Goal: Task Accomplishment & Management: Manage account settings

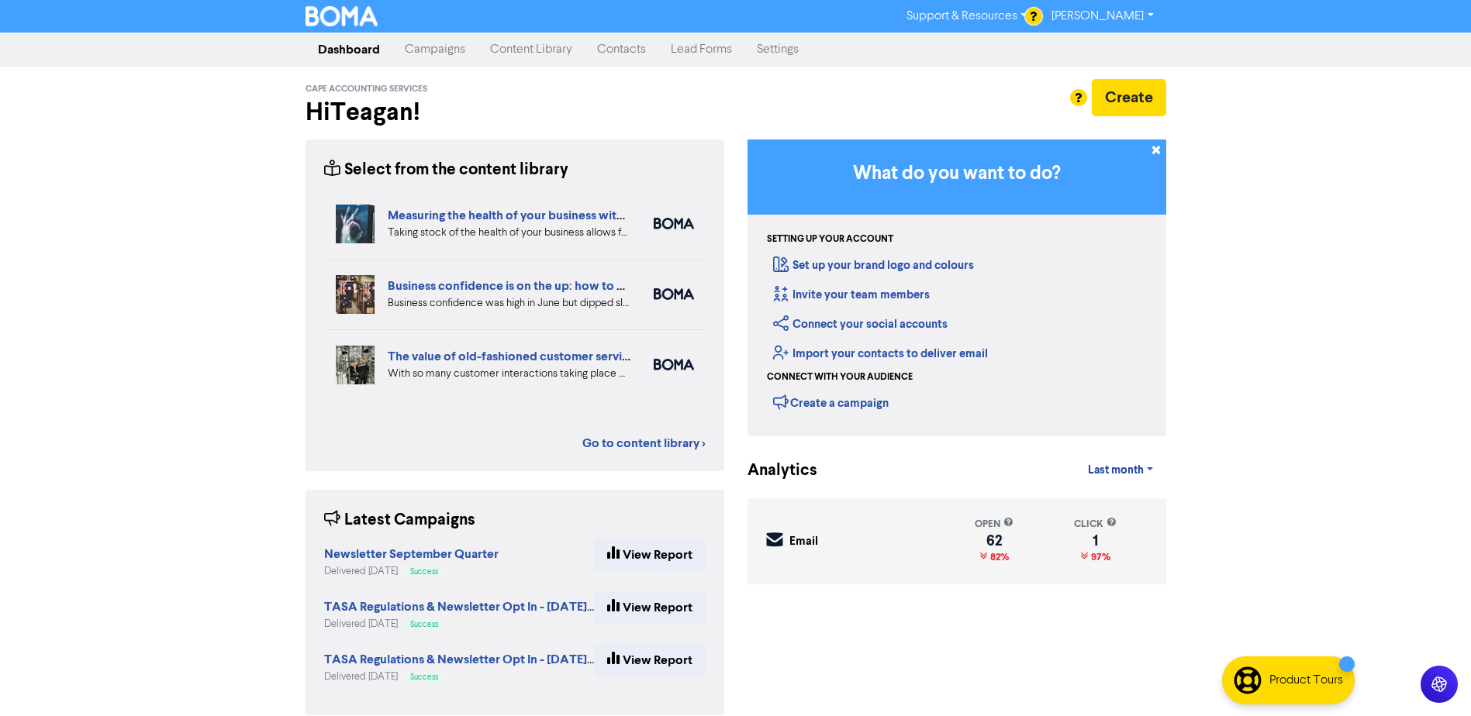
click at [623, 44] on link "Contacts" at bounding box center [622, 49] width 74 height 31
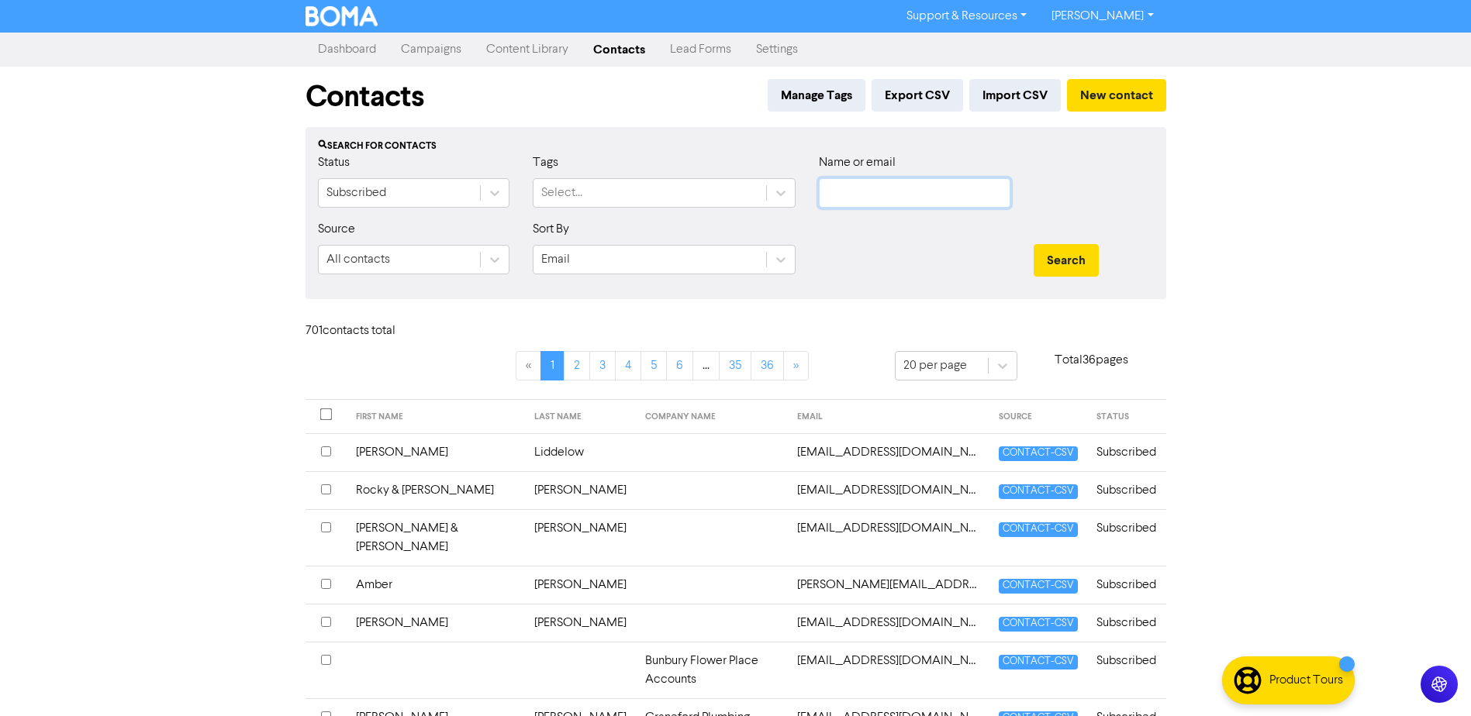
click at [931, 202] on input "text" at bounding box center [914, 192] width 191 height 29
type input "[PERSON_NAME]"
click at [1033, 244] on button "Search" at bounding box center [1065, 260] width 65 height 33
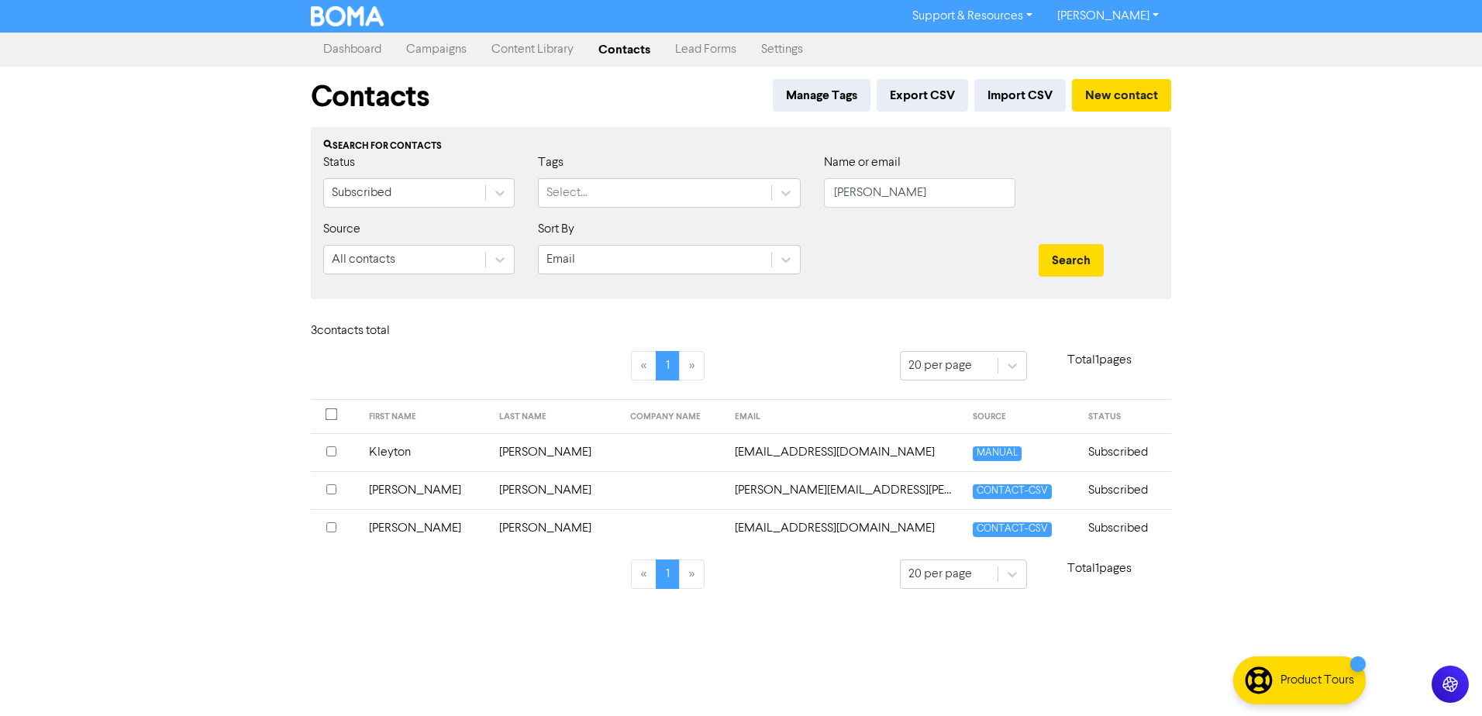
click at [396, 530] on td "[PERSON_NAME]" at bounding box center [425, 528] width 131 height 38
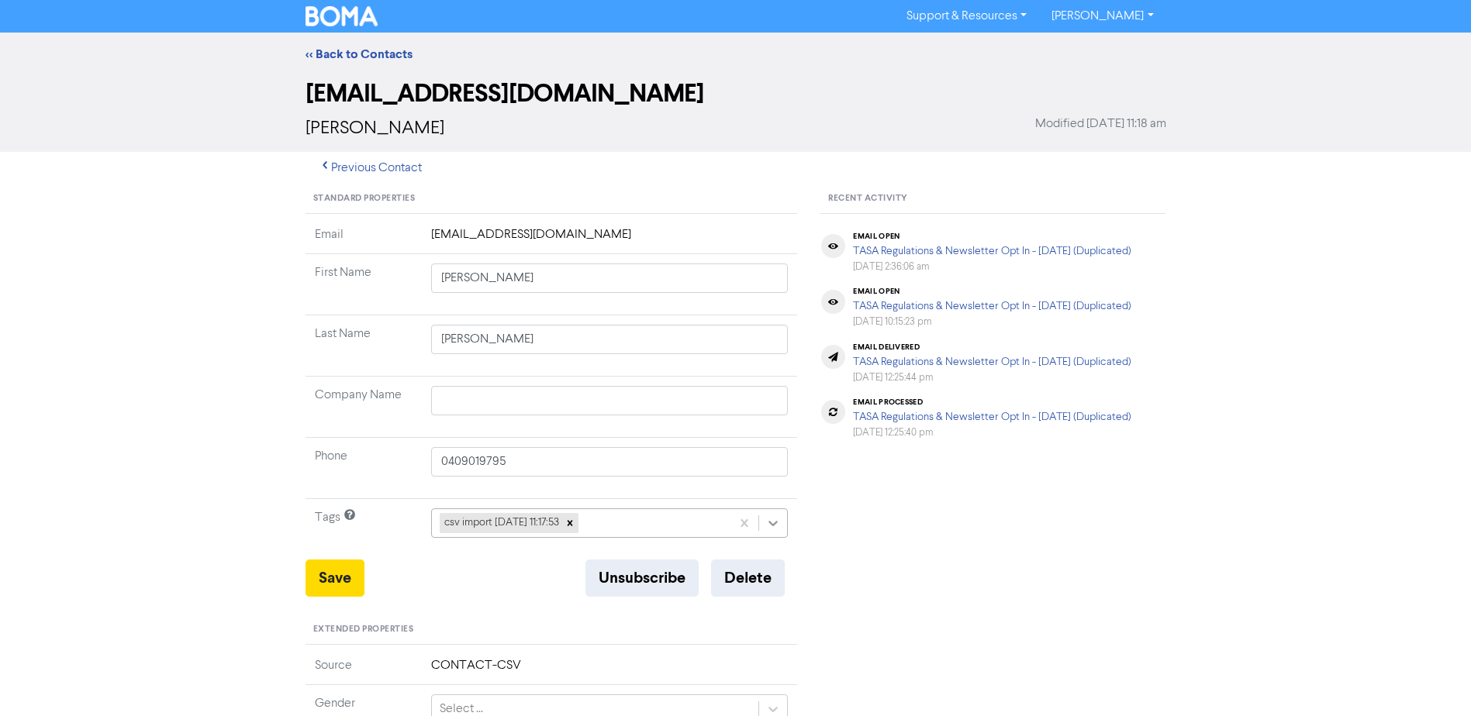
click at [772, 527] on icon at bounding box center [773, 524] width 16 height 16
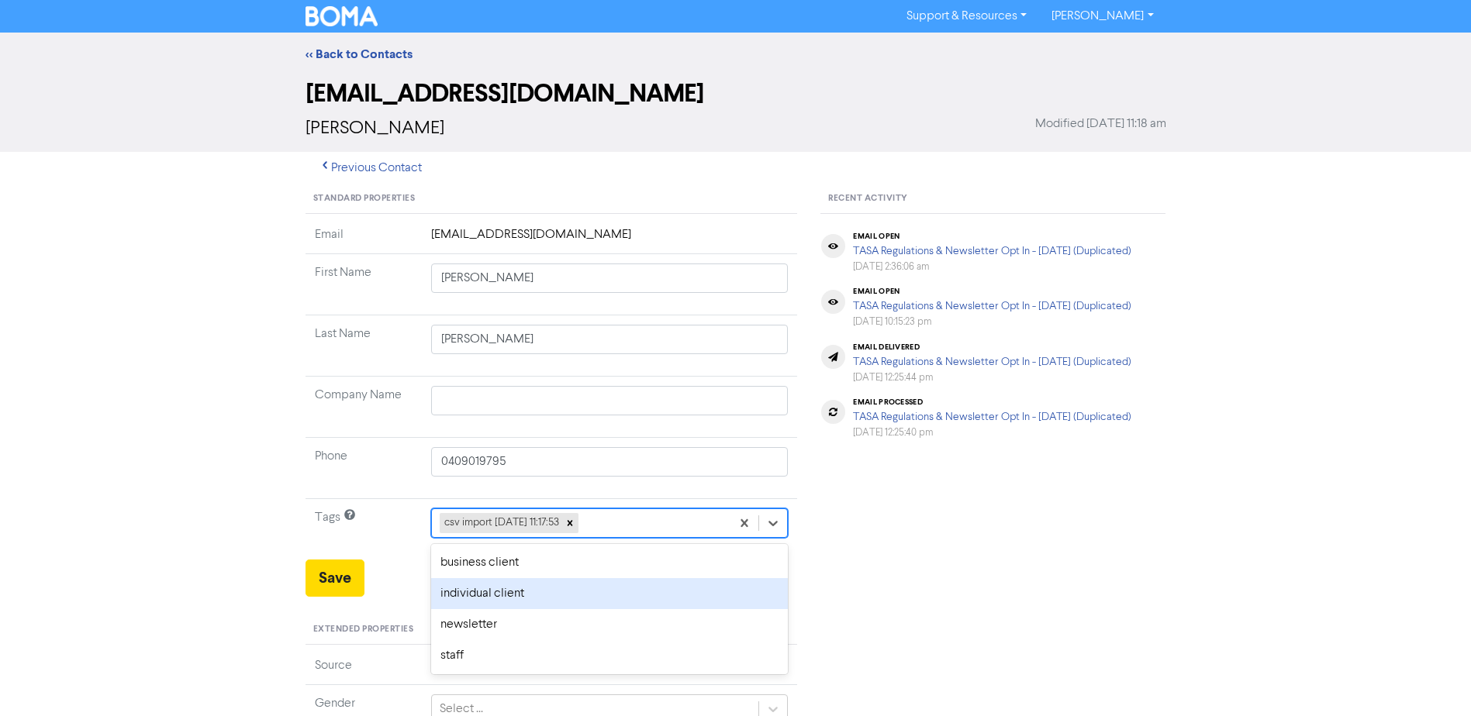
click at [517, 598] on div "individual client" at bounding box center [609, 593] width 357 height 31
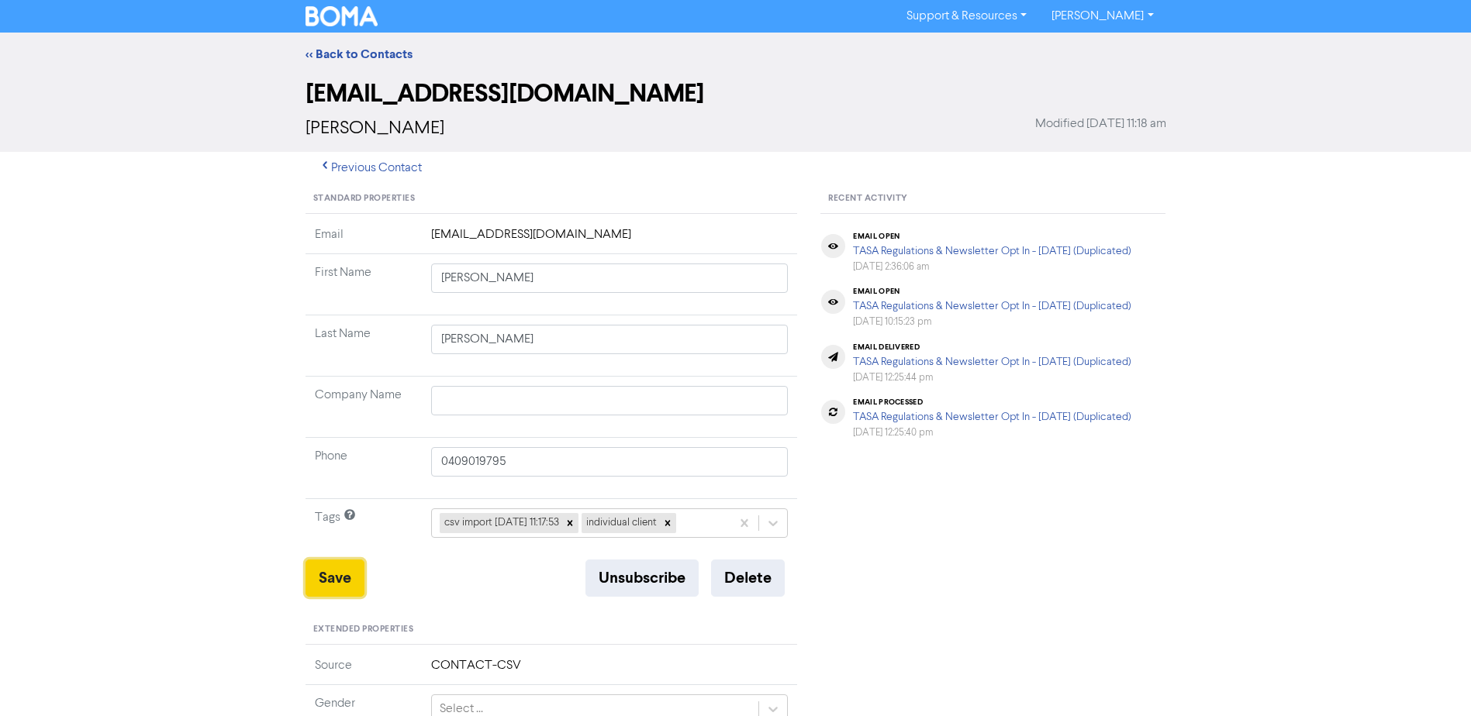
click at [343, 575] on button "Save" at bounding box center [334, 578] width 59 height 37
click at [346, 57] on link "<< Back to Contacts" at bounding box center [358, 55] width 107 height 16
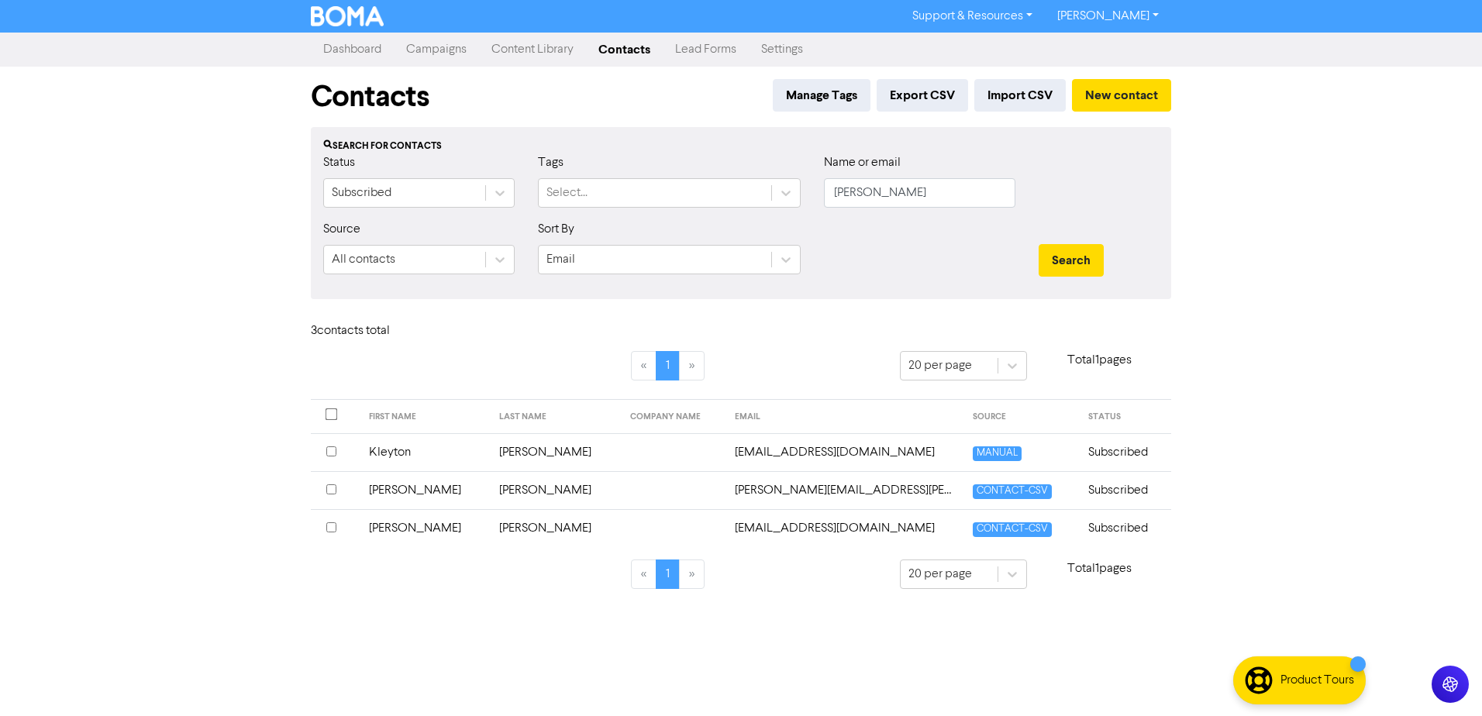
click at [395, 493] on td "[PERSON_NAME]" at bounding box center [425, 490] width 131 height 38
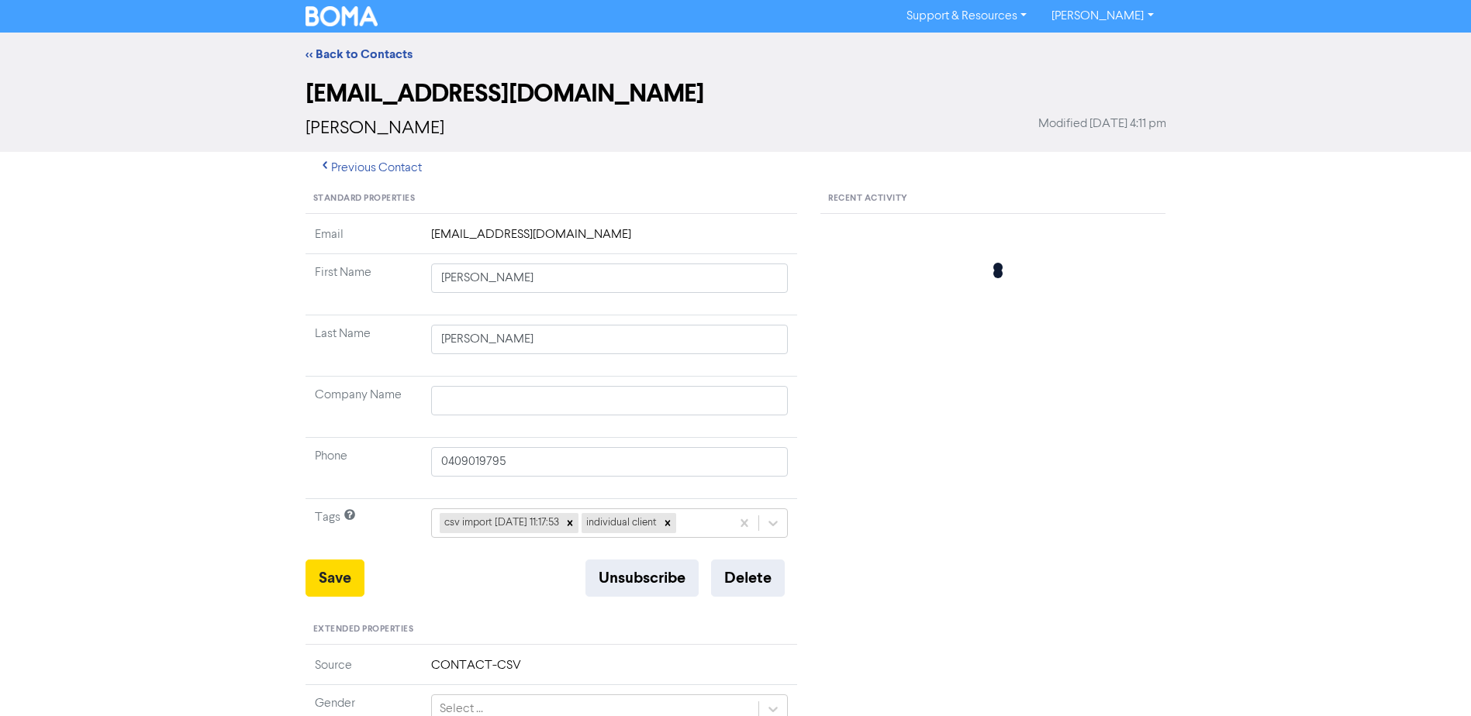
type input "[PERSON_NAME]"
type input "0418937091"
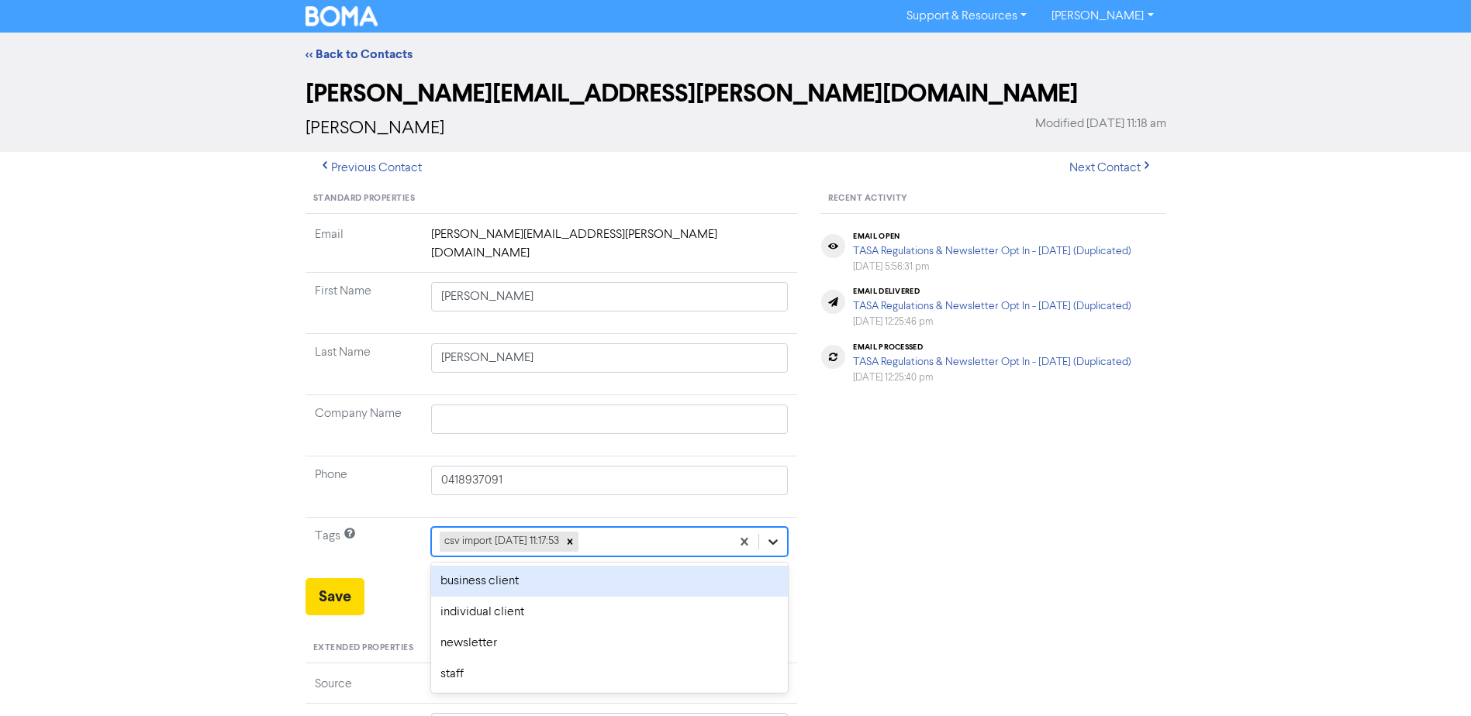
click at [767, 534] on icon at bounding box center [773, 542] width 16 height 16
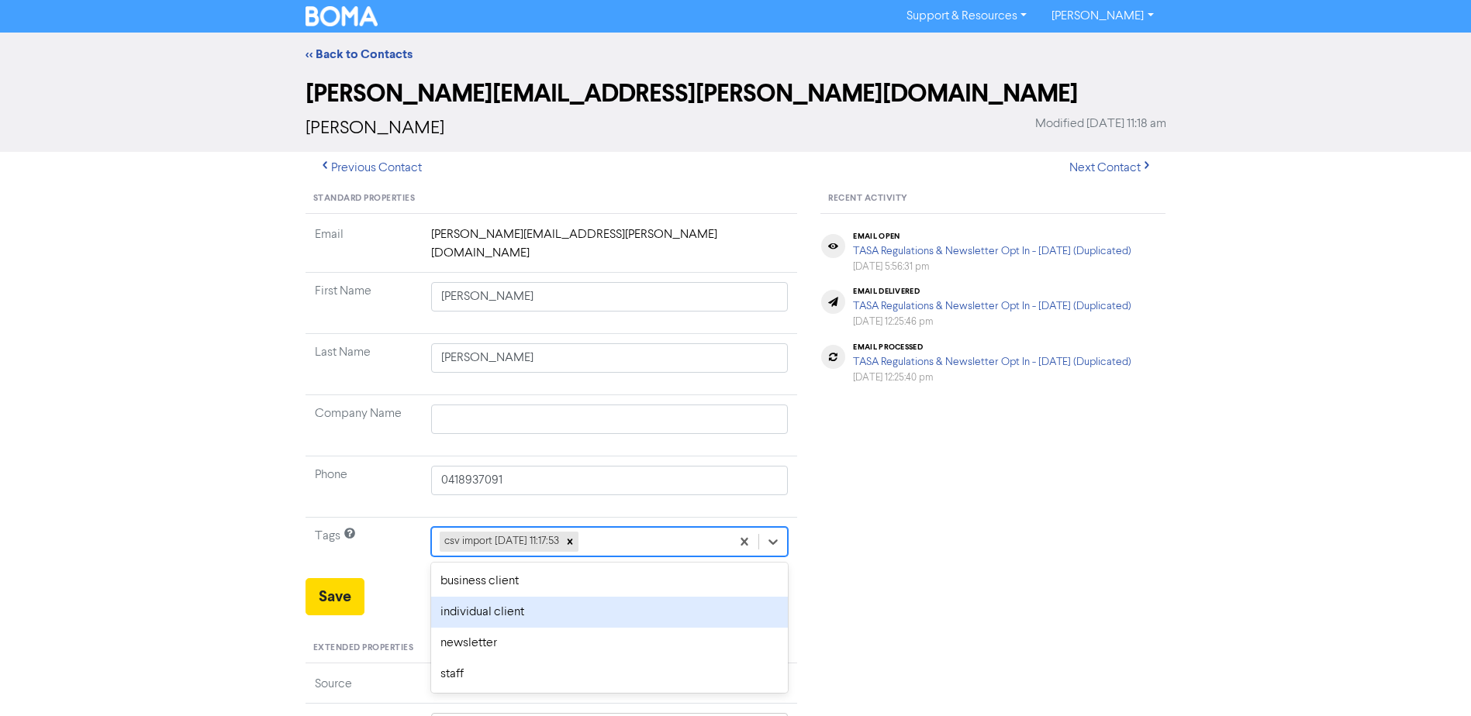
click at [575, 597] on div "individual client" at bounding box center [609, 612] width 357 height 31
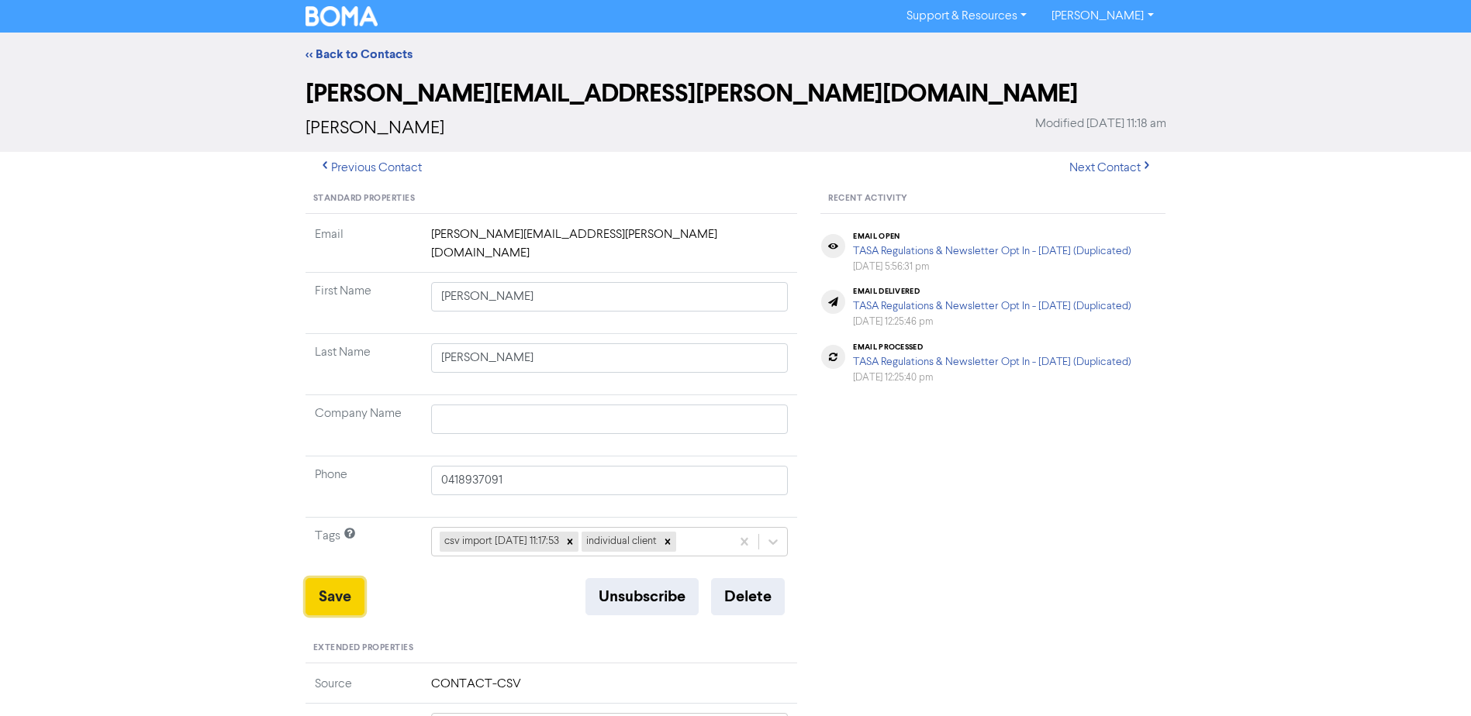
click at [338, 581] on button "Save" at bounding box center [334, 596] width 59 height 37
click at [358, 57] on link "<< Back to Contacts" at bounding box center [358, 55] width 107 height 16
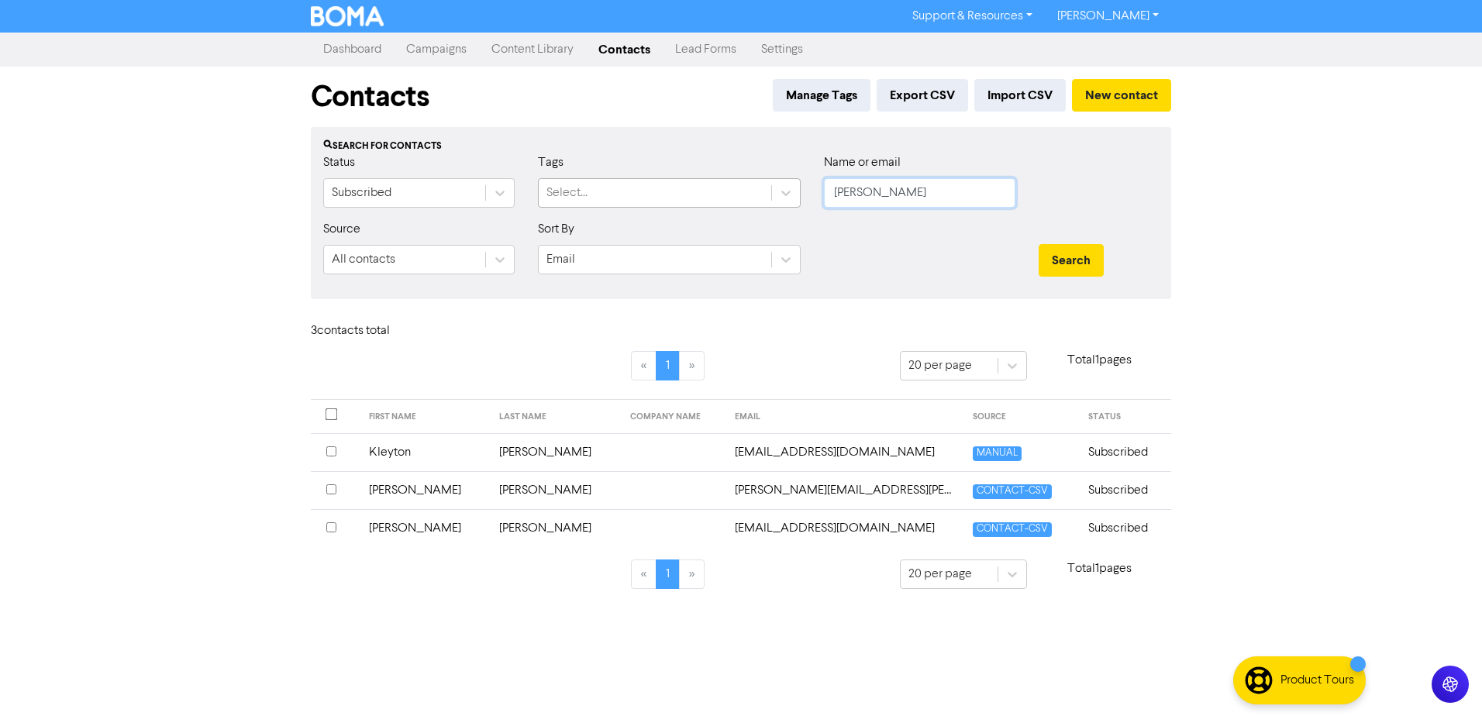
drag, startPoint x: 949, startPoint y: 190, endPoint x: 736, endPoint y: 187, distance: 213.2
click at [751, 190] on div "Status Subscribed Tags Select... Name or email [PERSON_NAME]" at bounding box center [741, 186] width 859 height 67
type input "[PERSON_NAME]"
click at [1039, 244] on button "Search" at bounding box center [1071, 260] width 65 height 33
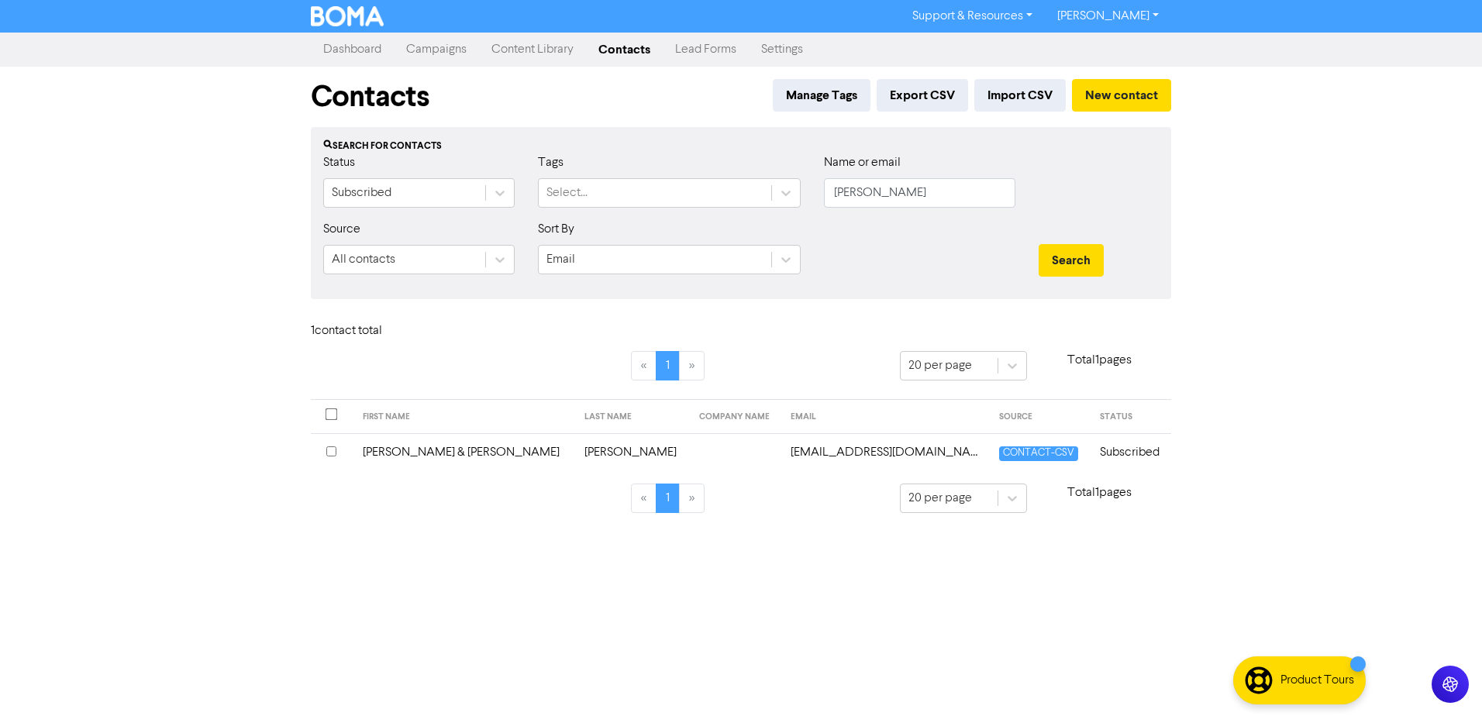
click at [435, 461] on td "[PERSON_NAME] & [PERSON_NAME]" at bounding box center [465, 452] width 222 height 38
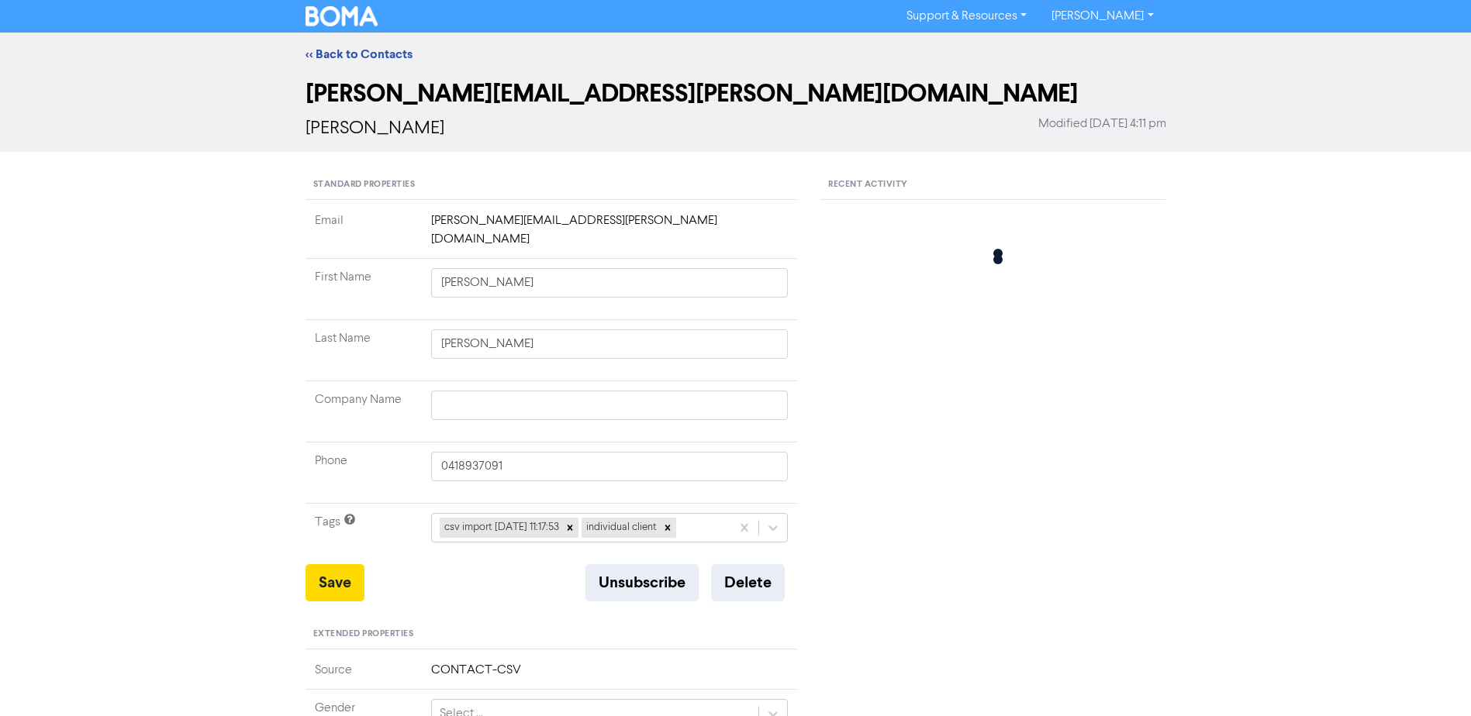
type input "[PERSON_NAME] & [PERSON_NAME]"
type input "[PERSON_NAME]"
type input "0484895136"
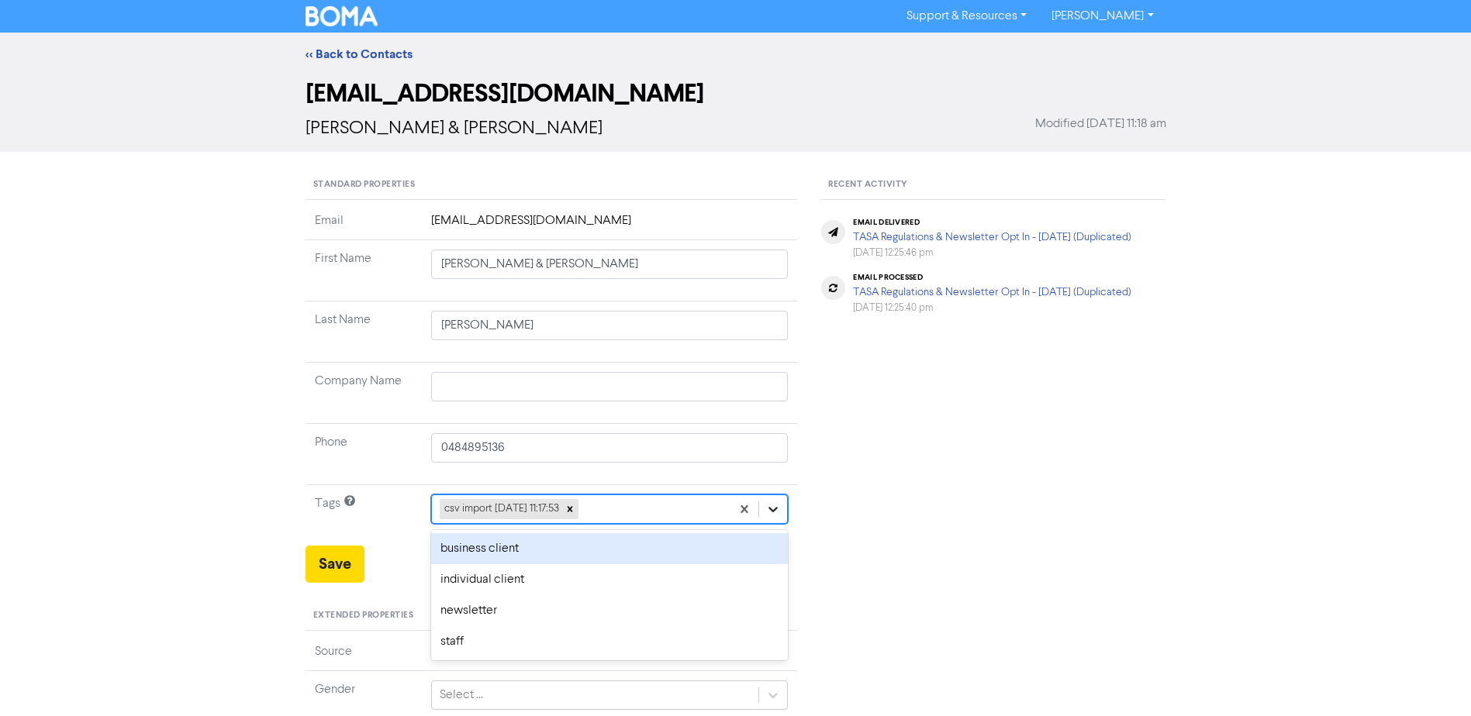
click at [775, 506] on icon at bounding box center [773, 510] width 16 height 16
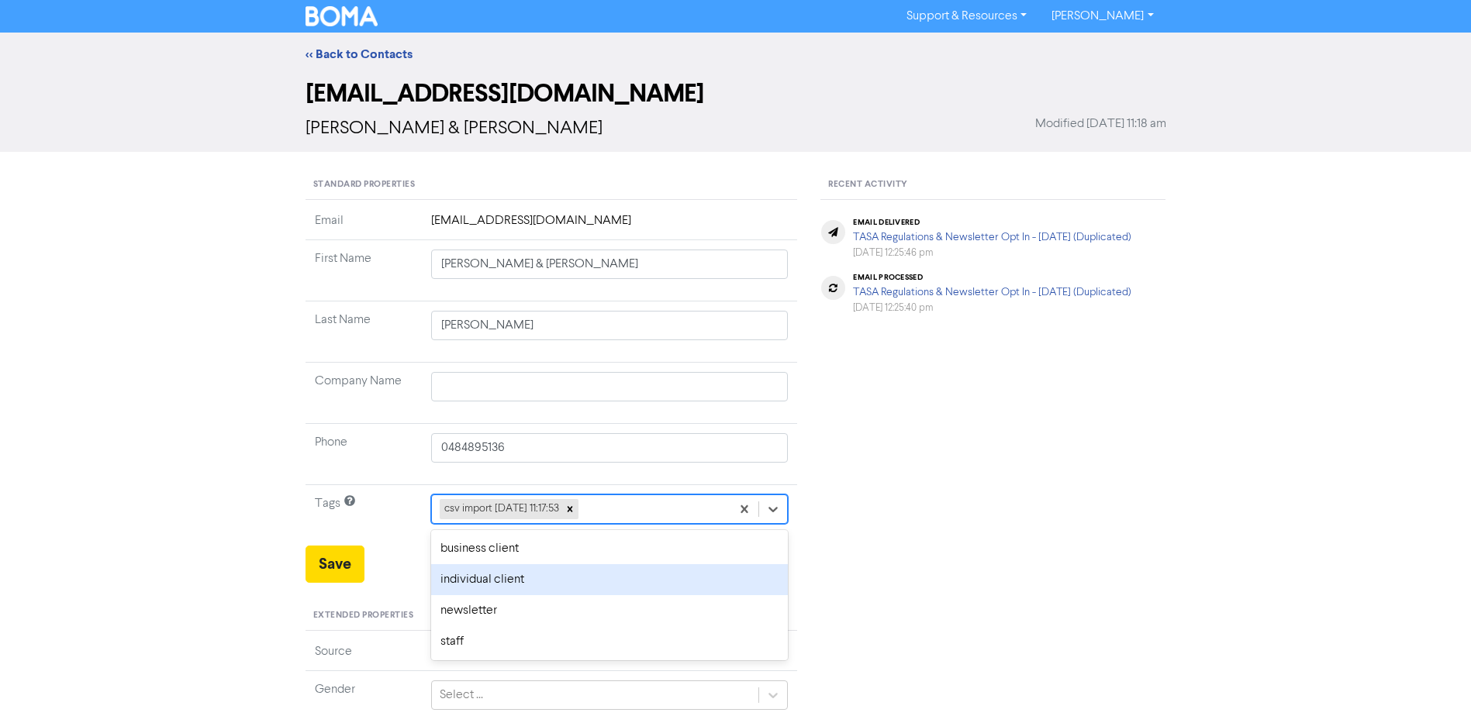
click at [553, 580] on div "individual client" at bounding box center [609, 579] width 357 height 31
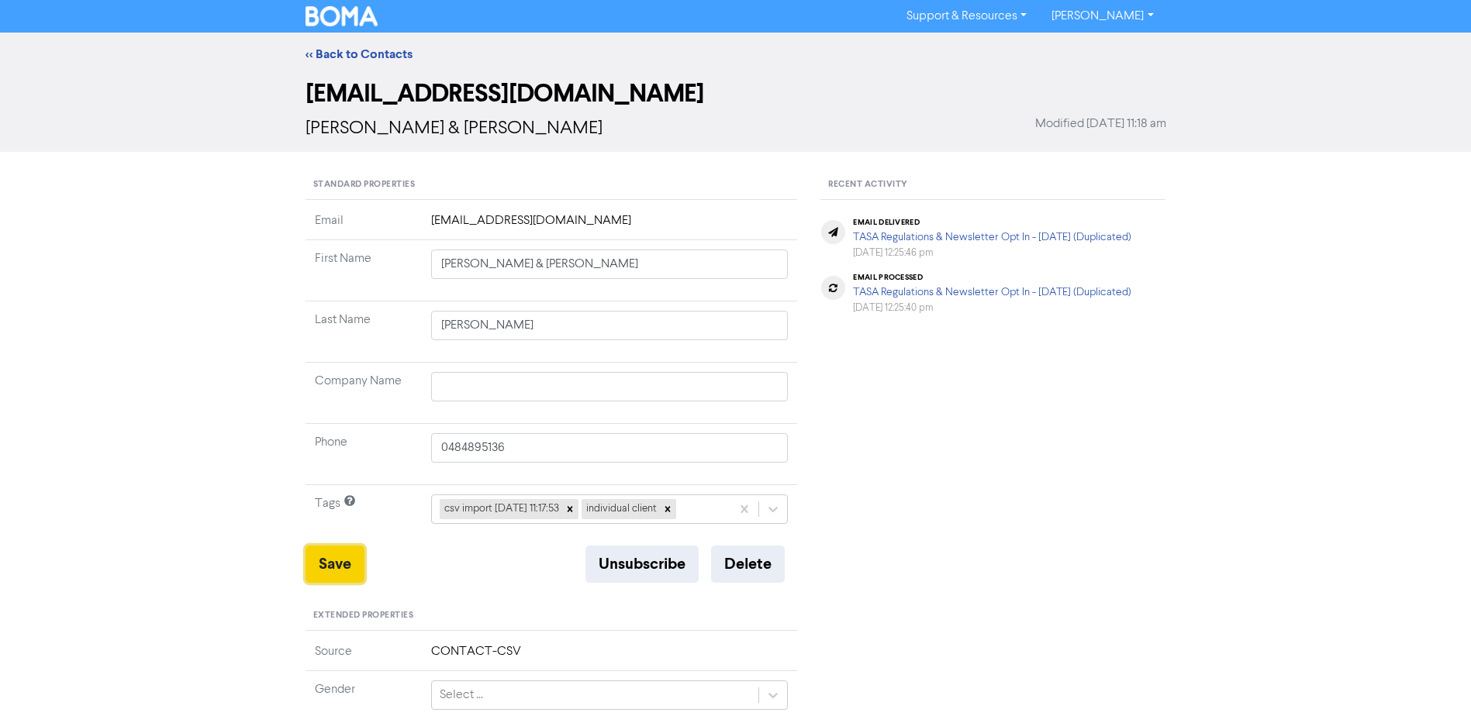
click at [339, 558] on button "Save" at bounding box center [334, 564] width 59 height 37
click at [319, 564] on button "Save" at bounding box center [334, 564] width 59 height 37
click at [364, 56] on link "<< Back to Contacts" at bounding box center [358, 55] width 107 height 16
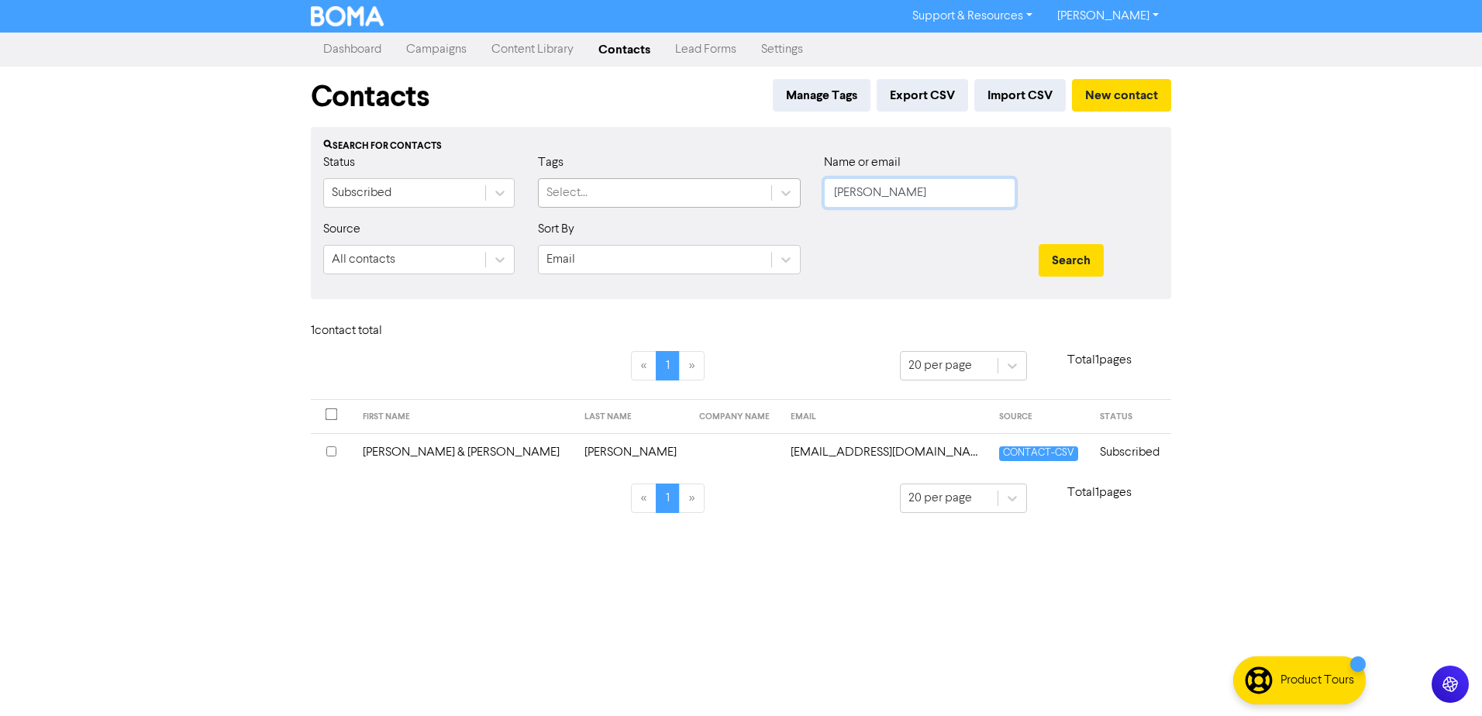
drag, startPoint x: 902, startPoint y: 191, endPoint x: 571, endPoint y: 186, distance: 330.3
click at [702, 198] on div "Status Subscribed Tags Select... Name or email [PERSON_NAME]" at bounding box center [741, 186] width 859 height 67
type input "[PERSON_NAME]"
click at [1039, 244] on button "Search" at bounding box center [1071, 260] width 65 height 33
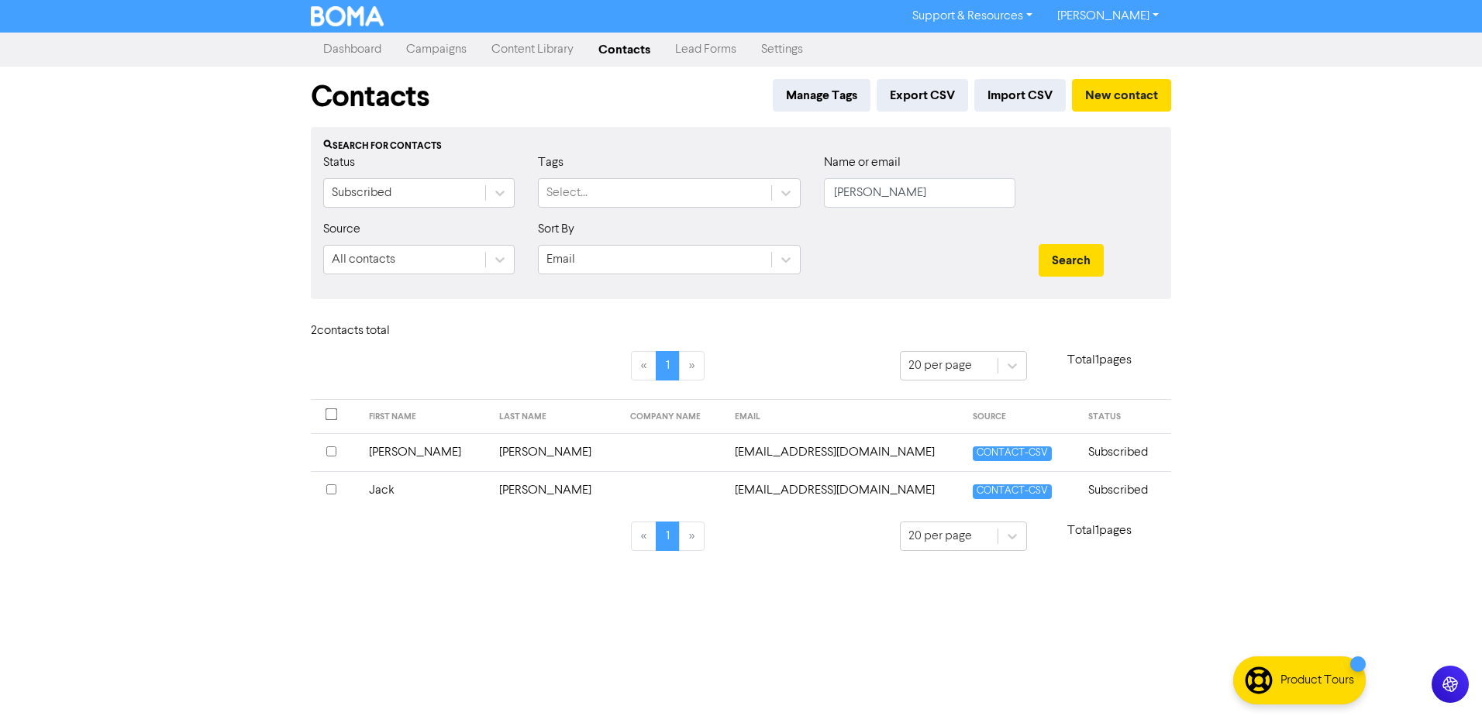
click at [411, 449] on td "[PERSON_NAME]" at bounding box center [425, 452] width 131 height 38
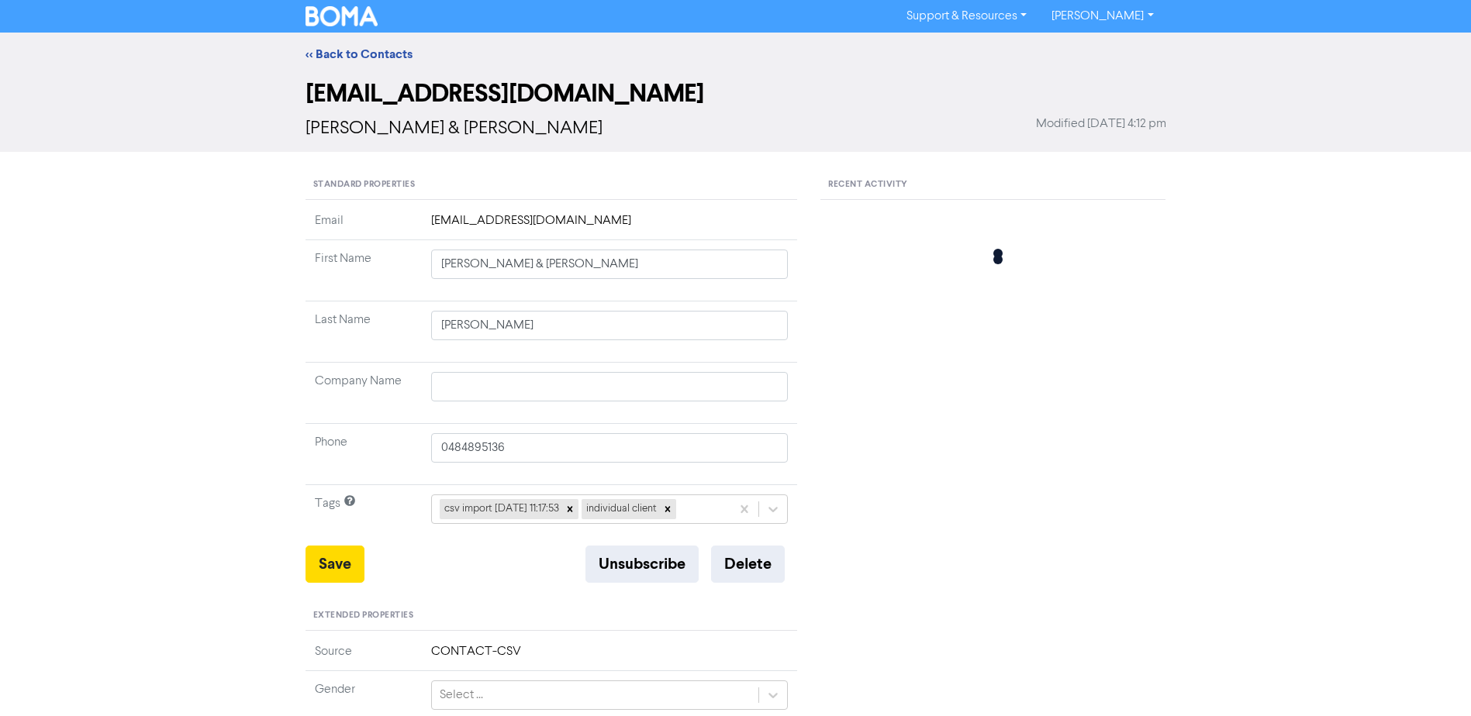
type input "[PERSON_NAME]"
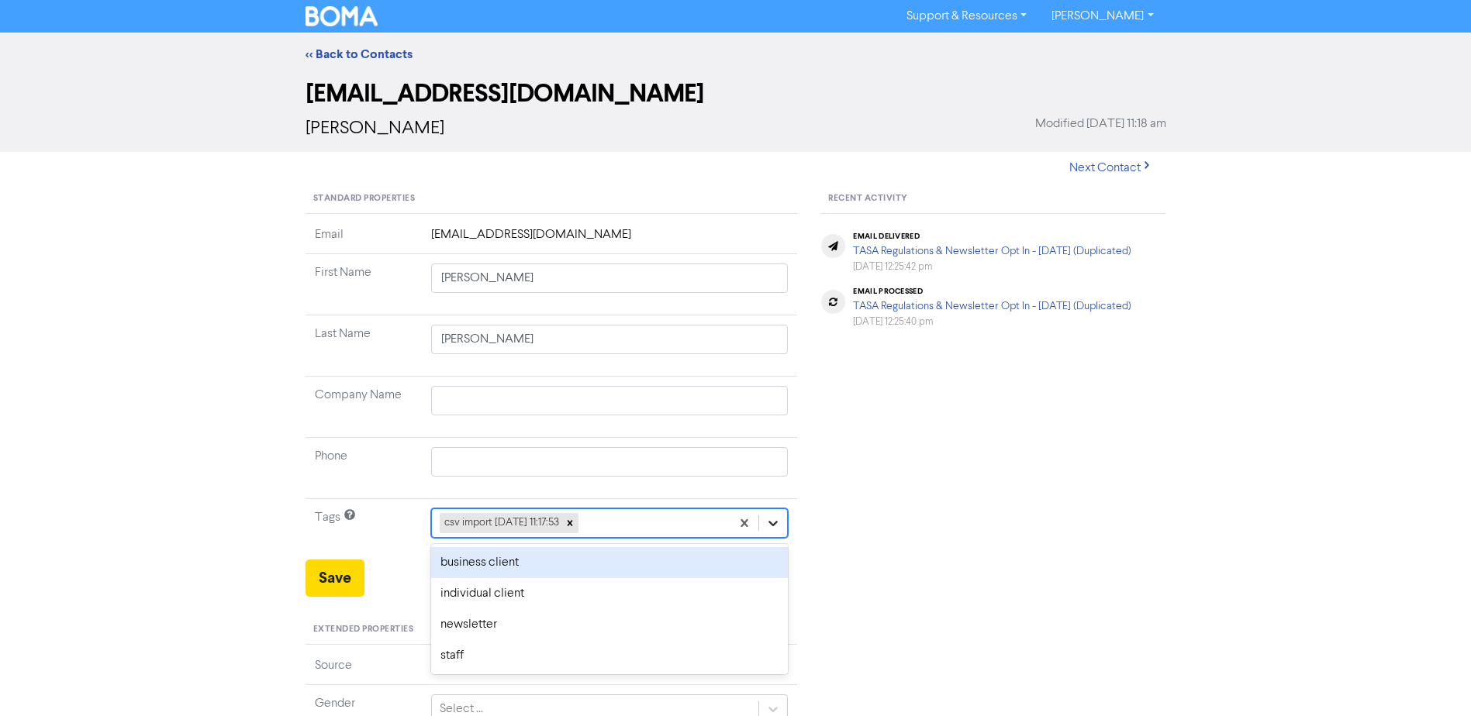
click at [764, 526] on div at bounding box center [773, 523] width 28 height 28
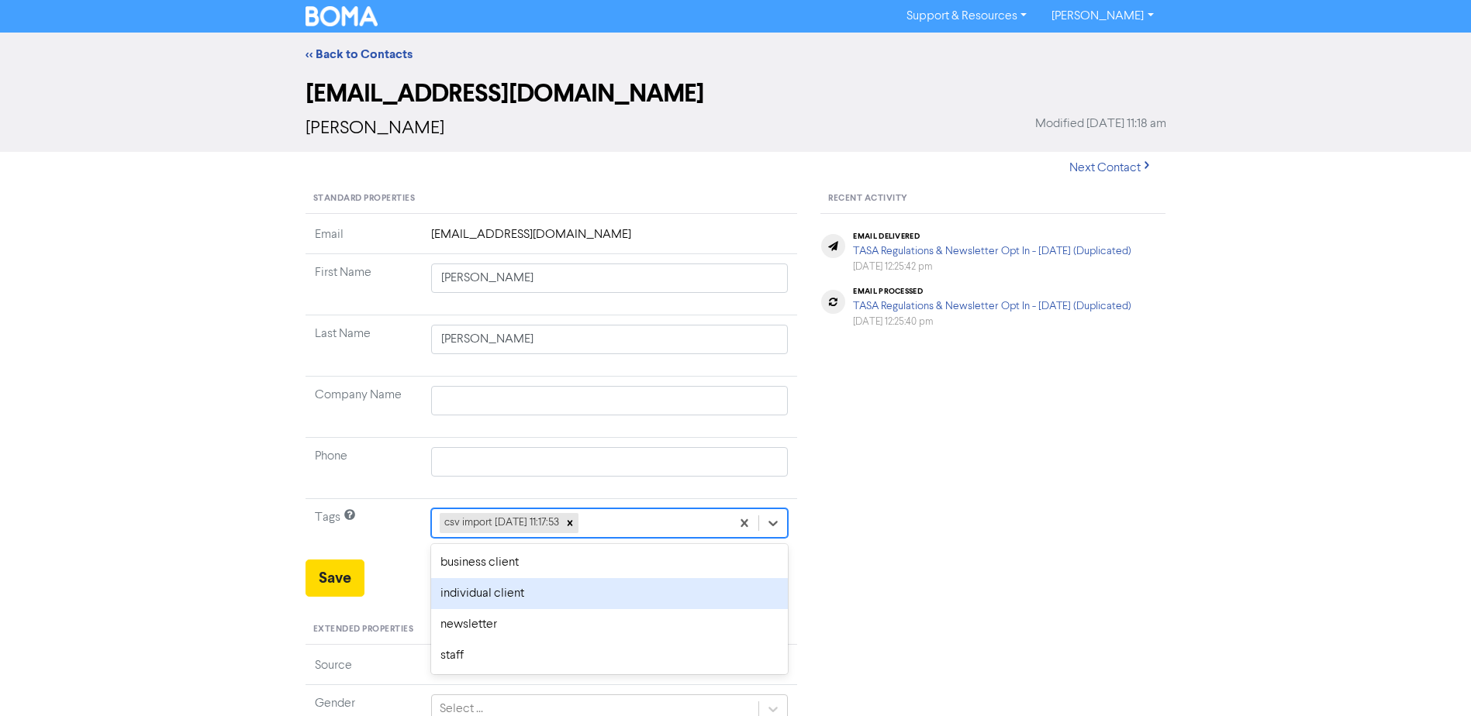
click at [493, 590] on div "individual client" at bounding box center [609, 593] width 357 height 31
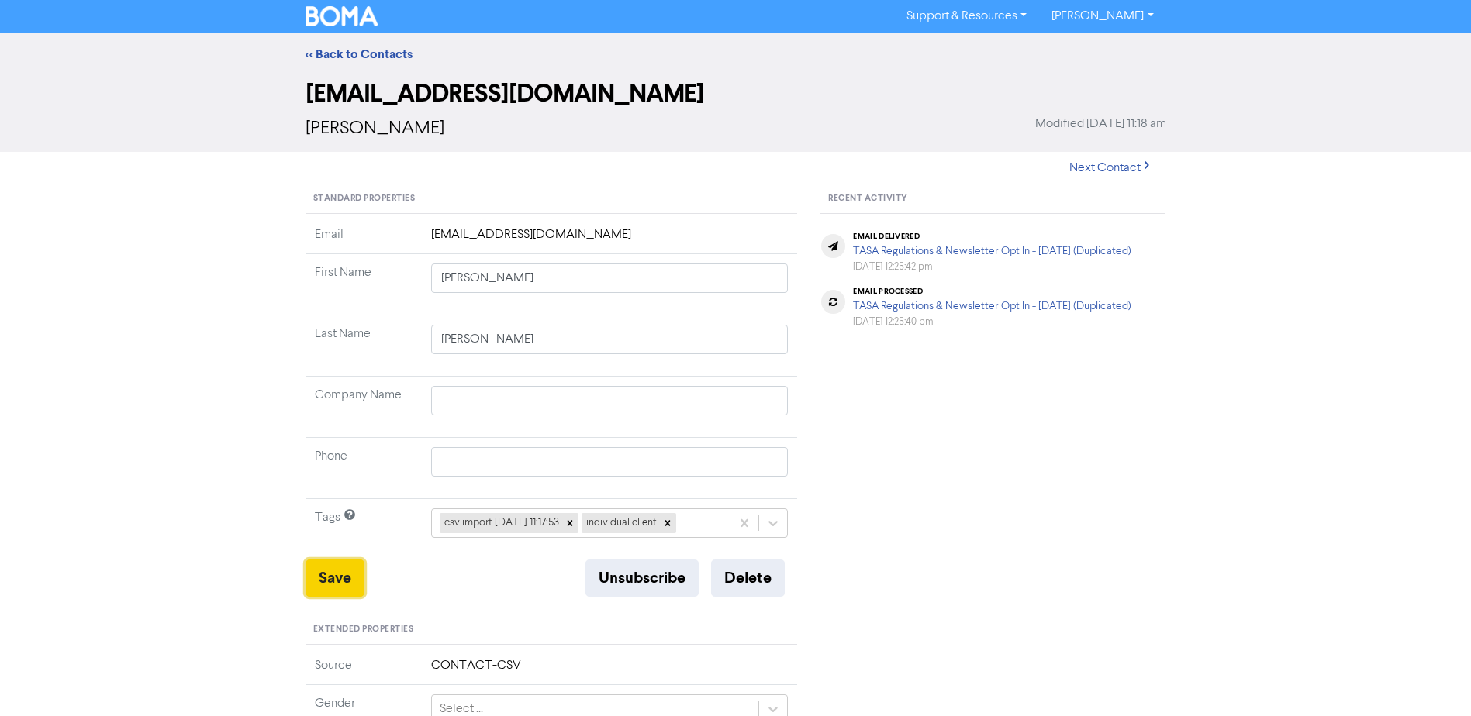
click at [319, 578] on button "Save" at bounding box center [334, 578] width 59 height 37
click at [367, 50] on link "<< Back to Contacts" at bounding box center [358, 55] width 107 height 16
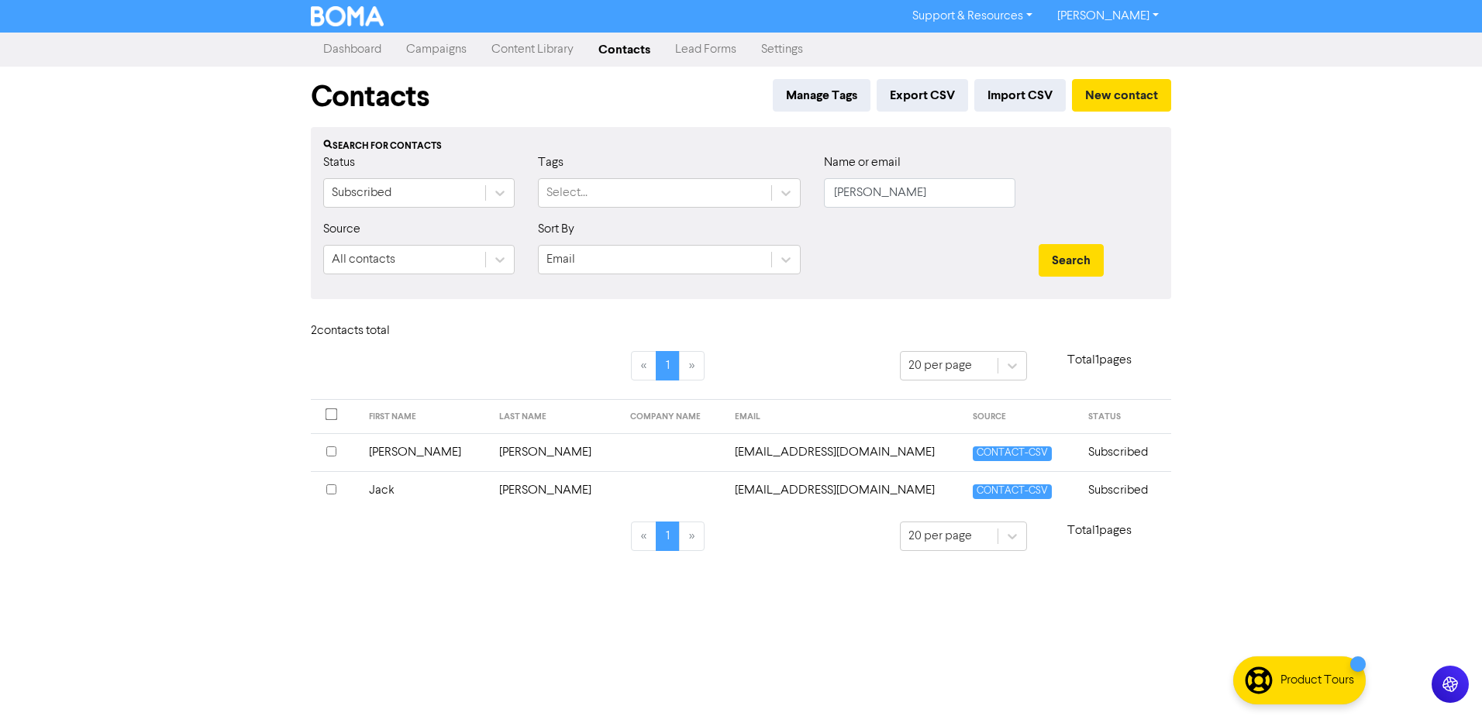
click at [398, 489] on td "Jack" at bounding box center [425, 490] width 131 height 38
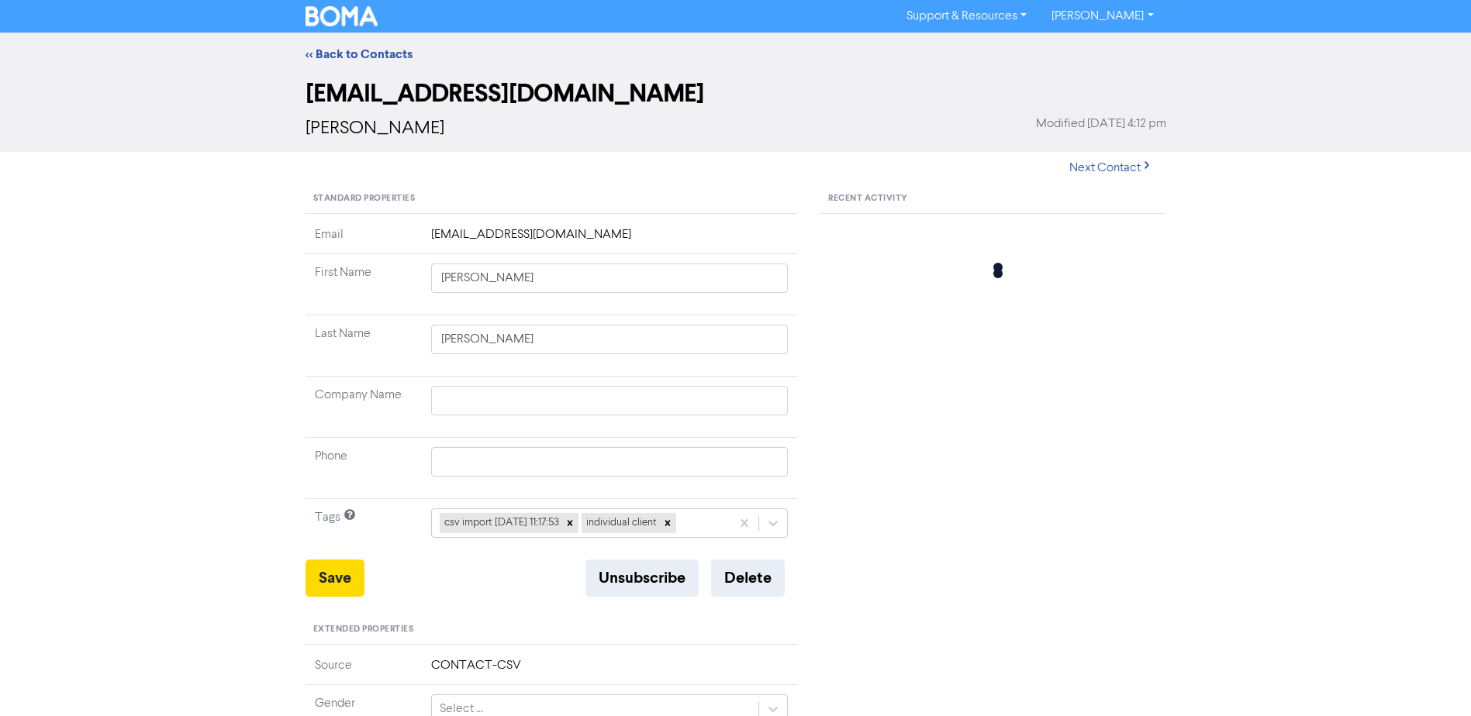
type input "Jack"
type input "0456396062"
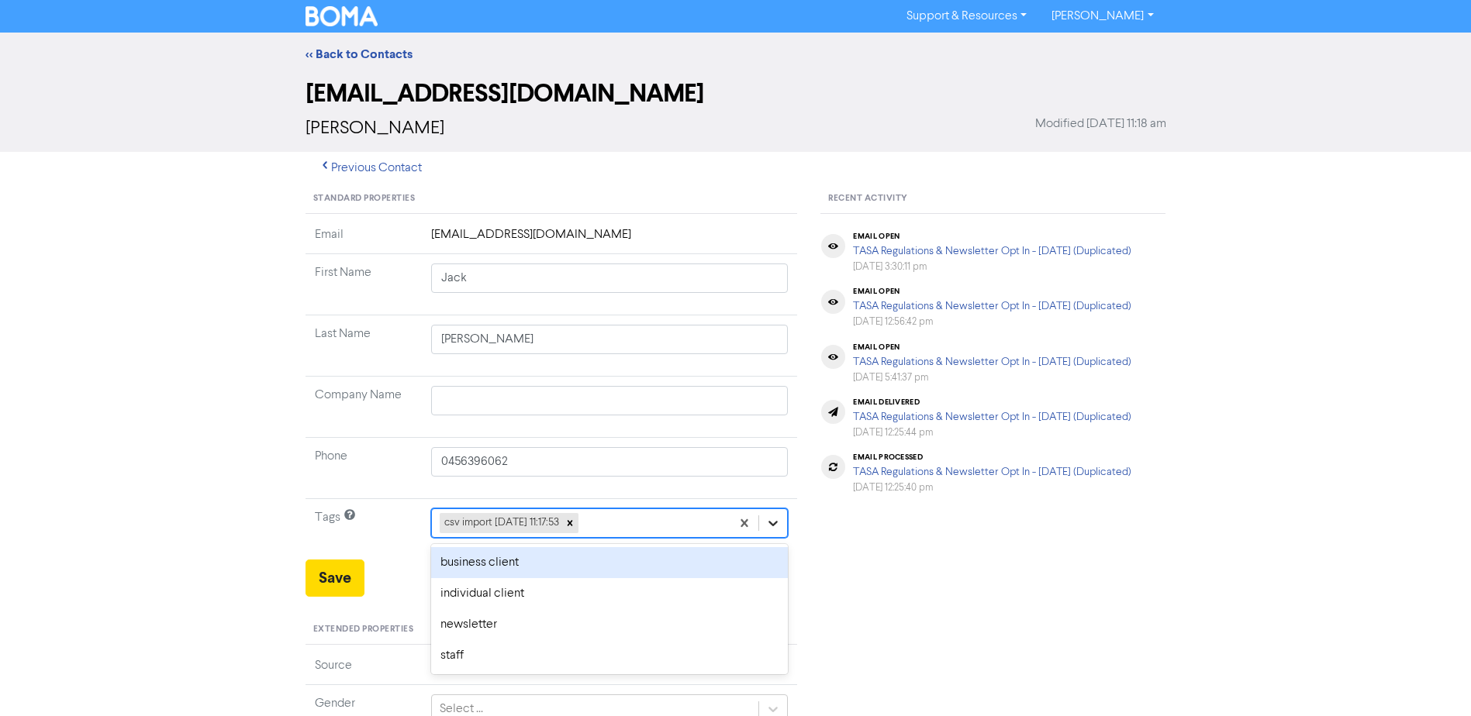
click at [764, 530] on div at bounding box center [773, 523] width 28 height 28
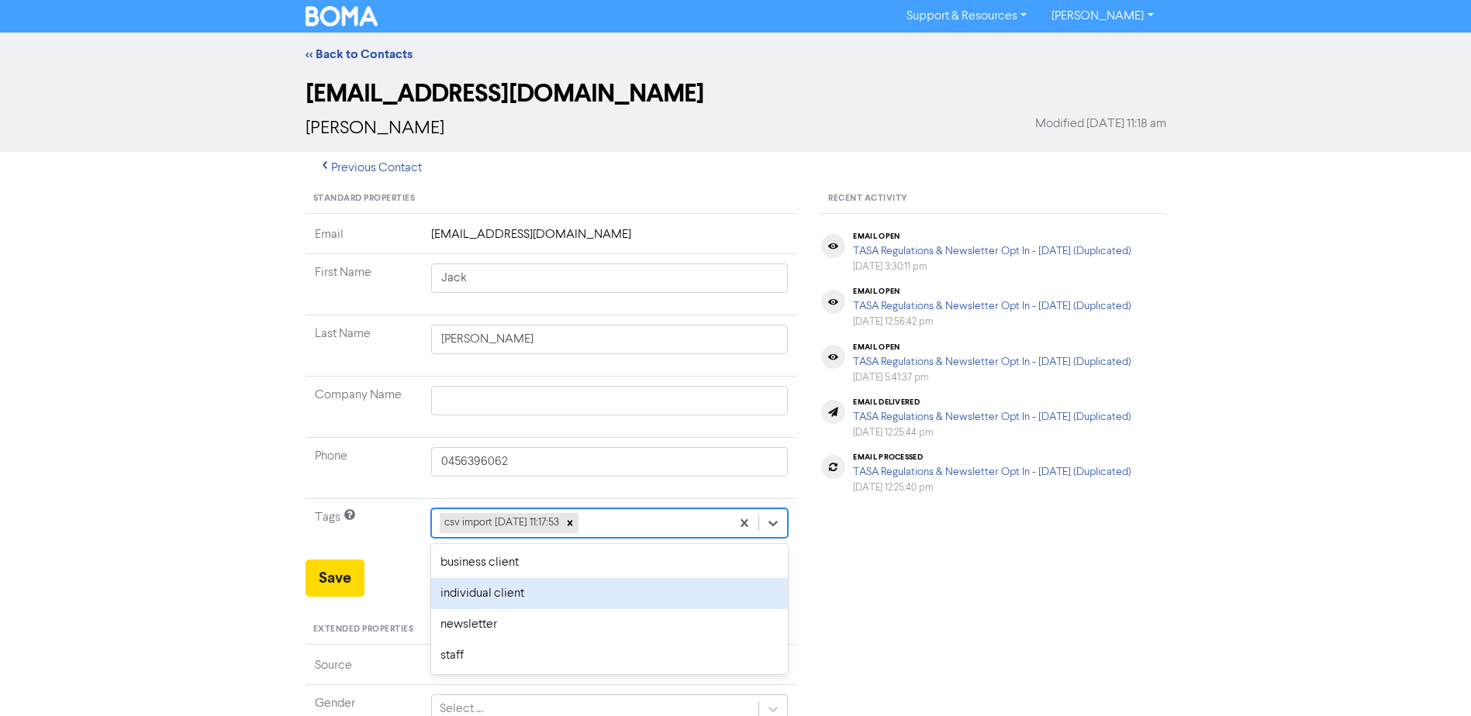
click at [513, 596] on div "individual client" at bounding box center [609, 593] width 357 height 31
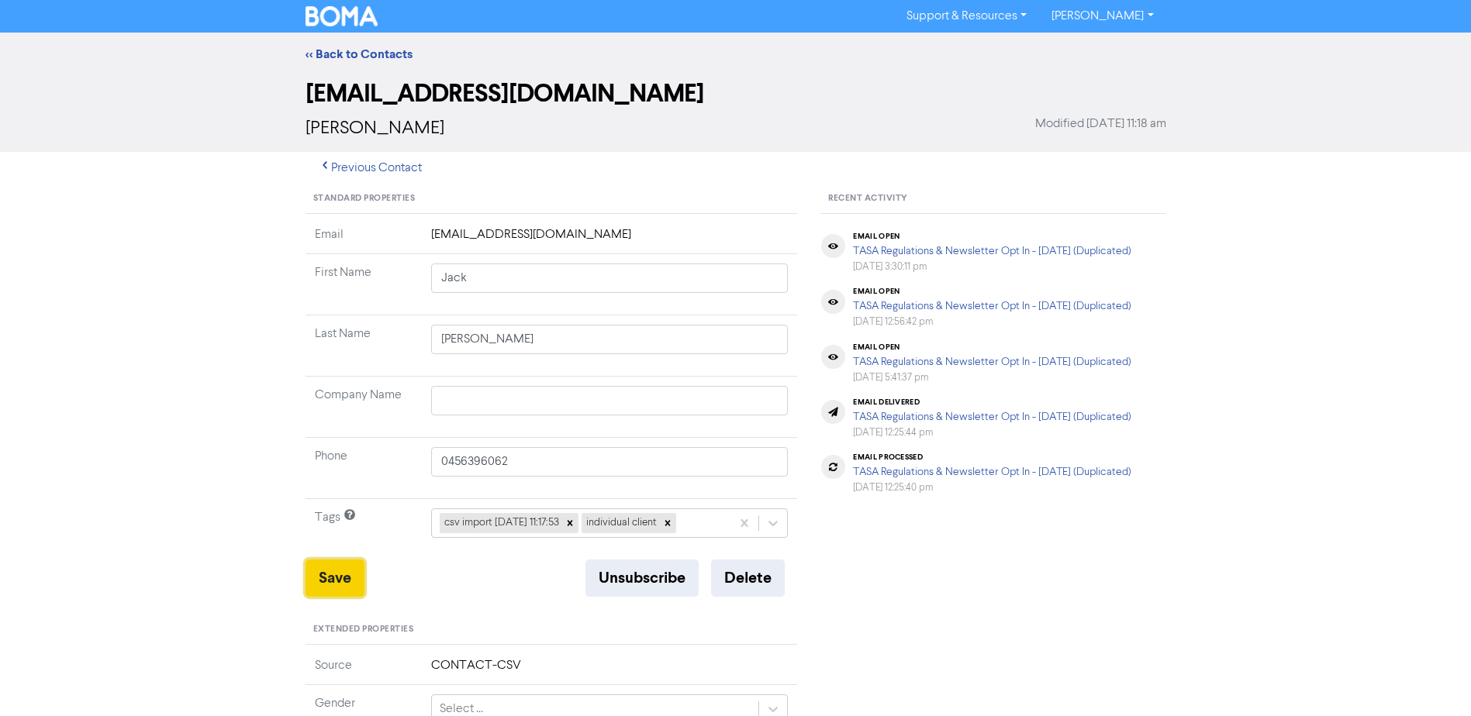
click at [333, 567] on button "Save" at bounding box center [334, 578] width 59 height 37
click at [359, 50] on link "<< Back to Contacts" at bounding box center [358, 55] width 107 height 16
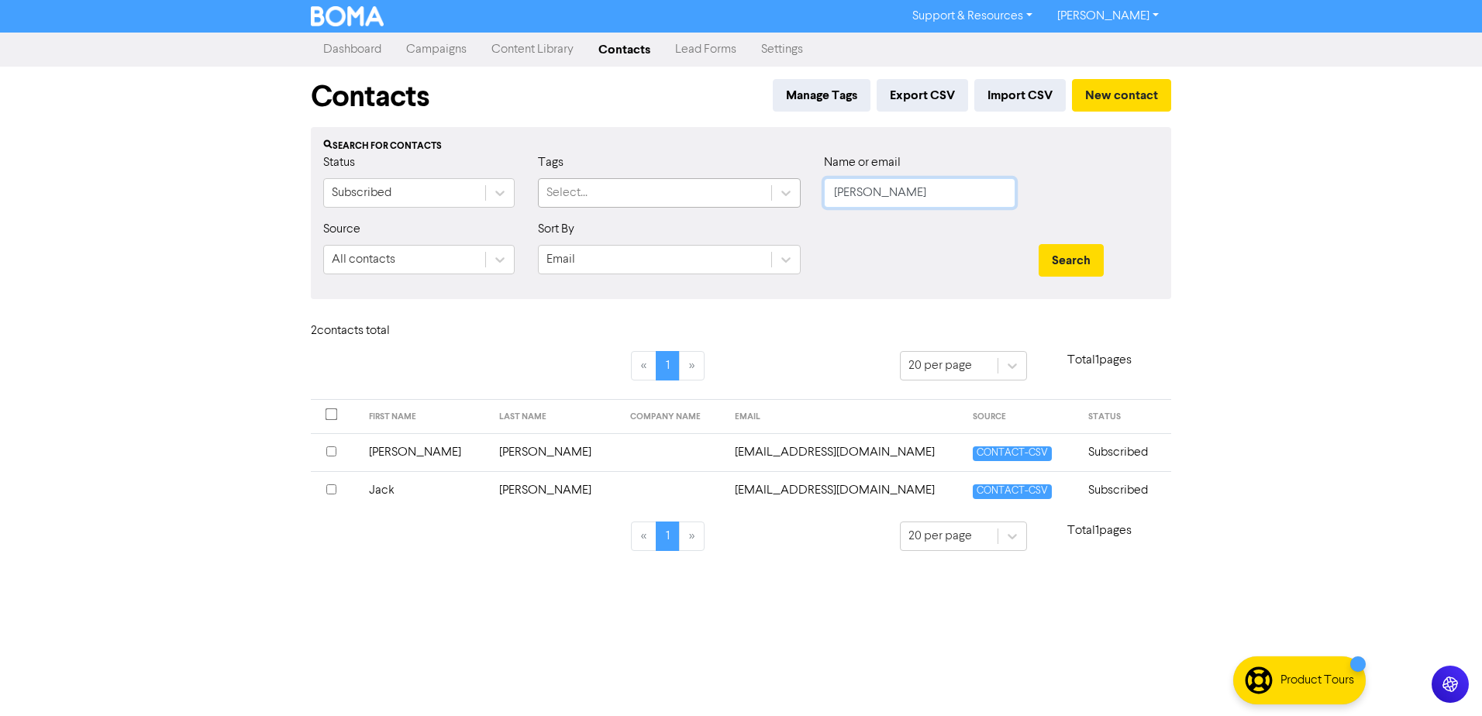
drag, startPoint x: 919, startPoint y: 197, endPoint x: 577, endPoint y: 198, distance: 341.9
click at [588, 197] on div "Status Subscribed Tags Select... Name or email [PERSON_NAME]" at bounding box center [741, 186] width 859 height 67
type input "[PERSON_NAME]"
click at [1039, 244] on button "Search" at bounding box center [1071, 260] width 65 height 33
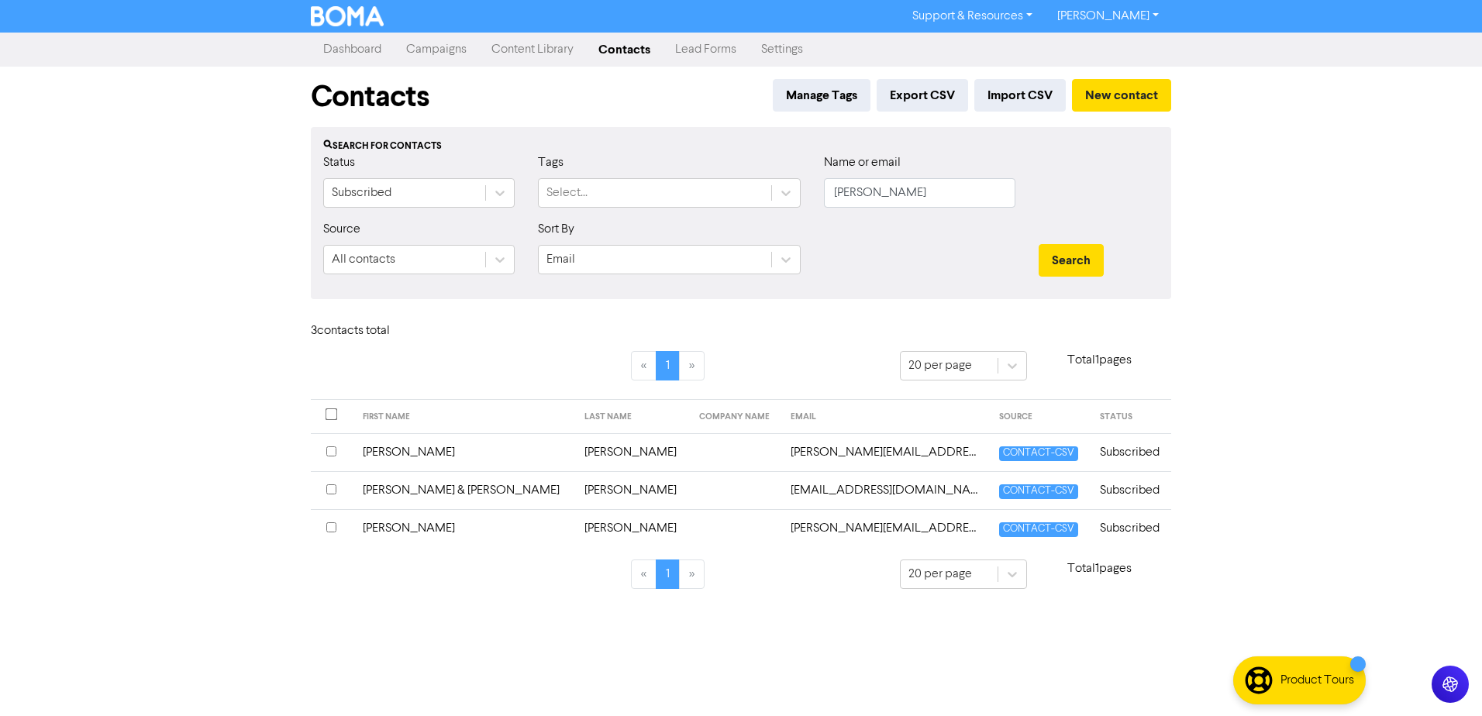
click at [392, 450] on td "[PERSON_NAME]" at bounding box center [465, 452] width 222 height 38
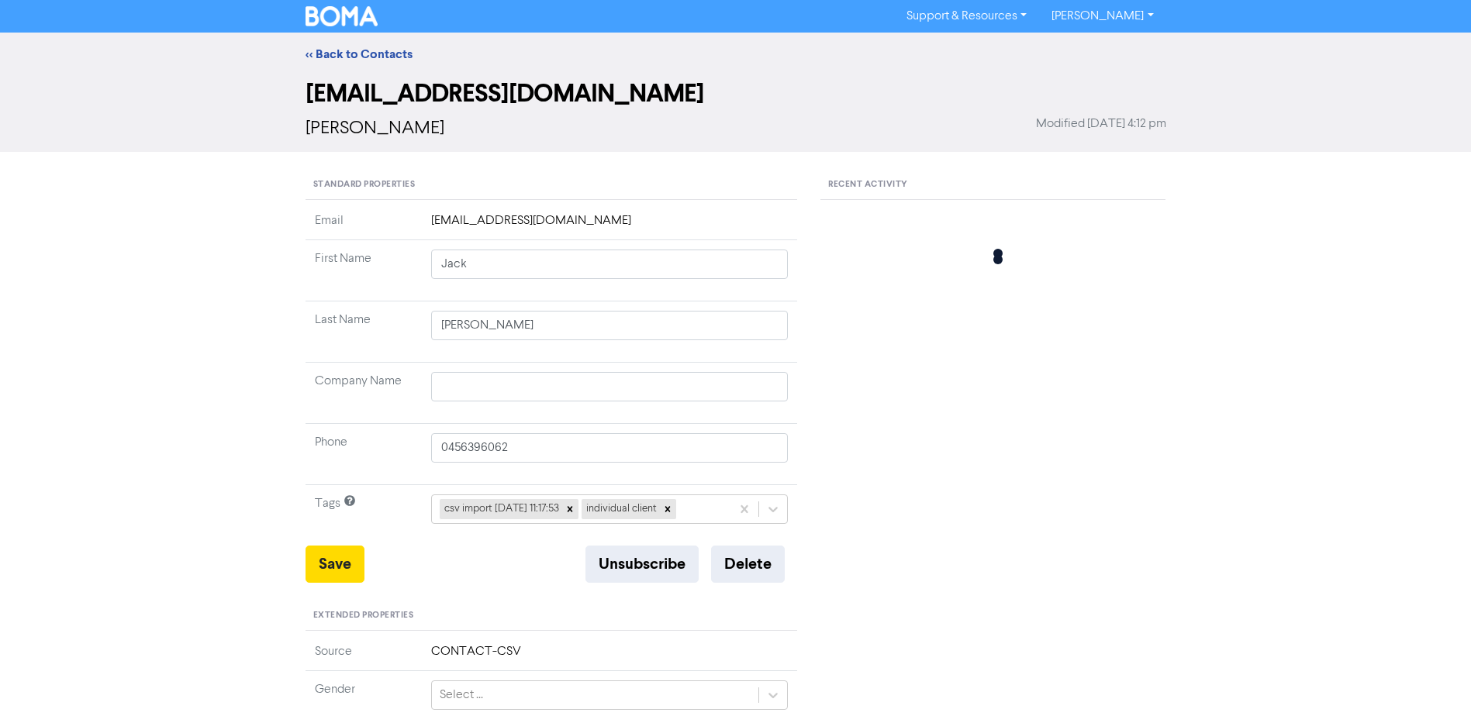
type input "[PERSON_NAME]"
type input "0417 903 163"
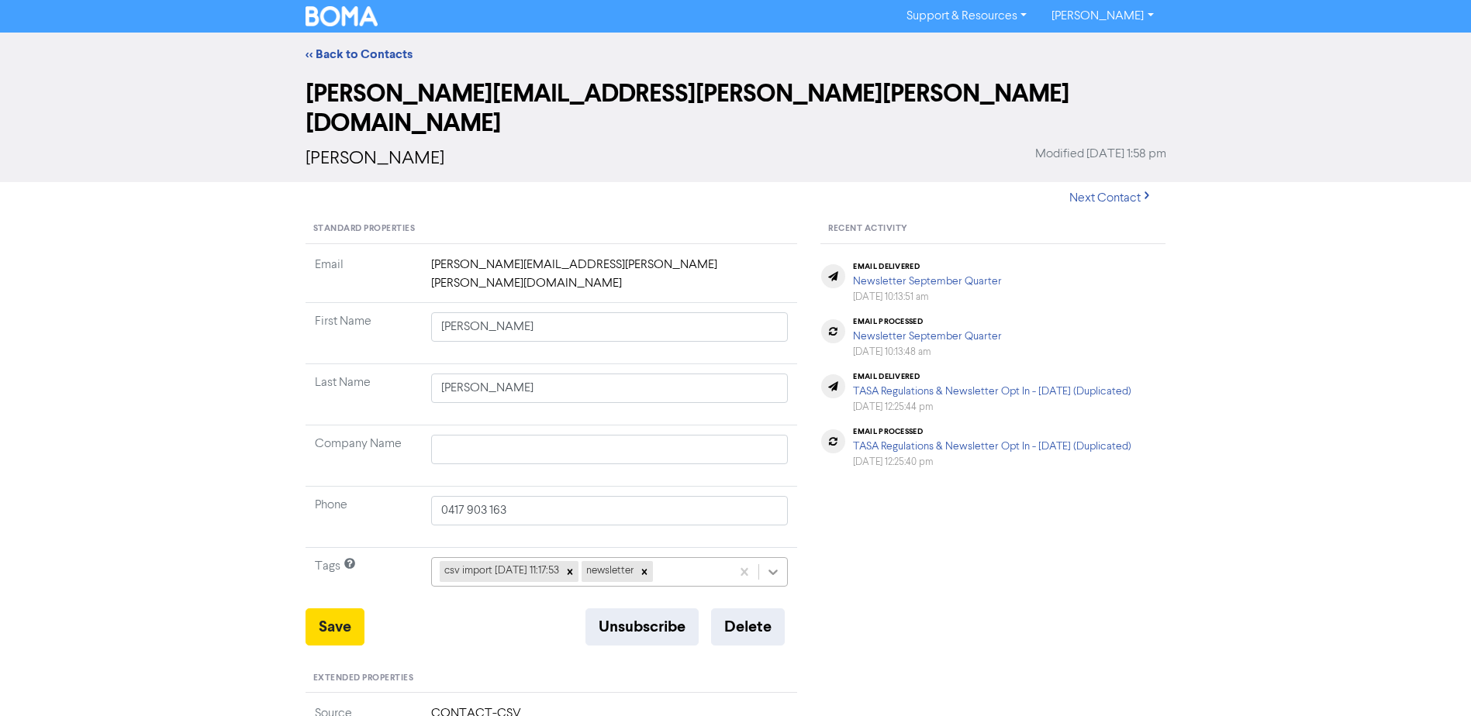
click at [767, 564] on icon at bounding box center [773, 572] width 16 height 16
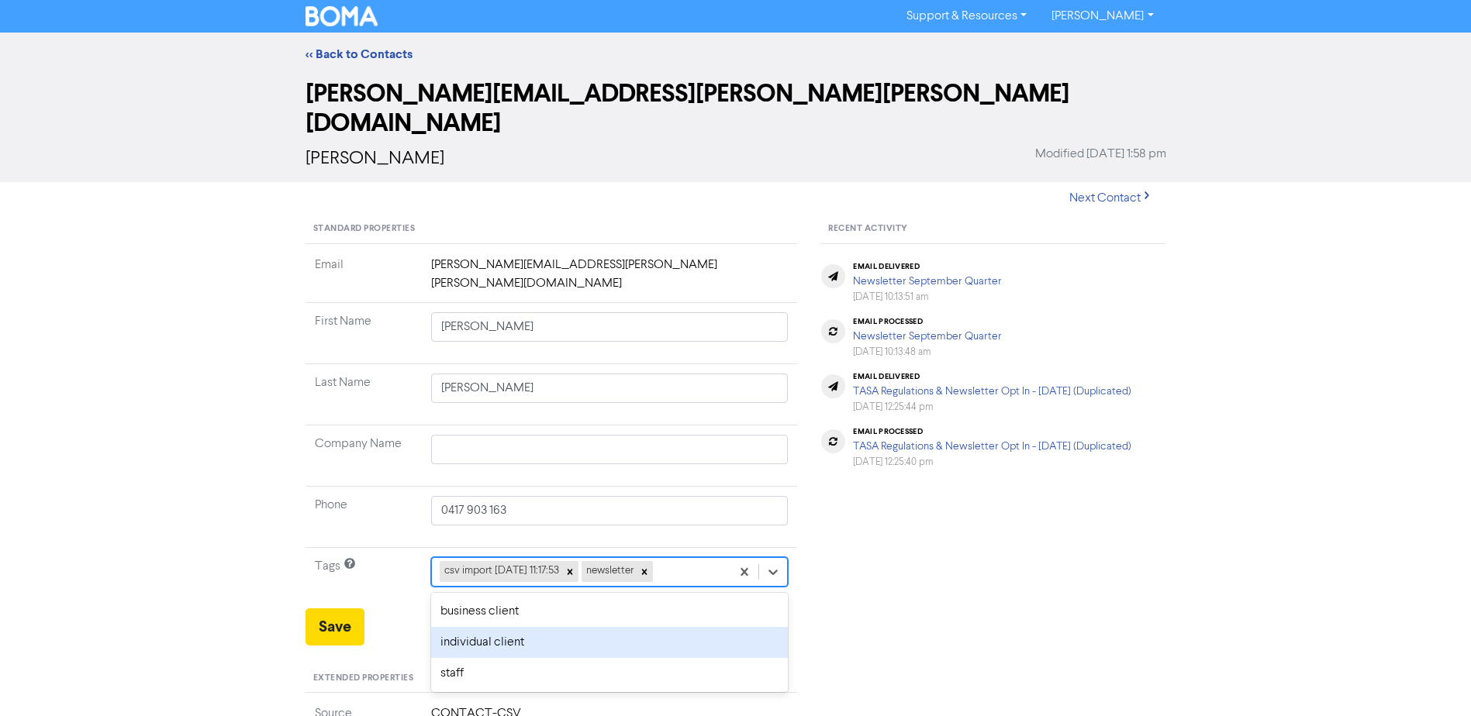
click at [539, 627] on div "individual client" at bounding box center [609, 642] width 357 height 31
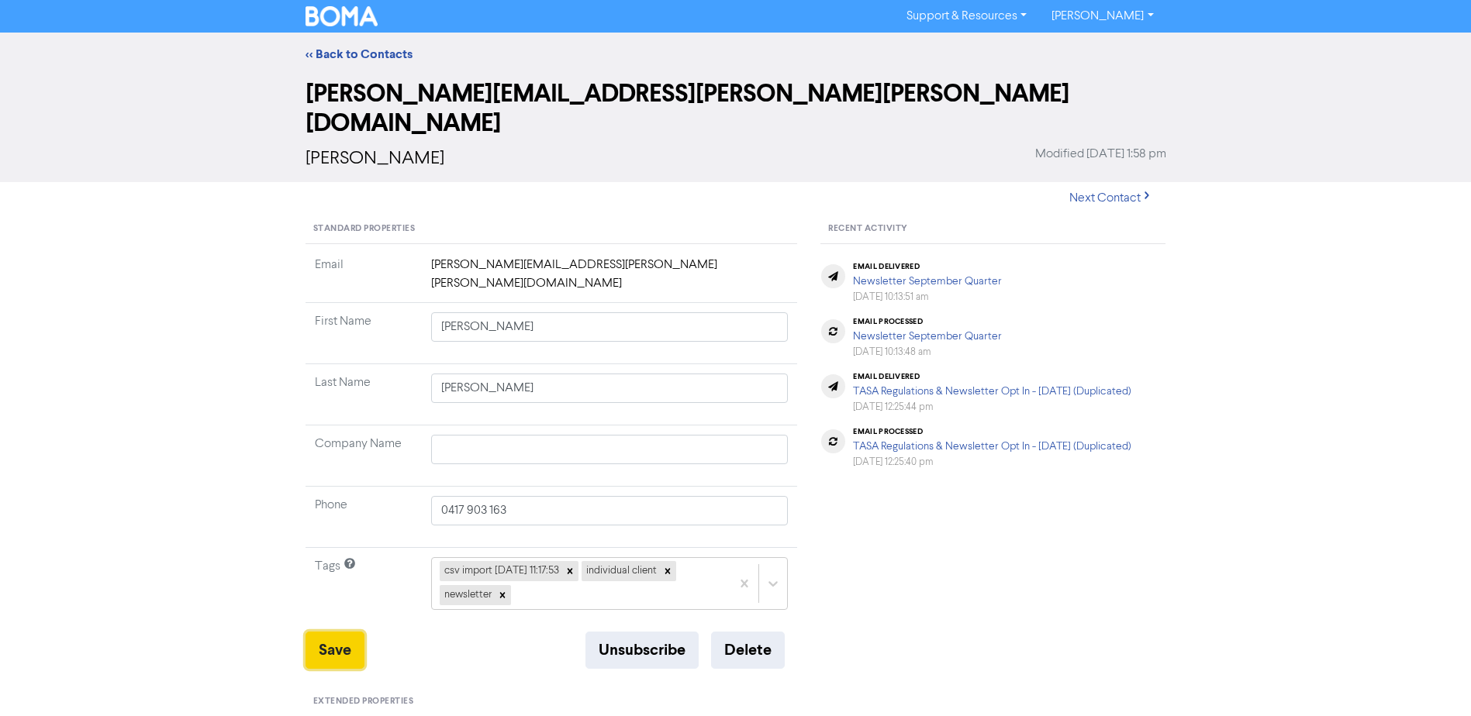
click at [333, 632] on button "Save" at bounding box center [334, 650] width 59 height 37
click at [360, 47] on link "<< Back to Contacts" at bounding box center [358, 55] width 107 height 16
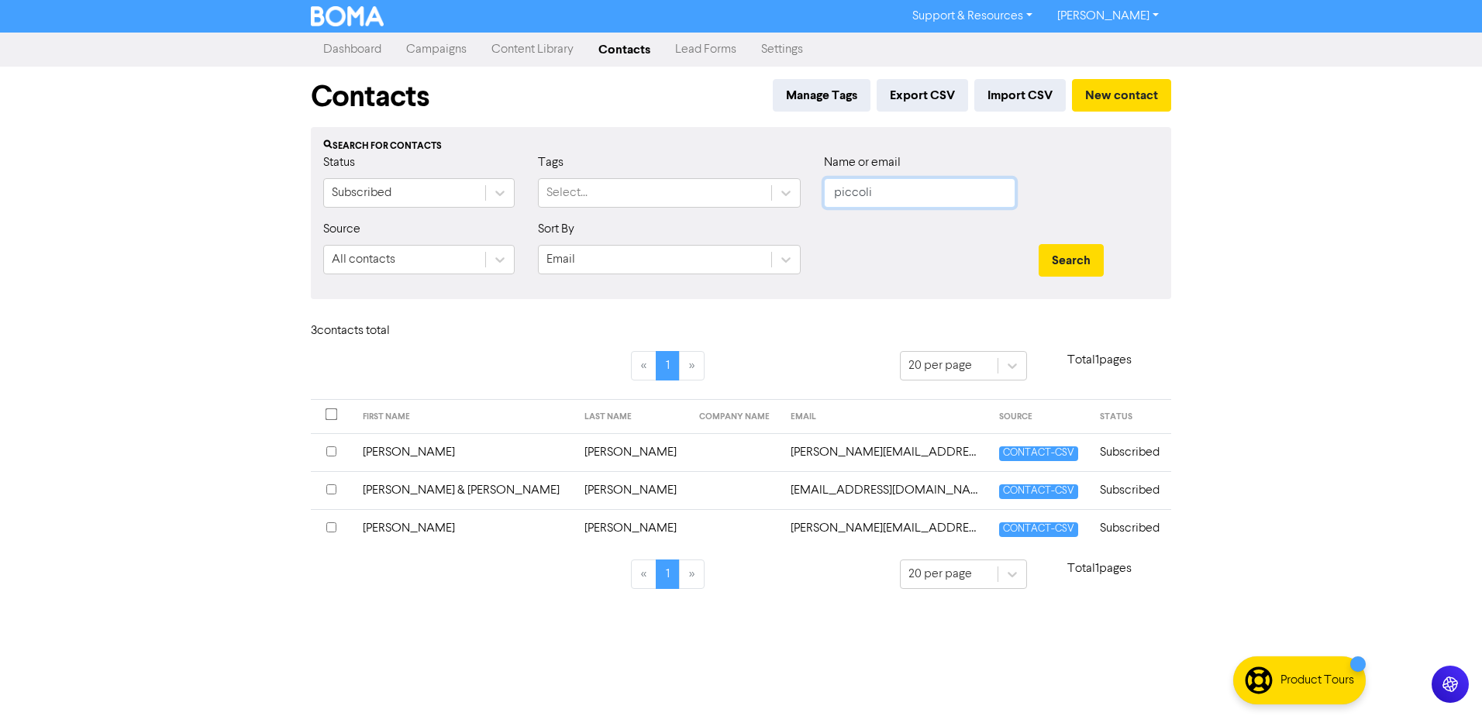
type input "piccoli"
click at [1039, 244] on button "Search" at bounding box center [1071, 260] width 65 height 33
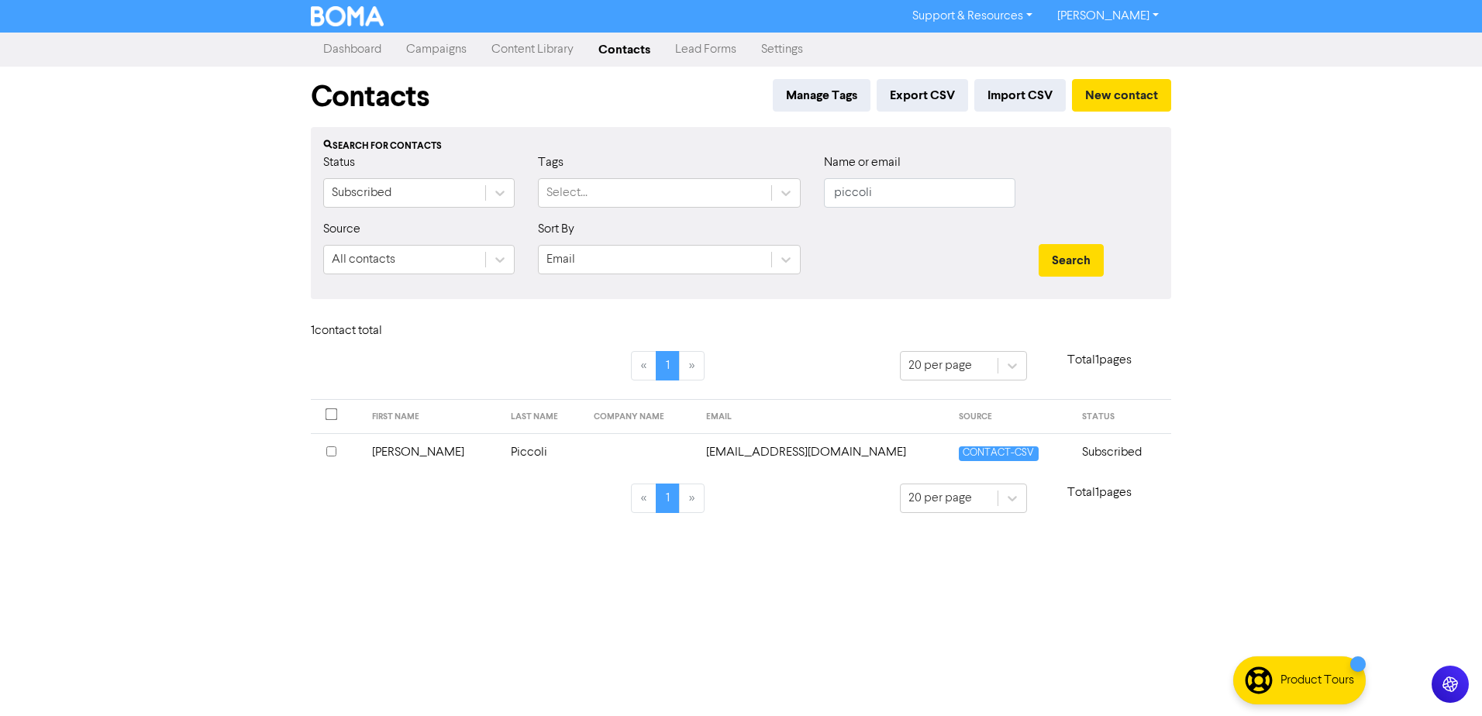
click at [405, 450] on td "[PERSON_NAME]" at bounding box center [433, 452] width 140 height 38
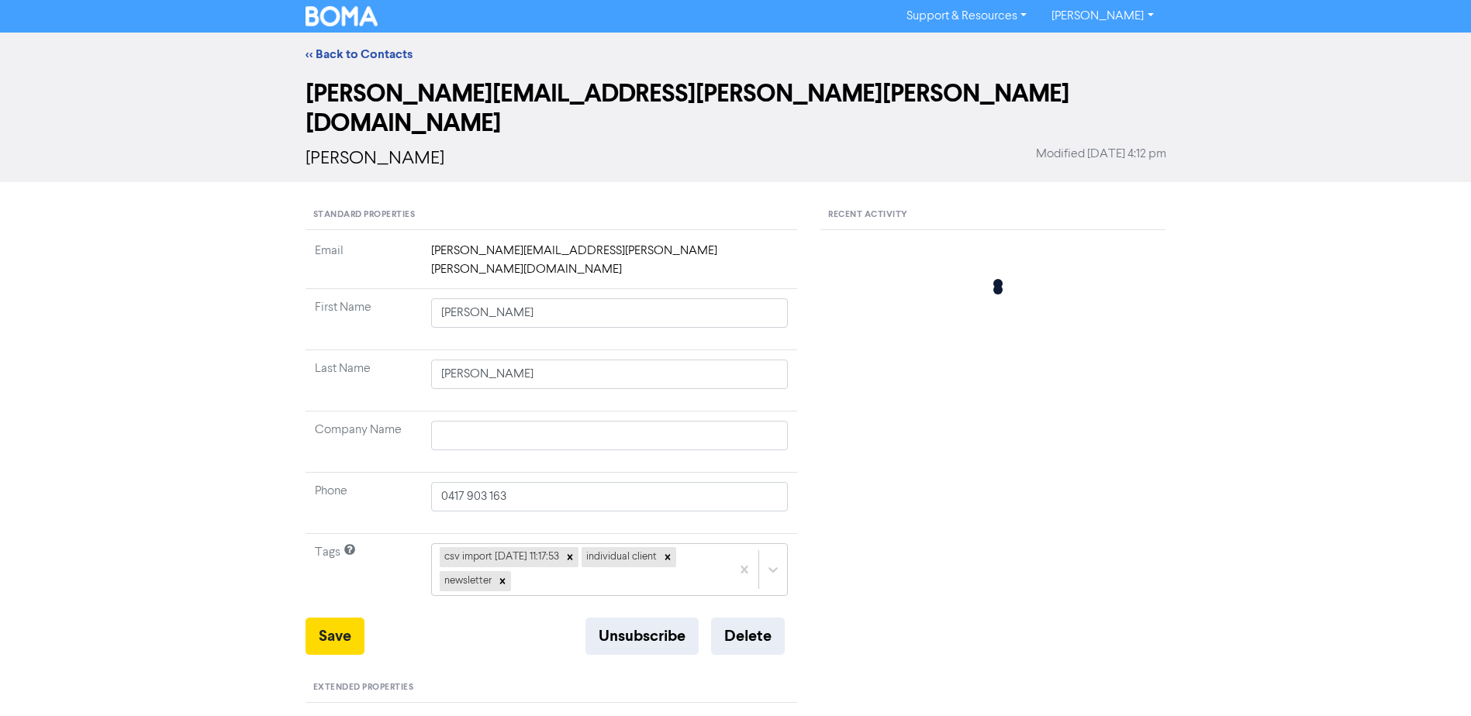
type input "[PERSON_NAME]"
type input "Piccoli"
type input "0467967784"
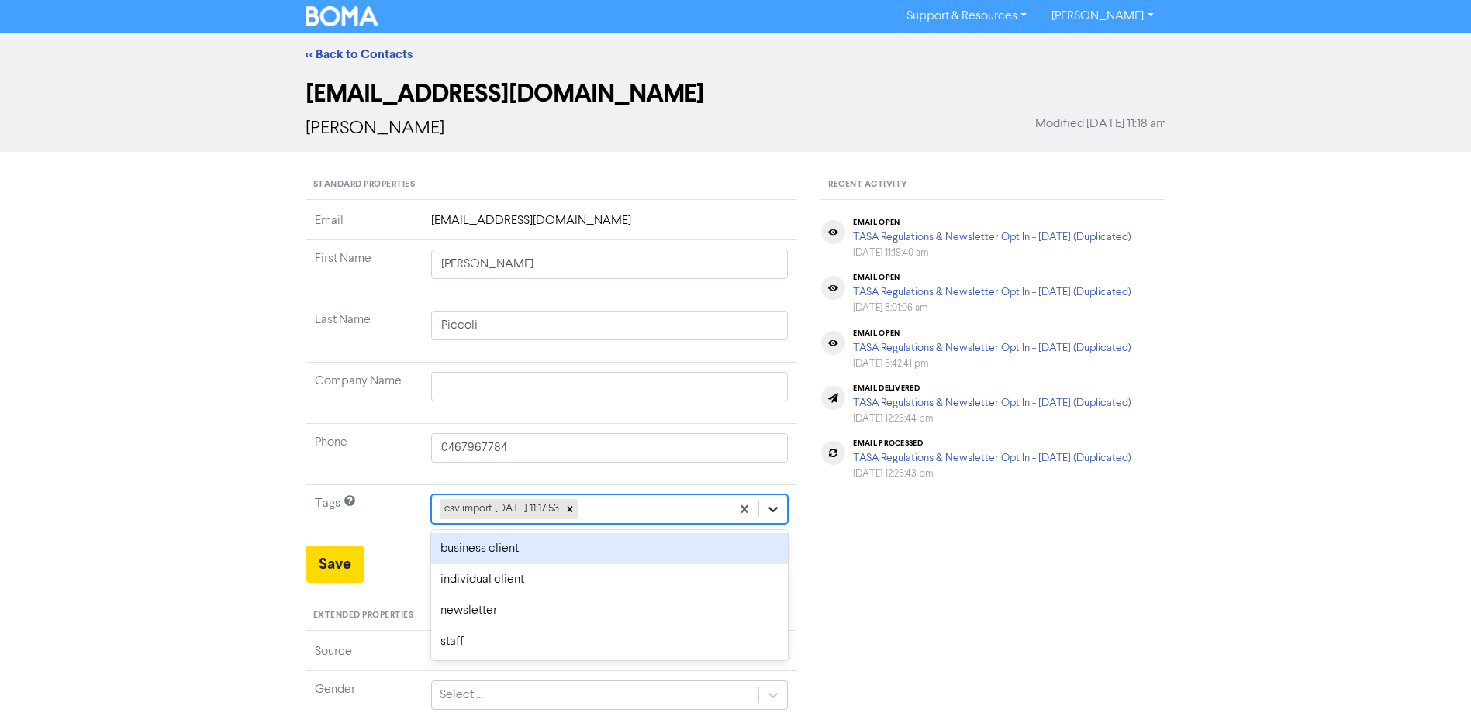
drag, startPoint x: 774, startPoint y: 509, endPoint x: 756, endPoint y: 509, distance: 18.6
click at [774, 509] on icon at bounding box center [773, 510] width 16 height 16
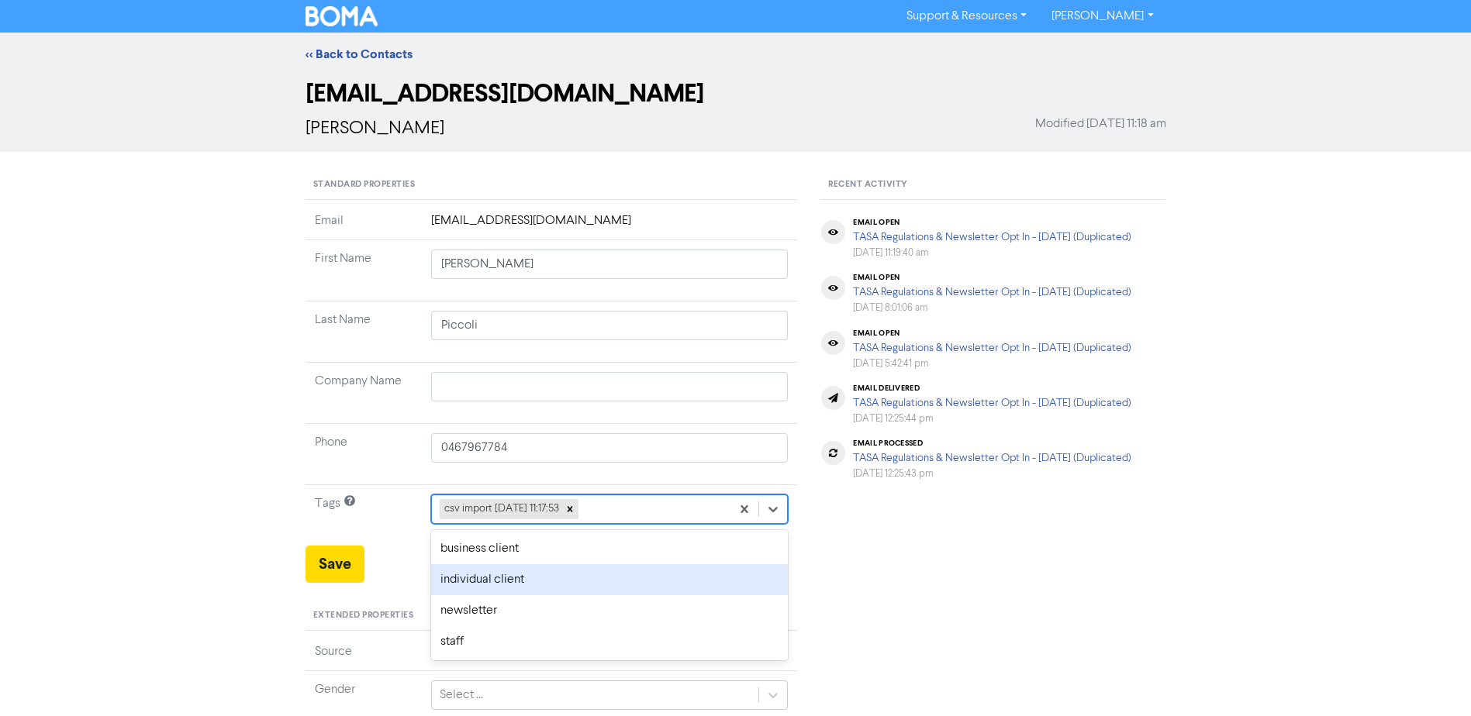
click at [551, 575] on div "individual client" at bounding box center [609, 579] width 357 height 31
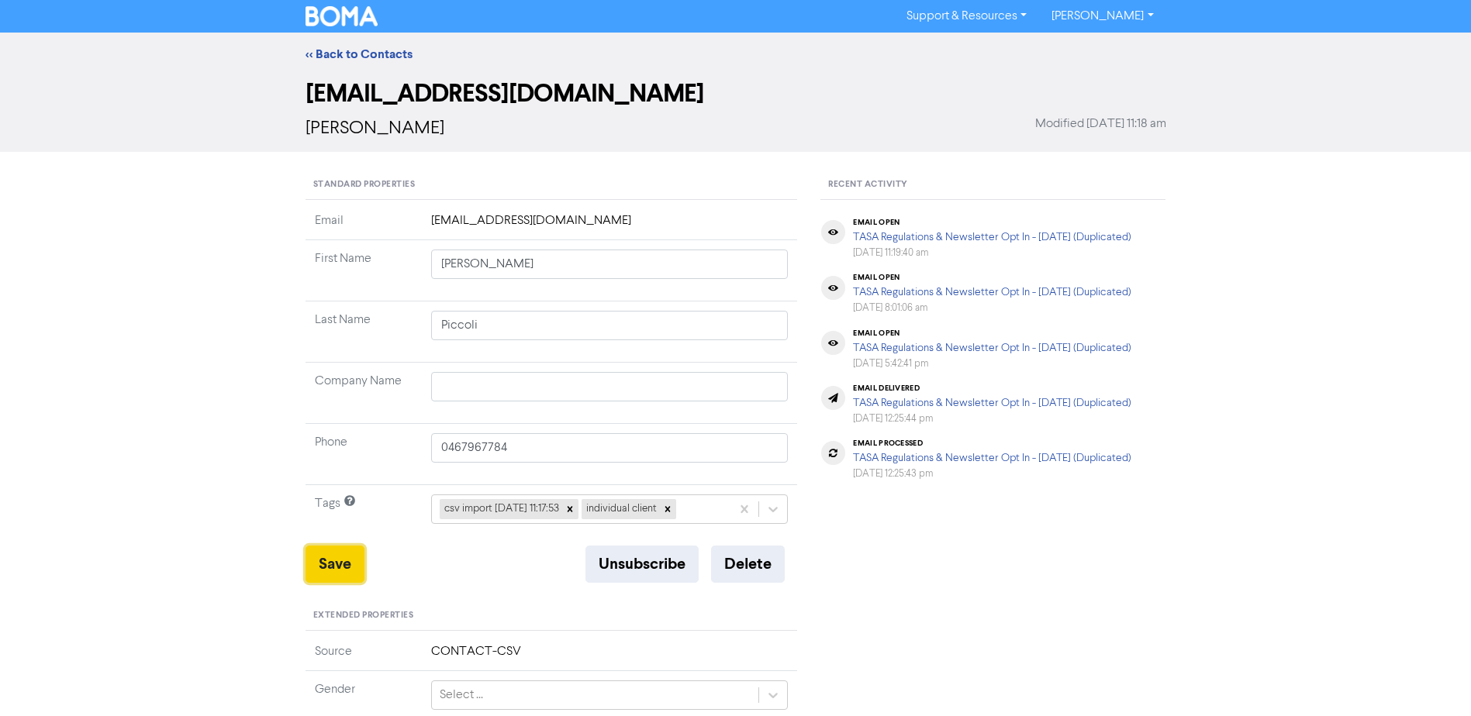
click at [332, 569] on button "Save" at bounding box center [334, 564] width 59 height 37
click at [380, 50] on link "<< Back to Contacts" at bounding box center [358, 55] width 107 height 16
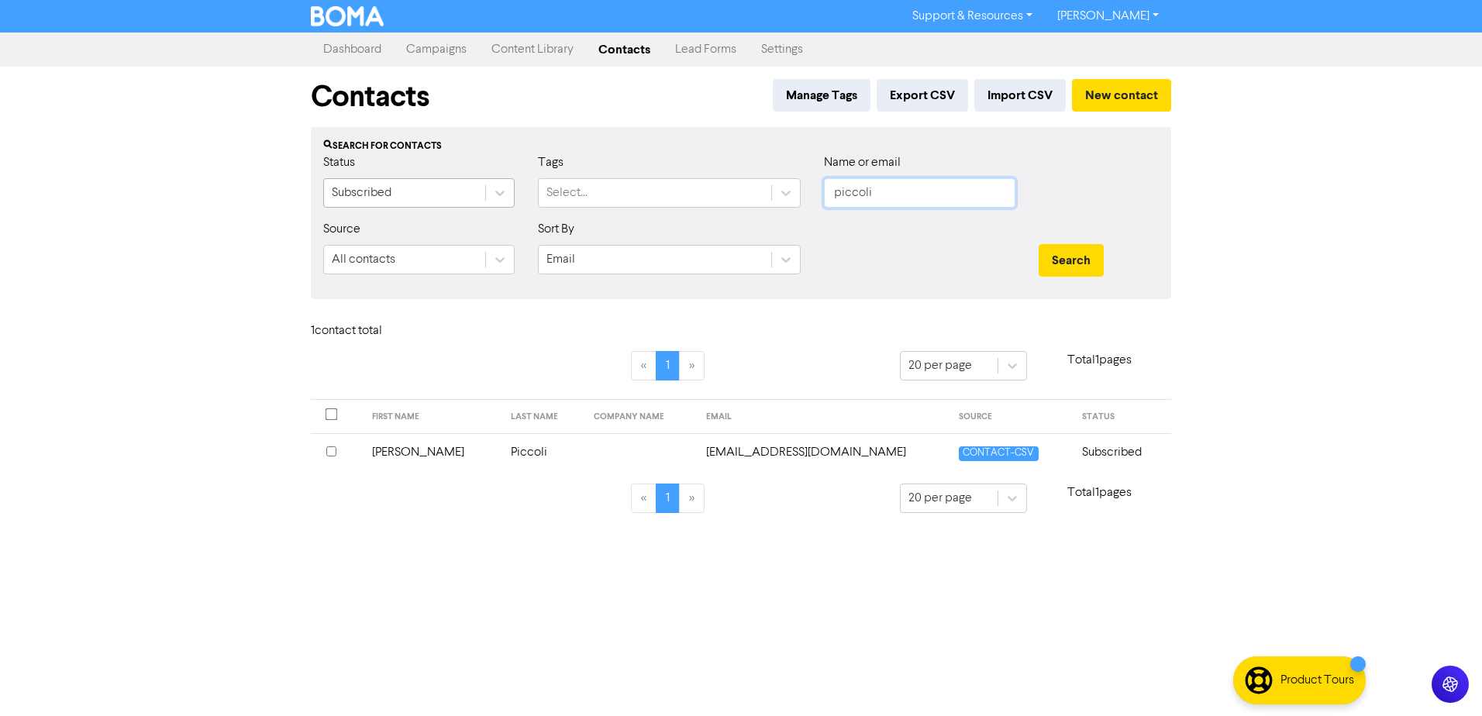
click at [403, 196] on div "Status Subscribed Tags Select... Name or email piccoli" at bounding box center [741, 186] width 859 height 67
click at [1039, 244] on button "Search" at bounding box center [1071, 260] width 65 height 33
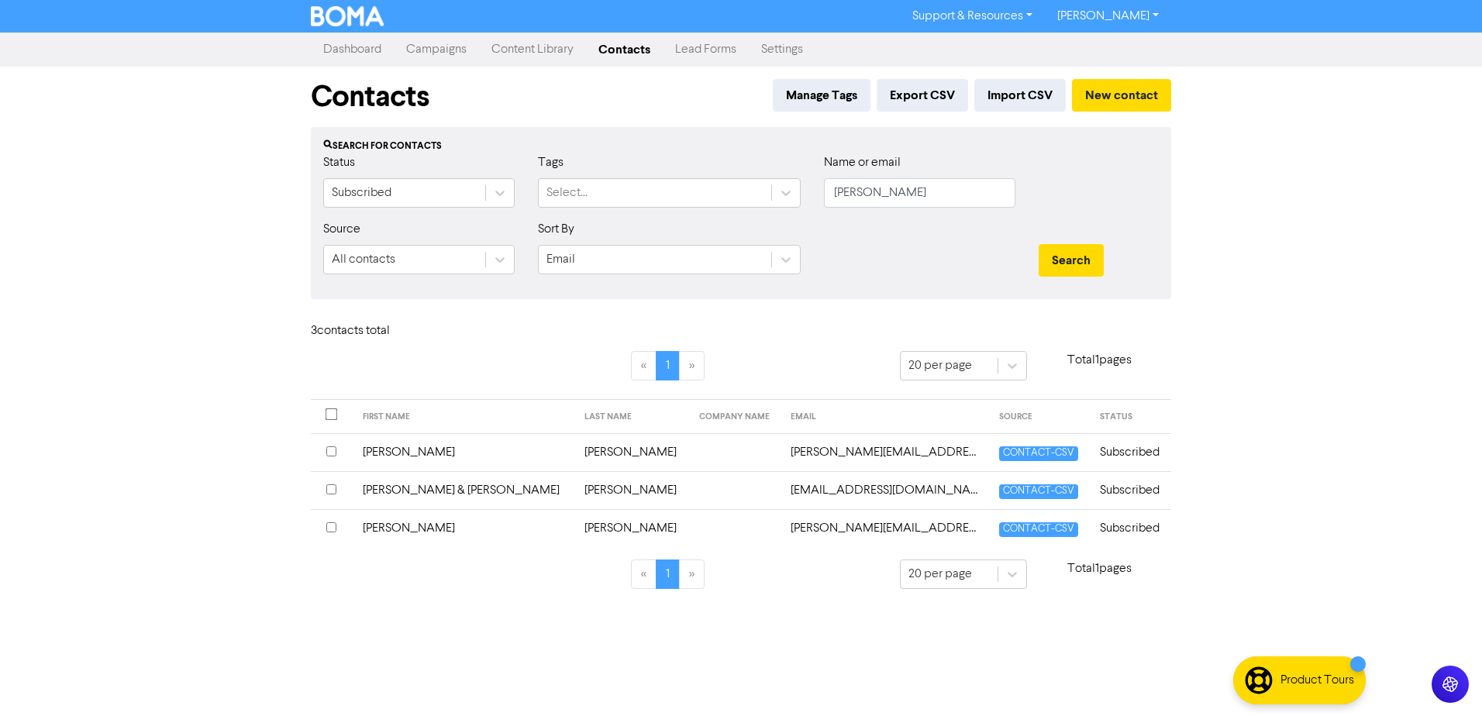
click at [419, 490] on td "[PERSON_NAME] & [PERSON_NAME]" at bounding box center [465, 490] width 222 height 38
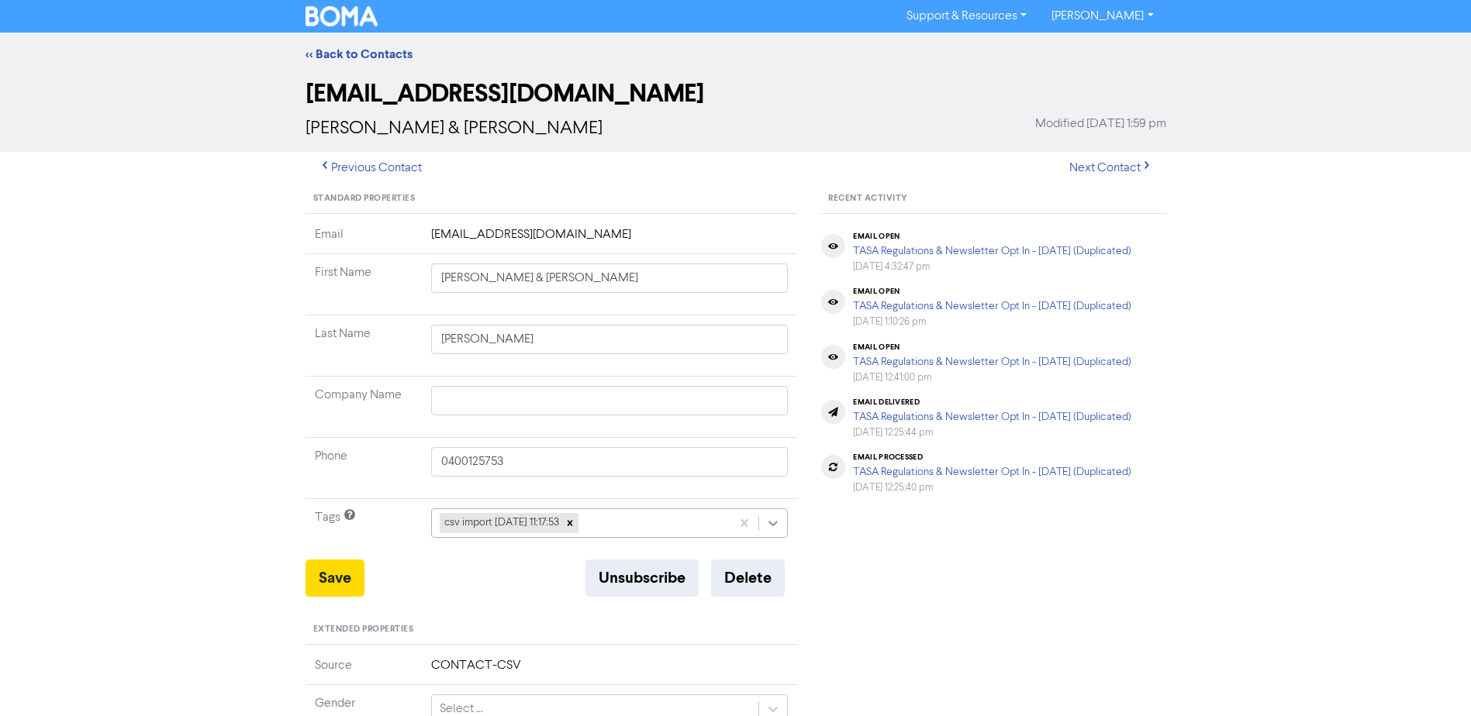
click at [774, 524] on icon at bounding box center [773, 523] width 9 height 5
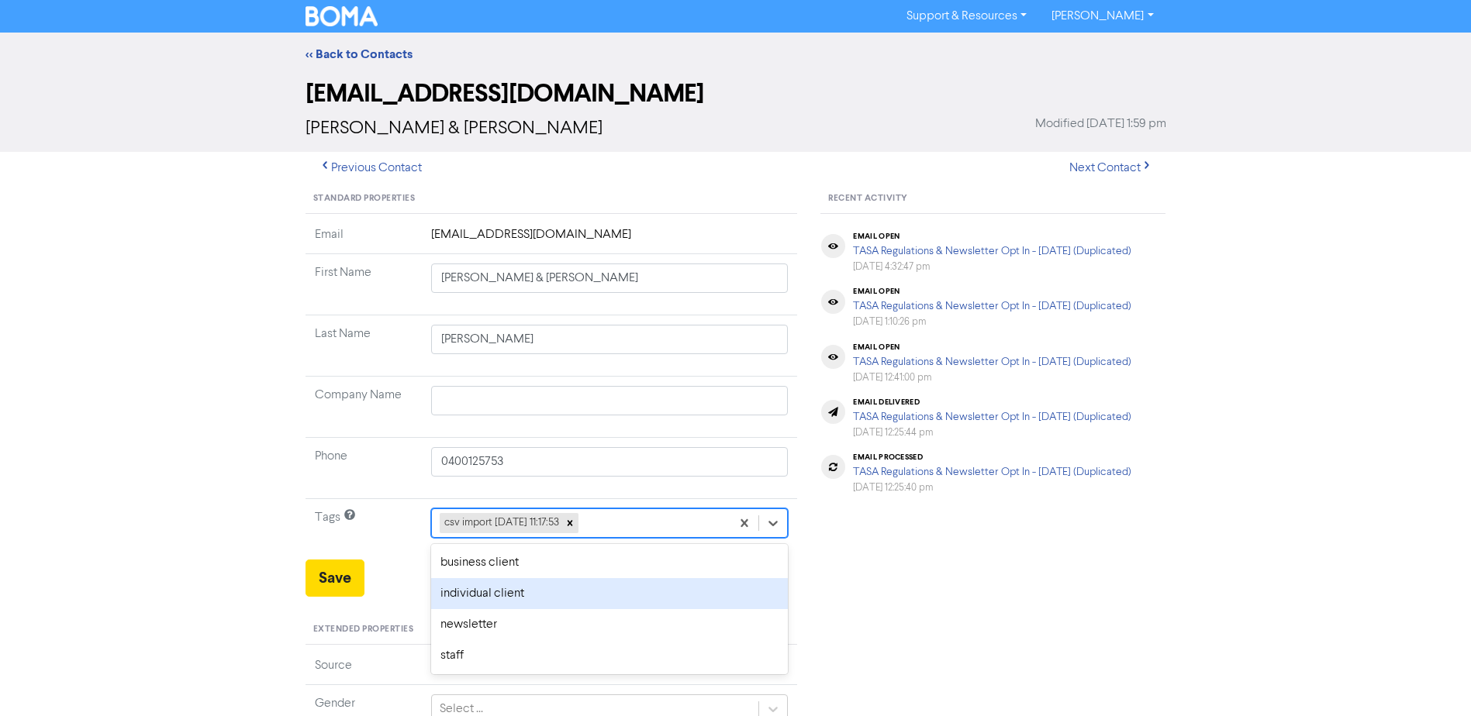
click at [467, 591] on div "individual client" at bounding box center [609, 593] width 357 height 31
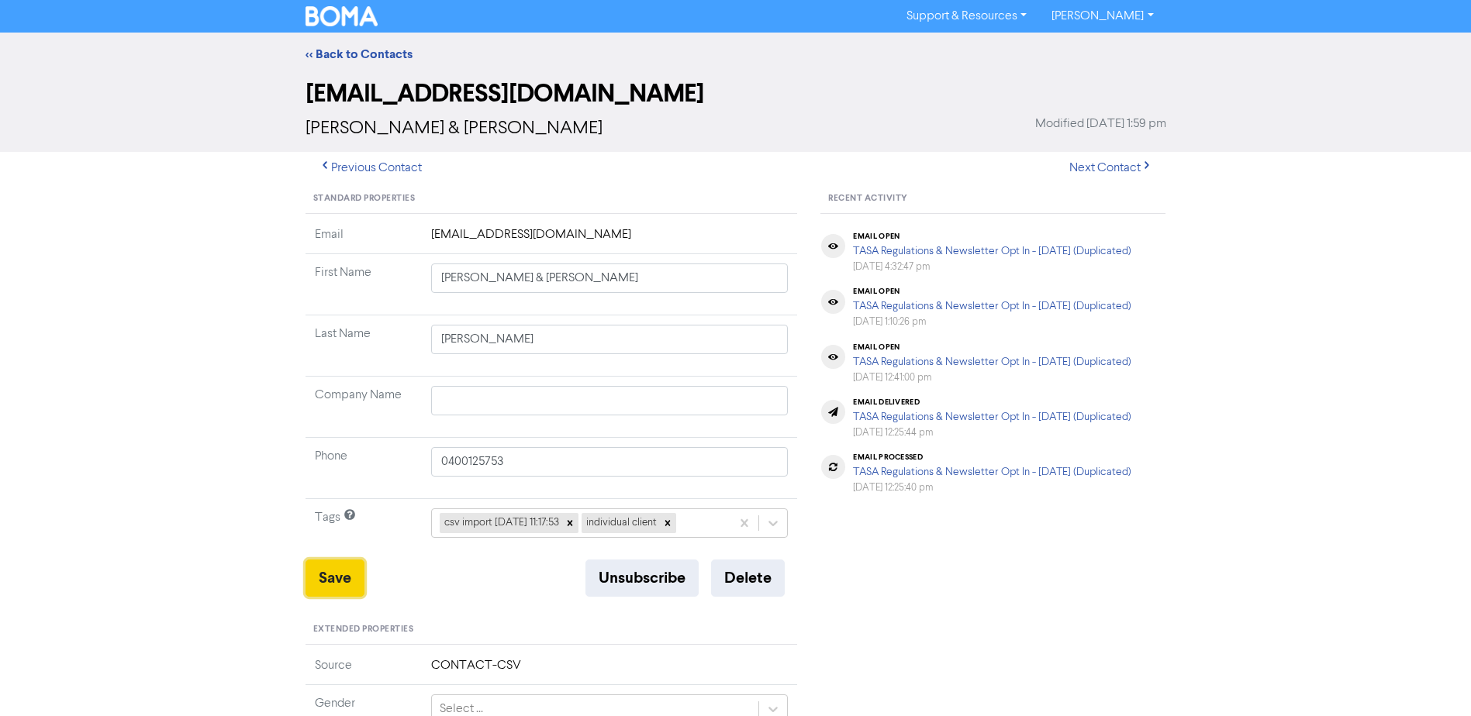
click at [330, 574] on button "Save" at bounding box center [334, 578] width 59 height 37
click at [352, 48] on link "<< Back to Contacts" at bounding box center [358, 55] width 107 height 16
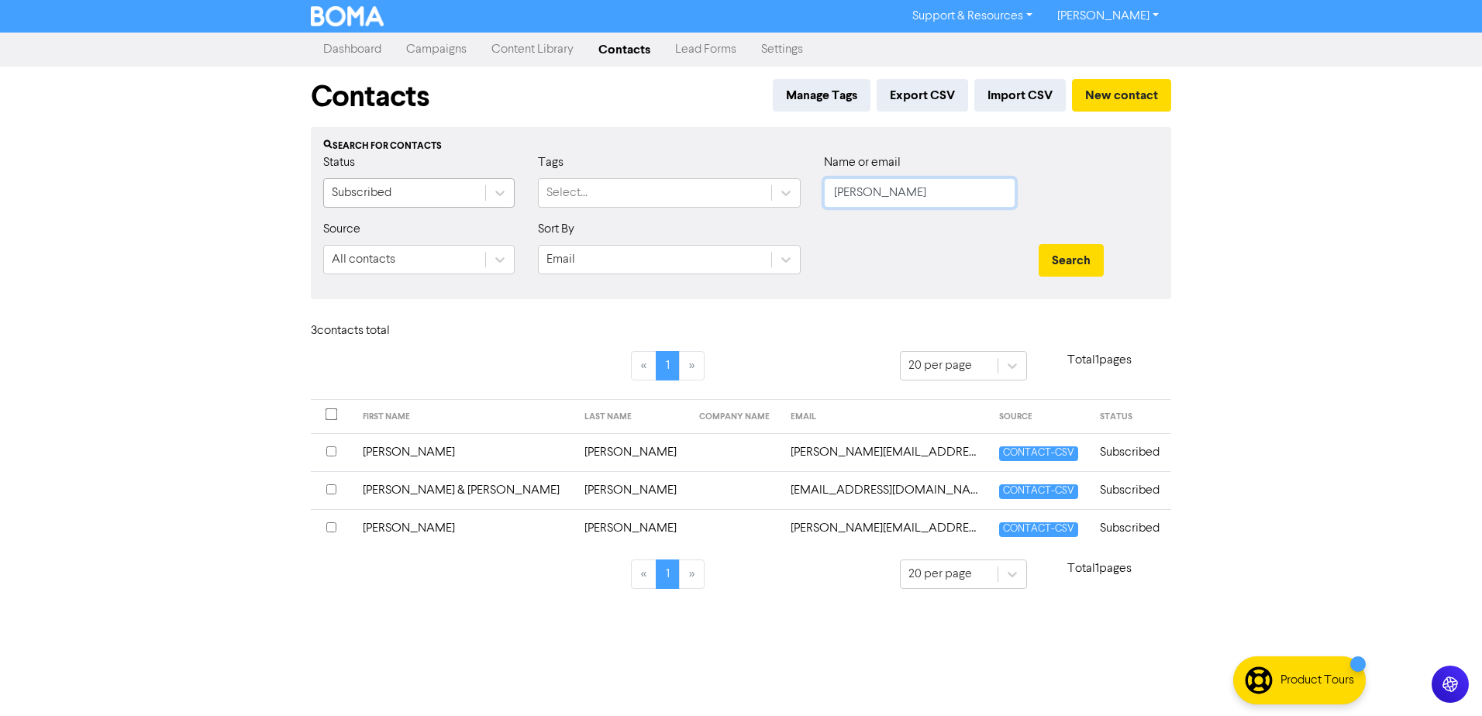
drag, startPoint x: 888, startPoint y: 192, endPoint x: 388, endPoint y: 196, distance: 500.0
click at [516, 200] on div "Status Subscribed Tags Select... Name or email [PERSON_NAME]" at bounding box center [741, 186] width 859 height 67
click at [1039, 244] on button "Search" at bounding box center [1071, 260] width 65 height 33
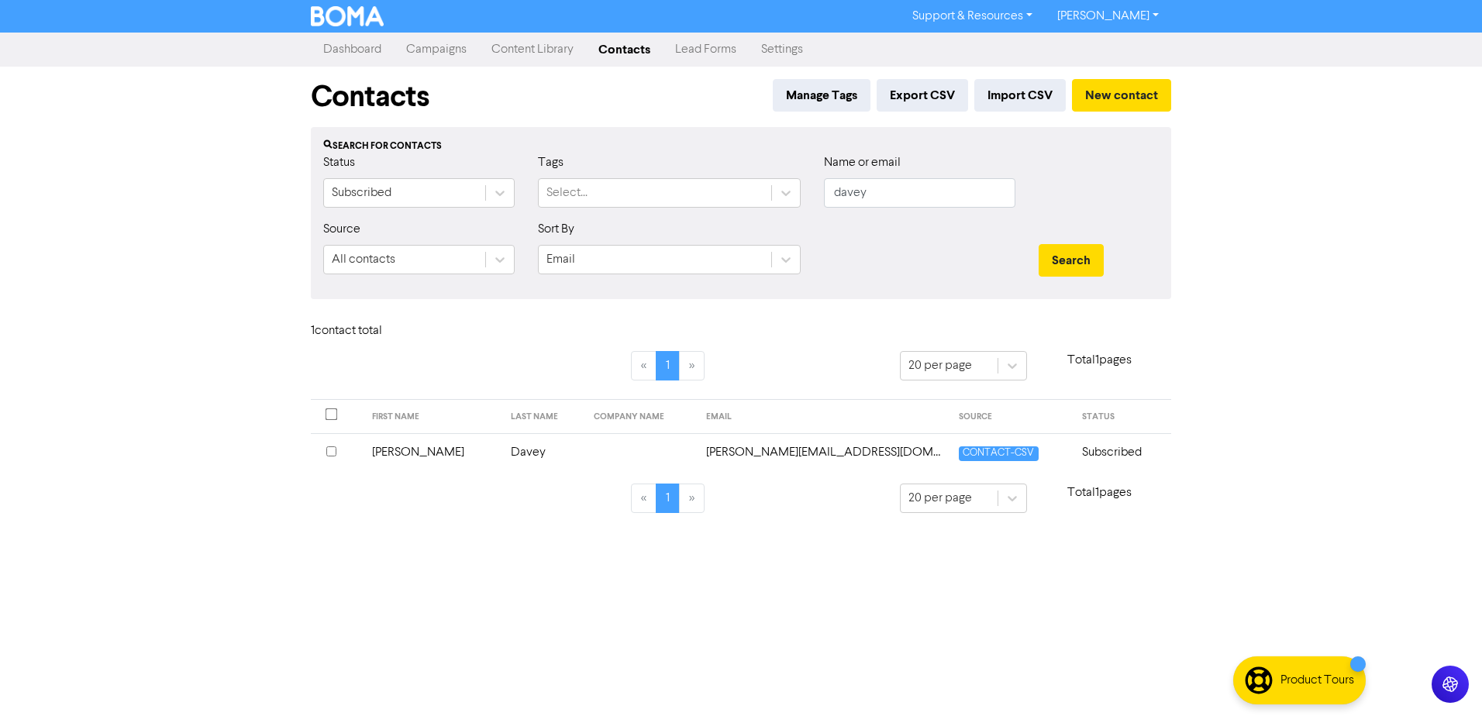
click at [398, 447] on td "[PERSON_NAME]" at bounding box center [433, 452] width 140 height 38
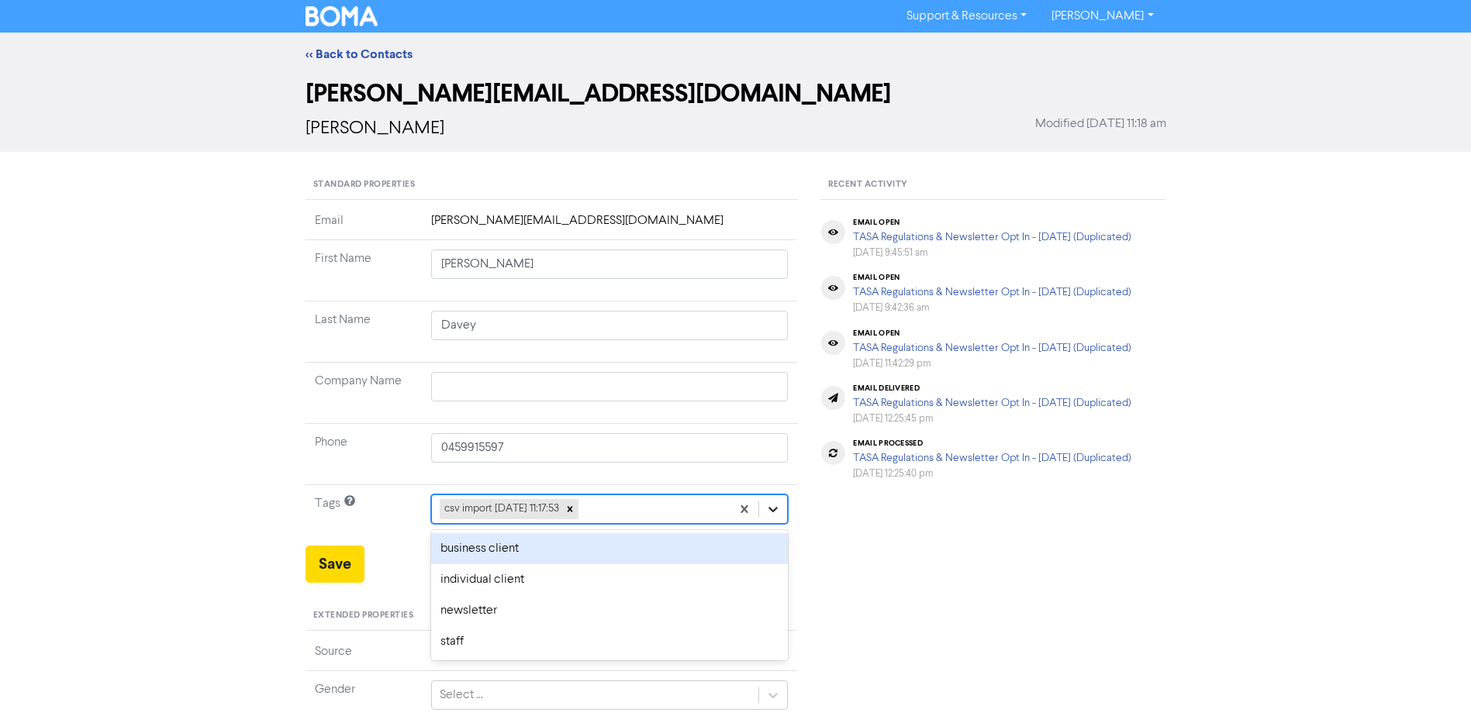
click at [767, 509] on icon at bounding box center [773, 510] width 16 height 16
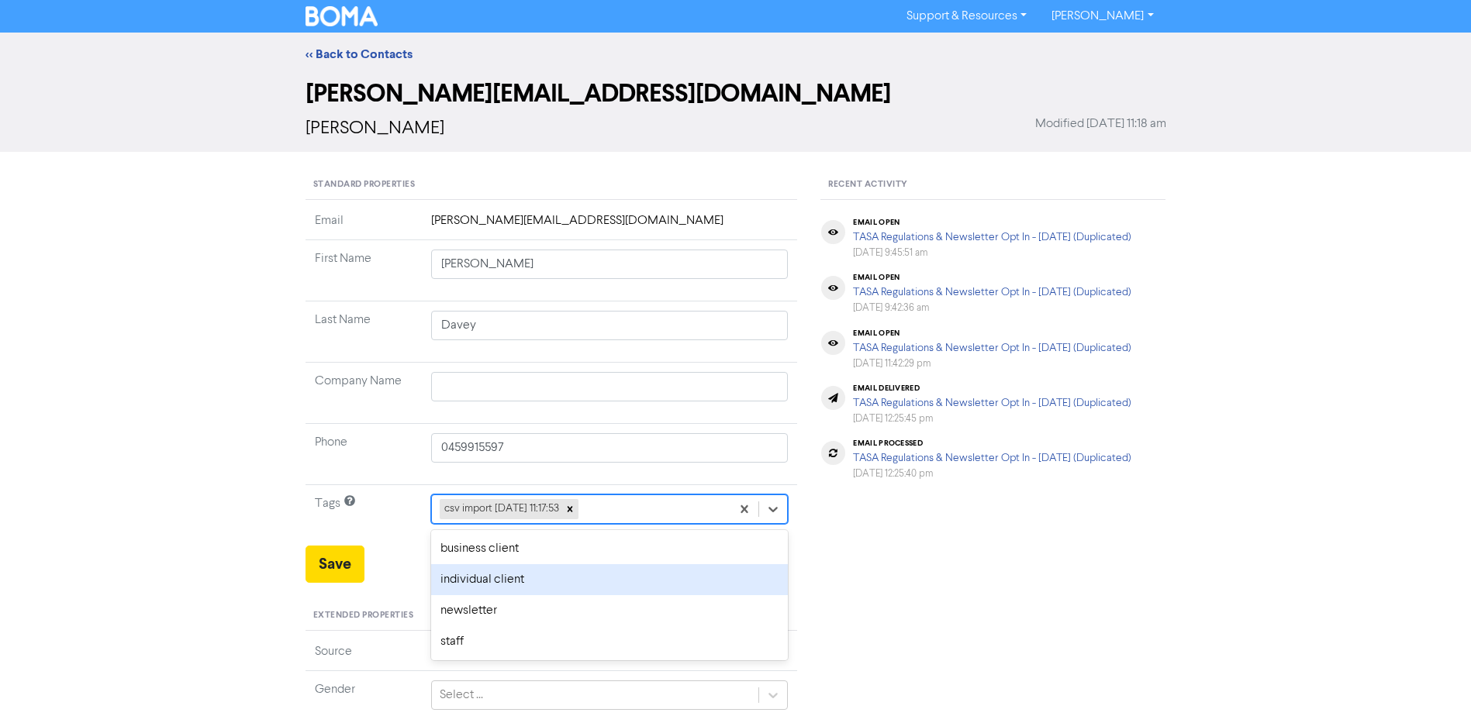
click at [468, 578] on div "individual client" at bounding box center [609, 579] width 357 height 31
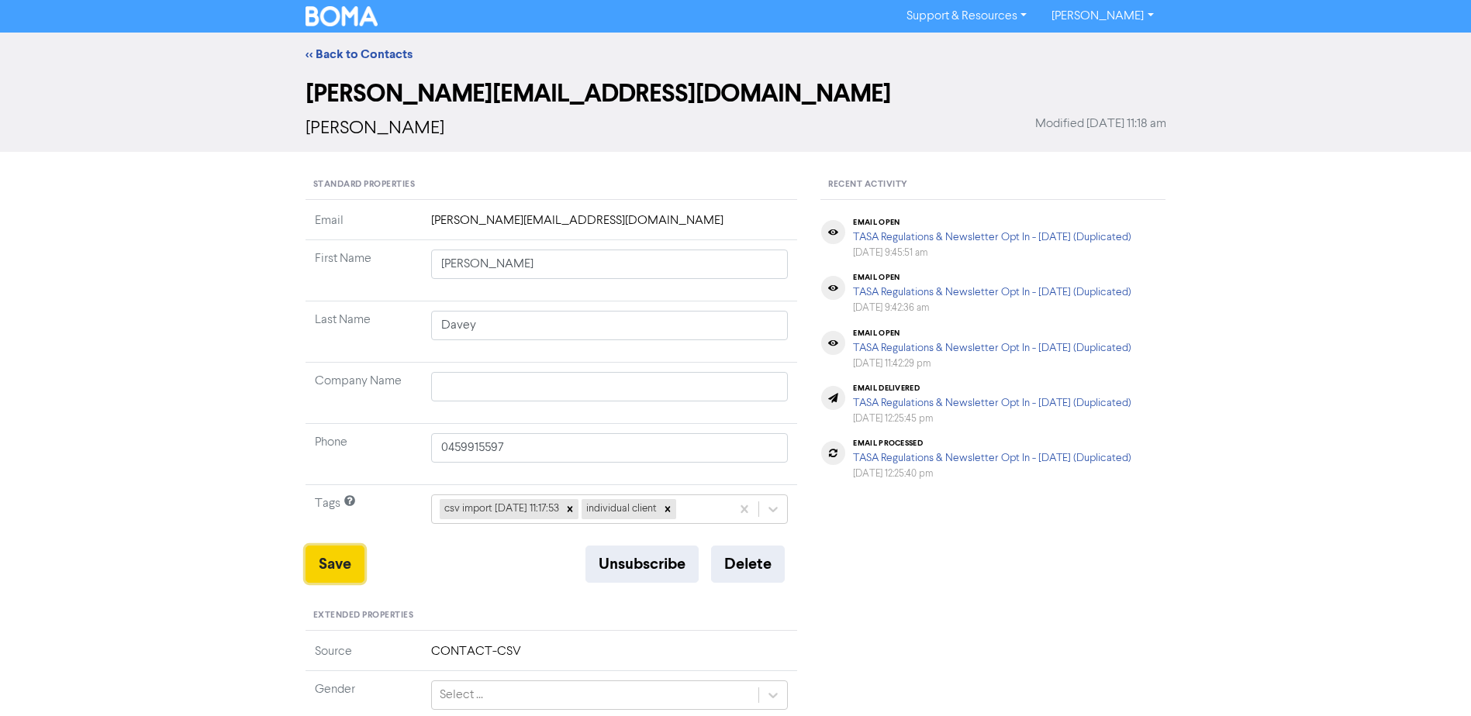
click at [334, 560] on button "Save" at bounding box center [334, 564] width 59 height 37
click at [348, 47] on link "<< Back to Contacts" at bounding box center [358, 55] width 107 height 16
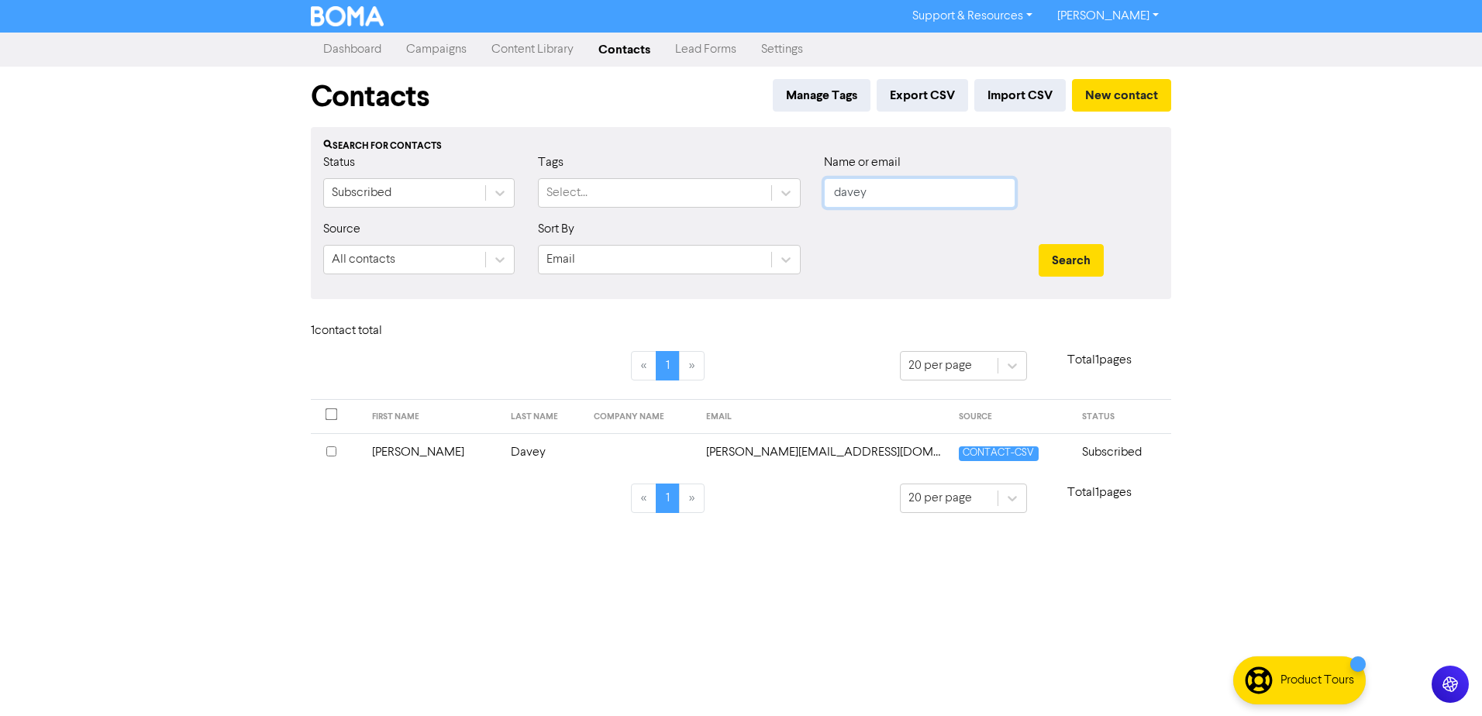
drag, startPoint x: 792, startPoint y: 201, endPoint x: 536, endPoint y: 235, distance: 258.1
click at [595, 236] on form "Status Subscribed Tags Select... Name or email davey Source All contacts Sort B…" at bounding box center [741, 219] width 836 height 133
click at [1039, 244] on button "Search" at bounding box center [1071, 260] width 65 height 33
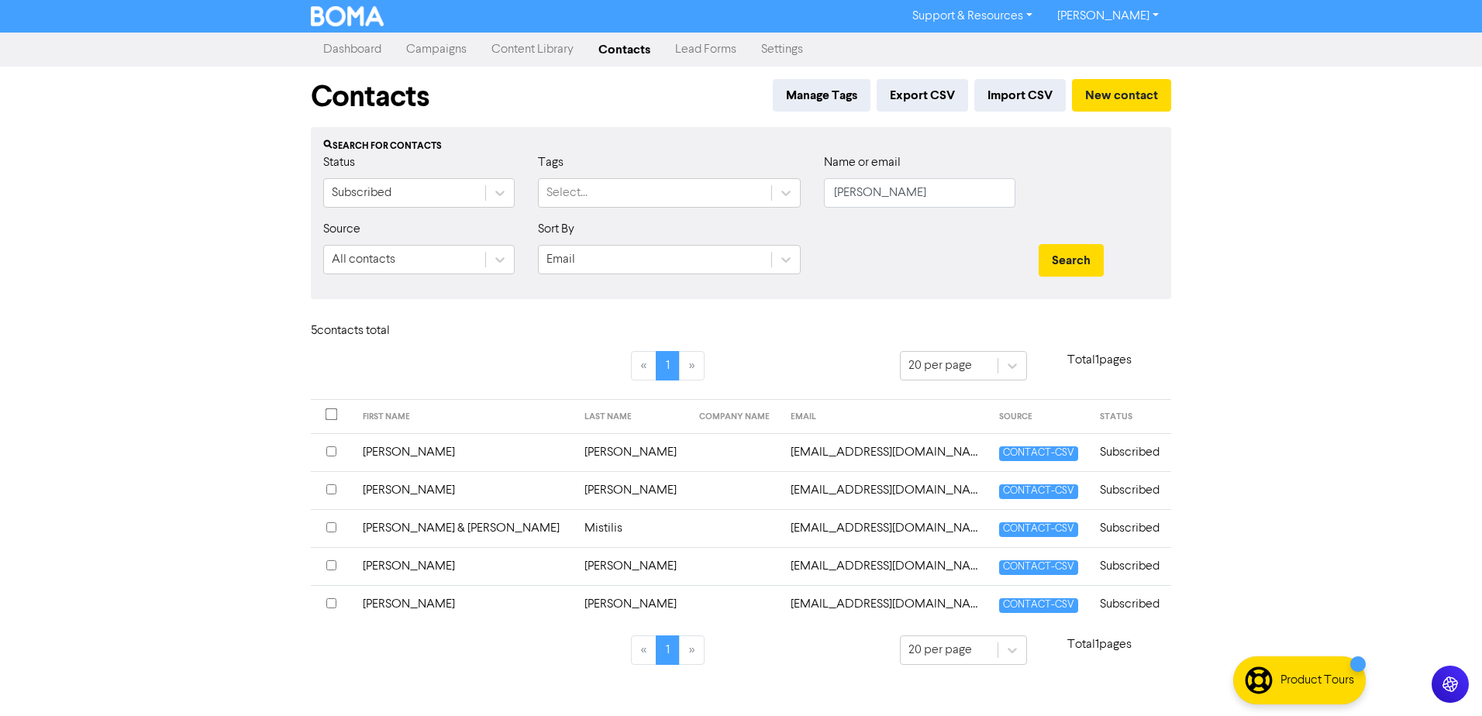
click at [391, 599] on td "[PERSON_NAME]" at bounding box center [465, 604] width 222 height 38
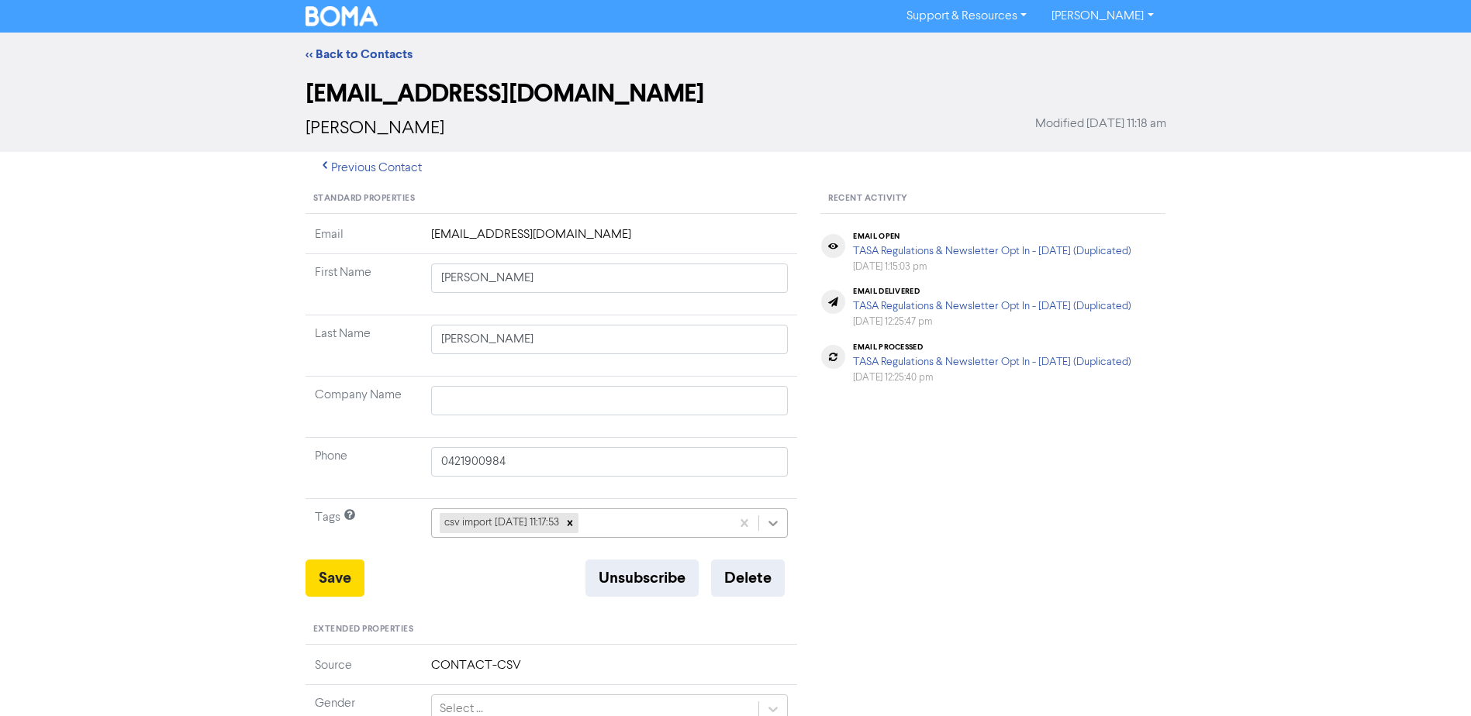
click at [778, 526] on icon at bounding box center [773, 524] width 16 height 16
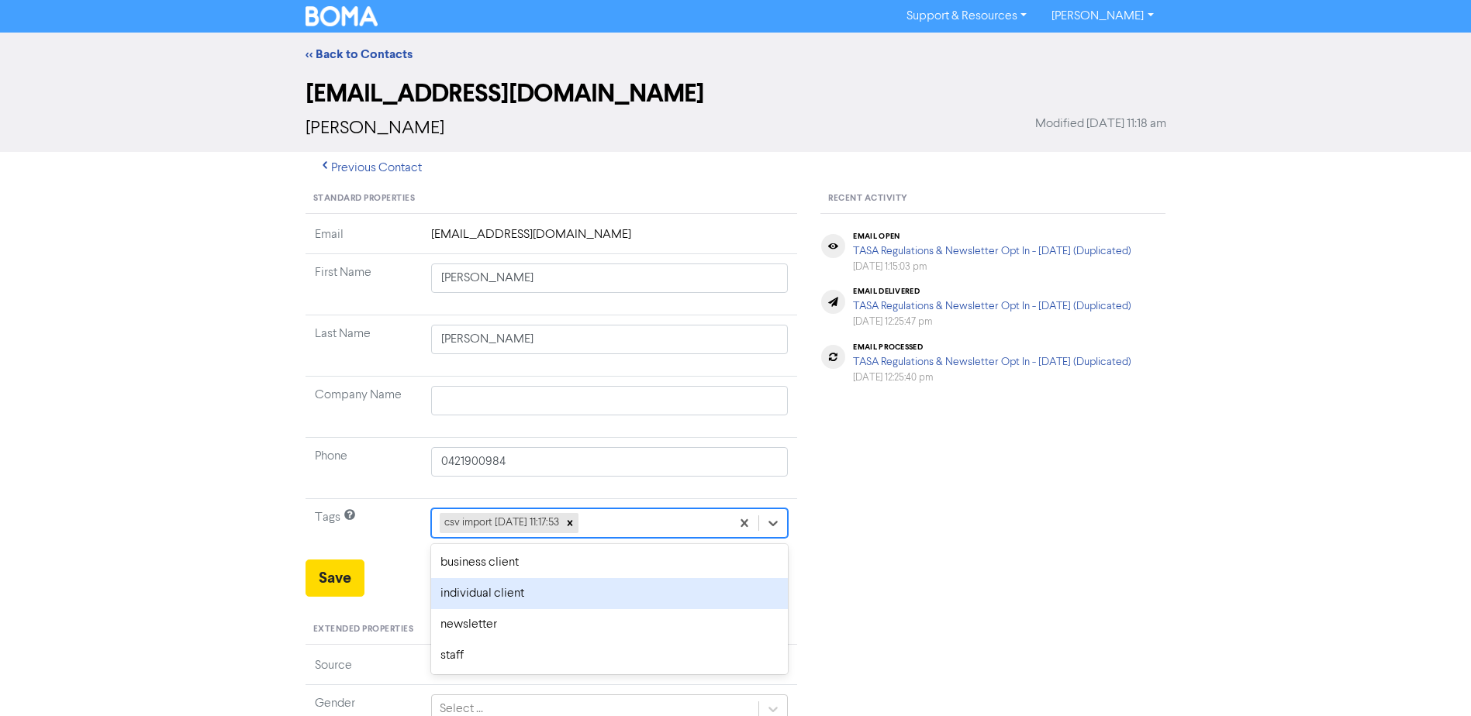
click at [505, 588] on div "individual client" at bounding box center [609, 593] width 357 height 31
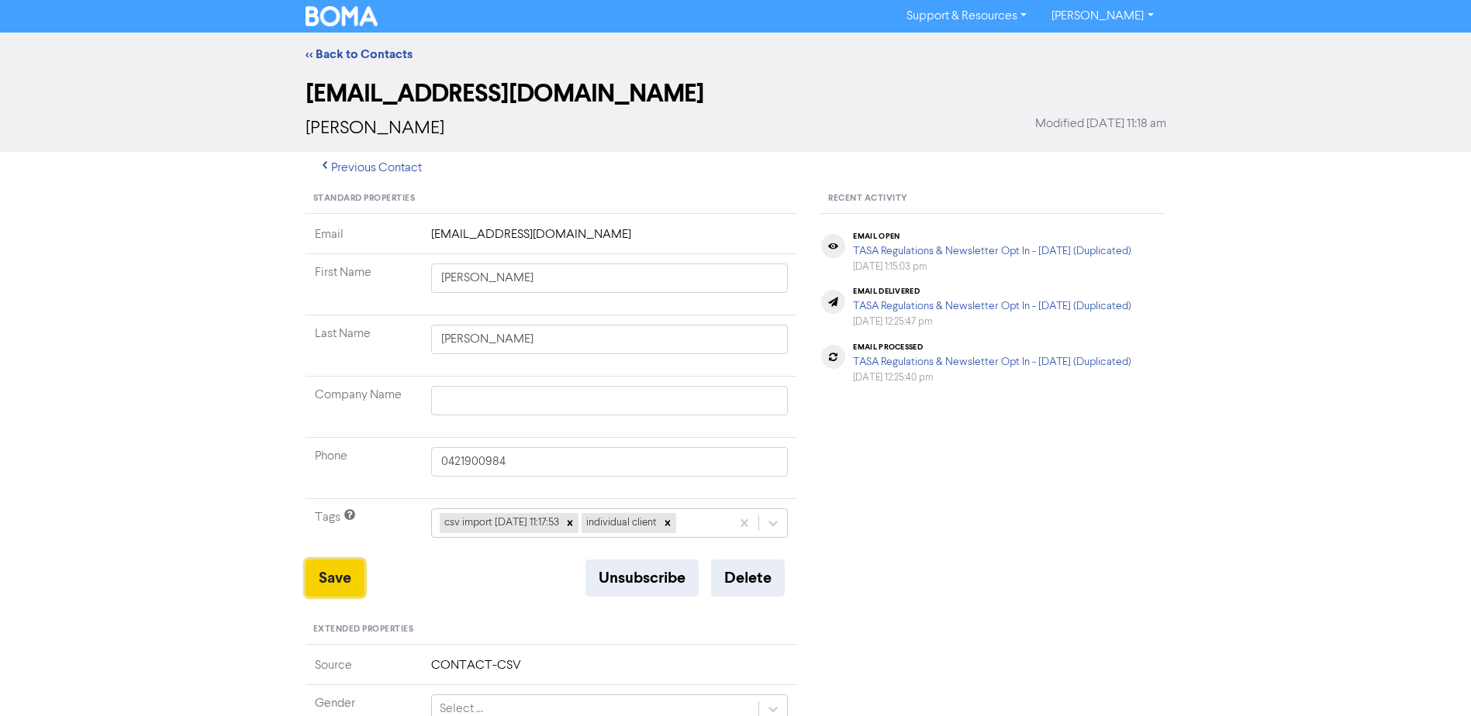
click at [342, 579] on button "Save" at bounding box center [334, 578] width 59 height 37
click at [330, 576] on button "Save" at bounding box center [334, 578] width 59 height 37
click at [348, 60] on link "<< Back to Contacts" at bounding box center [358, 55] width 107 height 16
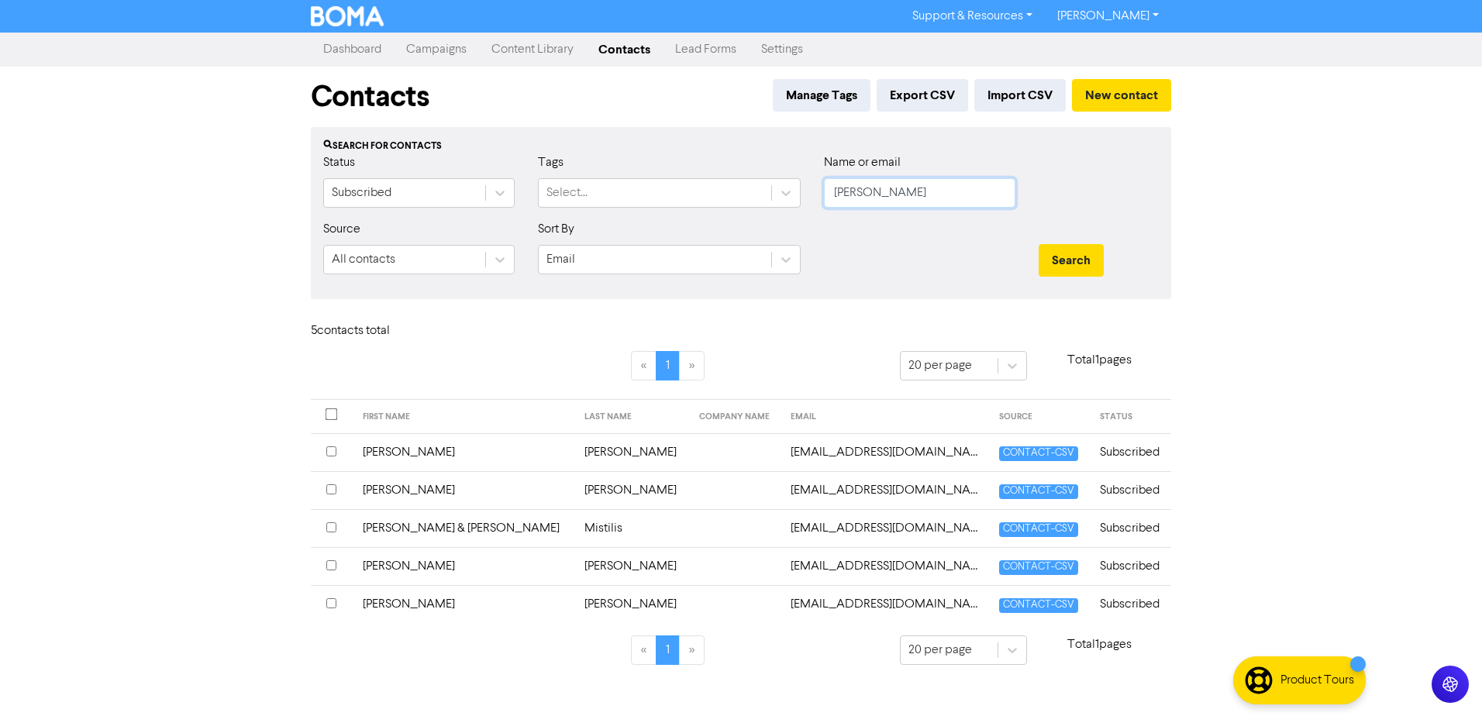
drag, startPoint x: 944, startPoint y: 191, endPoint x: 363, endPoint y: 221, distance: 582.2
click at [423, 228] on form "Status Subscribed Tags Select... Name or email [PERSON_NAME] Source All contact…" at bounding box center [741, 219] width 836 height 133
click at [1039, 244] on button "Search" at bounding box center [1071, 260] width 65 height 33
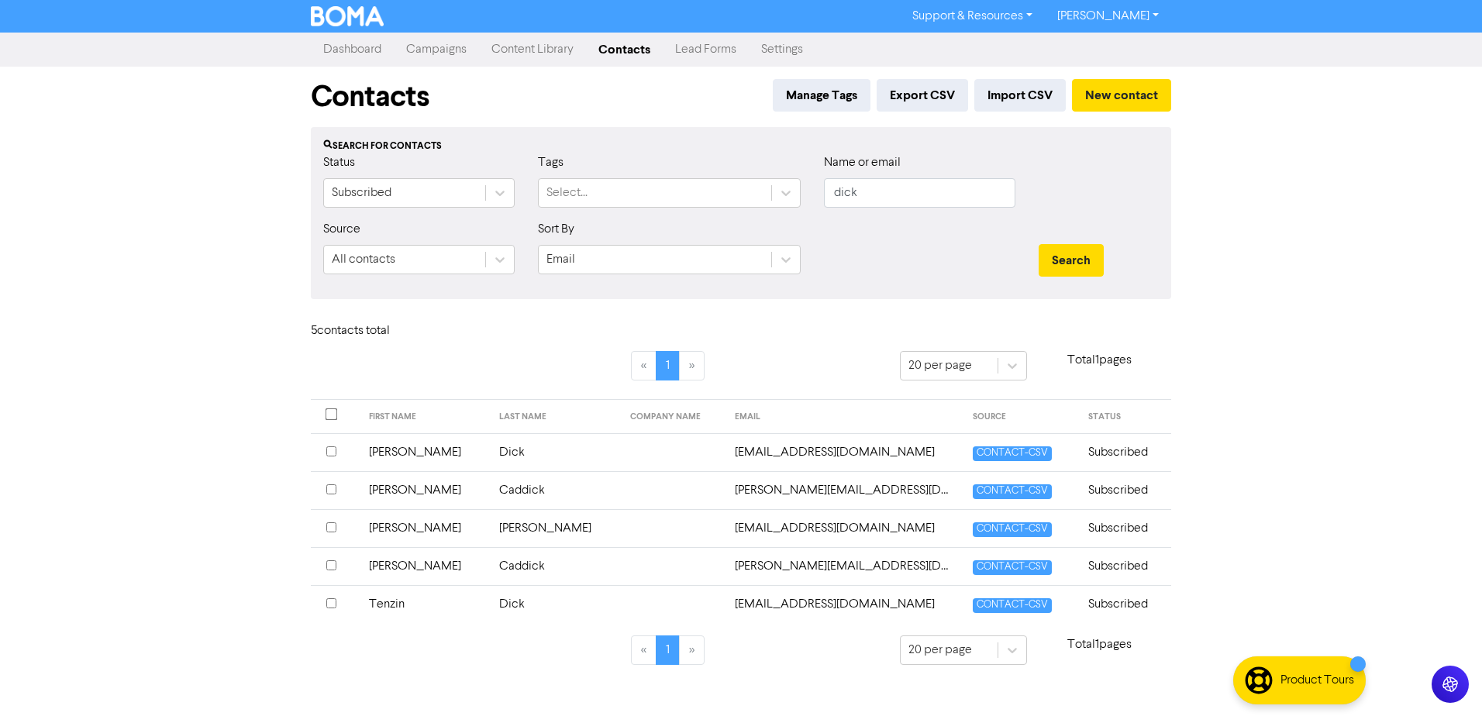
click at [395, 605] on td "Tenzin" at bounding box center [425, 604] width 131 height 38
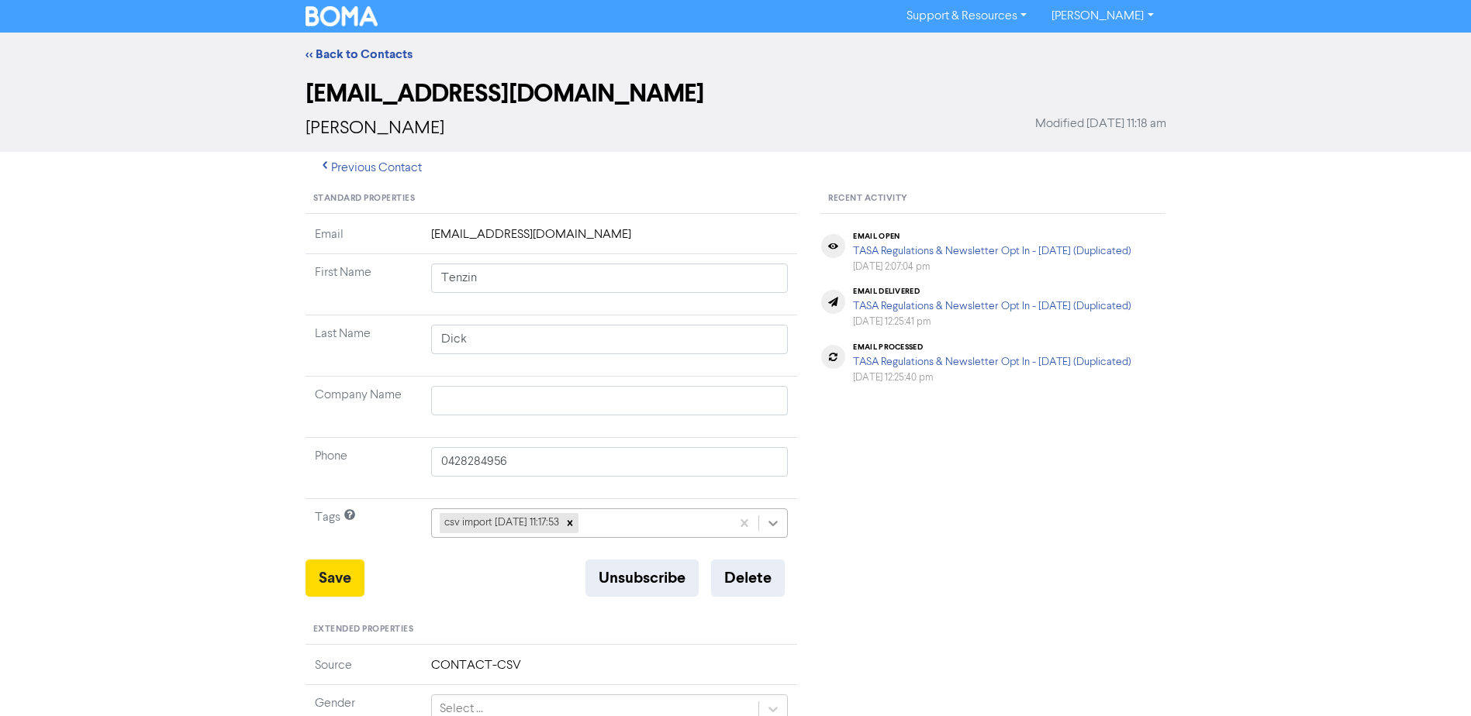
click at [771, 526] on icon at bounding box center [773, 524] width 16 height 16
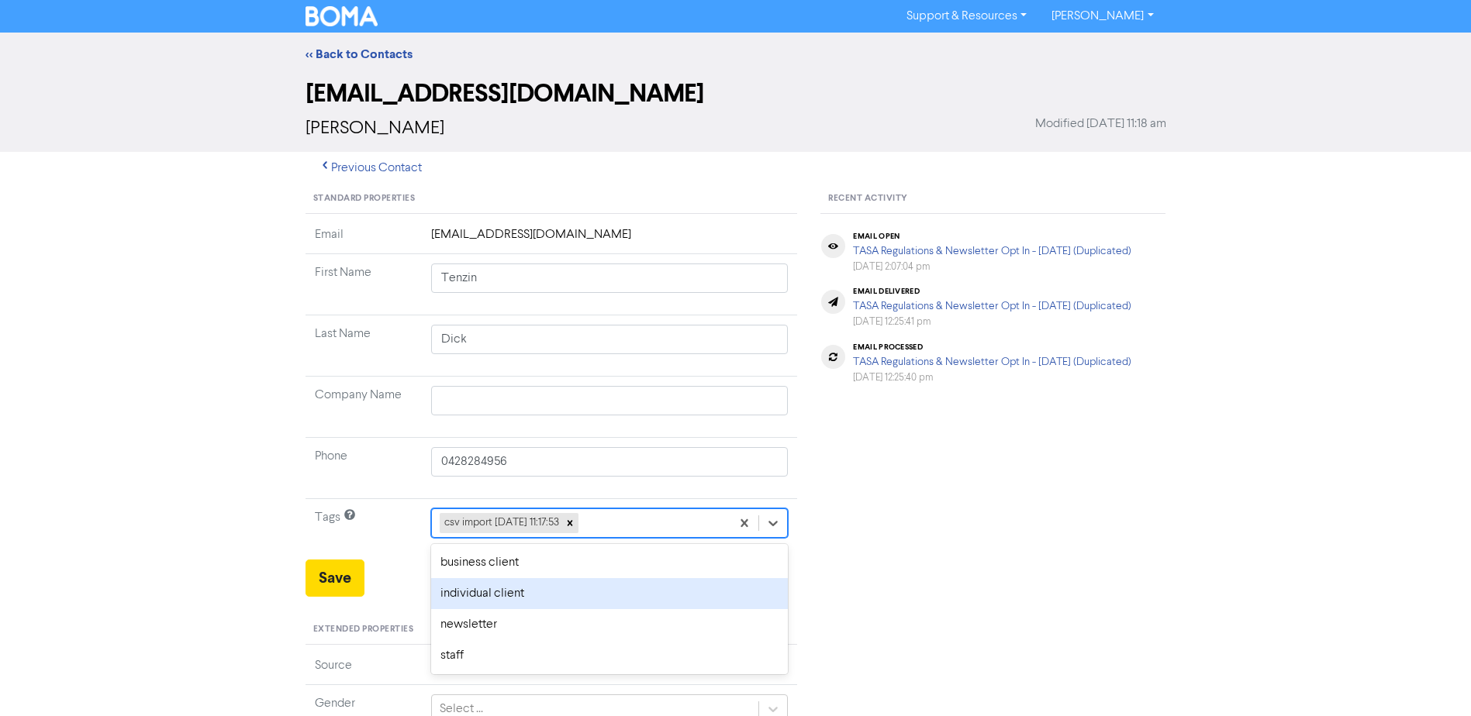
click at [480, 595] on div "individual client" at bounding box center [609, 593] width 357 height 31
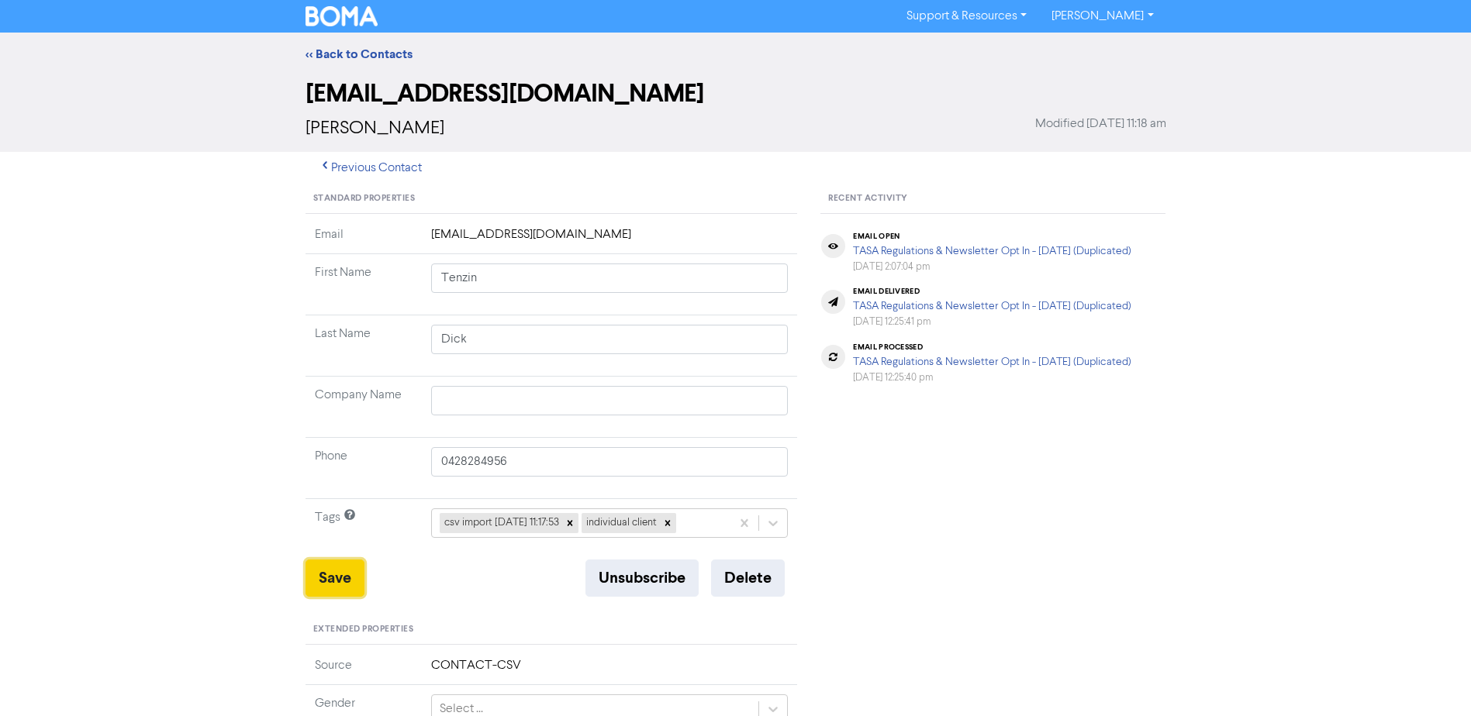
click at [333, 571] on button "Save" at bounding box center [334, 578] width 59 height 37
click at [376, 50] on link "<< Back to Contacts" at bounding box center [358, 55] width 107 height 16
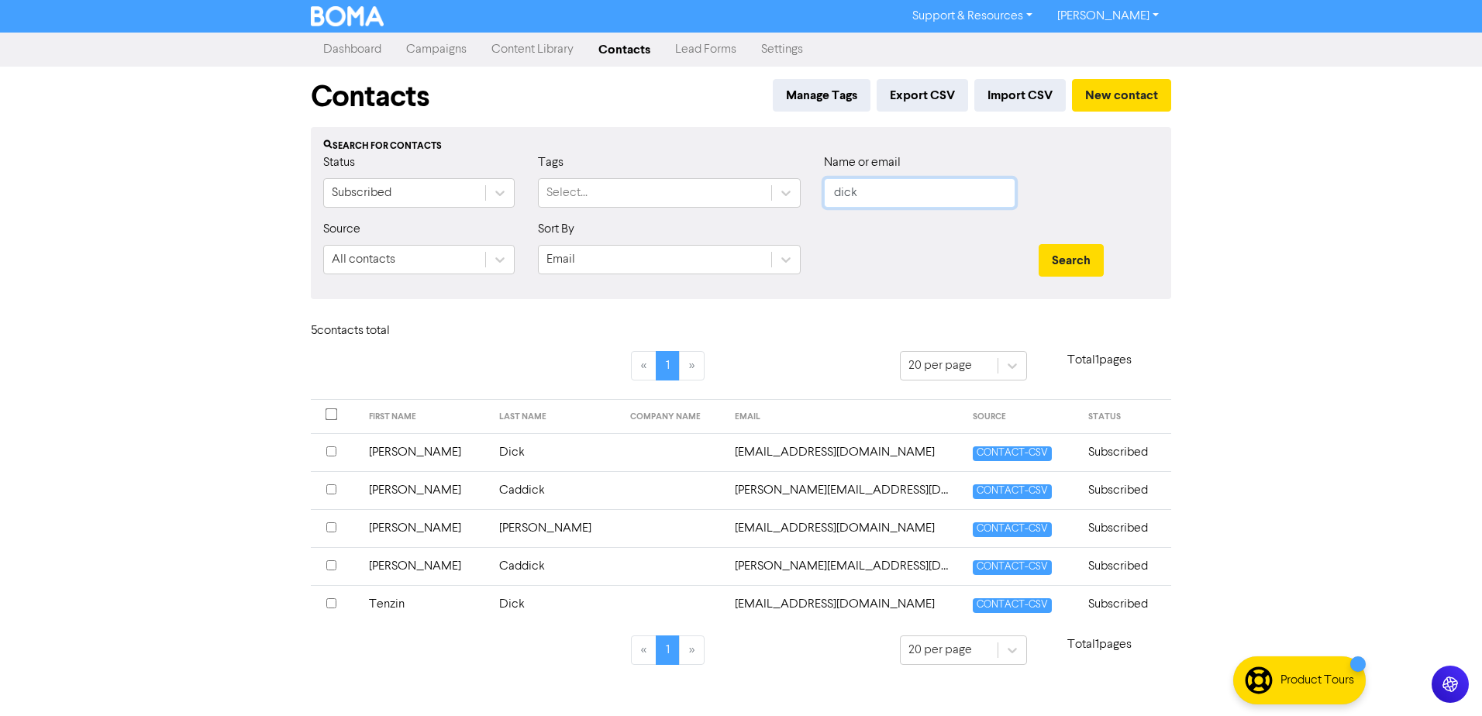
drag, startPoint x: 840, startPoint y: 179, endPoint x: 619, endPoint y: 213, distance: 224.3
click at [643, 206] on div "Status Subscribed Tags Select... Name or email dick" at bounding box center [741, 186] width 859 height 67
click at [1039, 244] on button "Search" at bounding box center [1071, 260] width 65 height 33
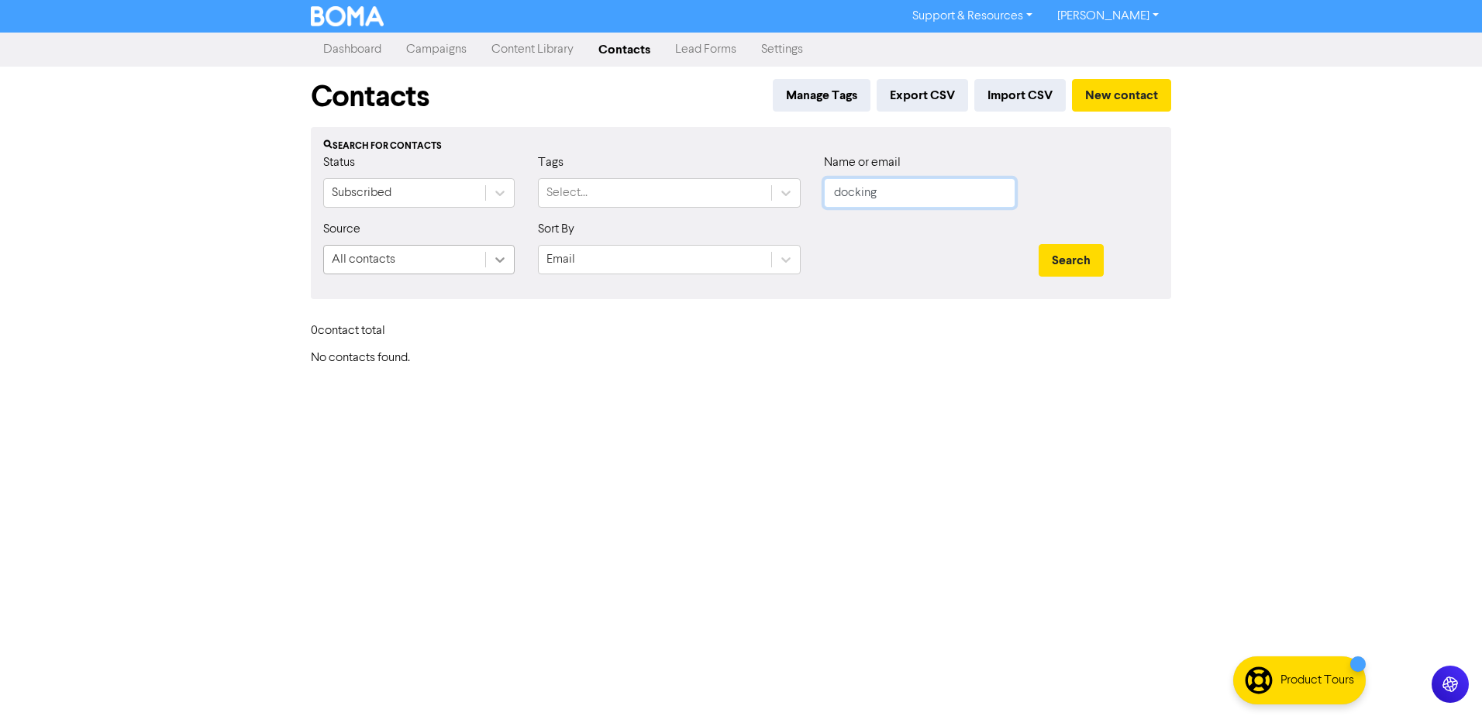
drag, startPoint x: 817, startPoint y: 198, endPoint x: 488, endPoint y: 250, distance: 333.4
click at [538, 241] on form "Status Subscribed Tags Select... Name or email docking Source All contacts Sort…" at bounding box center [741, 219] width 836 height 133
click at [1039, 244] on button "Search" at bounding box center [1071, 260] width 65 height 33
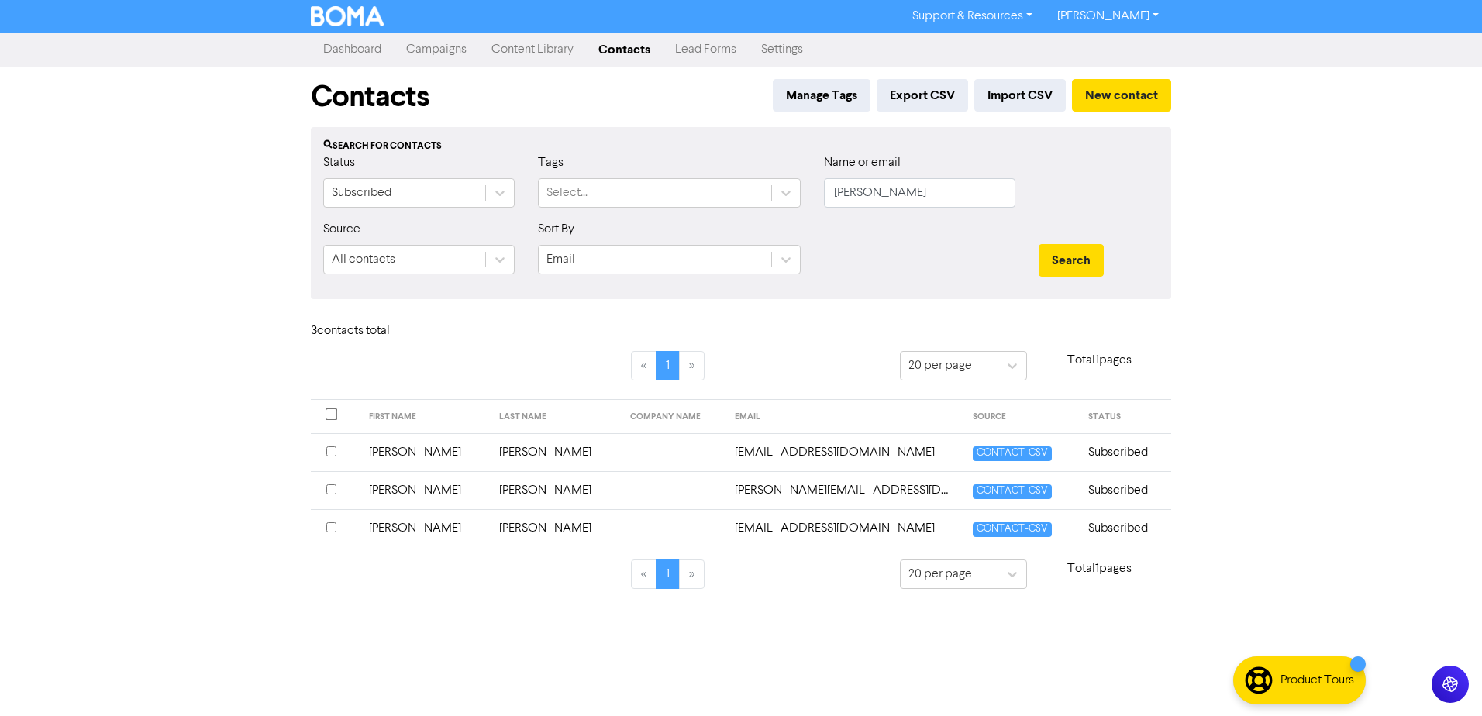
click at [403, 529] on td "[PERSON_NAME]" at bounding box center [425, 528] width 131 height 38
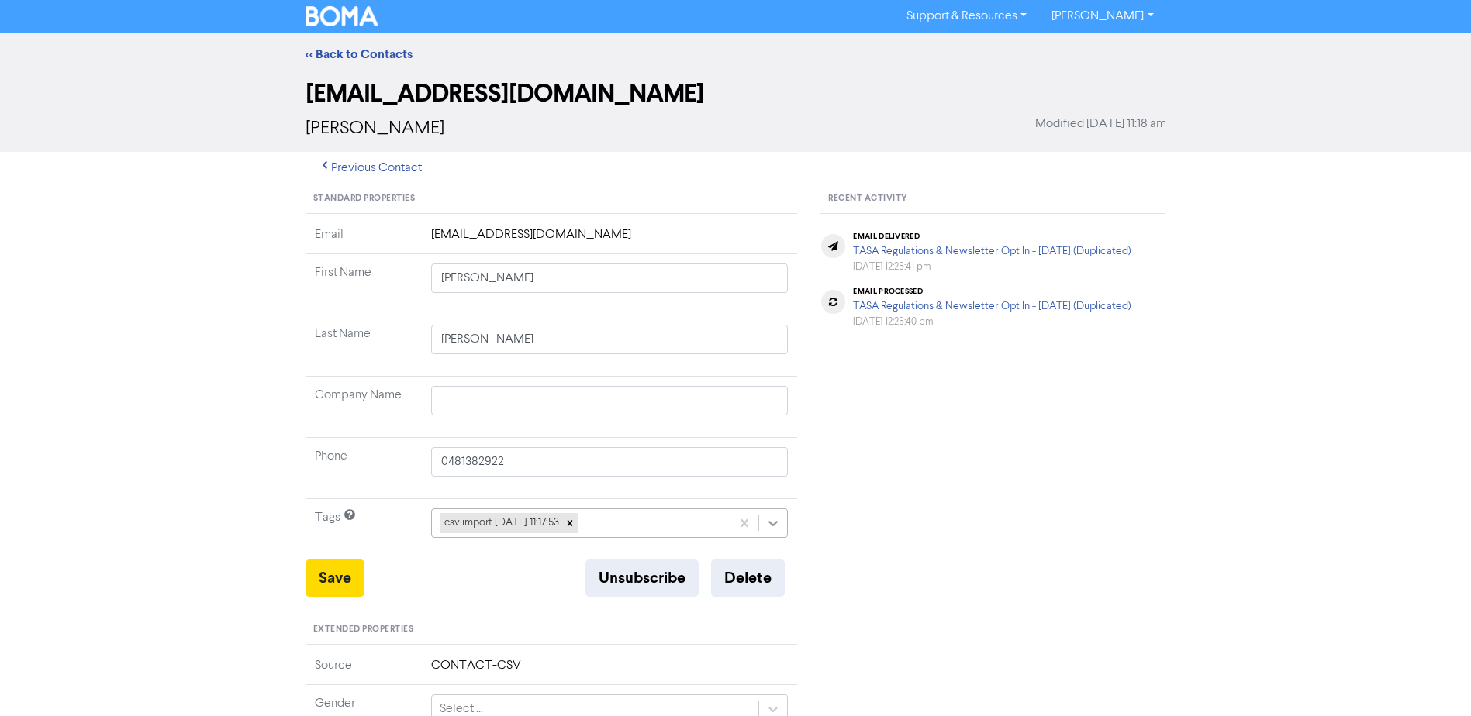
click at [769, 519] on icon at bounding box center [773, 524] width 16 height 16
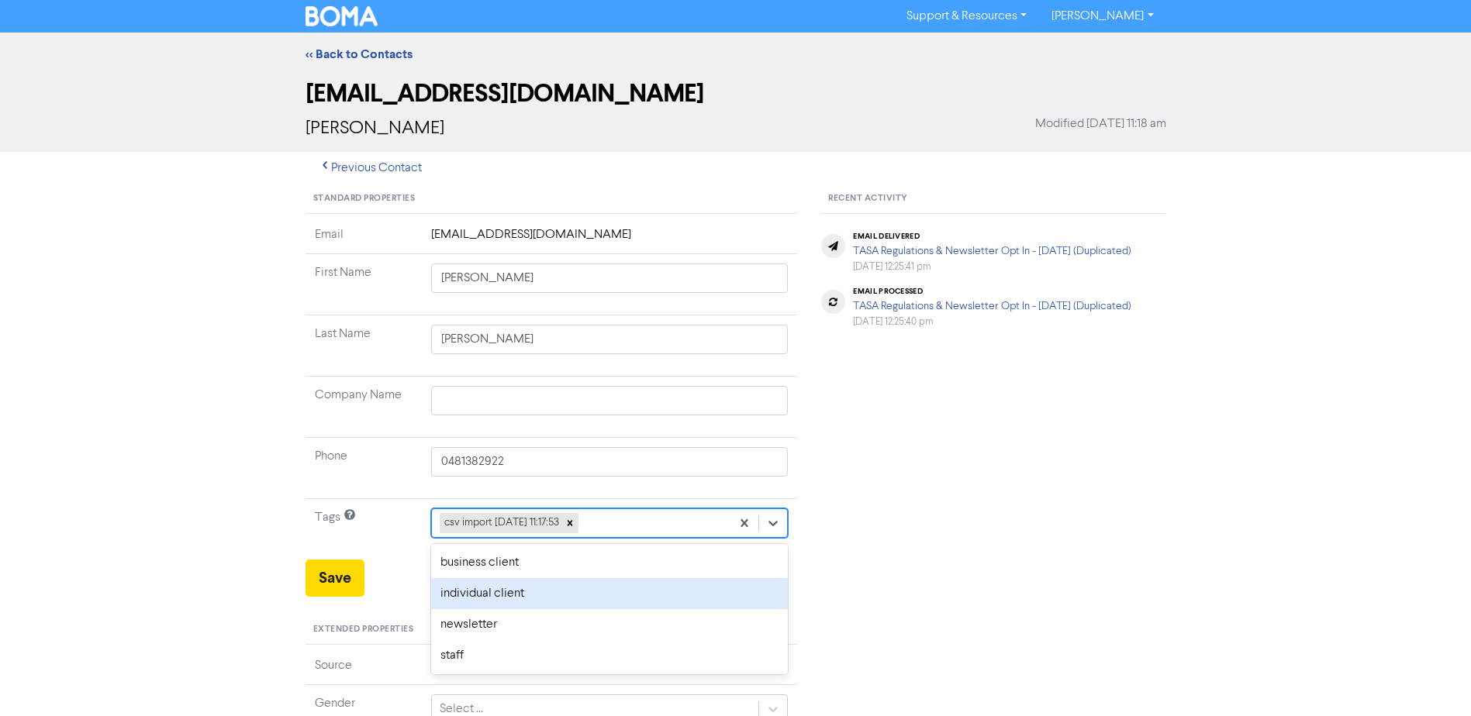
click at [573, 590] on div "individual client" at bounding box center [609, 593] width 357 height 31
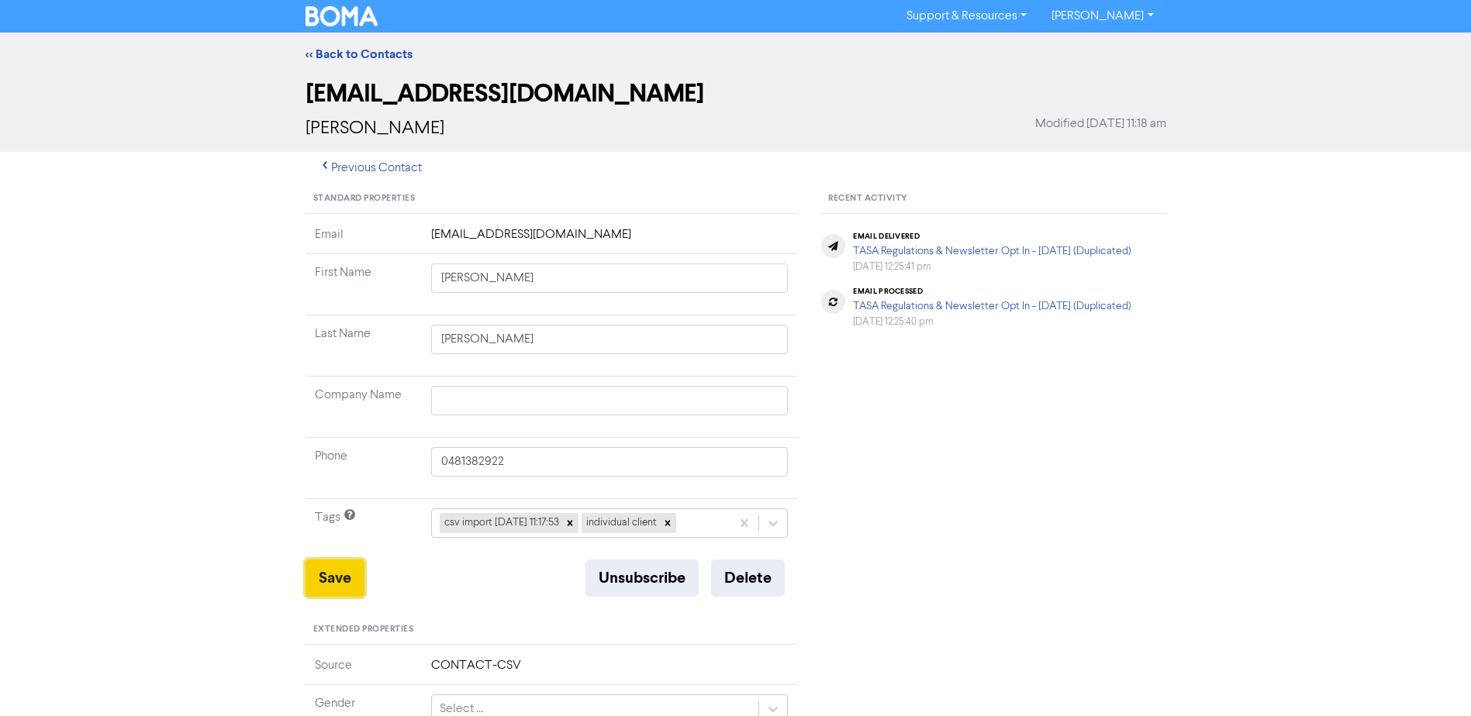
click at [328, 579] on button "Save" at bounding box center [334, 578] width 59 height 37
click at [331, 578] on button "Save" at bounding box center [334, 578] width 59 height 37
click at [362, 54] on link "<< Back to Contacts" at bounding box center [358, 55] width 107 height 16
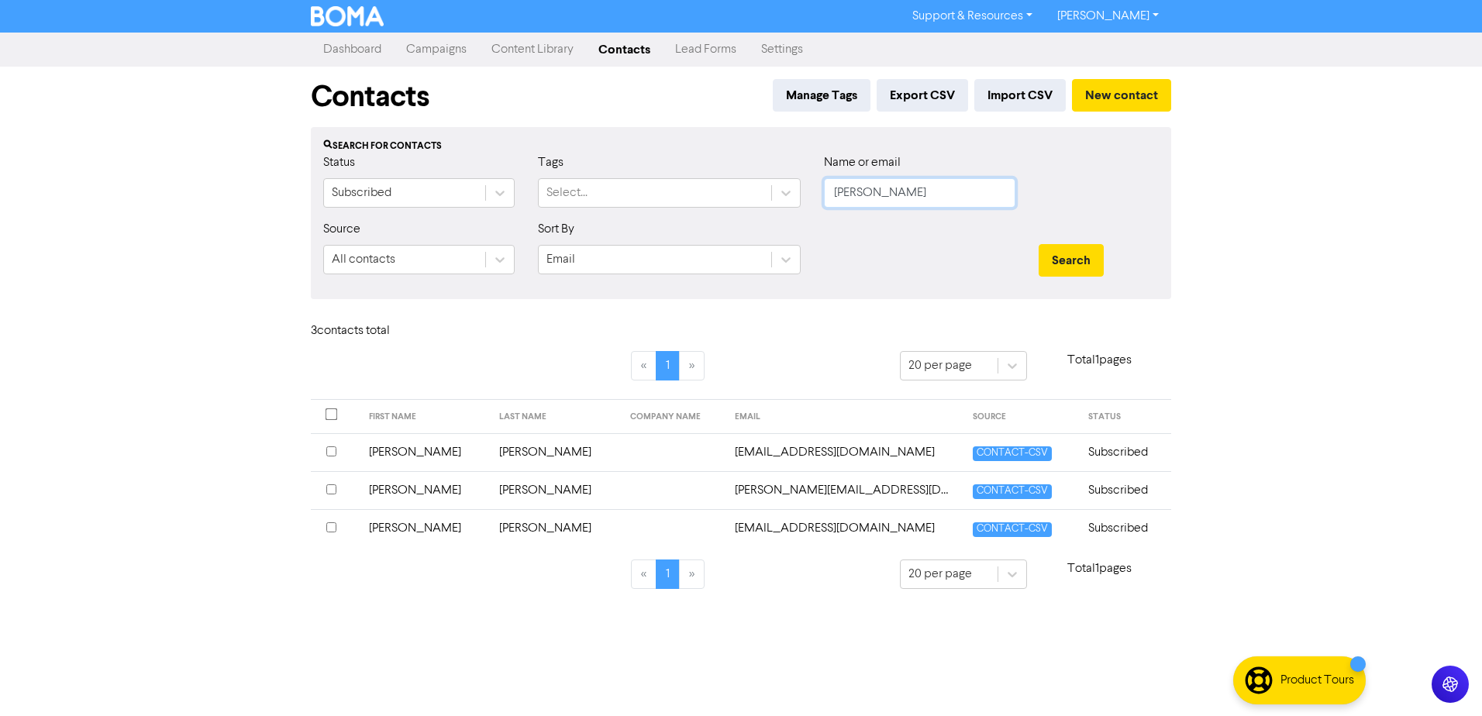
drag, startPoint x: 901, startPoint y: 205, endPoint x: 504, endPoint y: 149, distance: 400.8
click at [570, 163] on div "Status Subscribed Tags Select... Name or email [PERSON_NAME]" at bounding box center [741, 186] width 859 height 67
click at [1039, 244] on button "Search" at bounding box center [1071, 260] width 65 height 33
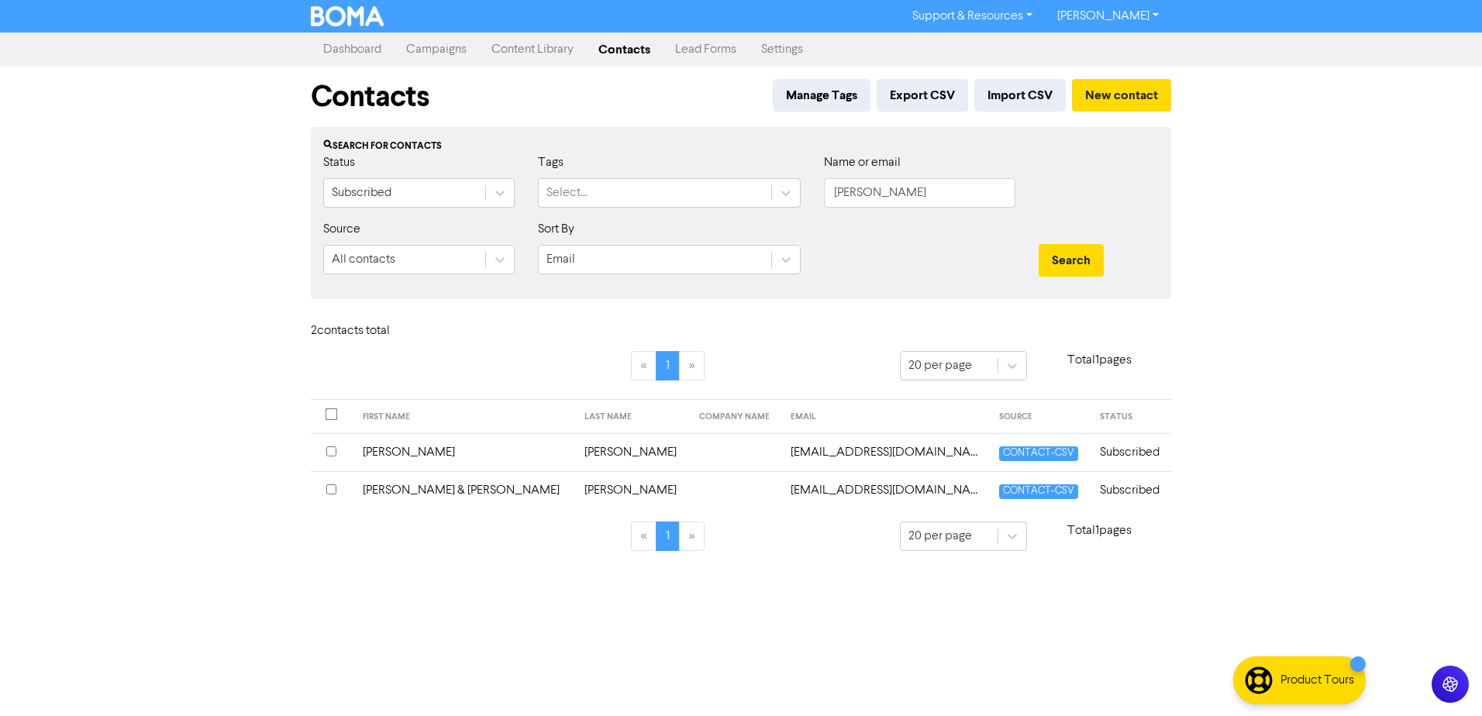
click at [406, 461] on td "[PERSON_NAME]" at bounding box center [465, 452] width 222 height 38
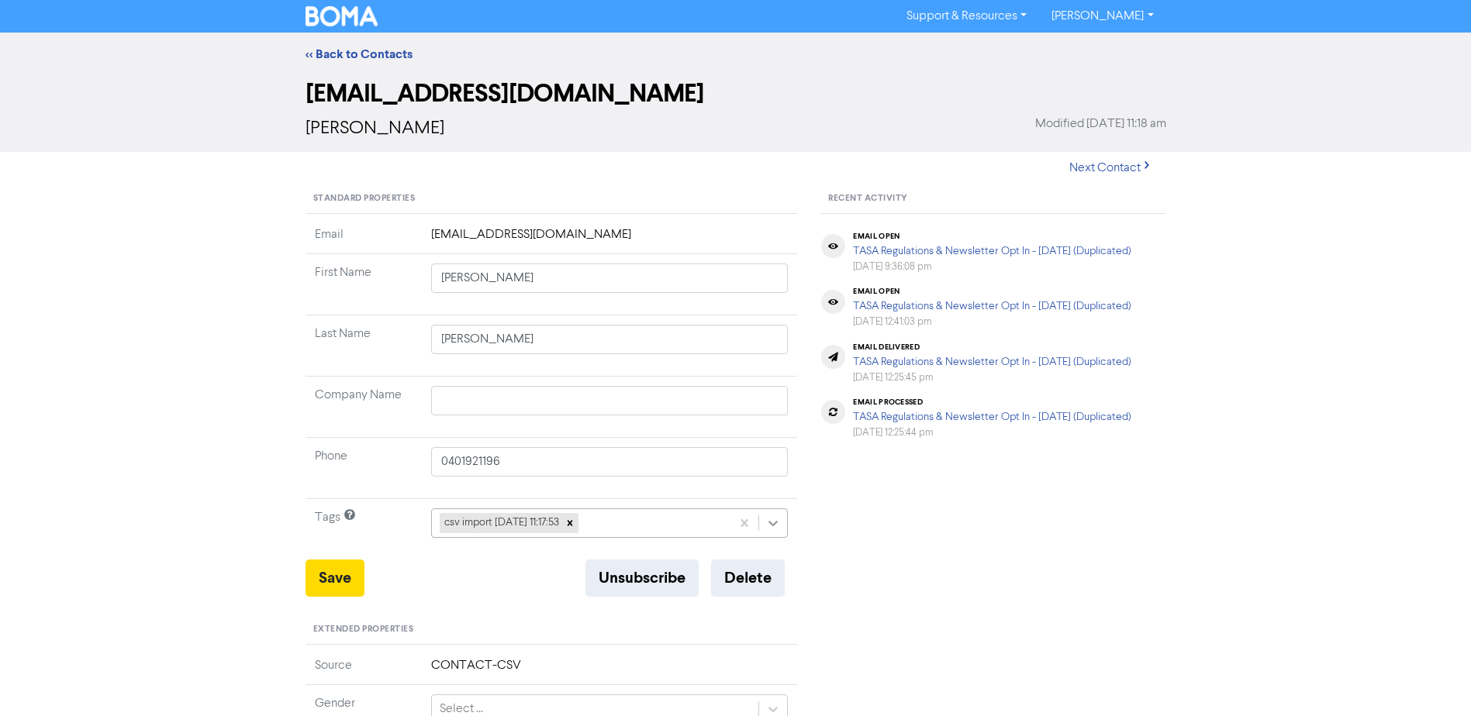
click at [778, 531] on icon at bounding box center [773, 524] width 16 height 16
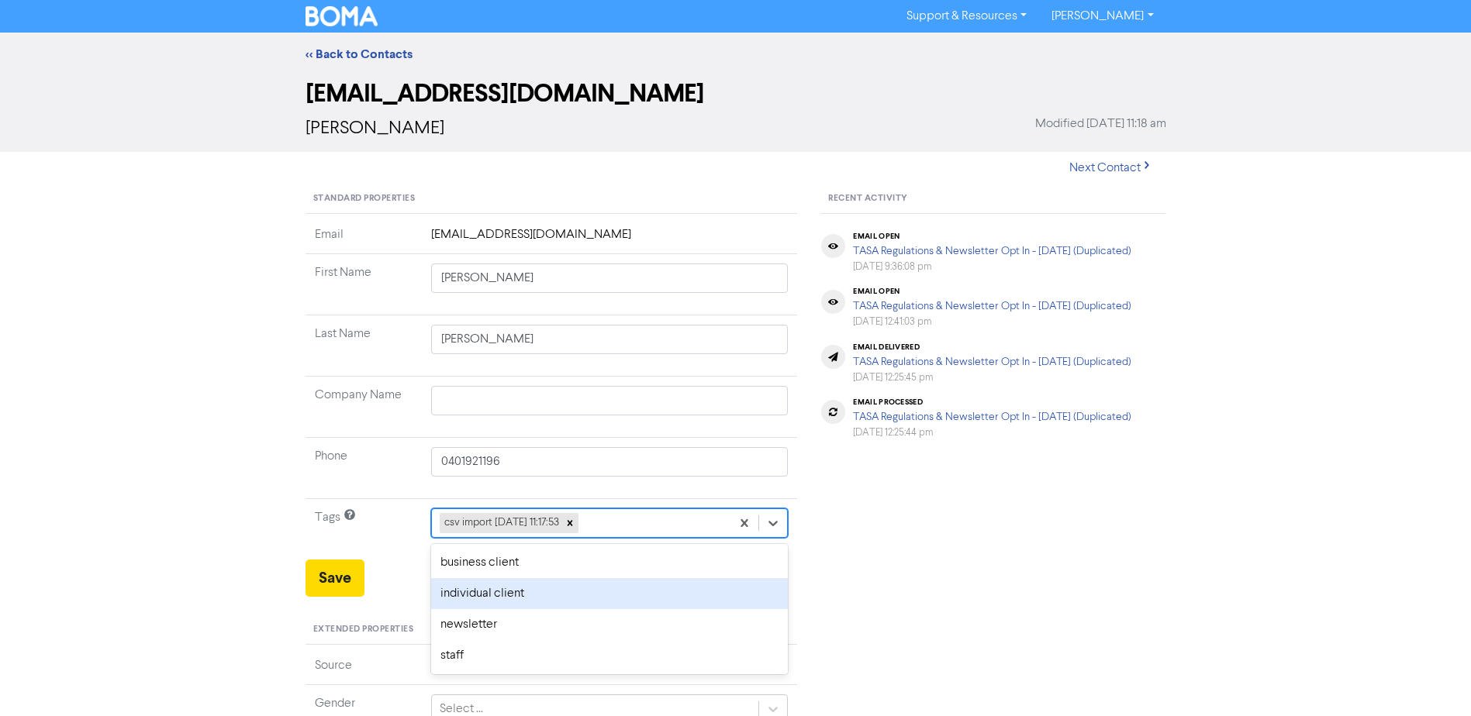
click at [499, 589] on div "individual client" at bounding box center [609, 593] width 357 height 31
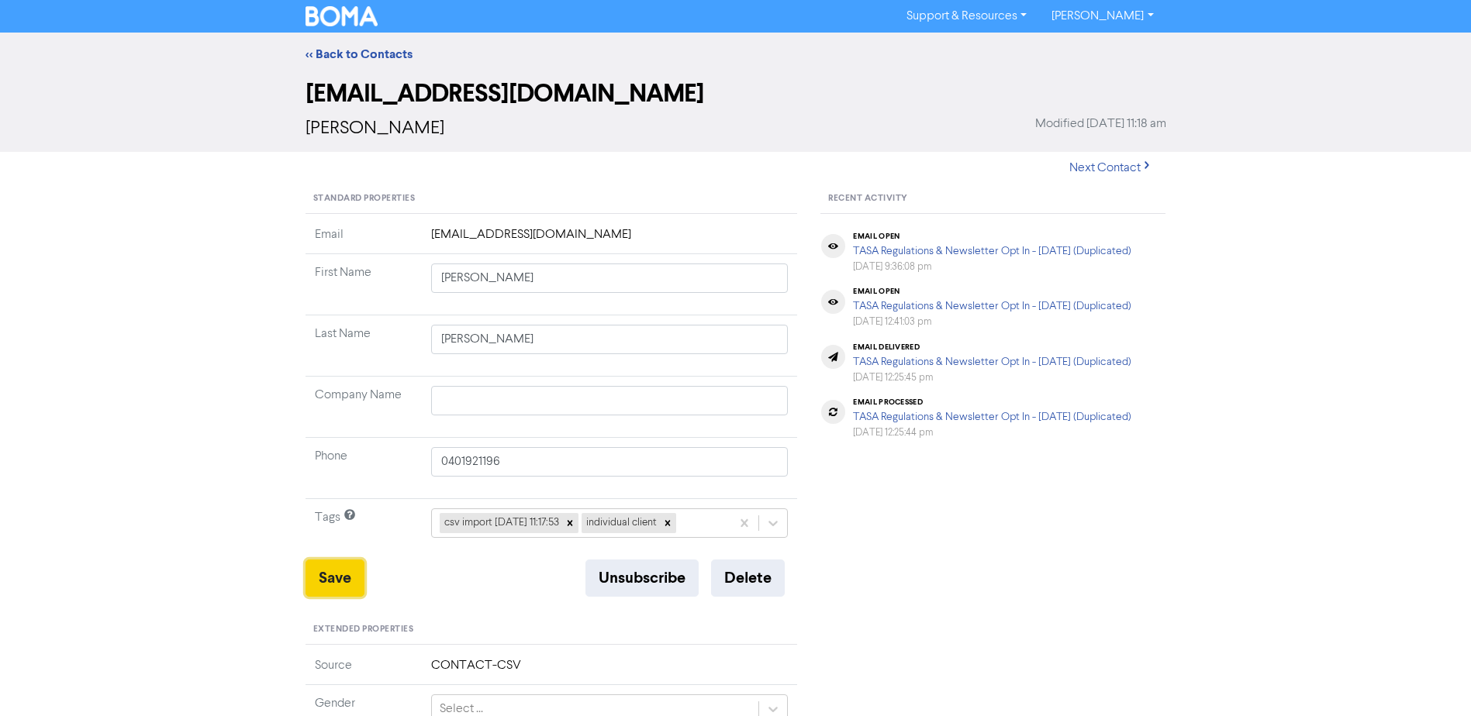
click at [339, 571] on button "Save" at bounding box center [334, 578] width 59 height 37
click at [371, 56] on link "<< Back to Contacts" at bounding box center [358, 55] width 107 height 16
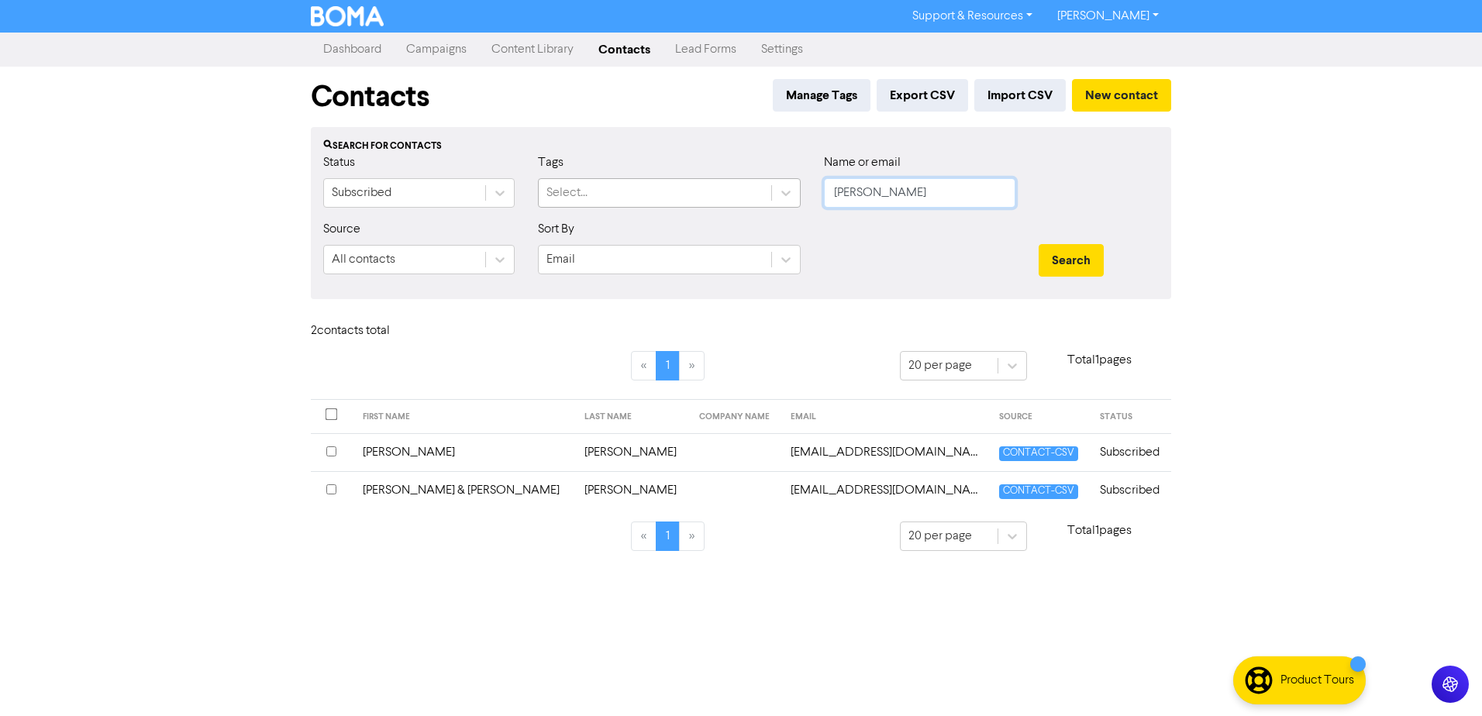
drag, startPoint x: 898, startPoint y: 199, endPoint x: 594, endPoint y: 198, distance: 304.7
click at [643, 202] on div "Status Subscribed Tags Select... Name or email [PERSON_NAME]" at bounding box center [741, 186] width 859 height 67
click at [1039, 244] on button "Search" at bounding box center [1071, 260] width 65 height 33
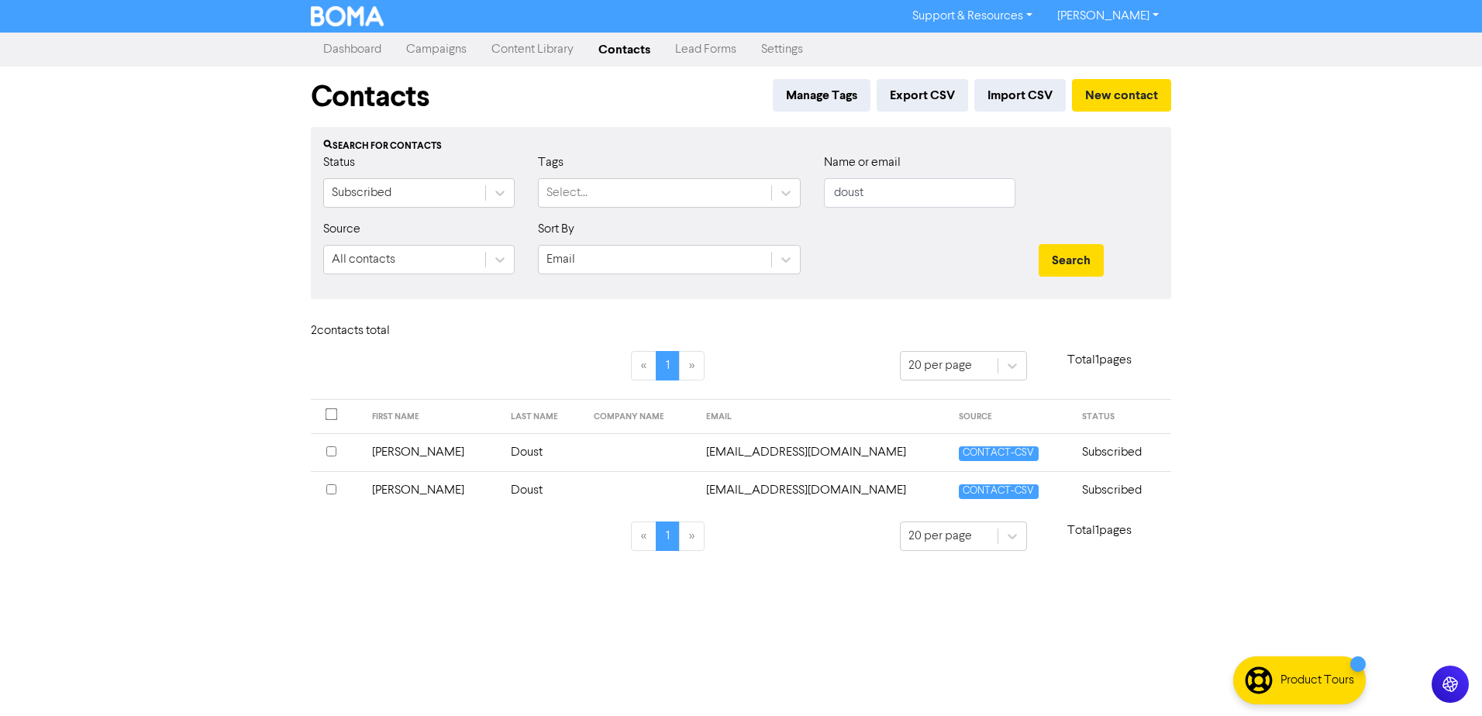
click at [392, 448] on td "[PERSON_NAME]" at bounding box center [433, 452] width 140 height 38
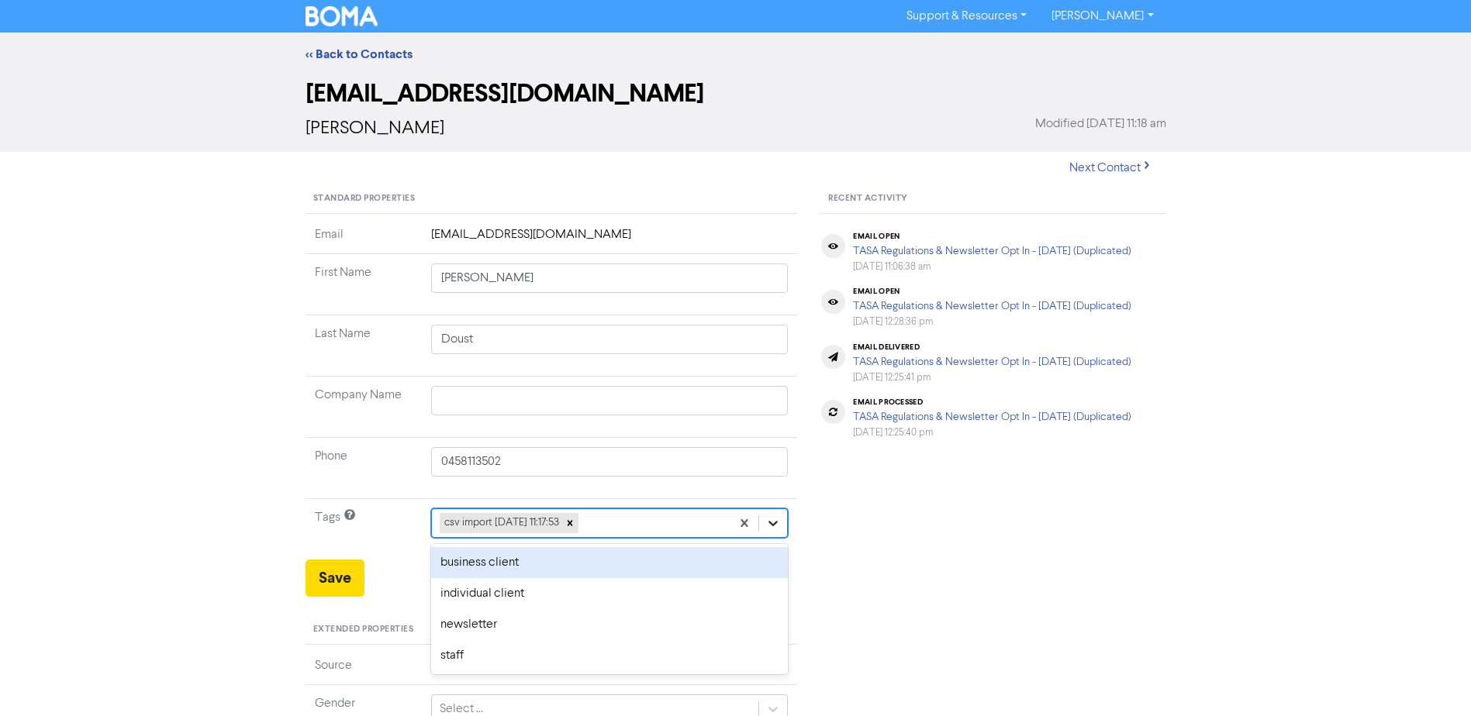
click at [774, 519] on icon at bounding box center [773, 524] width 16 height 16
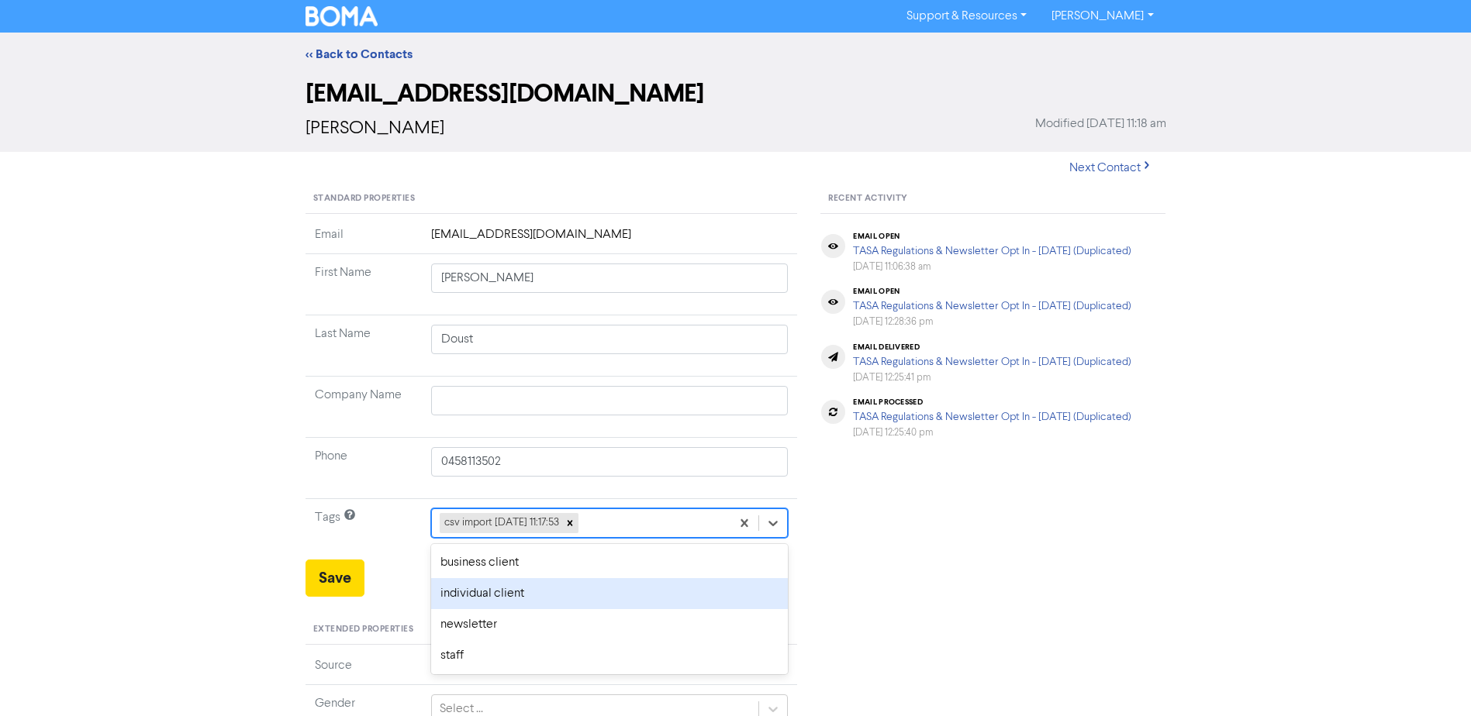
click at [476, 591] on div "individual client" at bounding box center [609, 593] width 357 height 31
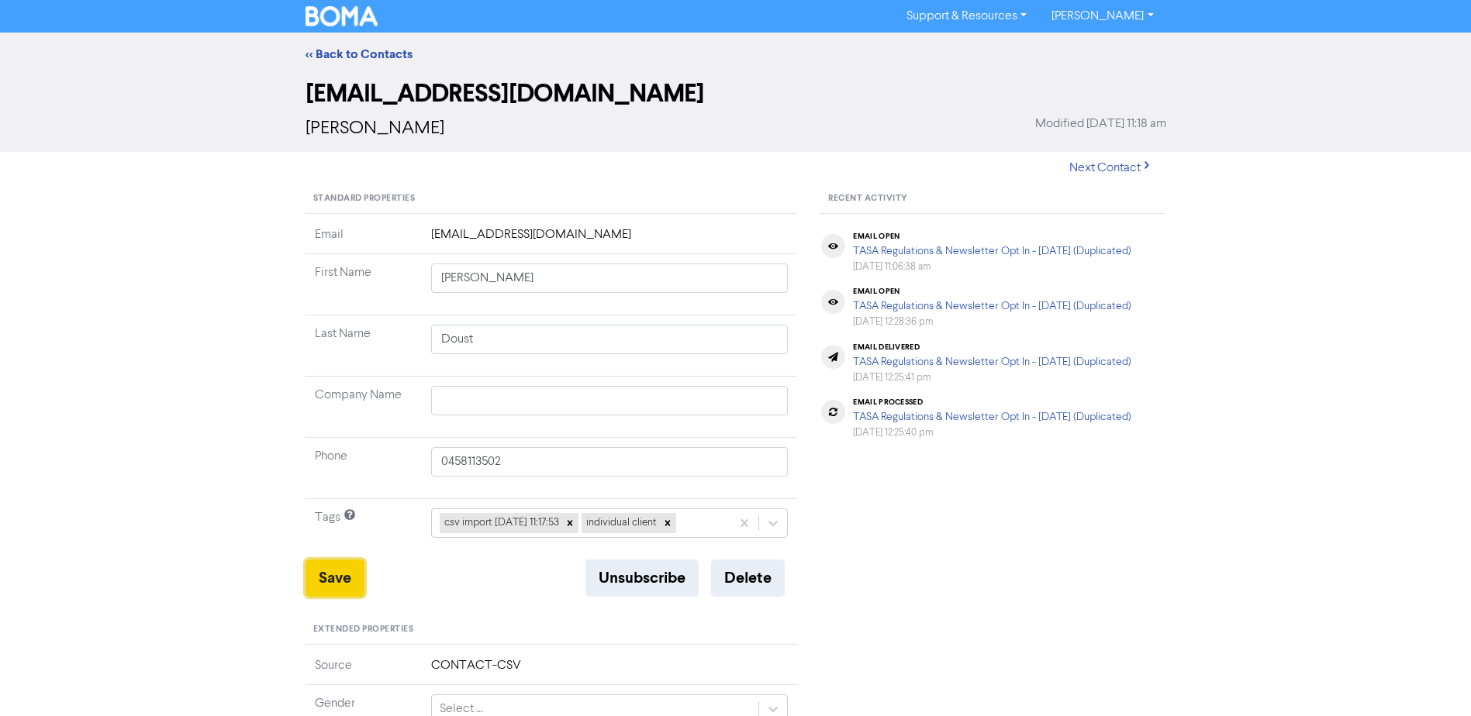
click at [336, 571] on button "Save" at bounding box center [334, 578] width 59 height 37
click at [363, 57] on link "<< Back to Contacts" at bounding box center [358, 55] width 107 height 16
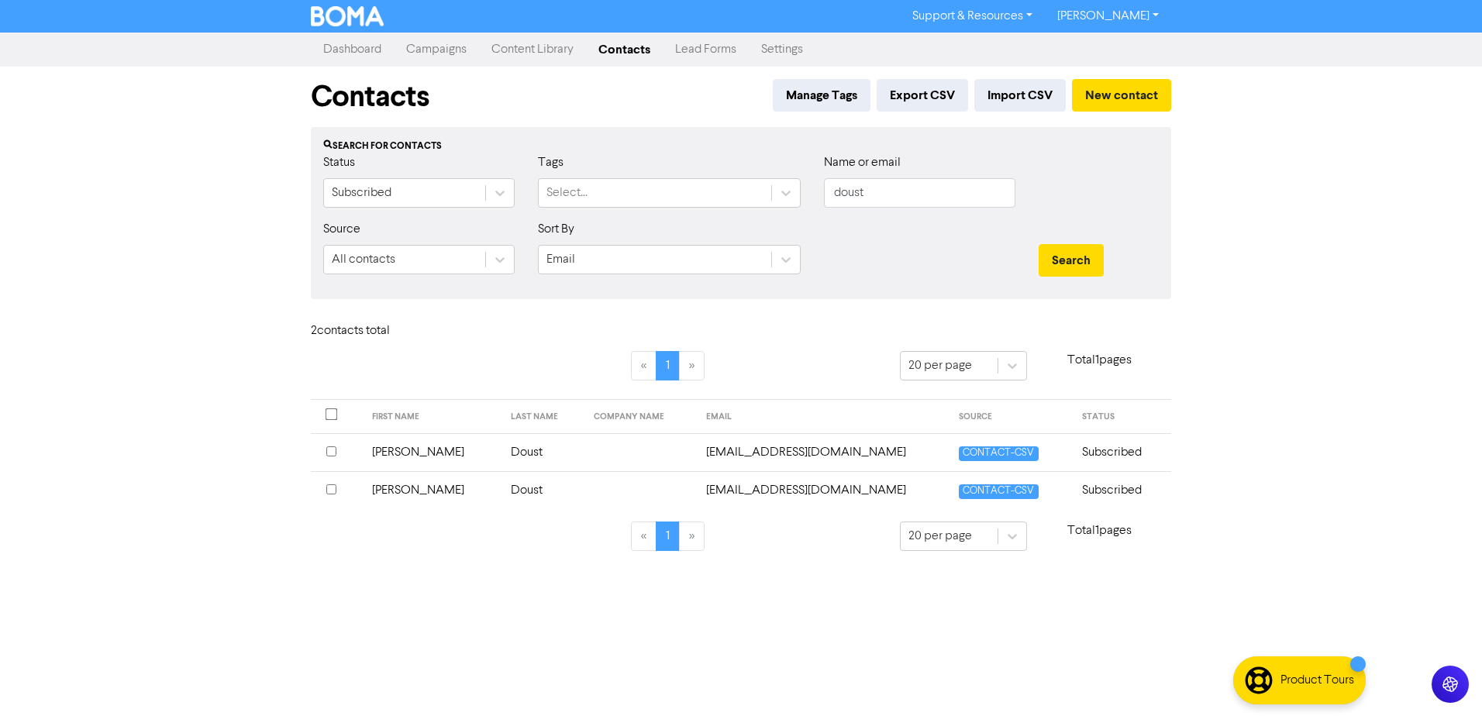
click at [393, 486] on td "[PERSON_NAME]" at bounding box center [433, 490] width 140 height 38
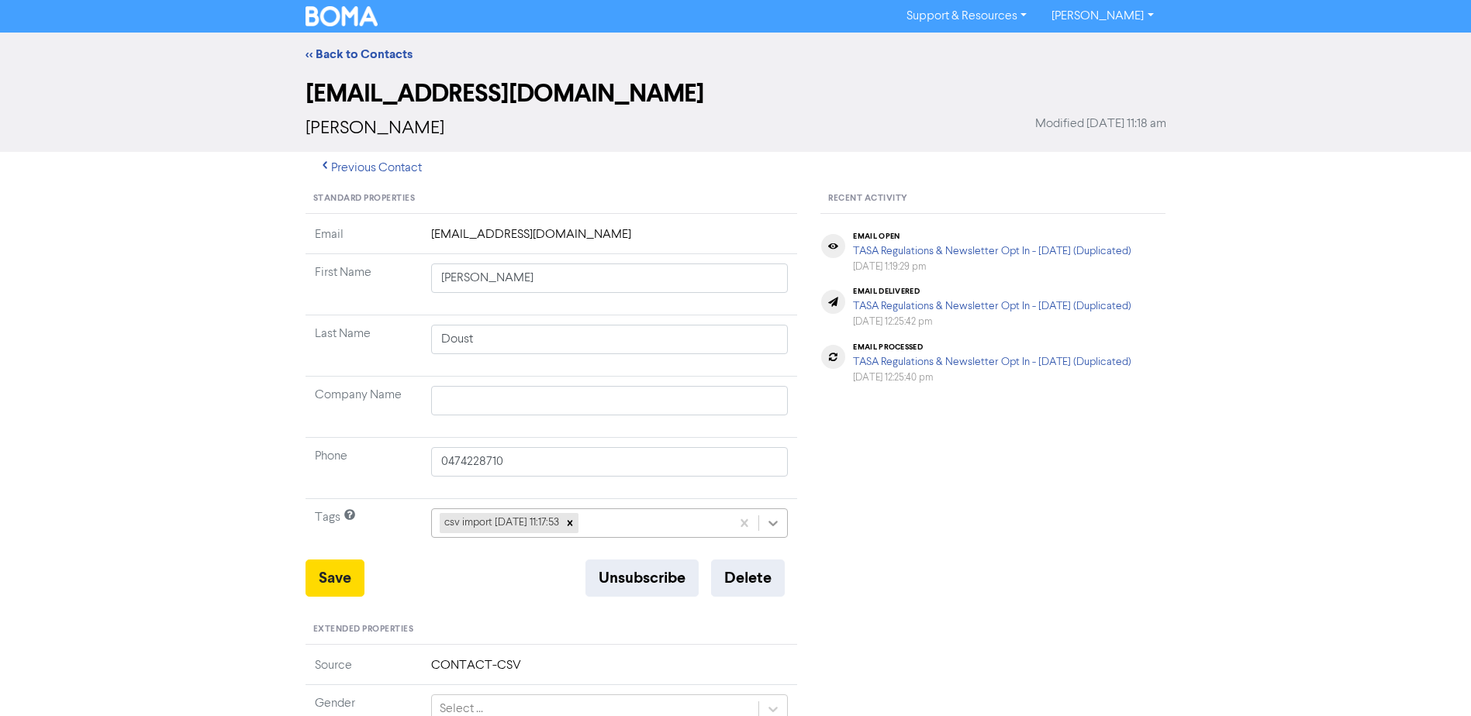
click at [771, 526] on icon at bounding box center [773, 524] width 16 height 16
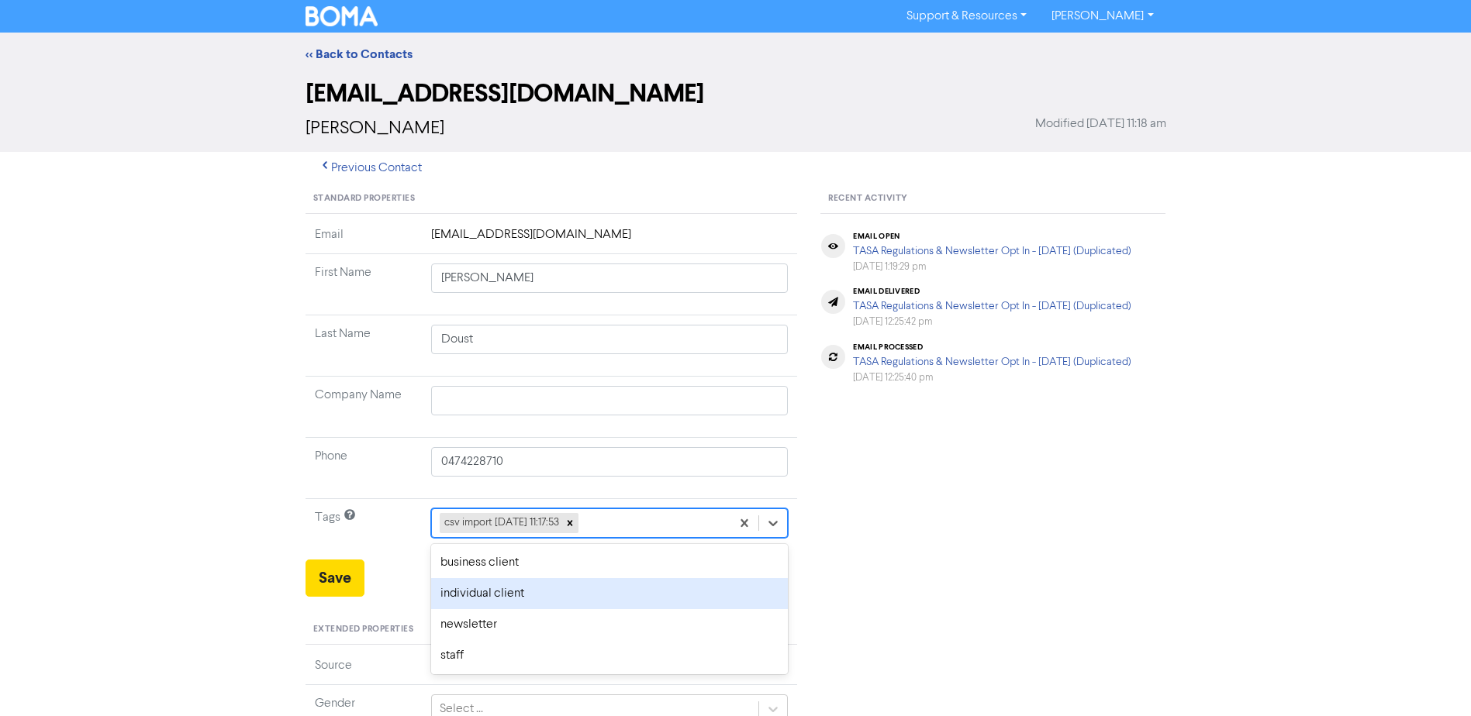
click at [532, 587] on div "individual client" at bounding box center [609, 593] width 357 height 31
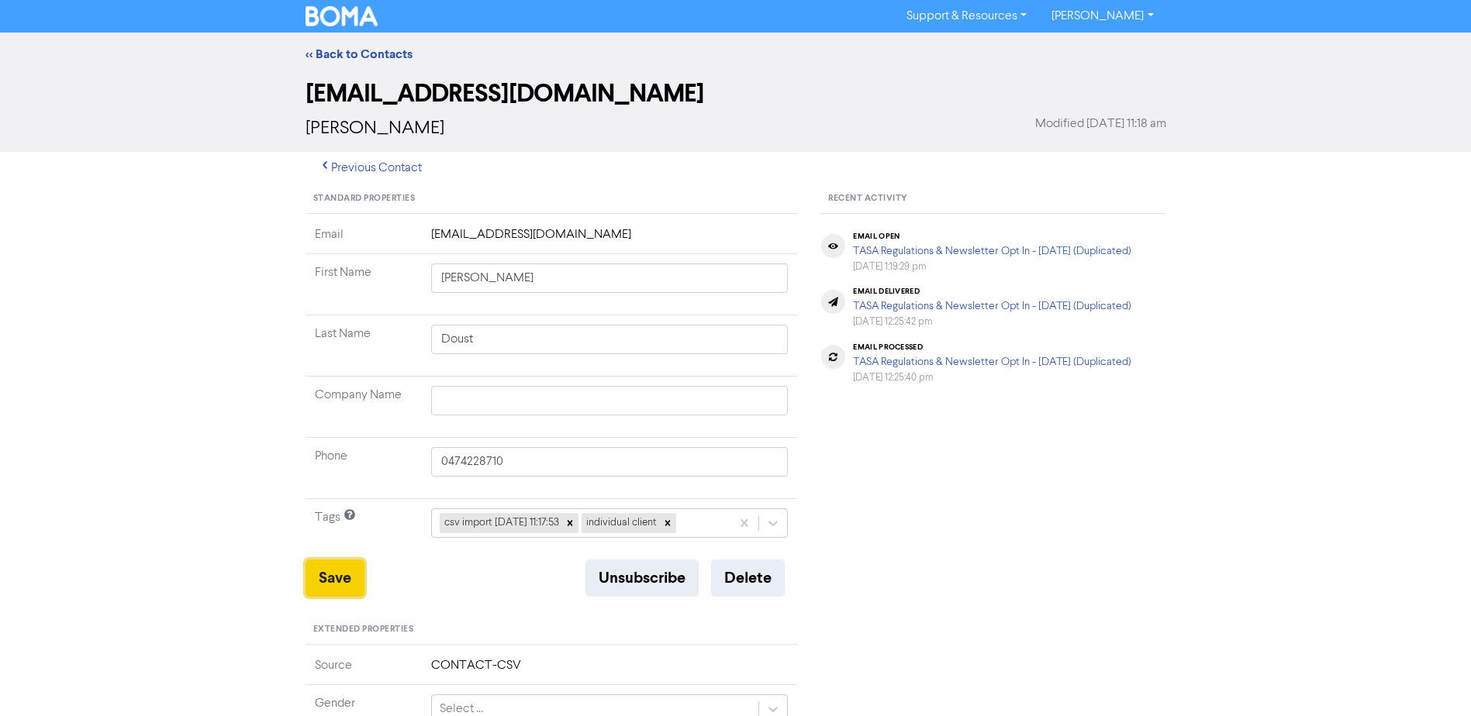
click at [333, 577] on button "Save" at bounding box center [334, 578] width 59 height 37
click at [379, 51] on link "<< Back to Contacts" at bounding box center [358, 55] width 107 height 16
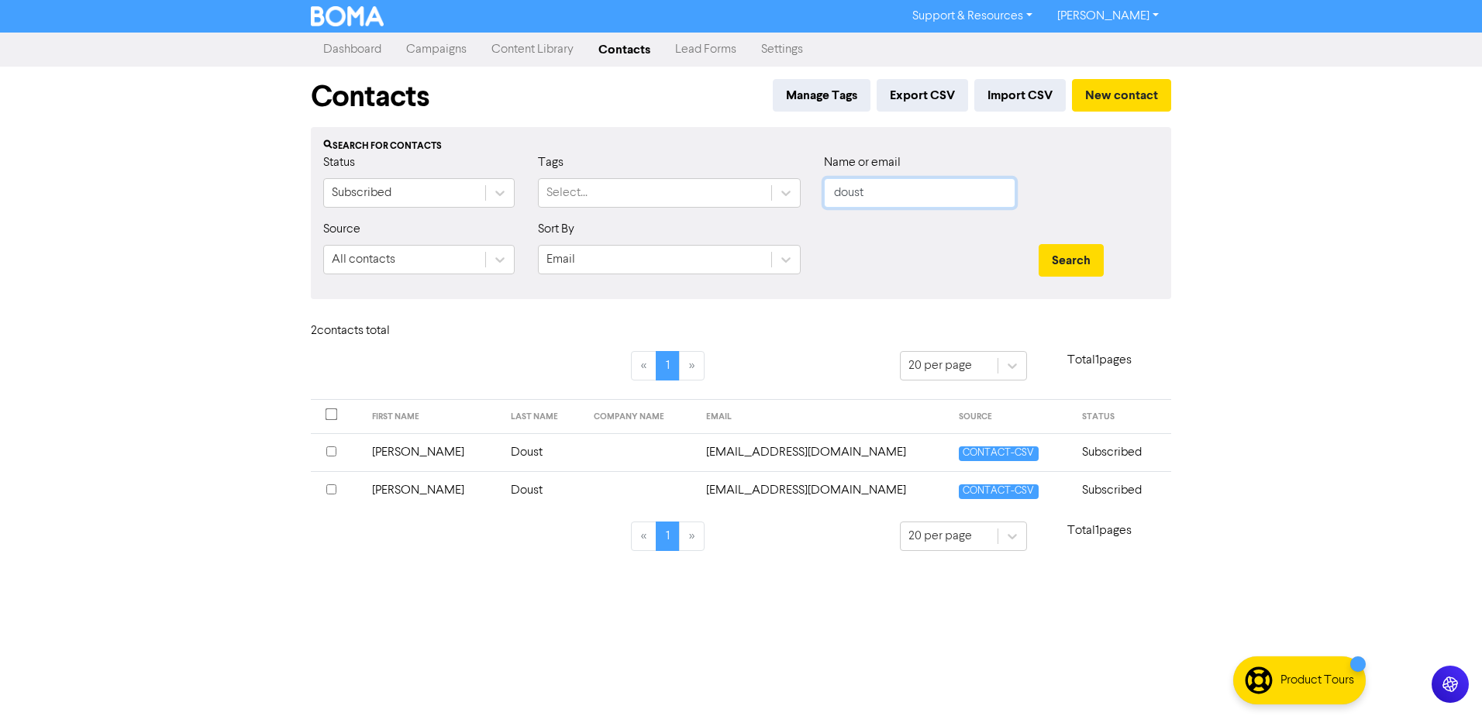
drag, startPoint x: 917, startPoint y: 191, endPoint x: 551, endPoint y: 228, distance: 367.8
click at [609, 231] on form "Status Subscribed Tags Select... Name or email doust Source All contacts Sort B…" at bounding box center [741, 219] width 836 height 133
click at [1039, 244] on button "Search" at bounding box center [1071, 260] width 65 height 33
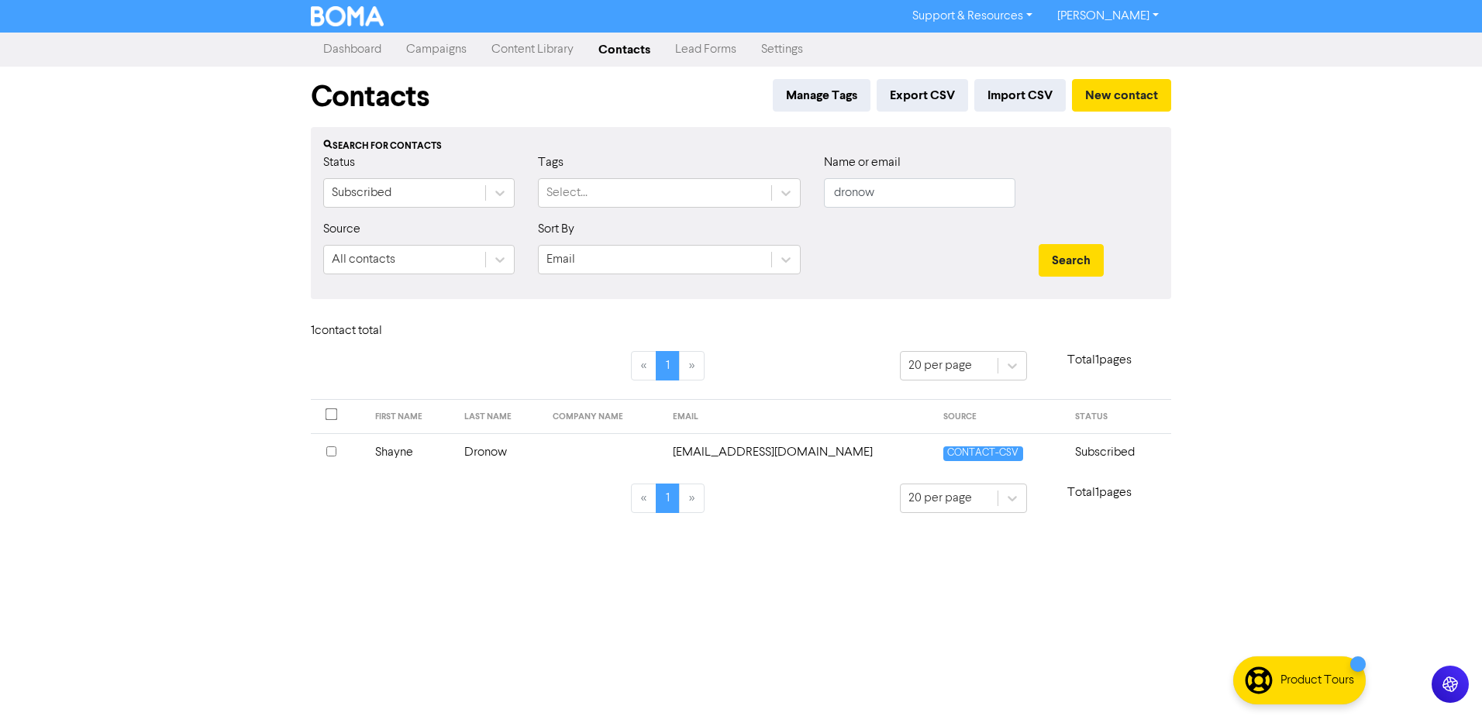
click at [391, 453] on td "Shayne" at bounding box center [410, 452] width 88 height 38
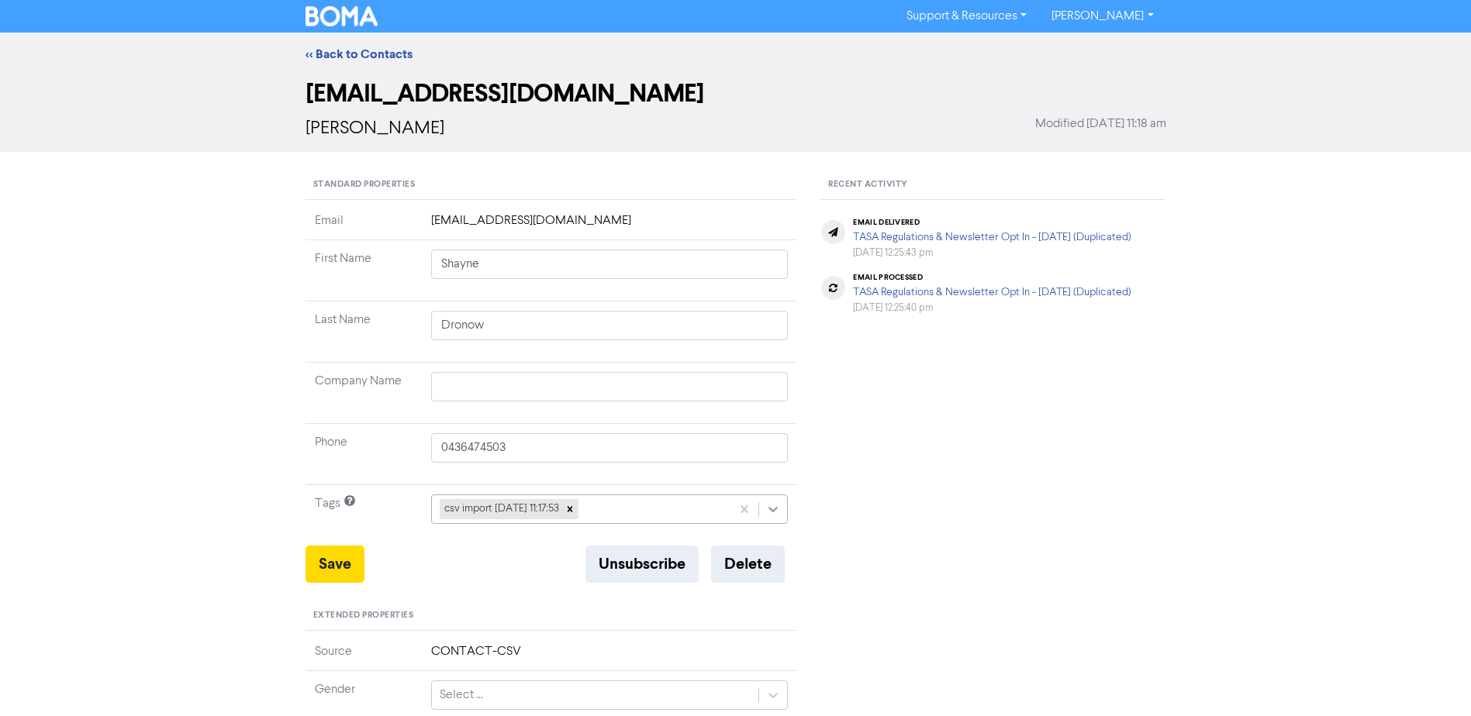
click at [771, 508] on icon at bounding box center [773, 510] width 16 height 16
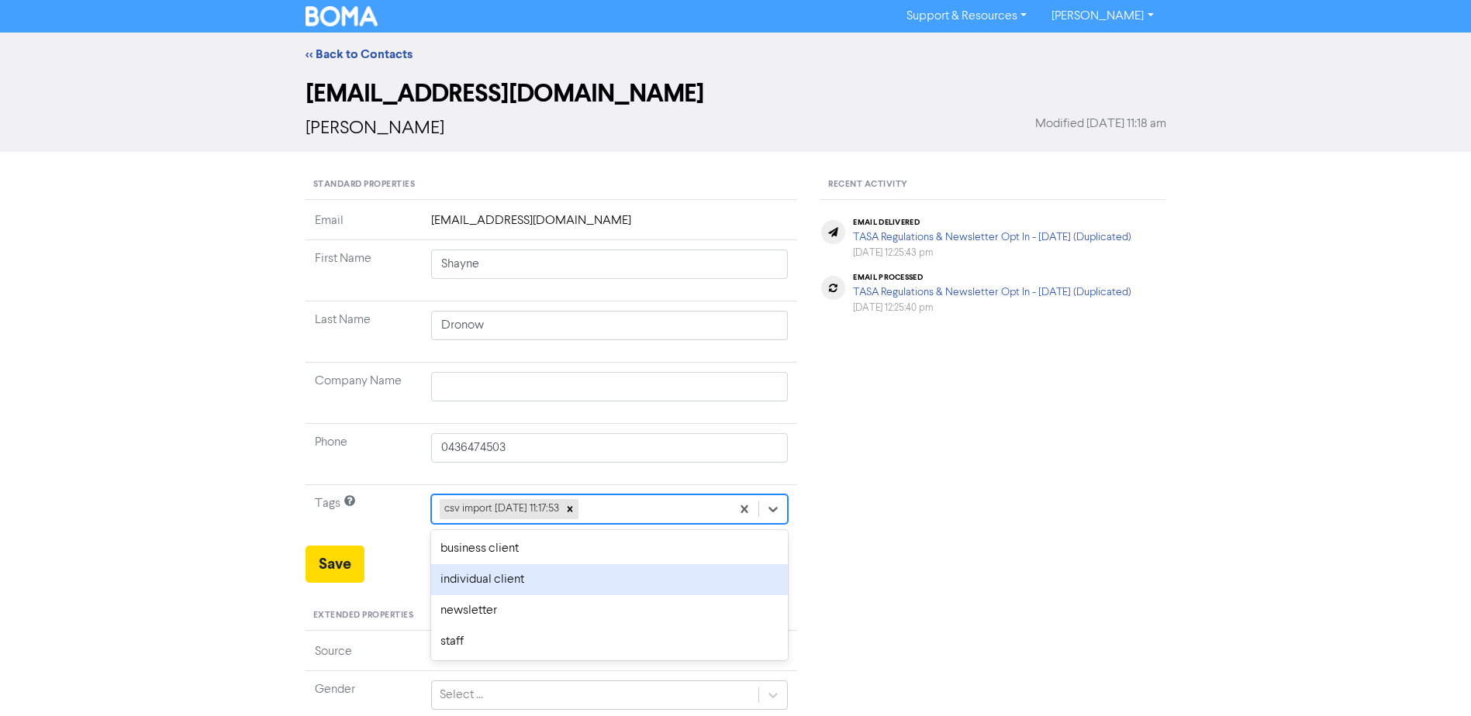
click at [449, 588] on div "individual client" at bounding box center [609, 579] width 357 height 31
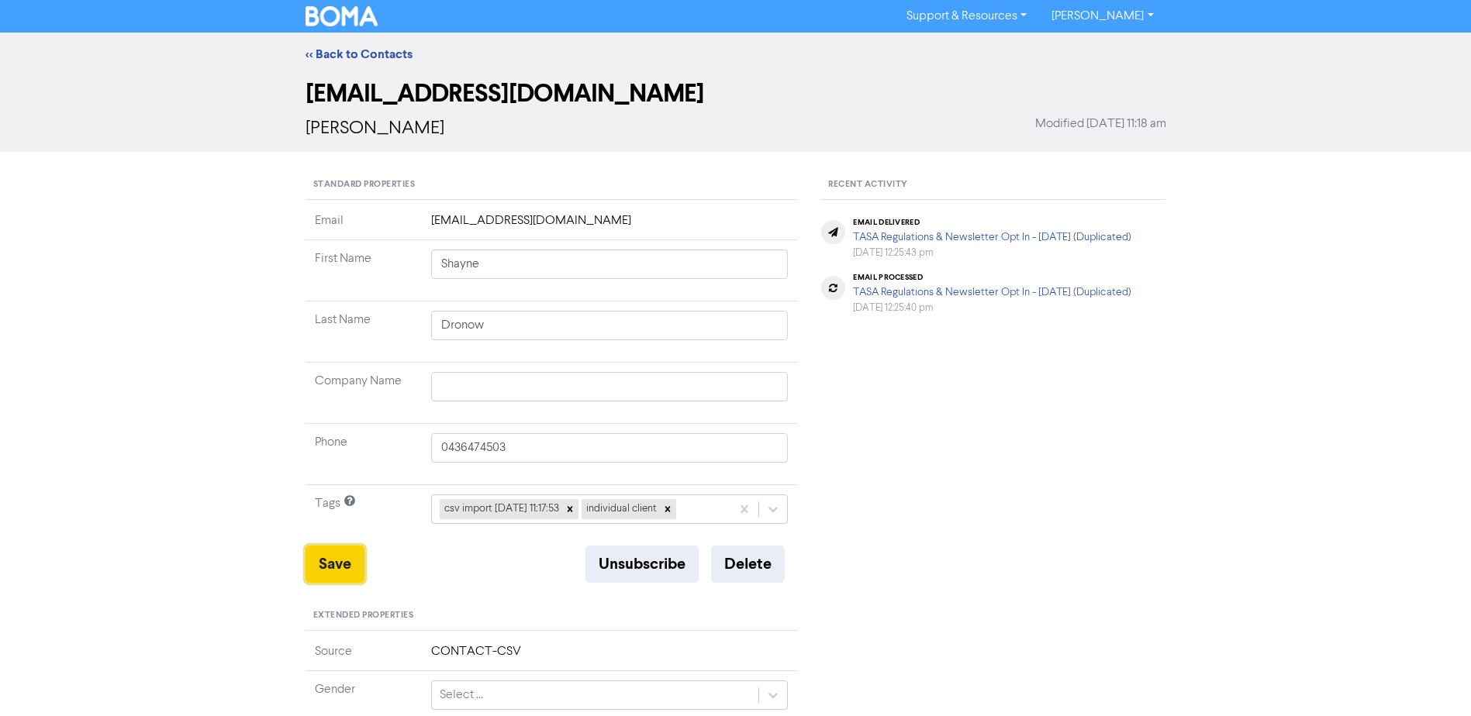
click at [322, 563] on button "Save" at bounding box center [334, 564] width 59 height 37
click at [338, 562] on button "Save" at bounding box center [334, 564] width 59 height 37
click at [378, 51] on link "<< Back to Contacts" at bounding box center [358, 55] width 107 height 16
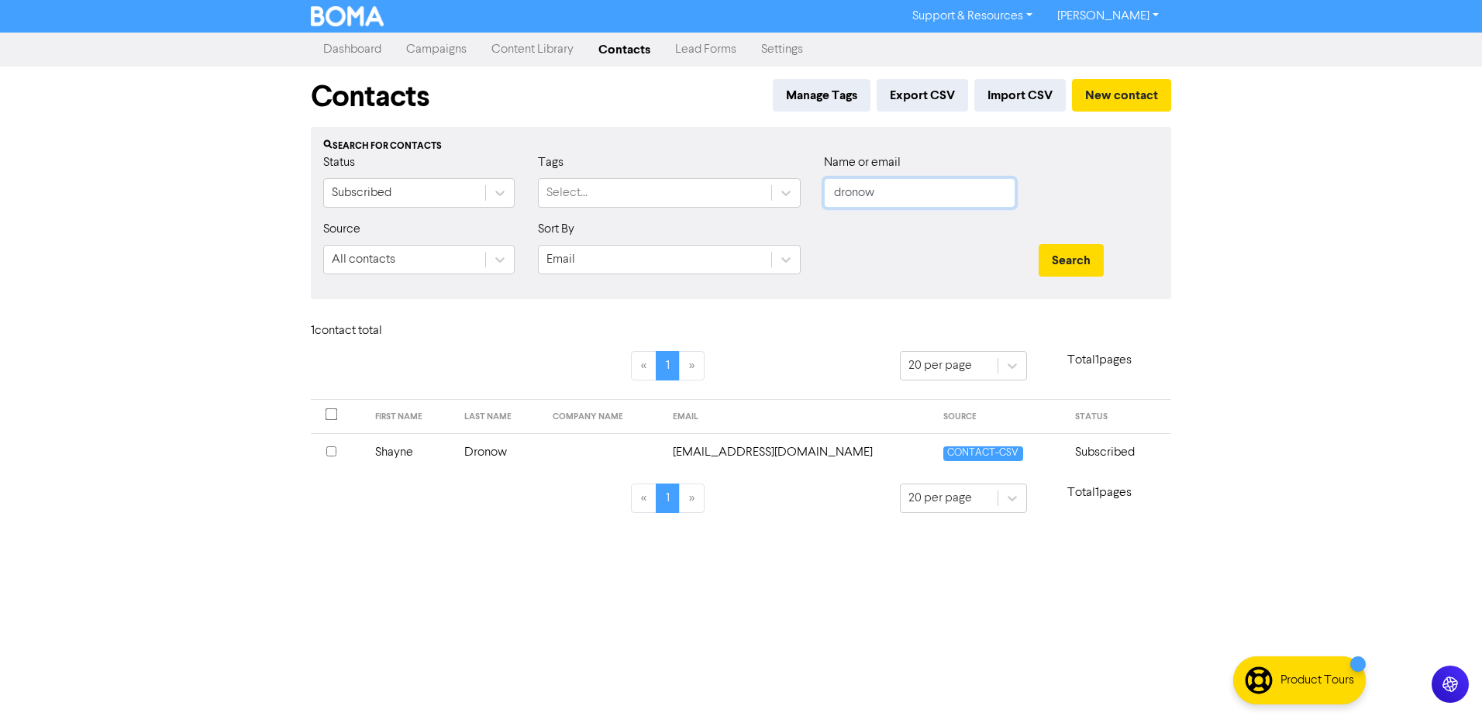
drag, startPoint x: 675, startPoint y: 214, endPoint x: 385, endPoint y: 215, distance: 289.9
click at [555, 216] on div "Status Subscribed Tags Select... Name or email dronow" at bounding box center [741, 186] width 859 height 67
click at [1039, 244] on button "Search" at bounding box center [1071, 260] width 65 height 33
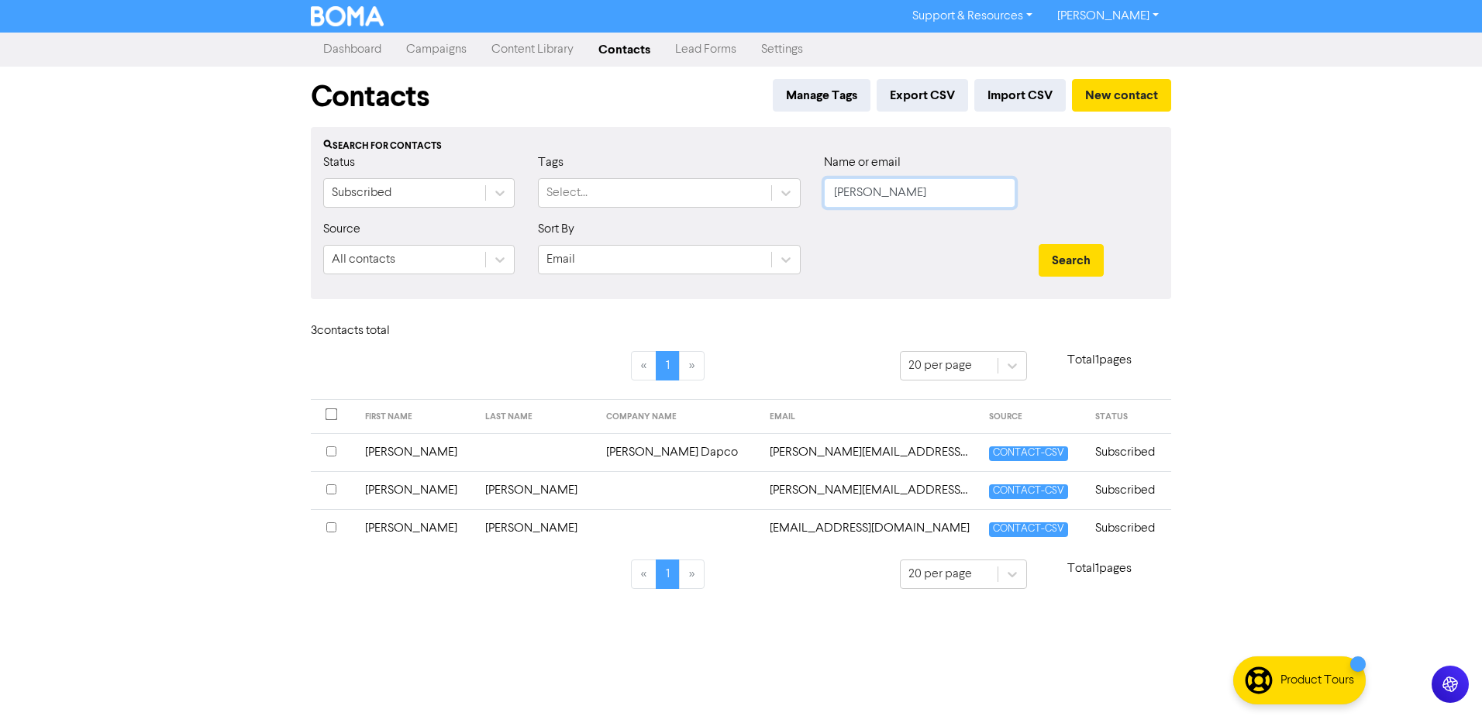
click at [1039, 244] on button "Search" at bounding box center [1071, 260] width 65 height 33
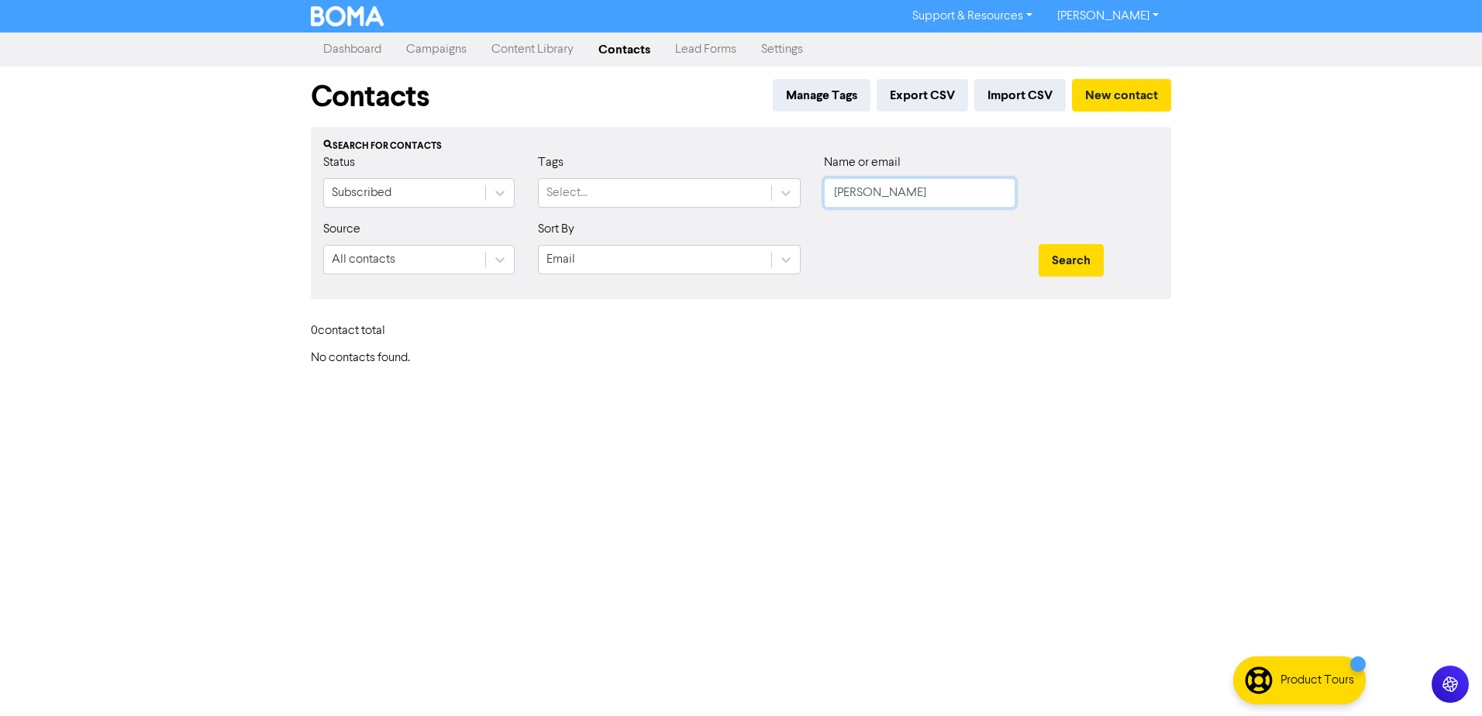
click at [1039, 244] on button "Search" at bounding box center [1071, 260] width 65 height 33
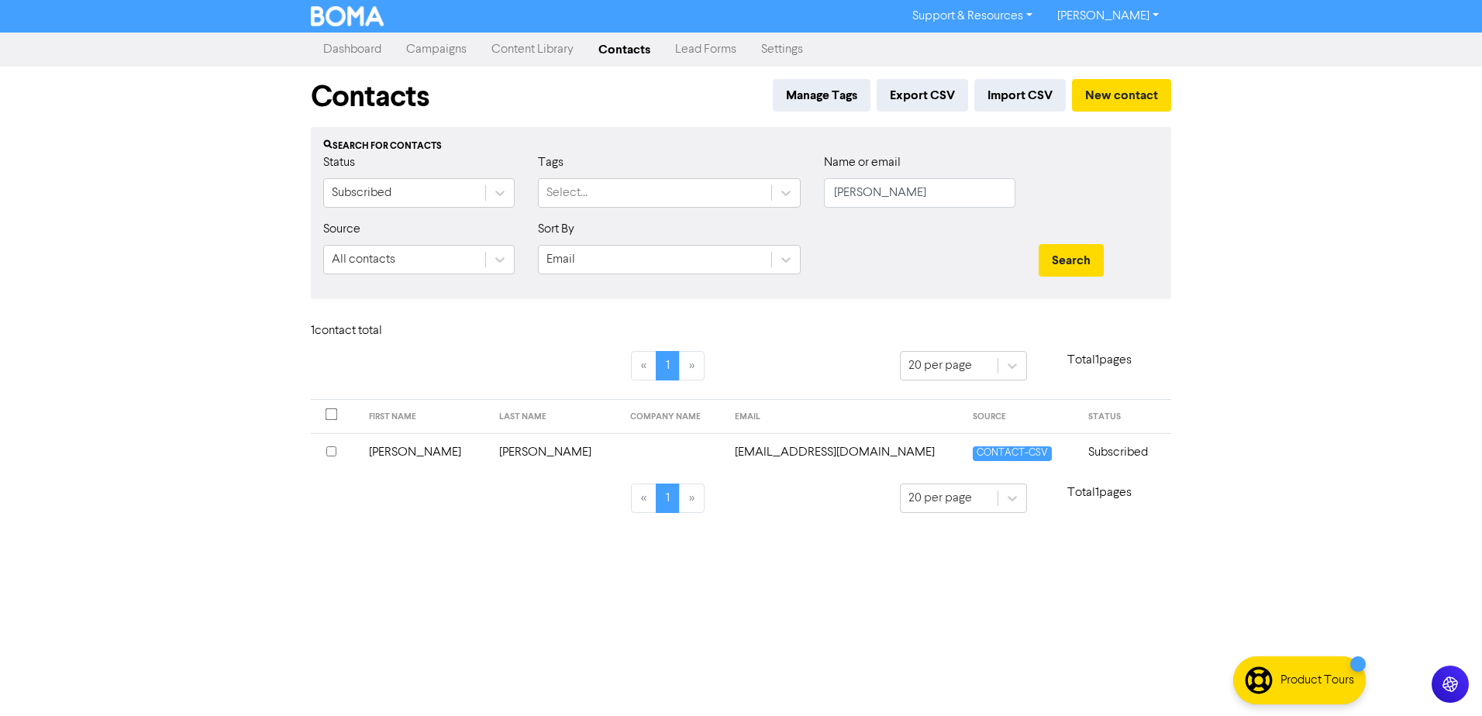
click at [394, 452] on td "[PERSON_NAME]" at bounding box center [425, 452] width 131 height 38
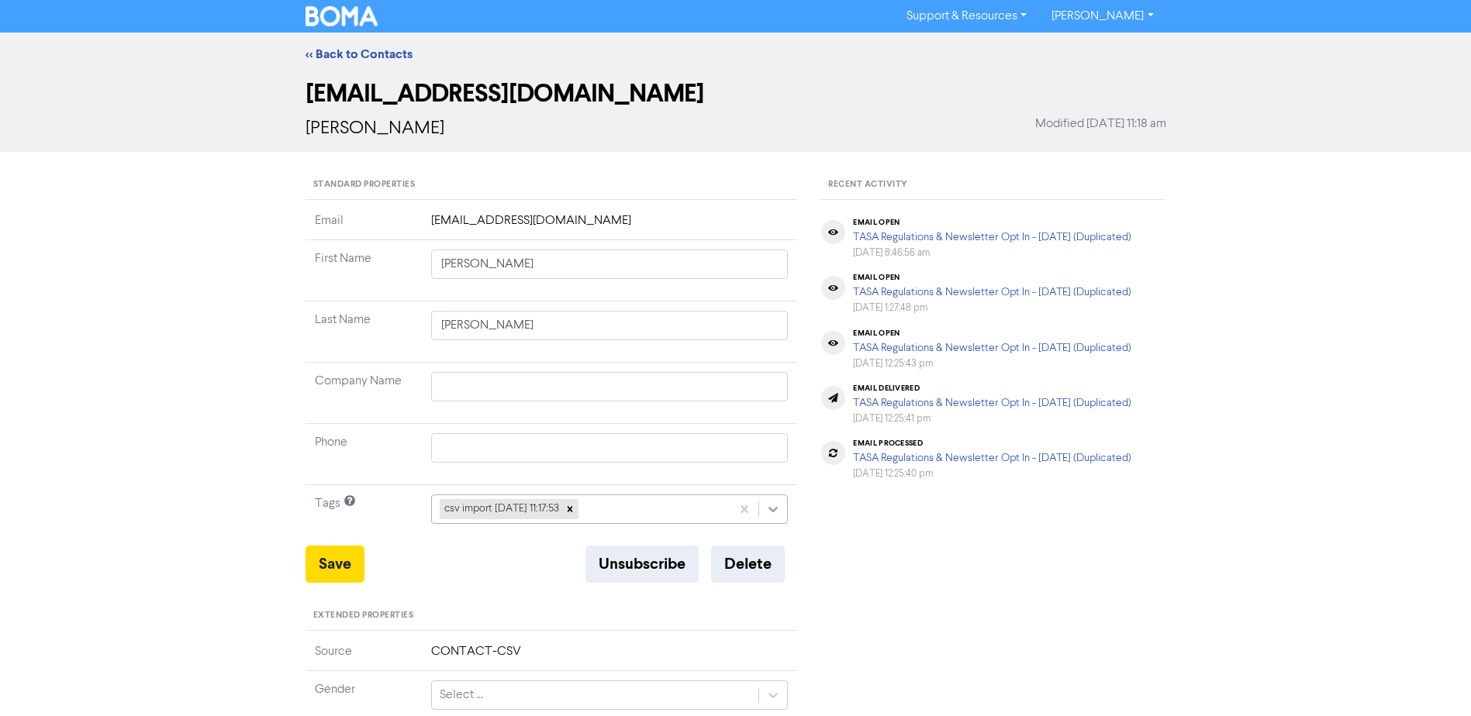
click at [767, 514] on icon at bounding box center [773, 510] width 16 height 16
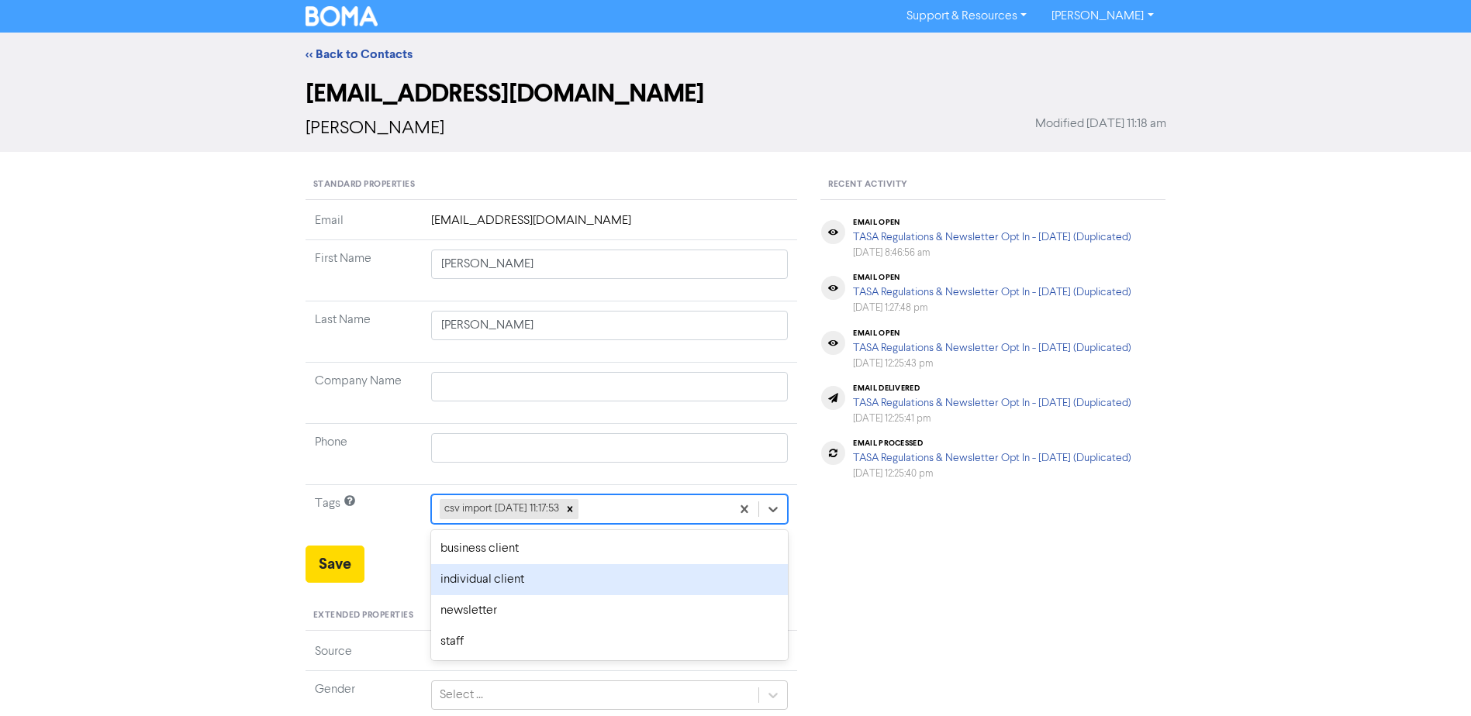
click at [514, 575] on div "individual client" at bounding box center [609, 579] width 357 height 31
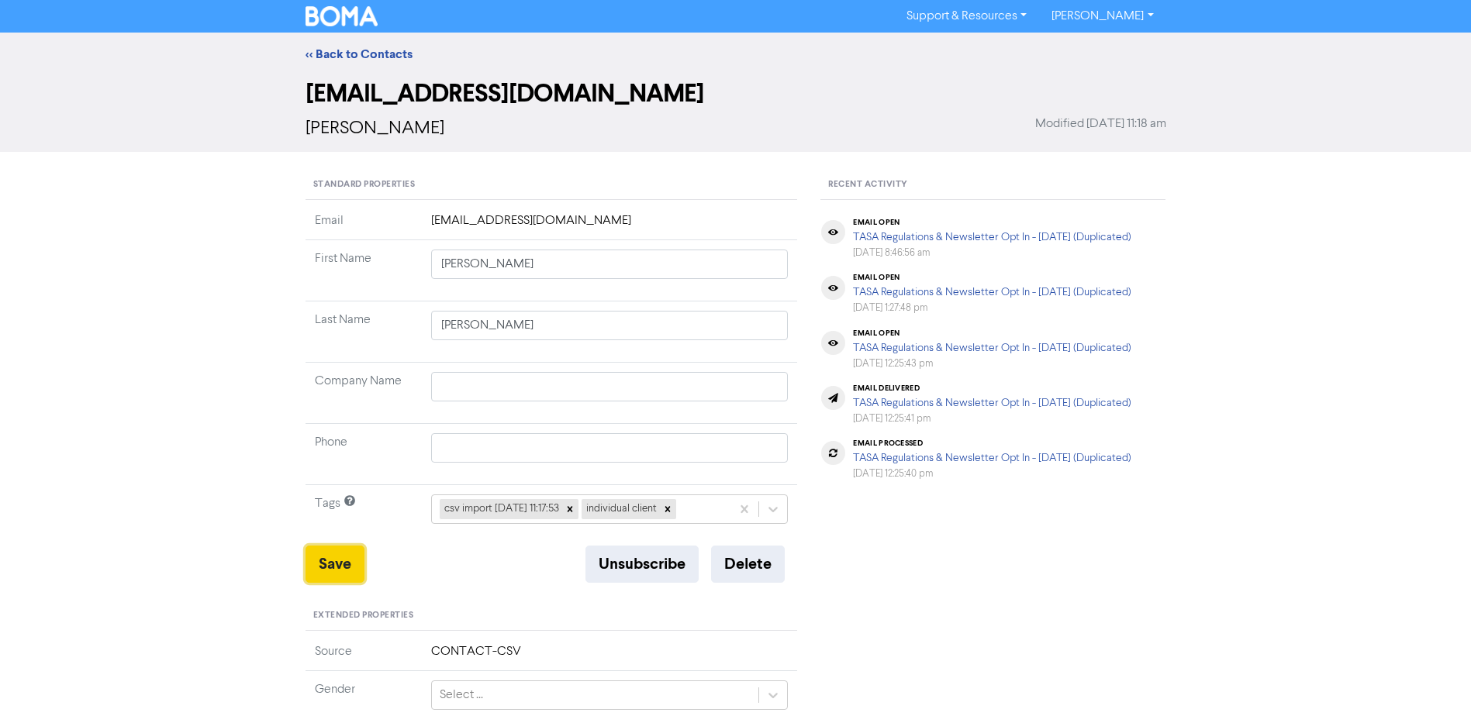
click at [339, 567] on button "Save" at bounding box center [334, 564] width 59 height 37
click at [384, 42] on div "<< Back to Contacts" at bounding box center [735, 54] width 1471 height 43
click at [383, 49] on link "<< Back to Contacts" at bounding box center [358, 55] width 107 height 16
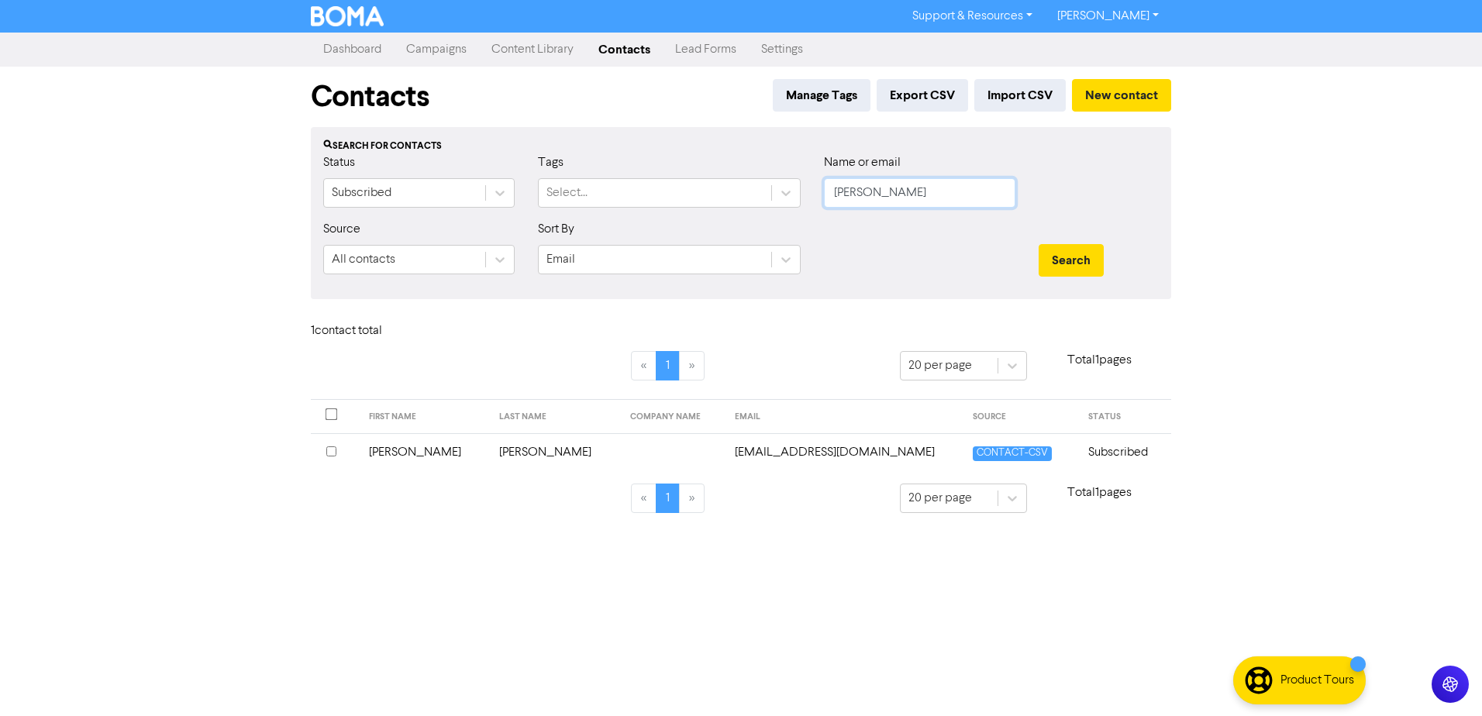
drag, startPoint x: 905, startPoint y: 190, endPoint x: 657, endPoint y: 217, distance: 248.8
click at [672, 217] on div "Status Subscribed Tags Select... Name or email [PERSON_NAME]" at bounding box center [741, 186] width 859 height 67
click at [416, 454] on td "[PERSON_NAME]" at bounding box center [425, 452] width 131 height 38
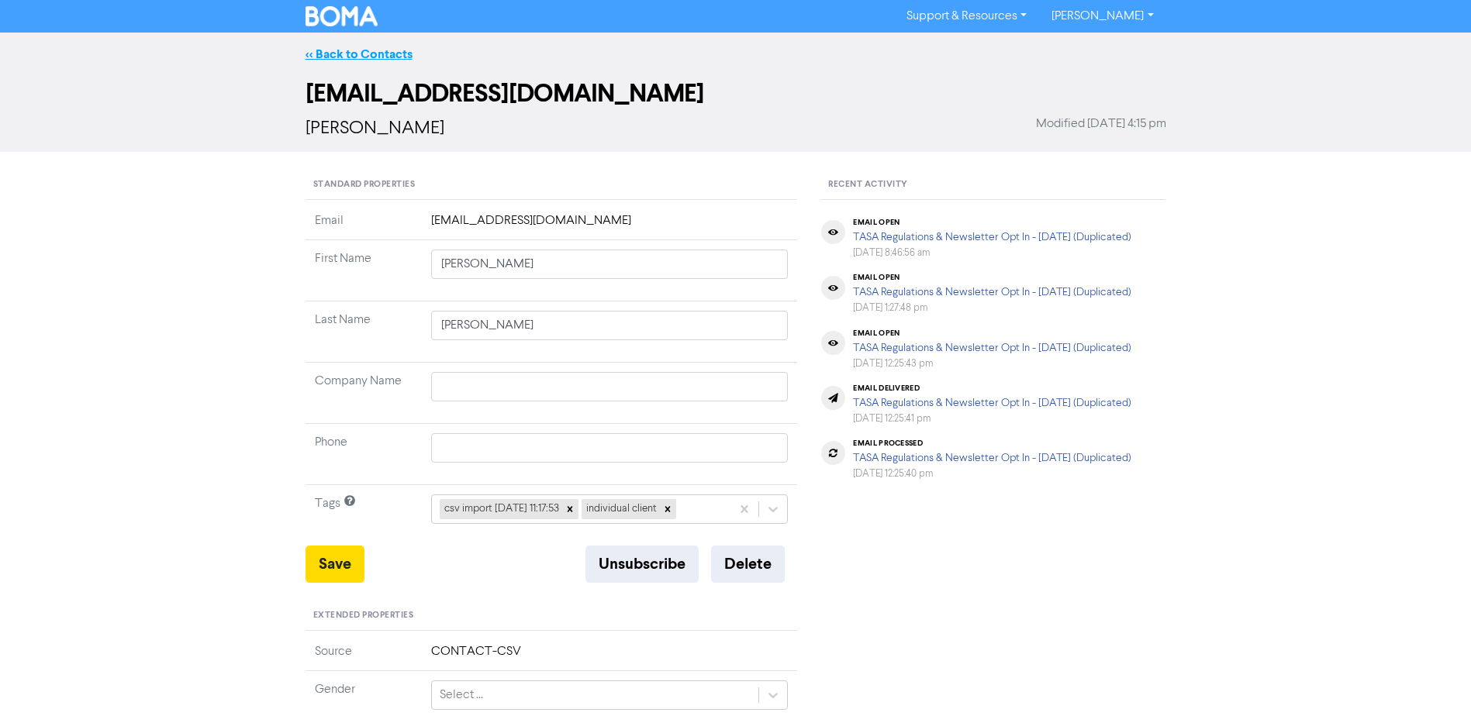
click at [346, 53] on link "<< Back to Contacts" at bounding box center [358, 55] width 107 height 16
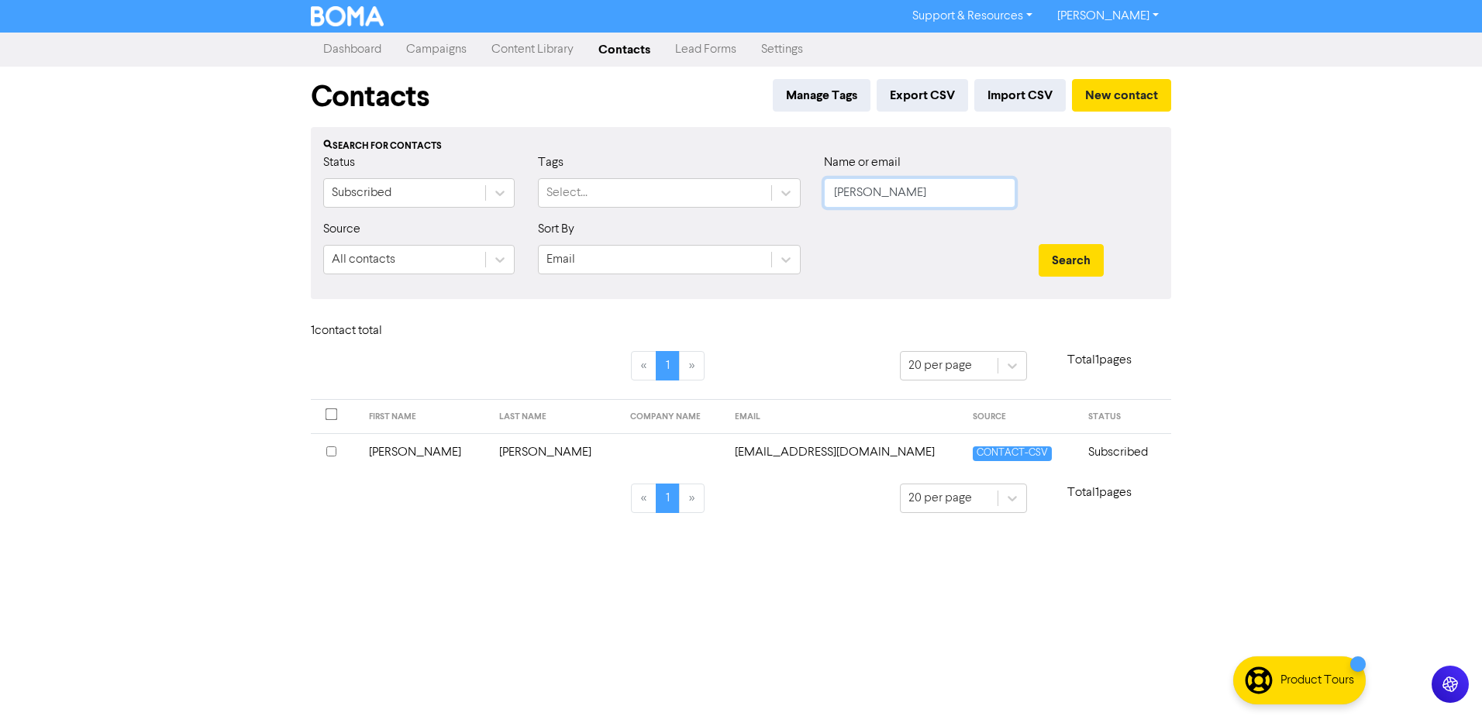
drag, startPoint x: 816, startPoint y: 205, endPoint x: 360, endPoint y: 173, distance: 457.0
click at [573, 205] on div "Status Subscribed Tags Select... Name or email [PERSON_NAME]" at bounding box center [741, 186] width 859 height 67
click at [1039, 244] on button "Search" at bounding box center [1071, 260] width 65 height 33
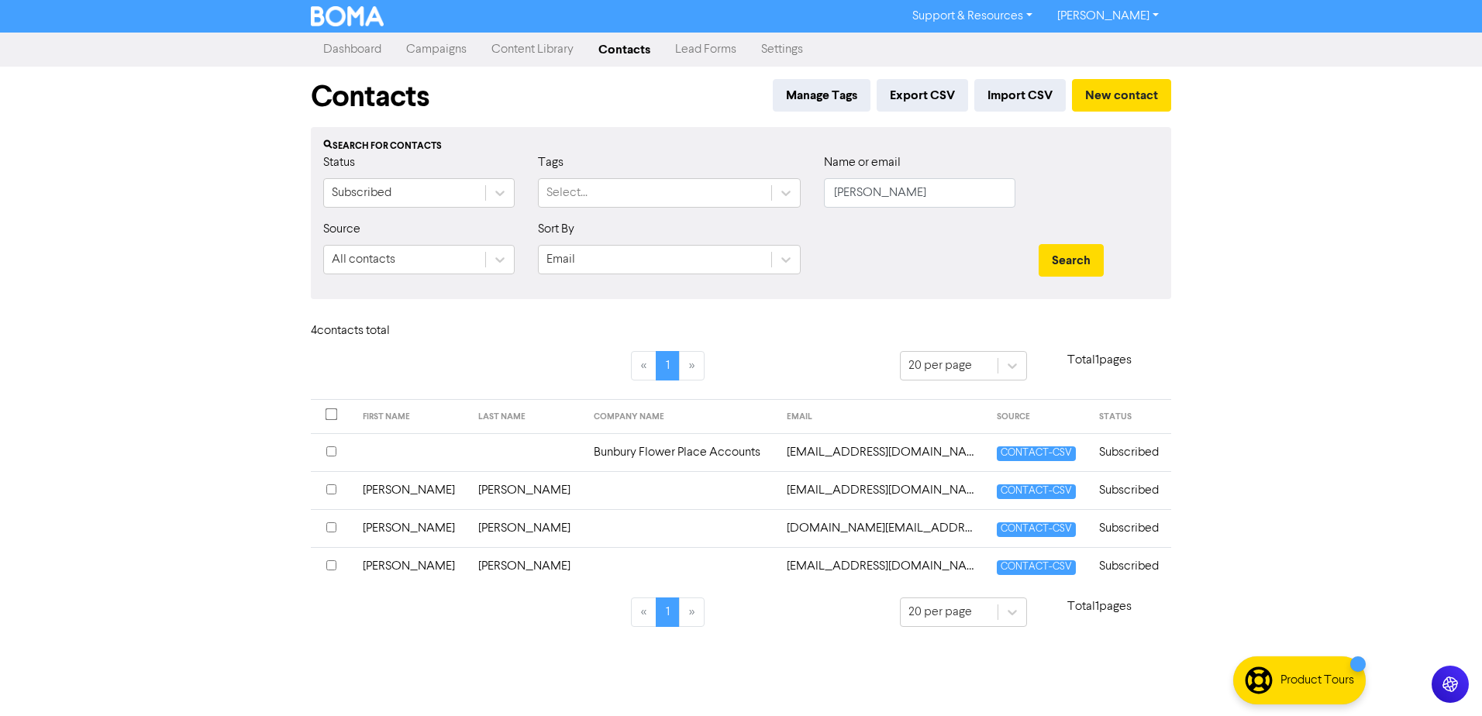
click at [392, 485] on td "[PERSON_NAME]" at bounding box center [412, 490] width 116 height 38
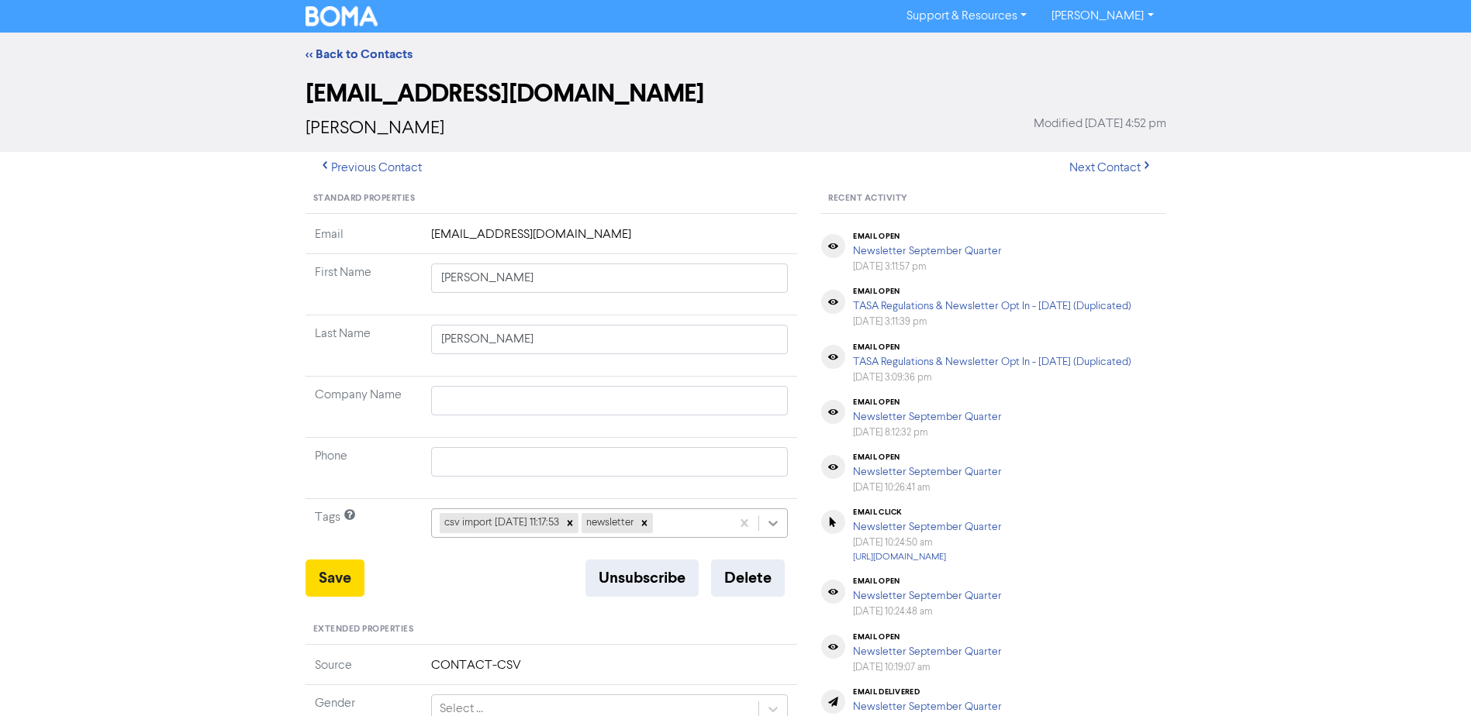
click at [768, 517] on icon at bounding box center [773, 524] width 16 height 16
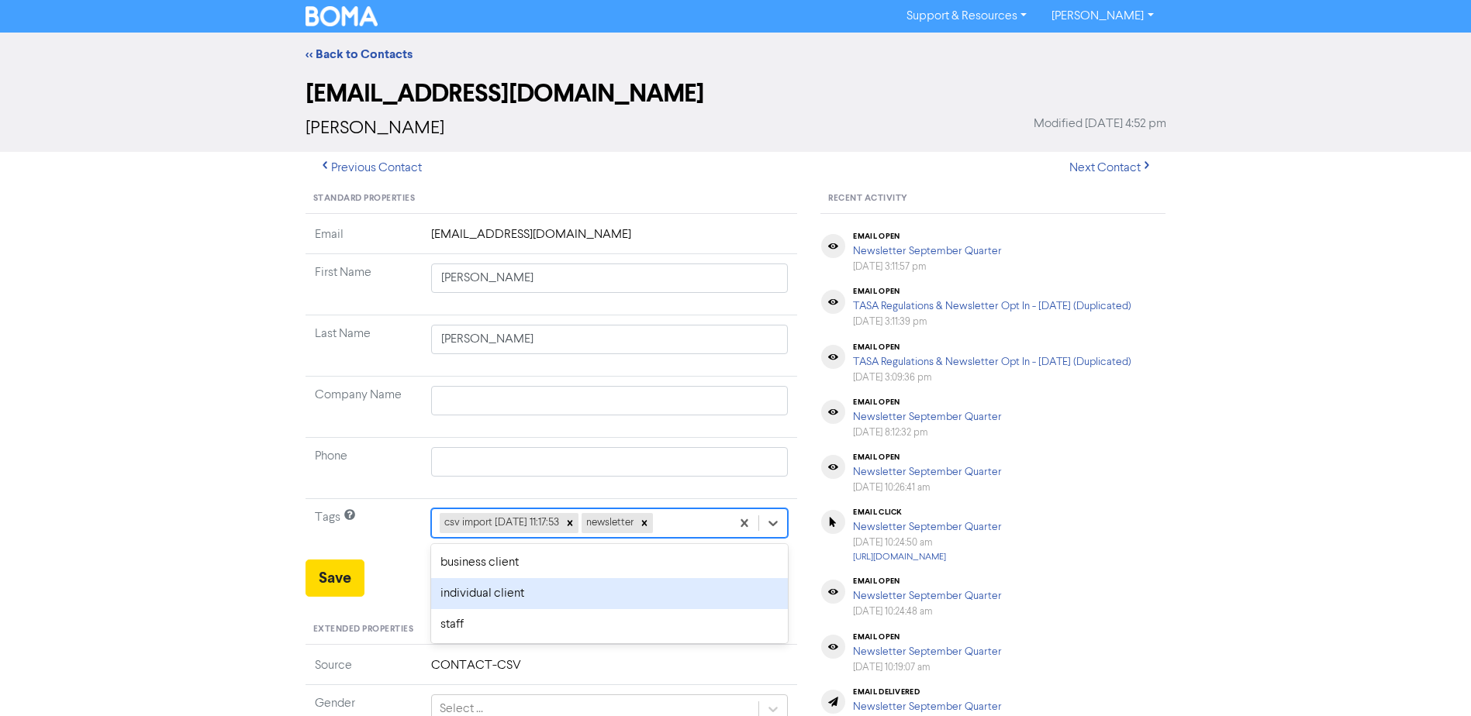
click at [471, 591] on div "individual client" at bounding box center [609, 593] width 357 height 31
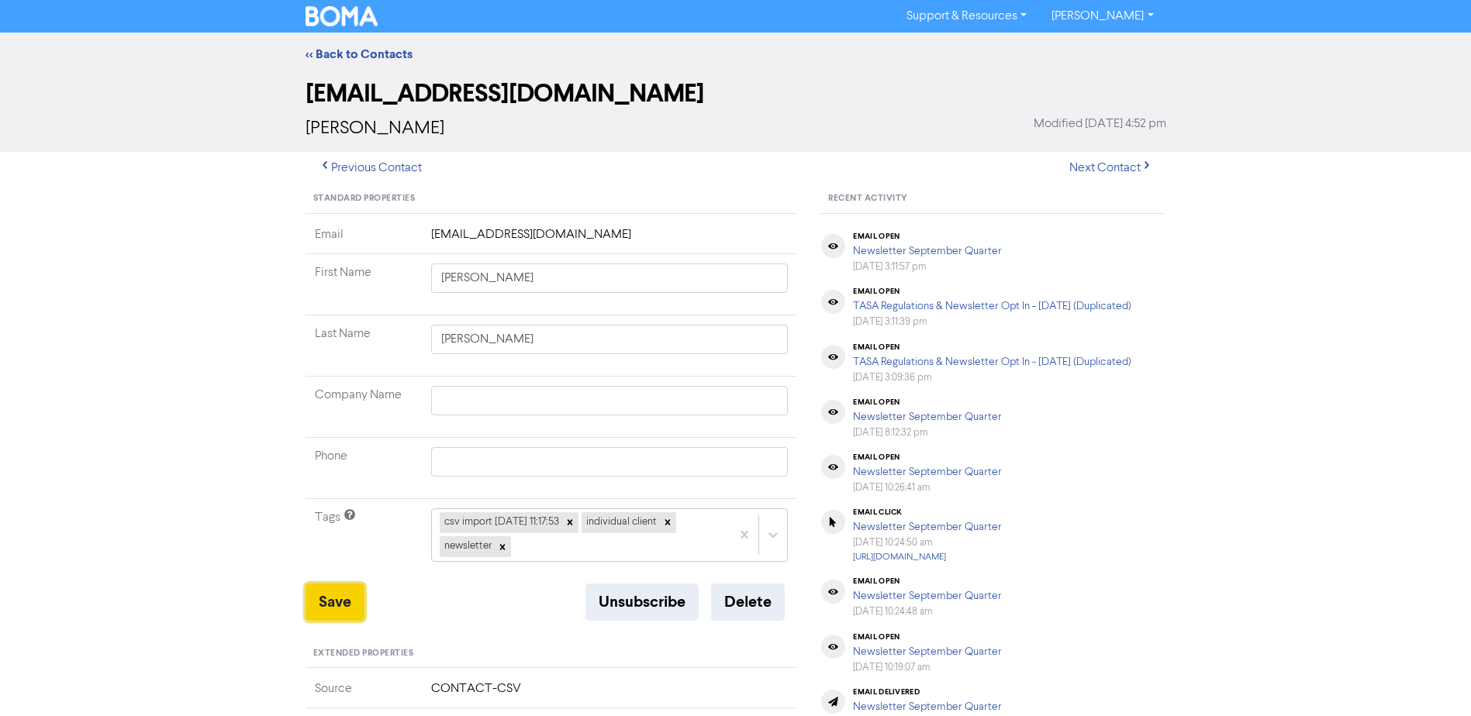
click at [342, 588] on button "Save" at bounding box center [334, 602] width 59 height 37
click at [334, 58] on link "<< Back to Contacts" at bounding box center [358, 55] width 107 height 16
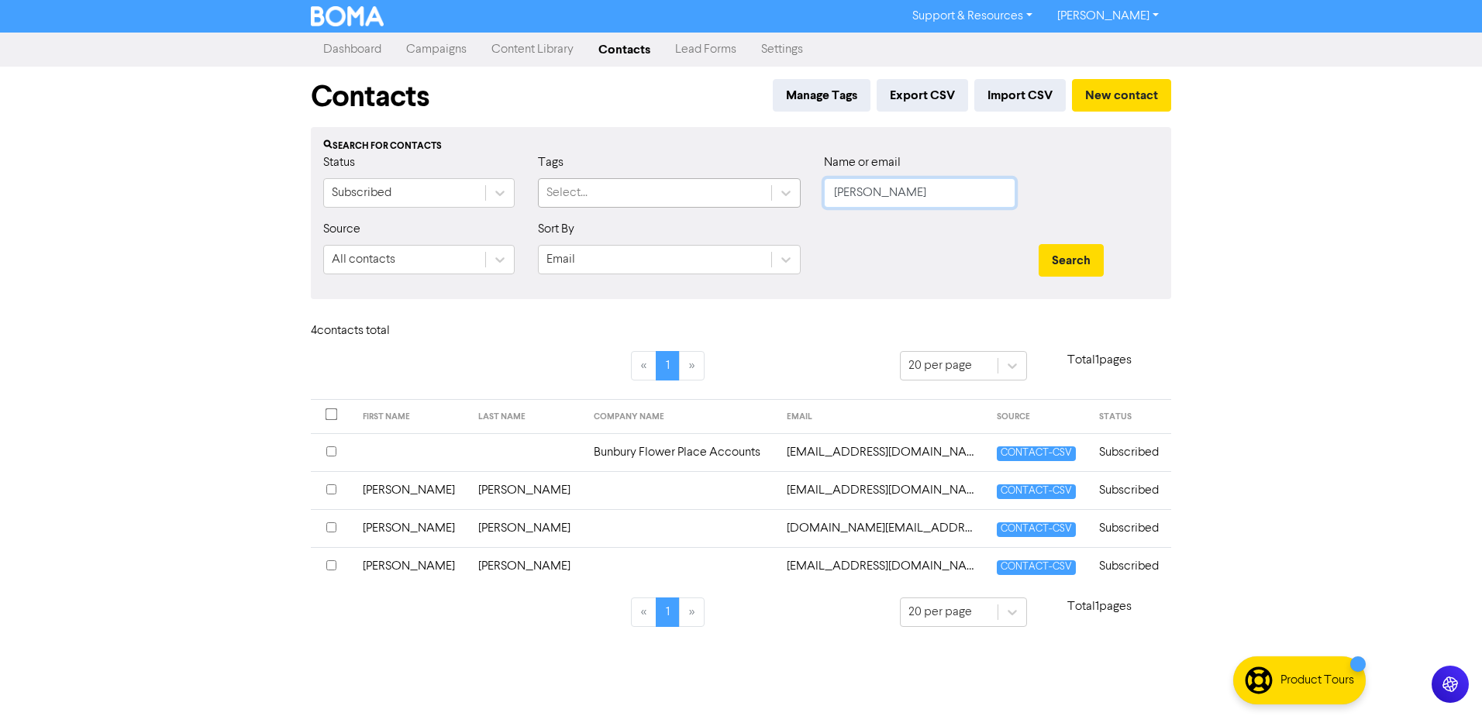
drag, startPoint x: 933, startPoint y: 188, endPoint x: 628, endPoint y: 187, distance: 305.4
click at [681, 205] on div "Status Subscribed Tags Select... Name or email [PERSON_NAME]" at bounding box center [741, 186] width 859 height 67
click at [1039, 244] on button "Search" at bounding box center [1071, 260] width 65 height 33
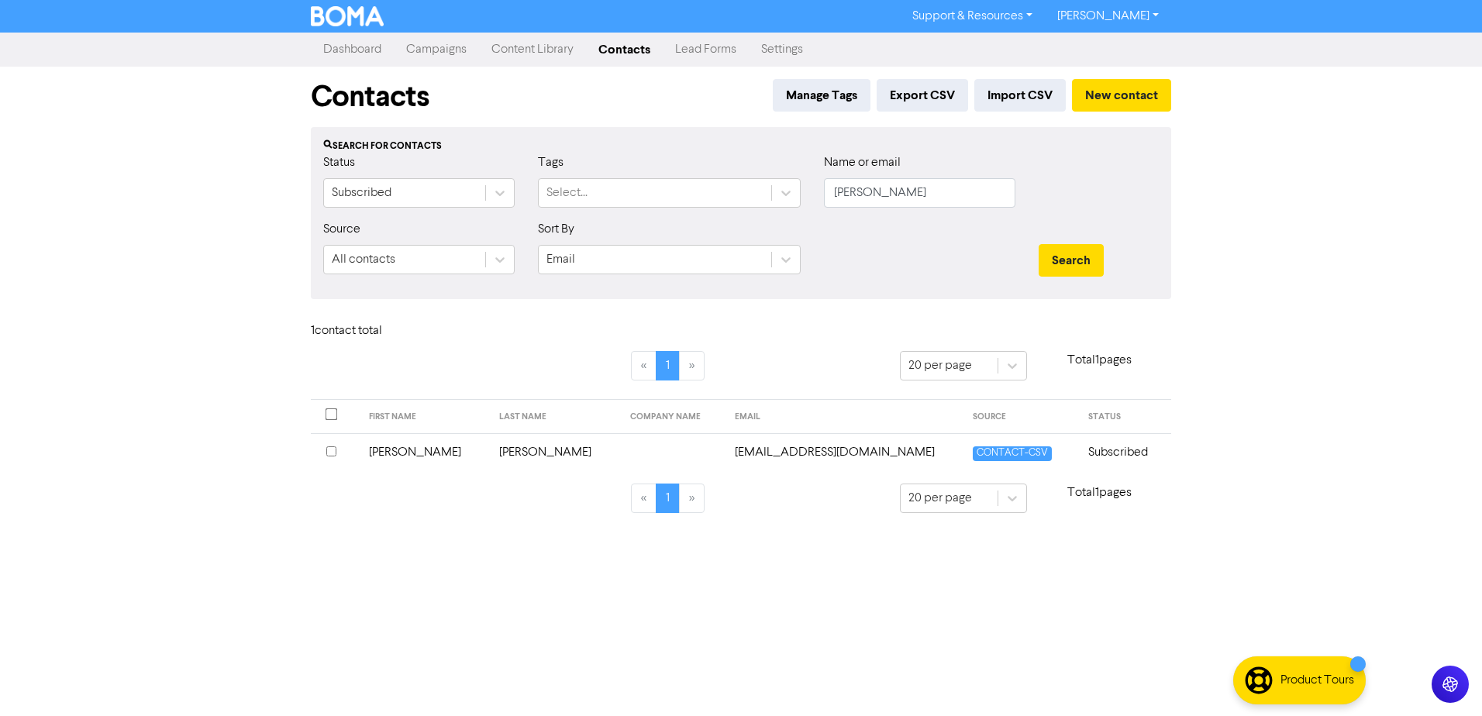
click at [403, 450] on td "[PERSON_NAME]" at bounding box center [425, 452] width 131 height 38
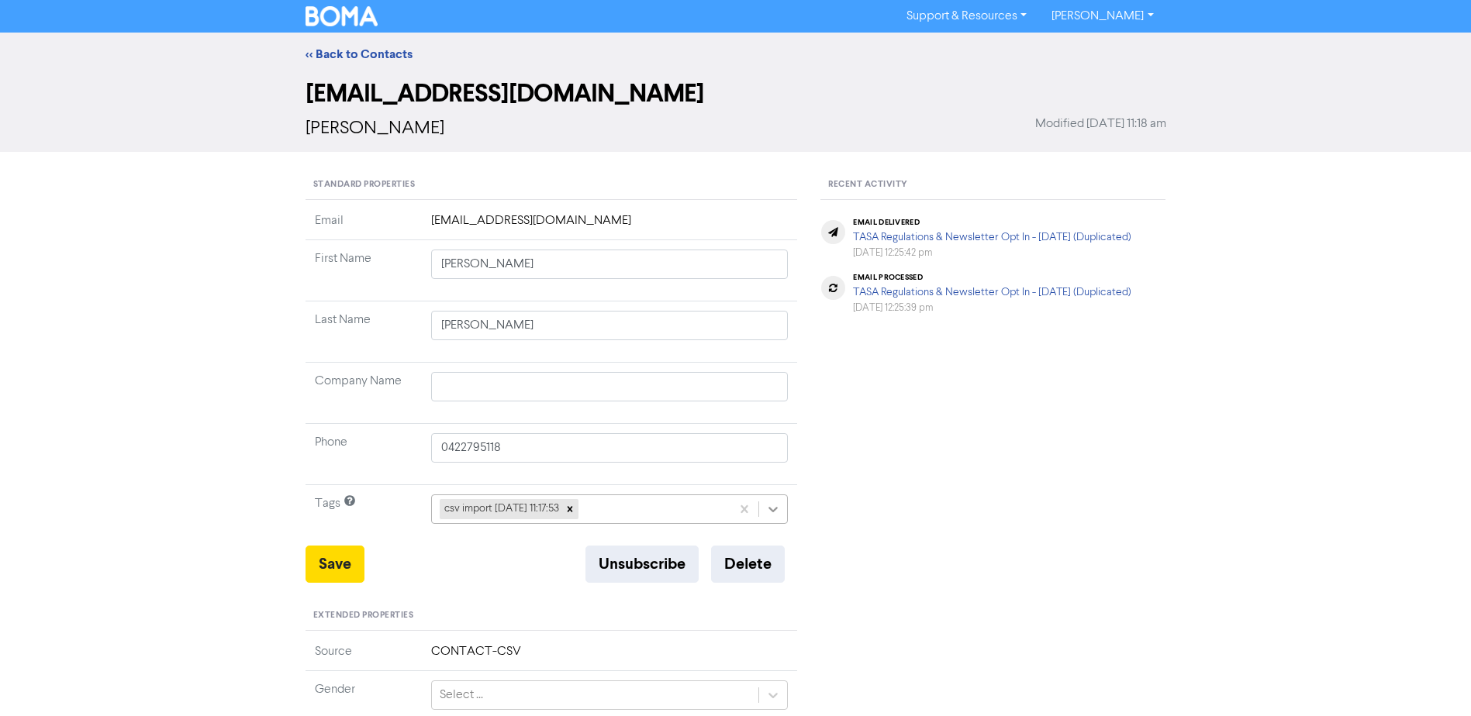
click at [777, 512] on icon at bounding box center [773, 510] width 16 height 16
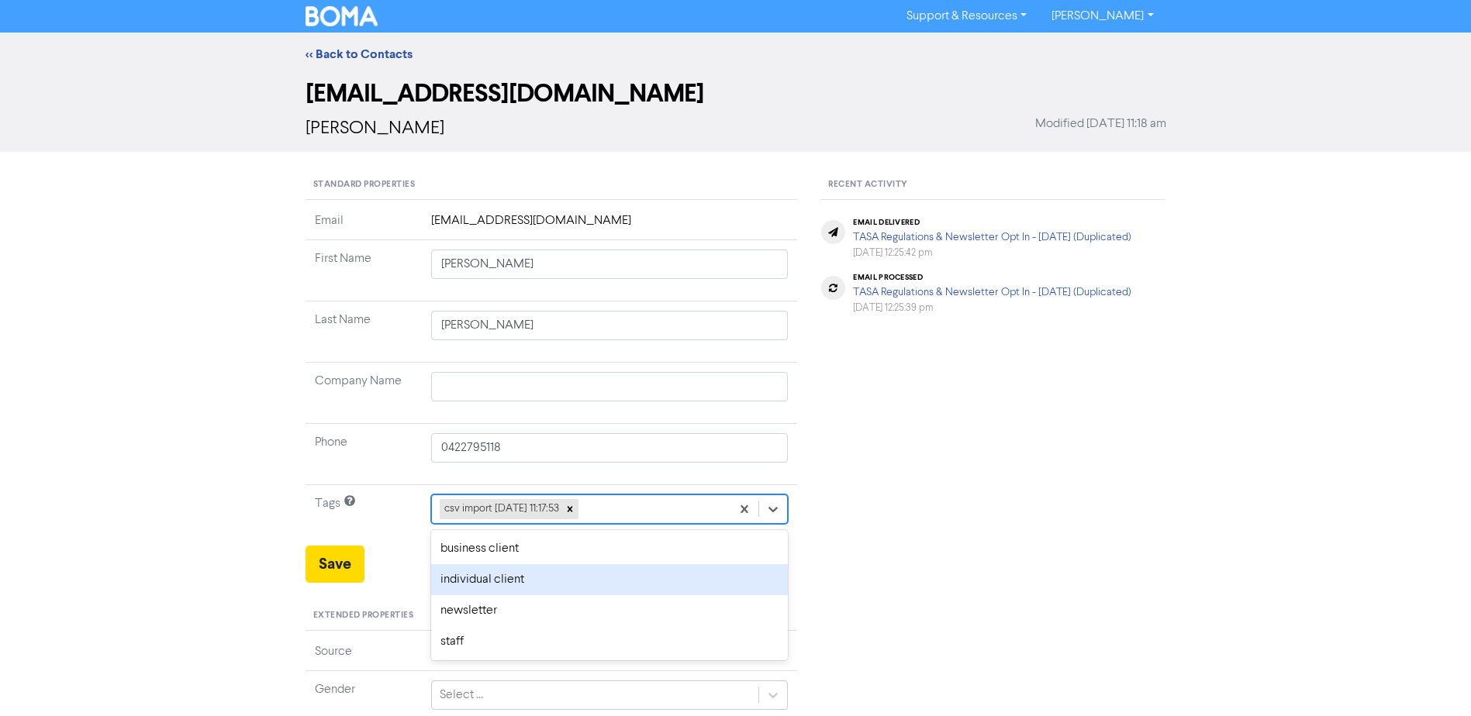
click at [509, 581] on div "individual client" at bounding box center [609, 579] width 357 height 31
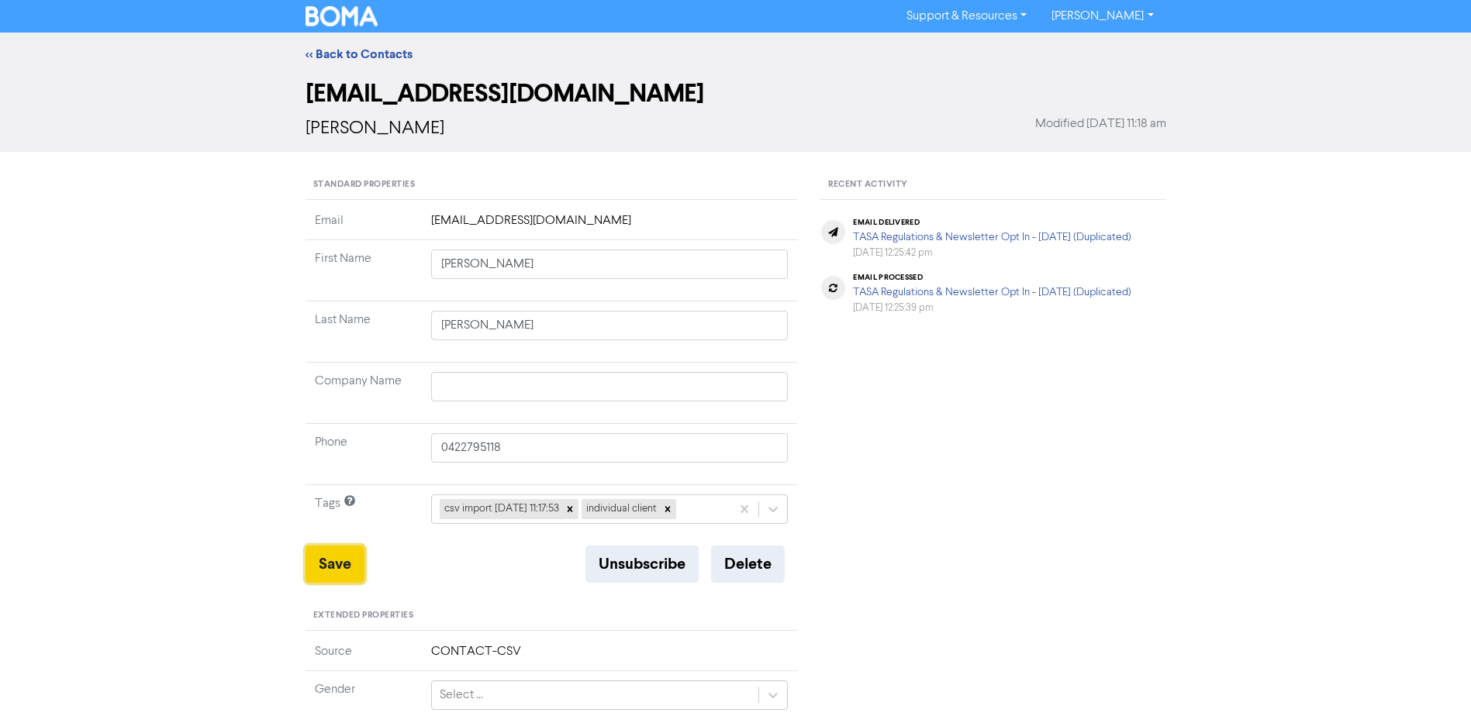
click at [335, 564] on button "Save" at bounding box center [334, 564] width 59 height 37
click at [343, 52] on link "<< Back to Contacts" at bounding box center [358, 55] width 107 height 16
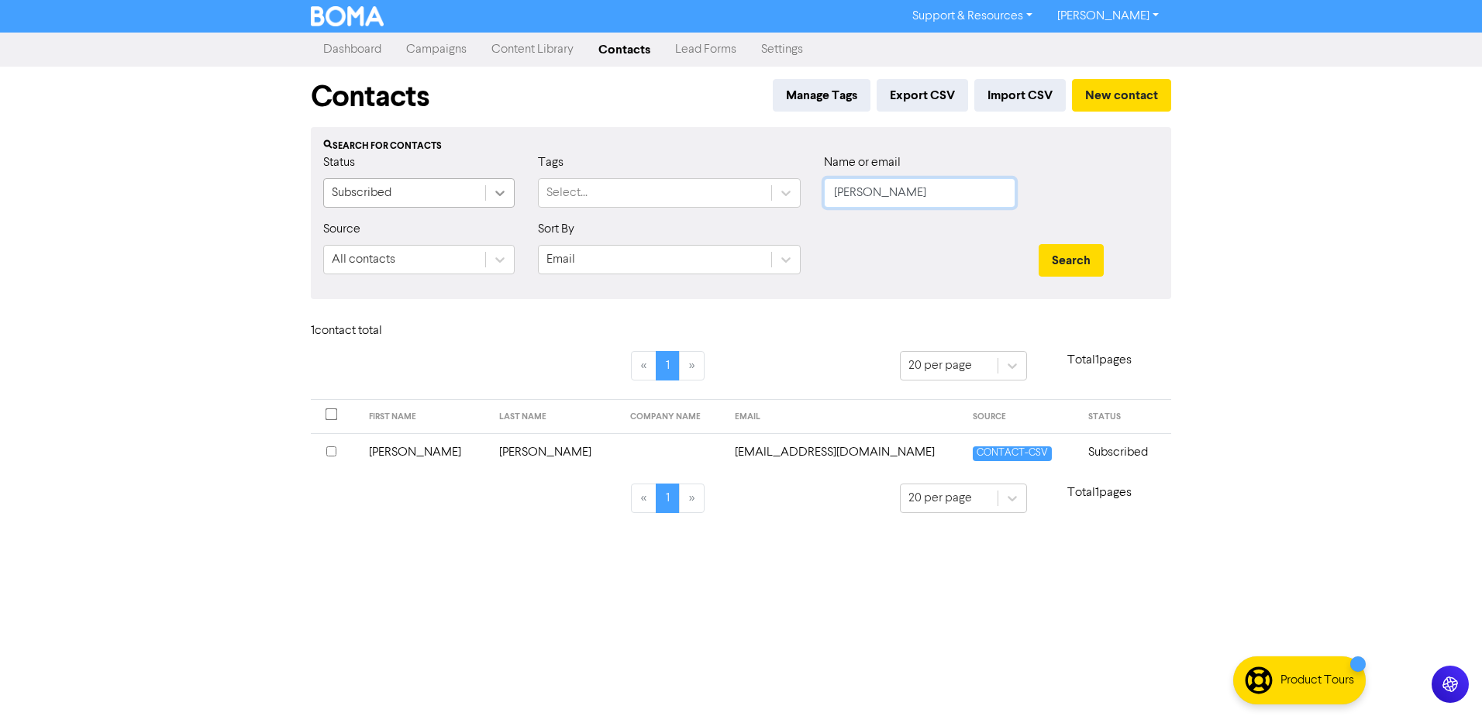
click at [592, 202] on div "Status Subscribed Tags Select... Name or email [PERSON_NAME]" at bounding box center [741, 186] width 859 height 67
click at [1039, 244] on button "Search" at bounding box center [1071, 260] width 65 height 33
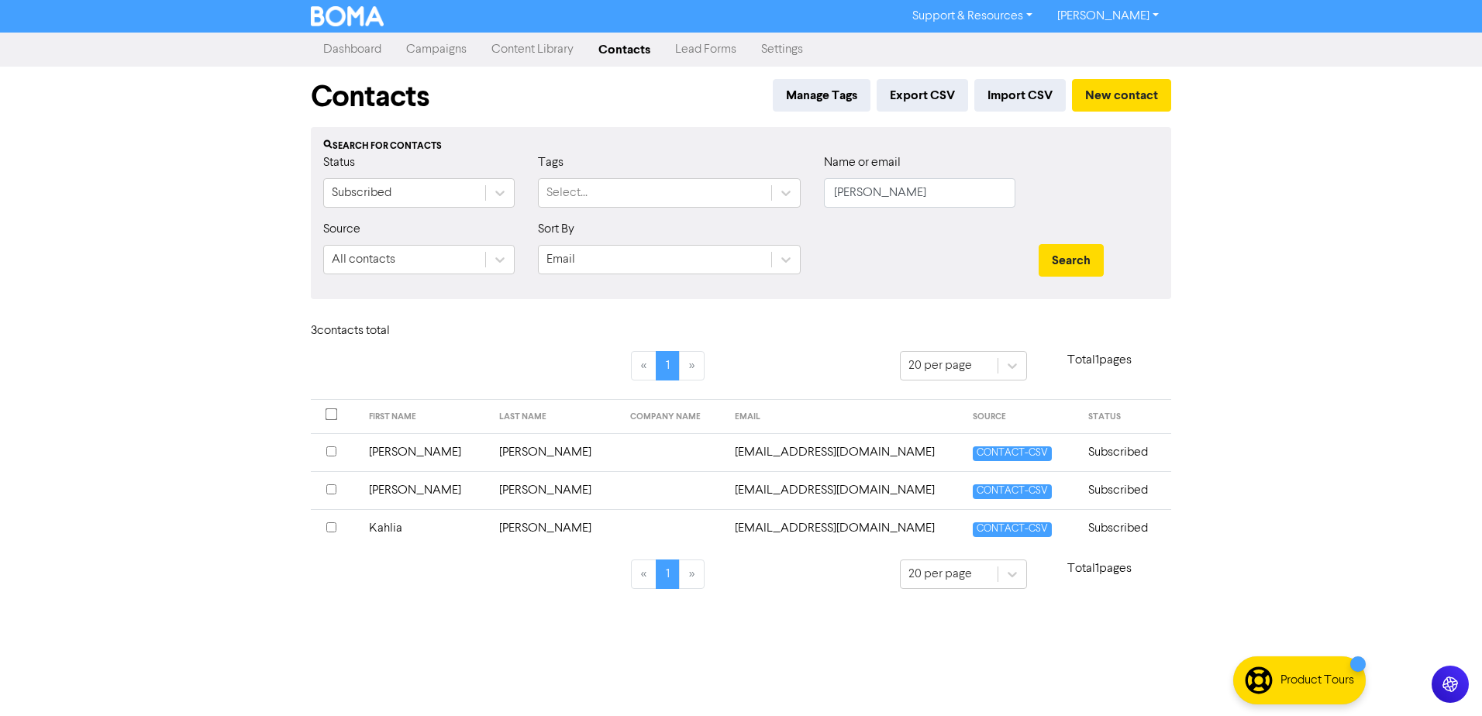
click at [394, 454] on td "[PERSON_NAME]" at bounding box center [425, 452] width 131 height 38
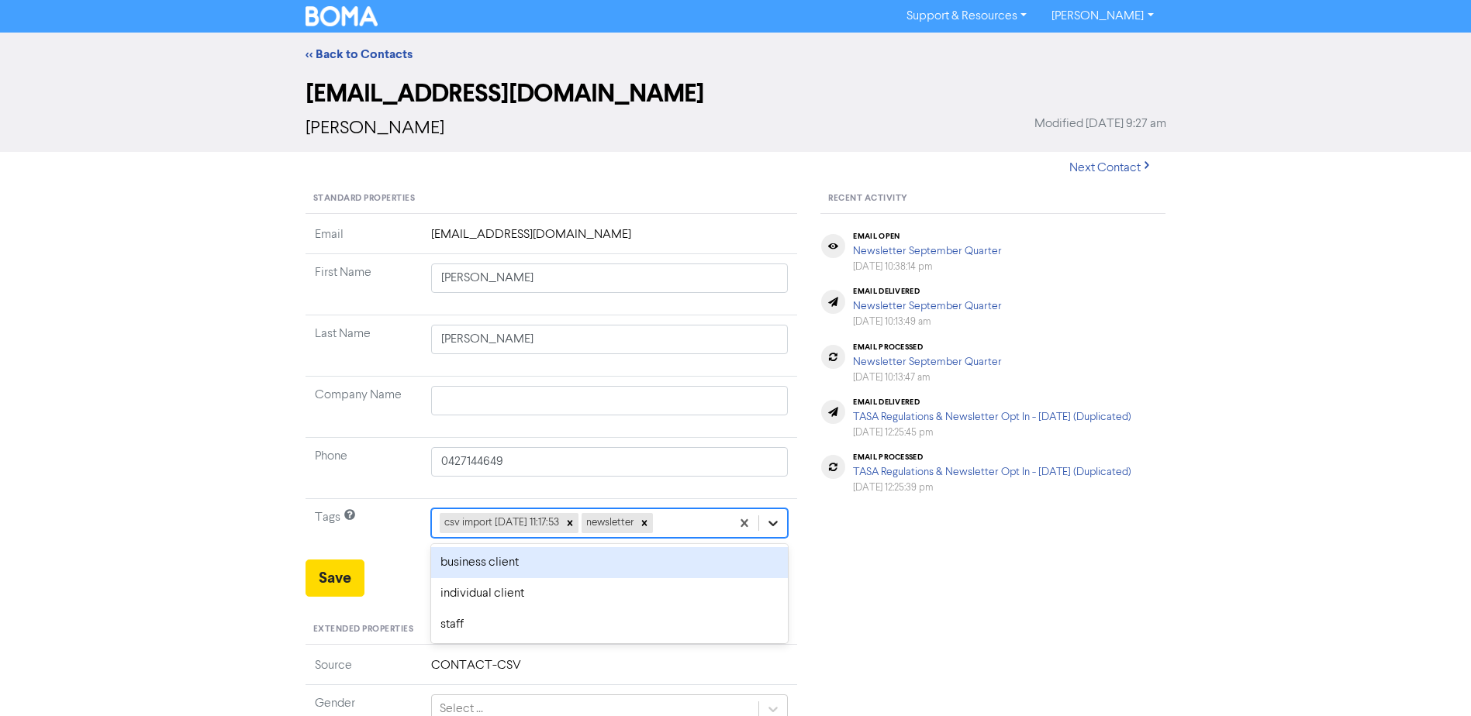
click at [771, 521] on icon at bounding box center [773, 524] width 16 height 16
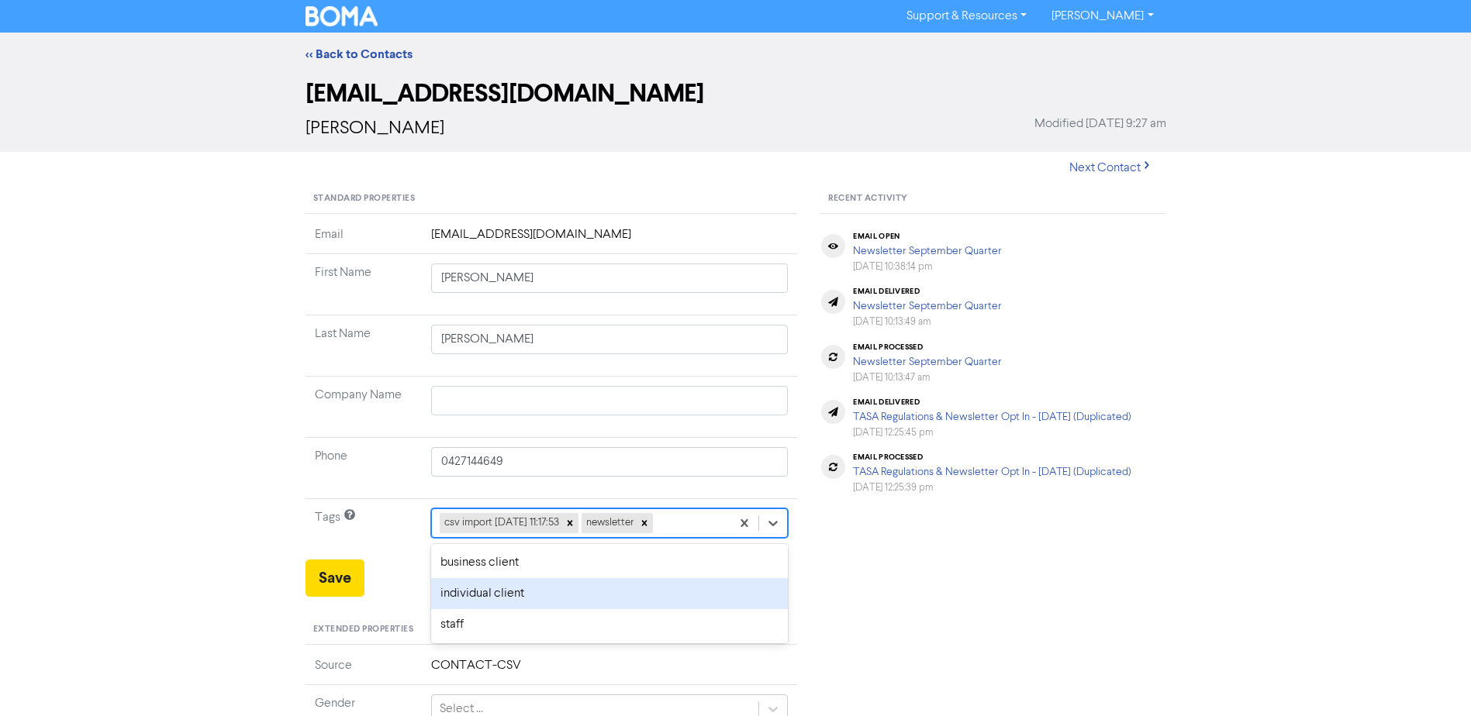
click at [467, 591] on div "individual client" at bounding box center [609, 593] width 357 height 31
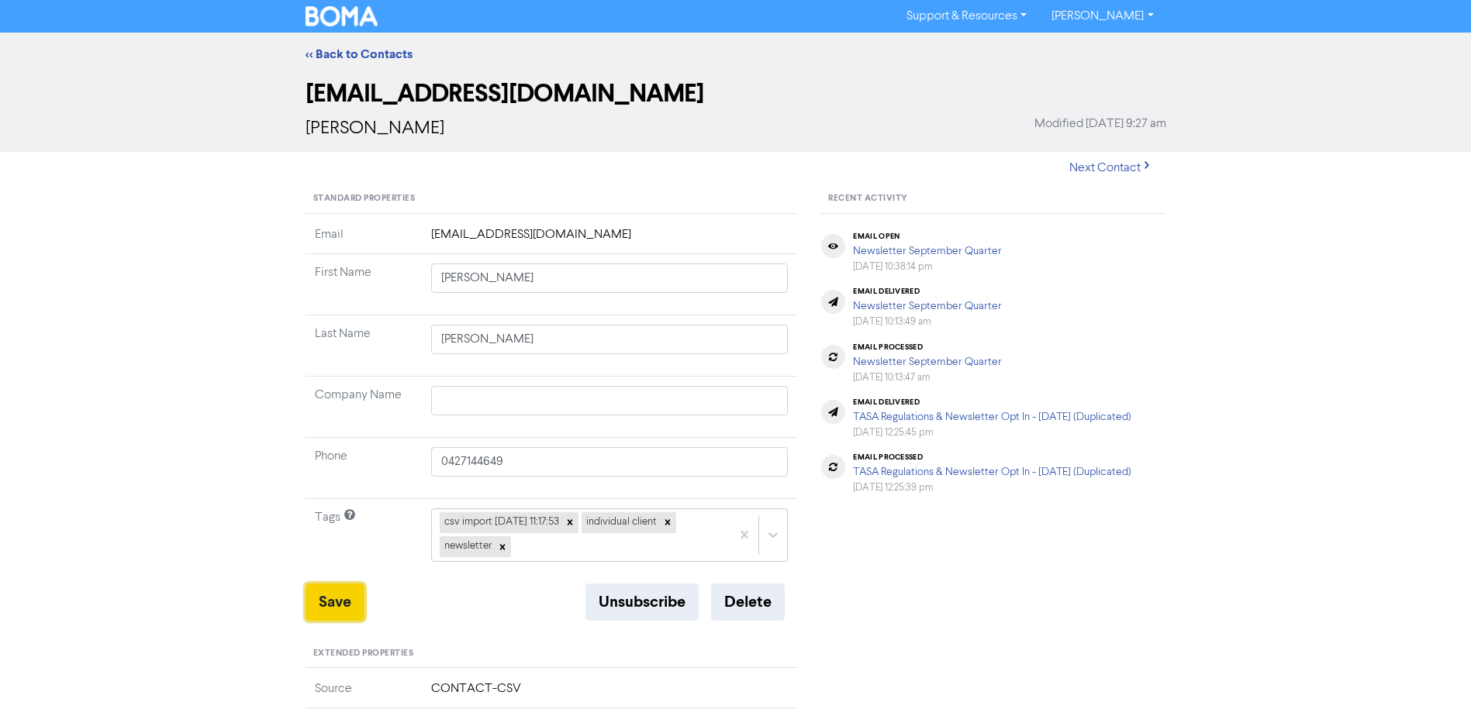
click at [340, 595] on button "Save" at bounding box center [334, 602] width 59 height 37
click at [347, 53] on link "<< Back to Contacts" at bounding box center [358, 55] width 107 height 16
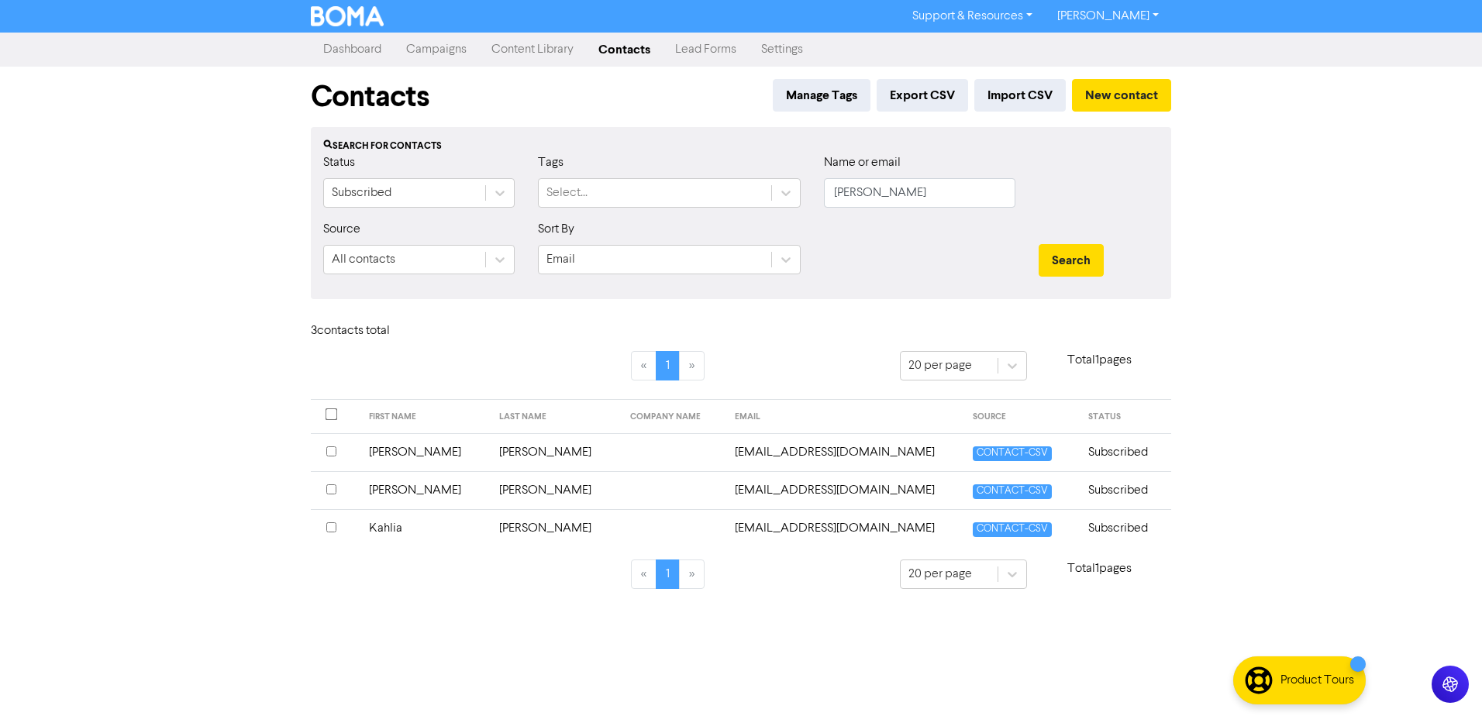
click at [393, 487] on td "[PERSON_NAME]" at bounding box center [425, 490] width 131 height 38
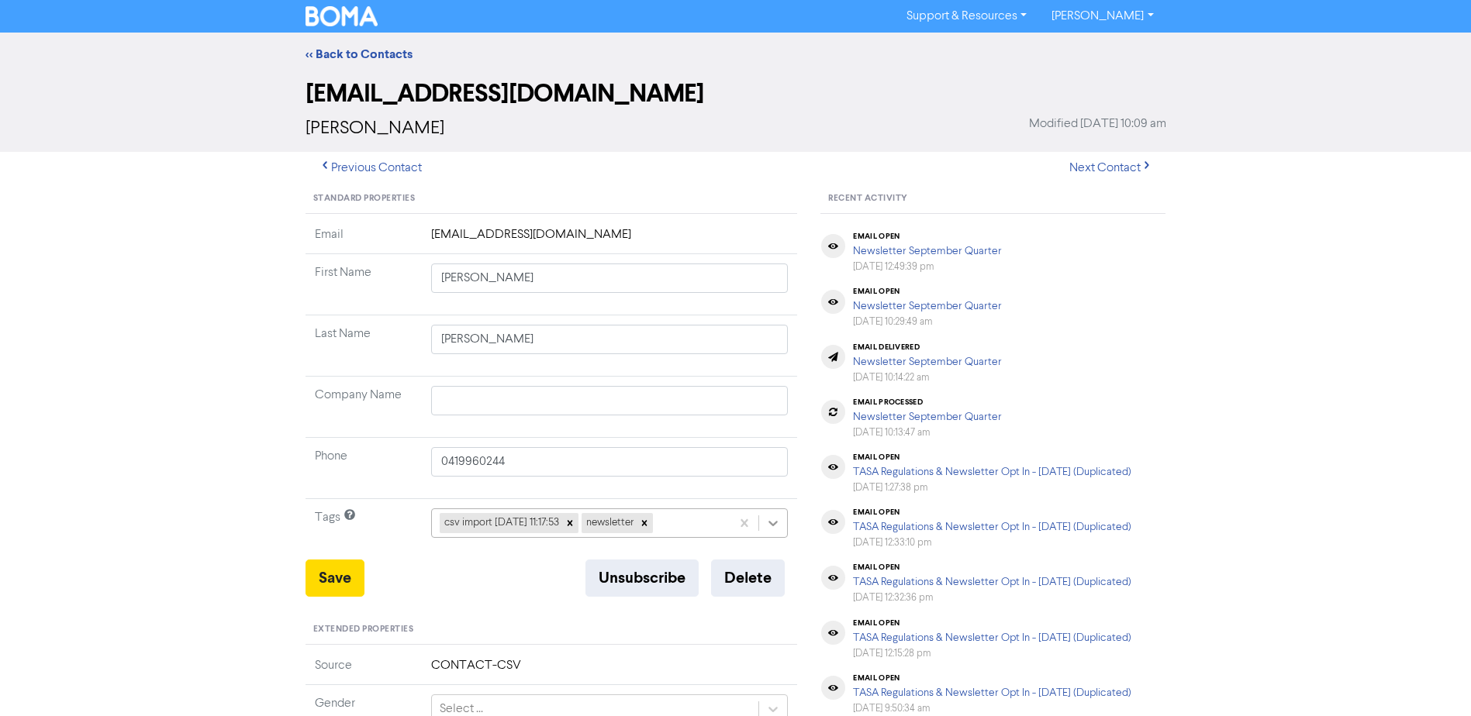
click at [767, 520] on icon at bounding box center [773, 524] width 16 height 16
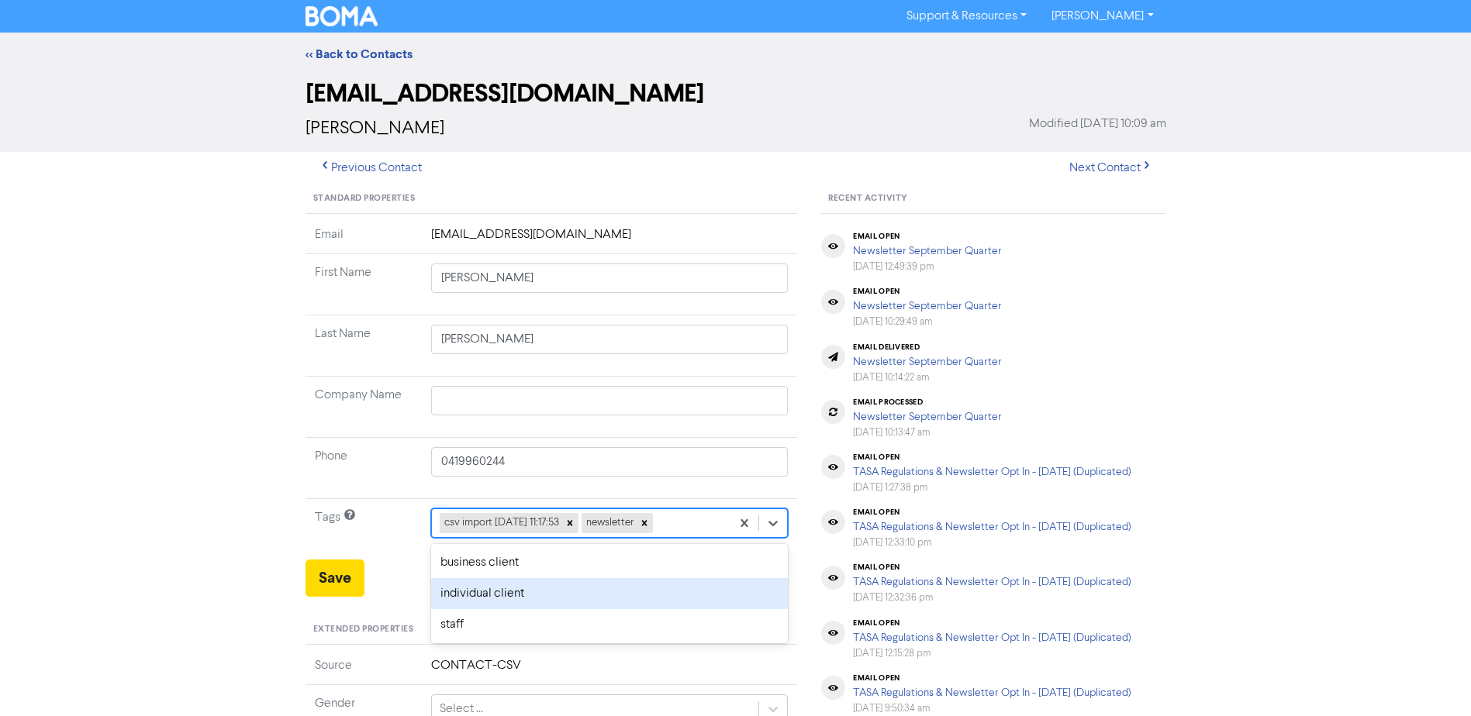
click at [478, 589] on div "individual client" at bounding box center [609, 593] width 357 height 31
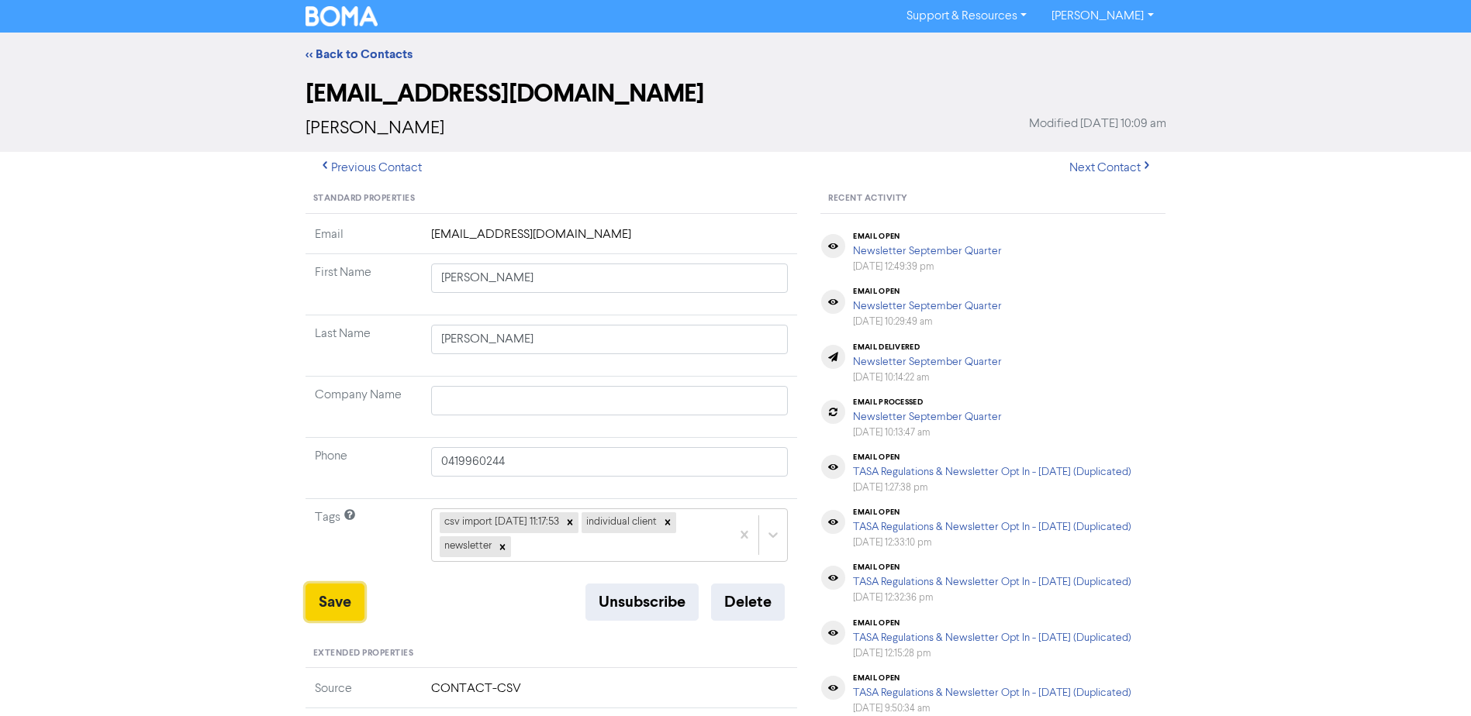
click at [336, 591] on button "Save" at bounding box center [334, 602] width 59 height 37
click at [363, 50] on link "<< Back to Contacts" at bounding box center [358, 55] width 107 height 16
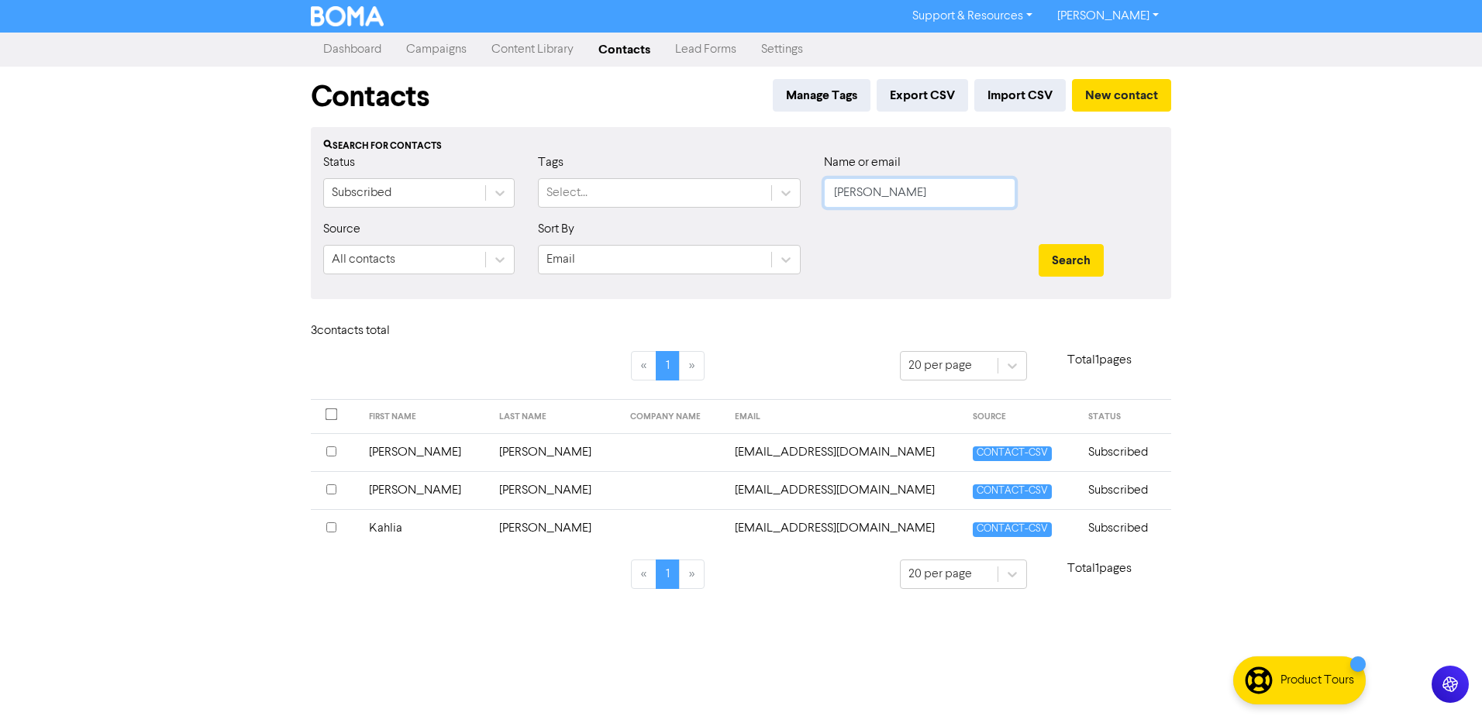
drag, startPoint x: 889, startPoint y: 192, endPoint x: 636, endPoint y: 234, distance: 256.2
click at [636, 234] on form "Status Subscribed Tags Select... Name or email [PERSON_NAME] Source All contact…" at bounding box center [741, 219] width 836 height 133
click at [1039, 244] on button "Search" at bounding box center [1071, 260] width 65 height 33
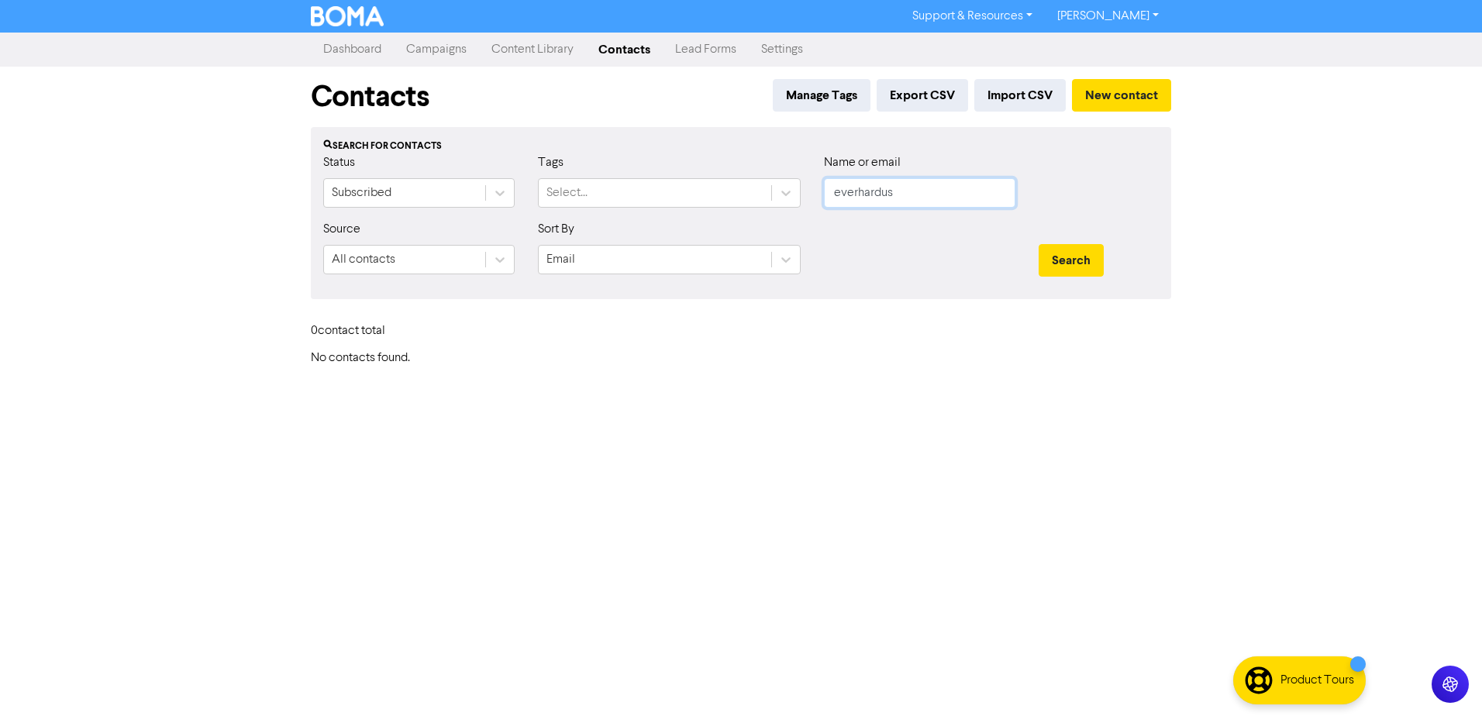
drag, startPoint x: 940, startPoint y: 188, endPoint x: 488, endPoint y: 233, distance: 453.3
click at [550, 232] on form "Status Subscribed Tags Select... Name or email [PERSON_NAME] Source All contact…" at bounding box center [741, 219] width 836 height 133
click at [1039, 244] on button "Search" at bounding box center [1071, 260] width 65 height 33
drag, startPoint x: 898, startPoint y: 200, endPoint x: 486, endPoint y: 198, distance: 411.6
click at [586, 200] on div "Status Subscribed Tags Select... Name or email ever" at bounding box center [741, 186] width 859 height 67
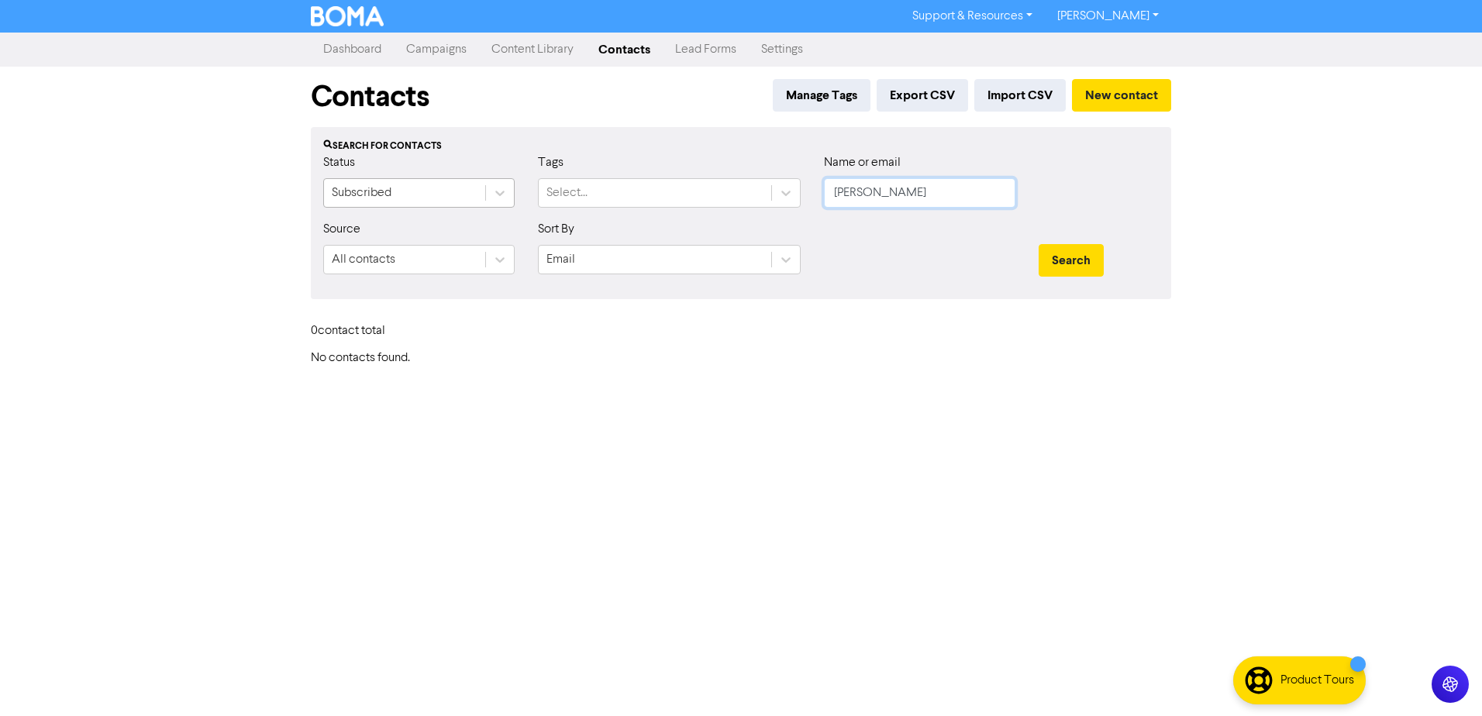
click at [1039, 244] on button "Search" at bounding box center [1071, 260] width 65 height 33
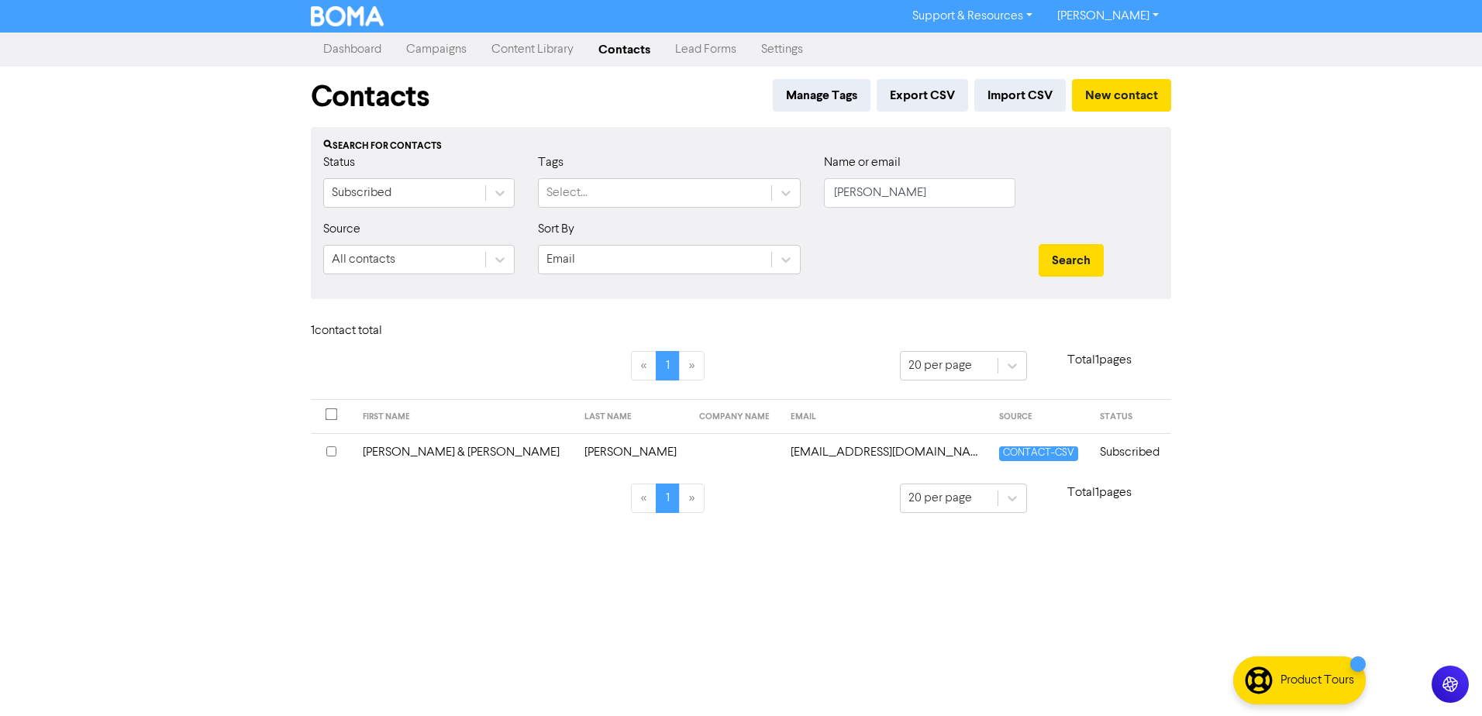
click at [420, 448] on td "[PERSON_NAME] & [PERSON_NAME]" at bounding box center [465, 452] width 222 height 38
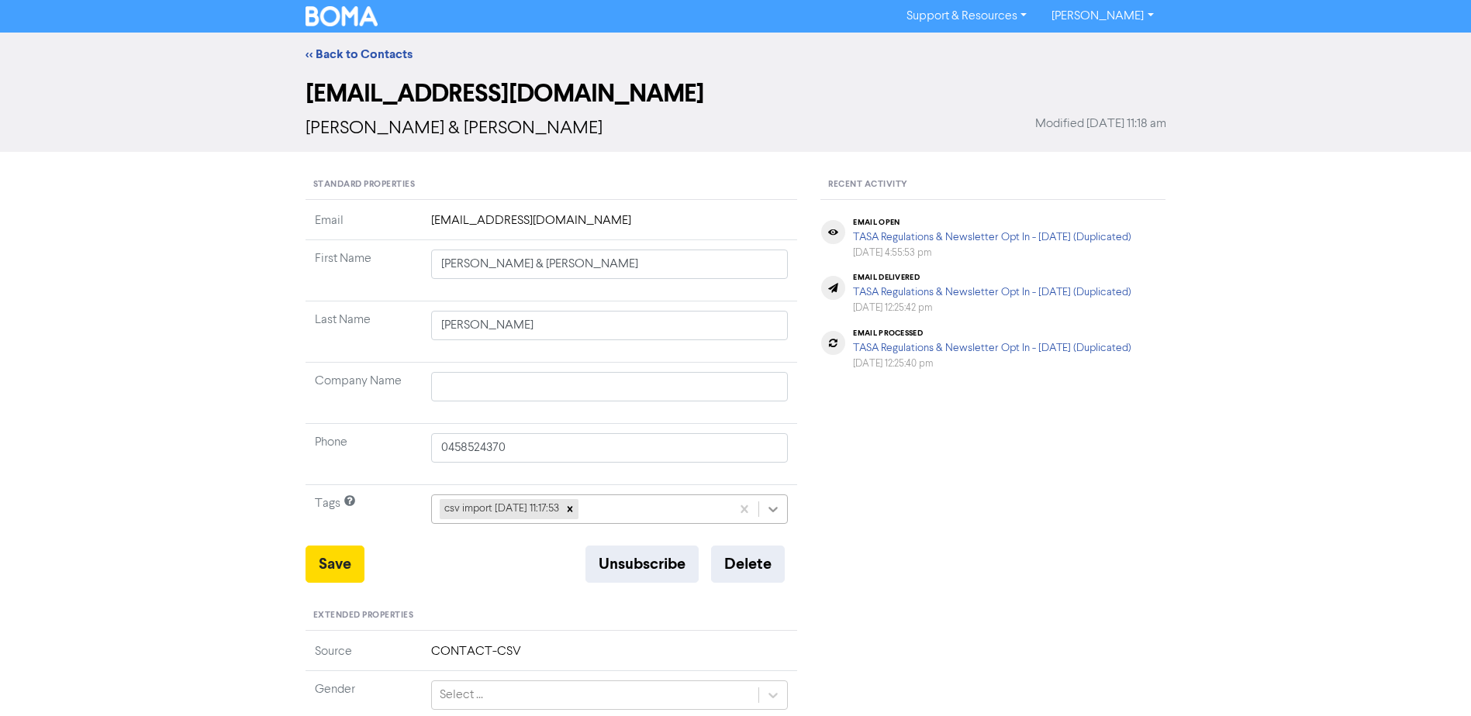
click at [784, 504] on div at bounding box center [773, 509] width 28 height 28
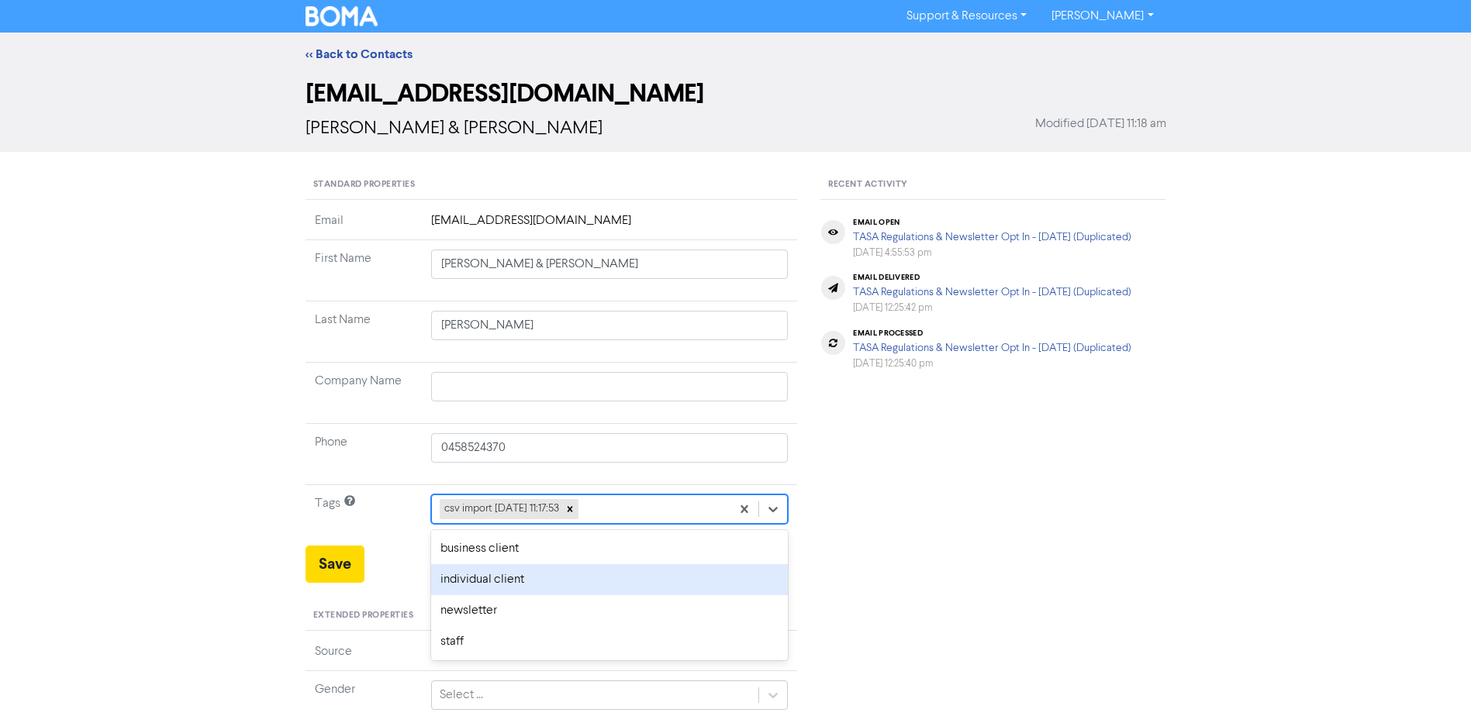
click at [510, 579] on div "individual client" at bounding box center [609, 579] width 357 height 31
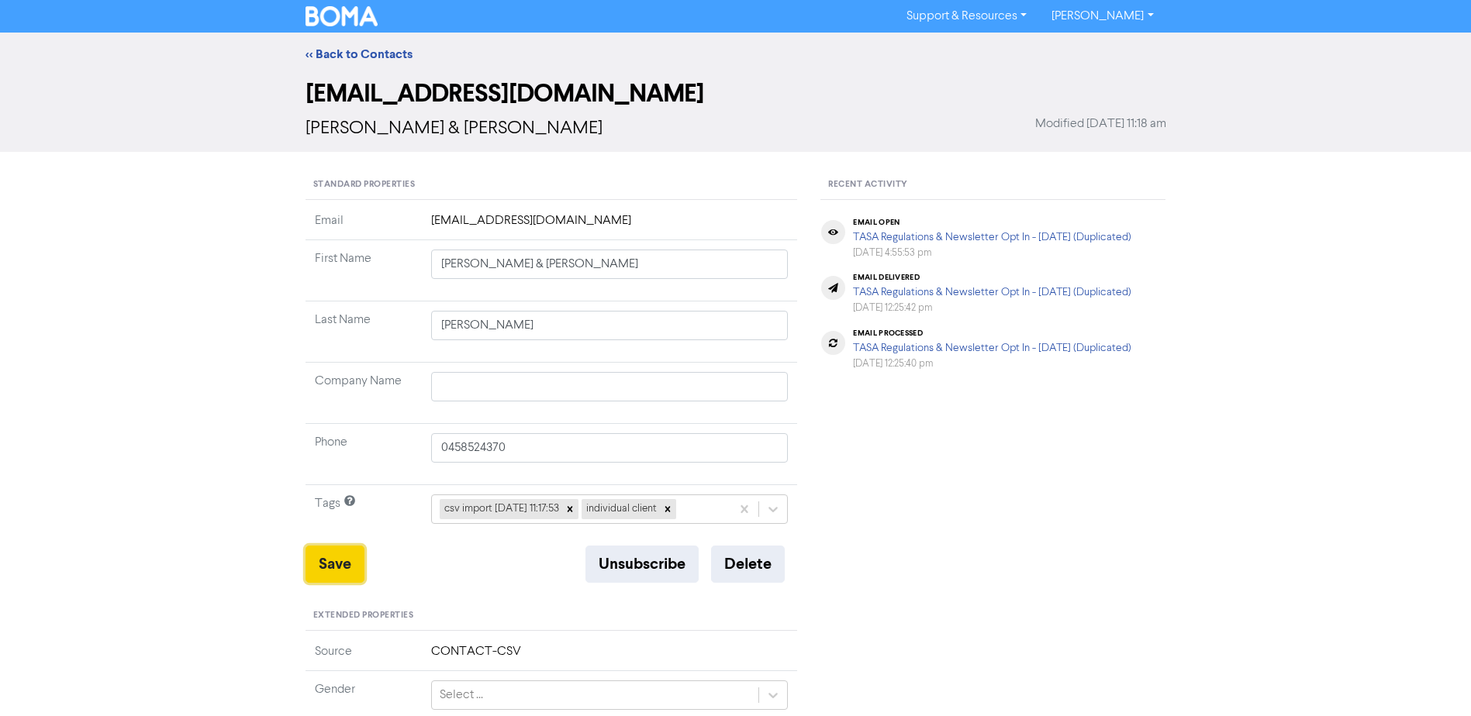
click at [323, 557] on button "Save" at bounding box center [334, 564] width 59 height 37
click at [338, 53] on link "<< Back to Contacts" at bounding box center [358, 55] width 107 height 16
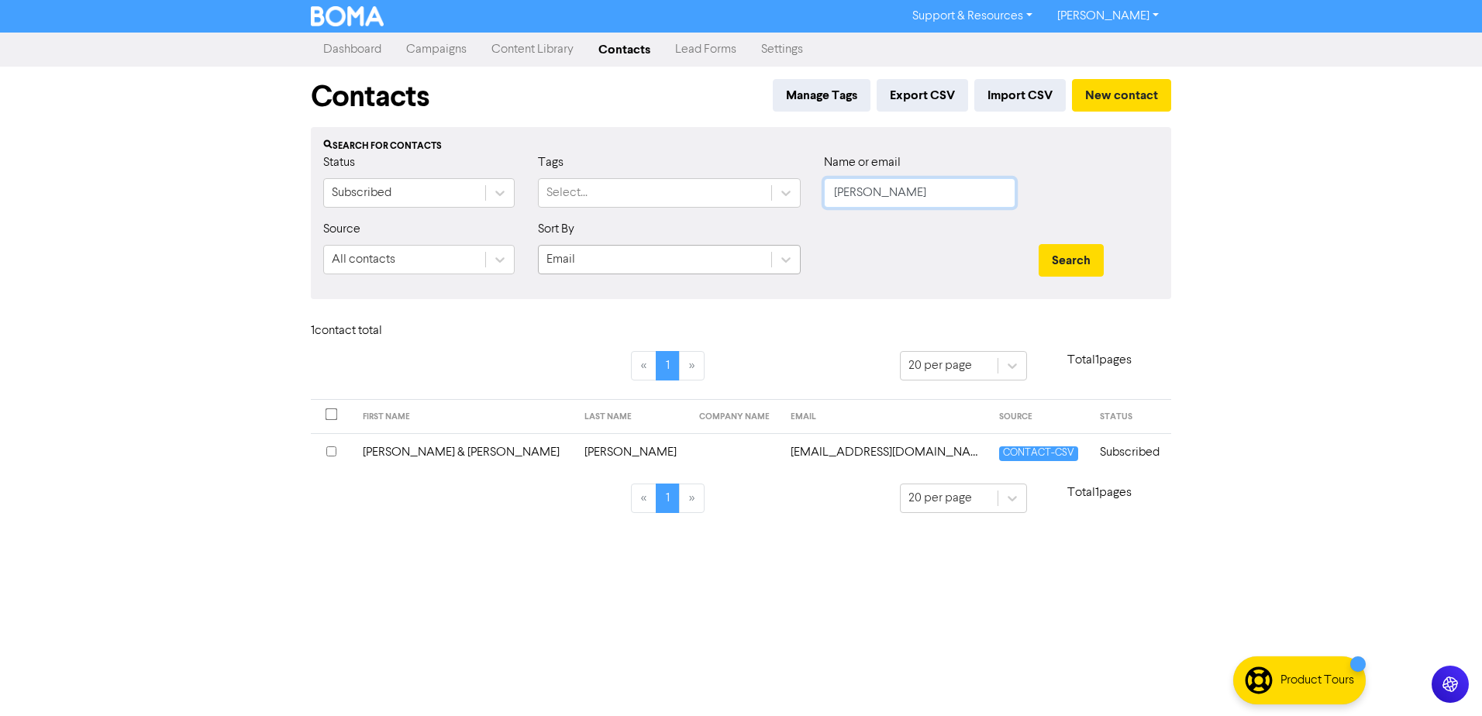
drag, startPoint x: 929, startPoint y: 195, endPoint x: 571, endPoint y: 263, distance: 363.7
click at [612, 258] on form "Status Subscribed Tags Select... Name or email [PERSON_NAME] Source All contact…" at bounding box center [741, 219] width 836 height 133
click at [1039, 244] on button "Search" at bounding box center [1071, 260] width 65 height 33
click at [397, 447] on td "[PERSON_NAME]" at bounding box center [425, 452] width 131 height 38
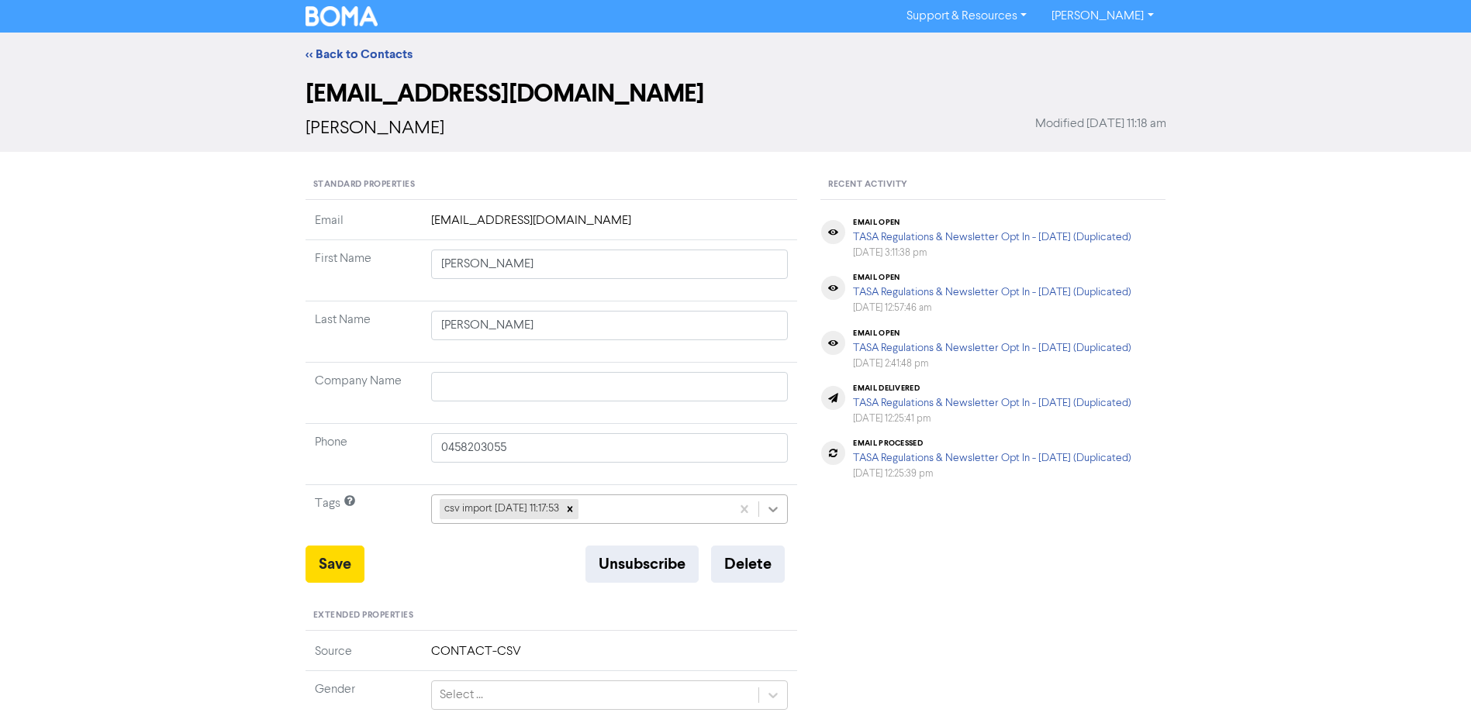
click at [779, 509] on icon at bounding box center [773, 510] width 16 height 16
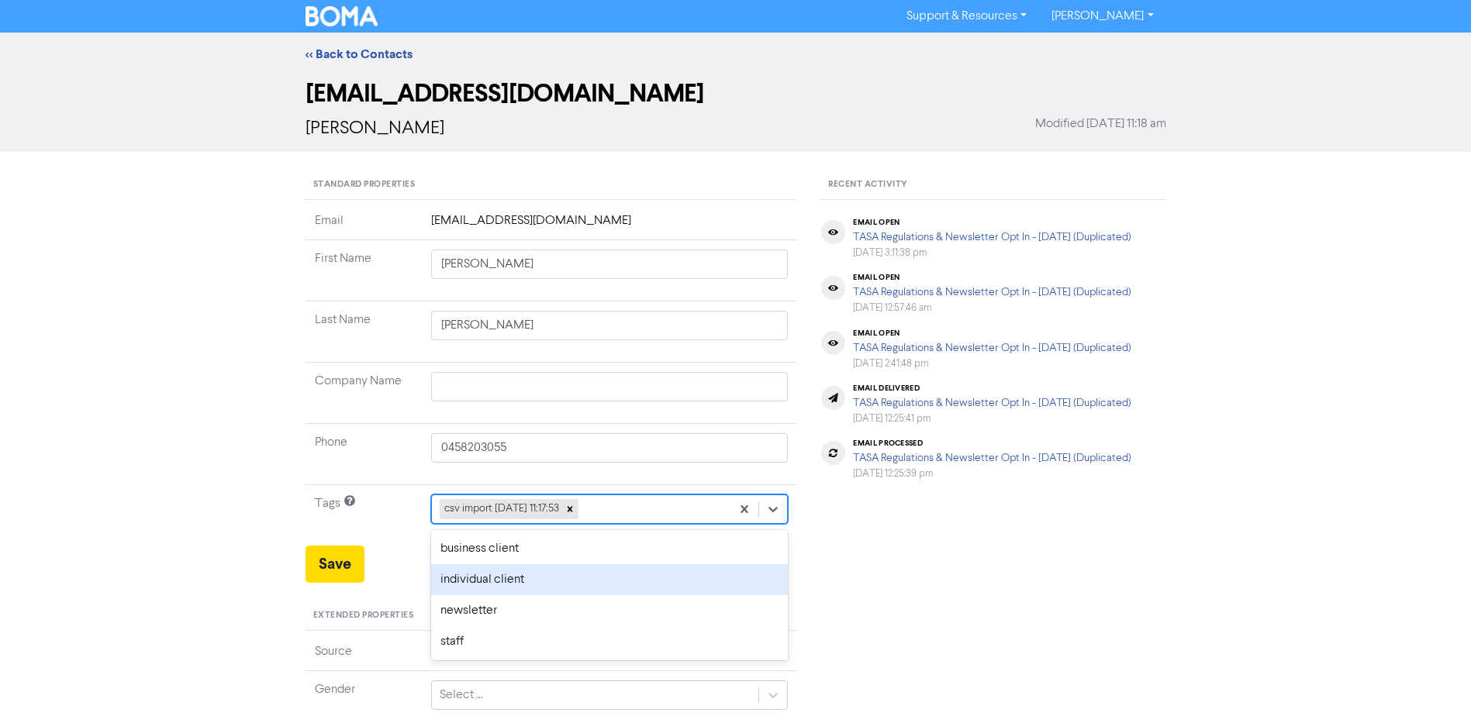
click at [519, 582] on div "individual client" at bounding box center [609, 579] width 357 height 31
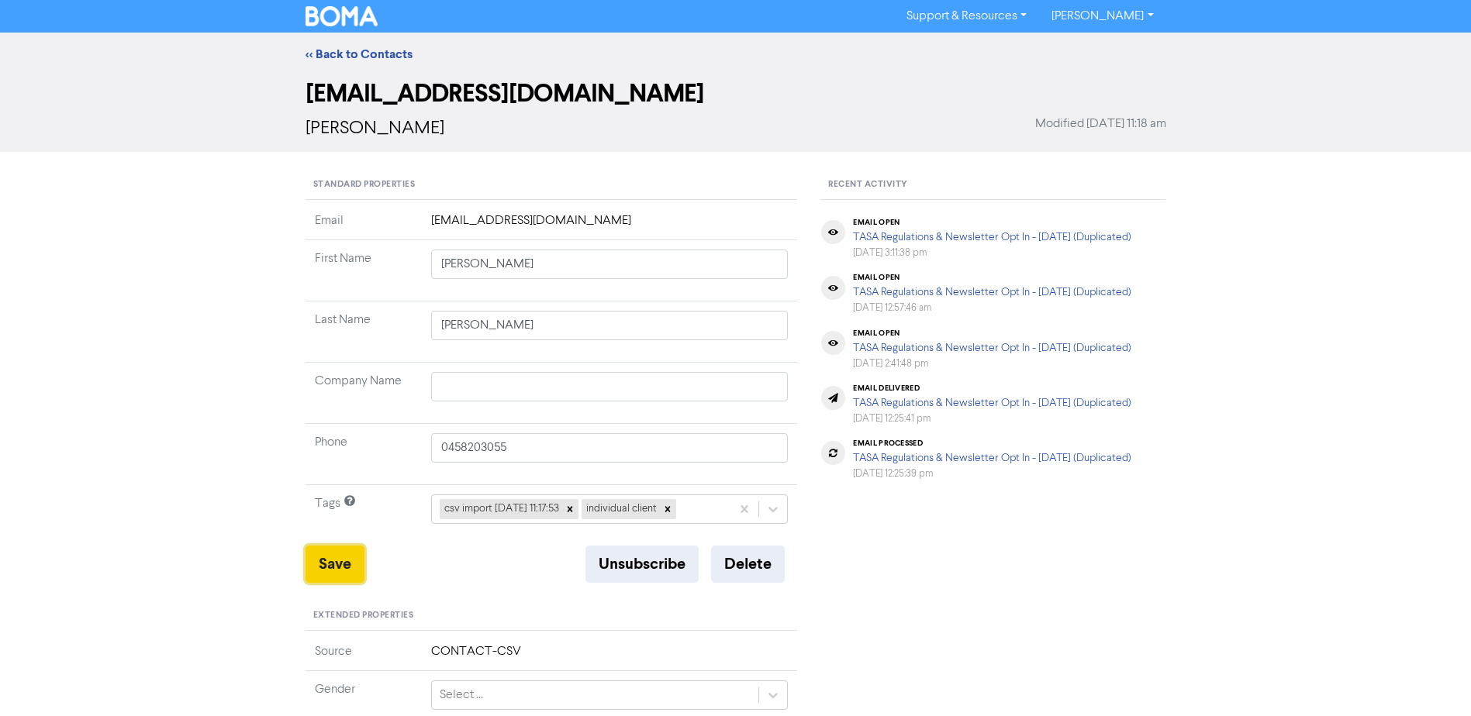
click at [334, 560] on button "Save" at bounding box center [334, 564] width 59 height 37
click at [372, 50] on link "<< Back to Contacts" at bounding box center [358, 55] width 107 height 16
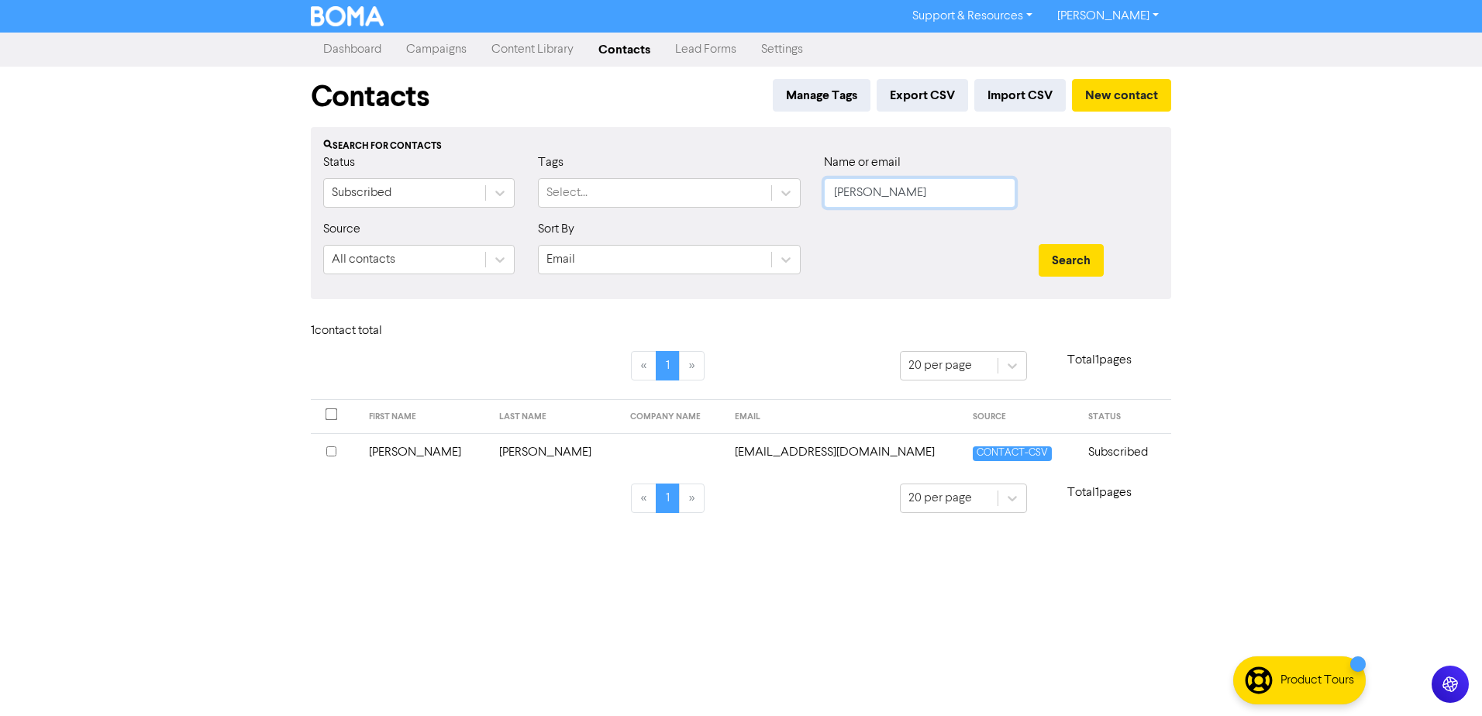
drag, startPoint x: 905, startPoint y: 197, endPoint x: 472, endPoint y: 220, distance: 433.2
click at [595, 220] on form "Status Subscribed Tags Select... Name or email [PERSON_NAME] Source All contact…" at bounding box center [741, 219] width 836 height 133
click at [1039, 244] on button "Search" at bounding box center [1071, 260] width 65 height 33
click at [409, 443] on td "[PERSON_NAME]" at bounding box center [425, 452] width 131 height 38
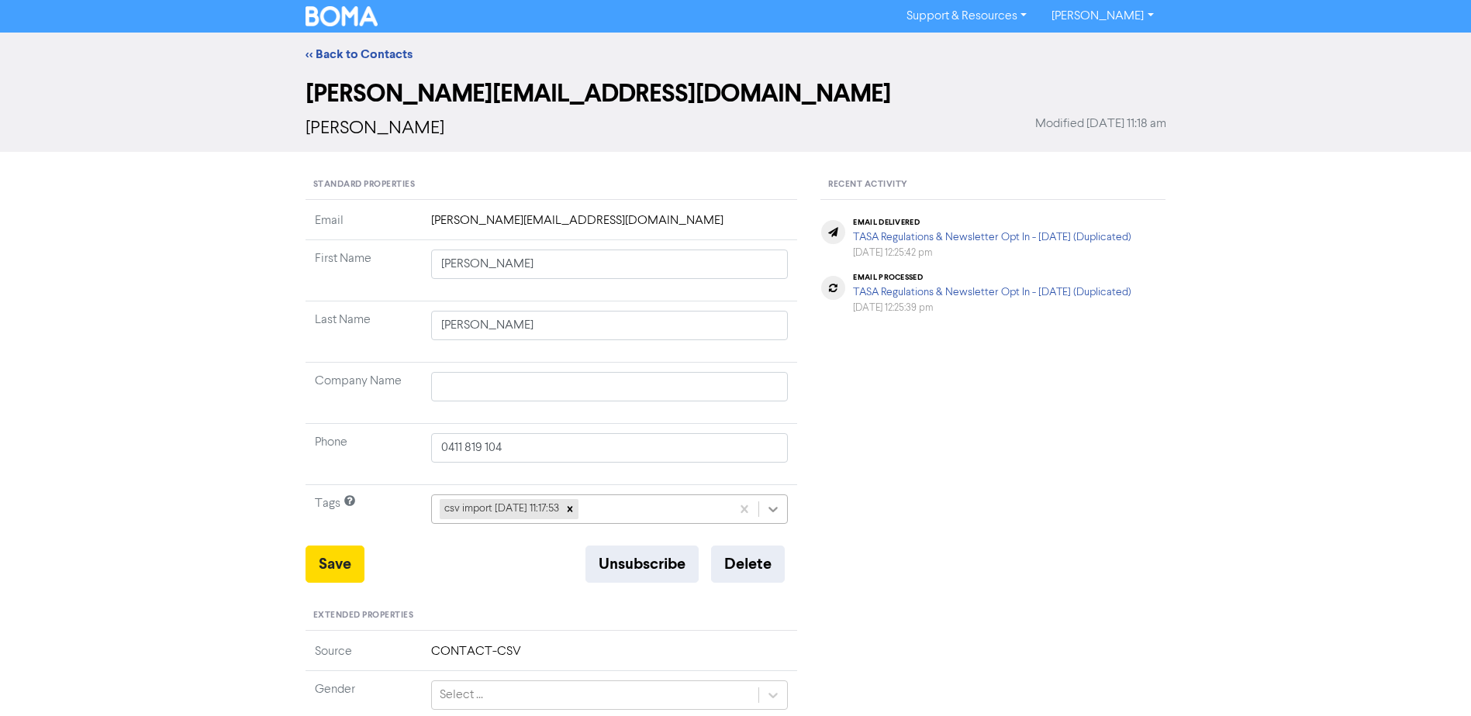
click at [772, 505] on icon at bounding box center [773, 510] width 16 height 16
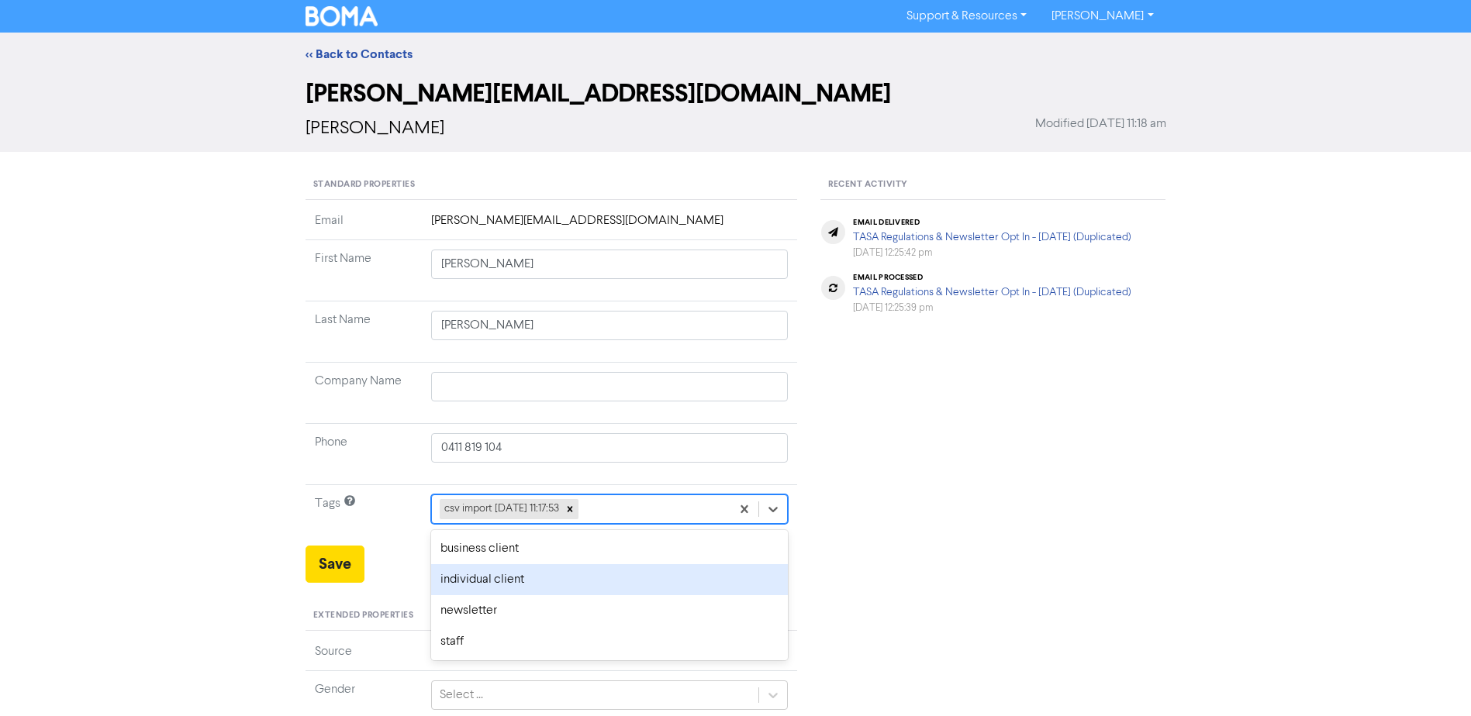
click at [533, 578] on div "individual client" at bounding box center [609, 579] width 357 height 31
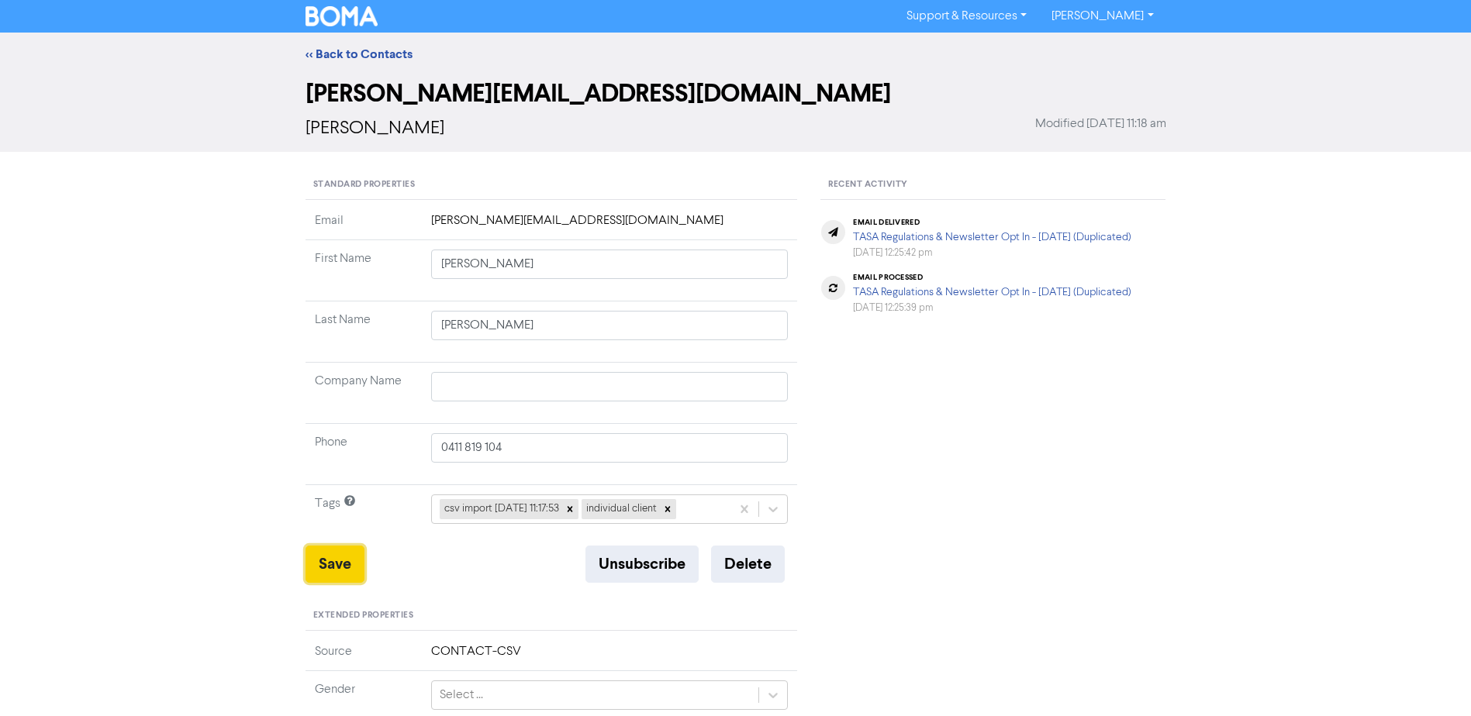
click at [329, 559] on button "Save" at bounding box center [334, 564] width 59 height 37
click at [388, 49] on link "<< Back to Contacts" at bounding box center [358, 55] width 107 height 16
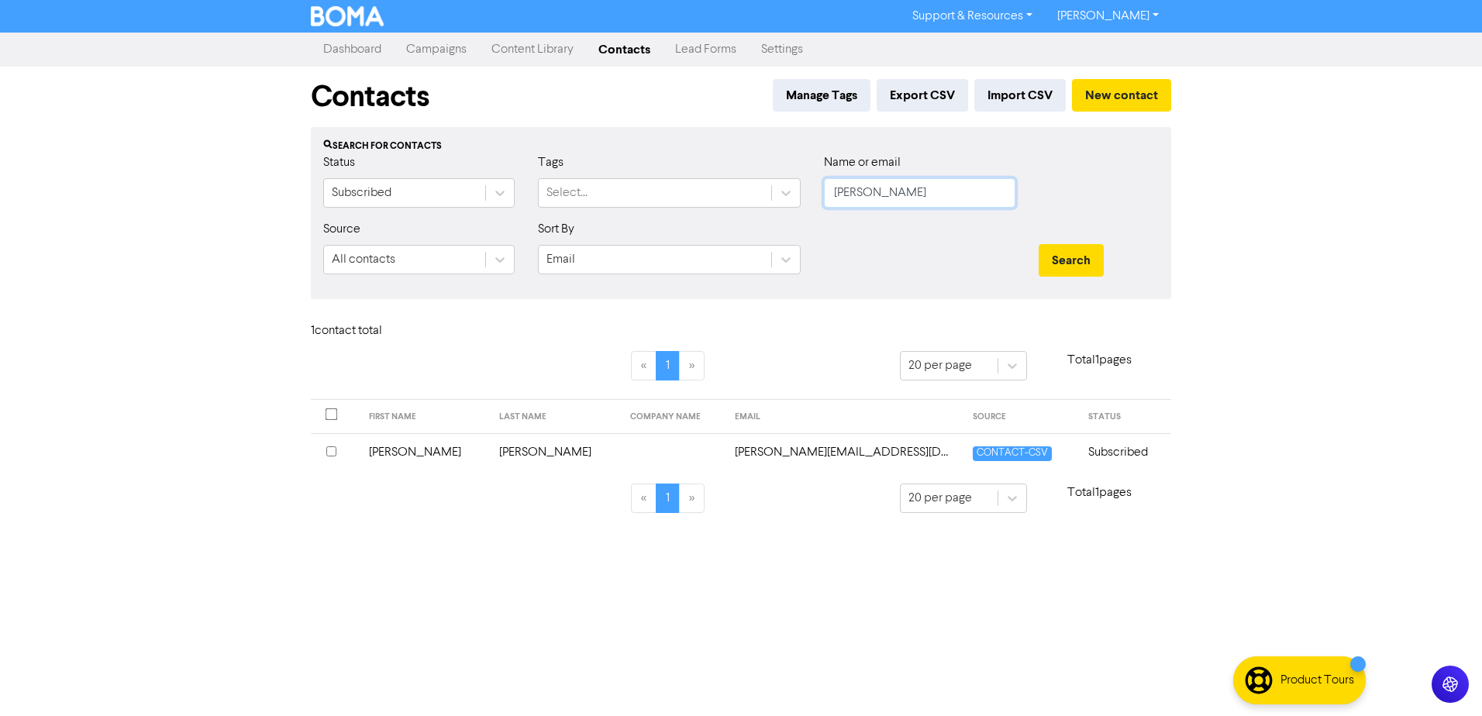
drag, startPoint x: 814, startPoint y: 188, endPoint x: 523, endPoint y: 195, distance: 291.6
click at [622, 181] on div "Status Subscribed Tags Select... Name or email [PERSON_NAME]" at bounding box center [741, 186] width 859 height 67
click at [1039, 244] on button "Search" at bounding box center [1071, 260] width 65 height 33
click at [393, 450] on td "[PERSON_NAME]" at bounding box center [425, 452] width 131 height 38
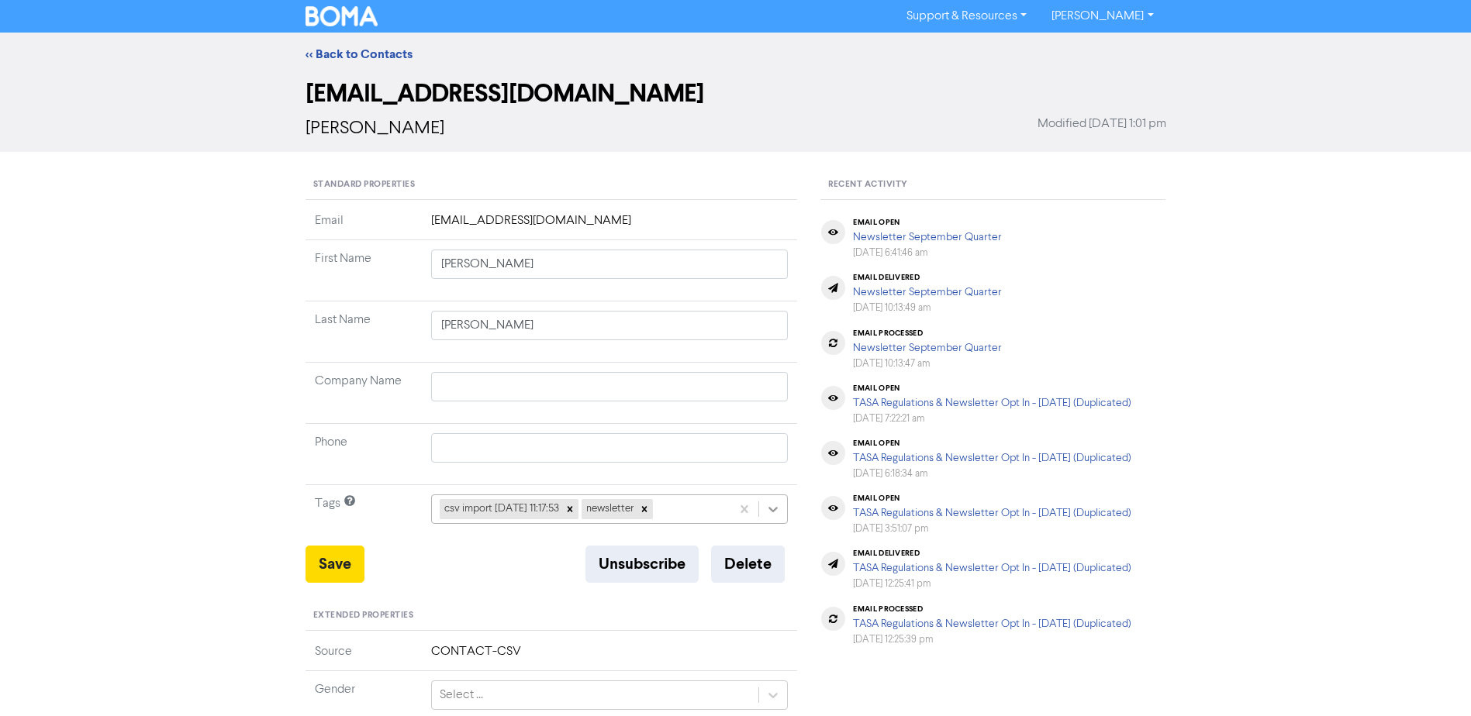
click at [774, 508] on icon at bounding box center [773, 510] width 16 height 16
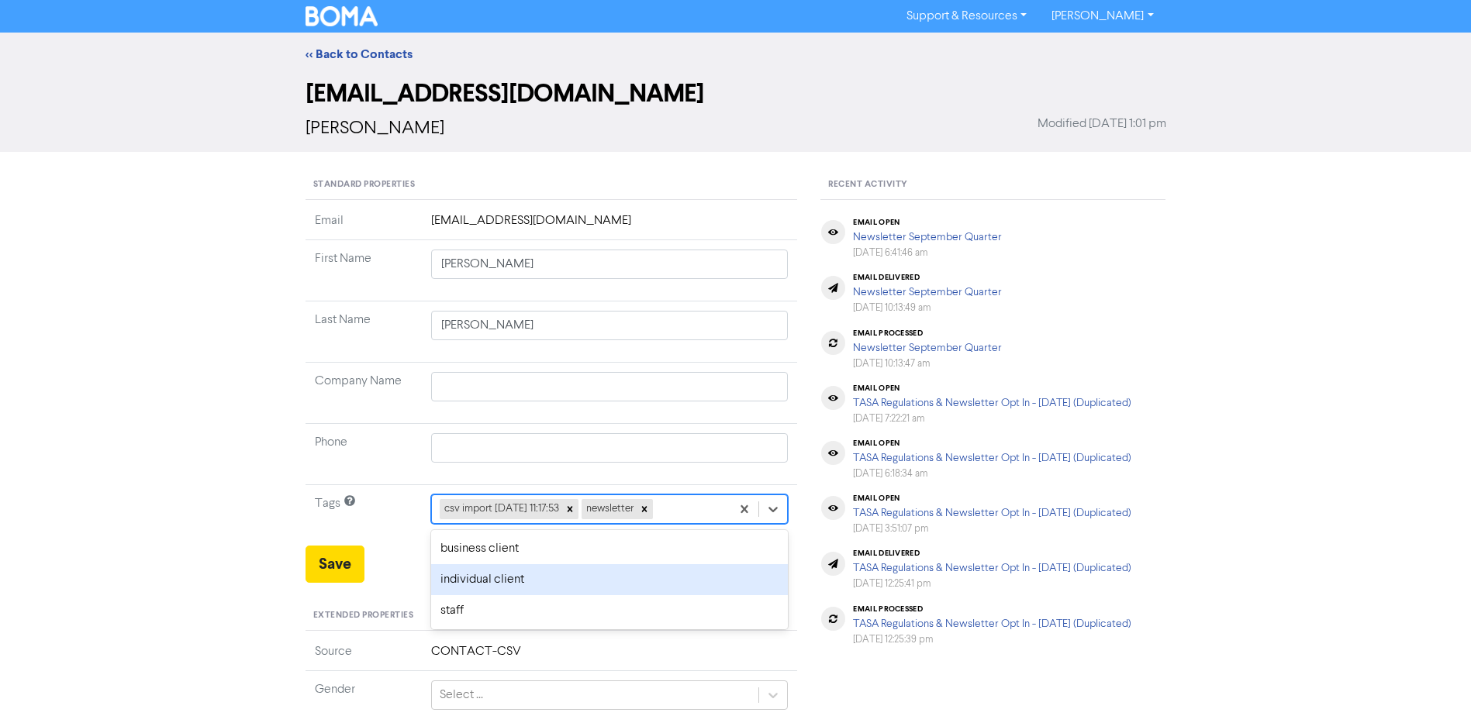
click at [568, 578] on div "individual client" at bounding box center [609, 579] width 357 height 31
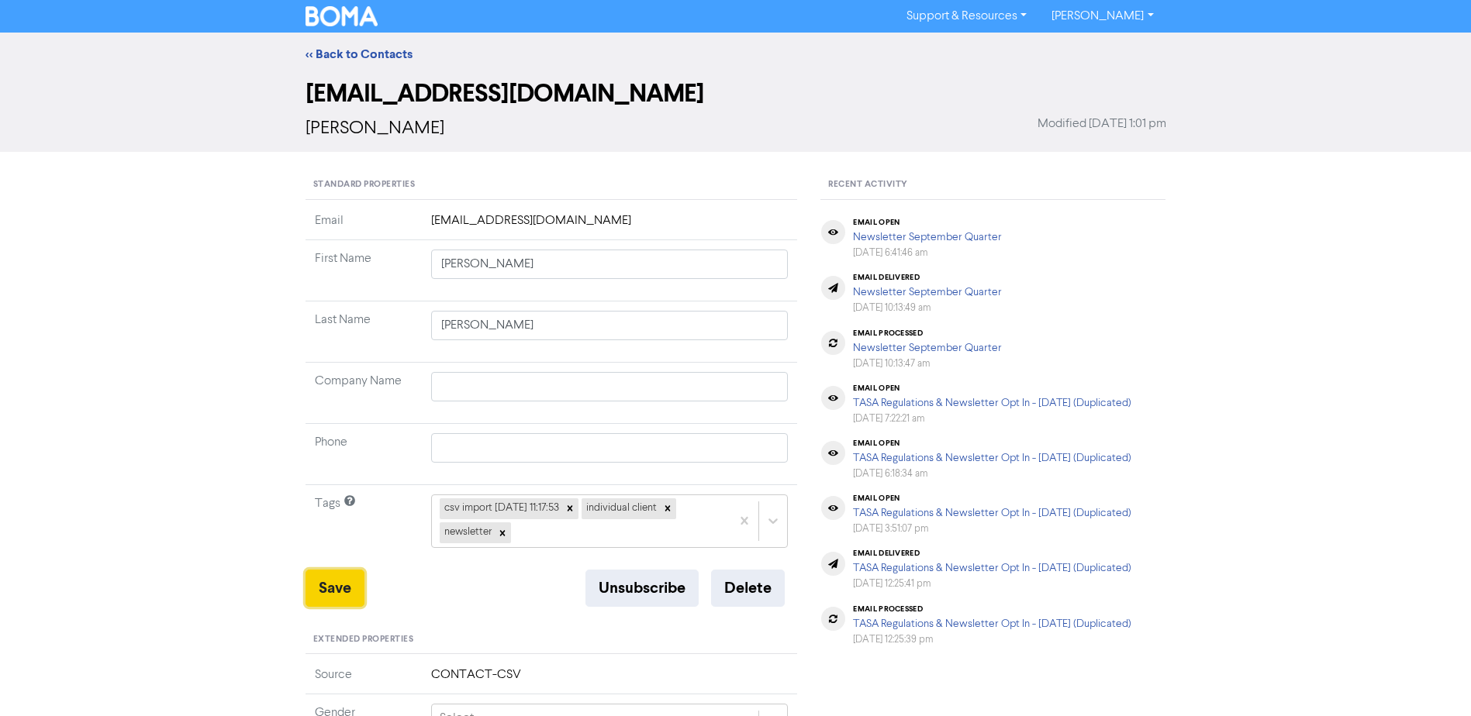
click at [329, 585] on button "Save" at bounding box center [334, 588] width 59 height 37
click at [380, 53] on link "<< Back to Contacts" at bounding box center [358, 55] width 107 height 16
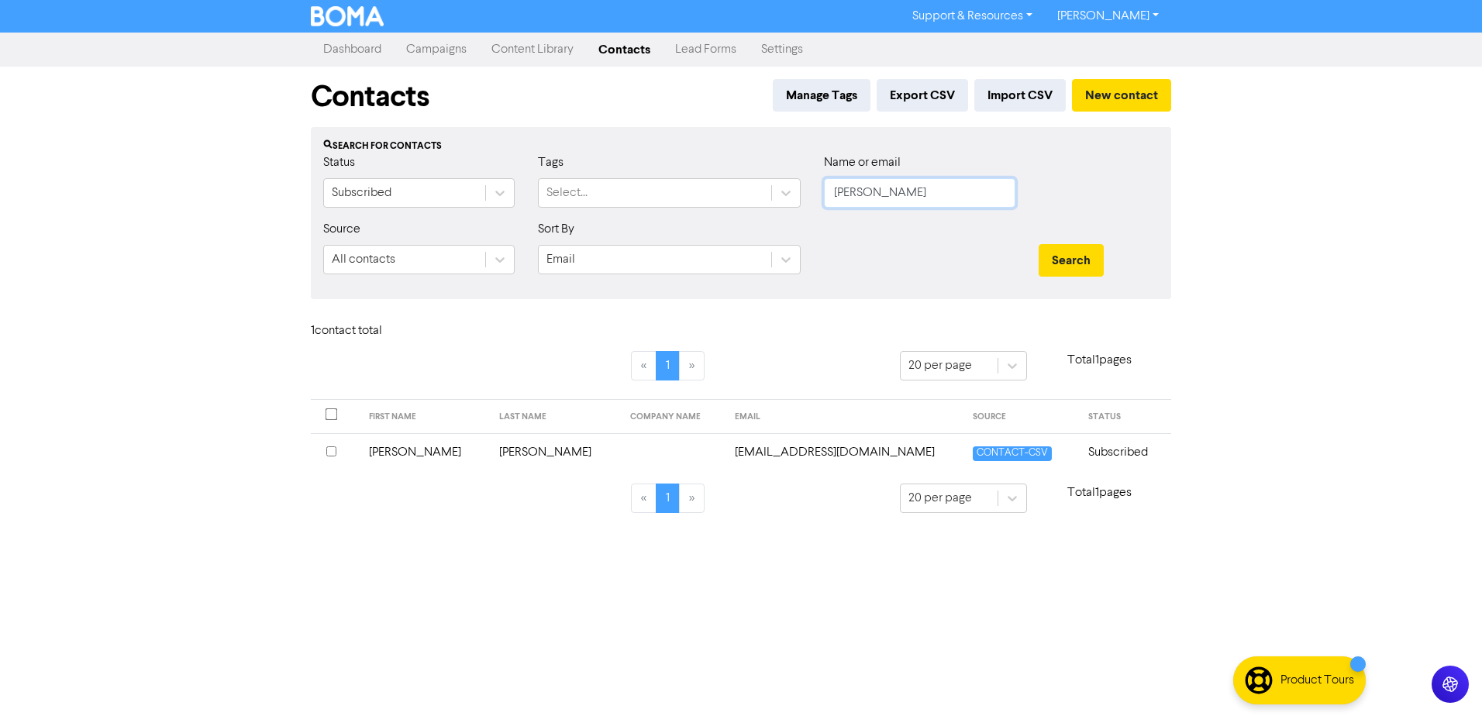
drag, startPoint x: 802, startPoint y: 205, endPoint x: 581, endPoint y: 226, distance: 221.2
click at [633, 227] on form "Status Subscribed Tags Select... Name or email [PERSON_NAME] Source All contact…" at bounding box center [741, 219] width 836 height 133
click at [1039, 244] on button "Search" at bounding box center [1071, 260] width 65 height 33
click at [433, 451] on td "[PERSON_NAME] & [PERSON_NAME]" at bounding box center [465, 452] width 222 height 38
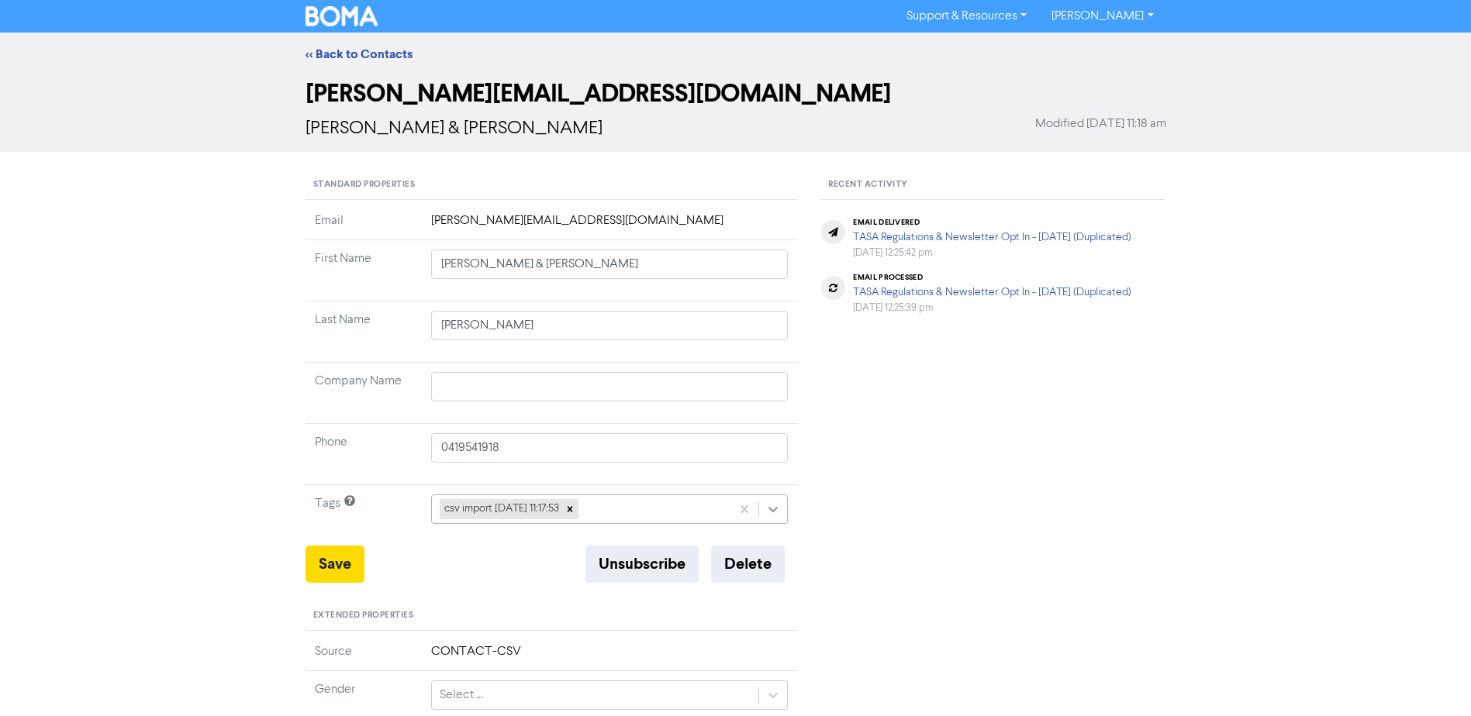
click at [778, 511] on icon at bounding box center [773, 510] width 16 height 16
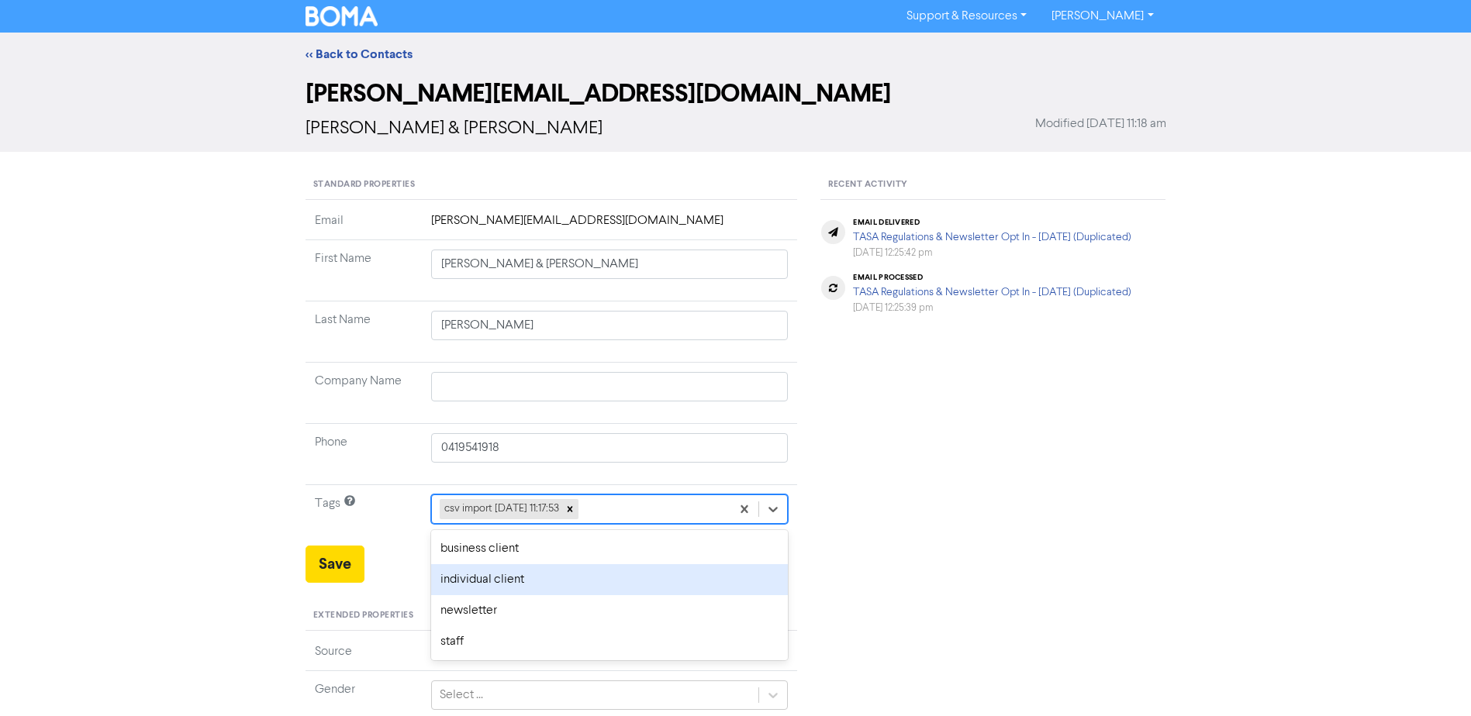
click at [501, 579] on div "individual client" at bounding box center [609, 579] width 357 height 31
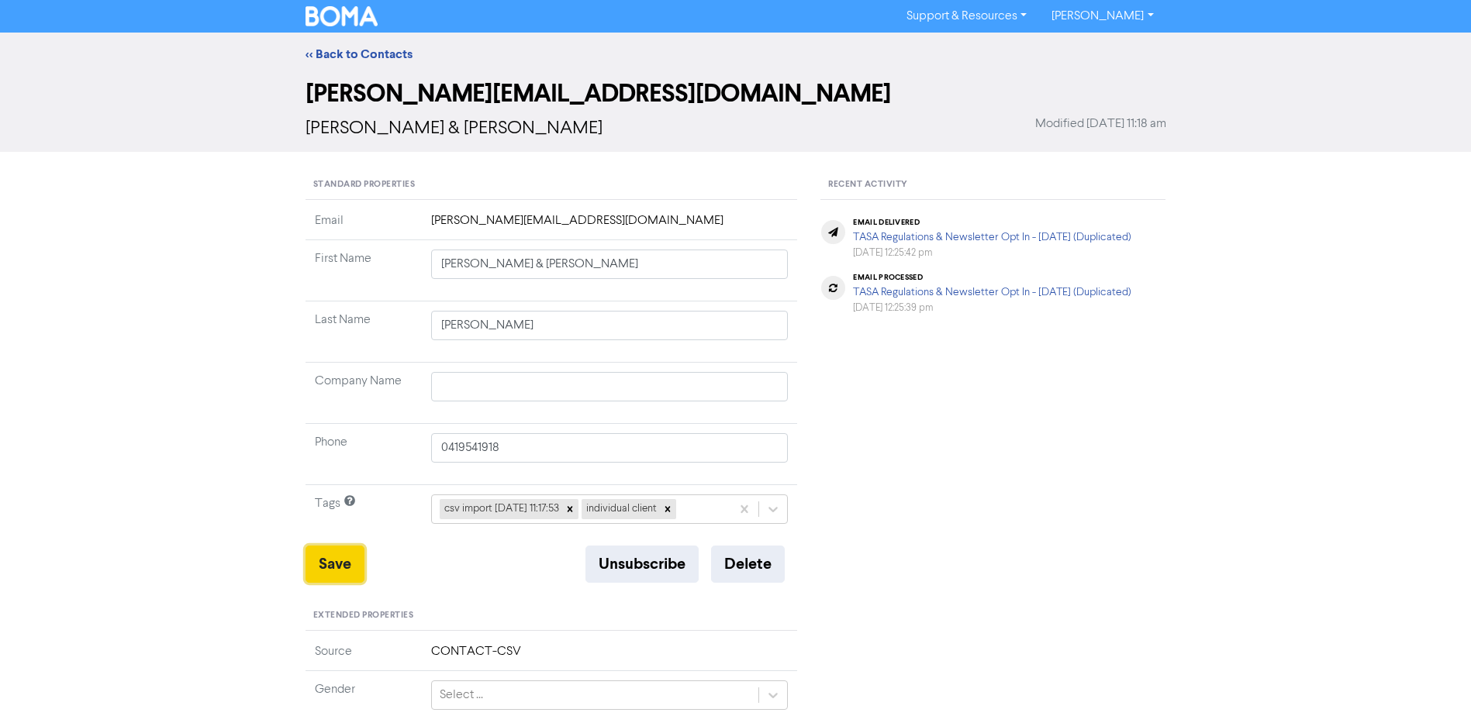
click at [329, 560] on button "Save" at bounding box center [334, 564] width 59 height 37
click at [378, 57] on link "<< Back to Contacts" at bounding box center [358, 55] width 107 height 16
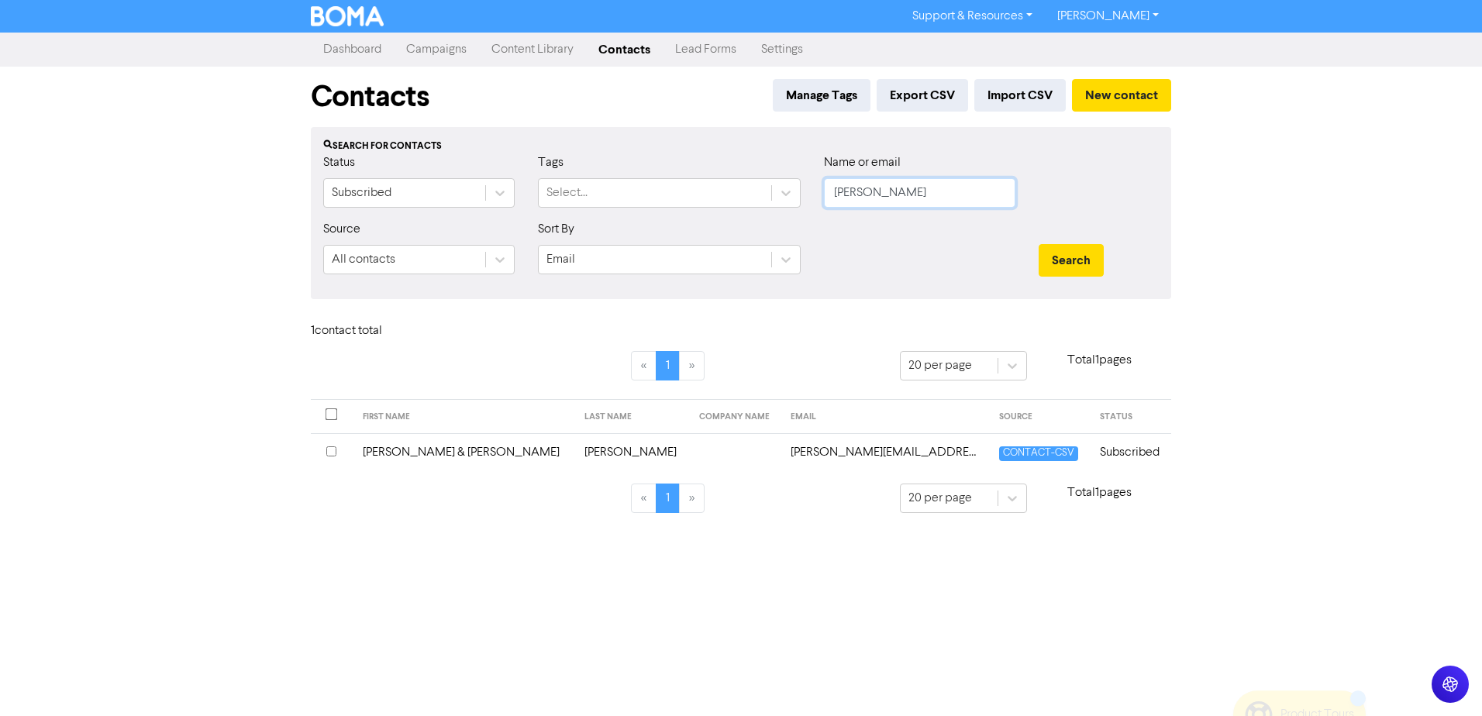
click at [691, 225] on form "Status Subscribed Tags Select... Name or email [PERSON_NAME] Source All contact…" at bounding box center [741, 219] width 836 height 133
click at [1039, 244] on button "Search" at bounding box center [1071, 260] width 65 height 33
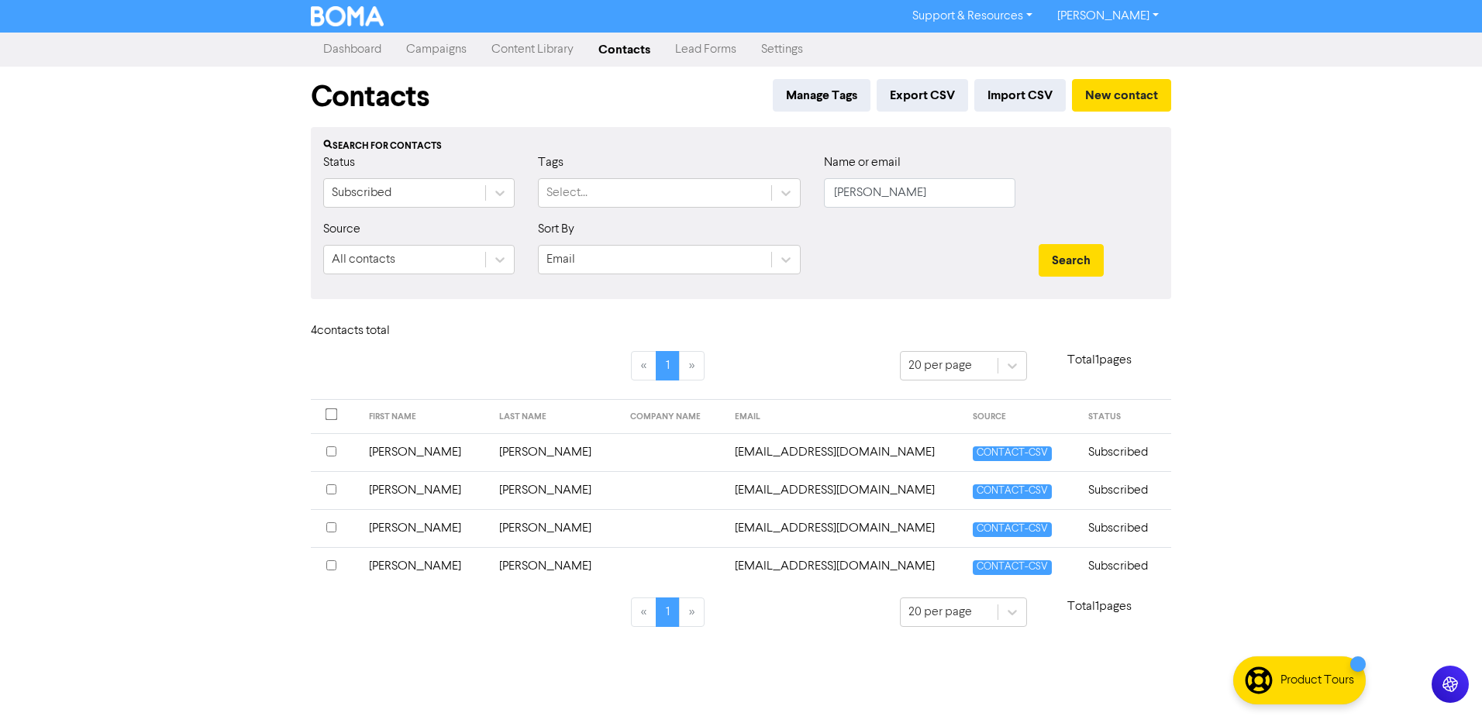
click at [395, 526] on td "[PERSON_NAME]" at bounding box center [425, 528] width 131 height 38
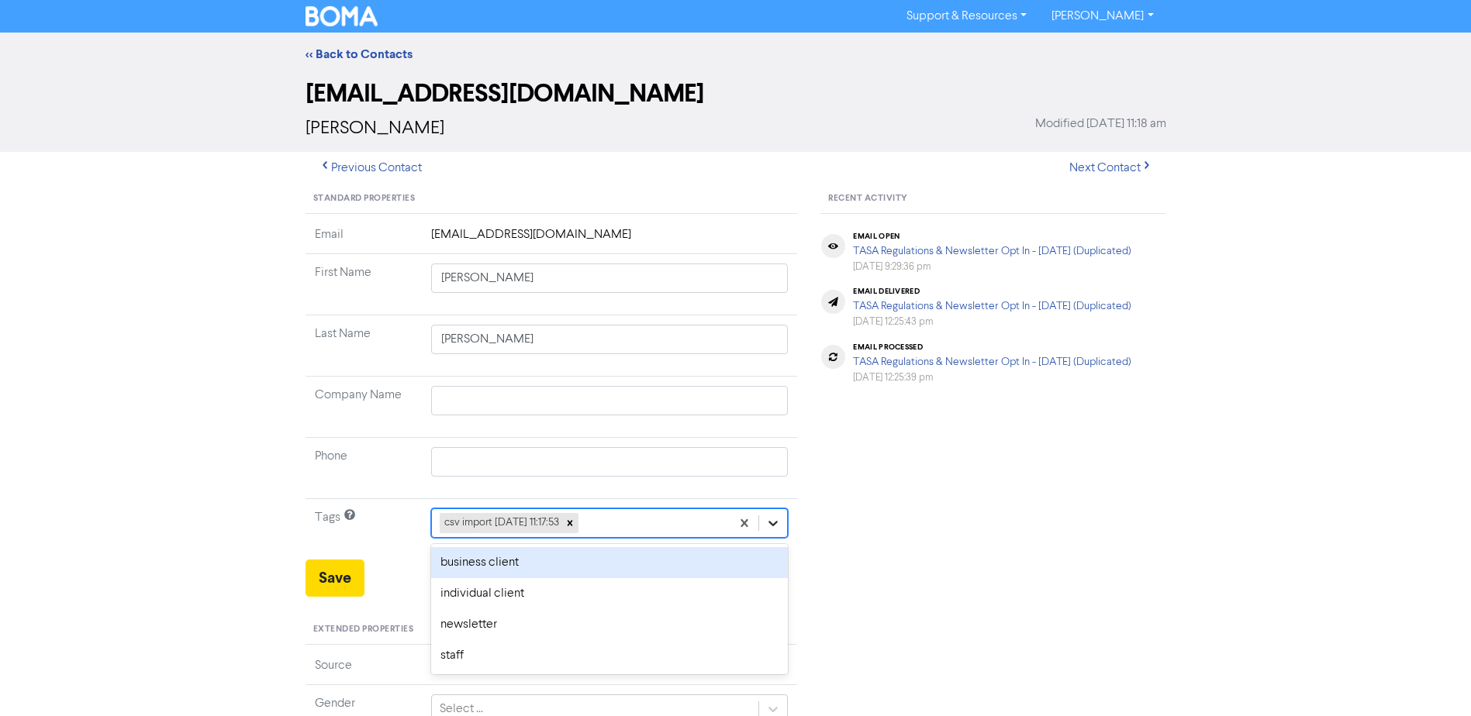
click at [763, 525] on div at bounding box center [773, 523] width 28 height 28
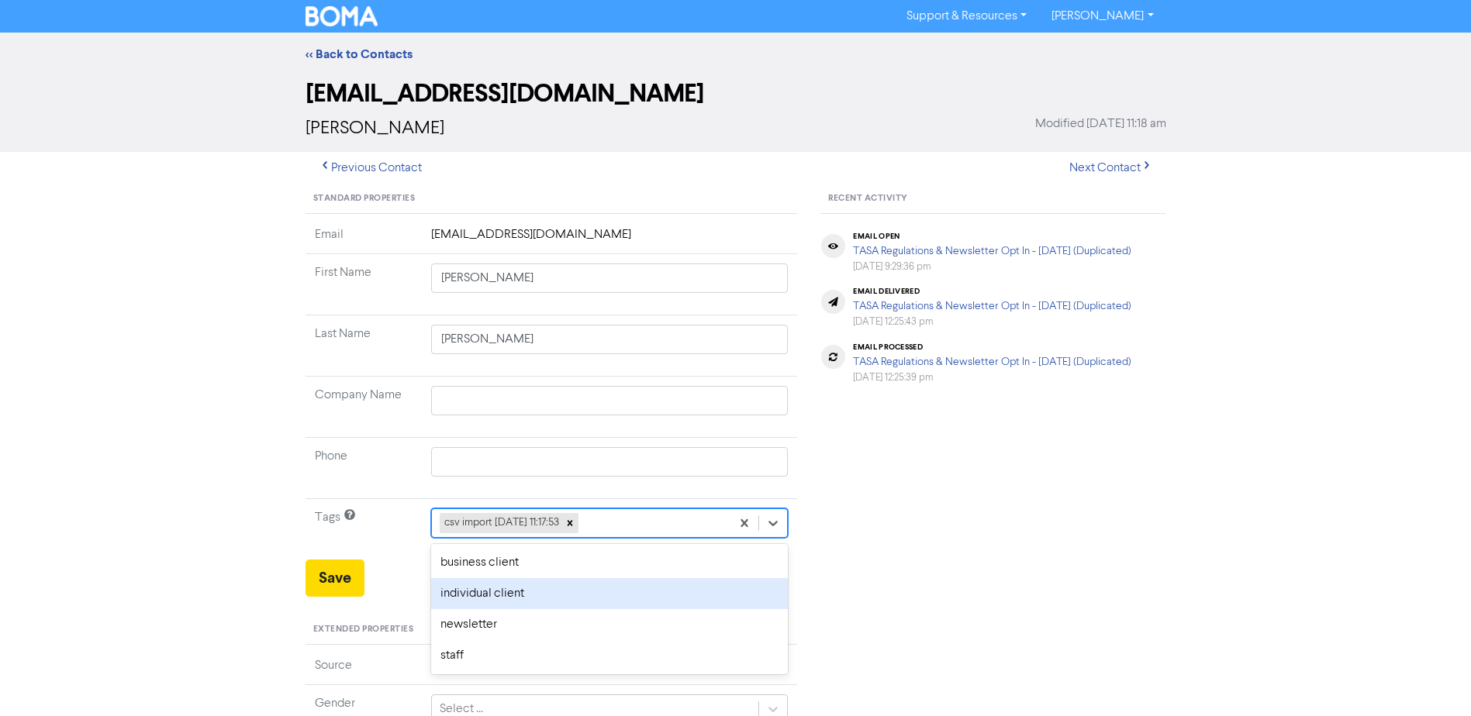
click at [491, 595] on div "individual client" at bounding box center [609, 593] width 357 height 31
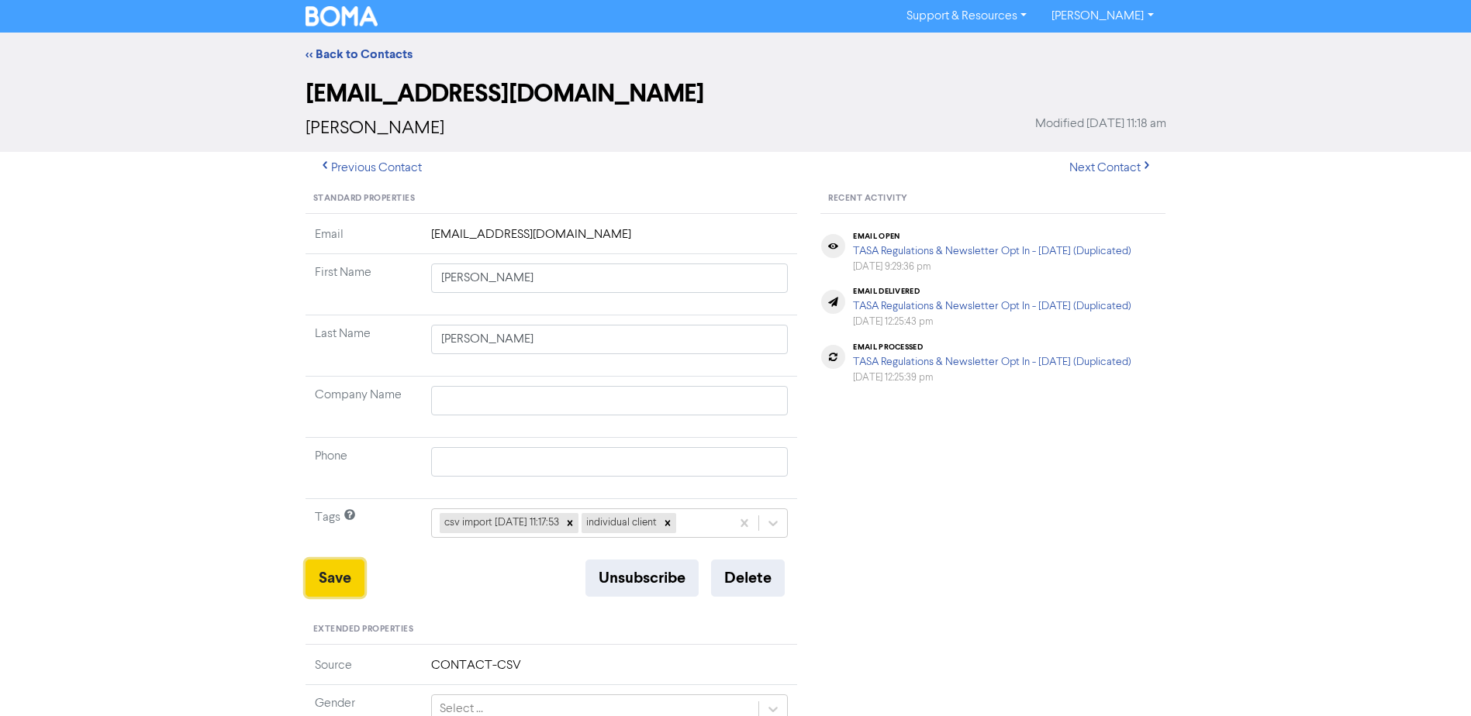
click at [340, 573] on button "Save" at bounding box center [334, 578] width 59 height 37
click at [365, 56] on link "<< Back to Contacts" at bounding box center [358, 55] width 107 height 16
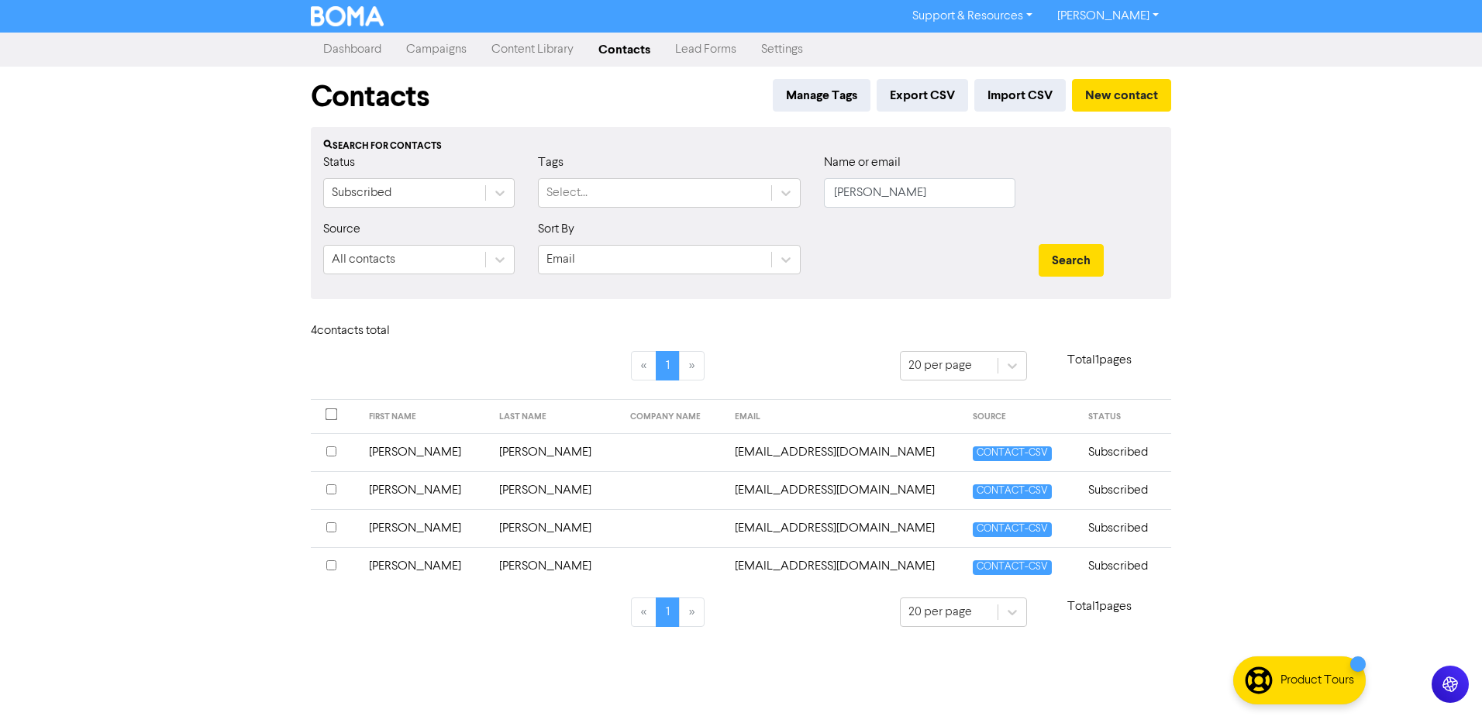
click at [391, 489] on td "[PERSON_NAME]" at bounding box center [425, 490] width 131 height 38
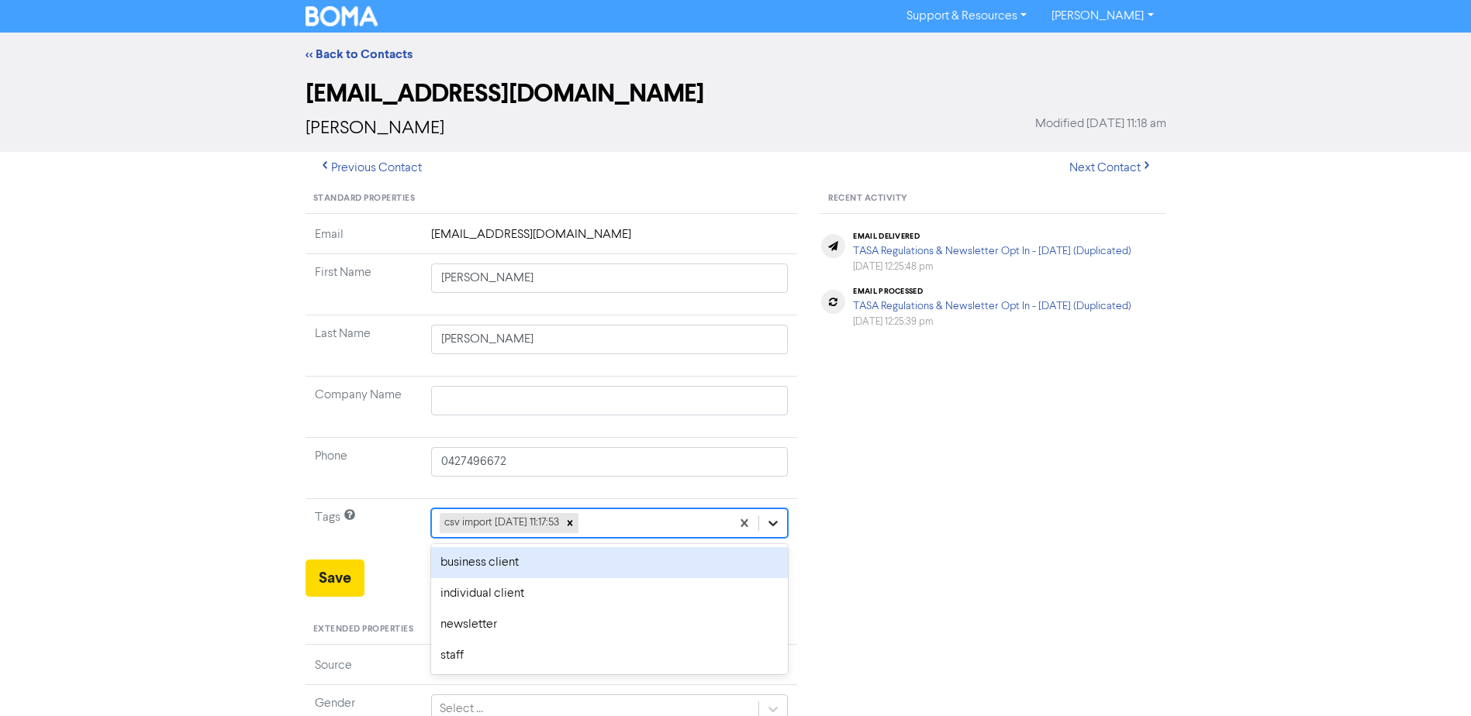
click at [776, 521] on icon at bounding box center [773, 524] width 16 height 16
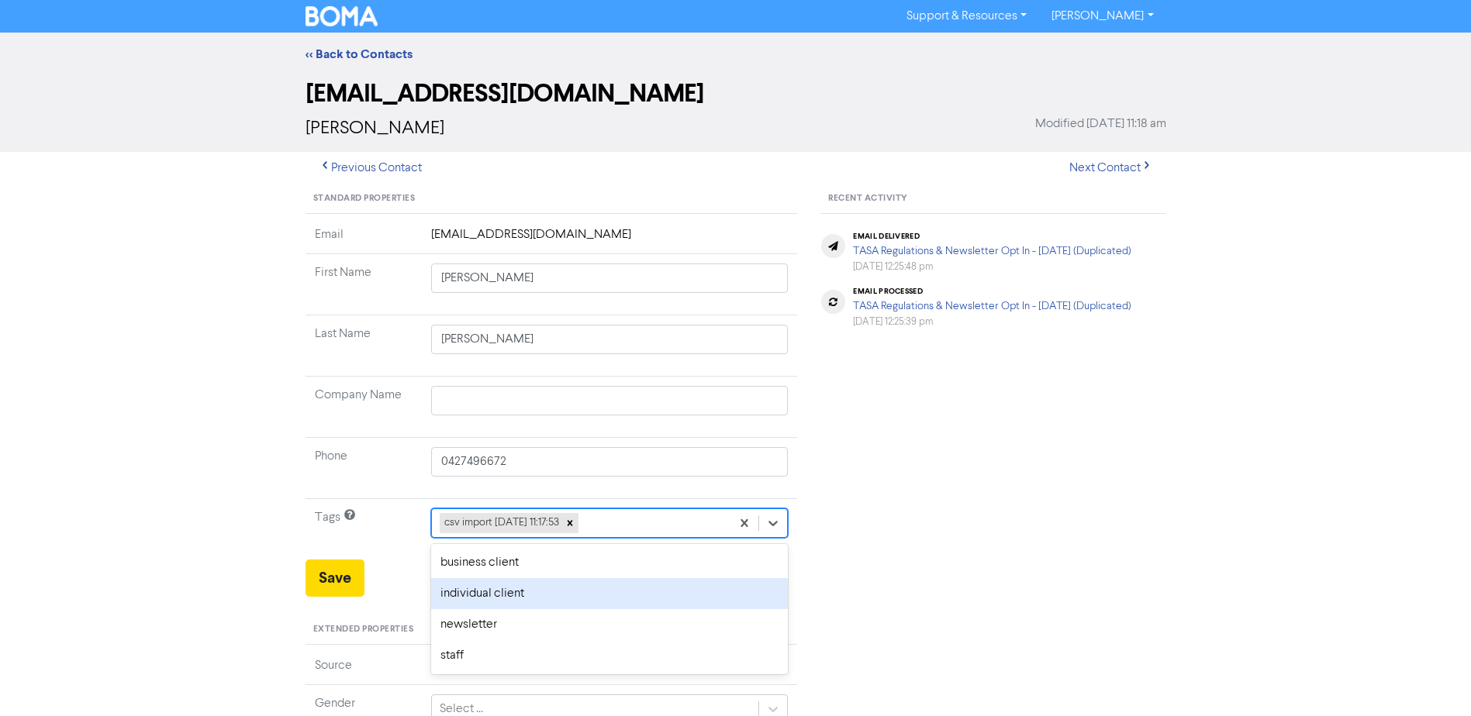
click at [530, 590] on div "individual client" at bounding box center [609, 593] width 357 height 31
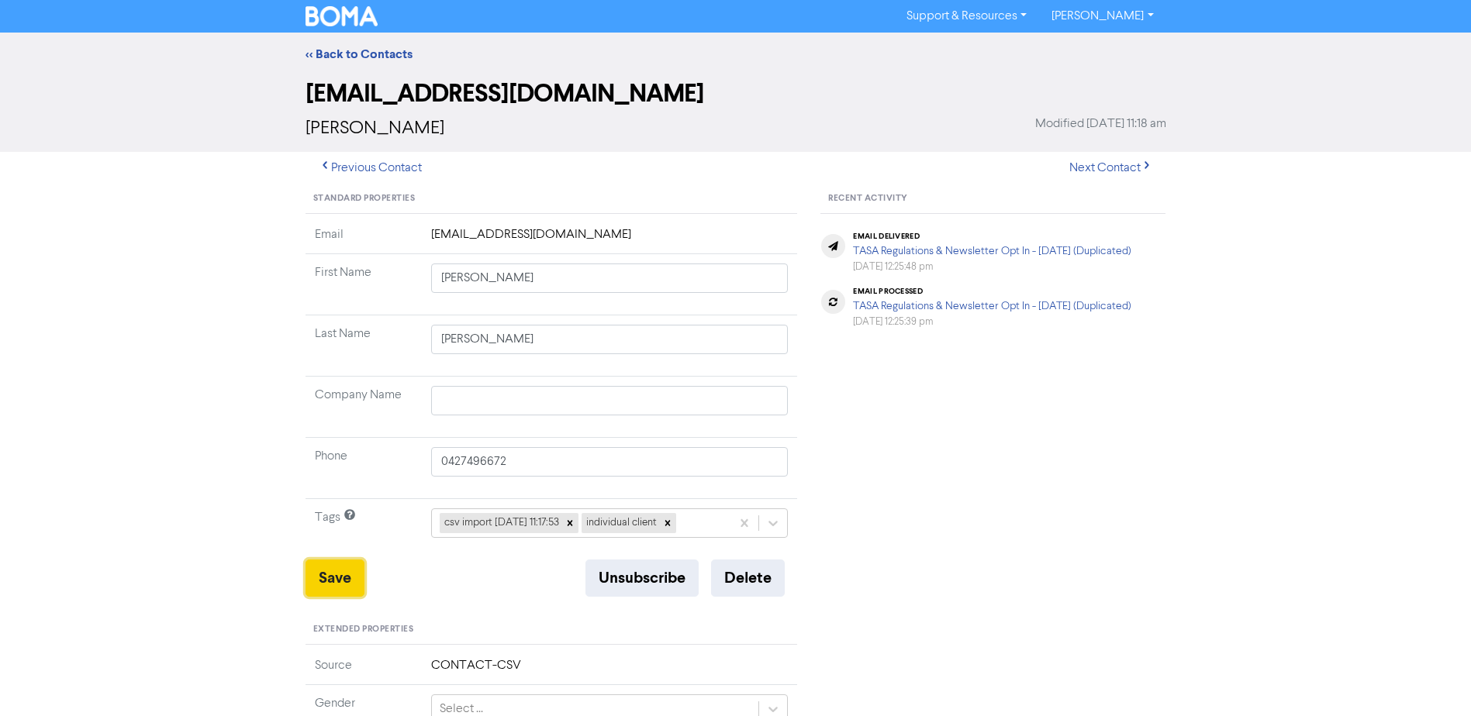
click at [348, 574] on button "Save" at bounding box center [334, 578] width 59 height 37
click at [383, 53] on link "<< Back to Contacts" at bounding box center [358, 55] width 107 height 16
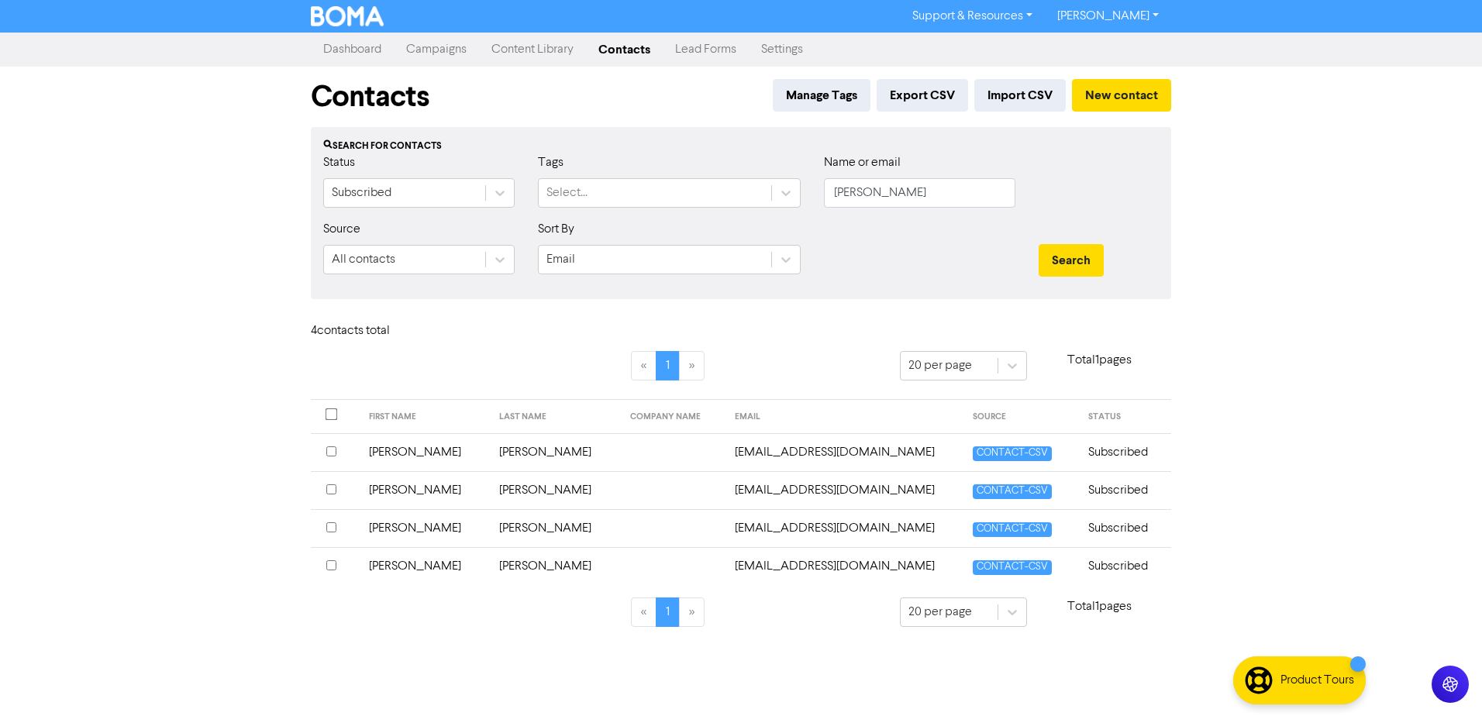
click at [395, 451] on td "[PERSON_NAME]" at bounding box center [425, 452] width 131 height 38
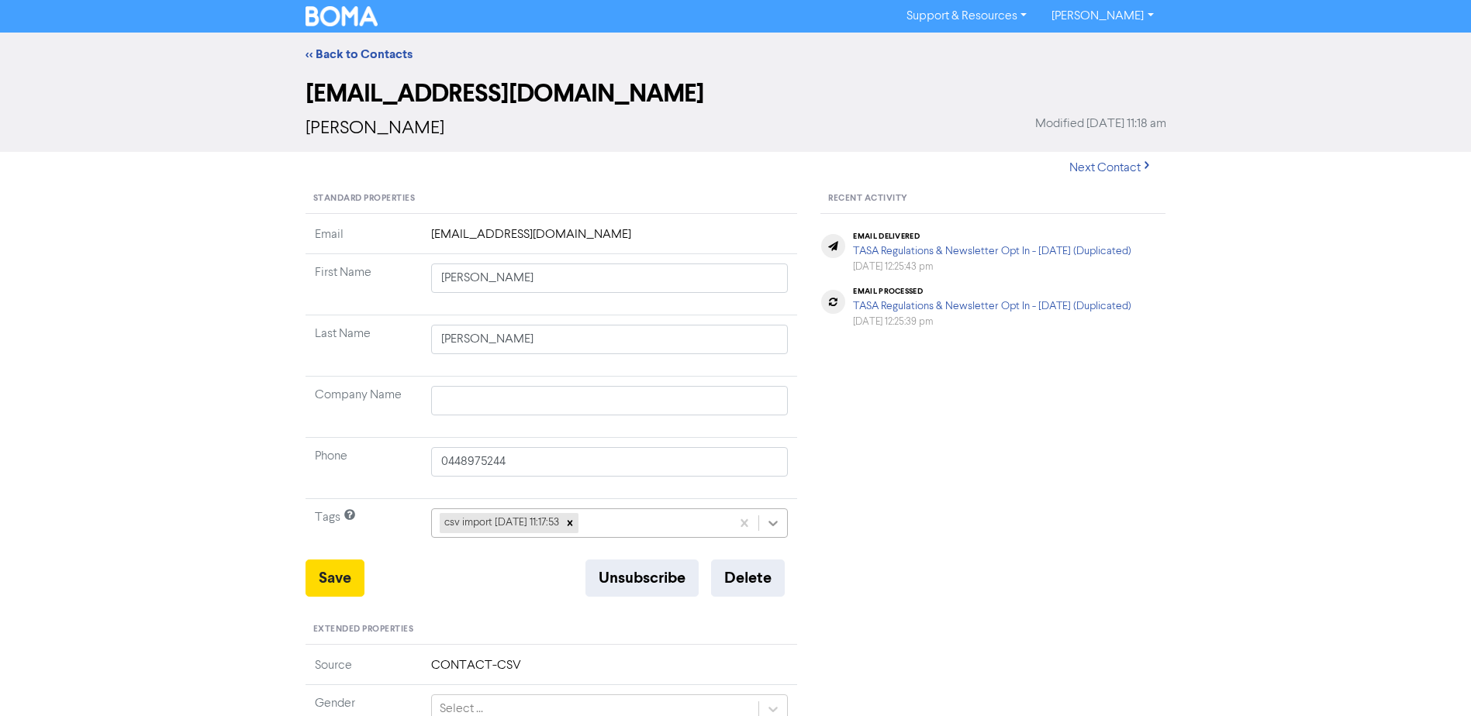
click at [773, 522] on icon at bounding box center [773, 524] width 16 height 16
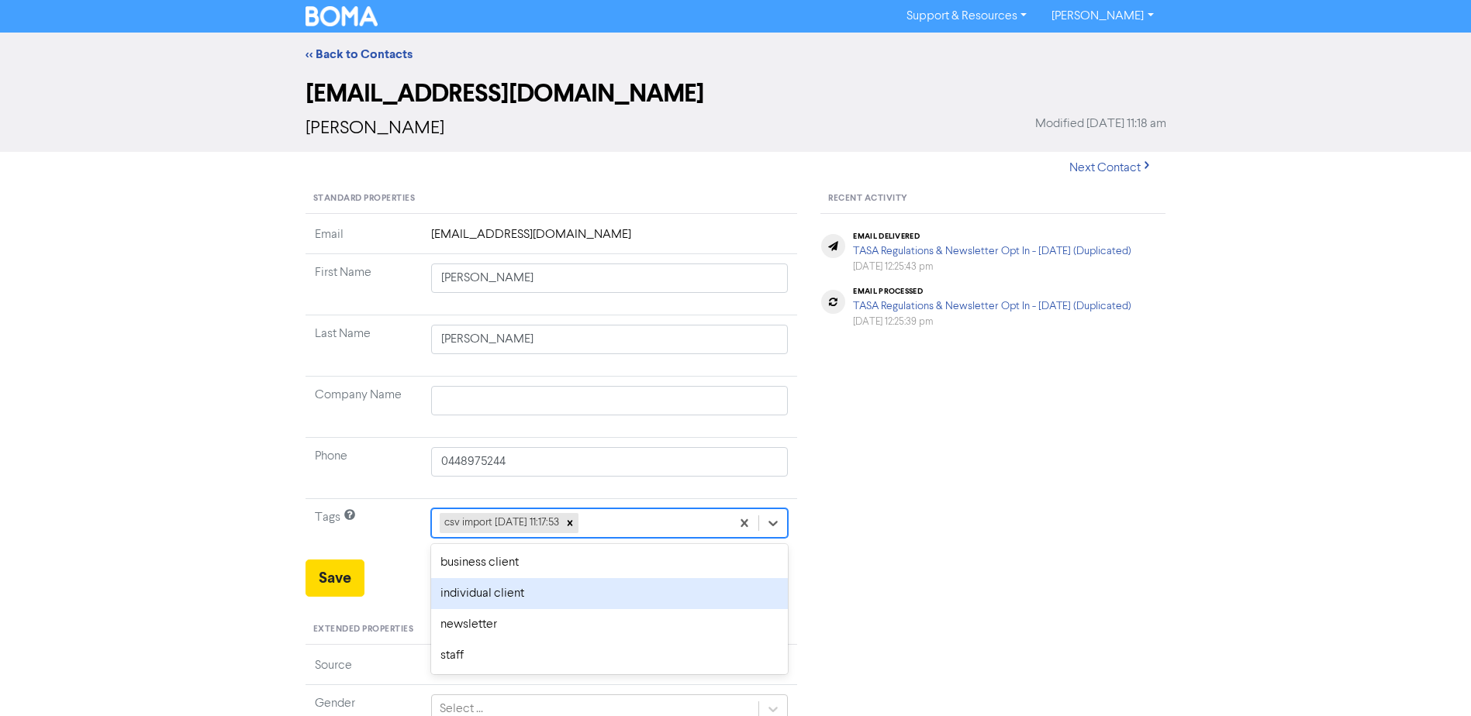
click at [517, 591] on div "individual client" at bounding box center [609, 593] width 357 height 31
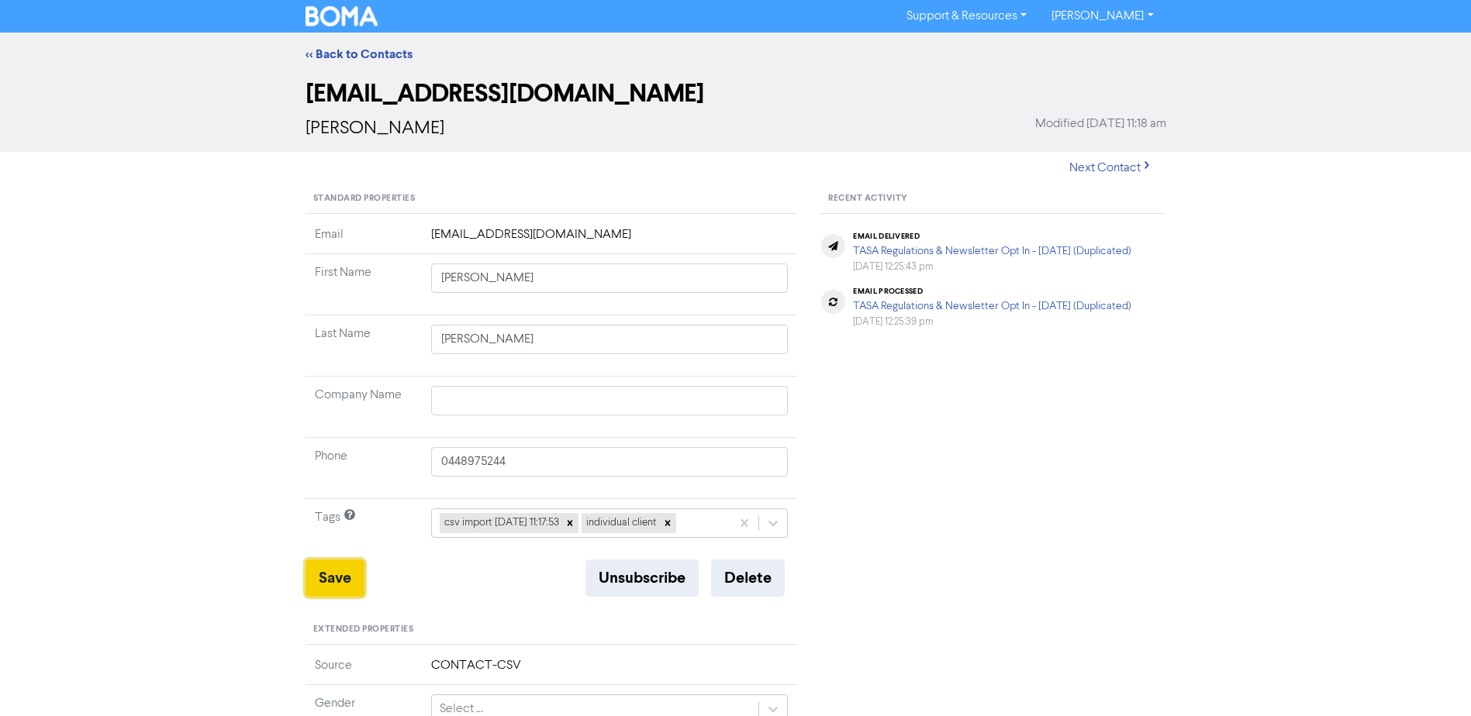
click at [330, 576] on button "Save" at bounding box center [334, 578] width 59 height 37
click at [343, 53] on link "<< Back to Contacts" at bounding box center [358, 55] width 107 height 16
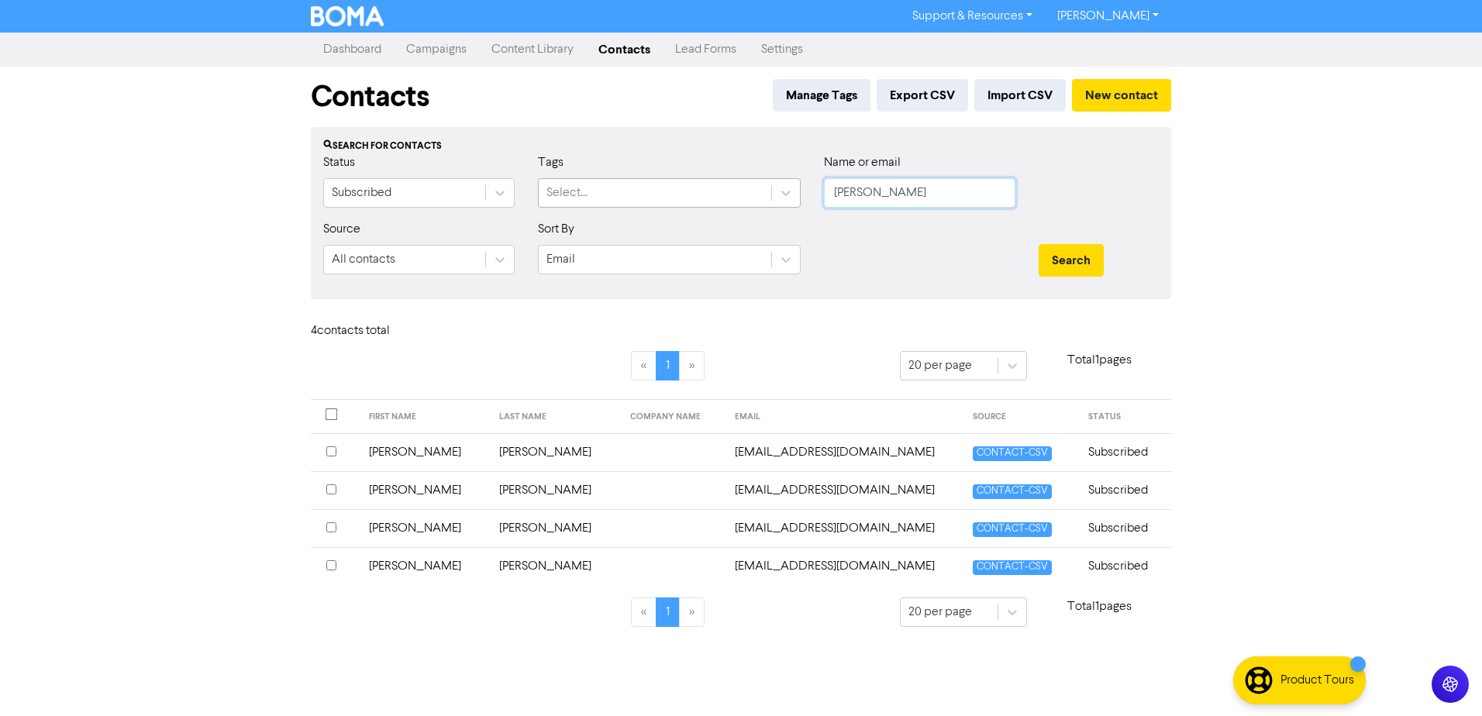
drag, startPoint x: 802, startPoint y: 195, endPoint x: 639, endPoint y: 200, distance: 162.9
click at [676, 197] on div "Status Subscribed Tags Select... Name or email [PERSON_NAME]" at bounding box center [741, 186] width 859 height 67
click at [1039, 244] on button "Search" at bounding box center [1071, 260] width 65 height 33
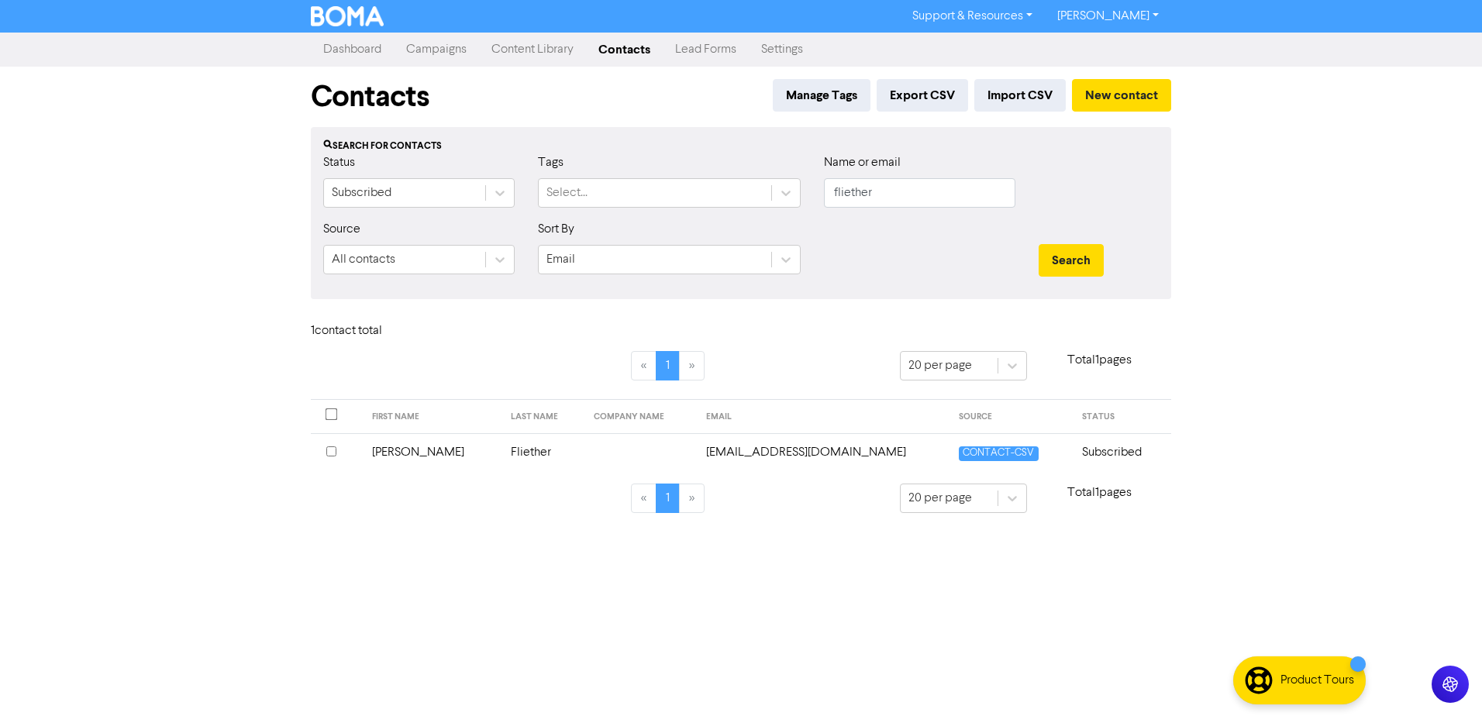
click at [410, 455] on td "[PERSON_NAME]" at bounding box center [433, 452] width 140 height 38
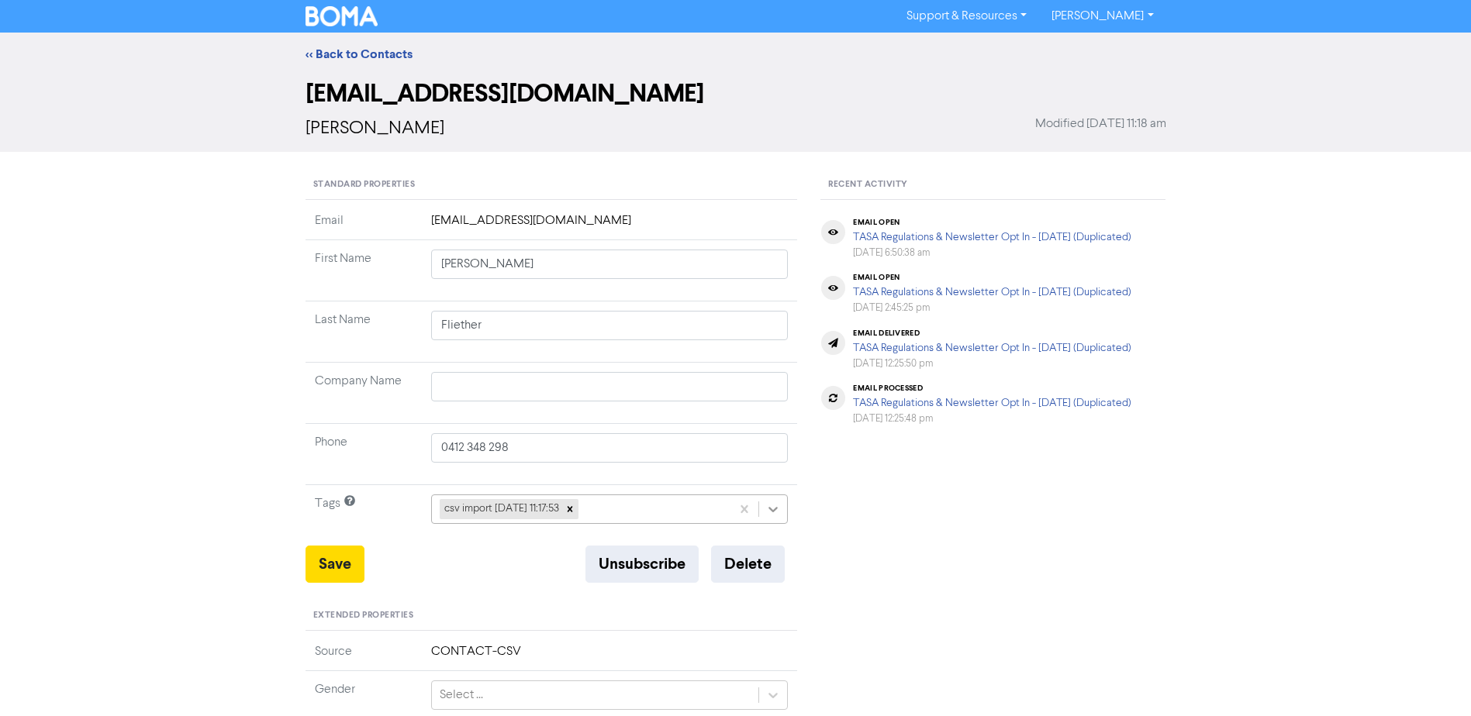
click at [774, 516] on icon at bounding box center [773, 510] width 16 height 16
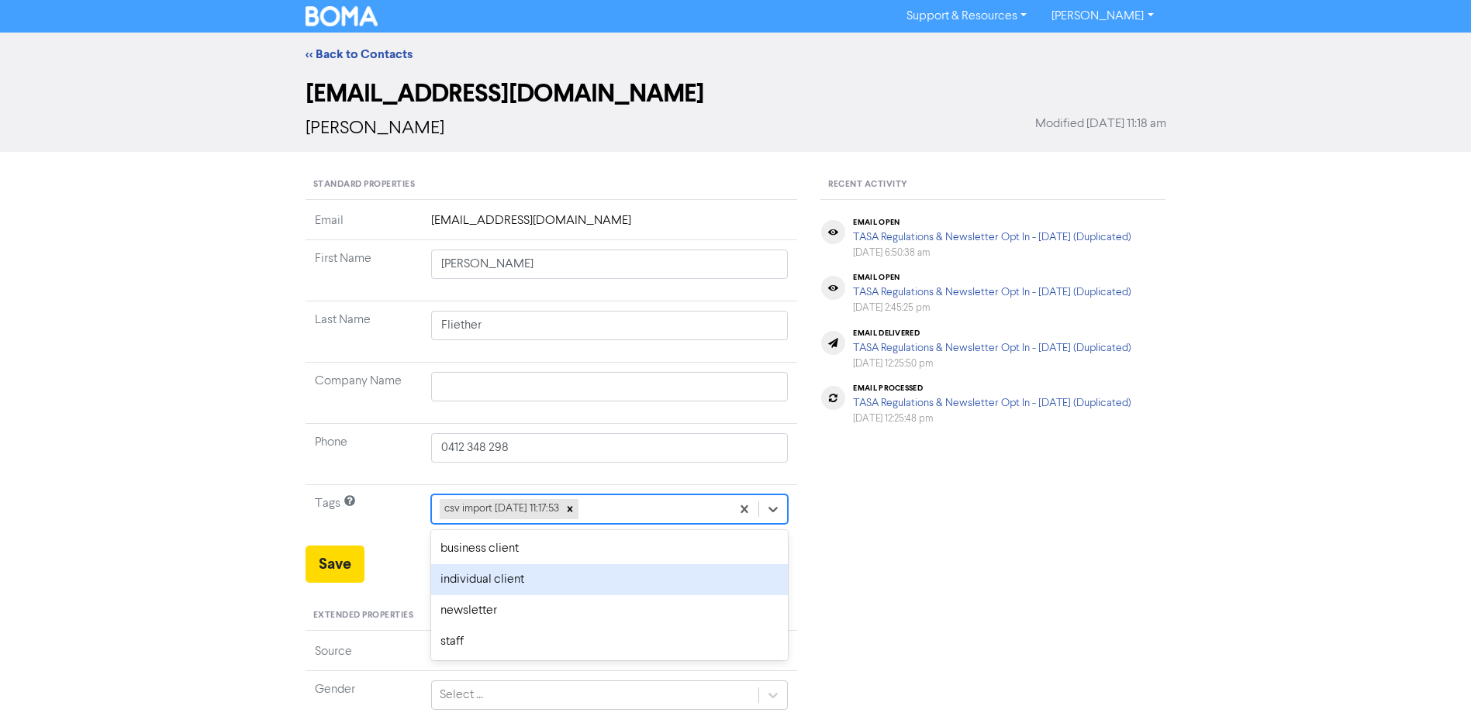
click at [567, 576] on div "individual client" at bounding box center [609, 579] width 357 height 31
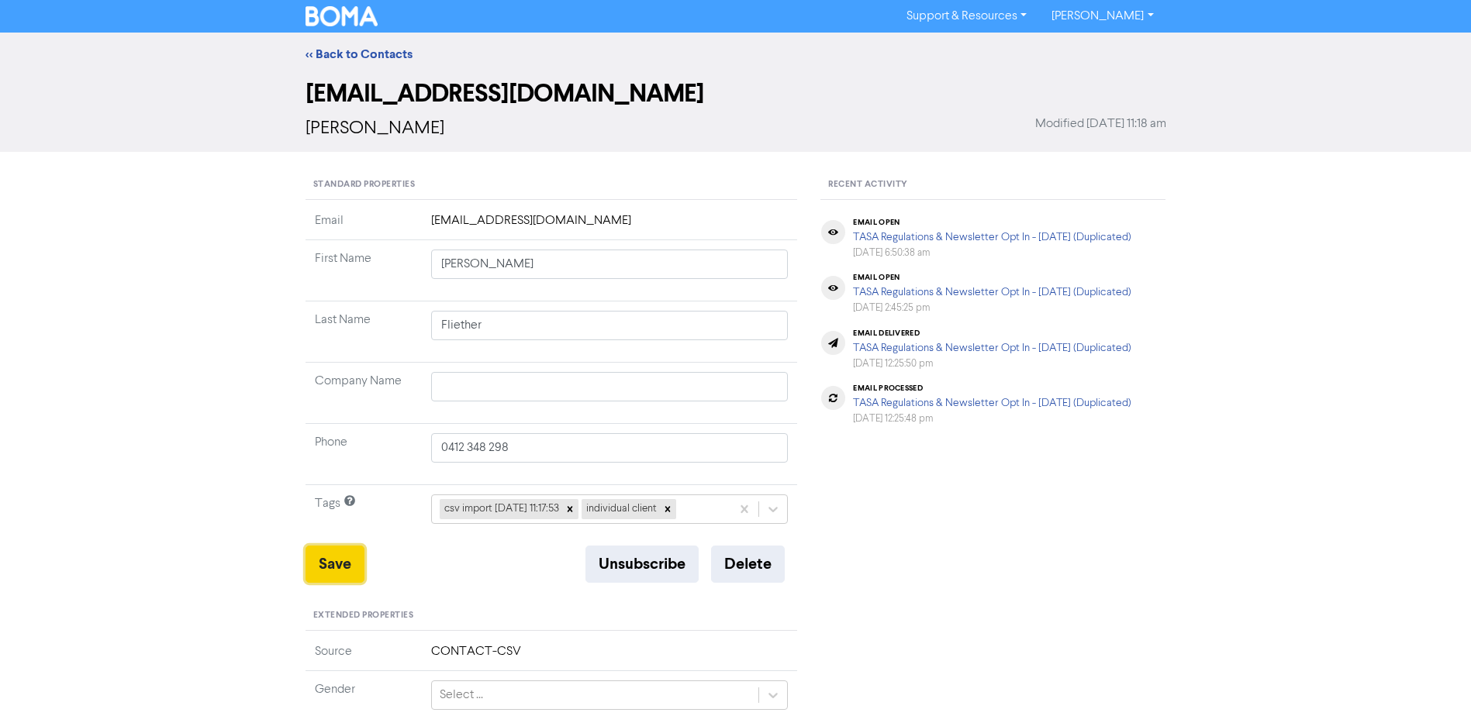
click at [333, 567] on button "Save" at bounding box center [334, 564] width 59 height 37
click at [362, 68] on div "<< Back to Contacts" at bounding box center [735, 54] width 1471 height 43
click at [364, 47] on link "<< Back to Contacts" at bounding box center [358, 55] width 107 height 16
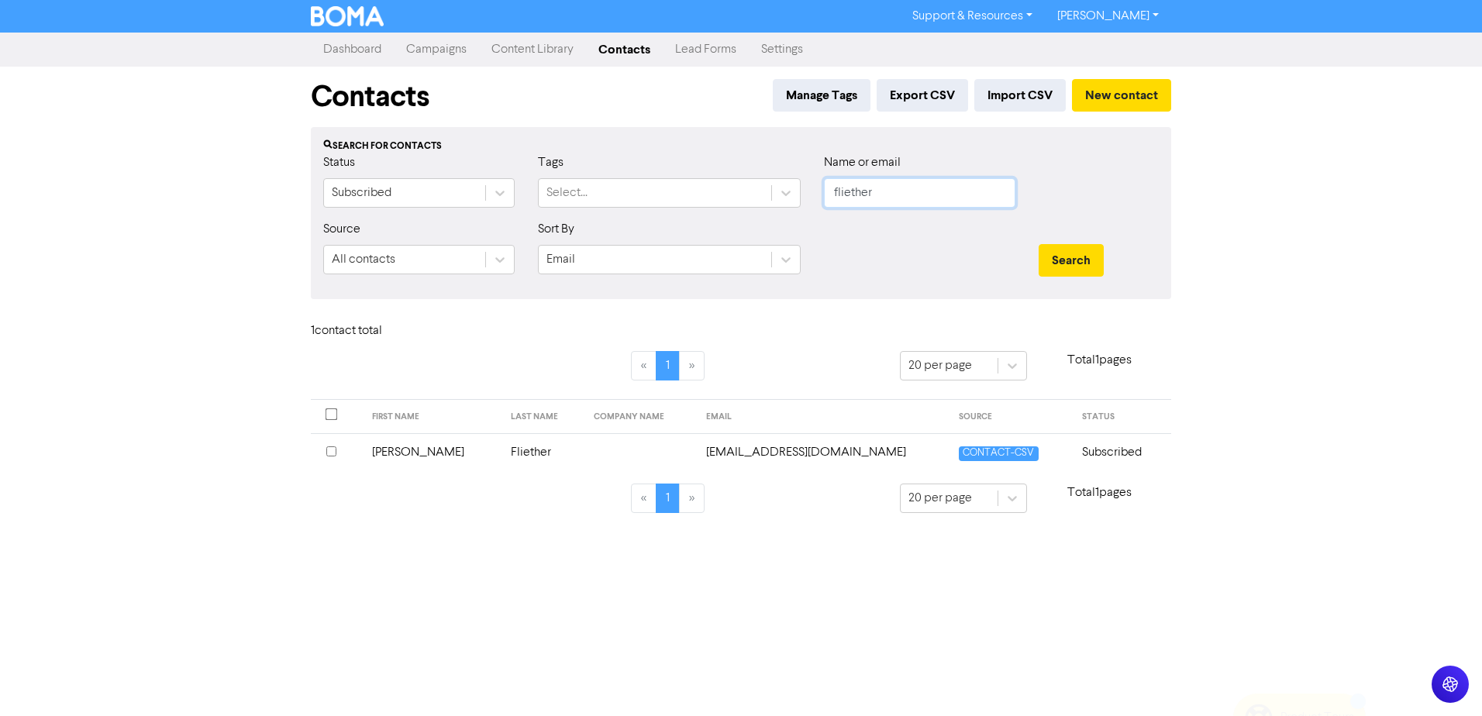
drag, startPoint x: 836, startPoint y: 185, endPoint x: 667, endPoint y: 210, distance: 170.8
click at [740, 198] on div "Status Subscribed Tags Select... Name or email fliether" at bounding box center [741, 186] width 859 height 67
click at [1039, 244] on button "Search" at bounding box center [1071, 260] width 65 height 33
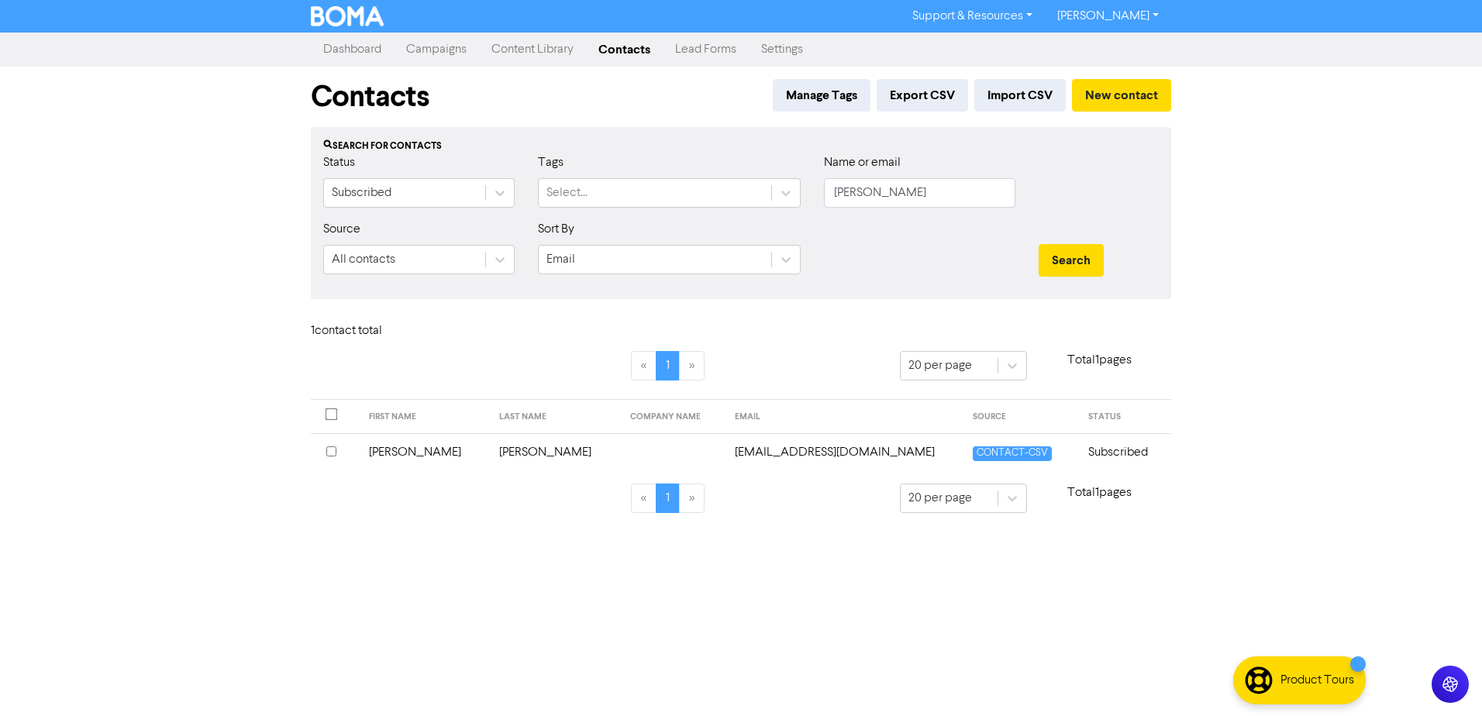
click at [403, 457] on td "[PERSON_NAME]" at bounding box center [425, 452] width 131 height 38
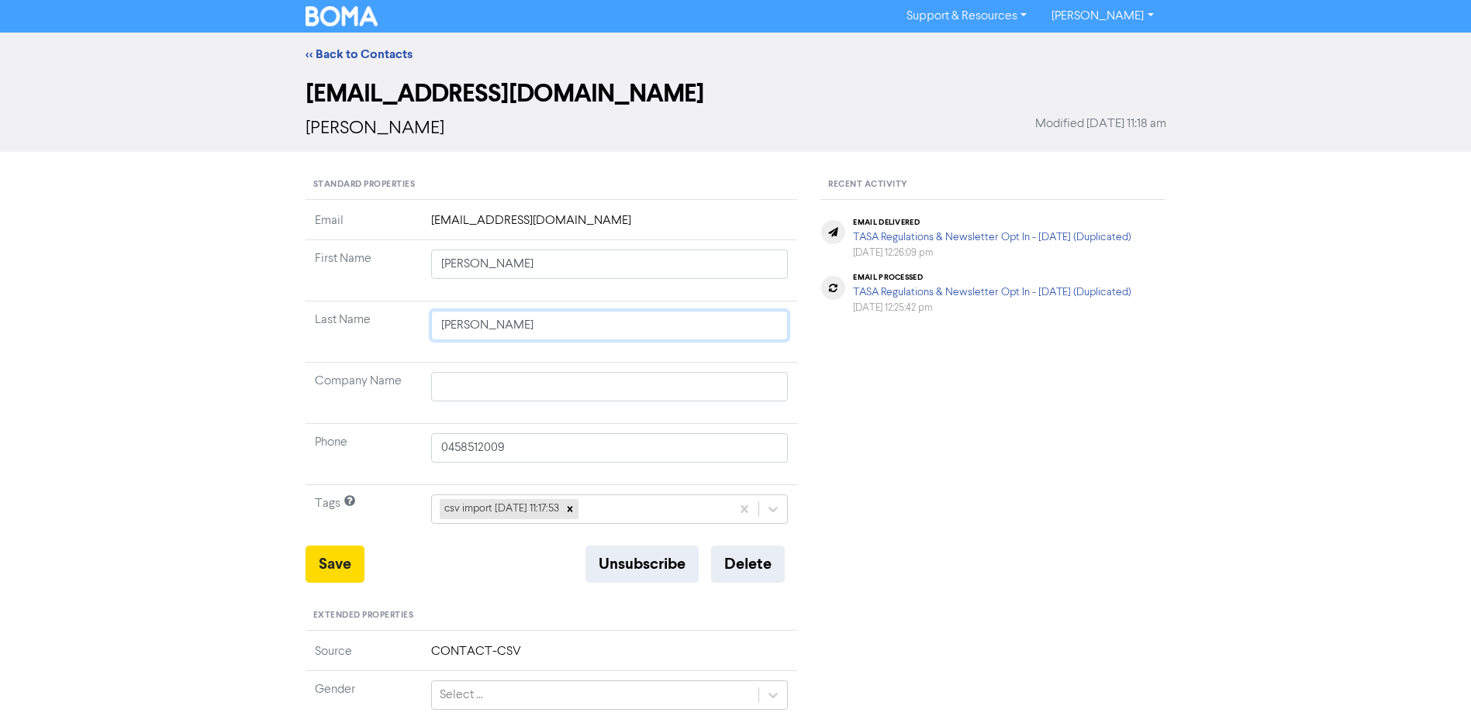
click at [283, 347] on div "<< Back to Contacts [PERSON_NAME][EMAIL_ADDRESS][DOMAIN_NAME] [PERSON_NAME] Mod…" at bounding box center [735, 588] width 1471 height 1111
click at [982, 404] on div "Recent Activity email delivered TASA Regulations & Newsletter Opt In - [DATE] (…" at bounding box center [993, 654] width 368 height 966
click at [764, 510] on div at bounding box center [773, 509] width 28 height 28
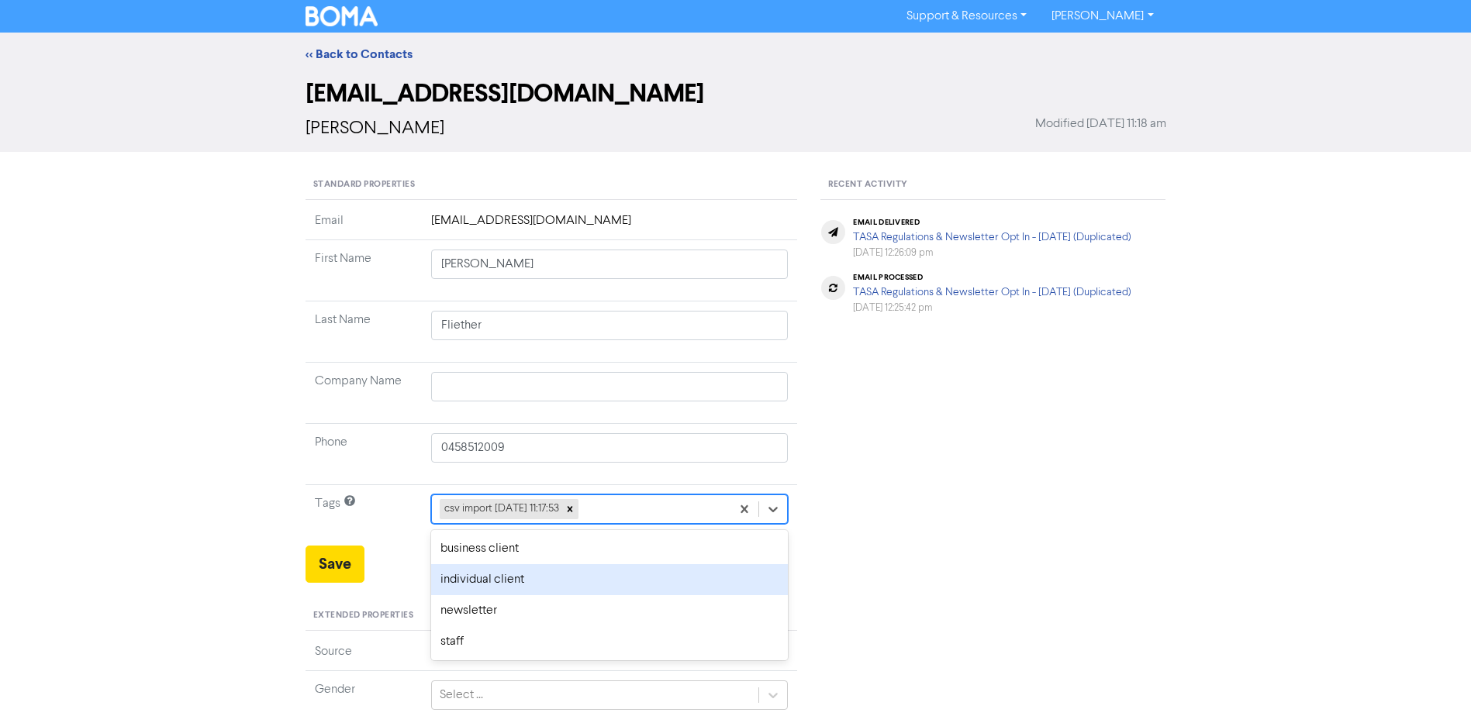
click at [579, 588] on div "individual client" at bounding box center [609, 579] width 357 height 31
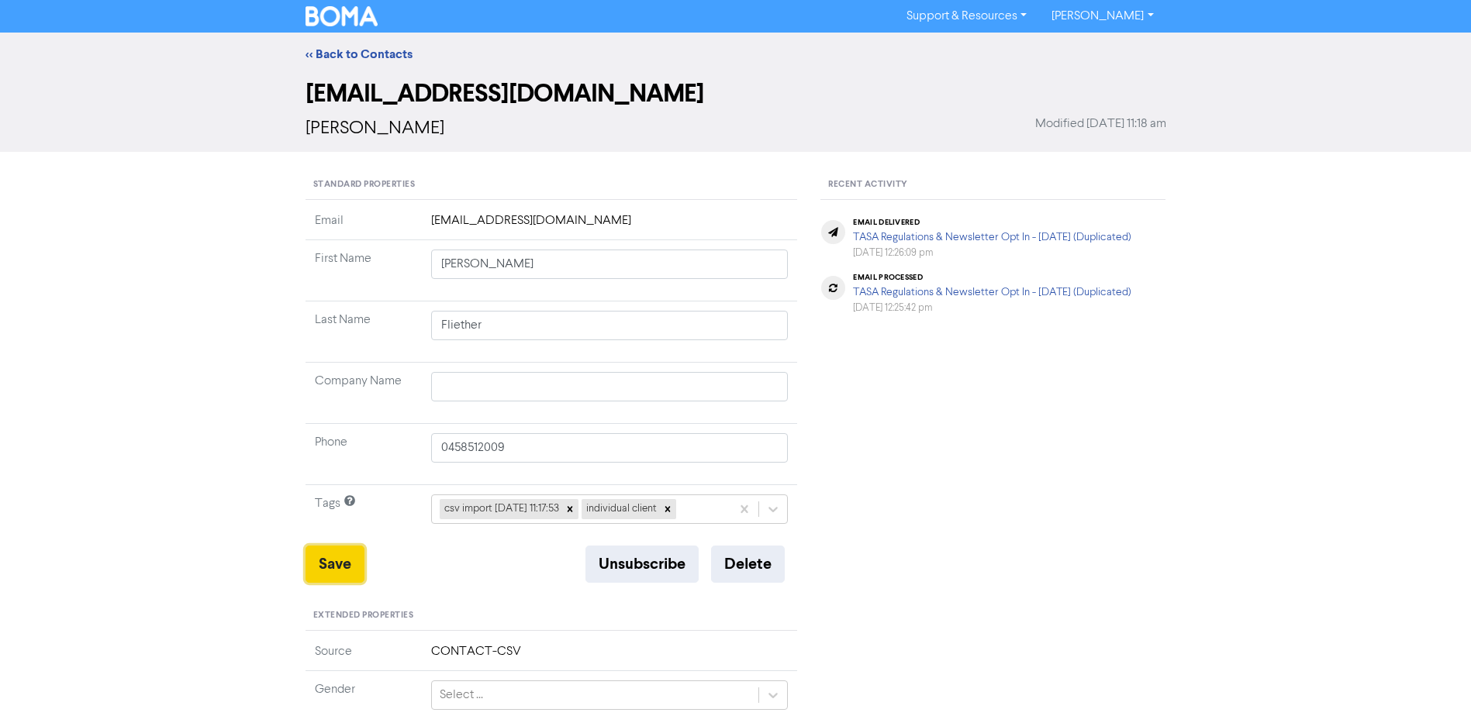
click at [340, 561] on button "Save" at bounding box center [334, 564] width 59 height 37
click at [336, 568] on button "Save" at bounding box center [334, 564] width 59 height 37
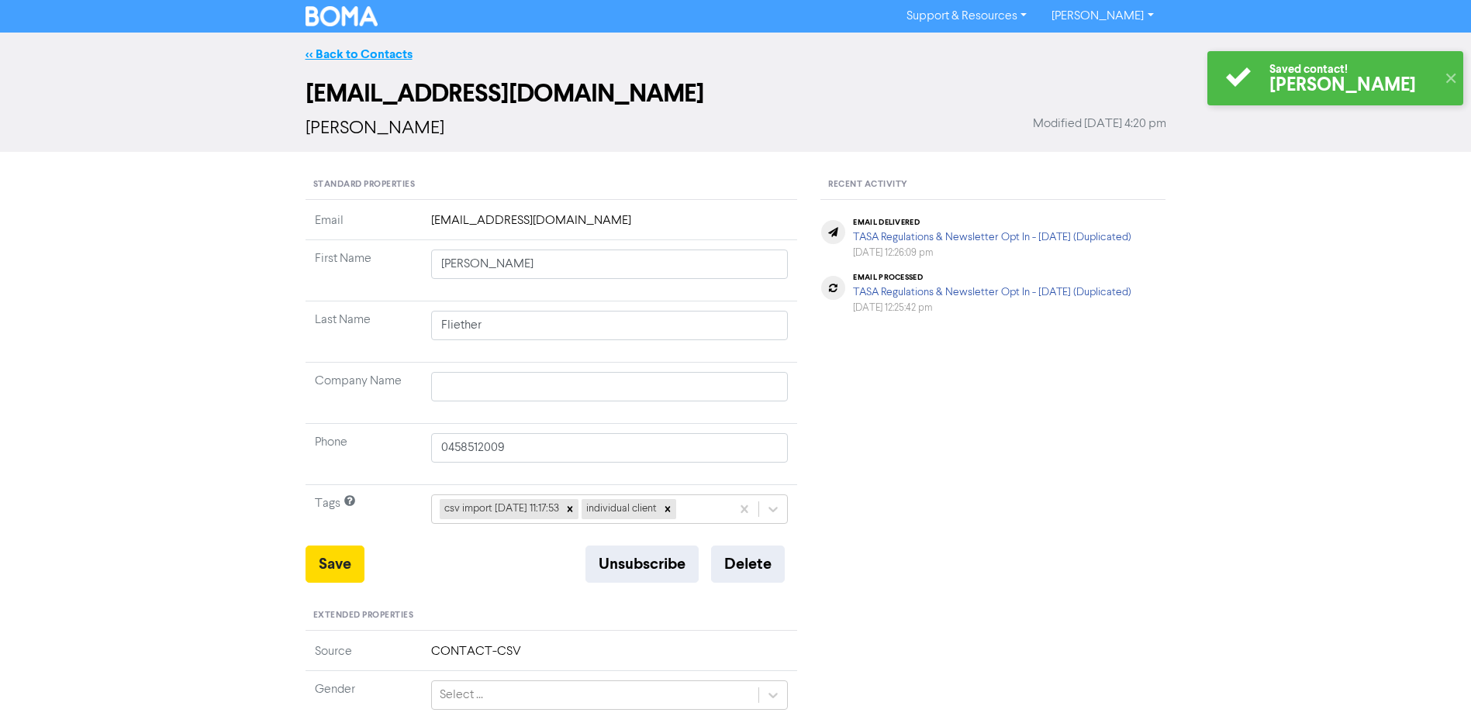
click at [358, 53] on link "<< Back to Contacts" at bounding box center [358, 55] width 107 height 16
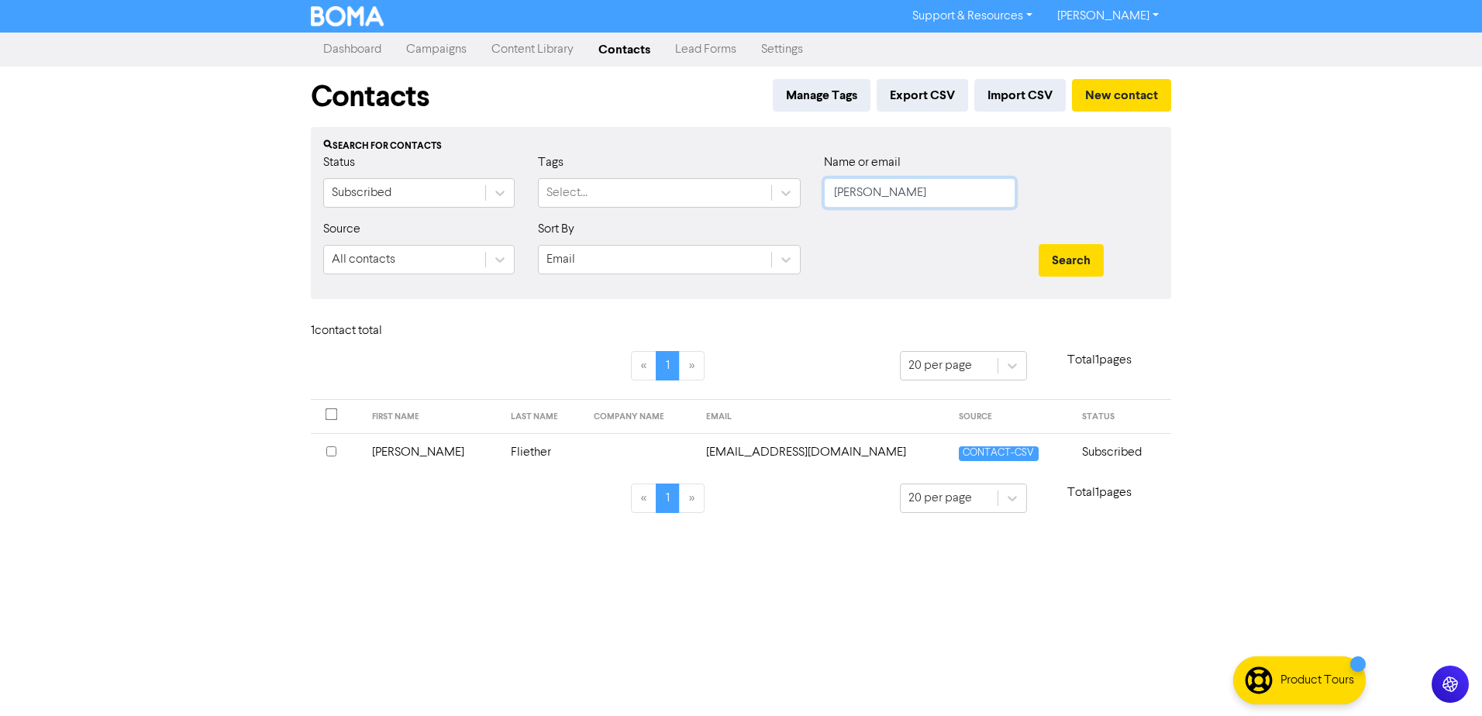
drag, startPoint x: 879, startPoint y: 200, endPoint x: 541, endPoint y: 209, distance: 338.1
click at [572, 219] on div "Status Subscribed Tags Select... Name or email [PERSON_NAME]" at bounding box center [741, 186] width 859 height 67
click at [1039, 244] on button "Search" at bounding box center [1071, 260] width 65 height 33
click at [396, 447] on td "[PERSON_NAME]" at bounding box center [425, 452] width 131 height 38
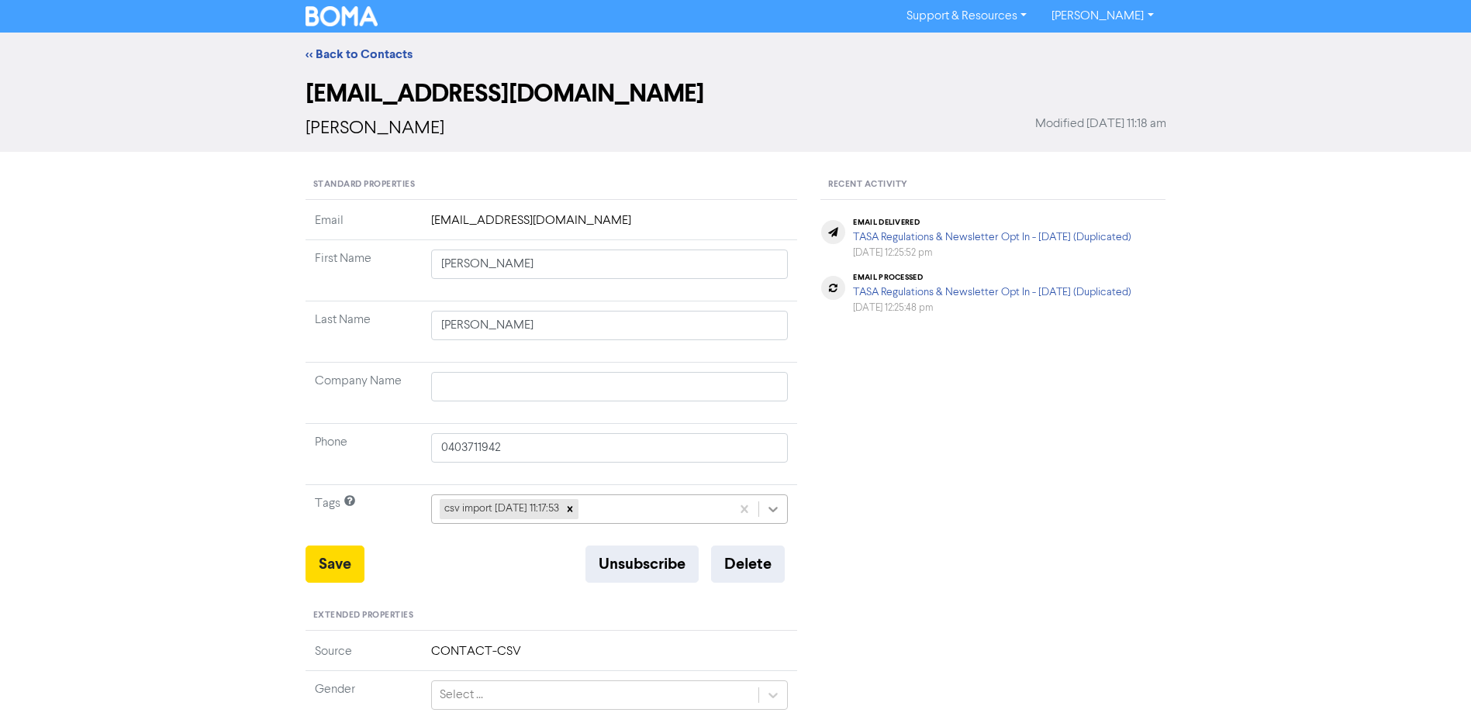
click at [774, 509] on icon at bounding box center [773, 510] width 16 height 16
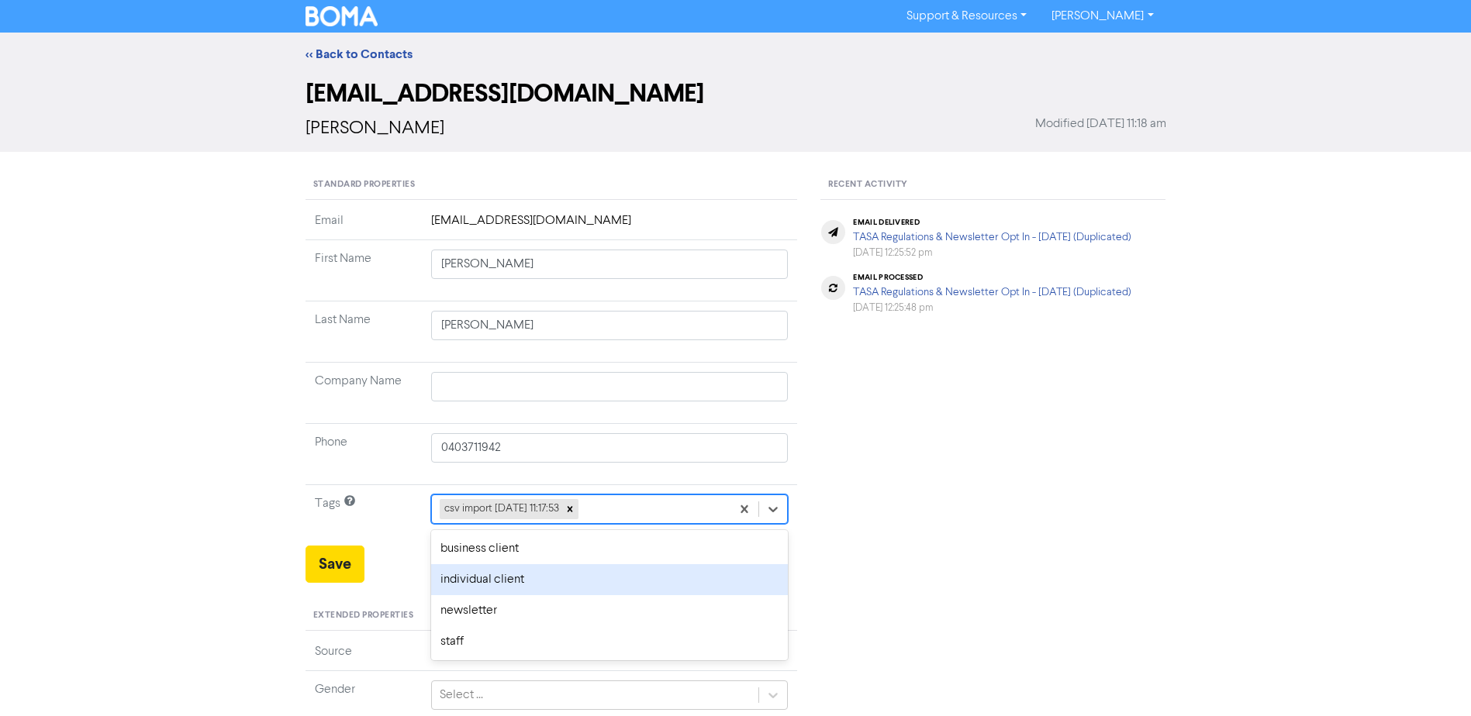
click at [477, 570] on div "individual client" at bounding box center [609, 579] width 357 height 31
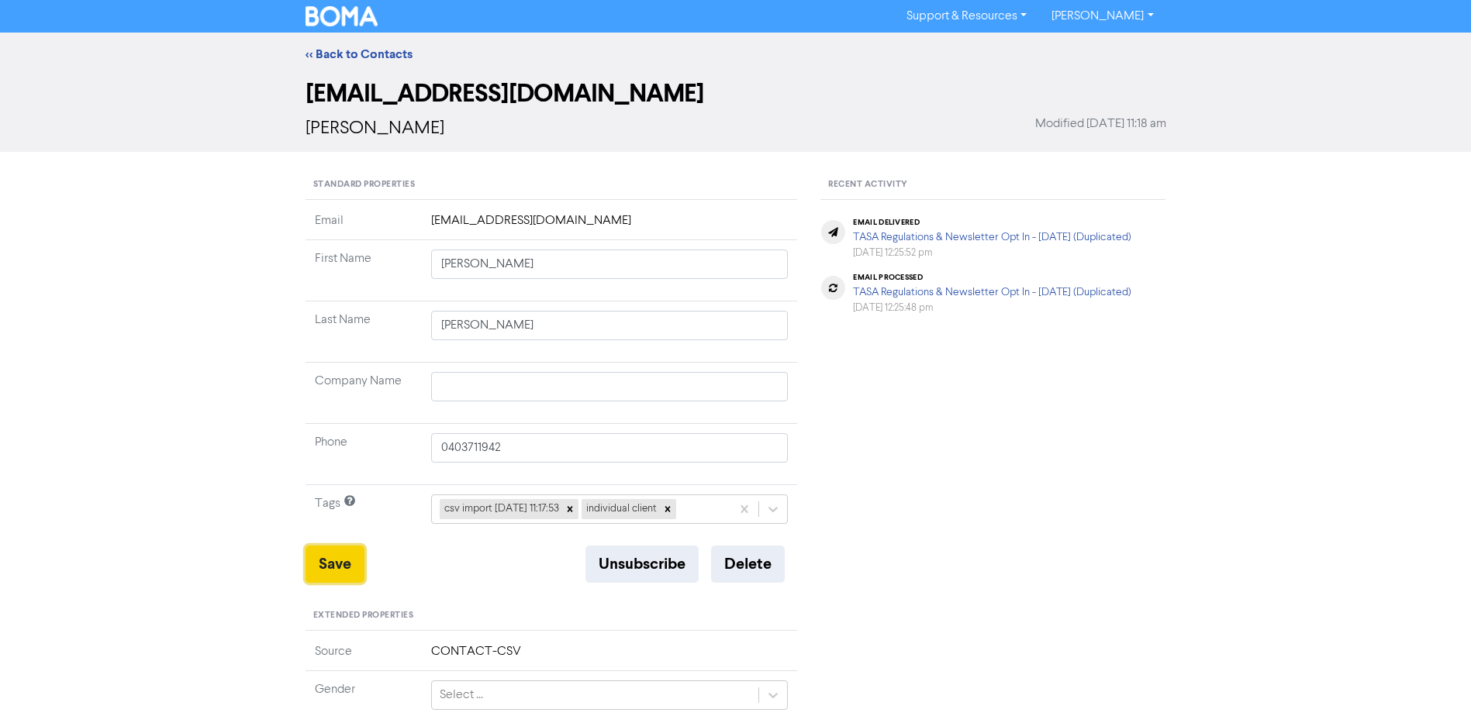
click at [330, 560] on button "Save" at bounding box center [334, 564] width 59 height 37
click at [361, 52] on link "<< Back to Contacts" at bounding box center [358, 55] width 107 height 16
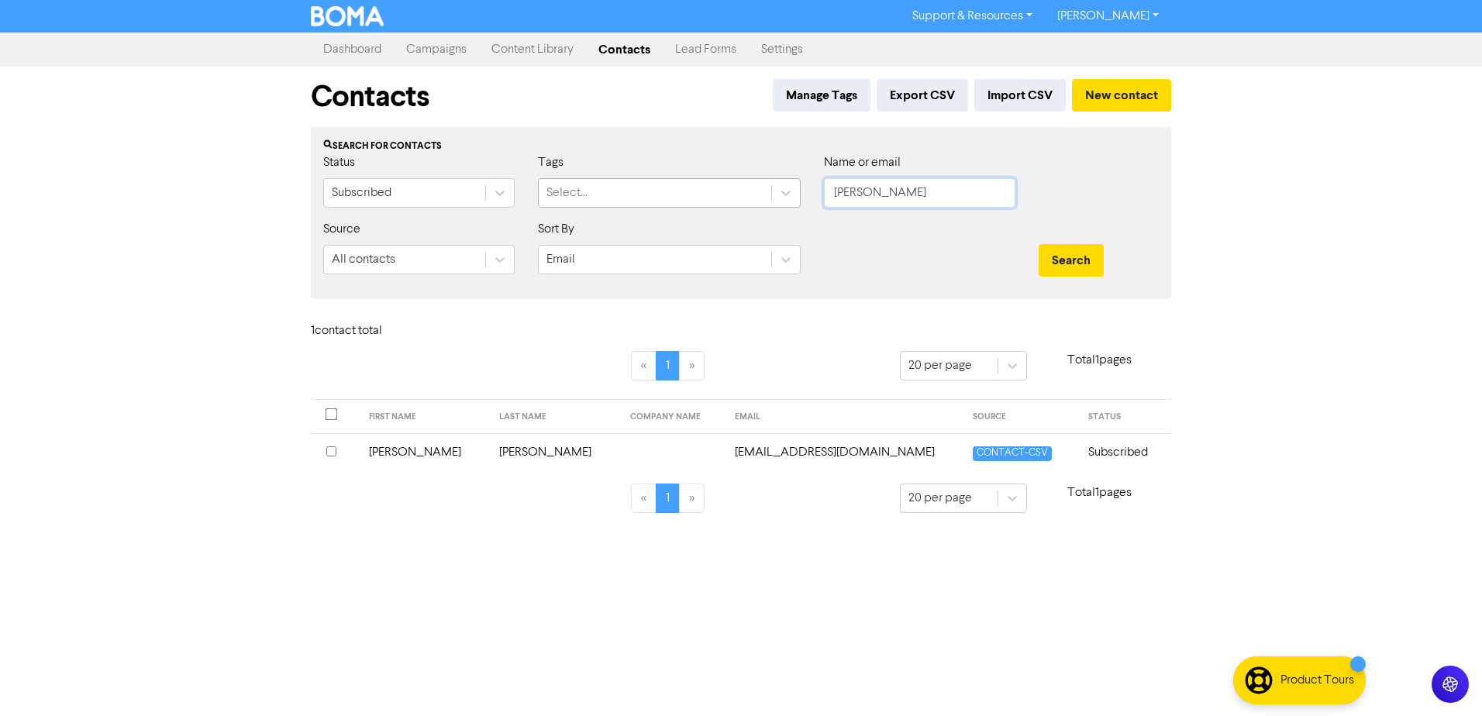
drag, startPoint x: 870, startPoint y: 193, endPoint x: 598, endPoint y: 198, distance: 272.1
click at [701, 197] on div "Status Subscribed Tags Select... Name or email [PERSON_NAME]" at bounding box center [741, 186] width 859 height 67
click at [1039, 244] on button "Search" at bounding box center [1071, 260] width 65 height 33
click at [390, 453] on td "[PERSON_NAME]" at bounding box center [425, 452] width 131 height 38
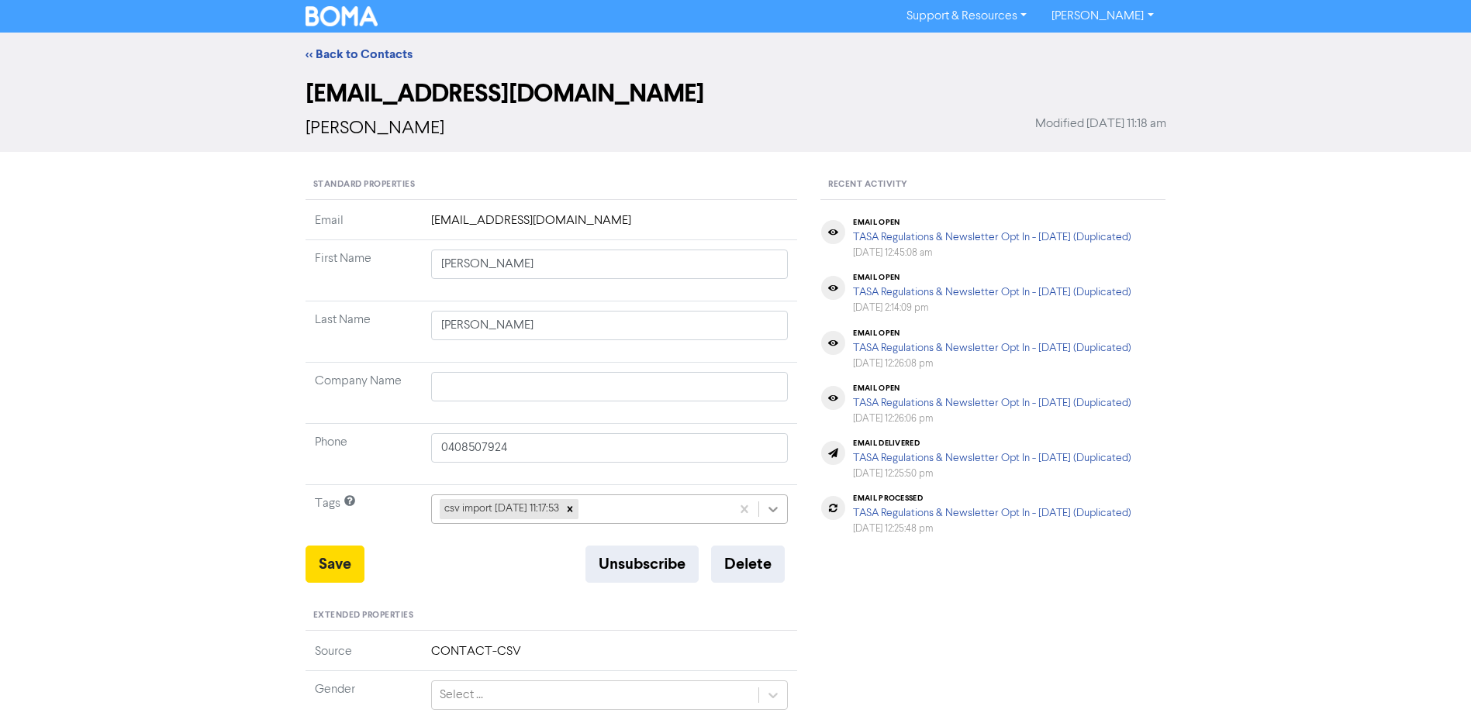
click at [767, 508] on icon at bounding box center [773, 510] width 16 height 16
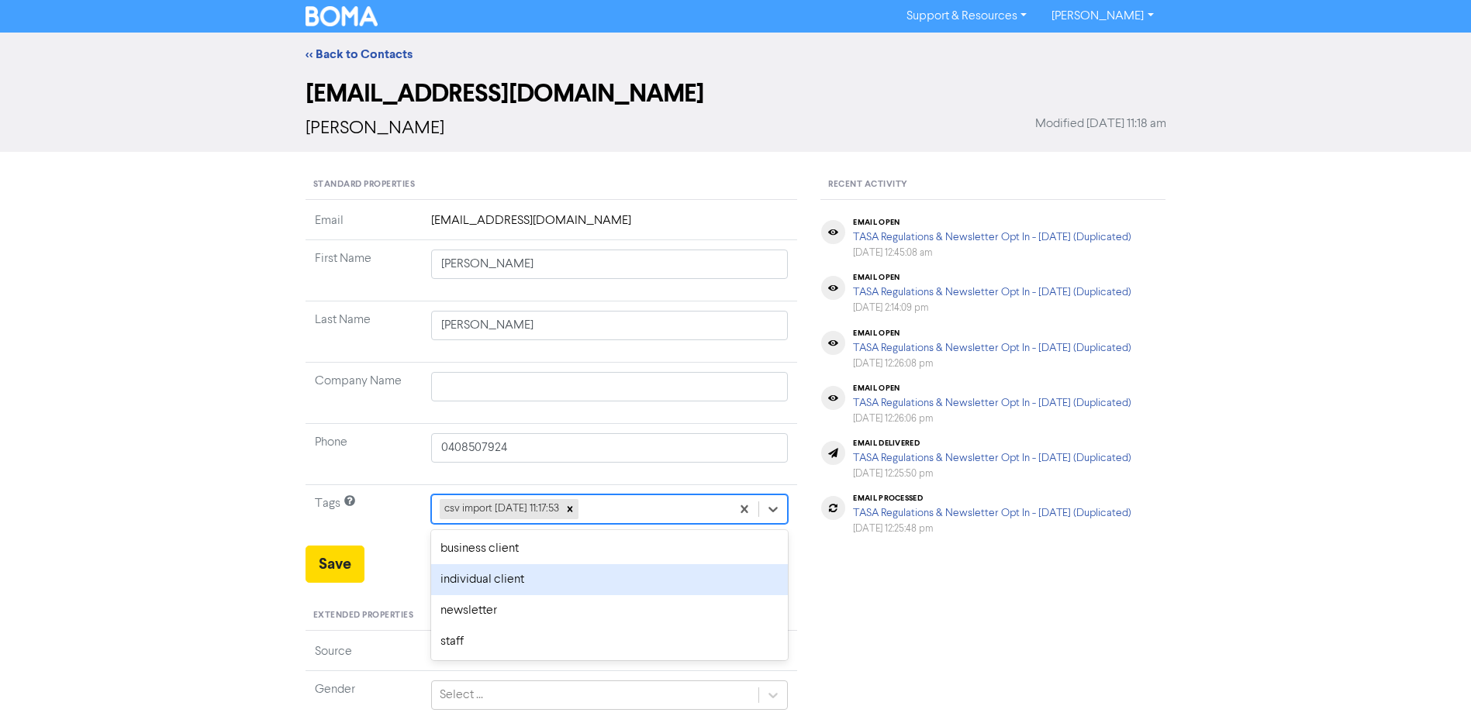
click at [575, 574] on div "individual client" at bounding box center [609, 579] width 357 height 31
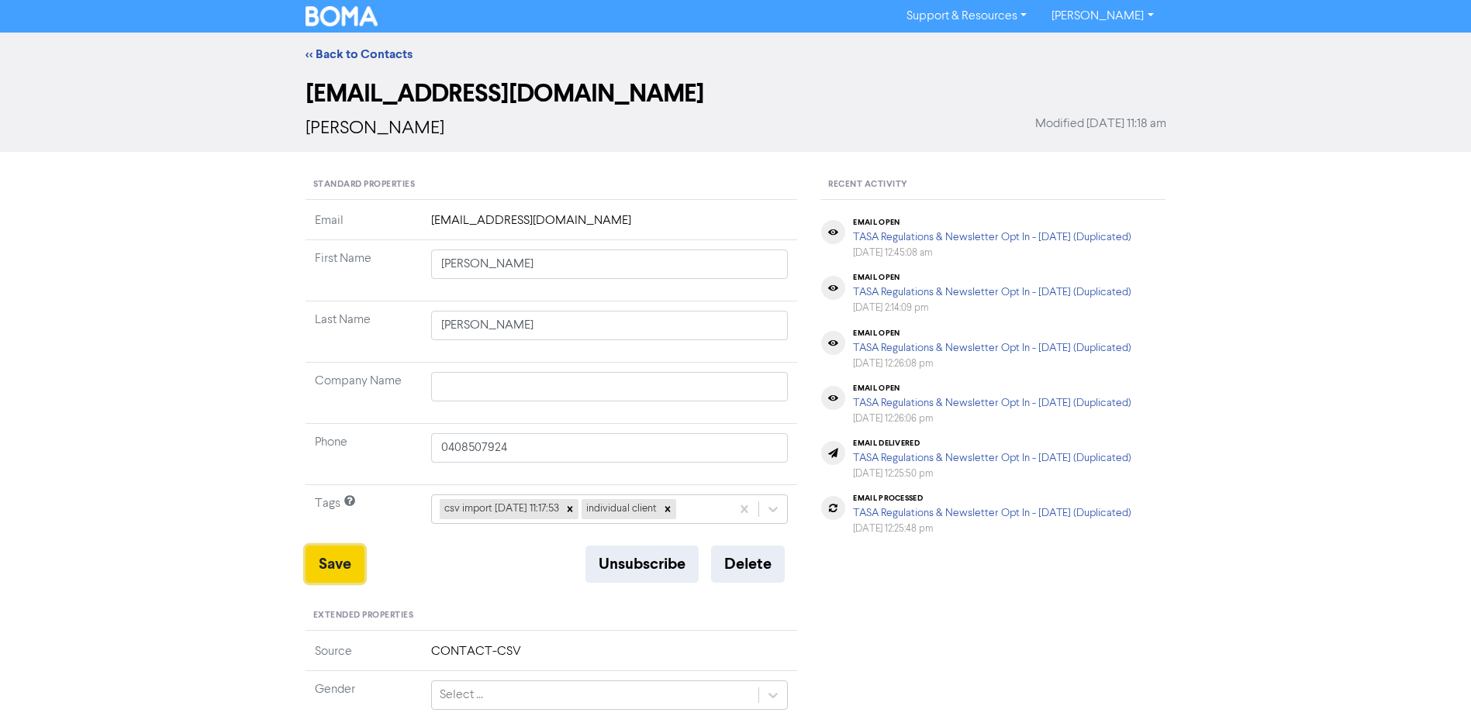
click at [333, 563] on button "Save" at bounding box center [334, 564] width 59 height 37
click at [371, 51] on link "<< Back to Contacts" at bounding box center [358, 55] width 107 height 16
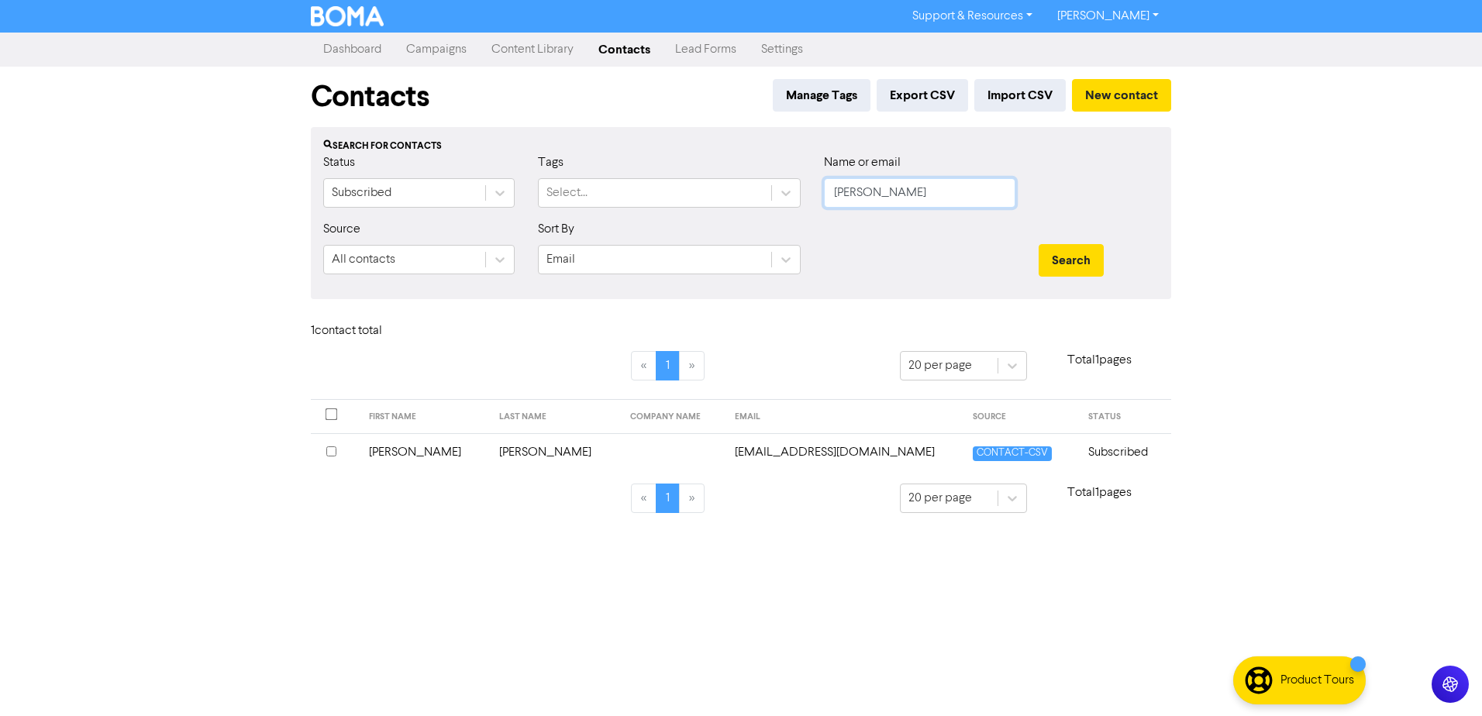
drag, startPoint x: 911, startPoint y: 187, endPoint x: 383, endPoint y: 223, distance: 529.2
click at [478, 219] on div "Status Subscribed Tags Select... Name or email [PERSON_NAME]" at bounding box center [741, 186] width 859 height 67
click at [1039, 244] on button "Search" at bounding box center [1071, 260] width 65 height 33
click at [433, 445] on td "[PERSON_NAME] & Vanya" at bounding box center [444, 452] width 174 height 38
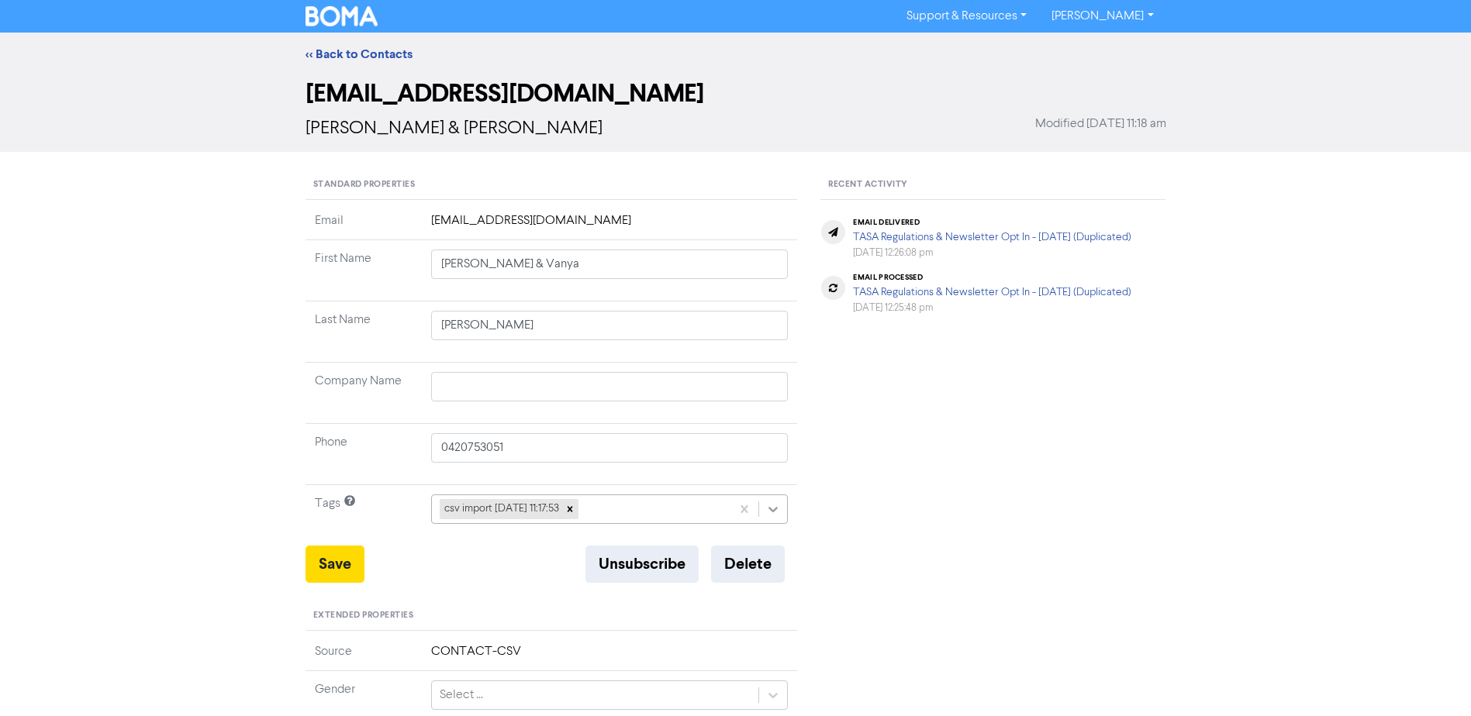
click at [768, 508] on icon at bounding box center [773, 510] width 16 height 16
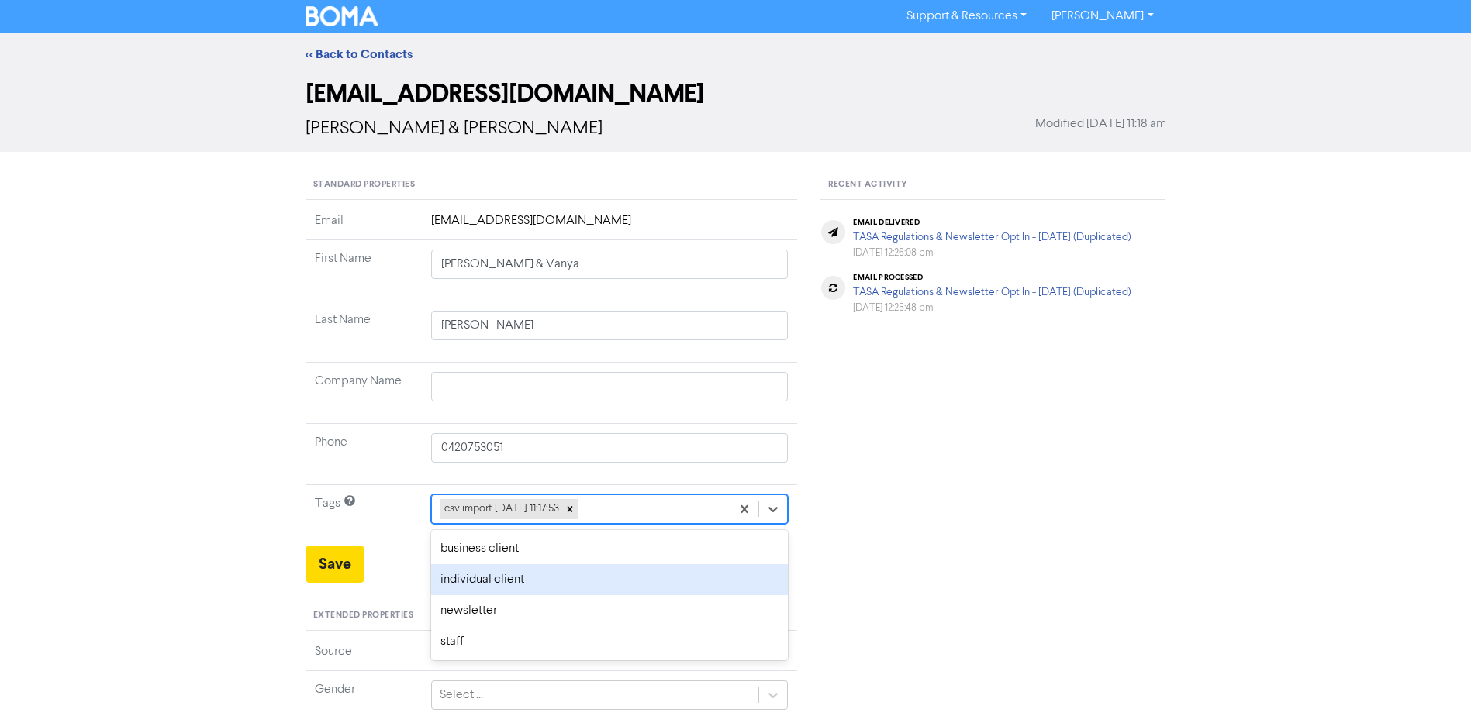
click at [531, 573] on div "individual client" at bounding box center [609, 579] width 357 height 31
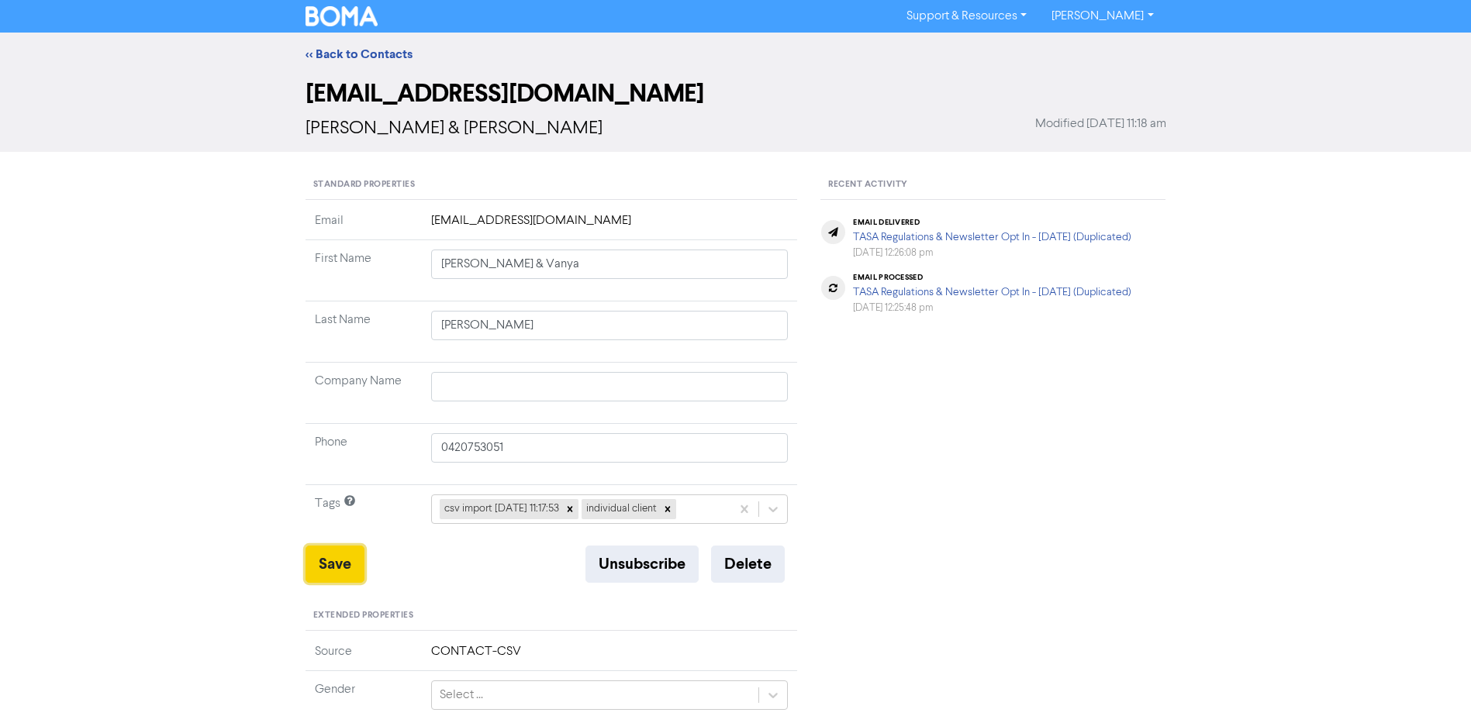
click at [322, 560] on button "Save" at bounding box center [334, 564] width 59 height 37
click at [342, 51] on link "<< Back to Contacts" at bounding box center [358, 55] width 107 height 16
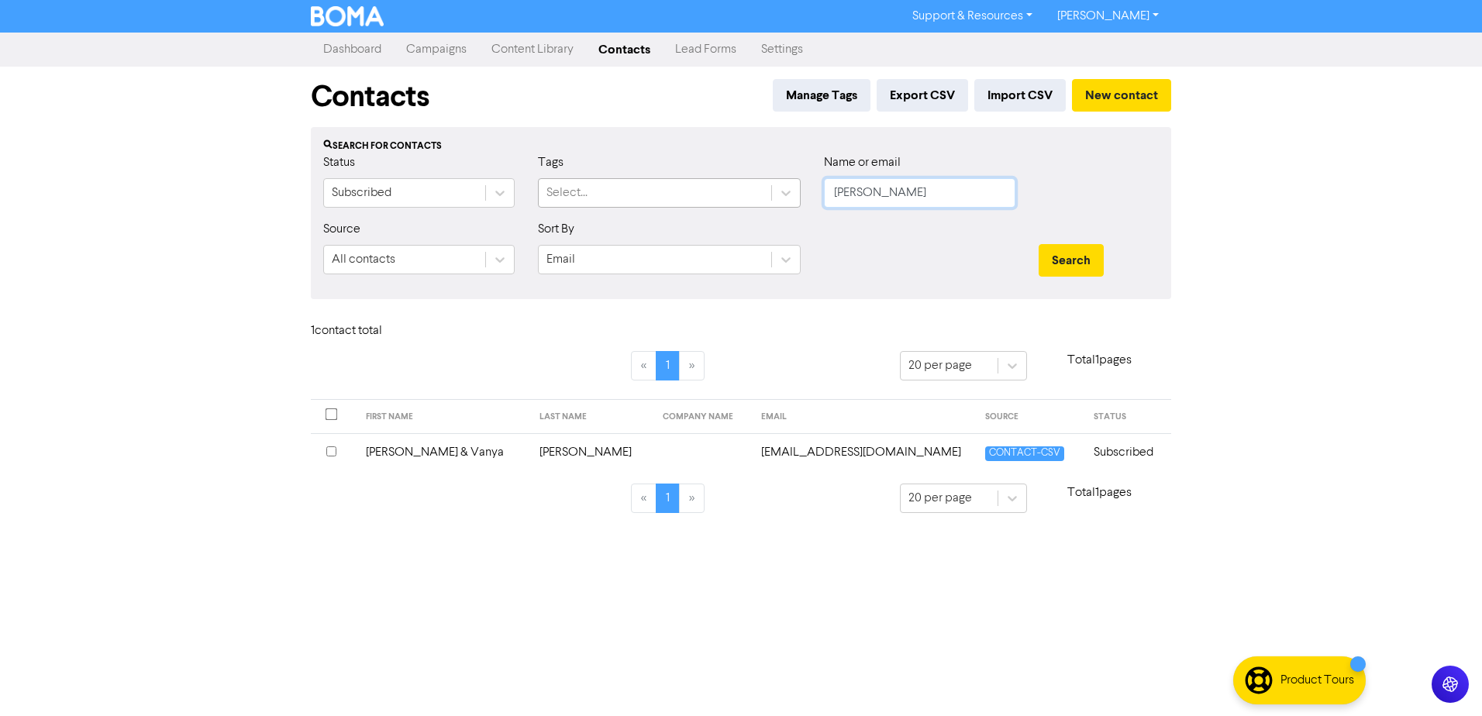
drag, startPoint x: 917, startPoint y: 196, endPoint x: 548, endPoint y: 180, distance: 369.4
click at [632, 195] on div "Status Subscribed Tags Select... Name or email [PERSON_NAME]" at bounding box center [741, 186] width 859 height 67
click at [1039, 244] on button "Search" at bounding box center [1071, 260] width 65 height 33
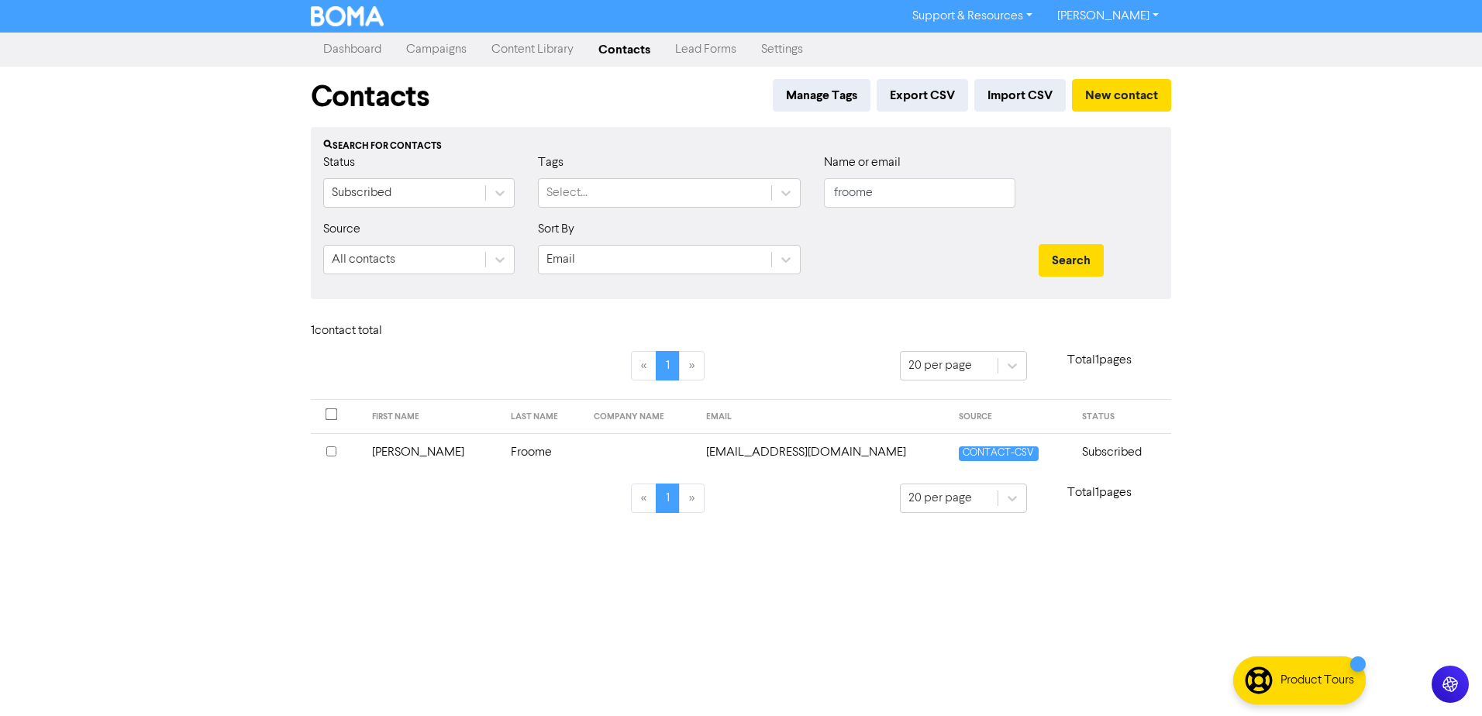
click at [397, 455] on td "[PERSON_NAME]" at bounding box center [433, 452] width 140 height 38
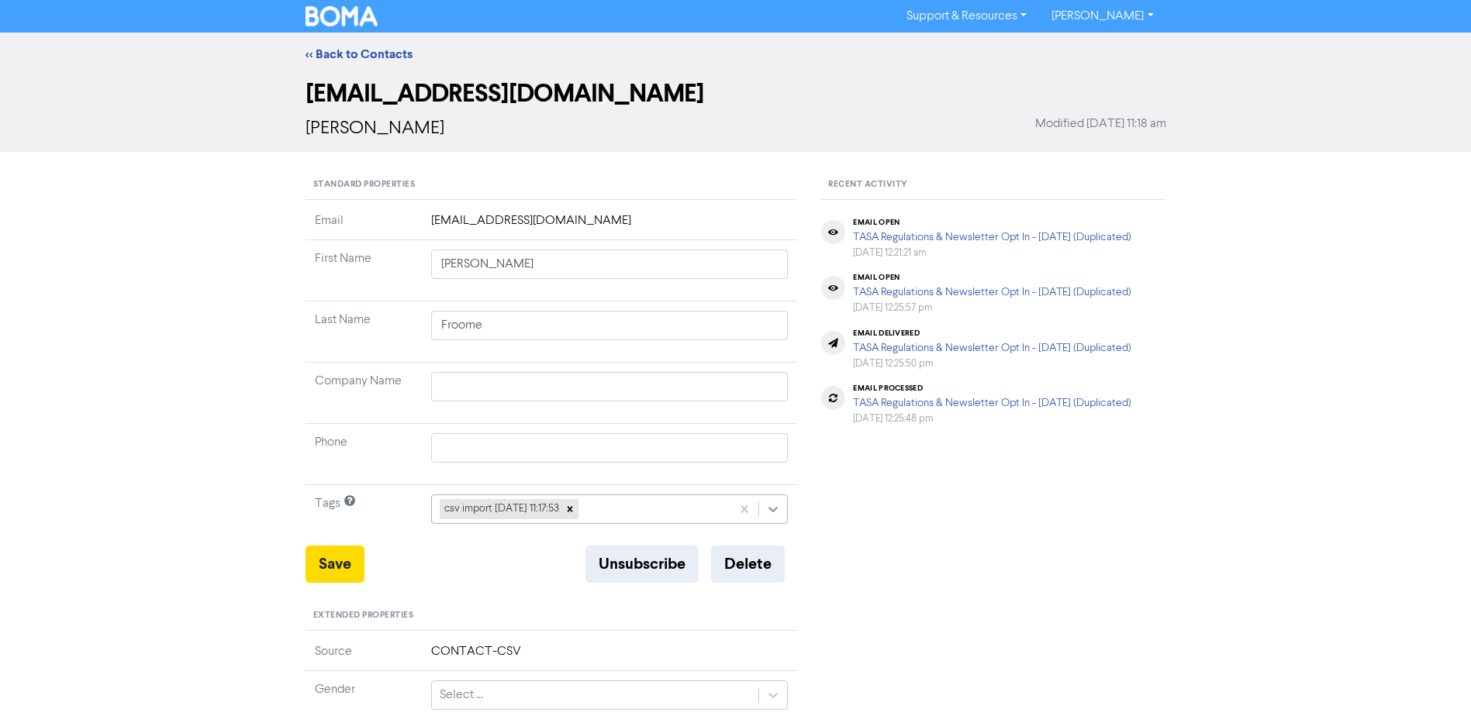
click at [771, 516] on icon at bounding box center [773, 510] width 16 height 16
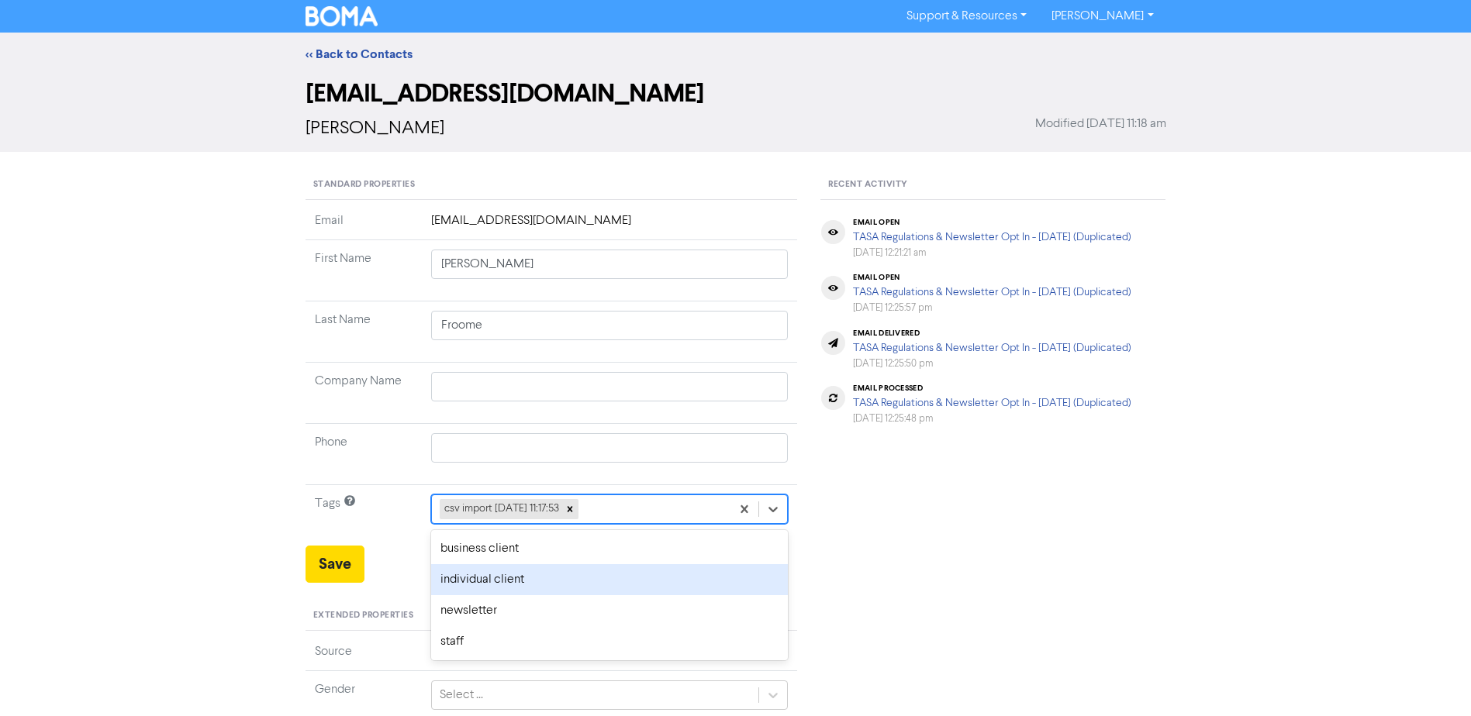
click at [440, 582] on div "individual client" at bounding box center [609, 579] width 357 height 31
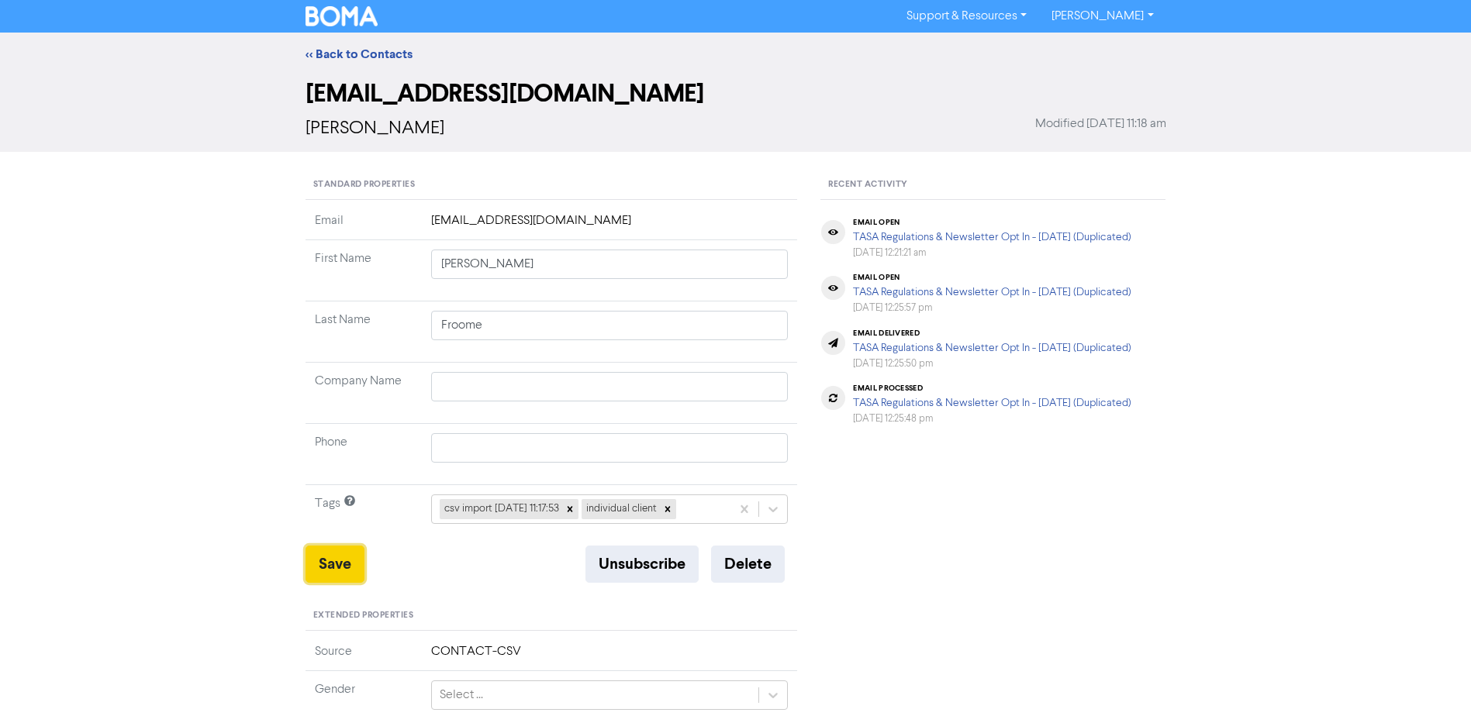
click at [317, 564] on button "Save" at bounding box center [334, 564] width 59 height 37
click at [371, 50] on link "<< Back to Contacts" at bounding box center [358, 55] width 107 height 16
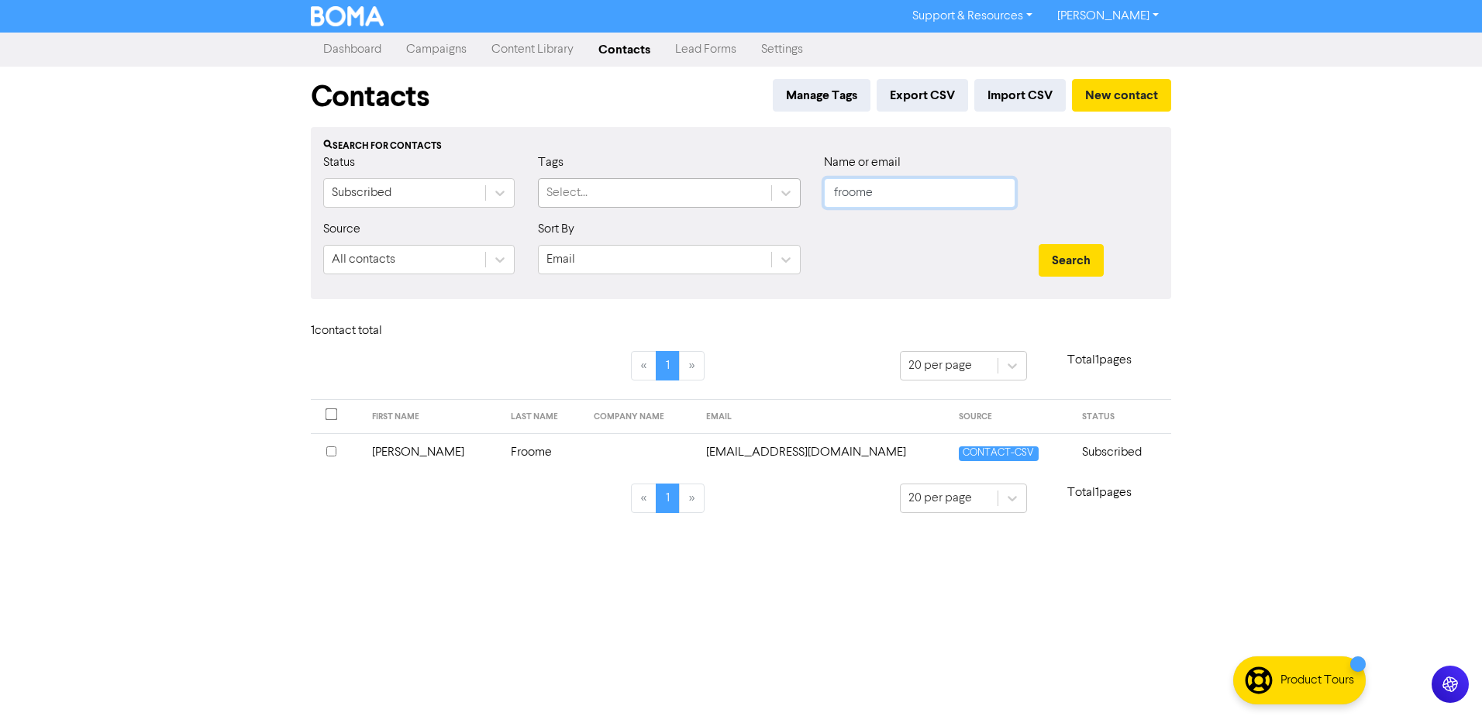
drag, startPoint x: 940, startPoint y: 190, endPoint x: 724, endPoint y: 192, distance: 216.3
click at [794, 196] on div "Status Subscribed Tags Select... Name or email froome" at bounding box center [741, 186] width 859 height 67
click at [1039, 244] on button "Search" at bounding box center [1071, 260] width 65 height 33
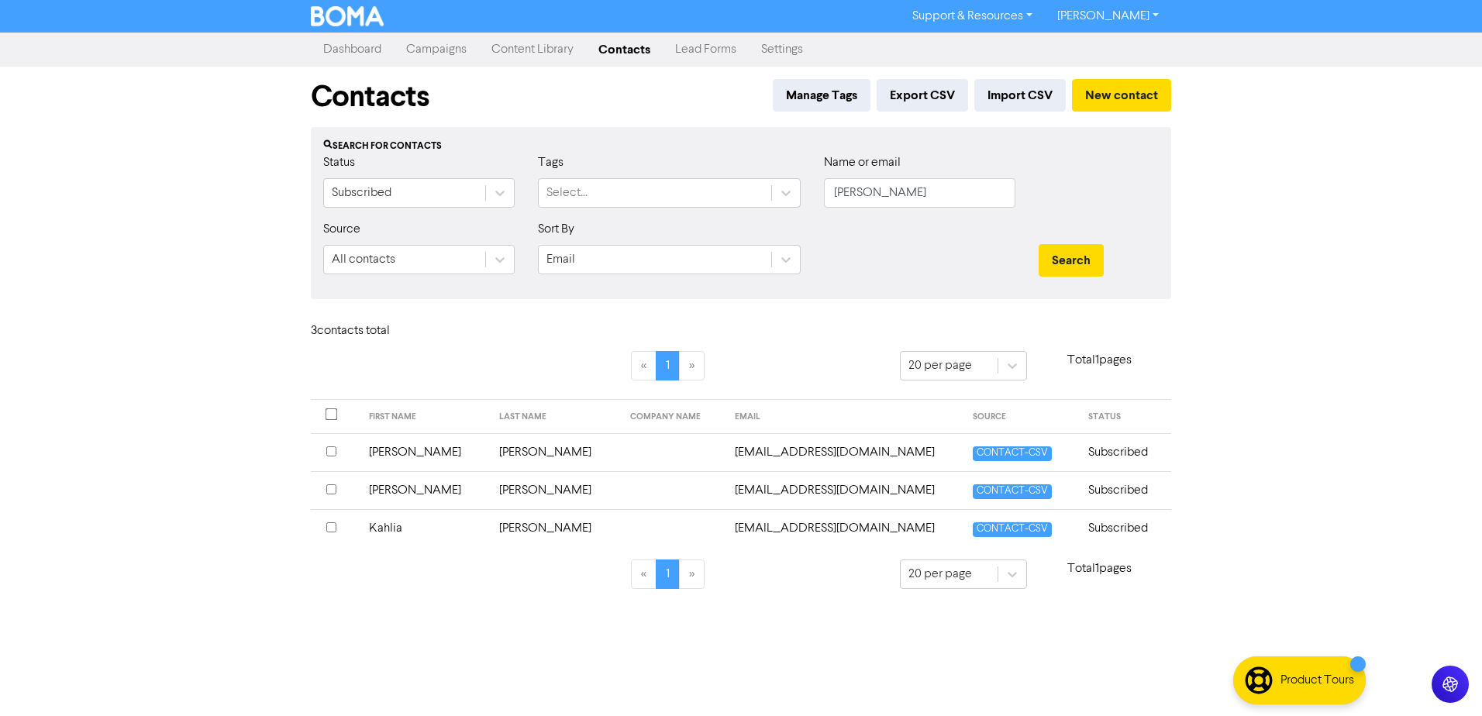
click at [404, 526] on td "Kahlia" at bounding box center [425, 528] width 131 height 38
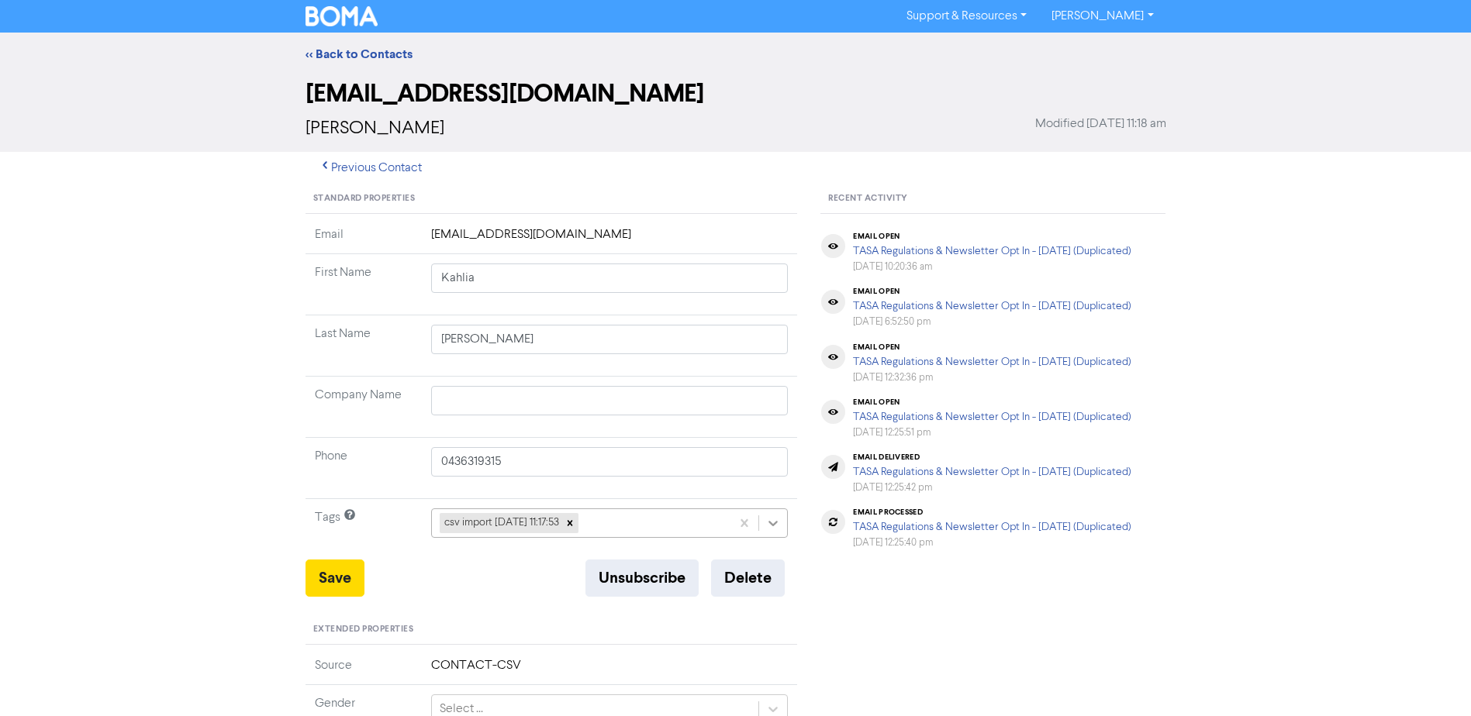
click at [780, 518] on icon at bounding box center [773, 524] width 16 height 16
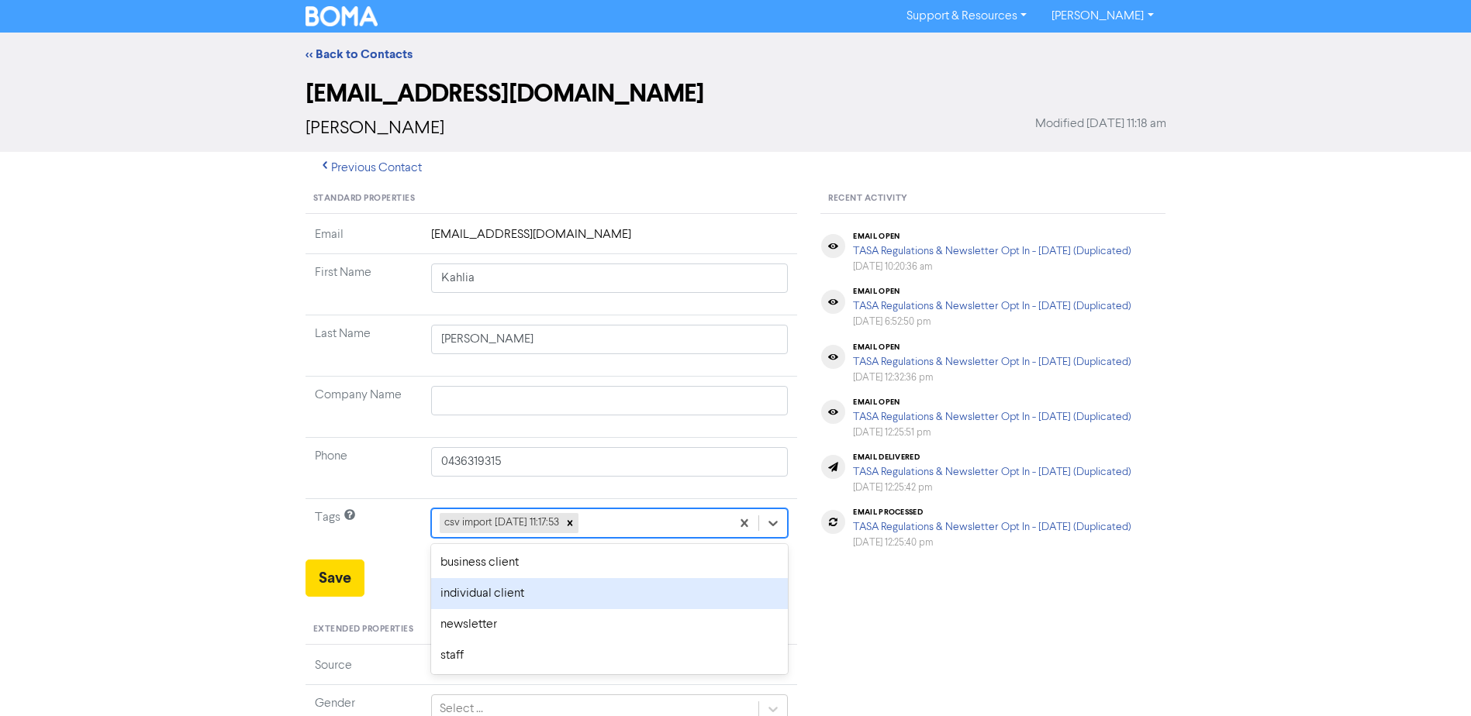
click at [479, 594] on div "individual client" at bounding box center [609, 593] width 357 height 31
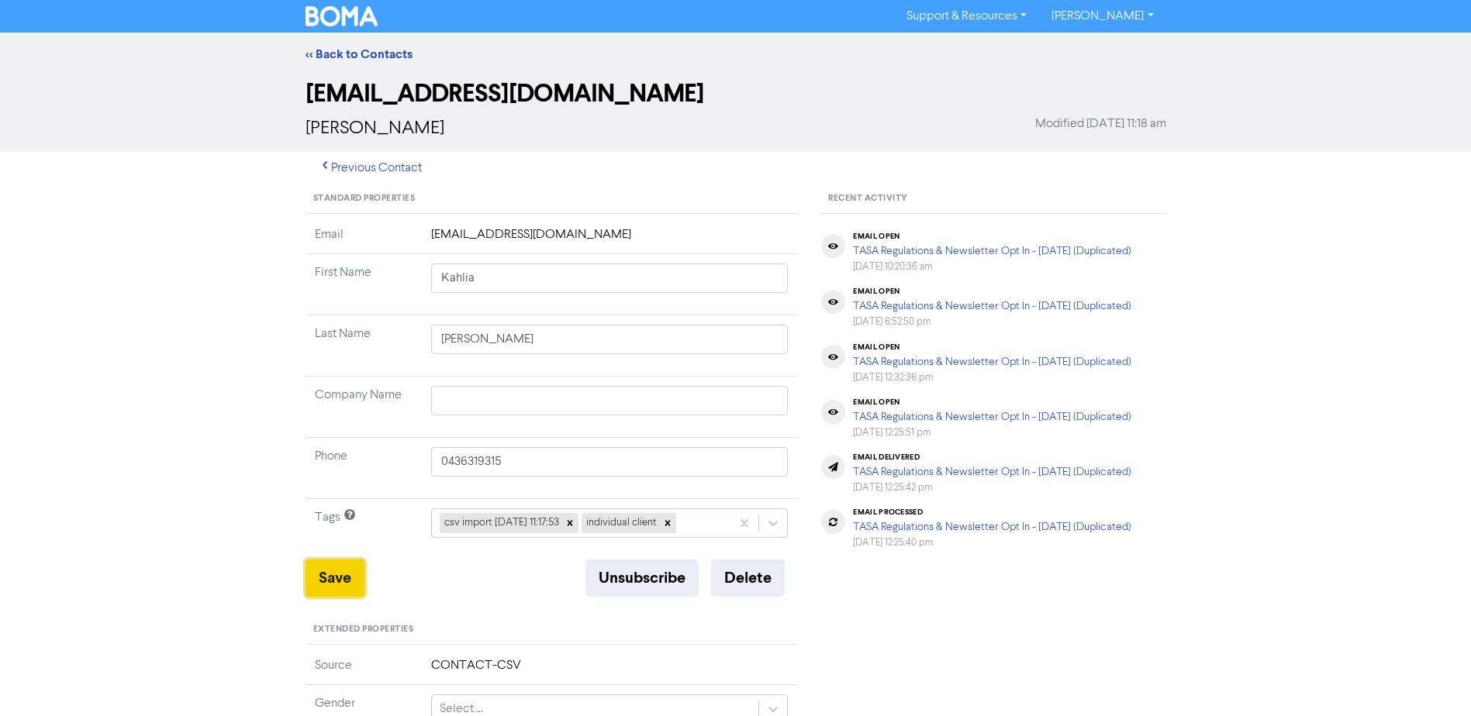
click at [329, 568] on button "Save" at bounding box center [334, 578] width 59 height 37
click at [331, 584] on button "Save" at bounding box center [334, 578] width 59 height 37
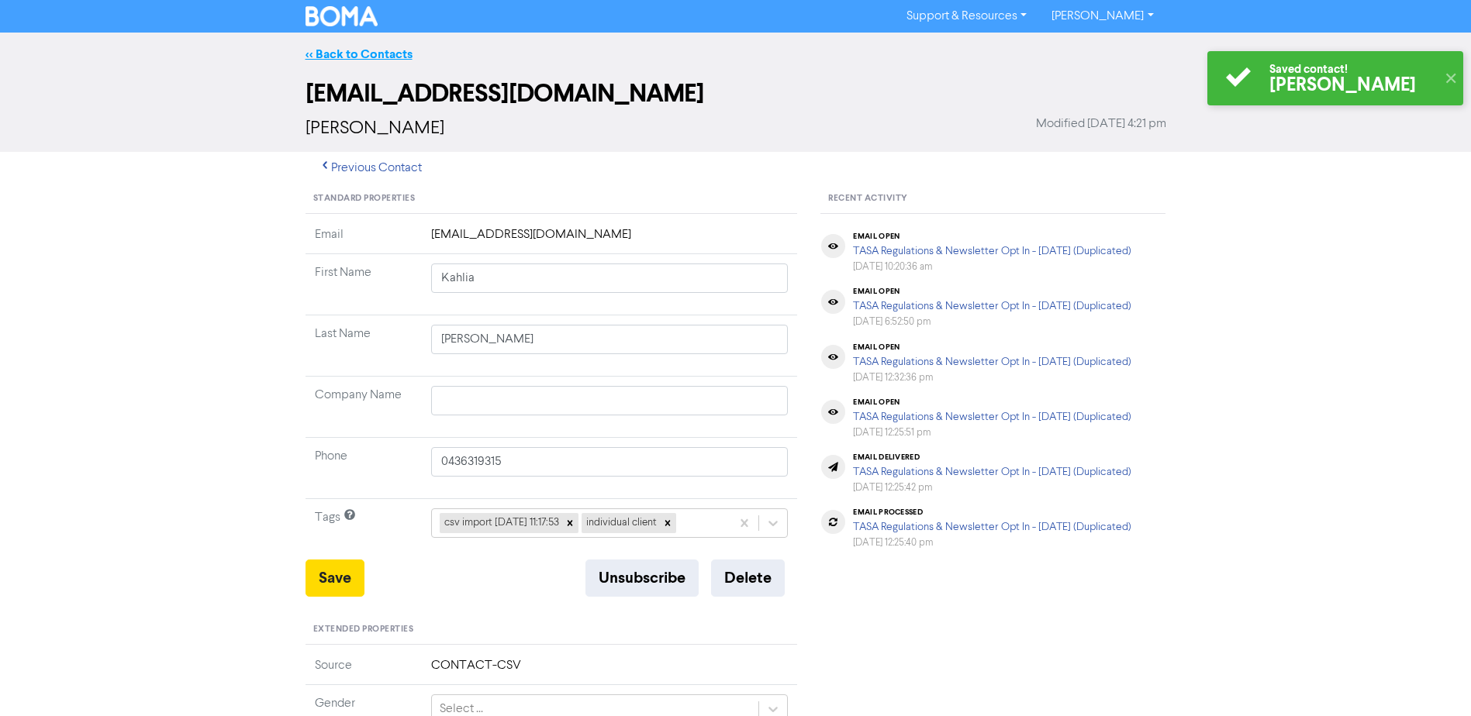
click at [386, 48] on link "<< Back to Contacts" at bounding box center [358, 55] width 107 height 16
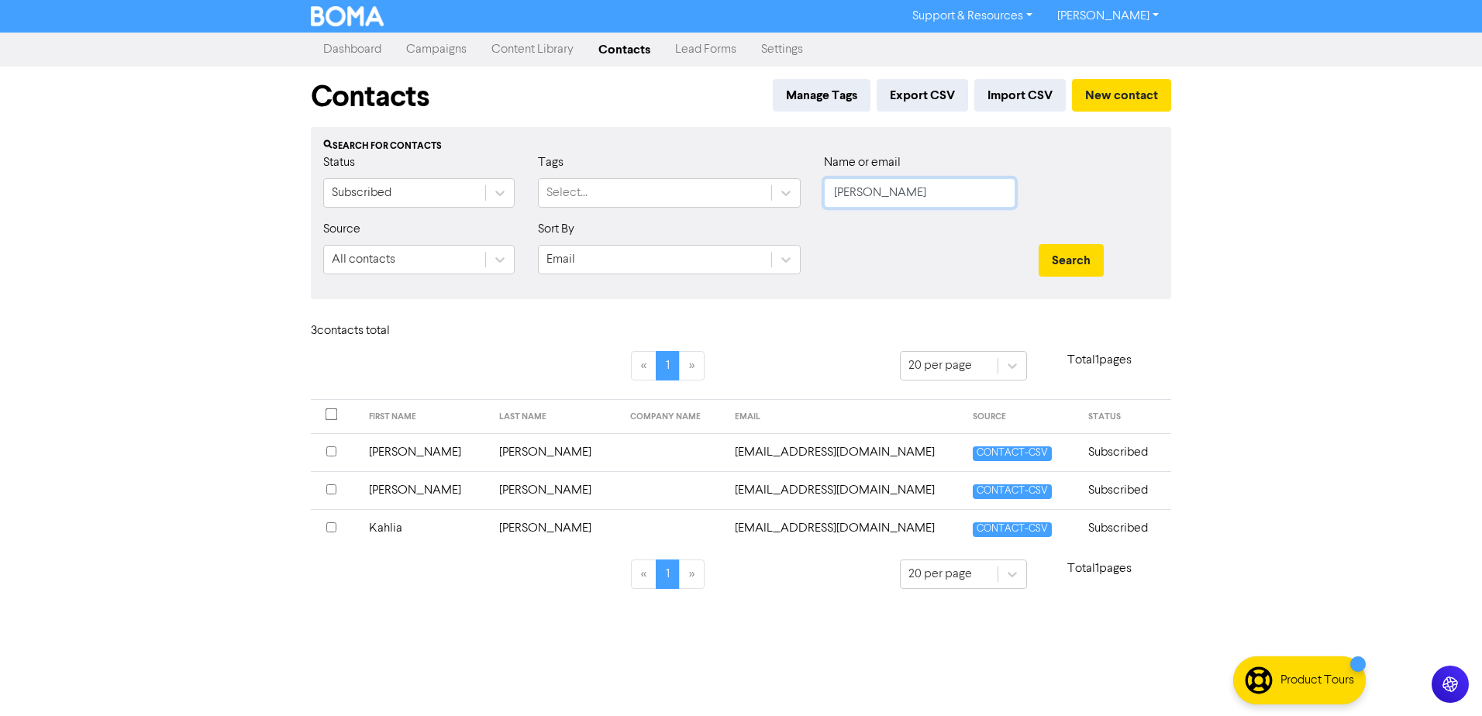
drag, startPoint x: 871, startPoint y: 201, endPoint x: 702, endPoint y: 214, distance: 170.3
click at [736, 210] on div "Status Subscribed Tags Select... Name or email [PERSON_NAME]" at bounding box center [741, 186] width 859 height 67
click at [1039, 244] on button "Search" at bounding box center [1071, 260] width 65 height 33
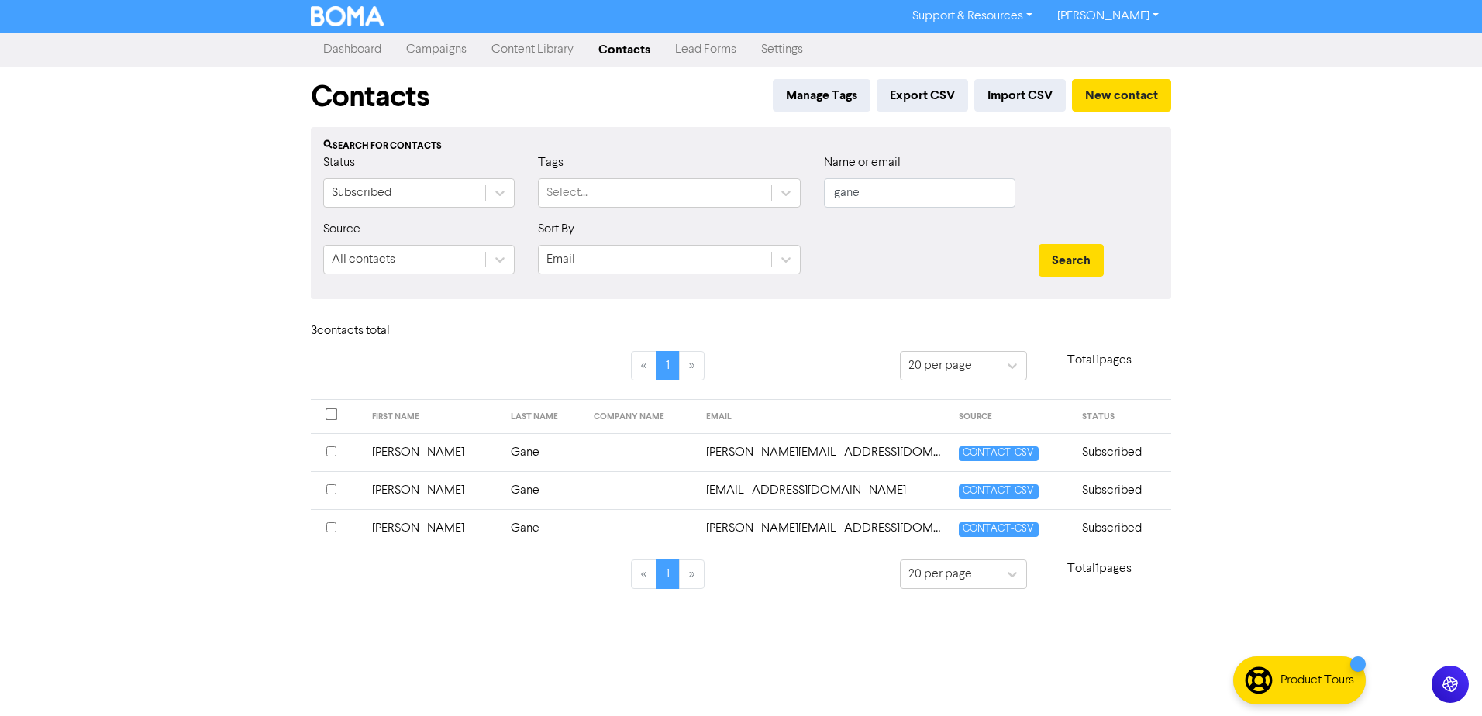
click at [397, 488] on td "[PERSON_NAME]" at bounding box center [433, 490] width 140 height 38
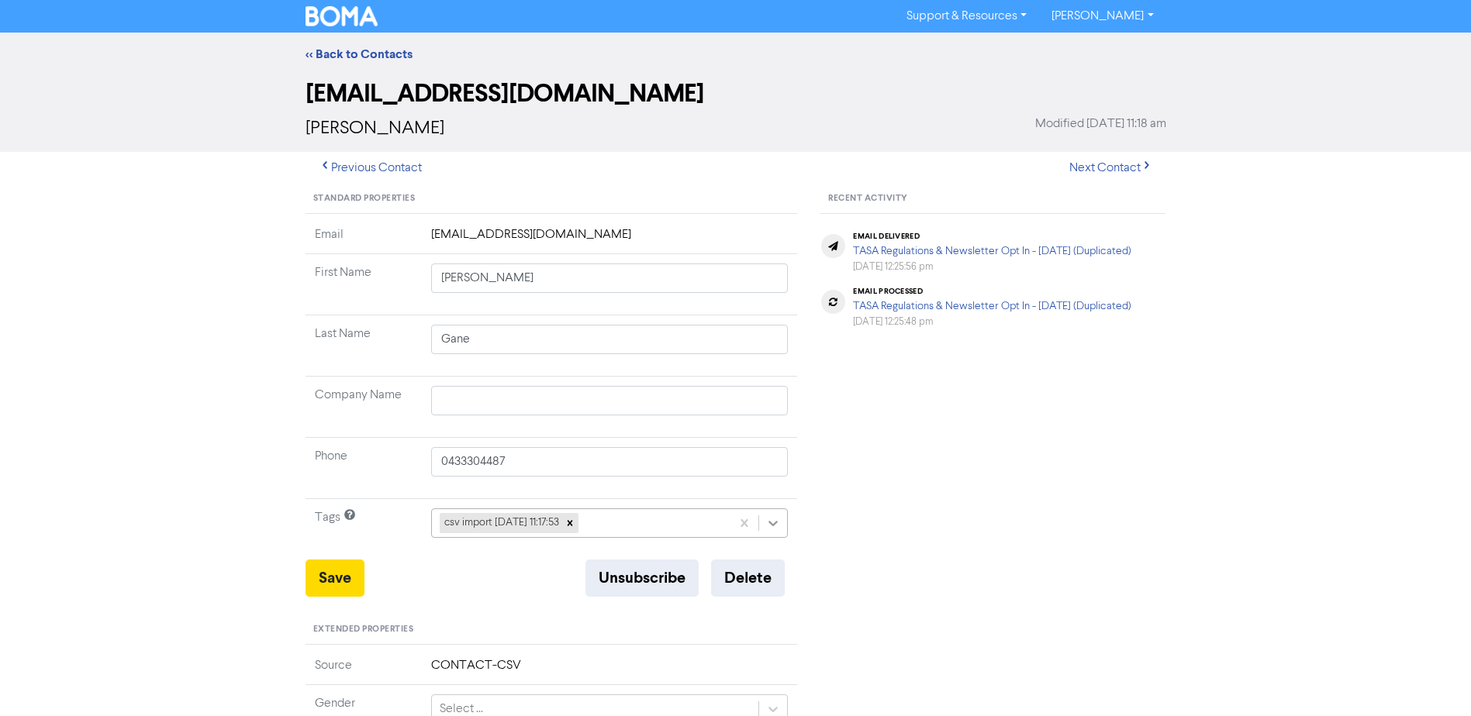
click at [785, 532] on div at bounding box center [773, 523] width 28 height 28
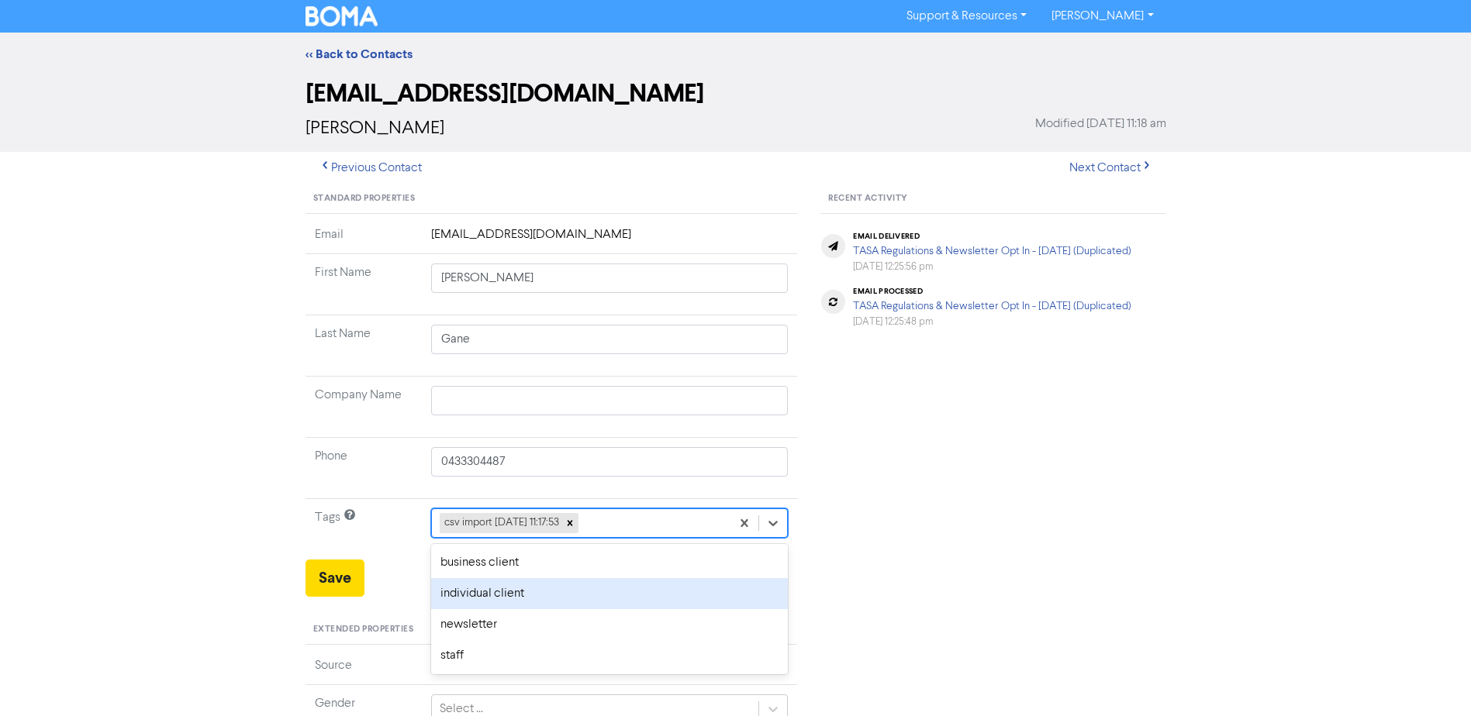
click at [530, 594] on div "individual client" at bounding box center [609, 593] width 357 height 31
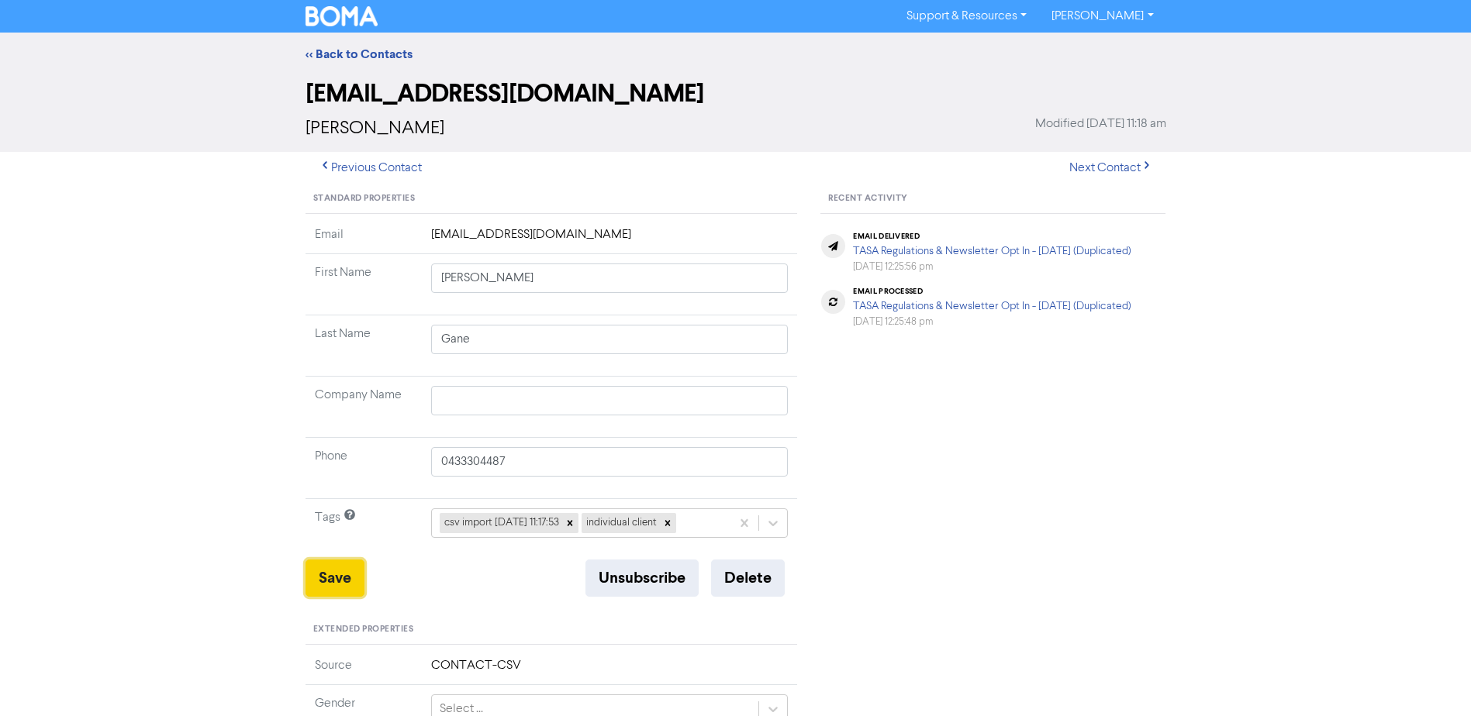
click at [333, 576] on button "Save" at bounding box center [334, 578] width 59 height 37
click at [375, 50] on link "<< Back to Contacts" at bounding box center [358, 55] width 107 height 16
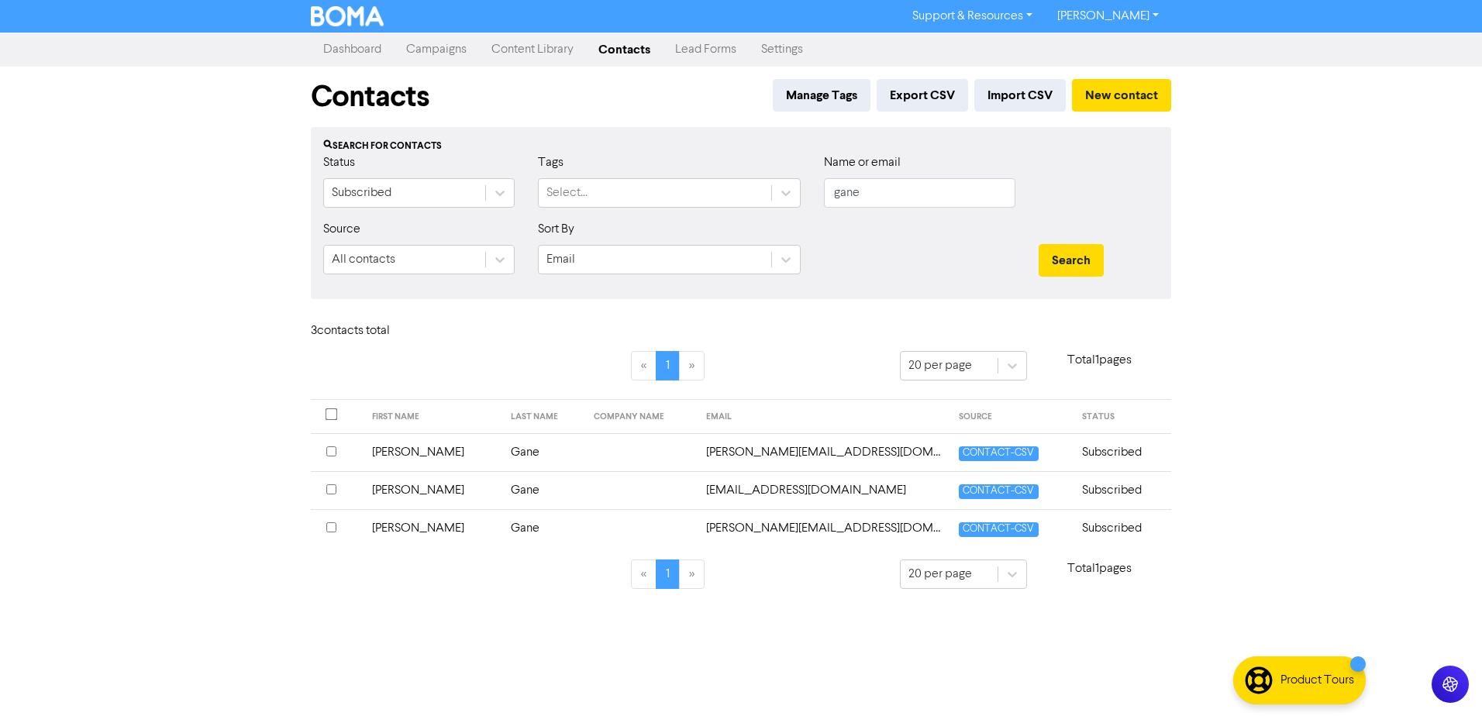
click at [398, 450] on td "[PERSON_NAME]" at bounding box center [433, 452] width 140 height 38
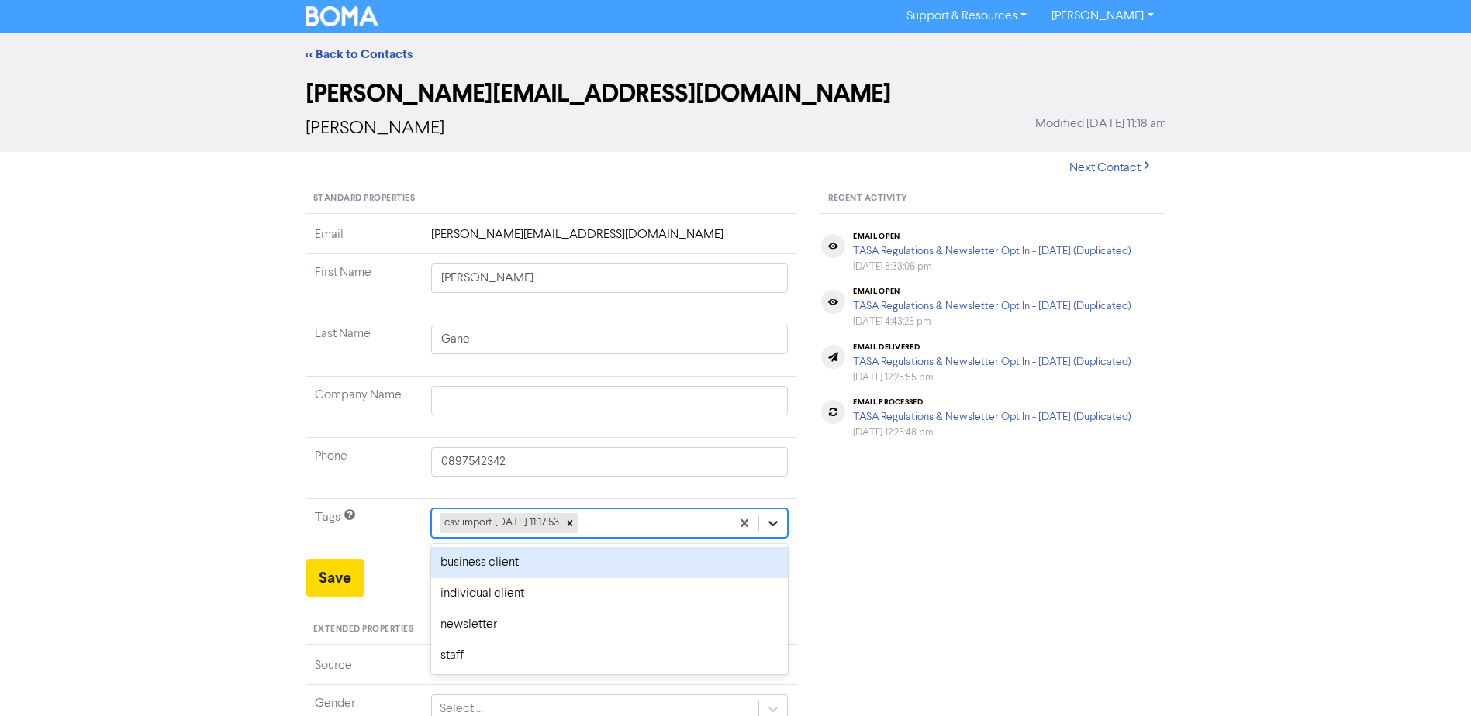
click at [772, 525] on icon at bounding box center [773, 523] width 9 height 5
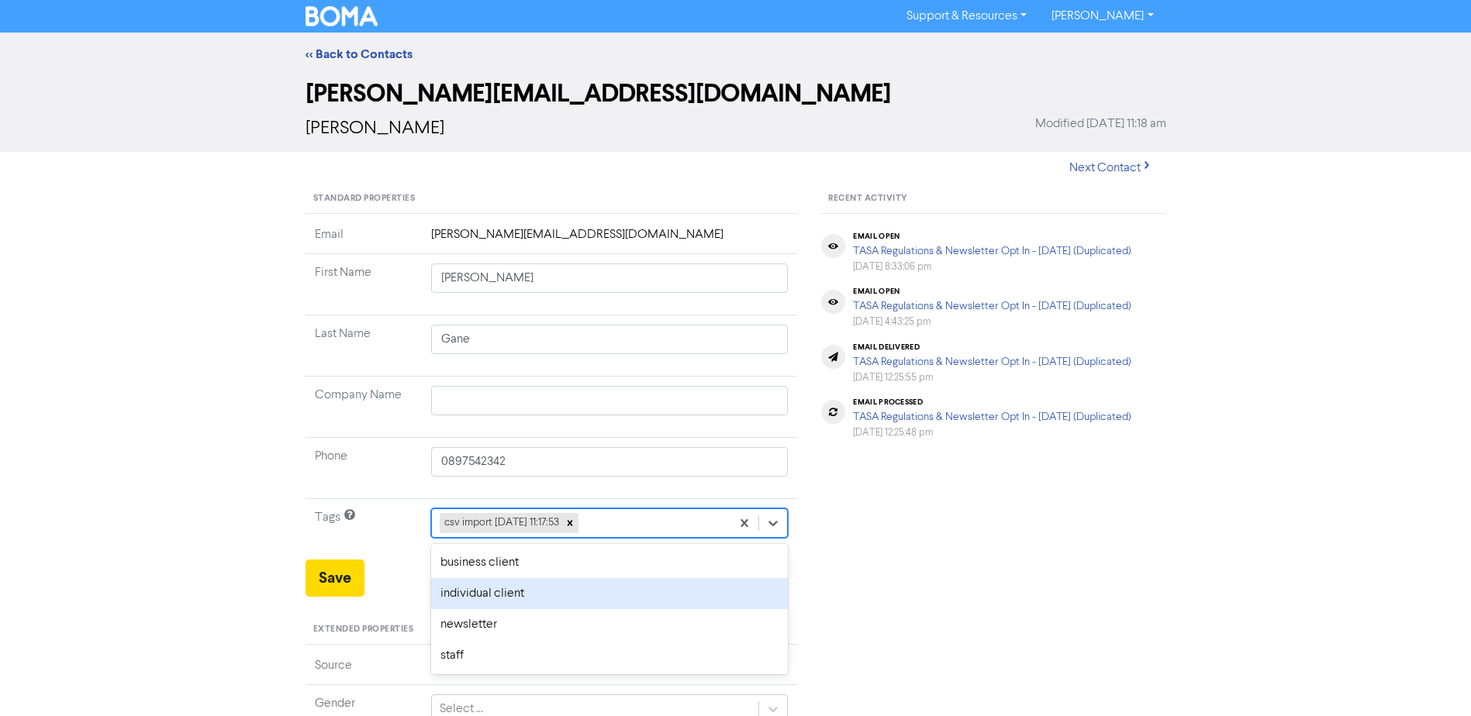
click at [520, 595] on div "individual client" at bounding box center [609, 593] width 357 height 31
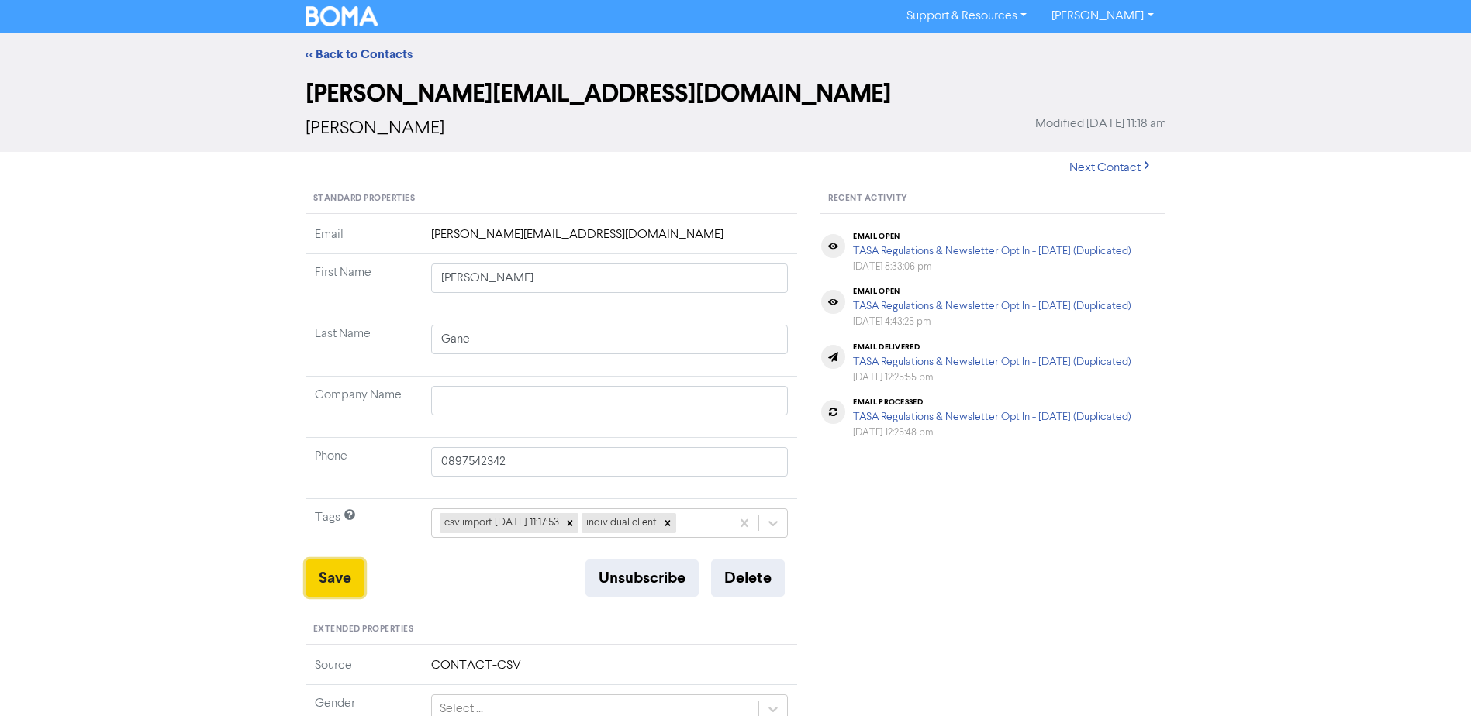
click at [337, 575] on button "Save" at bounding box center [334, 578] width 59 height 37
click at [364, 53] on link "<< Back to Contacts" at bounding box center [358, 55] width 107 height 16
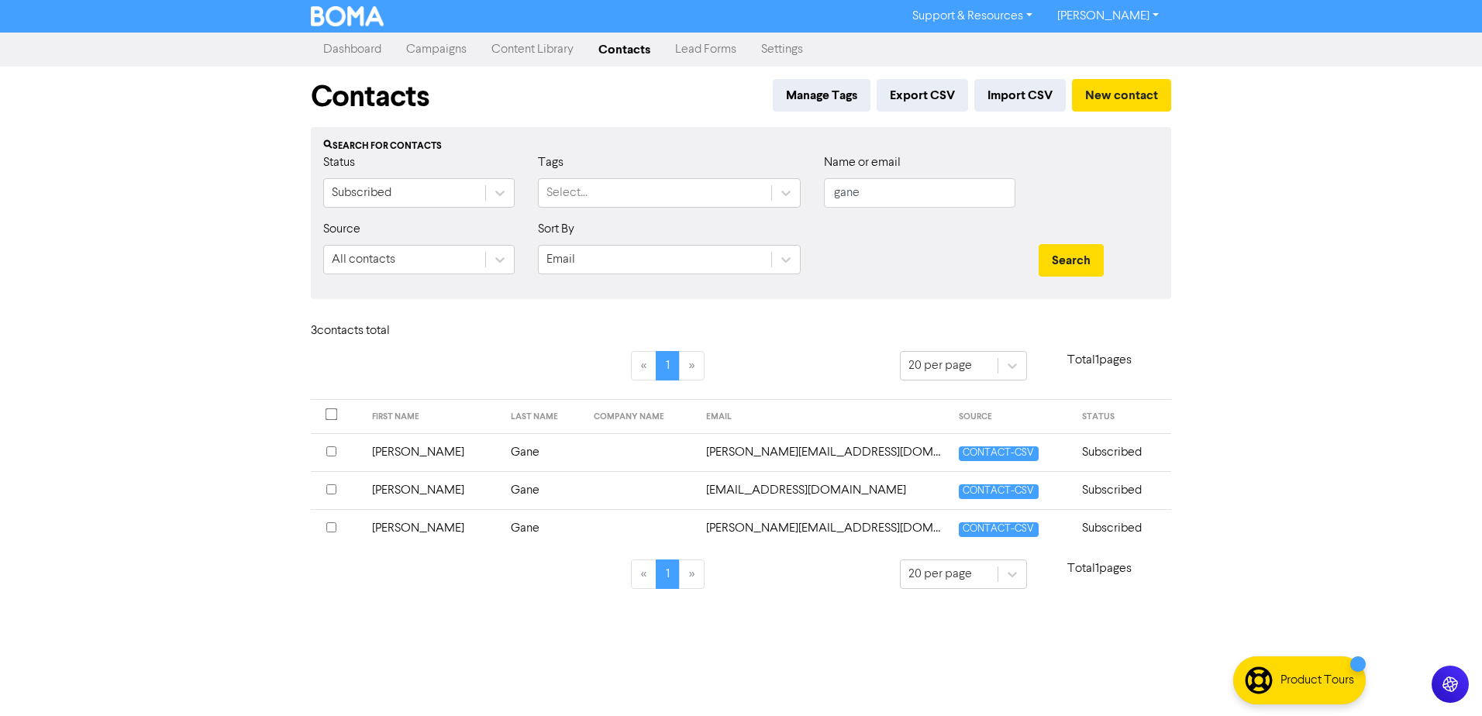
click at [391, 528] on td "[PERSON_NAME]" at bounding box center [433, 528] width 140 height 38
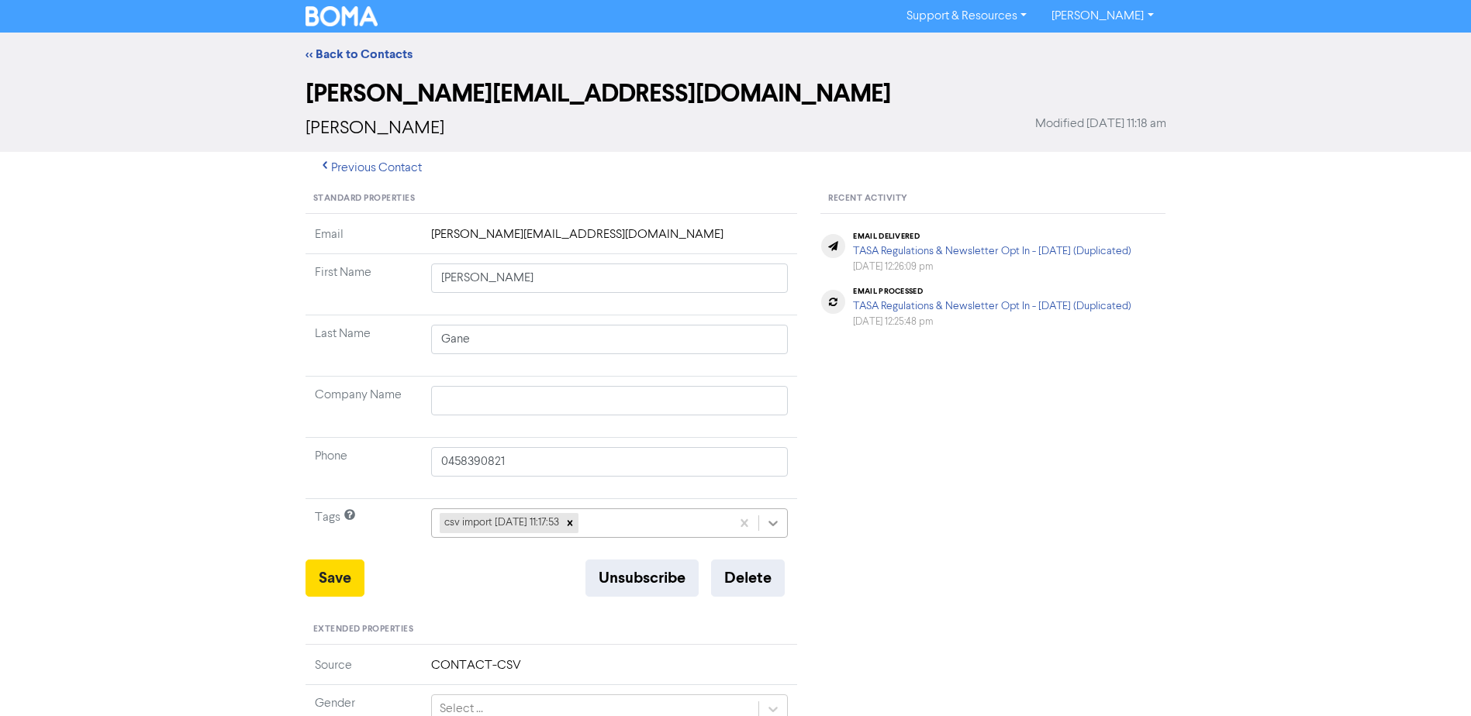
click at [774, 522] on icon at bounding box center [773, 524] width 16 height 16
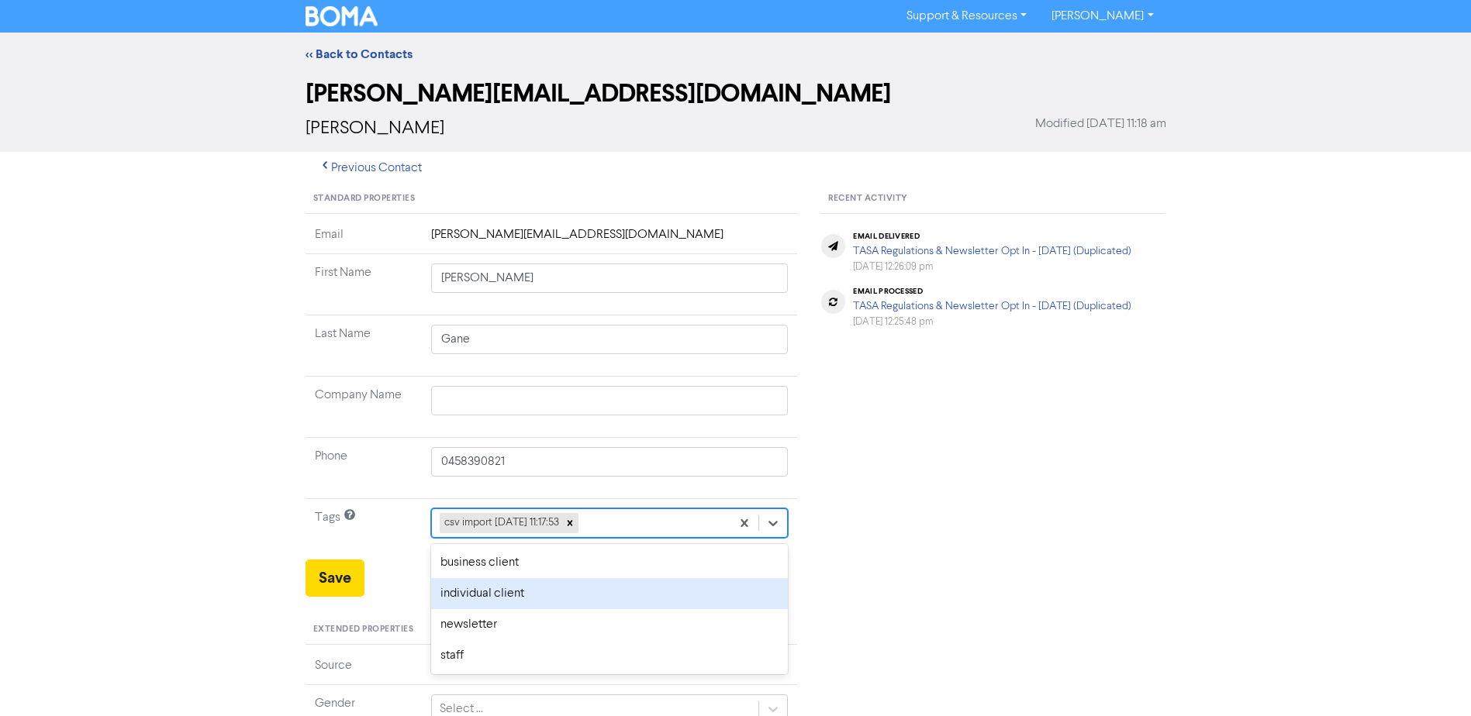
click at [545, 594] on div "individual client" at bounding box center [609, 593] width 357 height 31
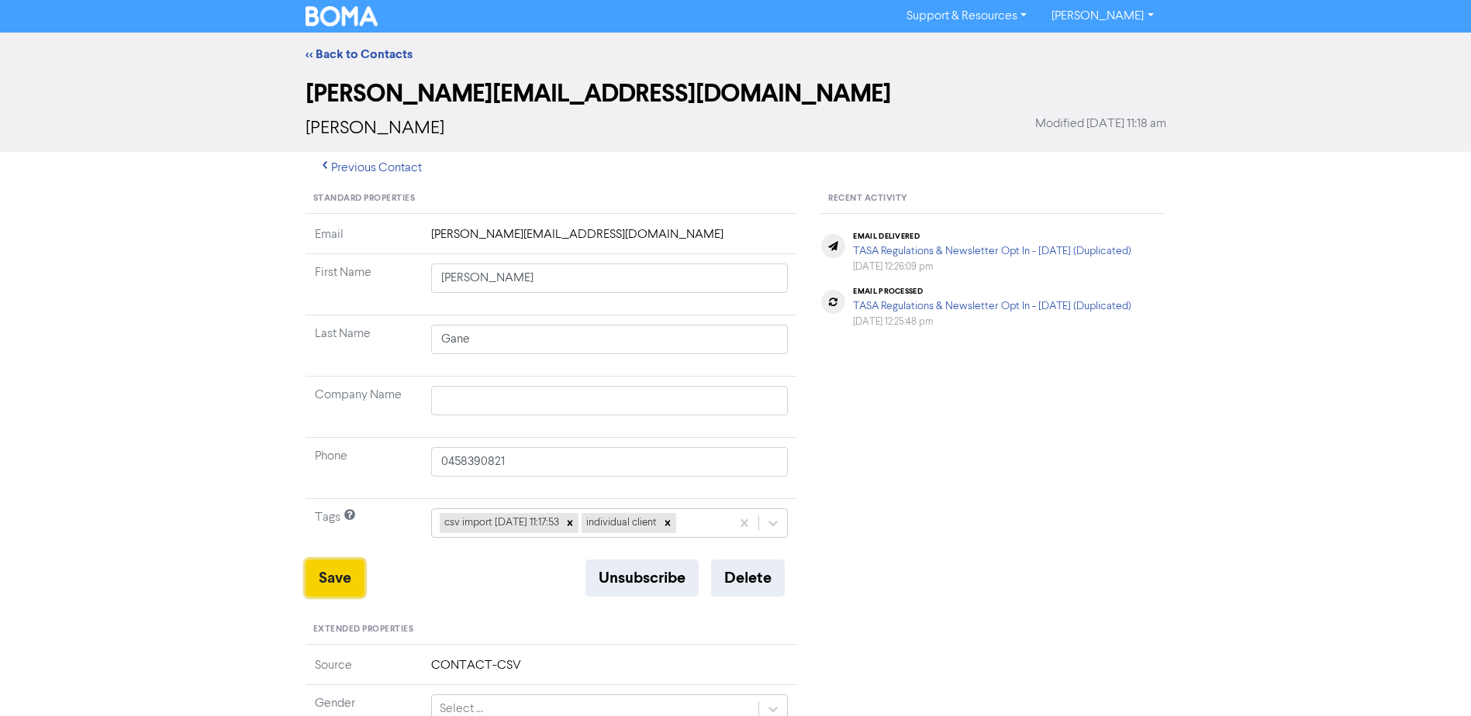
click at [325, 579] on button "Save" at bounding box center [334, 578] width 59 height 37
click at [385, 53] on link "<< Back to Contacts" at bounding box center [358, 55] width 107 height 16
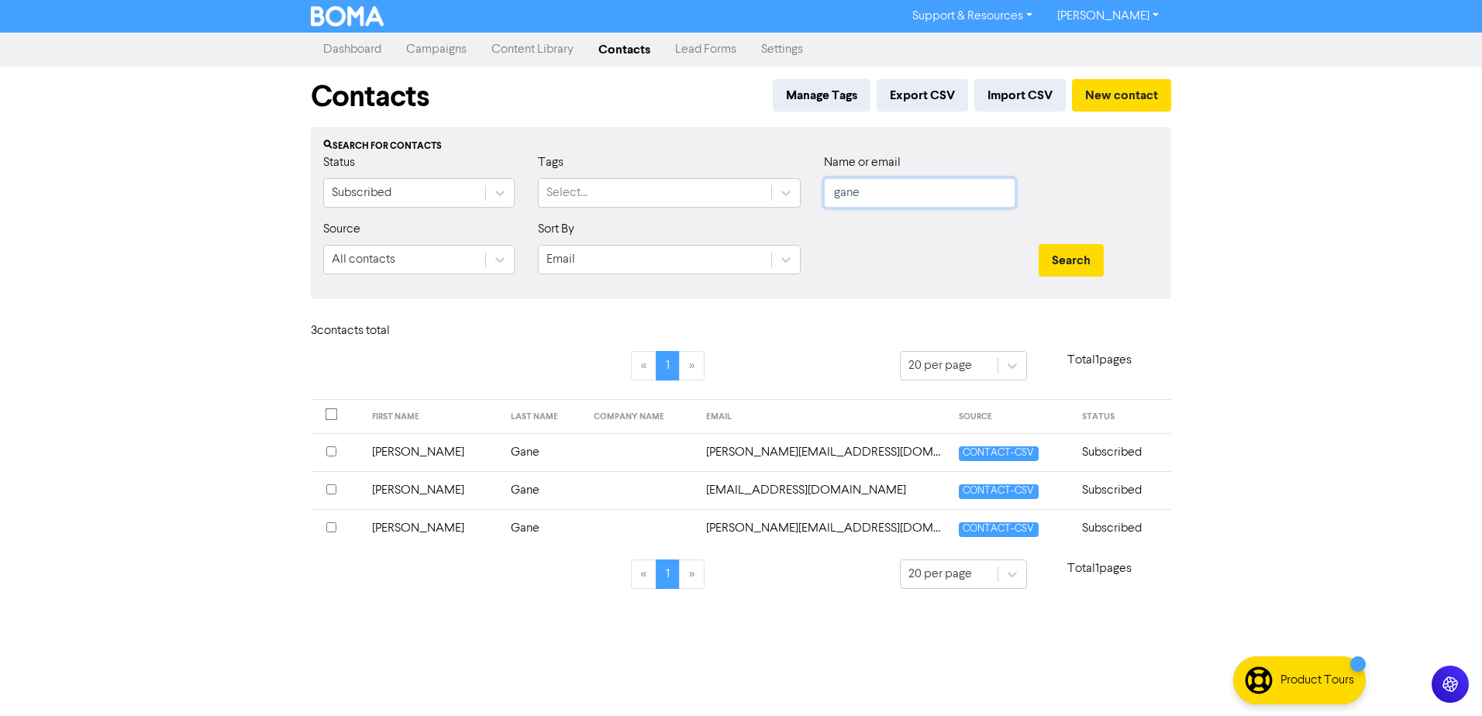
click at [654, 233] on form "Status Subscribed Tags Select... Name or email gane Source All contacts Sort By…" at bounding box center [741, 219] width 836 height 133
click at [1039, 244] on button "Search" at bounding box center [1071, 260] width 65 height 33
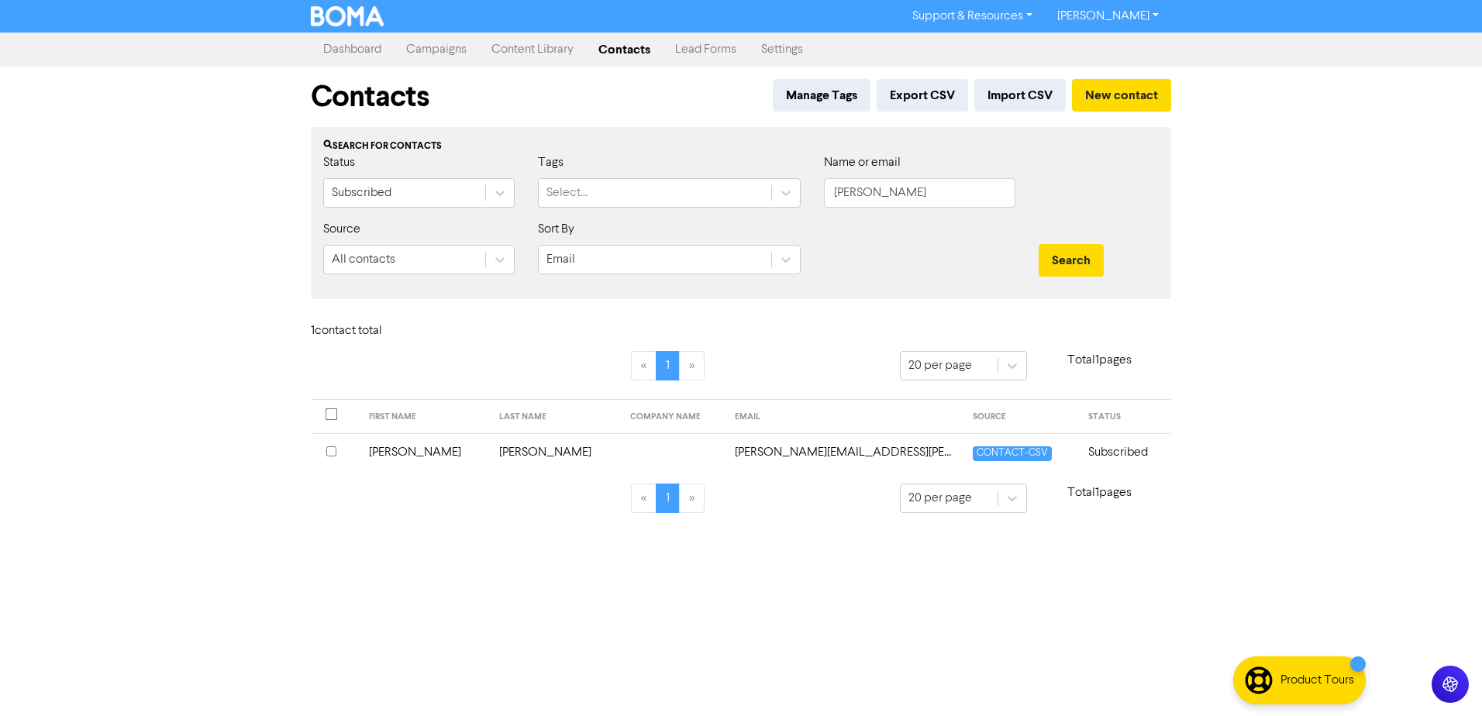
click at [391, 452] on td "[PERSON_NAME]" at bounding box center [425, 452] width 131 height 38
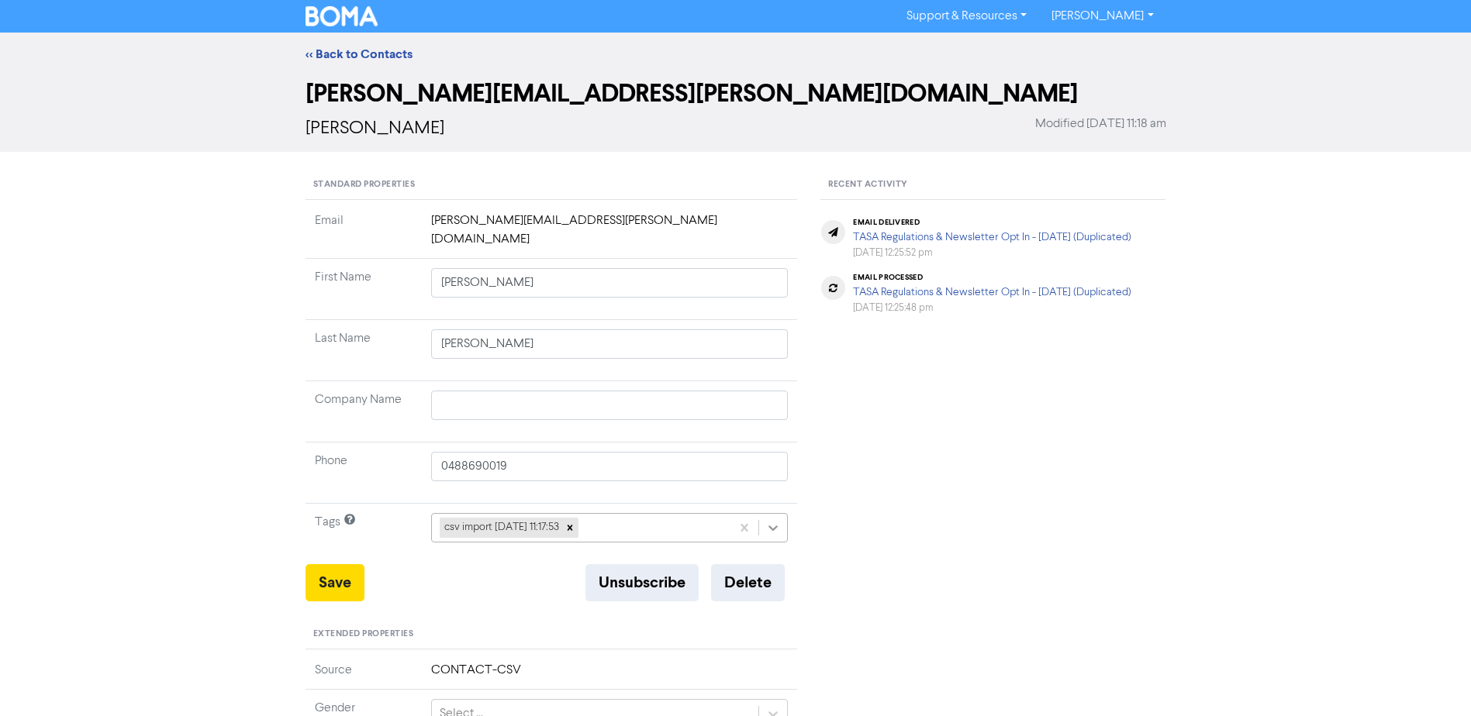
click at [773, 520] on icon at bounding box center [773, 528] width 16 height 16
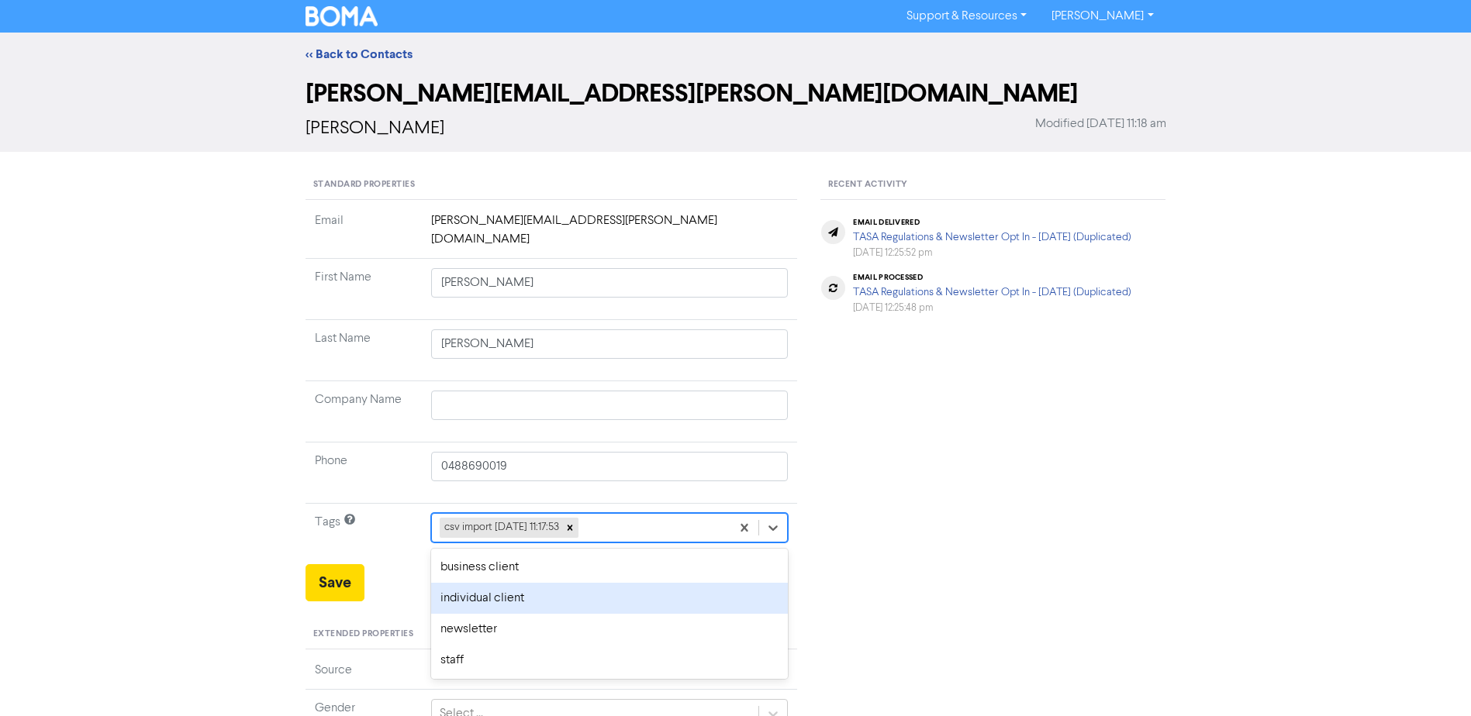
click at [502, 583] on div "individual client" at bounding box center [609, 598] width 357 height 31
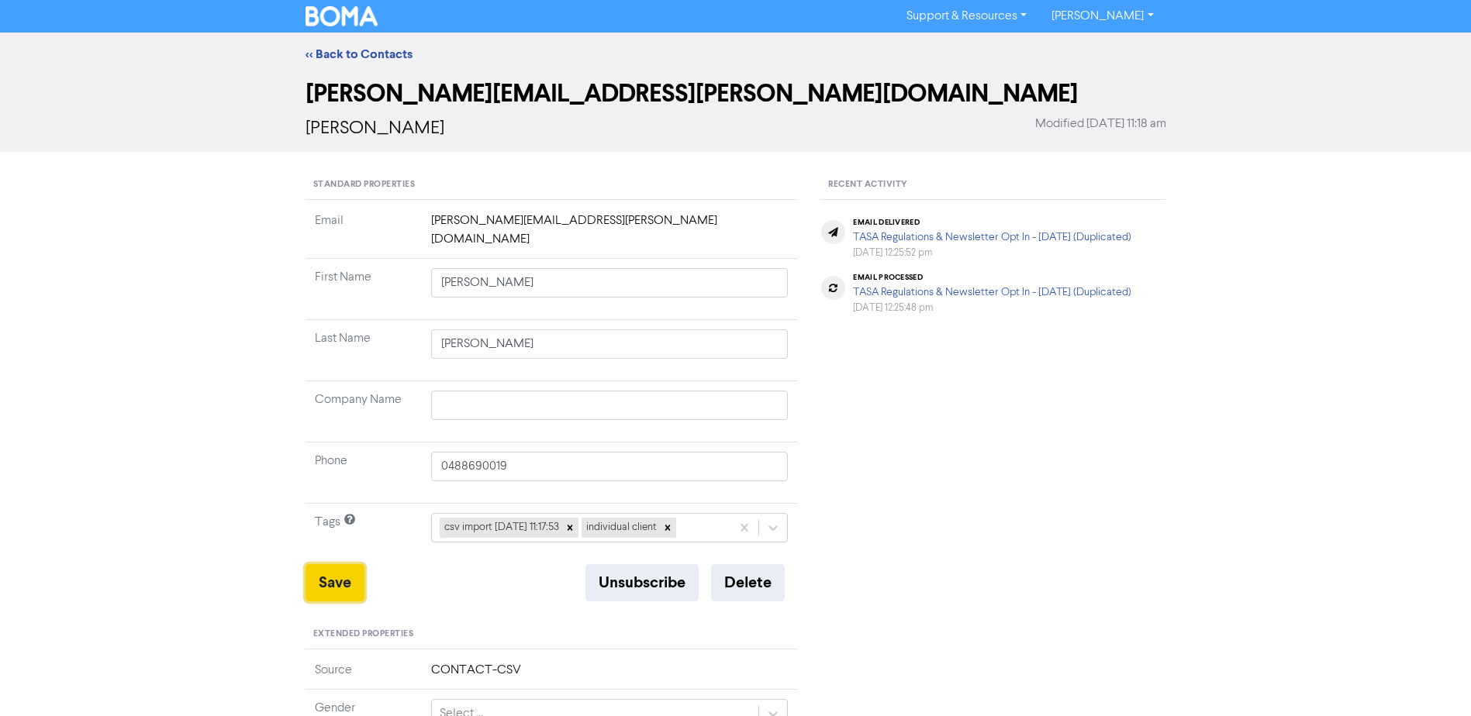
click at [333, 564] on button "Save" at bounding box center [334, 582] width 59 height 37
click at [336, 50] on link "<< Back to Contacts" at bounding box center [358, 55] width 107 height 16
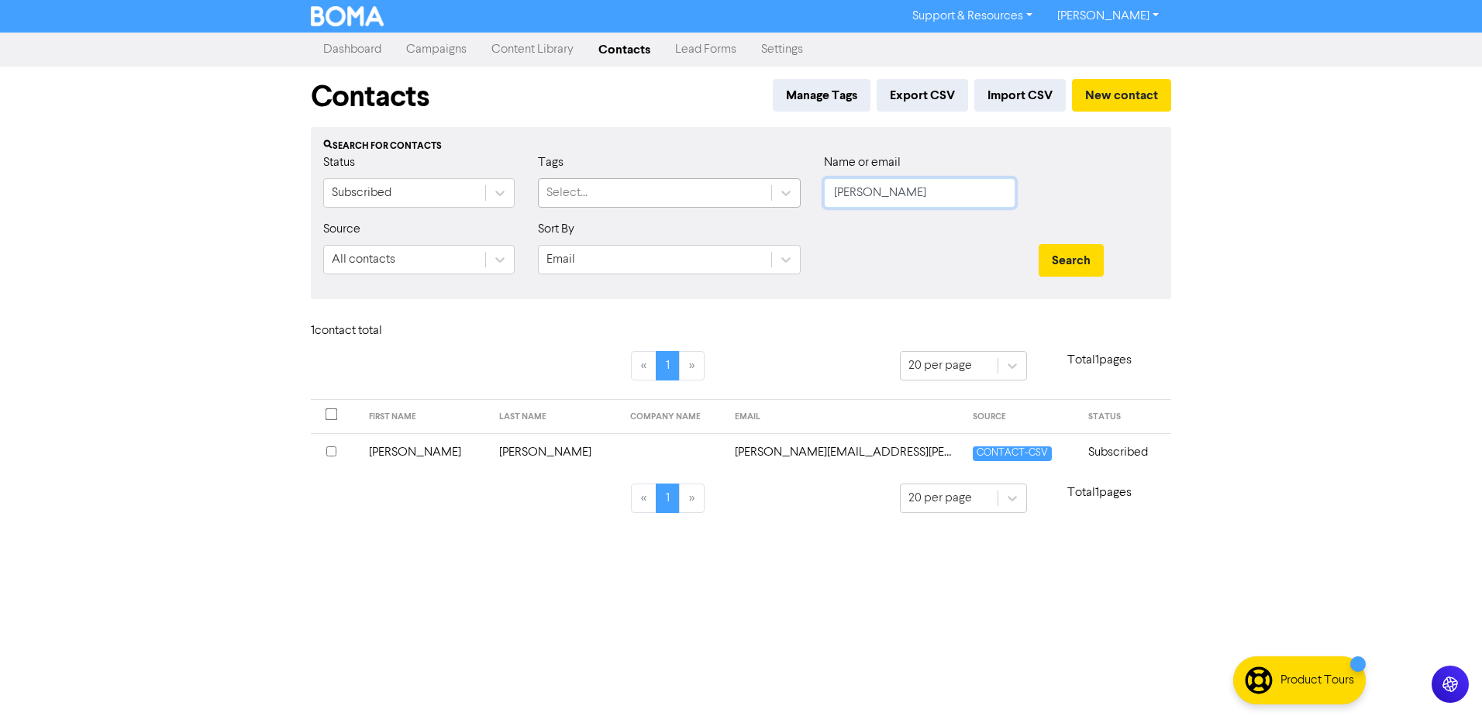
drag, startPoint x: 907, startPoint y: 192, endPoint x: 626, endPoint y: 200, distance: 281.5
click at [685, 200] on div "Status Subscribed Tags Select... Name or email [PERSON_NAME]" at bounding box center [741, 186] width 859 height 67
click at [1039, 244] on button "Search" at bounding box center [1071, 260] width 65 height 33
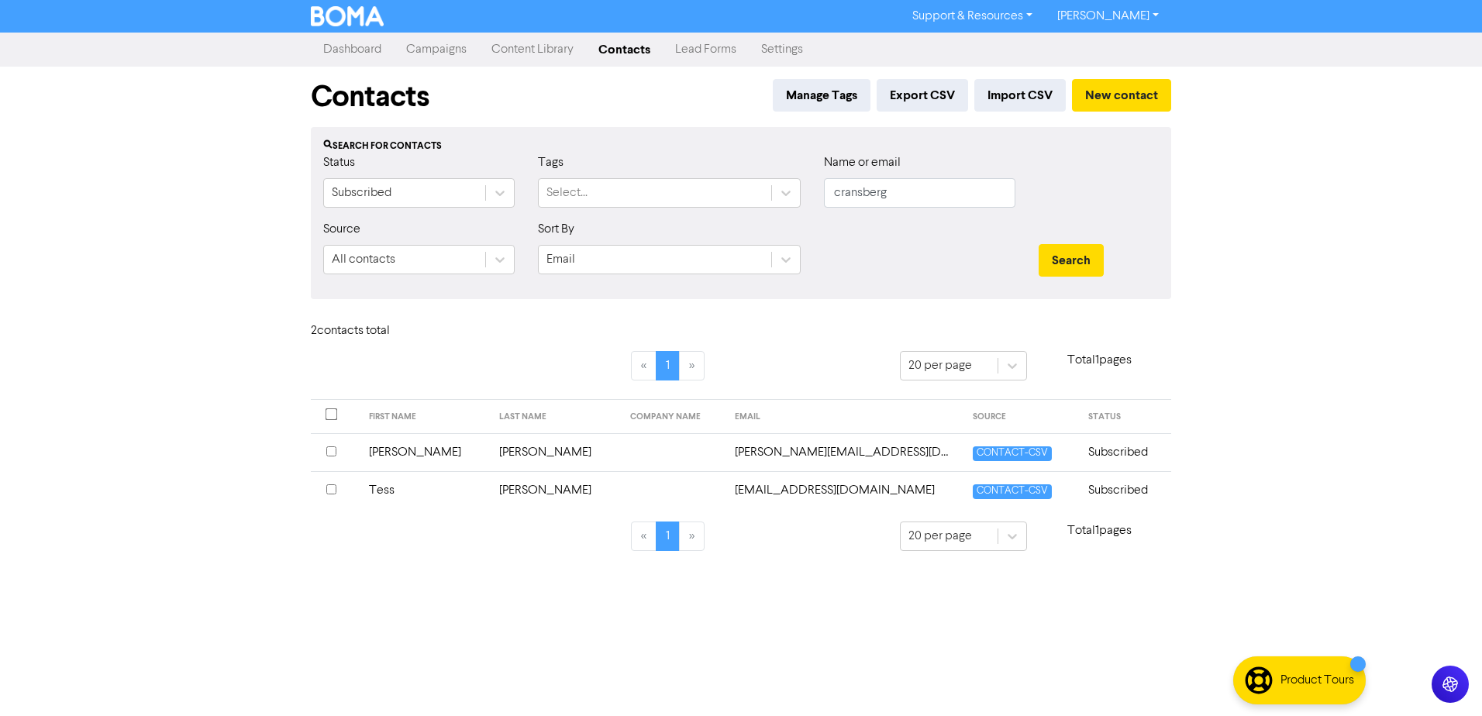
click at [409, 449] on td "[PERSON_NAME]" at bounding box center [425, 452] width 131 height 38
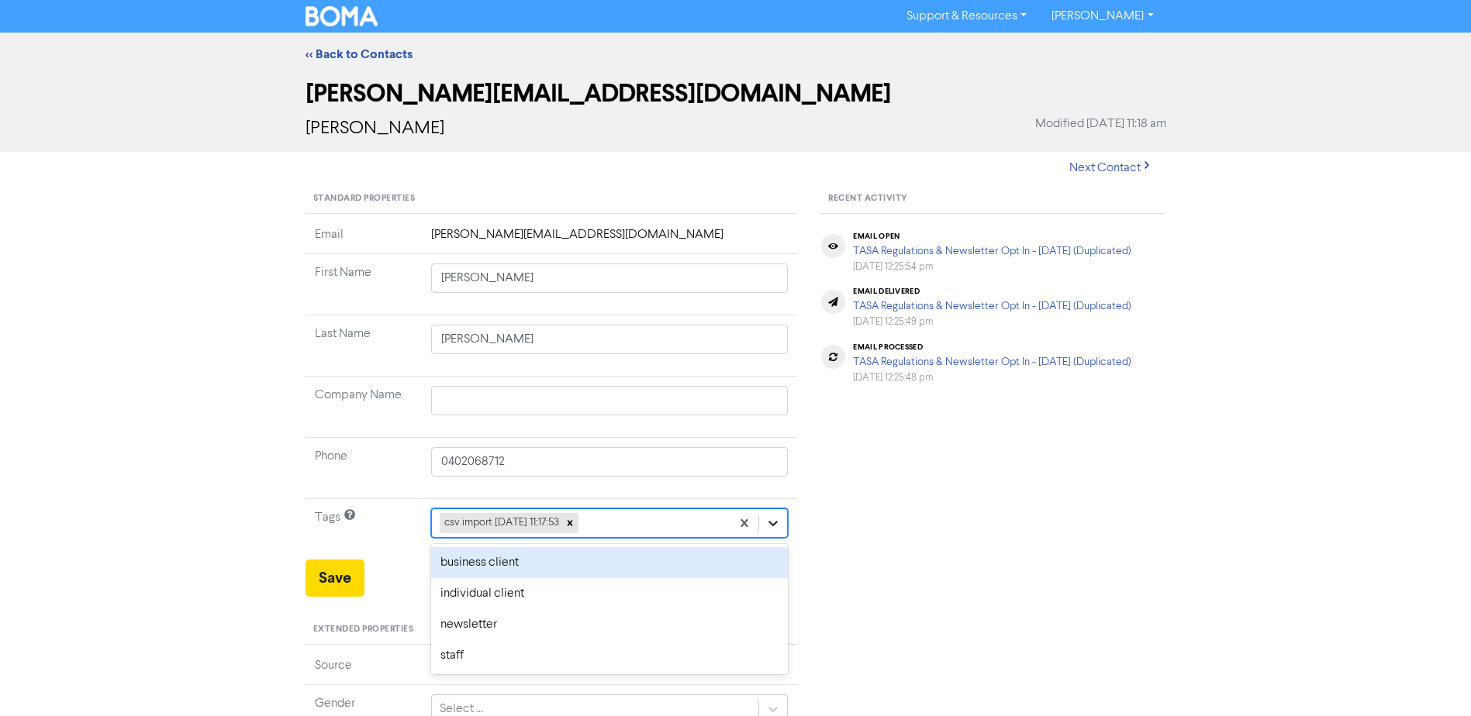
click at [772, 525] on icon at bounding box center [773, 523] width 9 height 5
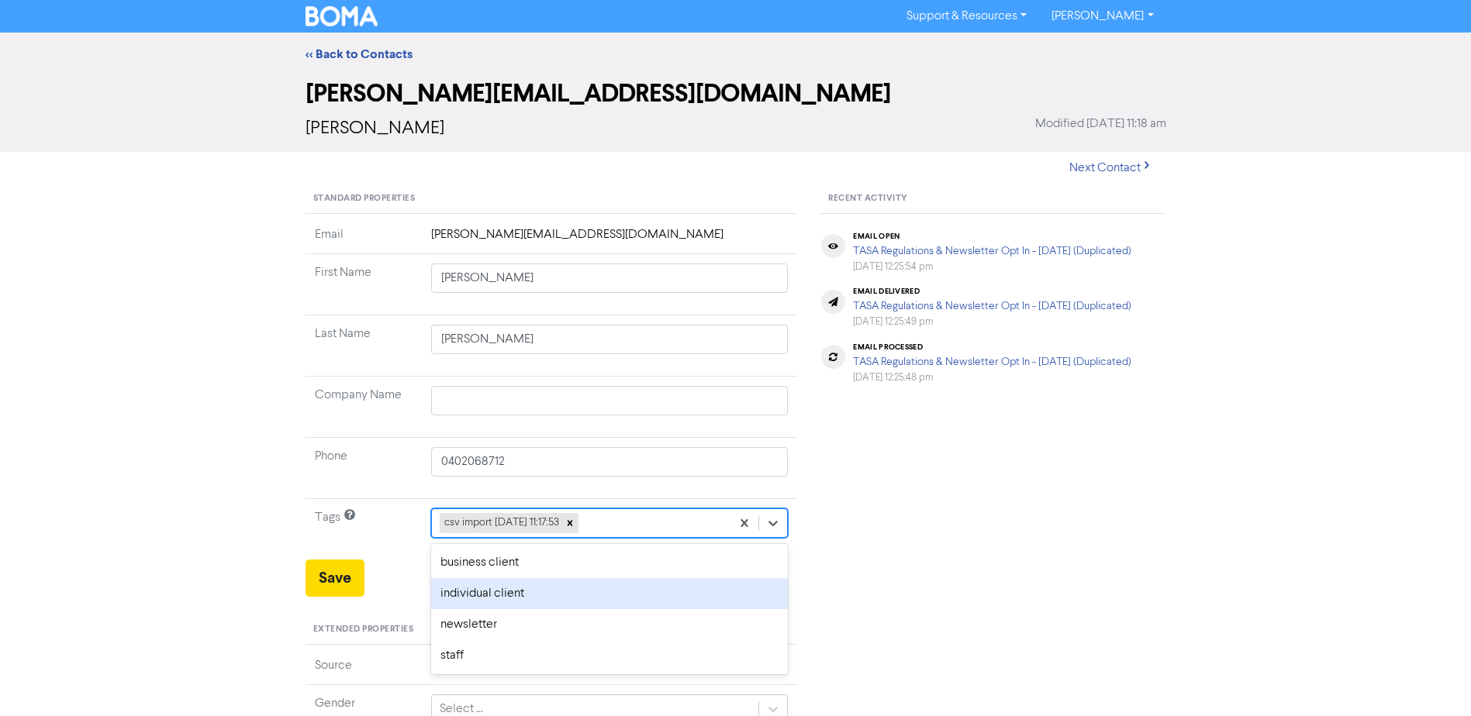
click at [550, 594] on div "individual client" at bounding box center [609, 593] width 357 height 31
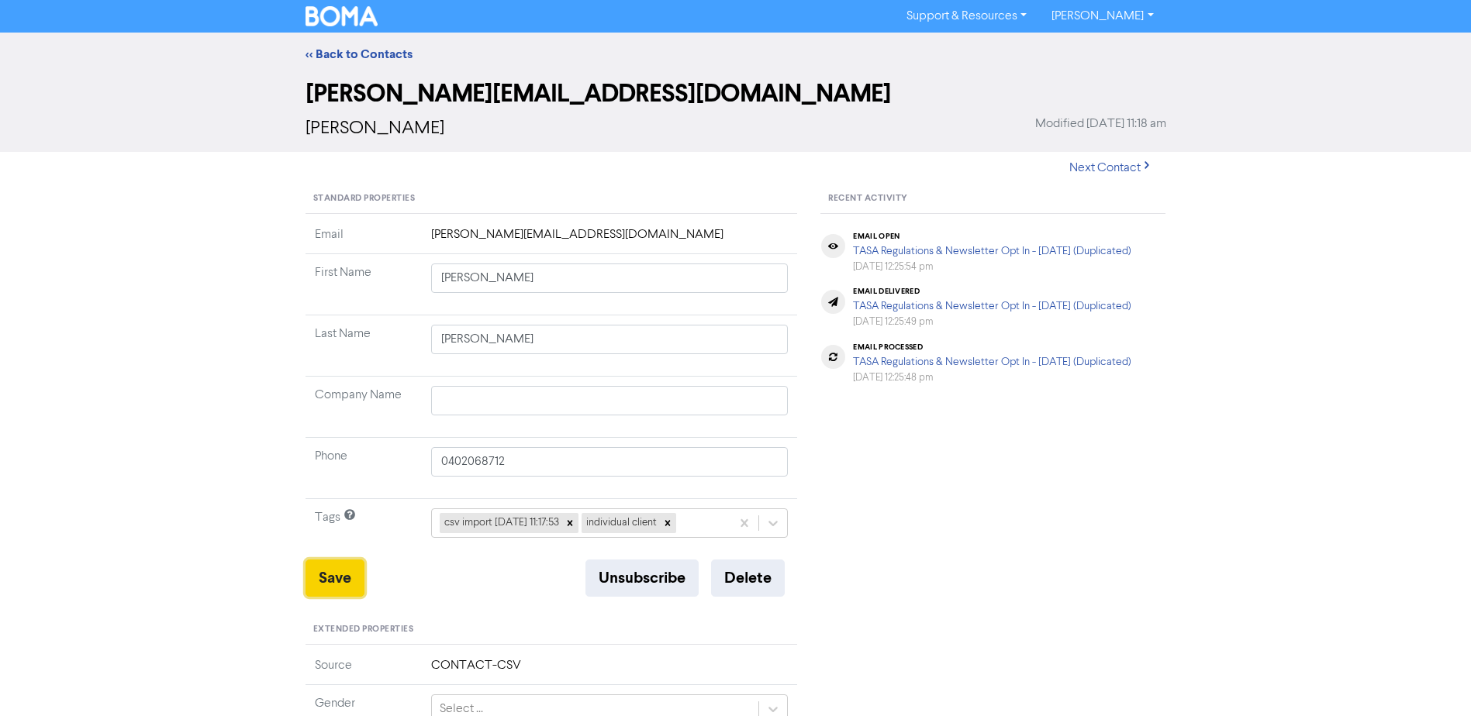
click at [333, 570] on button "Save" at bounding box center [334, 578] width 59 height 37
click at [360, 53] on link "<< Back to Contacts" at bounding box center [358, 55] width 107 height 16
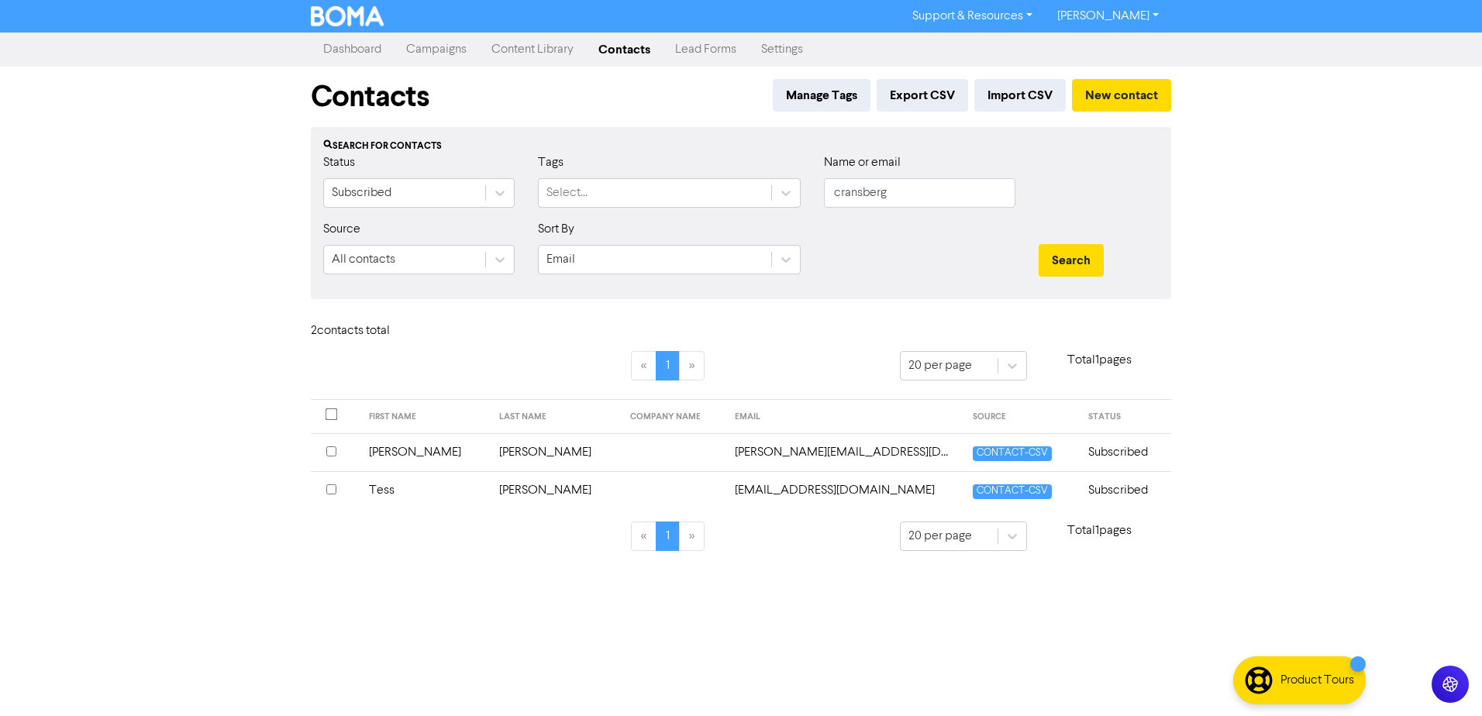
click at [399, 485] on td "Tess" at bounding box center [425, 490] width 131 height 38
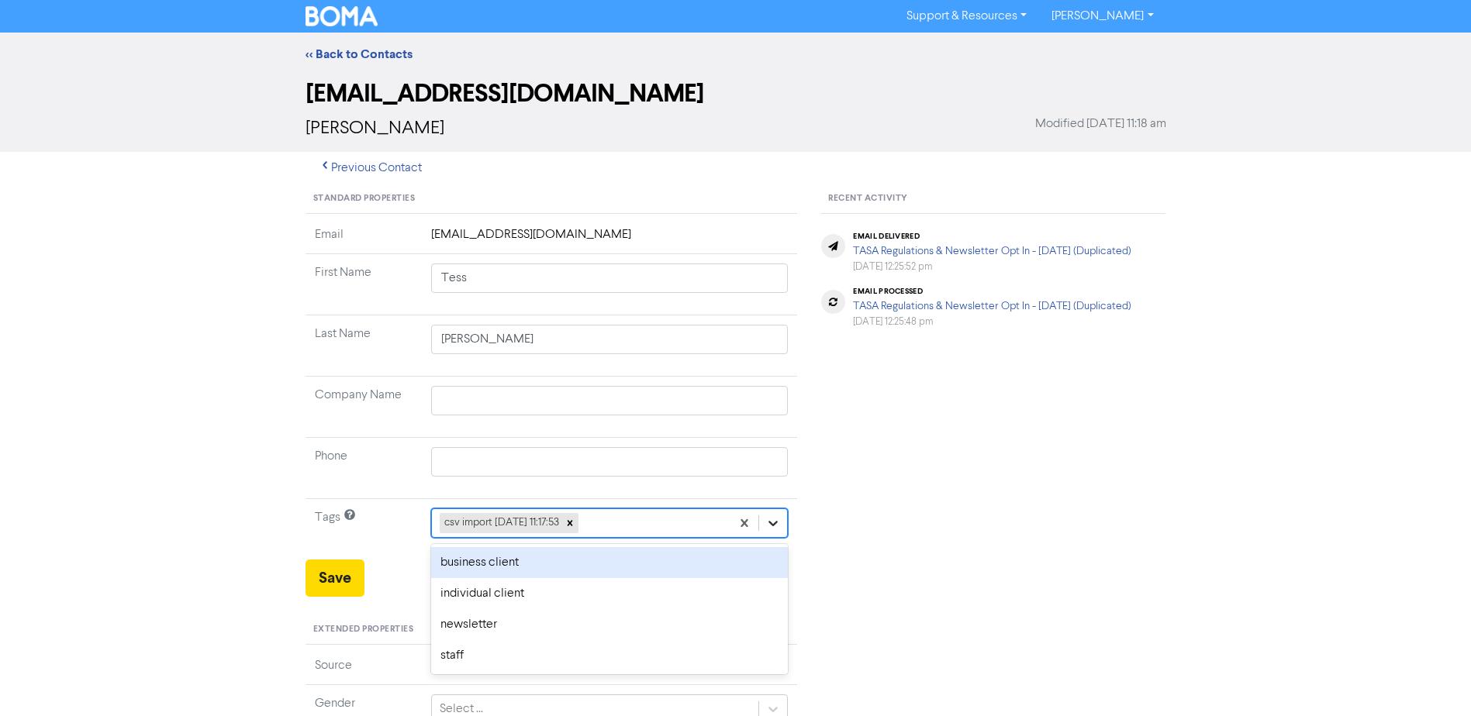
click at [771, 529] on icon at bounding box center [773, 524] width 16 height 16
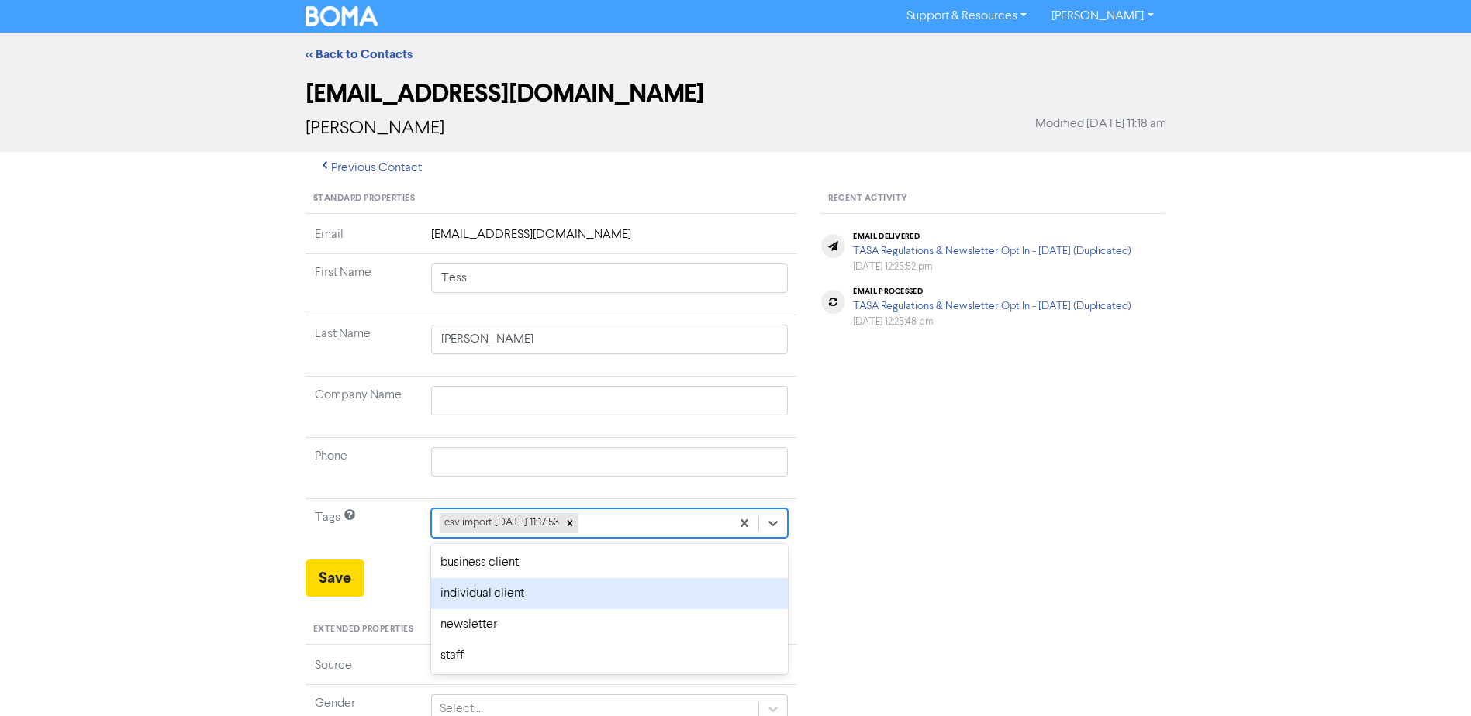
click at [483, 591] on div "individual client" at bounding box center [609, 593] width 357 height 31
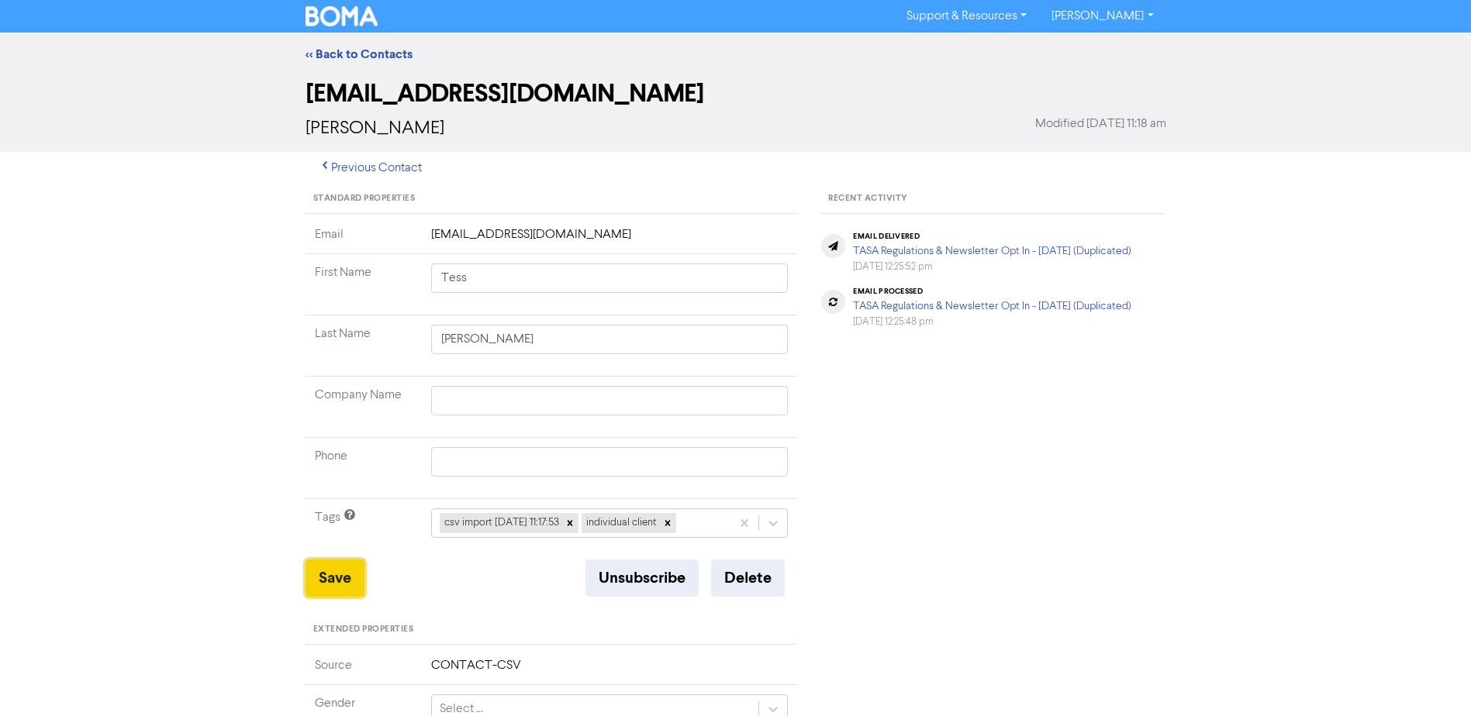
click at [338, 576] on button "Save" at bounding box center [334, 578] width 59 height 37
click at [367, 44] on div "<< Back to Contacts" at bounding box center [735, 54] width 1471 height 43
click at [364, 53] on link "<< Back to Contacts" at bounding box center [358, 55] width 107 height 16
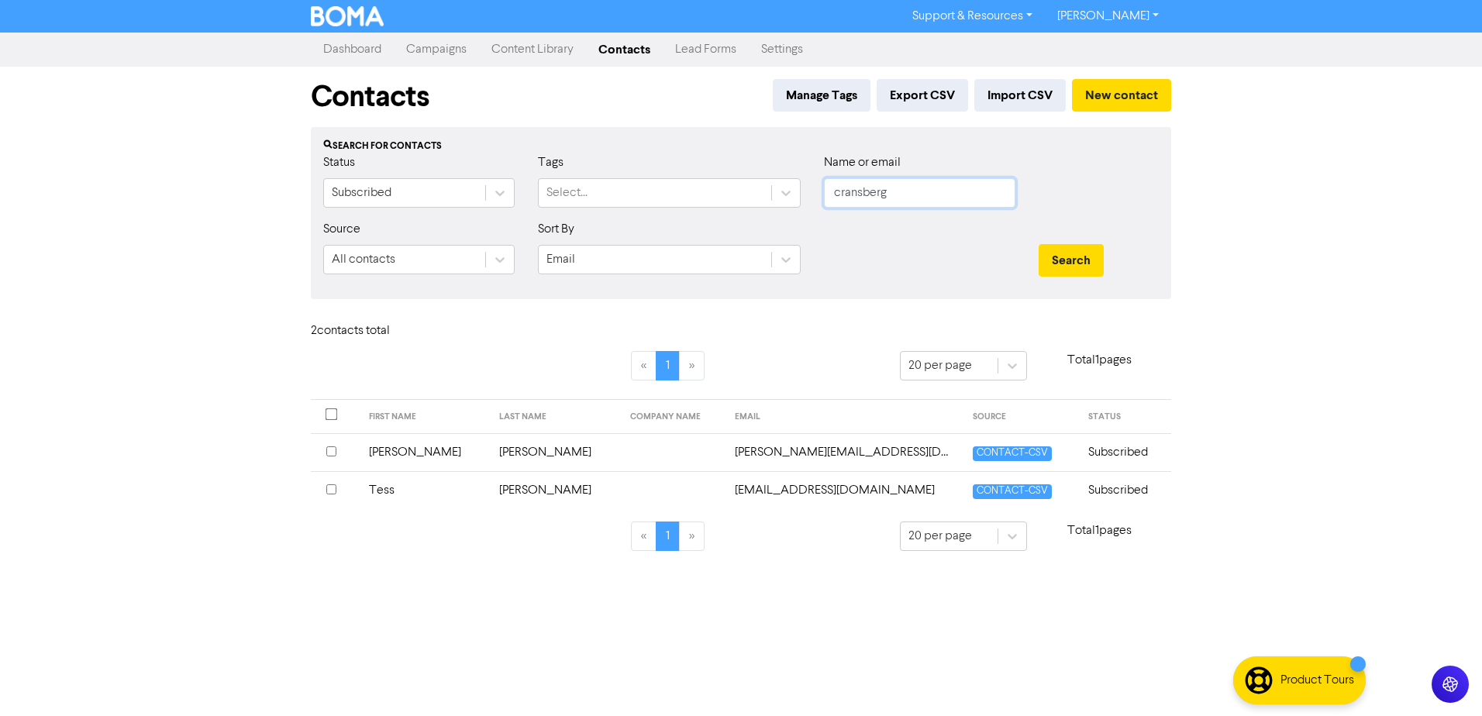
drag, startPoint x: 904, startPoint y: 188, endPoint x: 667, endPoint y: 209, distance: 238.2
click at [707, 216] on div "Status Subscribed Tags Select... Name or email cransberg" at bounding box center [741, 186] width 859 height 67
click at [1039, 244] on button "Search" at bounding box center [1071, 260] width 65 height 33
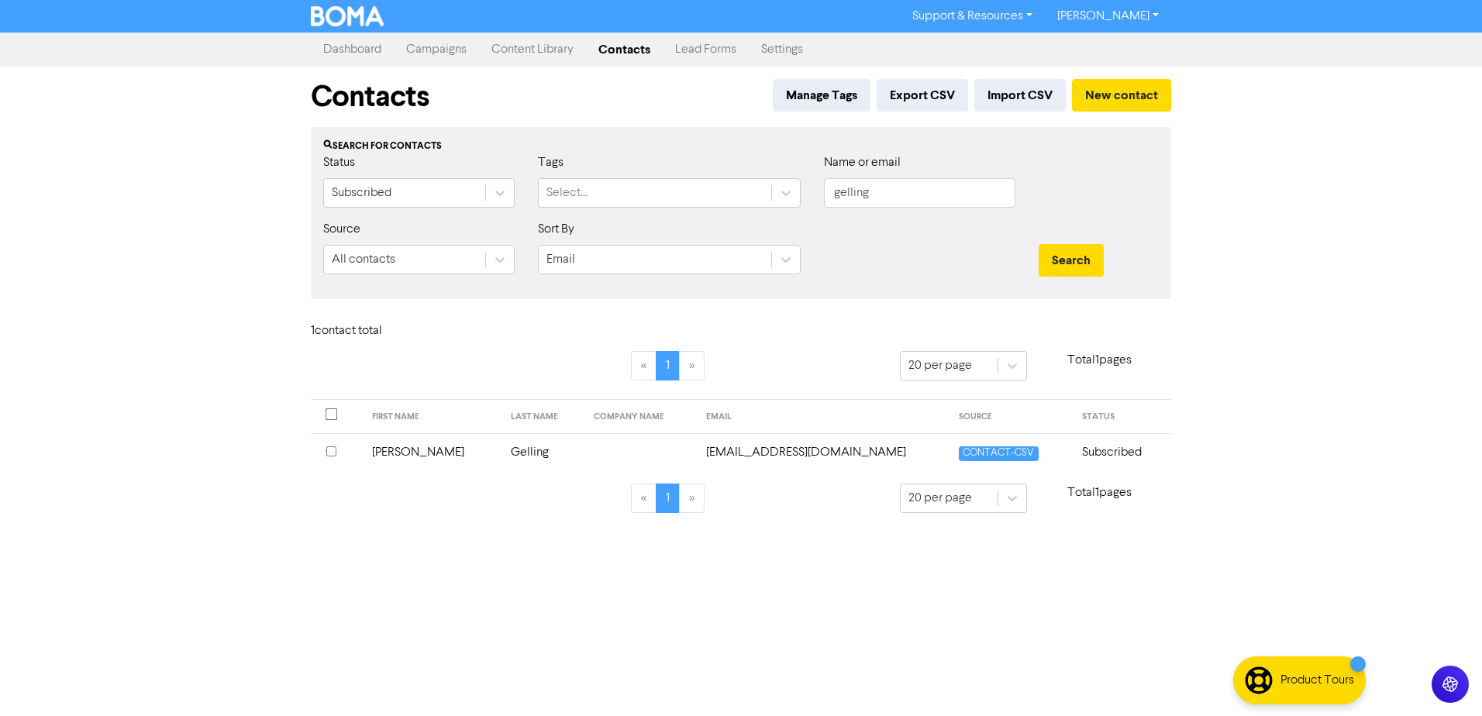
click at [397, 450] on td "[PERSON_NAME]" at bounding box center [433, 452] width 140 height 38
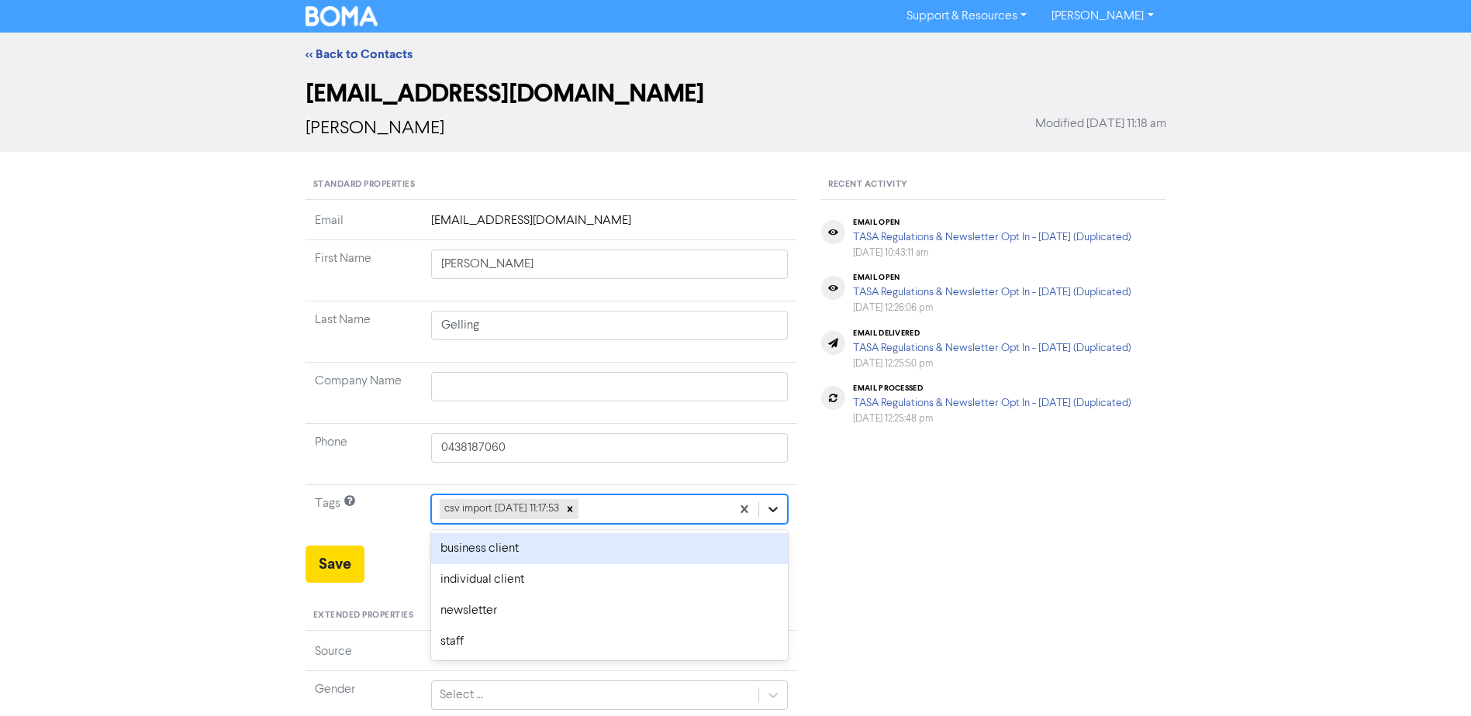
click at [767, 510] on icon at bounding box center [773, 510] width 16 height 16
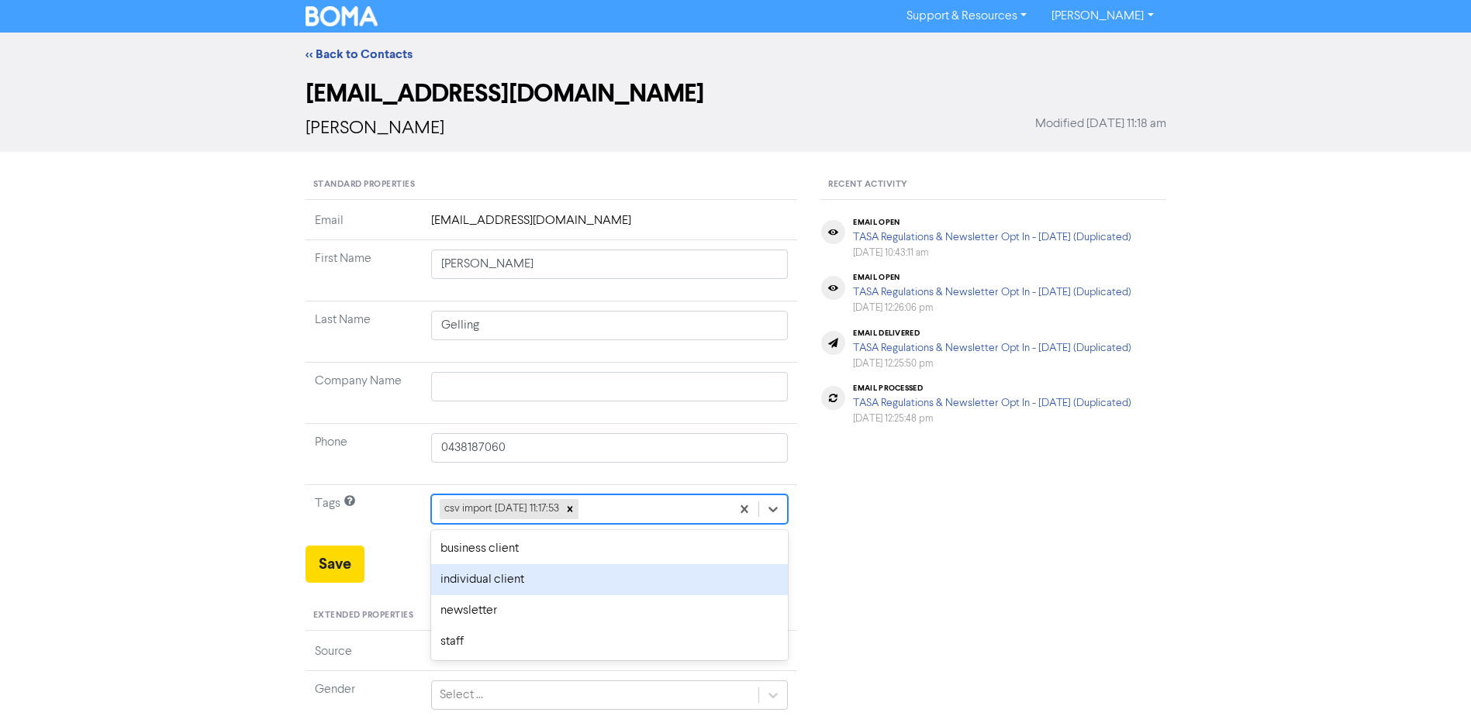
click at [491, 590] on div "individual client" at bounding box center [609, 579] width 357 height 31
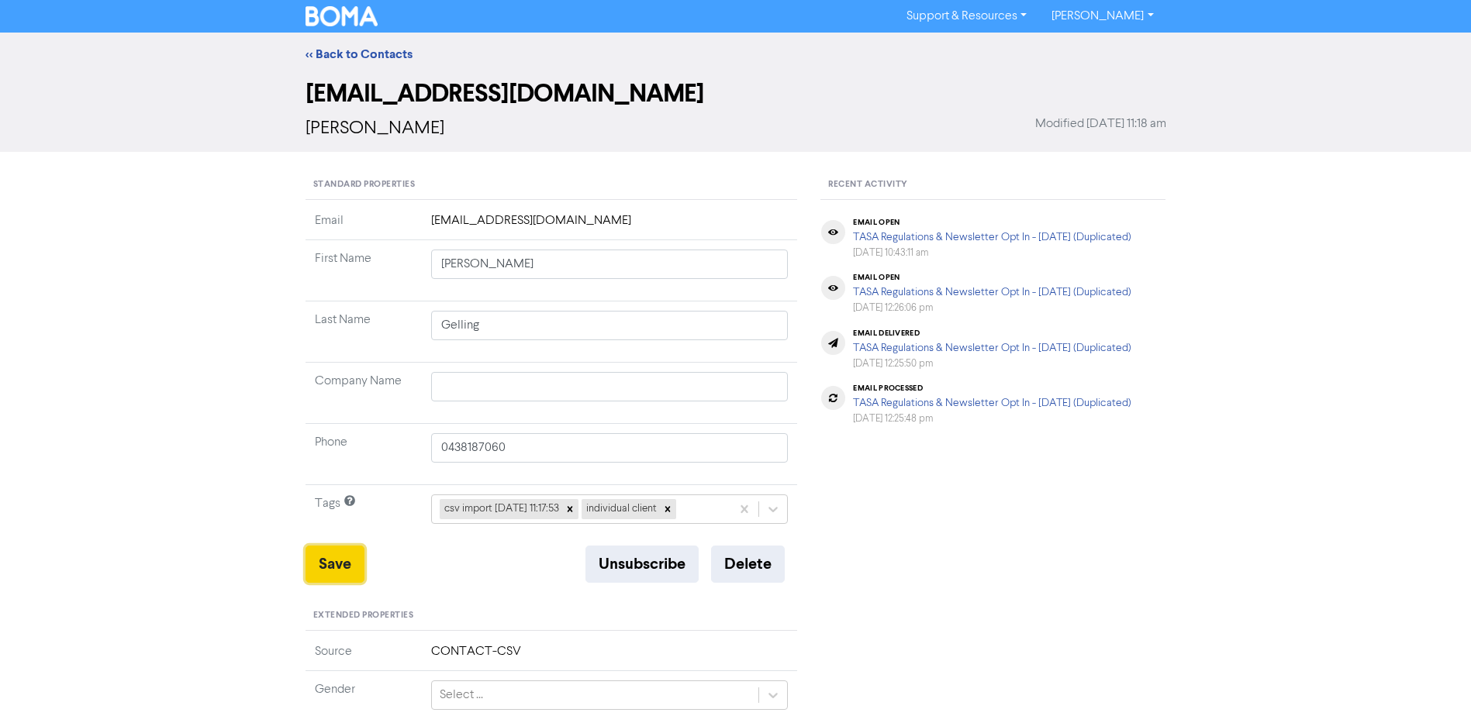
click at [340, 557] on button "Save" at bounding box center [334, 564] width 59 height 37
click at [346, 64] on div "<< Back to Contacts" at bounding box center [735, 54] width 1471 height 43
click at [386, 58] on link "<< Back to Contacts" at bounding box center [358, 55] width 107 height 16
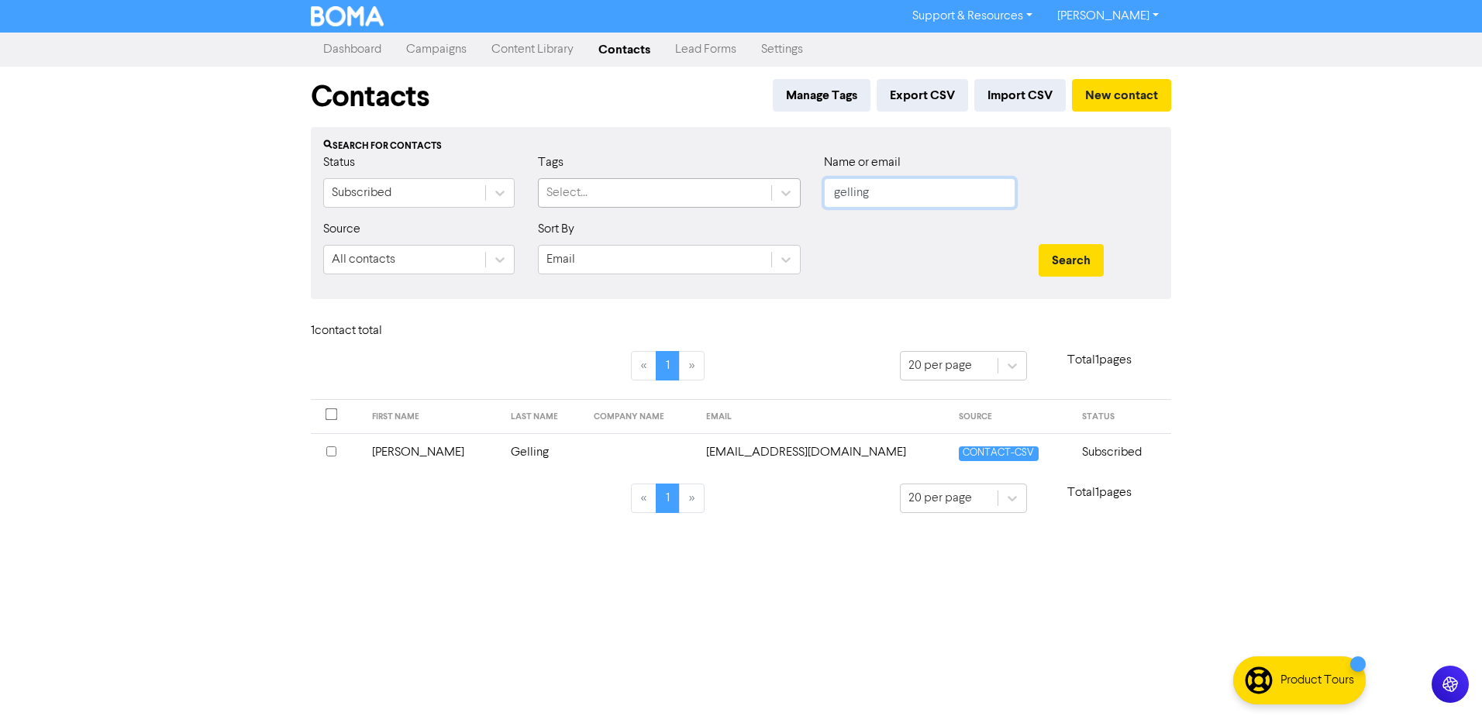
drag, startPoint x: 915, startPoint y: 183, endPoint x: 690, endPoint y: 202, distance: 225.6
click at [725, 201] on div "Status Subscribed Tags Select... Name or email gelling" at bounding box center [741, 186] width 859 height 67
click at [1039, 244] on button "Search" at bounding box center [1071, 260] width 65 height 33
click at [402, 450] on td "[PERSON_NAME]" at bounding box center [425, 452] width 131 height 38
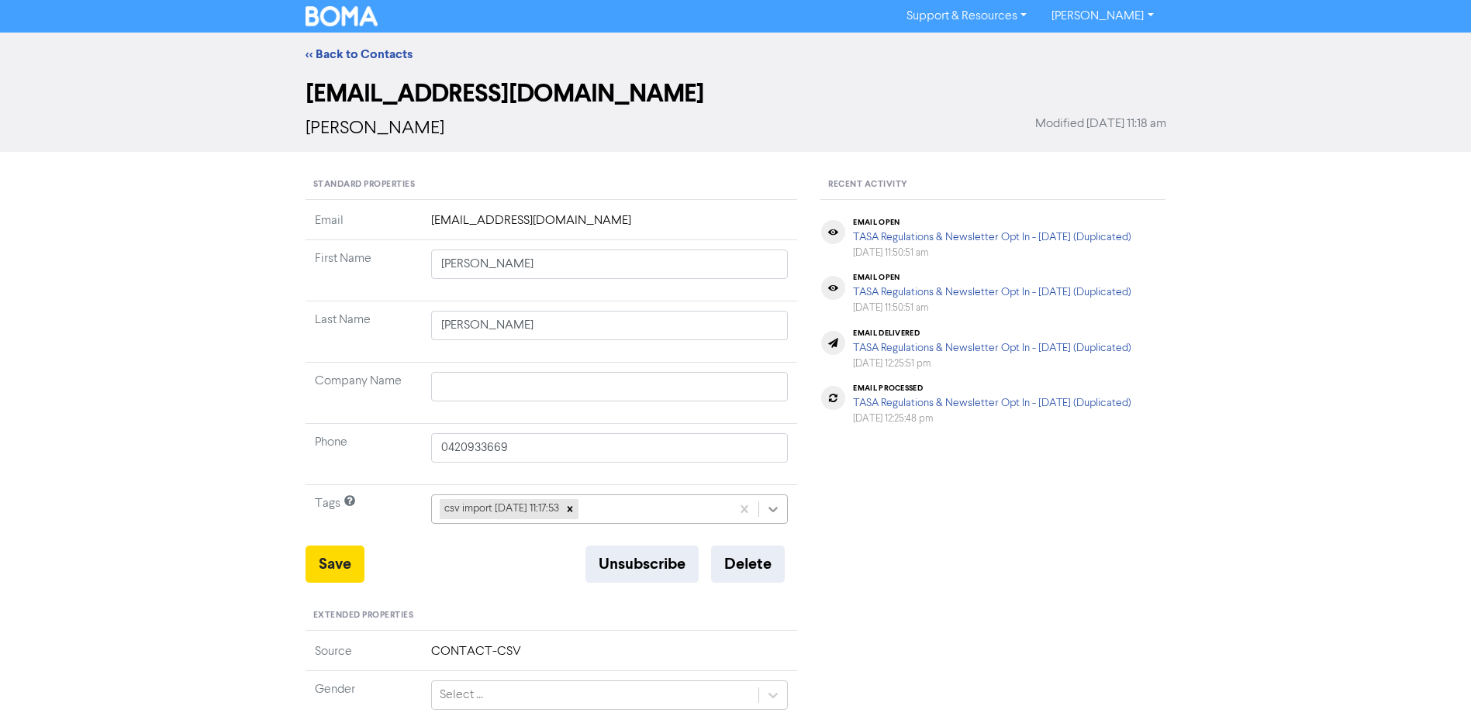
click at [780, 511] on icon at bounding box center [773, 510] width 16 height 16
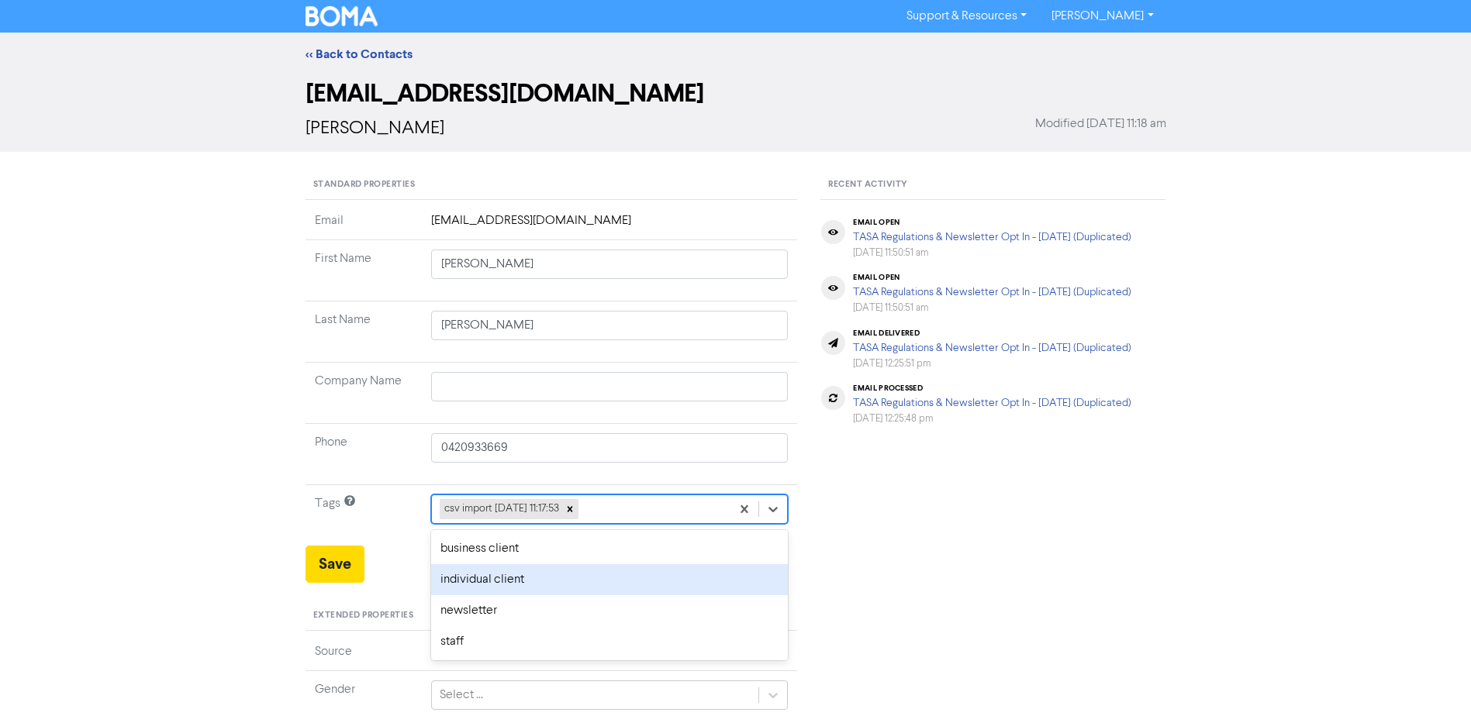
click at [550, 574] on div "individual client" at bounding box center [609, 579] width 357 height 31
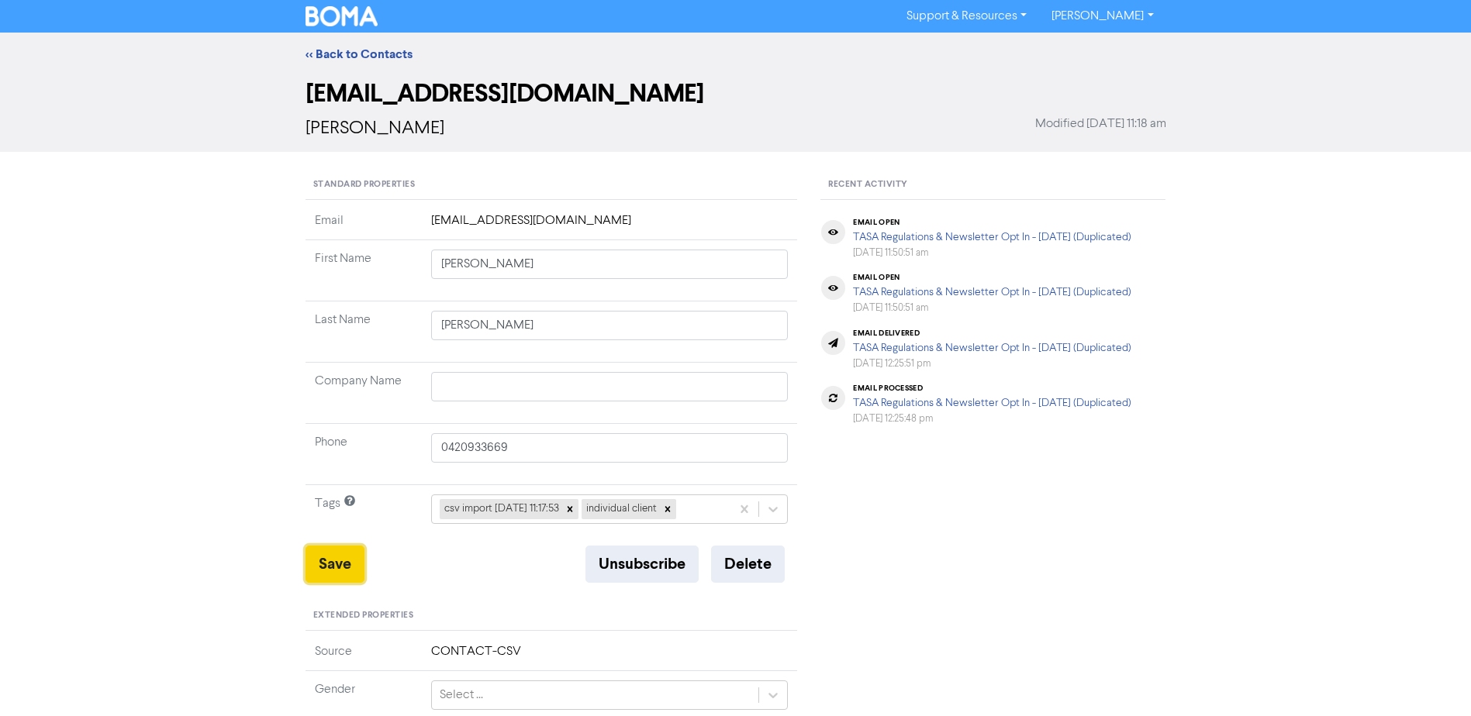
click at [311, 565] on button "Save" at bounding box center [334, 564] width 59 height 37
click at [358, 52] on link "<< Back to Contacts" at bounding box center [358, 55] width 107 height 16
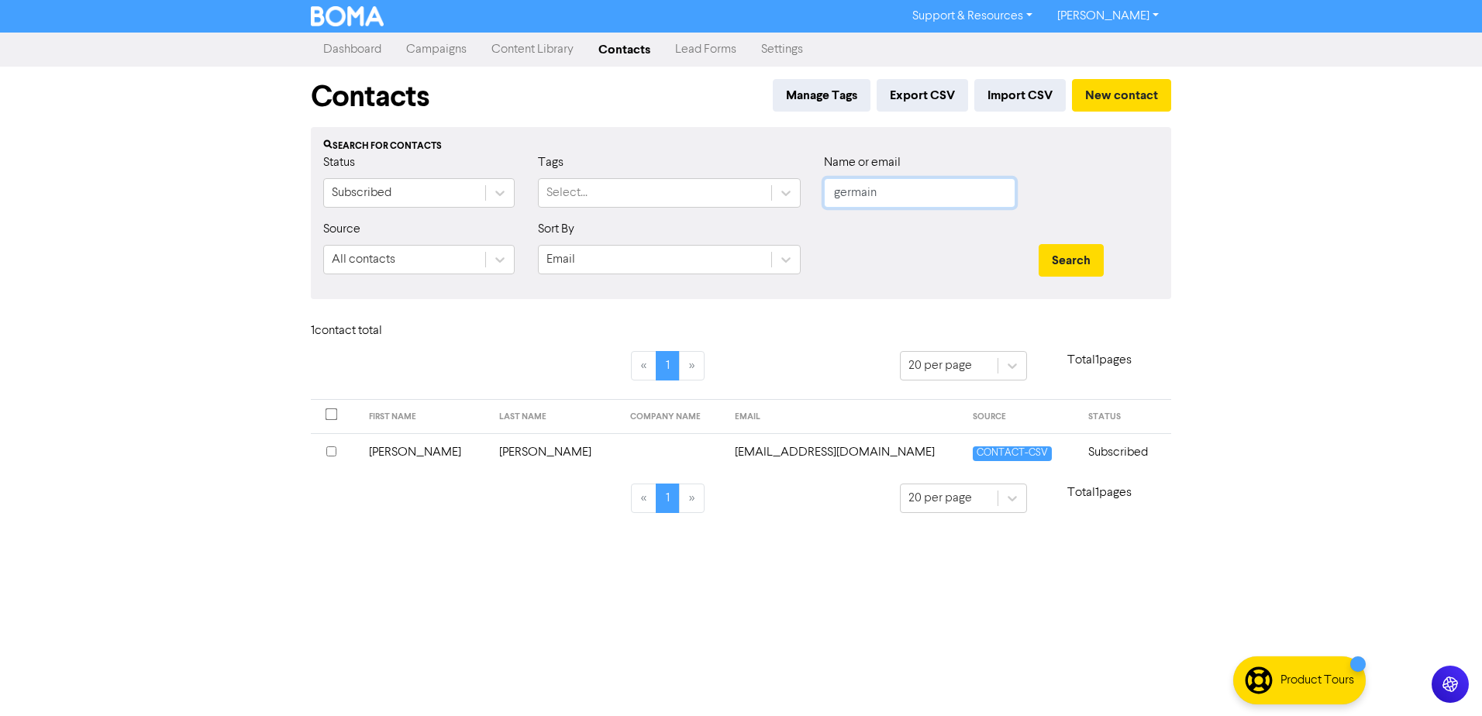
drag, startPoint x: 905, startPoint y: 199, endPoint x: 458, endPoint y: 212, distance: 447.5
click at [500, 212] on div "Status Subscribed Tags Select... Name or email germain" at bounding box center [741, 186] width 859 height 67
click at [1039, 244] on button "Search" at bounding box center [1071, 260] width 65 height 33
click at [393, 455] on td "[PERSON_NAME]" at bounding box center [425, 452] width 131 height 38
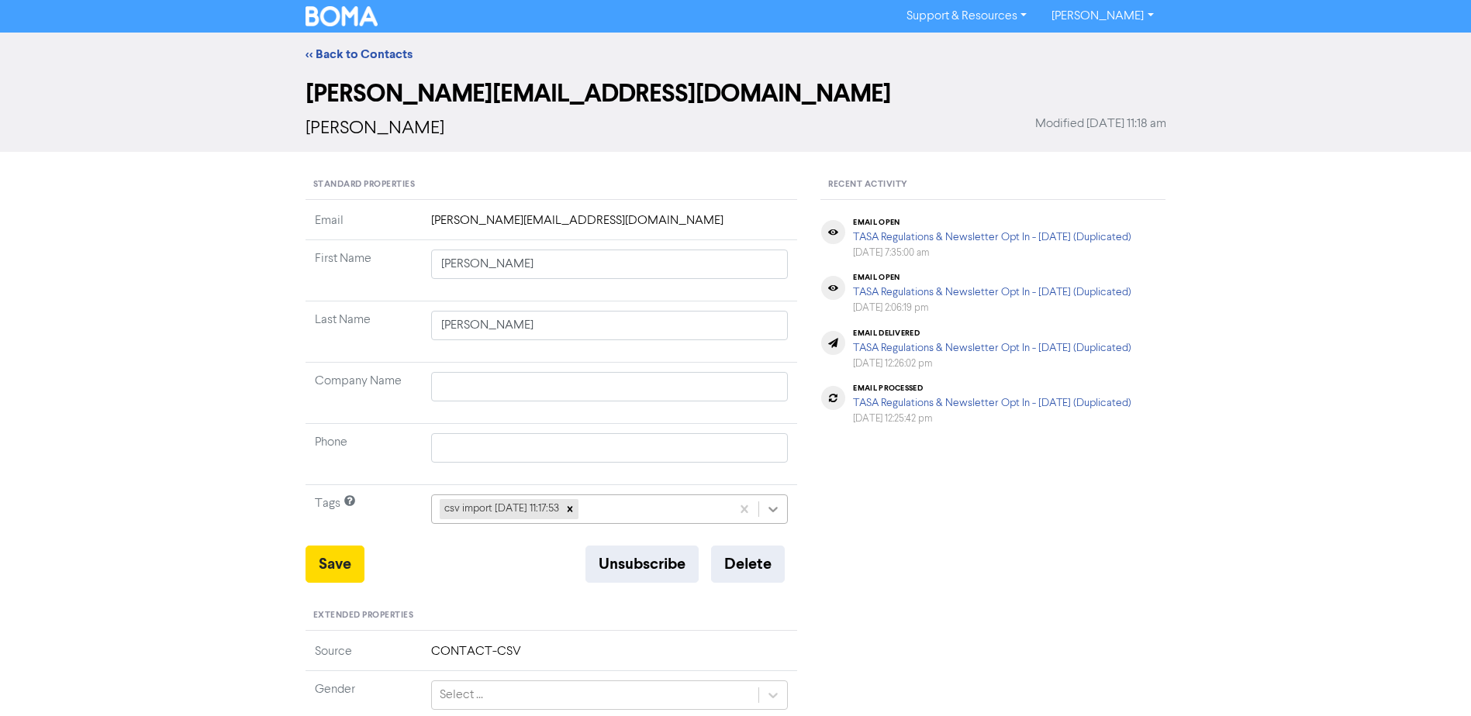
click at [781, 513] on div at bounding box center [773, 509] width 28 height 28
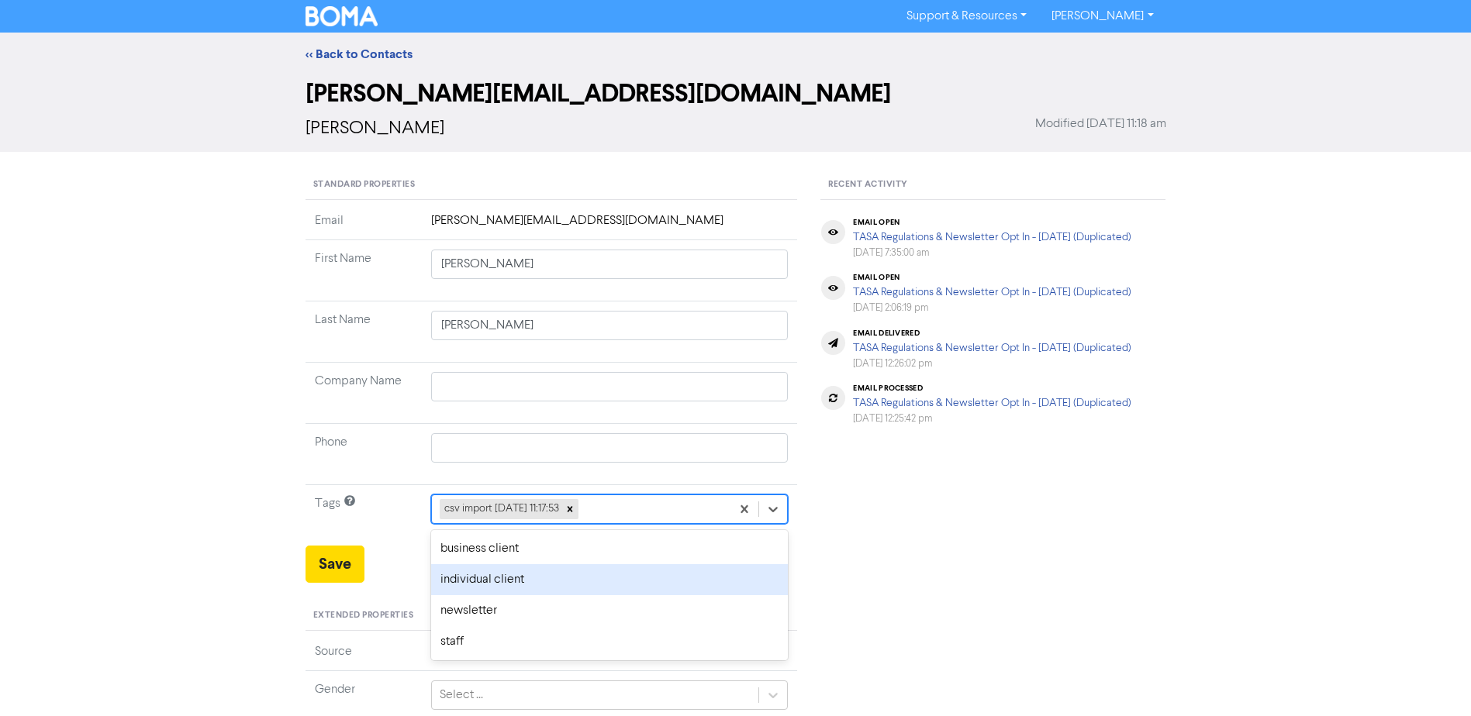
click at [591, 575] on div "individual client" at bounding box center [609, 579] width 357 height 31
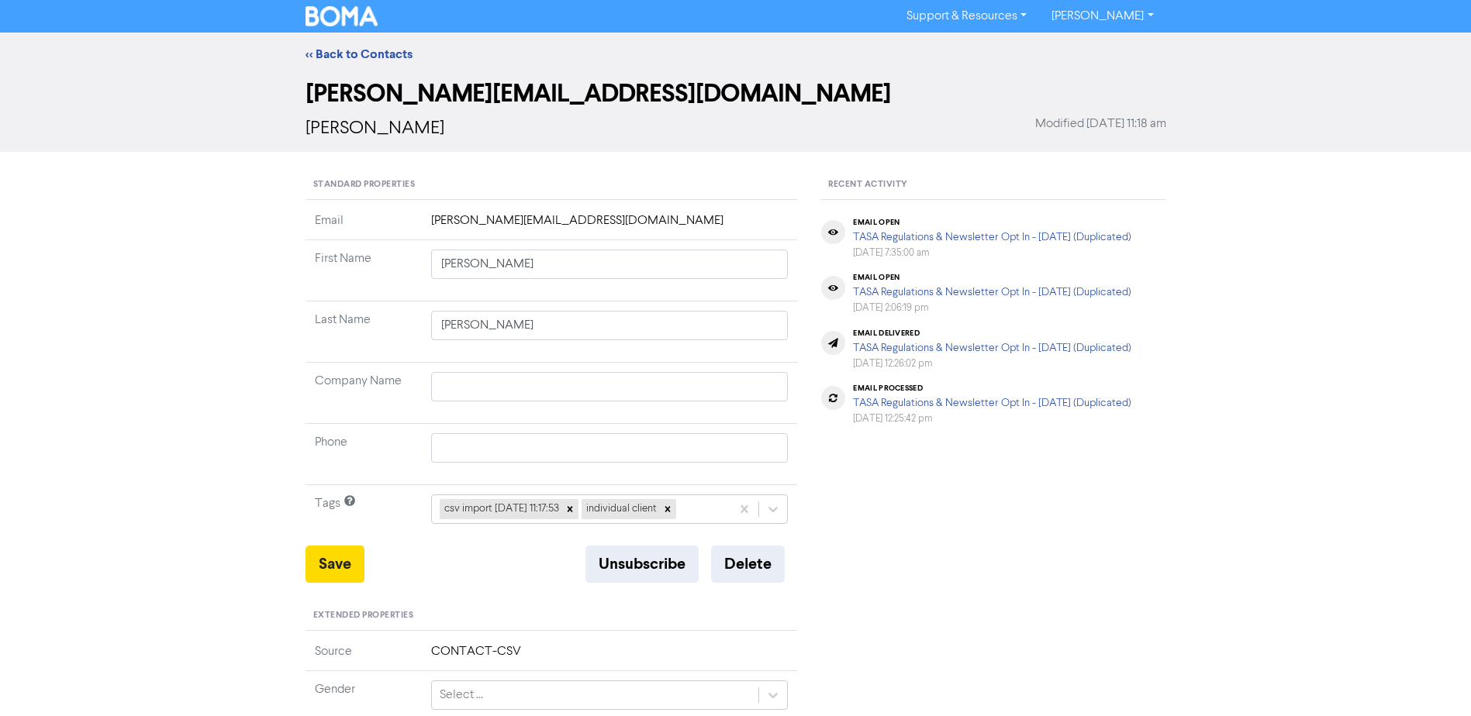
click at [297, 565] on div "Standard Properties Email [PERSON_NAME][EMAIL_ADDRESS][DOMAIN_NAME] First Name …" at bounding box center [552, 654] width 516 height 966
click at [327, 558] on button "Save" at bounding box center [334, 564] width 59 height 37
click at [363, 52] on link "<< Back to Contacts" at bounding box center [358, 55] width 107 height 16
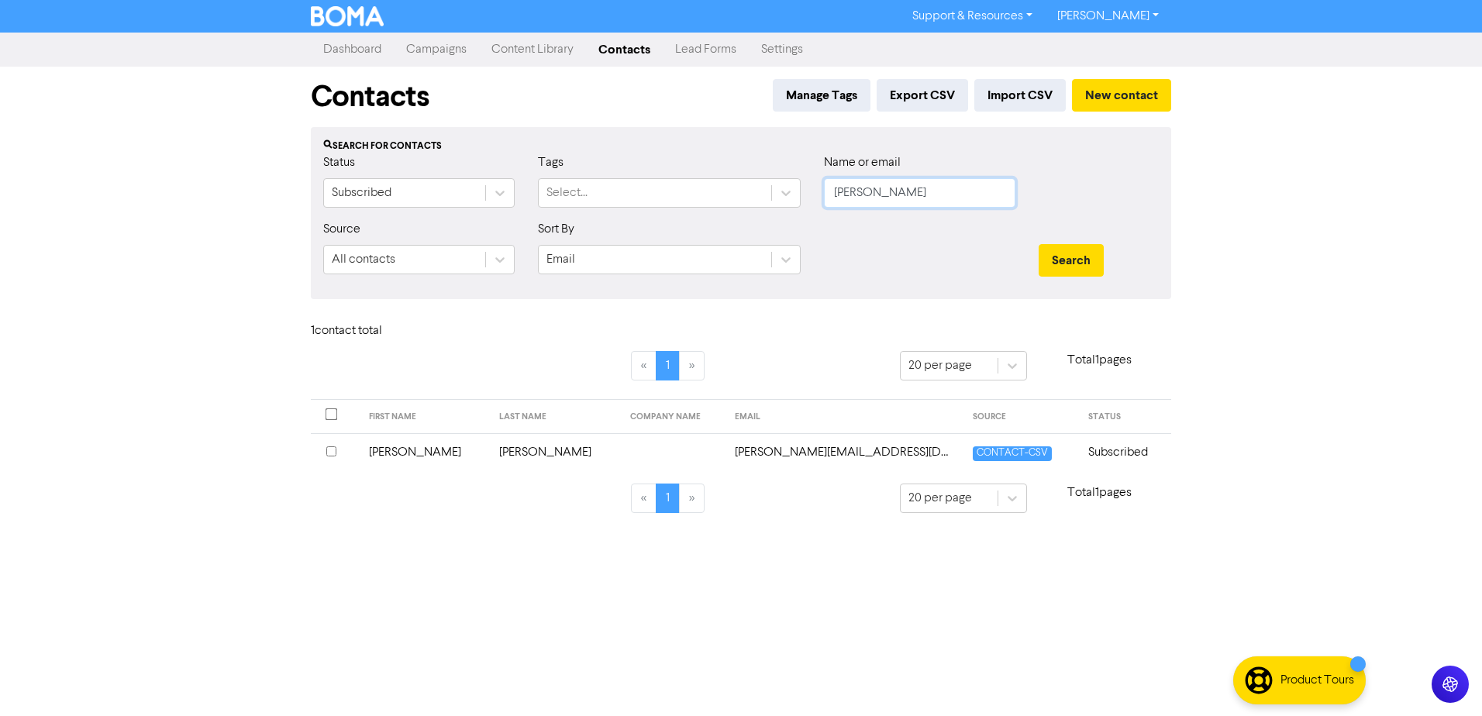
drag, startPoint x: 916, startPoint y: 192, endPoint x: 392, endPoint y: 231, distance: 525.5
click at [485, 237] on form "Status Subscribed Tags Select... Name or email [PERSON_NAME] Source All contact…" at bounding box center [741, 219] width 836 height 133
click at [1039, 244] on button "Search" at bounding box center [1071, 260] width 65 height 33
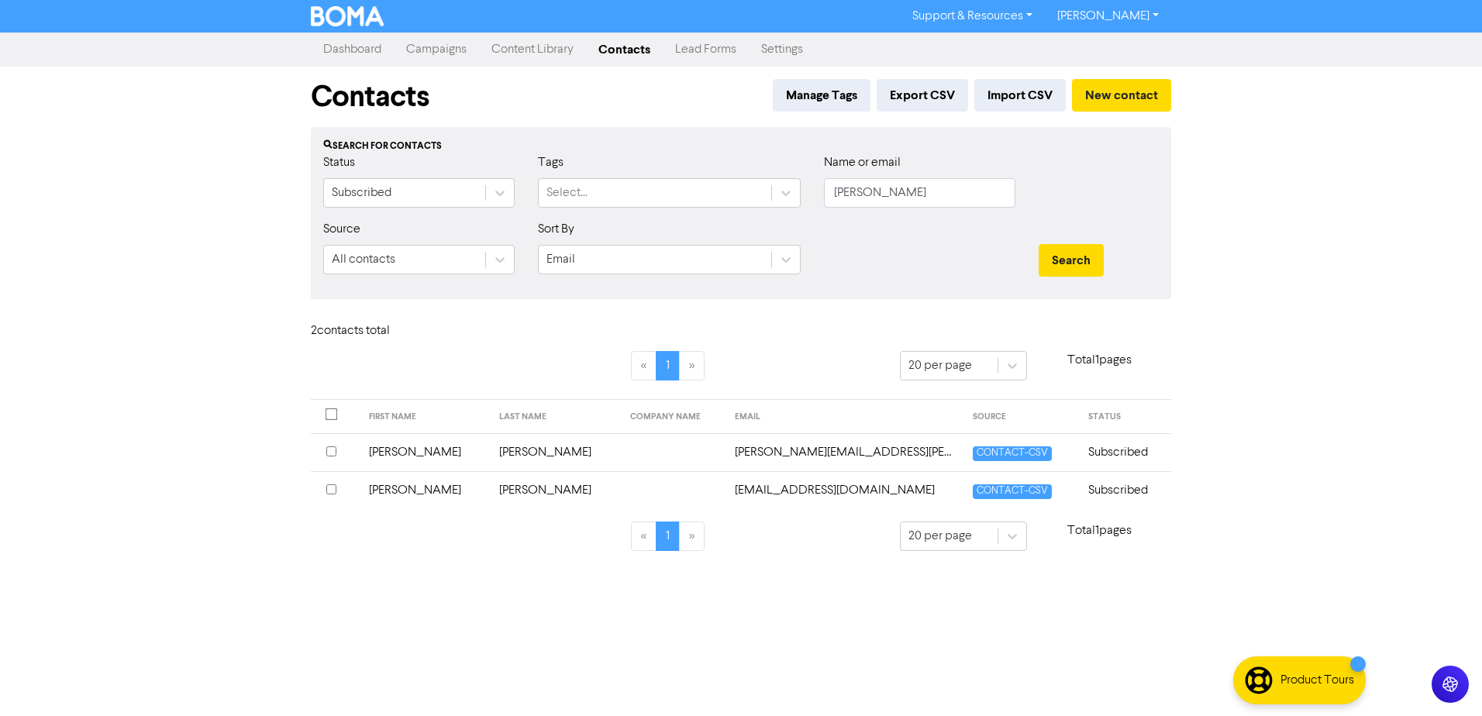
click at [391, 452] on td "[PERSON_NAME]" at bounding box center [425, 452] width 131 height 38
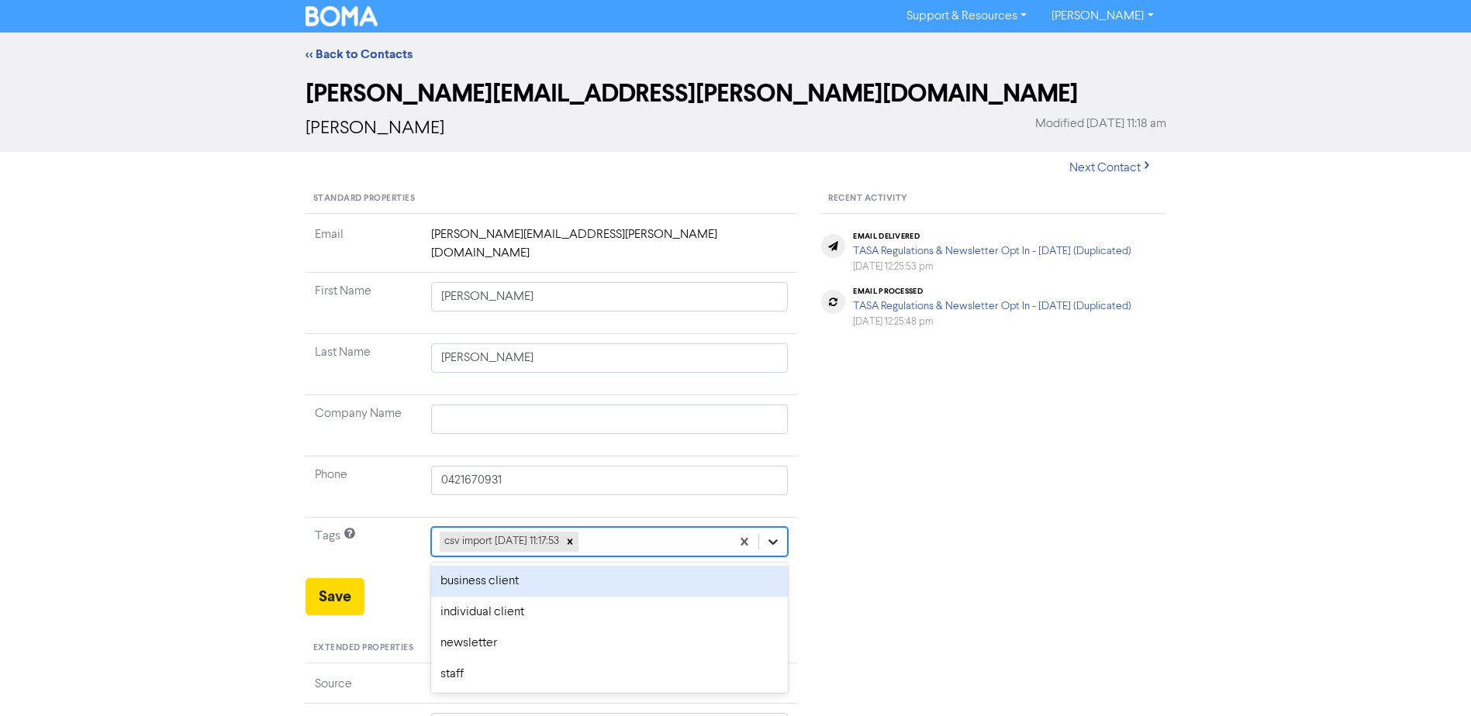
click at [778, 540] on icon at bounding box center [773, 542] width 9 height 5
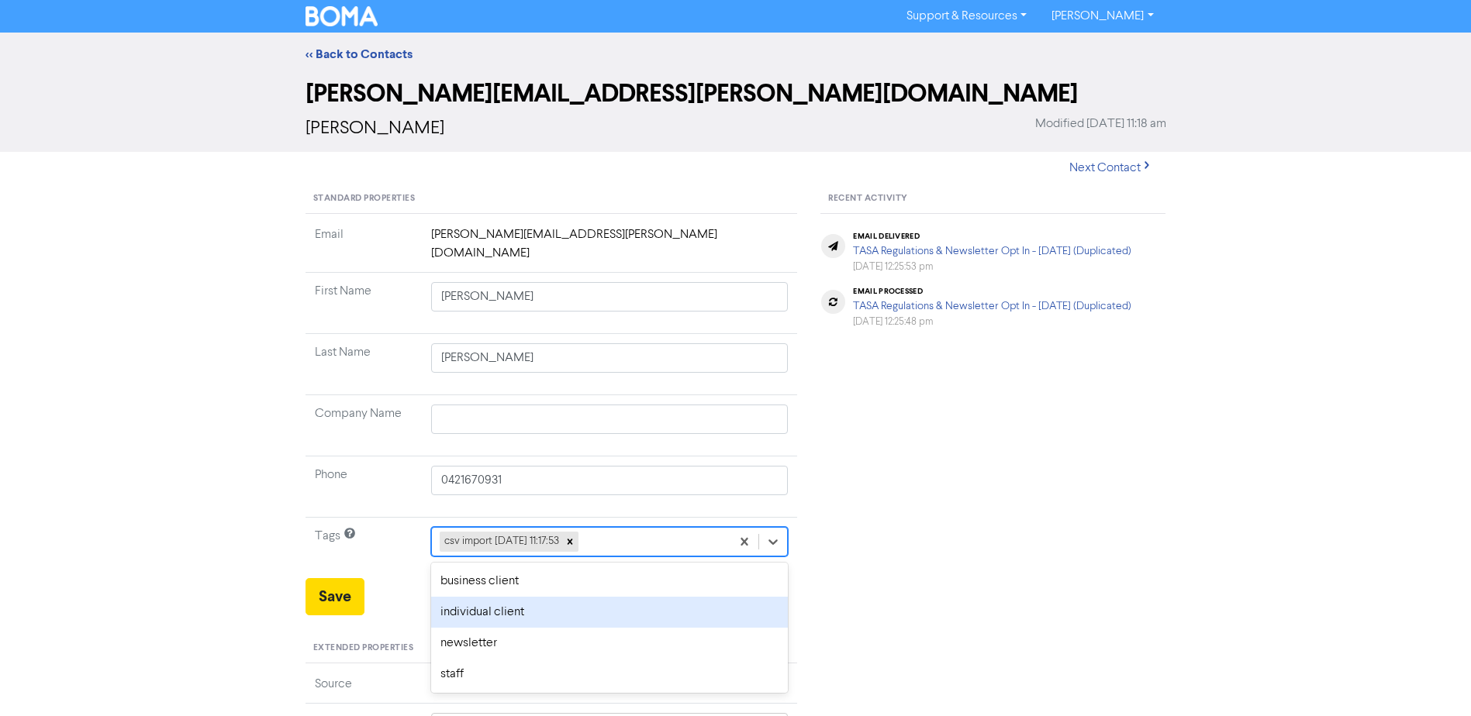
click at [506, 597] on div "individual client" at bounding box center [609, 612] width 357 height 31
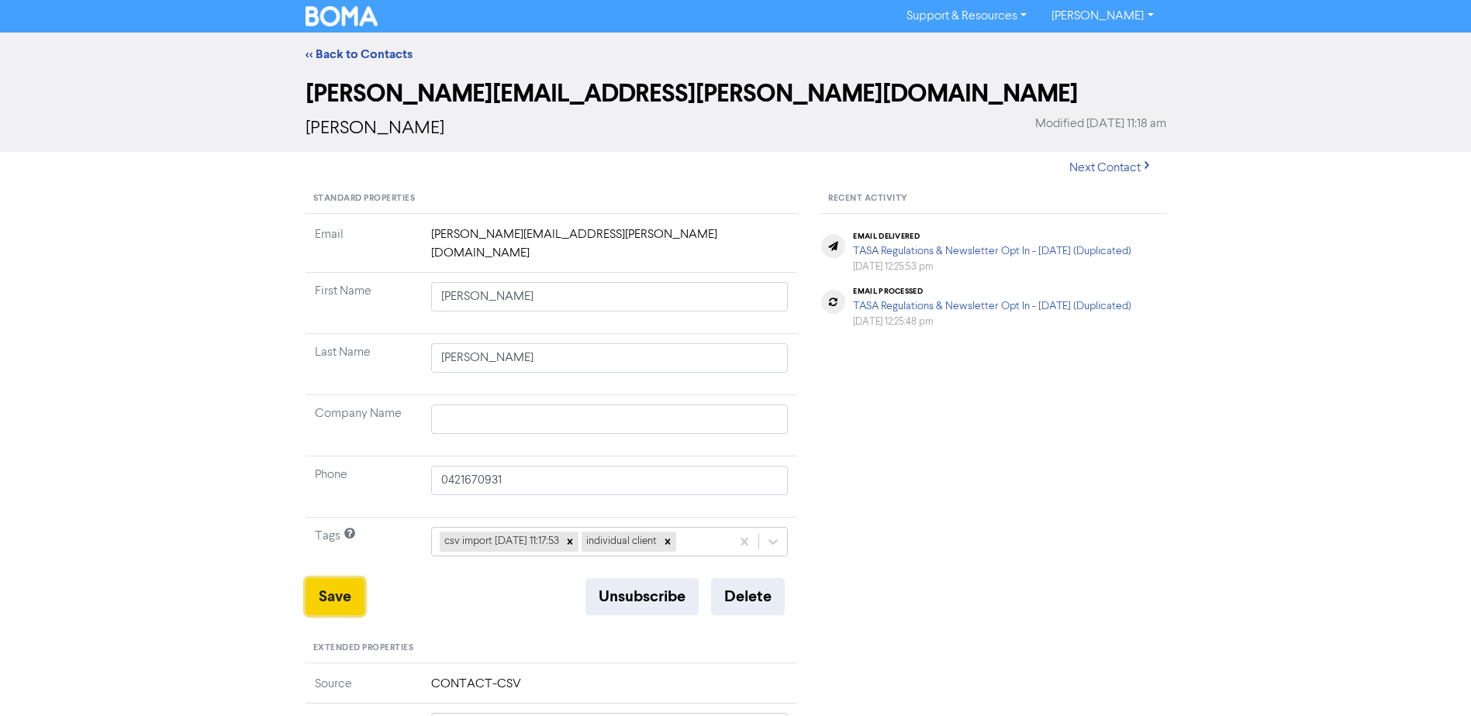
click at [309, 578] on button "Save" at bounding box center [334, 596] width 59 height 37
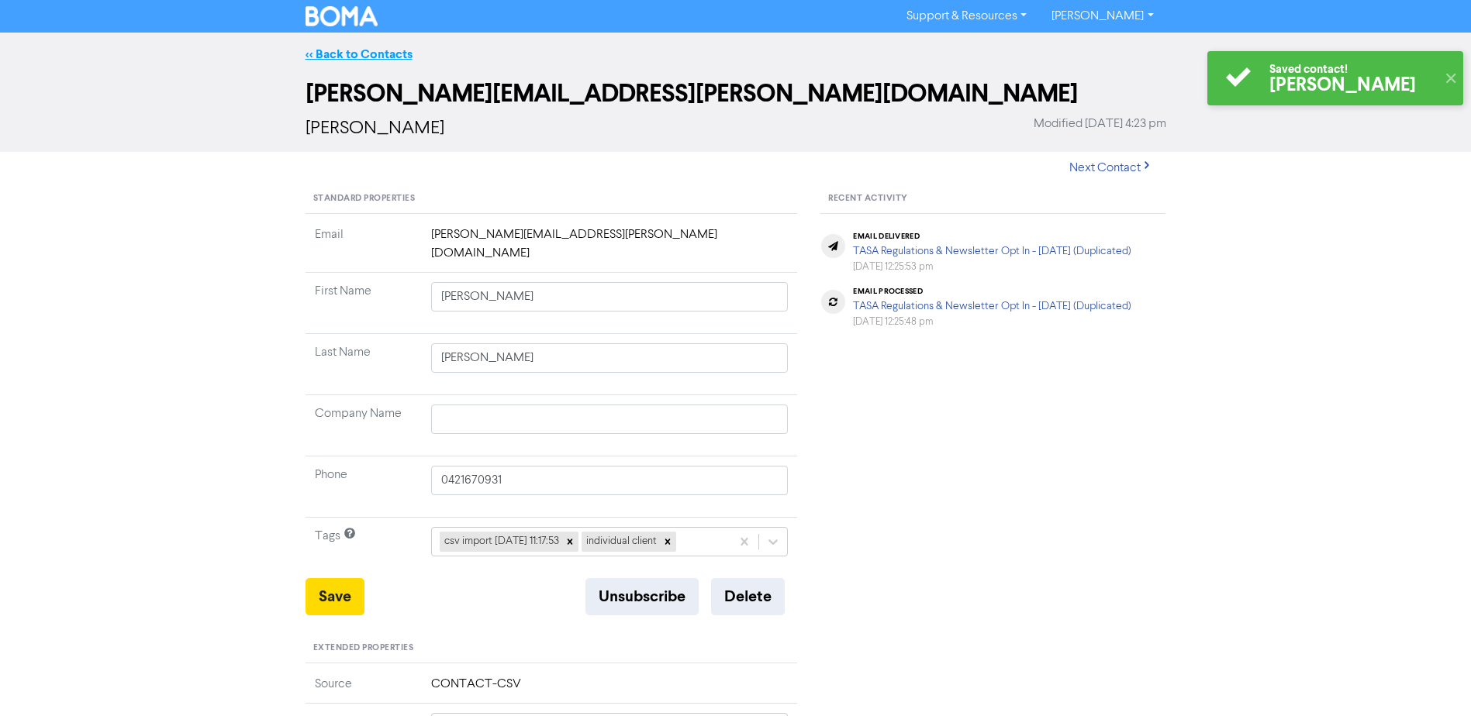
click at [362, 51] on link "<< Back to Contacts" at bounding box center [358, 55] width 107 height 16
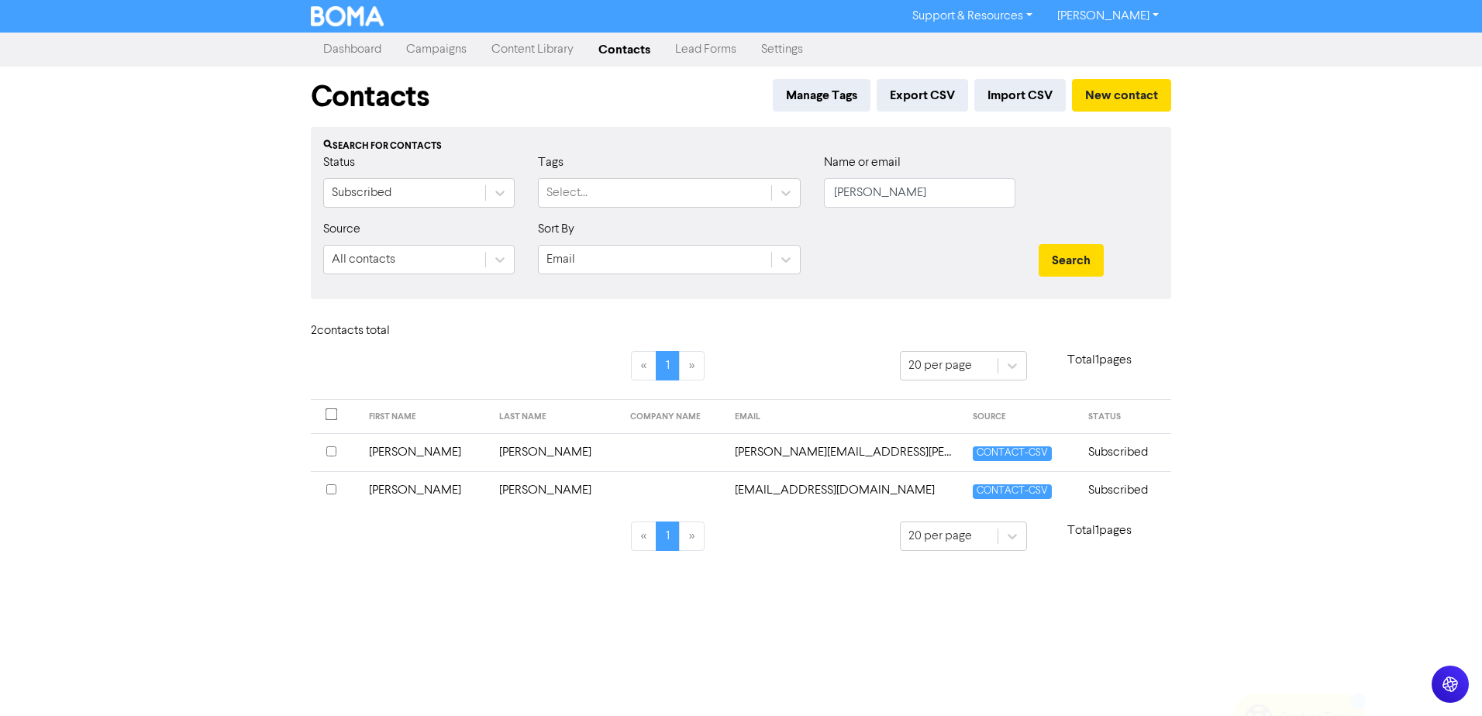
click at [395, 491] on td "[PERSON_NAME]" at bounding box center [425, 490] width 131 height 38
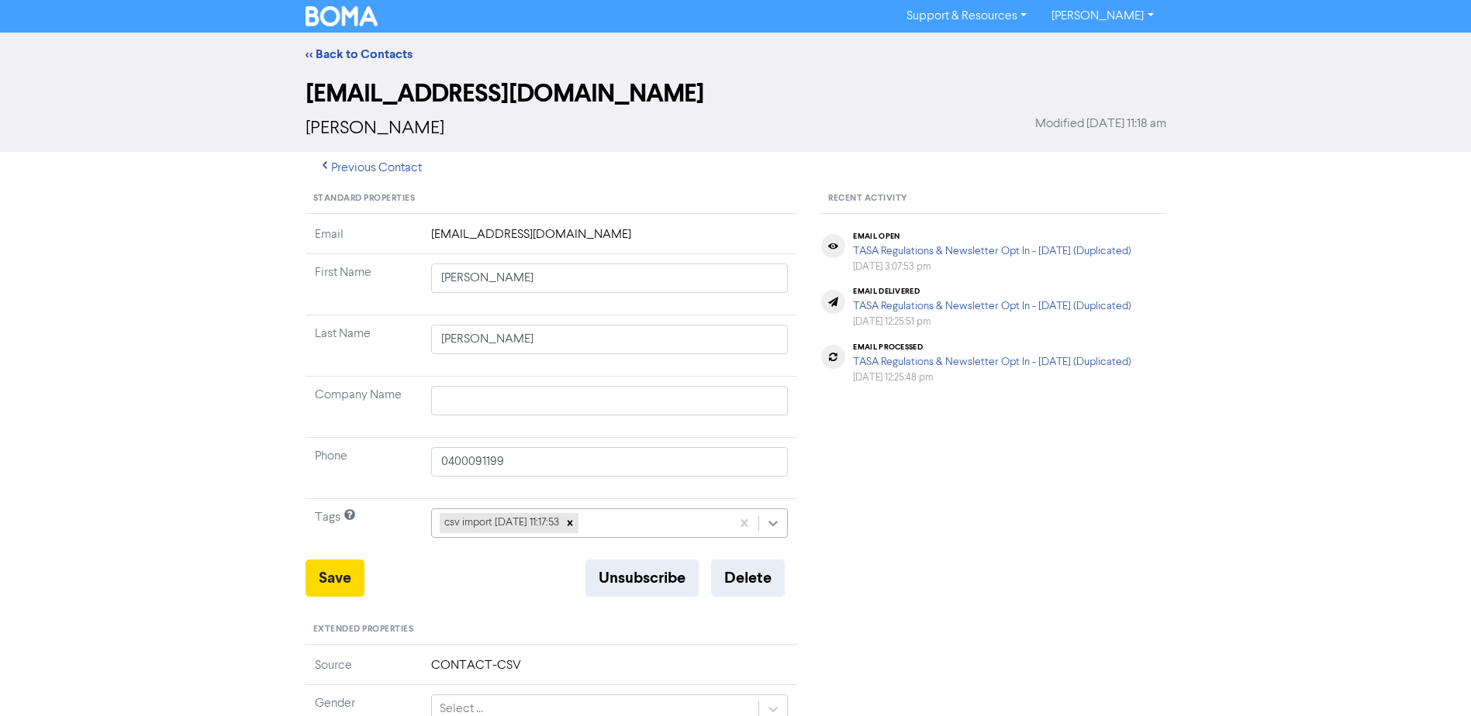
click at [781, 525] on div at bounding box center [773, 523] width 28 height 28
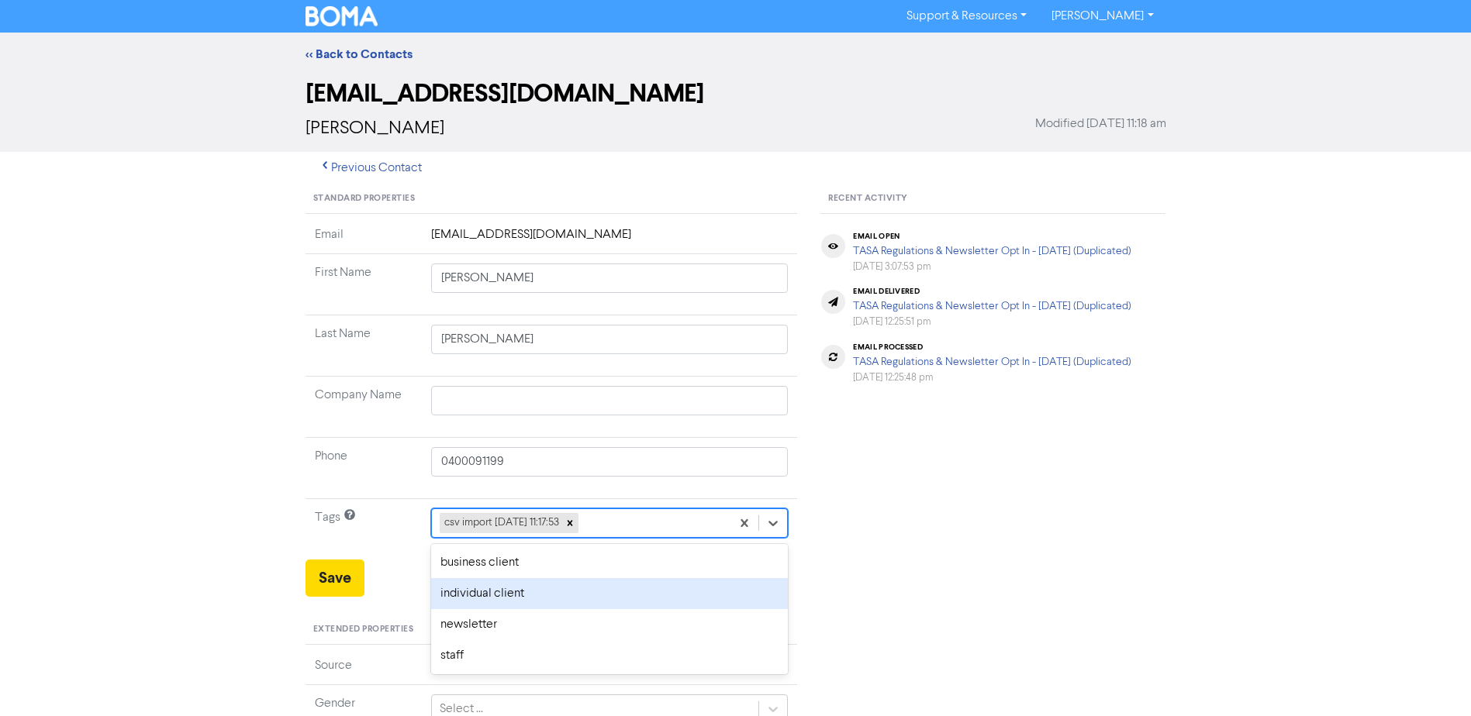
click at [558, 591] on div "individual client" at bounding box center [609, 593] width 357 height 31
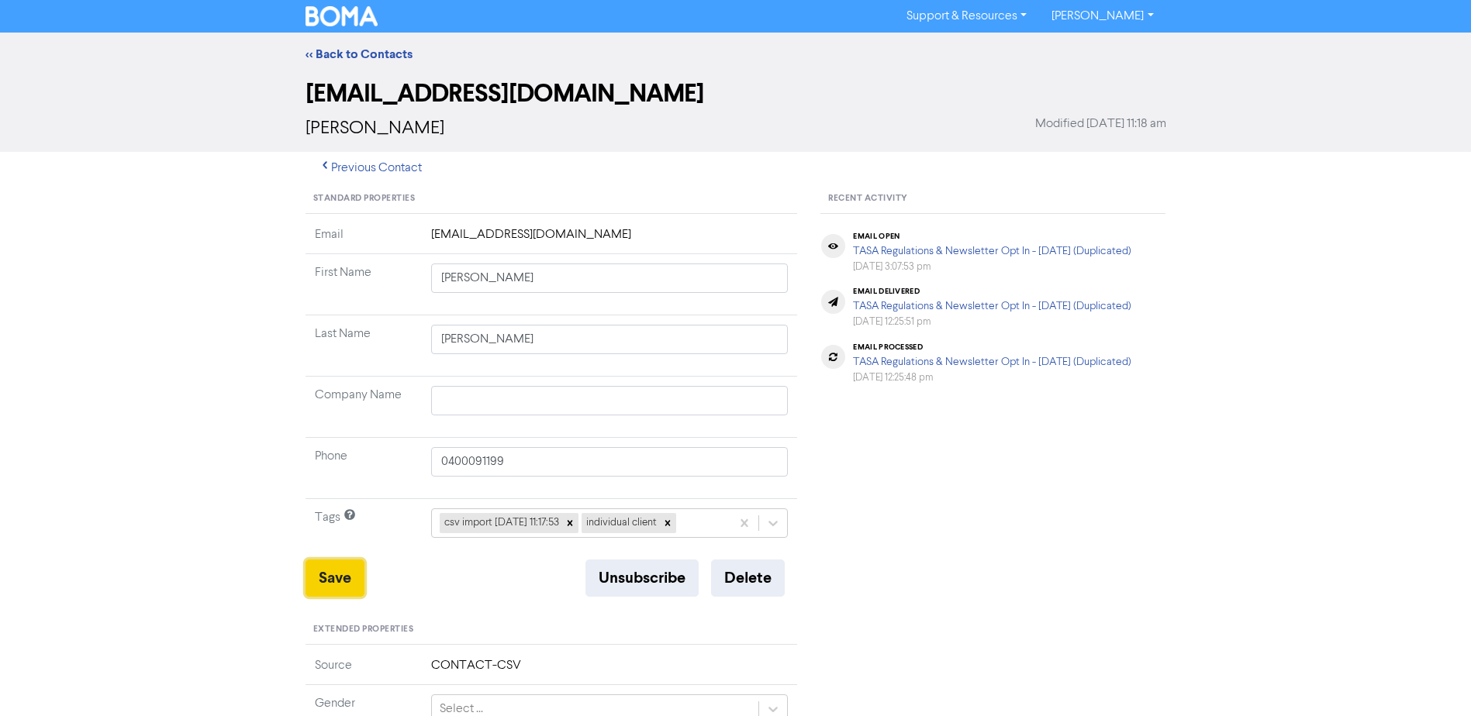
click at [343, 579] on button "Save" at bounding box center [334, 578] width 59 height 37
click at [374, 53] on link "<< Back to Contacts" at bounding box center [358, 55] width 107 height 16
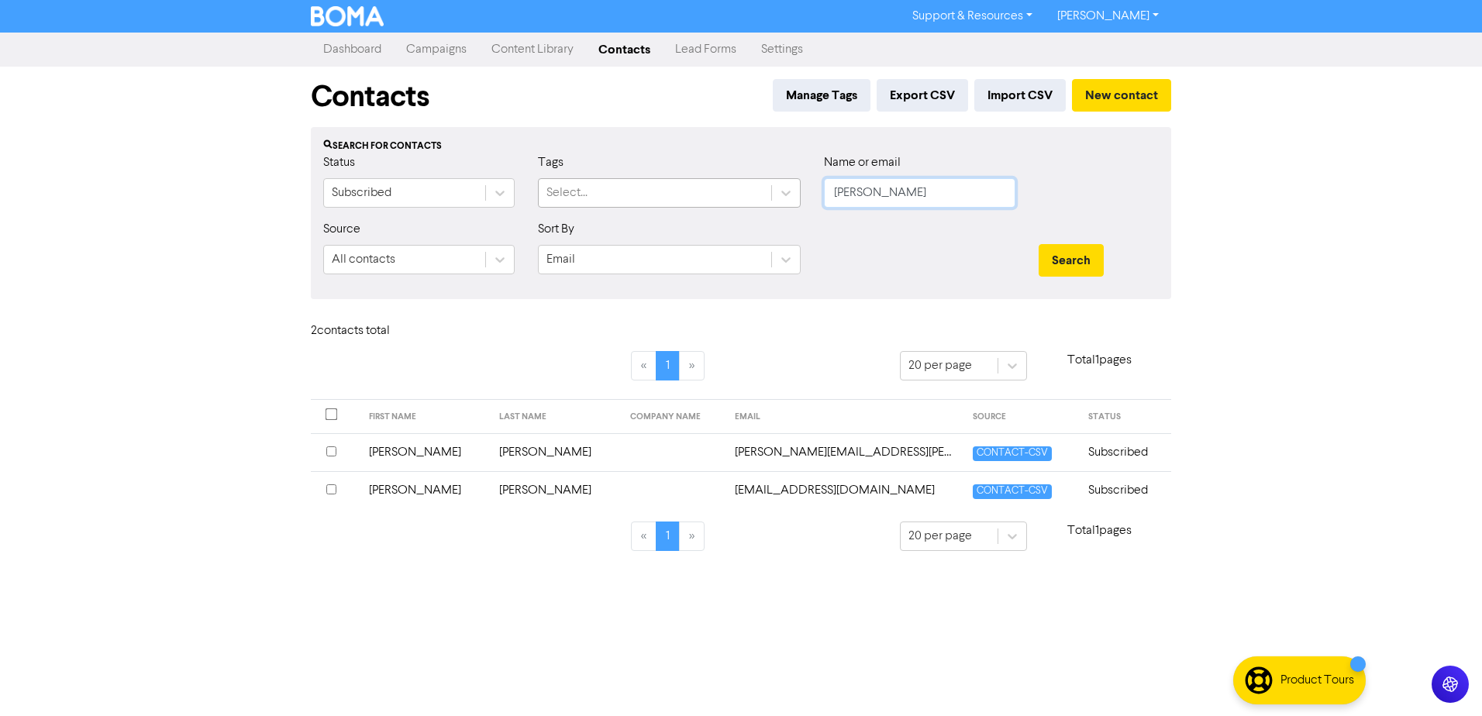
drag, startPoint x: 896, startPoint y: 199, endPoint x: 558, endPoint y: 202, distance: 338.0
click at [670, 205] on div "Status Subscribed Tags Select... Name or email [PERSON_NAME]" at bounding box center [741, 186] width 859 height 67
click at [1039, 244] on button "Search" at bounding box center [1071, 260] width 65 height 33
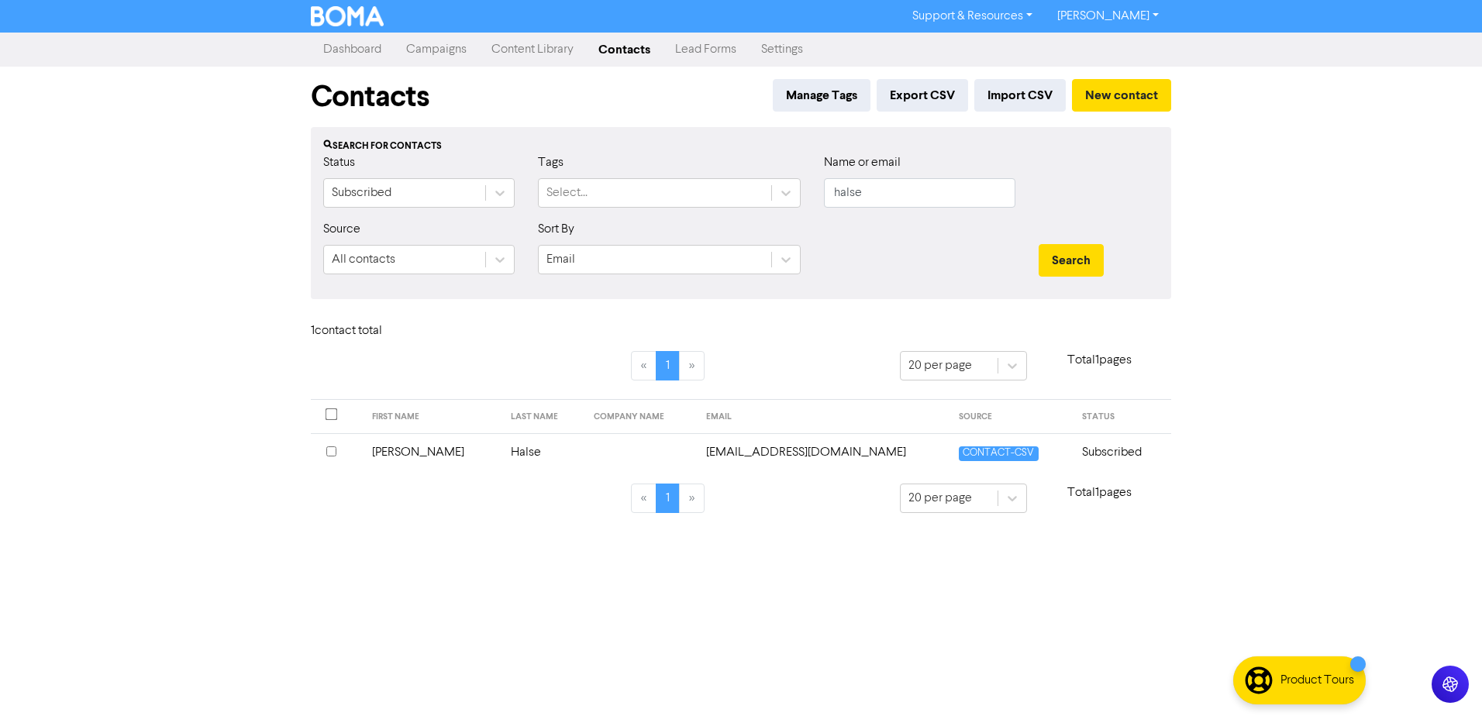
click at [403, 449] on td "[PERSON_NAME]" at bounding box center [433, 452] width 140 height 38
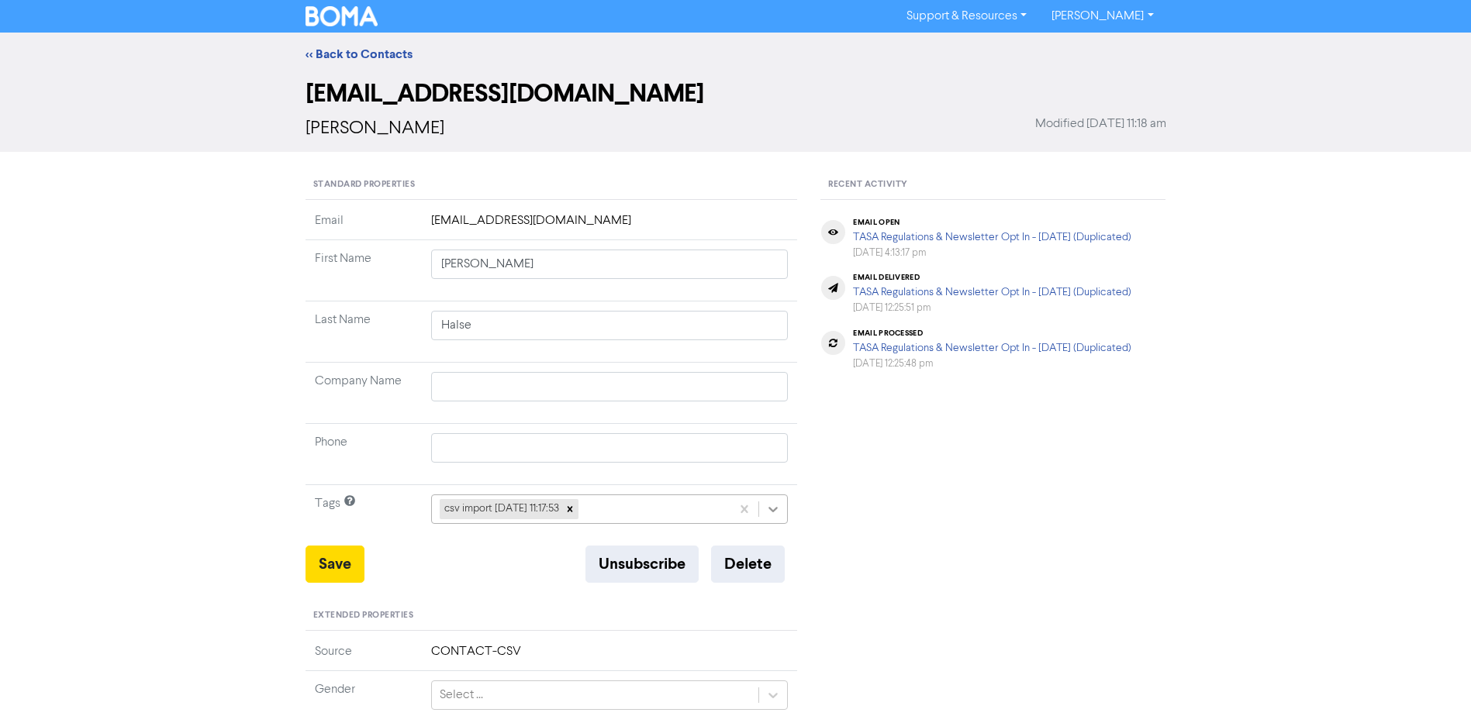
click at [772, 510] on icon at bounding box center [773, 509] width 9 height 5
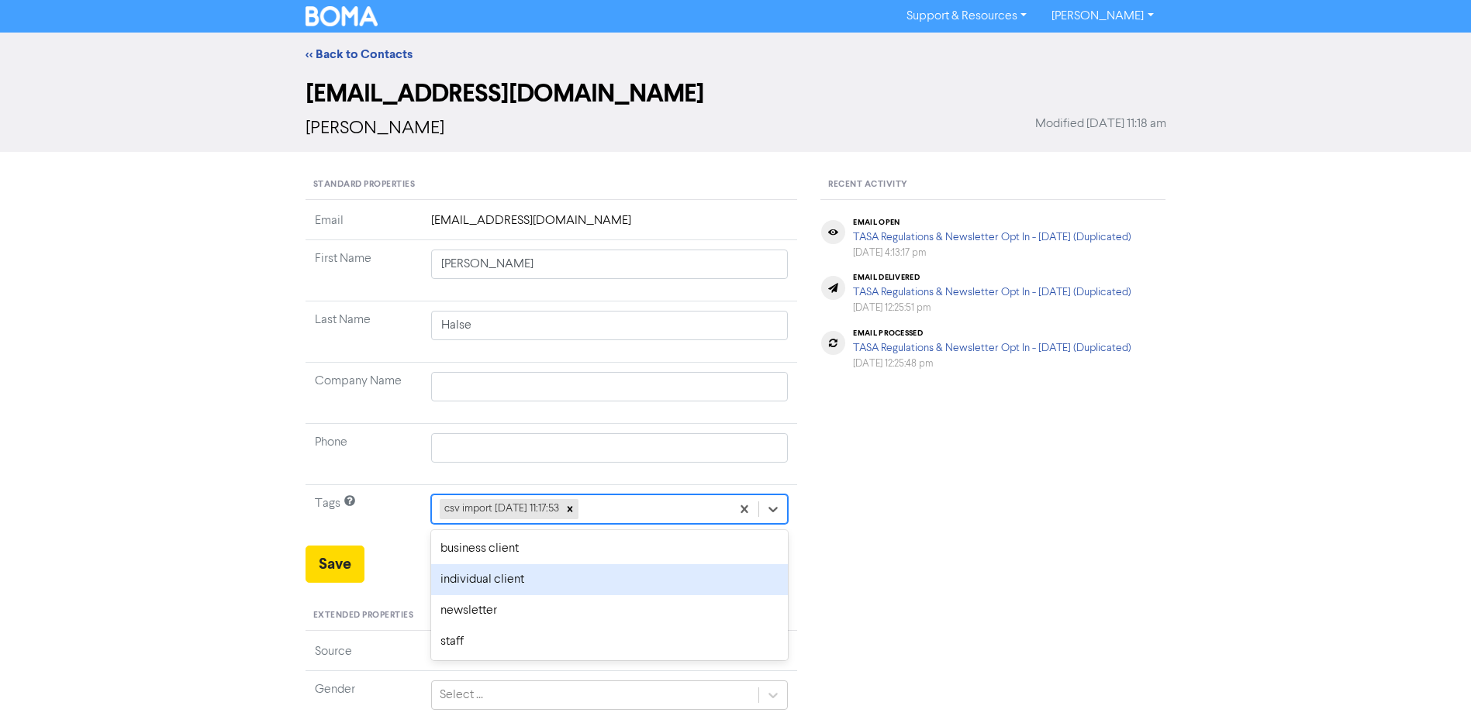
click at [505, 585] on div "individual client" at bounding box center [609, 579] width 357 height 31
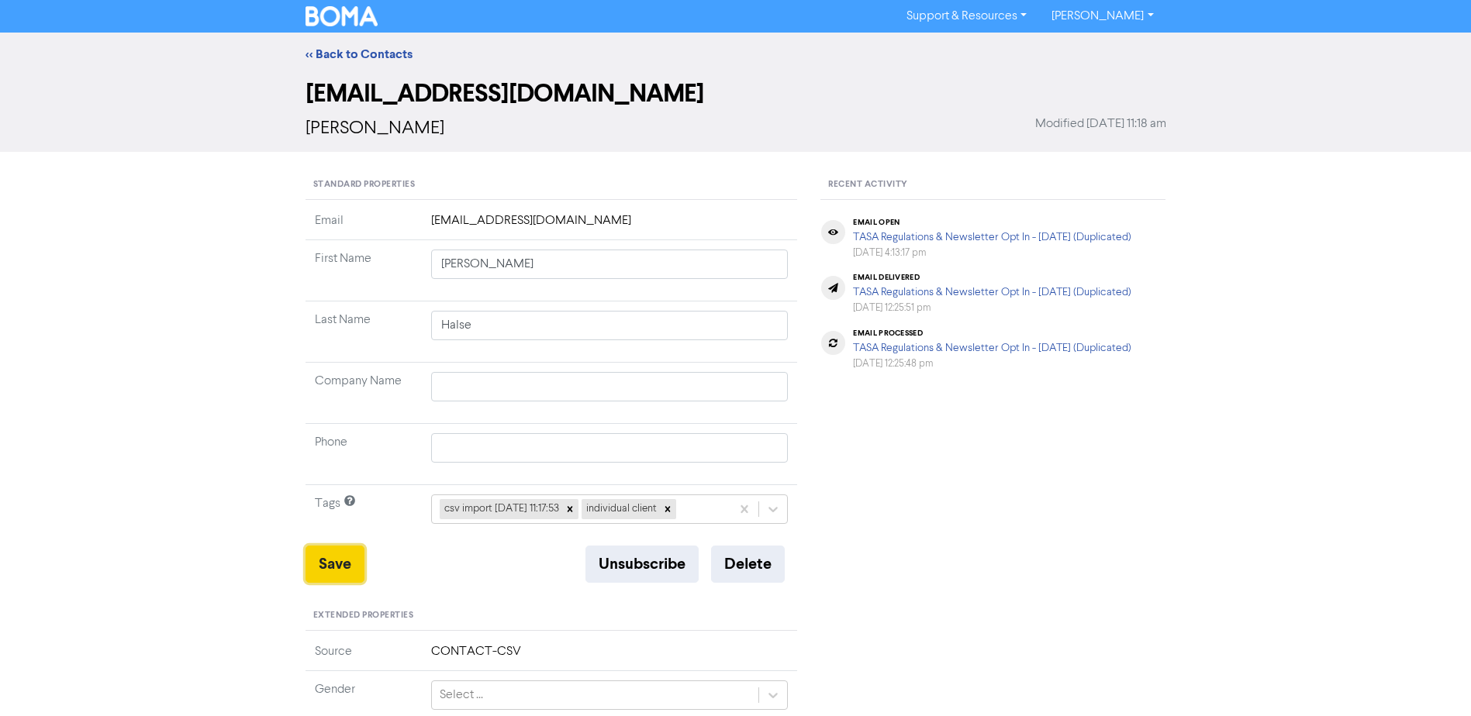
click at [326, 560] on button "Save" at bounding box center [334, 564] width 59 height 37
click at [382, 47] on link "<< Back to Contacts" at bounding box center [358, 55] width 107 height 16
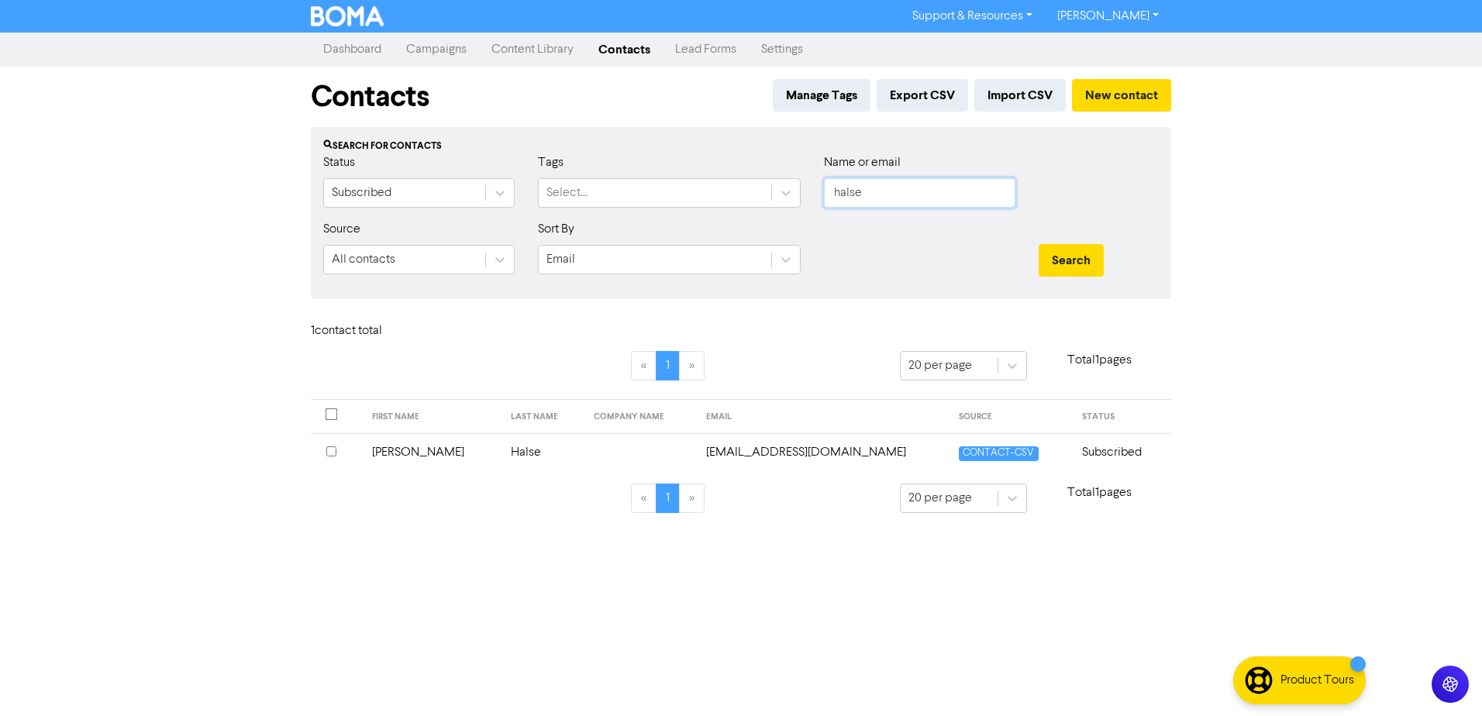
click at [689, 216] on div "Status Subscribed Tags Select... Name or email halse" at bounding box center [741, 186] width 859 height 67
click at [1039, 244] on button "Search" at bounding box center [1071, 260] width 65 height 33
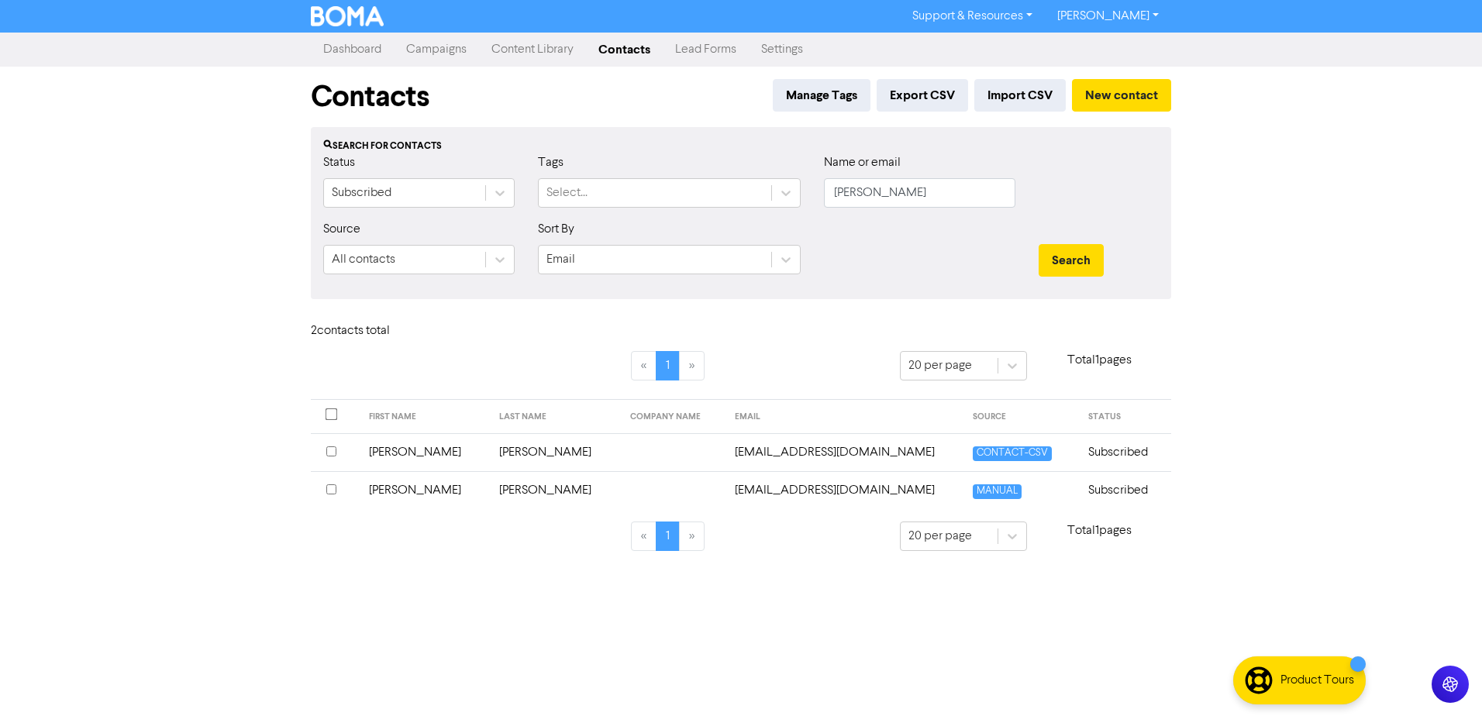
click at [387, 453] on td "[PERSON_NAME]" at bounding box center [425, 452] width 131 height 38
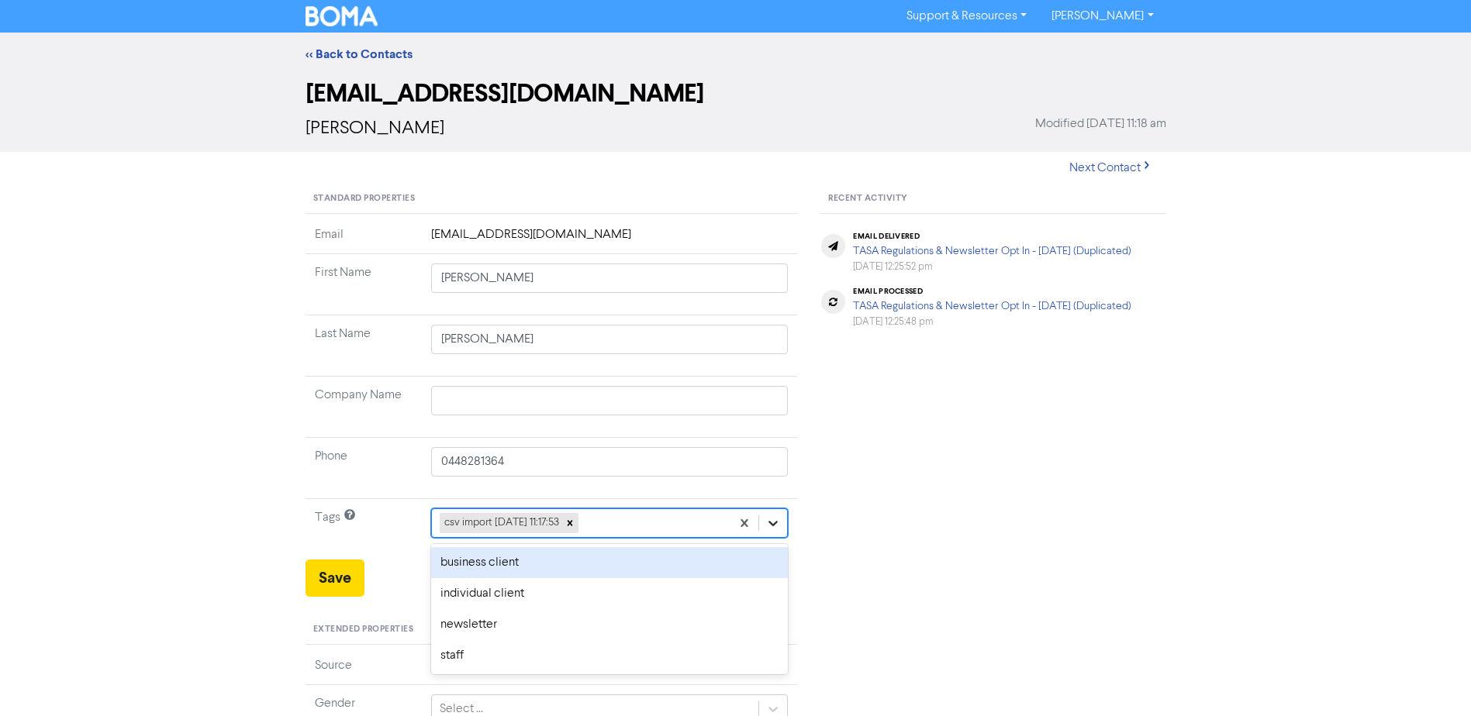
click at [769, 525] on icon at bounding box center [773, 524] width 16 height 16
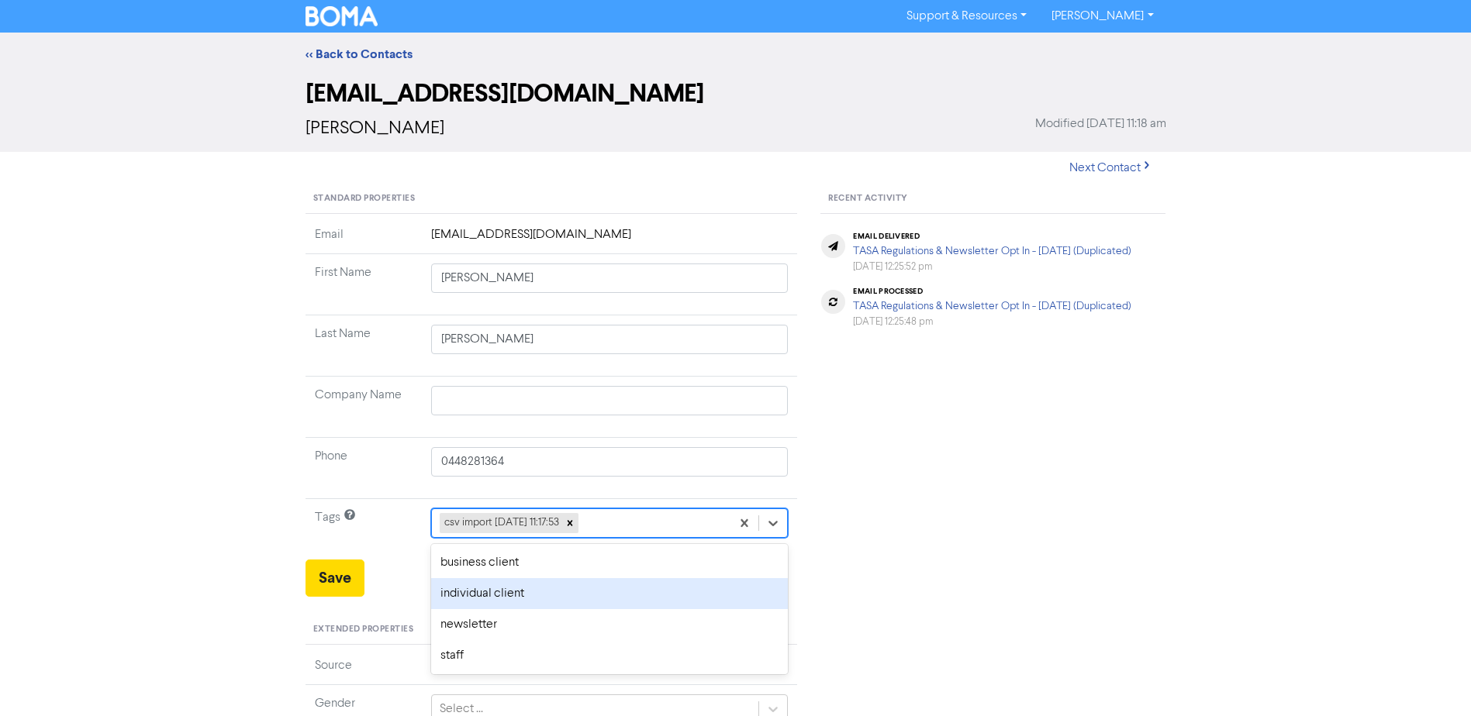
click at [505, 597] on div "individual client" at bounding box center [609, 593] width 357 height 31
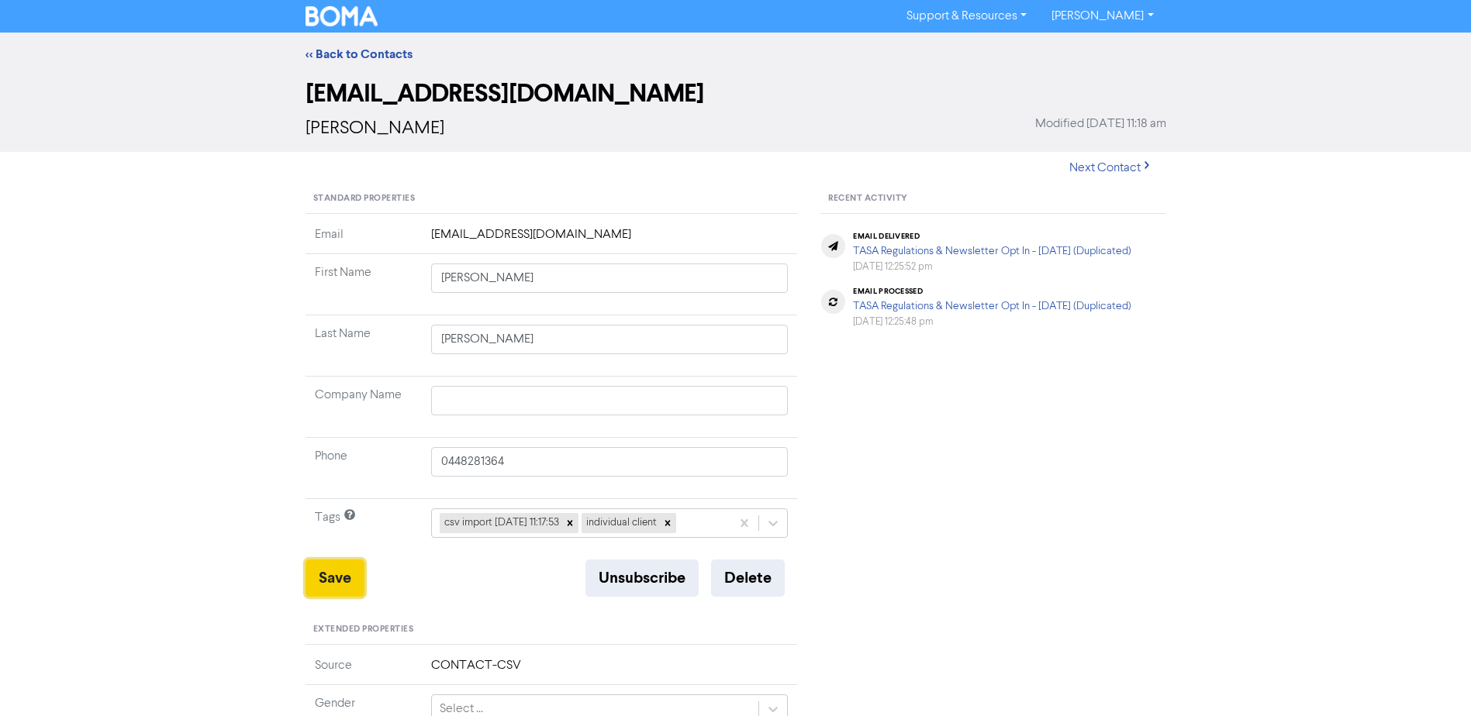
click at [335, 583] on button "Save" at bounding box center [334, 578] width 59 height 37
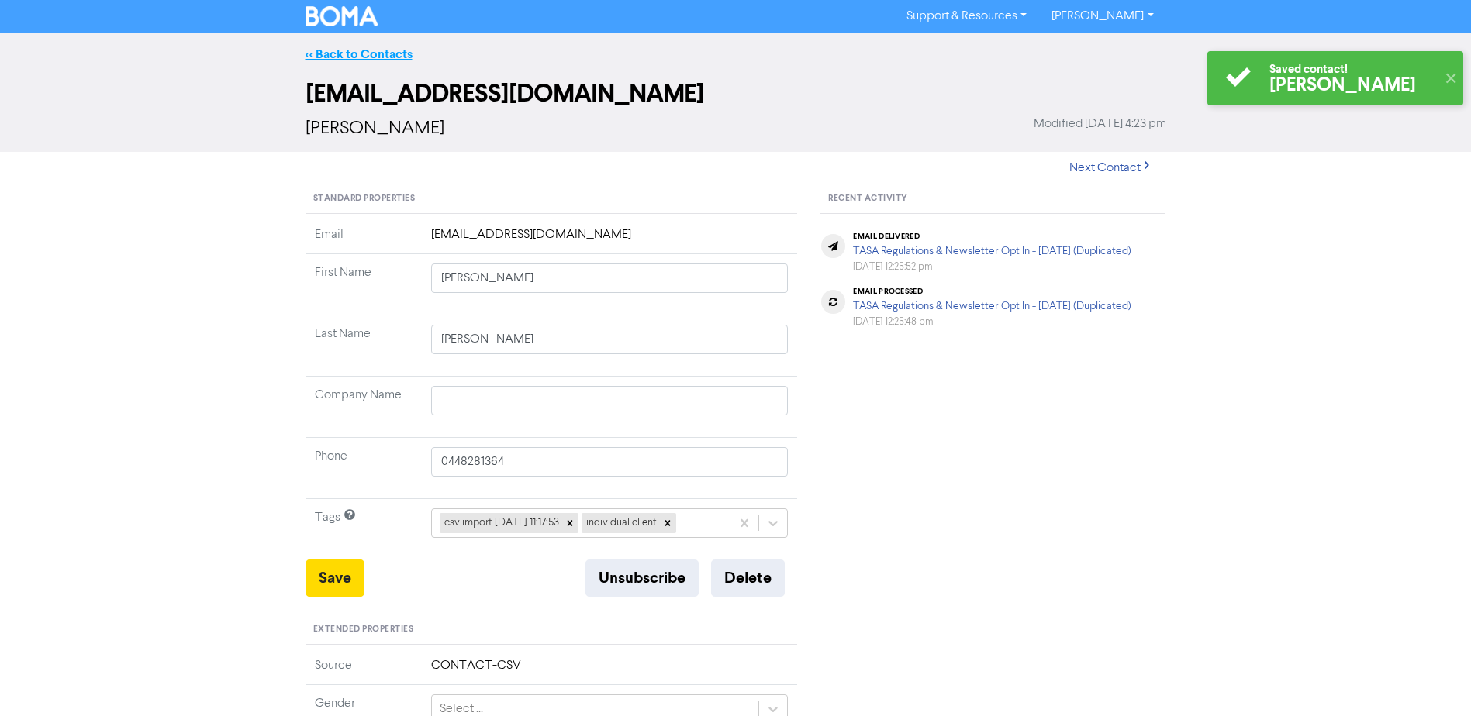
click at [381, 60] on link "<< Back to Contacts" at bounding box center [358, 55] width 107 height 16
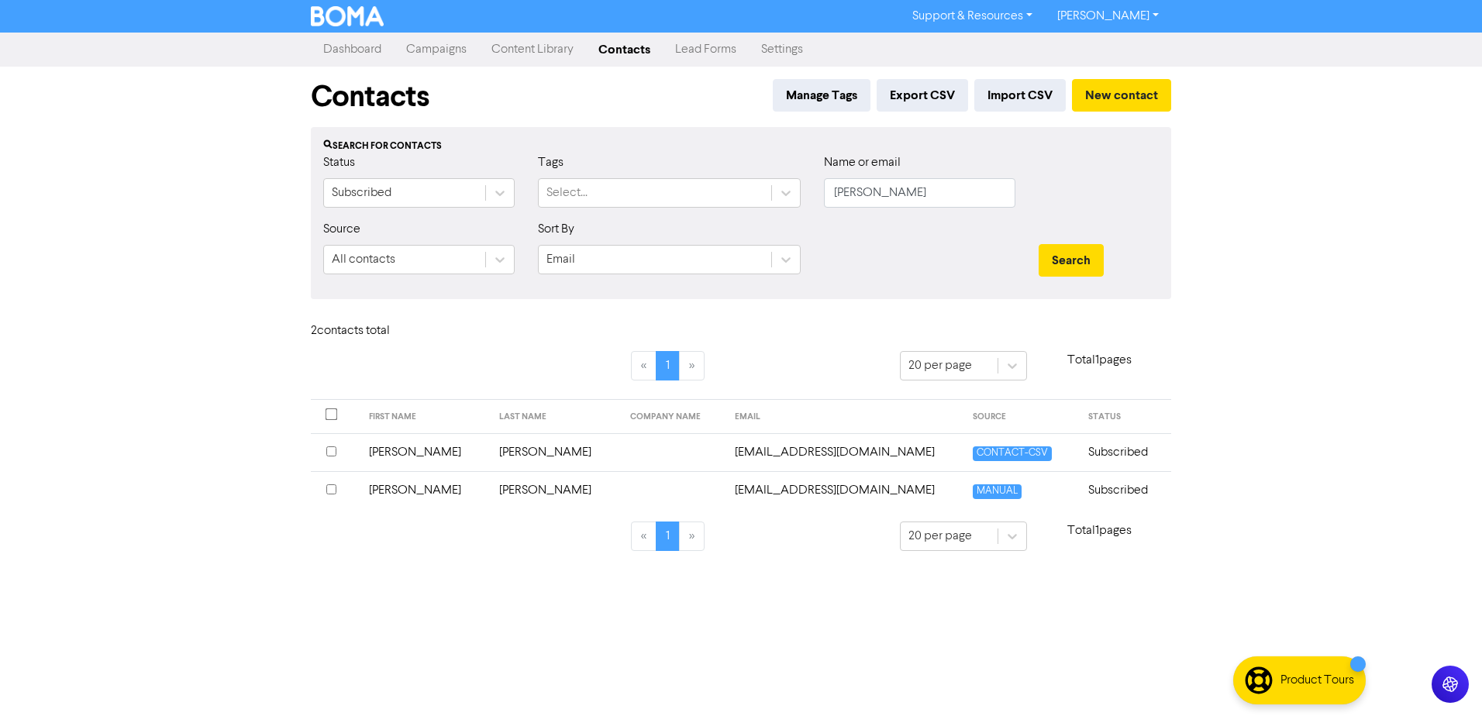
click at [388, 492] on td "[PERSON_NAME]" at bounding box center [425, 490] width 131 height 38
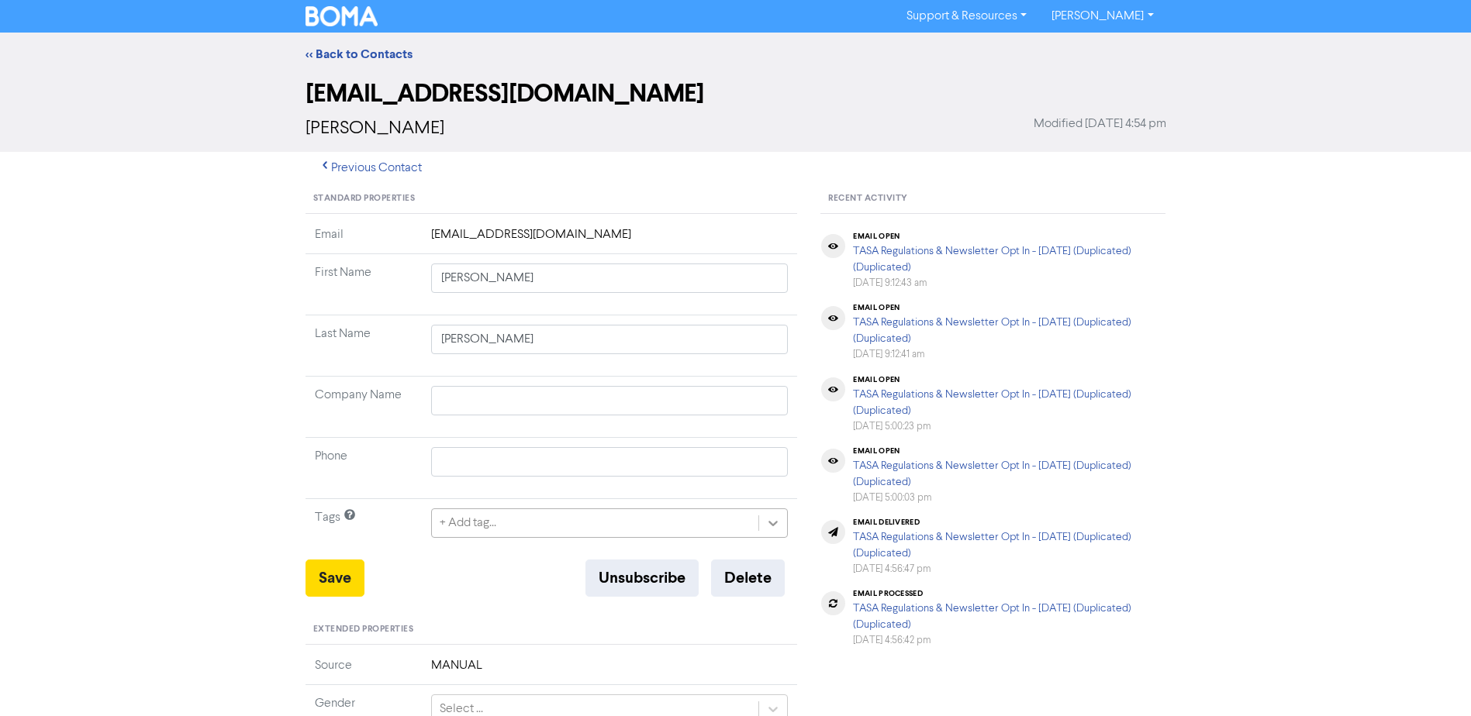
click at [771, 526] on icon at bounding box center [773, 524] width 16 height 16
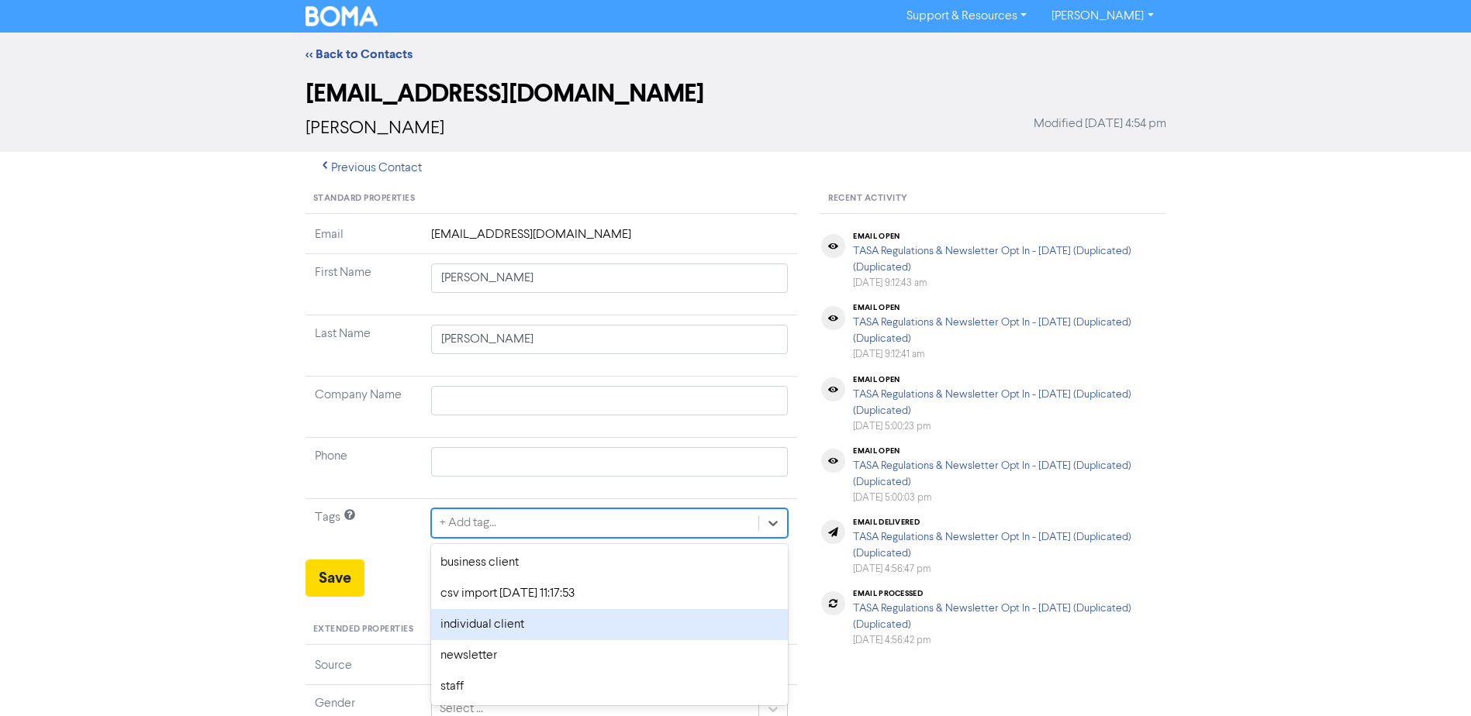
click at [528, 621] on div "individual client" at bounding box center [609, 624] width 357 height 31
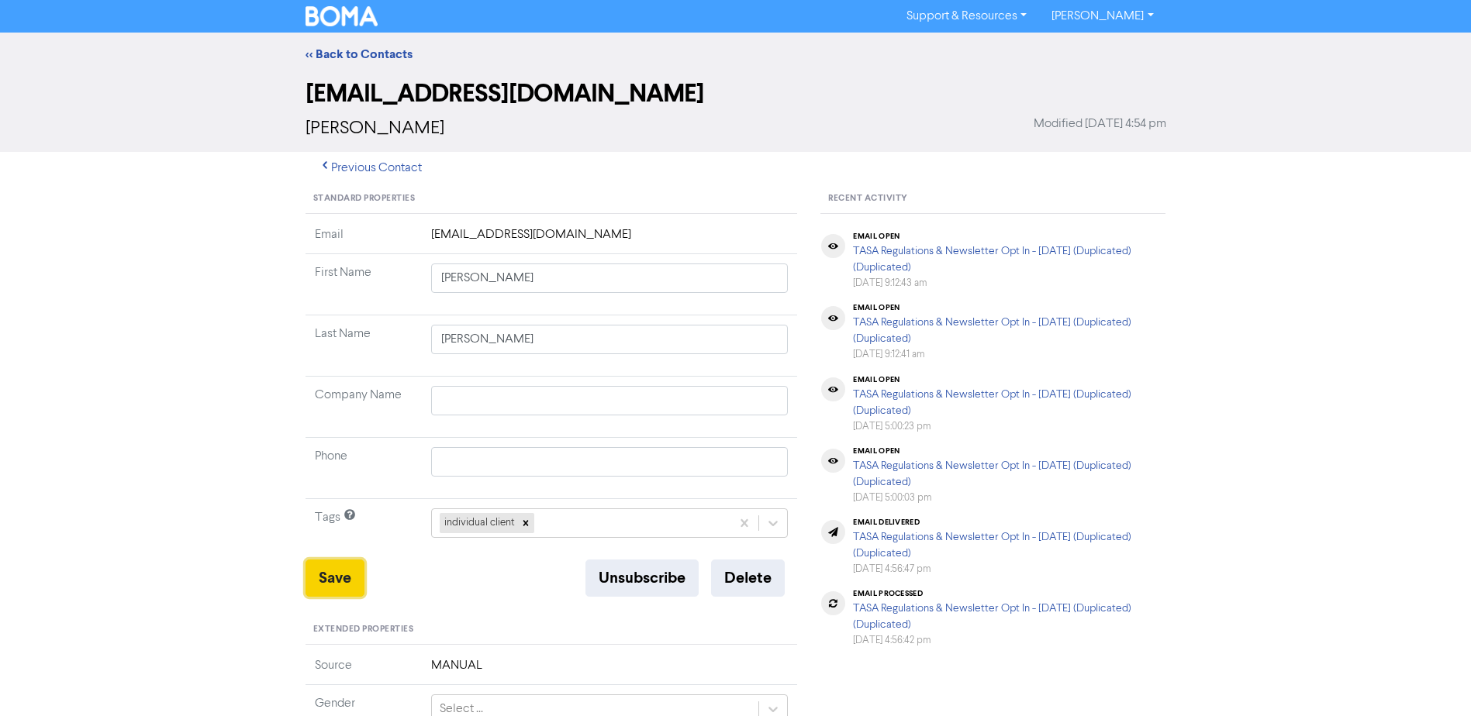
click at [330, 579] on button "Save" at bounding box center [334, 578] width 59 height 37
click at [357, 55] on link "<< Back to Contacts" at bounding box center [358, 55] width 107 height 16
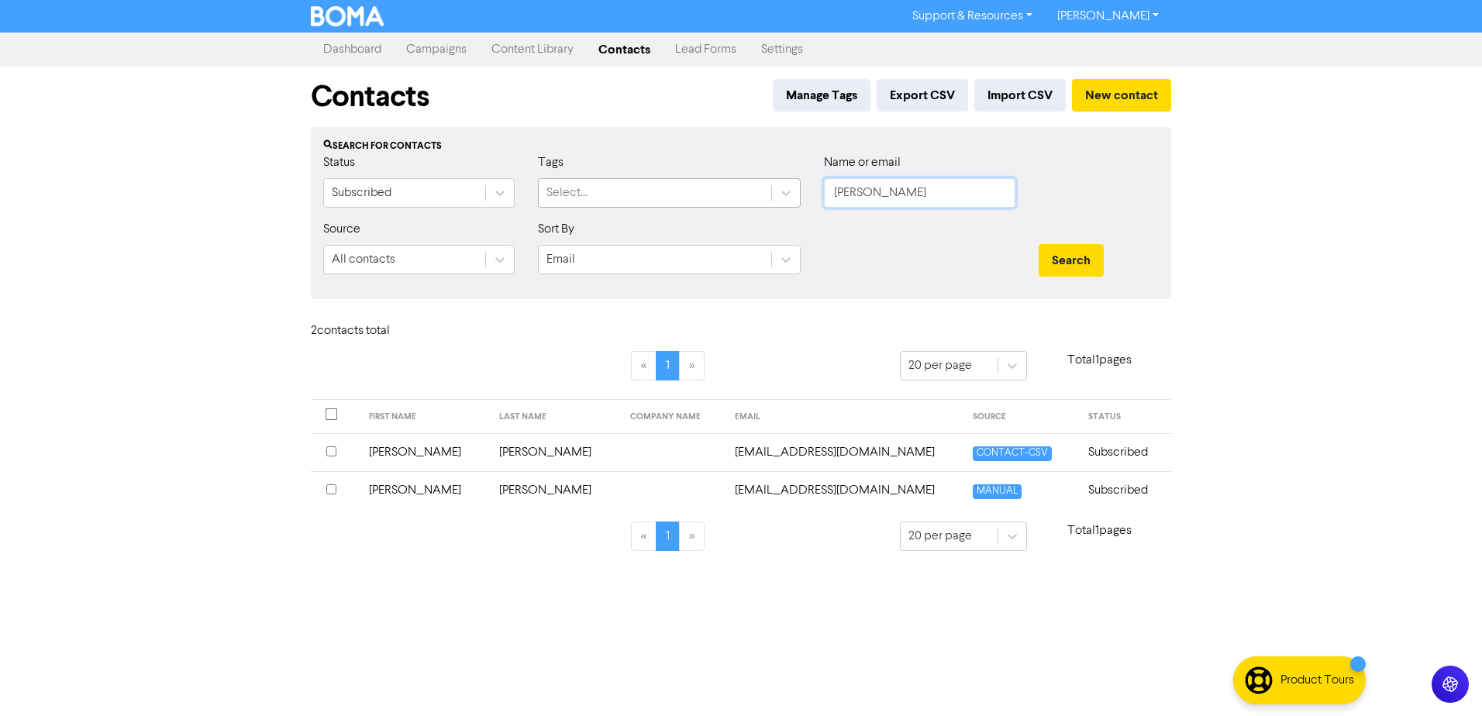
click at [657, 200] on div "Status Subscribed Tags Select... Name or email [PERSON_NAME]" at bounding box center [741, 186] width 859 height 67
click at [1039, 244] on button "Search" at bounding box center [1071, 260] width 65 height 33
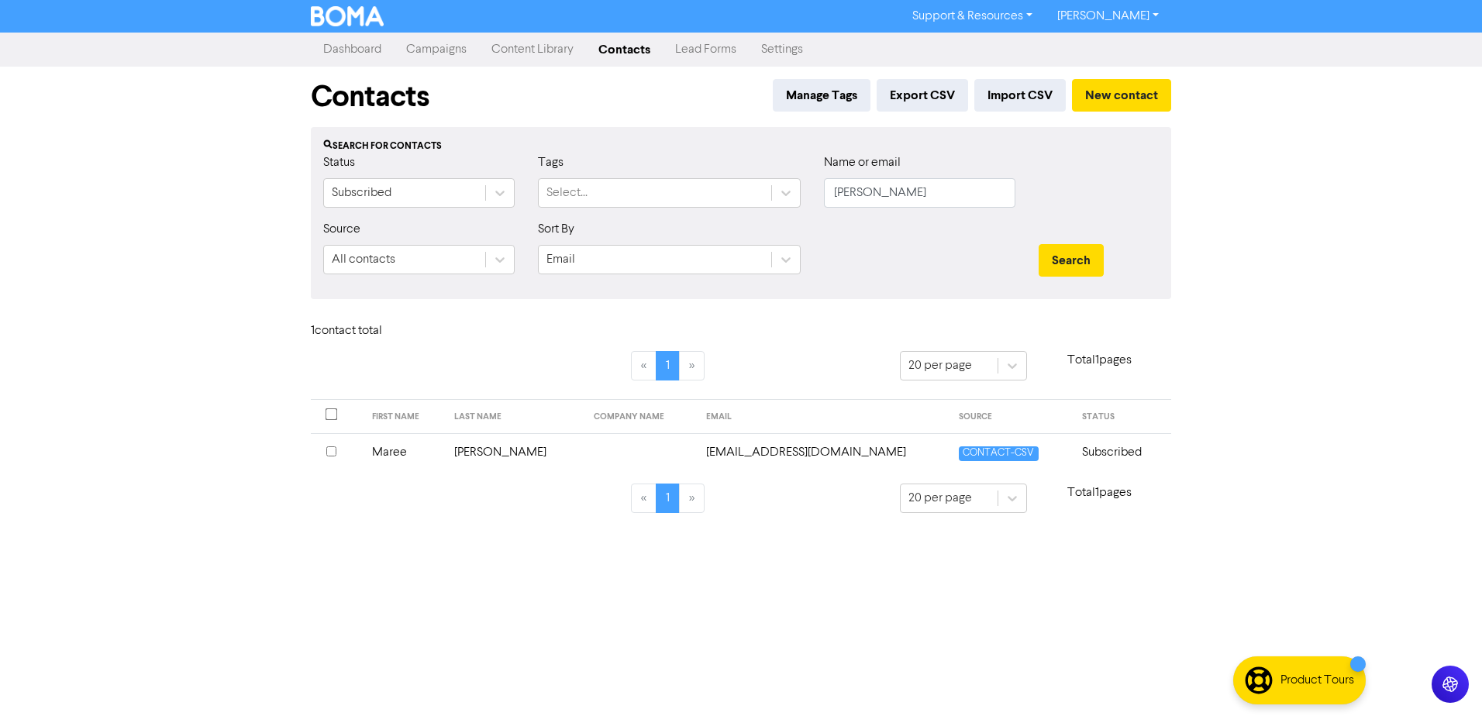
click at [398, 449] on td "Maree" at bounding box center [404, 452] width 83 height 38
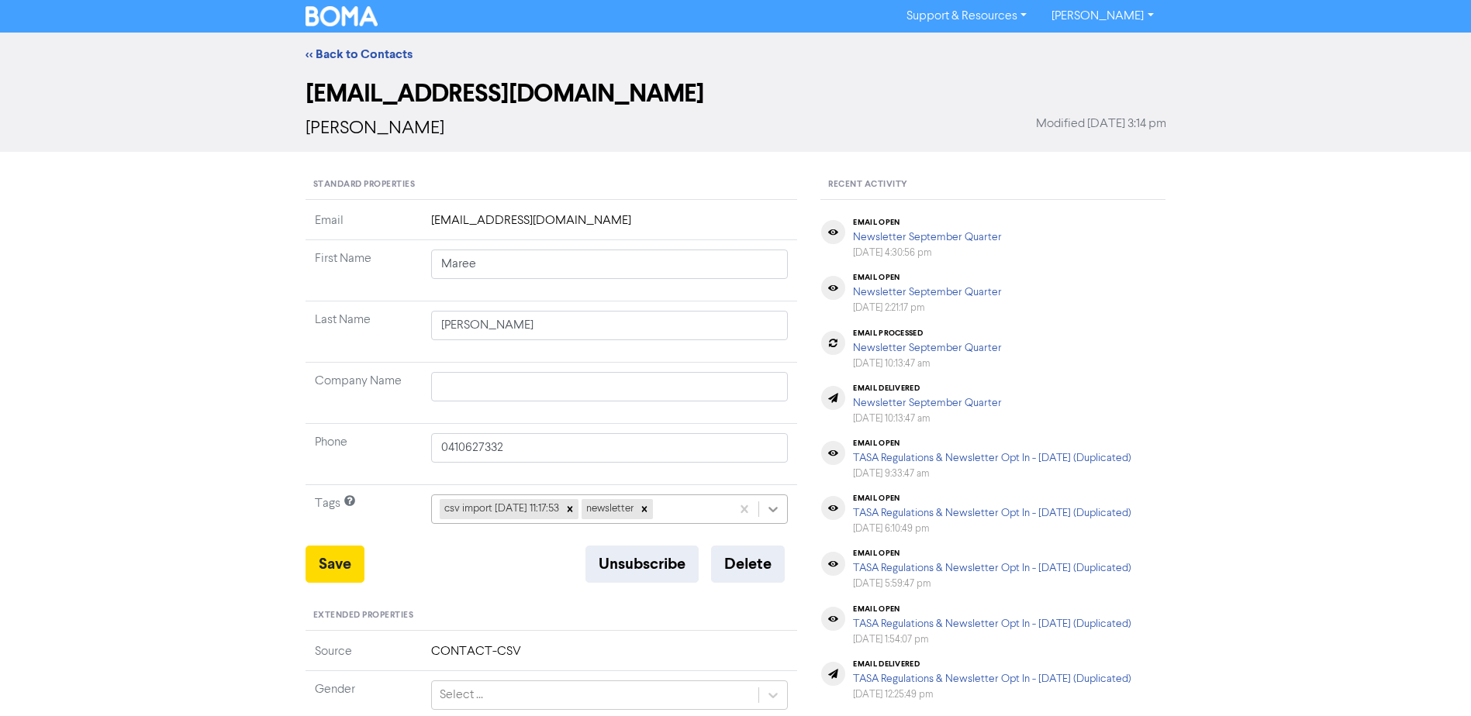
click at [777, 514] on icon at bounding box center [773, 510] width 16 height 16
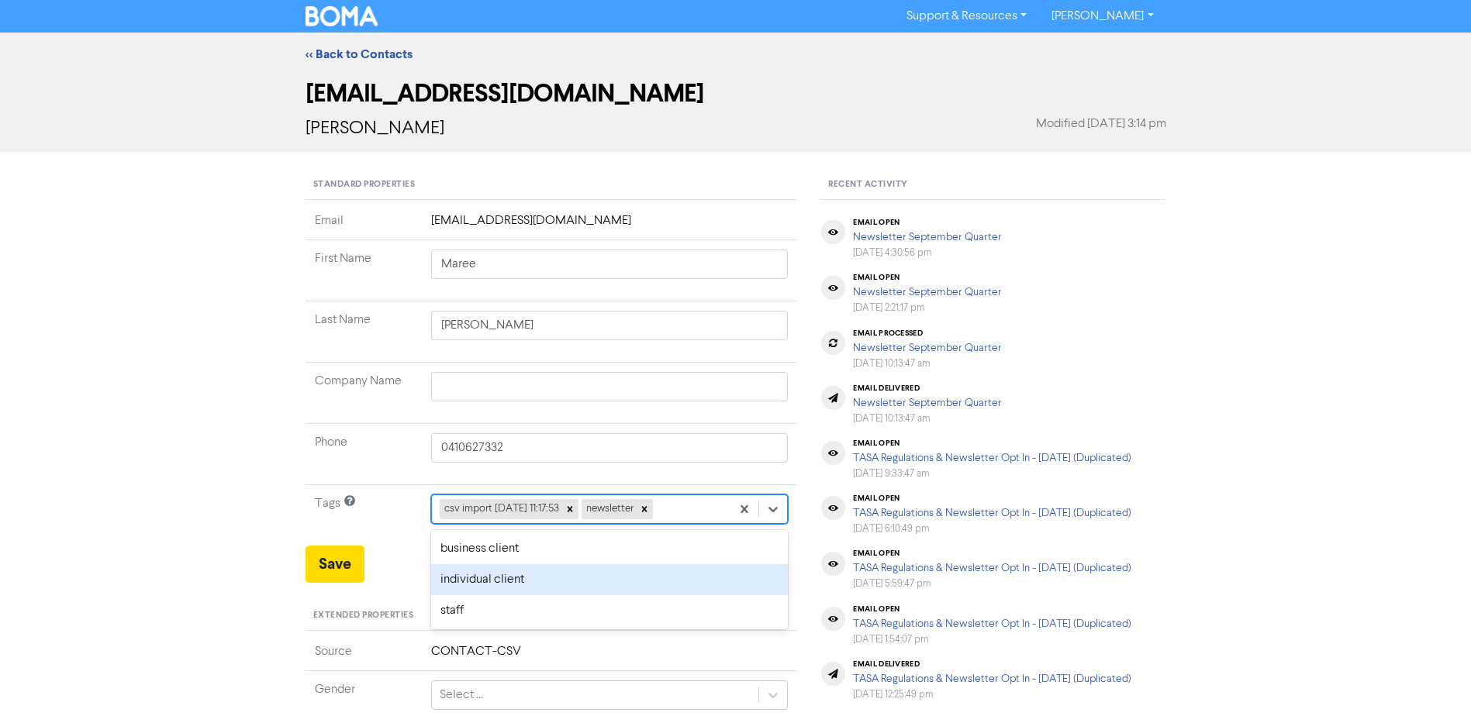
click at [533, 577] on div "individual client" at bounding box center [609, 579] width 357 height 31
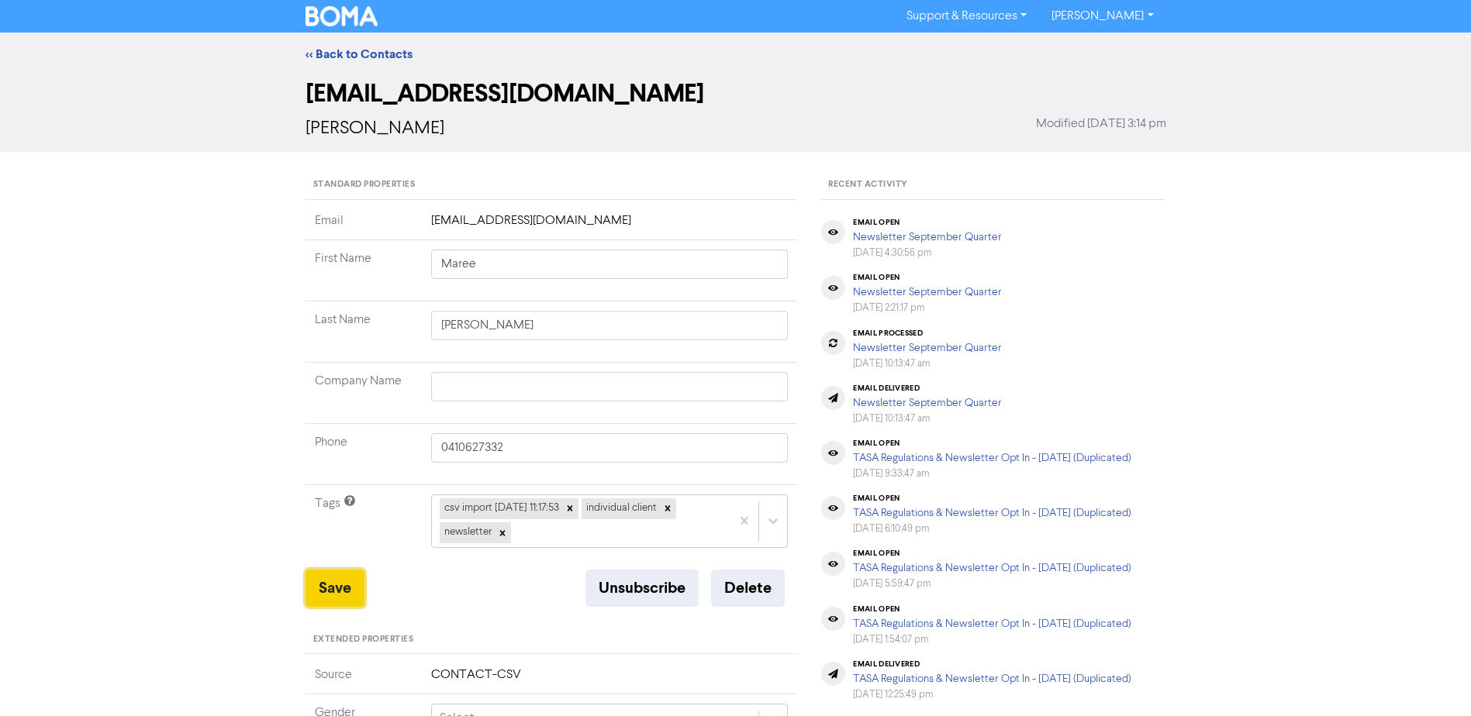
click at [330, 579] on button "Save" at bounding box center [334, 588] width 59 height 37
click at [334, 50] on link "<< Back to Contacts" at bounding box center [358, 55] width 107 height 16
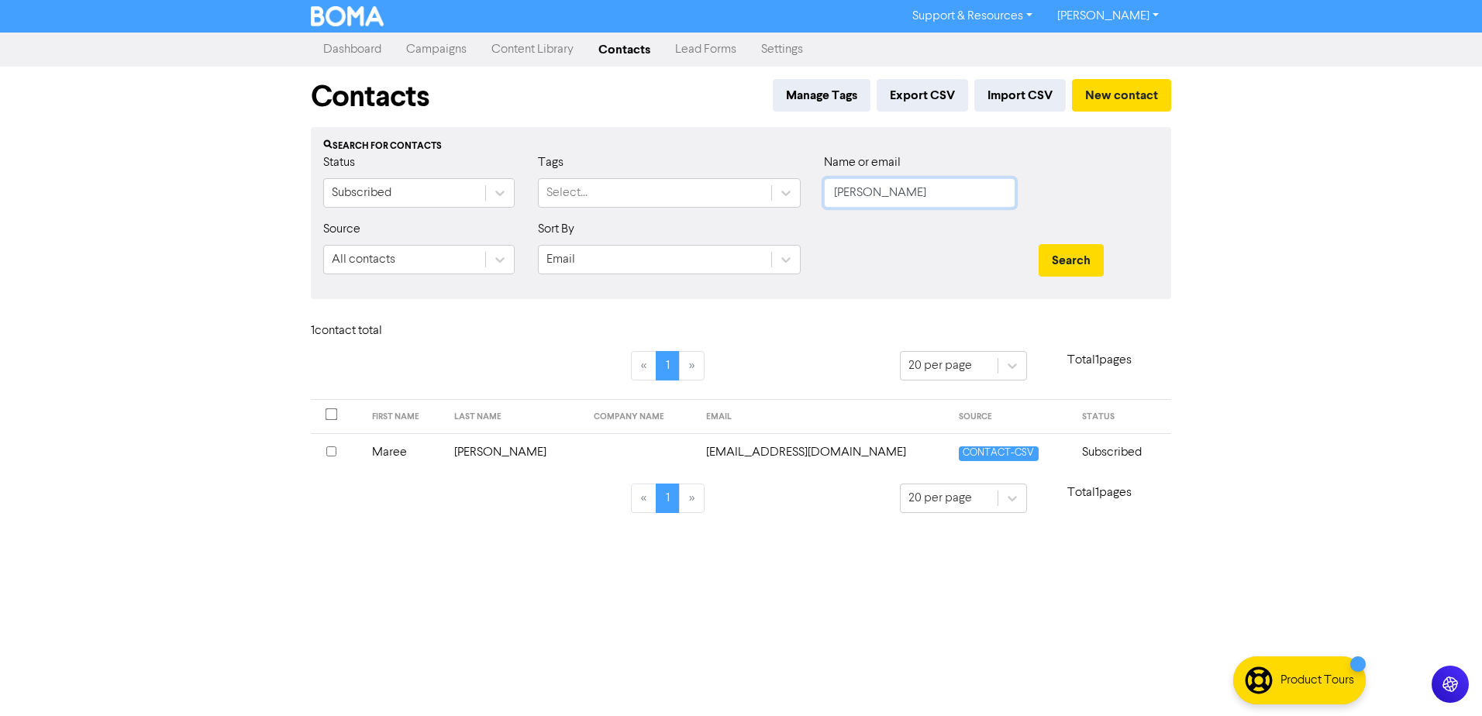
drag, startPoint x: 910, startPoint y: 198, endPoint x: 513, endPoint y: 177, distance: 397.5
click at [686, 188] on div "Status Subscribed Tags Select... Name or email [PERSON_NAME]" at bounding box center [741, 186] width 859 height 67
click at [1039, 244] on button "Search" at bounding box center [1071, 260] width 65 height 33
click at [400, 446] on td "[PERSON_NAME]" at bounding box center [433, 452] width 140 height 38
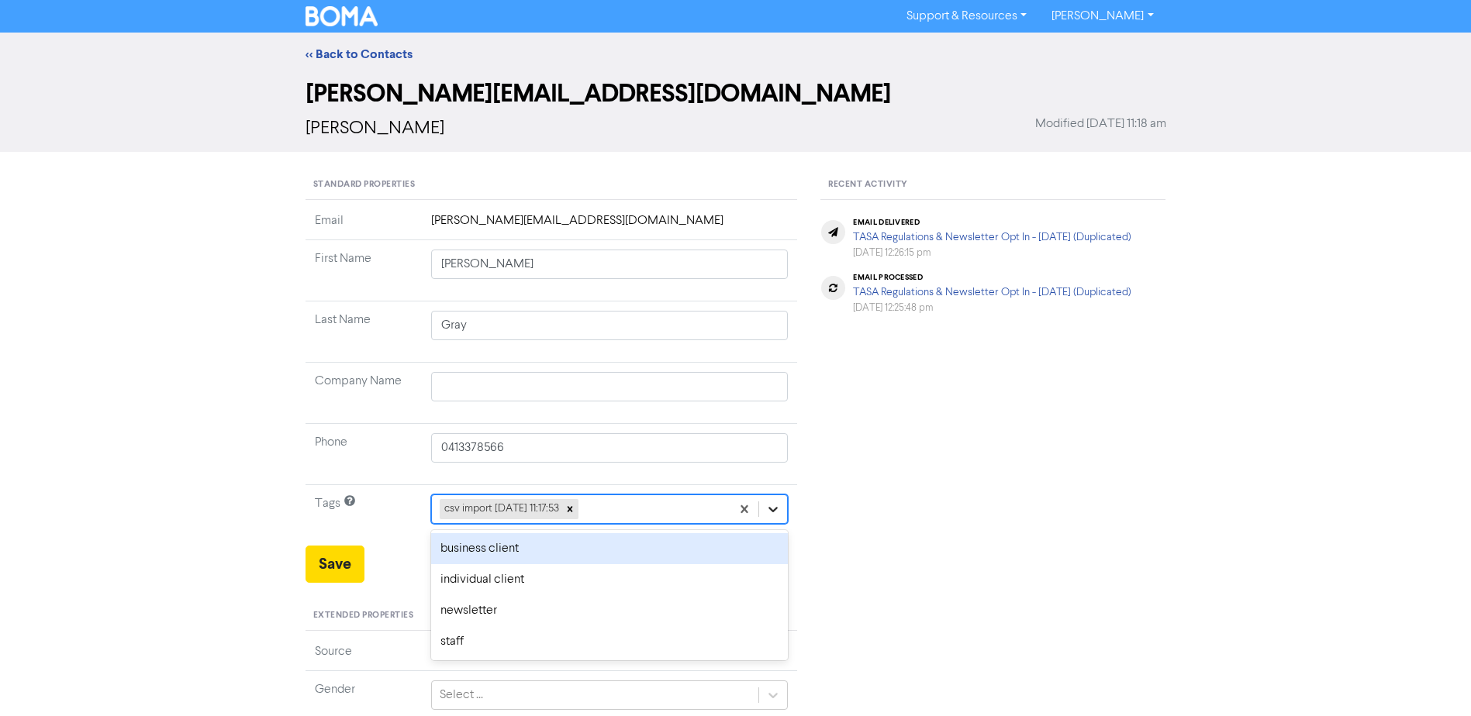
click at [778, 508] on icon at bounding box center [773, 509] width 9 height 5
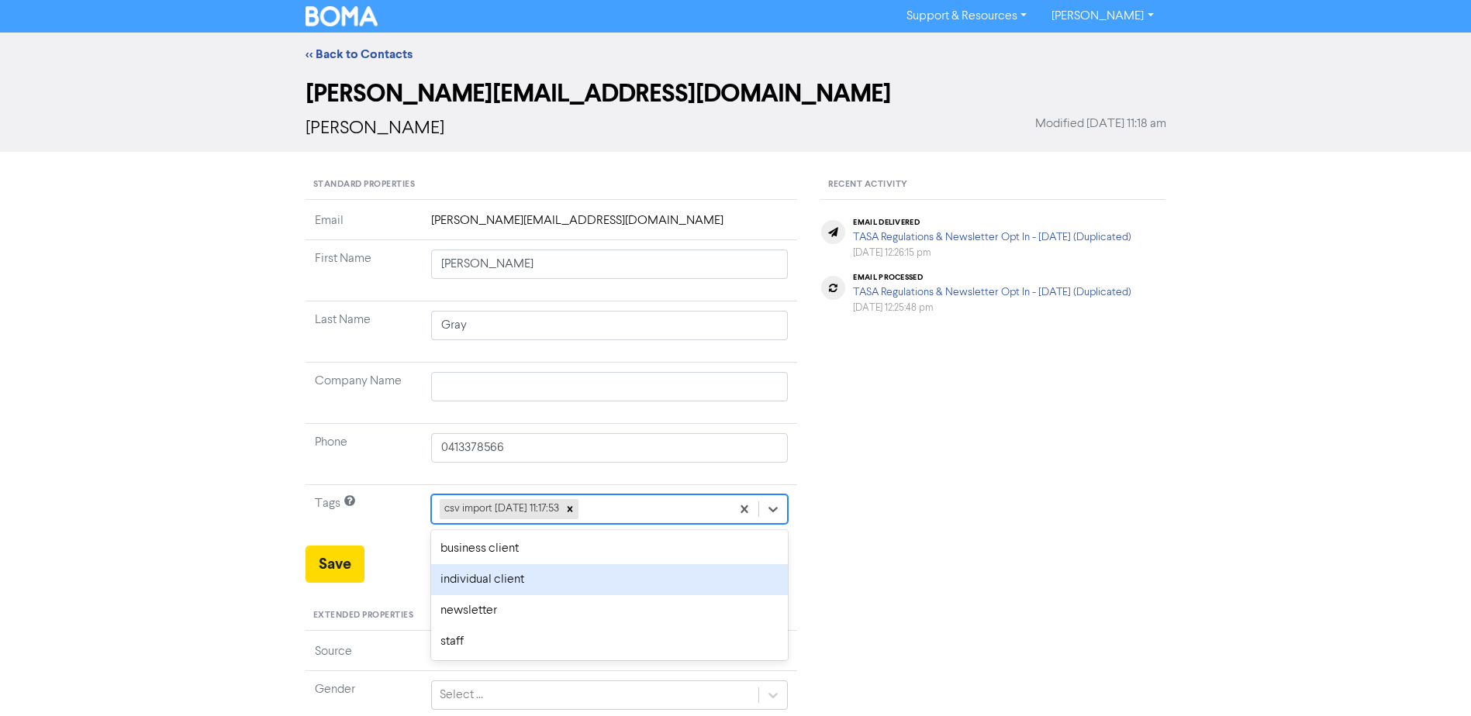
click at [504, 571] on div "individual client" at bounding box center [609, 579] width 357 height 31
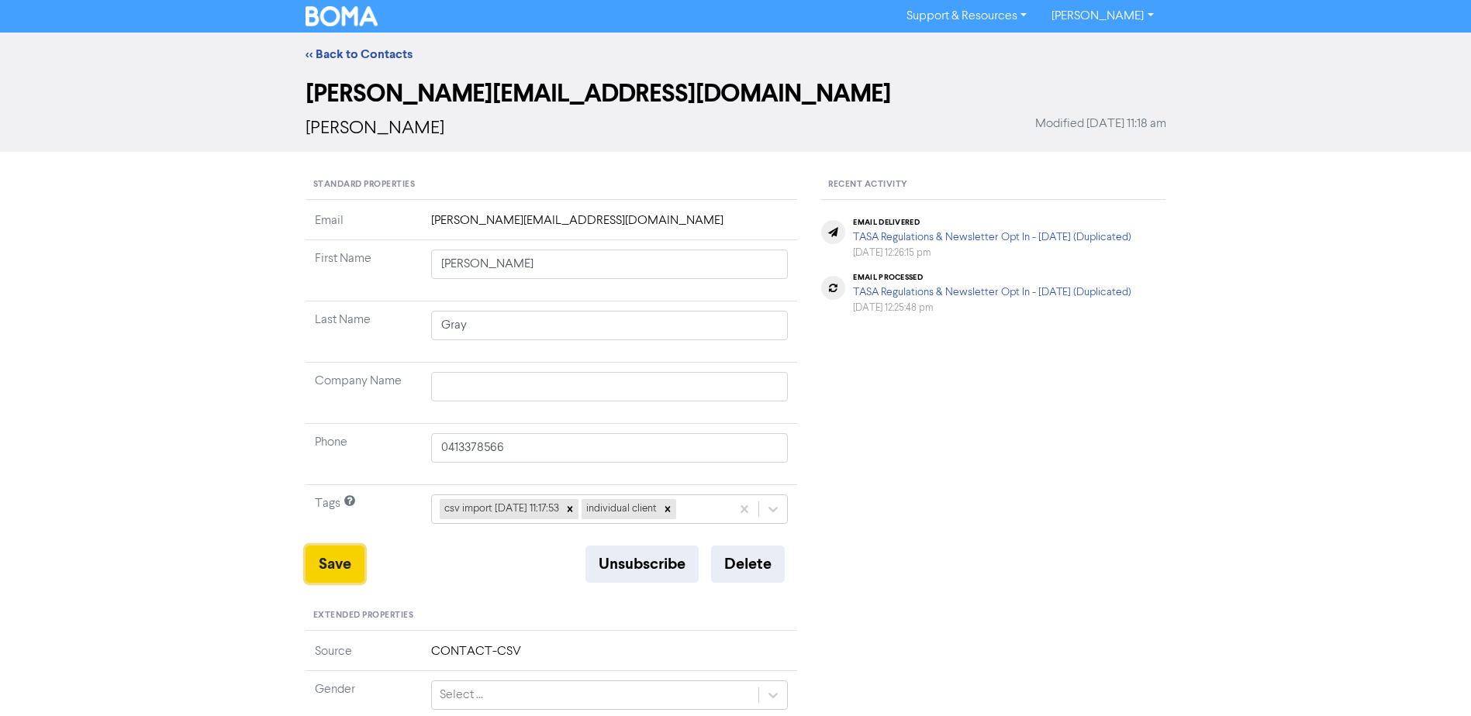
click at [328, 560] on button "Save" at bounding box center [334, 564] width 59 height 37
click at [379, 52] on link "<< Back to Contacts" at bounding box center [358, 55] width 107 height 16
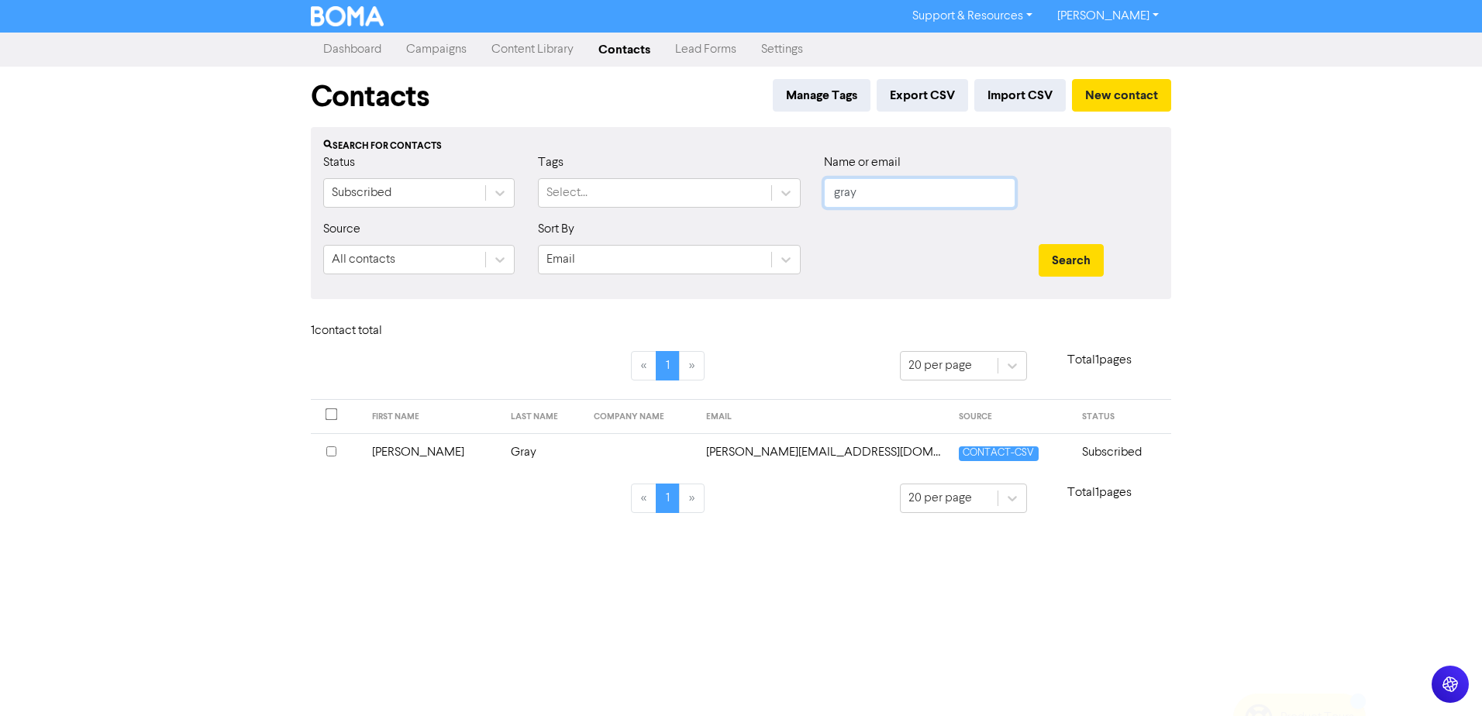
click at [651, 224] on form "Status Subscribed Tags Select... Name or email gray Source All contacts Sort By…" at bounding box center [741, 219] width 836 height 133
click at [1039, 244] on button "Search" at bounding box center [1071, 260] width 65 height 33
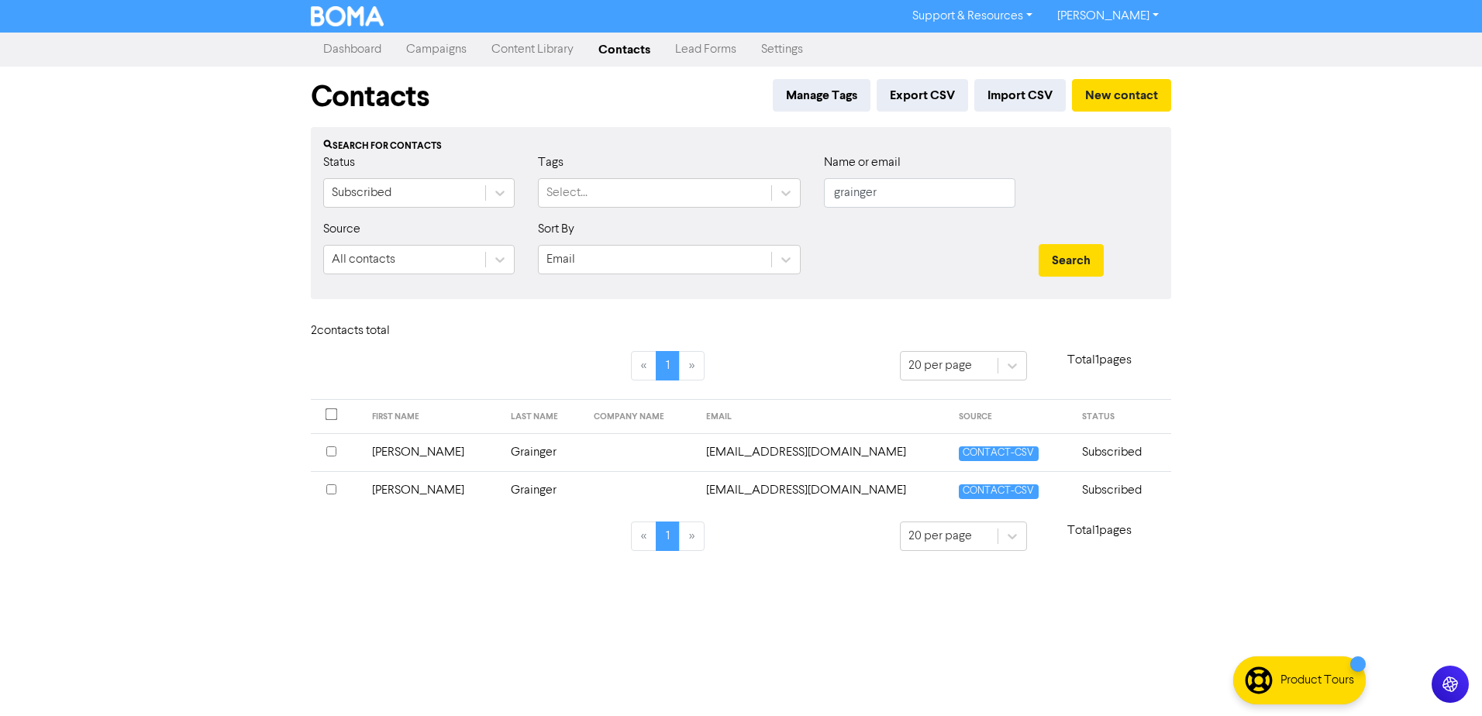
click at [391, 450] on td "[PERSON_NAME]" at bounding box center [433, 452] width 140 height 38
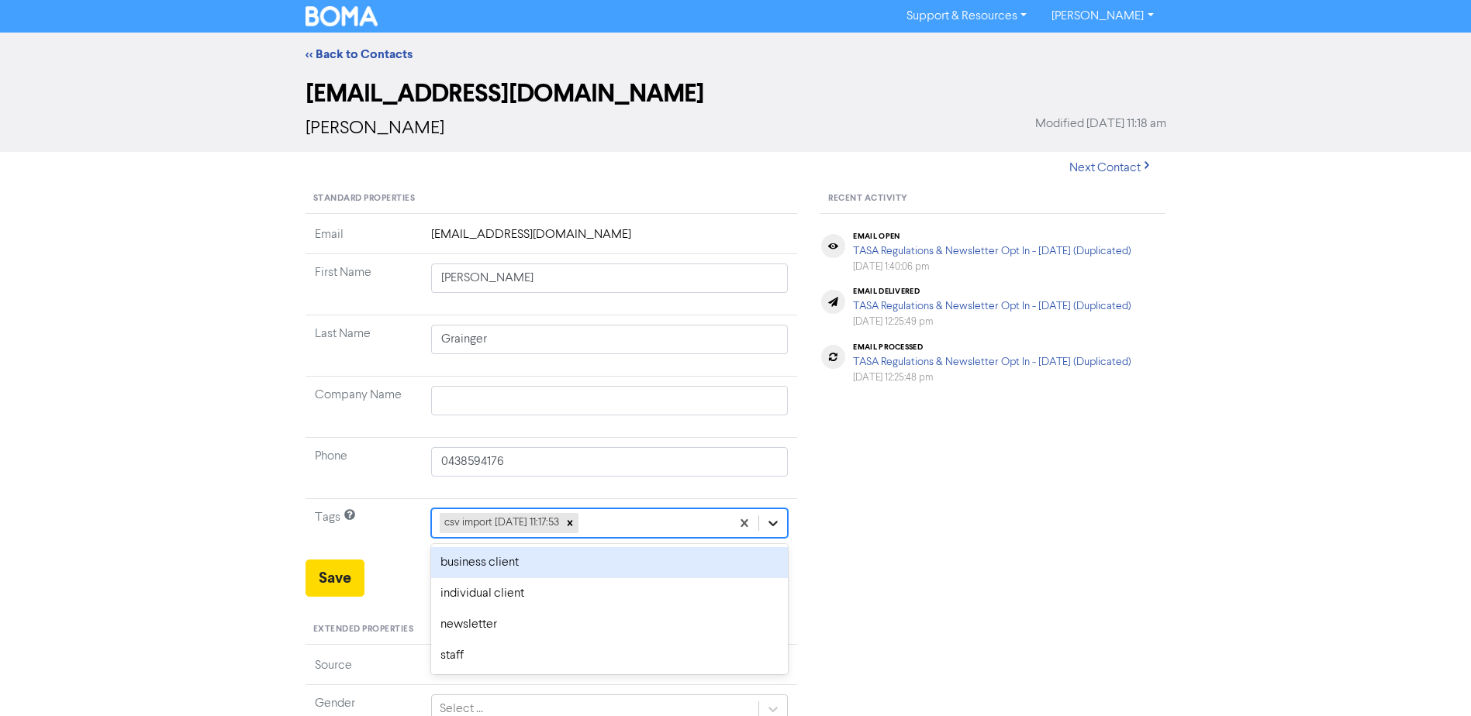
click at [773, 518] on icon at bounding box center [773, 524] width 16 height 16
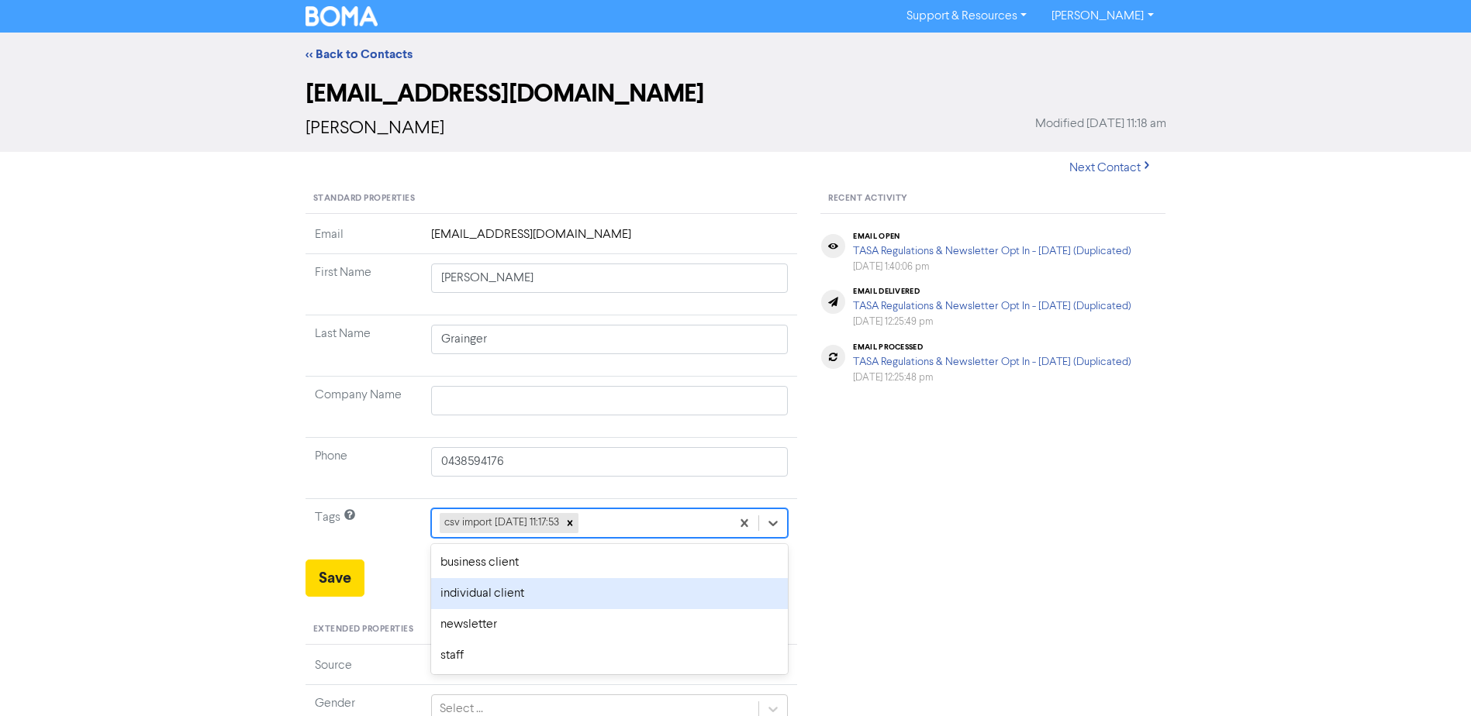
click at [471, 598] on div "individual client" at bounding box center [609, 593] width 357 height 31
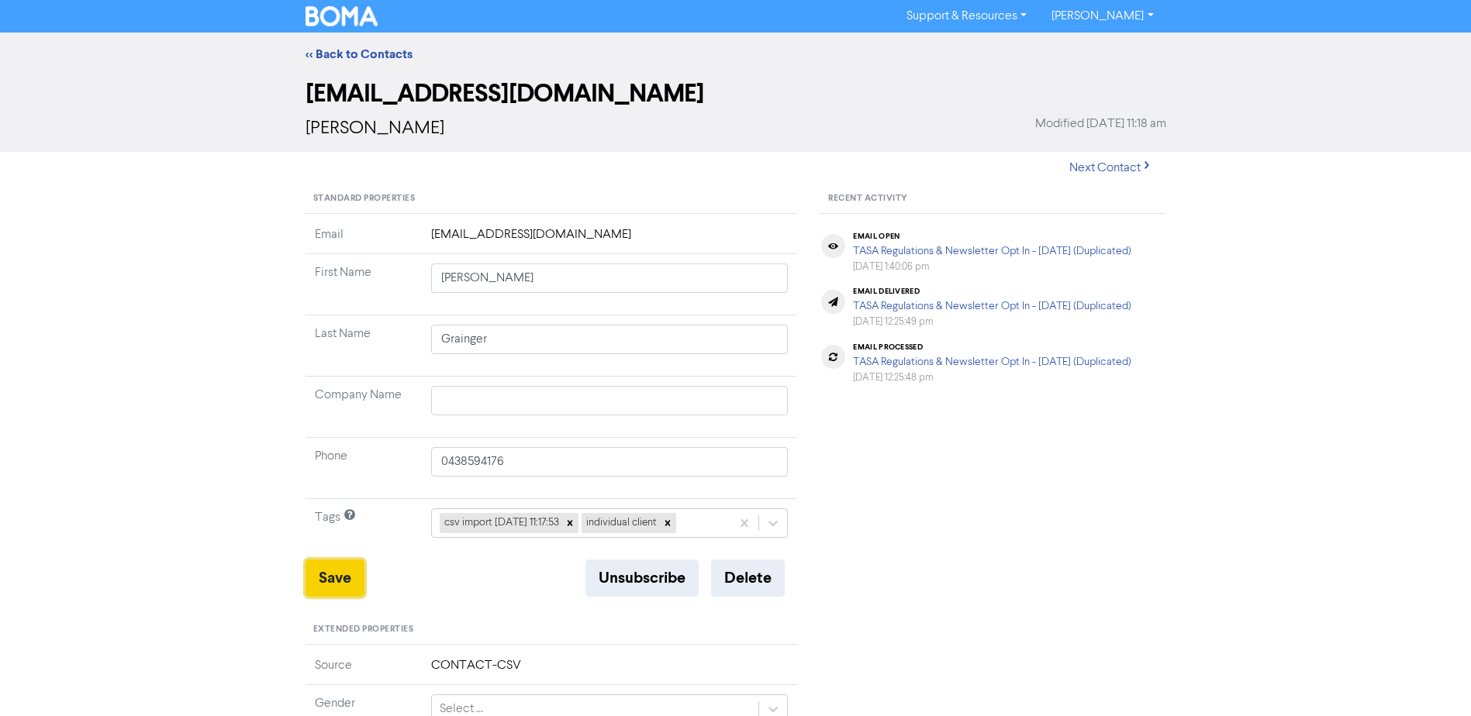
click at [331, 575] on button "Save" at bounding box center [334, 578] width 59 height 37
click at [395, 53] on link "<< Back to Contacts" at bounding box center [358, 55] width 107 height 16
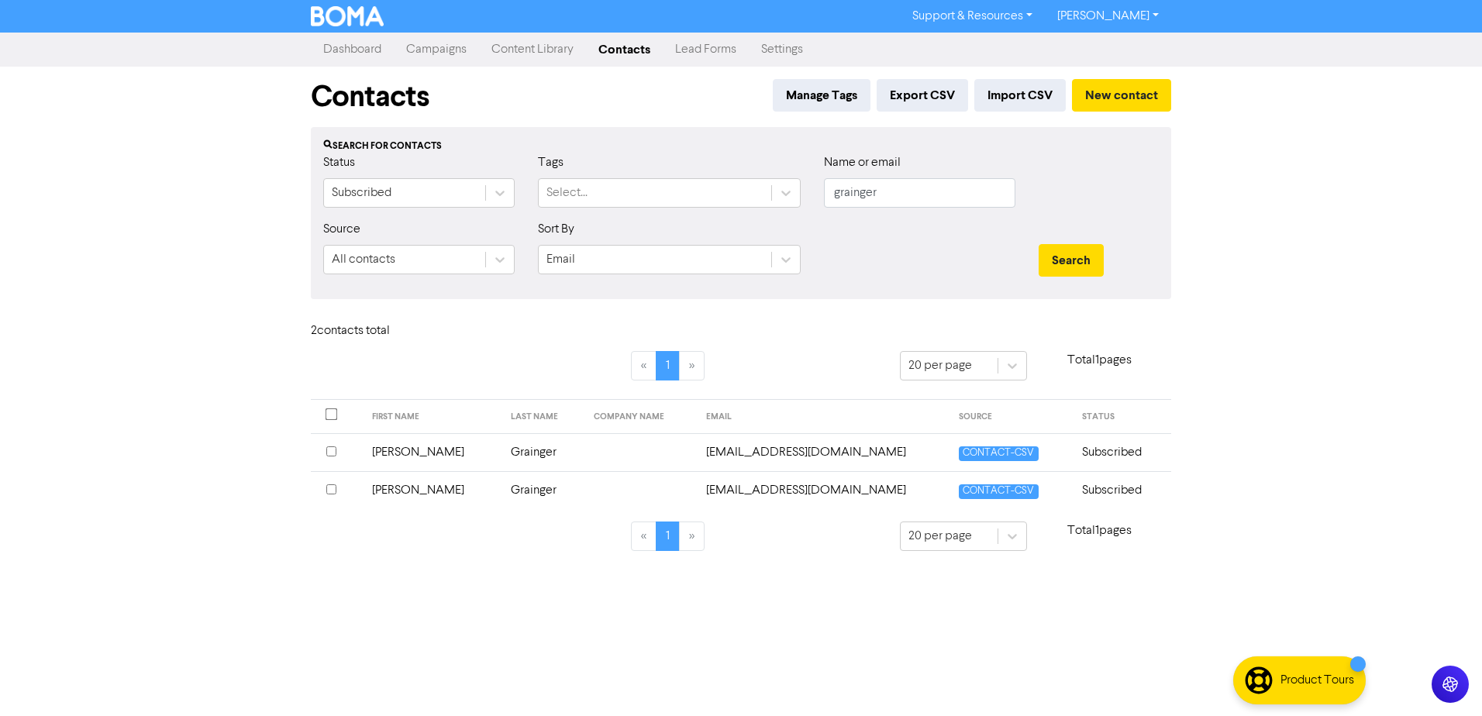
click at [402, 492] on td "[PERSON_NAME]" at bounding box center [433, 490] width 140 height 38
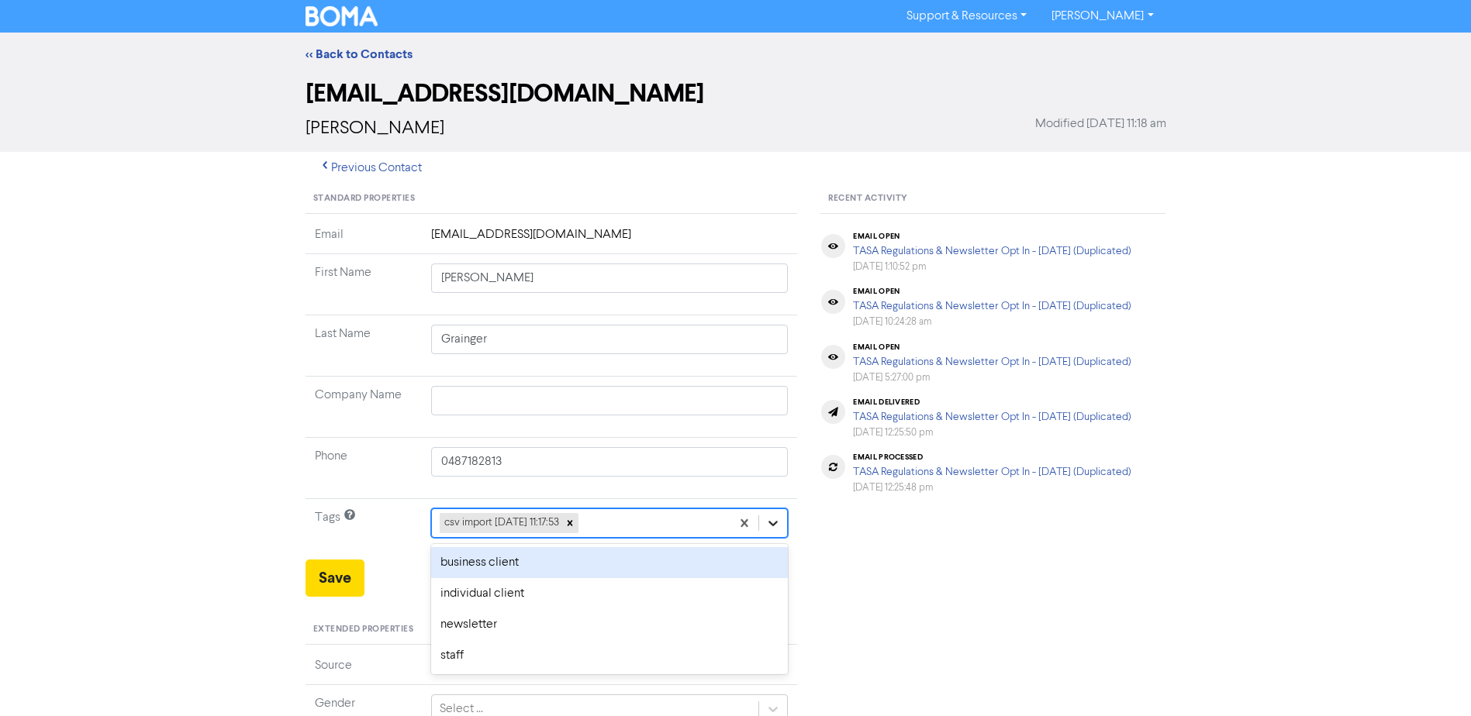
click at [777, 518] on icon at bounding box center [773, 524] width 16 height 16
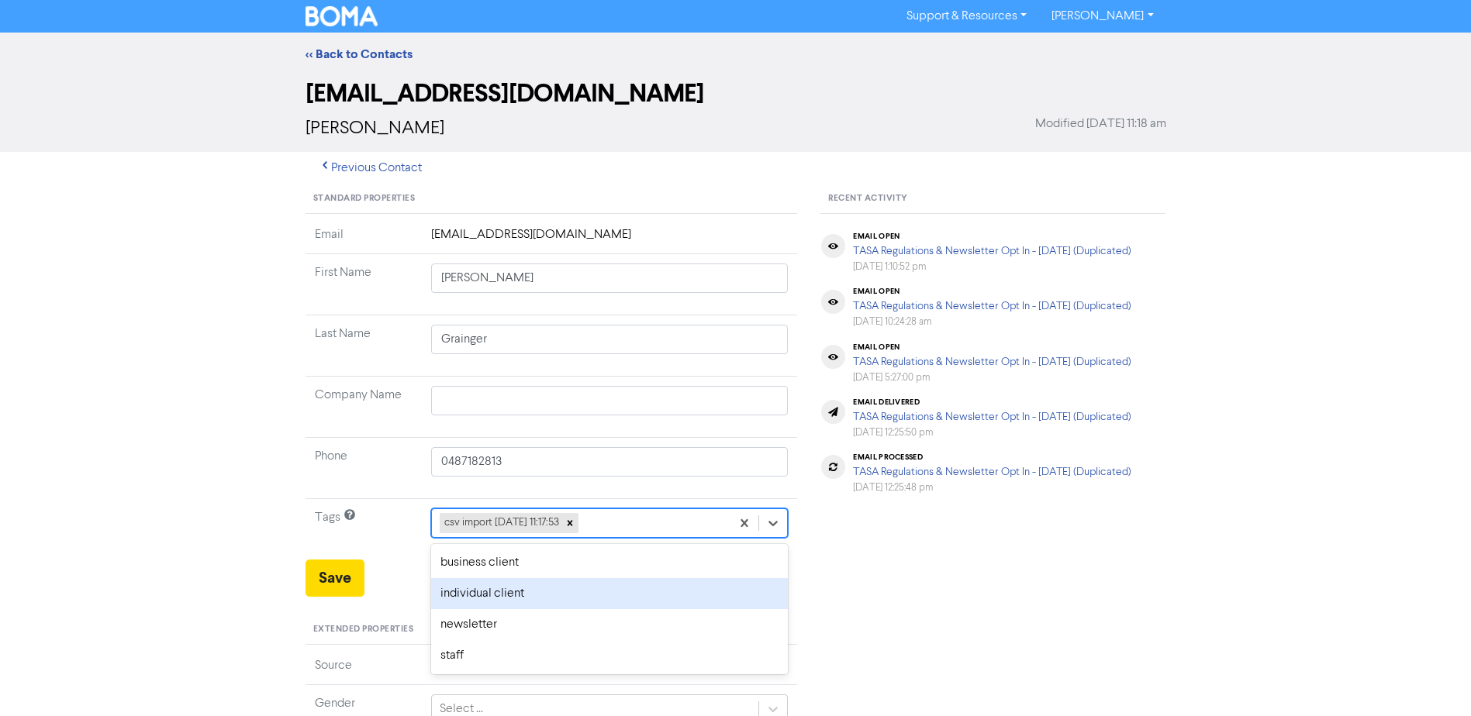
click at [458, 588] on div "individual client" at bounding box center [609, 593] width 357 height 31
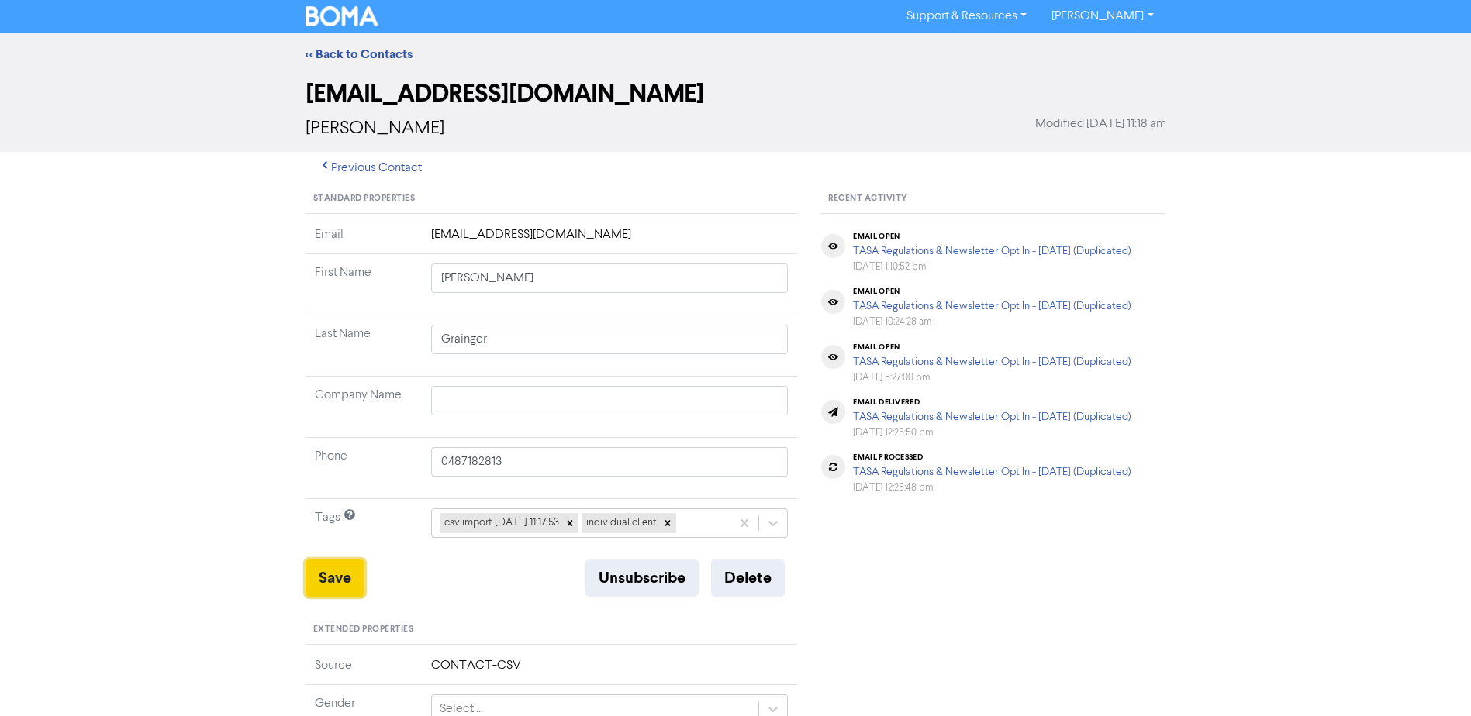
click at [331, 576] on button "Save" at bounding box center [334, 578] width 59 height 37
click at [386, 53] on link "<< Back to Contacts" at bounding box center [358, 55] width 107 height 16
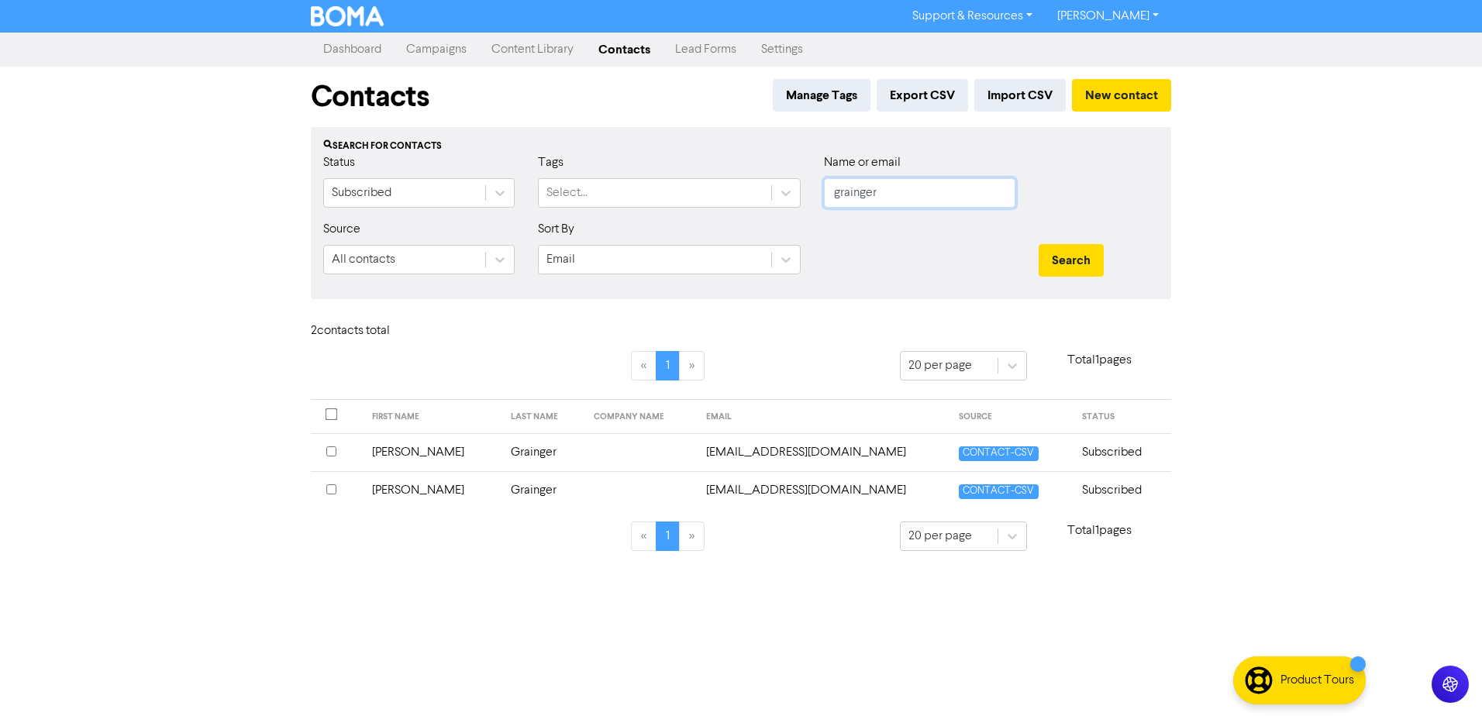
drag, startPoint x: 850, startPoint y: 187, endPoint x: 484, endPoint y: 173, distance: 366.2
click at [678, 188] on div "Status Subscribed Tags Select... Name or email grainger" at bounding box center [741, 186] width 859 height 67
click at [1039, 244] on button "Search" at bounding box center [1071, 260] width 65 height 33
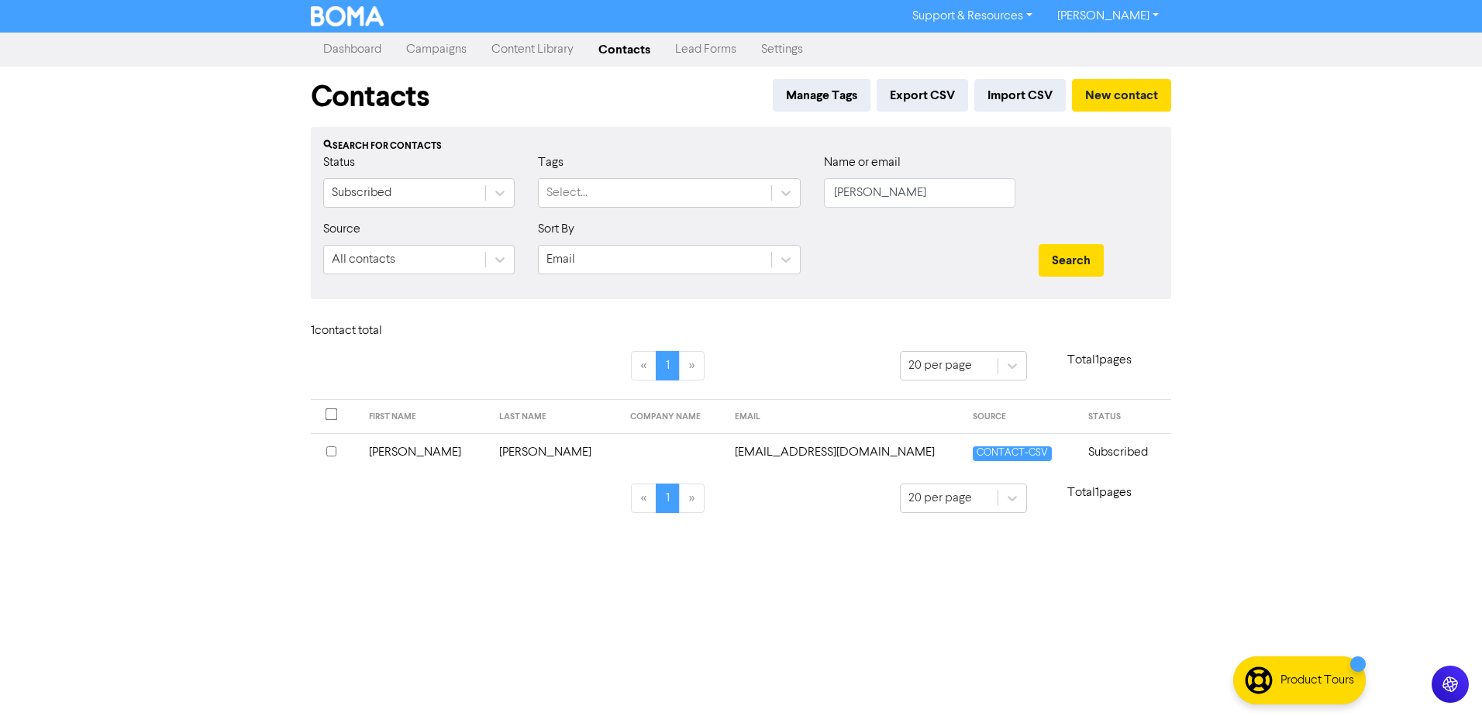
click at [386, 456] on td "[PERSON_NAME]" at bounding box center [425, 452] width 131 height 38
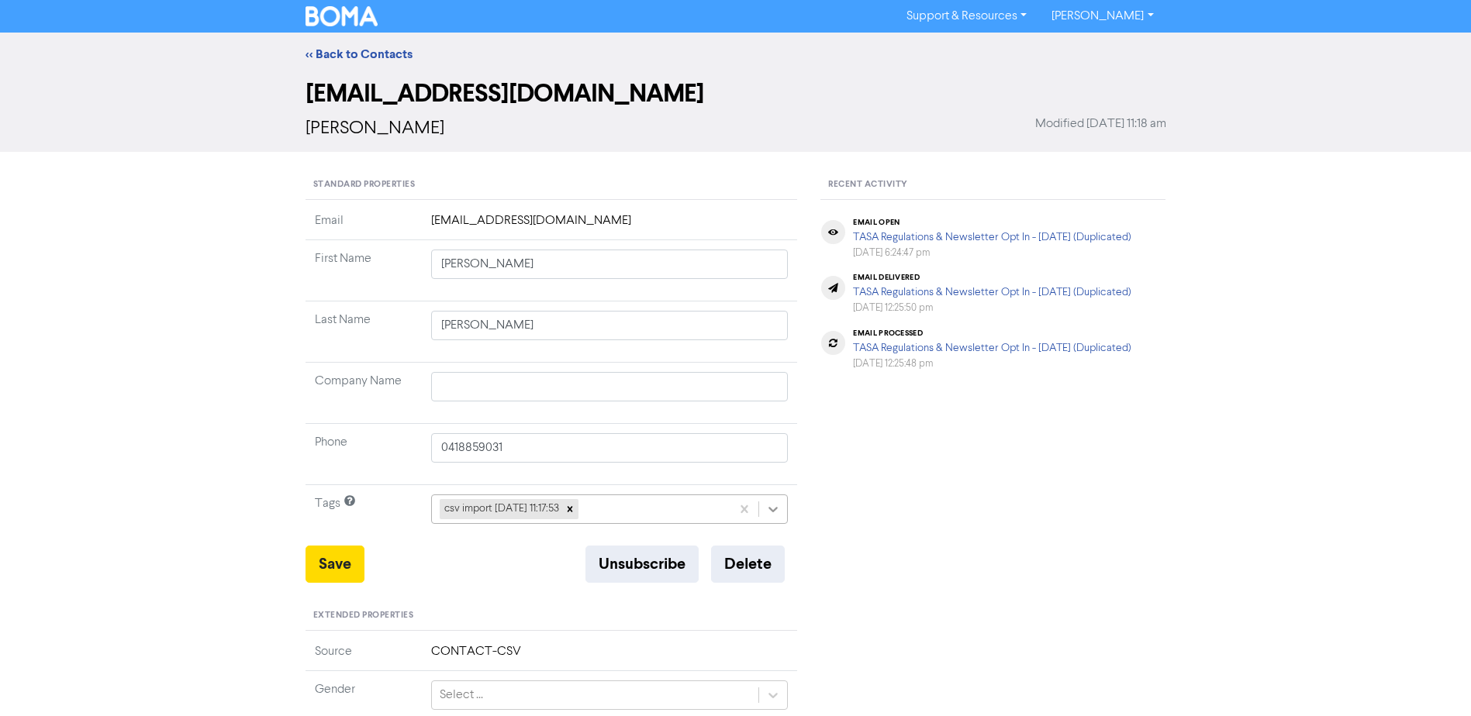
click at [773, 508] on icon at bounding box center [773, 510] width 16 height 16
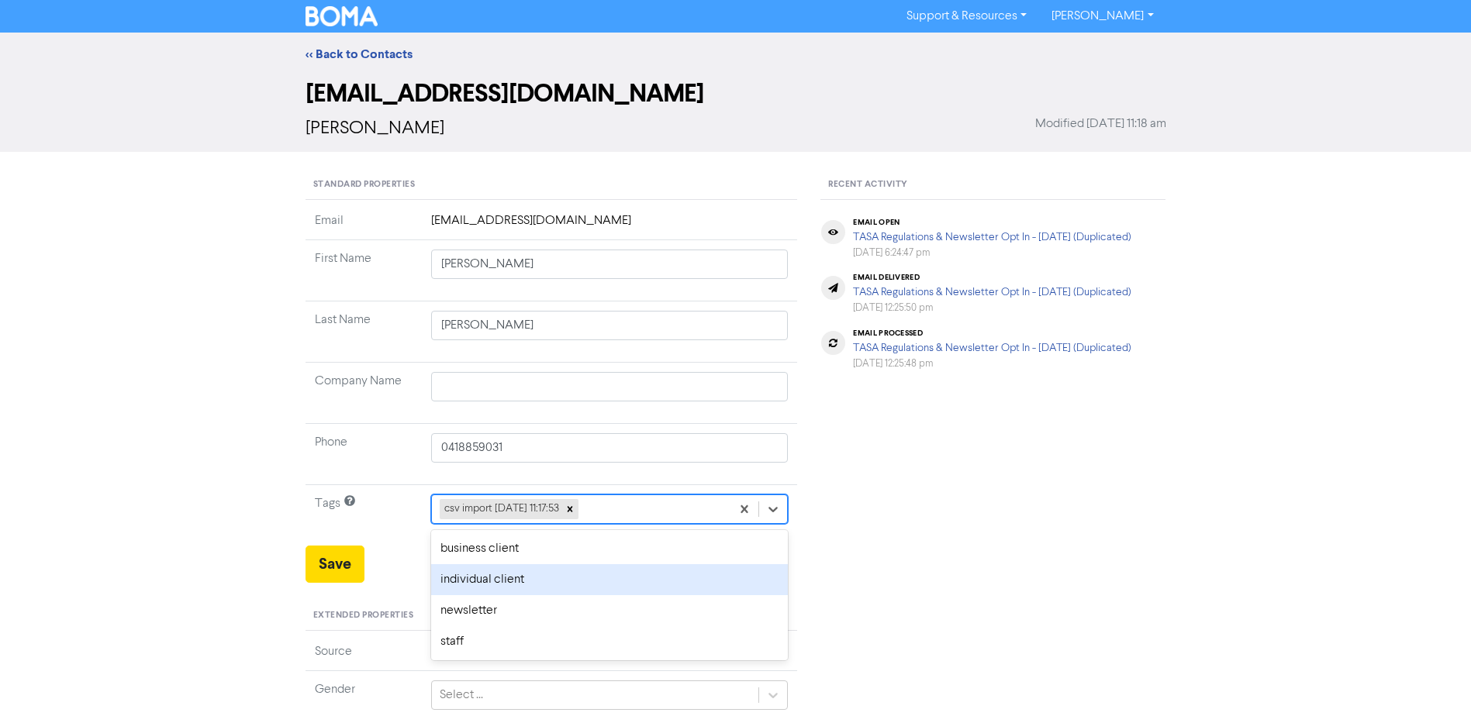
click at [527, 577] on div "individual client" at bounding box center [609, 579] width 357 height 31
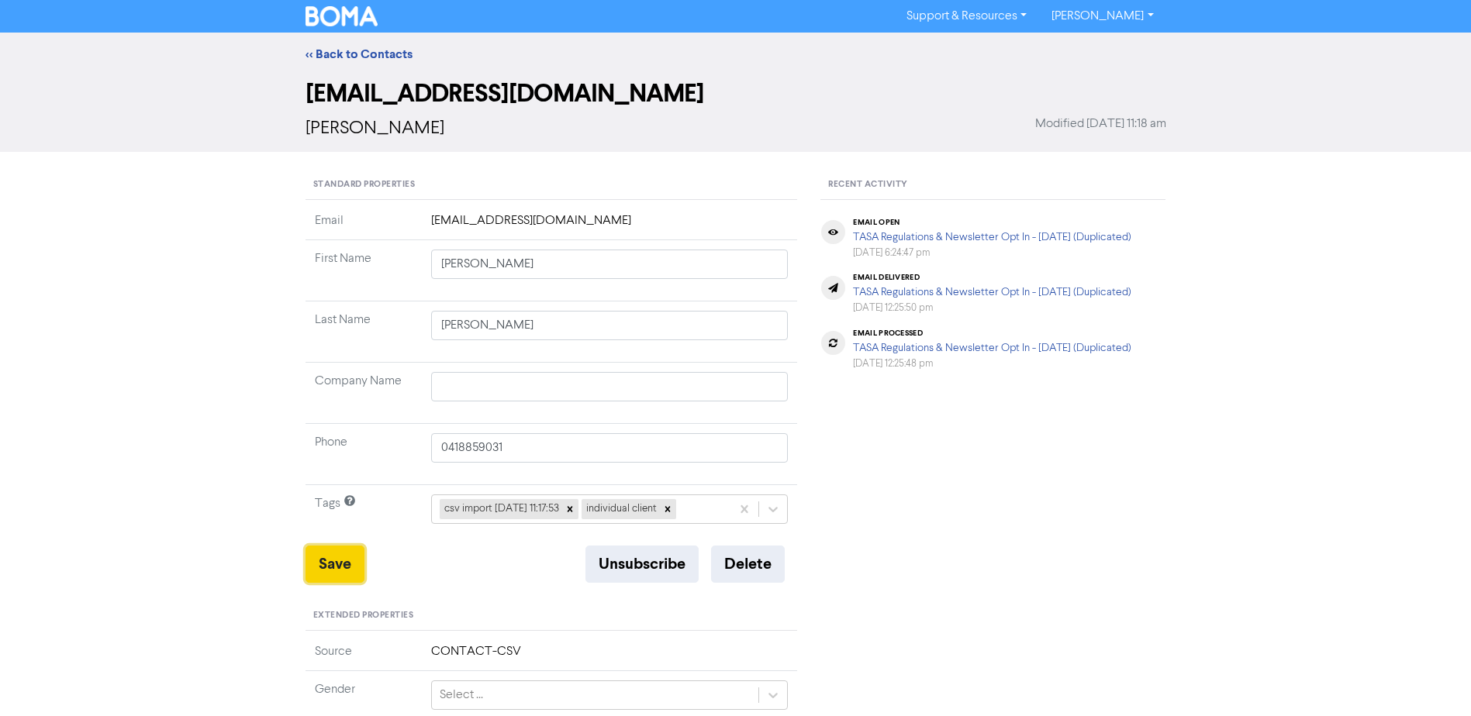
click at [323, 554] on button "Save" at bounding box center [334, 564] width 59 height 37
click at [375, 50] on link "<< Back to Contacts" at bounding box center [358, 55] width 107 height 16
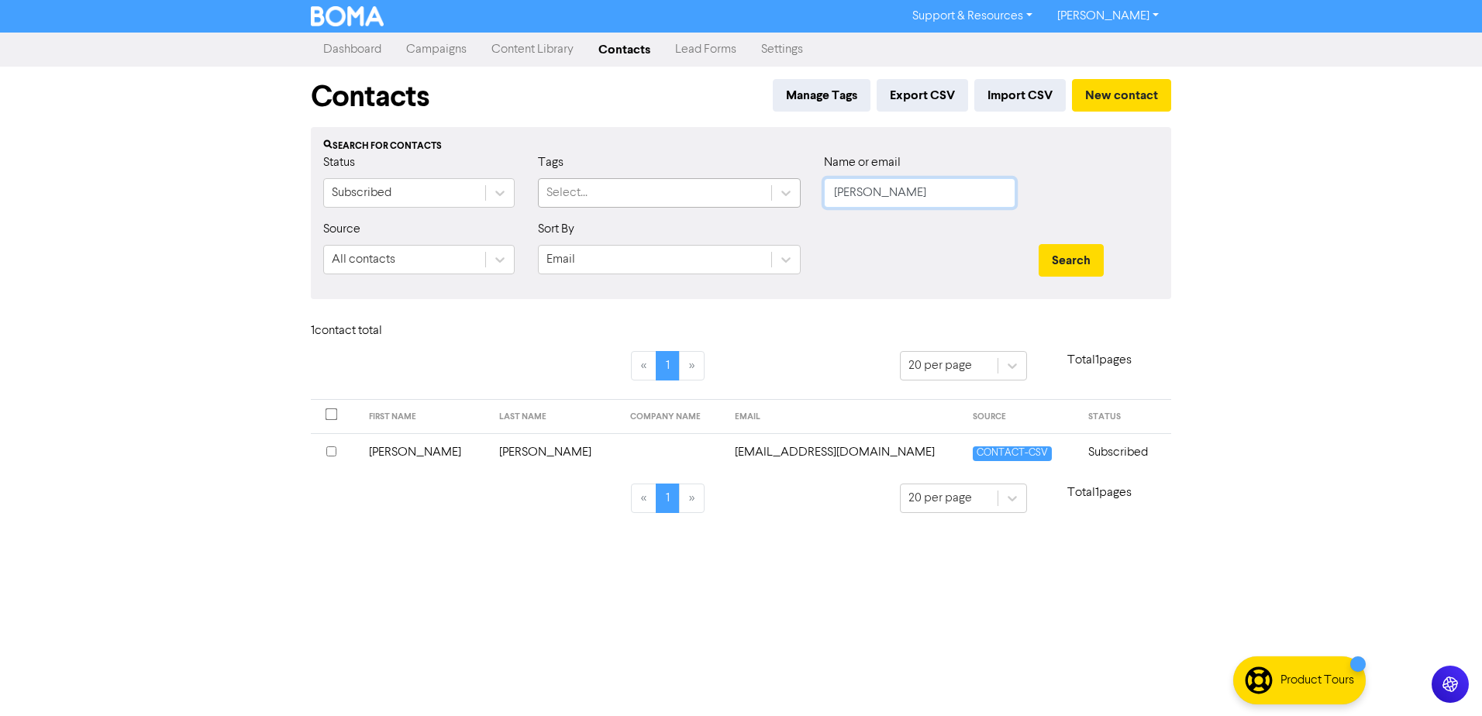
drag, startPoint x: 771, startPoint y: 205, endPoint x: 629, endPoint y: 205, distance: 141.9
click at [680, 205] on div "Status Subscribed Tags Select... Name or email [PERSON_NAME]" at bounding box center [741, 186] width 859 height 67
click at [1039, 244] on button "Search" at bounding box center [1071, 260] width 65 height 33
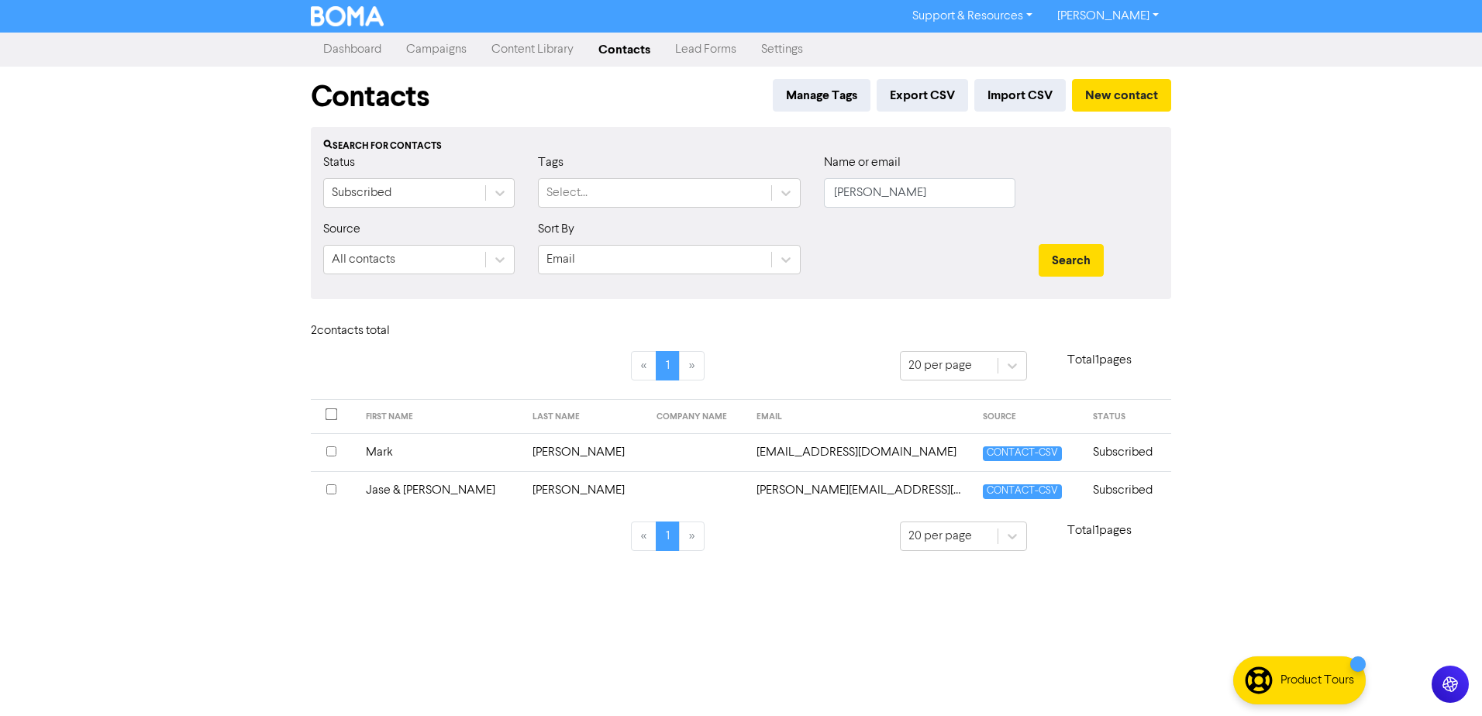
click at [393, 453] on td "Mark" at bounding box center [440, 452] width 166 height 38
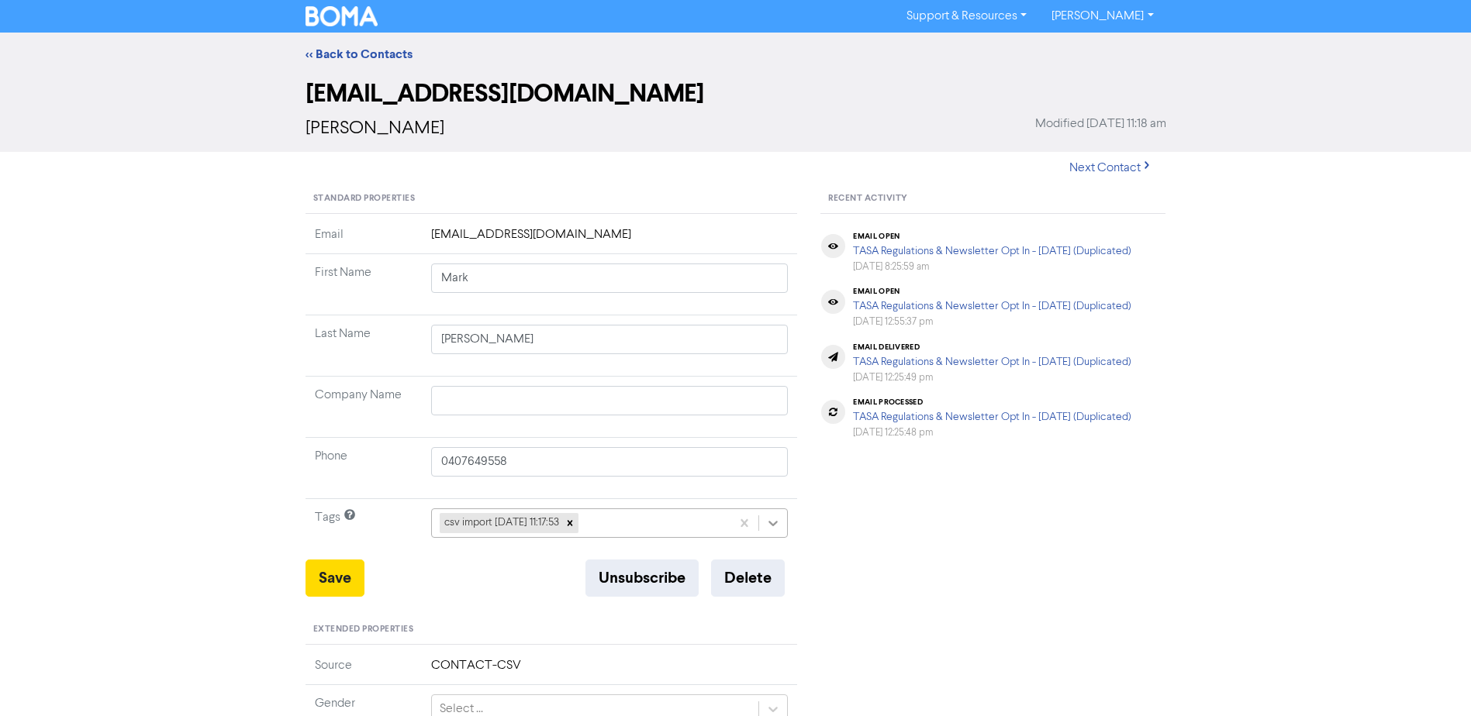
click at [764, 531] on div at bounding box center [773, 523] width 28 height 28
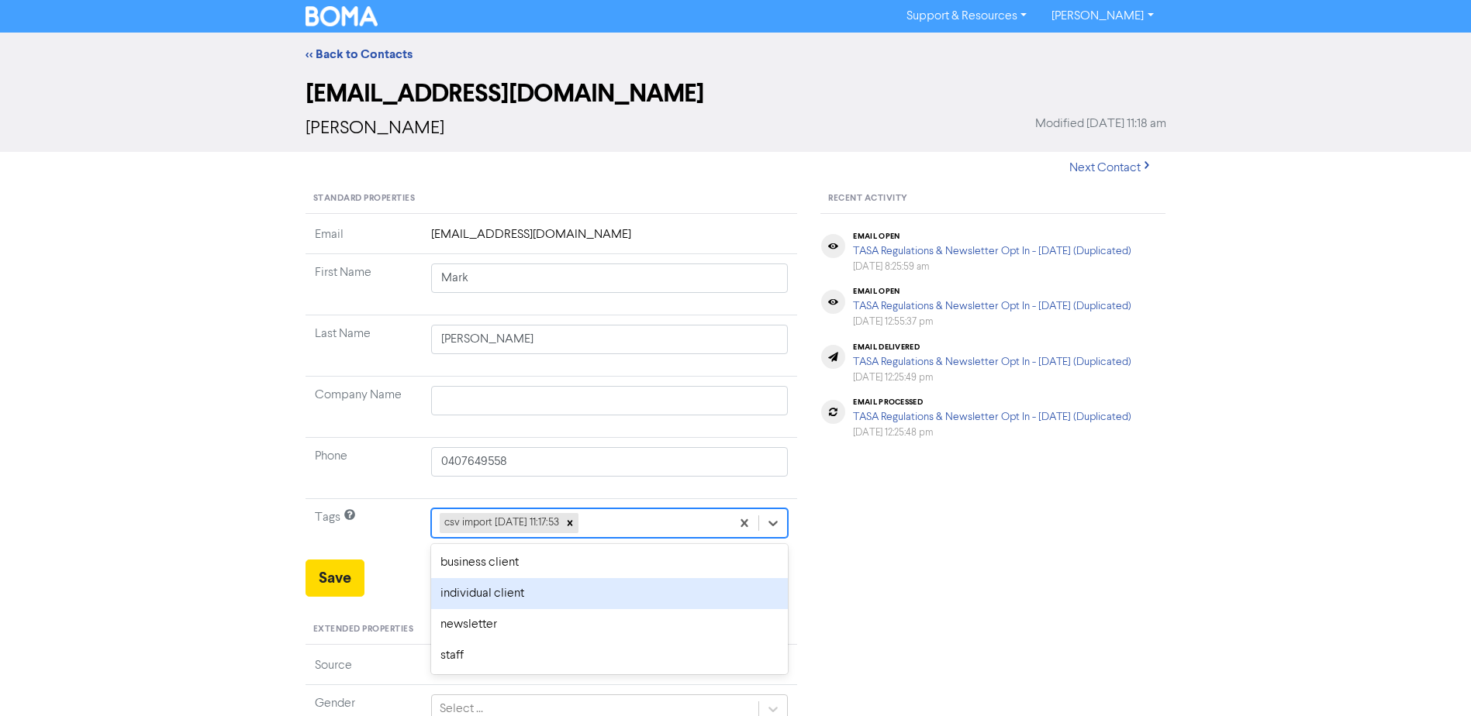
click at [508, 591] on div "individual client" at bounding box center [609, 593] width 357 height 31
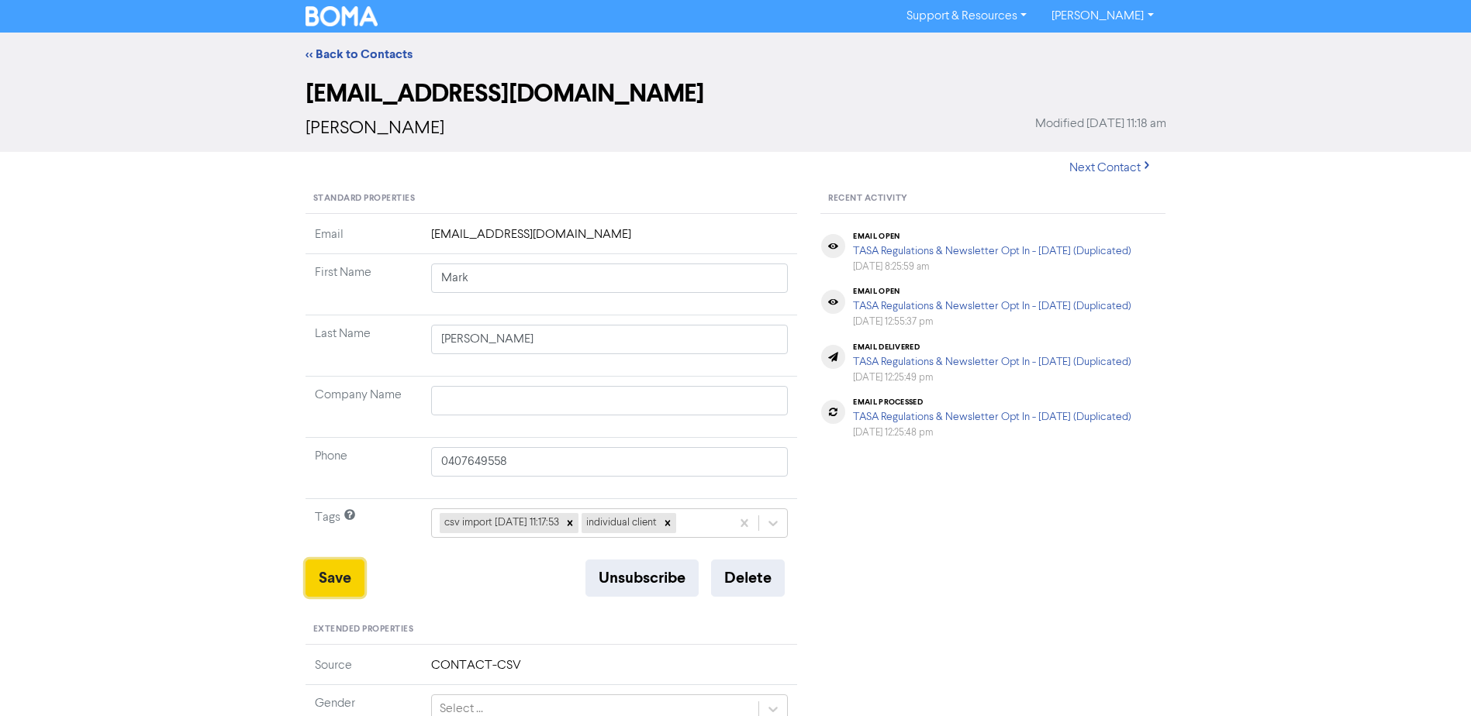
click at [335, 575] on button "Save" at bounding box center [334, 578] width 59 height 37
click at [377, 56] on link "<< Back to Contacts" at bounding box center [358, 55] width 107 height 16
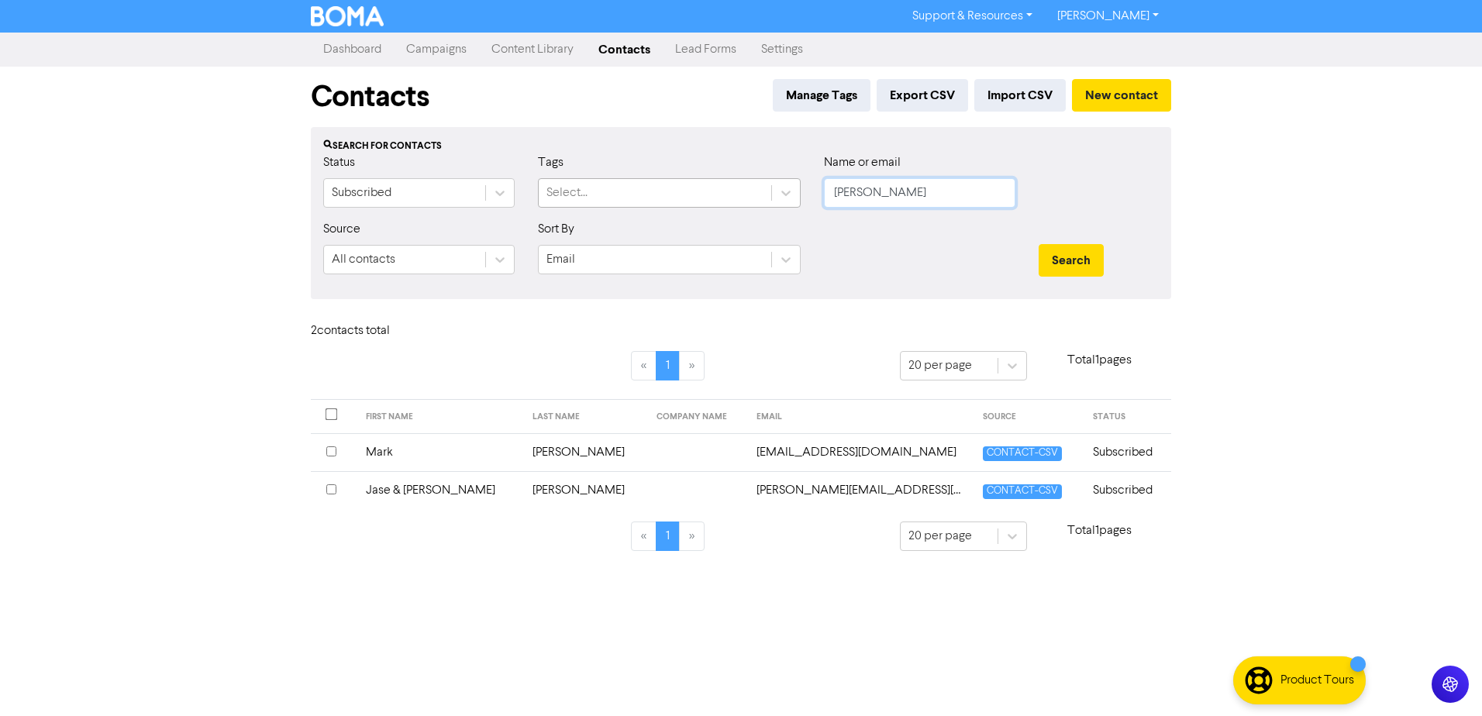
drag, startPoint x: 878, startPoint y: 195, endPoint x: 547, endPoint y: 196, distance: 331.0
click at [582, 198] on div "Status Subscribed Tags Select... Name or email [PERSON_NAME]" at bounding box center [741, 186] width 859 height 67
click at [1039, 244] on button "Search" at bounding box center [1071, 260] width 65 height 33
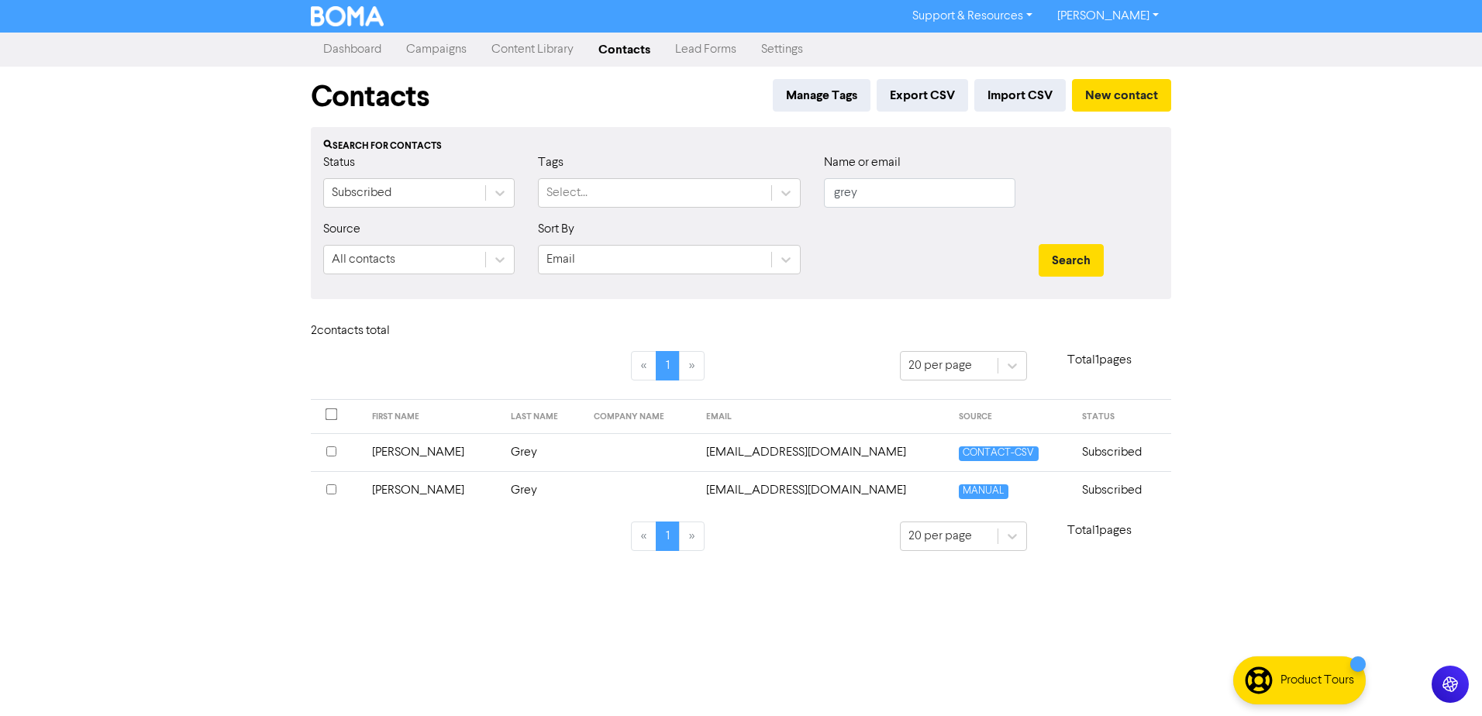
click at [395, 454] on td "[PERSON_NAME]" at bounding box center [433, 452] width 140 height 38
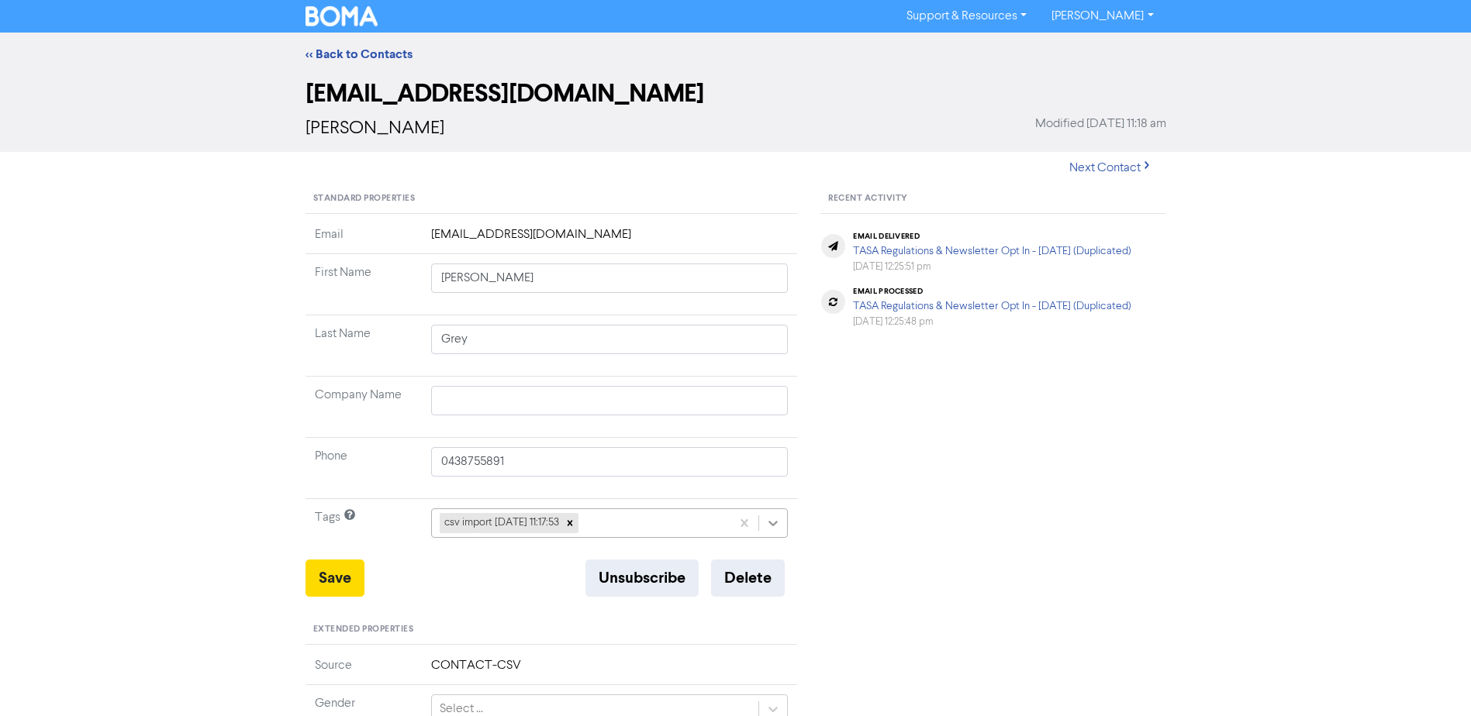
click at [778, 524] on icon at bounding box center [773, 524] width 16 height 16
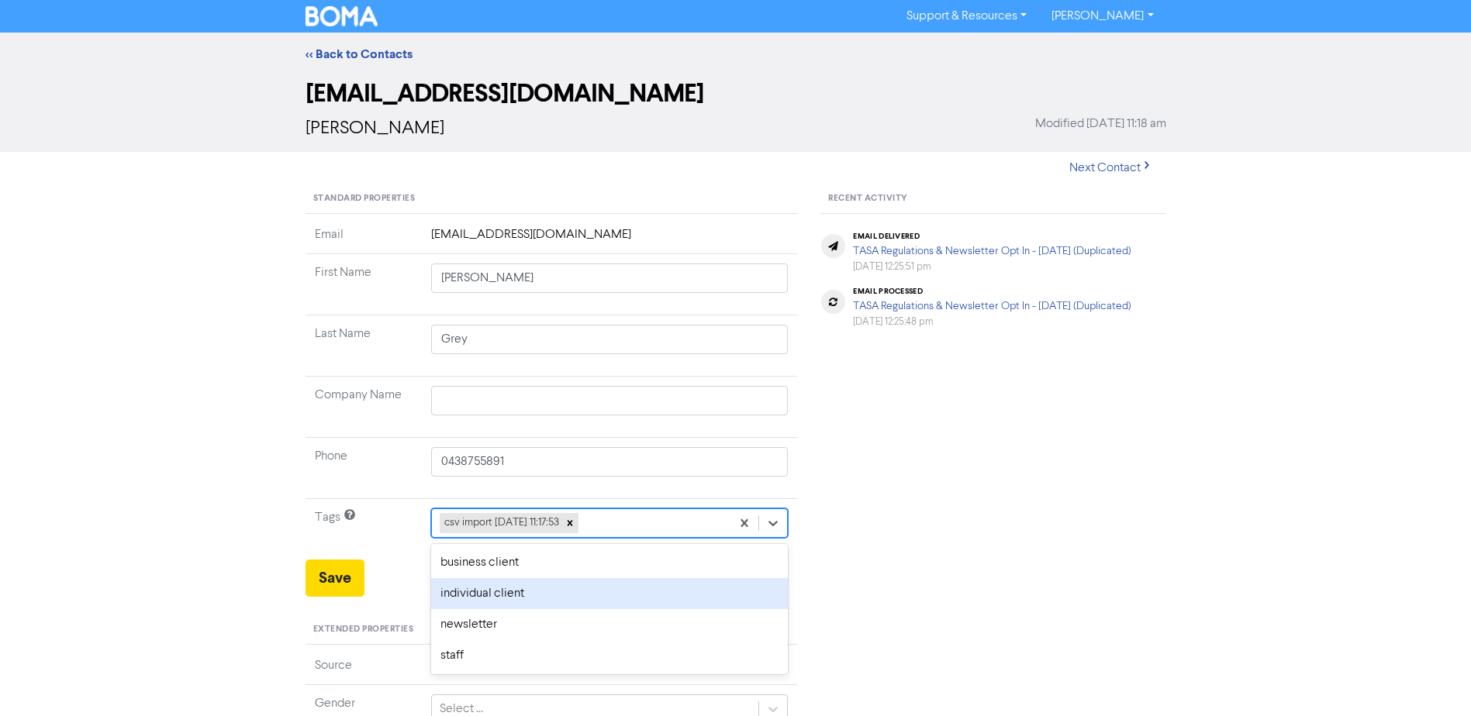
click at [466, 591] on div "individual client" at bounding box center [609, 593] width 357 height 31
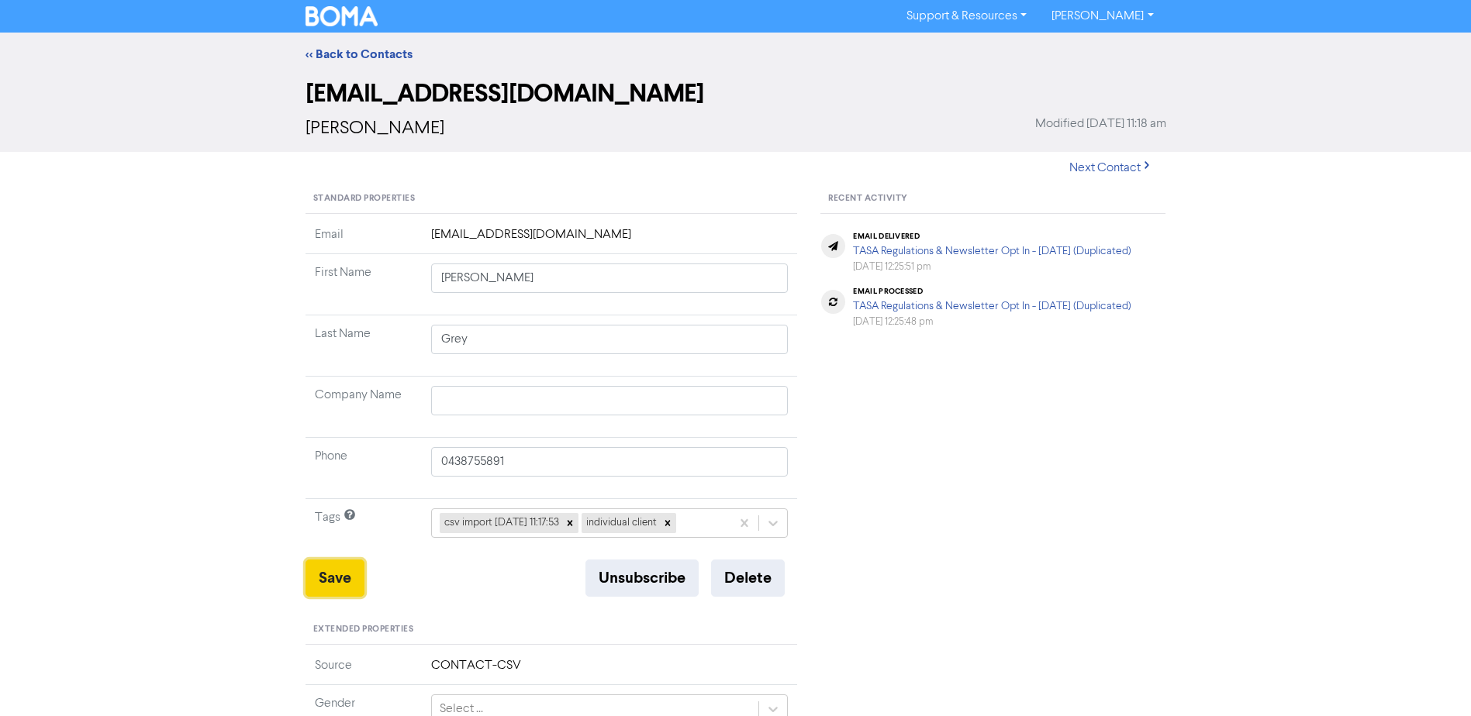
click at [333, 576] on button "Save" at bounding box center [334, 578] width 59 height 37
click at [372, 51] on link "<< Back to Contacts" at bounding box center [358, 55] width 107 height 16
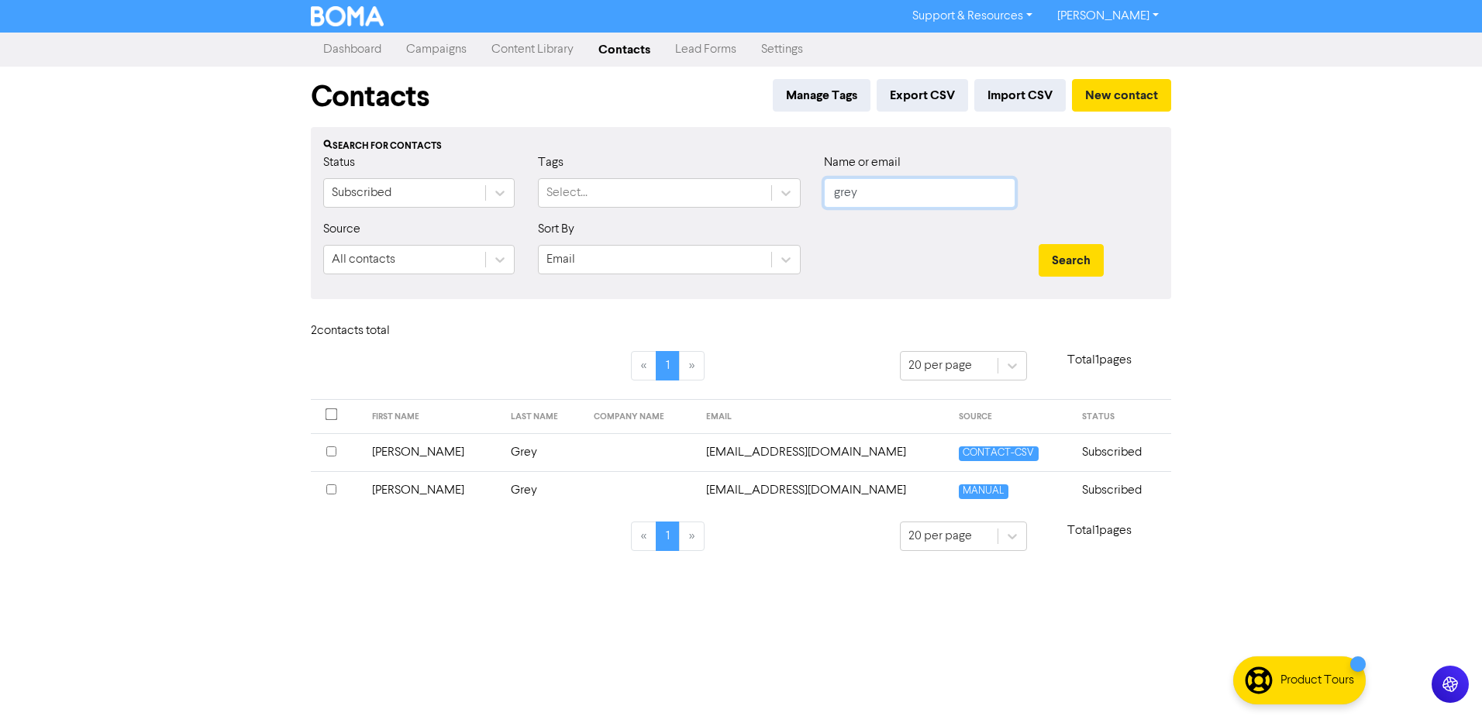
drag, startPoint x: 811, startPoint y: 197, endPoint x: 675, endPoint y: 171, distance: 138.1
click at [762, 195] on div "Status Subscribed Tags Select... Name or email grey" at bounding box center [741, 186] width 859 height 67
click at [1039, 244] on button "Search" at bounding box center [1071, 260] width 65 height 33
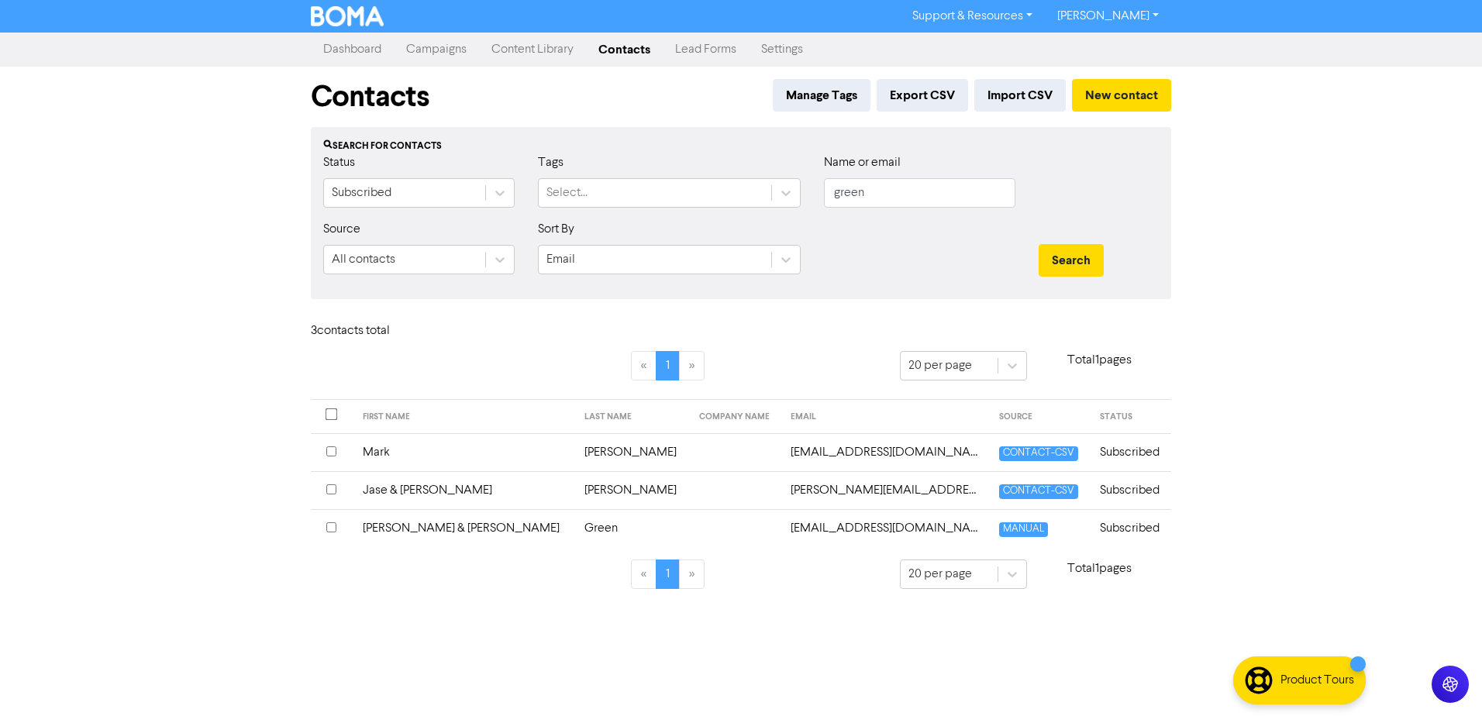
click at [411, 526] on td "[PERSON_NAME] & [PERSON_NAME]" at bounding box center [465, 528] width 222 height 38
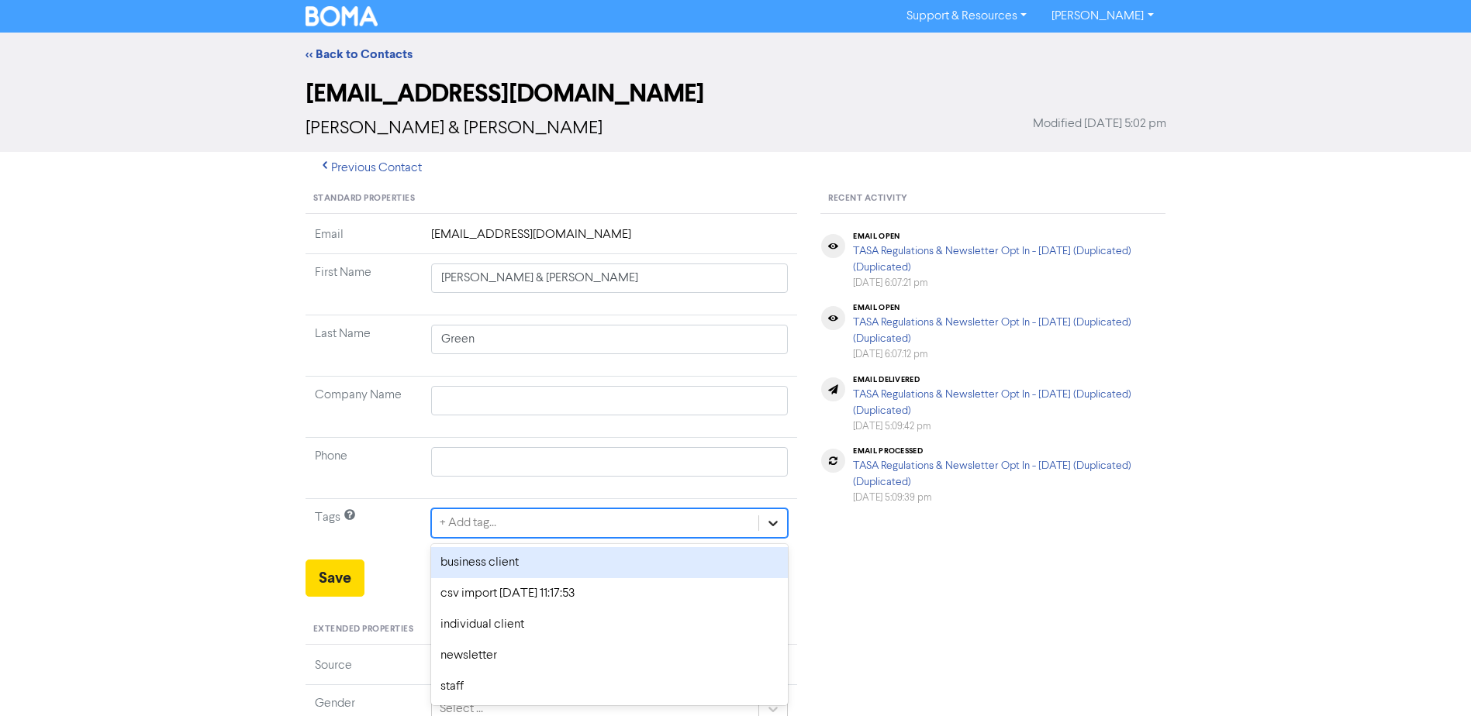
click at [769, 526] on icon at bounding box center [773, 524] width 16 height 16
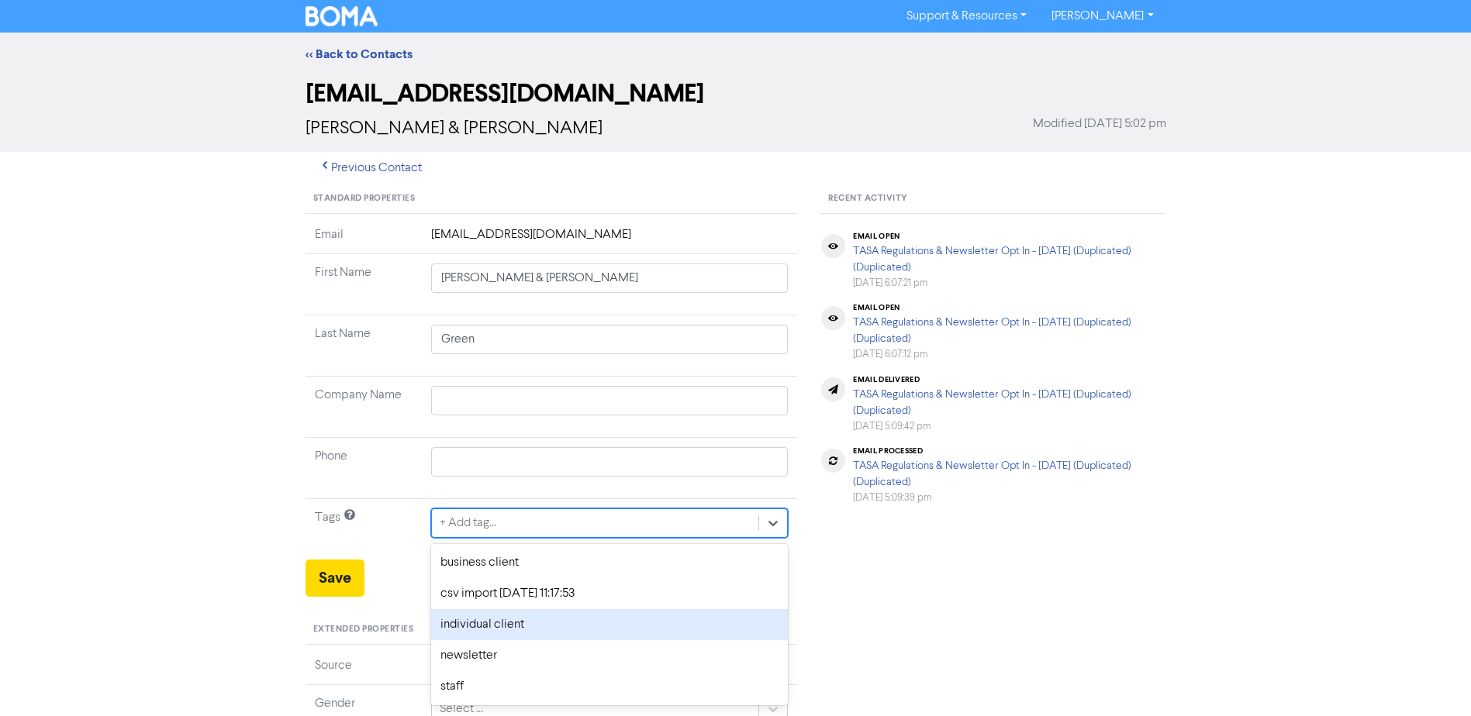
click at [478, 623] on div "individual client" at bounding box center [609, 624] width 357 height 31
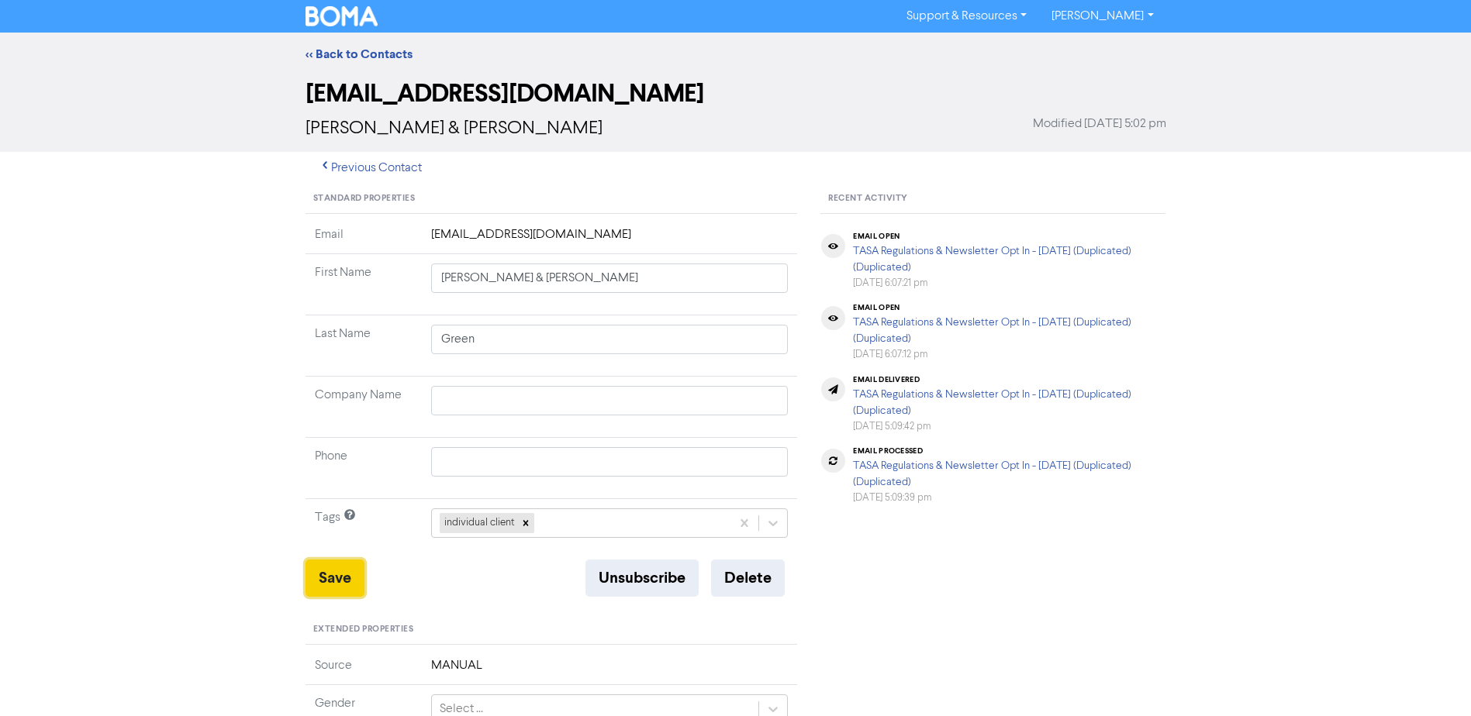
click at [329, 571] on button "Save" at bounding box center [334, 578] width 59 height 37
click at [343, 53] on link "<< Back to Contacts" at bounding box center [358, 55] width 107 height 16
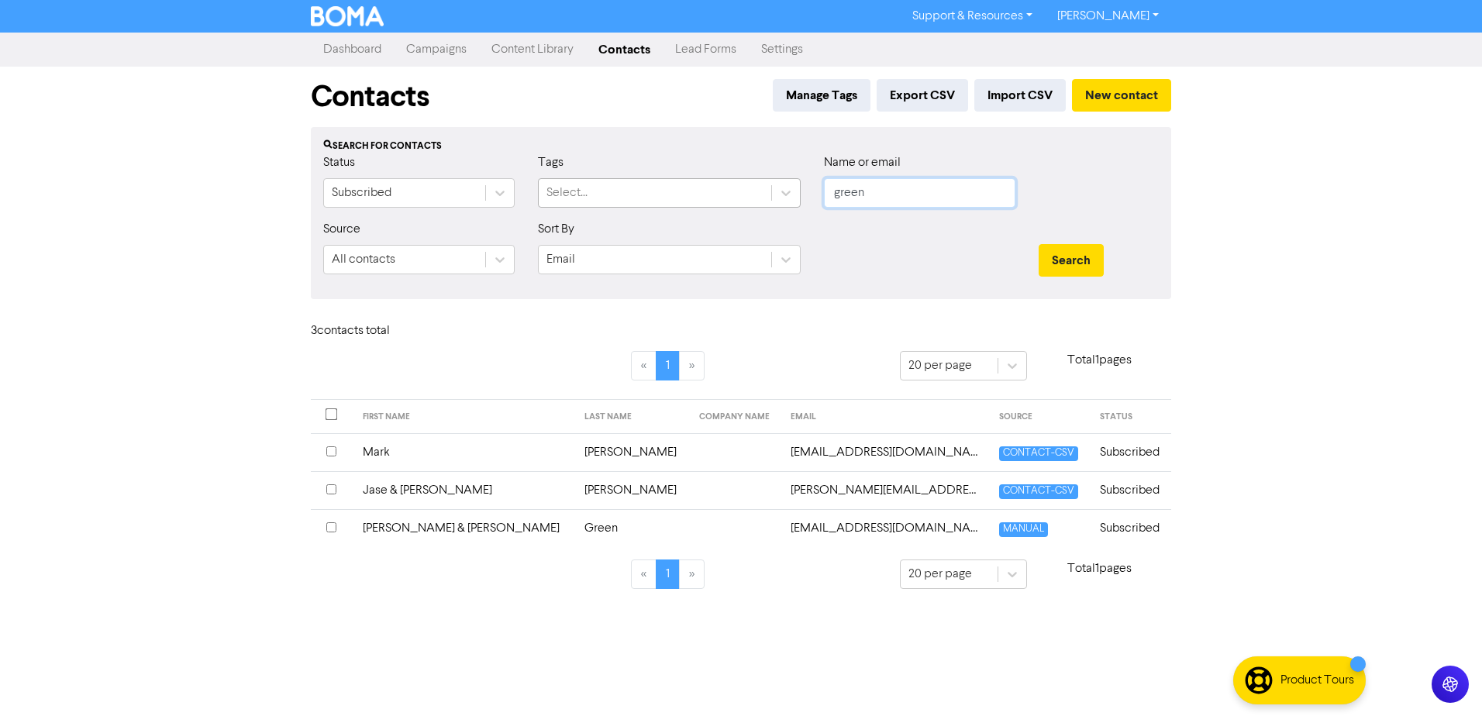
drag, startPoint x: 864, startPoint y: 195, endPoint x: 542, endPoint y: 189, distance: 322.5
click at [657, 191] on div "Status Subscribed Tags Select... Name or email green" at bounding box center [741, 186] width 859 height 67
click at [1039, 244] on button "Search" at bounding box center [1071, 260] width 65 height 33
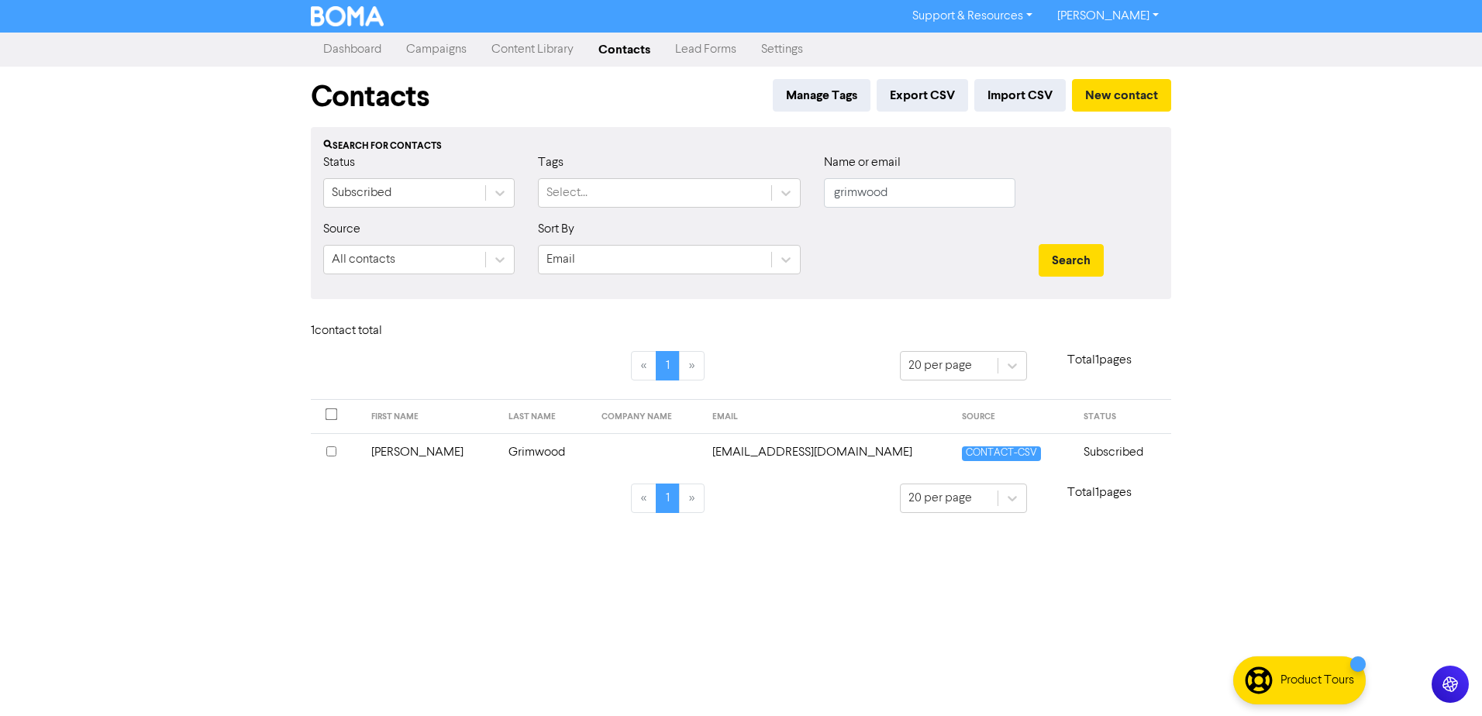
click at [395, 449] on td "[PERSON_NAME]" at bounding box center [430, 452] width 137 height 38
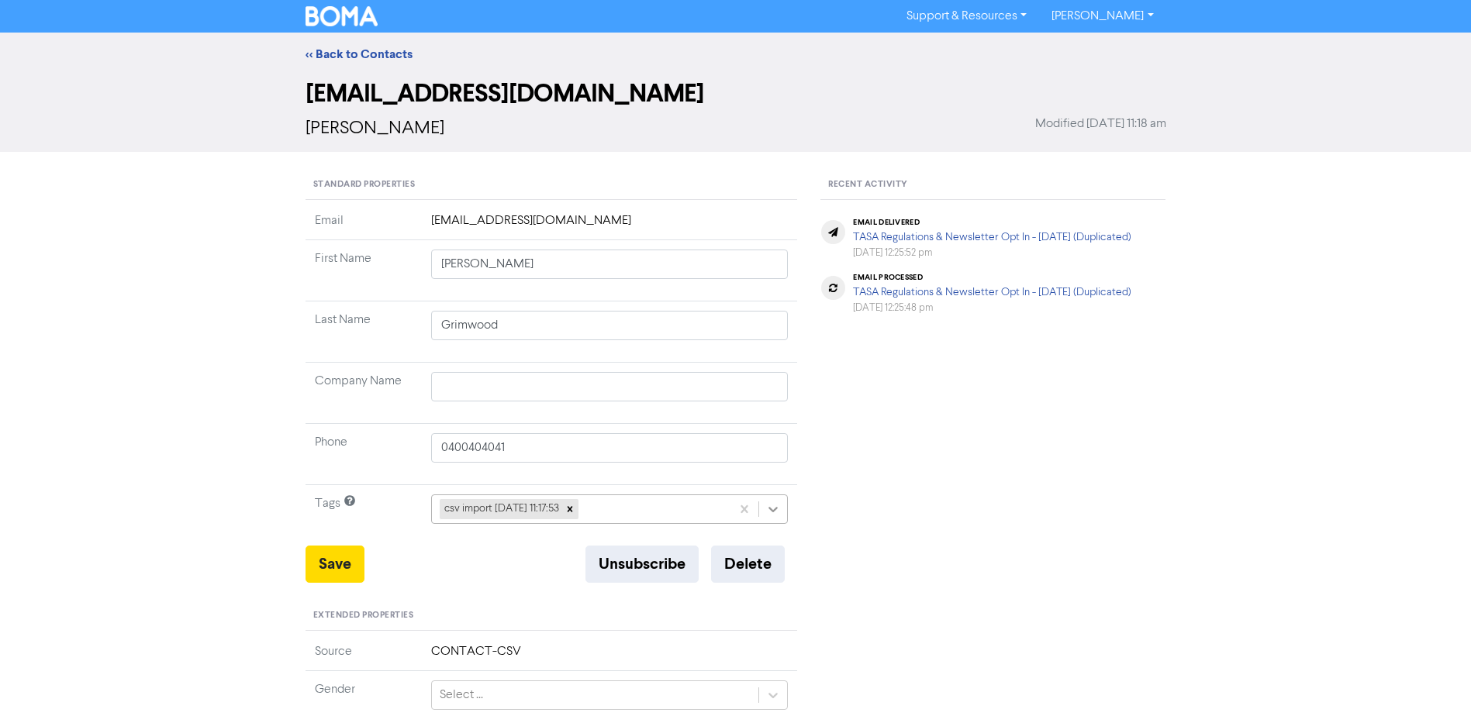
click at [774, 506] on icon at bounding box center [773, 510] width 16 height 16
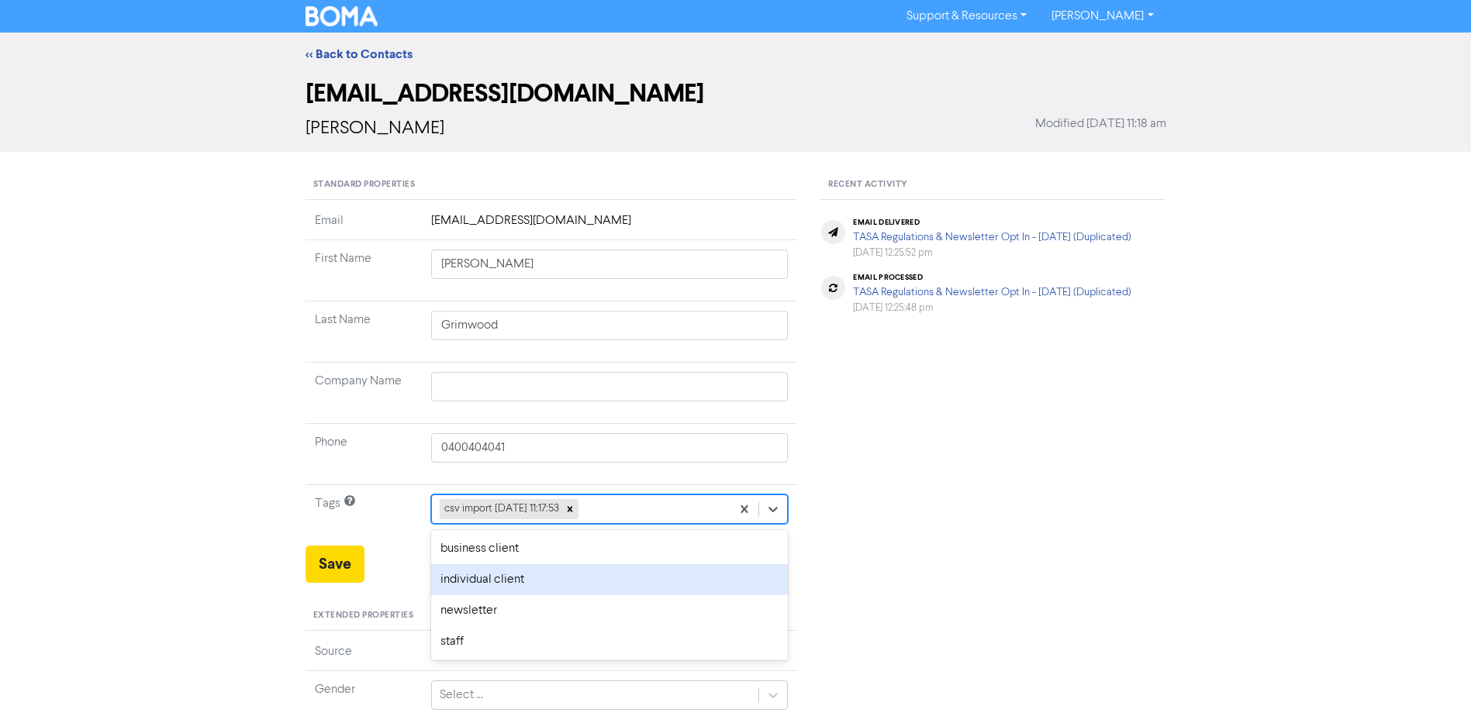
click at [493, 585] on div "individual client" at bounding box center [609, 579] width 357 height 31
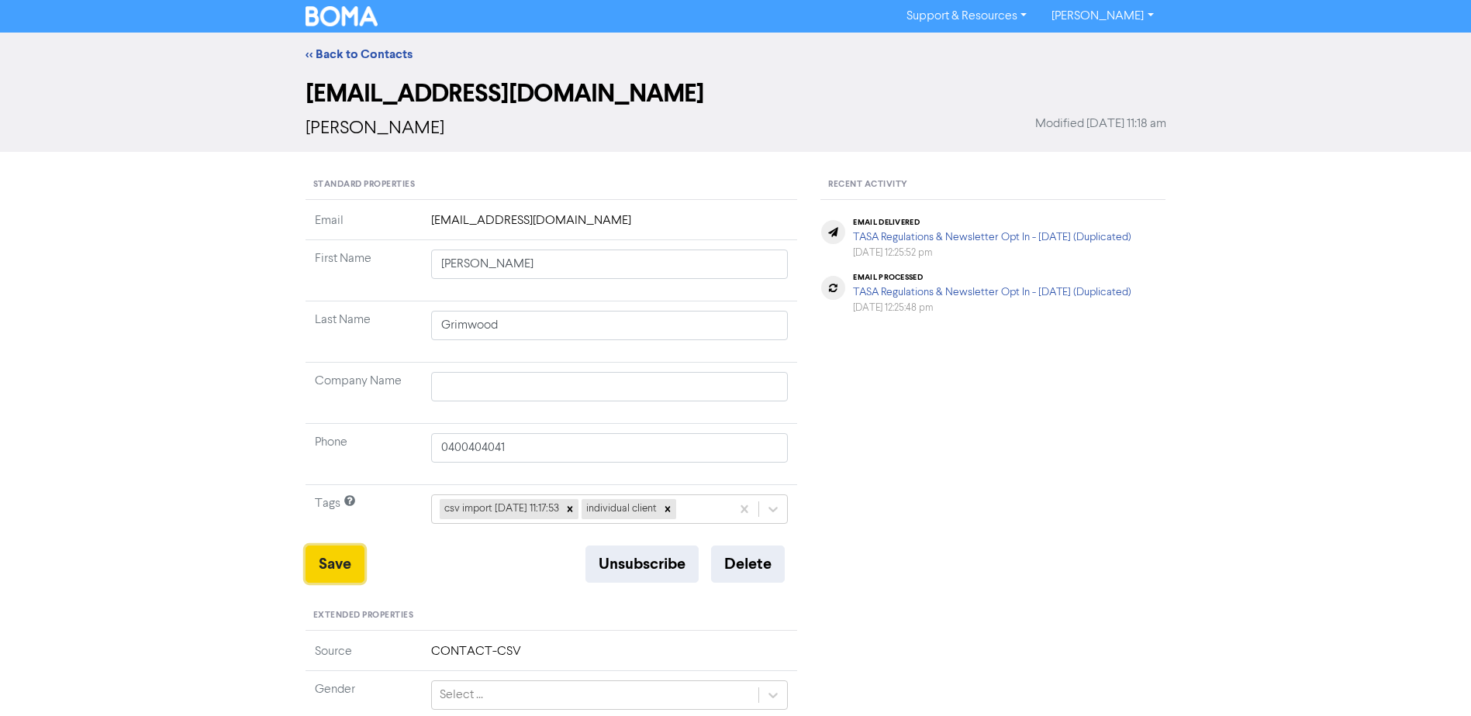
click at [319, 561] on button "Save" at bounding box center [334, 564] width 59 height 37
click at [387, 58] on link "<< Back to Contacts" at bounding box center [358, 55] width 107 height 16
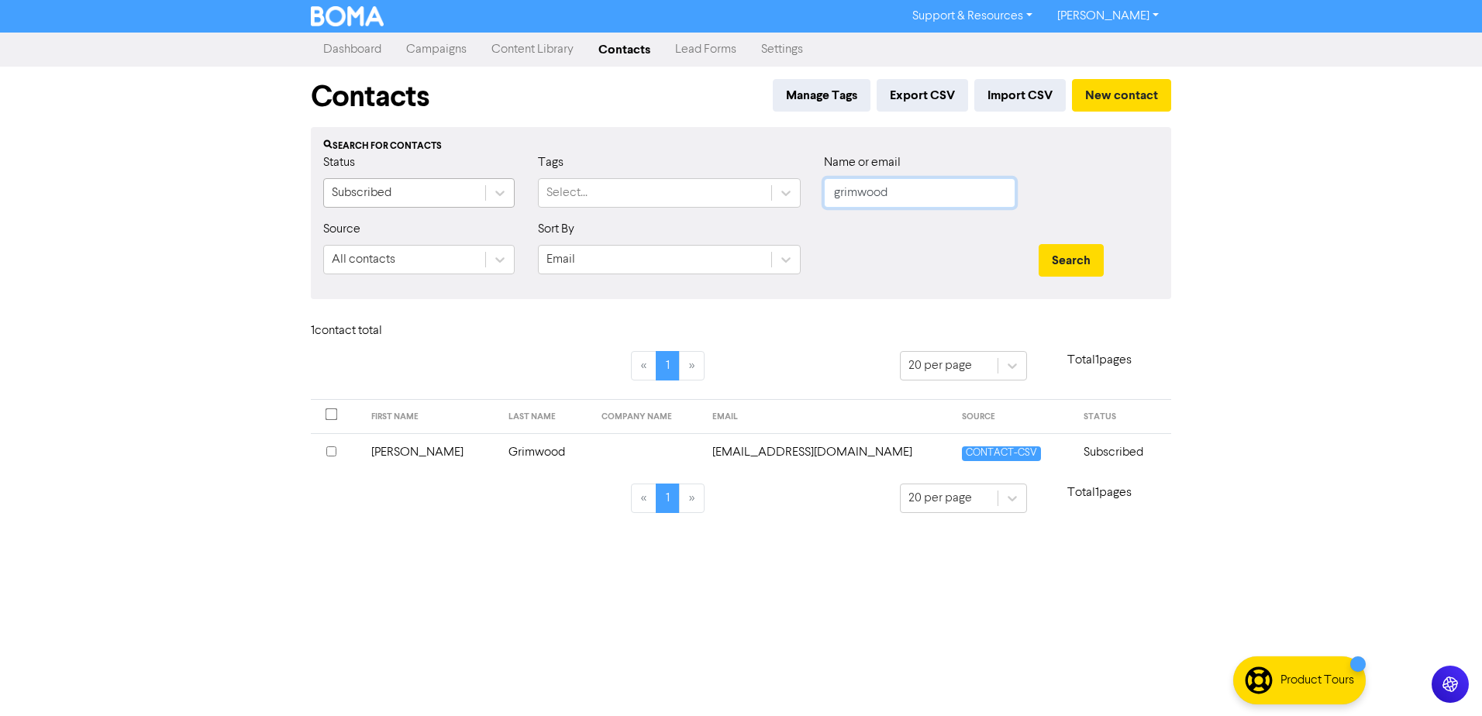
drag, startPoint x: 938, startPoint y: 191, endPoint x: 464, endPoint y: 207, distance: 473.9
click at [586, 209] on div "Status Subscribed Tags Select... Name or email grimwood" at bounding box center [741, 186] width 859 height 67
click at [1039, 244] on button "Search" at bounding box center [1071, 260] width 65 height 33
click at [406, 451] on td "[PERSON_NAME]" at bounding box center [425, 452] width 131 height 38
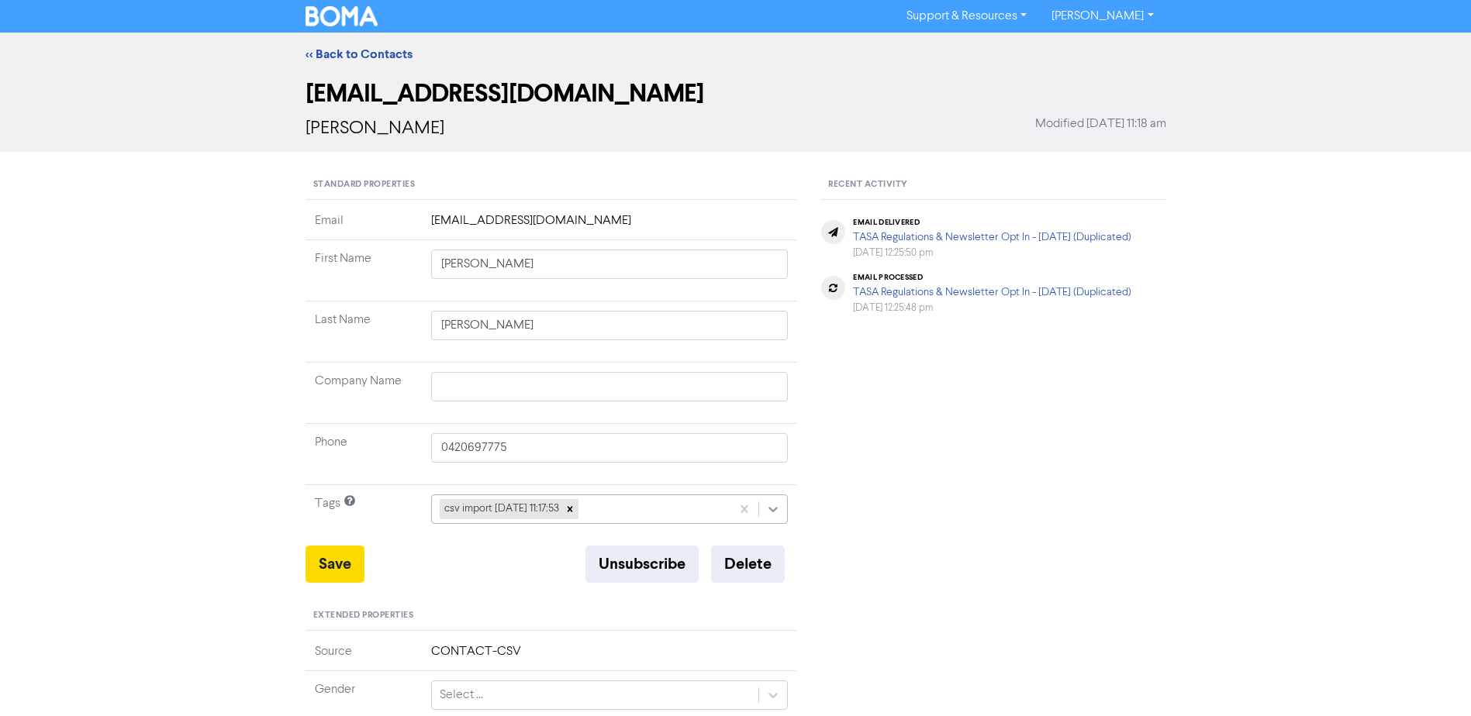
click at [771, 508] on icon at bounding box center [773, 510] width 16 height 16
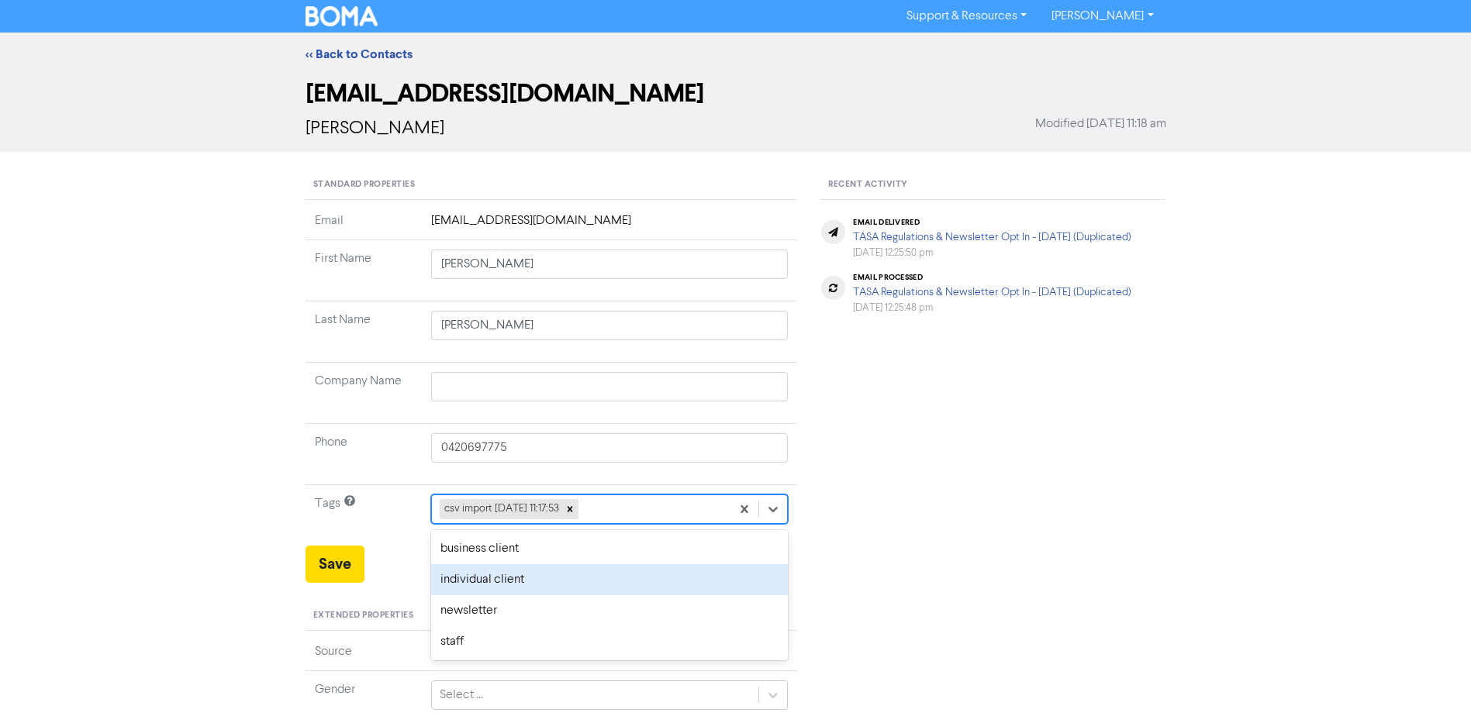
click at [505, 583] on div "individual client" at bounding box center [609, 579] width 357 height 31
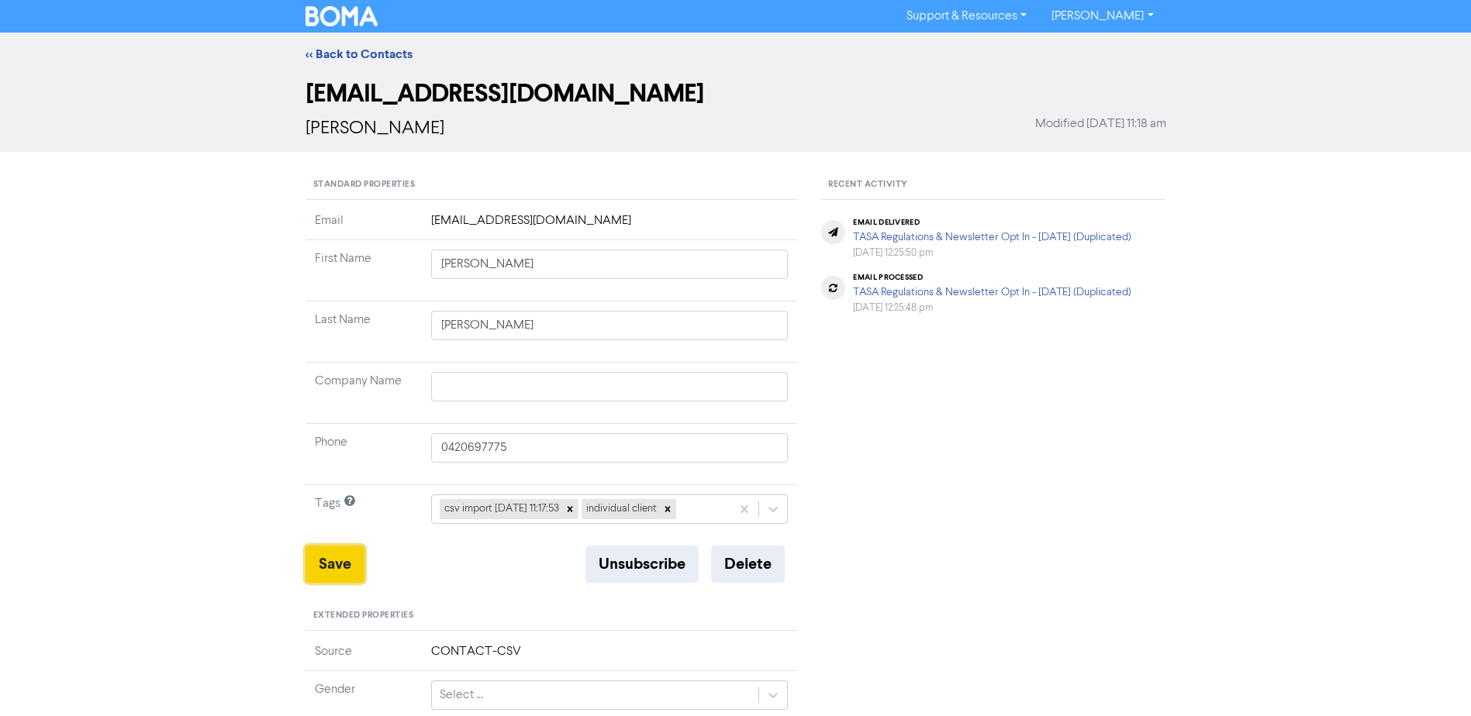
click at [335, 564] on button "Save" at bounding box center [334, 564] width 59 height 37
click at [354, 52] on link "<< Back to Contacts" at bounding box center [358, 55] width 107 height 16
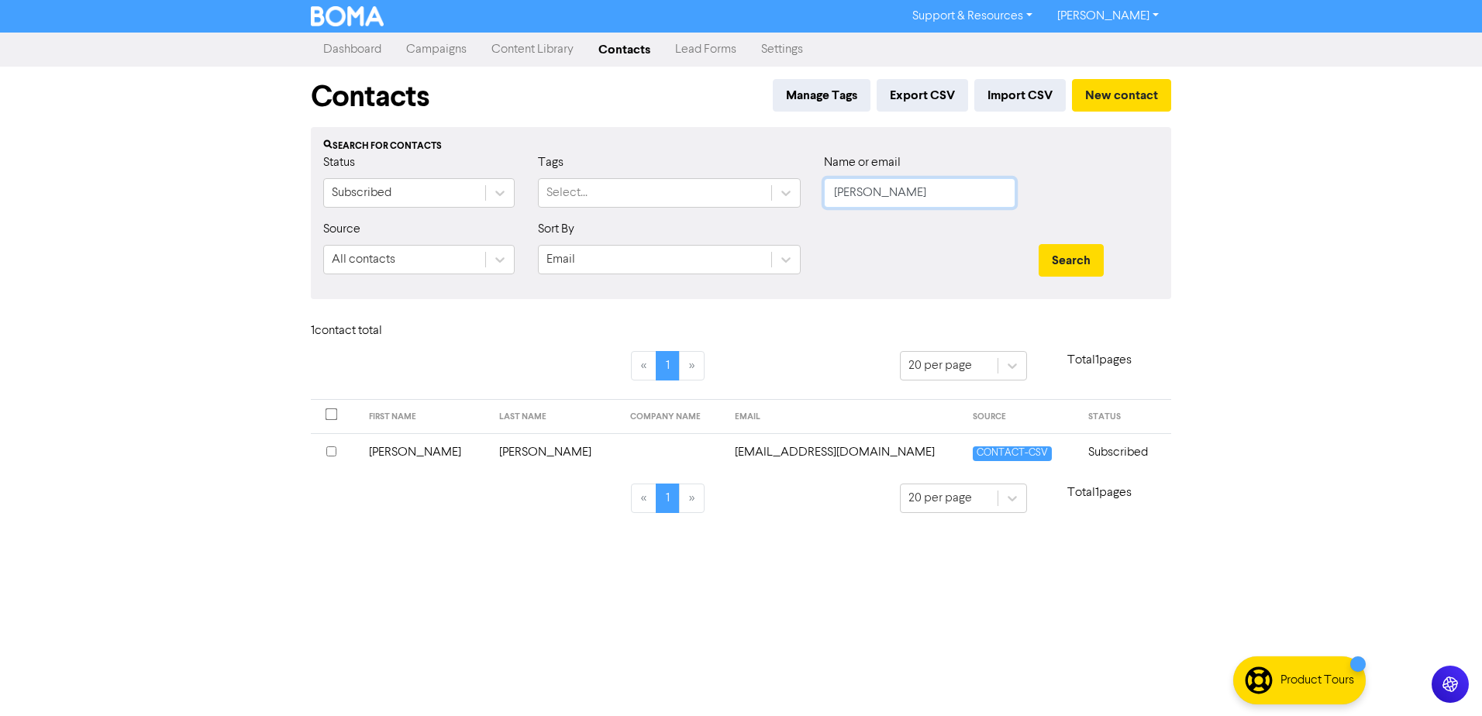
drag, startPoint x: 919, startPoint y: 185, endPoint x: 552, endPoint y: 219, distance: 368.3
click at [605, 218] on div "Status Subscribed Tags Select... Name or email [DEMOGRAPHIC_DATA]" at bounding box center [741, 186] width 859 height 67
click at [1039, 244] on button "Search" at bounding box center [1071, 260] width 65 height 33
click at [438, 449] on td "[PERSON_NAME] & [PERSON_NAME]" at bounding box center [473, 452] width 235 height 38
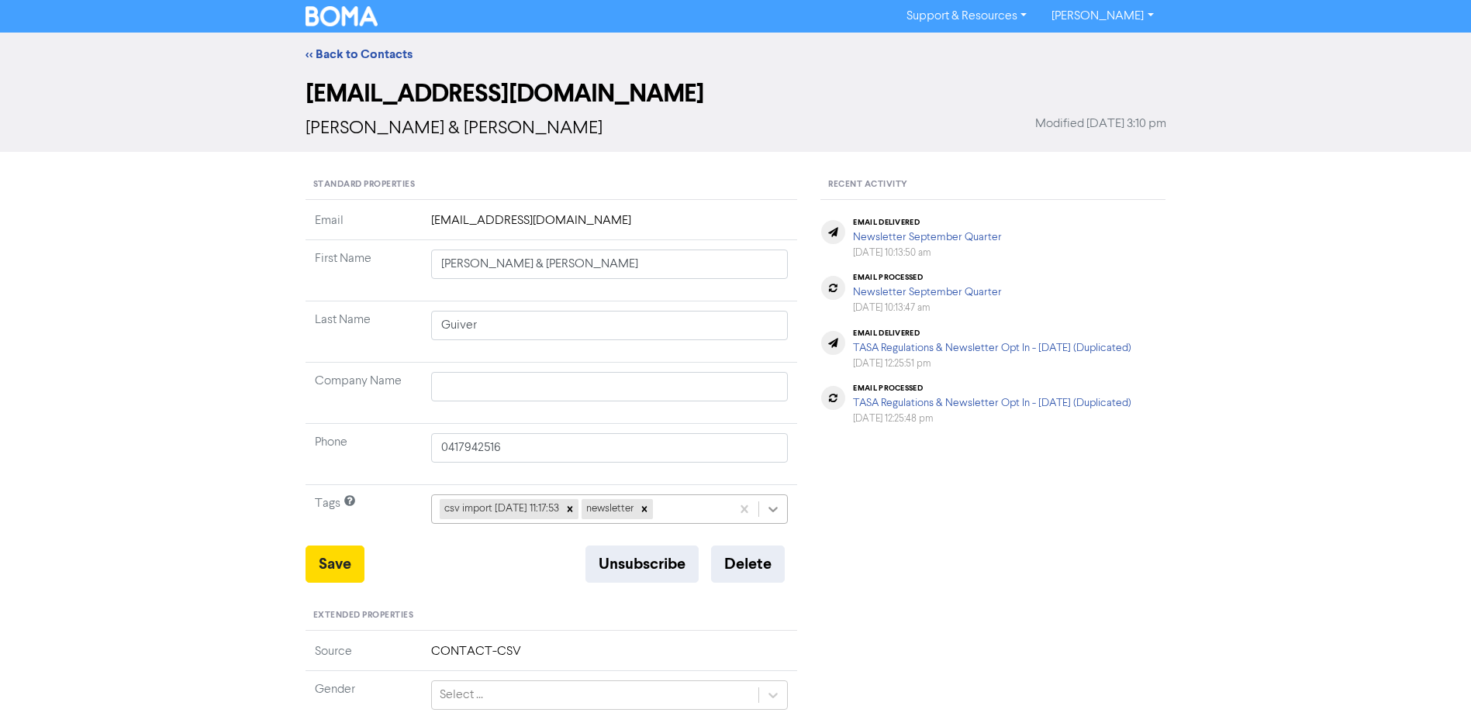
click at [768, 507] on icon at bounding box center [773, 510] width 16 height 16
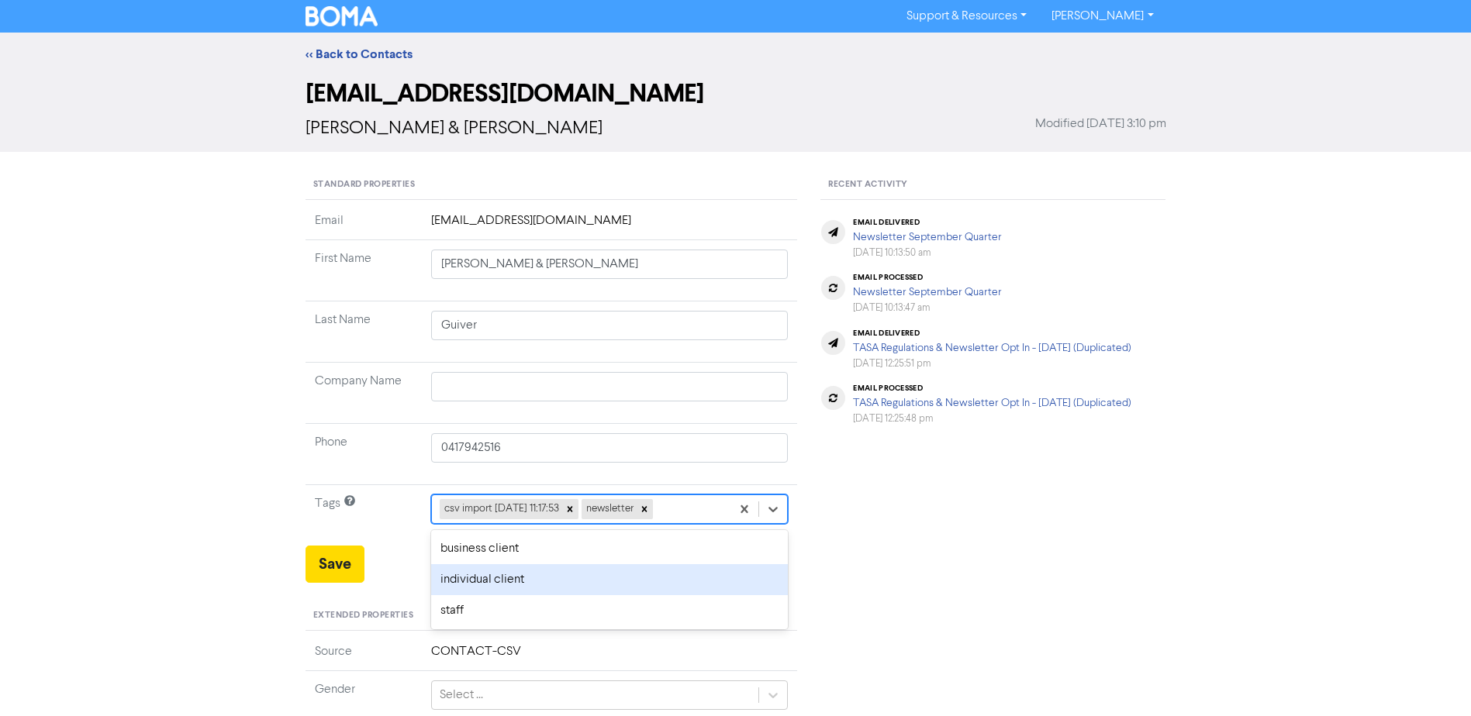
click at [529, 577] on div "individual client" at bounding box center [609, 579] width 357 height 31
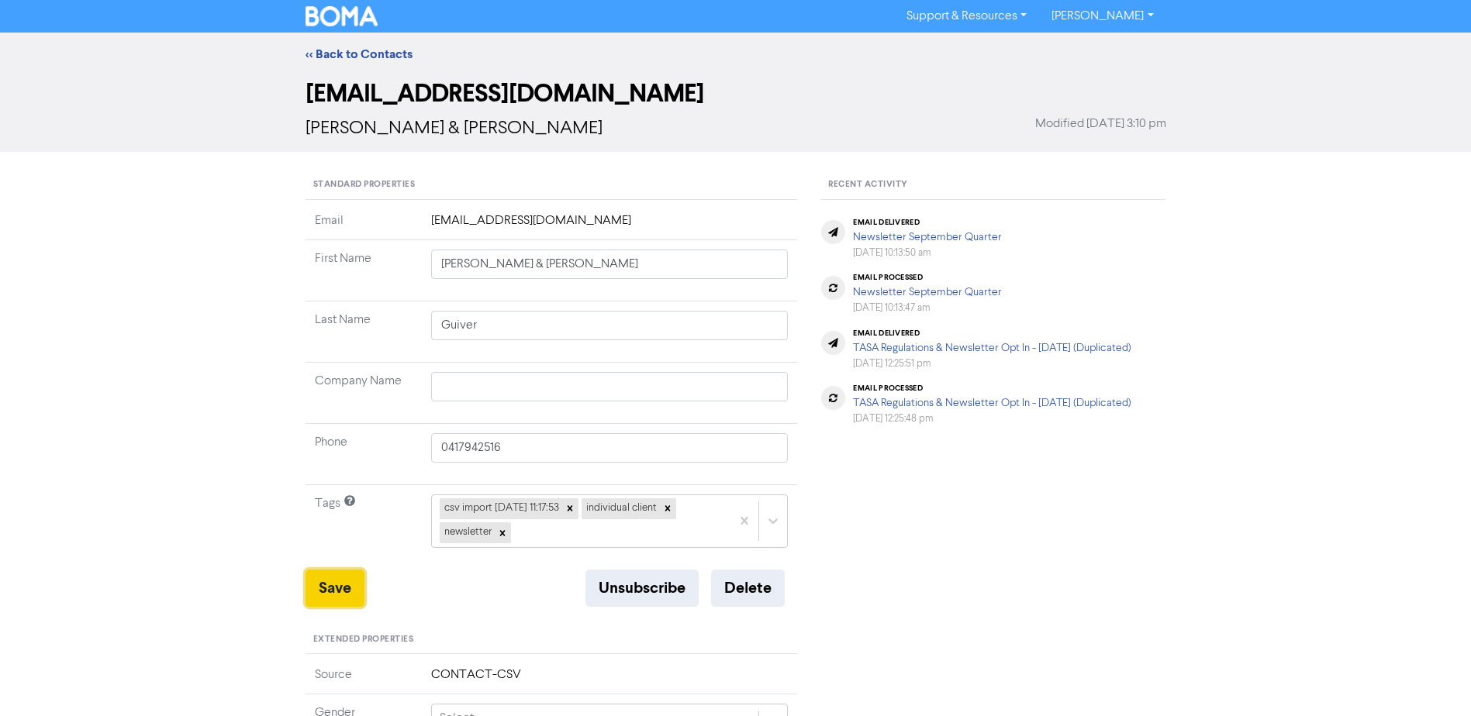
click at [358, 591] on button "Save" at bounding box center [334, 588] width 59 height 37
click at [388, 57] on link "<< Back to Contacts" at bounding box center [358, 55] width 107 height 16
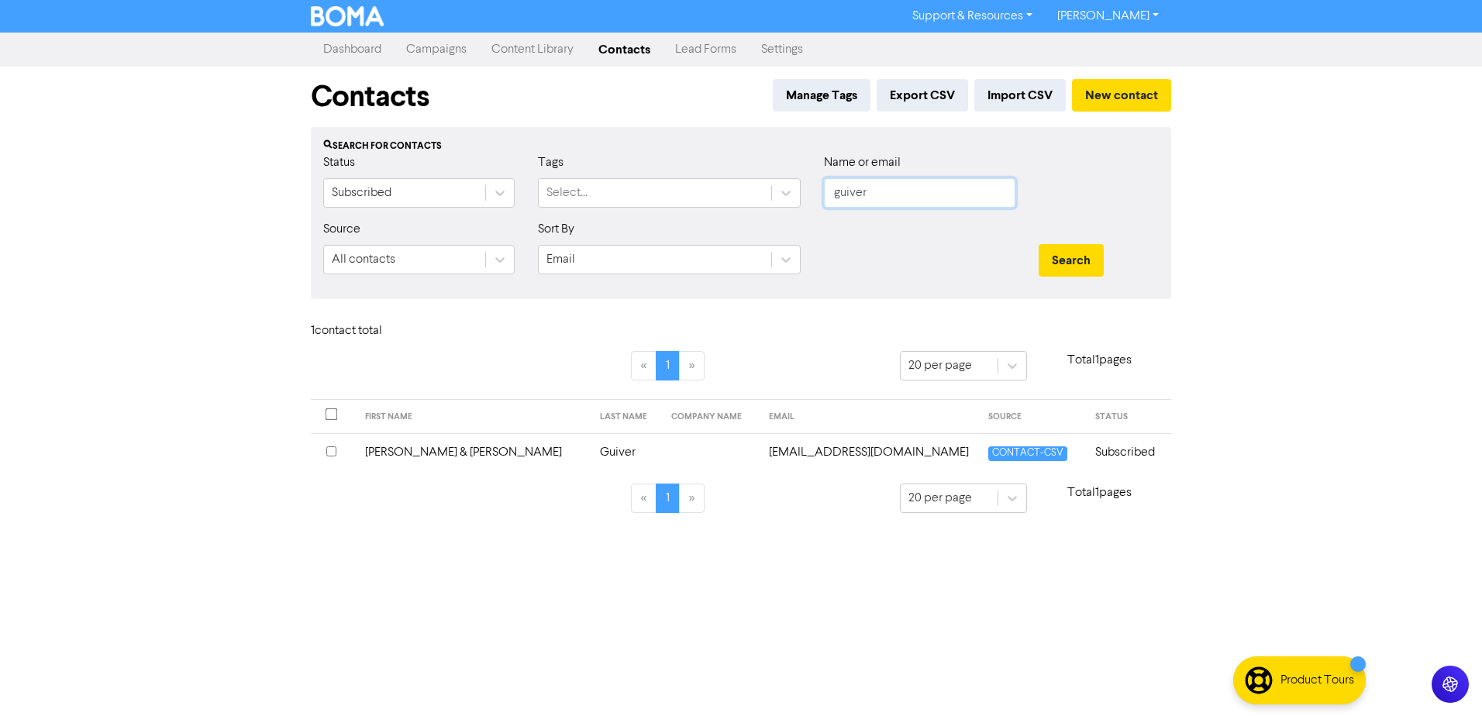
click at [658, 197] on div "Status Subscribed Tags Select... Name or email guiver" at bounding box center [741, 186] width 859 height 67
click at [1039, 244] on button "Search" at bounding box center [1071, 260] width 65 height 33
click at [428, 450] on td "[PERSON_NAME] & [PERSON_NAME]" at bounding box center [473, 452] width 235 height 38
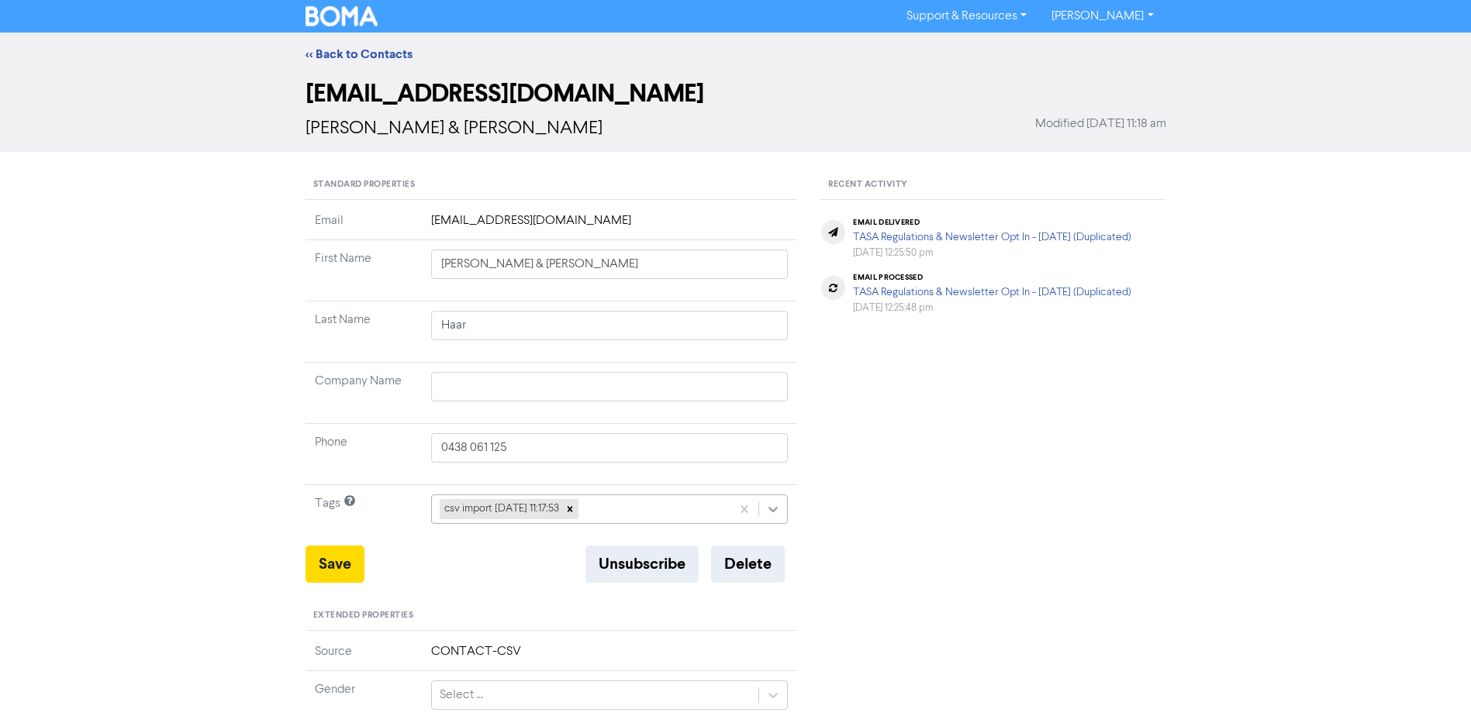
click at [784, 506] on div at bounding box center [773, 509] width 28 height 28
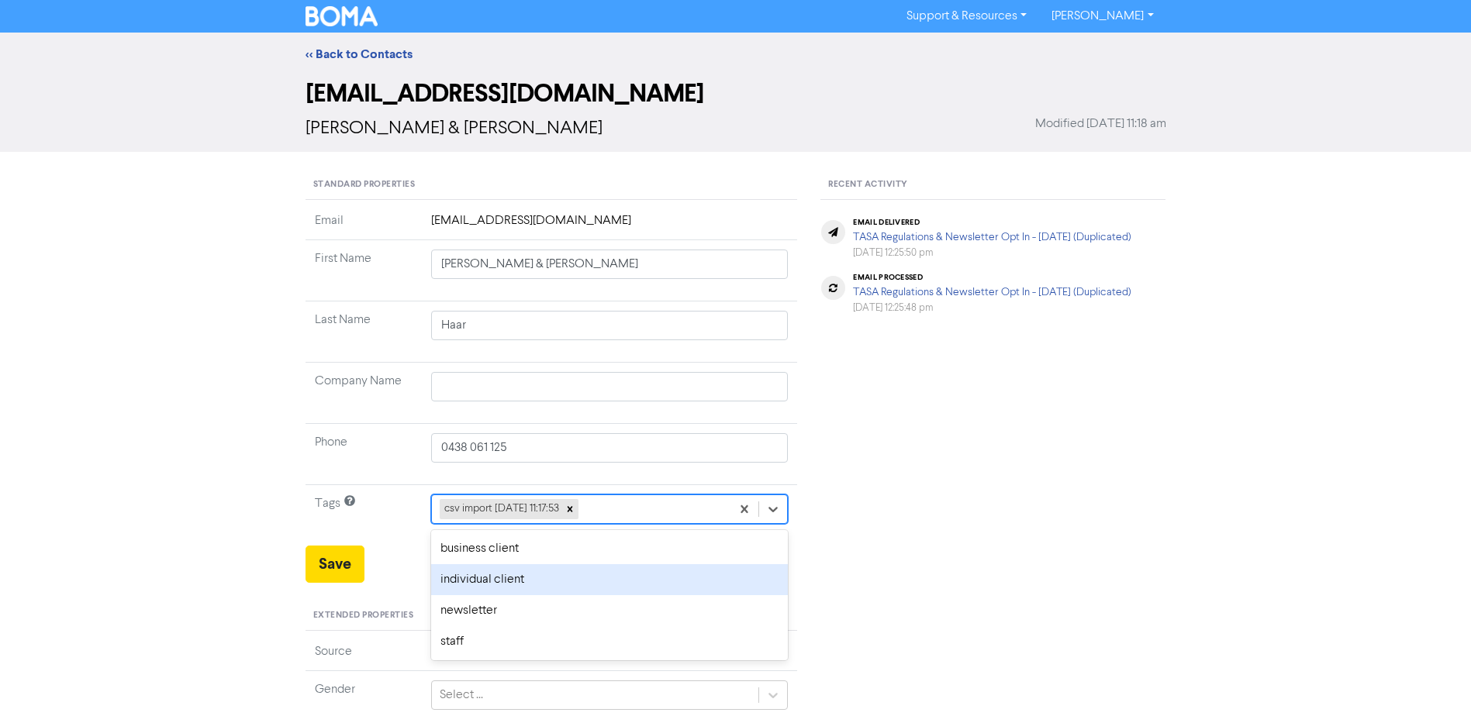
click at [517, 585] on div "individual client" at bounding box center [609, 579] width 357 height 31
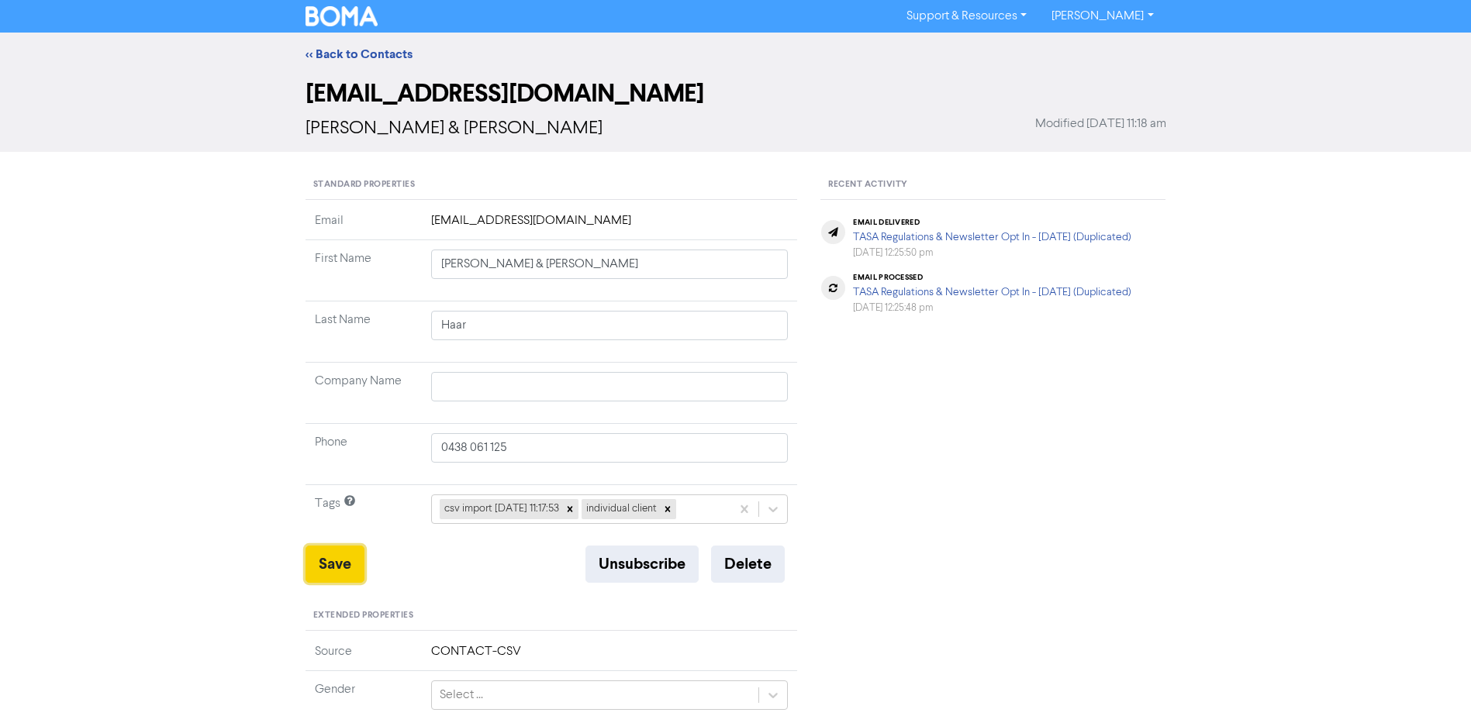
click at [354, 572] on button "Save" at bounding box center [334, 564] width 59 height 37
click at [367, 50] on link "<< Back to Contacts" at bounding box center [358, 55] width 107 height 16
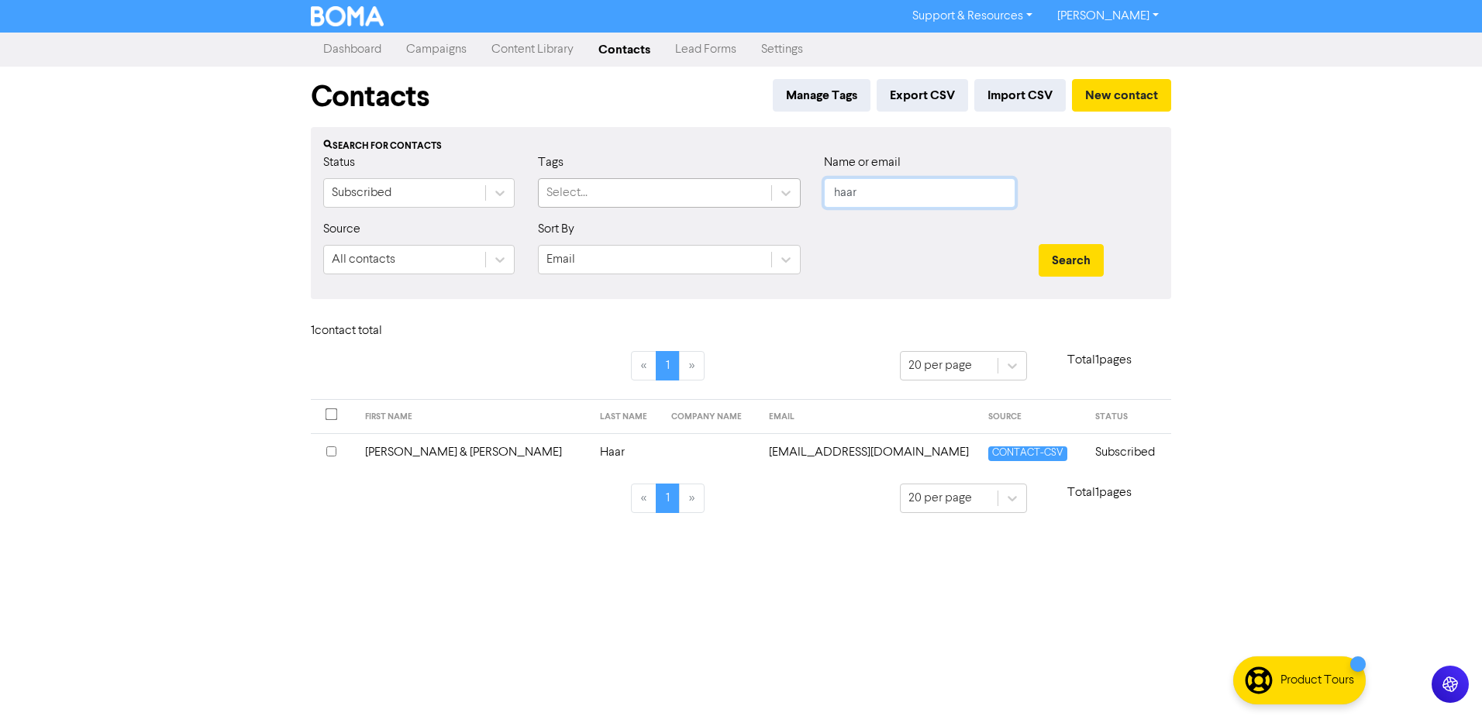
drag, startPoint x: 880, startPoint y: 190, endPoint x: 714, endPoint y: 200, distance: 166.2
click at [714, 200] on div "Status Subscribed Tags Select... Name or email haar" at bounding box center [741, 186] width 859 height 67
click at [1039, 244] on button "Search" at bounding box center [1071, 260] width 65 height 33
click at [406, 454] on td "[PERSON_NAME]" at bounding box center [433, 452] width 140 height 38
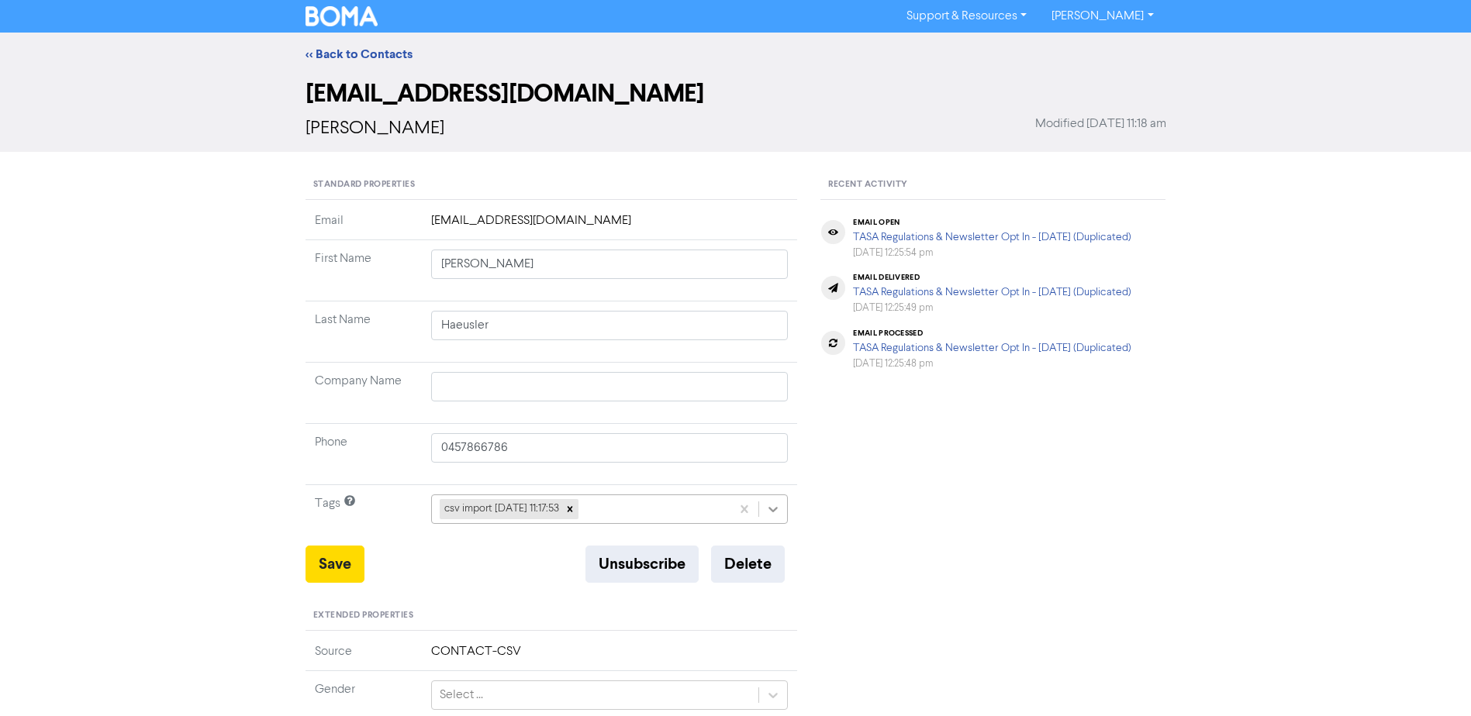
click at [773, 506] on icon at bounding box center [773, 510] width 16 height 16
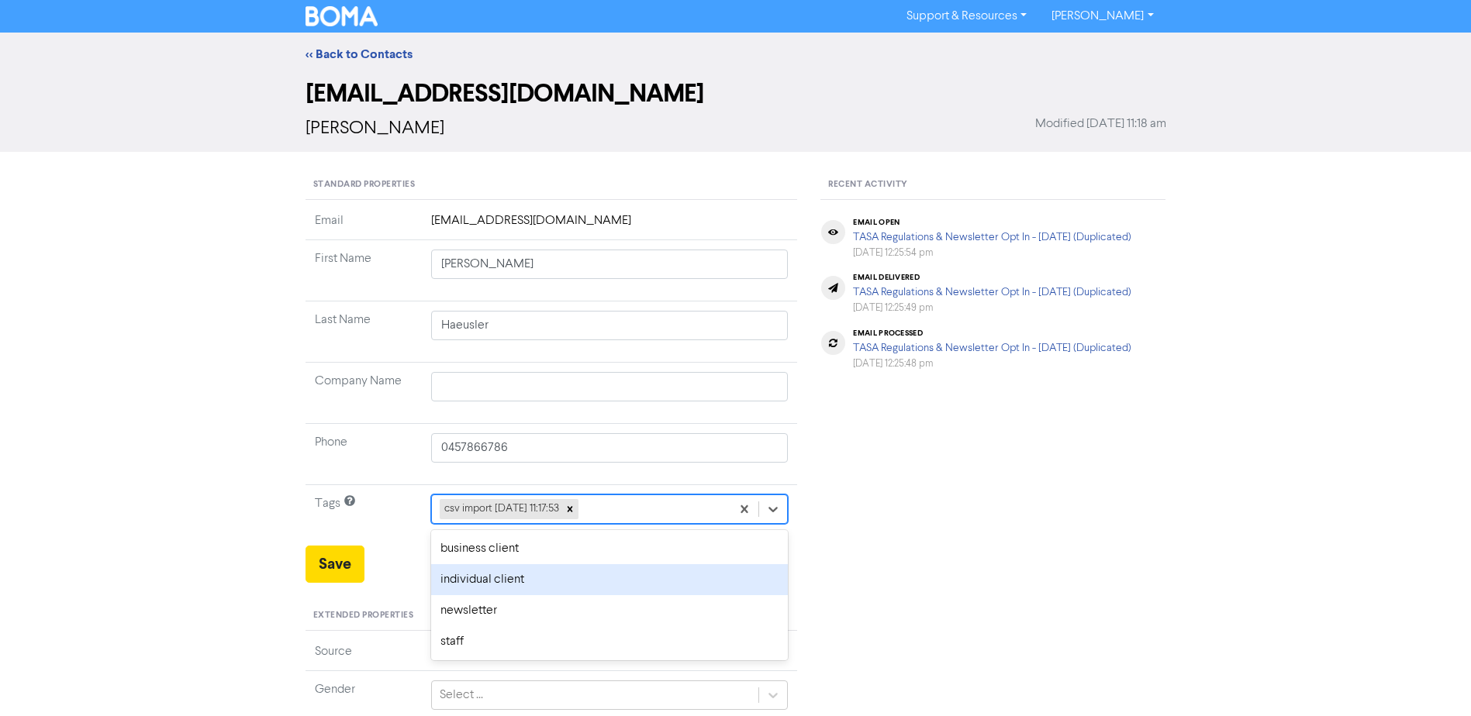
click at [601, 582] on div "individual client" at bounding box center [609, 579] width 357 height 31
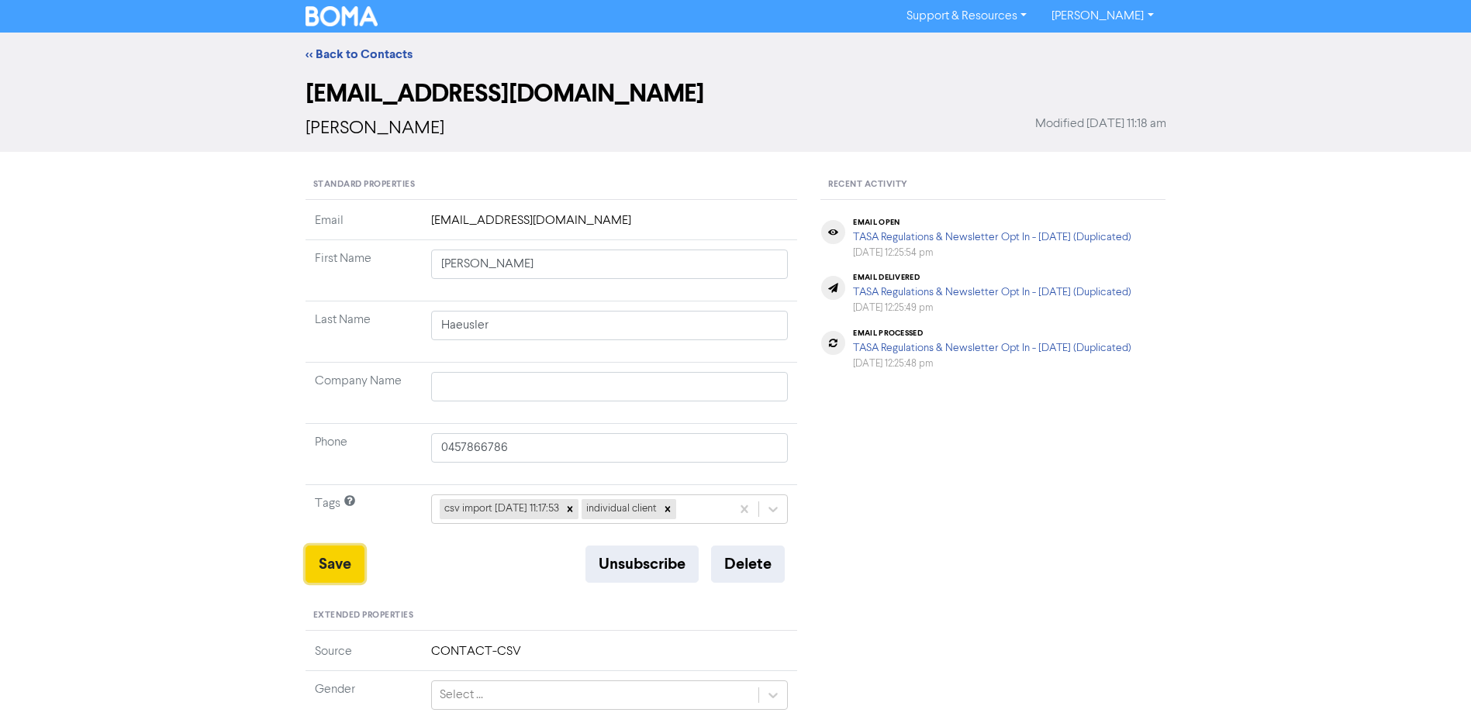
click at [333, 558] on button "Save" at bounding box center [334, 564] width 59 height 37
click at [350, 52] on link "<< Back to Contacts" at bounding box center [358, 55] width 107 height 16
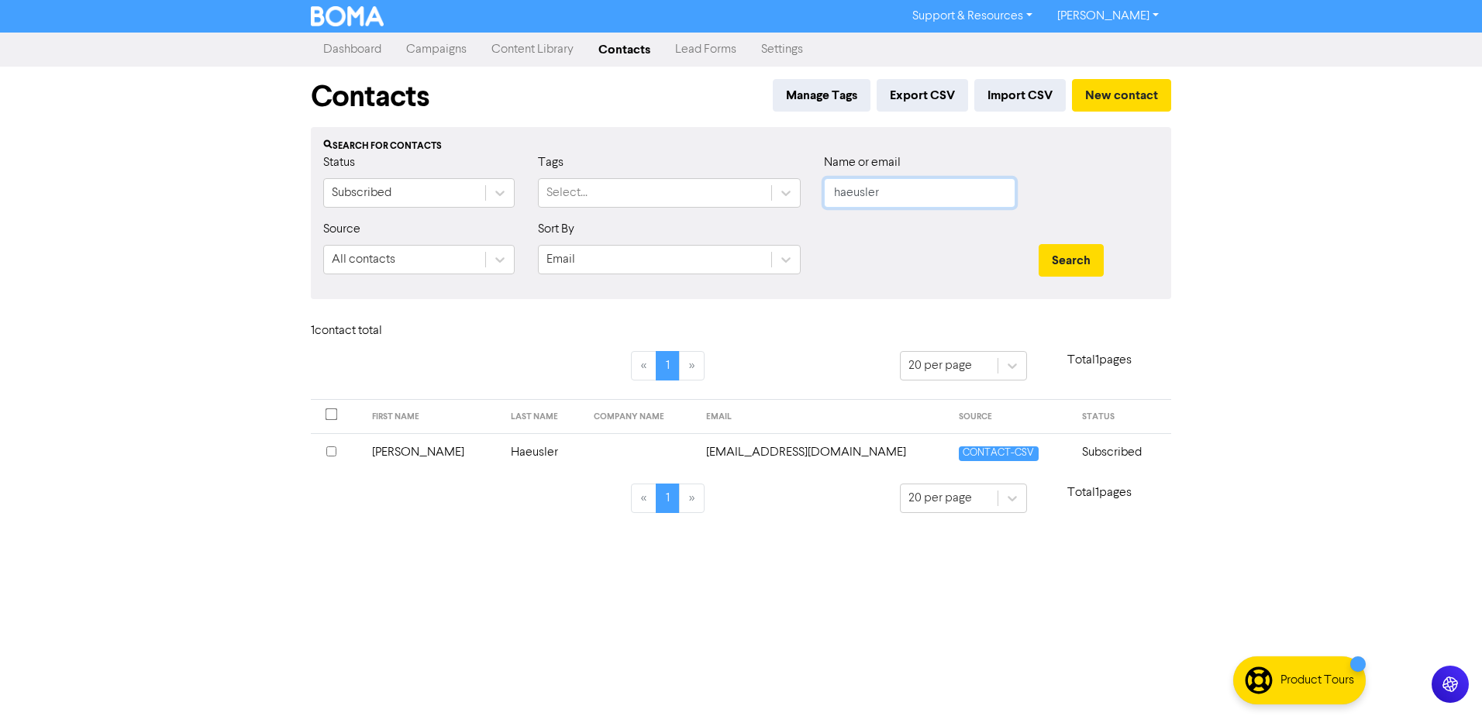
drag, startPoint x: 934, startPoint y: 188, endPoint x: 460, endPoint y: 166, distance: 475.0
click at [626, 195] on div "Status Subscribed Tags Select... Name or email haeusler" at bounding box center [741, 186] width 859 height 67
click at [1039, 244] on button "Search" at bounding box center [1071, 260] width 65 height 33
click at [418, 454] on td "[US_STATE]" at bounding box center [412, 452] width 102 height 38
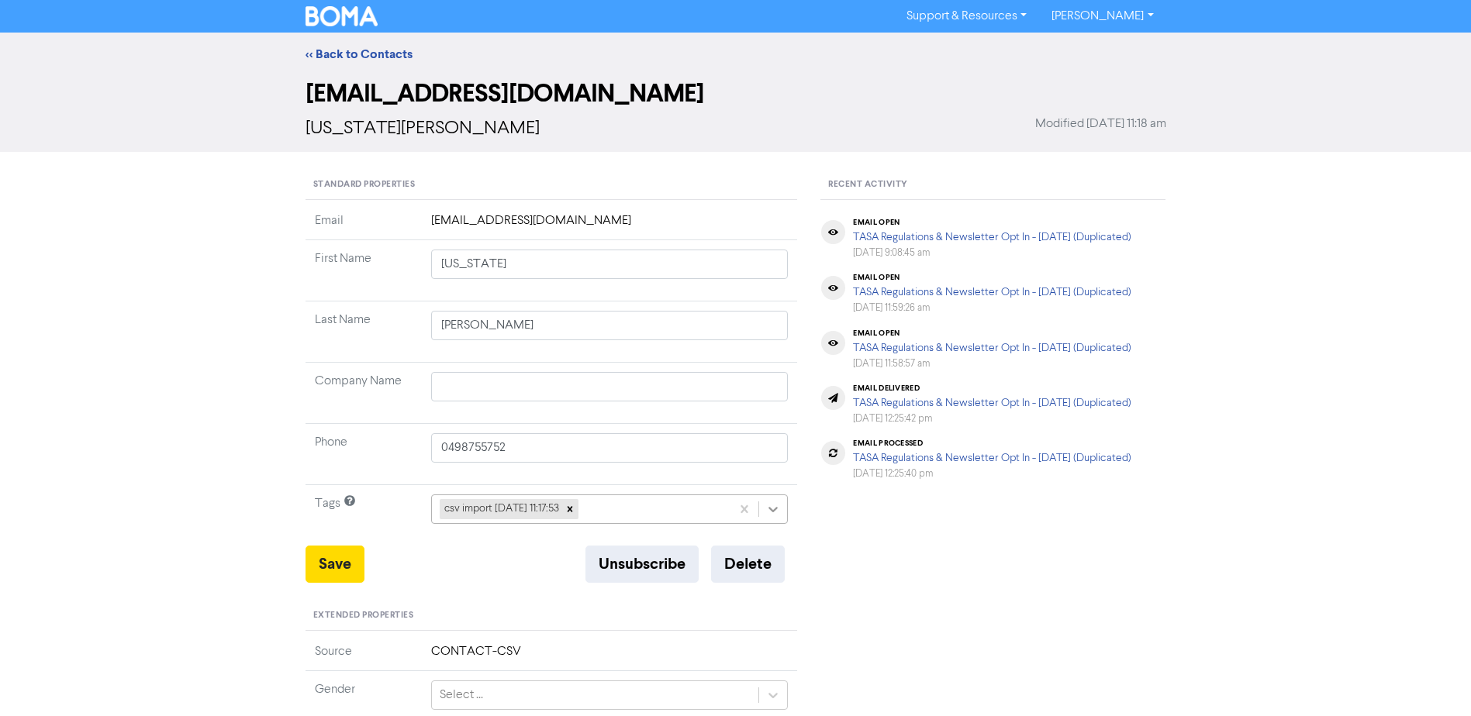
click at [772, 511] on icon at bounding box center [773, 509] width 9 height 5
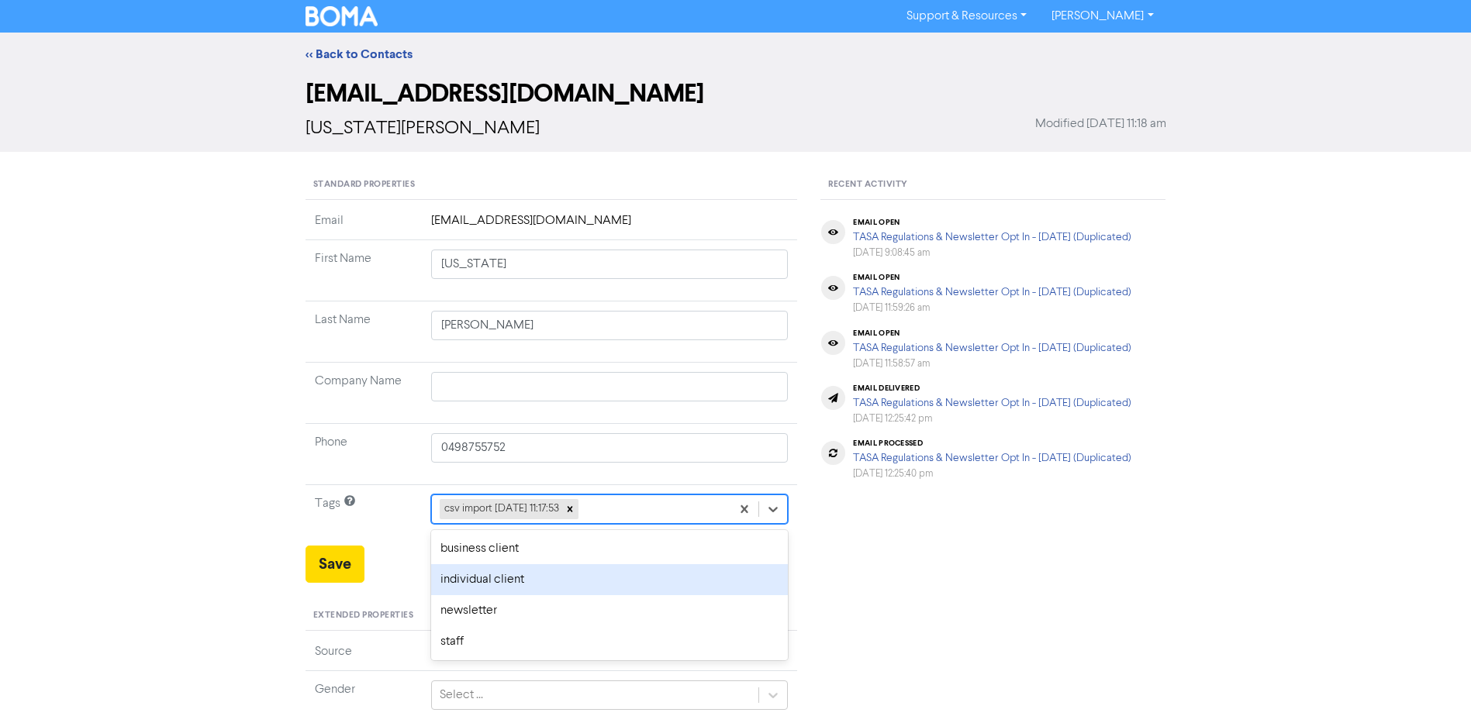
click at [523, 586] on div "individual client" at bounding box center [609, 579] width 357 height 31
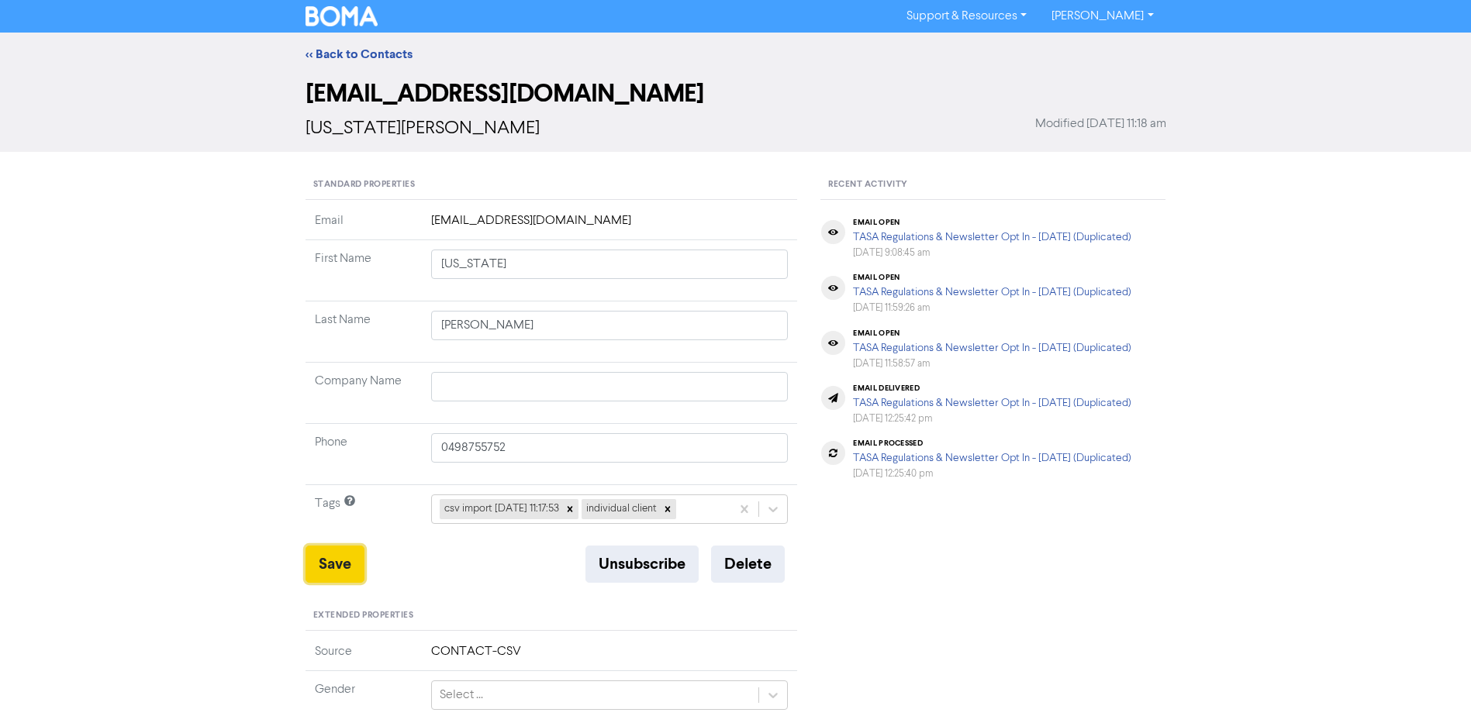
click at [322, 560] on button "Save" at bounding box center [334, 564] width 59 height 37
click at [369, 50] on link "<< Back to Contacts" at bounding box center [358, 55] width 107 height 16
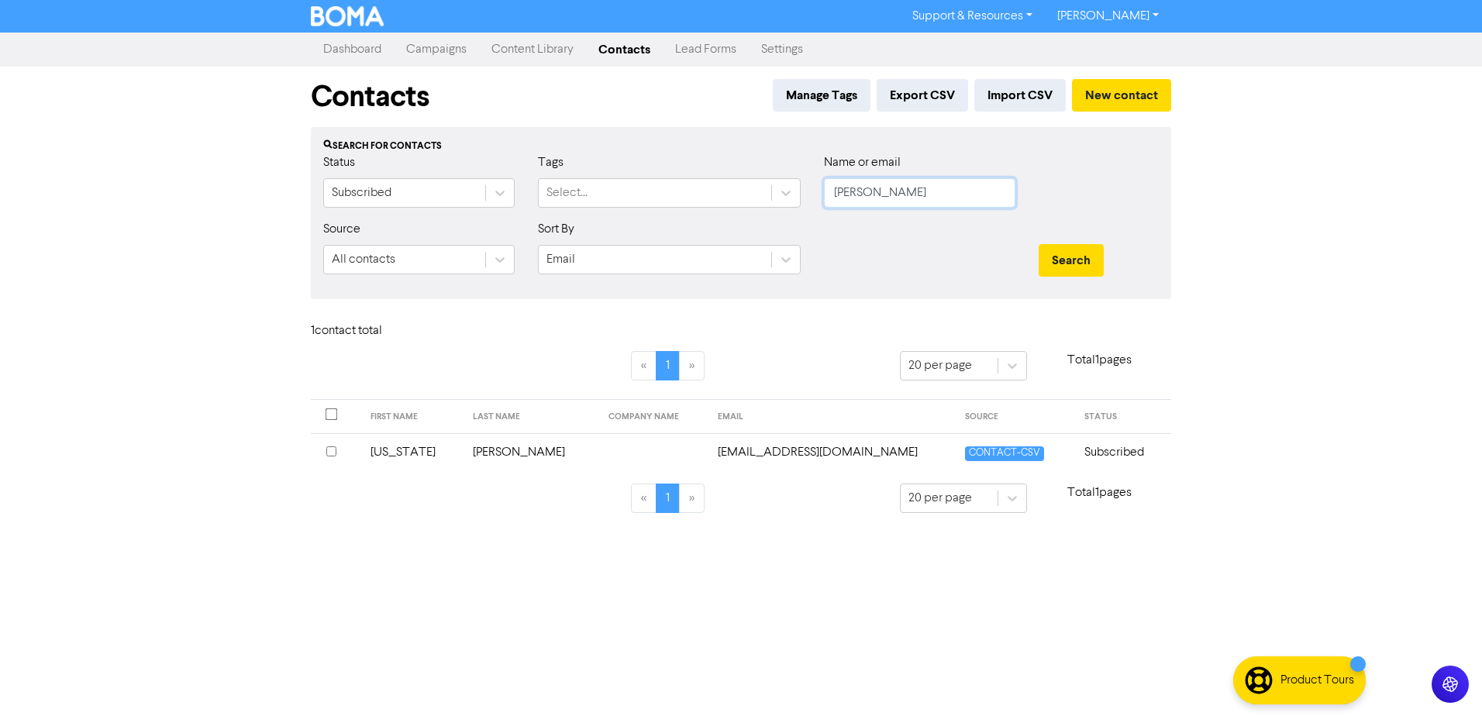
drag, startPoint x: 748, startPoint y: 205, endPoint x: 567, endPoint y: 221, distance: 181.3
click at [653, 219] on div "Status Subscribed Tags Select... Name or email [PERSON_NAME]" at bounding box center [741, 186] width 859 height 67
click at [1039, 244] on button "Search" at bounding box center [1071, 260] width 65 height 33
click at [412, 447] on td "[PERSON_NAME]" at bounding box center [425, 452] width 131 height 38
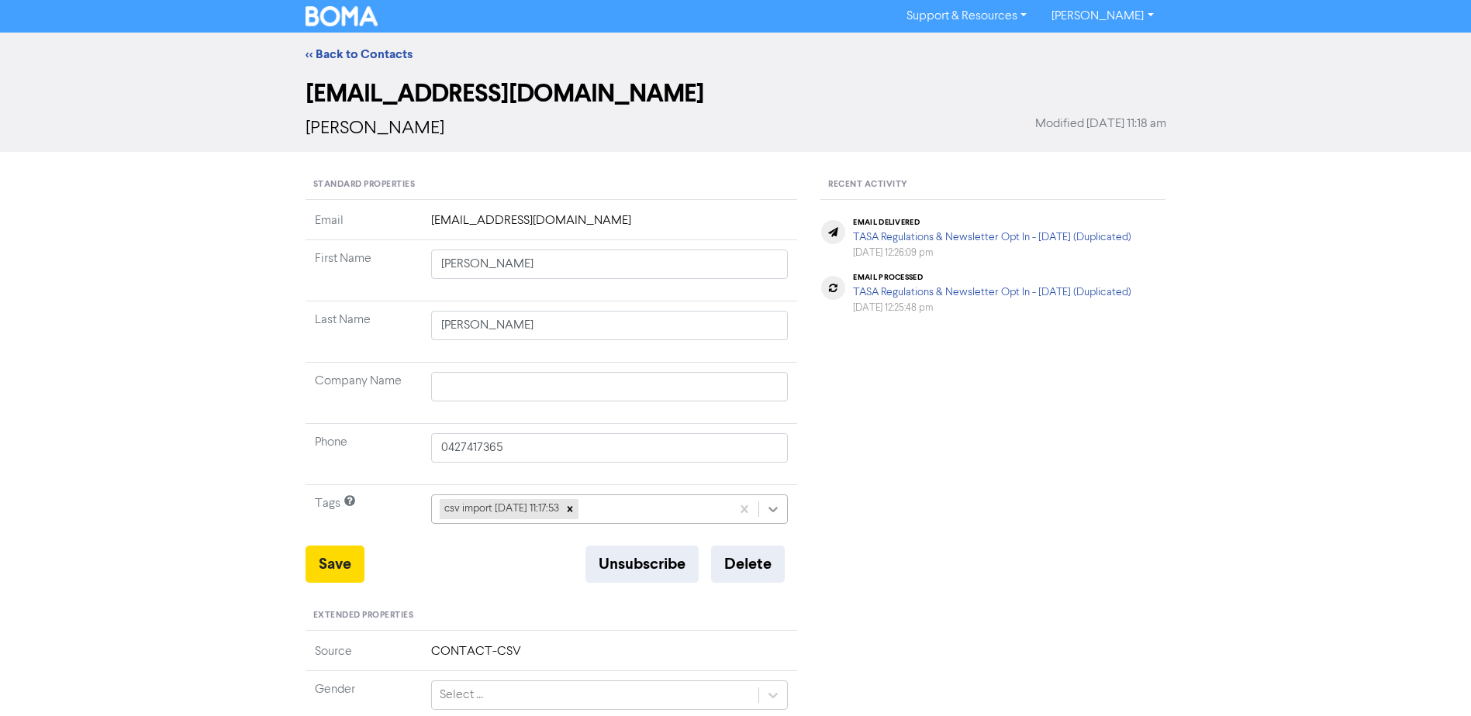
click at [776, 507] on icon at bounding box center [773, 510] width 16 height 16
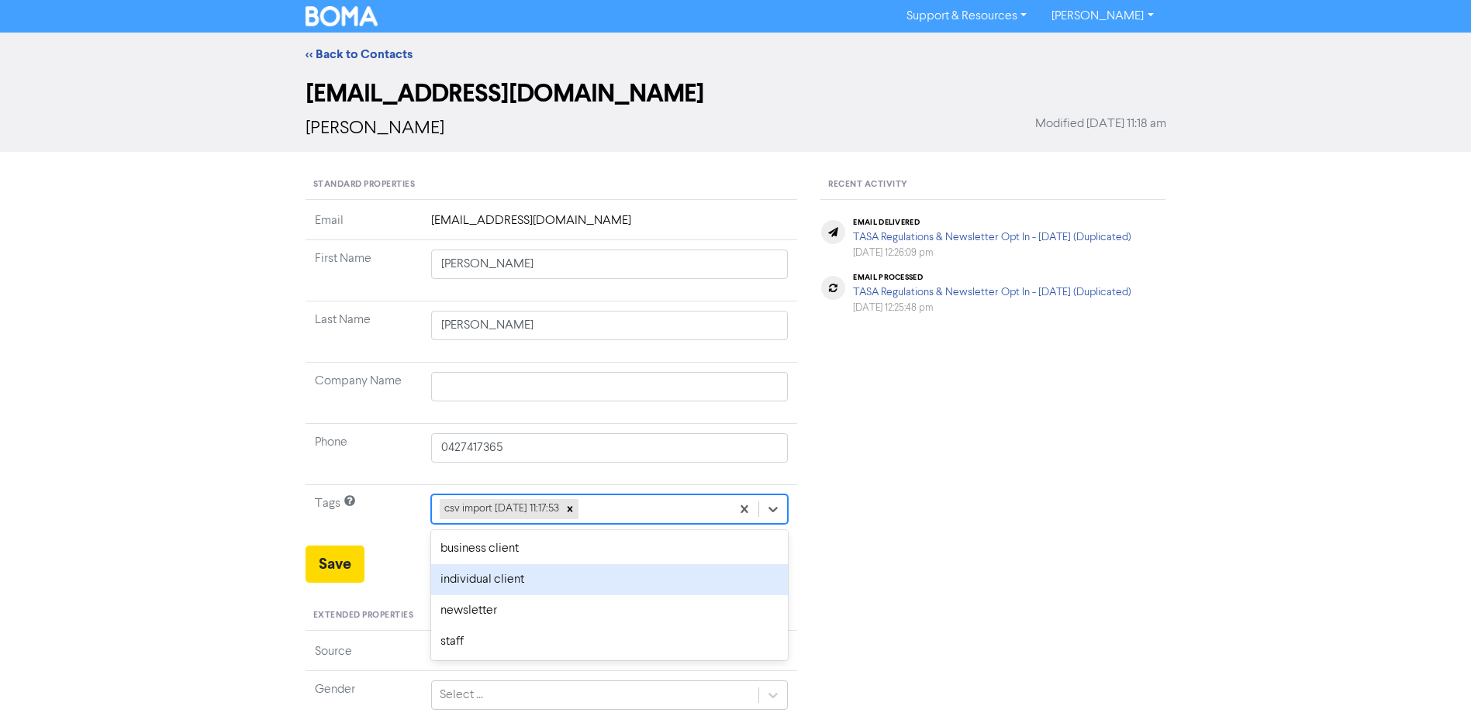
click at [598, 574] on div "individual client" at bounding box center [609, 579] width 357 height 31
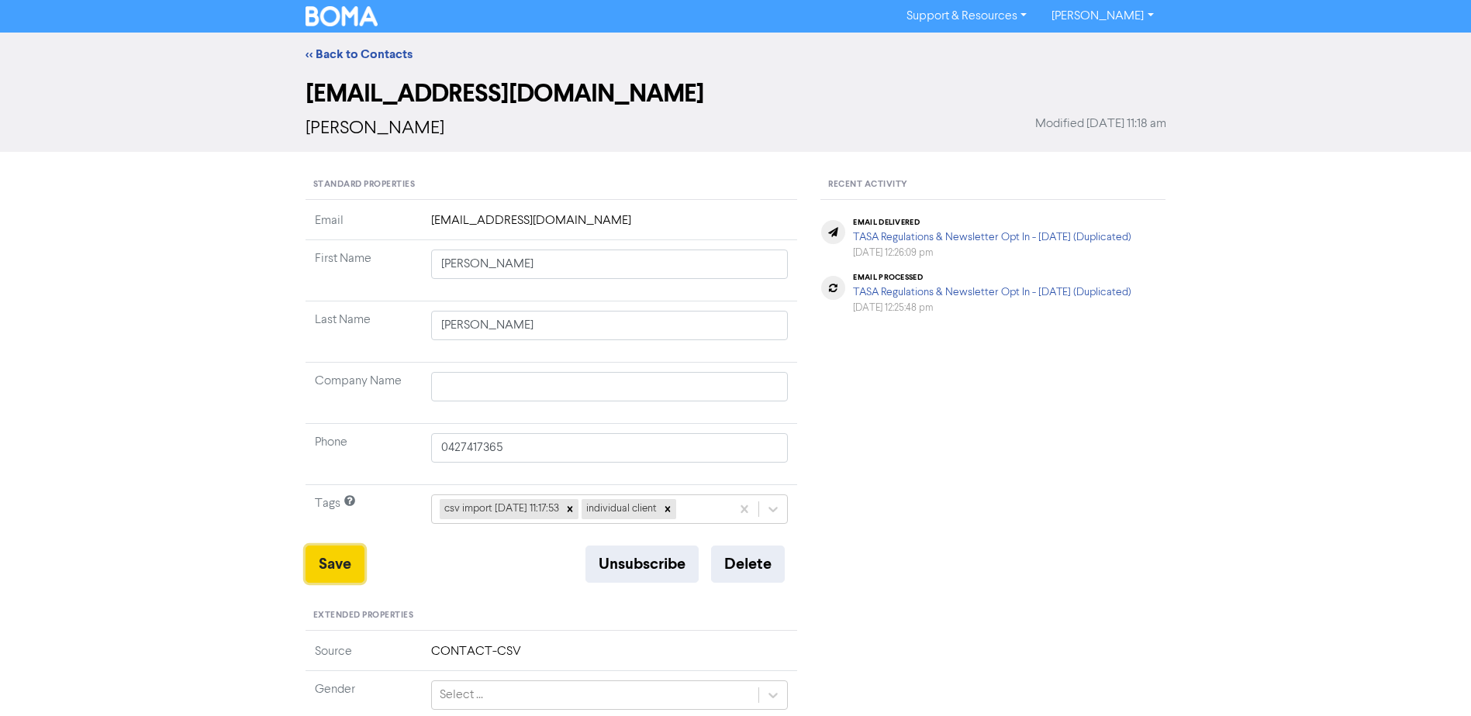
click at [310, 559] on button "Save" at bounding box center [334, 564] width 59 height 37
click at [384, 53] on link "<< Back to Contacts" at bounding box center [358, 55] width 107 height 16
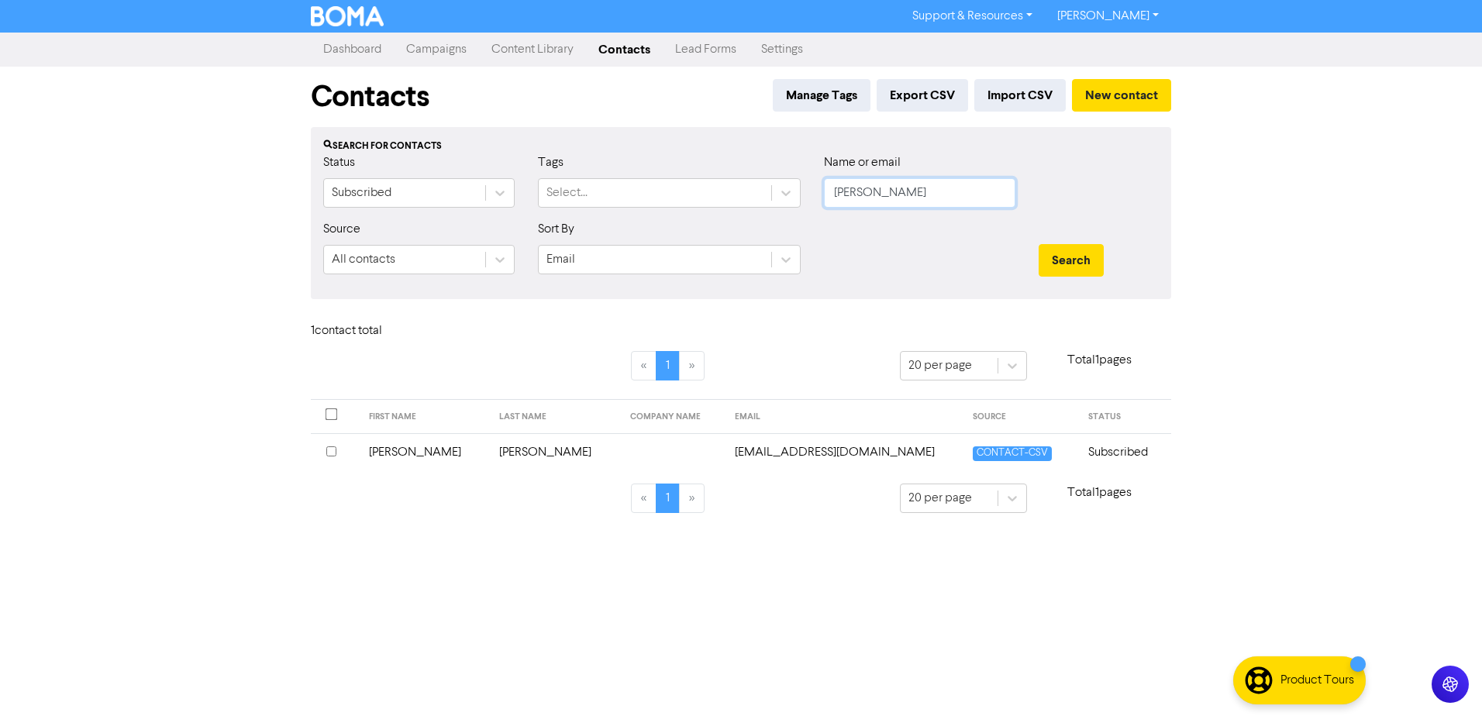
drag, startPoint x: 888, startPoint y: 192, endPoint x: 535, endPoint y: 160, distance: 354.9
click at [726, 189] on div "Status Subscribed Tags Select... Name or email [PERSON_NAME]" at bounding box center [741, 186] width 859 height 67
click at [1039, 244] on button "Search" at bounding box center [1071, 260] width 65 height 33
click at [395, 447] on td "[PERSON_NAME]" at bounding box center [430, 452] width 137 height 38
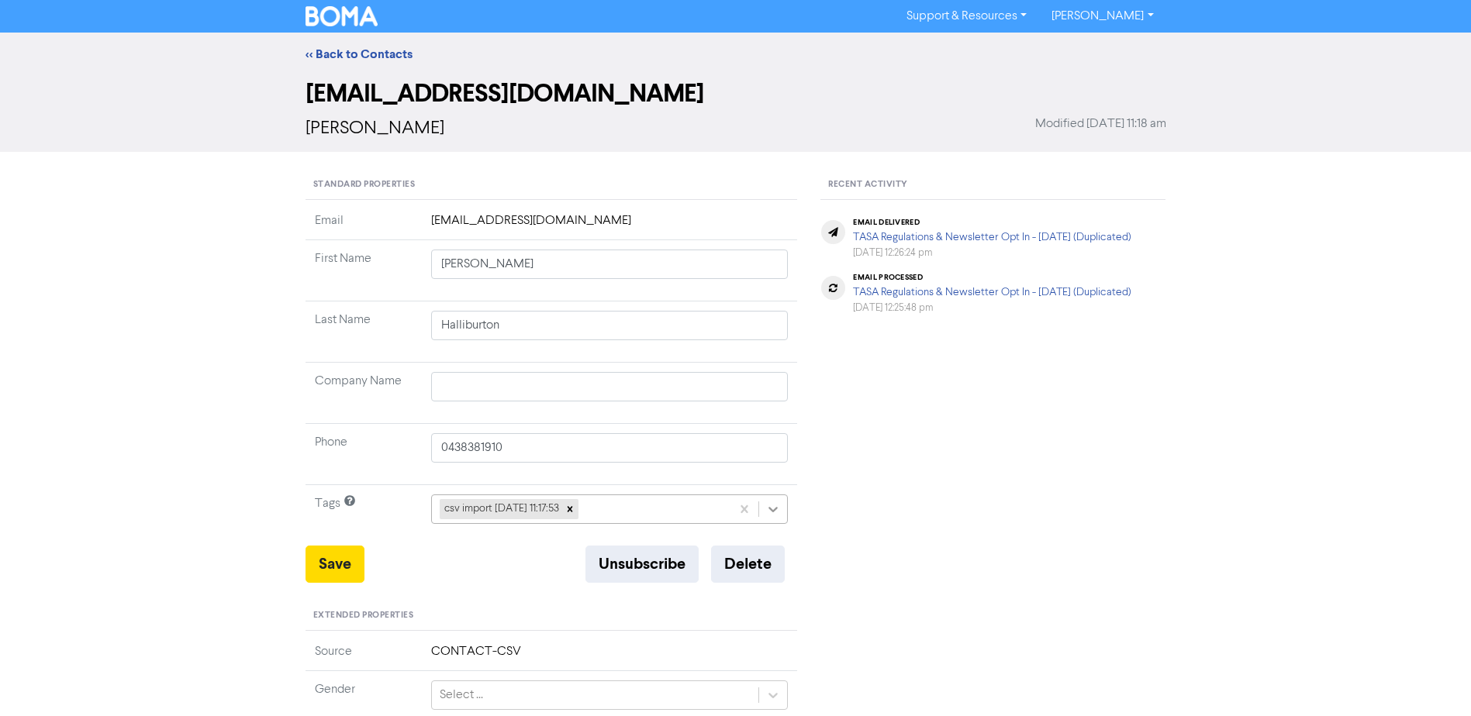
click at [771, 512] on icon at bounding box center [773, 510] width 16 height 16
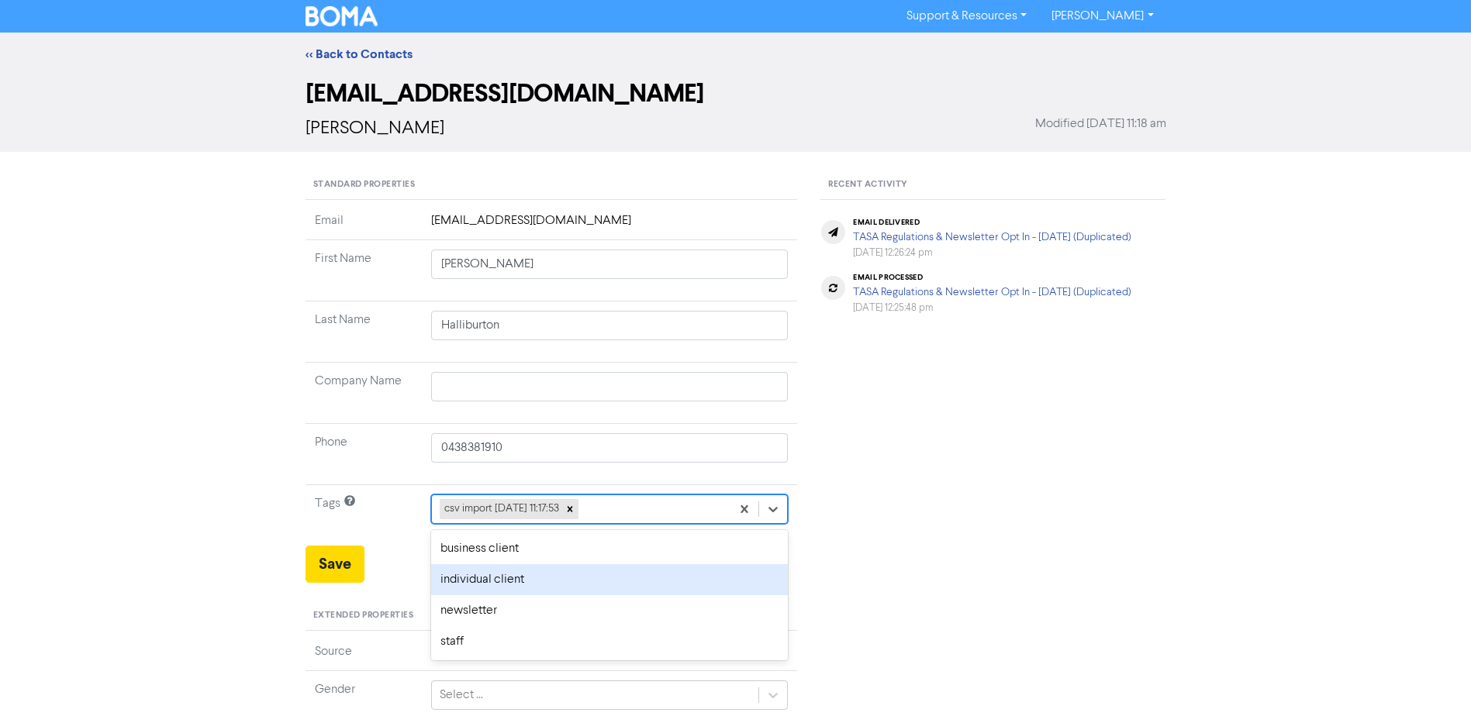
click at [596, 573] on div "individual client" at bounding box center [609, 579] width 357 height 31
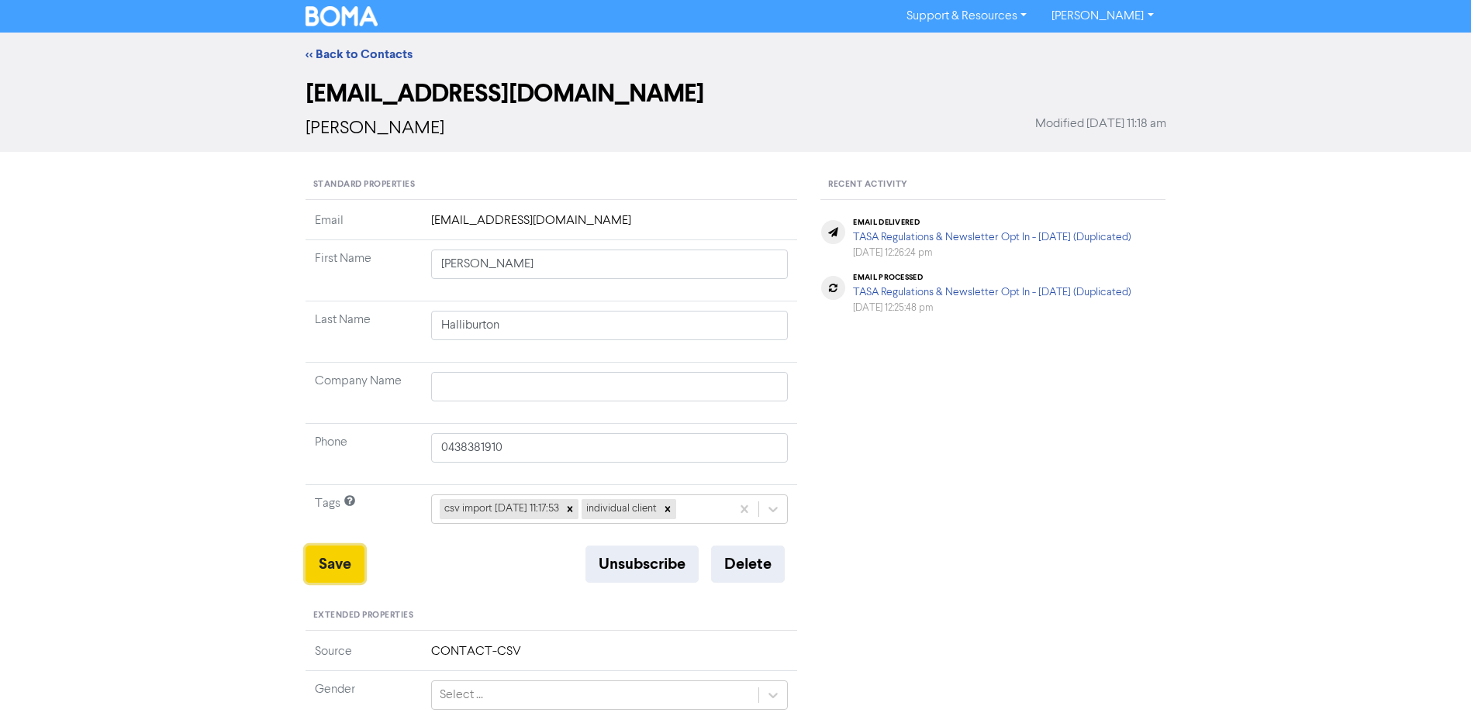
click at [348, 560] on button "Save" at bounding box center [334, 564] width 59 height 37
click at [365, 53] on link "<< Back to Contacts" at bounding box center [358, 55] width 107 height 16
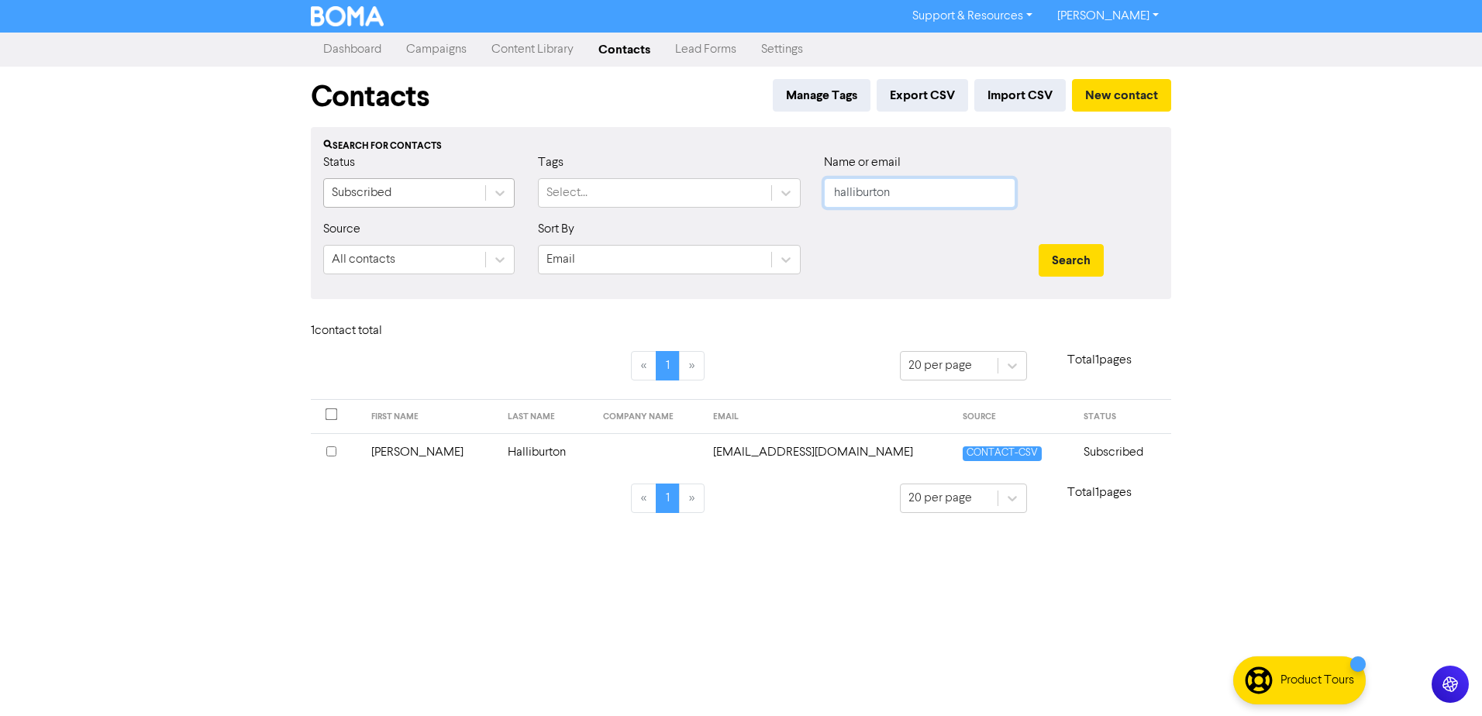
drag, startPoint x: 819, startPoint y: 191, endPoint x: 386, endPoint y: 182, distance: 432.7
click at [519, 191] on div "Status Subscribed Tags Select... Name or email halliburton" at bounding box center [741, 186] width 859 height 67
click at [1039, 244] on button "Search" at bounding box center [1071, 260] width 65 height 33
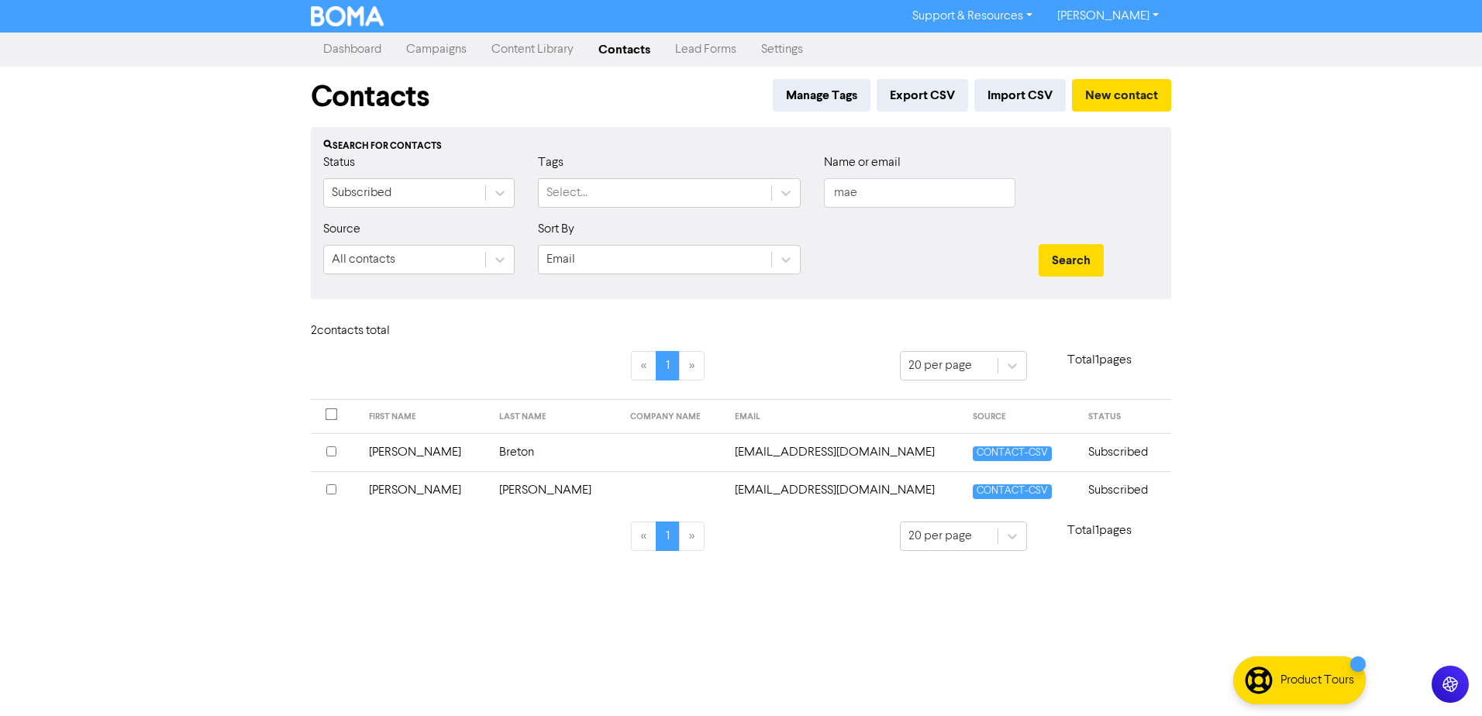
drag, startPoint x: 391, startPoint y: 491, endPoint x: 399, endPoint y: 486, distance: 10.1
click at [399, 486] on td "[PERSON_NAME]" at bounding box center [425, 490] width 131 height 38
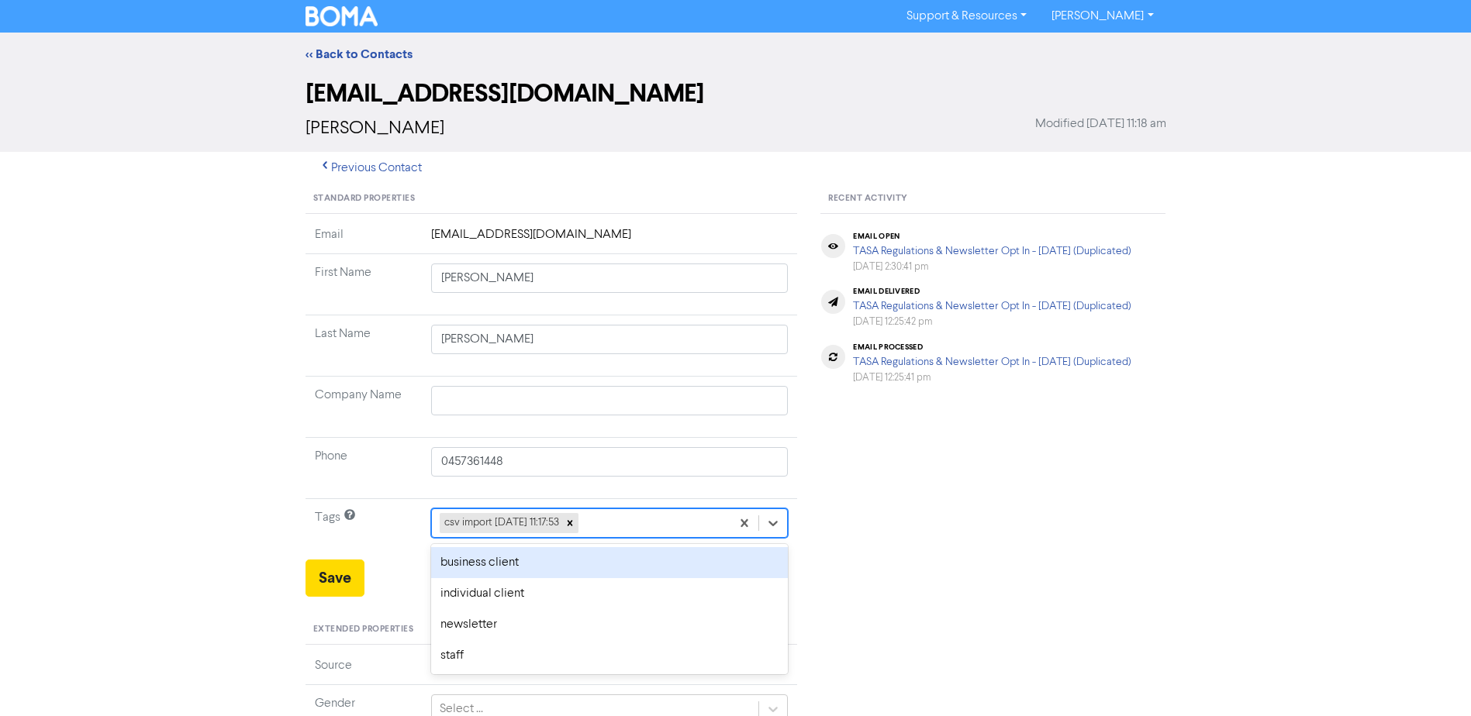
drag, startPoint x: 770, startPoint y: 524, endPoint x: 712, endPoint y: 537, distance: 59.6
click at [771, 523] on icon at bounding box center [773, 524] width 16 height 16
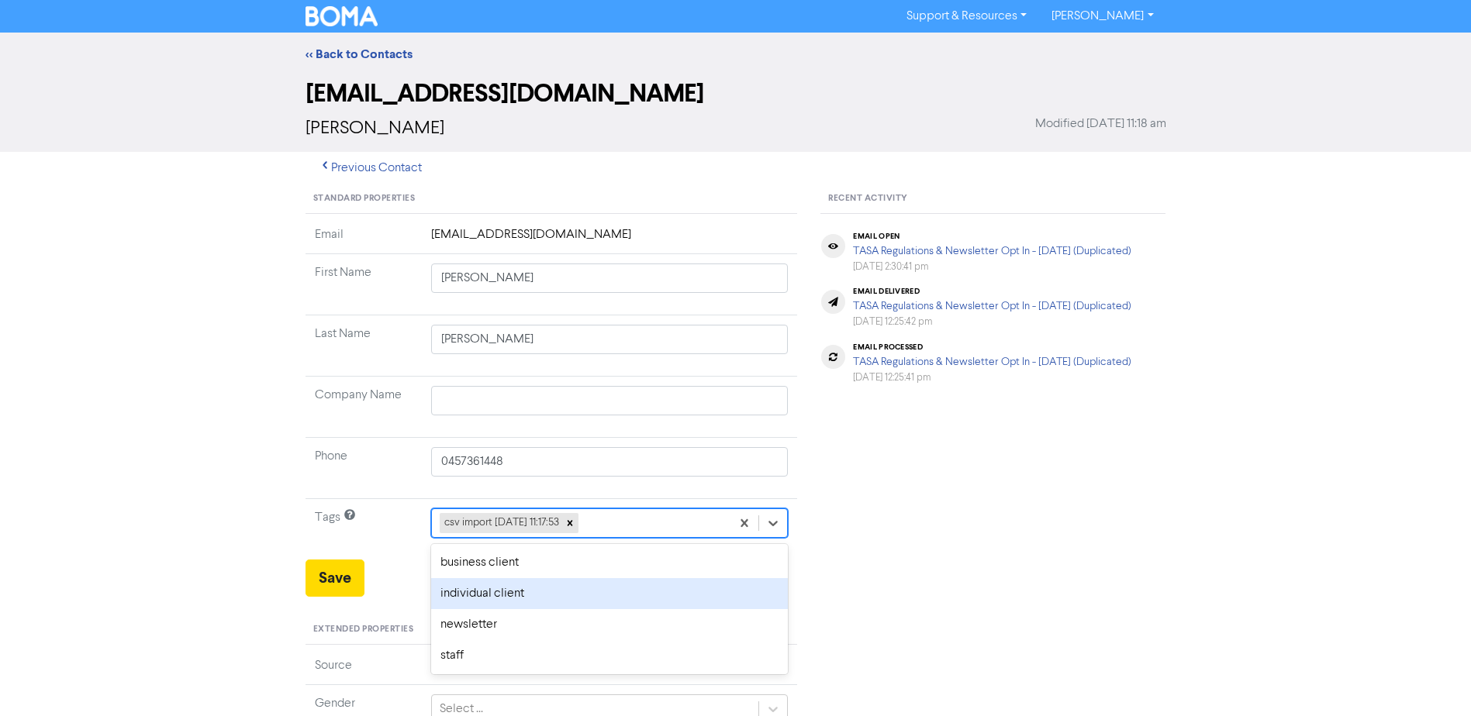
click at [527, 585] on div "individual client" at bounding box center [609, 593] width 357 height 31
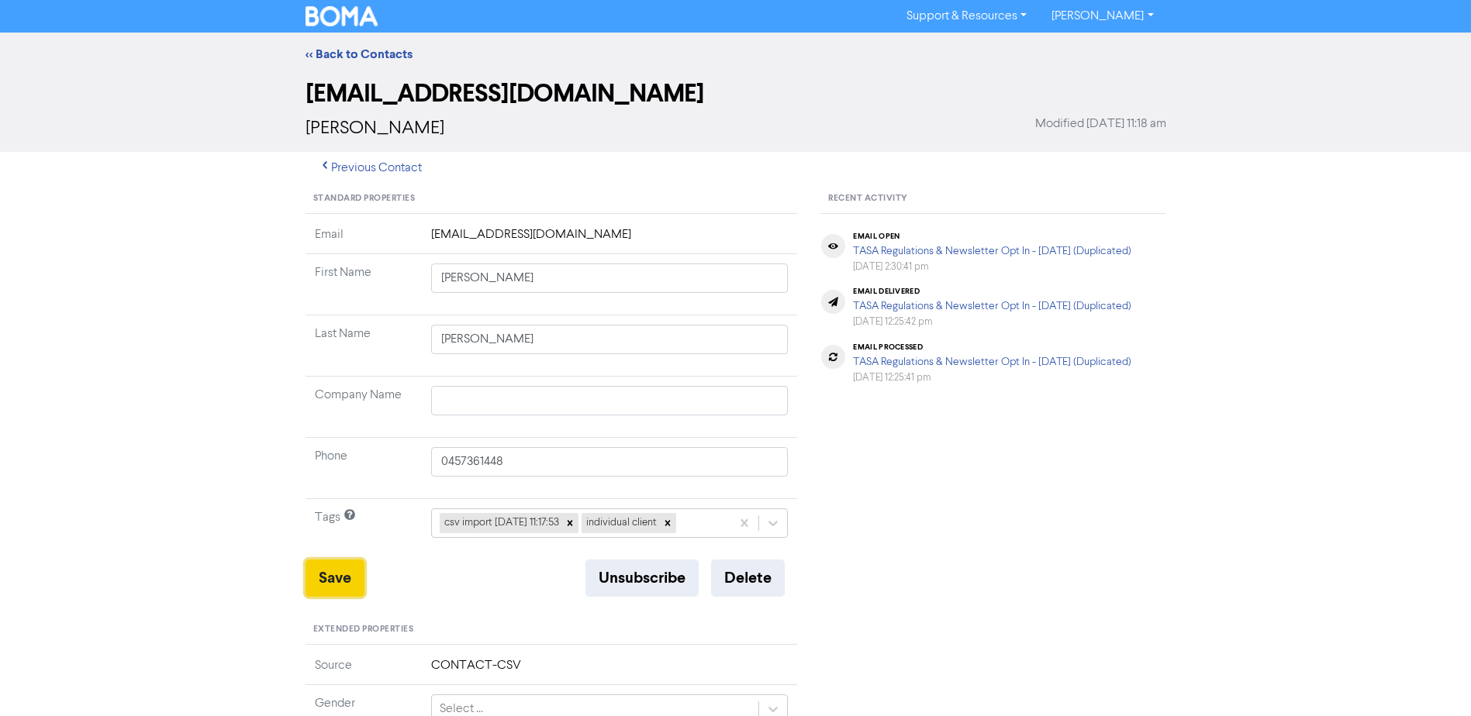
click at [328, 584] on button "Save" at bounding box center [334, 578] width 59 height 37
click at [351, 55] on link "<< Back to Contacts" at bounding box center [358, 55] width 107 height 16
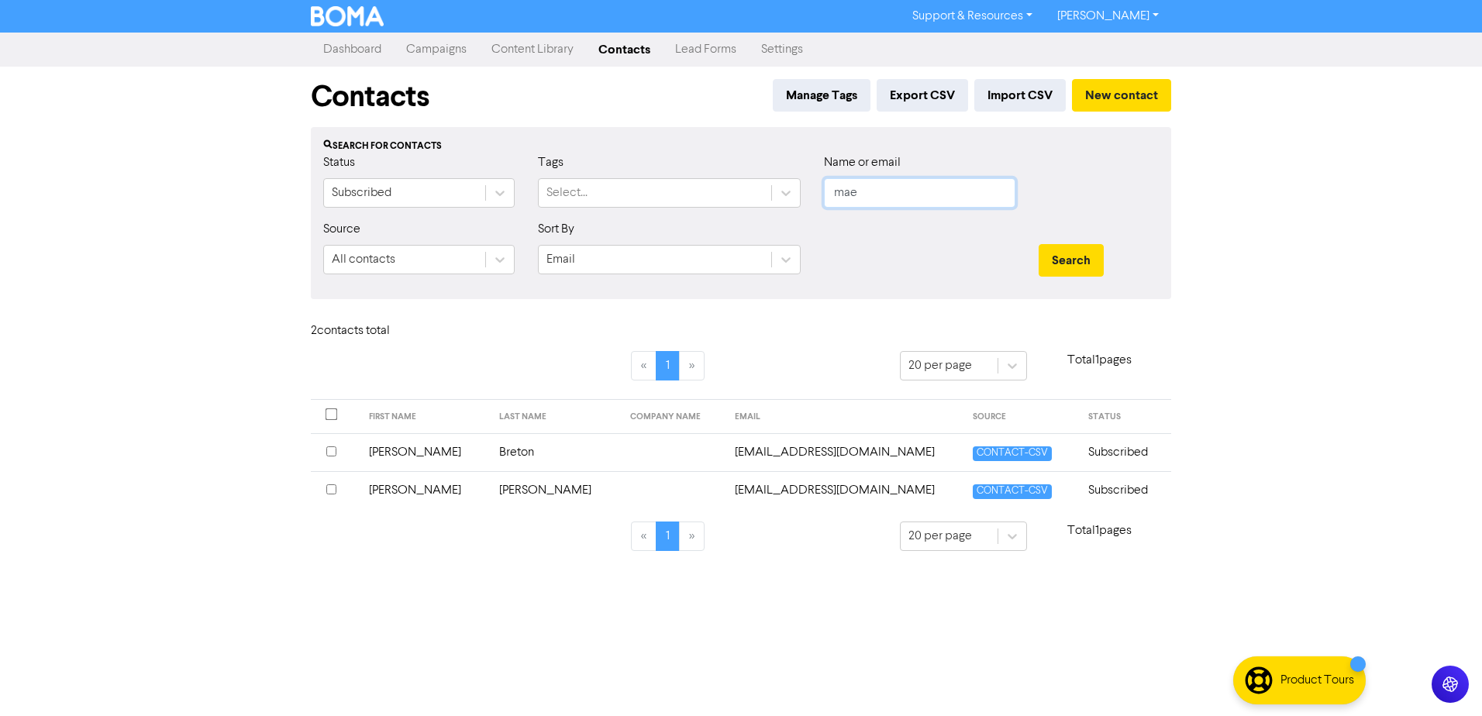
drag, startPoint x: 814, startPoint y: 188, endPoint x: 559, endPoint y: 209, distance: 255.9
click at [726, 201] on div "Status Subscribed Tags Select... Name or email mae" at bounding box center [741, 186] width 859 height 67
click at [1039, 244] on button "Search" at bounding box center [1071, 260] width 65 height 33
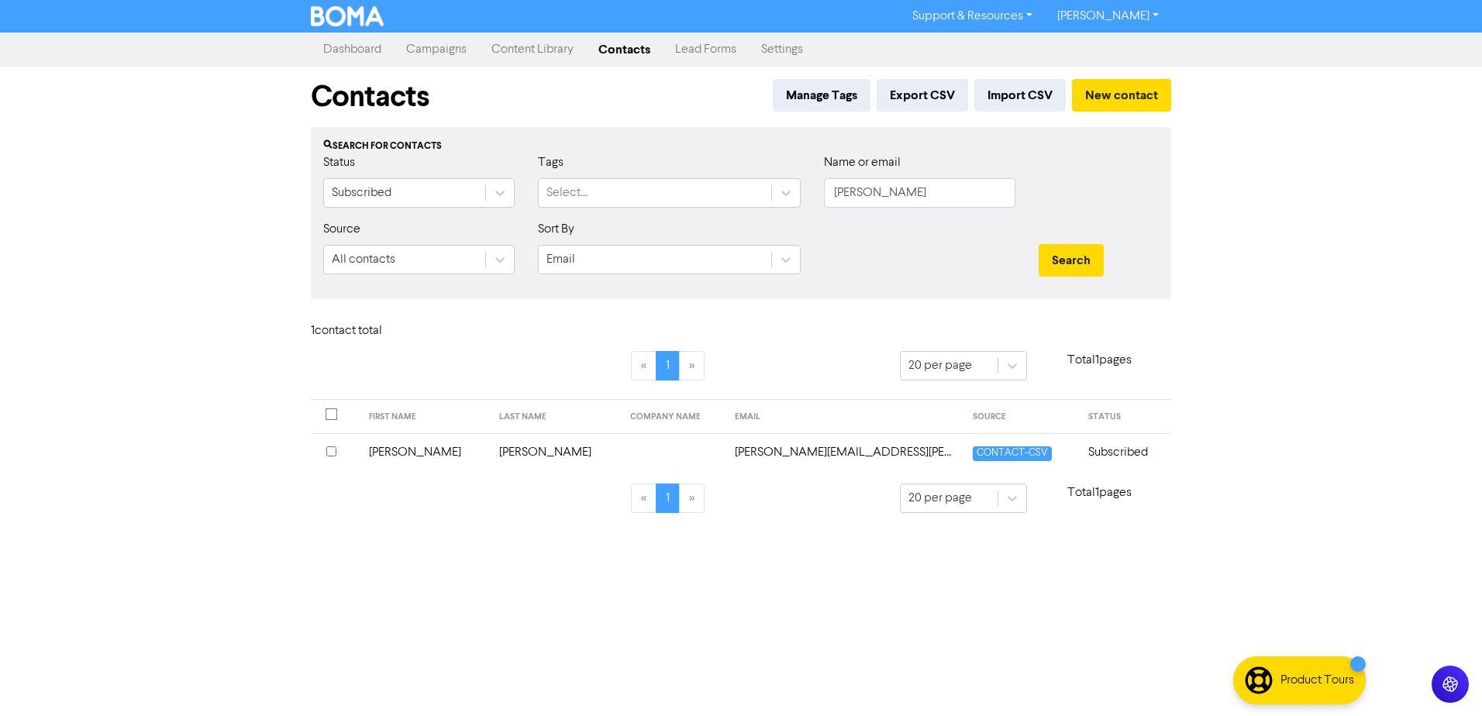
click at [399, 453] on td "[PERSON_NAME]" at bounding box center [425, 452] width 131 height 38
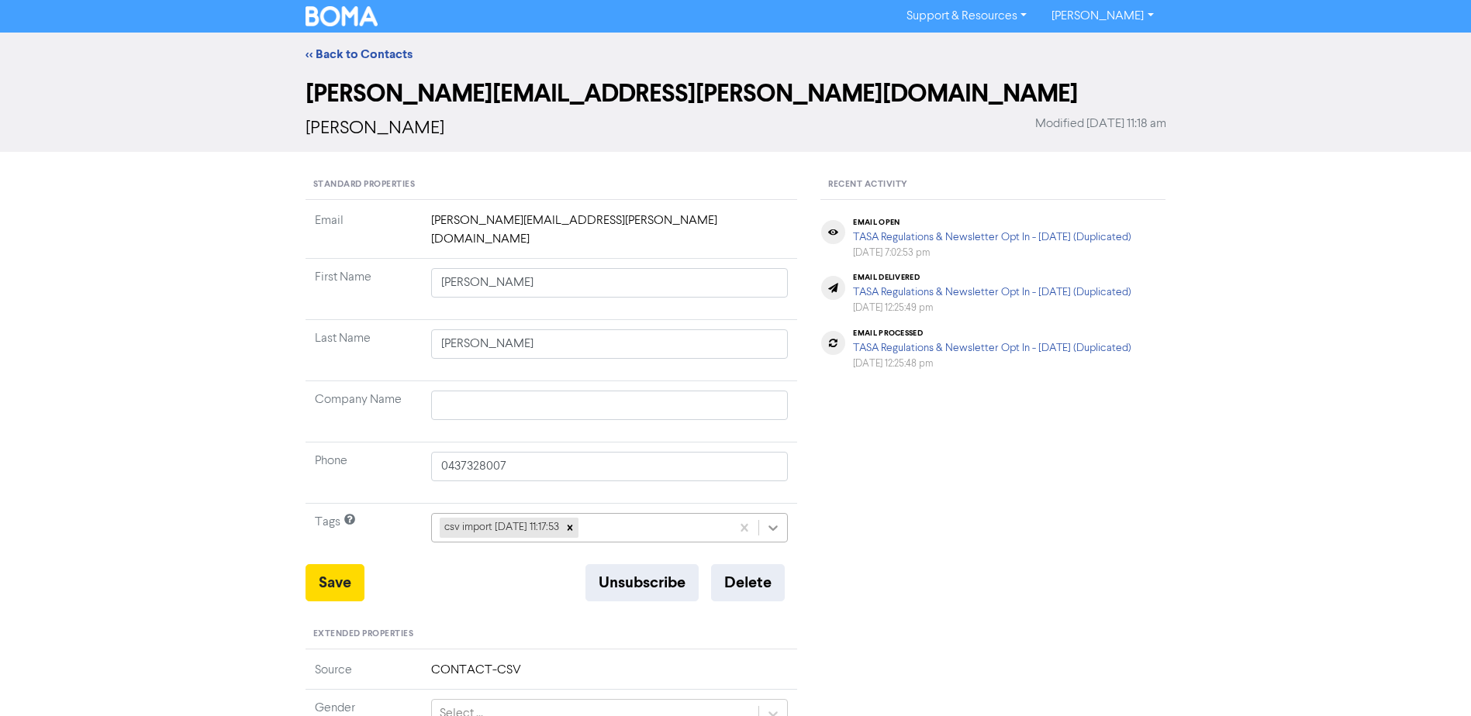
click at [763, 514] on div at bounding box center [773, 528] width 28 height 28
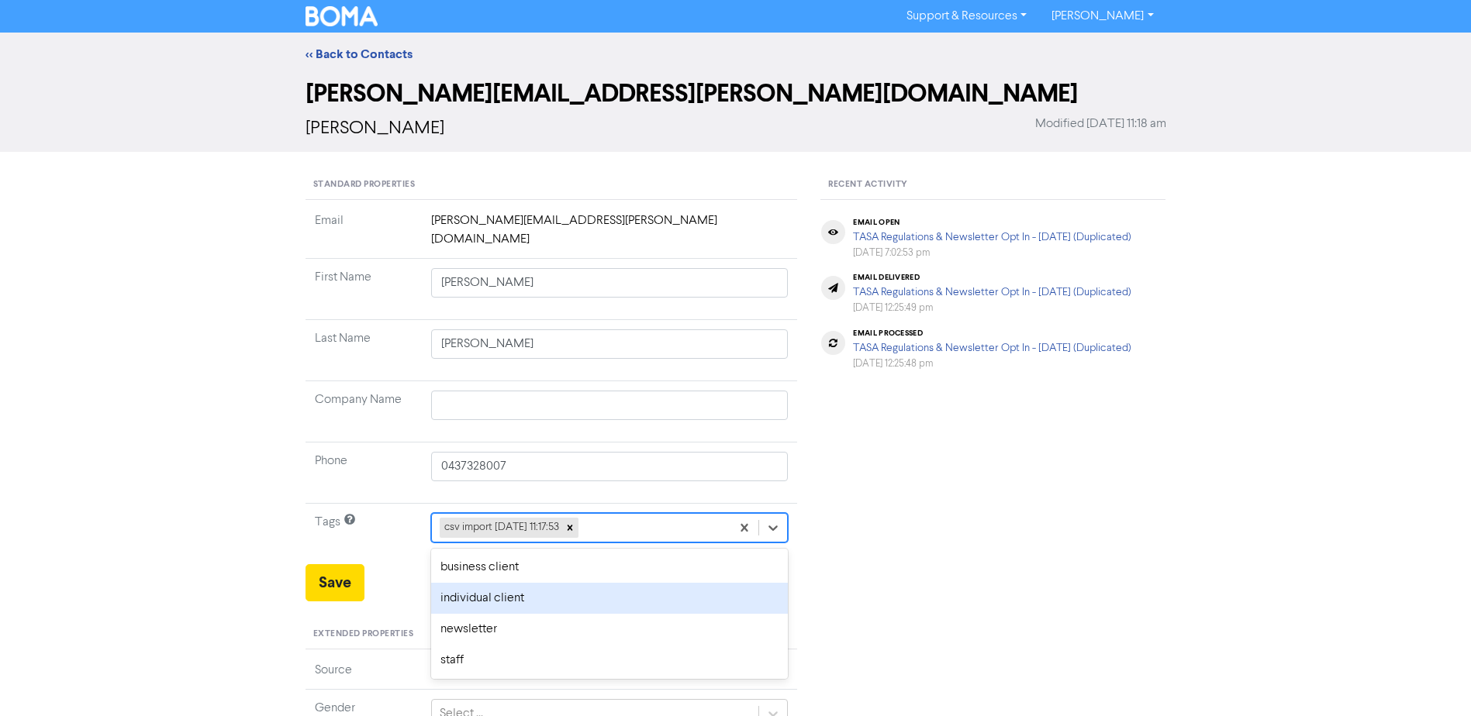
click at [532, 587] on div "individual client" at bounding box center [609, 598] width 357 height 31
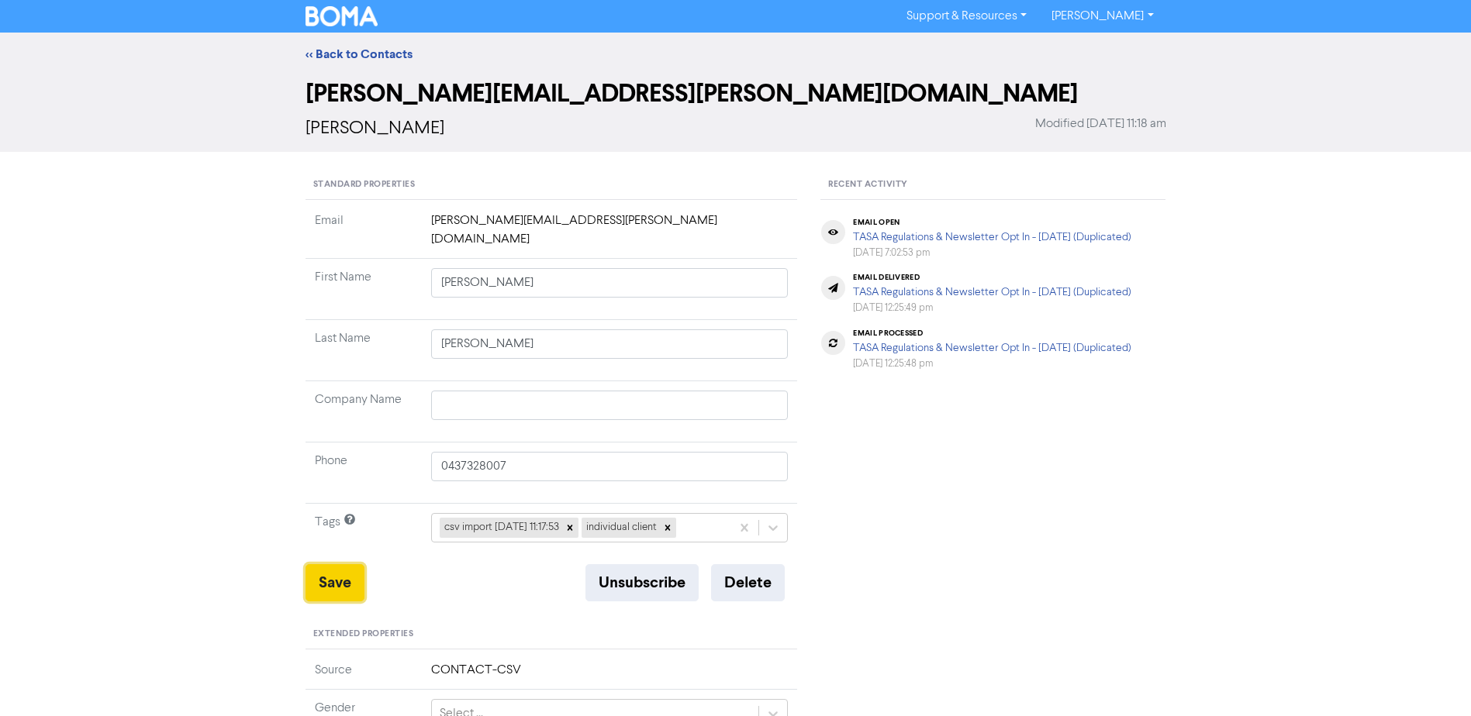
click at [321, 570] on button "Save" at bounding box center [334, 582] width 59 height 37
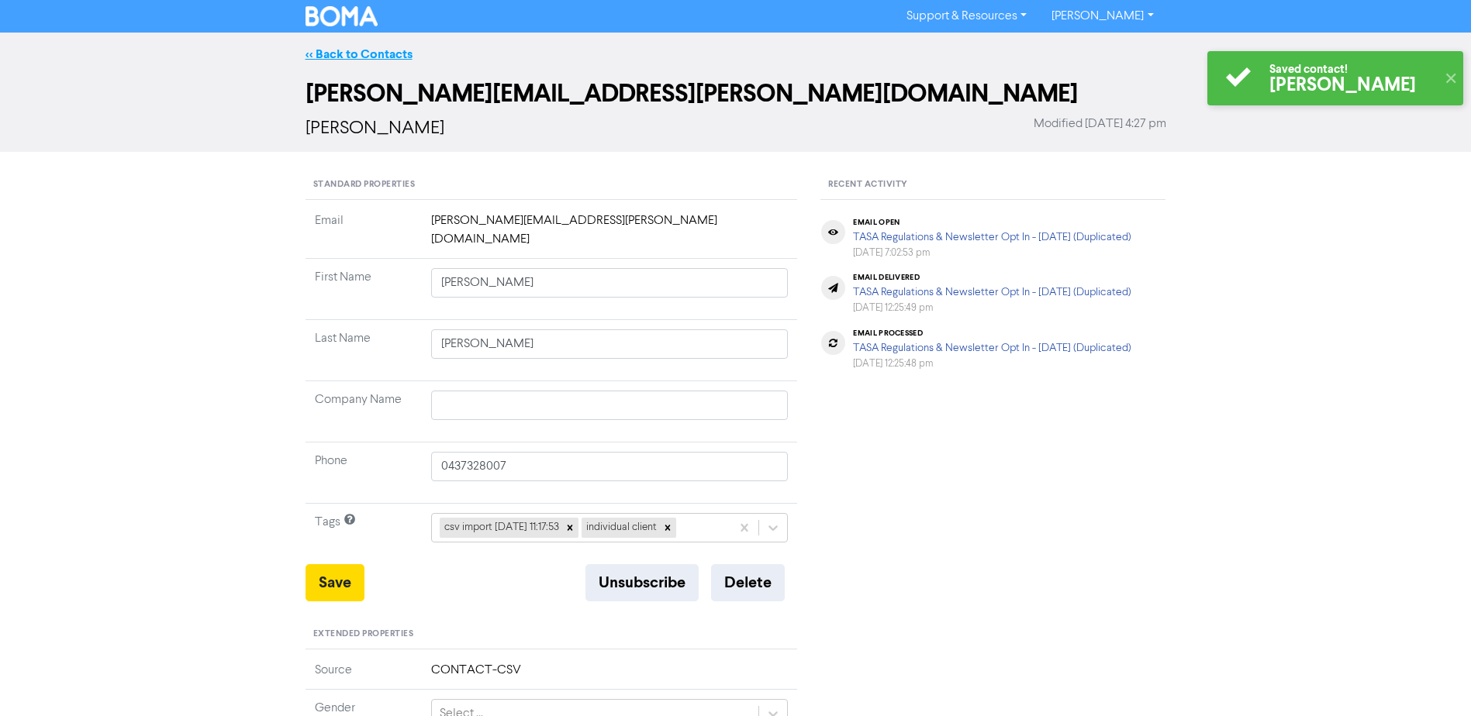
click at [384, 52] on link "<< Back to Contacts" at bounding box center [358, 55] width 107 height 16
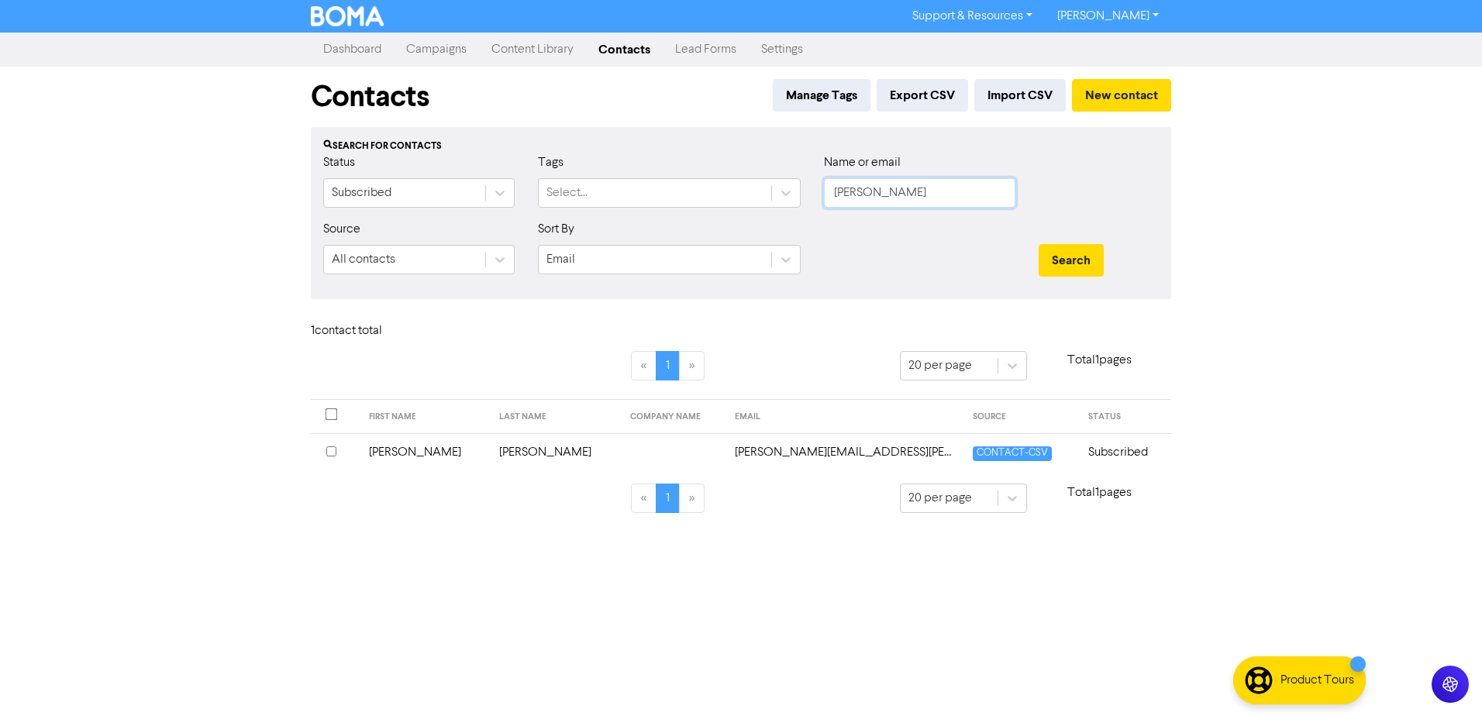
drag, startPoint x: 902, startPoint y: 192, endPoint x: 667, endPoint y: 209, distance: 234.7
click at [735, 202] on div "Status Subscribed Tags Select... Name or email [PERSON_NAME]" at bounding box center [741, 186] width 859 height 67
click at [1039, 244] on button "Search" at bounding box center [1071, 260] width 65 height 33
click at [430, 452] on td "[PERSON_NAME] & [PERSON_NAME]" at bounding box center [465, 452] width 222 height 38
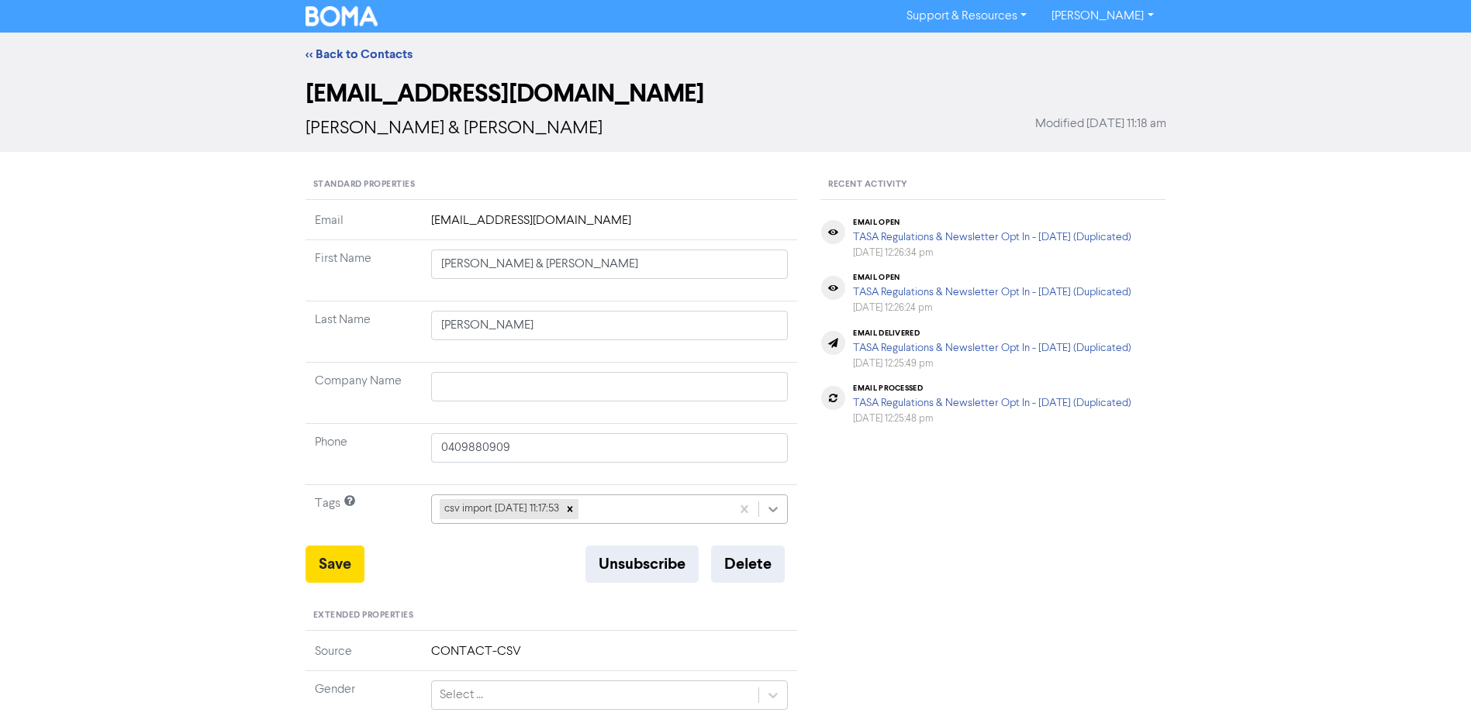
click at [771, 512] on icon at bounding box center [773, 510] width 16 height 16
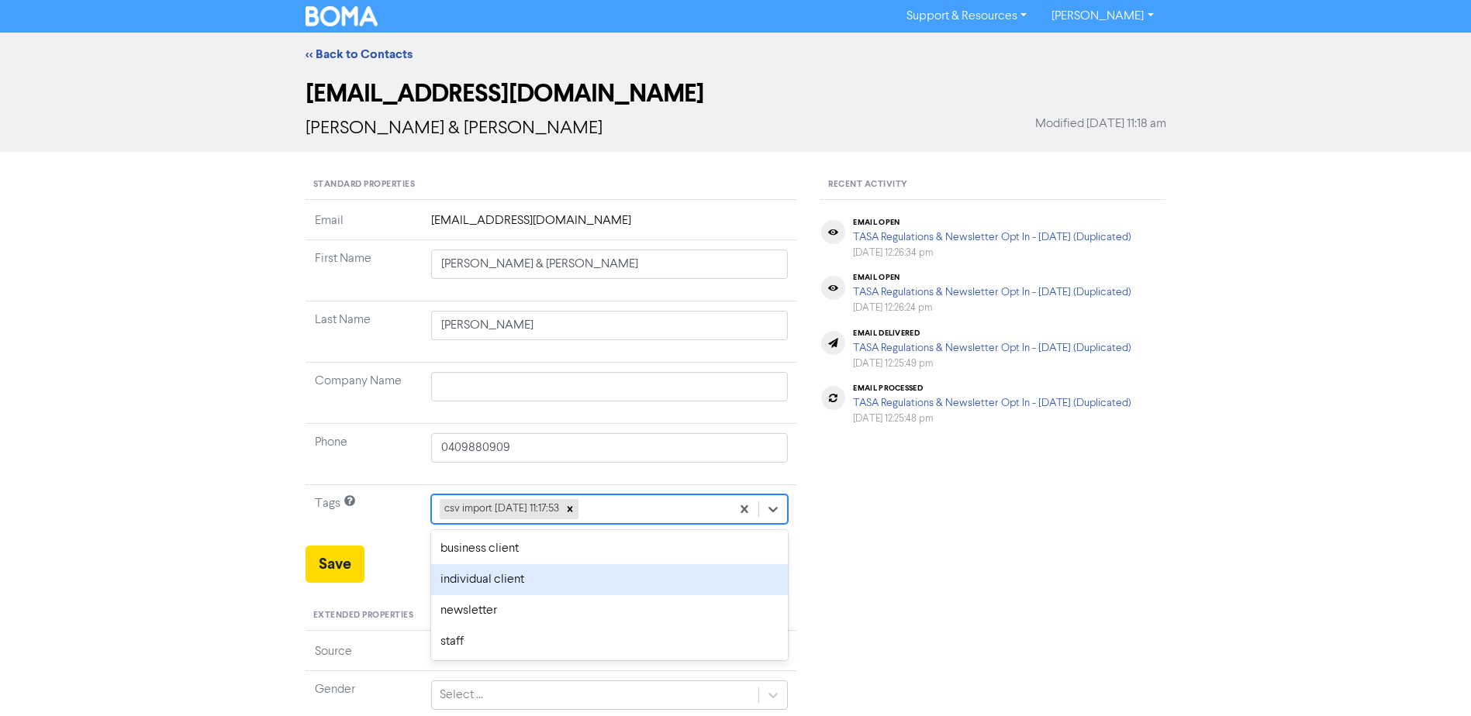
click at [607, 586] on div "individual client" at bounding box center [609, 579] width 357 height 31
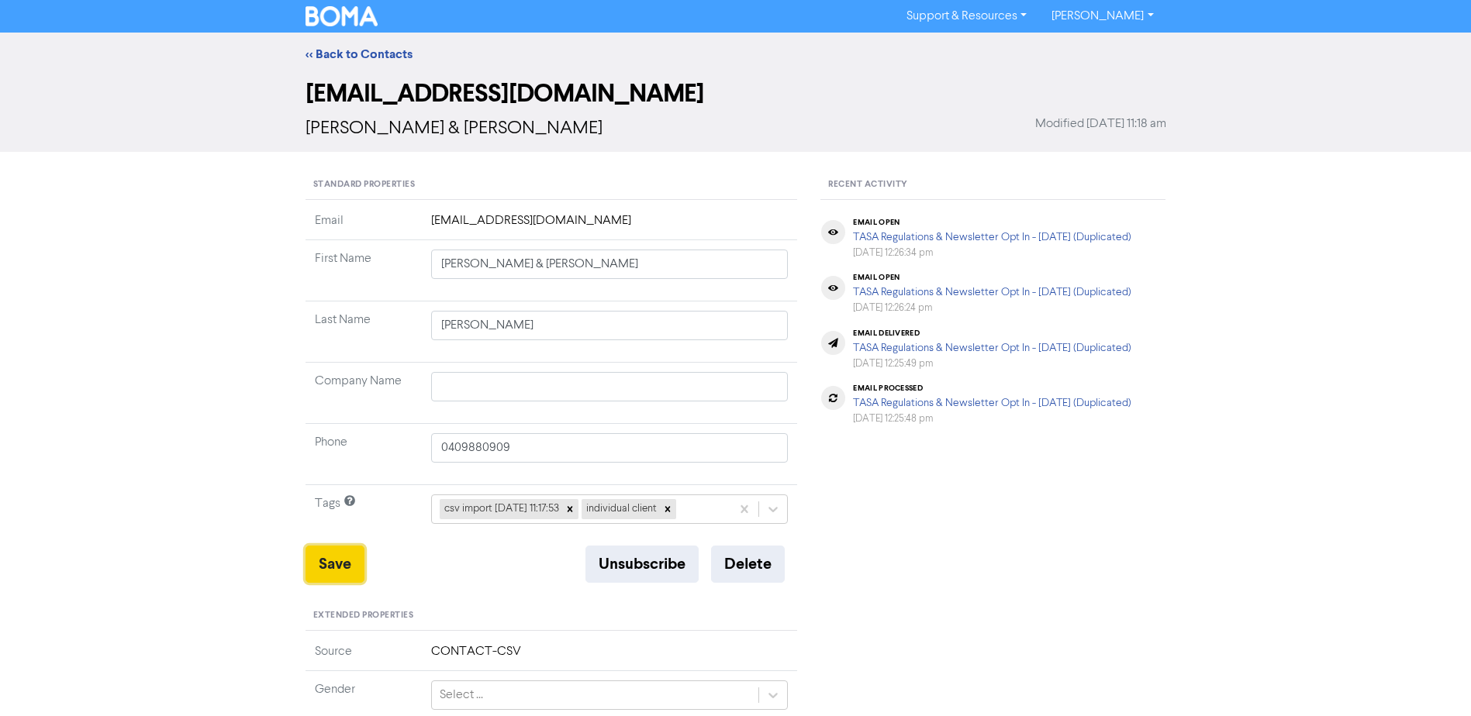
click at [329, 567] on button "Save" at bounding box center [334, 564] width 59 height 37
click at [372, 53] on link "<< Back to Contacts" at bounding box center [358, 55] width 107 height 16
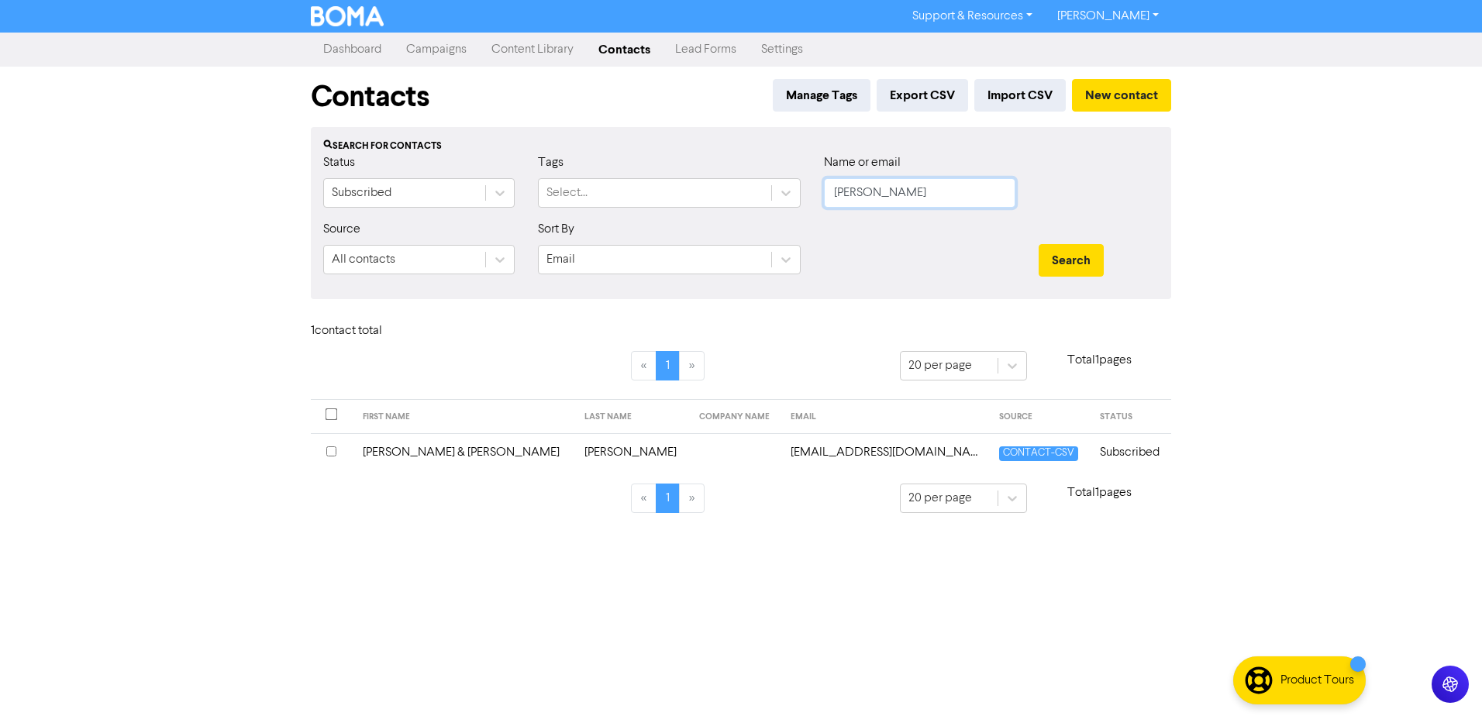
click at [1039, 244] on button "Search" at bounding box center [1071, 260] width 65 height 33
click at [399, 462] on td "[PERSON_NAME]" at bounding box center [425, 452] width 131 height 38
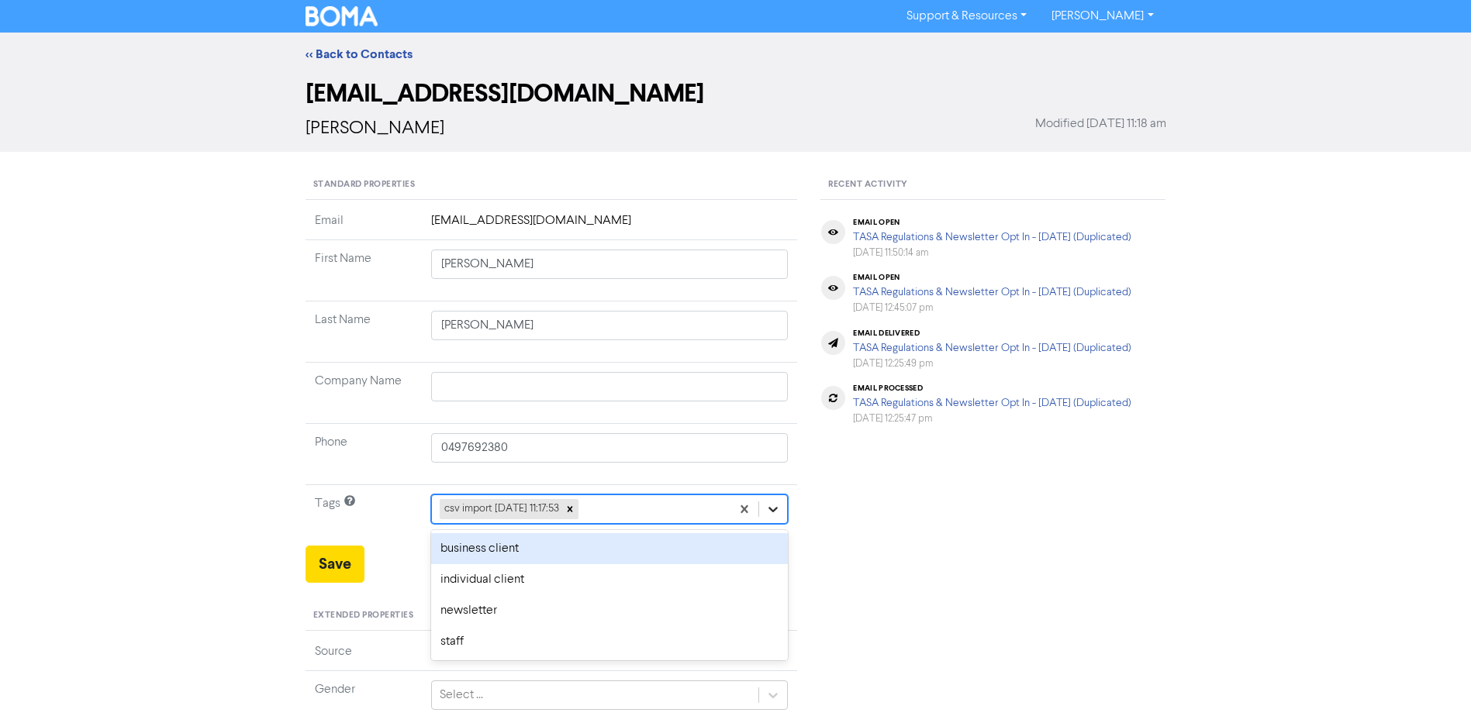
click at [768, 509] on icon at bounding box center [773, 510] width 16 height 16
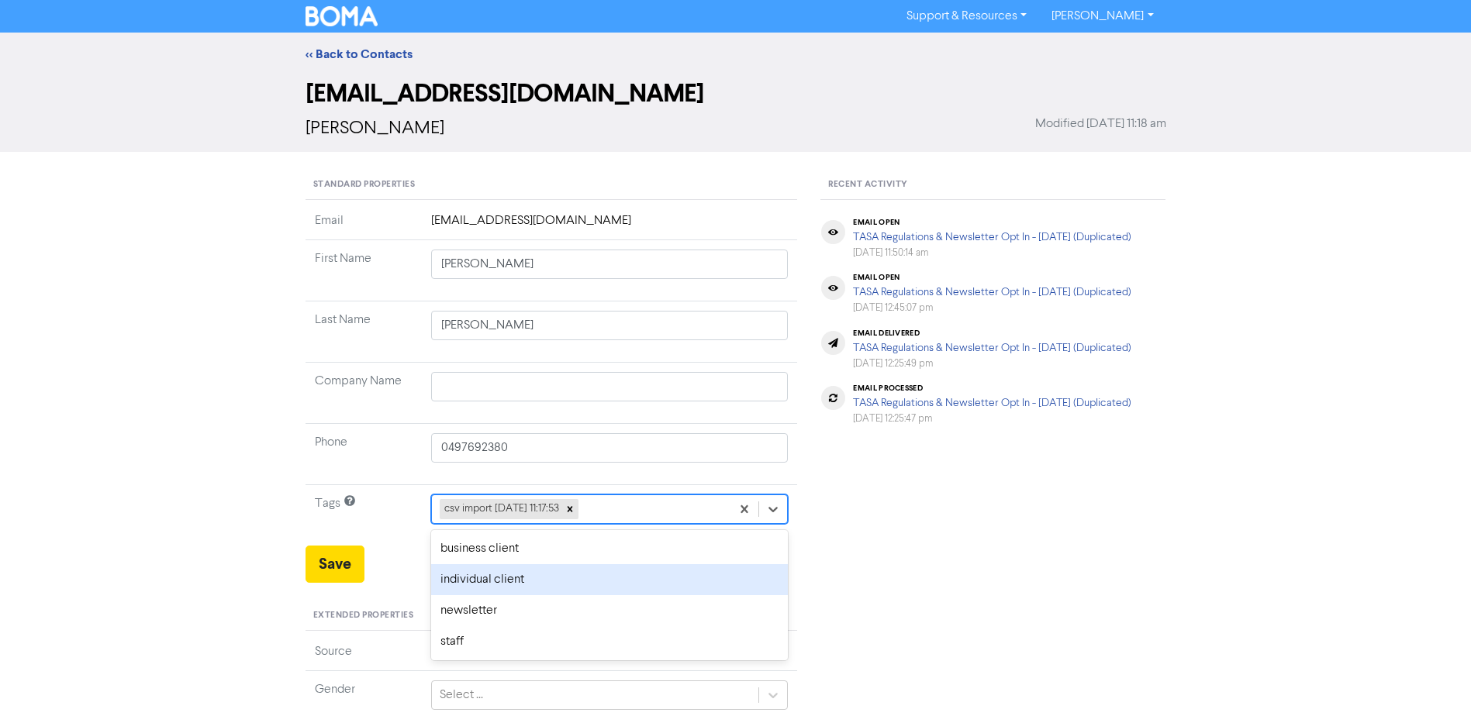
click at [557, 577] on div "individual client" at bounding box center [609, 579] width 357 height 31
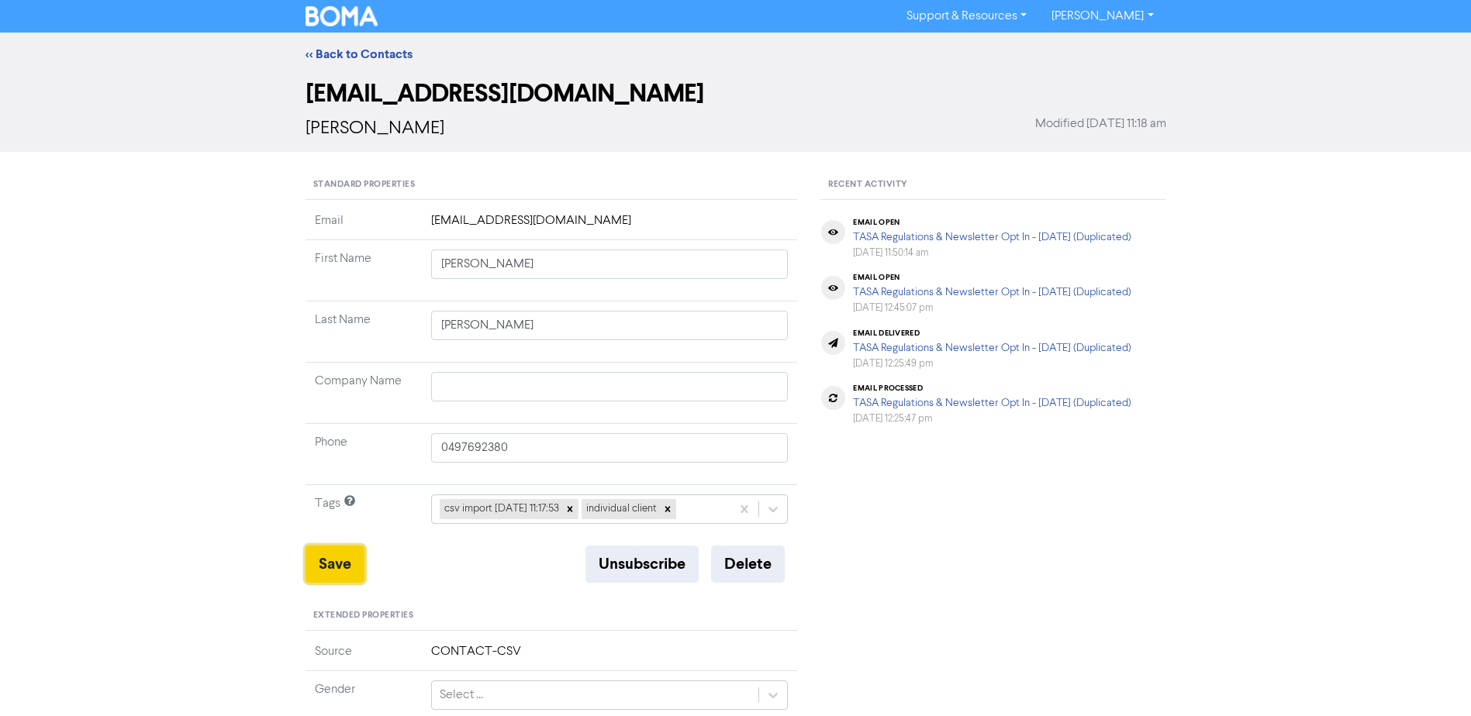
click at [341, 567] on button "Save" at bounding box center [334, 564] width 59 height 37
click at [385, 47] on link "<< Back to Contacts" at bounding box center [358, 55] width 107 height 16
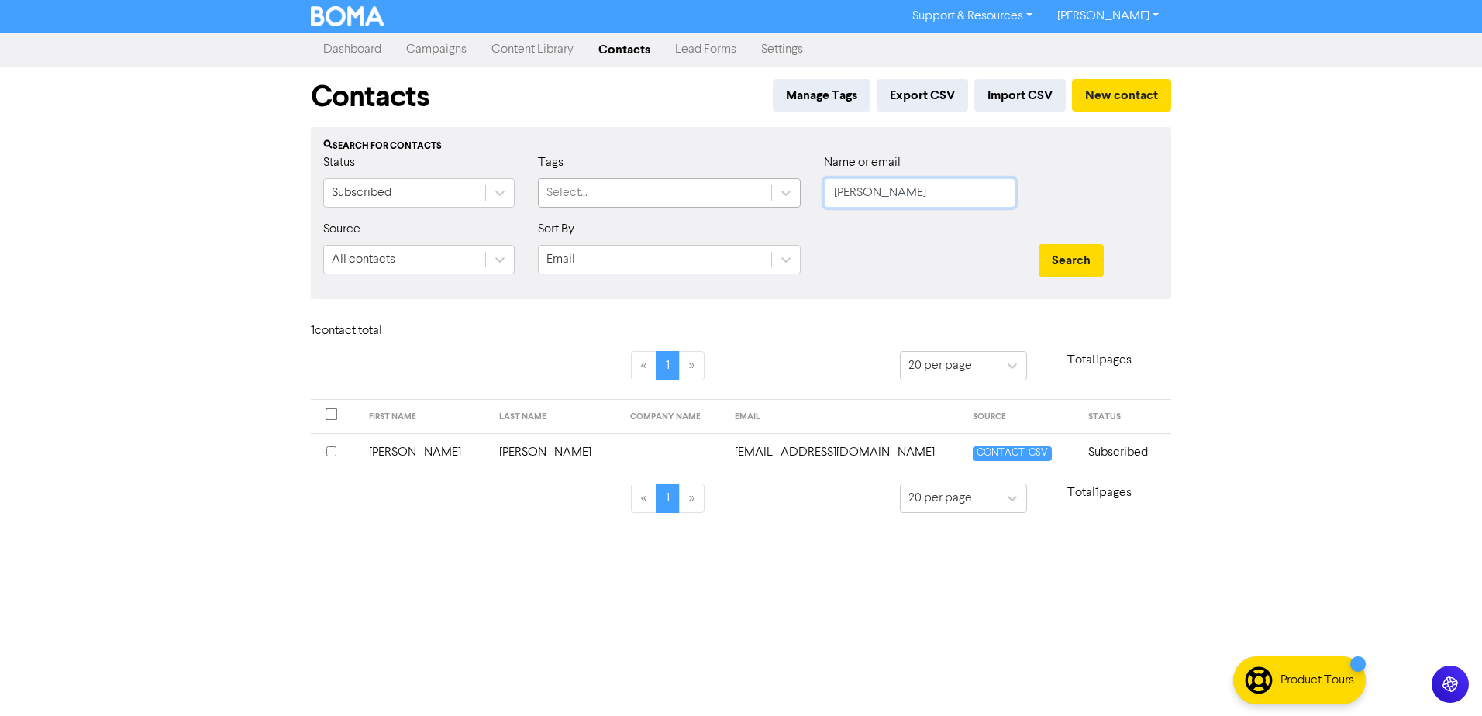
drag, startPoint x: 805, startPoint y: 195, endPoint x: 733, endPoint y: 195, distance: 72.1
click at [767, 195] on div "Status Subscribed Tags Select... Name or email [PERSON_NAME]" at bounding box center [741, 186] width 859 height 67
click at [1039, 244] on button "Search" at bounding box center [1071, 260] width 65 height 33
click at [413, 449] on td "[PERSON_NAME]" at bounding box center [425, 452] width 131 height 38
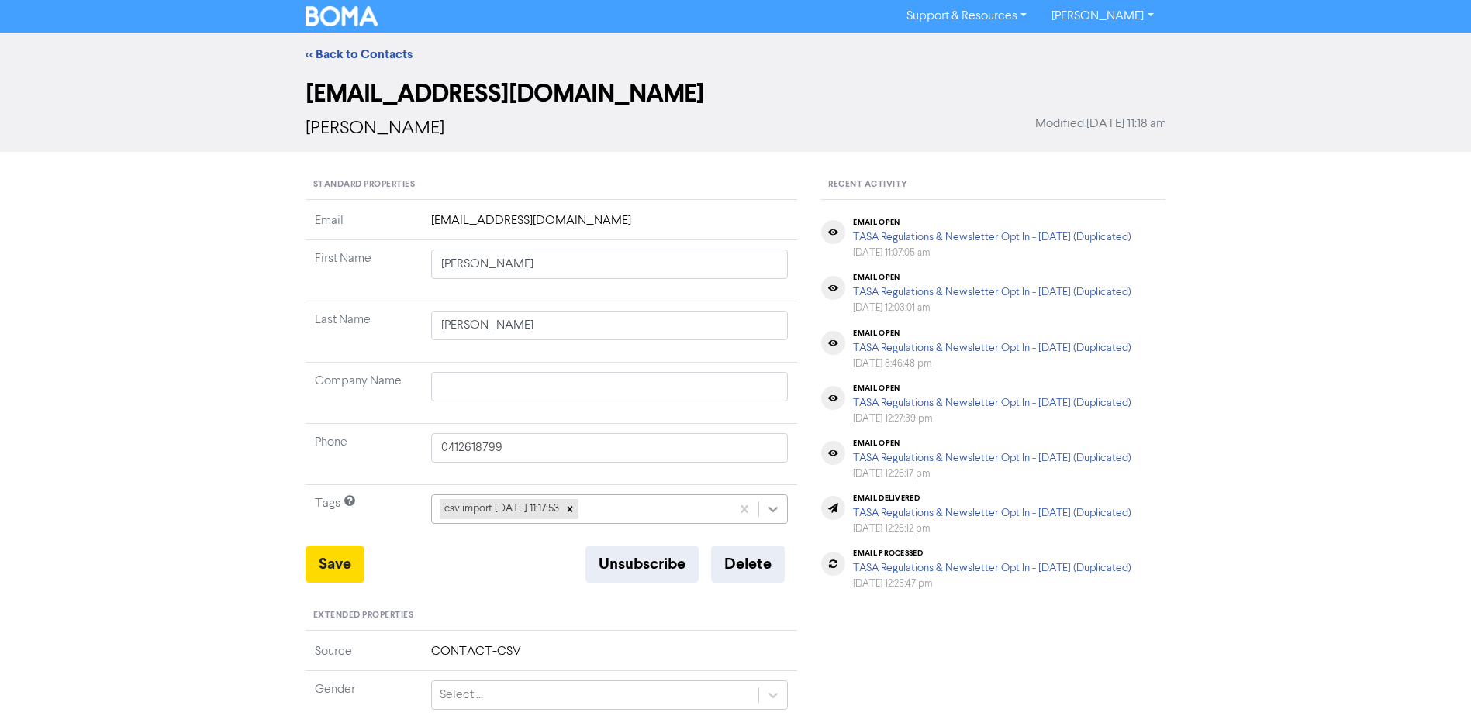
click at [773, 511] on icon at bounding box center [773, 509] width 9 height 5
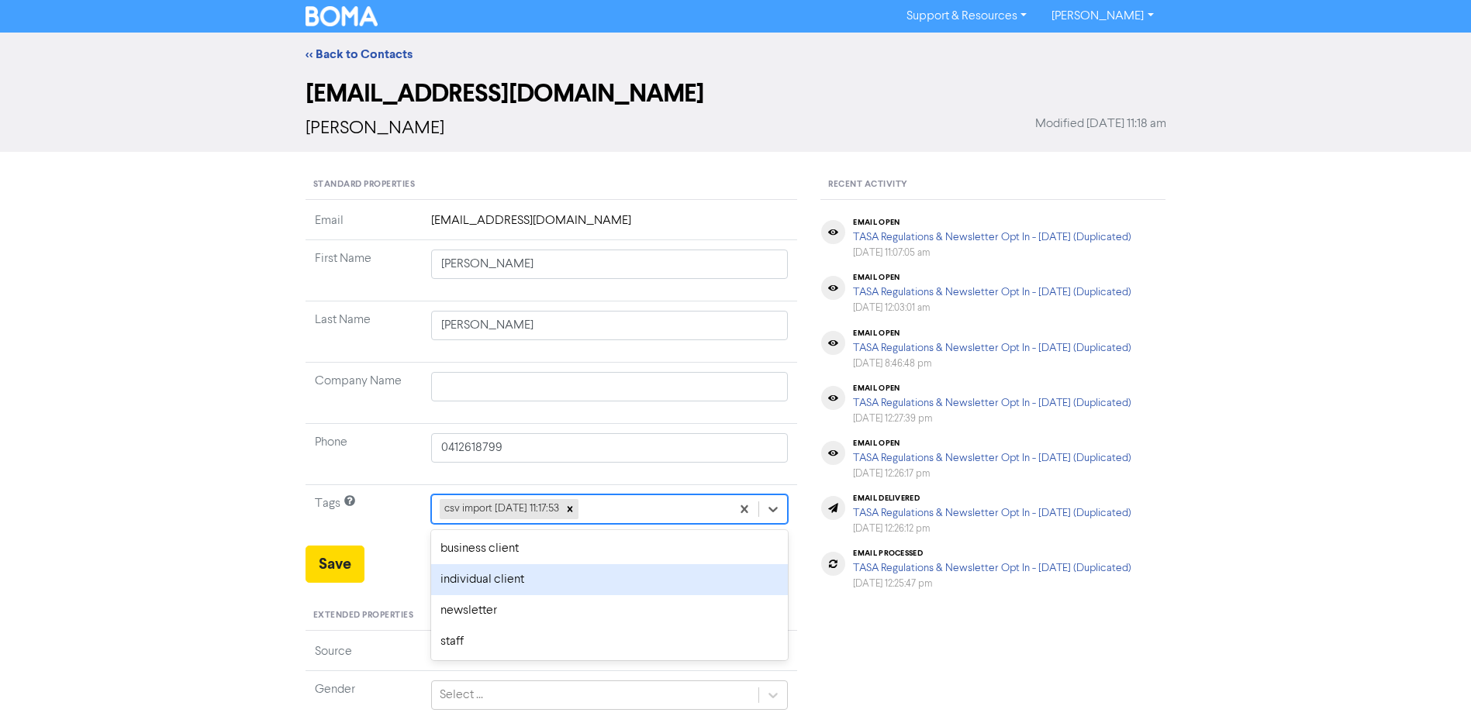
click at [552, 580] on div "individual client" at bounding box center [609, 579] width 357 height 31
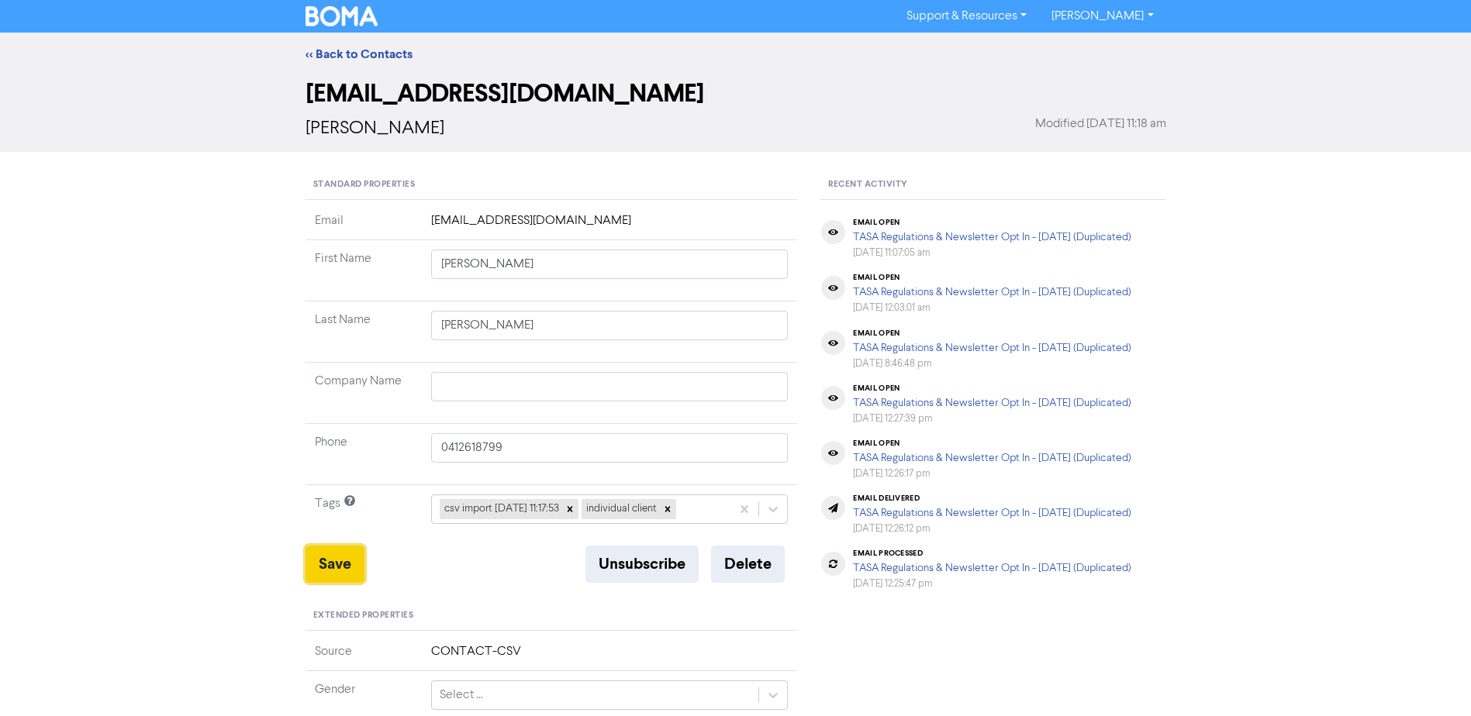
click at [329, 559] on button "Save" at bounding box center [334, 564] width 59 height 37
click at [364, 55] on link "<< Back to Contacts" at bounding box center [358, 55] width 107 height 16
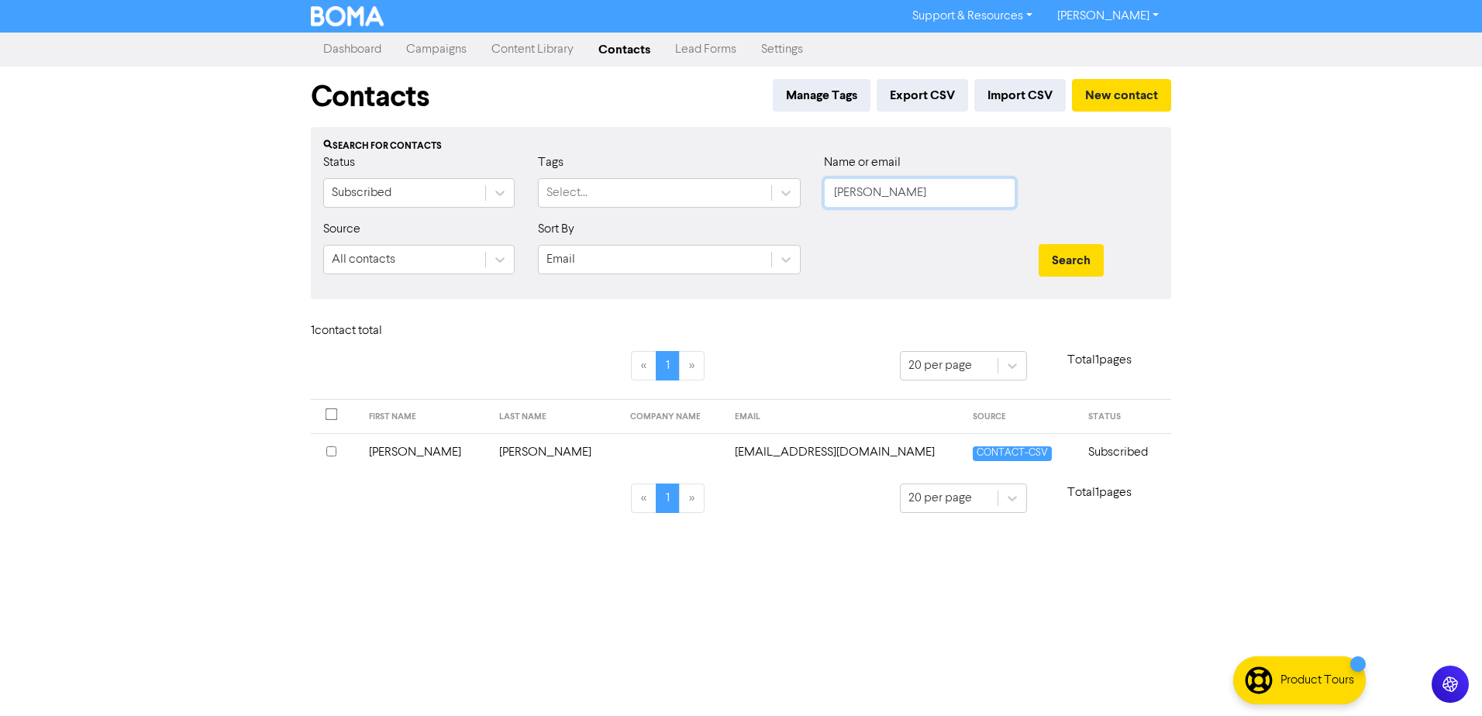
drag, startPoint x: 889, startPoint y: 200, endPoint x: 591, endPoint y: 229, distance: 299.9
click at [605, 229] on form "Status Subscribed Tags Select... Name or email [PERSON_NAME] Source All contact…" at bounding box center [741, 219] width 836 height 133
click at [1039, 244] on button "Search" at bounding box center [1071, 260] width 65 height 33
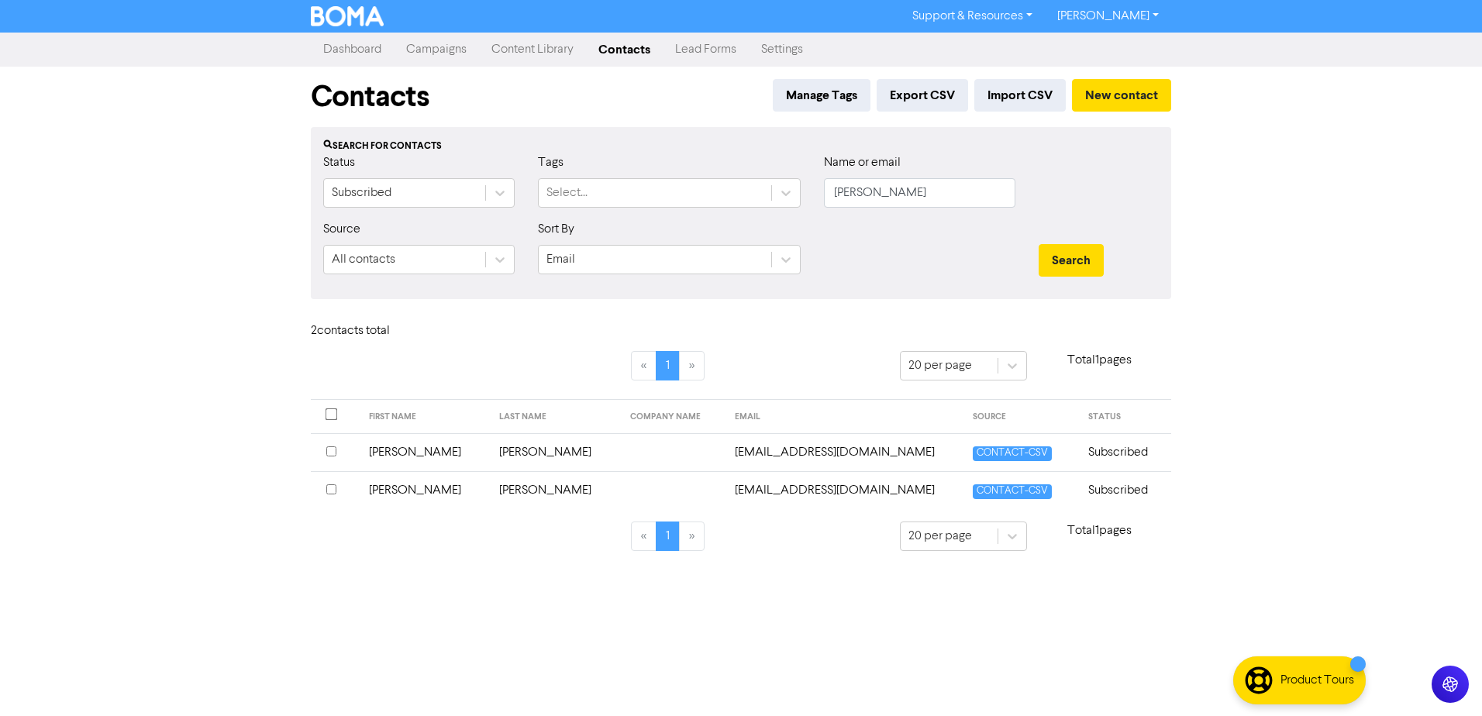
click at [395, 451] on td "[PERSON_NAME]" at bounding box center [425, 452] width 131 height 38
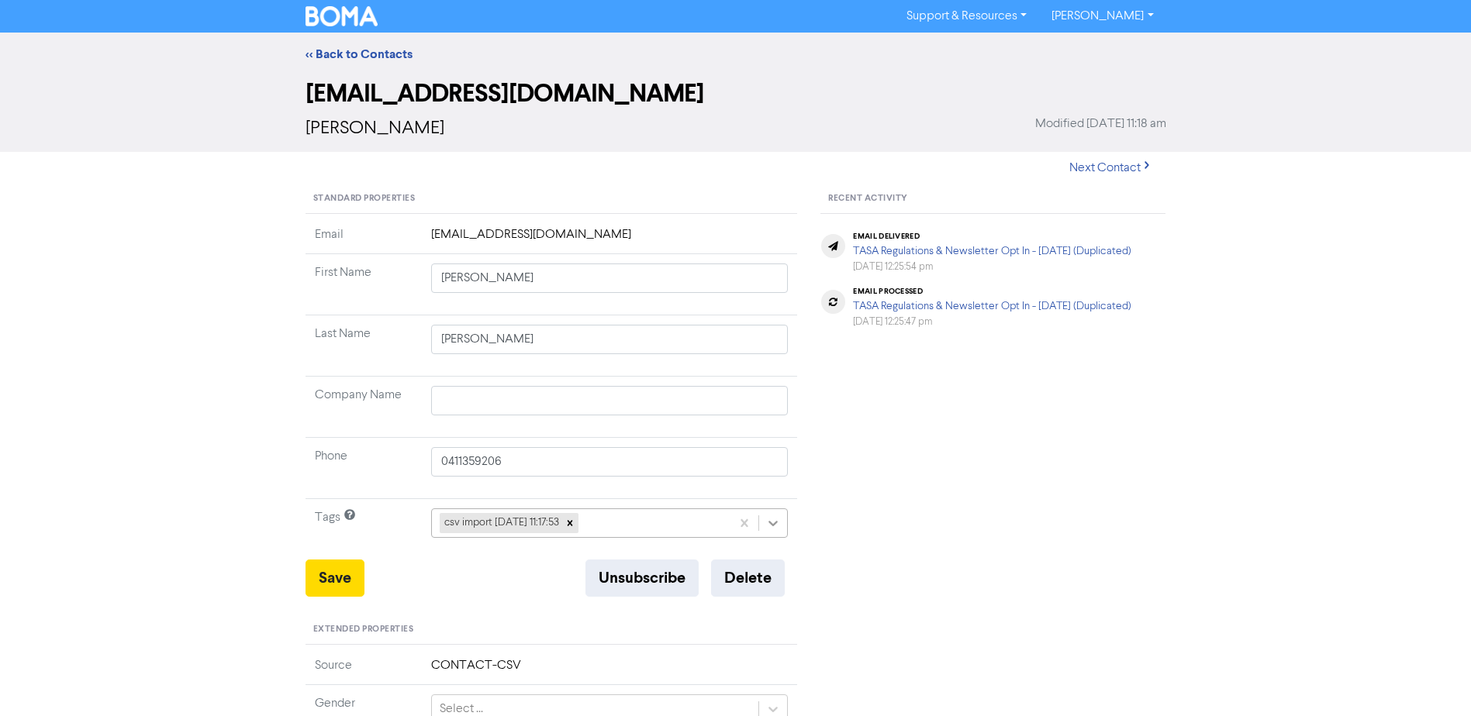
click at [776, 521] on icon at bounding box center [773, 524] width 16 height 16
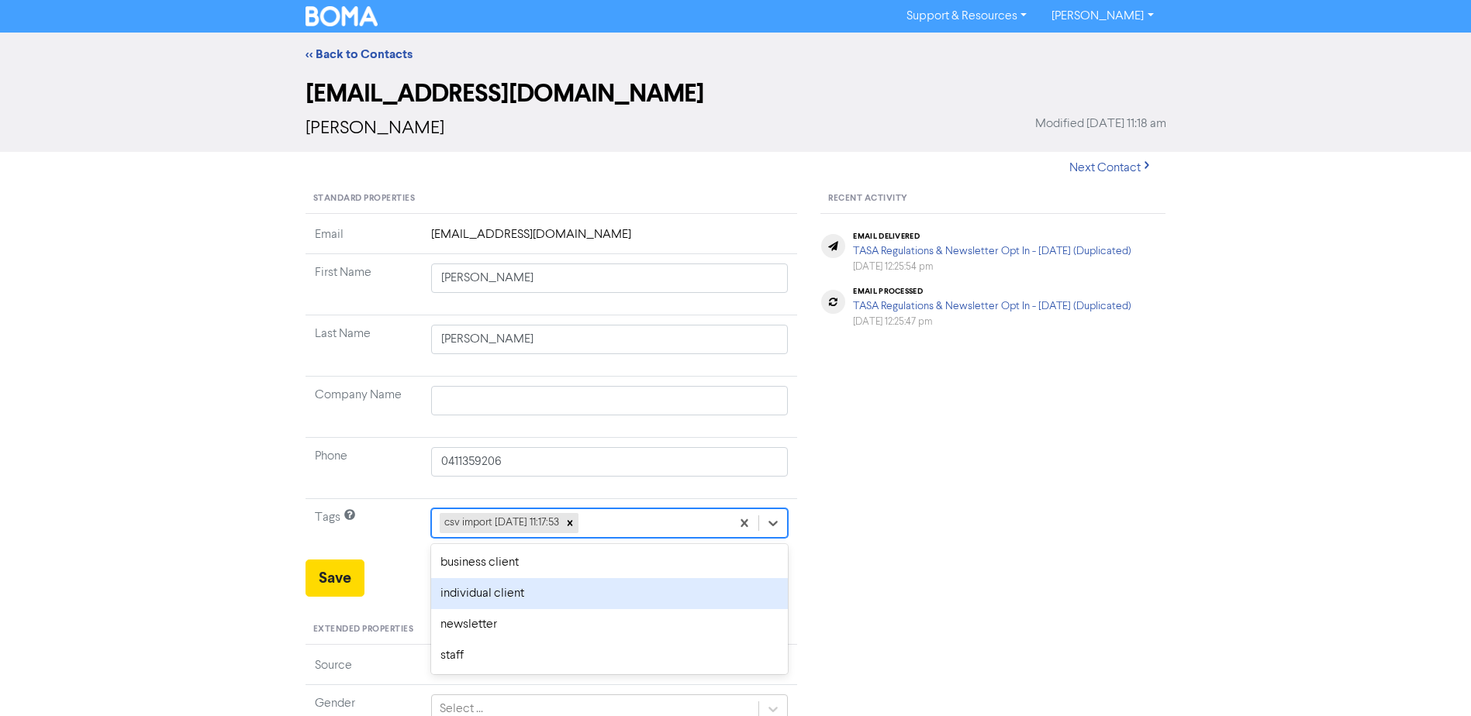
click at [530, 594] on div "individual client" at bounding box center [609, 593] width 357 height 31
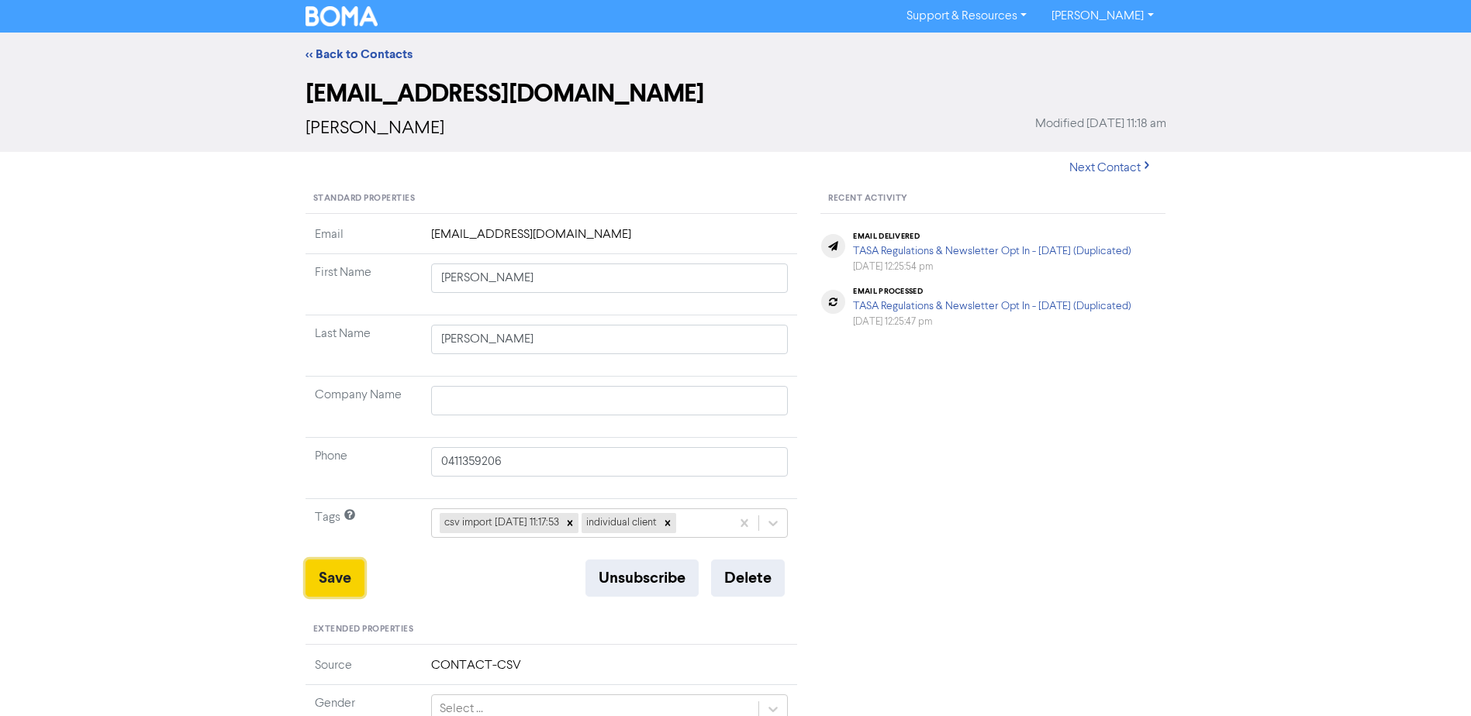
click at [336, 574] on button "Save" at bounding box center [334, 578] width 59 height 37
click at [359, 50] on link "<< Back to Contacts" at bounding box center [358, 55] width 107 height 16
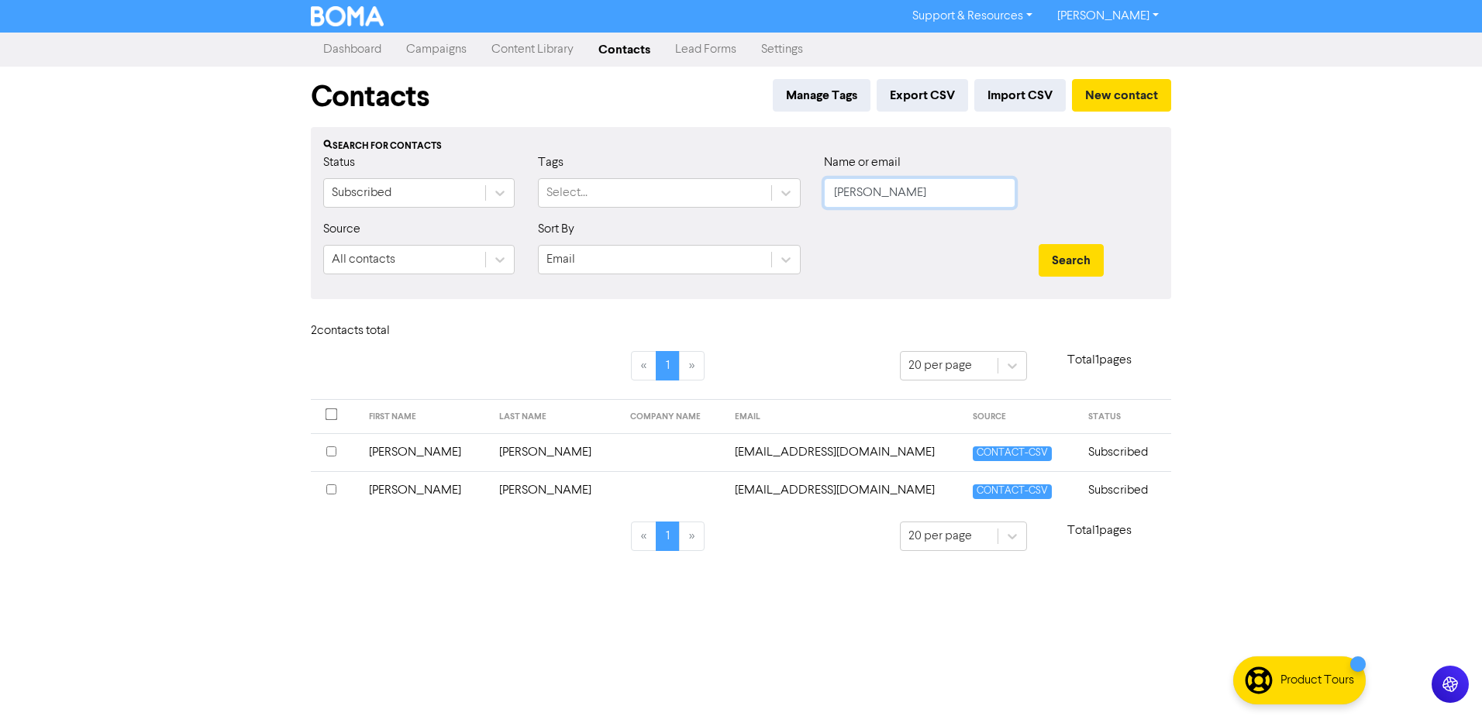
drag, startPoint x: 885, startPoint y: 194, endPoint x: 680, endPoint y: 216, distance: 206.7
click at [691, 214] on div "Status Subscribed Tags Select... Name or email [PERSON_NAME]" at bounding box center [741, 186] width 859 height 67
click at [393, 490] on td "[PERSON_NAME]" at bounding box center [425, 490] width 131 height 38
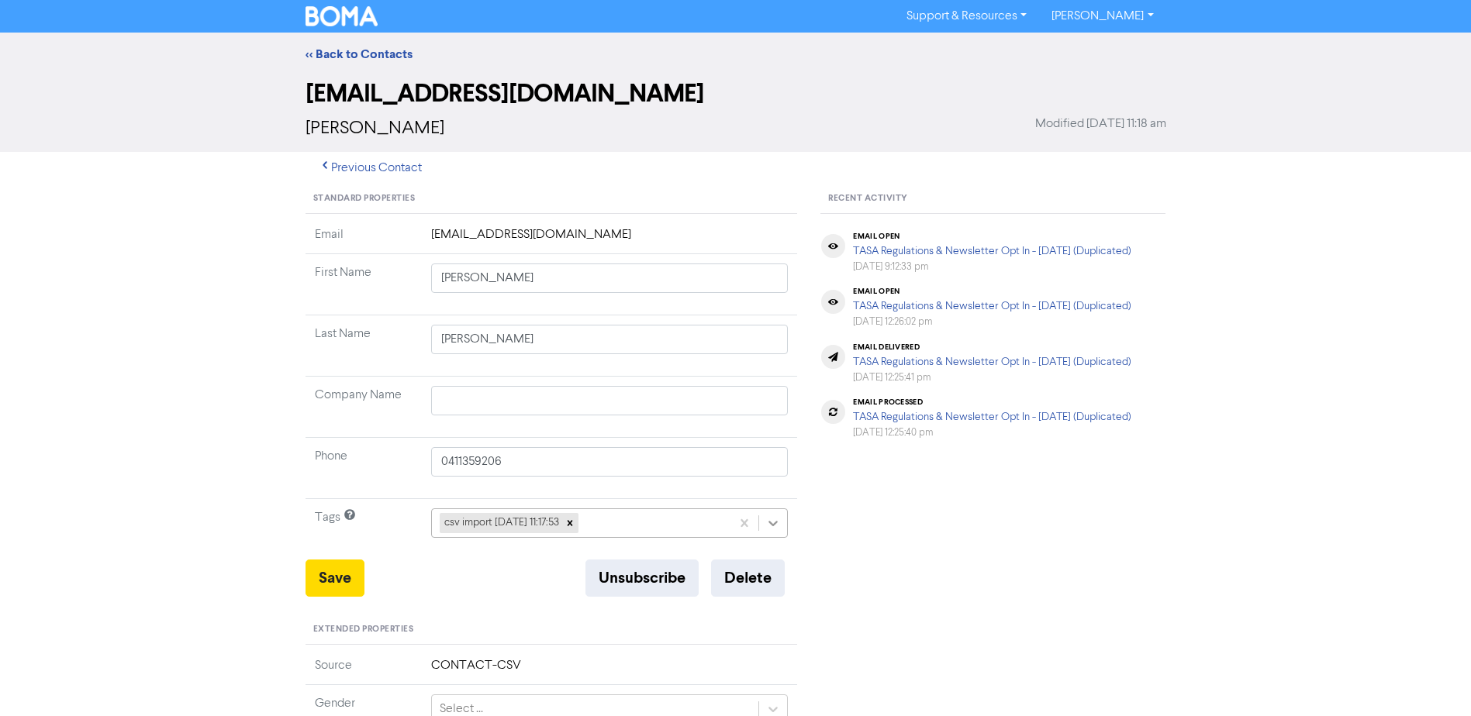
click at [769, 525] on icon at bounding box center [773, 524] width 16 height 16
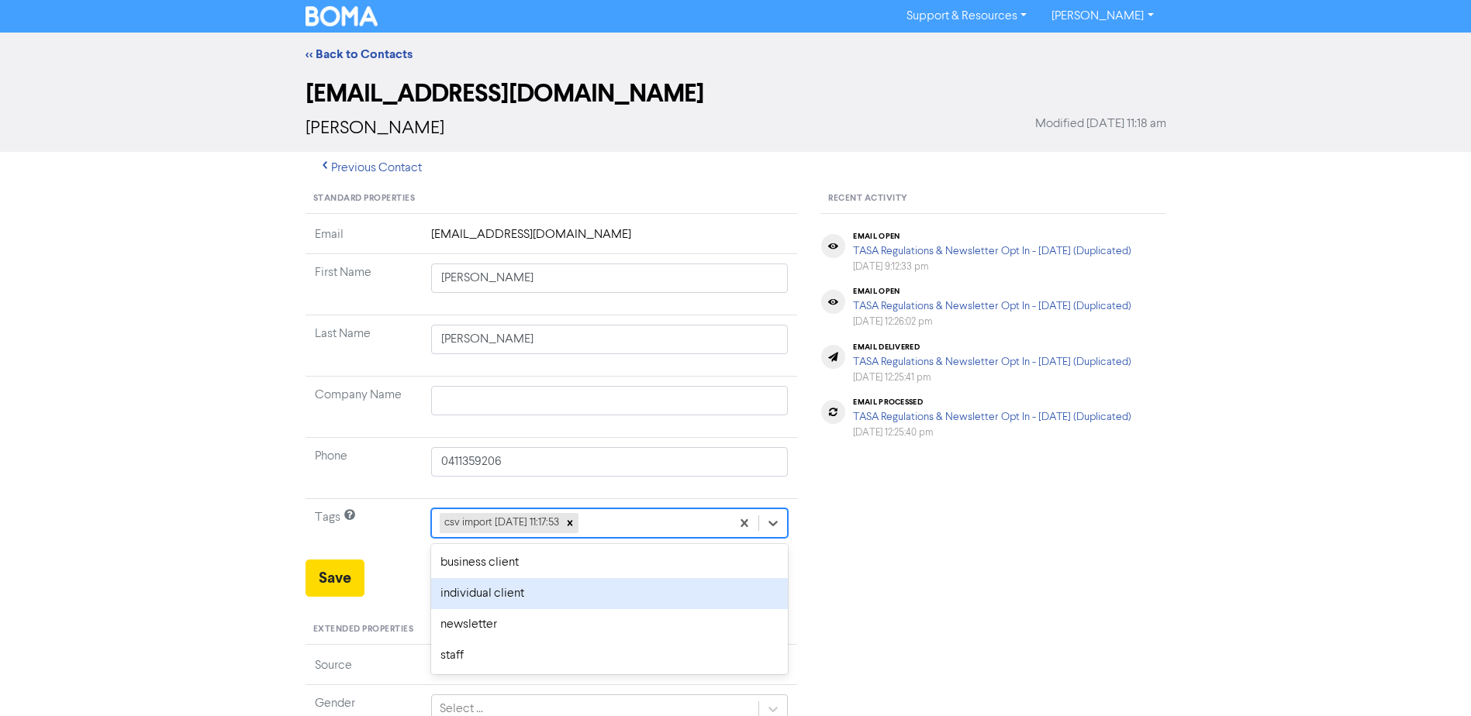
click at [551, 595] on div "individual client" at bounding box center [609, 593] width 357 height 31
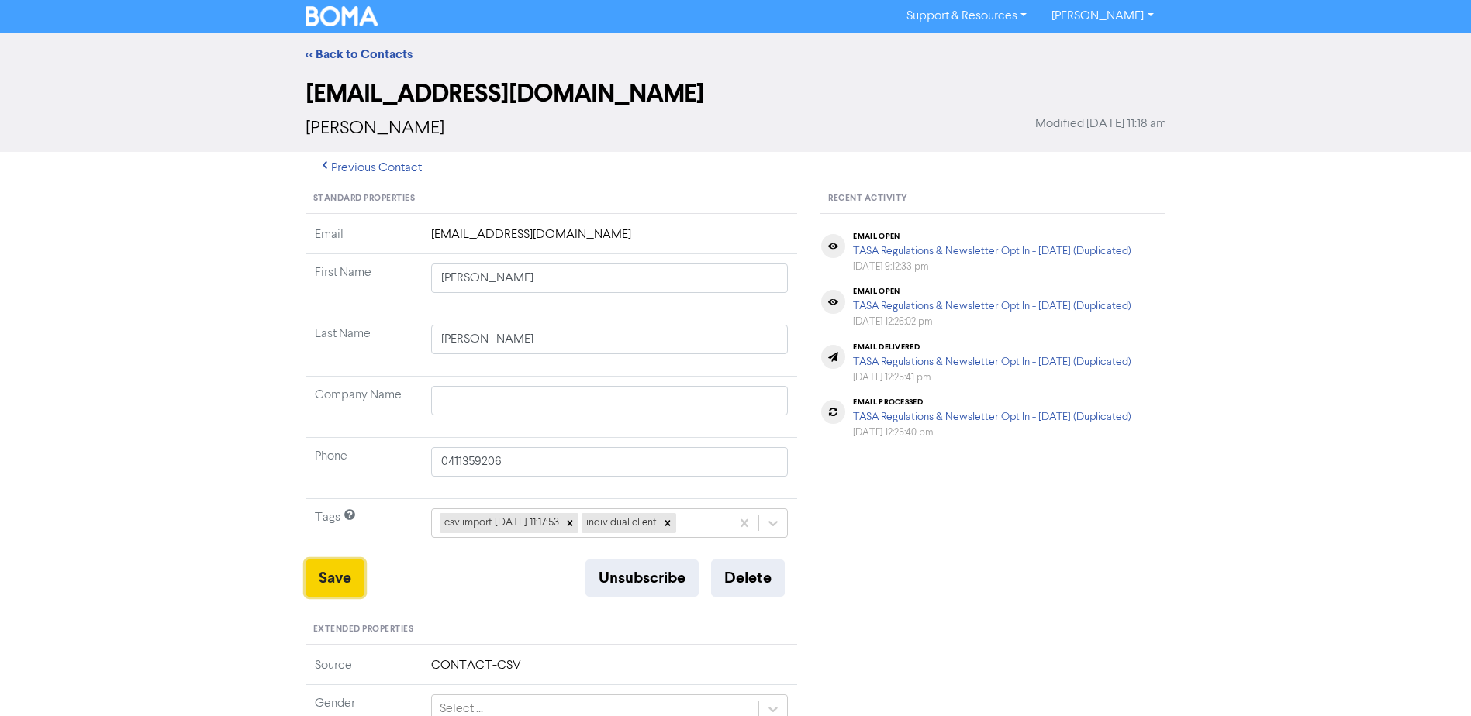
click at [335, 580] on button "Save" at bounding box center [334, 578] width 59 height 37
click at [338, 54] on link "<< Back to Contacts" at bounding box center [358, 55] width 107 height 16
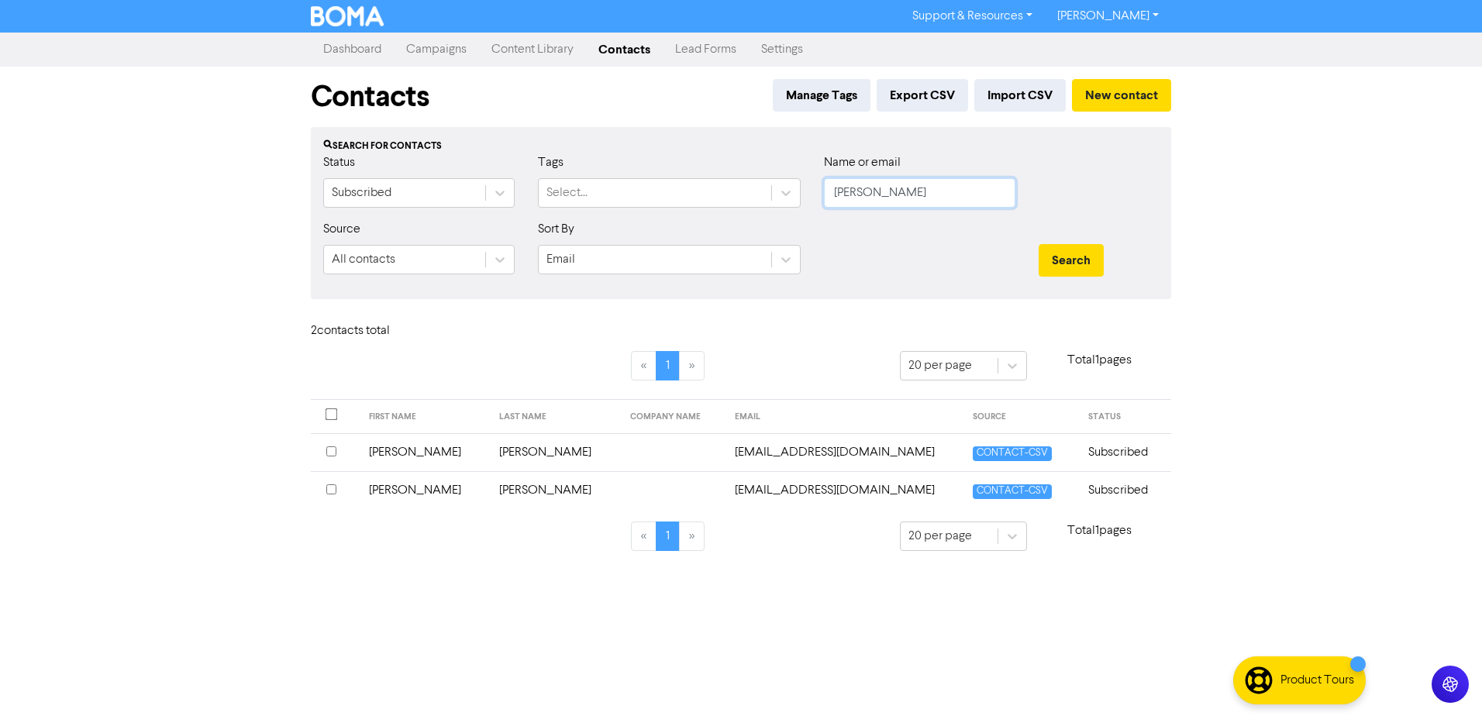
drag, startPoint x: 899, startPoint y: 194, endPoint x: 518, endPoint y: 222, distance: 382.5
click at [616, 233] on form "Status Subscribed Tags Select... Name or email [PERSON_NAME] Source All contact…" at bounding box center [741, 219] width 836 height 133
click at [1039, 244] on button "Search" at bounding box center [1071, 260] width 65 height 33
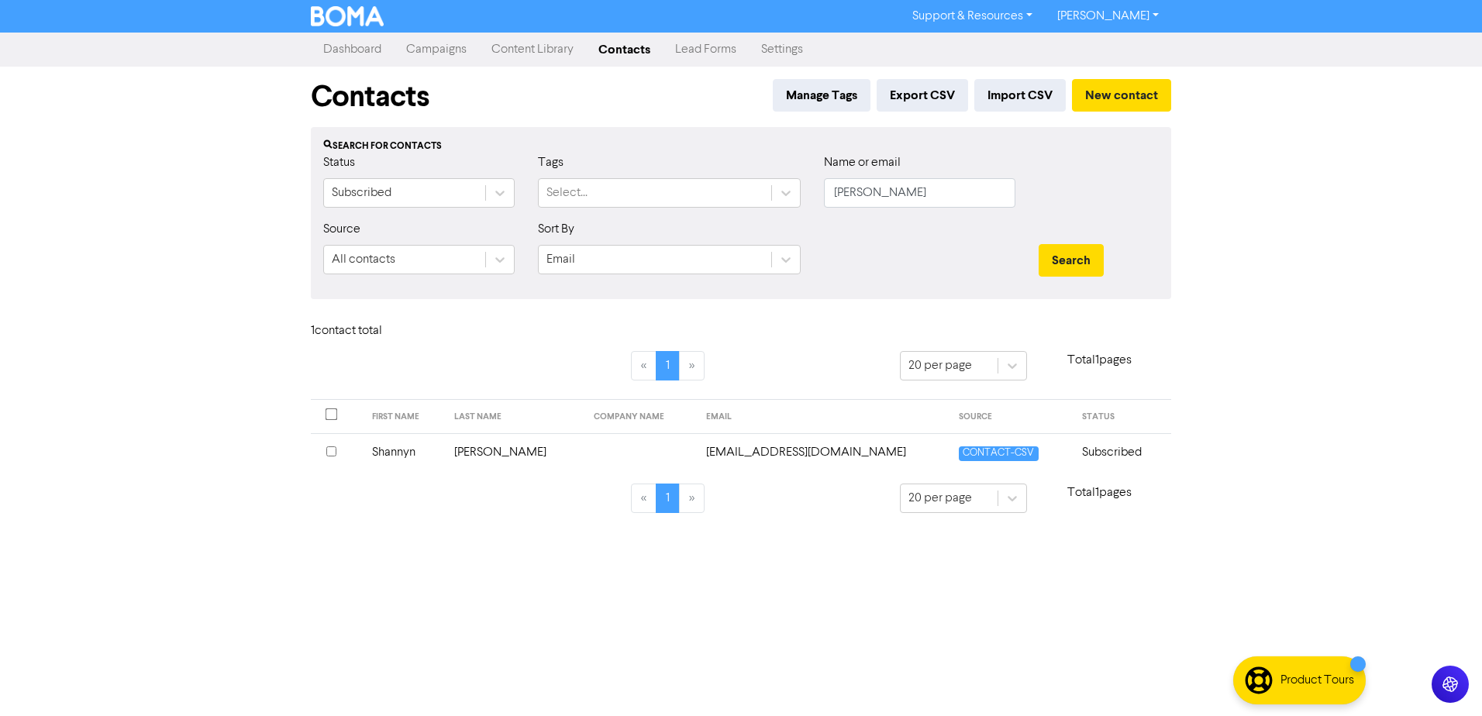
click at [407, 454] on td "Shannyn" at bounding box center [404, 452] width 83 height 38
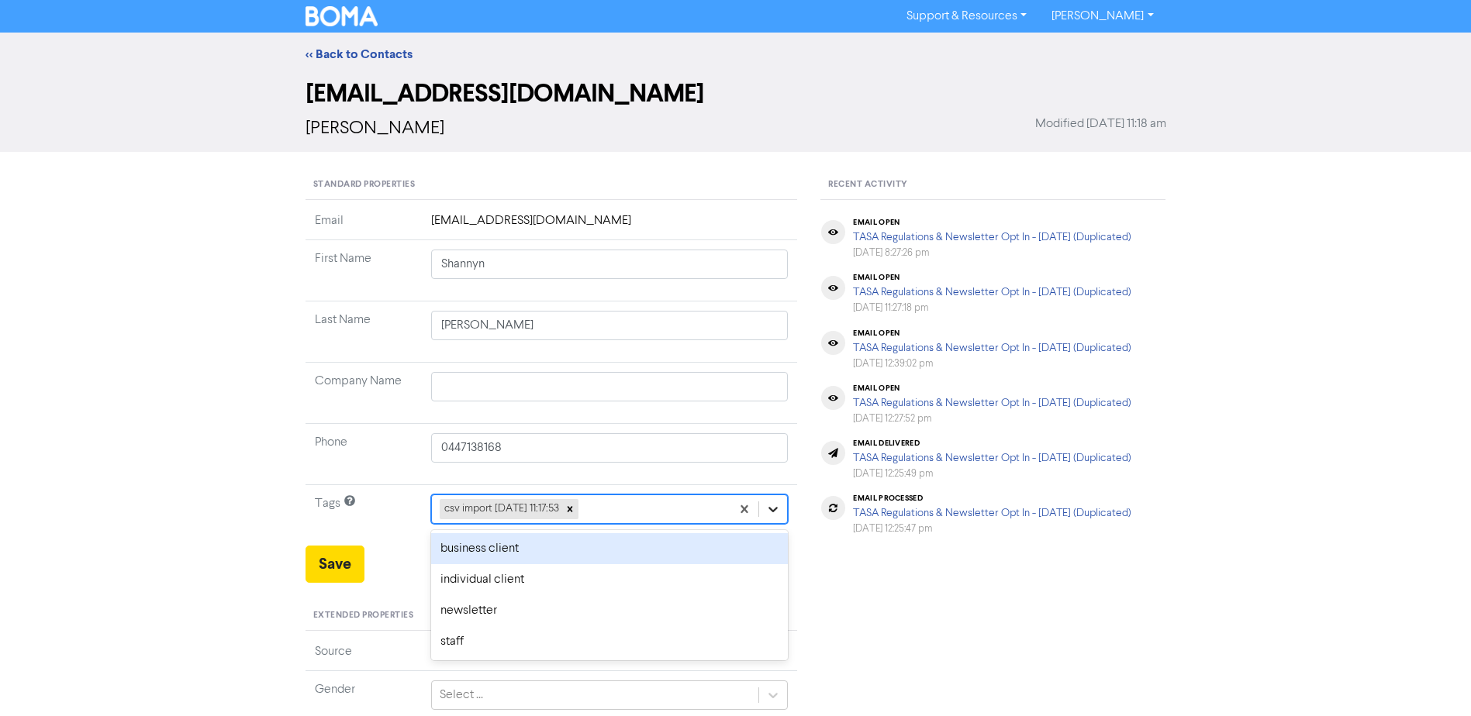
click at [767, 511] on icon at bounding box center [773, 510] width 16 height 16
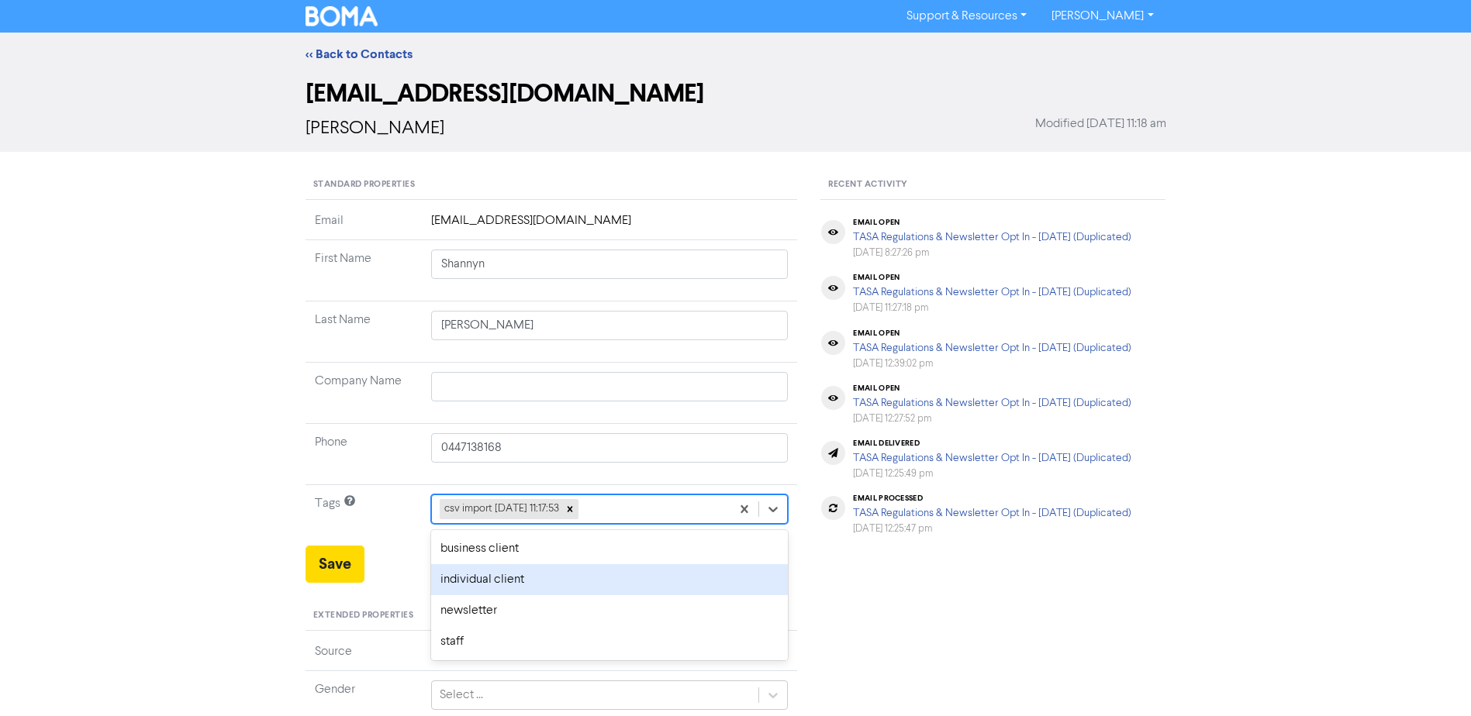
click at [488, 581] on div "individual client" at bounding box center [609, 579] width 357 height 31
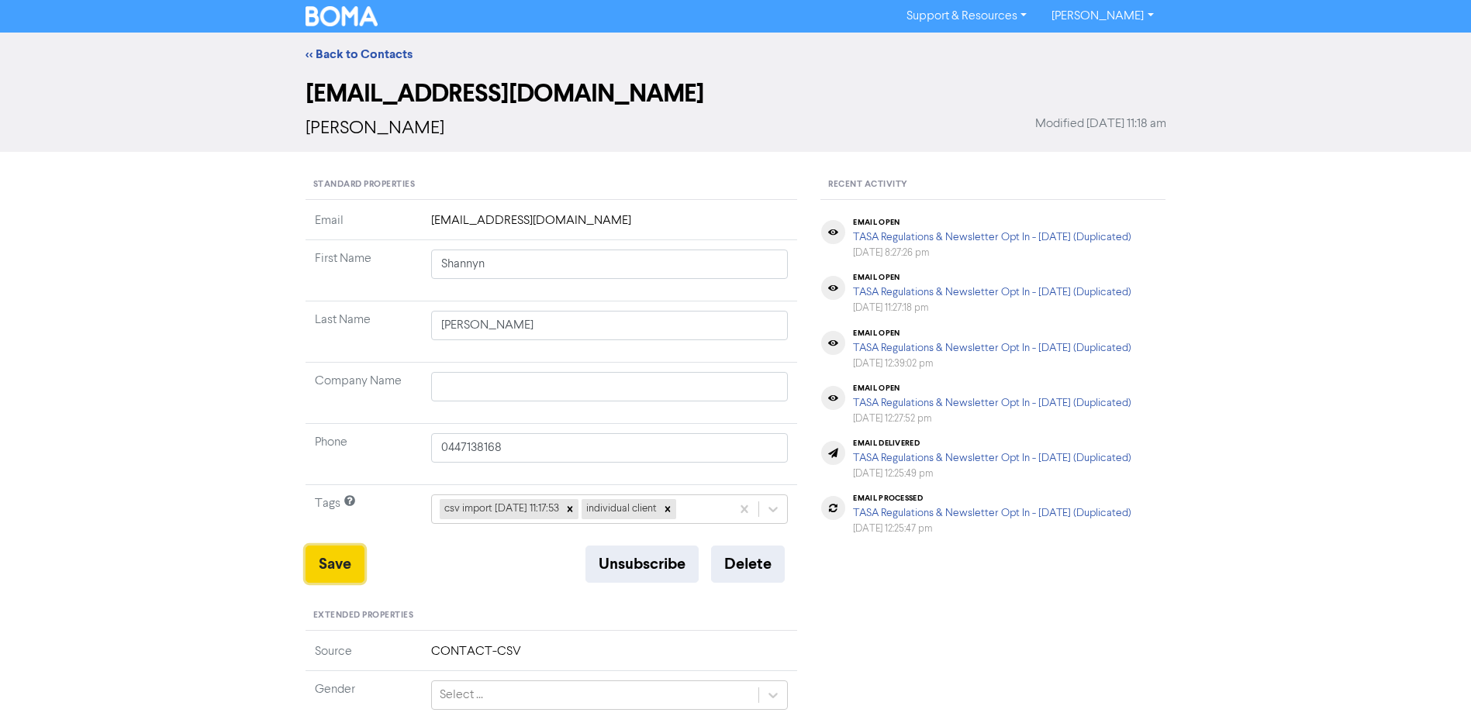
click at [312, 559] on button "Save" at bounding box center [334, 564] width 59 height 37
click at [354, 50] on link "<< Back to Contacts" at bounding box center [358, 55] width 107 height 16
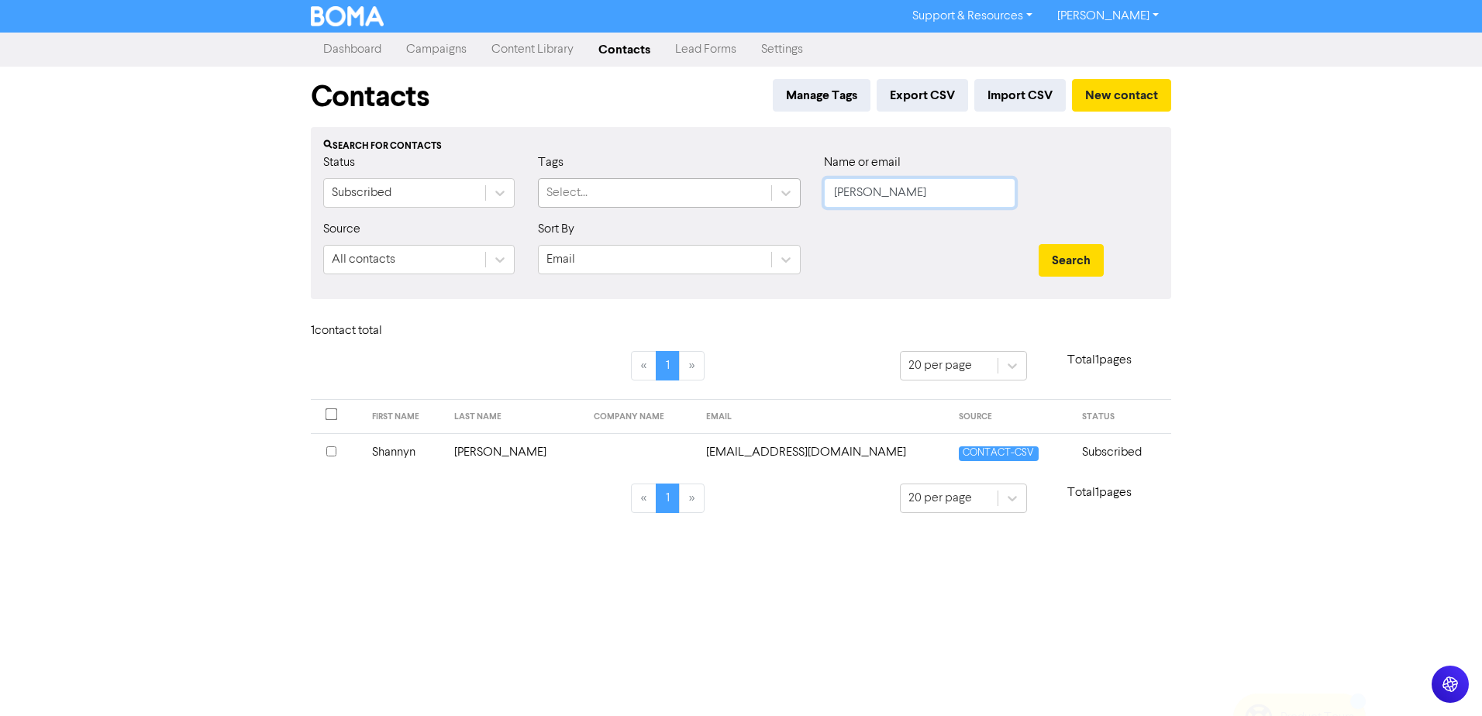
drag, startPoint x: 900, startPoint y: 202, endPoint x: 571, endPoint y: 197, distance: 329.5
click at [664, 200] on div "Status Subscribed Tags Select... Name or email [PERSON_NAME]" at bounding box center [741, 186] width 859 height 67
click at [1039, 244] on button "Search" at bounding box center [1071, 260] width 65 height 33
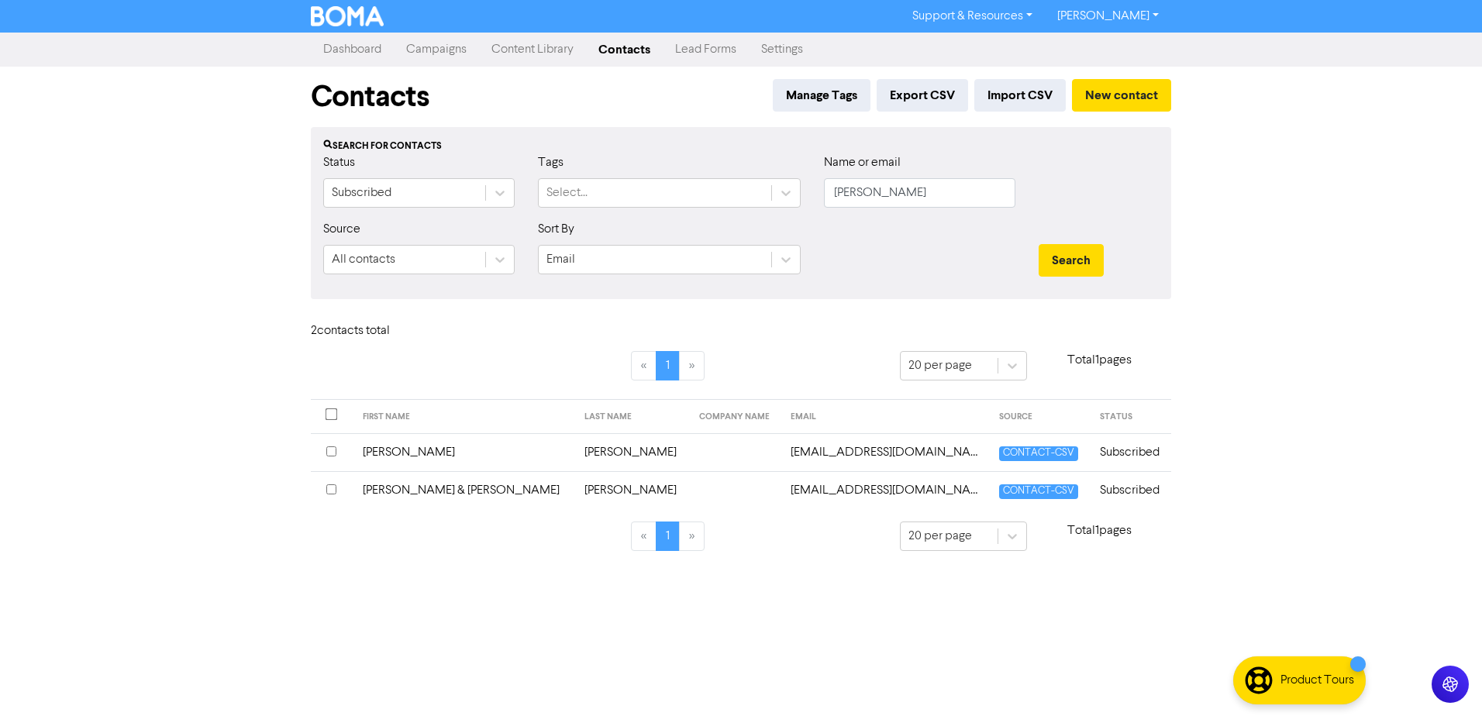
click at [440, 488] on td "[PERSON_NAME] & [PERSON_NAME]" at bounding box center [465, 490] width 222 height 38
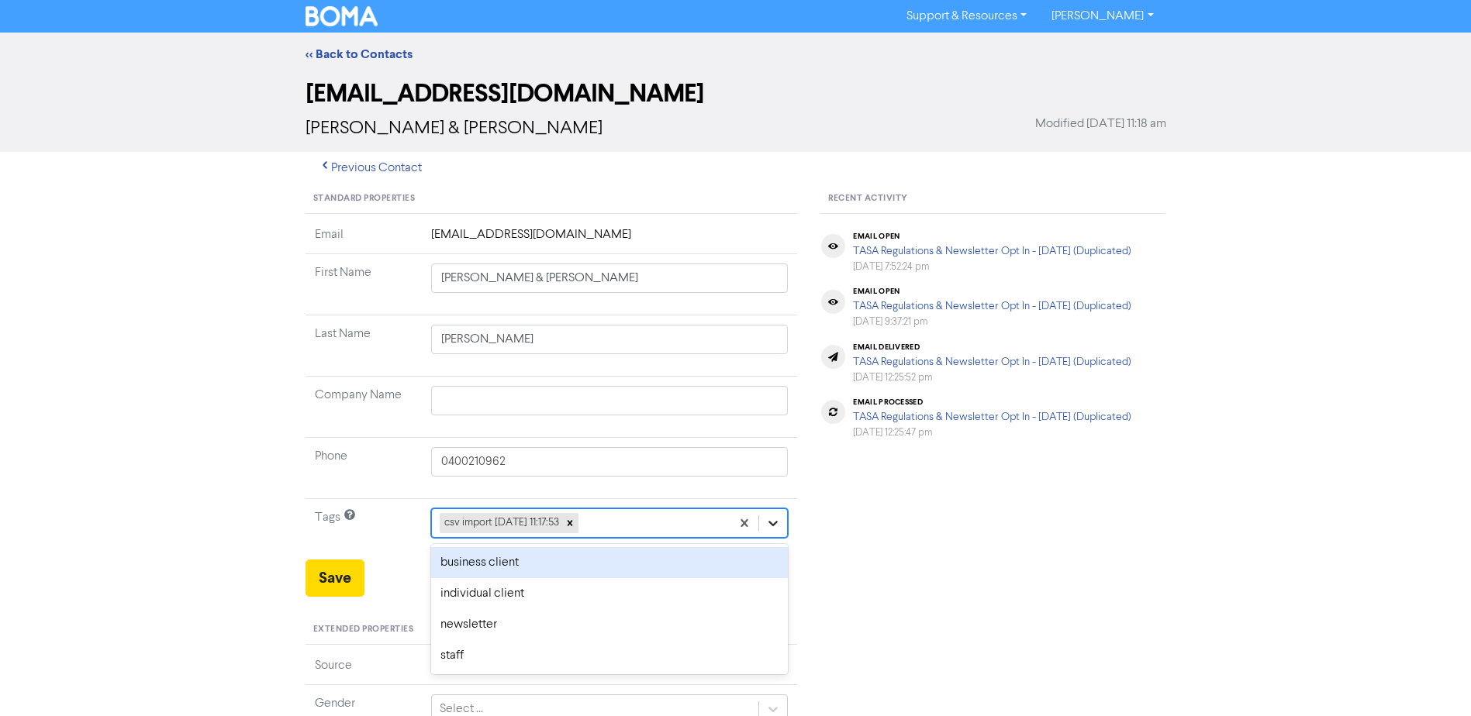
click at [778, 525] on icon at bounding box center [773, 524] width 16 height 16
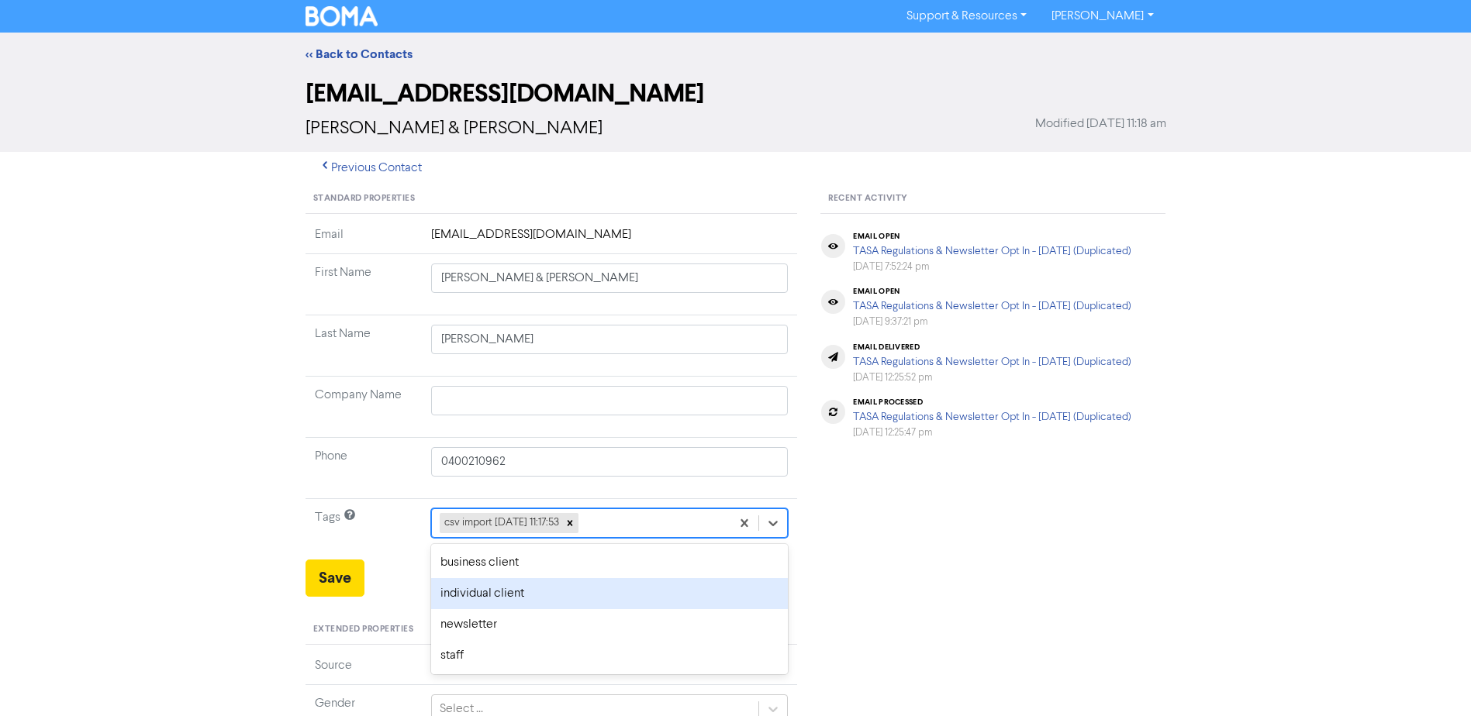
click at [520, 591] on div "individual client" at bounding box center [609, 593] width 357 height 31
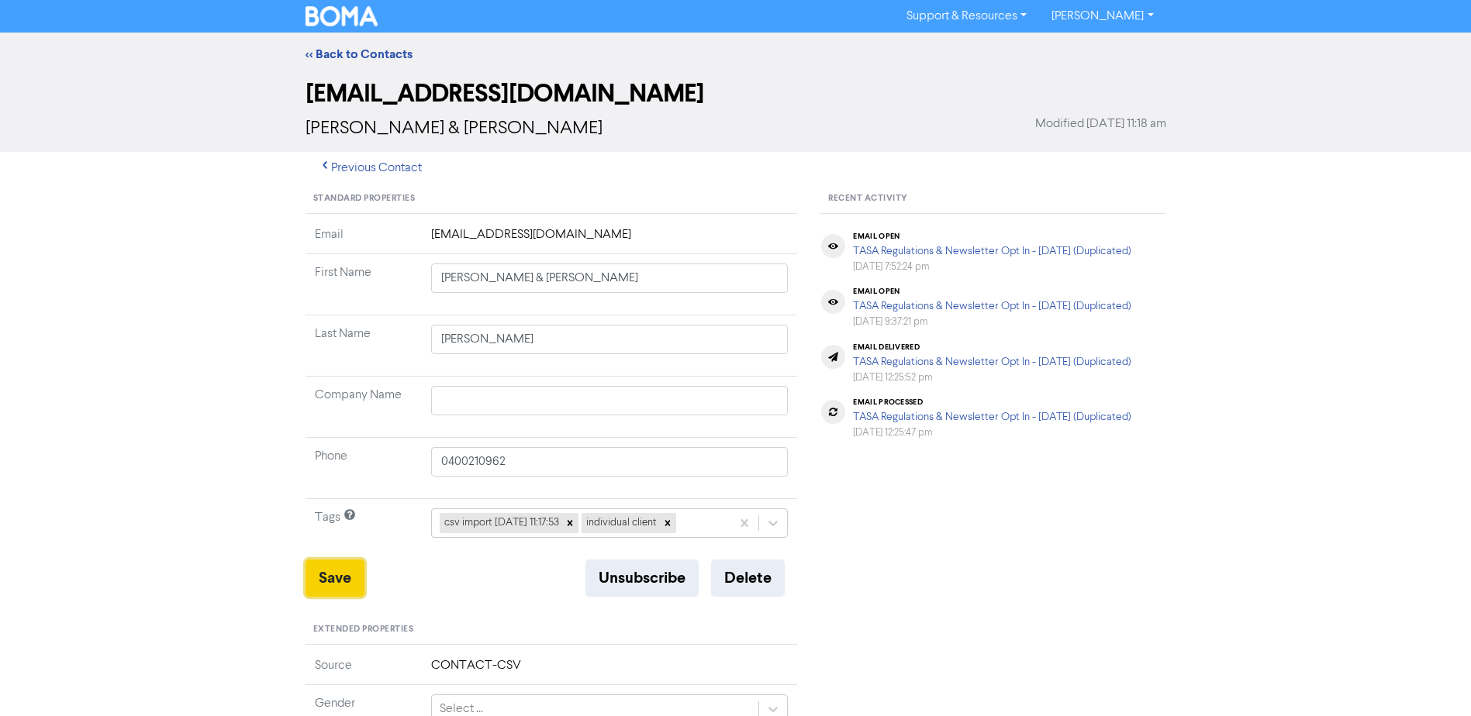
click at [332, 577] on button "Save" at bounding box center [334, 578] width 59 height 37
click at [346, 57] on link "<< Back to Contacts" at bounding box center [358, 55] width 107 height 16
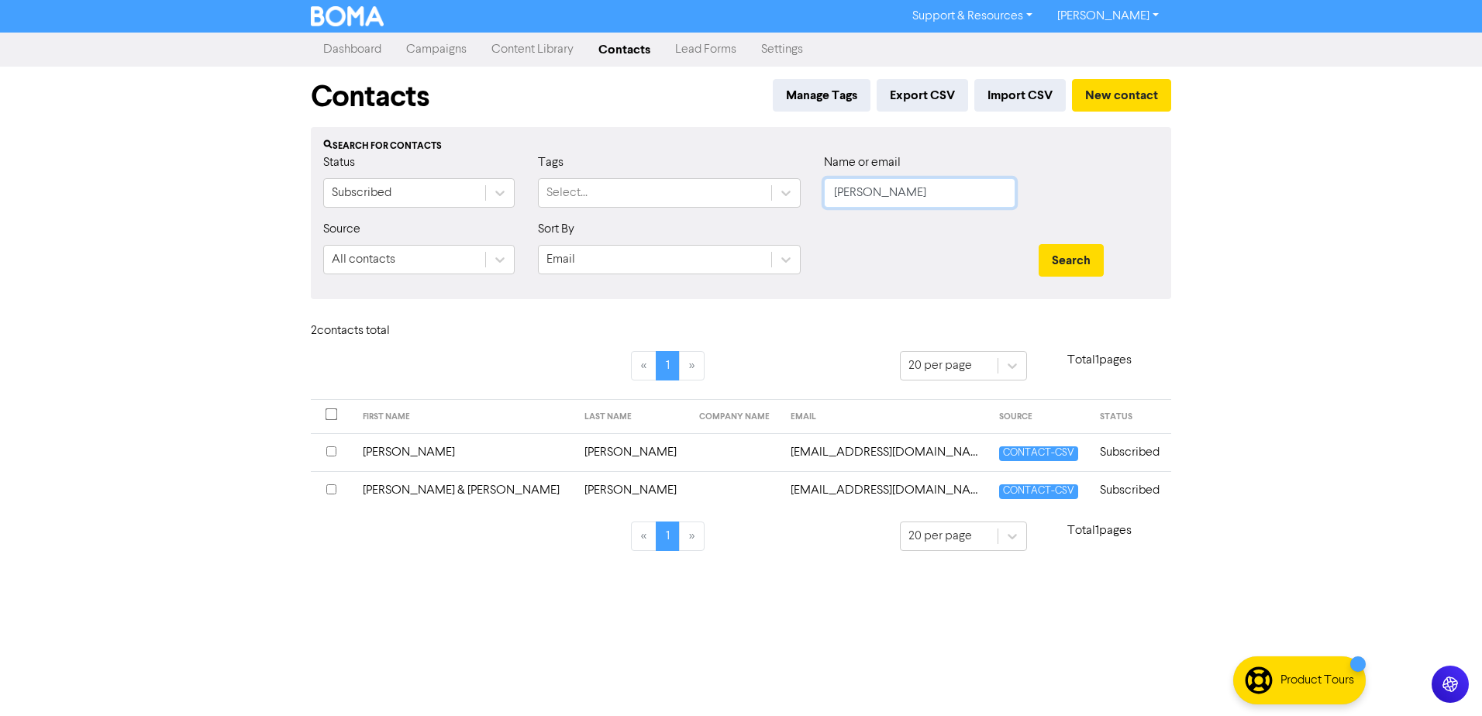
drag, startPoint x: 890, startPoint y: 195, endPoint x: 536, endPoint y: 192, distance: 353.5
click at [610, 192] on div "Status Subscribed Tags Select... Name or email [PERSON_NAME]" at bounding box center [741, 186] width 859 height 67
click at [1039, 244] on button "Search" at bounding box center [1071, 260] width 65 height 33
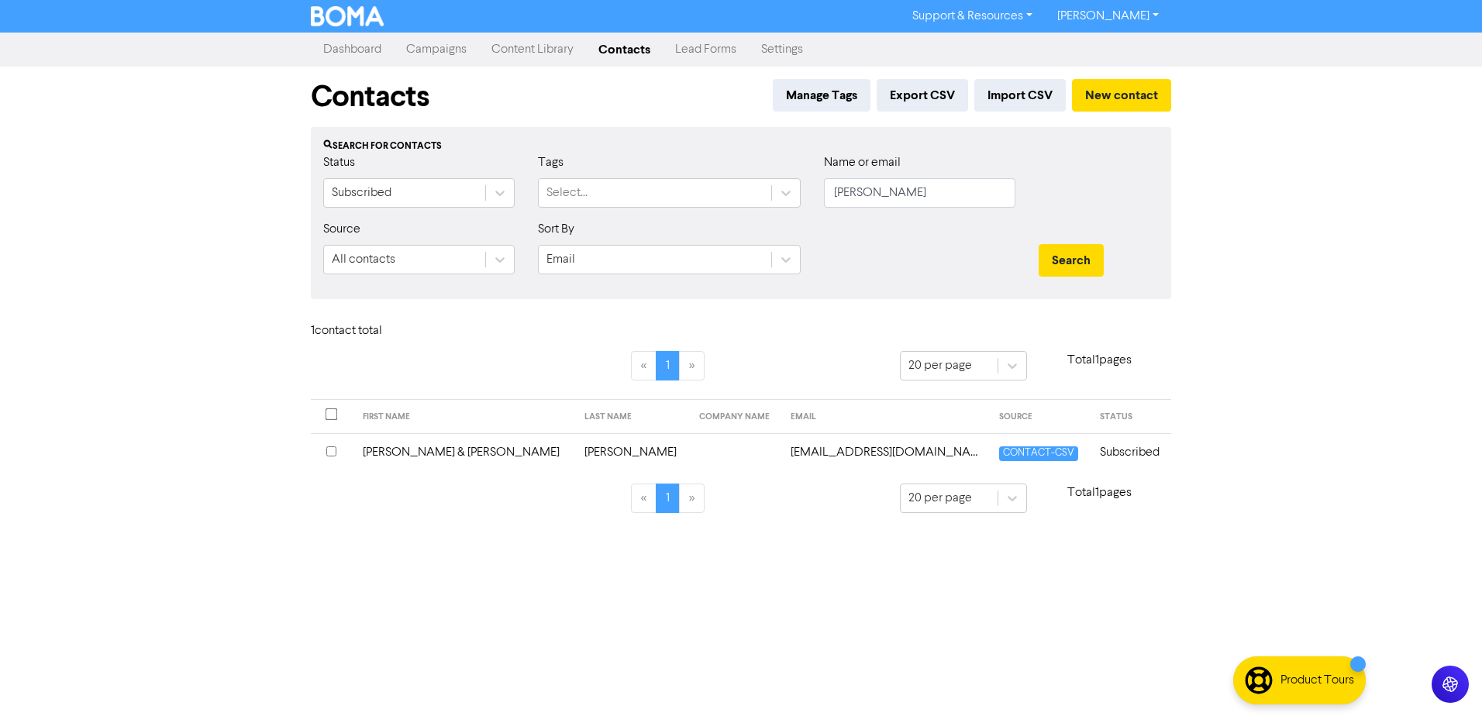
click at [421, 452] on td "[PERSON_NAME] & [PERSON_NAME]" at bounding box center [465, 452] width 222 height 38
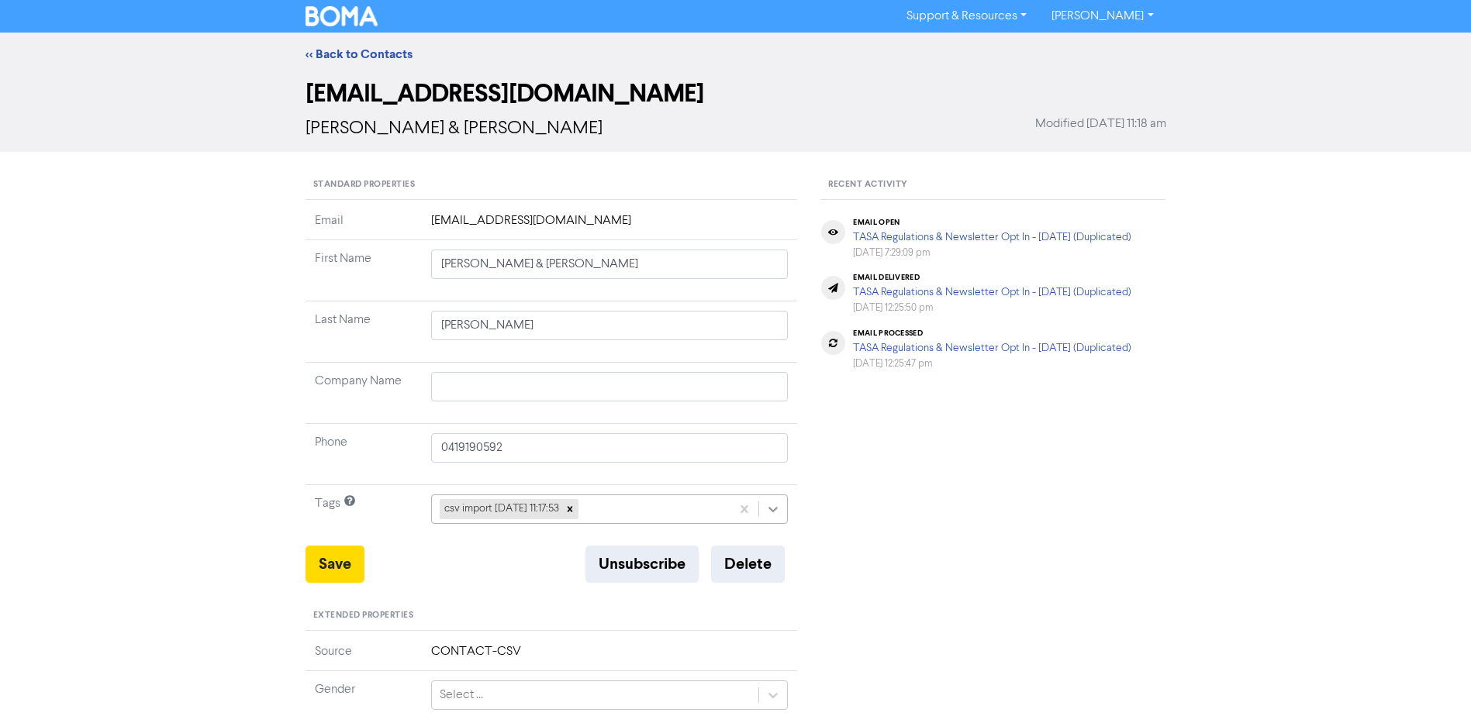
click at [771, 507] on icon at bounding box center [773, 510] width 16 height 16
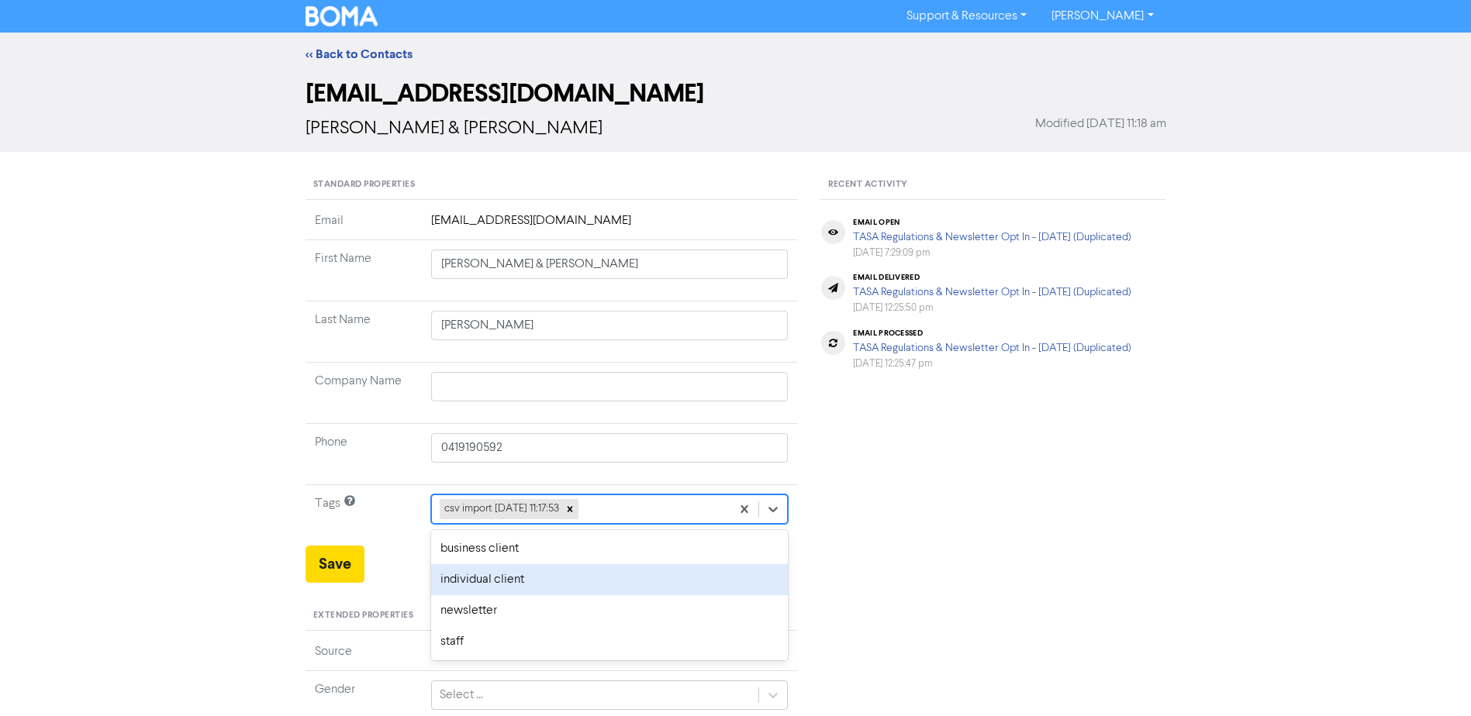
click at [470, 583] on div "individual client" at bounding box center [609, 579] width 357 height 31
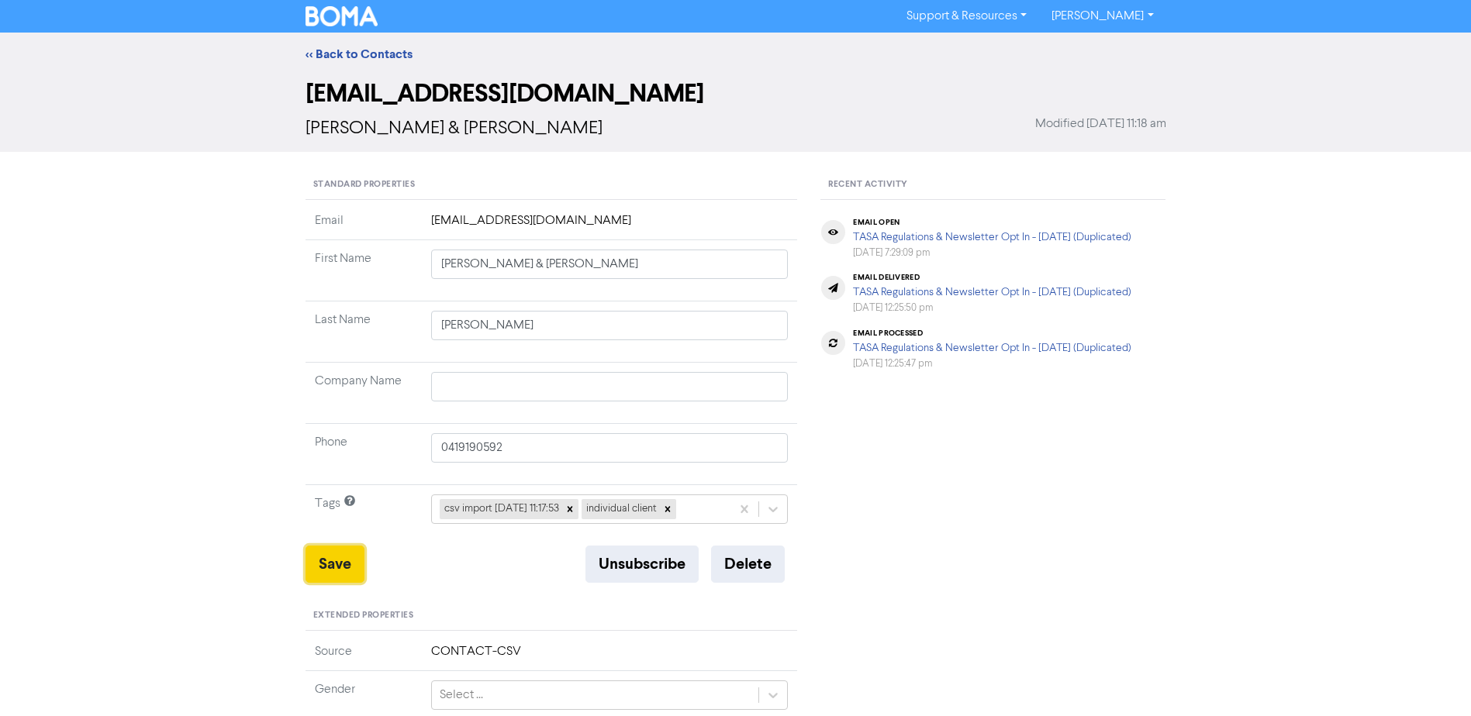
click at [353, 557] on button "Save" at bounding box center [334, 564] width 59 height 37
click at [385, 47] on link "<< Back to Contacts" at bounding box center [358, 55] width 107 height 16
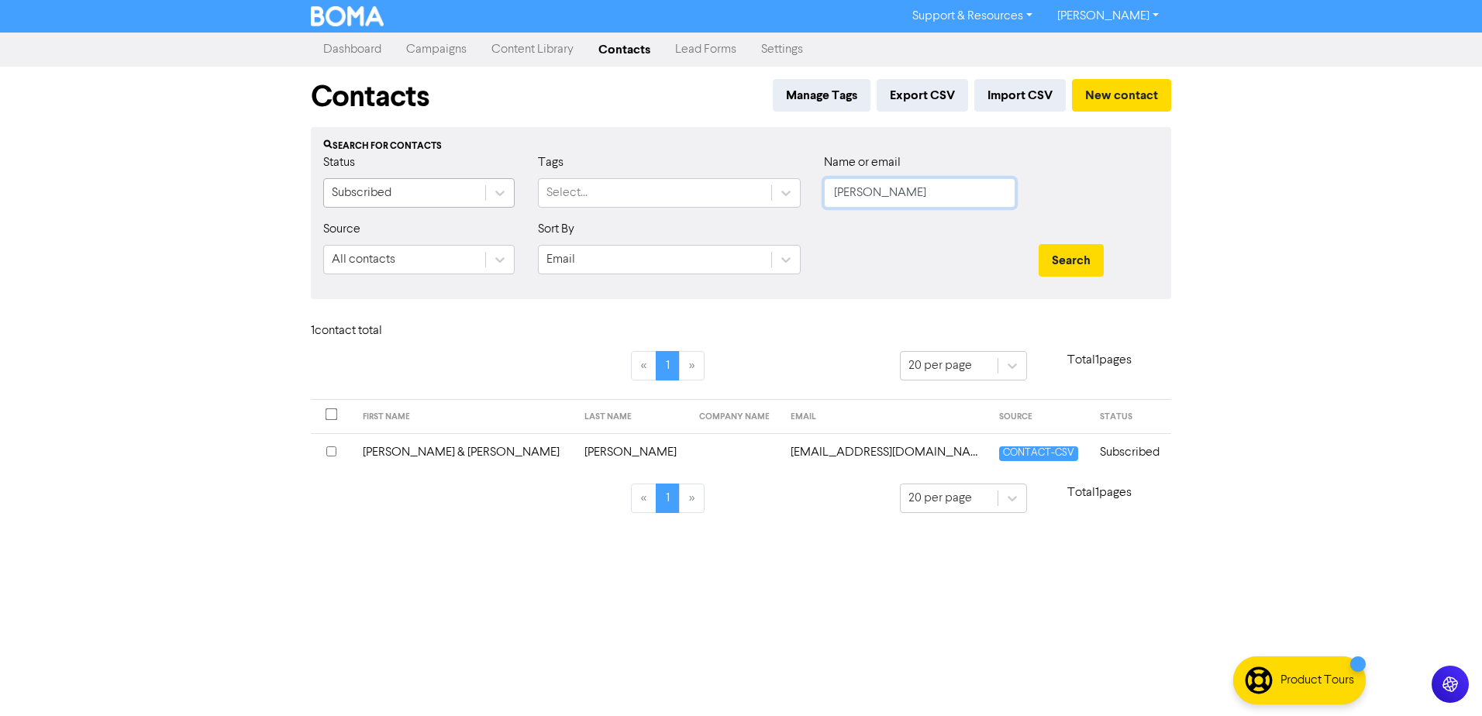
drag, startPoint x: 800, startPoint y: 193, endPoint x: 379, endPoint y: 197, distance: 421.0
click at [520, 195] on div "Status Subscribed Tags Select... Name or email [PERSON_NAME]" at bounding box center [741, 186] width 859 height 67
click at [1039, 244] on button "Search" at bounding box center [1071, 260] width 65 height 33
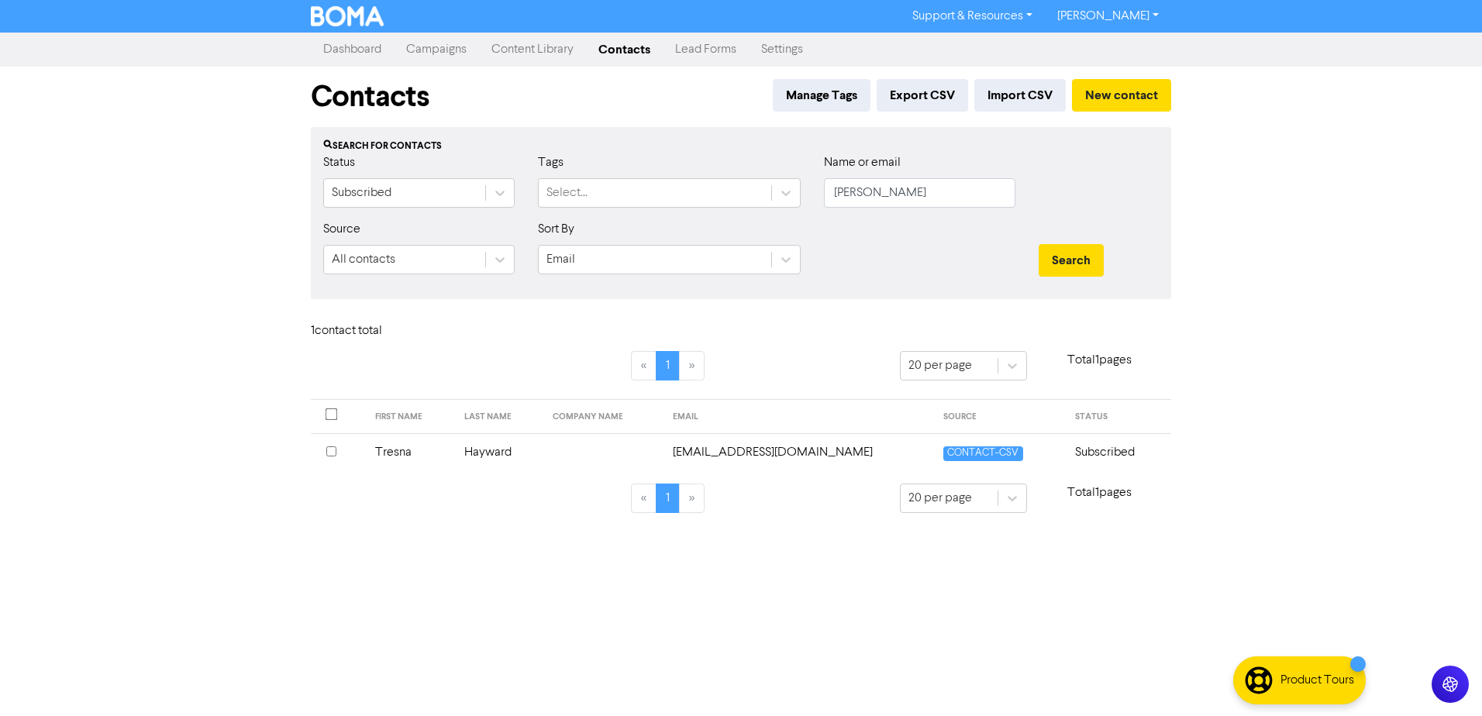
click at [403, 457] on td "Tresna" at bounding box center [410, 452] width 88 height 38
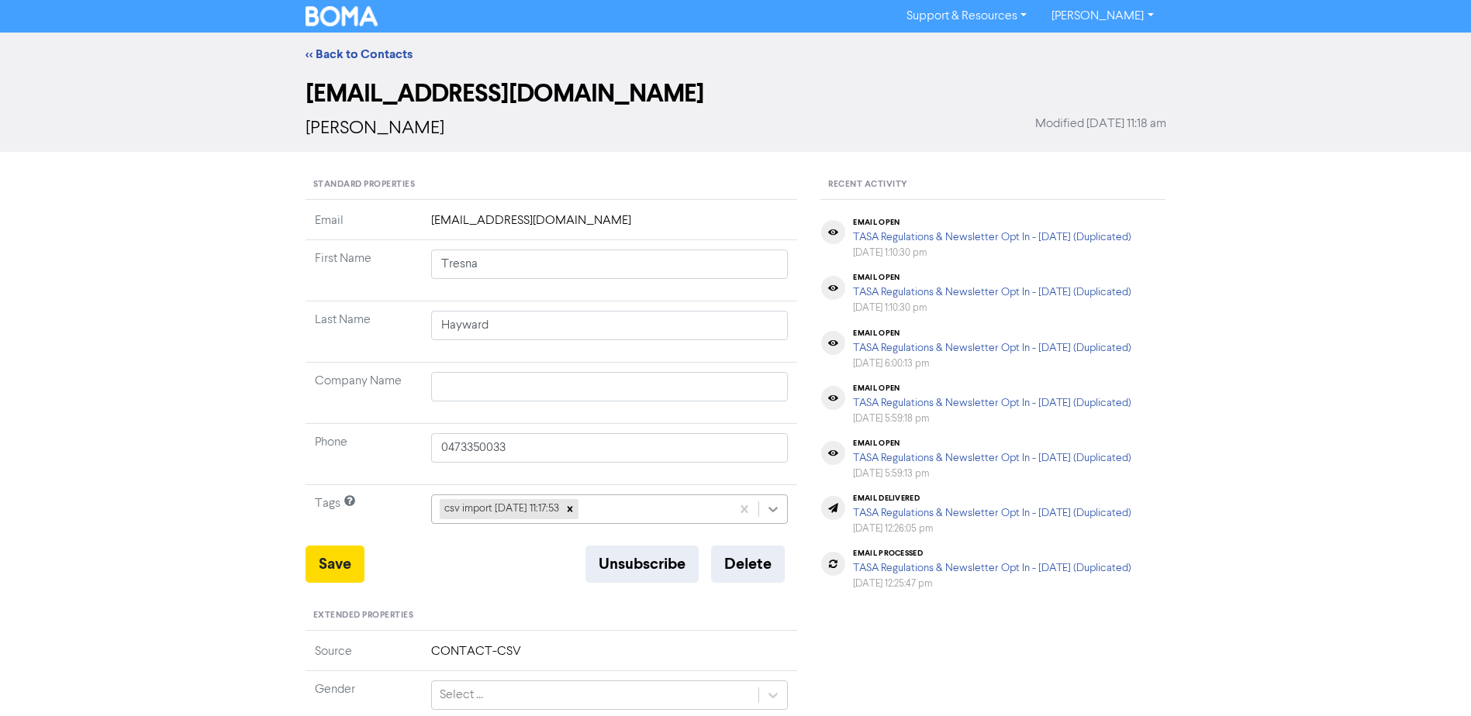
click at [776, 509] on icon at bounding box center [773, 509] width 9 height 5
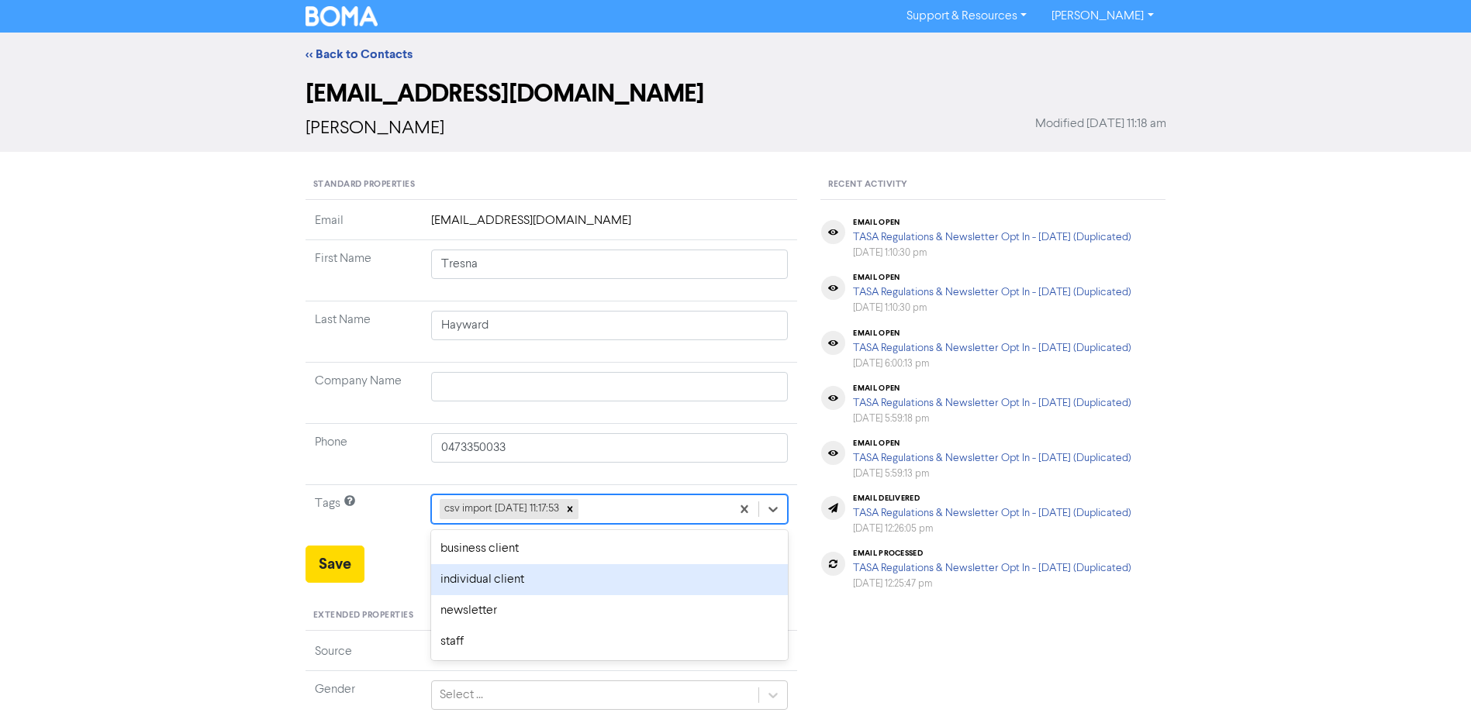
click at [564, 585] on div "individual client" at bounding box center [609, 579] width 357 height 31
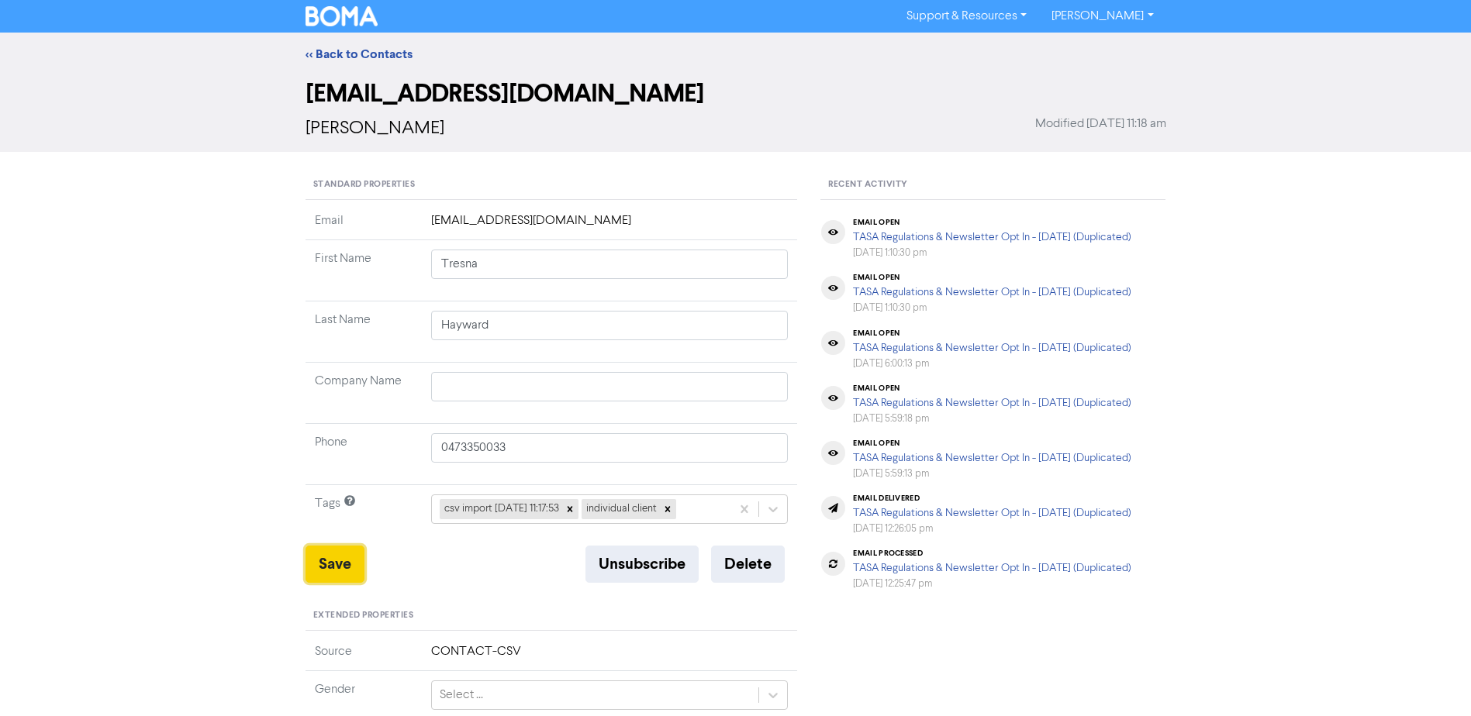
click at [320, 558] on button "Save" at bounding box center [334, 564] width 59 height 37
click at [342, 52] on link "<< Back to Contacts" at bounding box center [358, 55] width 107 height 16
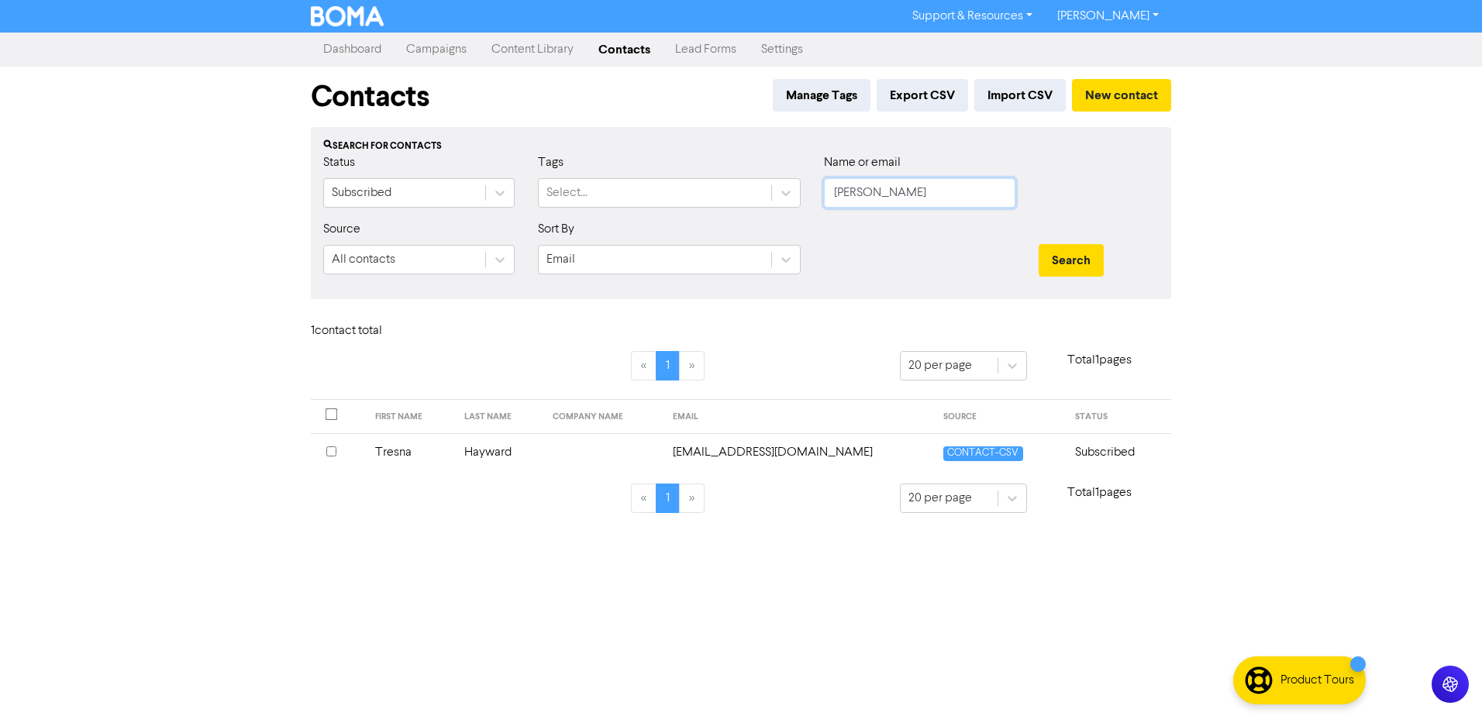
drag, startPoint x: 915, startPoint y: 191, endPoint x: 527, endPoint y: 251, distance: 392.2
click at [639, 227] on form "Status Subscribed Tags Select... Name or email [PERSON_NAME] Source All contact…" at bounding box center [741, 219] width 836 height 133
click at [1039, 244] on button "Search" at bounding box center [1071, 260] width 65 height 33
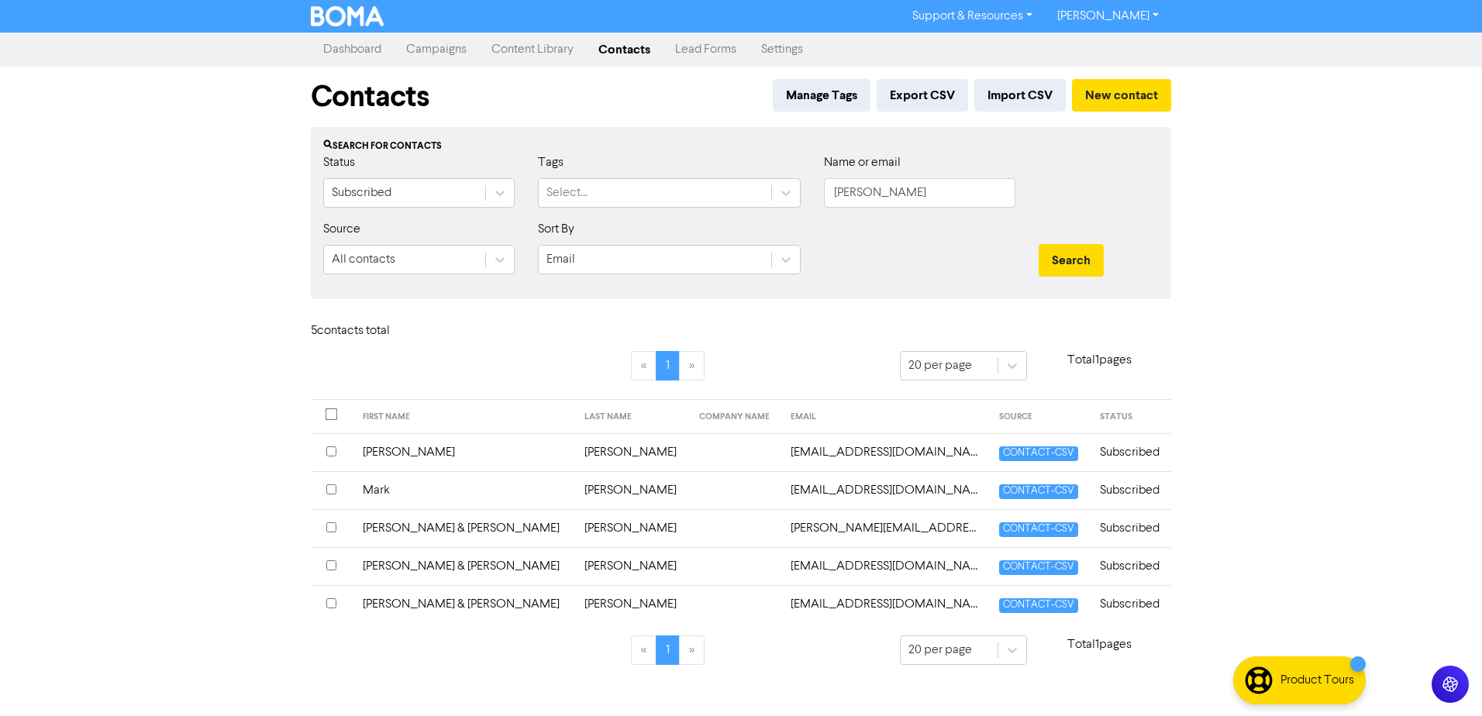
click at [429, 523] on td "[PERSON_NAME] & [PERSON_NAME]" at bounding box center [465, 528] width 222 height 38
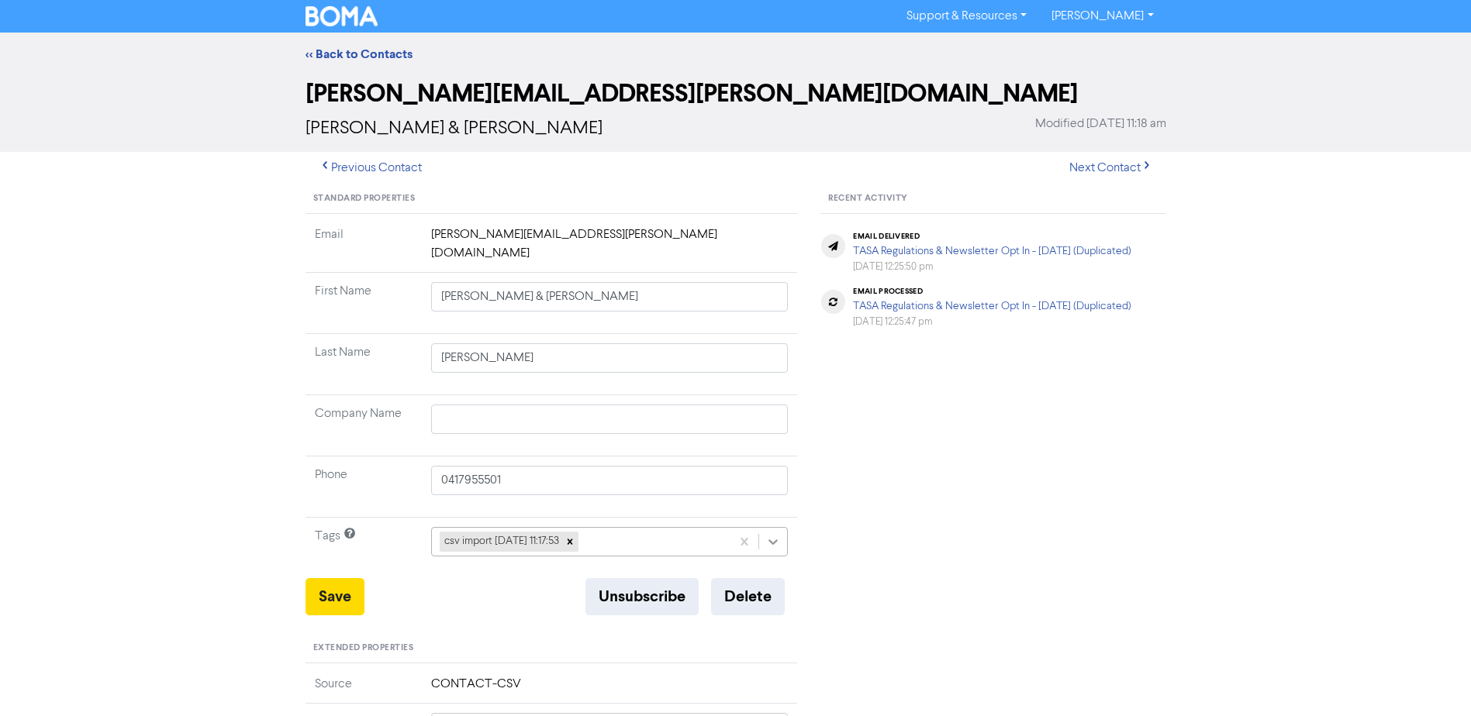
click at [782, 528] on div at bounding box center [773, 542] width 28 height 28
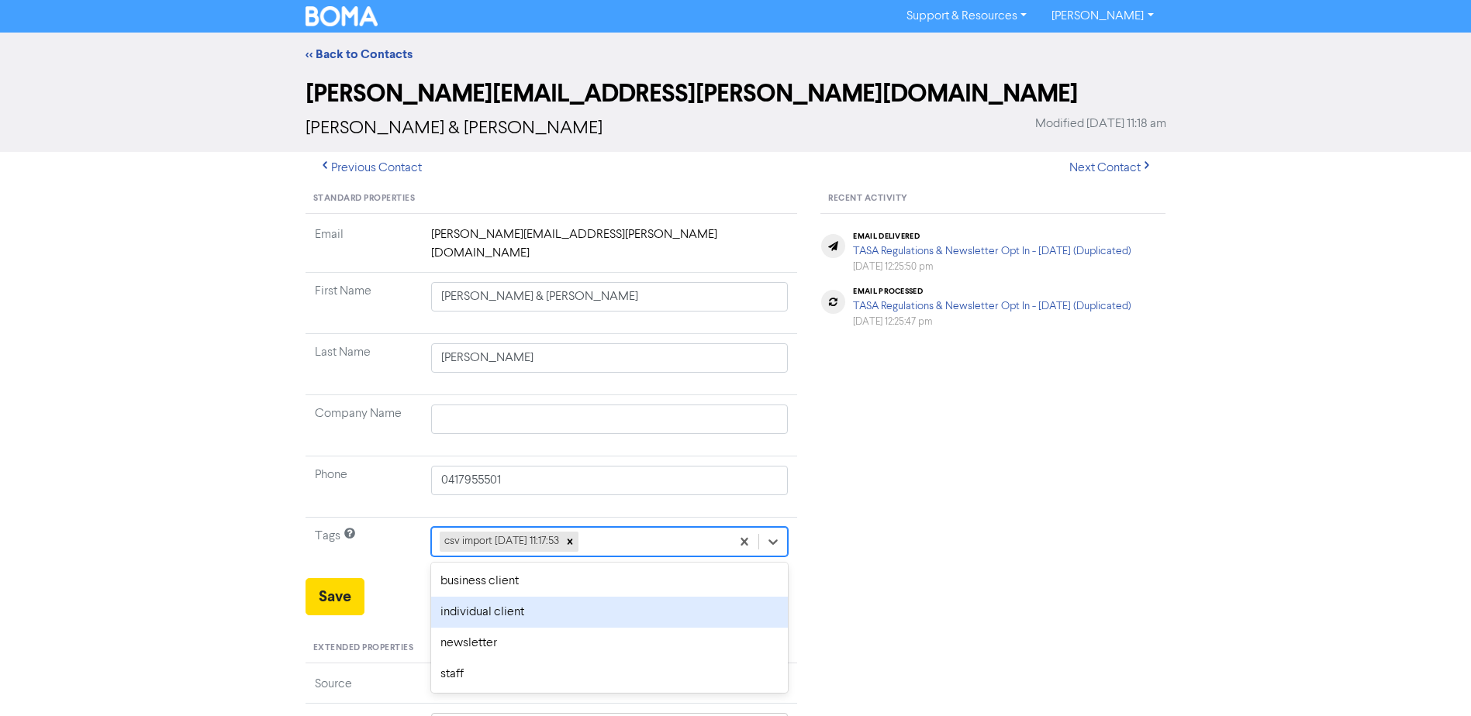
click at [510, 597] on div "individual client" at bounding box center [609, 612] width 357 height 31
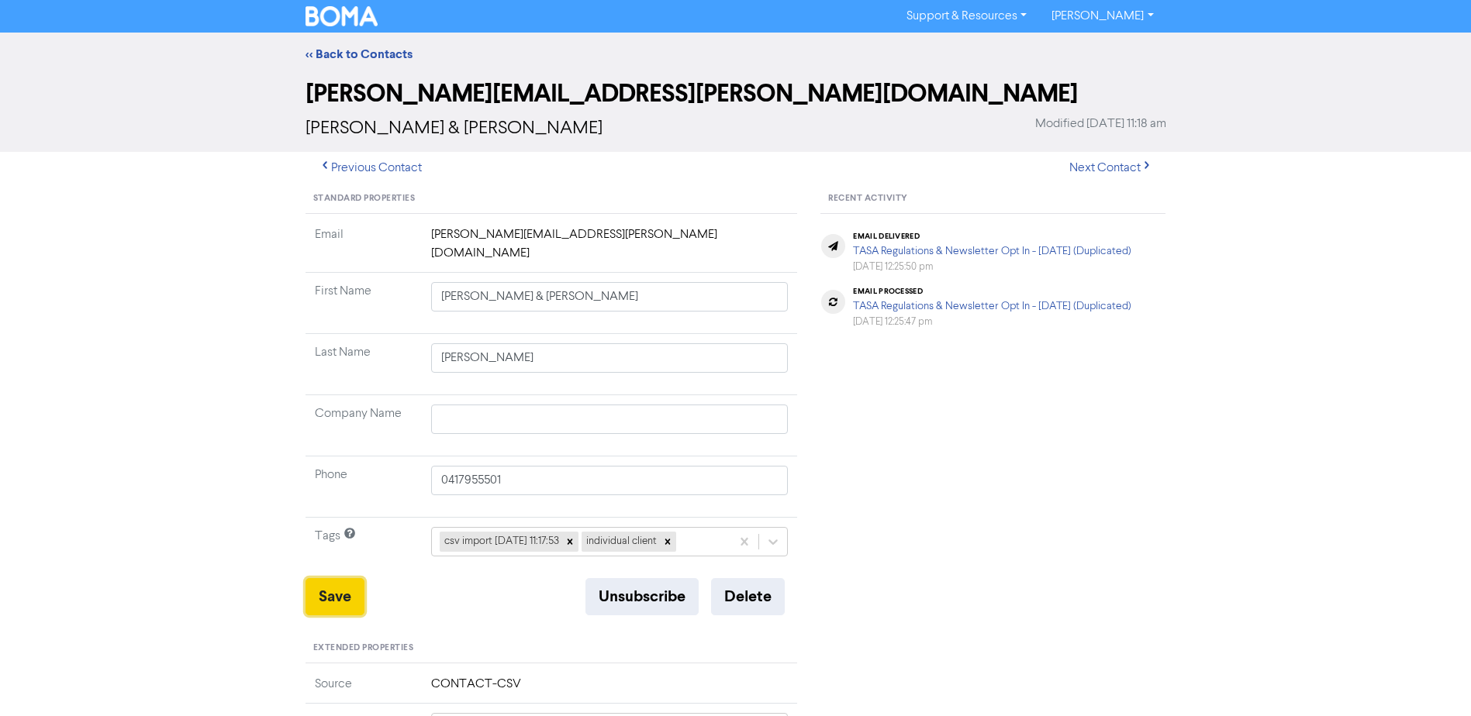
click at [325, 578] on button "Save" at bounding box center [334, 596] width 59 height 37
click at [374, 48] on link "<< Back to Contacts" at bounding box center [358, 55] width 107 height 16
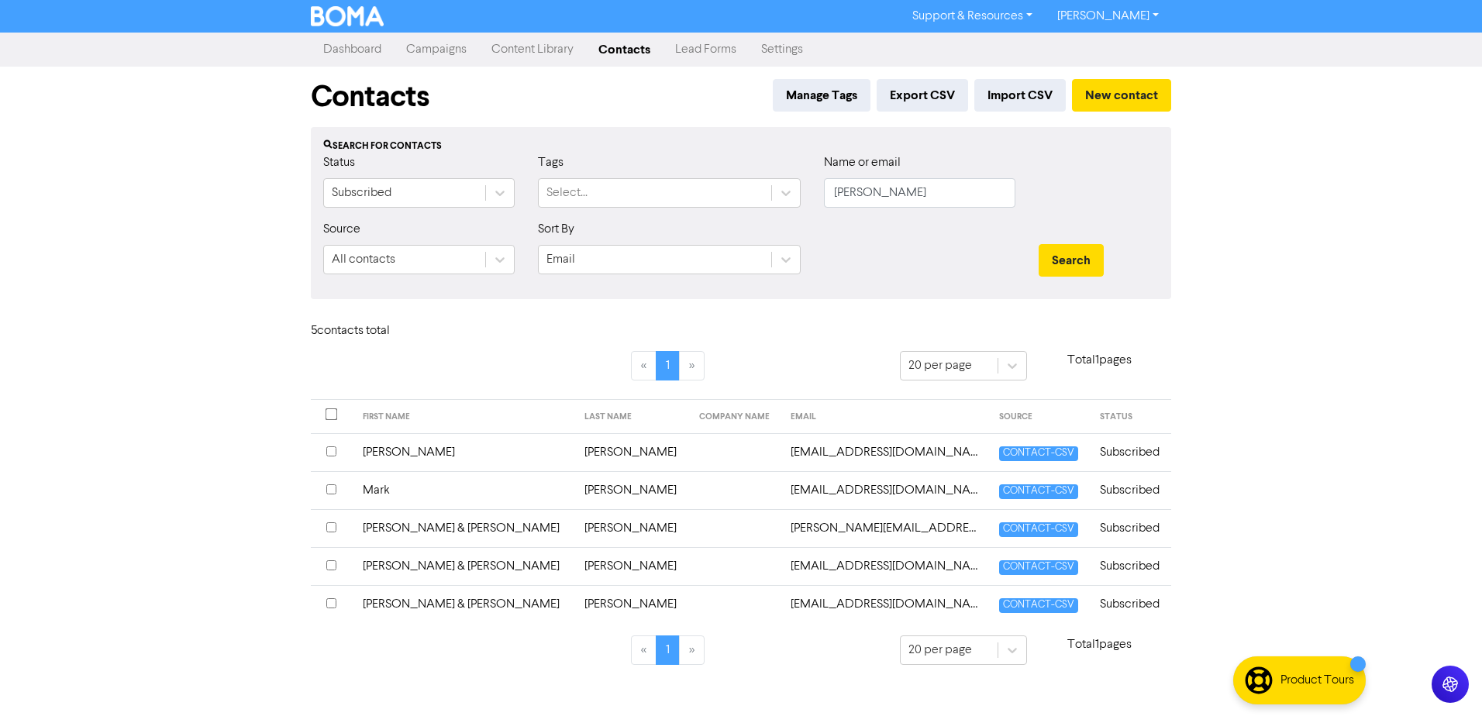
click at [404, 599] on td "[PERSON_NAME] & [PERSON_NAME]" at bounding box center [465, 604] width 222 height 38
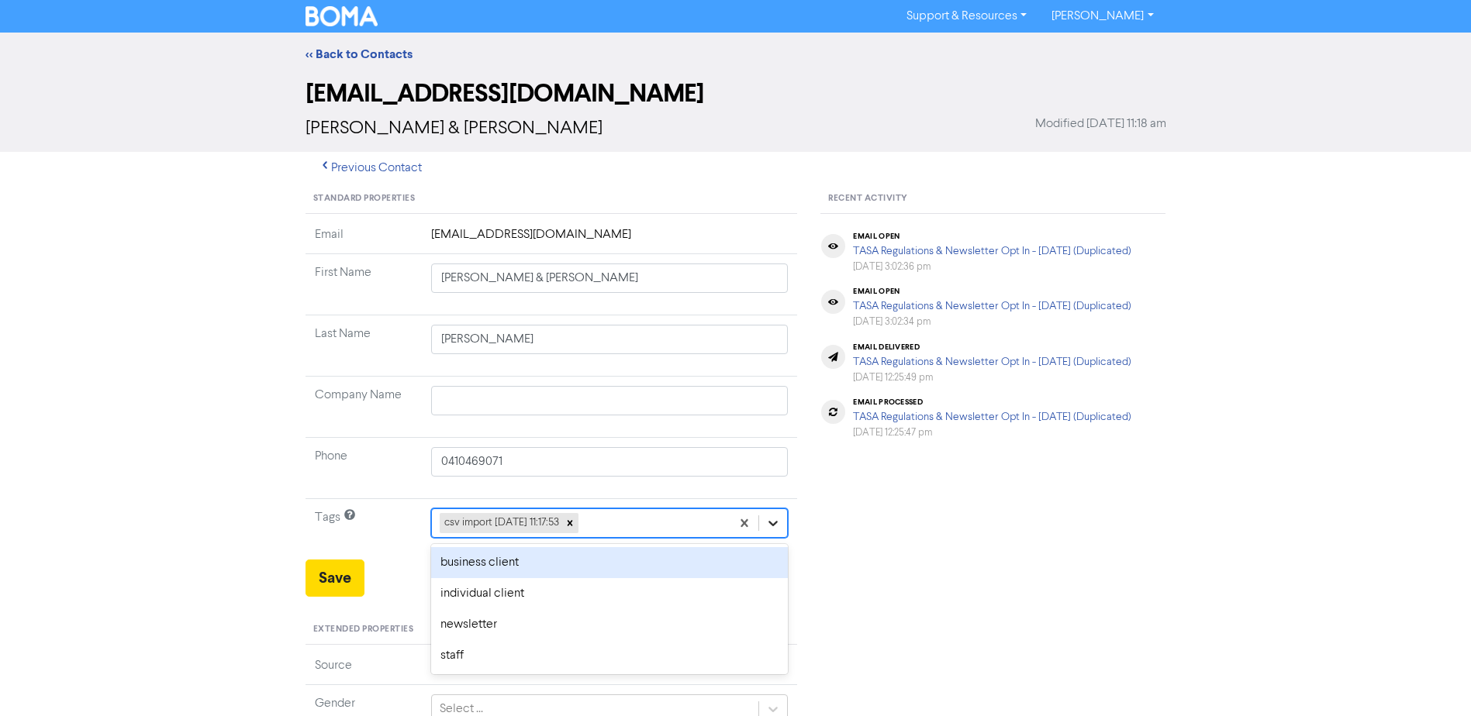
click at [768, 524] on icon at bounding box center [773, 524] width 16 height 16
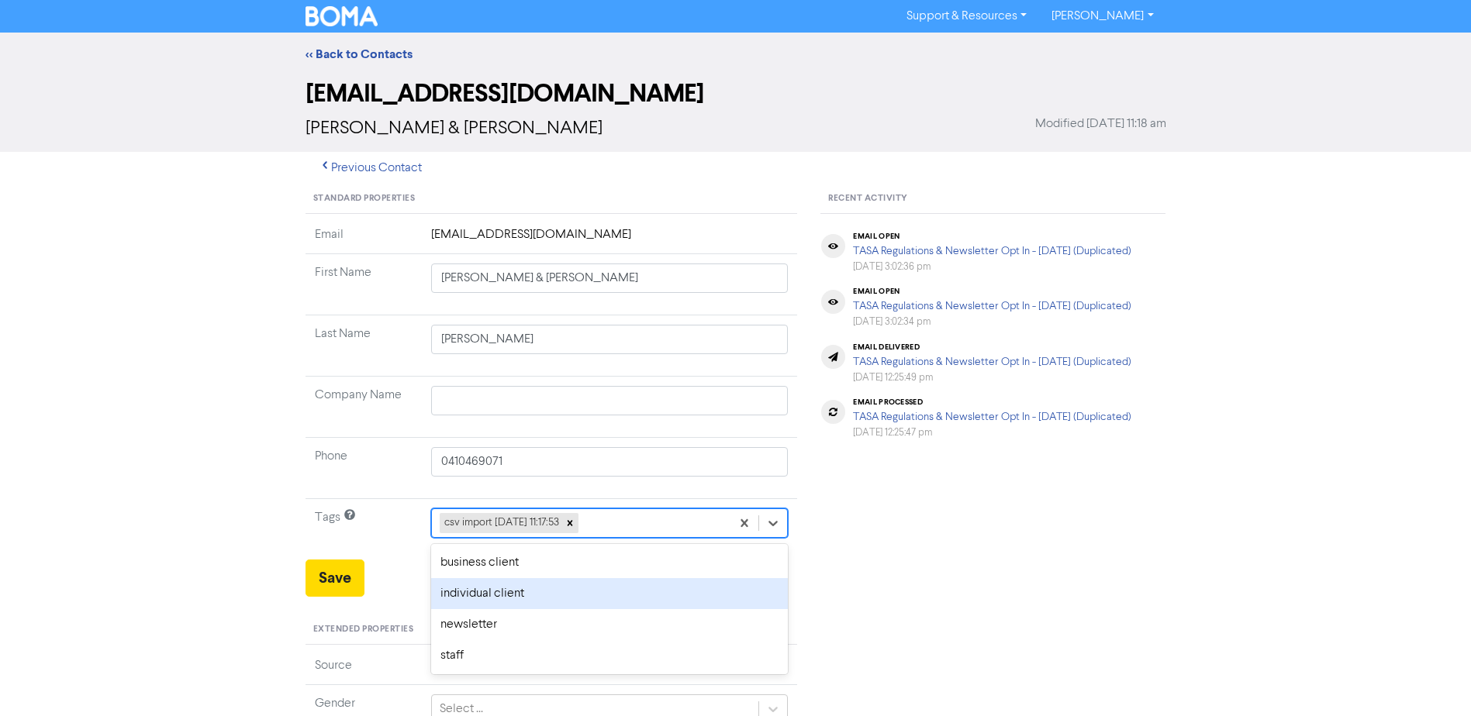
click at [536, 595] on div "individual client" at bounding box center [609, 593] width 357 height 31
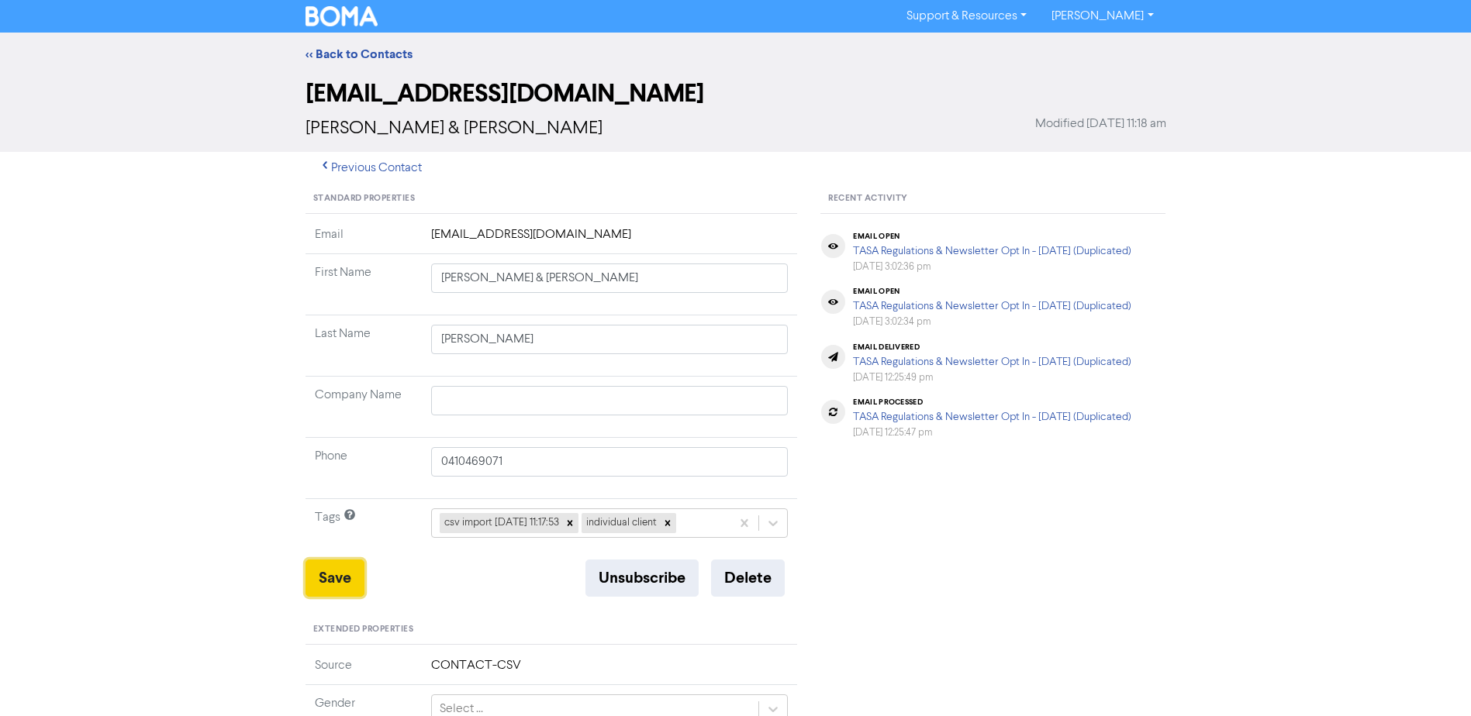
click at [346, 569] on button "Save" at bounding box center [334, 578] width 59 height 37
click at [365, 52] on link "<< Back to Contacts" at bounding box center [358, 55] width 107 height 16
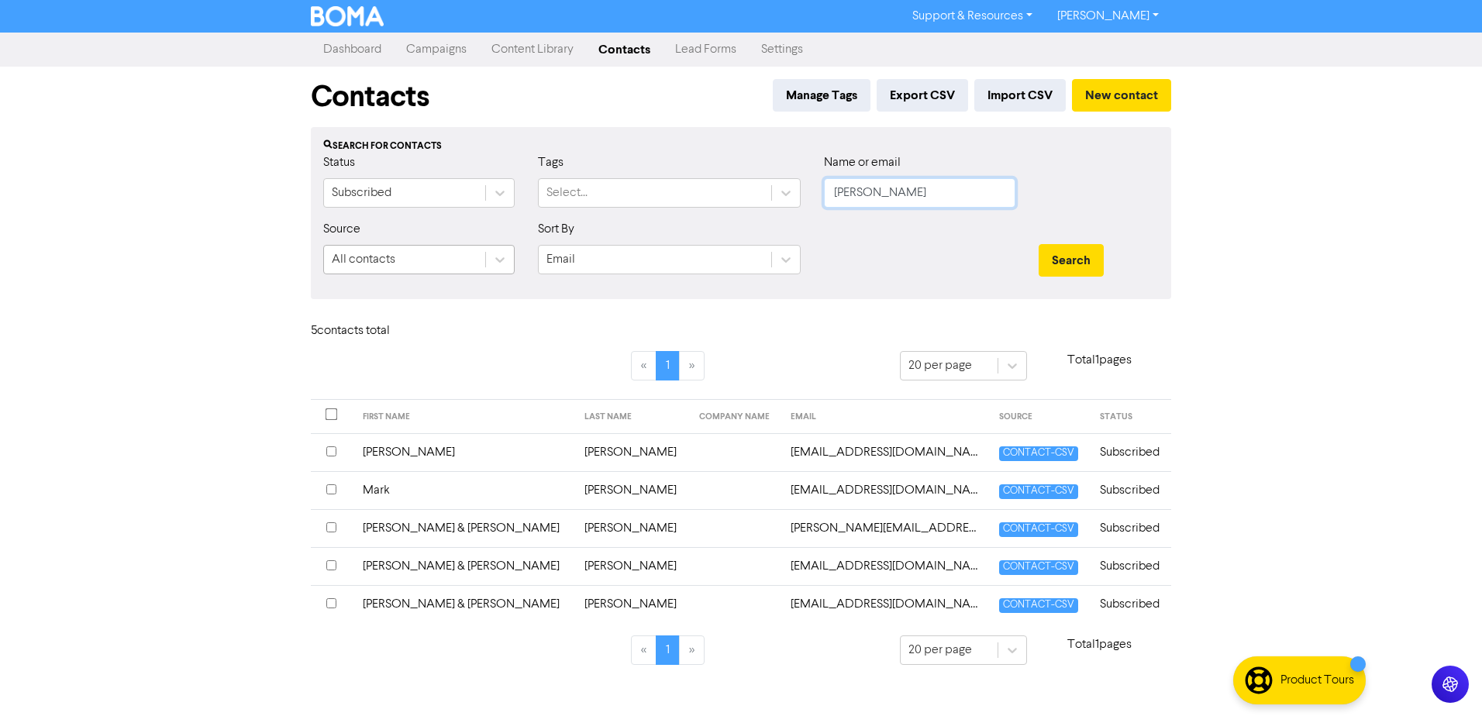
click at [478, 258] on form "Status Subscribed Tags Select... Name or email [PERSON_NAME] Source All contact…" at bounding box center [741, 219] width 836 height 133
click at [1039, 244] on button "Search" at bounding box center [1071, 260] width 65 height 33
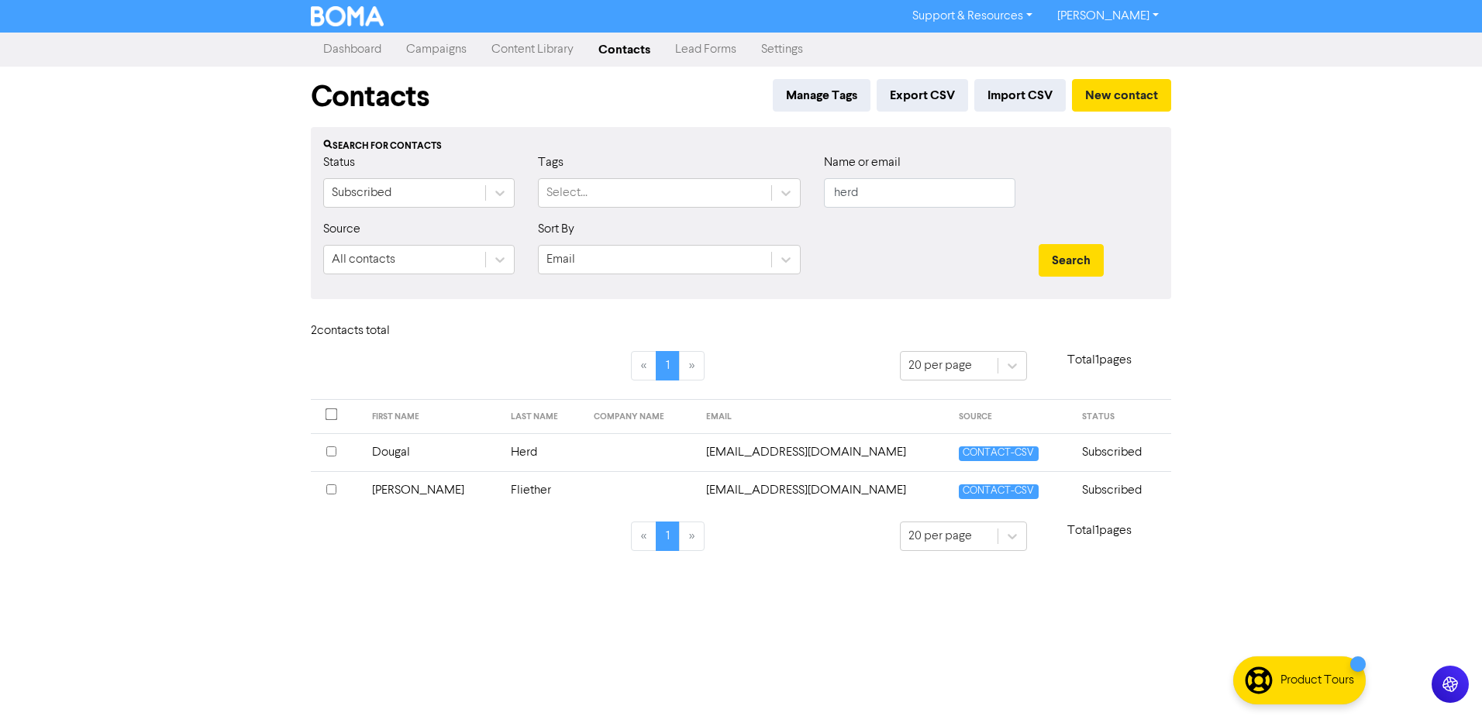
click at [400, 454] on td "Dougal" at bounding box center [433, 452] width 140 height 38
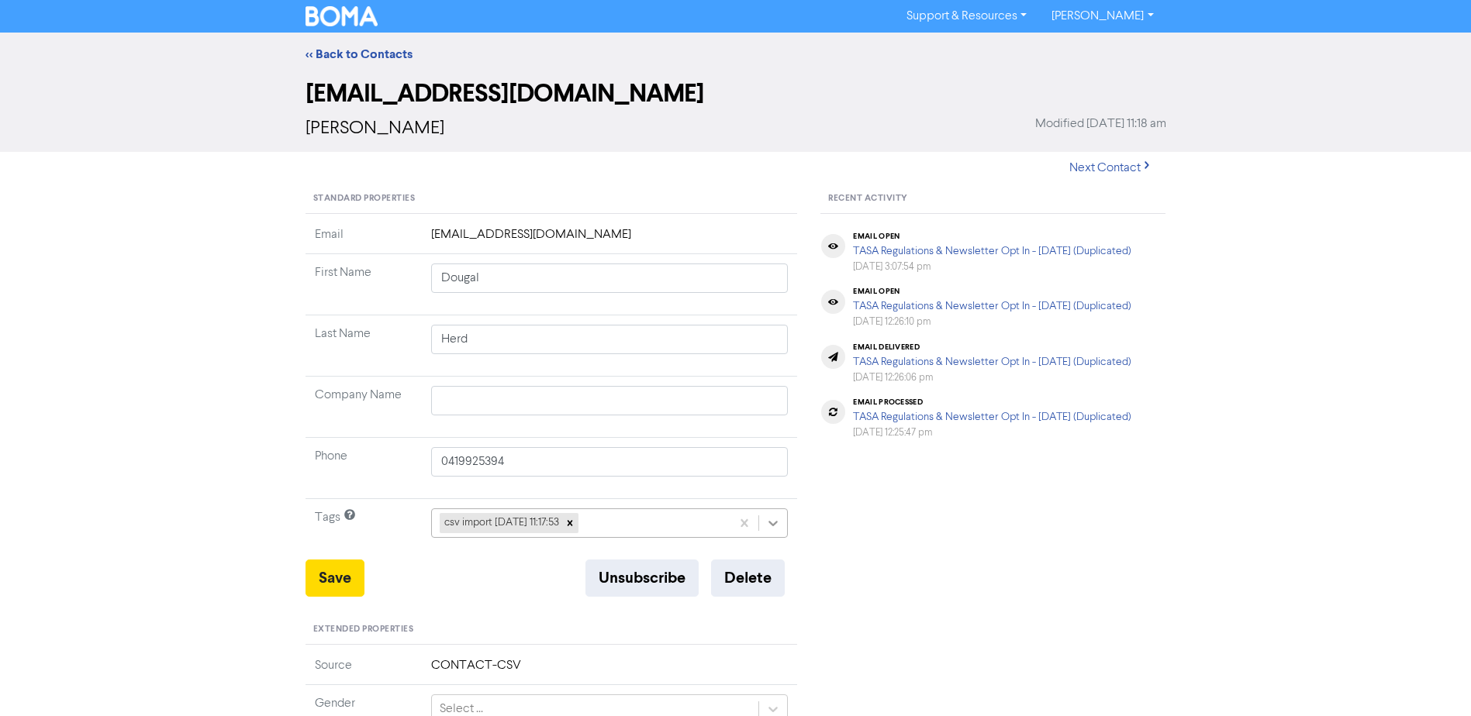
click at [772, 524] on icon at bounding box center [773, 523] width 9 height 5
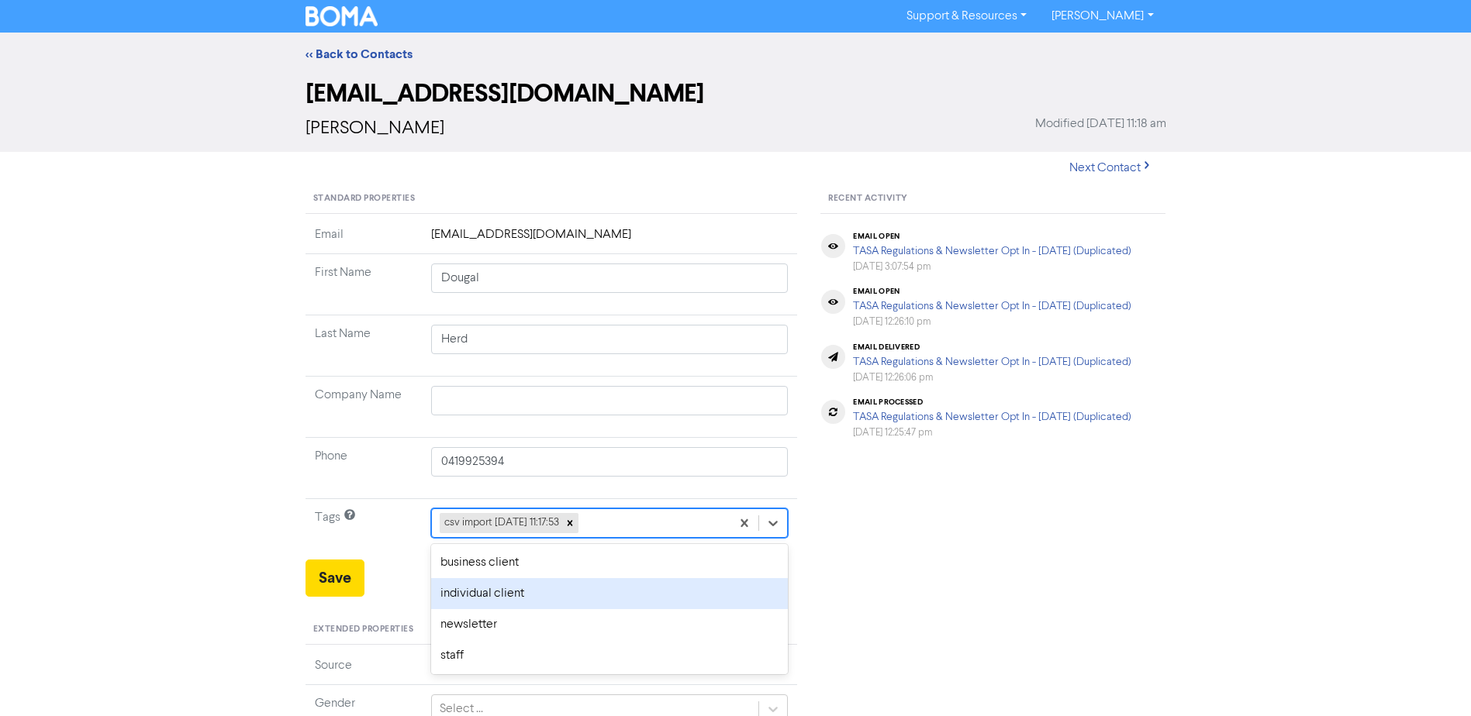
drag, startPoint x: 505, startPoint y: 598, endPoint x: 487, endPoint y: 587, distance: 21.3
click at [502, 593] on div "individual client" at bounding box center [609, 593] width 357 height 31
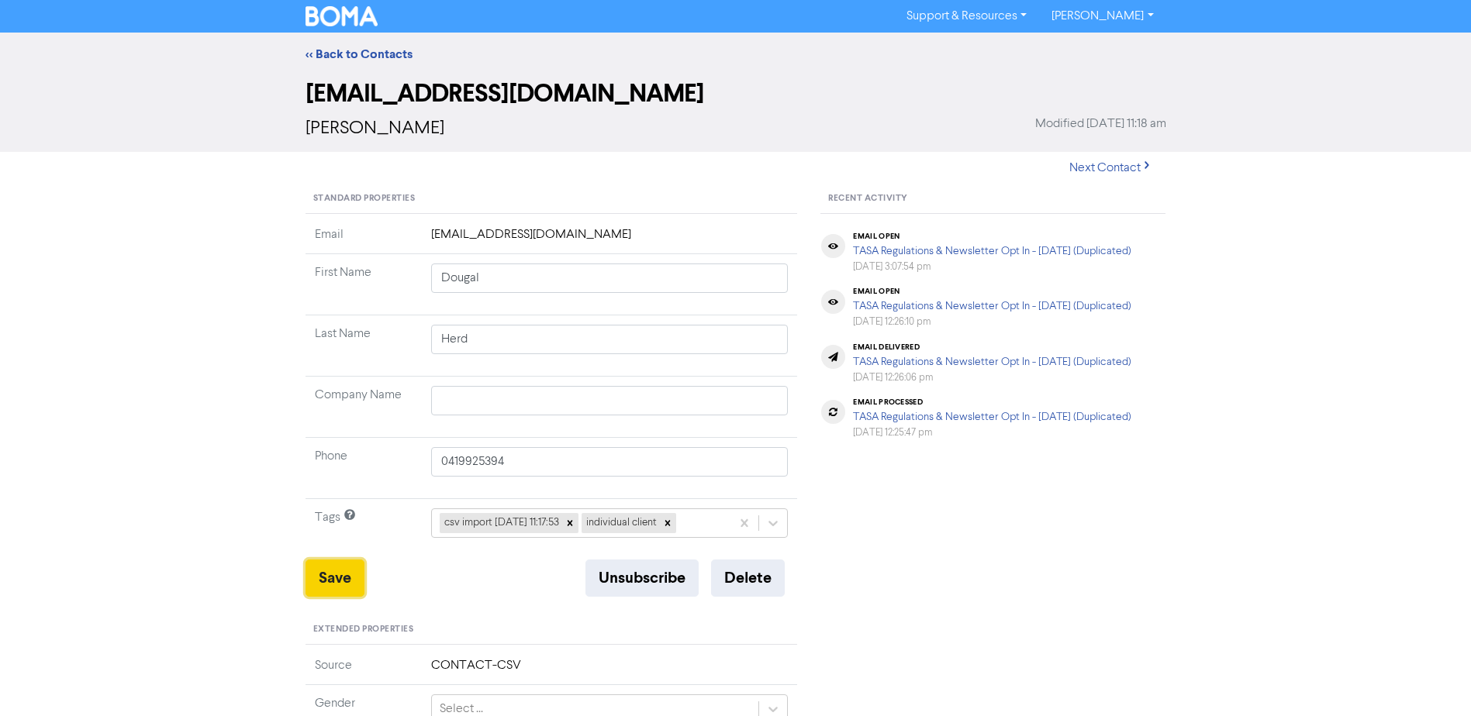
click at [347, 568] on button "Save" at bounding box center [334, 578] width 59 height 37
click at [355, 50] on link "<< Back to Contacts" at bounding box center [358, 55] width 107 height 16
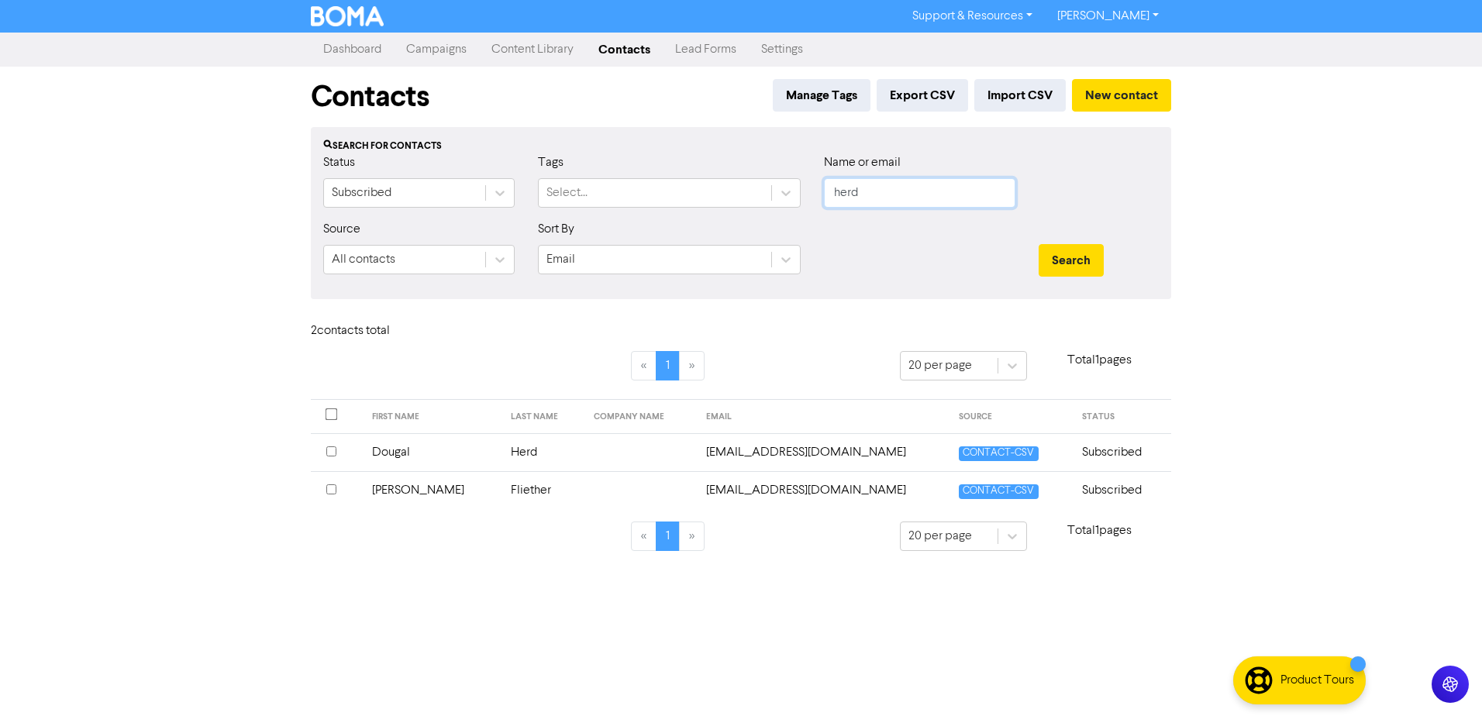
drag, startPoint x: 905, startPoint y: 193, endPoint x: 628, endPoint y: 219, distance: 278.0
click at [701, 212] on div "Status Subscribed Tags Select... Name or email herd" at bounding box center [741, 186] width 859 height 67
click at [1039, 244] on button "Search" at bounding box center [1071, 260] width 65 height 33
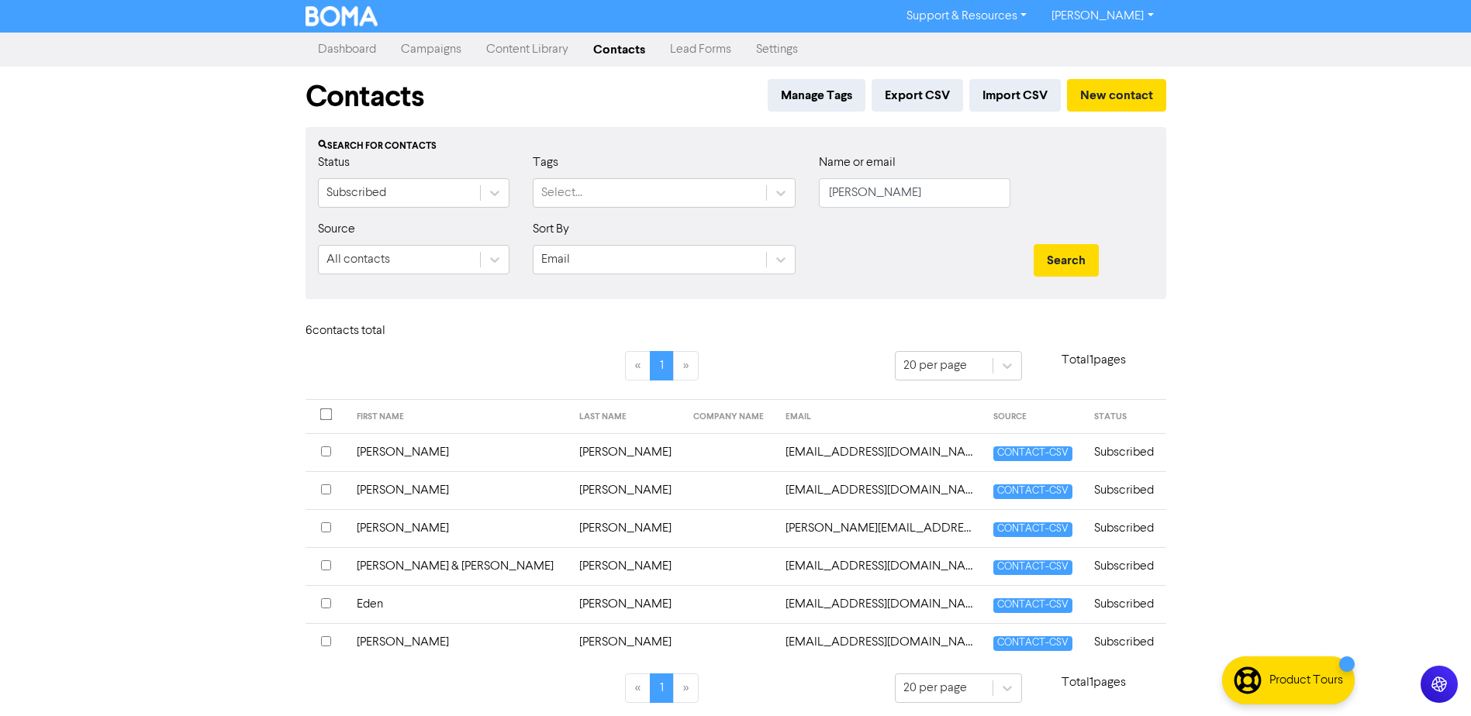
click at [396, 636] on td "[PERSON_NAME]" at bounding box center [458, 642] width 222 height 38
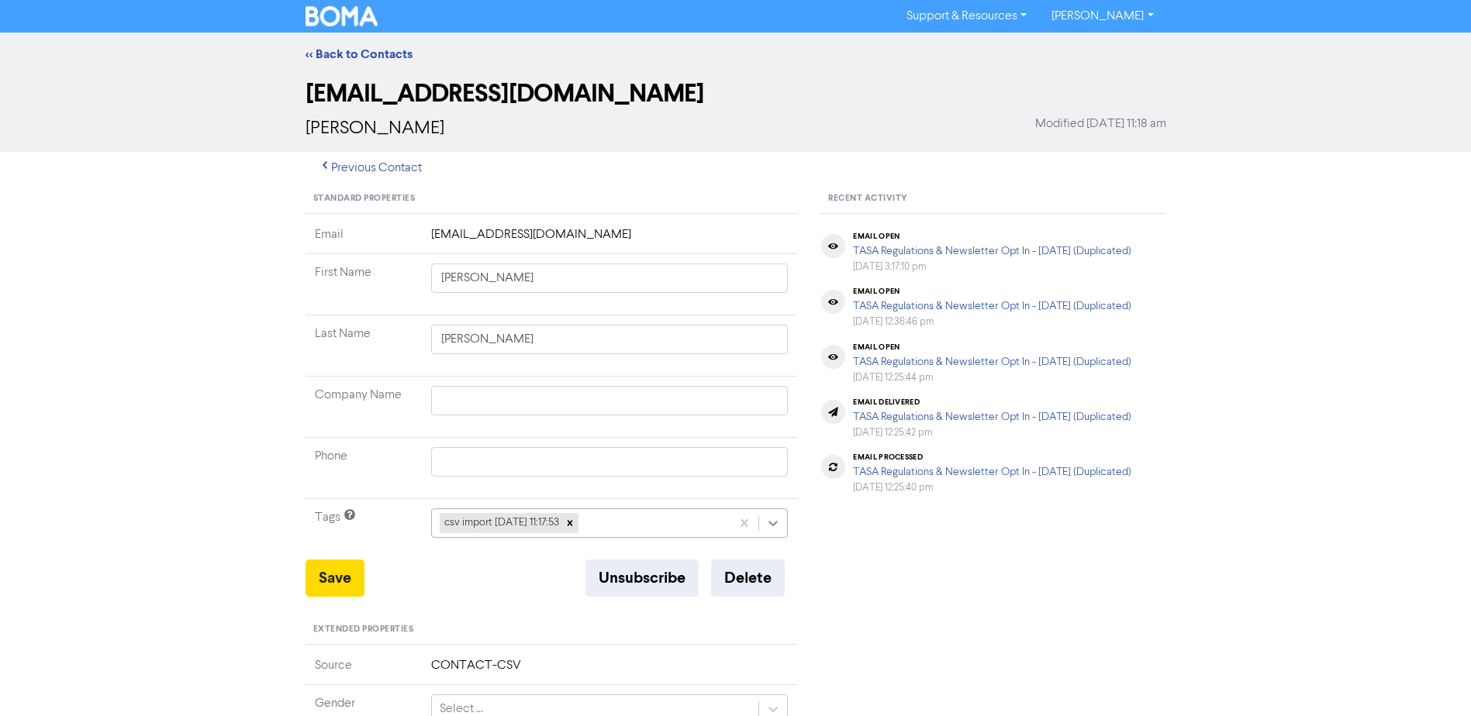
click at [776, 525] on icon at bounding box center [773, 524] width 16 height 16
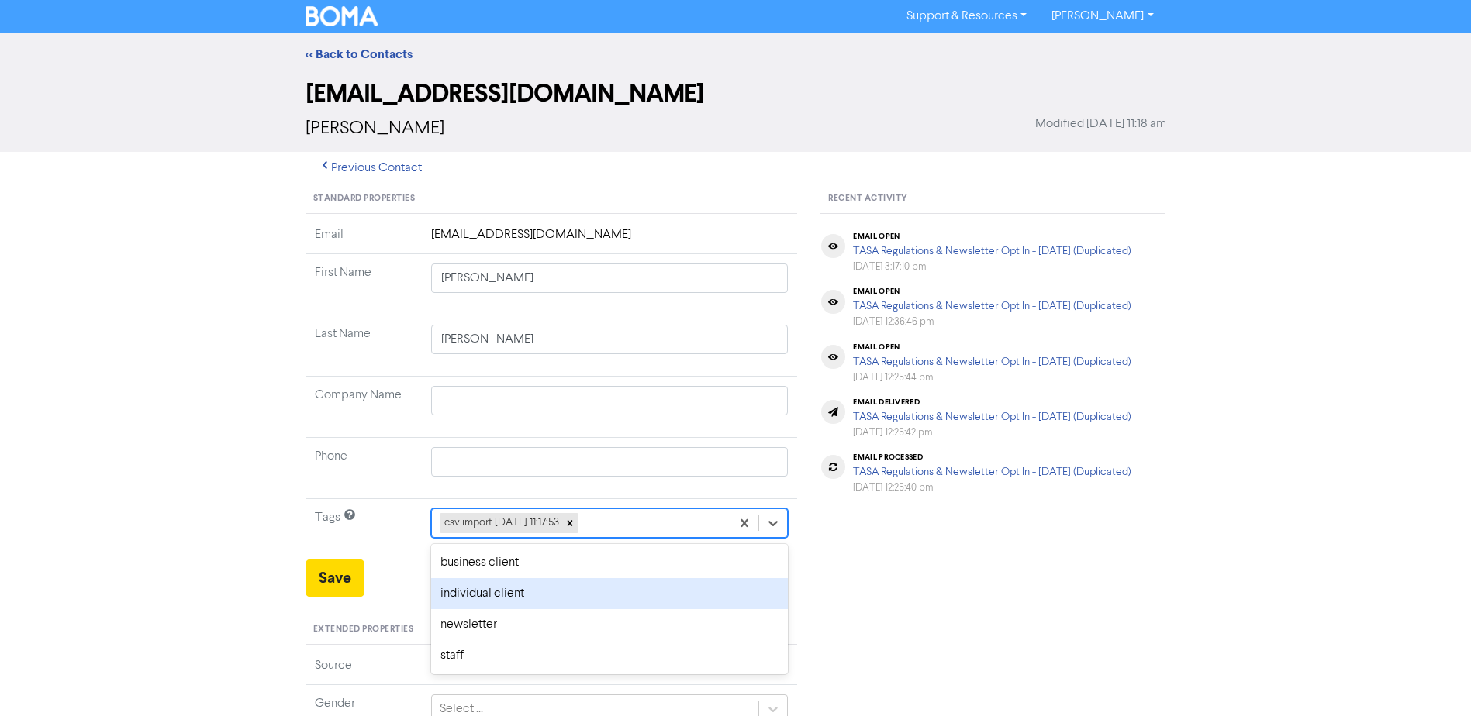
click at [526, 590] on div "individual client" at bounding box center [609, 593] width 357 height 31
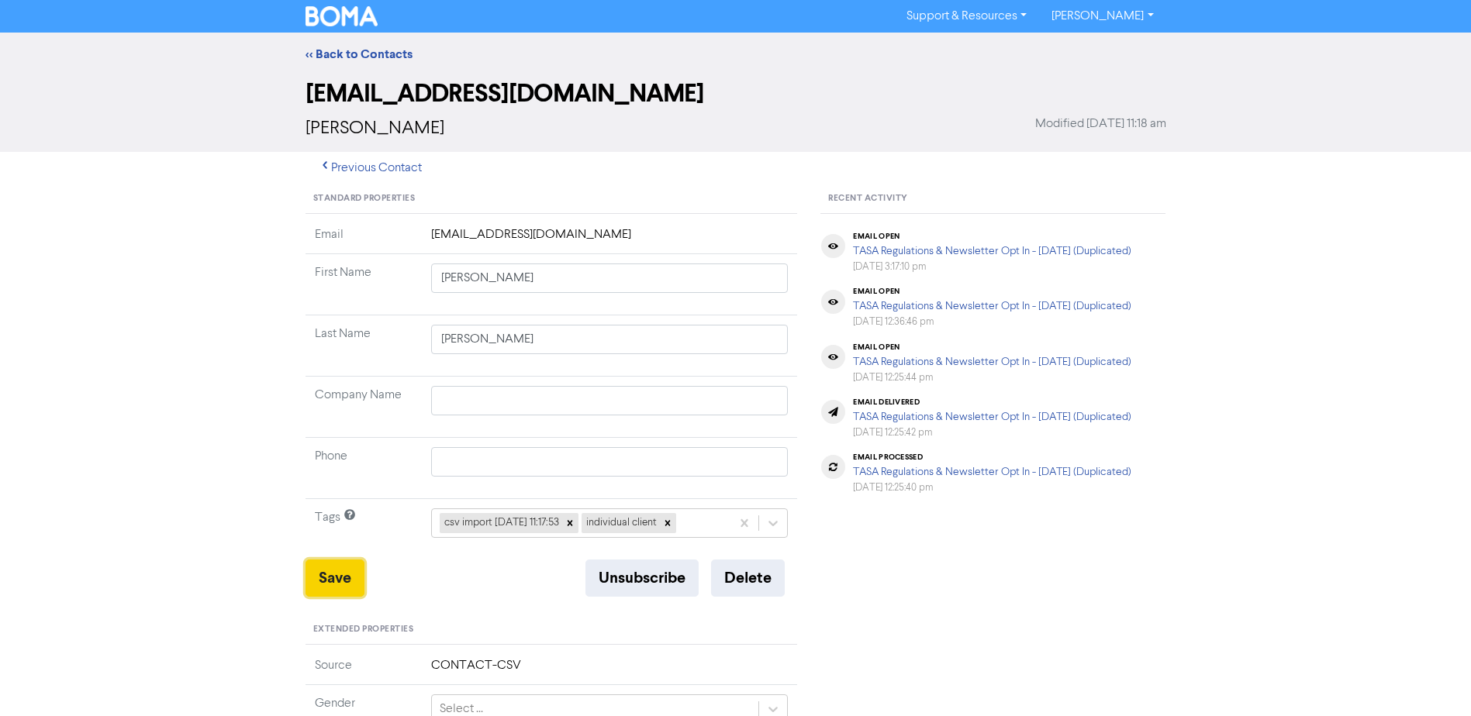
click at [325, 581] on button "Save" at bounding box center [334, 578] width 59 height 37
click at [375, 53] on link "<< Back to Contacts" at bounding box center [358, 55] width 107 height 16
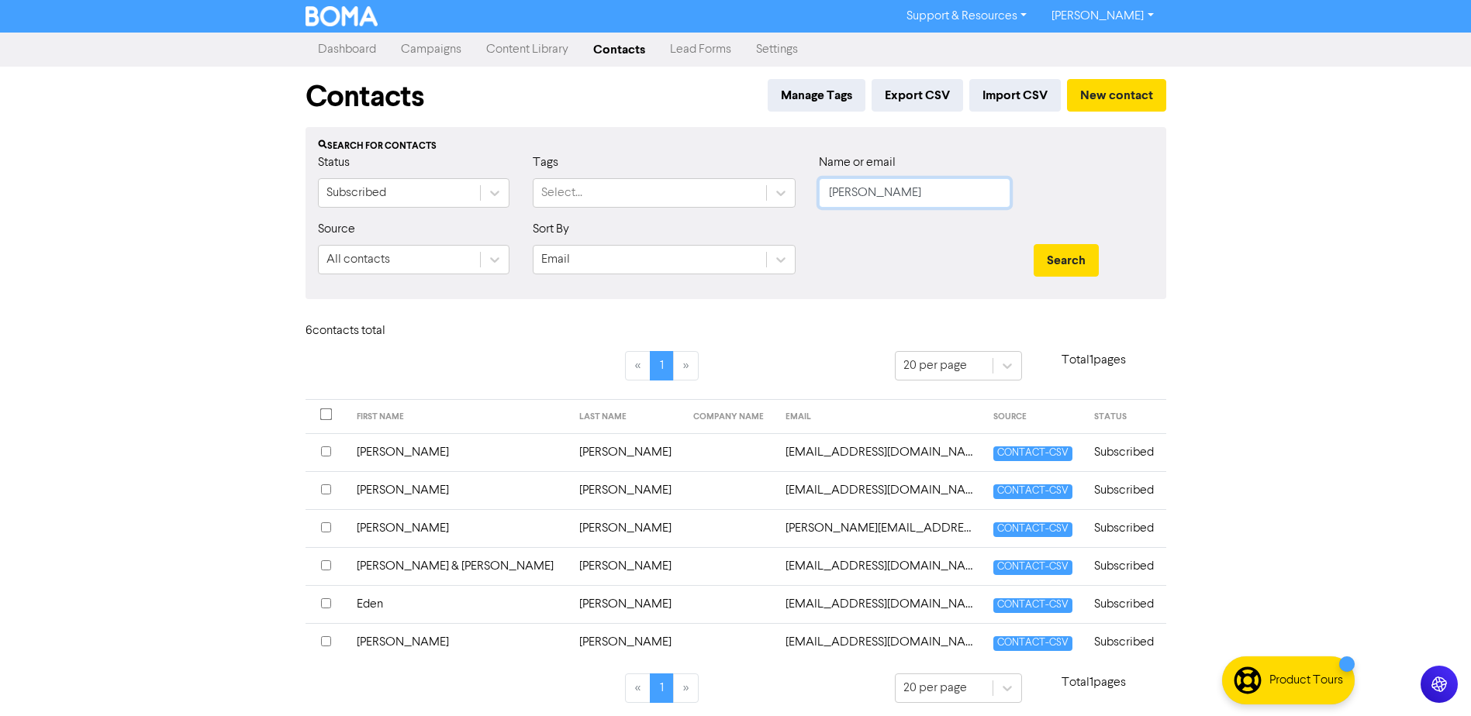
drag, startPoint x: 770, startPoint y: 202, endPoint x: 491, endPoint y: 209, distance: 279.2
click at [552, 219] on div "Status Subscribed Tags Select... Name or email [PERSON_NAME]" at bounding box center [735, 186] width 859 height 67
click at [1033, 244] on button "Search" at bounding box center [1065, 260] width 65 height 33
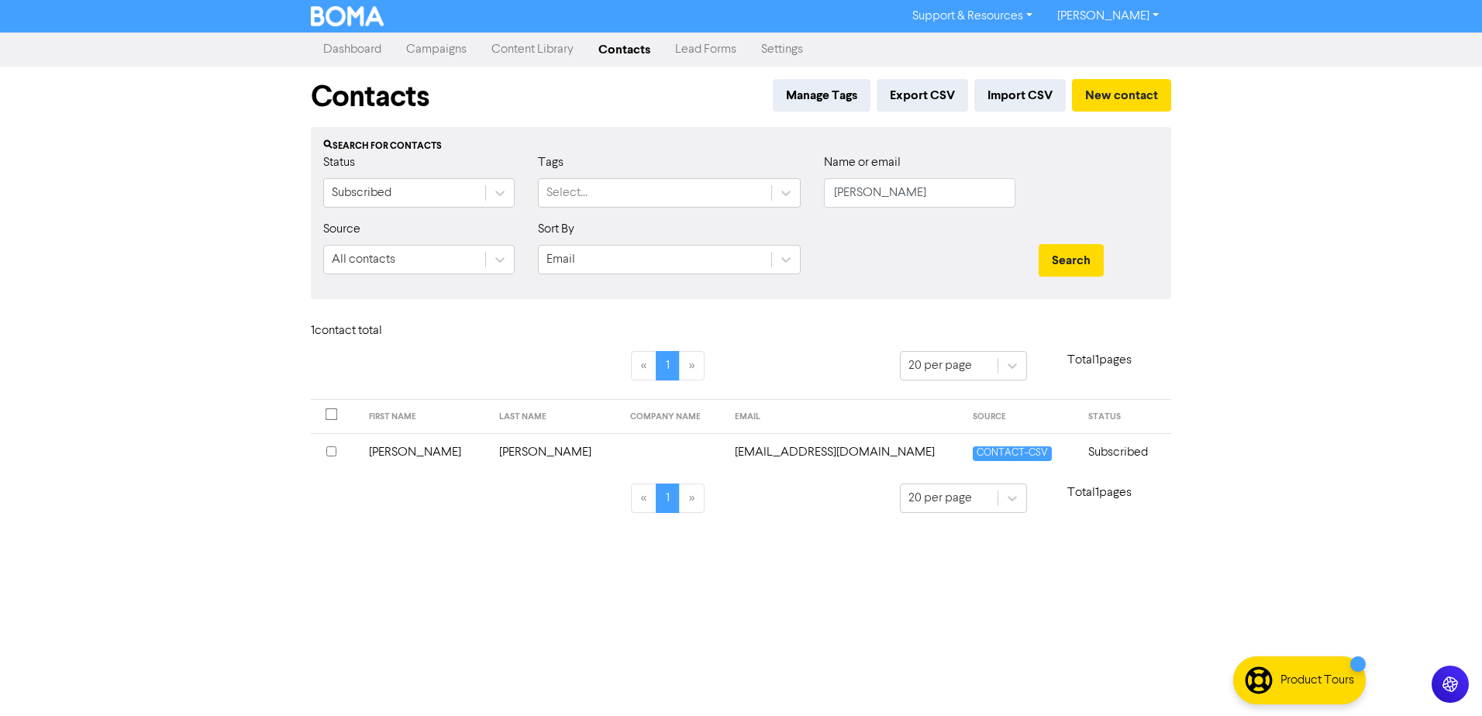
click at [396, 454] on td "[PERSON_NAME]" at bounding box center [425, 452] width 131 height 38
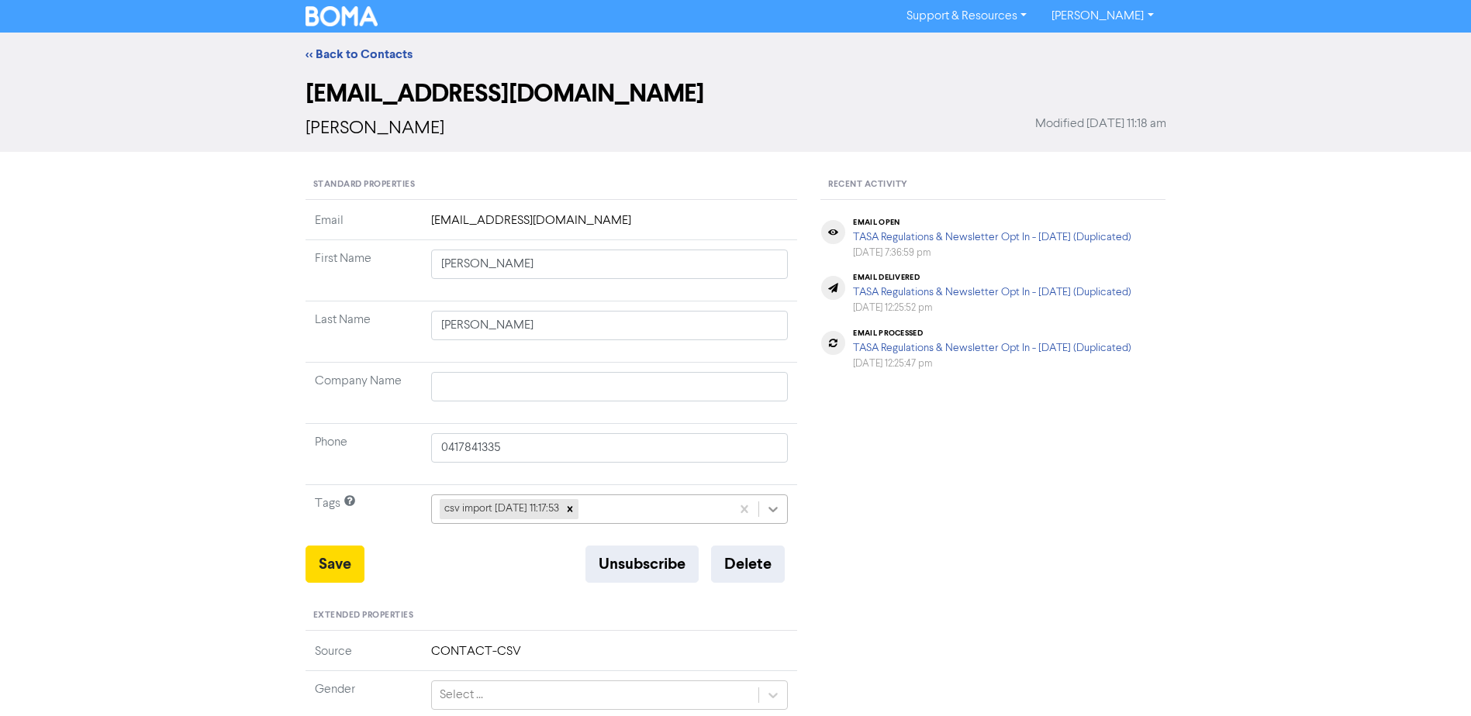
click at [767, 509] on icon at bounding box center [773, 510] width 16 height 16
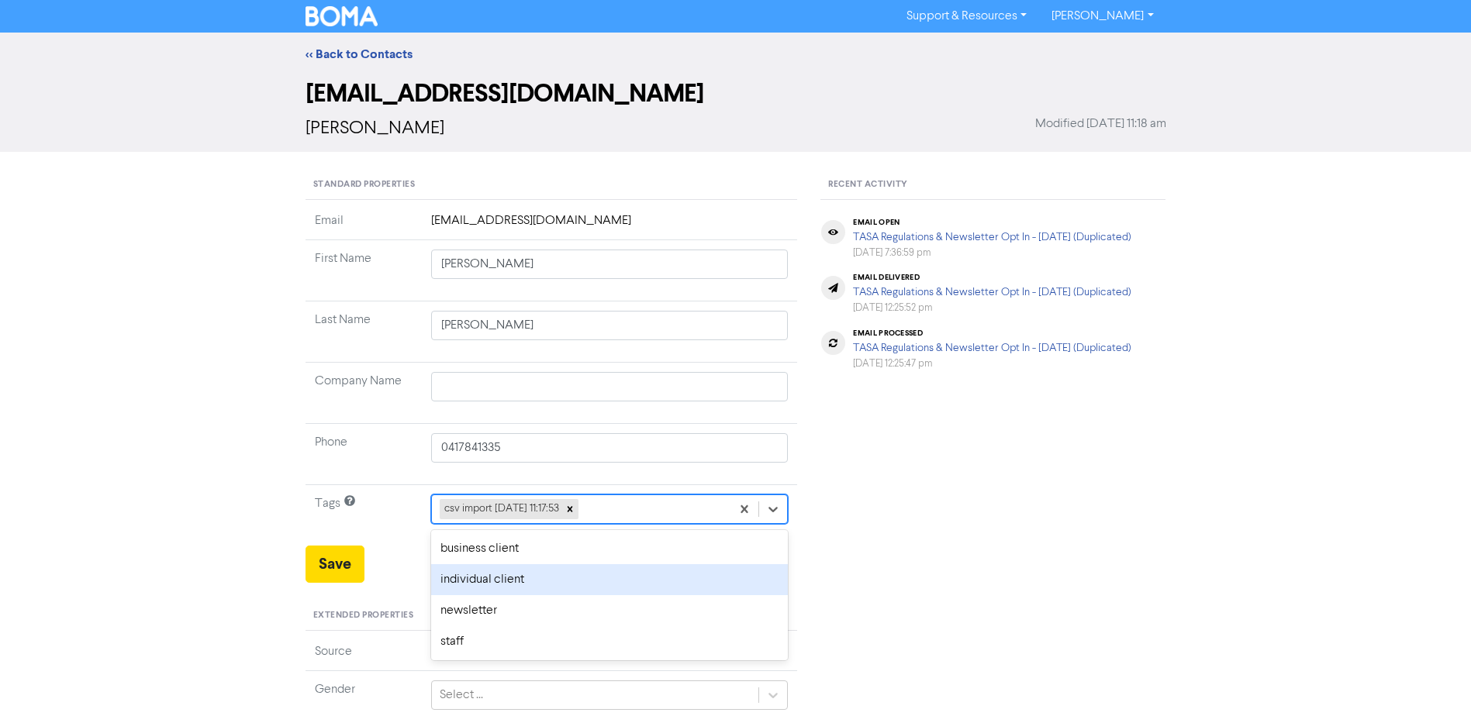
click at [476, 578] on div "individual client" at bounding box center [609, 579] width 357 height 31
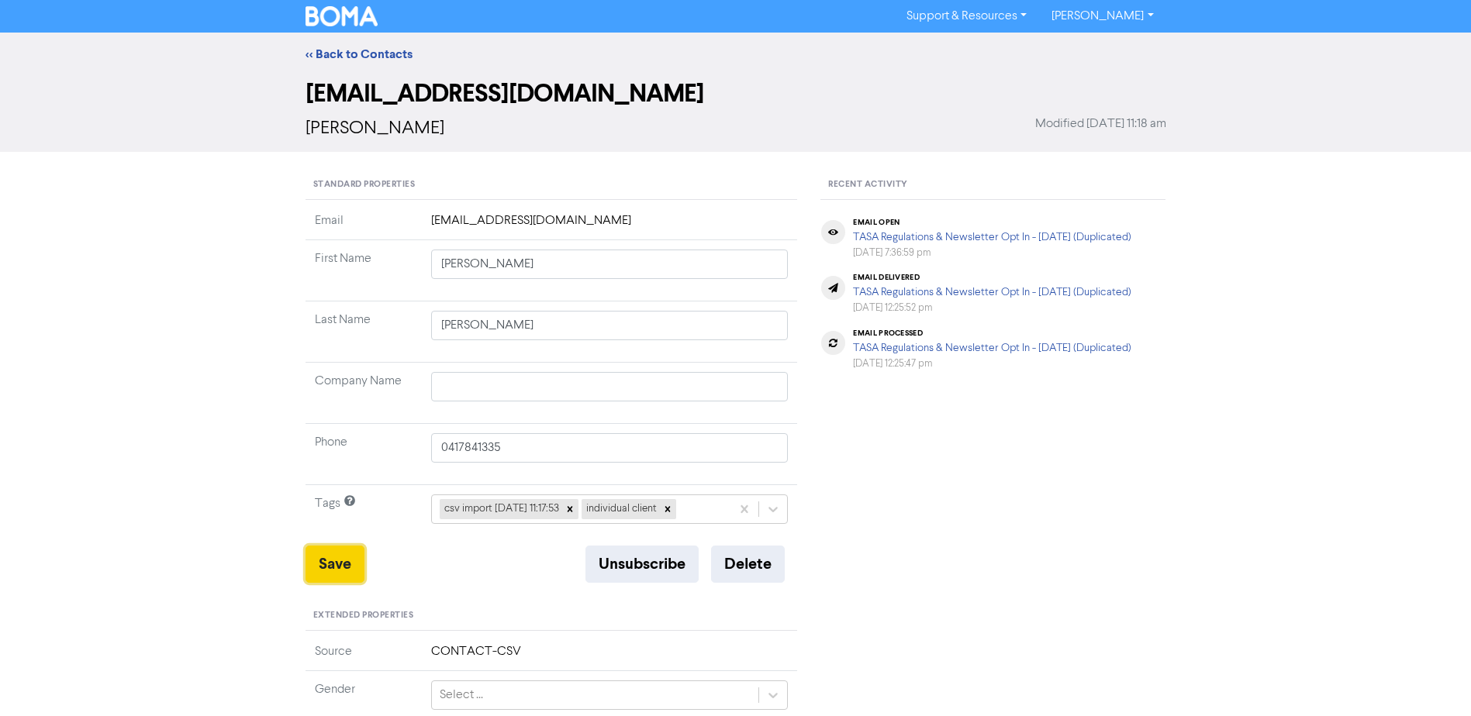
click at [326, 558] on button "Save" at bounding box center [334, 564] width 59 height 37
click at [364, 50] on link "<< Back to Contacts" at bounding box center [358, 55] width 107 height 16
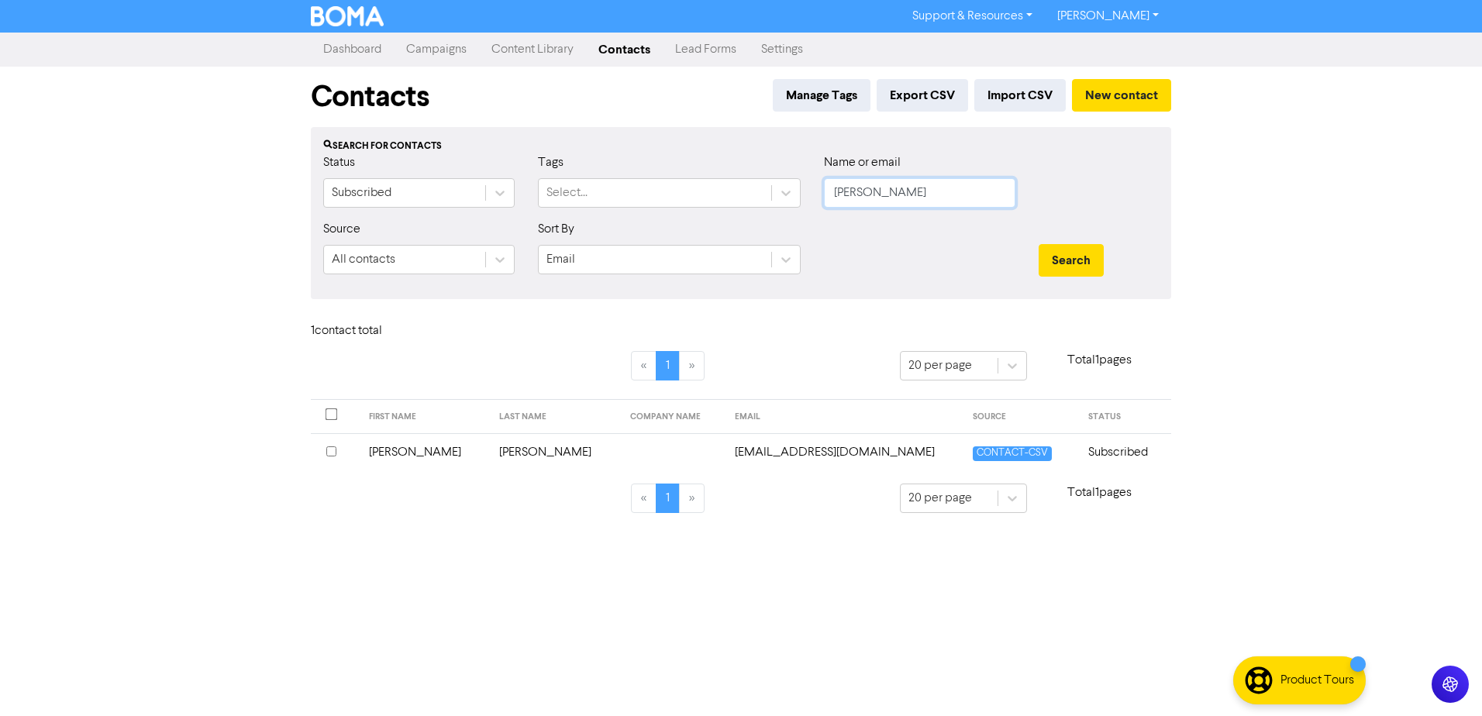
click at [586, 151] on div "Search for contacts Status Subscribed Tags Select... Name or email [PERSON_NAME…" at bounding box center [741, 213] width 860 height 172
click at [1039, 244] on button "Search" at bounding box center [1071, 260] width 65 height 33
click at [410, 450] on td "[PERSON_NAME]" at bounding box center [425, 452] width 131 height 38
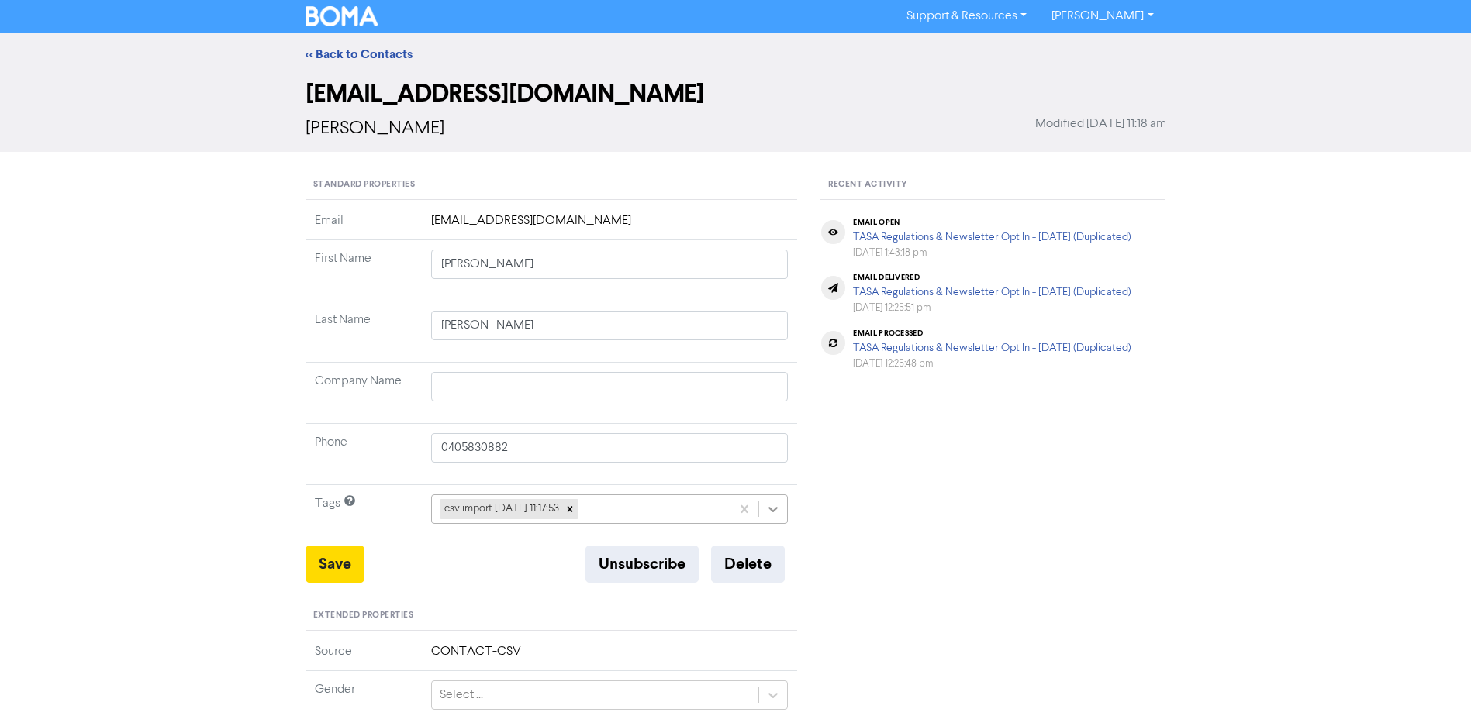
click at [774, 509] on icon at bounding box center [773, 510] width 16 height 16
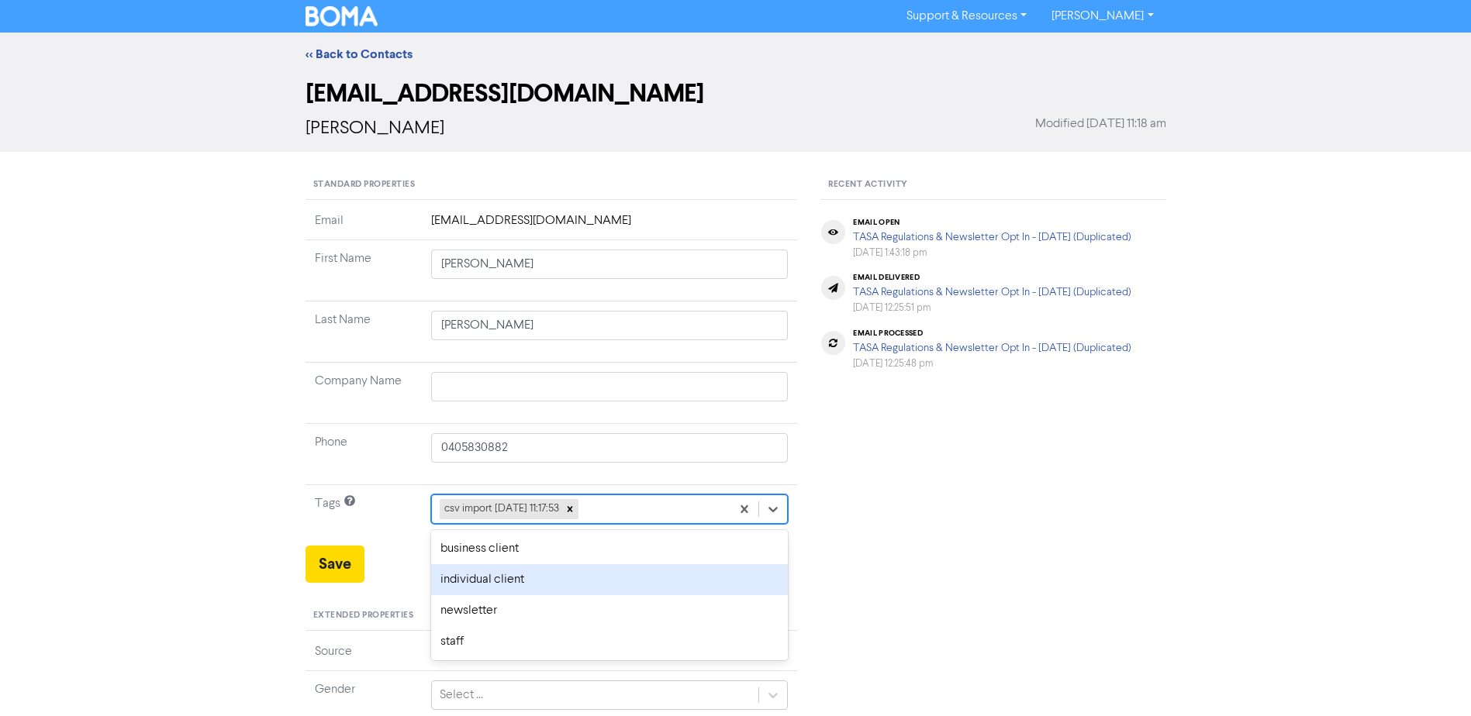
click at [500, 581] on div "individual client" at bounding box center [609, 579] width 357 height 31
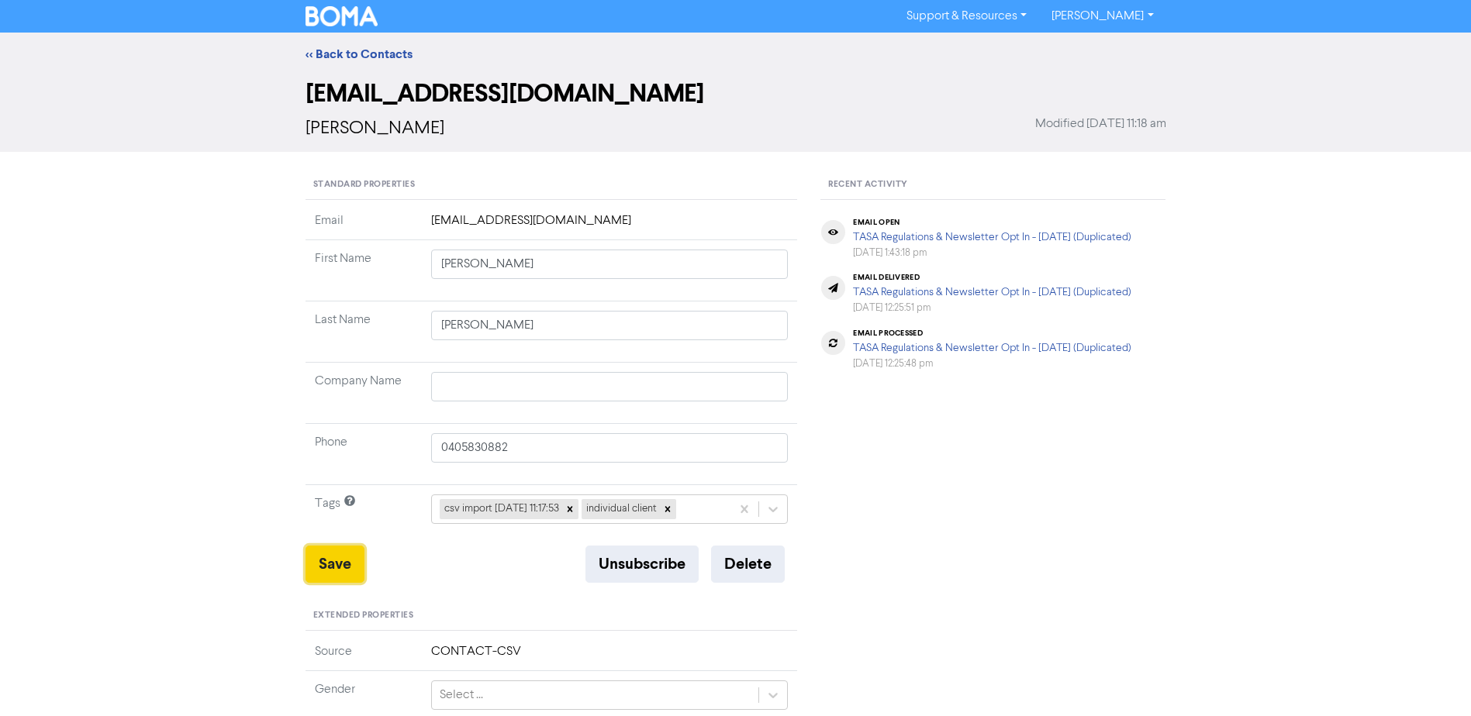
click at [326, 564] on button "Save" at bounding box center [334, 564] width 59 height 37
click at [346, 53] on link "<< Back to Contacts" at bounding box center [358, 55] width 107 height 16
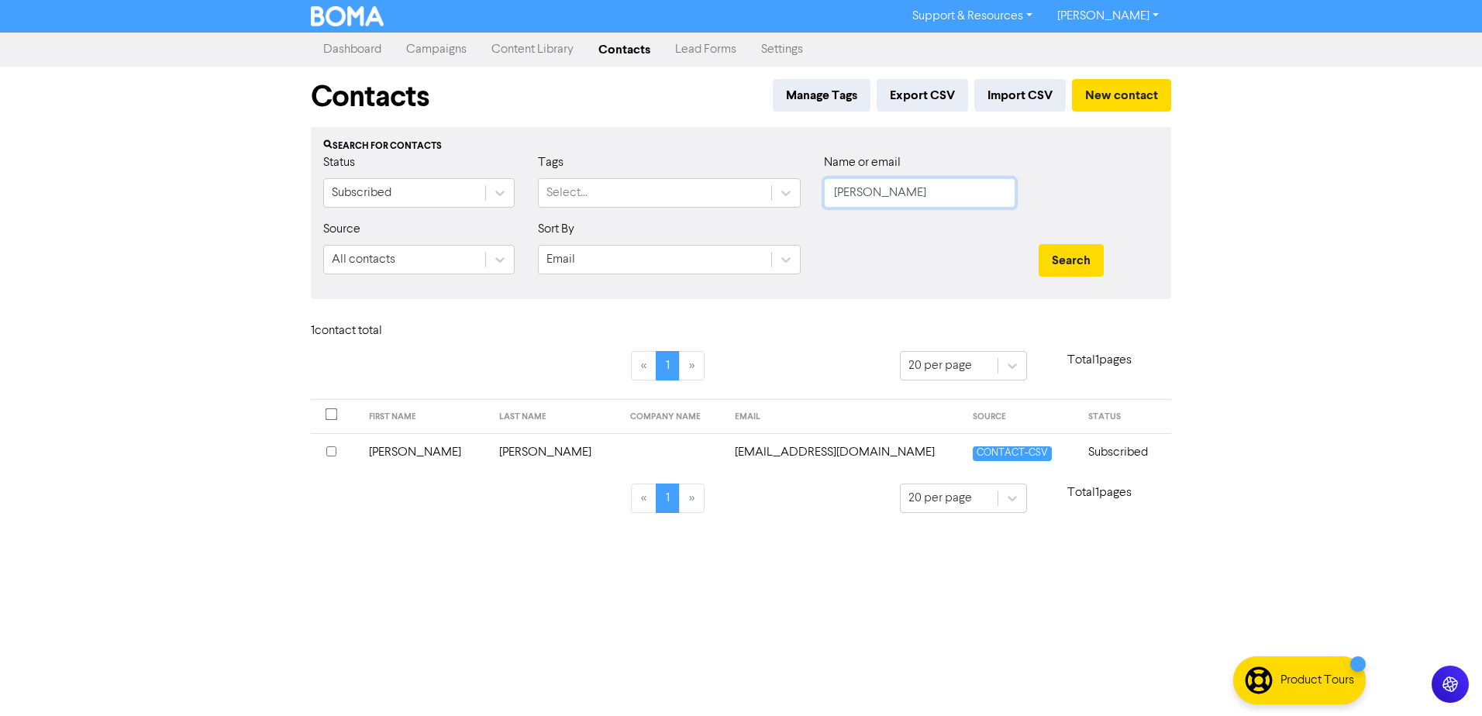
drag, startPoint x: 909, startPoint y: 196, endPoint x: 315, endPoint y: 215, distance: 594.9
click at [543, 205] on div "Status Subscribed Tags Select... Name or email [PERSON_NAME]" at bounding box center [741, 186] width 859 height 67
click at [1039, 244] on button "Search" at bounding box center [1071, 260] width 65 height 33
click at [386, 454] on td "[PERSON_NAME]" at bounding box center [425, 452] width 131 height 38
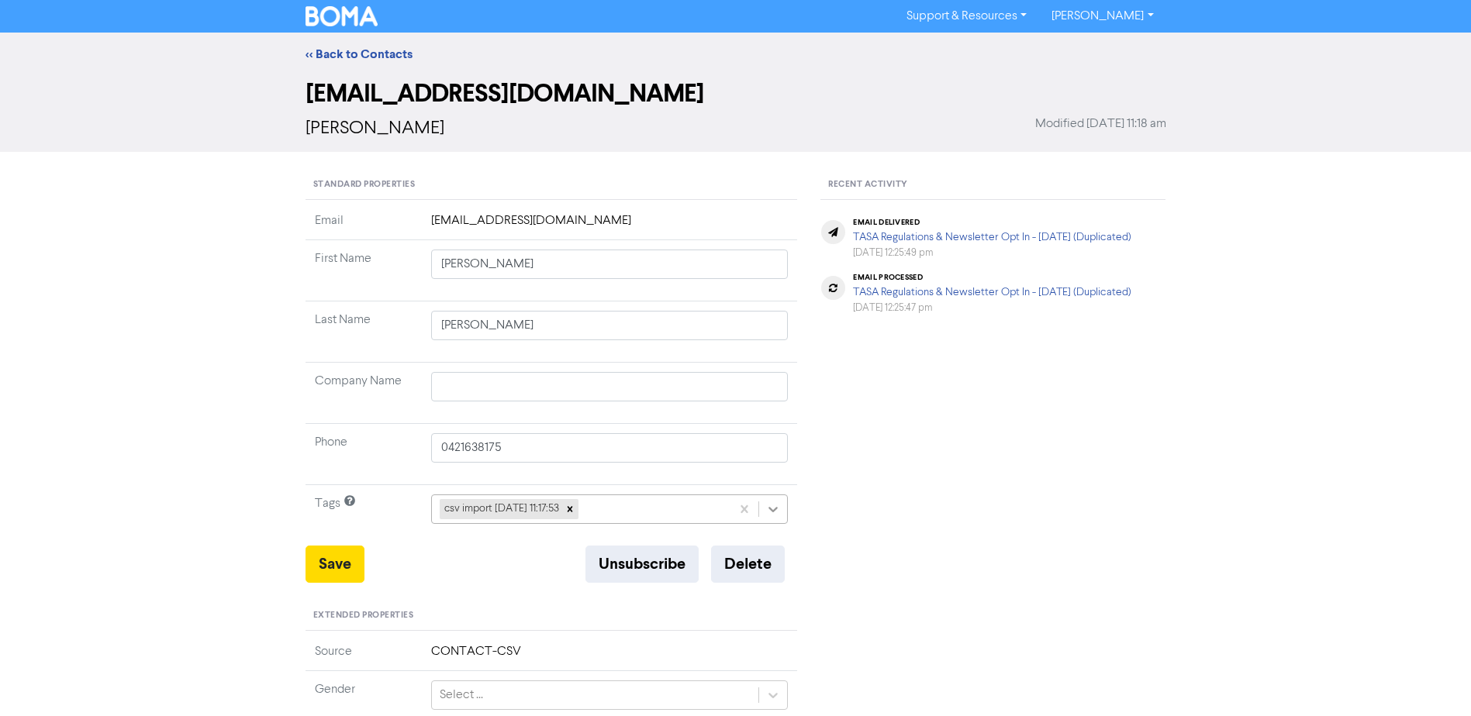
click at [774, 512] on icon at bounding box center [773, 509] width 9 height 5
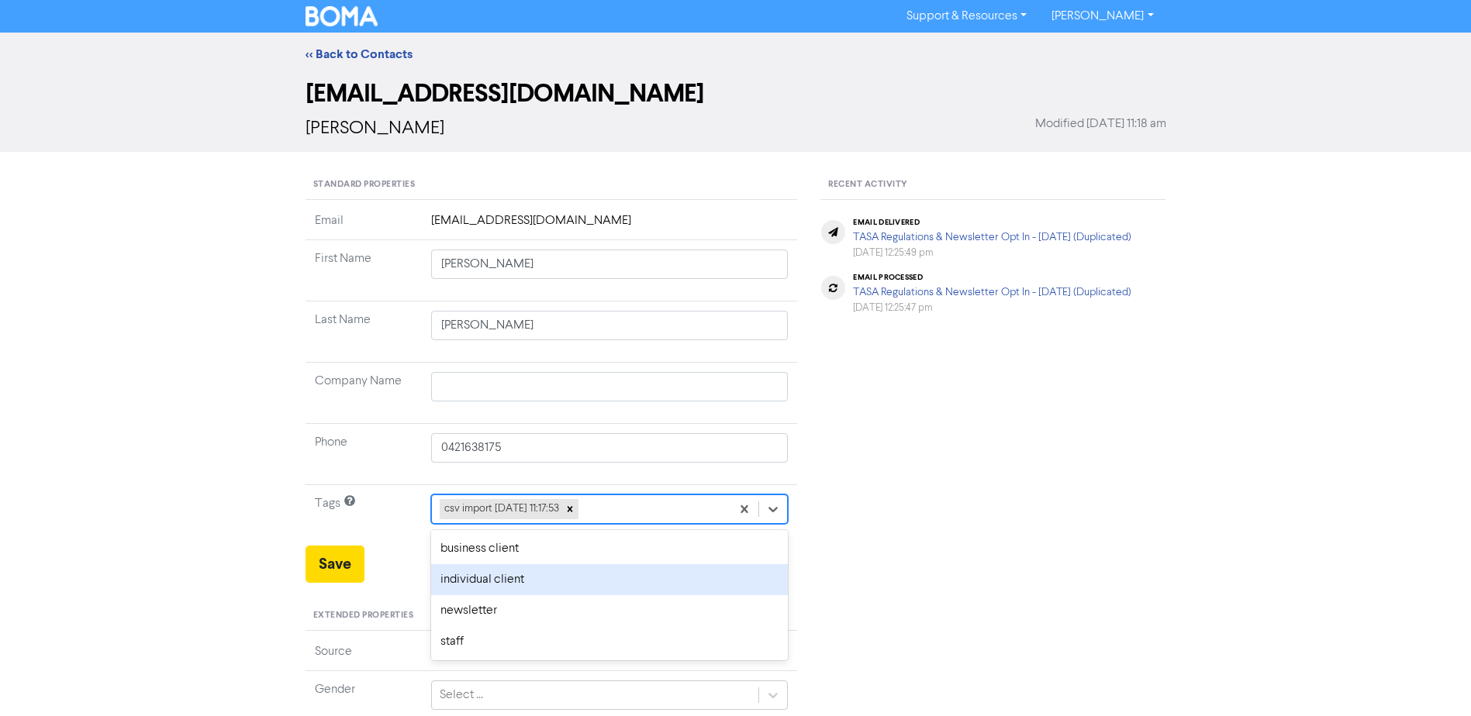
click at [525, 577] on div "individual client" at bounding box center [609, 579] width 357 height 31
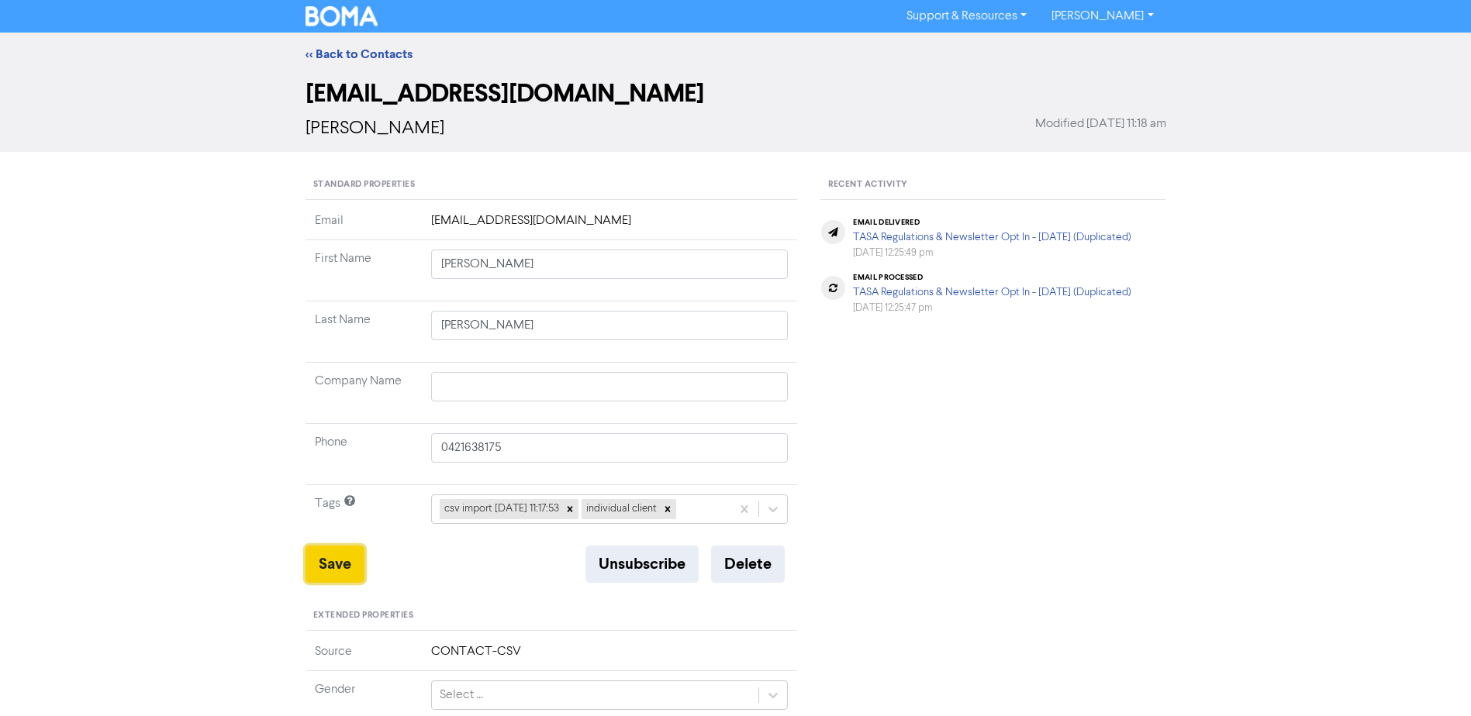
click at [325, 559] on button "Save" at bounding box center [334, 564] width 59 height 37
click at [343, 50] on link "<< Back to Contacts" at bounding box center [358, 55] width 107 height 16
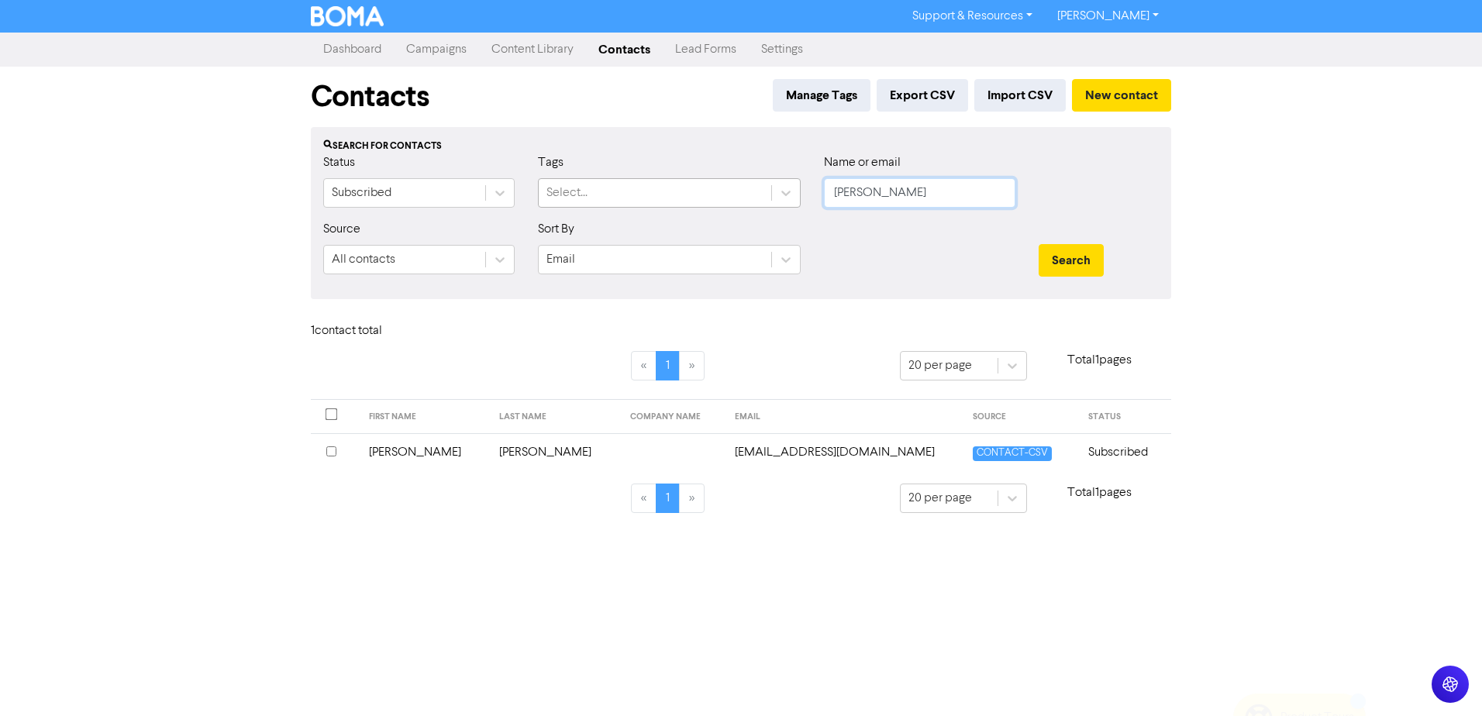
drag, startPoint x: 868, startPoint y: 191, endPoint x: 682, endPoint y: 205, distance: 186.5
click at [733, 196] on div "Status Subscribed Tags Select... Name or email [PERSON_NAME]" at bounding box center [741, 186] width 859 height 67
click at [1039, 244] on button "Search" at bounding box center [1071, 260] width 65 height 33
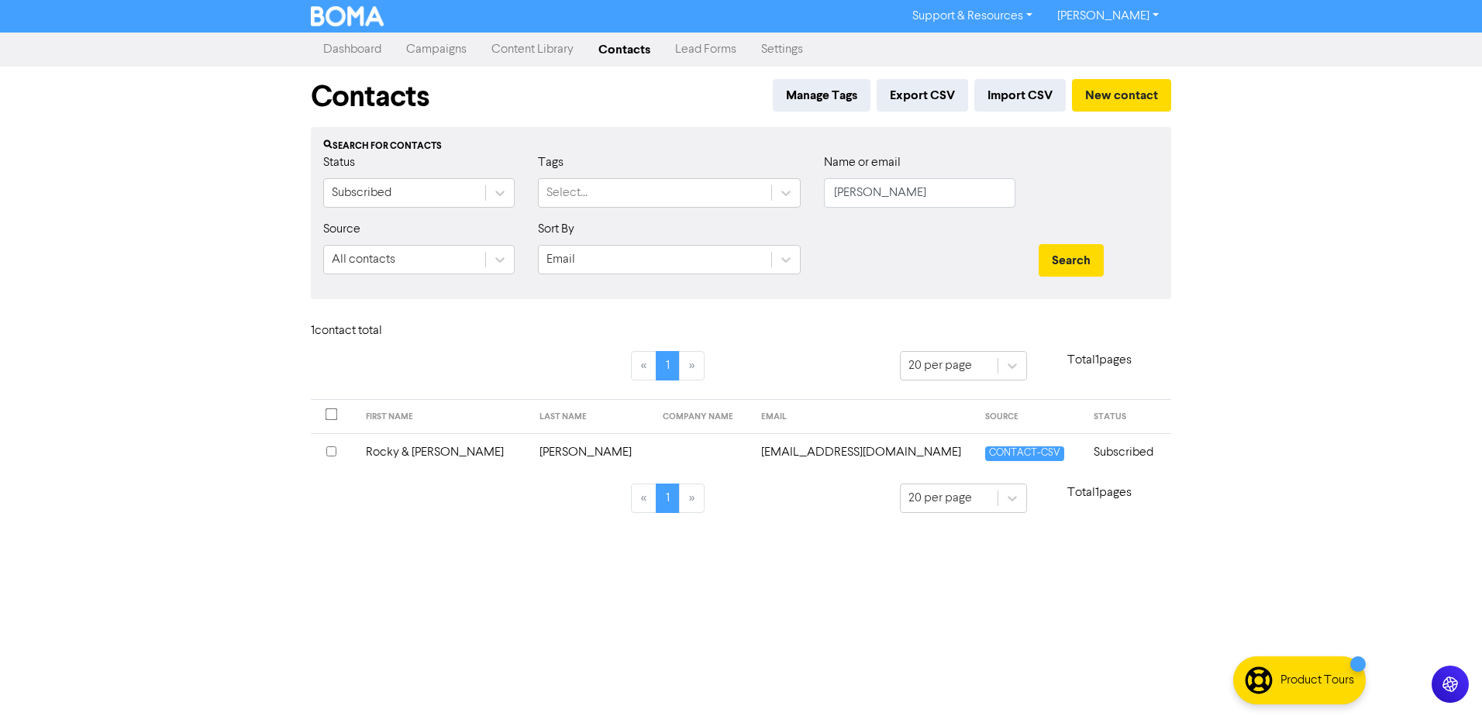
click at [436, 448] on td "Rocky & [PERSON_NAME]" at bounding box center [444, 452] width 174 height 38
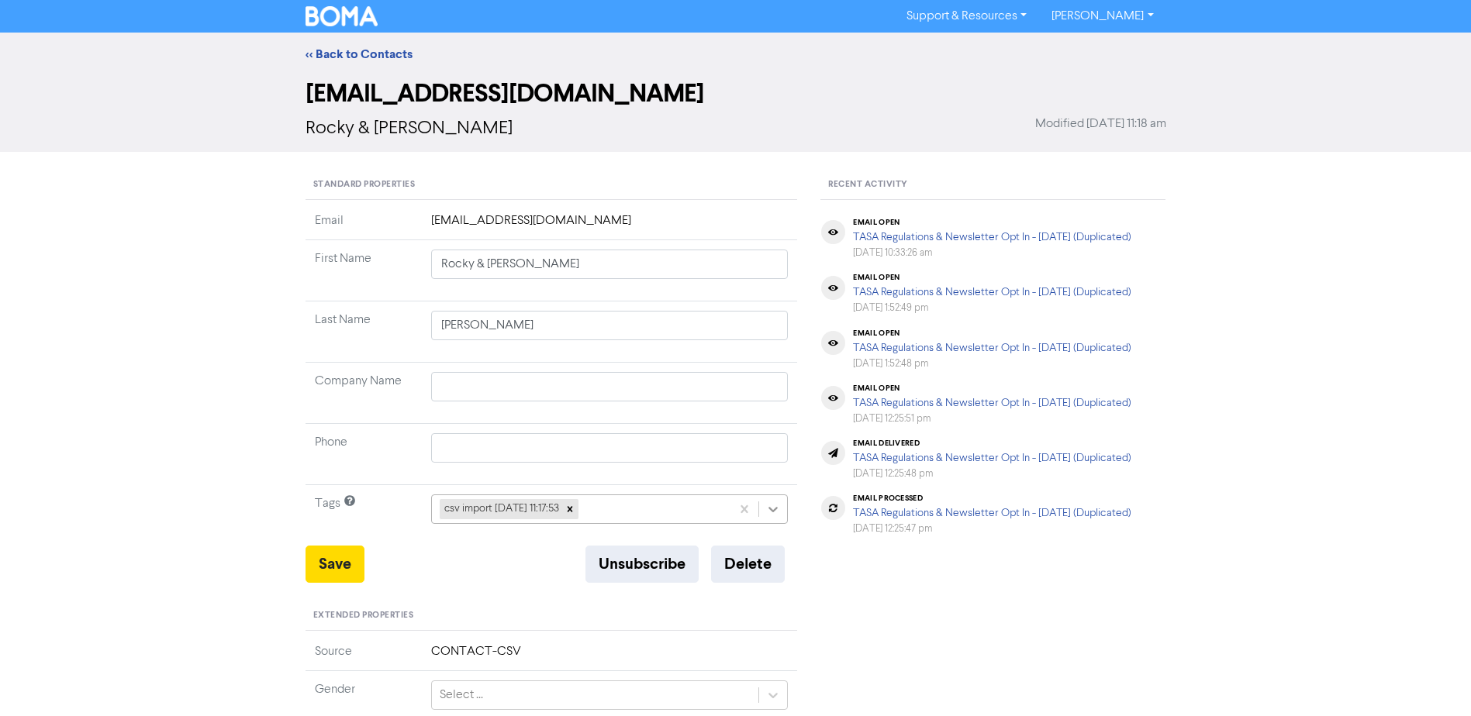
click at [766, 507] on icon at bounding box center [773, 510] width 16 height 16
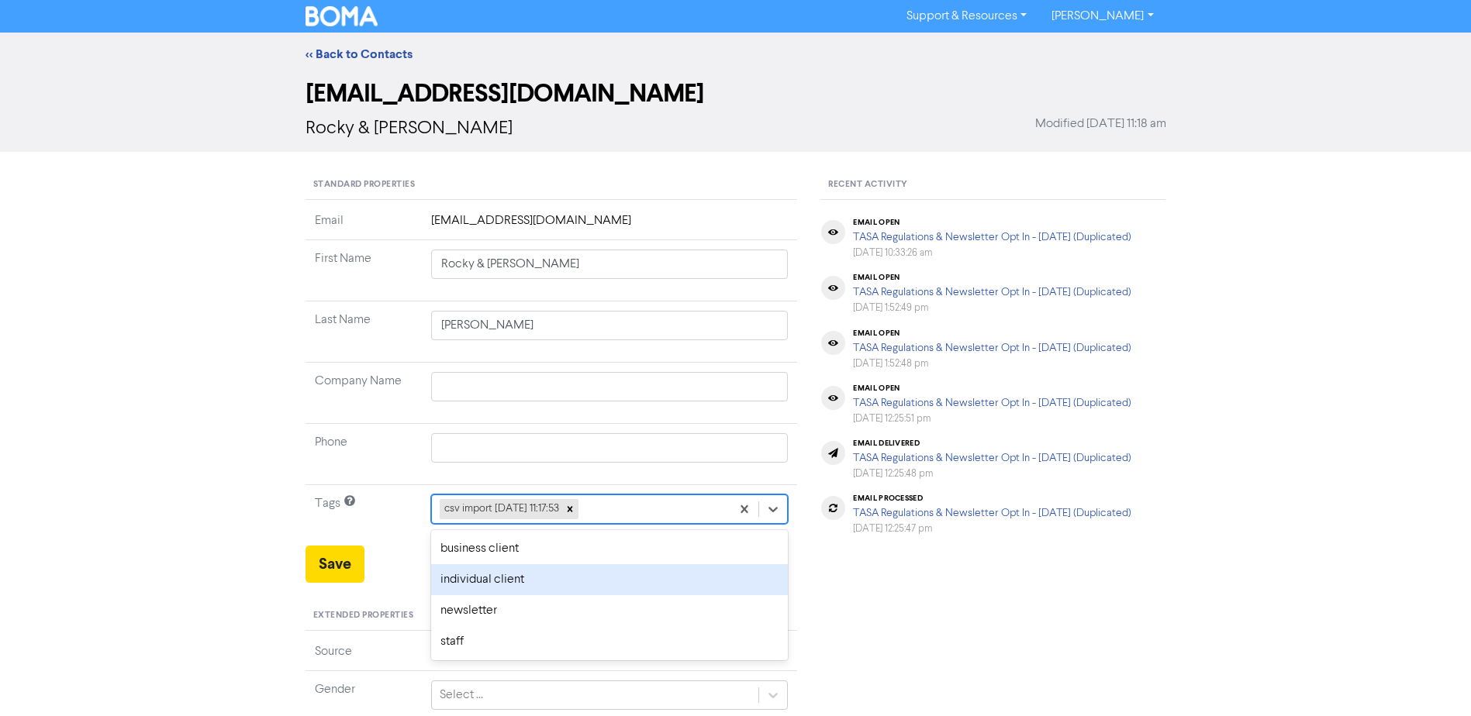
click at [537, 571] on div "individual client" at bounding box center [609, 579] width 357 height 31
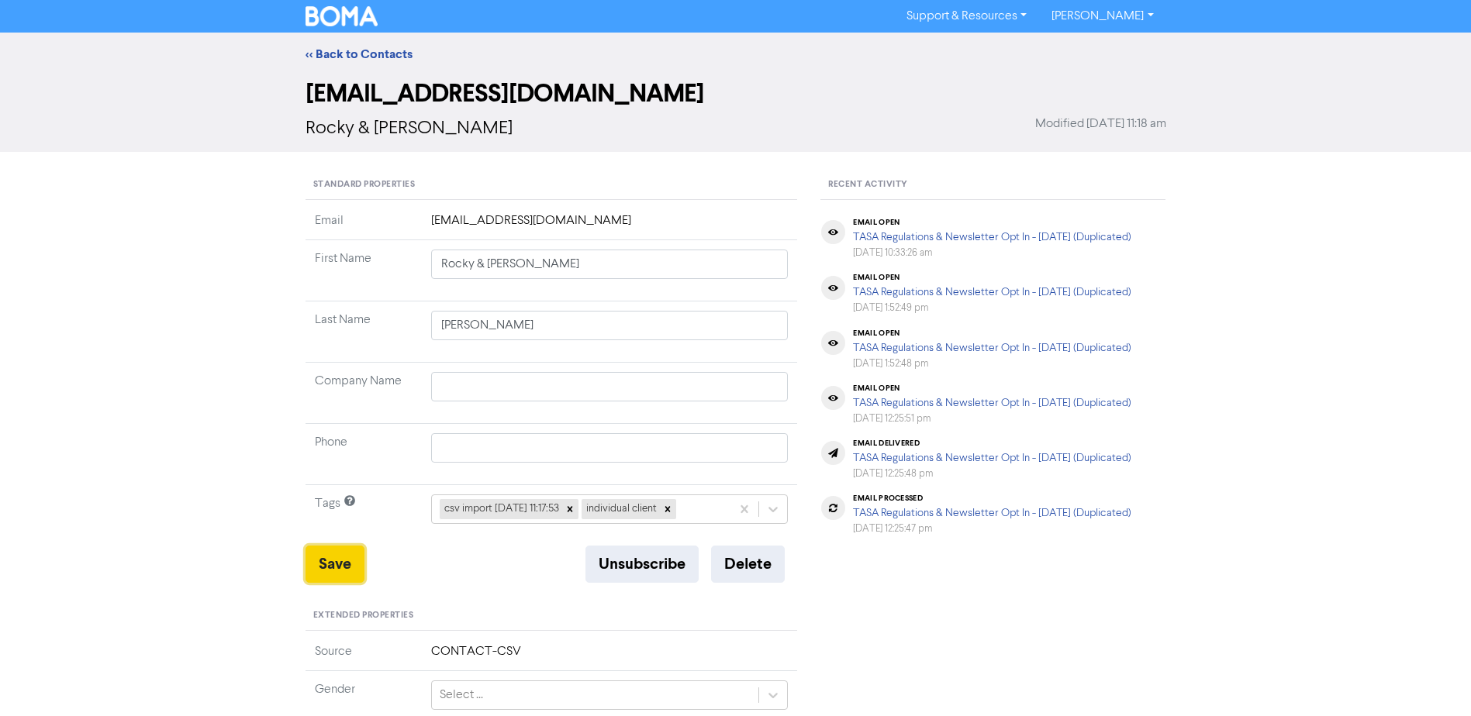
click at [320, 570] on button "Save" at bounding box center [334, 564] width 59 height 37
click at [375, 57] on link "<< Back to Contacts" at bounding box center [358, 55] width 107 height 16
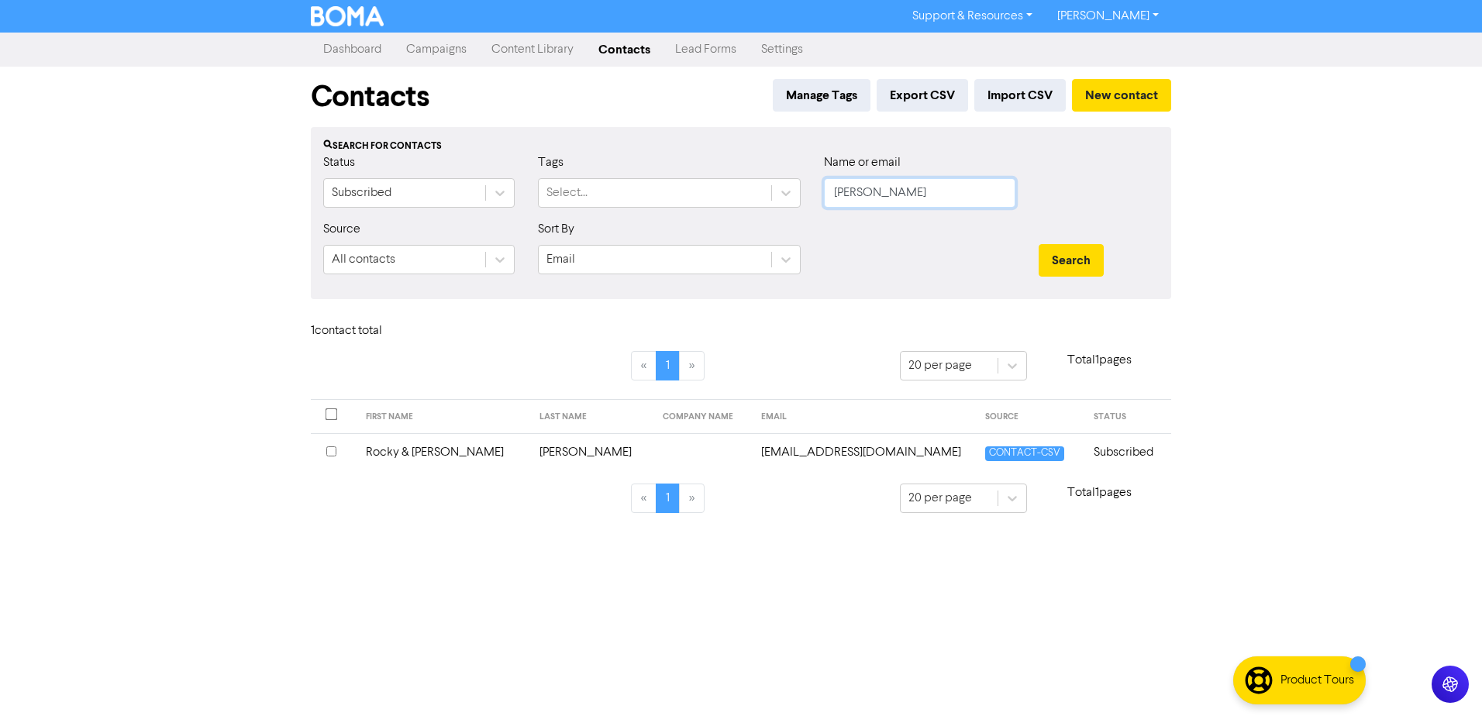
drag, startPoint x: 907, startPoint y: 186, endPoint x: 886, endPoint y: 199, distance: 24.7
click at [902, 191] on input "[PERSON_NAME]" at bounding box center [919, 192] width 191 height 29
click at [1039, 244] on button "Search" at bounding box center [1071, 260] width 65 height 33
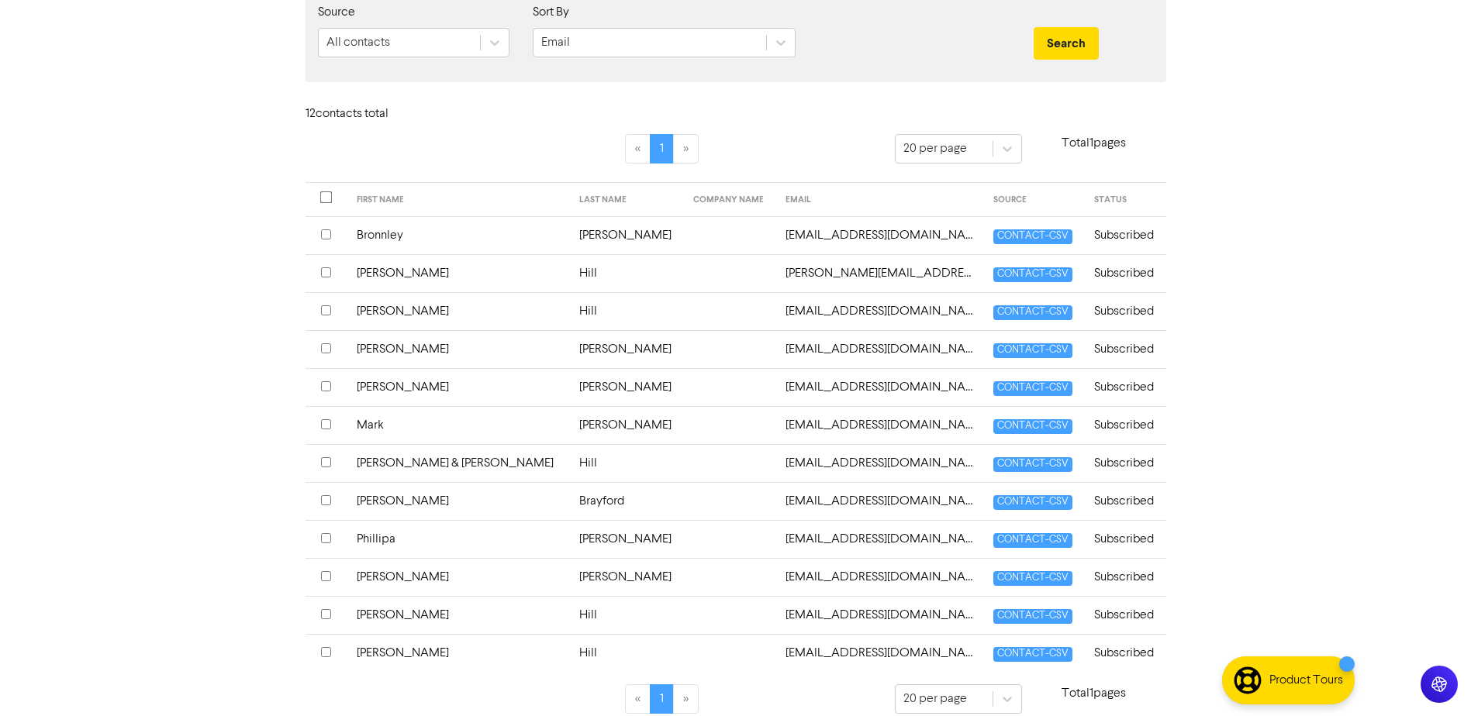
scroll to position [233, 0]
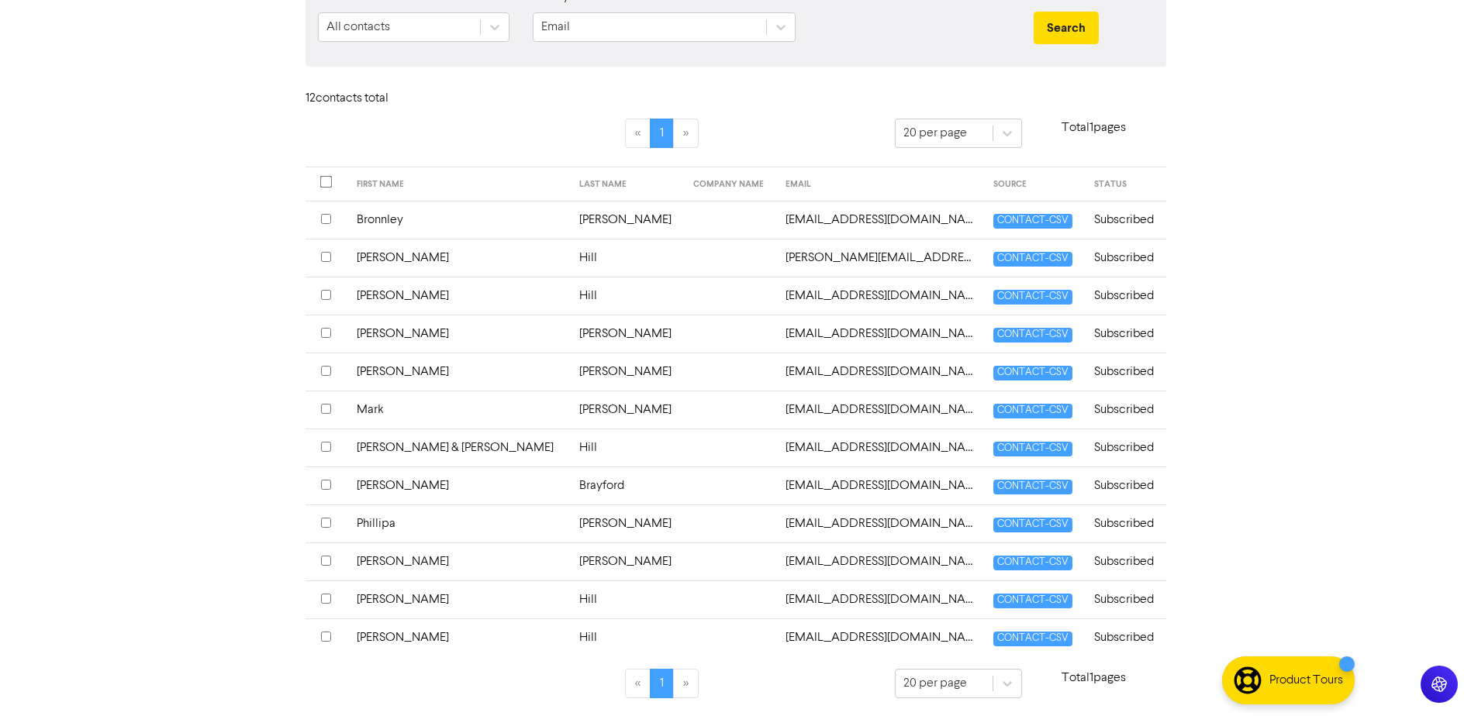
click at [394, 445] on td "[PERSON_NAME] & [PERSON_NAME]" at bounding box center [458, 448] width 222 height 38
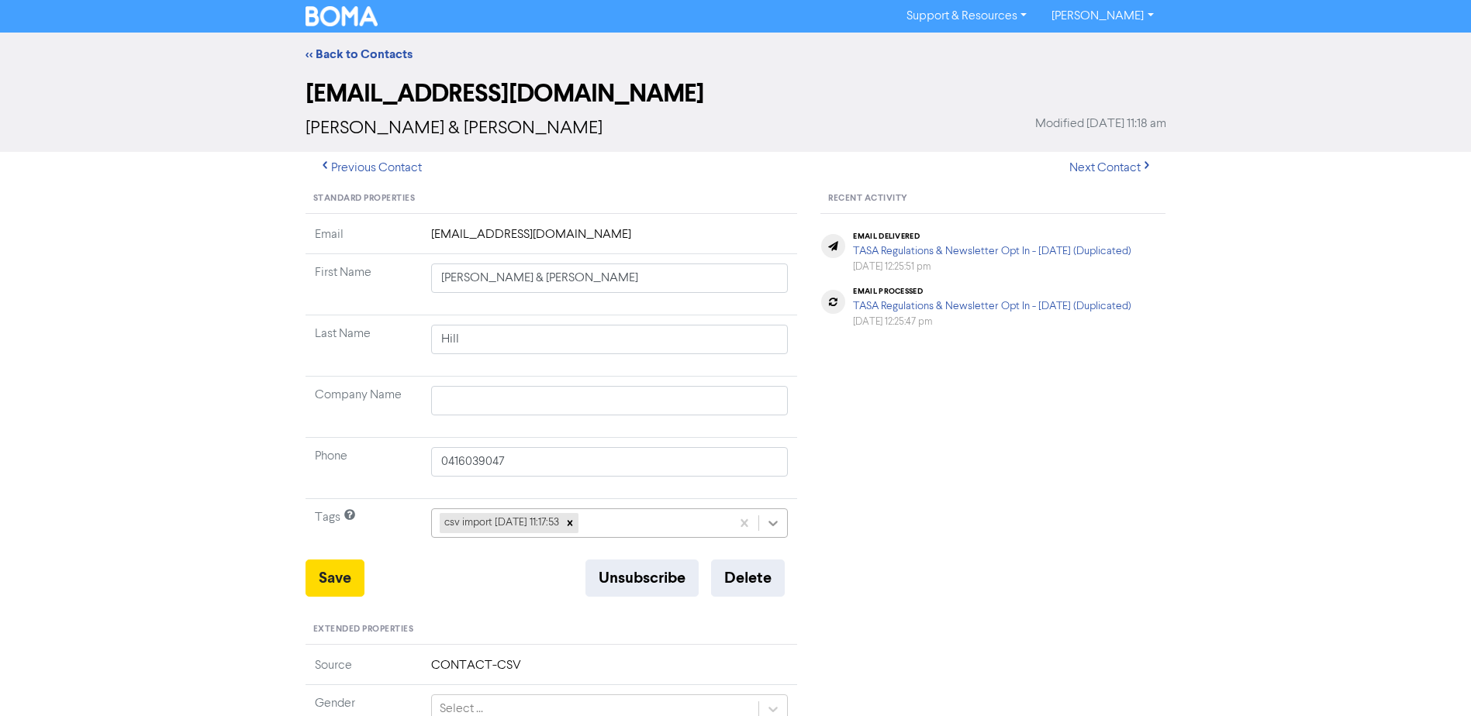
click at [780, 525] on icon at bounding box center [773, 524] width 16 height 16
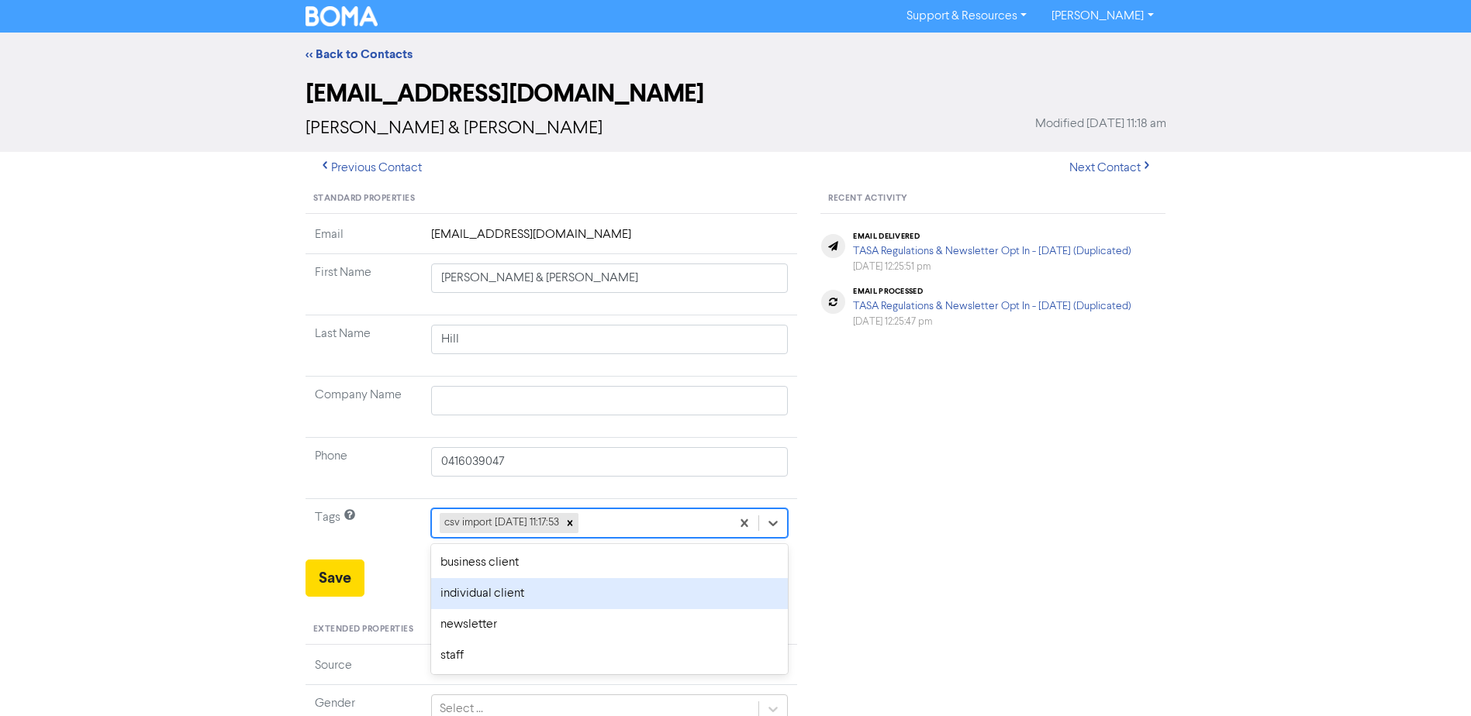
click at [492, 589] on div "individual client" at bounding box center [609, 593] width 357 height 31
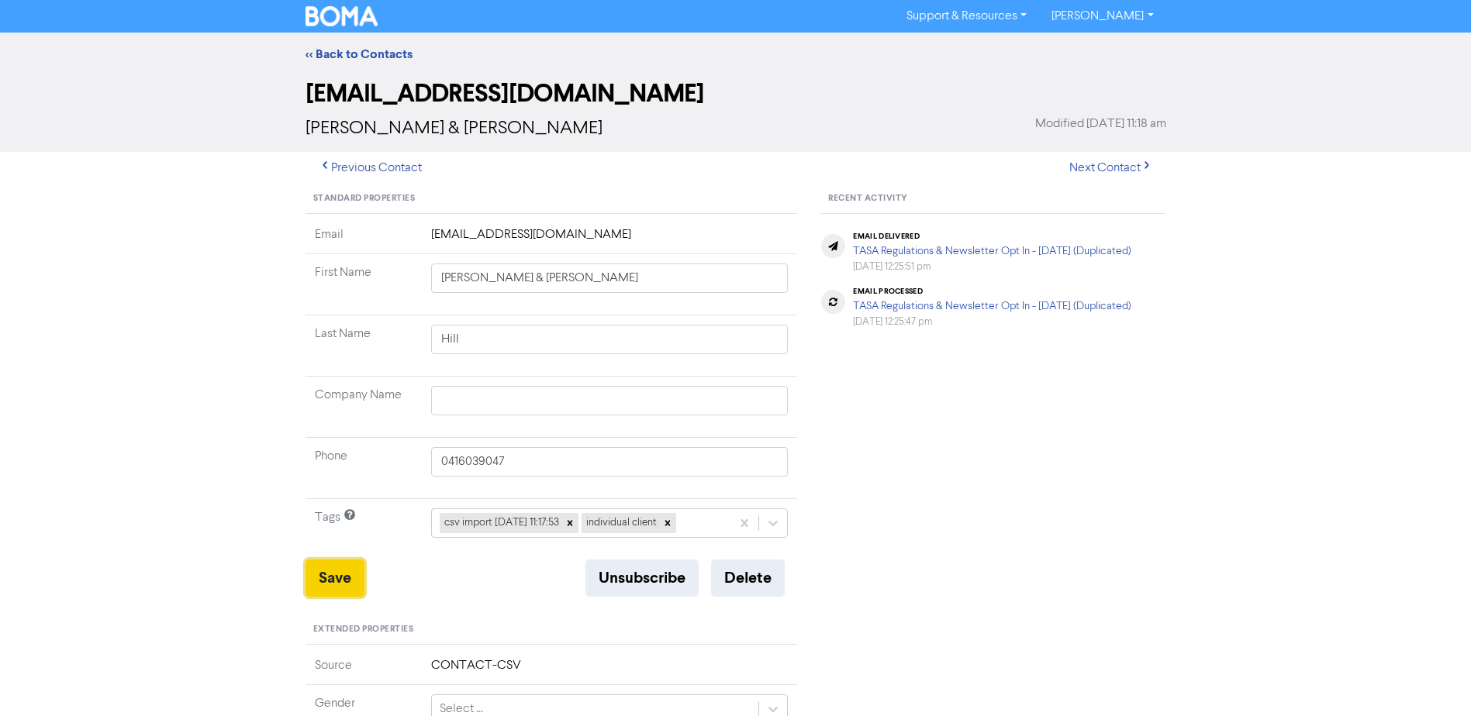
click at [326, 573] on button "Save" at bounding box center [334, 578] width 59 height 37
click at [351, 54] on link "<< Back to Contacts" at bounding box center [358, 55] width 107 height 16
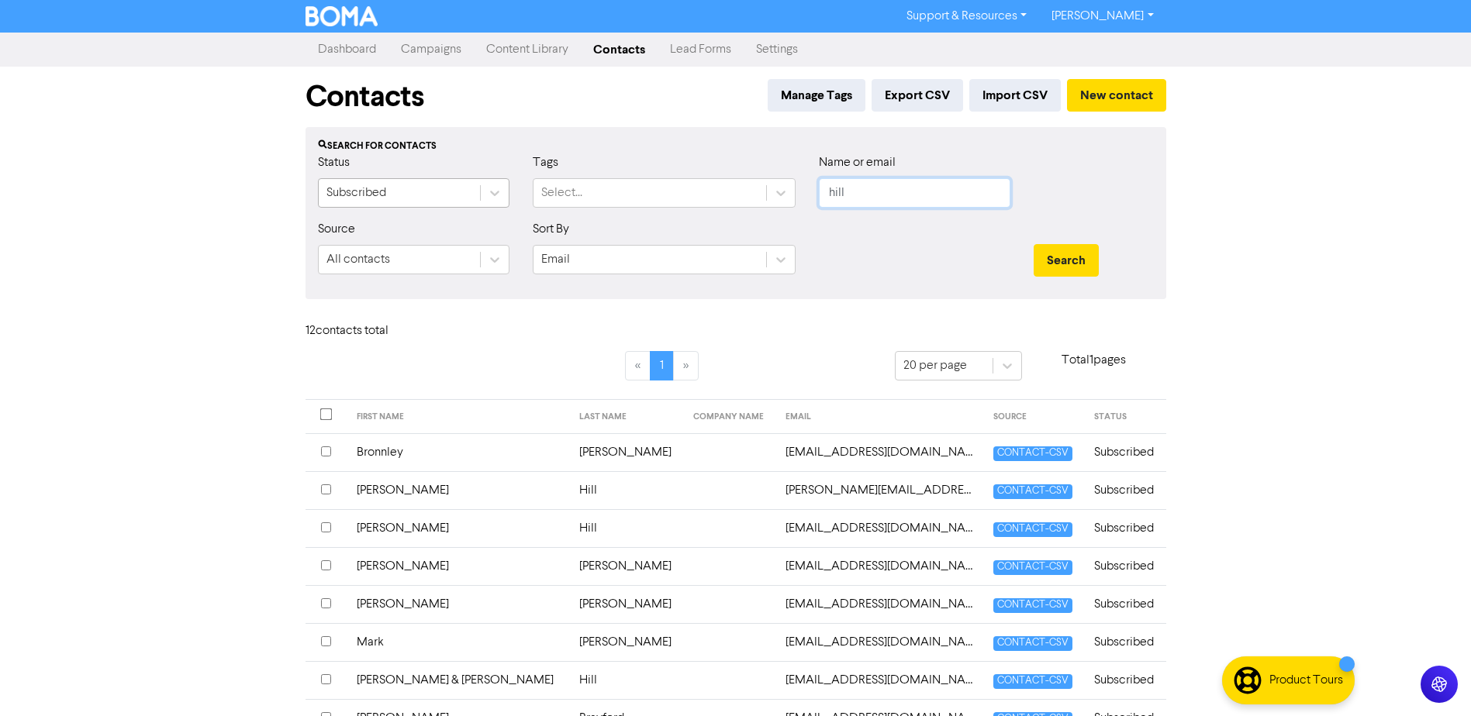
drag, startPoint x: 849, startPoint y: 195, endPoint x: 451, endPoint y: 197, distance: 397.7
click at [648, 195] on div "Status Subscribed Tags Select... Name or email hill" at bounding box center [735, 186] width 859 height 67
click at [1033, 244] on button "Search" at bounding box center [1065, 260] width 65 height 33
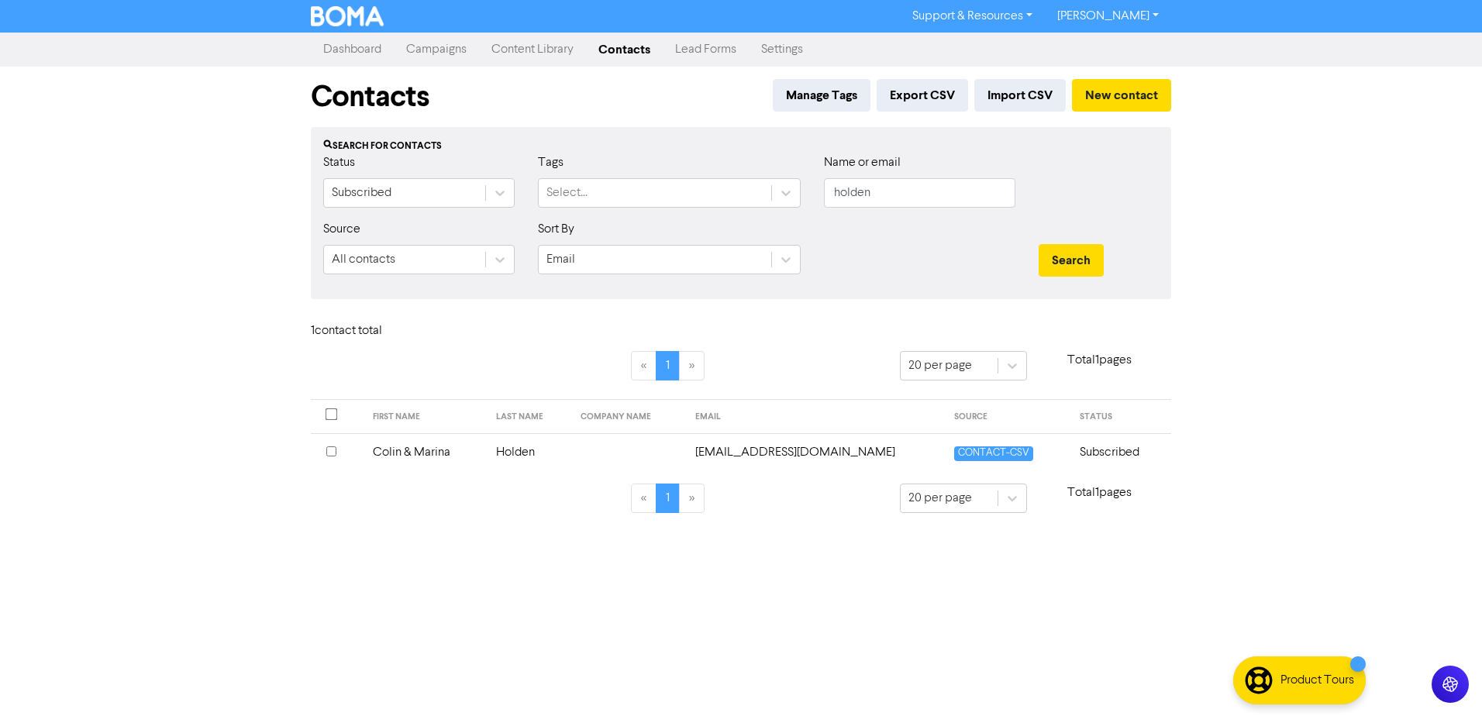
click at [431, 454] on td "Colin & Marina" at bounding box center [425, 452] width 123 height 38
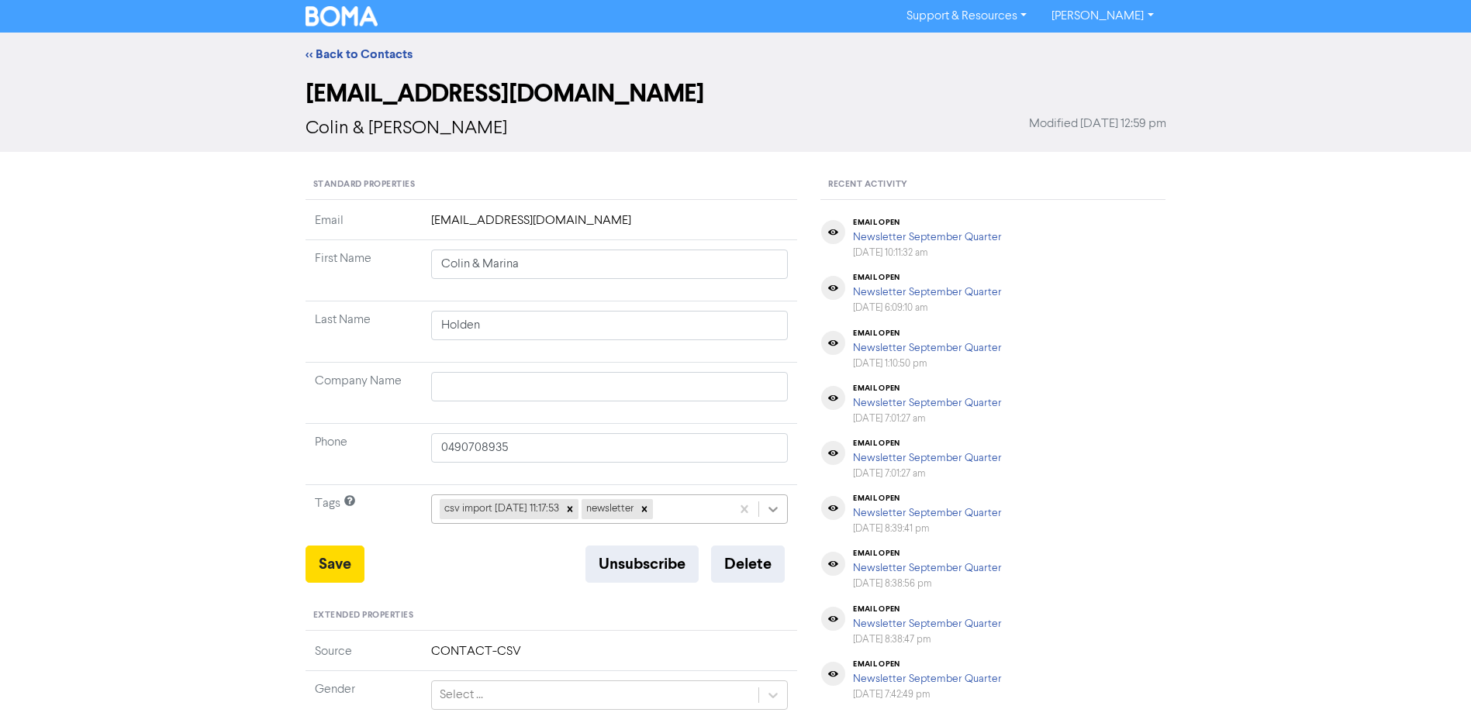
click at [774, 511] on icon at bounding box center [773, 509] width 9 height 5
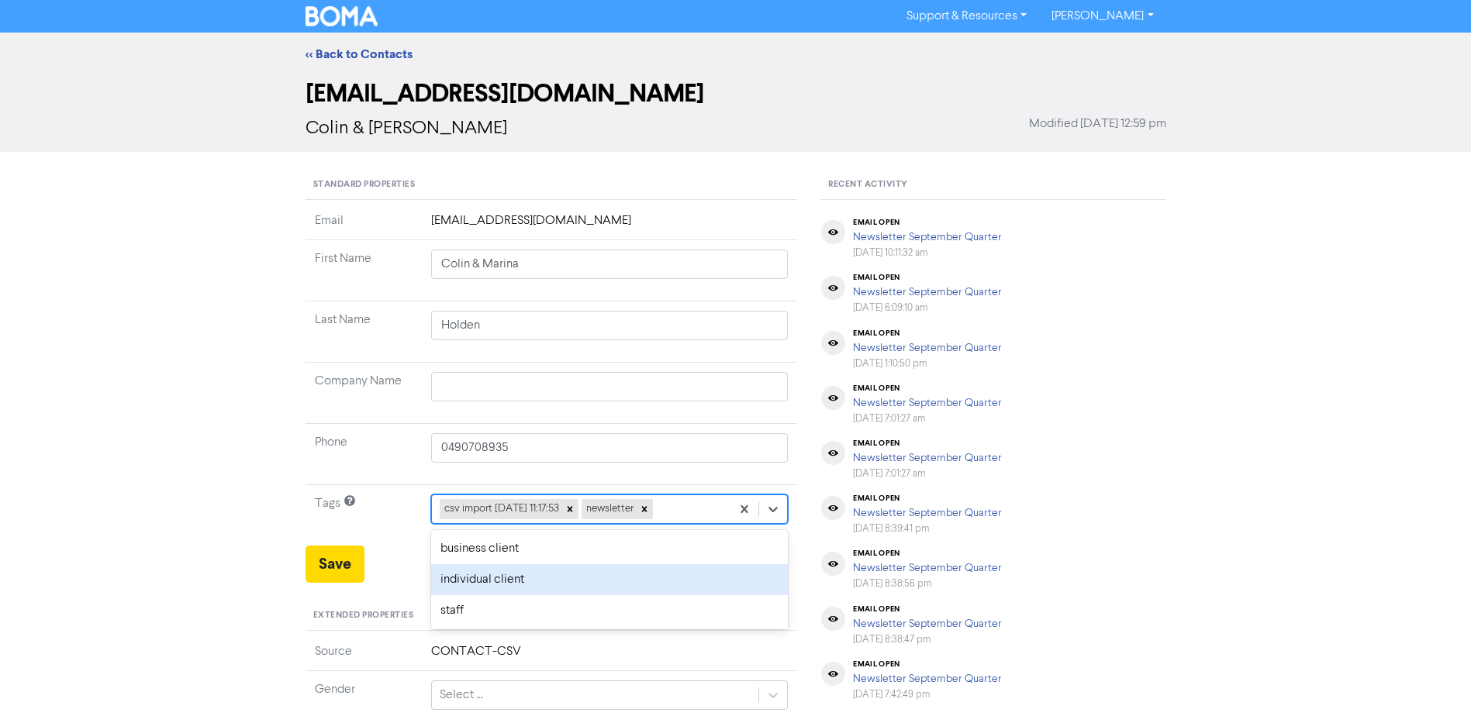
click at [564, 567] on div "individual client" at bounding box center [609, 579] width 357 height 31
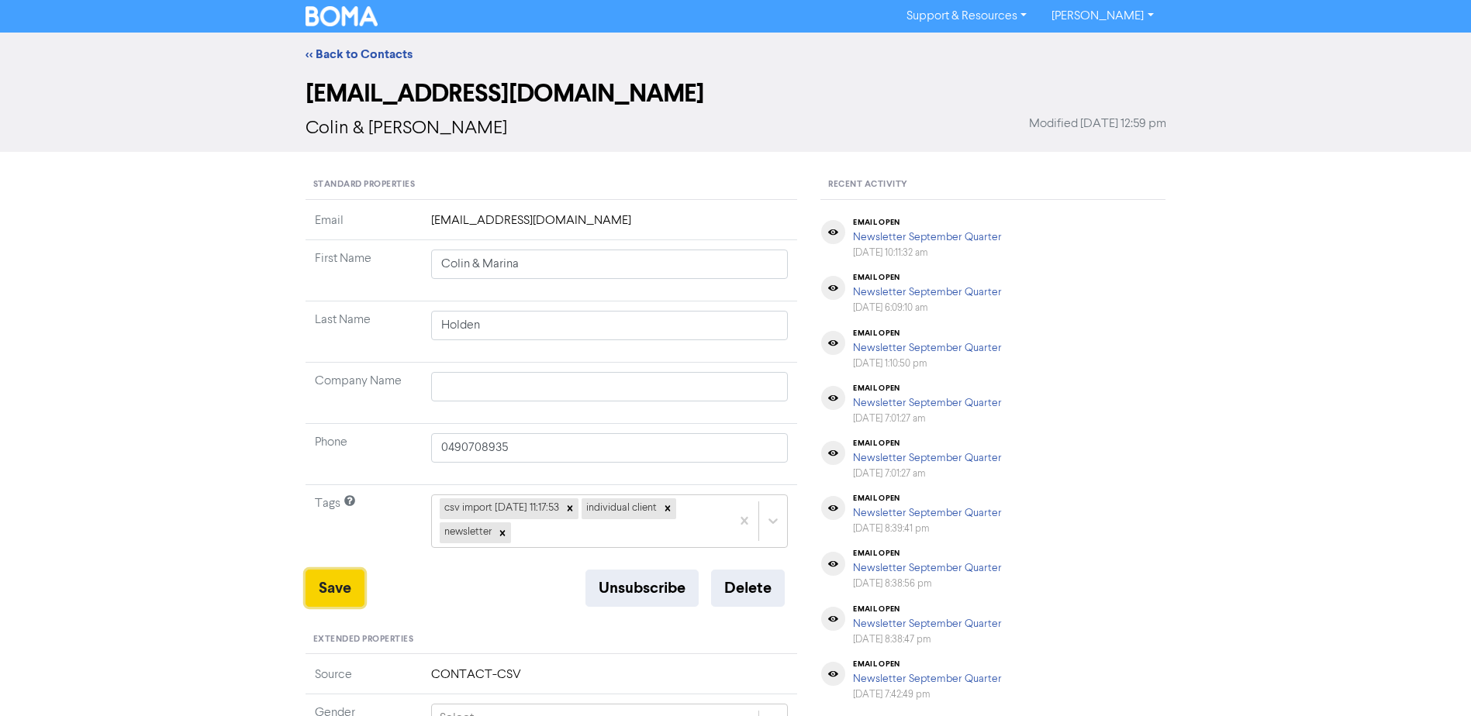
click at [322, 585] on button "Save" at bounding box center [334, 588] width 59 height 37
click at [345, 52] on link "<< Back to Contacts" at bounding box center [358, 55] width 107 height 16
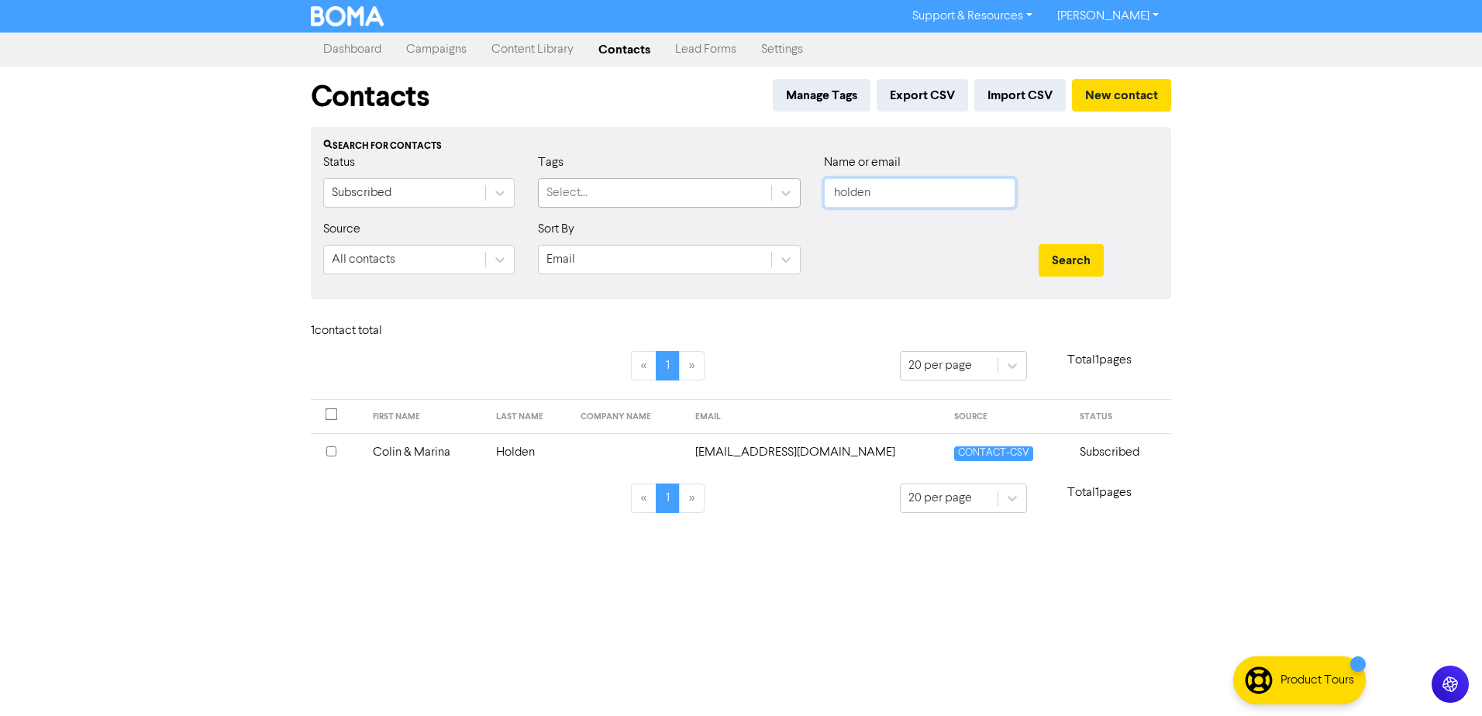
drag, startPoint x: 901, startPoint y: 182, endPoint x: 678, endPoint y: 198, distance: 223.8
click at [716, 212] on div "Status Subscribed Tags Select... Name or email holden" at bounding box center [741, 186] width 859 height 67
click at [1039, 244] on button "Search" at bounding box center [1071, 260] width 65 height 33
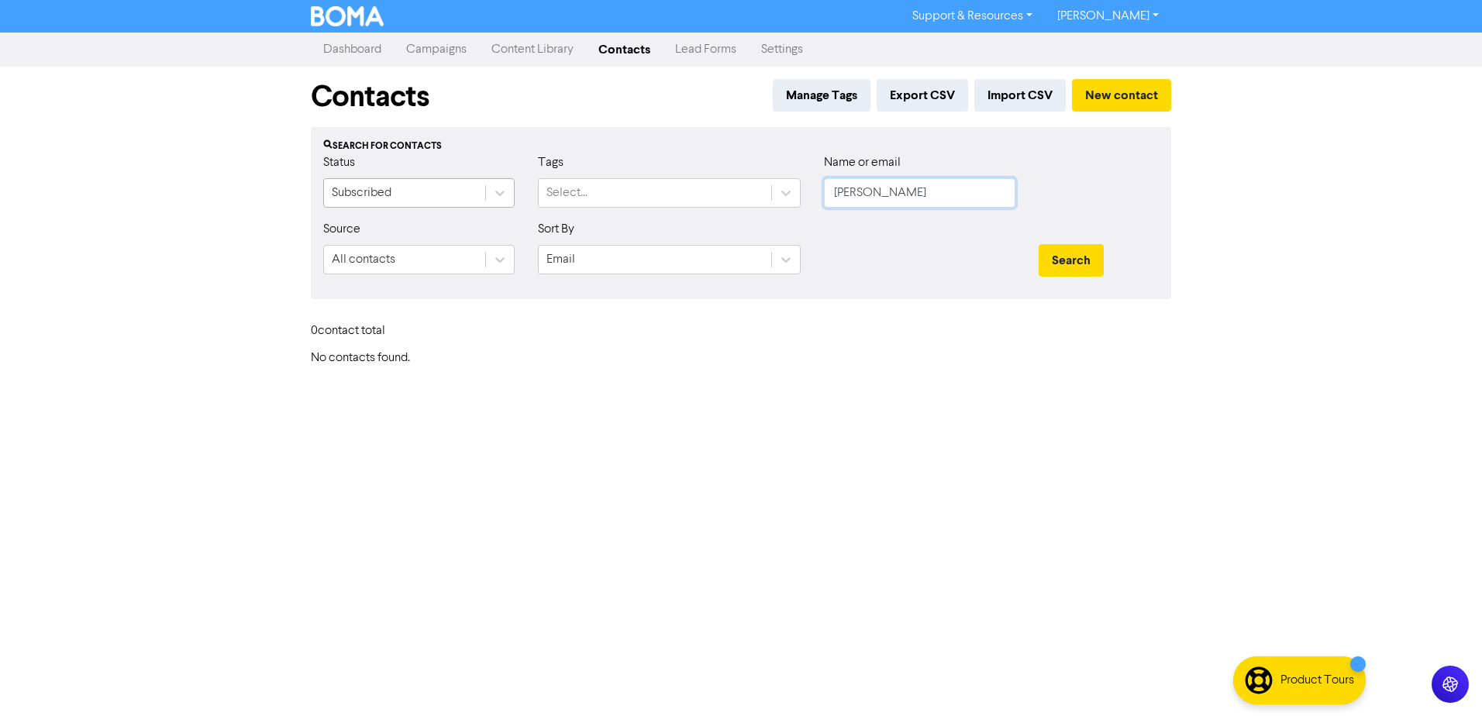
drag, startPoint x: 949, startPoint y: 197, endPoint x: 349, endPoint y: 198, distance: 600.0
click at [368, 198] on div "Status Subscribed Tags Select... Name or email [PERSON_NAME]" at bounding box center [741, 186] width 859 height 67
click at [1039, 244] on button "Search" at bounding box center [1071, 260] width 65 height 33
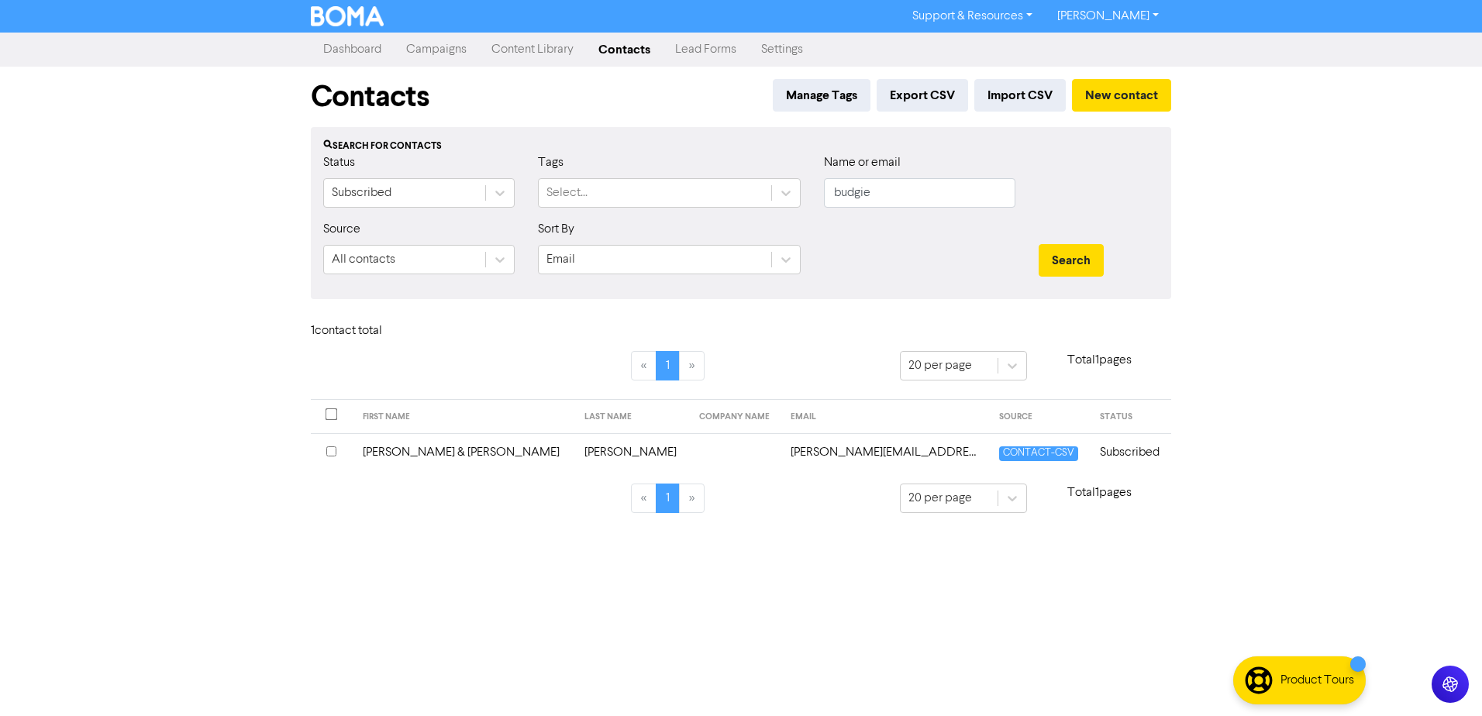
click at [431, 449] on td "[PERSON_NAME] & [PERSON_NAME]" at bounding box center [465, 452] width 222 height 38
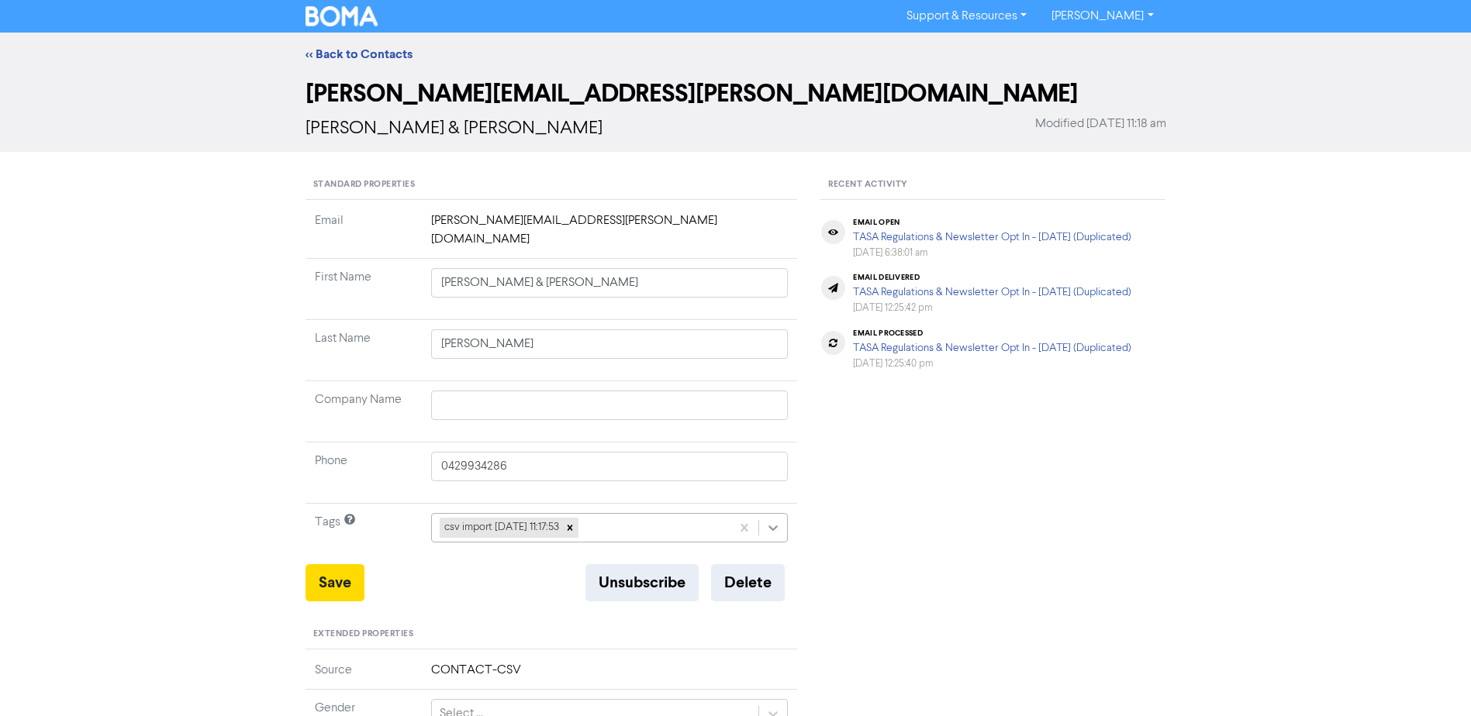
click at [771, 520] on icon at bounding box center [773, 528] width 16 height 16
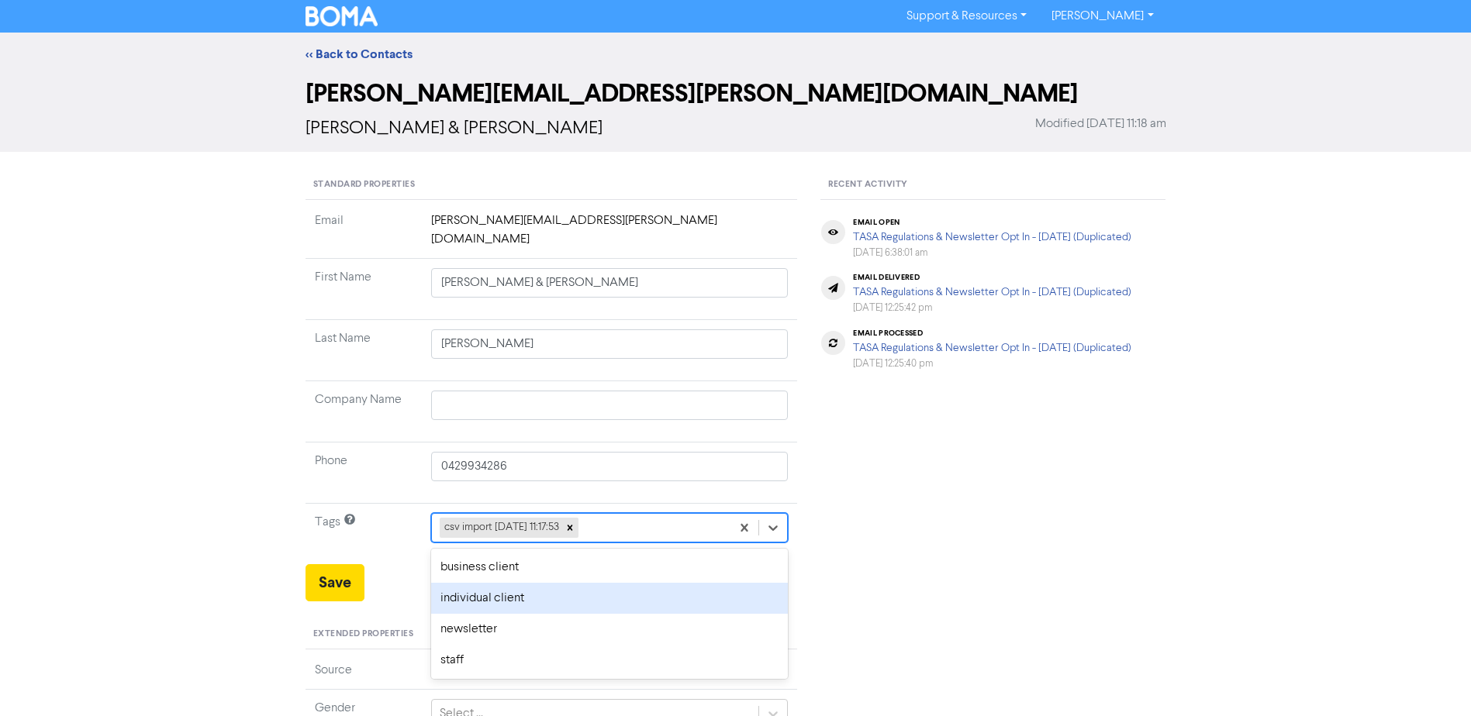
click at [523, 584] on div "individual client" at bounding box center [609, 598] width 357 height 31
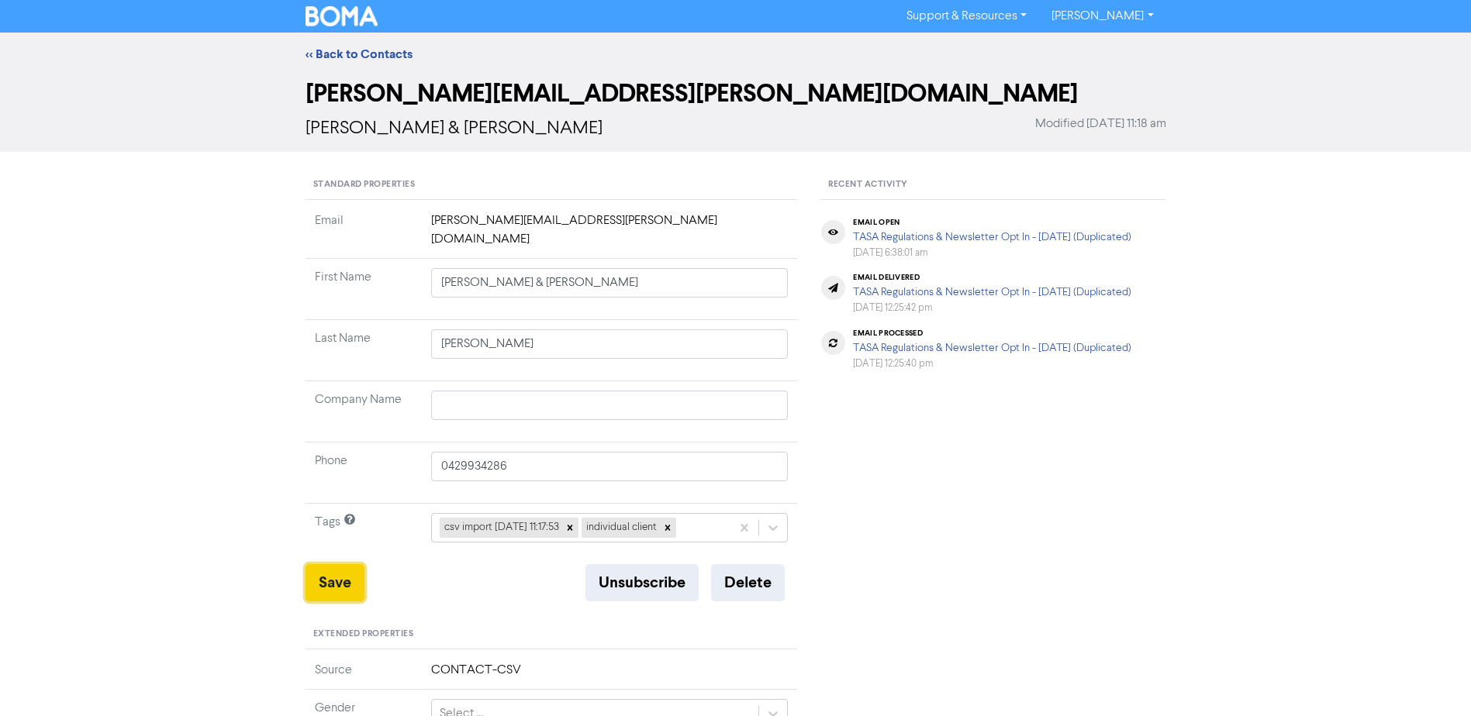
click at [353, 571] on button "Save" at bounding box center [334, 582] width 59 height 37
click at [318, 51] on link "<< Back to Contacts" at bounding box center [358, 55] width 107 height 16
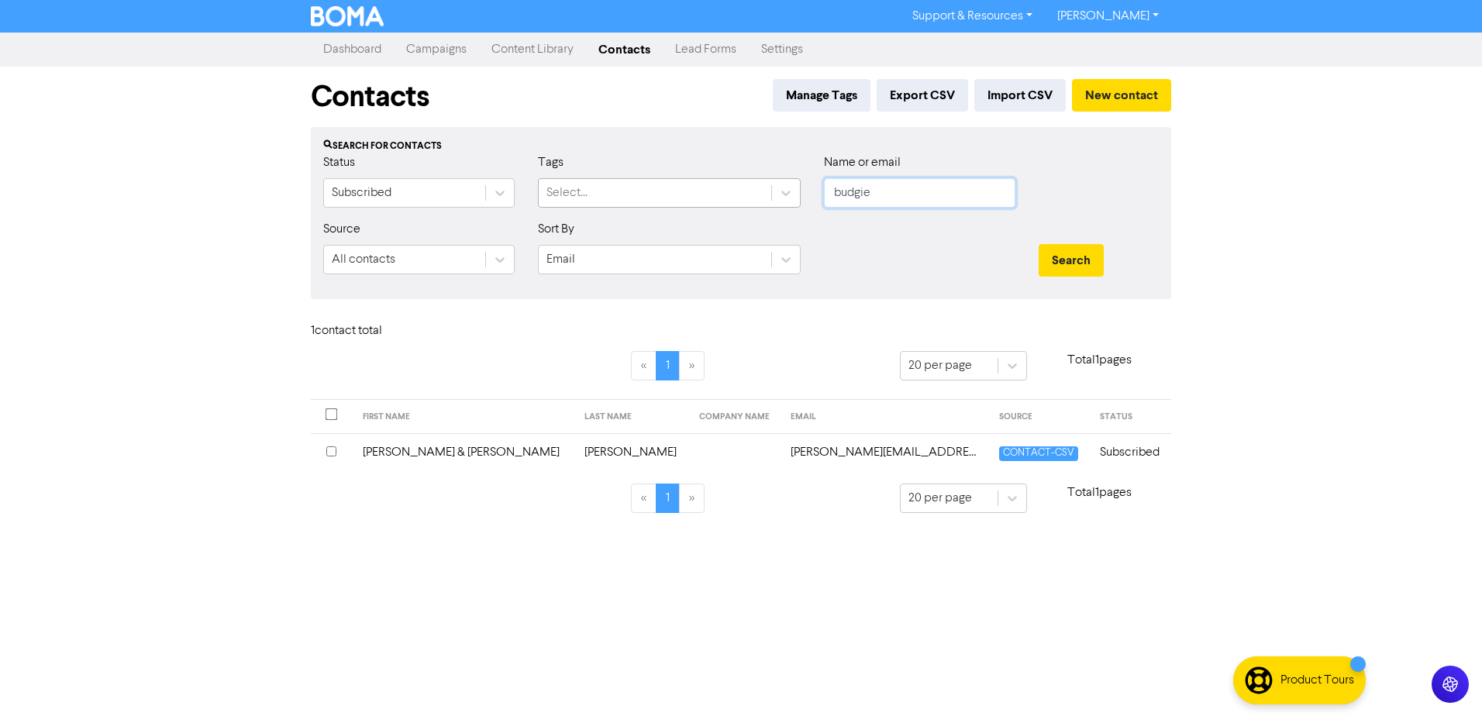
drag, startPoint x: 881, startPoint y: 196, endPoint x: 564, endPoint y: 190, distance: 317.1
click at [633, 196] on div "Status Subscribed Tags Select... Name or email [PERSON_NAME]" at bounding box center [741, 186] width 859 height 67
click at [1039, 244] on button "Search" at bounding box center [1071, 260] width 65 height 33
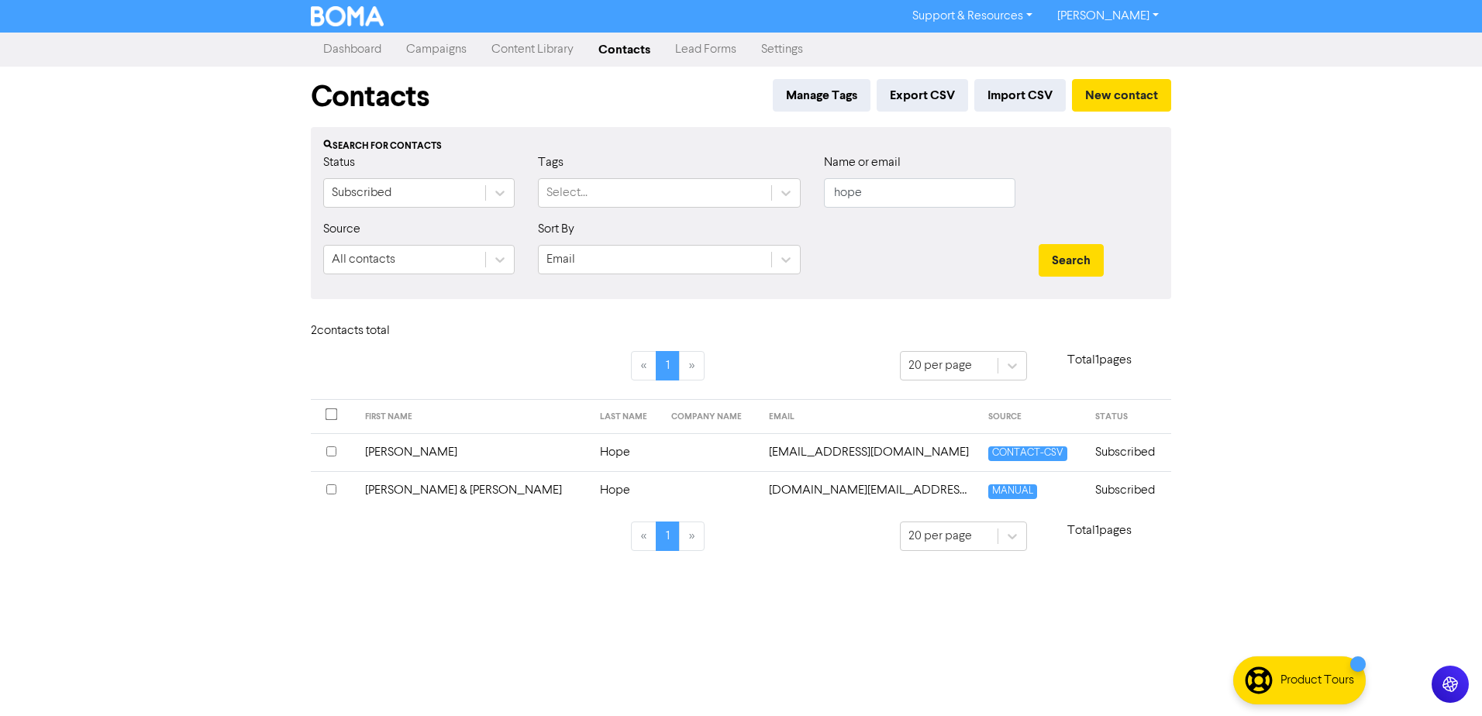
click at [384, 449] on td "[PERSON_NAME]" at bounding box center [473, 452] width 235 height 38
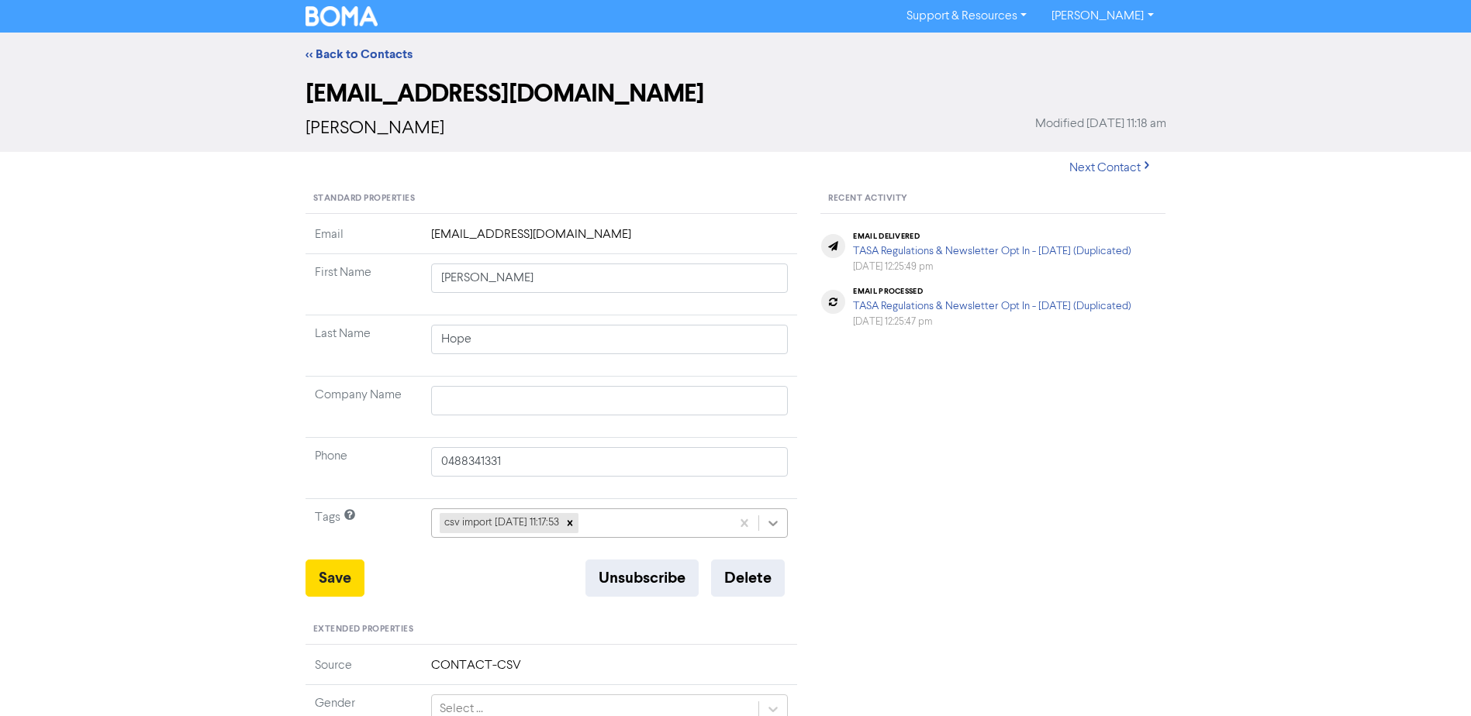
click at [768, 522] on icon at bounding box center [773, 524] width 16 height 16
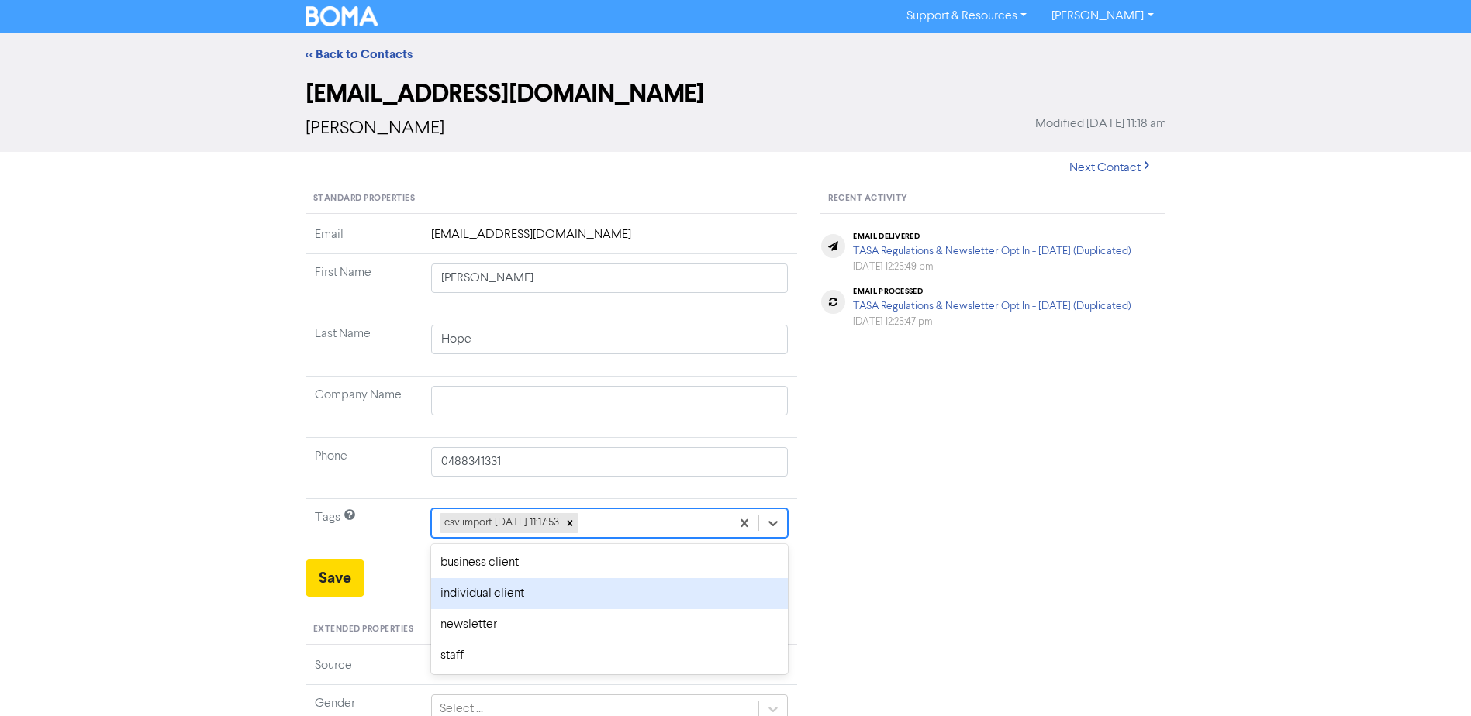
click at [550, 593] on div "individual client" at bounding box center [609, 593] width 357 height 31
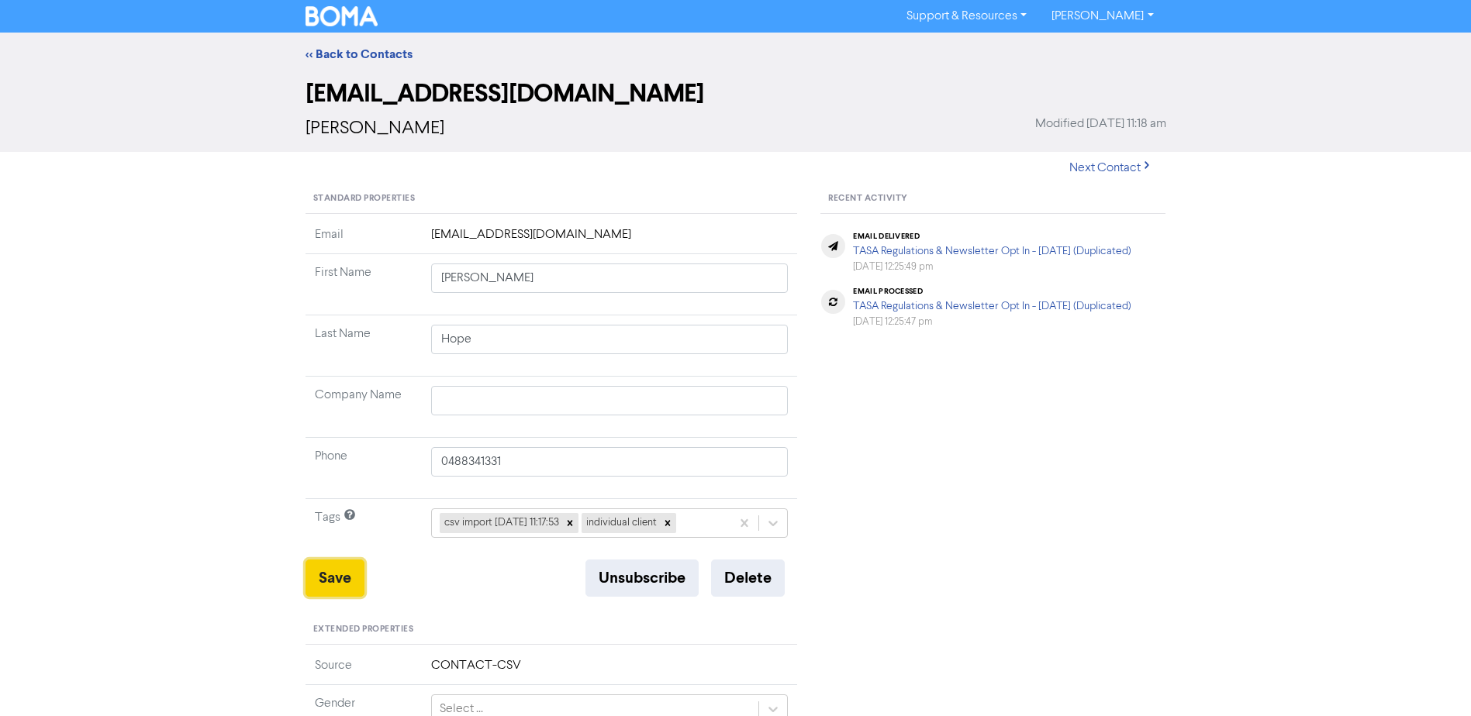
click at [332, 577] on button "Save" at bounding box center [334, 578] width 59 height 37
click at [348, 57] on link "<< Back to Contacts" at bounding box center [358, 55] width 107 height 16
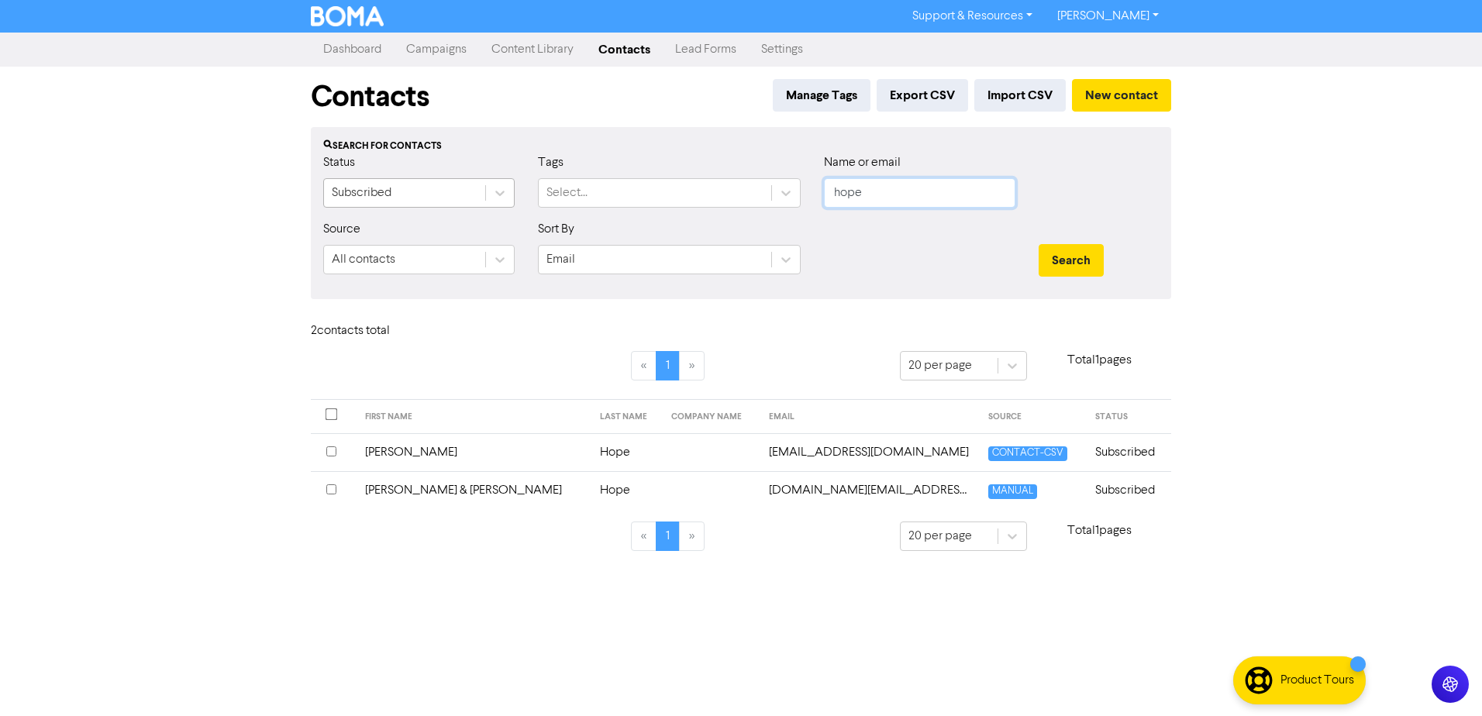
click at [535, 204] on div "Status Subscribed Tags Select... Name or email hope" at bounding box center [741, 186] width 859 height 67
click at [1039, 244] on button "Search" at bounding box center [1071, 260] width 65 height 33
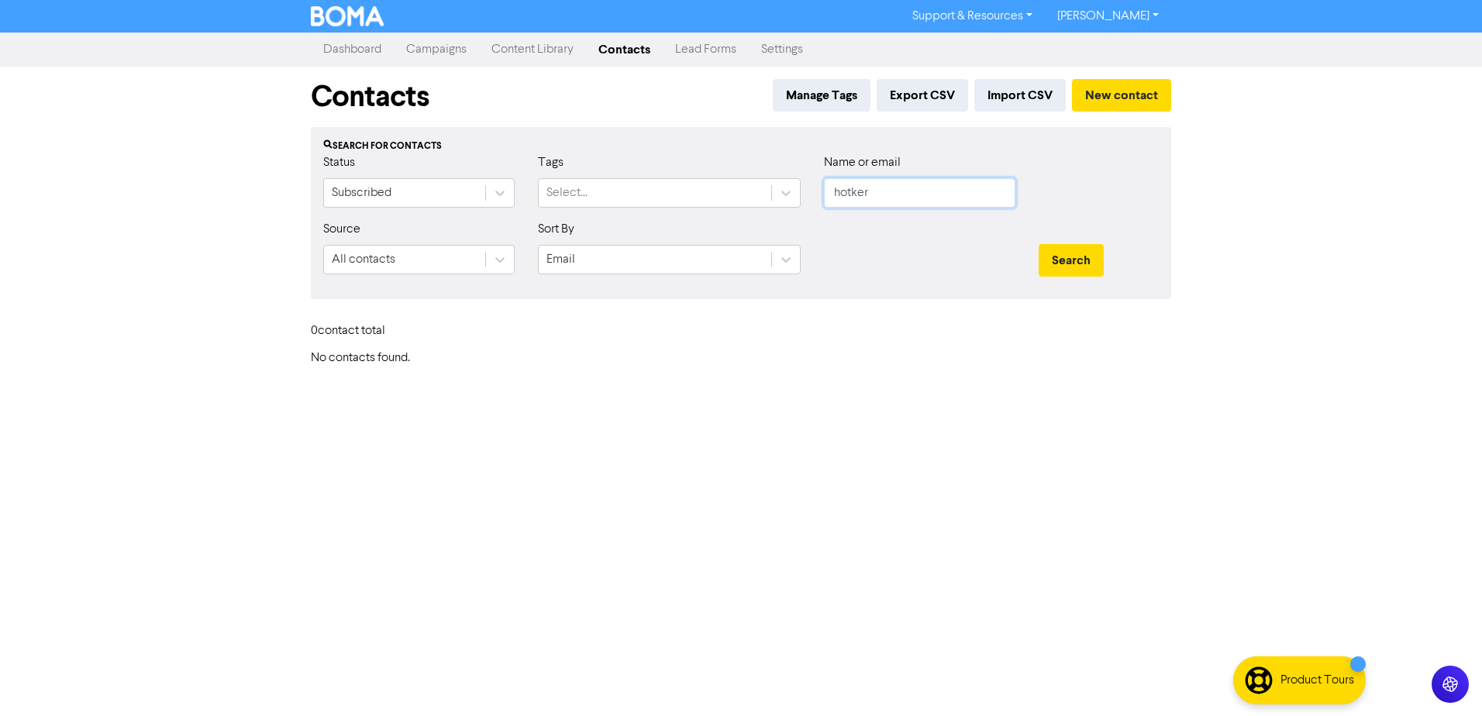
click at [1039, 244] on button "Search" at bounding box center [1071, 260] width 65 height 33
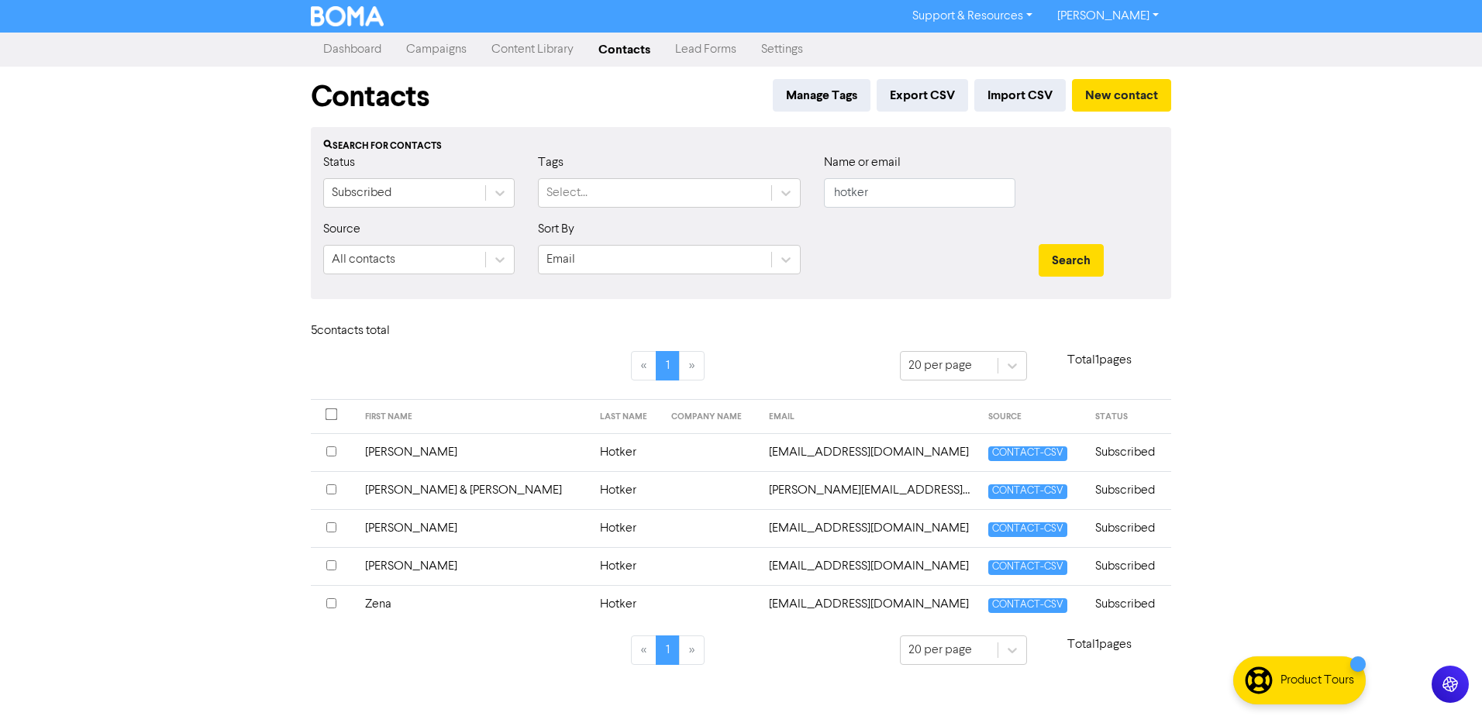
click at [382, 530] on td "[PERSON_NAME]" at bounding box center [473, 528] width 235 height 38
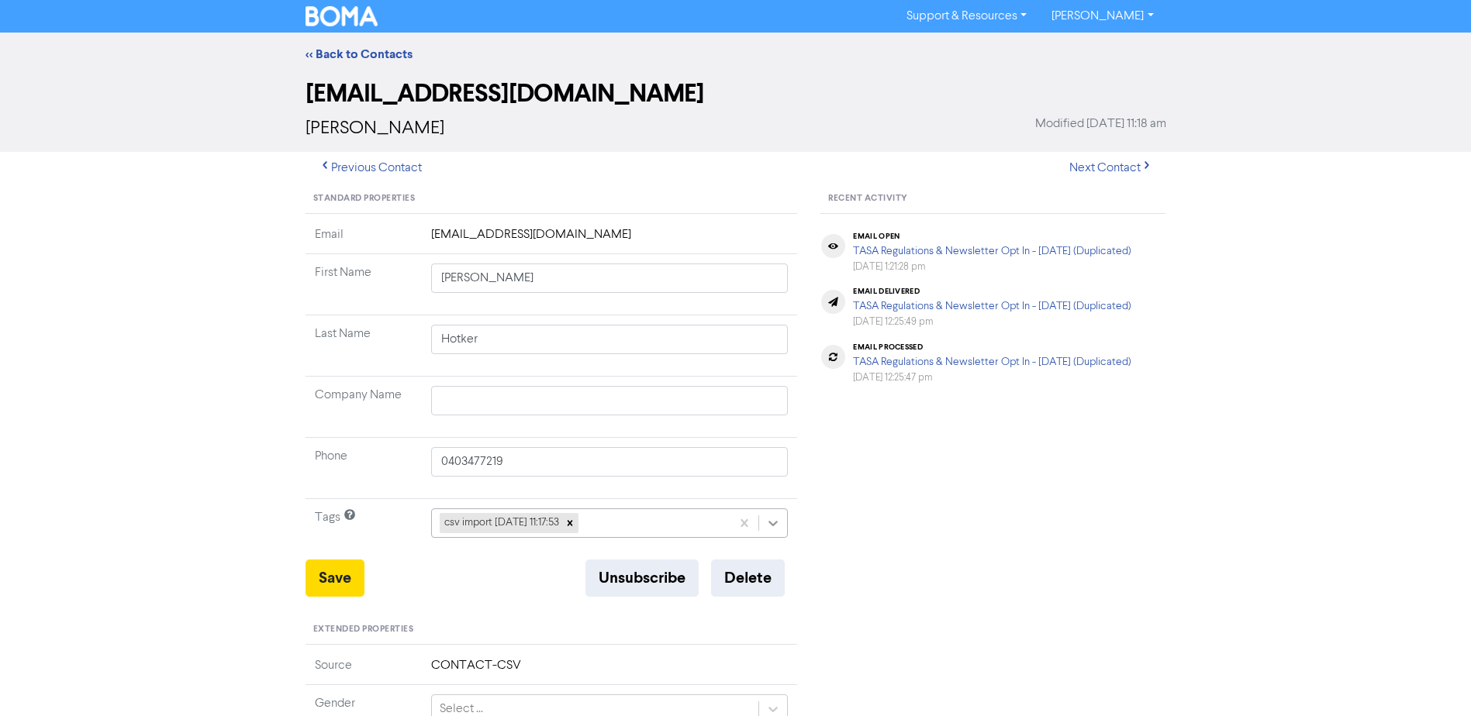
click at [773, 528] on icon at bounding box center [773, 524] width 16 height 16
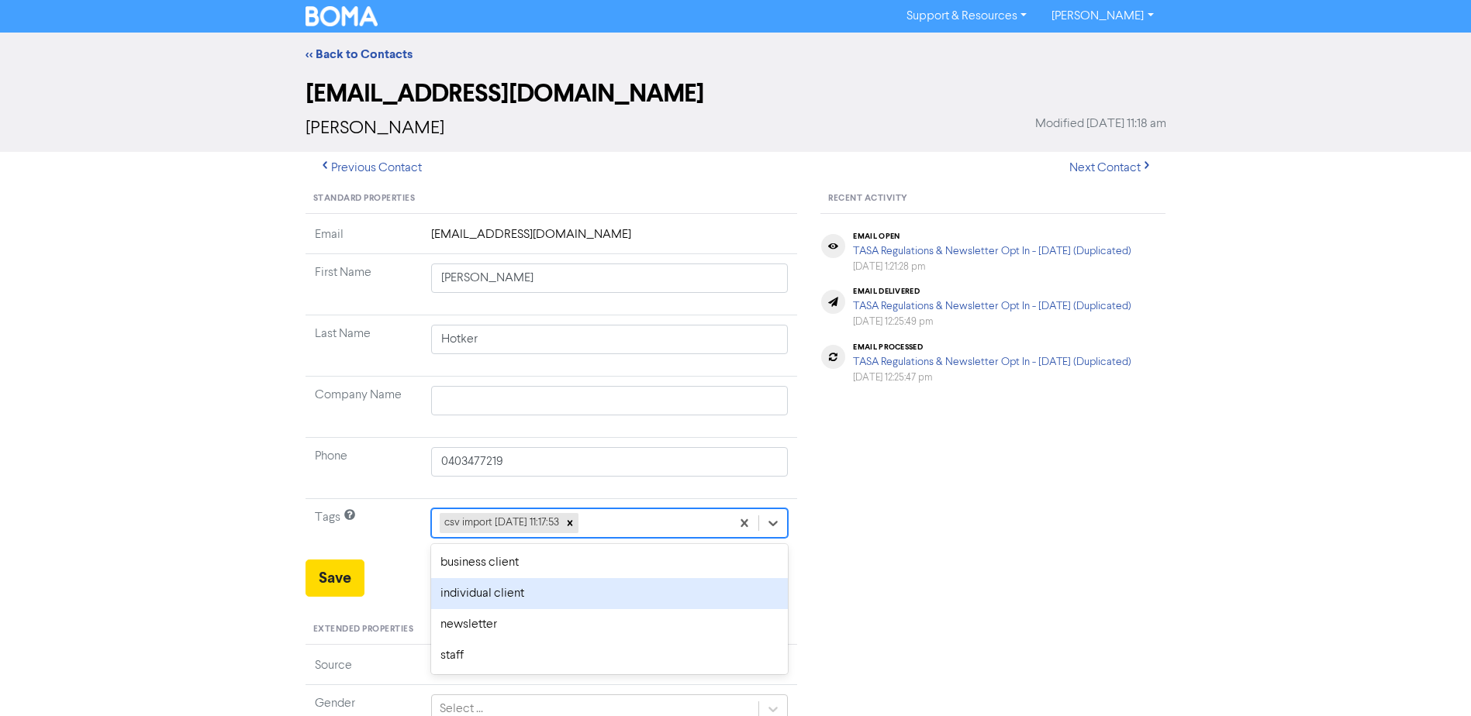
click at [540, 600] on div "individual client" at bounding box center [609, 593] width 357 height 31
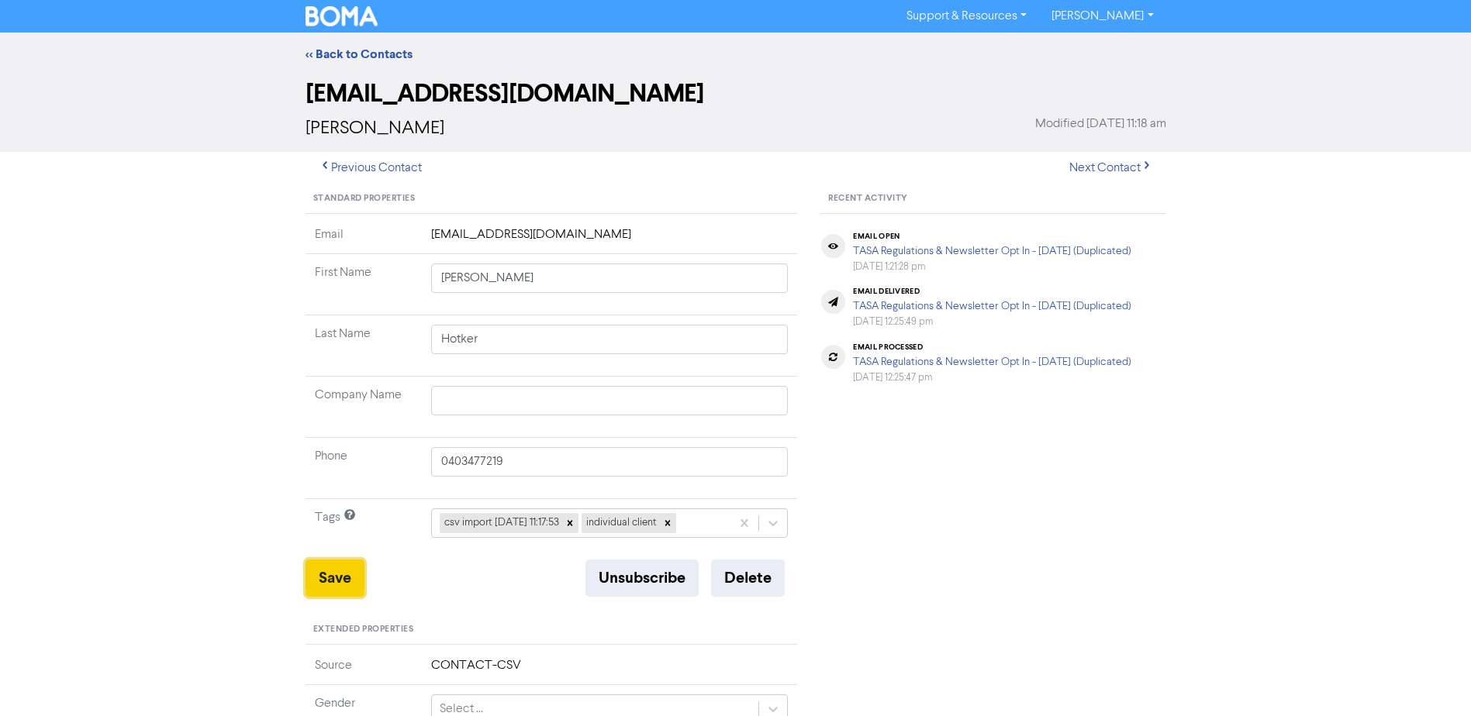
click at [334, 571] on button "Save" at bounding box center [334, 578] width 59 height 37
click at [340, 46] on div "<< Back to Contacts" at bounding box center [736, 54] width 884 height 19
click at [339, 51] on link "<< Back to Contacts" at bounding box center [358, 55] width 107 height 16
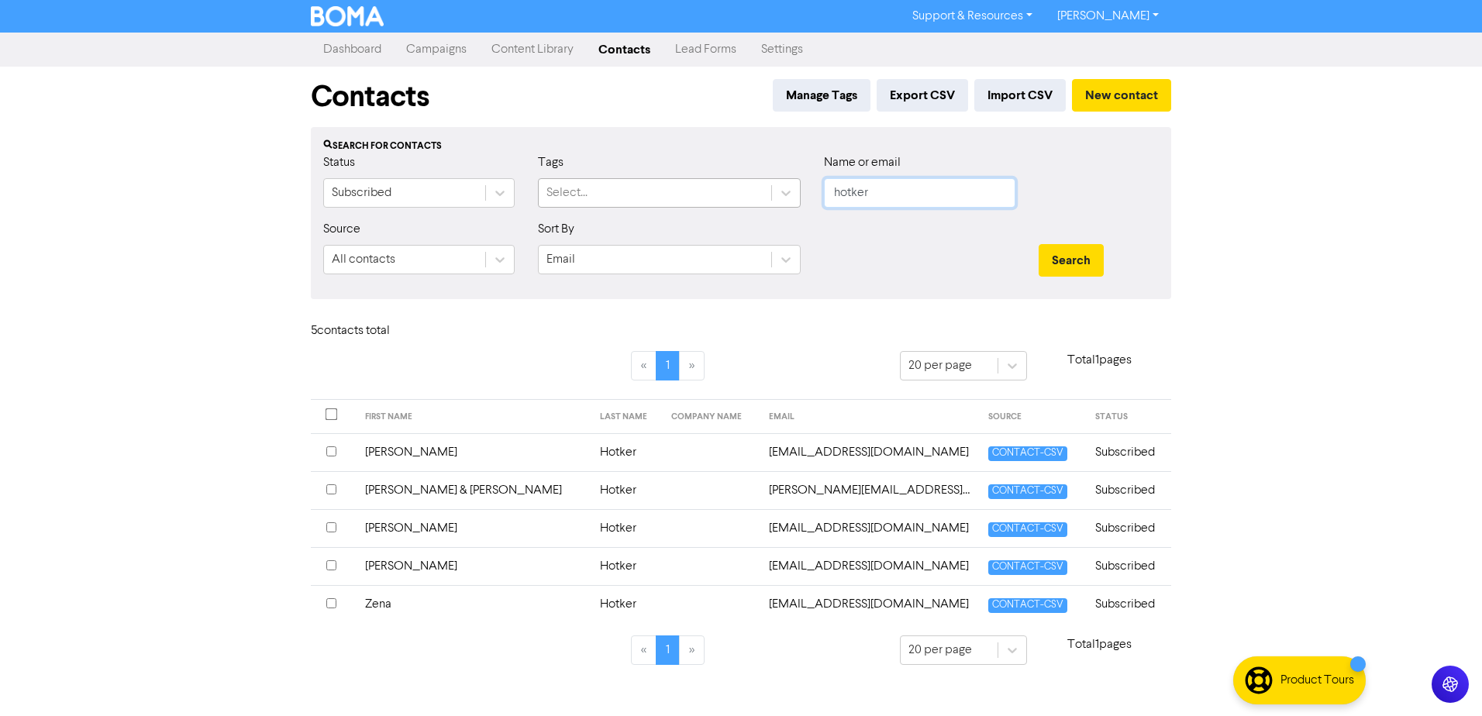
drag, startPoint x: 909, startPoint y: 190, endPoint x: 314, endPoint y: 175, distance: 595.6
click at [647, 189] on div "Status Subscribed Tags Select... Name or email hotker" at bounding box center [741, 186] width 859 height 67
click at [1039, 244] on button "Search" at bounding box center [1071, 260] width 65 height 33
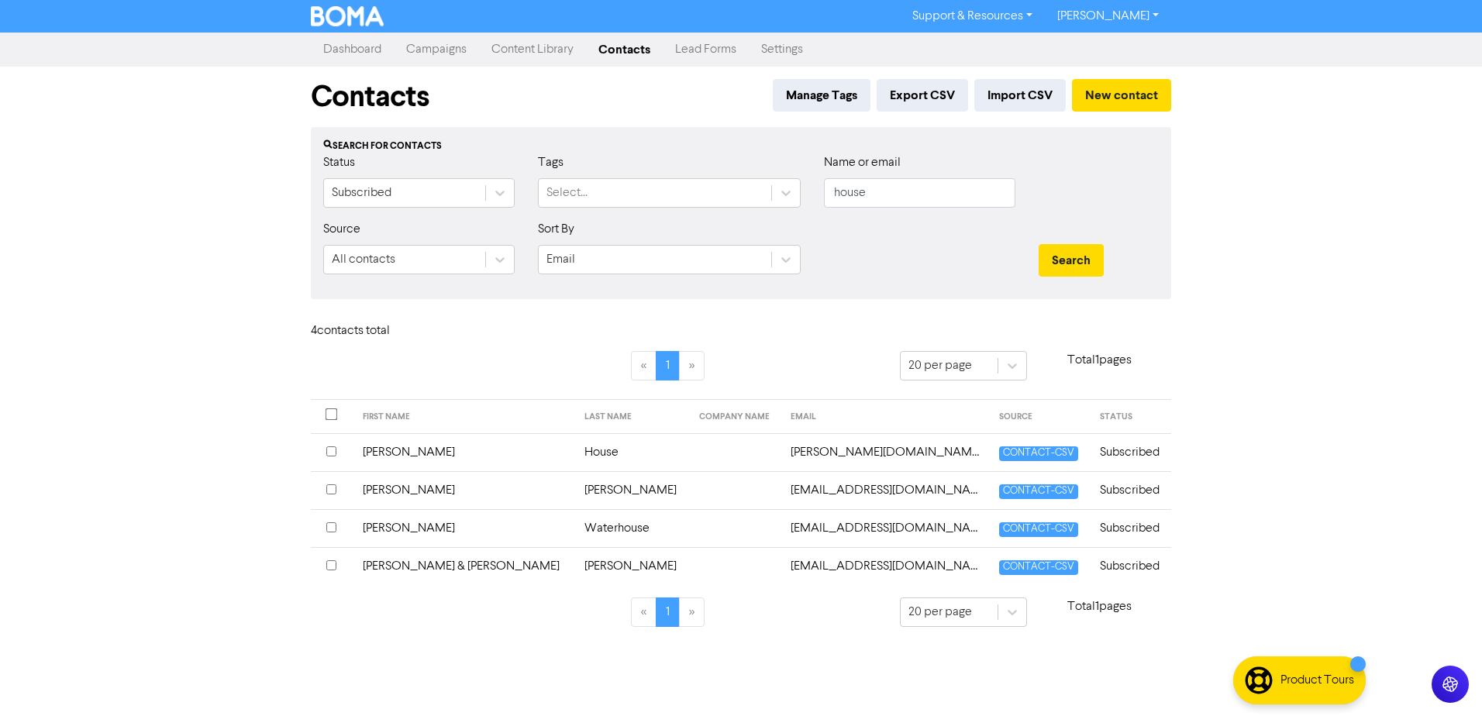
click at [374, 447] on td "[PERSON_NAME]" at bounding box center [465, 452] width 222 height 38
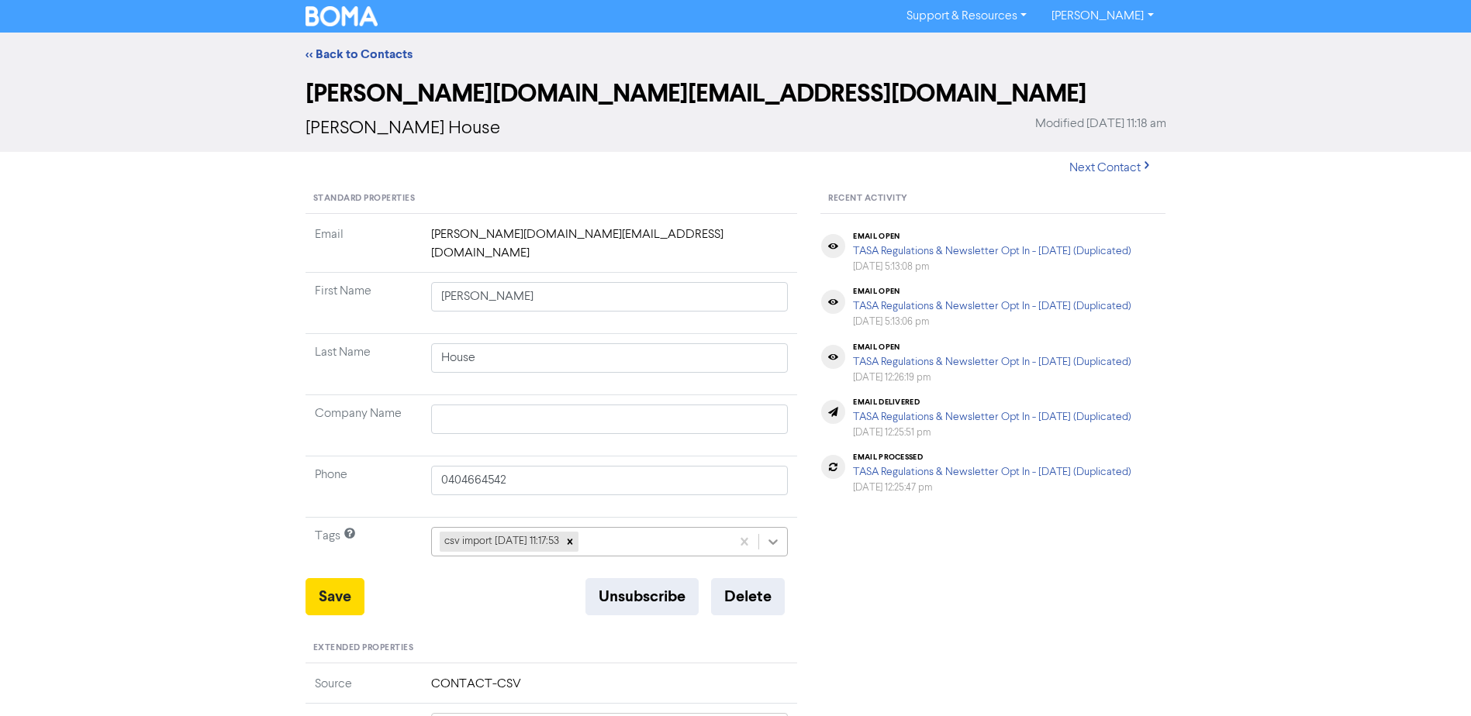
click at [775, 534] on icon at bounding box center [773, 542] width 16 height 16
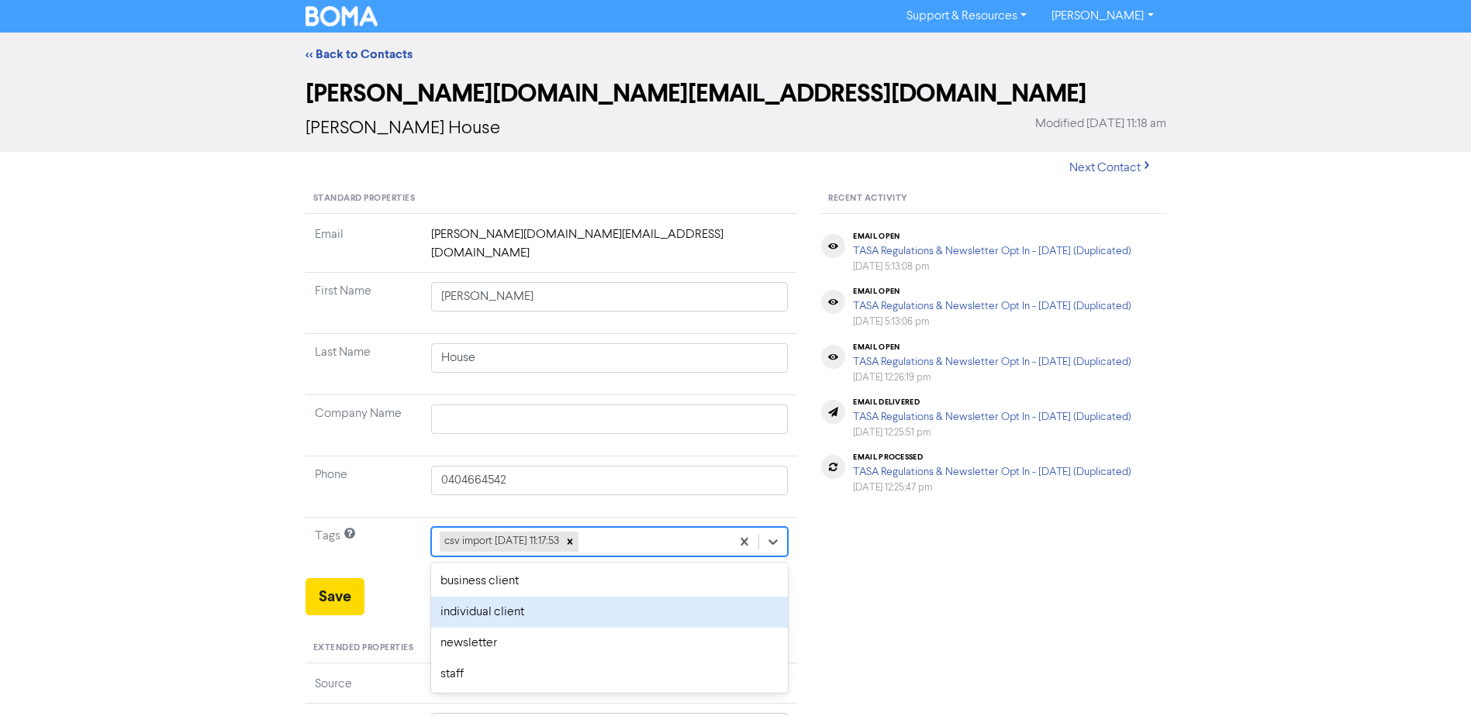
click at [641, 597] on div "individual client" at bounding box center [609, 612] width 357 height 31
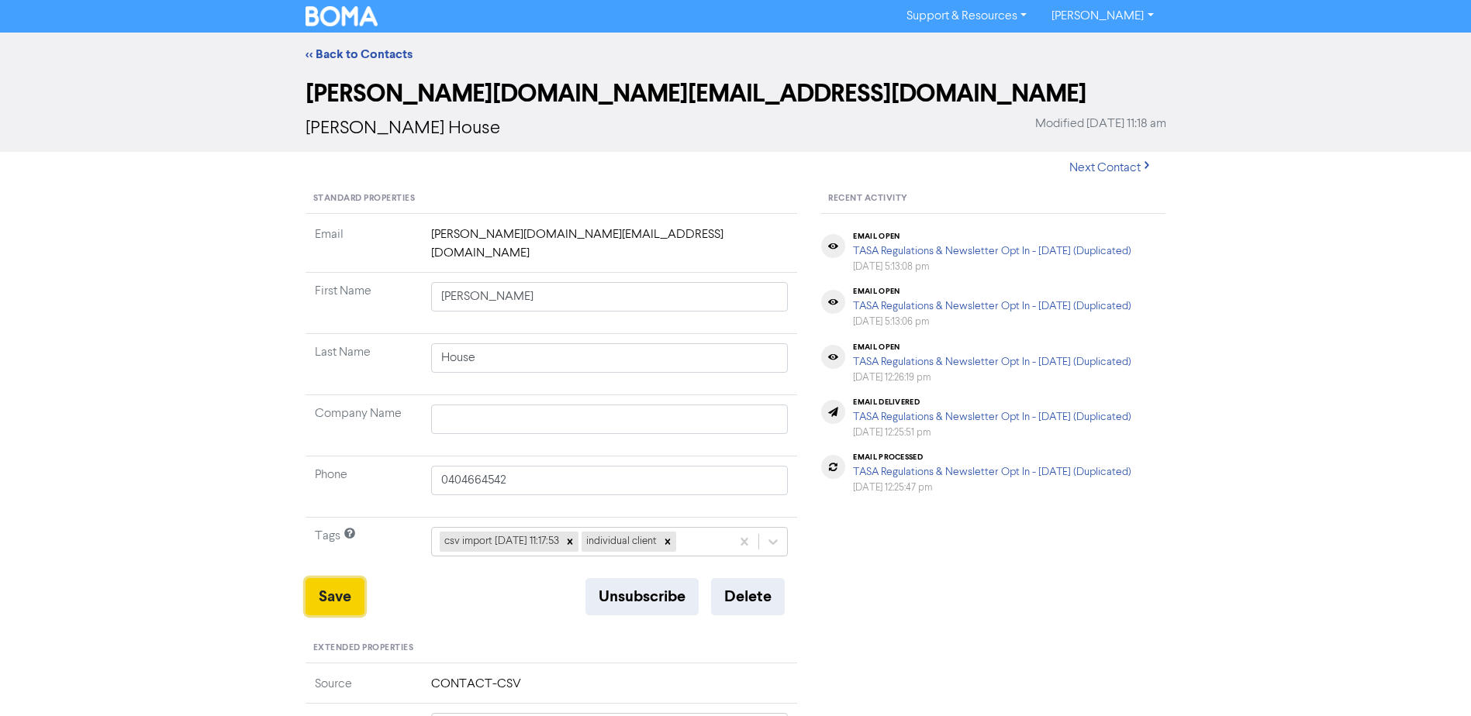
click at [323, 585] on button "Save" at bounding box center [334, 596] width 59 height 37
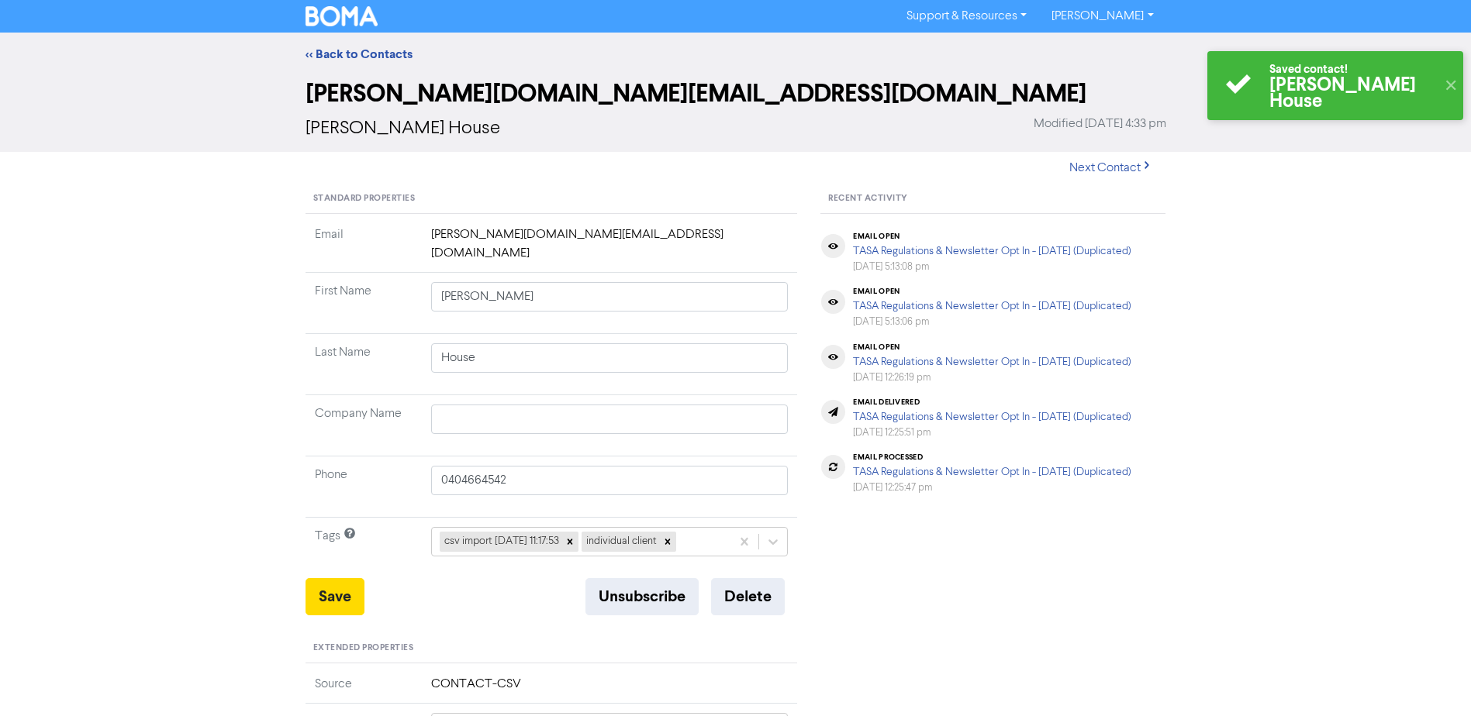
click at [369, 44] on div "<< Back to Contacts" at bounding box center [735, 54] width 1471 height 43
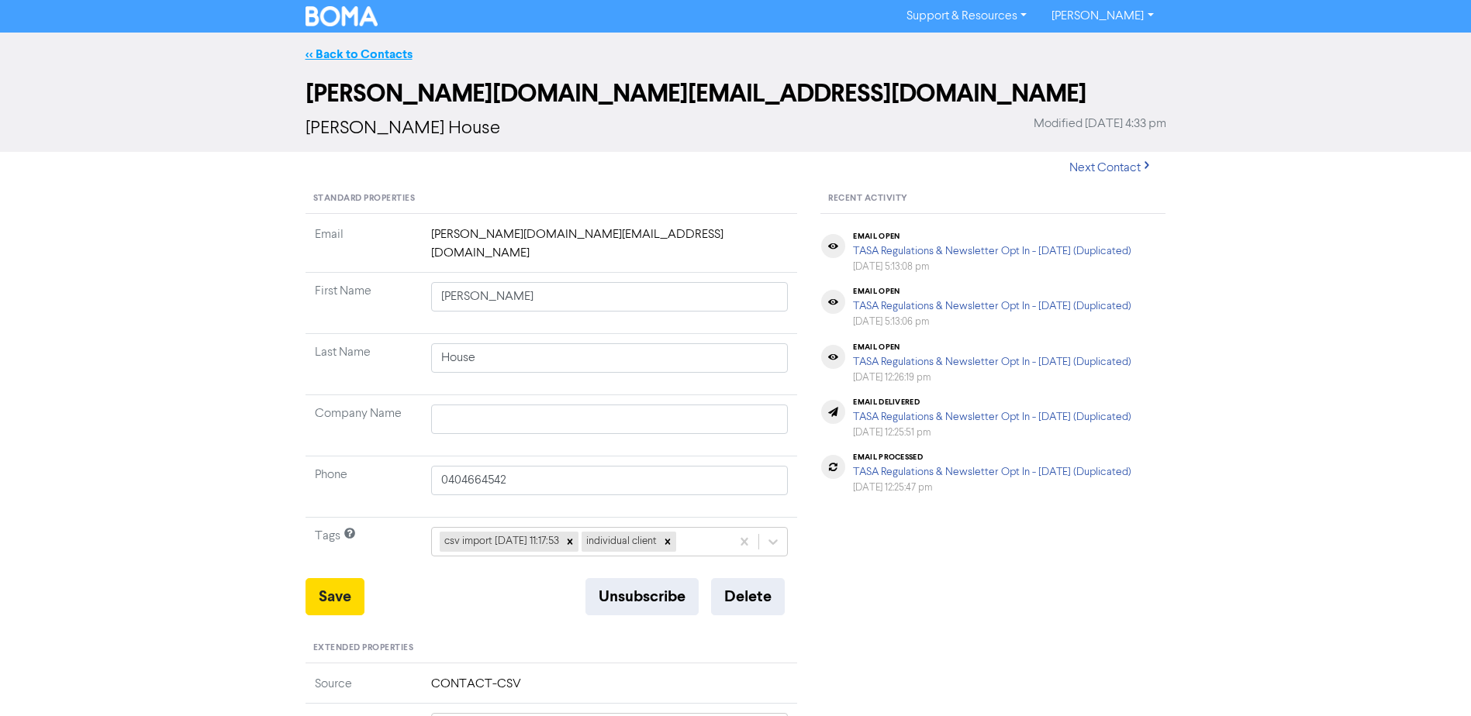
click at [367, 53] on link "<< Back to Contacts" at bounding box center [358, 55] width 107 height 16
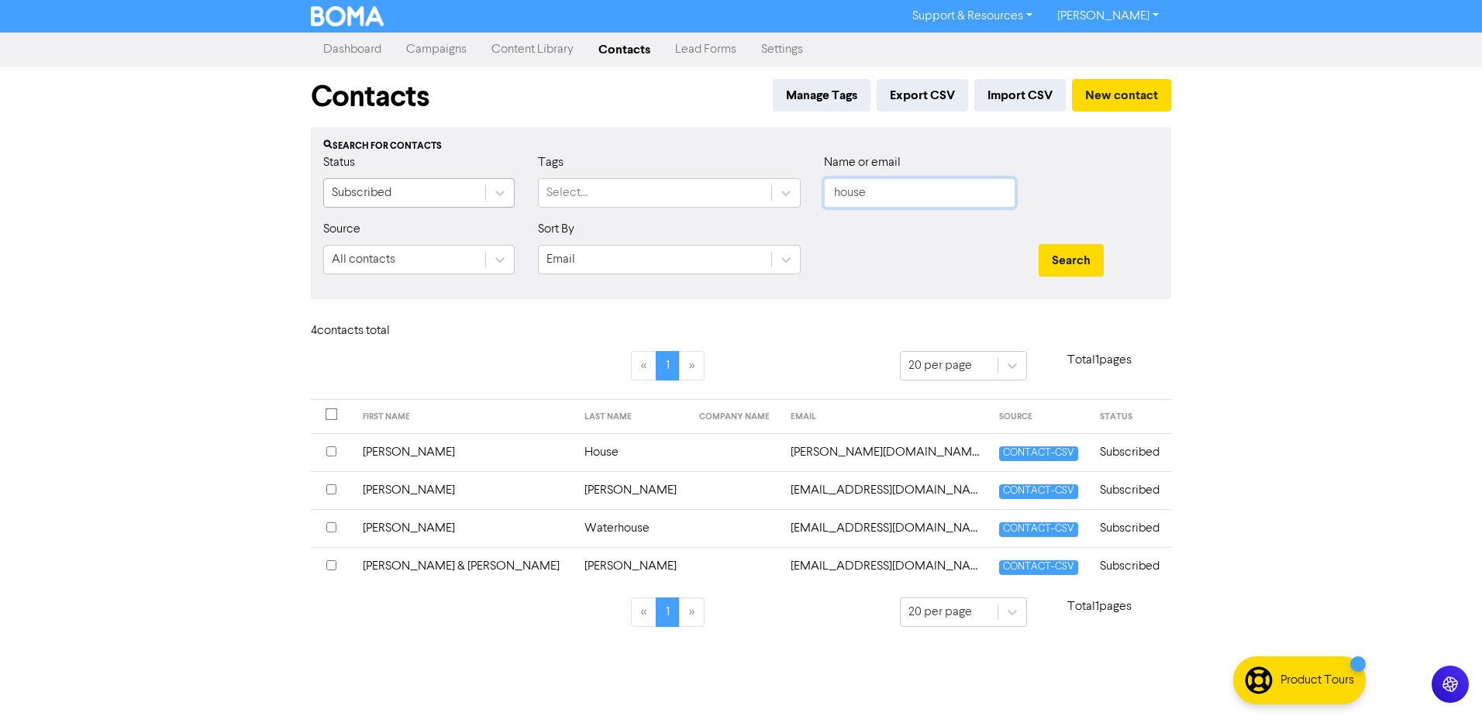
drag, startPoint x: 681, startPoint y: 203, endPoint x: 478, endPoint y: 200, distance: 203.1
click at [550, 203] on div "Status Subscribed Tags Select... Name or email house" at bounding box center [741, 186] width 859 height 67
click at [1039, 244] on button "Search" at bounding box center [1071, 260] width 65 height 33
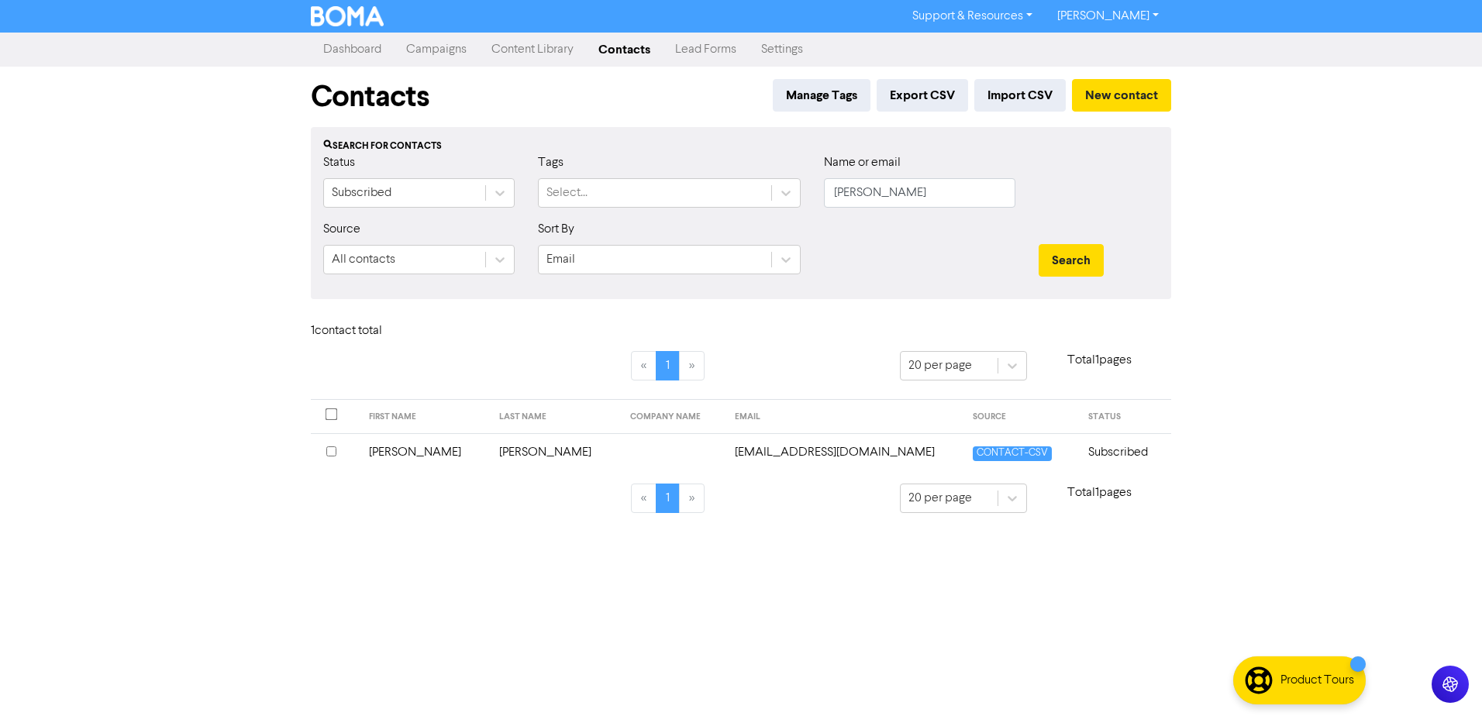
click at [411, 453] on td "[PERSON_NAME]" at bounding box center [425, 452] width 131 height 38
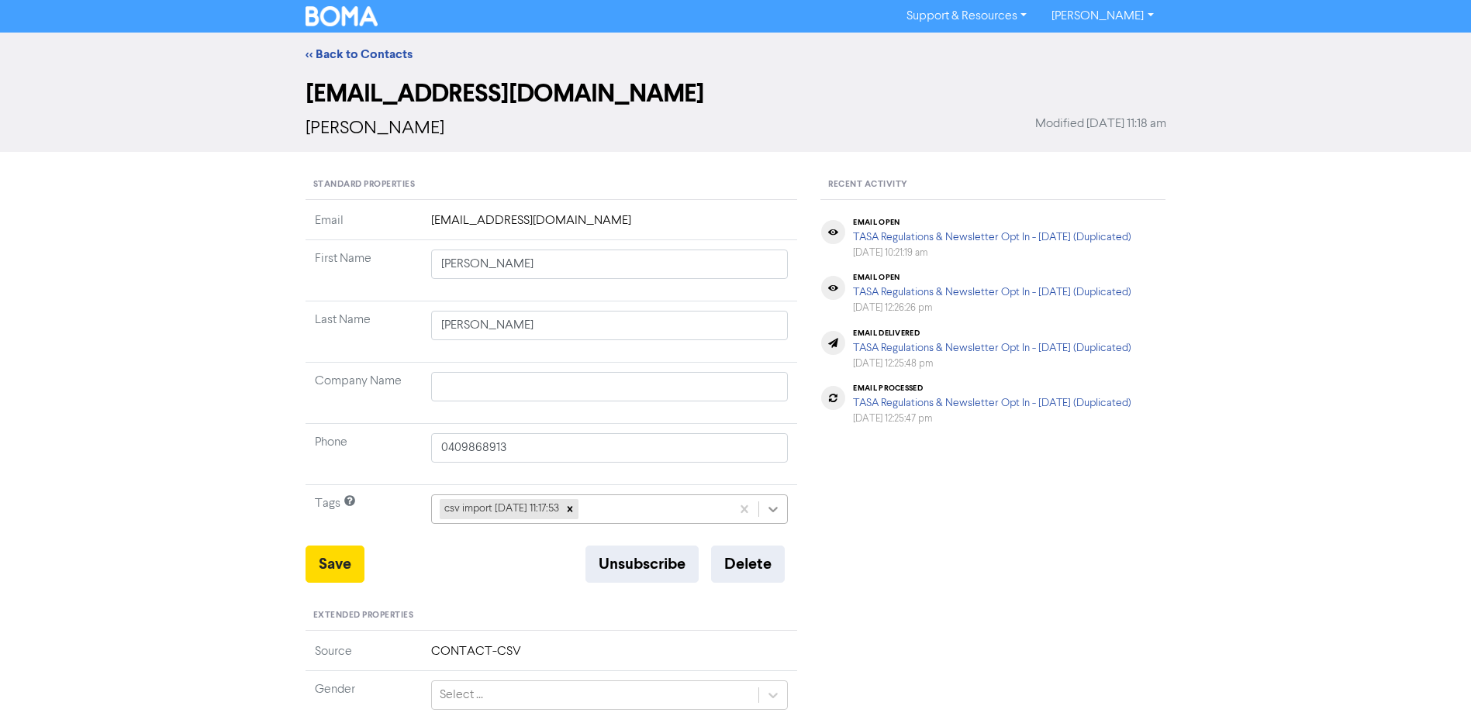
click at [769, 506] on icon at bounding box center [773, 510] width 16 height 16
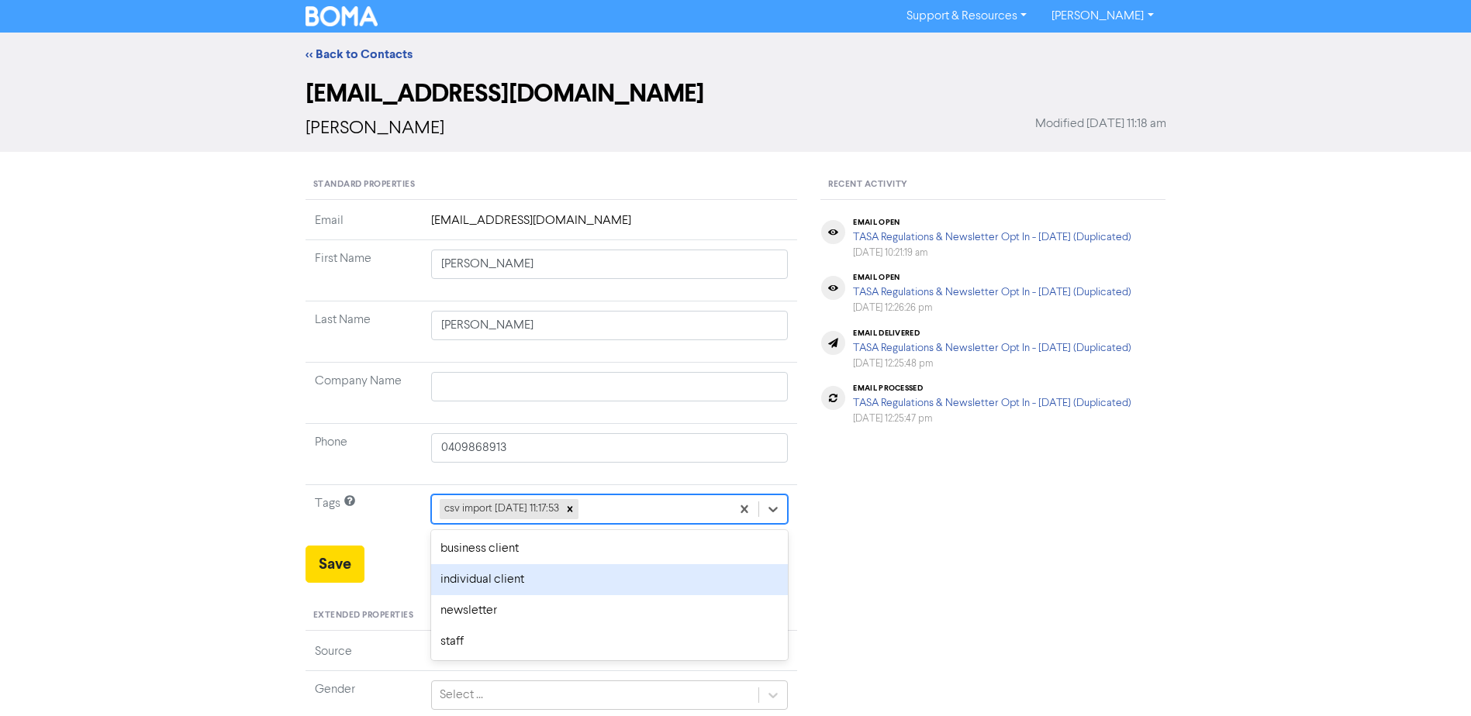
click at [416, 575] on div "Save Unsubscribe Delete" at bounding box center [551, 564] width 492 height 37
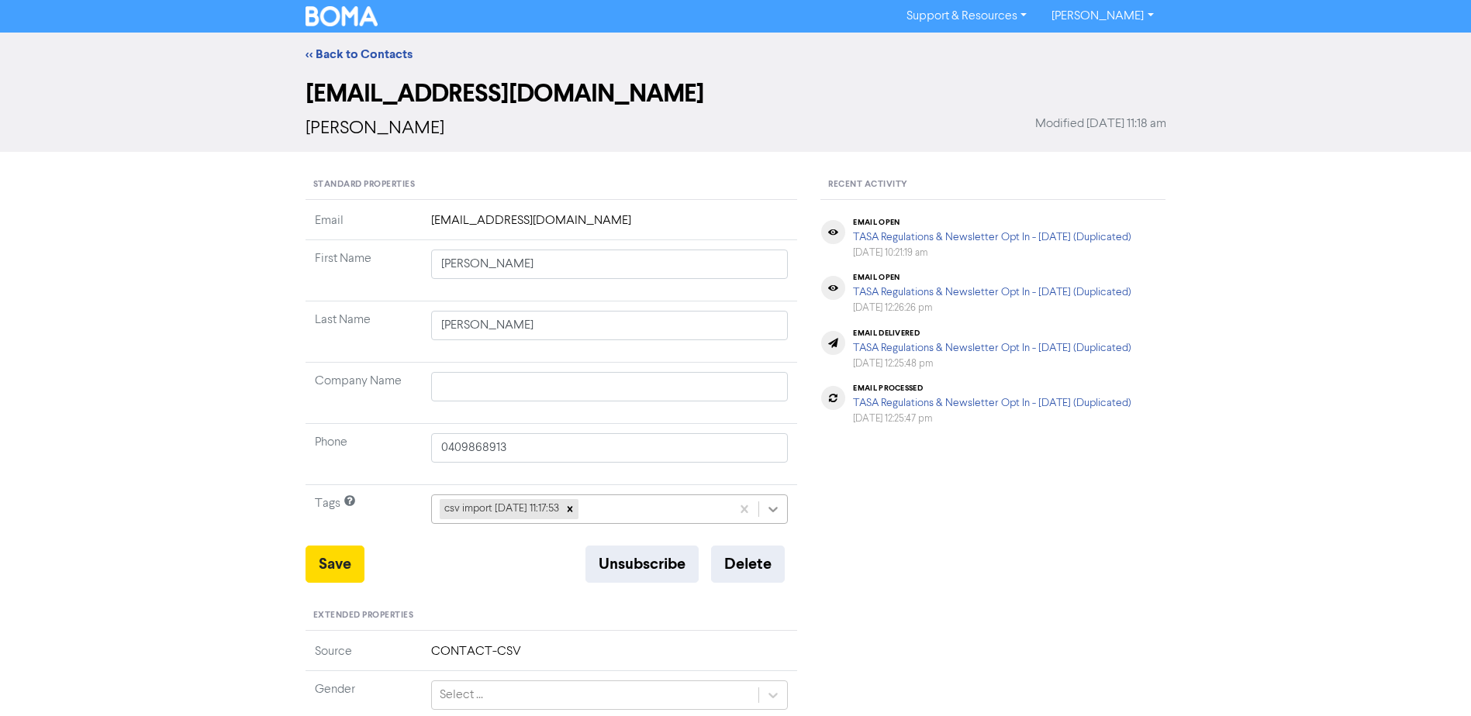
click at [771, 510] on icon at bounding box center [773, 509] width 9 height 5
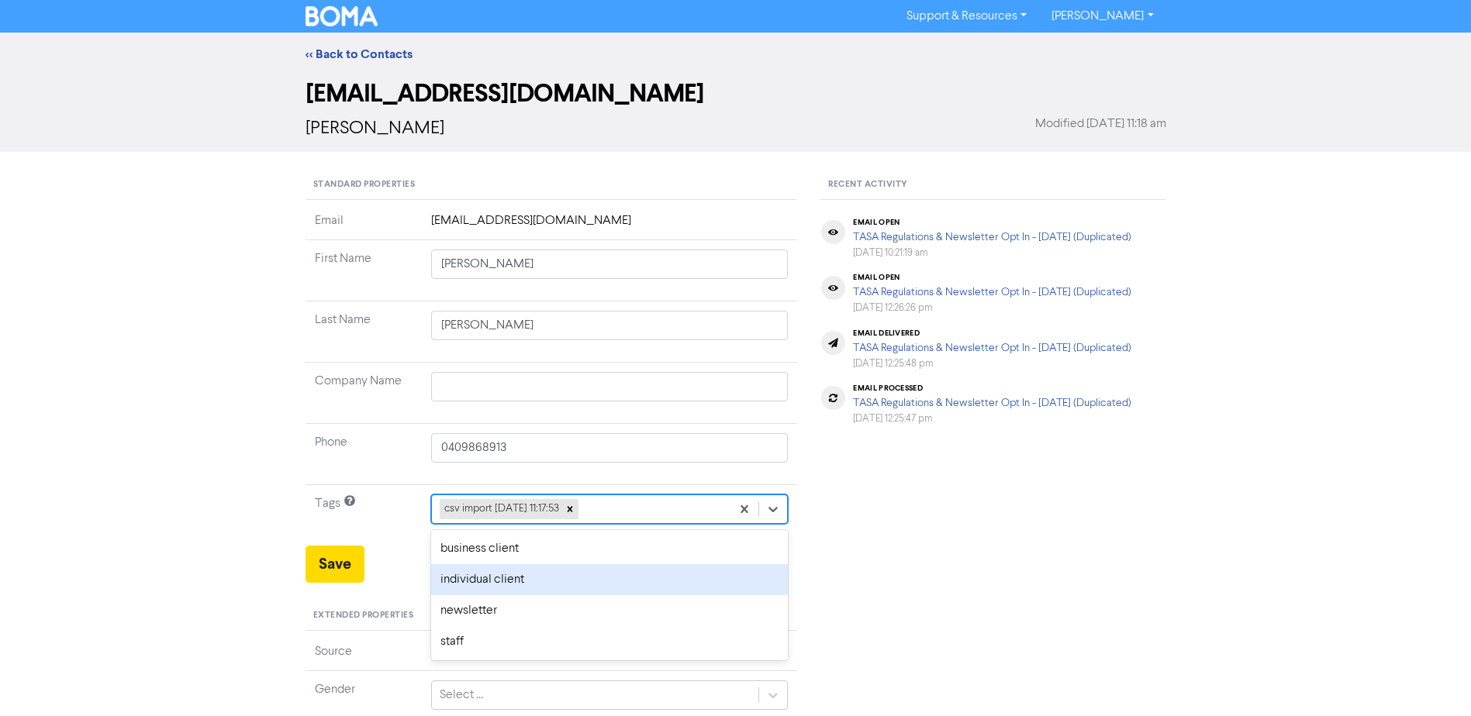
click at [495, 581] on div "individual client" at bounding box center [609, 579] width 357 height 31
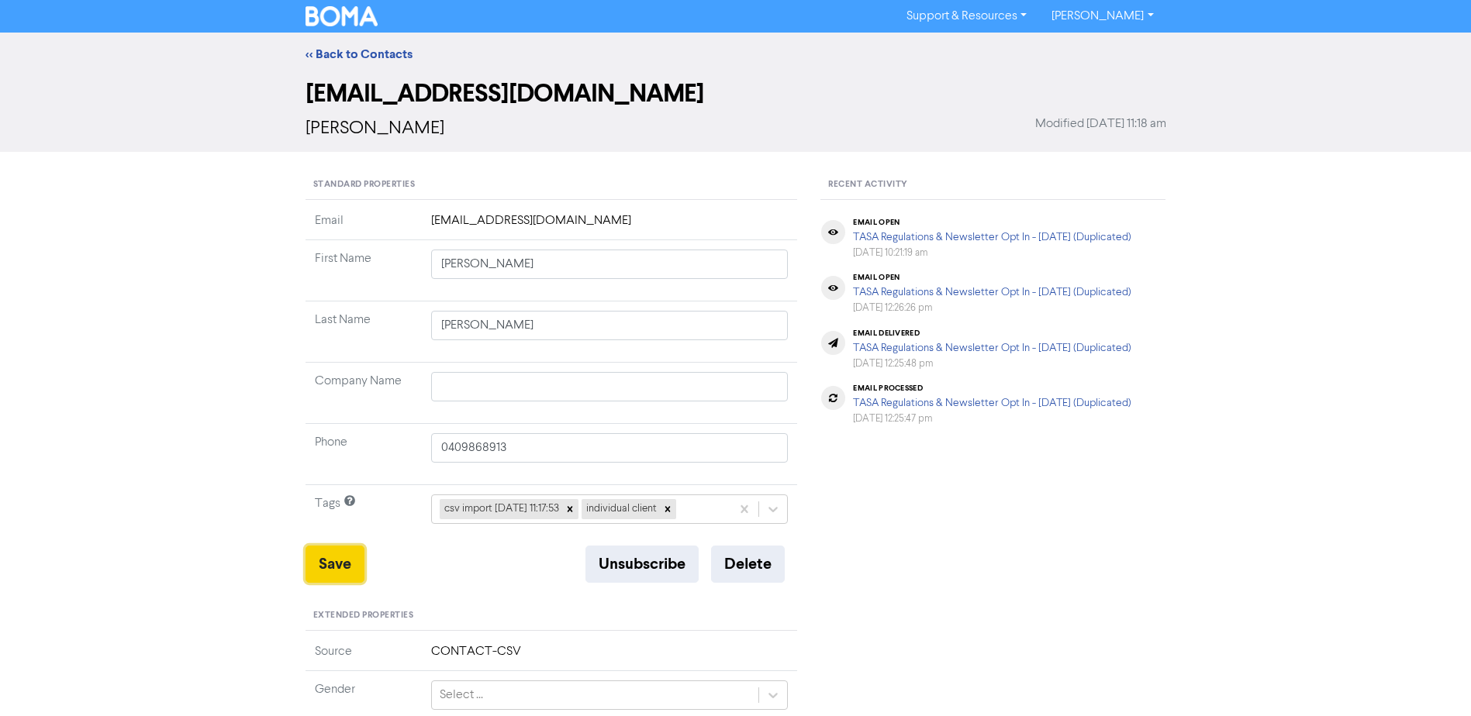
click at [326, 564] on button "Save" at bounding box center [334, 564] width 59 height 37
click at [399, 60] on link "<< Back to Contacts" at bounding box center [358, 55] width 107 height 16
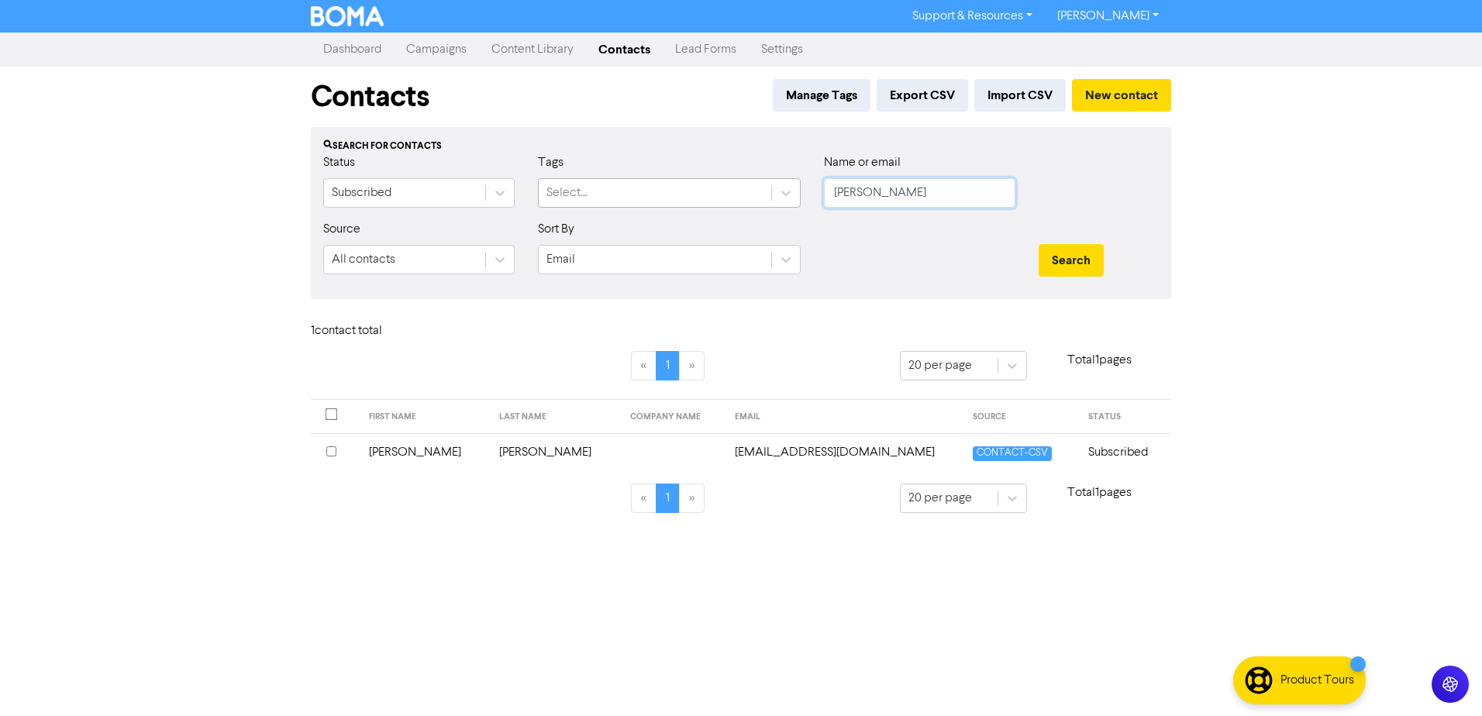
drag, startPoint x: 895, startPoint y: 195, endPoint x: 620, endPoint y: 198, distance: 274.4
click at [721, 198] on div "Status Subscribed Tags Select... Name or email [PERSON_NAME]" at bounding box center [741, 186] width 859 height 67
click at [1039, 244] on button "Search" at bounding box center [1071, 260] width 65 height 33
click at [392, 457] on td "[PERSON_NAME]" at bounding box center [425, 452] width 131 height 38
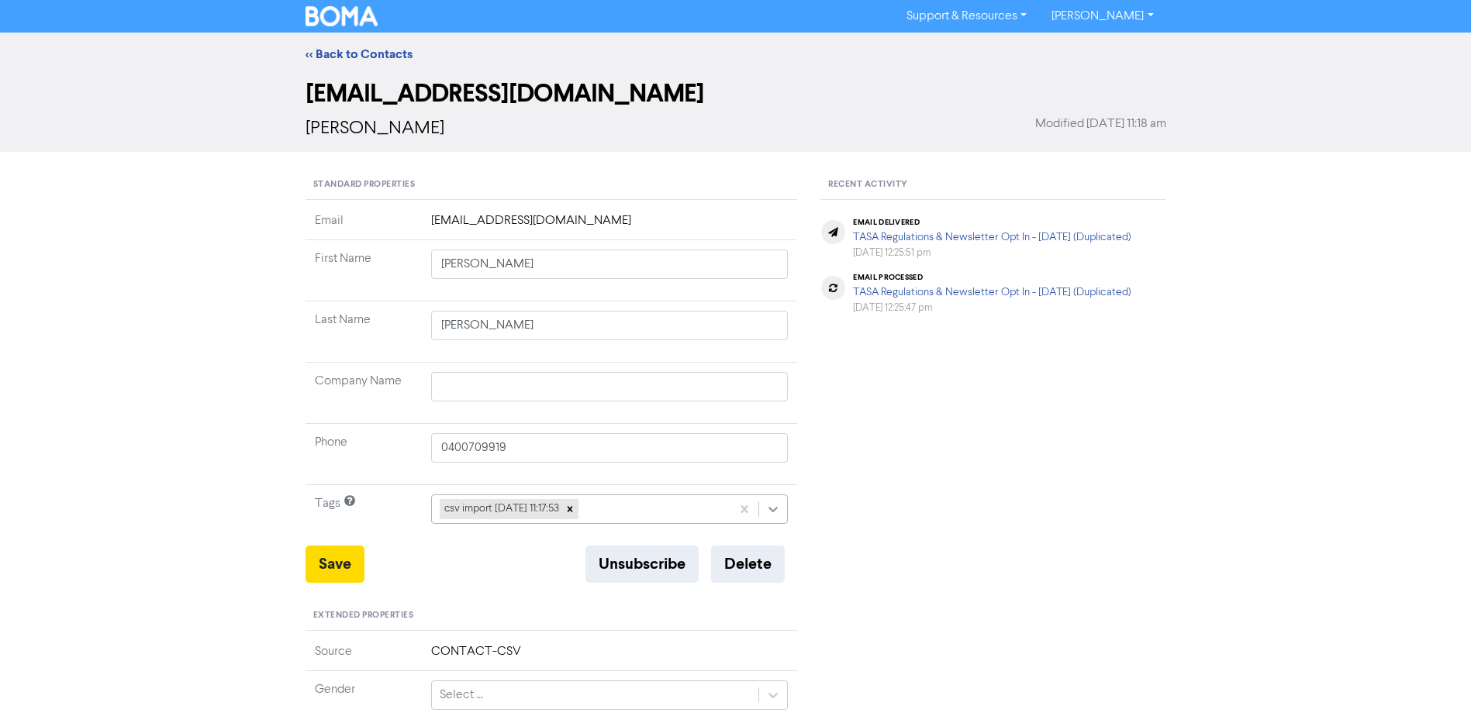
click at [759, 509] on div at bounding box center [773, 509] width 28 height 28
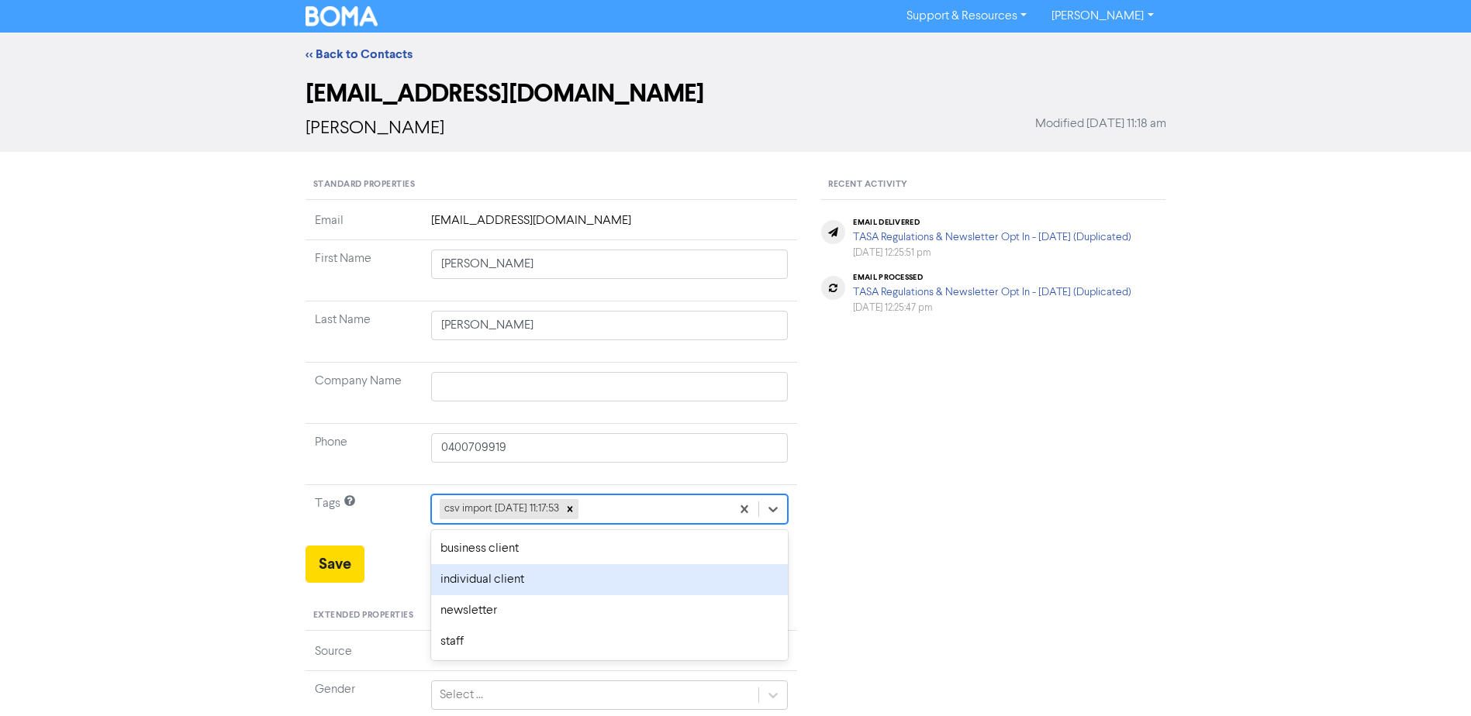
click at [556, 587] on div "individual client" at bounding box center [609, 579] width 357 height 31
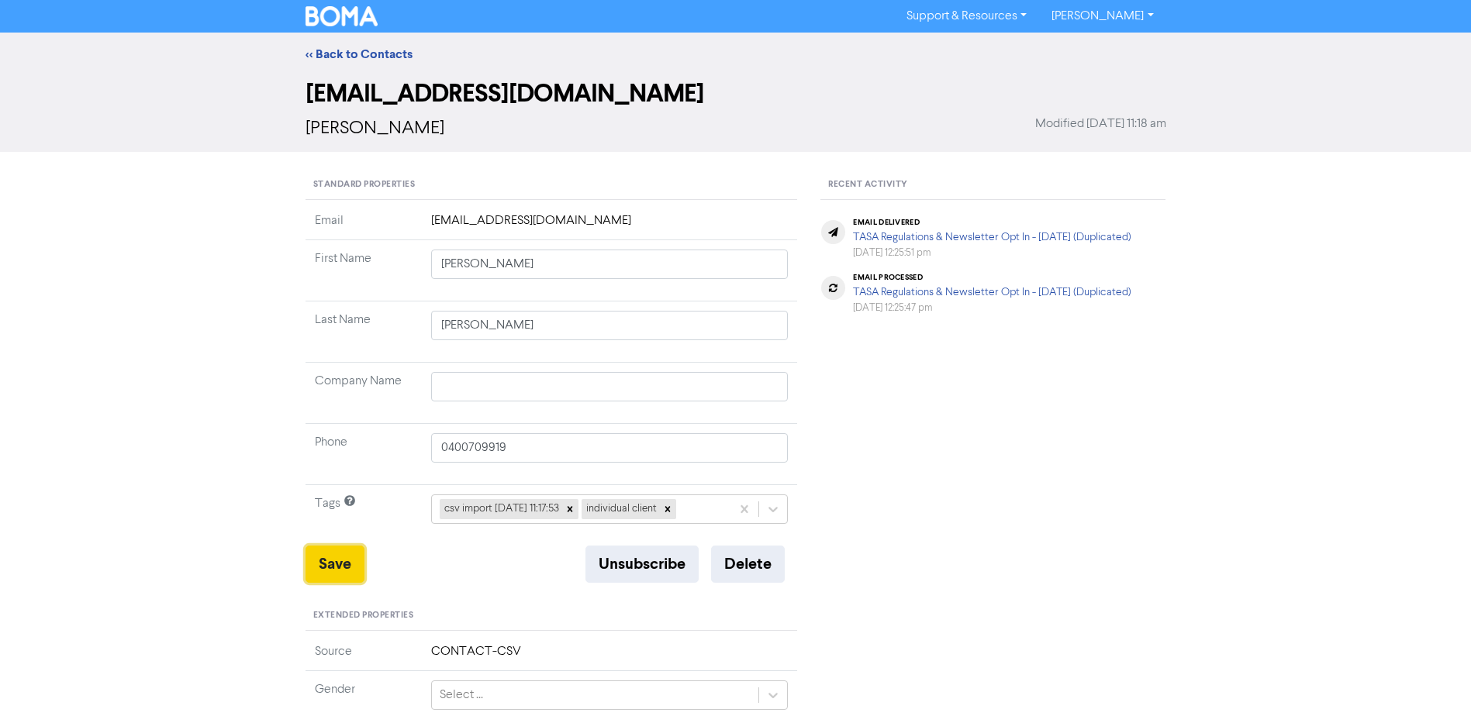
click at [336, 564] on button "Save" at bounding box center [334, 564] width 59 height 37
click at [365, 57] on link "<< Back to Contacts" at bounding box center [358, 55] width 107 height 16
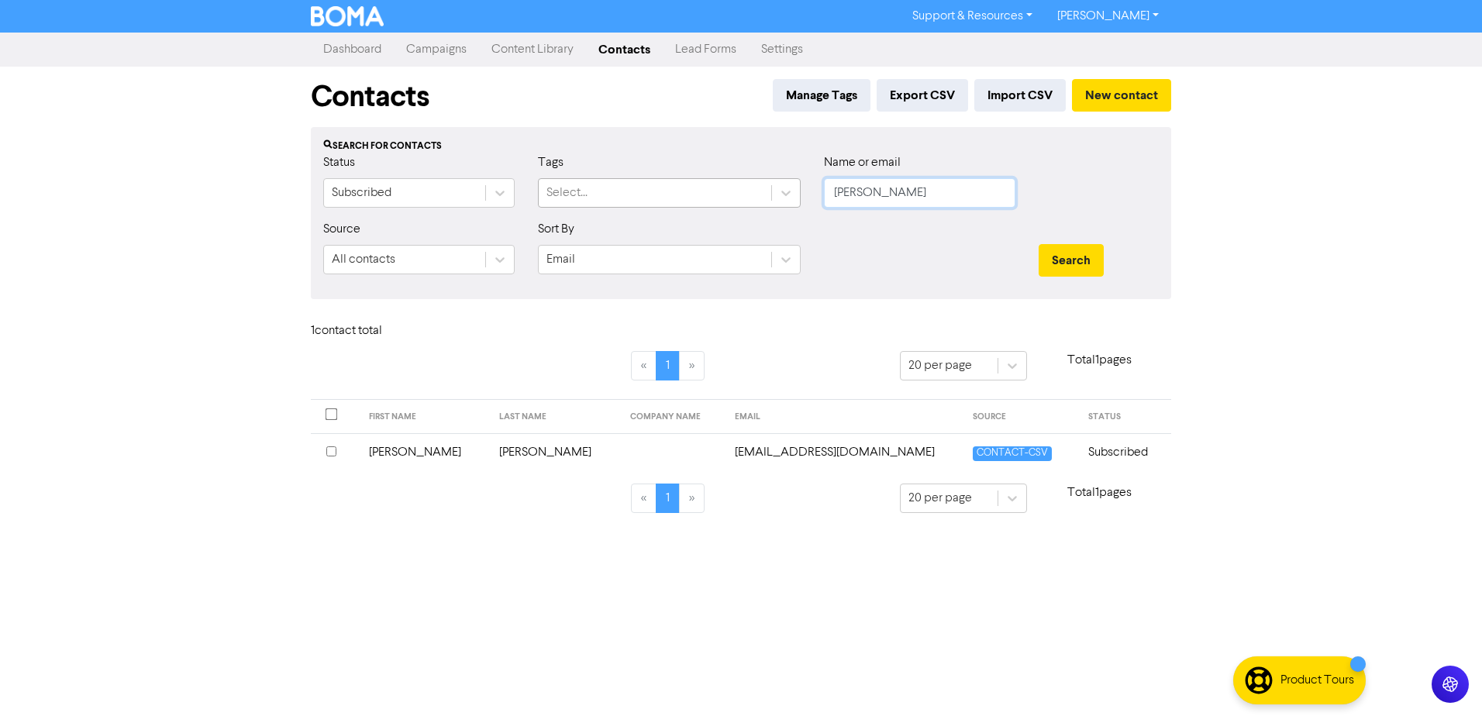
drag, startPoint x: 898, startPoint y: 186, endPoint x: 578, endPoint y: 207, distance: 320.9
click at [673, 214] on div "Status Subscribed Tags Select... Name or email [PERSON_NAME]" at bounding box center [741, 186] width 859 height 67
click at [1039, 244] on button "Search" at bounding box center [1071, 260] width 65 height 33
click at [413, 448] on td "[PERSON_NAME]" at bounding box center [433, 452] width 140 height 38
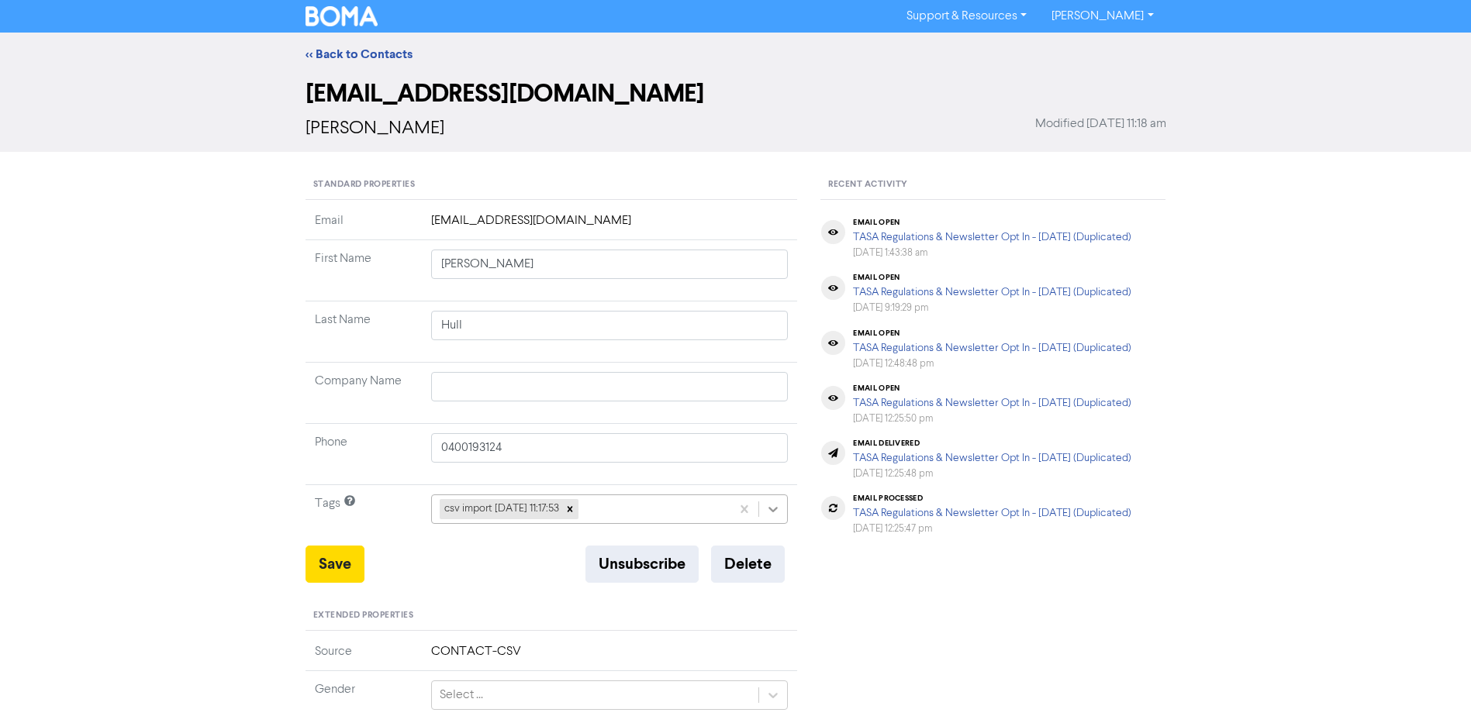
click at [773, 509] on icon at bounding box center [773, 510] width 16 height 16
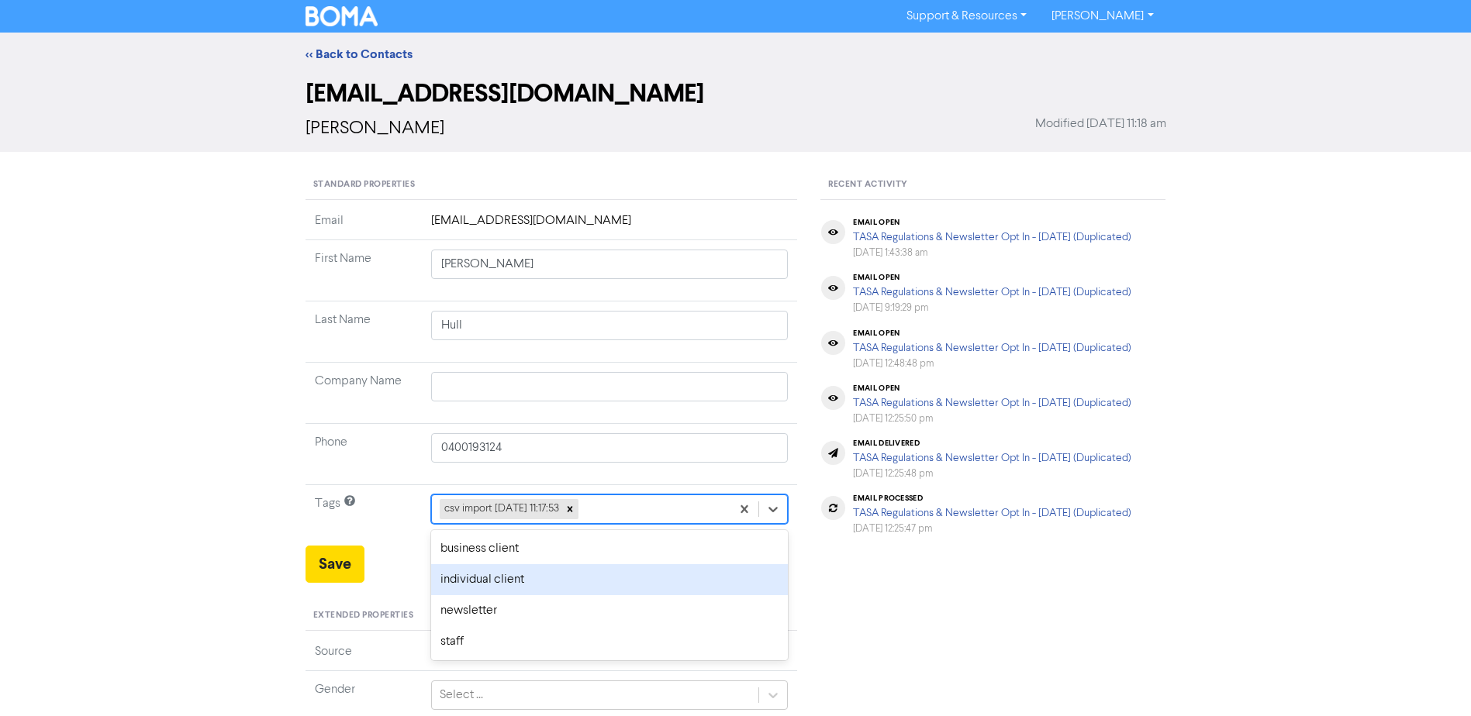
click at [535, 580] on div "individual client" at bounding box center [609, 579] width 357 height 31
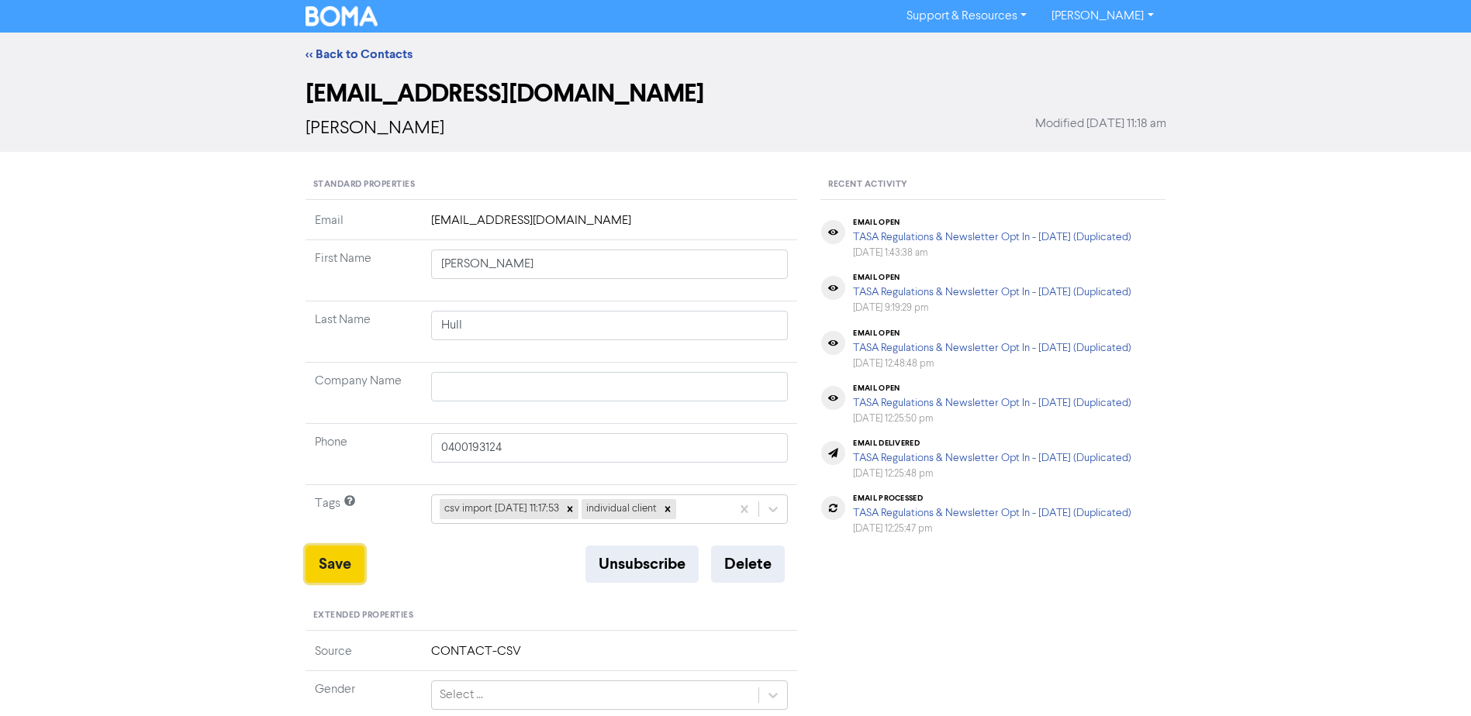
click at [332, 573] on button "Save" at bounding box center [334, 564] width 59 height 37
click at [337, 57] on link "<< Back to Contacts" at bounding box center [358, 55] width 107 height 16
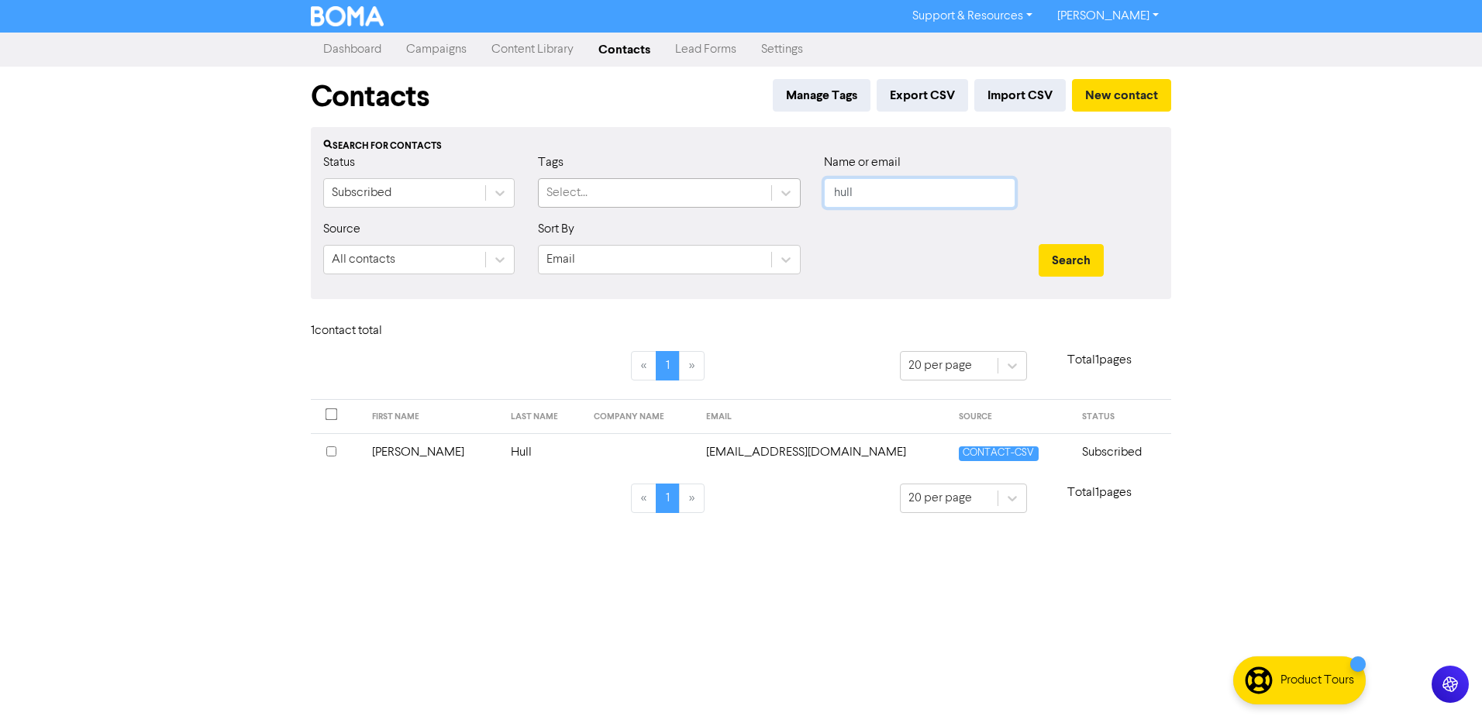
drag, startPoint x: 904, startPoint y: 181, endPoint x: 621, endPoint y: 197, distance: 283.4
click at [712, 202] on div "Status Subscribed Tags Select... Name or email hull" at bounding box center [741, 186] width 859 height 67
click at [1039, 244] on button "Search" at bounding box center [1071, 260] width 65 height 33
click at [395, 447] on td "[PERSON_NAME]" at bounding box center [433, 452] width 140 height 38
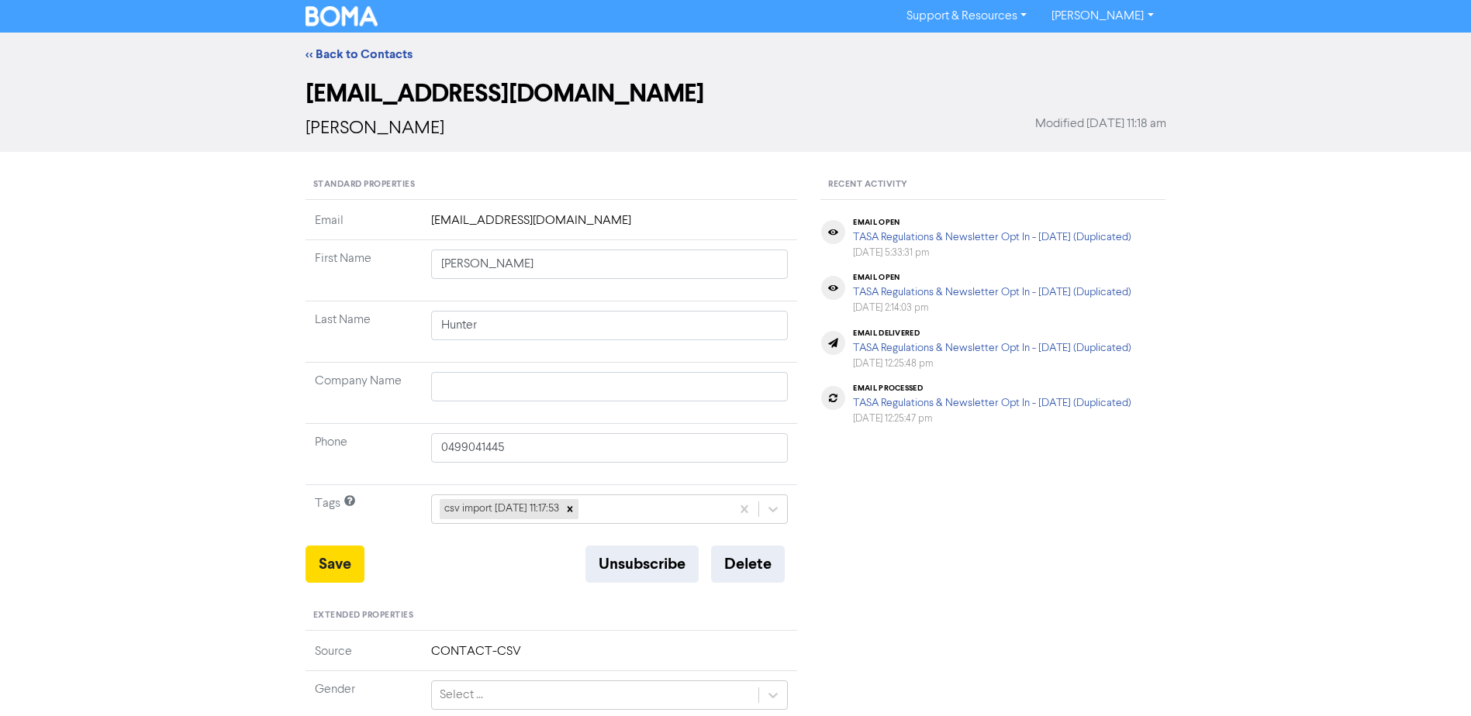
click at [766, 509] on icon at bounding box center [773, 510] width 16 height 16
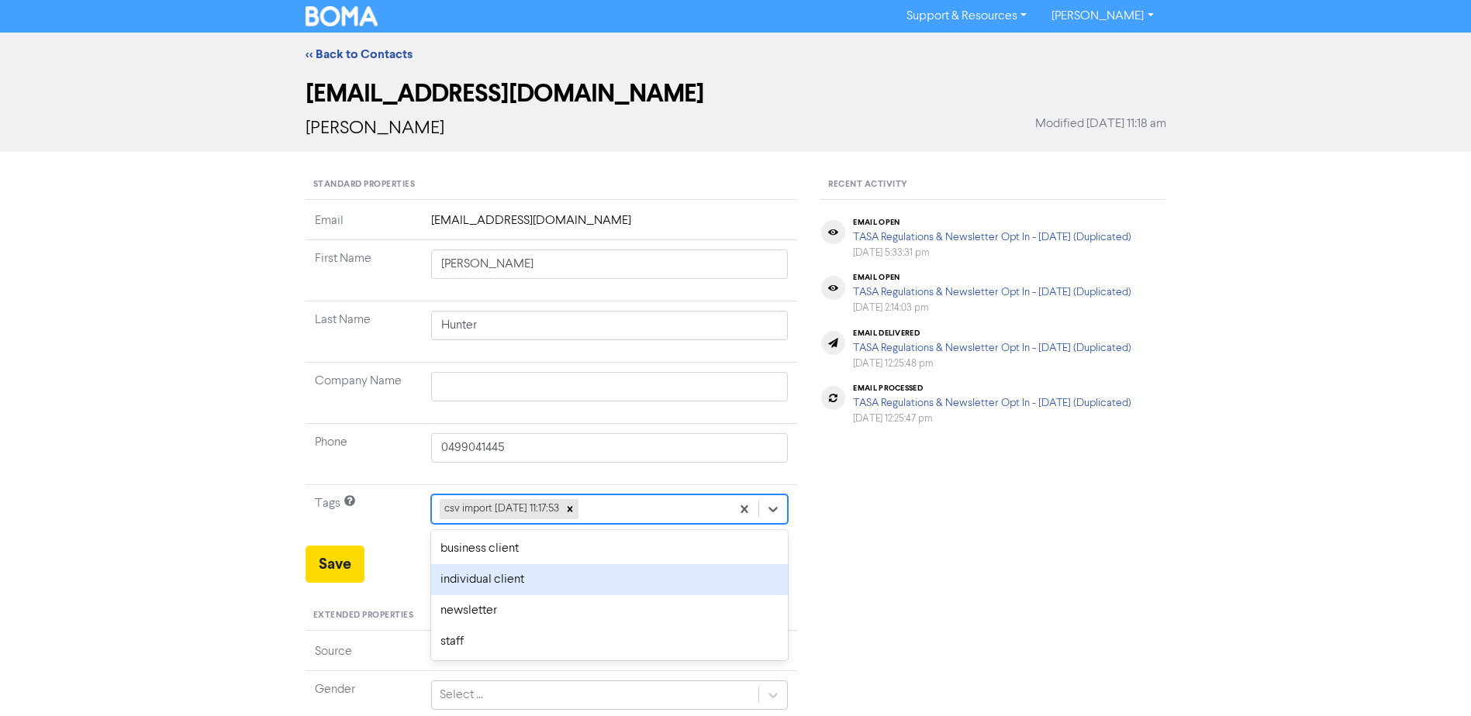
click at [562, 580] on div "individual client" at bounding box center [609, 579] width 357 height 31
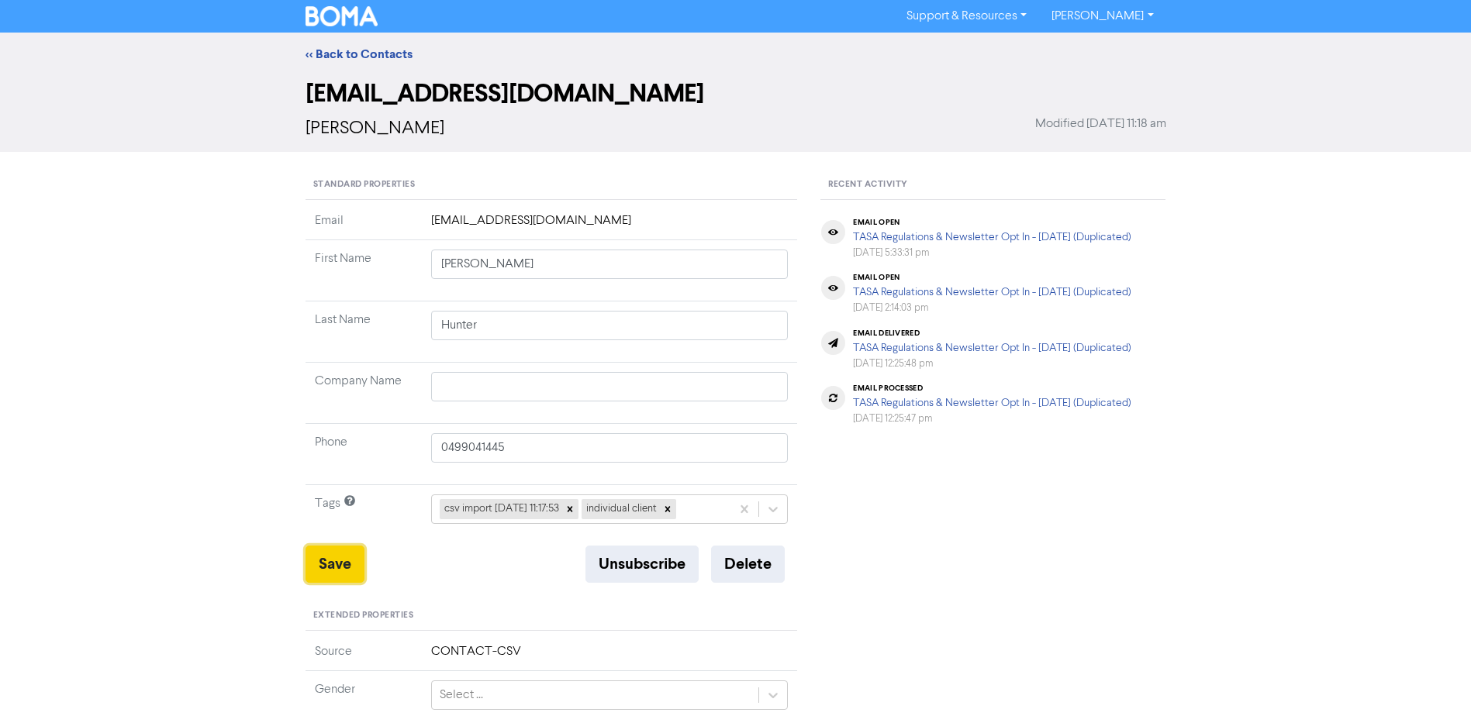
click at [334, 561] on button "Save" at bounding box center [334, 564] width 59 height 37
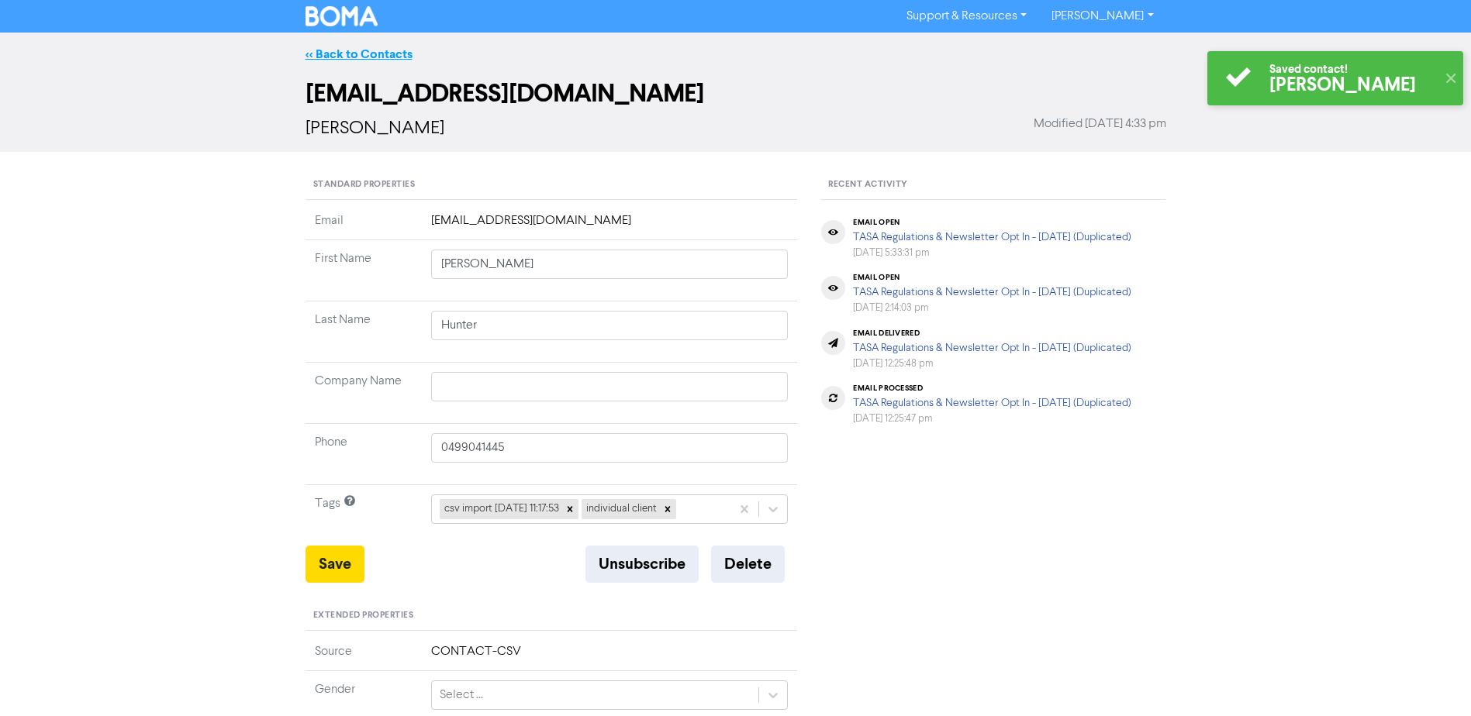
click at [360, 49] on link "<< Back to Contacts" at bounding box center [358, 55] width 107 height 16
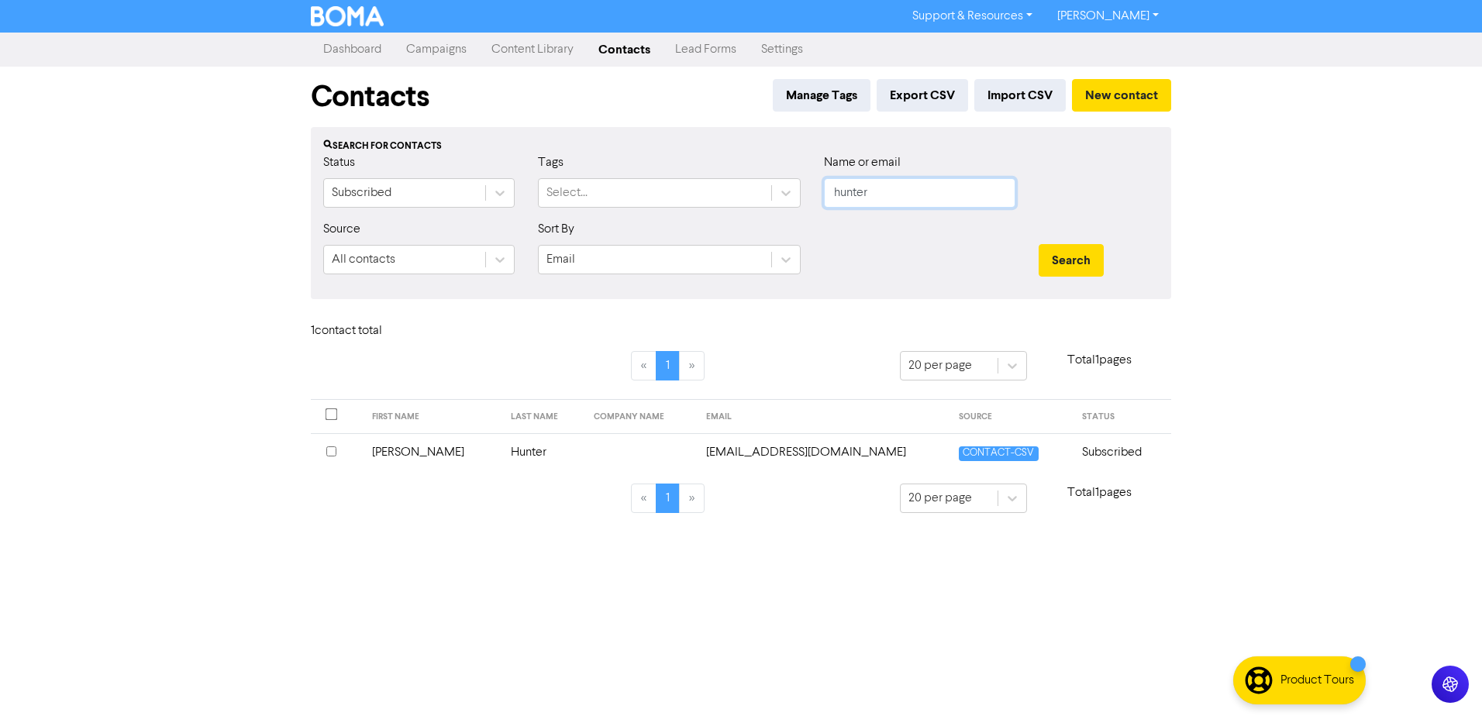
drag, startPoint x: 722, startPoint y: 216, endPoint x: 395, endPoint y: 224, distance: 327.2
click at [630, 224] on form "Status Subscribed Tags Select... Name or email hunter Source All contacts Sort …" at bounding box center [741, 219] width 836 height 133
click at [1039, 244] on button "Search" at bounding box center [1071, 260] width 65 height 33
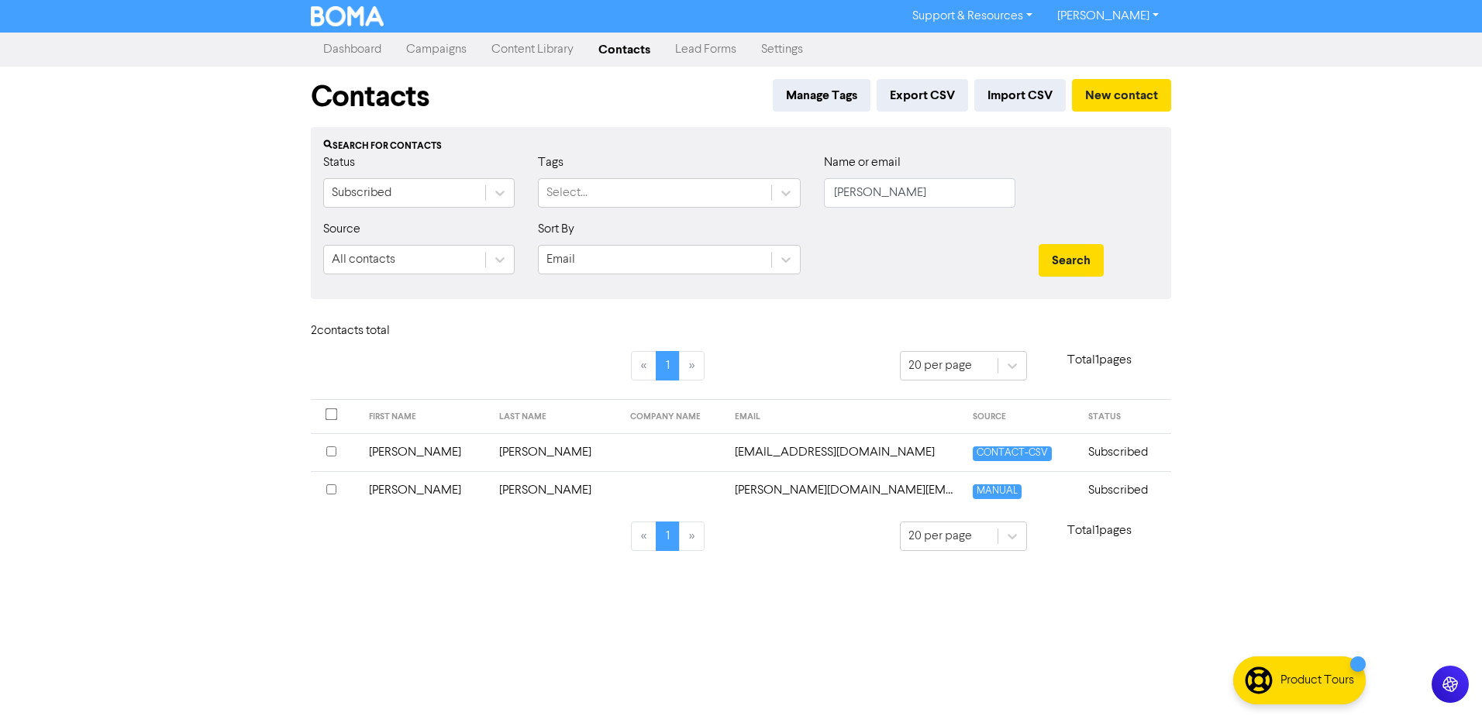
click at [382, 450] on td "[PERSON_NAME]" at bounding box center [425, 452] width 131 height 38
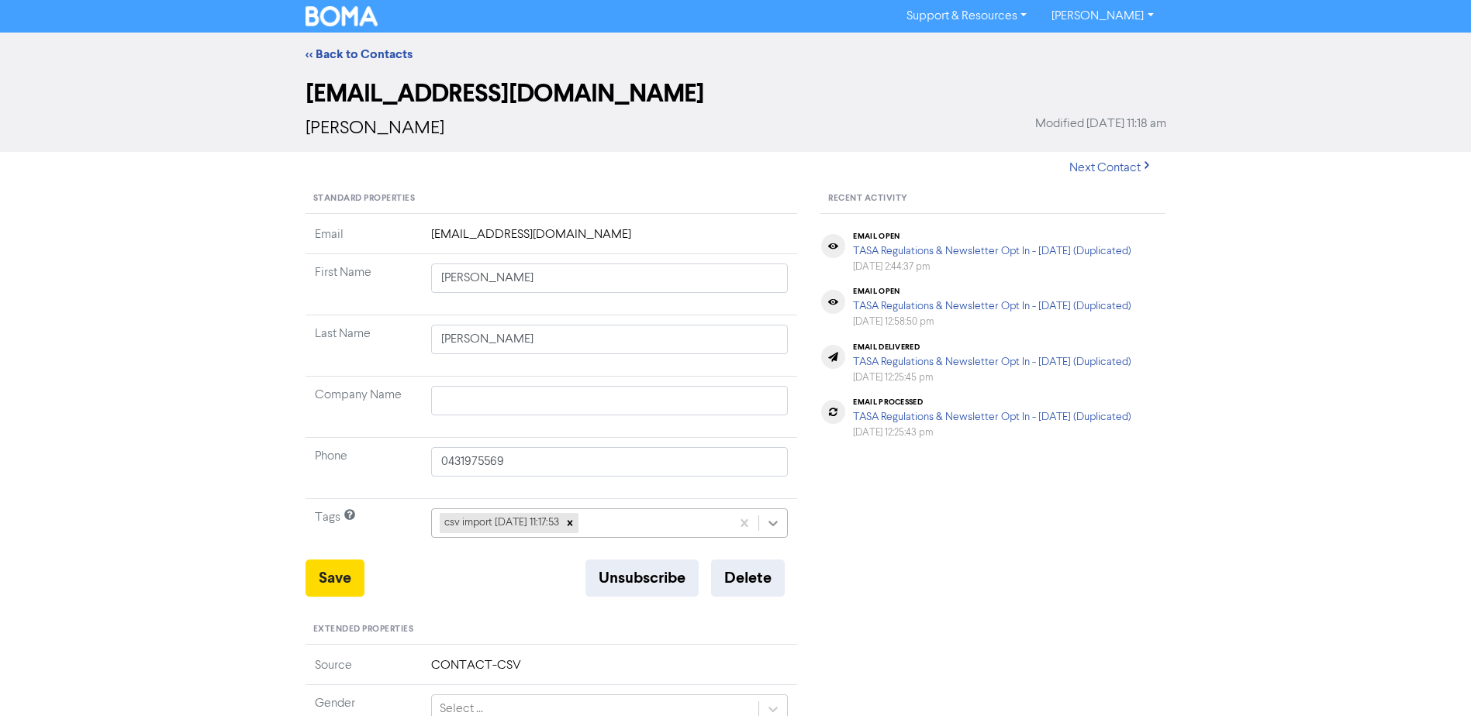
click at [777, 529] on icon at bounding box center [773, 524] width 16 height 16
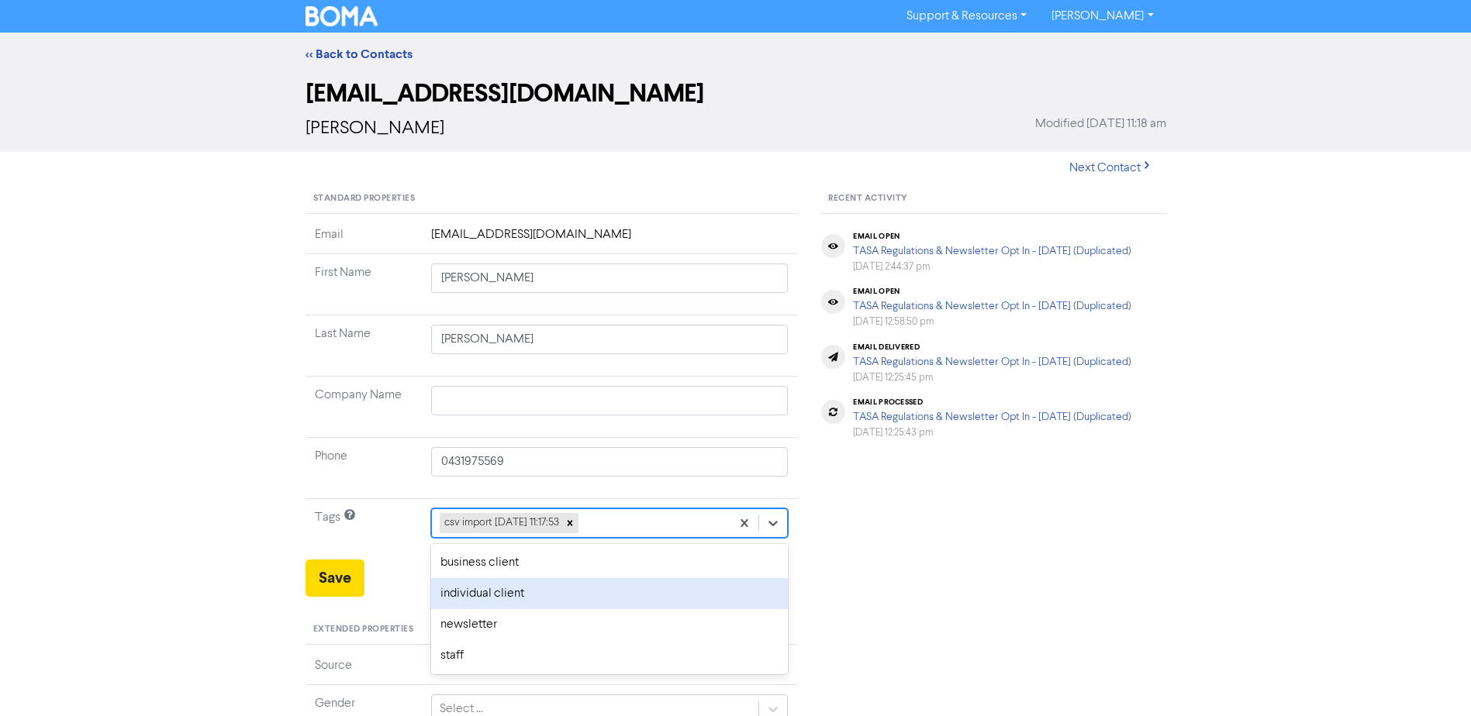
click at [547, 595] on div "individual client" at bounding box center [609, 593] width 357 height 31
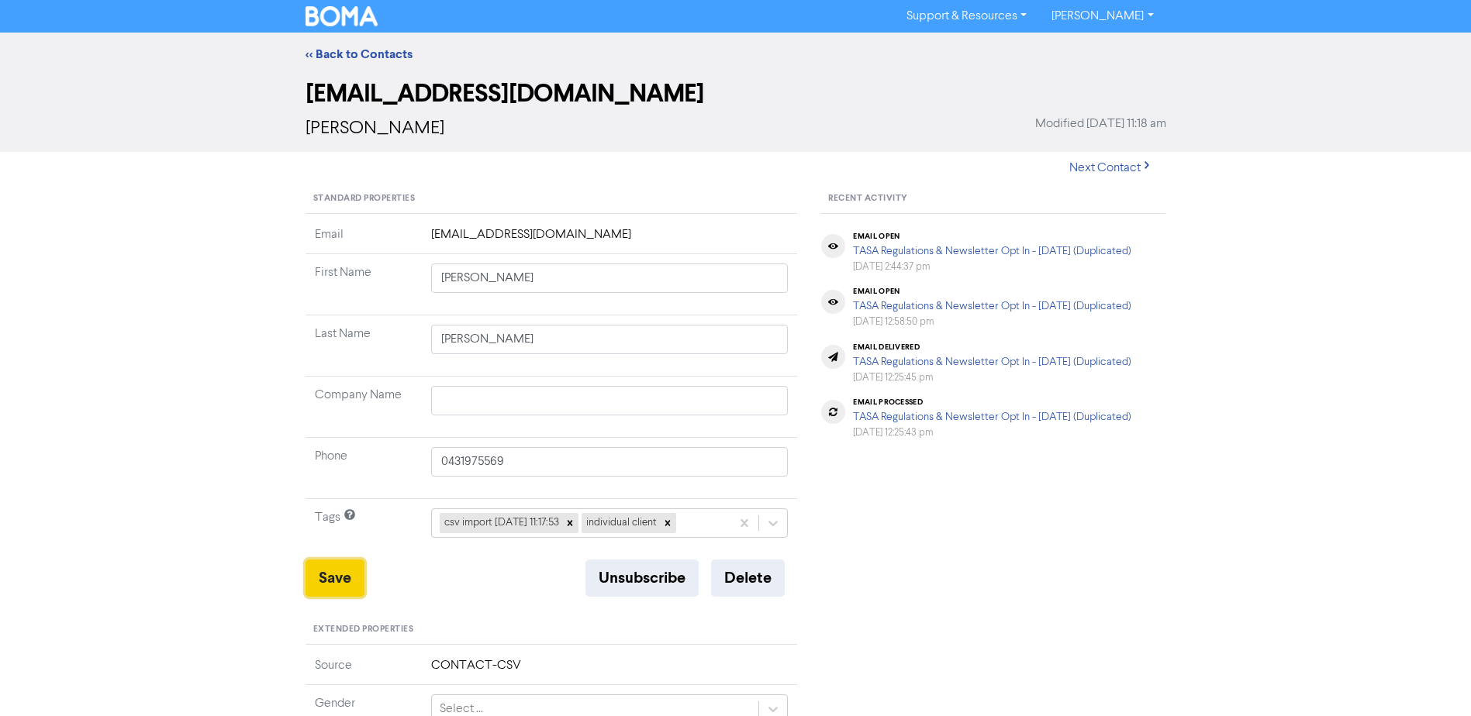
click at [339, 578] on button "Save" at bounding box center [334, 578] width 59 height 37
click at [358, 50] on link "<< Back to Contacts" at bounding box center [358, 55] width 107 height 16
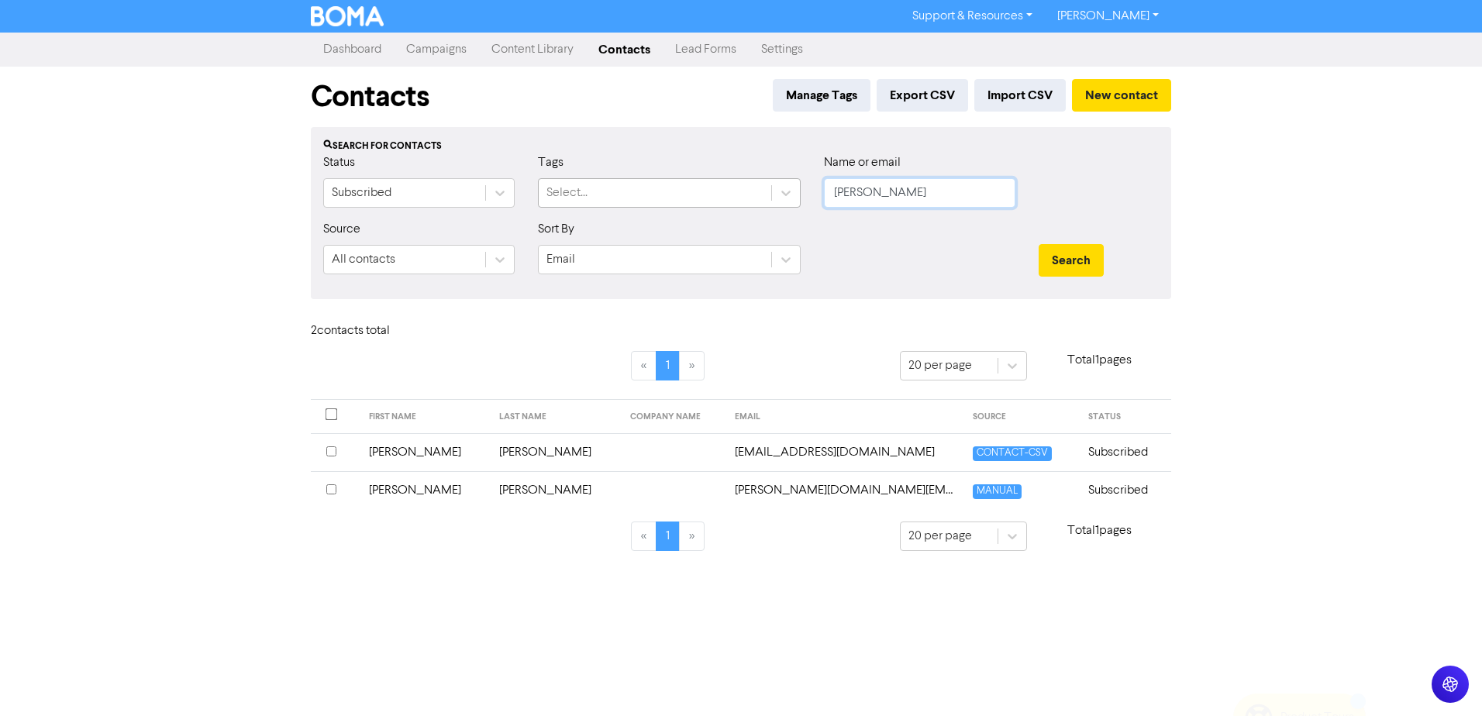
click at [639, 209] on div "Status Subscribed Tags Select... Name or email [PERSON_NAME]" at bounding box center [741, 186] width 859 height 67
click at [1039, 244] on button "Search" at bounding box center [1071, 260] width 65 height 33
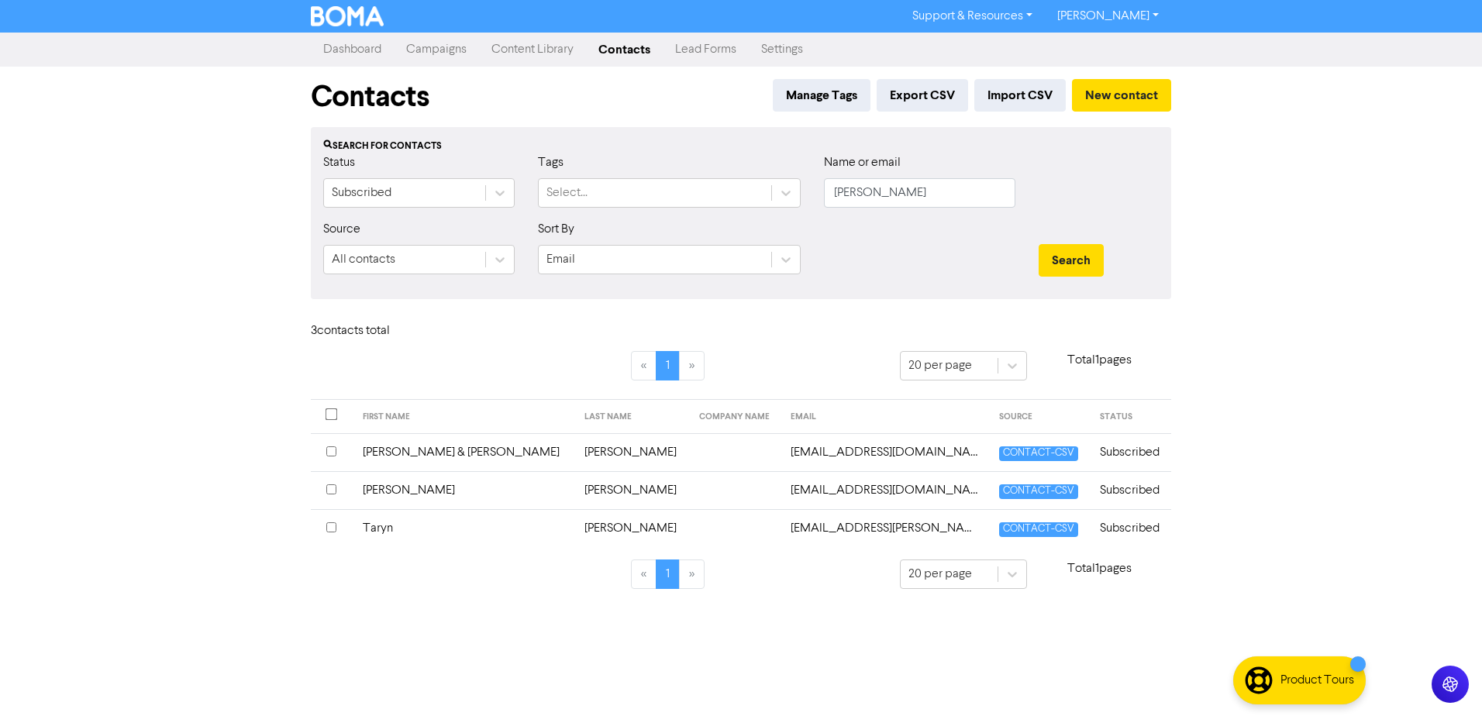
click at [403, 484] on td "[PERSON_NAME]" at bounding box center [465, 490] width 222 height 38
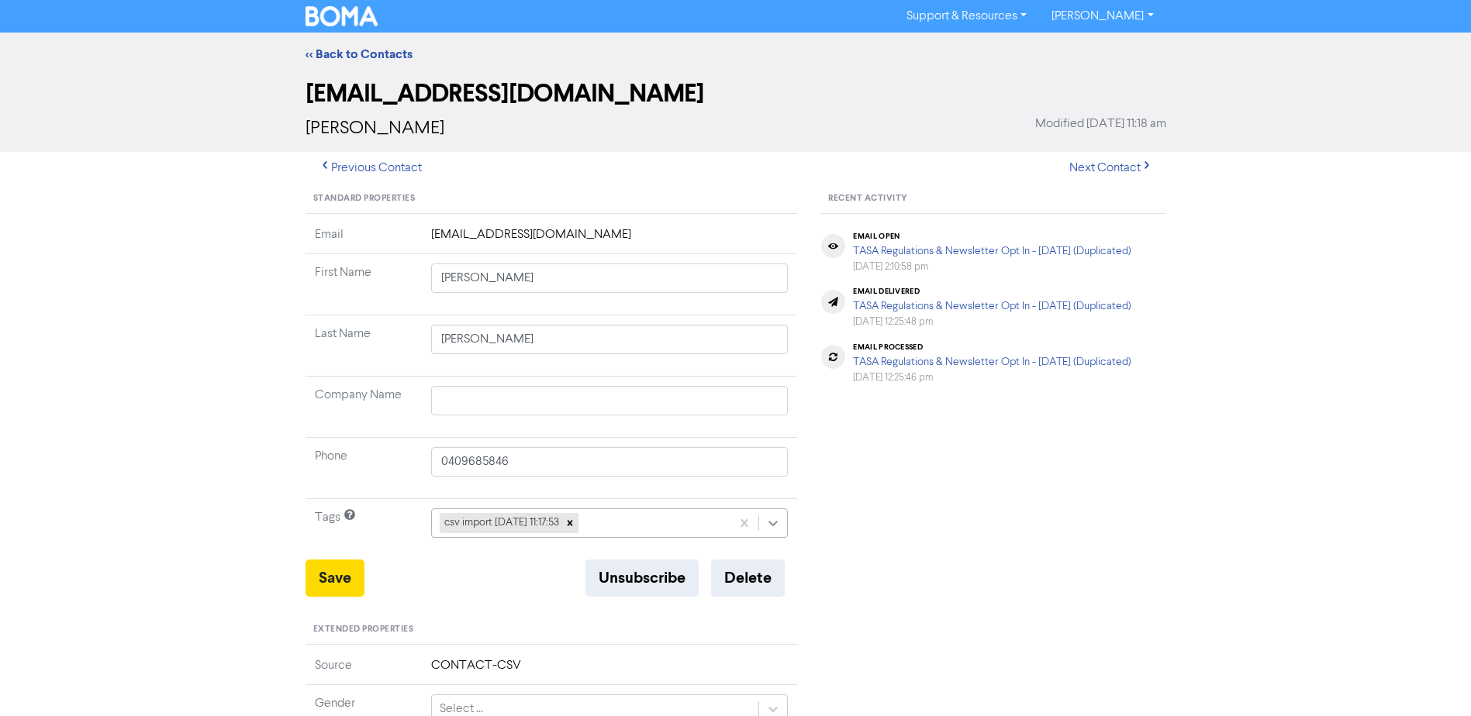
click at [774, 531] on icon at bounding box center [773, 524] width 16 height 16
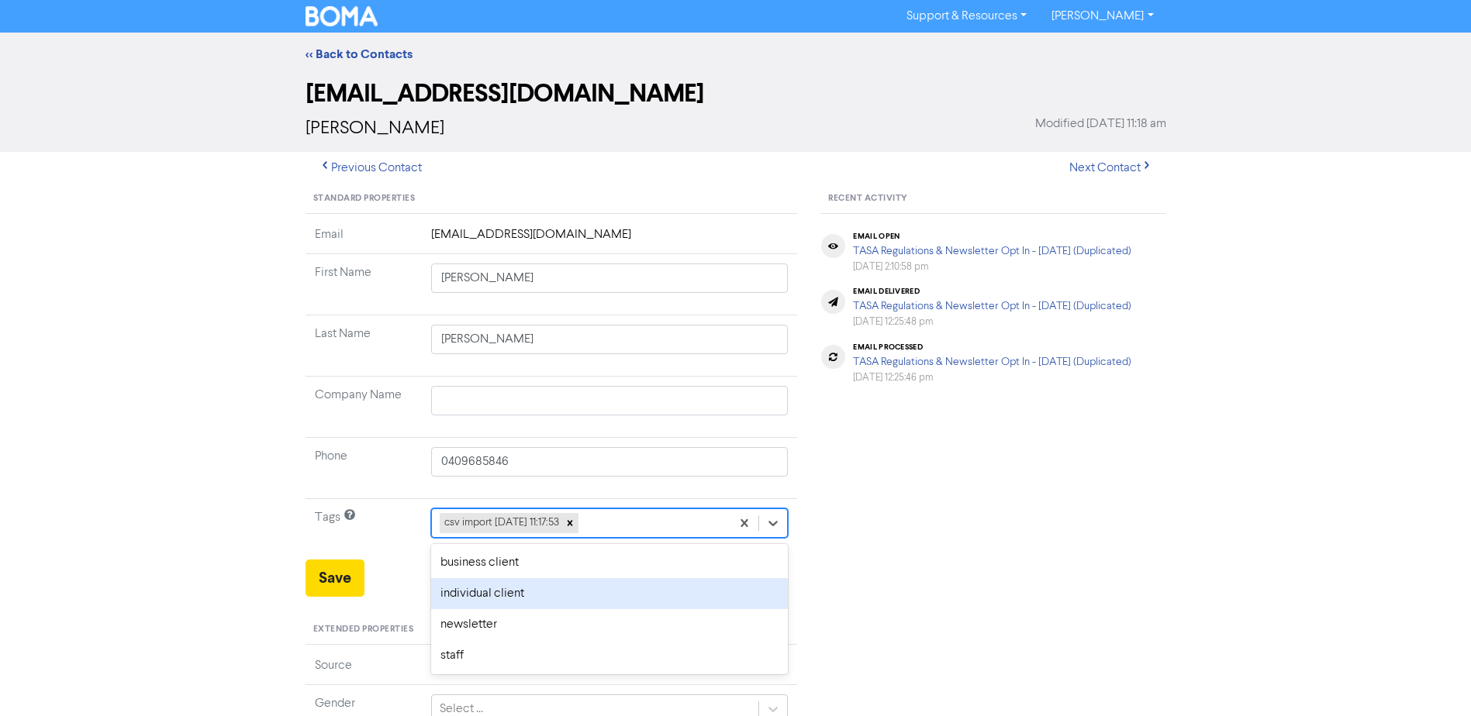
click at [539, 588] on div "individual client" at bounding box center [609, 593] width 357 height 31
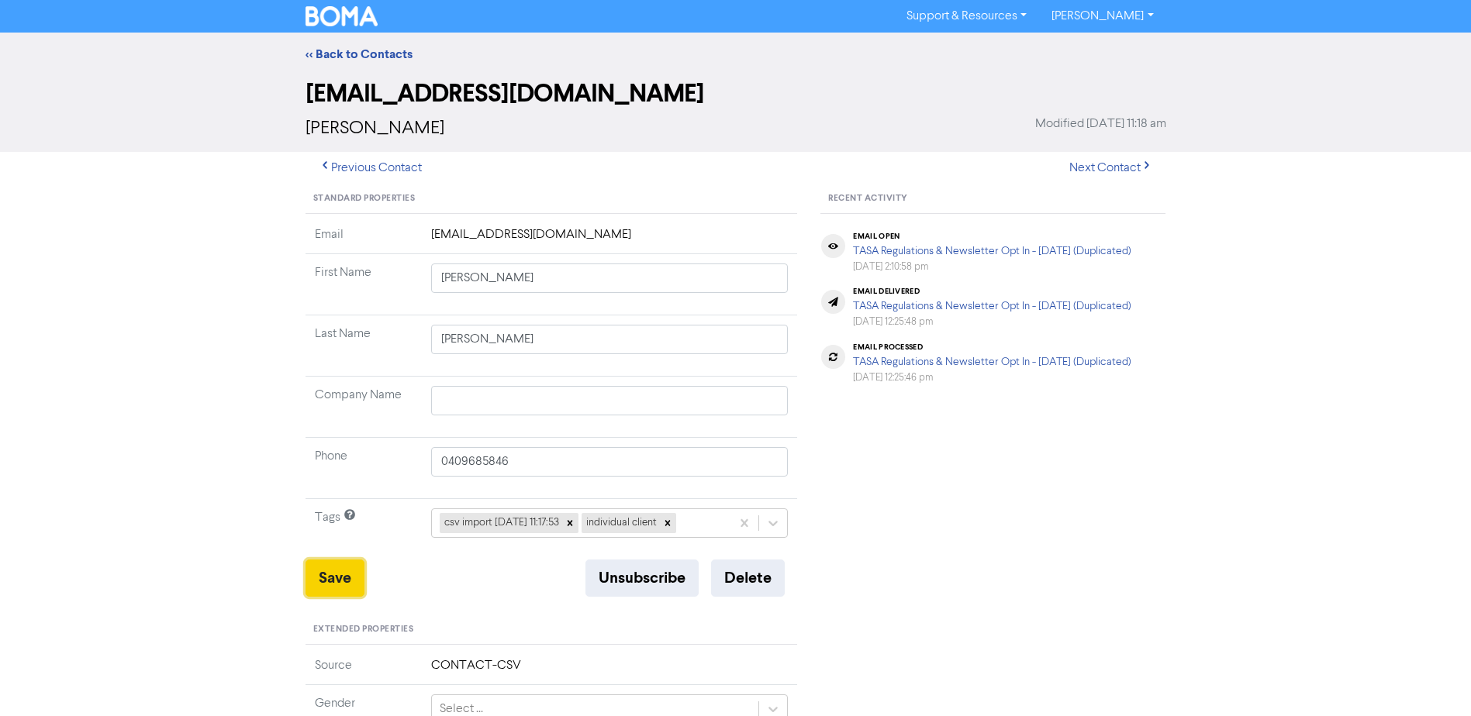
click at [332, 578] on button "Save" at bounding box center [334, 578] width 59 height 37
click at [343, 585] on button "Save" at bounding box center [334, 578] width 59 height 37
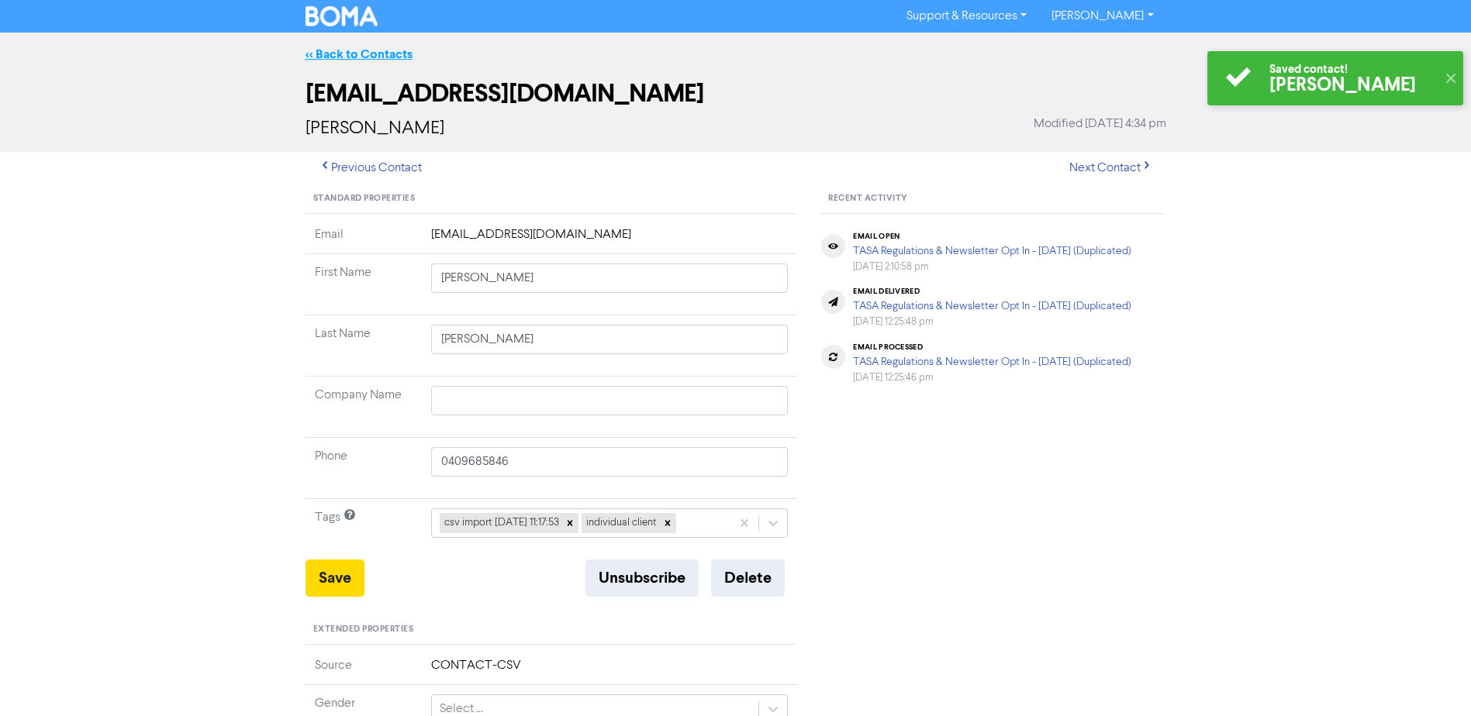
click at [360, 49] on link "<< Back to Contacts" at bounding box center [358, 55] width 107 height 16
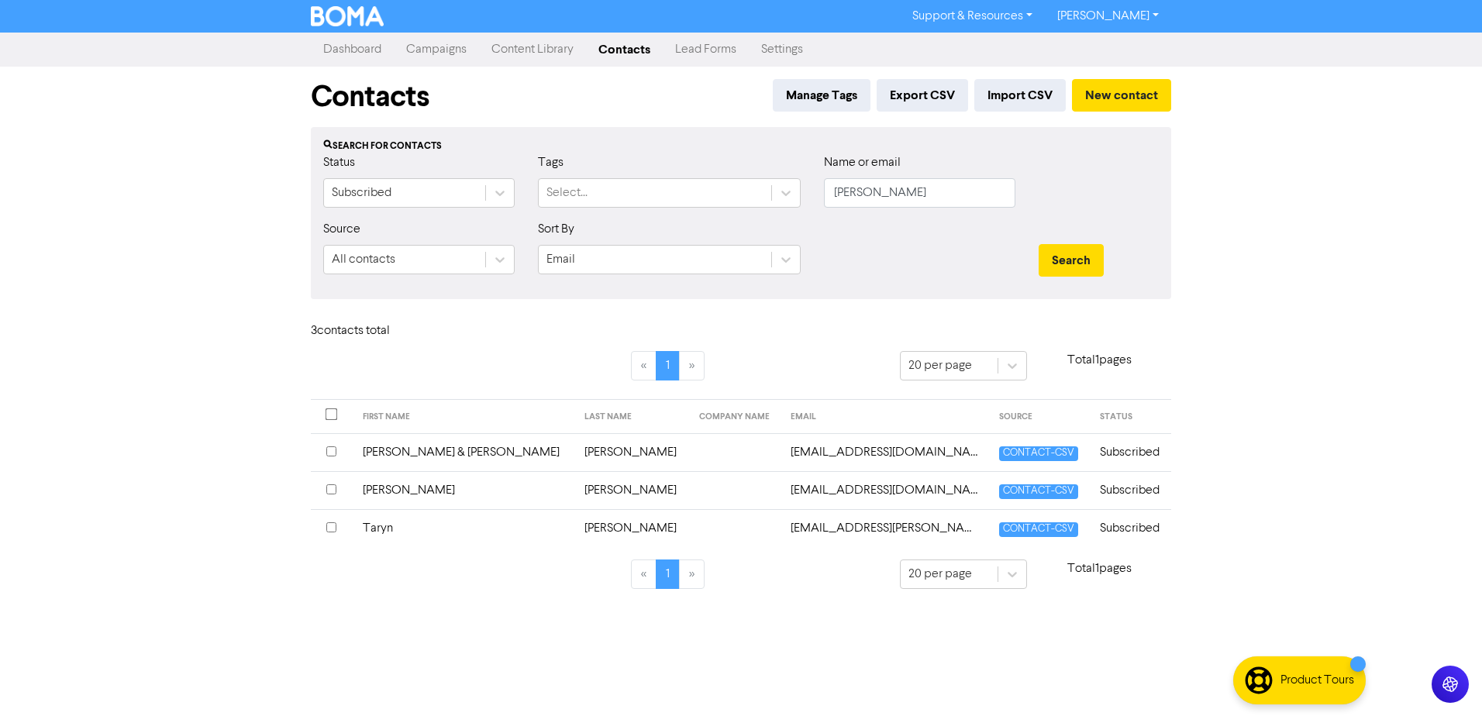
click at [388, 525] on td "Taryn" at bounding box center [465, 528] width 222 height 38
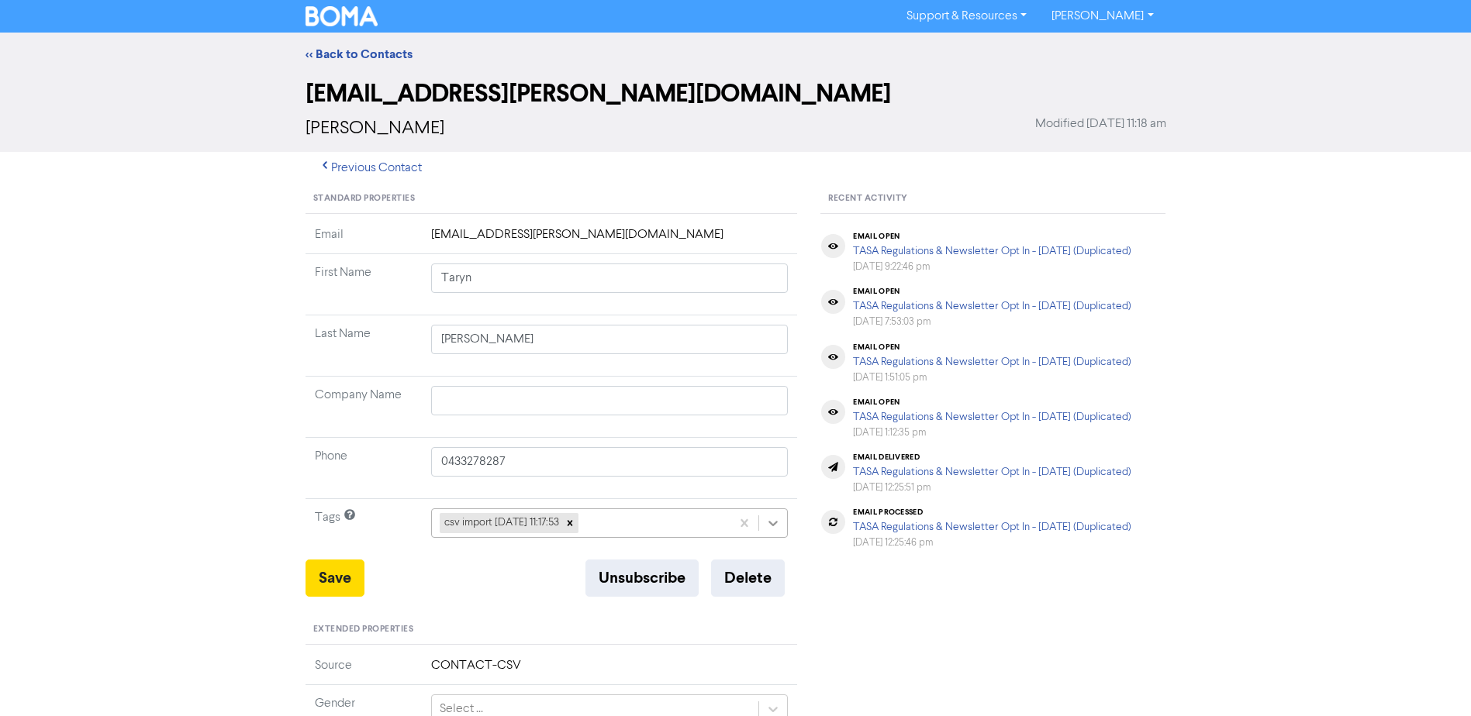
click at [767, 526] on icon at bounding box center [773, 524] width 16 height 16
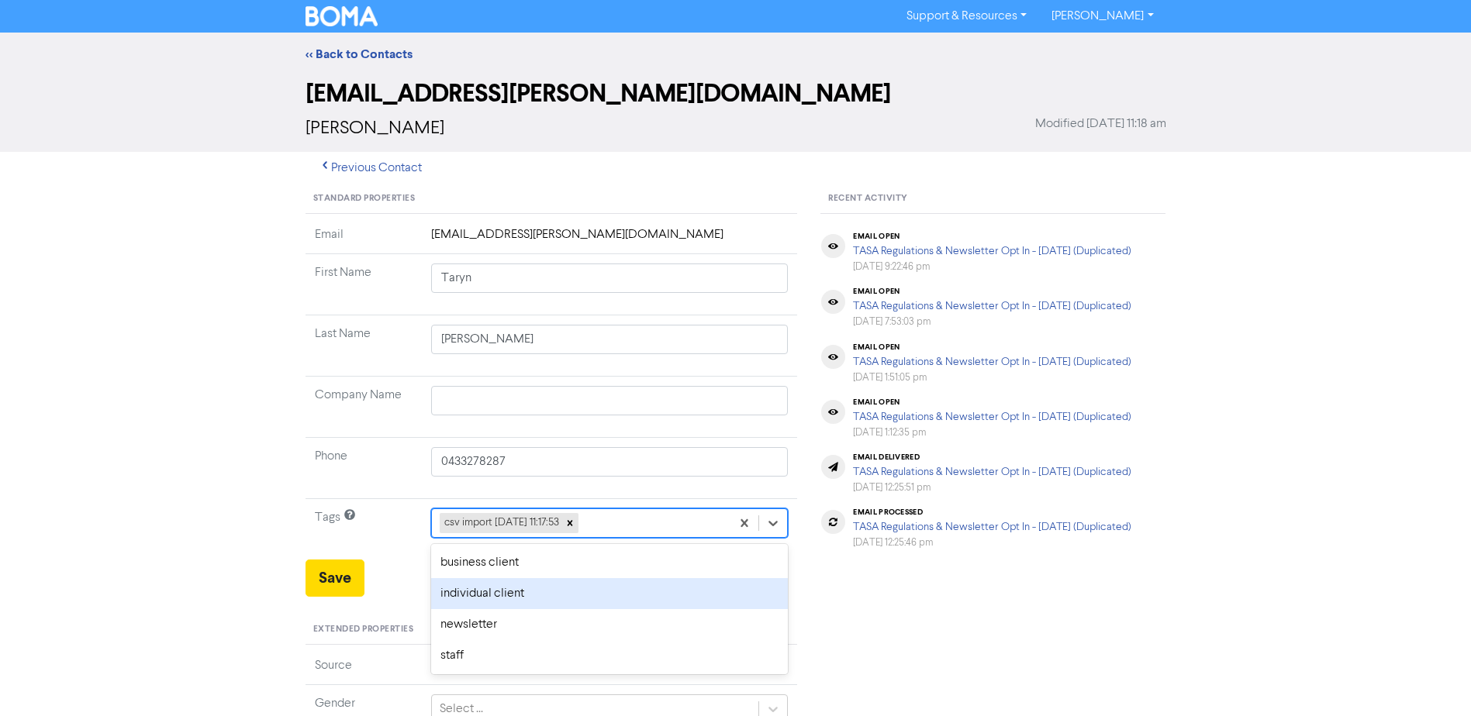
click at [578, 601] on div "individual client" at bounding box center [609, 593] width 357 height 31
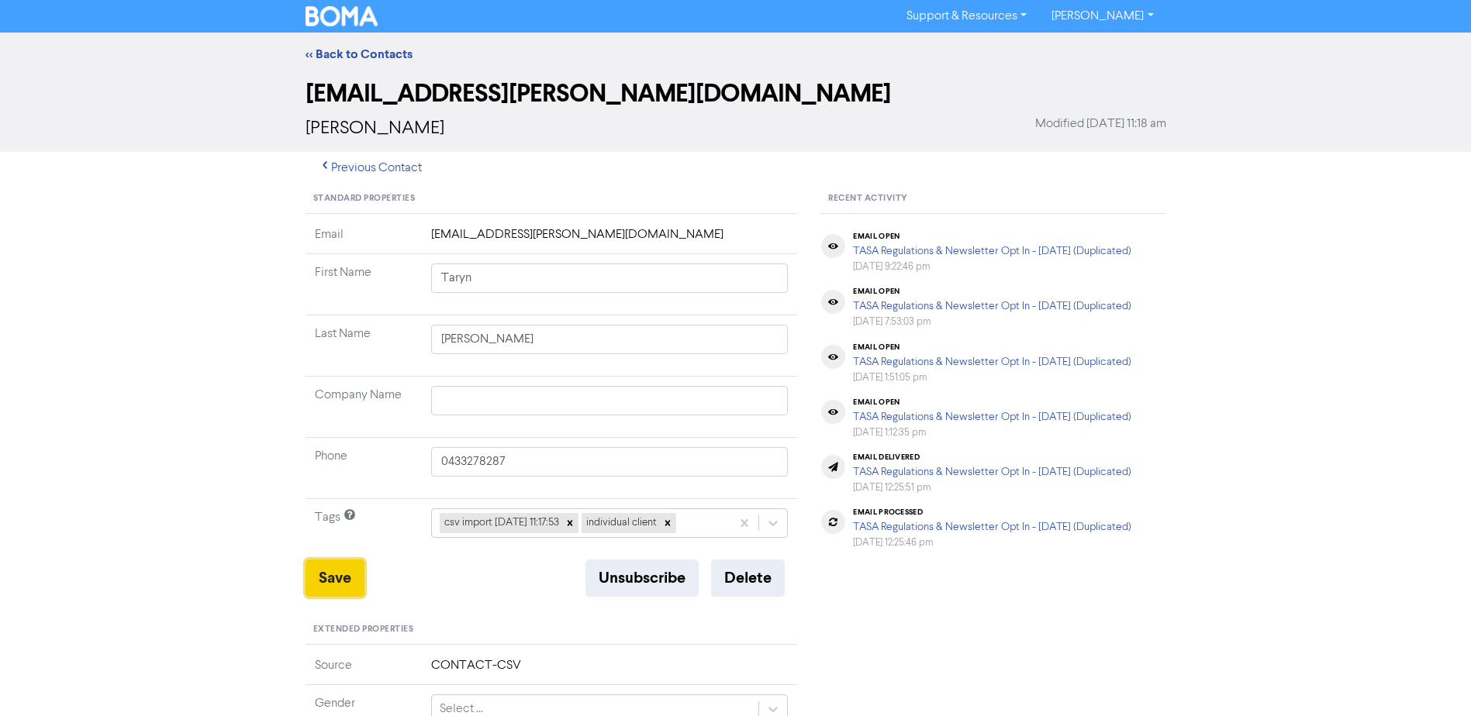
click at [326, 571] on button "Save" at bounding box center [334, 578] width 59 height 37
click at [373, 53] on link "<< Back to Contacts" at bounding box center [358, 55] width 107 height 16
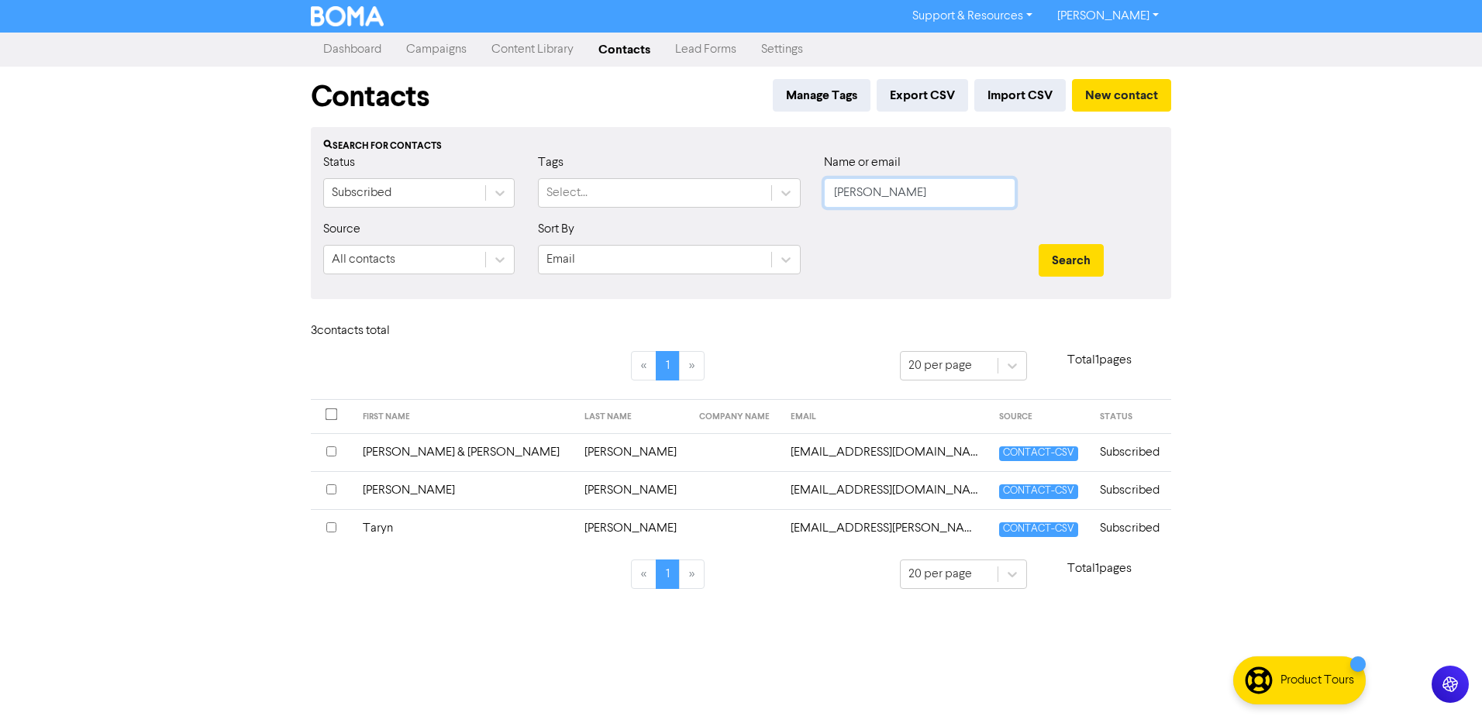
drag, startPoint x: 954, startPoint y: 196, endPoint x: 208, endPoint y: 202, distance: 745.8
click at [500, 234] on form "Status Subscribed Tags Select... Name or email [PERSON_NAME] Source All contact…" at bounding box center [741, 219] width 836 height 133
click at [1039, 244] on button "Search" at bounding box center [1071, 260] width 65 height 33
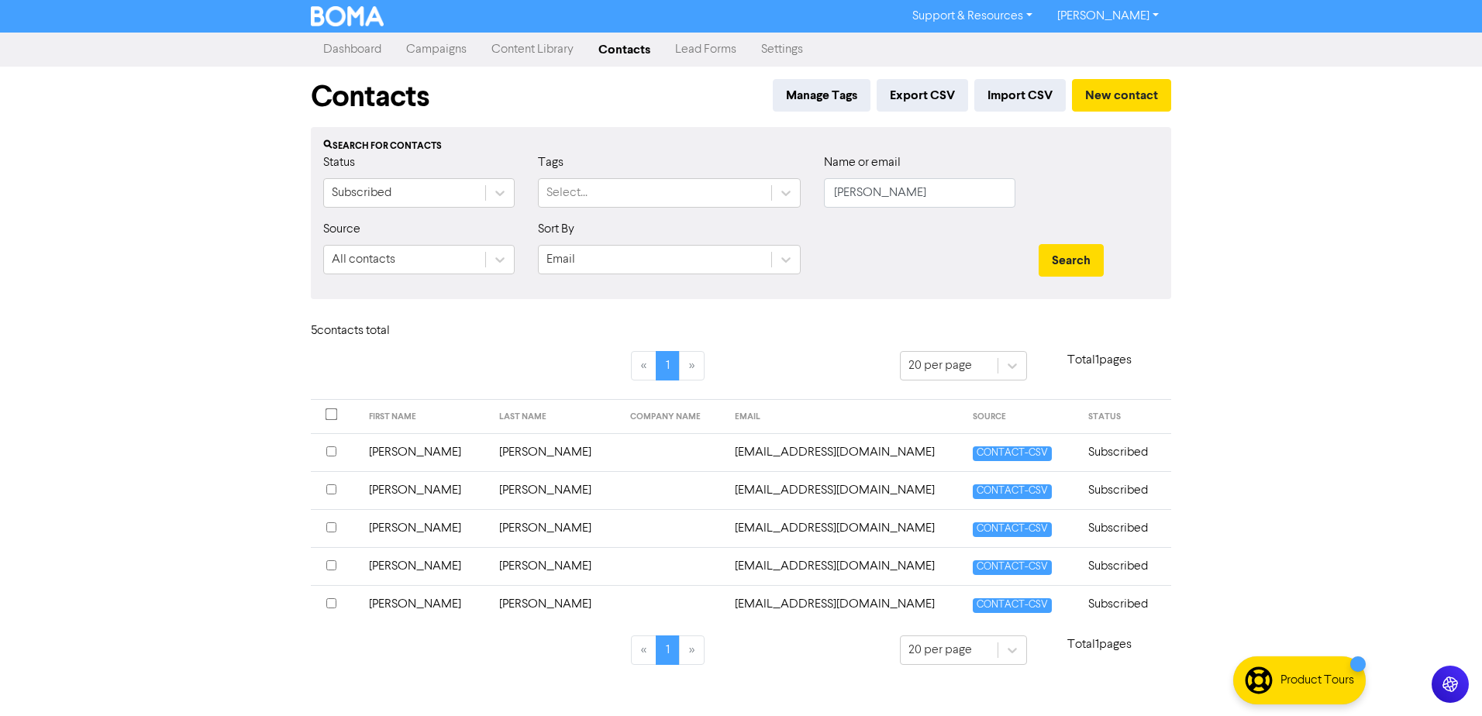
click at [395, 491] on td "[PERSON_NAME]" at bounding box center [425, 490] width 131 height 38
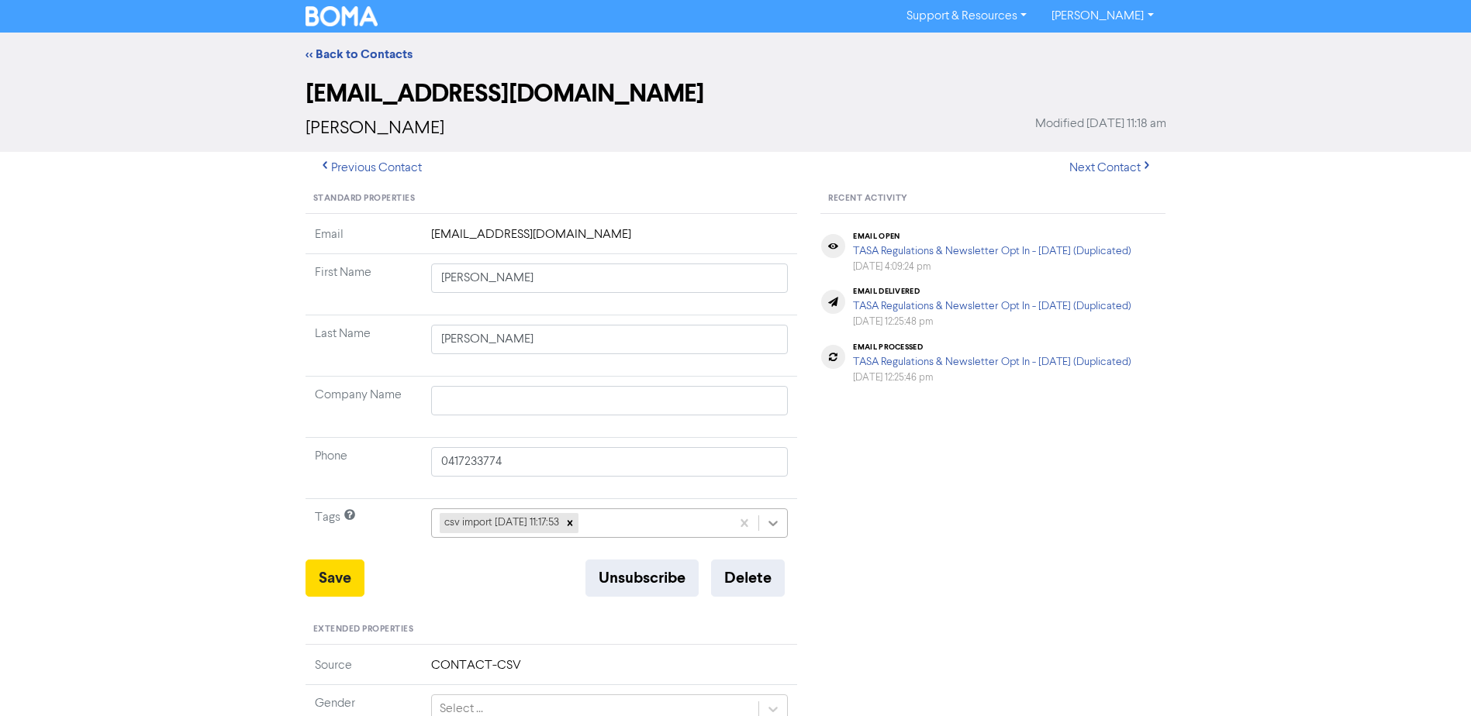
click at [769, 527] on icon at bounding box center [773, 524] width 16 height 16
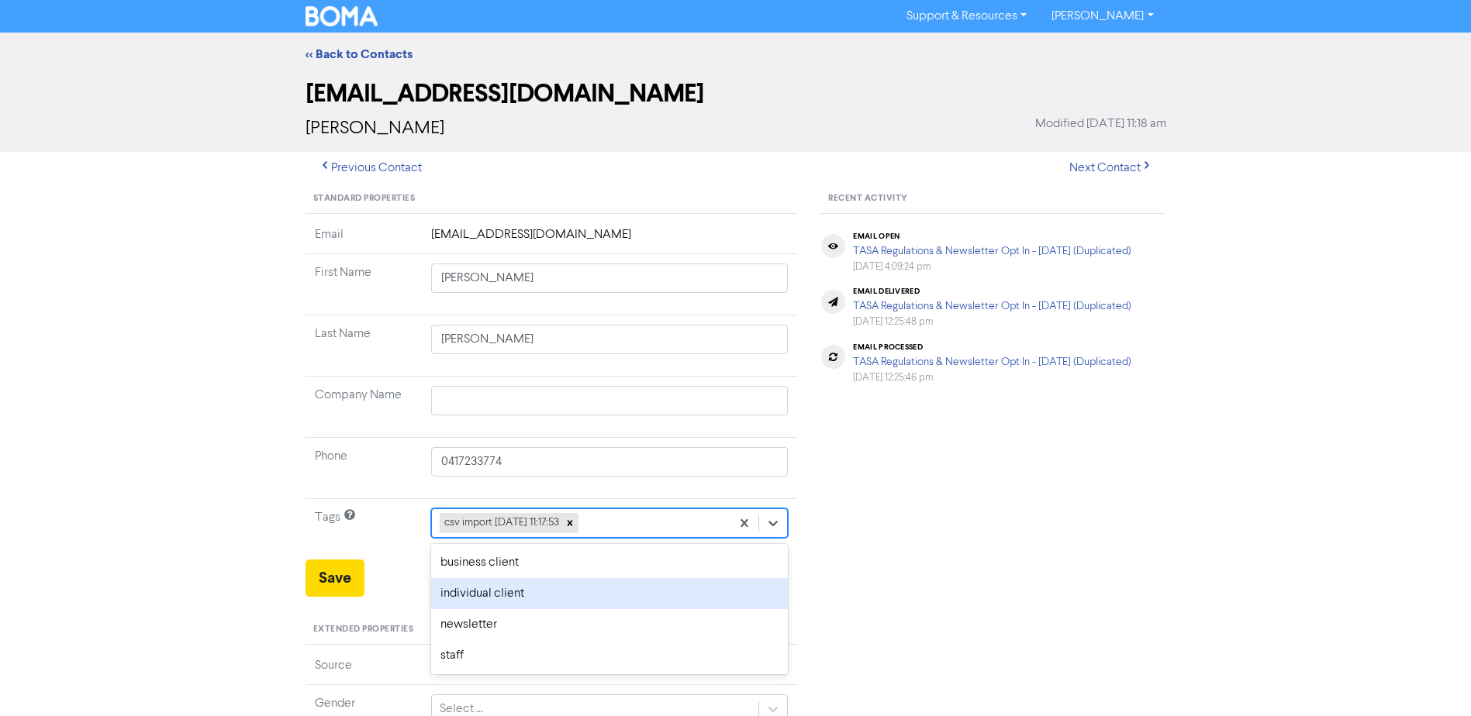
click at [554, 594] on div "individual client" at bounding box center [609, 593] width 357 height 31
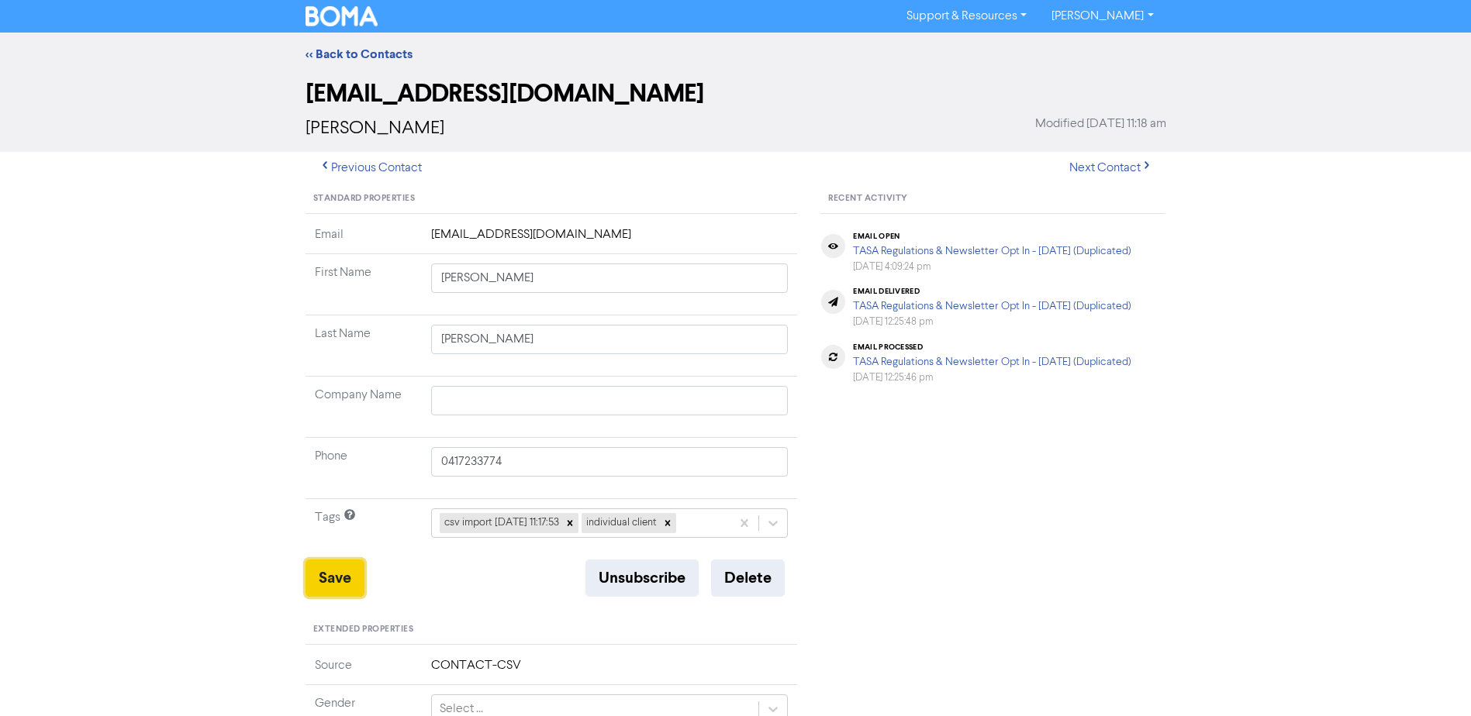
click at [330, 583] on button "Save" at bounding box center [334, 578] width 59 height 37
click at [360, 53] on link "<< Back to Contacts" at bounding box center [358, 55] width 107 height 16
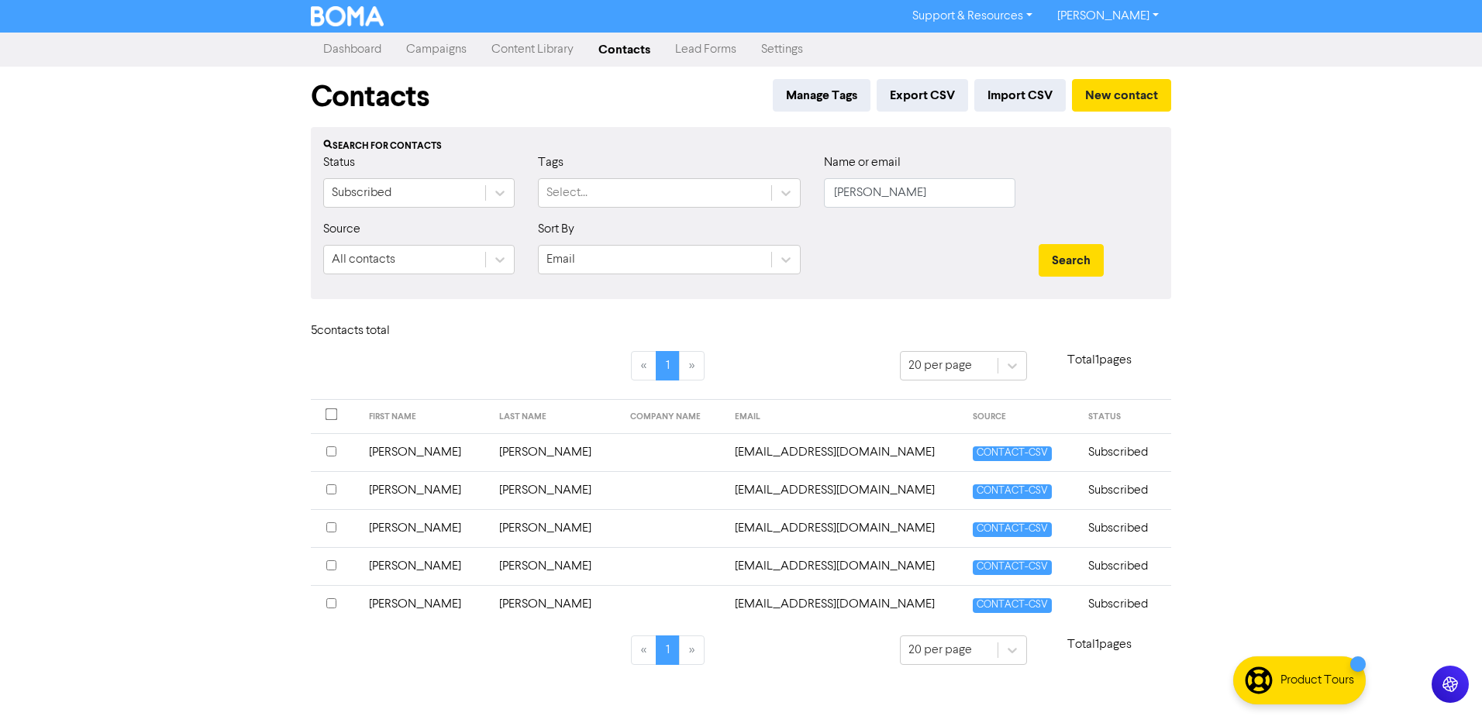
click at [396, 560] on td "[PERSON_NAME]" at bounding box center [425, 566] width 131 height 38
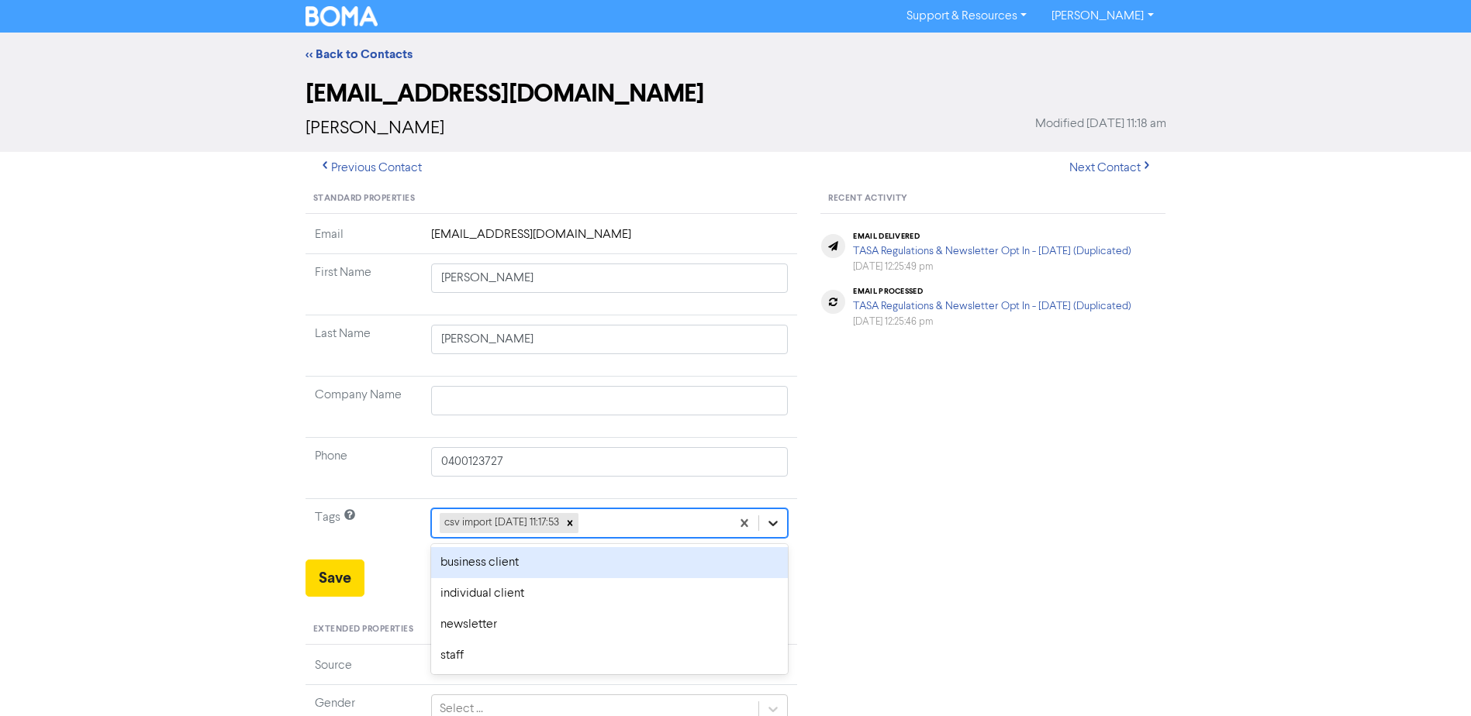
click at [771, 522] on icon at bounding box center [773, 524] width 16 height 16
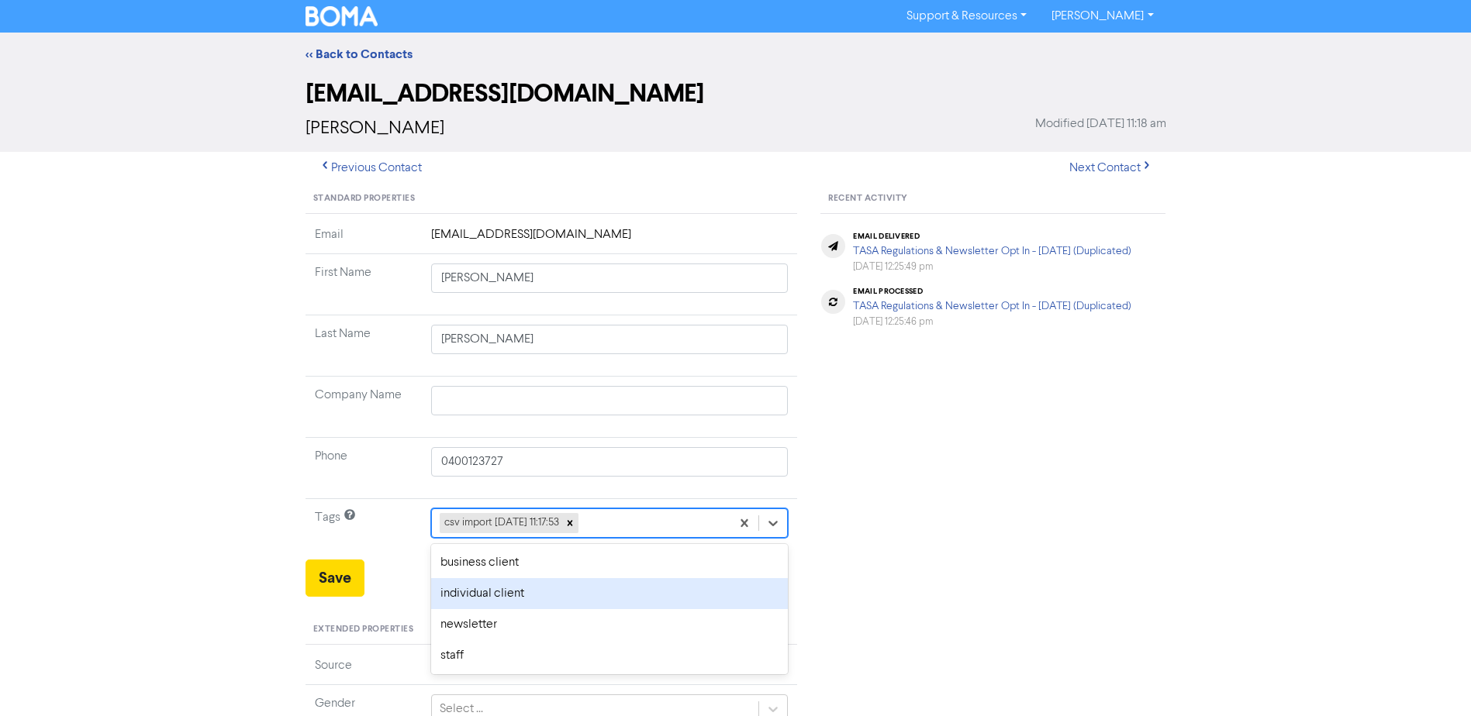
click at [541, 586] on div "individual client" at bounding box center [609, 593] width 357 height 31
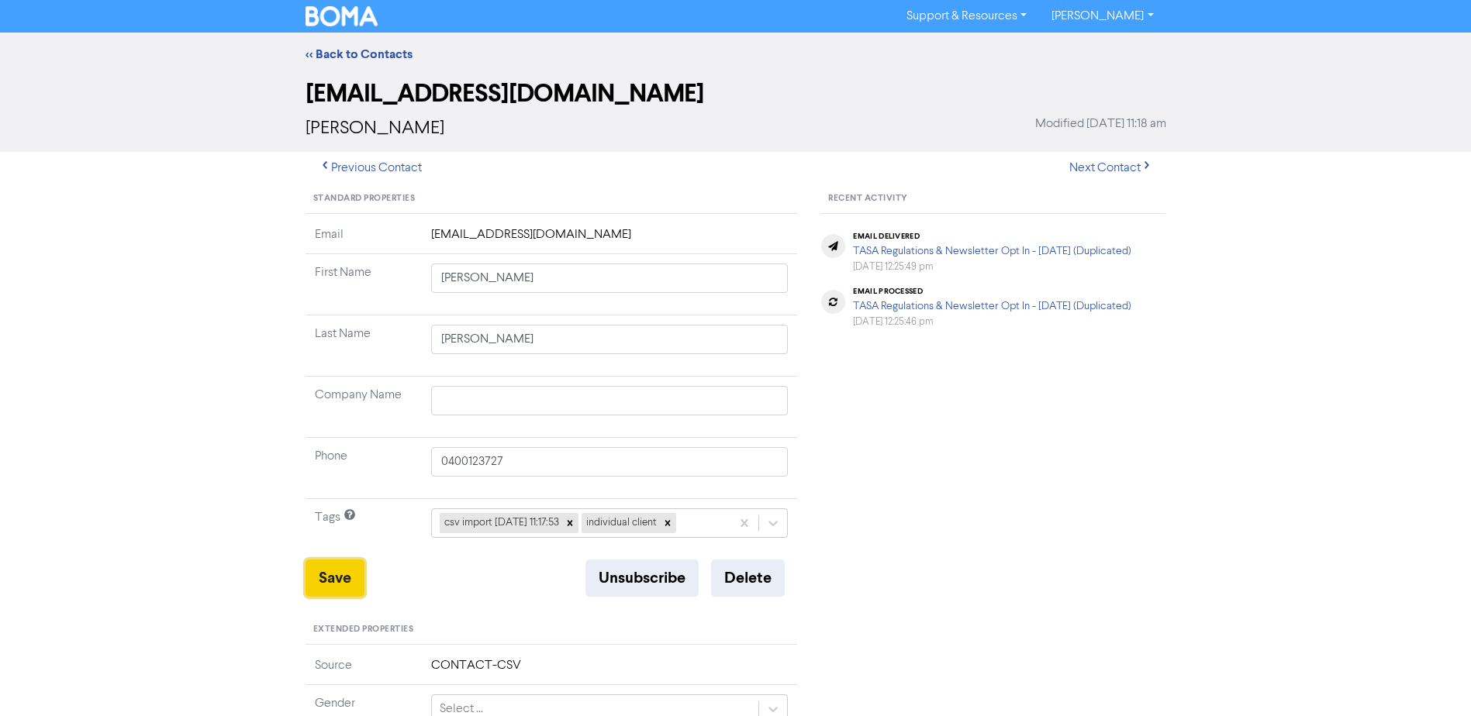
click at [319, 581] on button "Save" at bounding box center [334, 578] width 59 height 37
click at [375, 51] on link "<< Back to Contacts" at bounding box center [358, 55] width 107 height 16
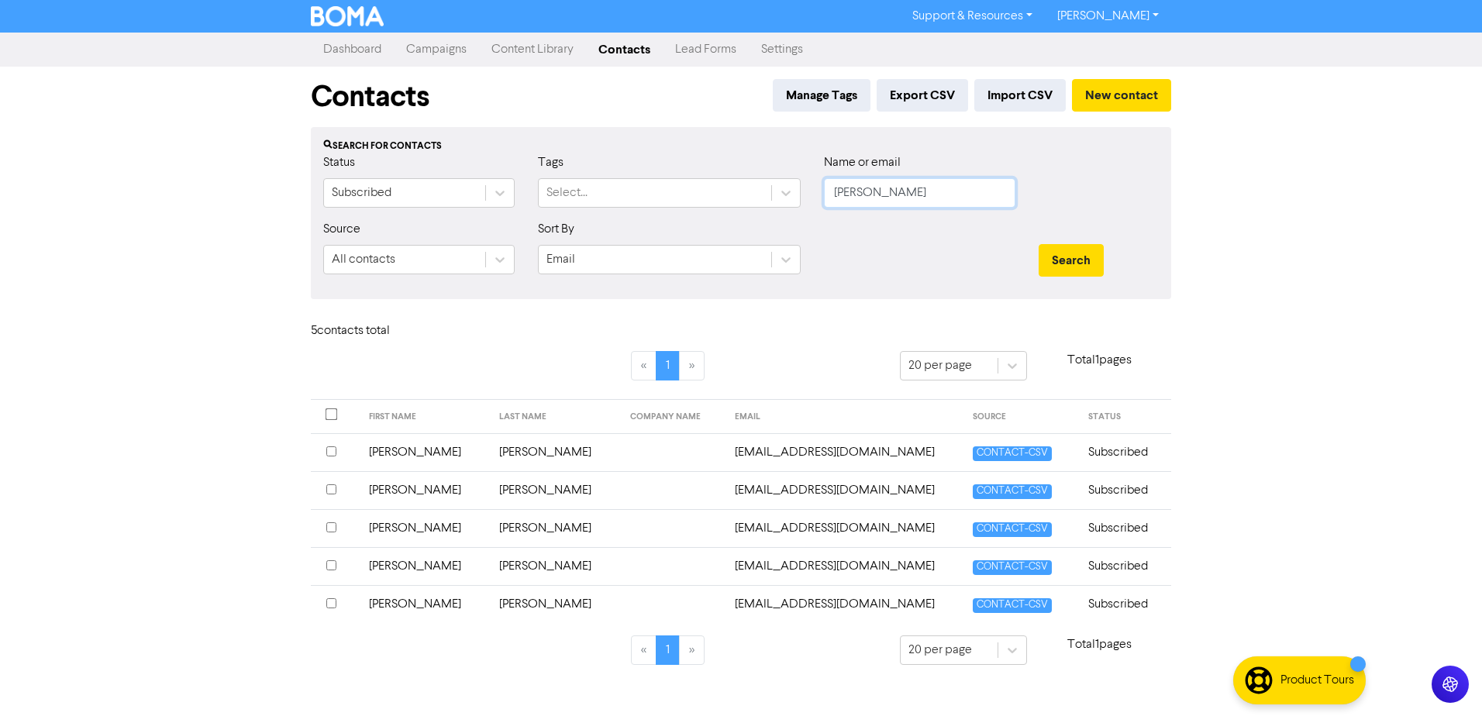
drag, startPoint x: 691, startPoint y: 224, endPoint x: 586, endPoint y: 224, distance: 105.4
click at [605, 224] on form "Status Subscribed Tags Select... Name or email [PERSON_NAME] Source All contact…" at bounding box center [741, 219] width 836 height 133
click at [1039, 244] on button "Search" at bounding box center [1071, 260] width 65 height 33
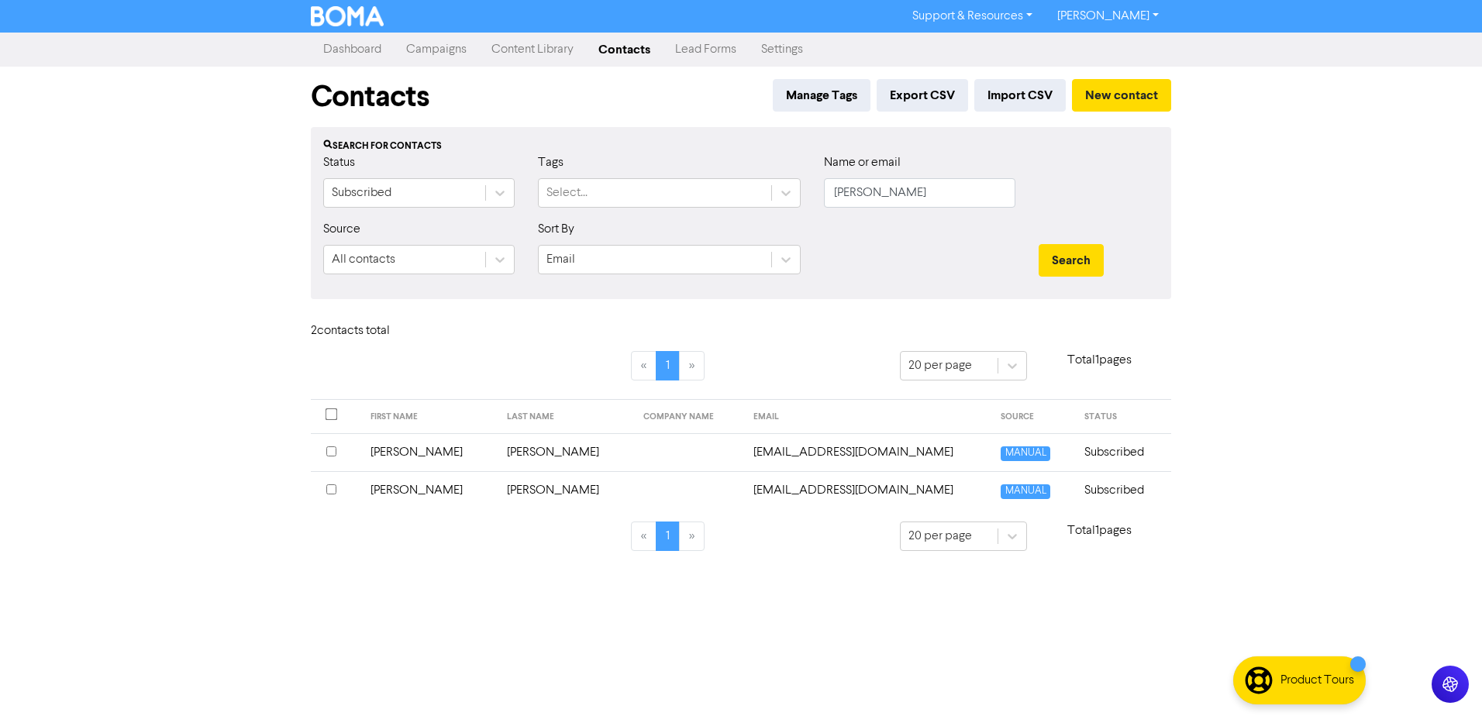
click at [401, 488] on td "[PERSON_NAME]" at bounding box center [429, 490] width 136 height 38
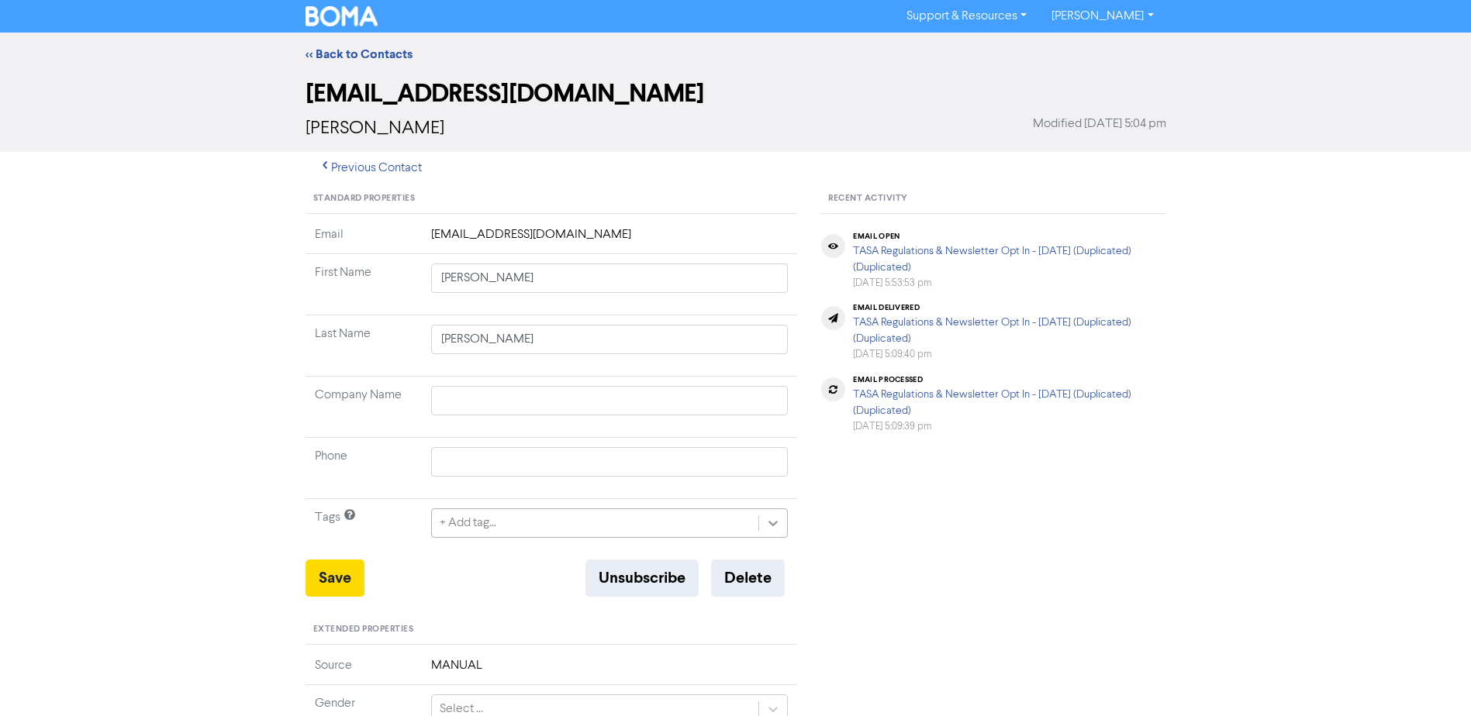
click at [769, 519] on icon at bounding box center [773, 524] width 16 height 16
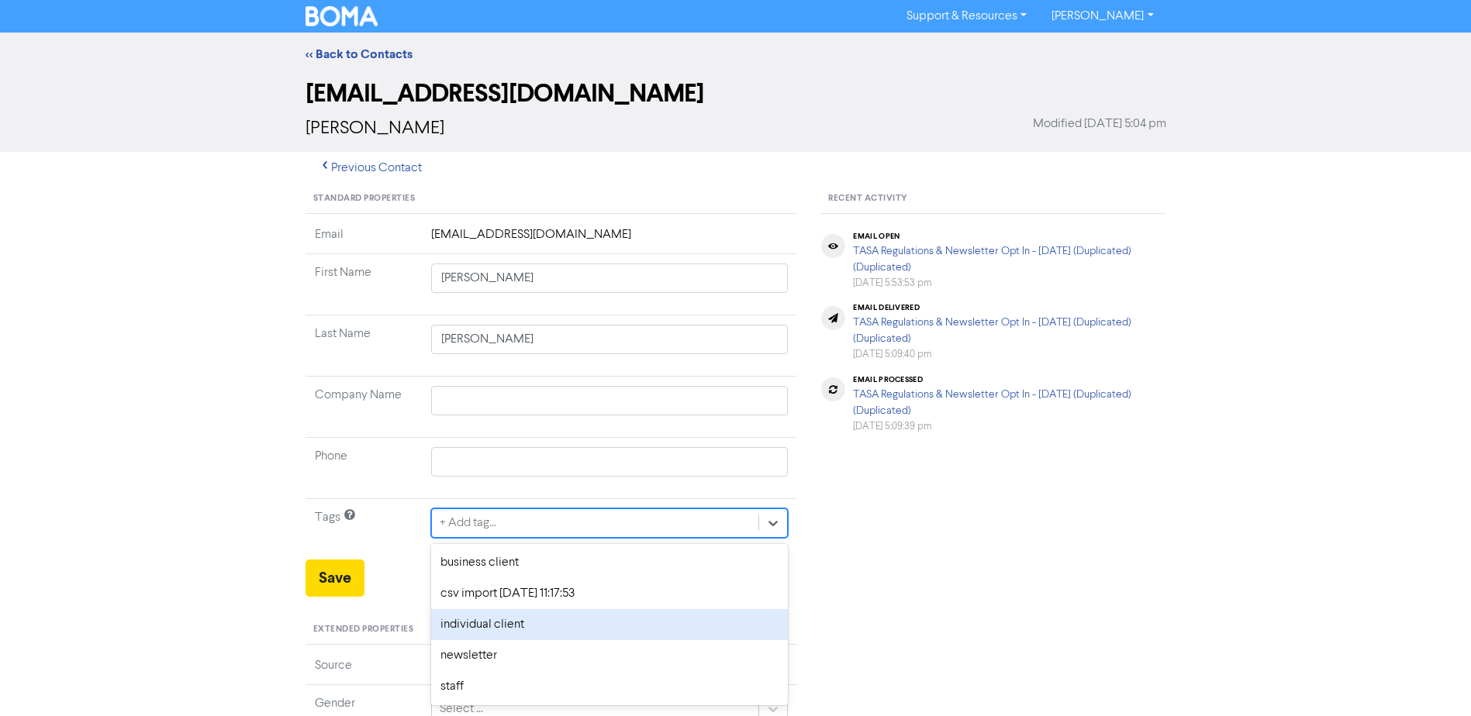
click at [525, 628] on div "individual client" at bounding box center [609, 624] width 357 height 31
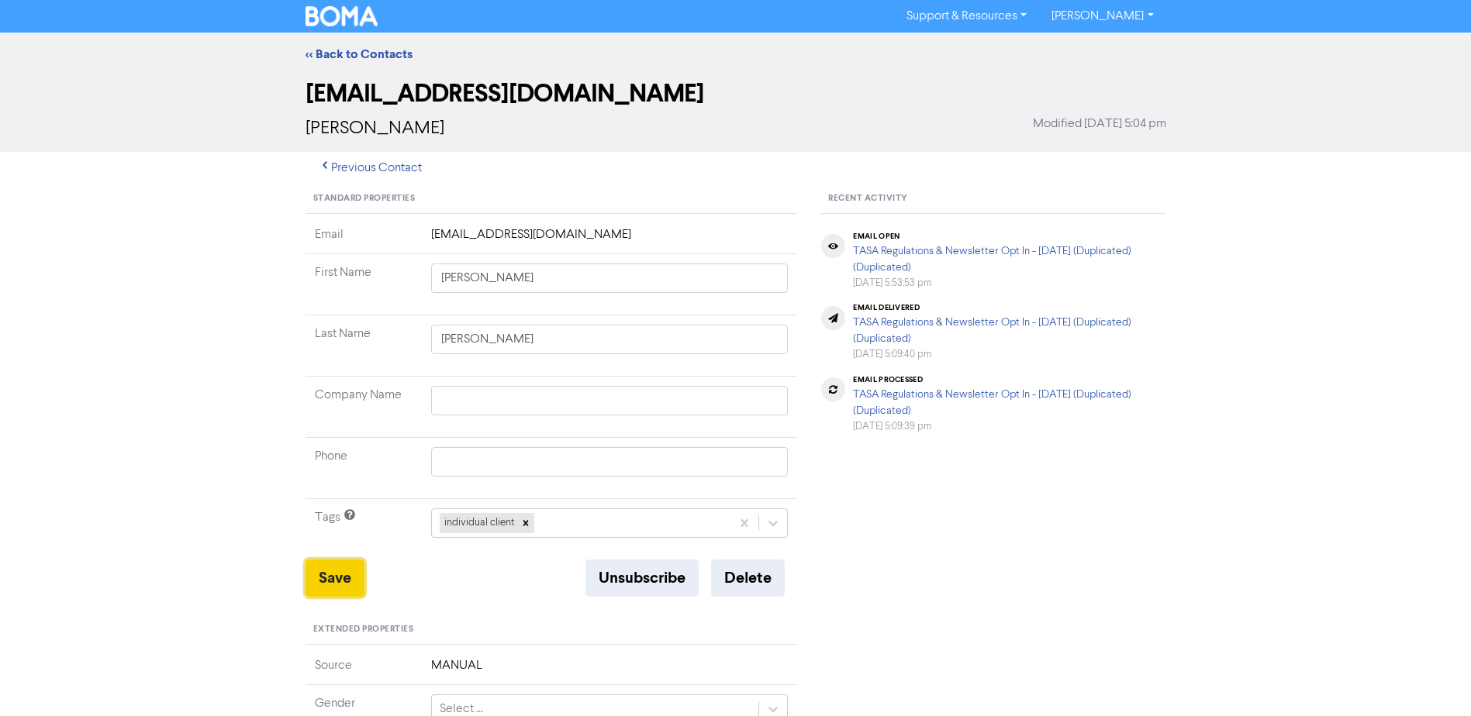
click at [325, 574] on button "Save" at bounding box center [334, 578] width 59 height 37
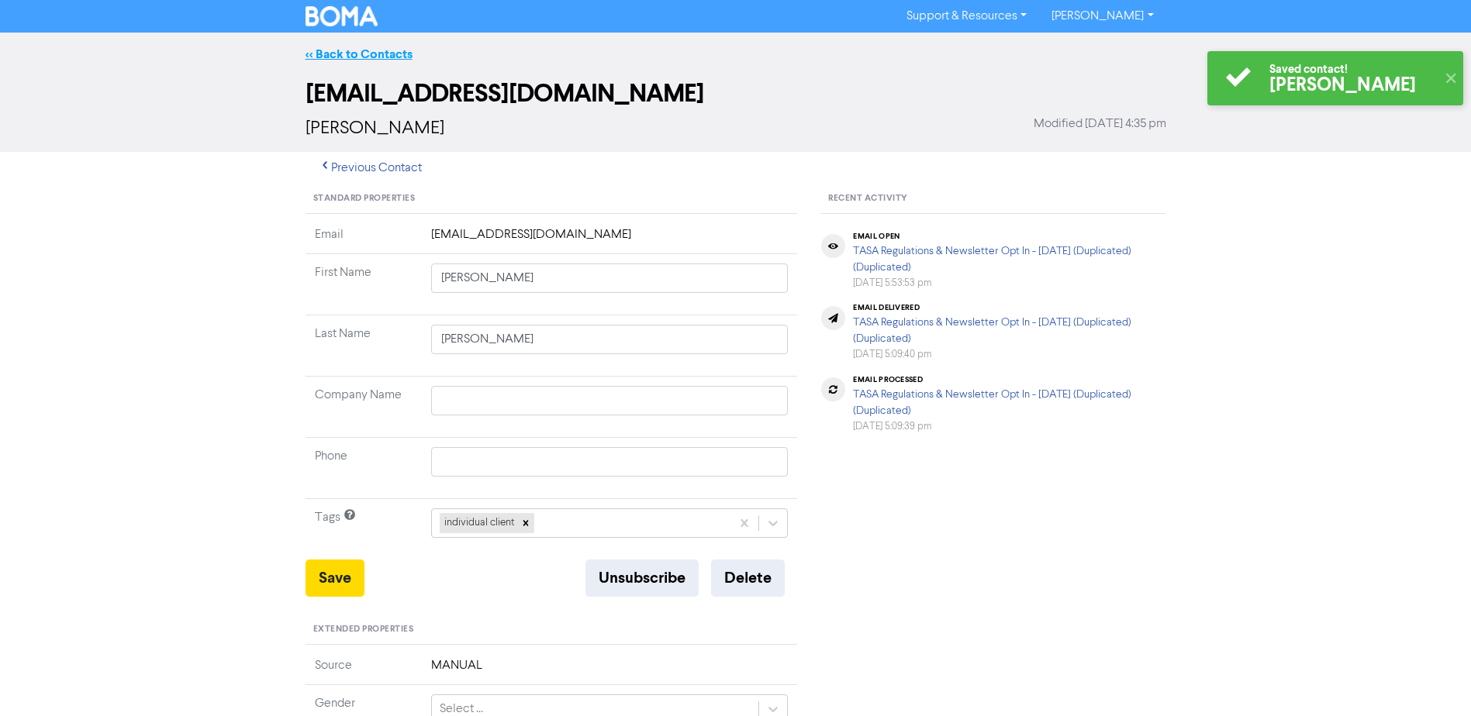
click at [360, 52] on link "<< Back to Contacts" at bounding box center [358, 55] width 107 height 16
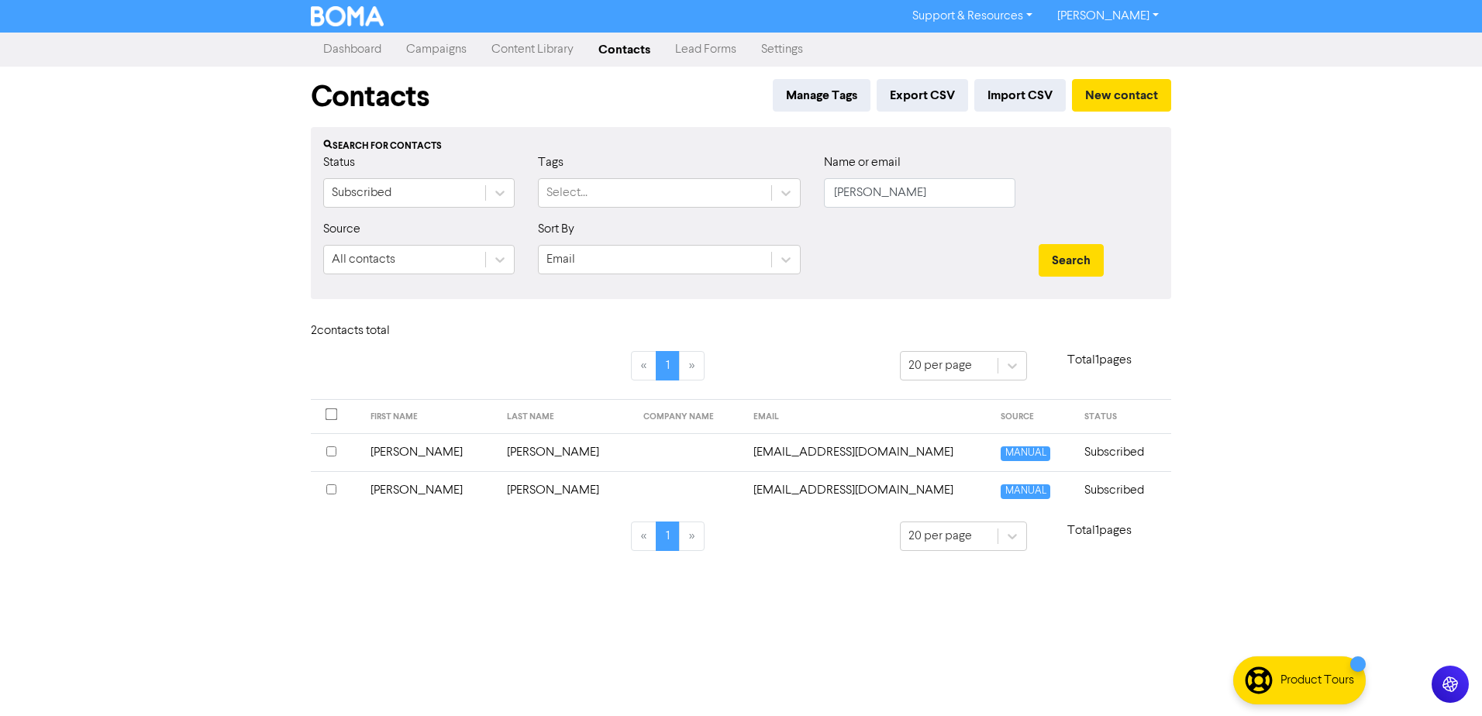
click at [391, 446] on td "[PERSON_NAME]" at bounding box center [429, 452] width 136 height 38
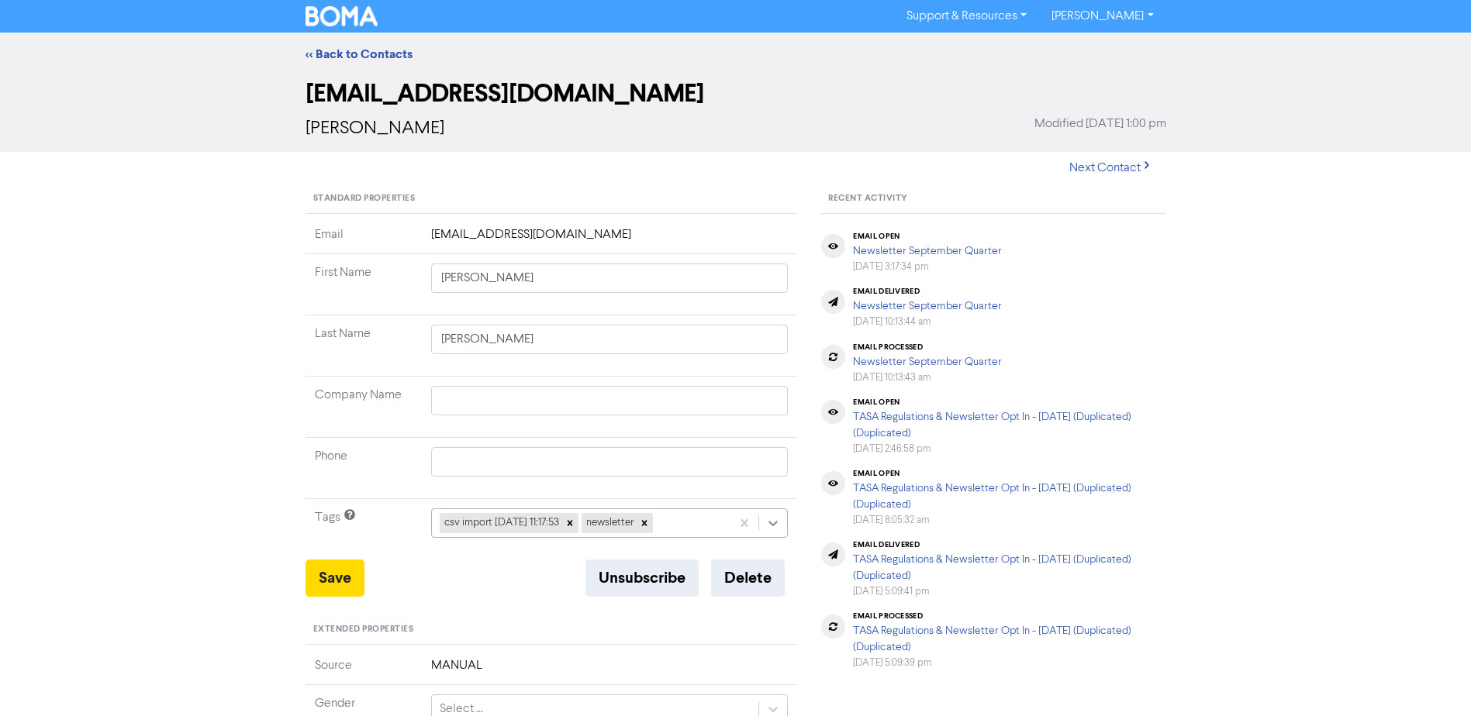
click at [766, 521] on icon at bounding box center [773, 524] width 16 height 16
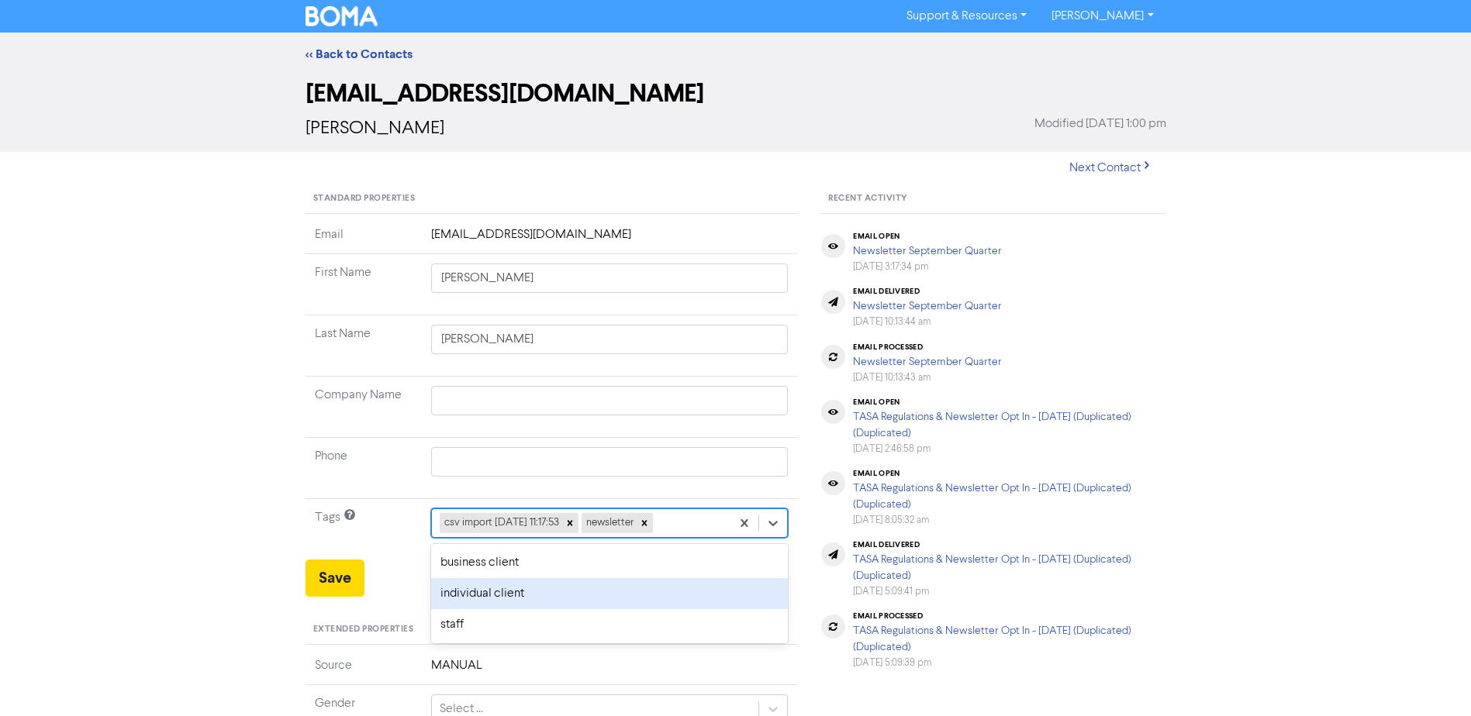
click at [580, 586] on div "individual client" at bounding box center [609, 593] width 357 height 31
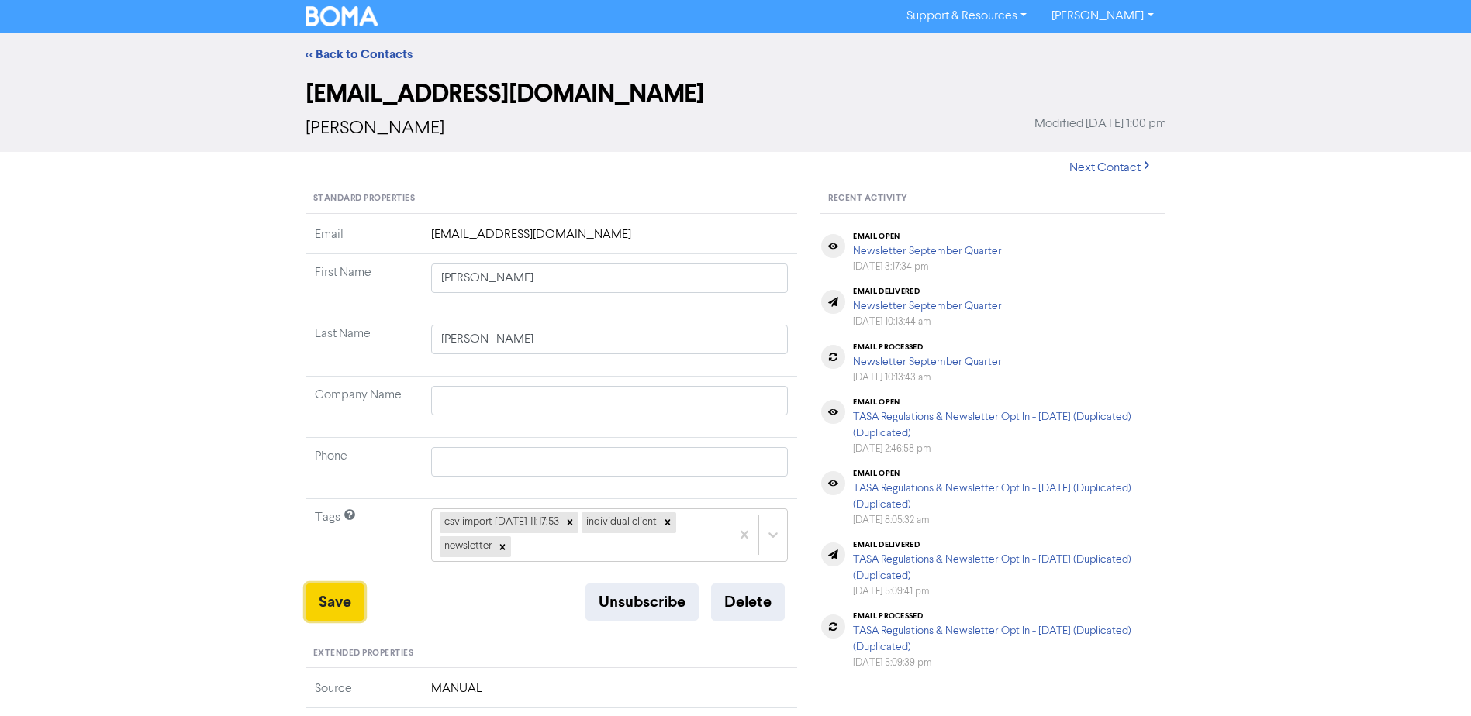
click at [331, 601] on button "Save" at bounding box center [334, 602] width 59 height 37
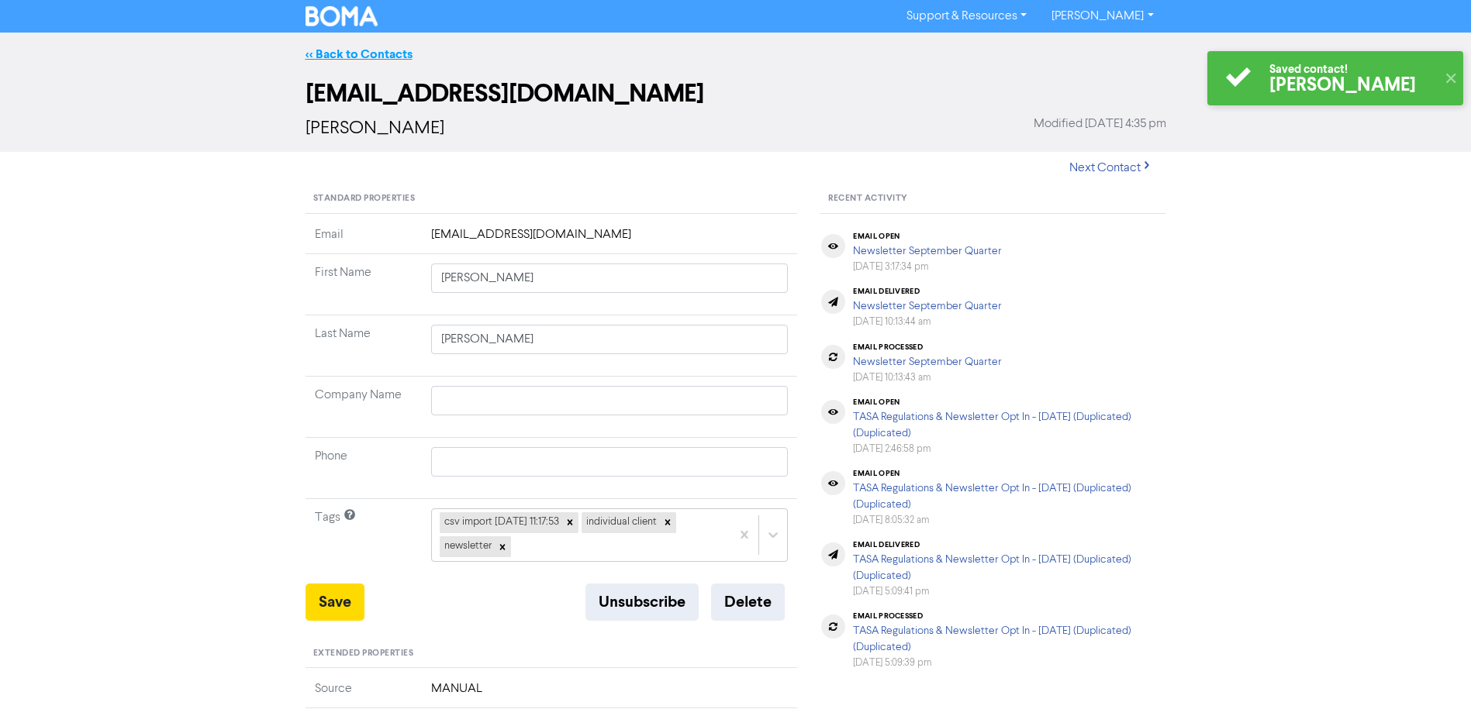
click at [361, 51] on link "<< Back to Contacts" at bounding box center [358, 55] width 107 height 16
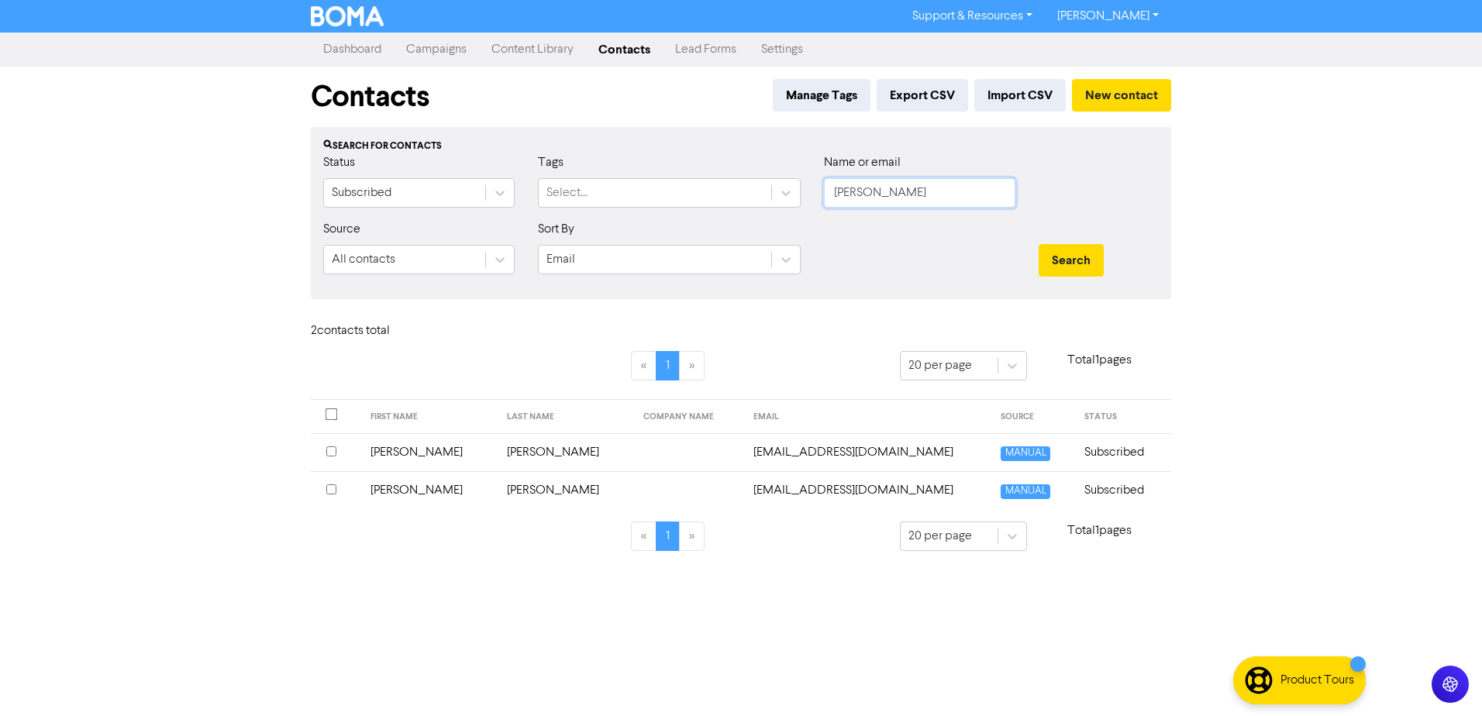
drag, startPoint x: 895, startPoint y: 199, endPoint x: 321, endPoint y: 191, distance: 574.5
click at [563, 207] on div "Status Subscribed Tags Select... Name or email [PERSON_NAME]" at bounding box center [741, 186] width 859 height 67
click at [1039, 244] on button "Search" at bounding box center [1071, 260] width 65 height 33
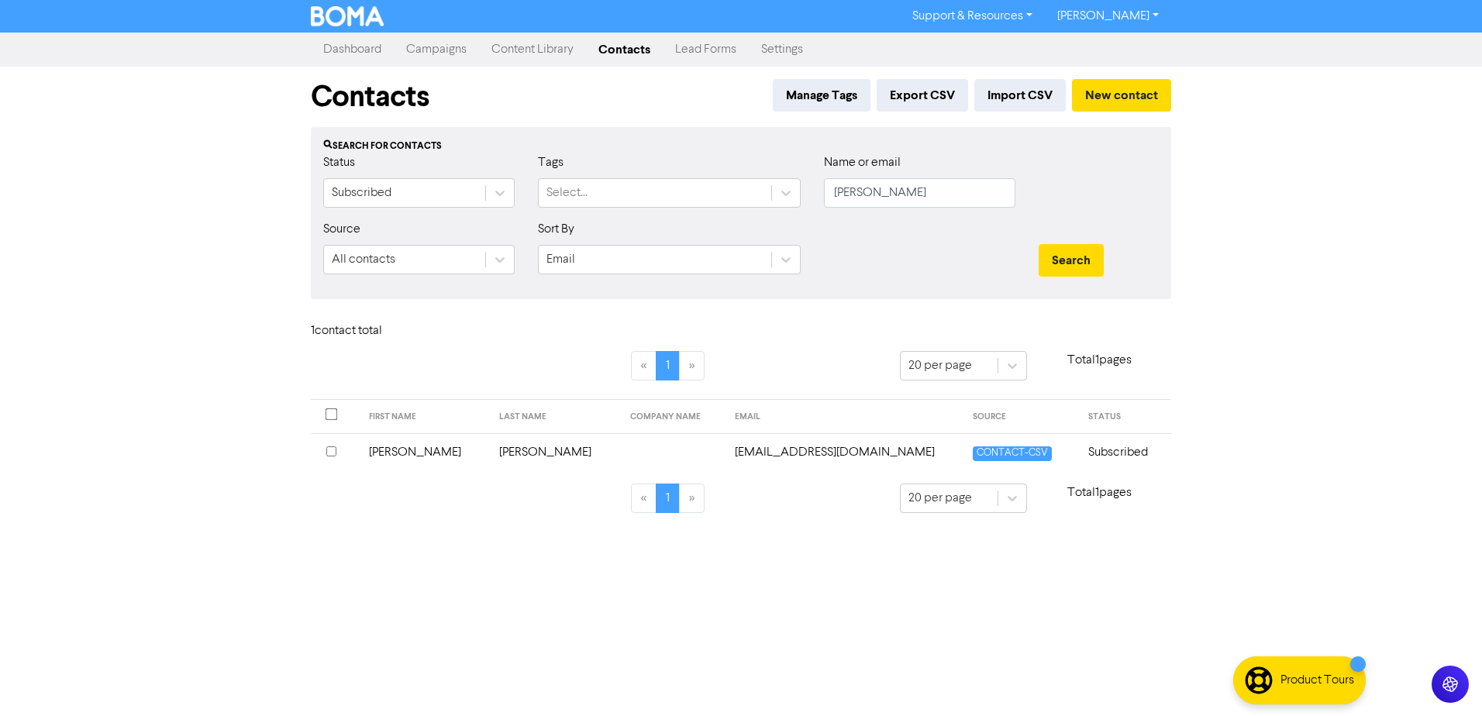
click at [414, 452] on td "[PERSON_NAME]" at bounding box center [425, 452] width 131 height 38
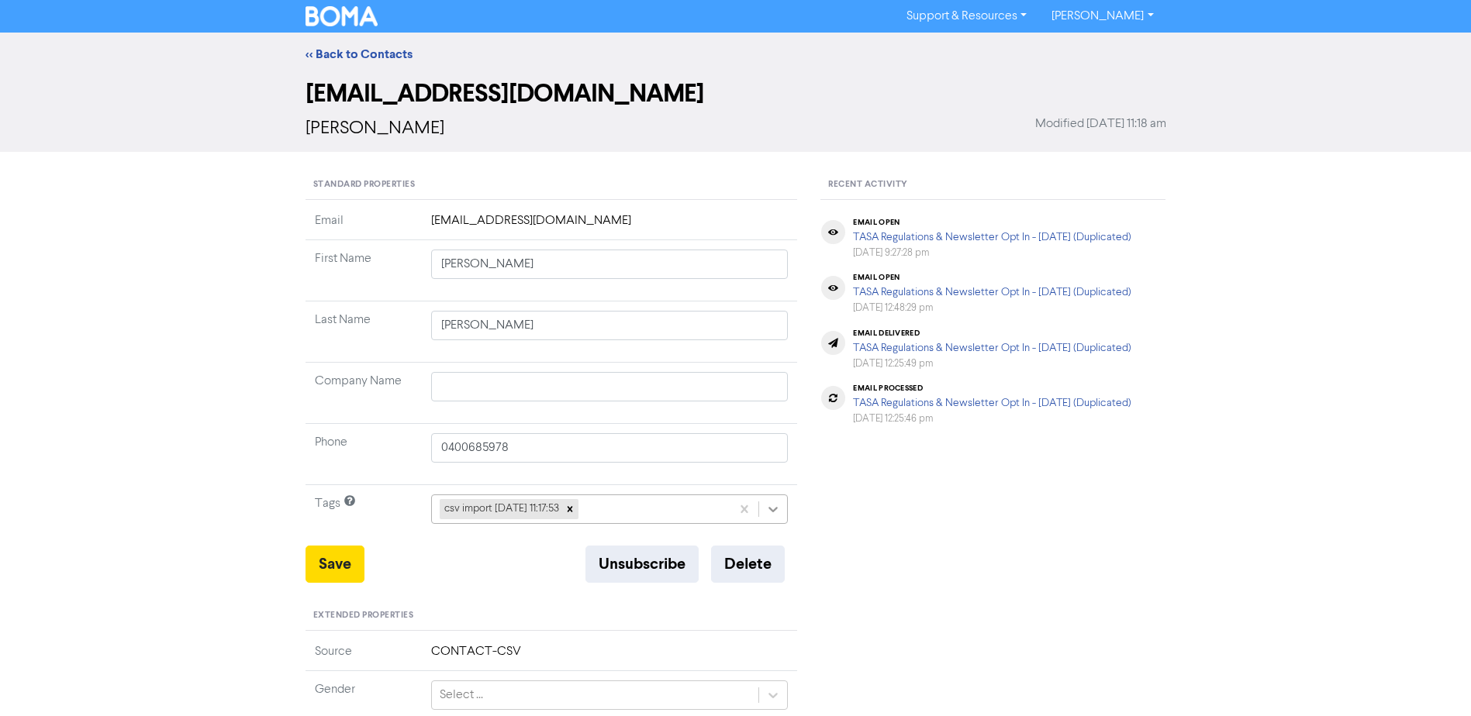
click at [765, 510] on icon at bounding box center [773, 510] width 16 height 16
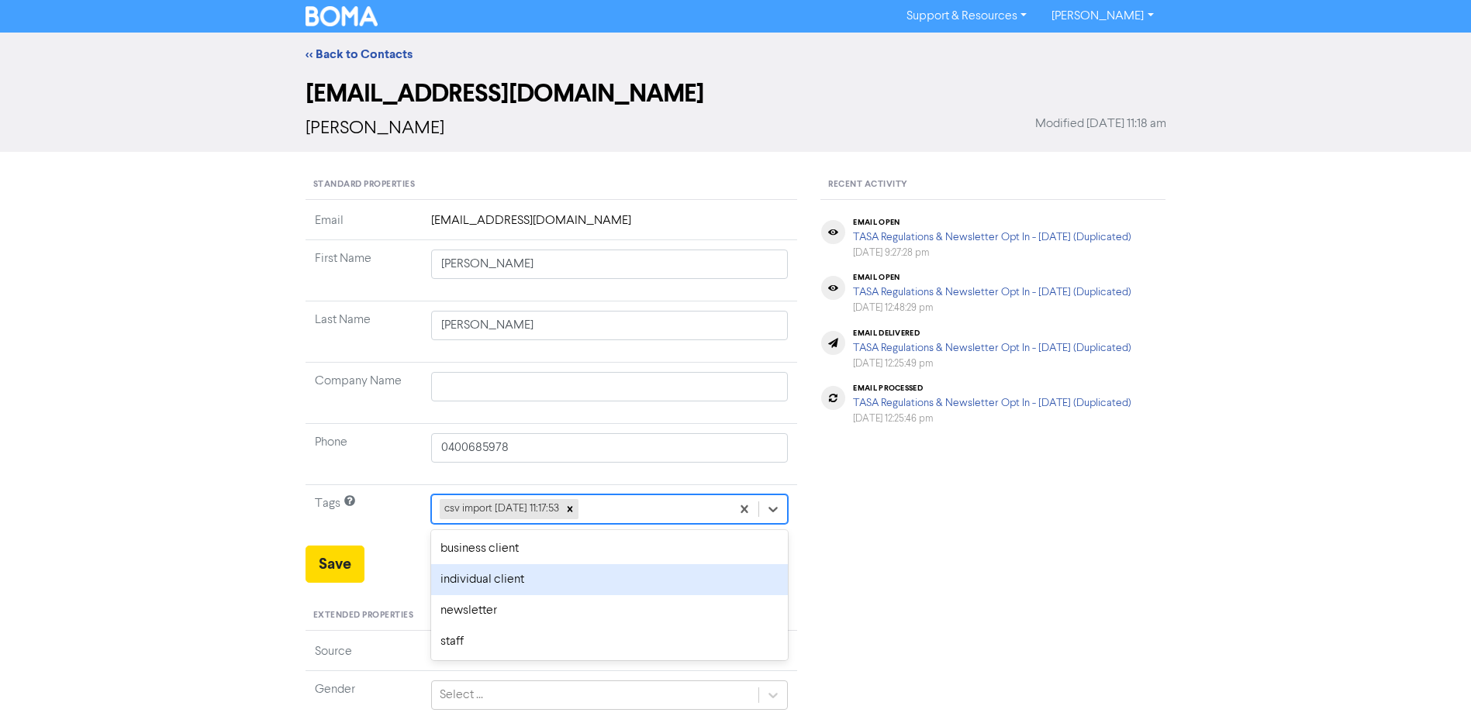
click at [554, 587] on div "individual client" at bounding box center [609, 579] width 357 height 31
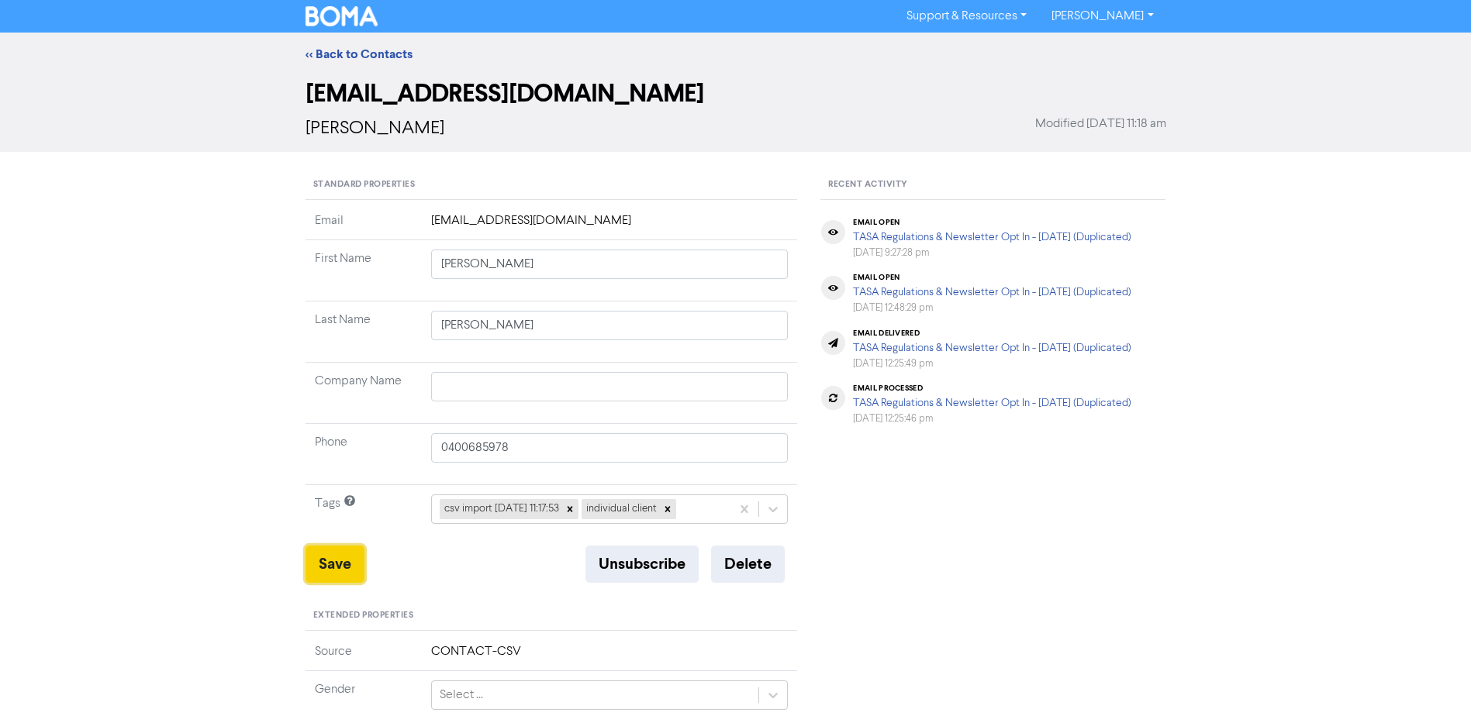
click at [336, 559] on button "Save" at bounding box center [334, 564] width 59 height 37
click at [357, 54] on link "<< Back to Contacts" at bounding box center [358, 55] width 107 height 16
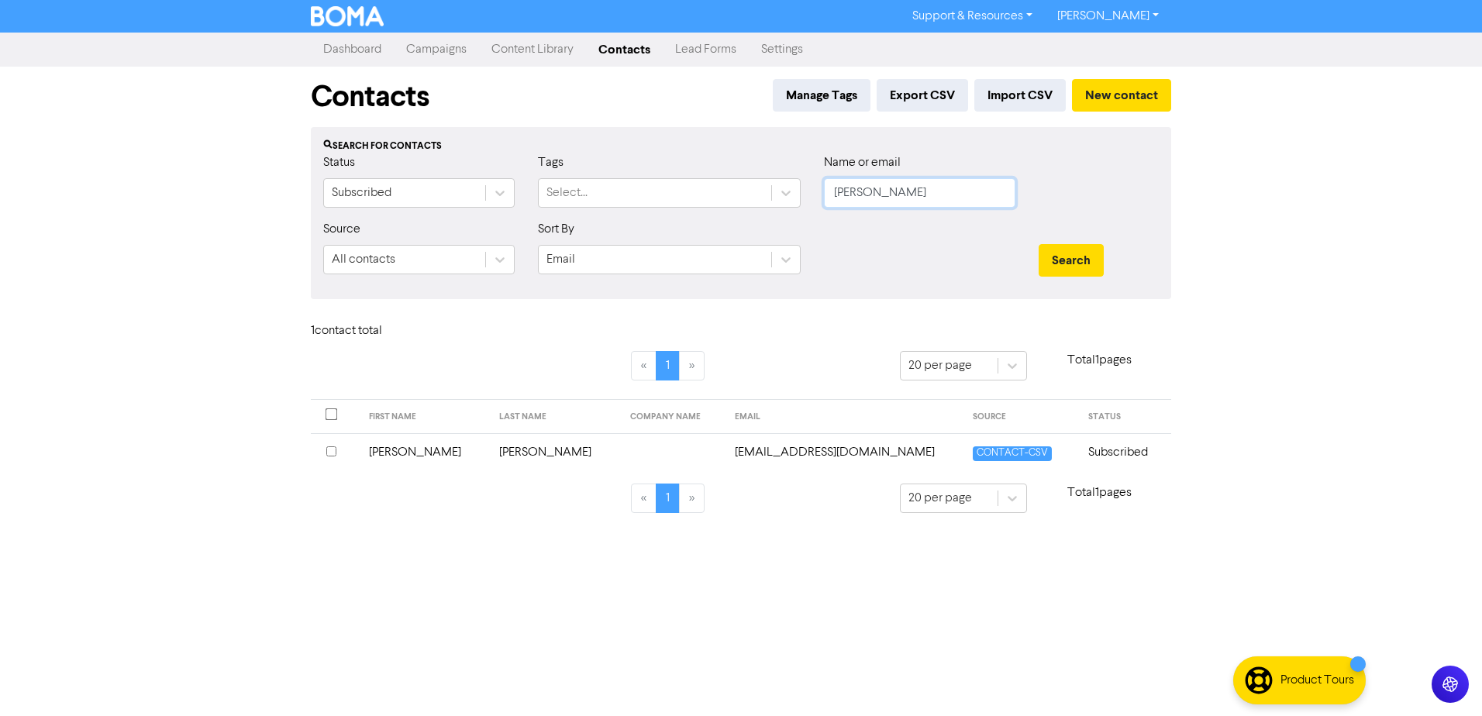
drag, startPoint x: 976, startPoint y: 185, endPoint x: 704, endPoint y: 210, distance: 273.2
click at [717, 210] on div "Status Subscribed Tags Select... Name or email [PERSON_NAME]" at bounding box center [741, 186] width 859 height 67
click at [1039, 244] on button "Search" at bounding box center [1071, 260] width 65 height 33
click at [396, 452] on td "[PERSON_NAME]" at bounding box center [425, 452] width 131 height 38
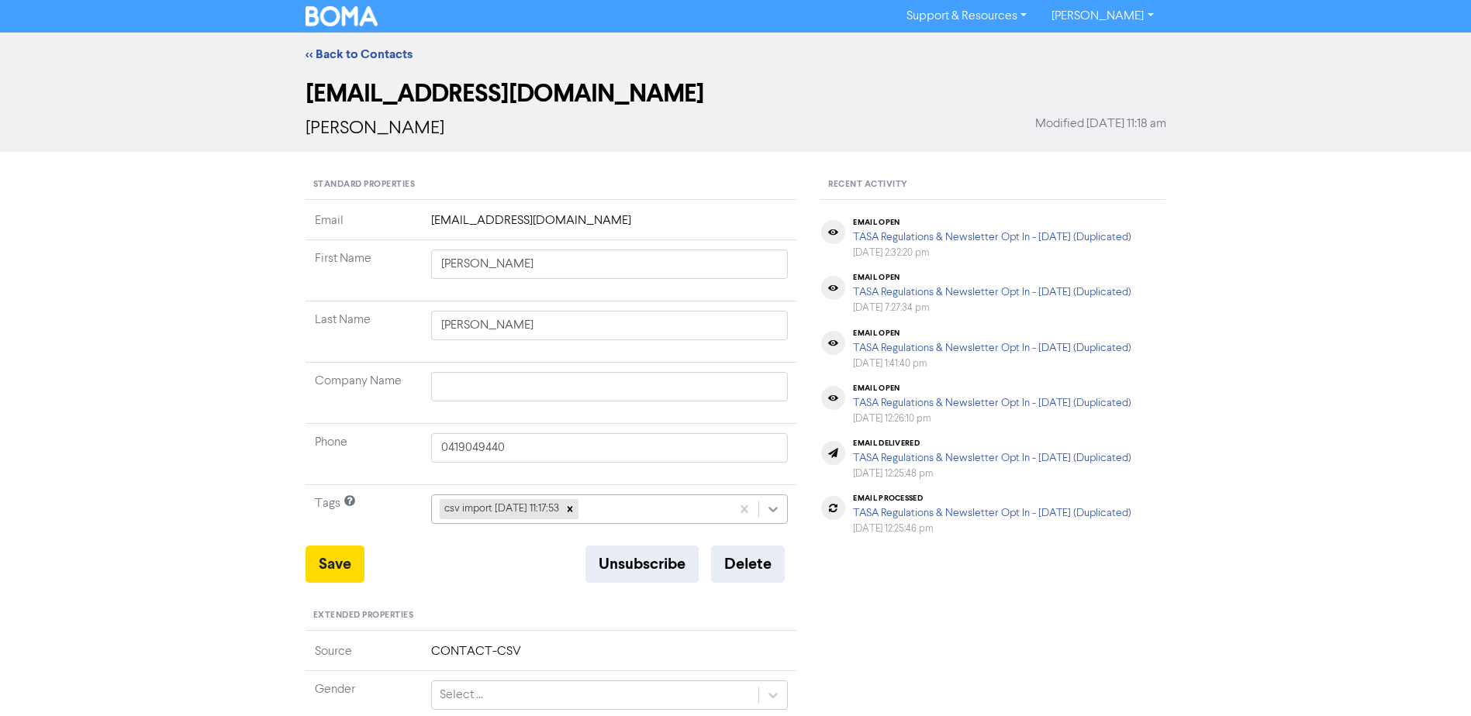
click at [771, 509] on icon at bounding box center [773, 509] width 9 height 5
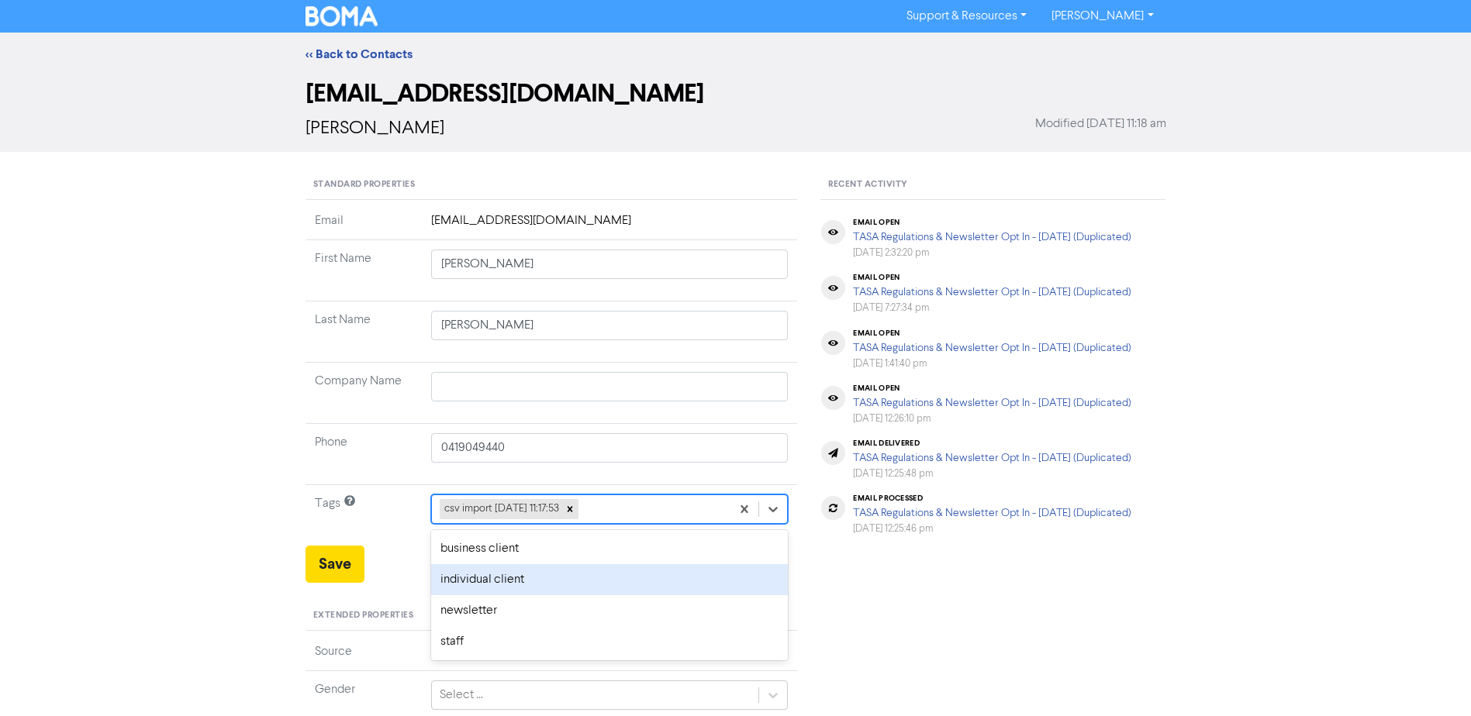
click at [519, 583] on div "individual client" at bounding box center [609, 579] width 357 height 31
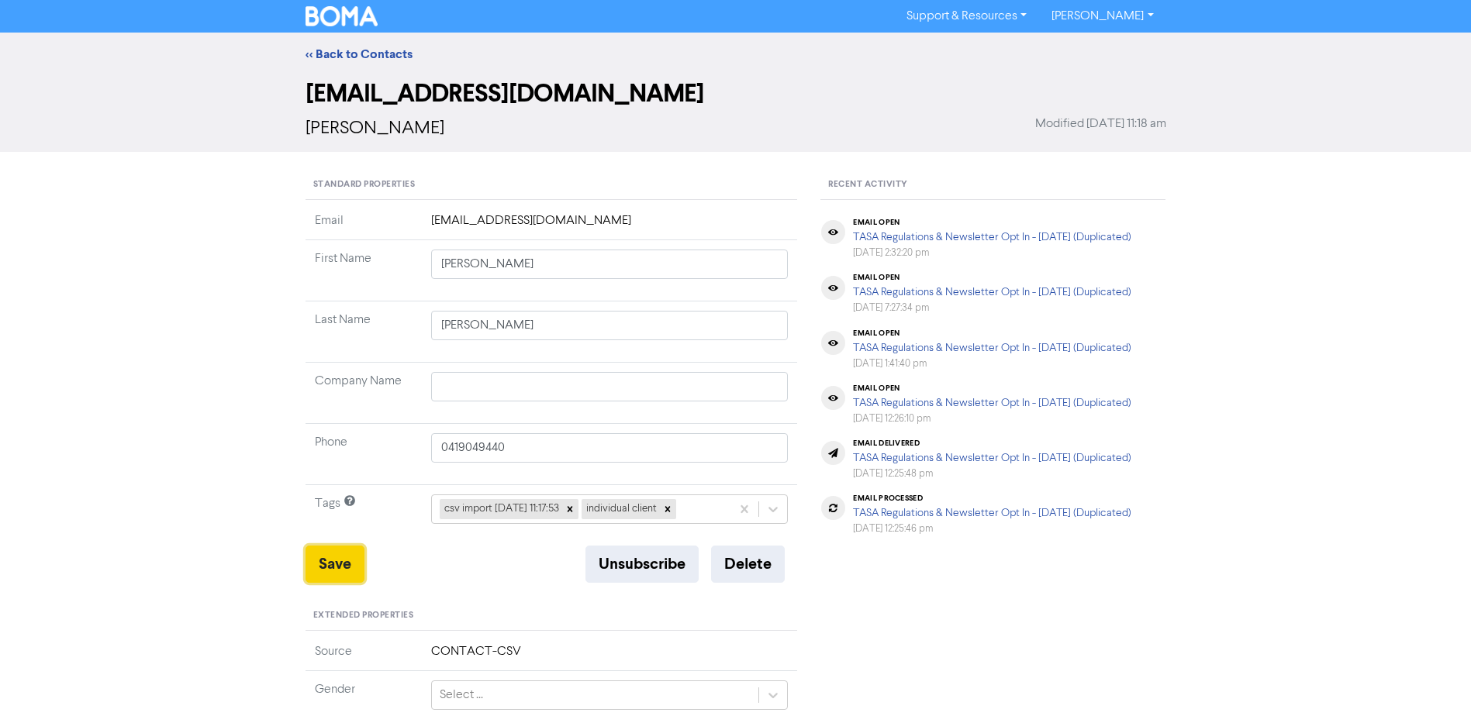
click at [326, 557] on button "Save" at bounding box center [334, 564] width 59 height 37
click at [387, 52] on link "<< Back to Contacts" at bounding box center [358, 55] width 107 height 16
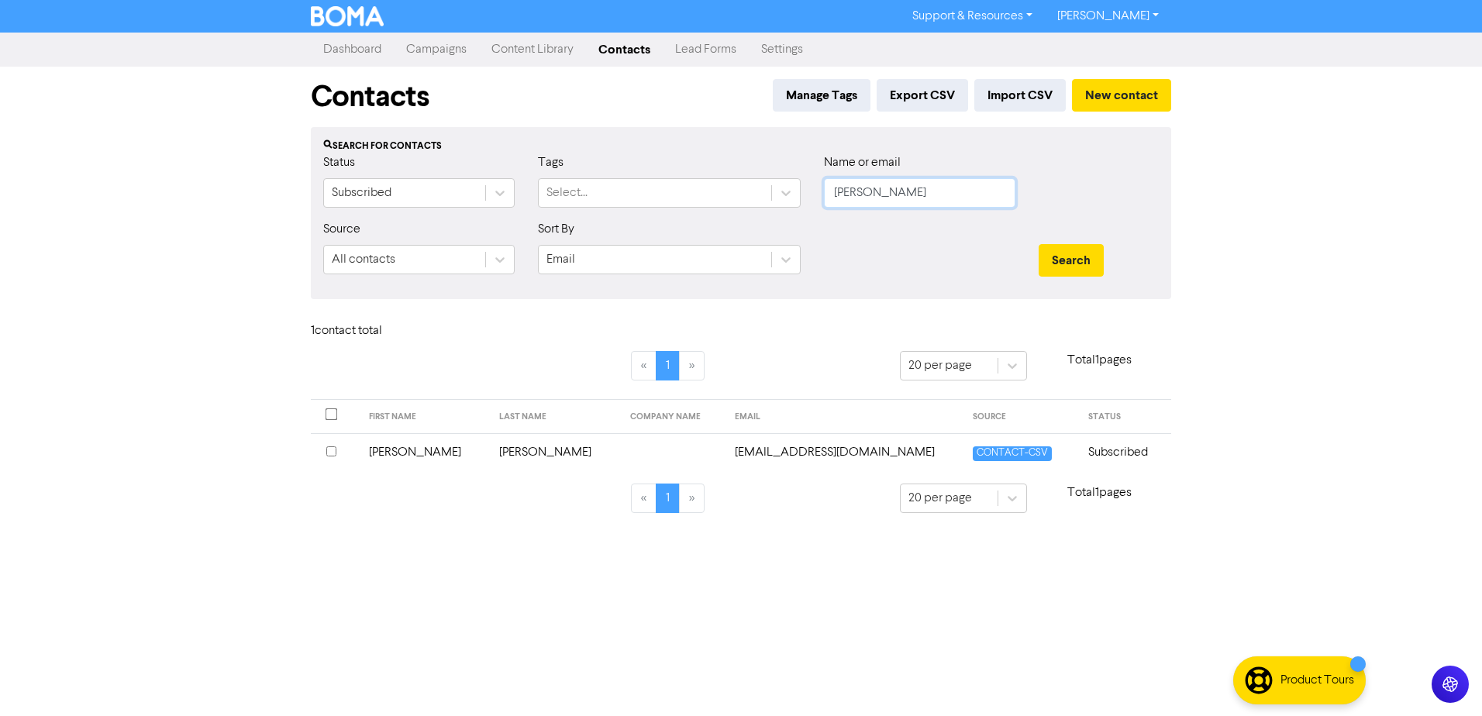
drag, startPoint x: 905, startPoint y: 187, endPoint x: 344, endPoint y: 240, distance: 563.8
click at [473, 236] on form "Status Subscribed Tags Select... Name or email [PERSON_NAME] Source All contact…" at bounding box center [741, 219] width 836 height 133
click at [1039, 244] on button "Search" at bounding box center [1071, 260] width 65 height 33
click at [443, 451] on td "[PERSON_NAME] & [PERSON_NAME]" at bounding box center [465, 452] width 222 height 38
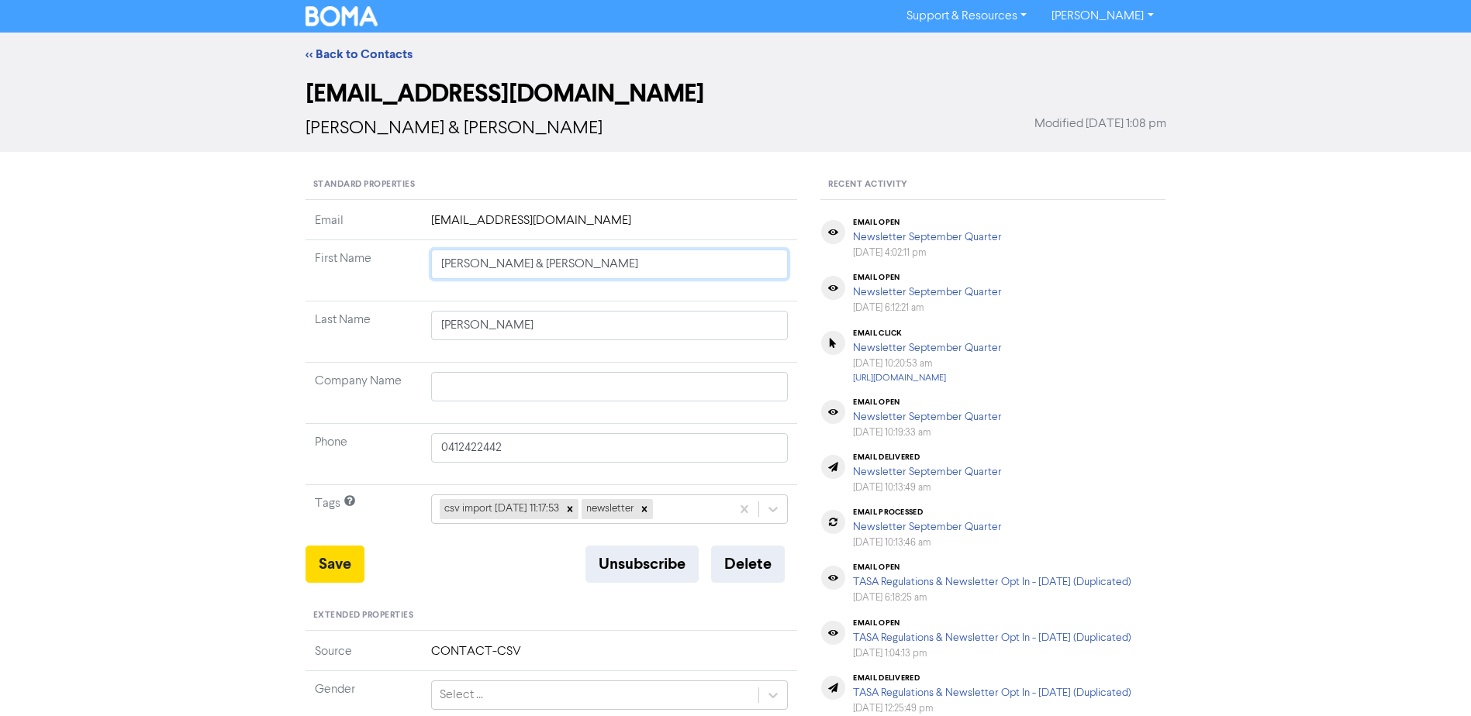
click at [536, 260] on input "[PERSON_NAME] & [PERSON_NAME]" at bounding box center [609, 264] width 357 height 29
click at [774, 502] on icon at bounding box center [773, 510] width 16 height 16
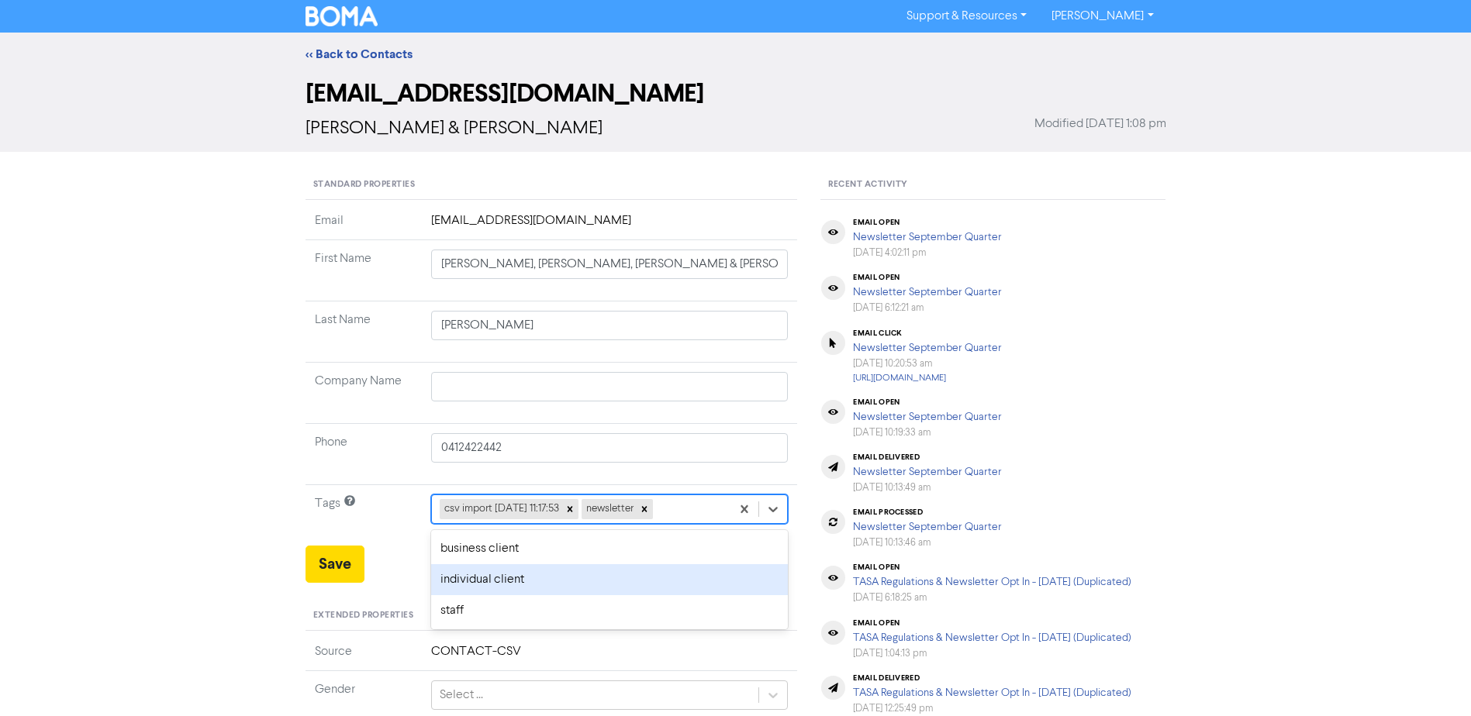
click at [554, 579] on div "individual client" at bounding box center [609, 579] width 357 height 31
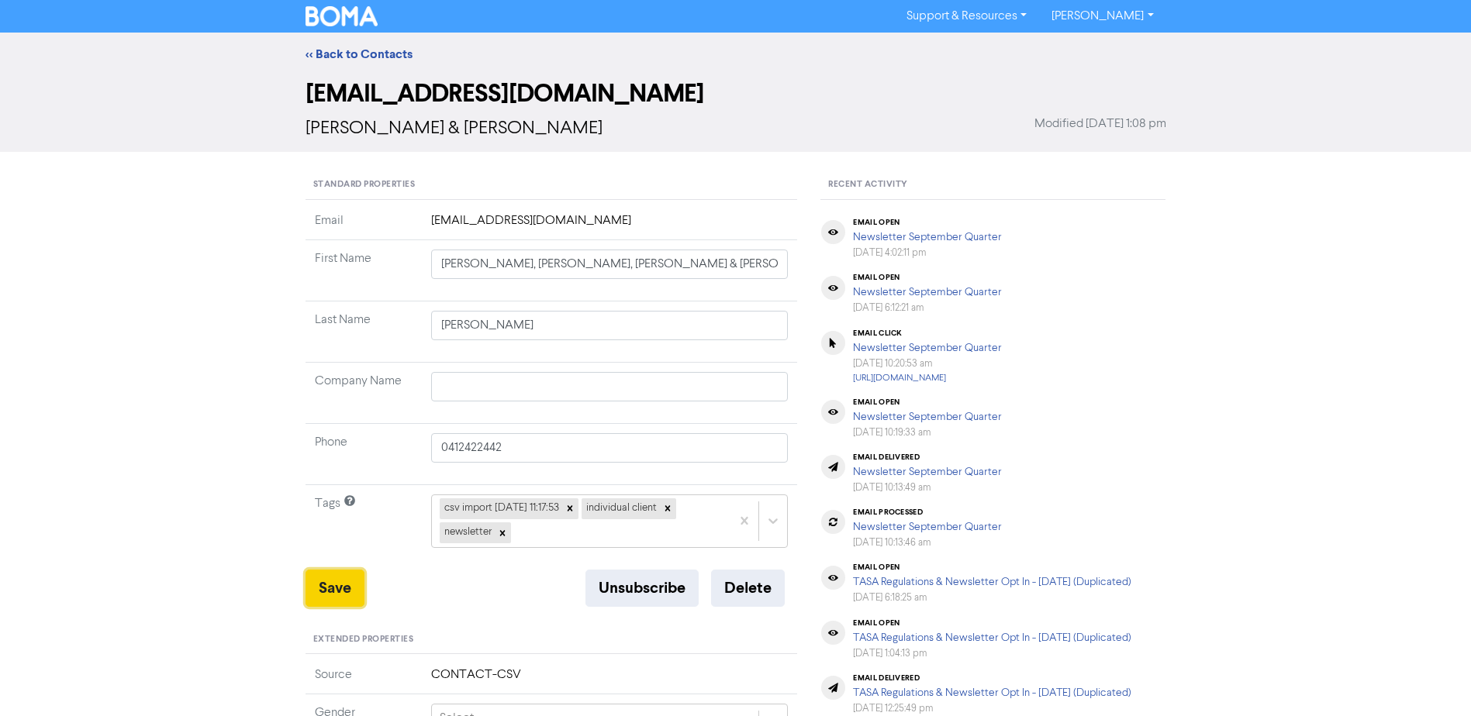
click at [307, 587] on button "Save" at bounding box center [334, 588] width 59 height 37
click at [335, 52] on link "<< Back to Contacts" at bounding box center [358, 55] width 107 height 16
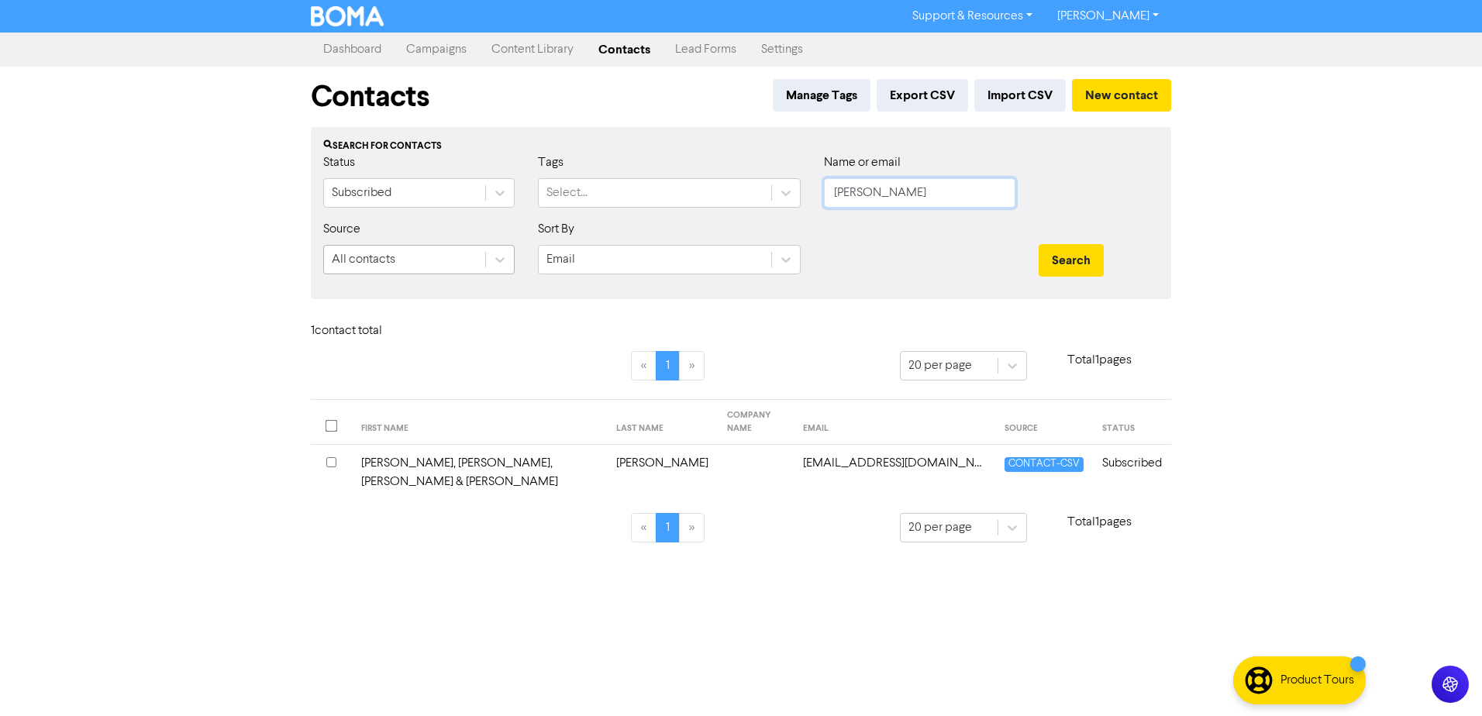
drag, startPoint x: 981, startPoint y: 185, endPoint x: 364, endPoint y: 255, distance: 621.1
click at [398, 253] on form "Status Subscribed Tags Select... Name or email [PERSON_NAME] Source All contact…" at bounding box center [741, 219] width 836 height 133
click at [1039, 244] on button "Search" at bounding box center [1071, 260] width 65 height 33
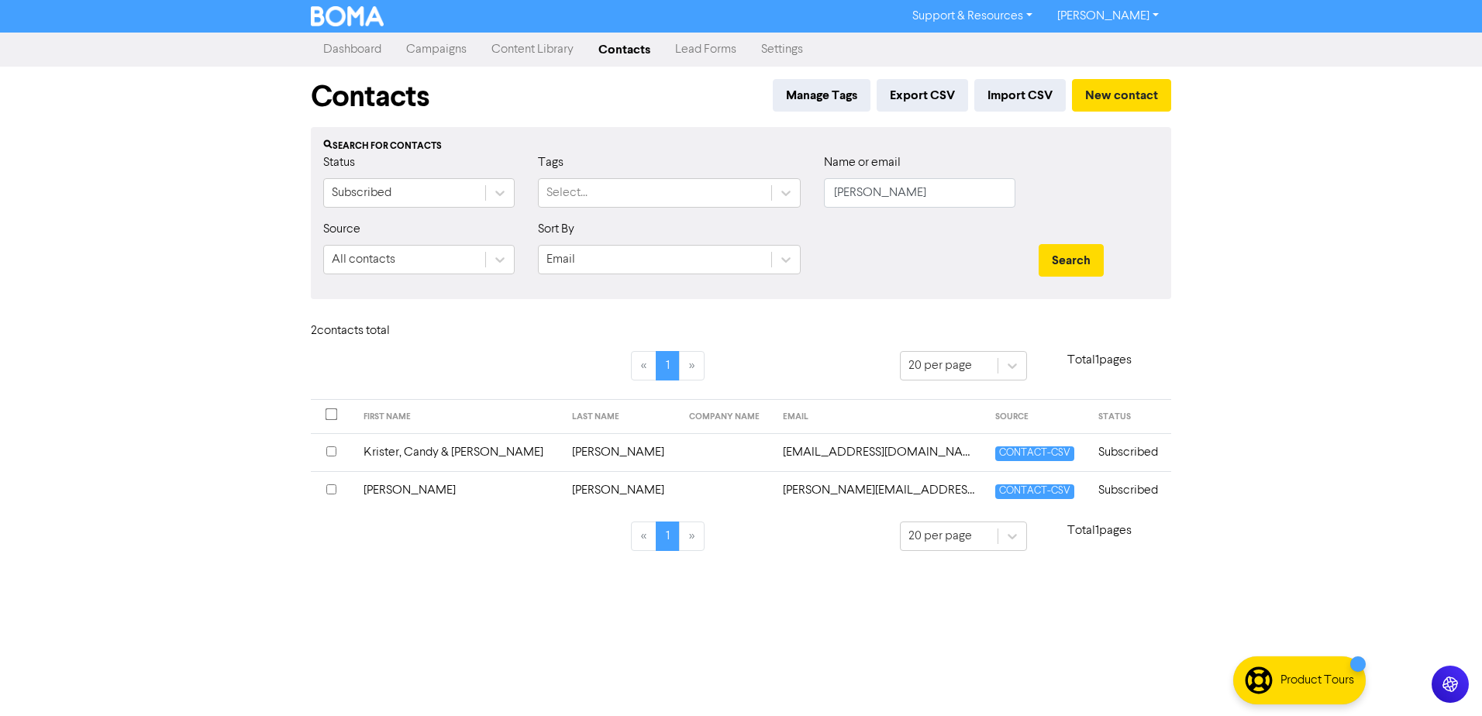
click at [402, 486] on td "[PERSON_NAME]" at bounding box center [458, 490] width 209 height 38
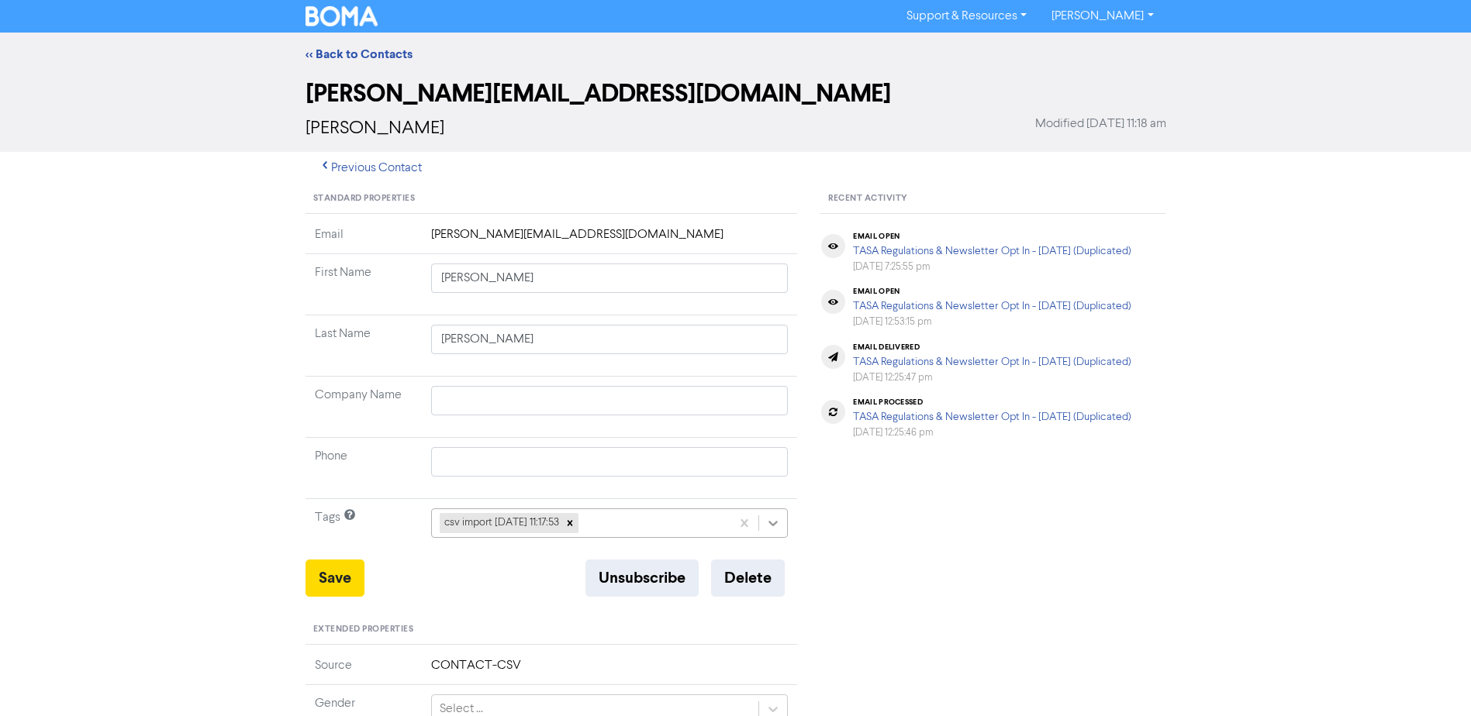
click at [779, 529] on icon at bounding box center [773, 524] width 16 height 16
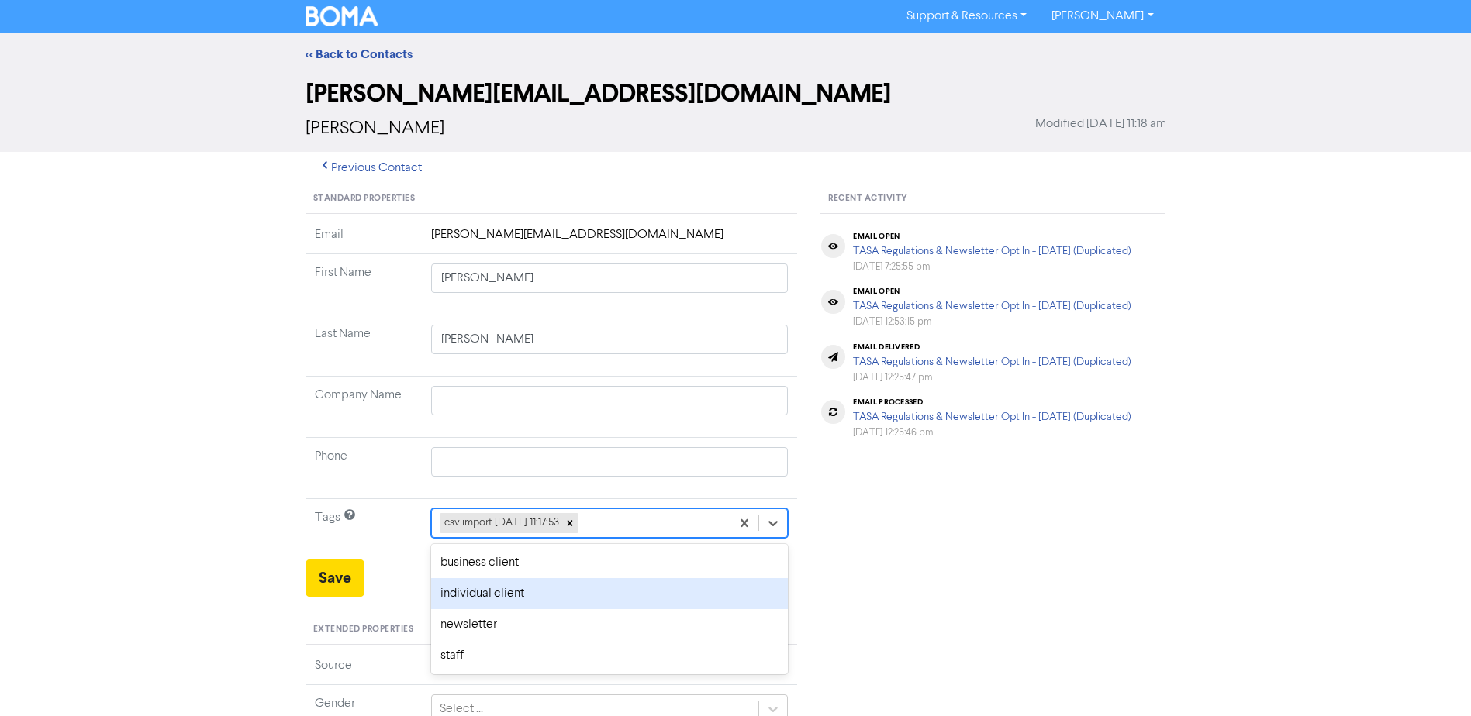
click at [454, 593] on div "individual client" at bounding box center [609, 593] width 357 height 31
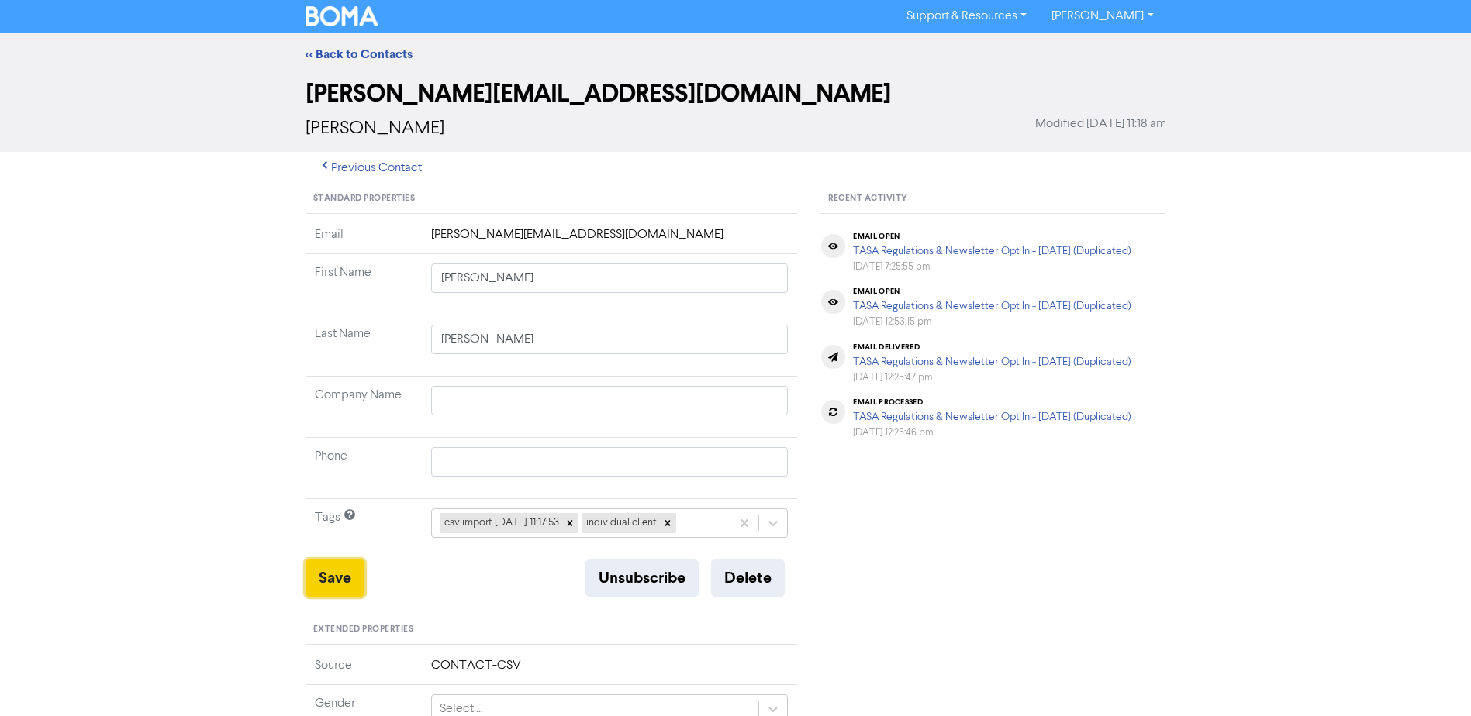
click at [312, 577] on button "Save" at bounding box center [334, 578] width 59 height 37
click at [363, 56] on link "<< Back to Contacts" at bounding box center [358, 55] width 107 height 16
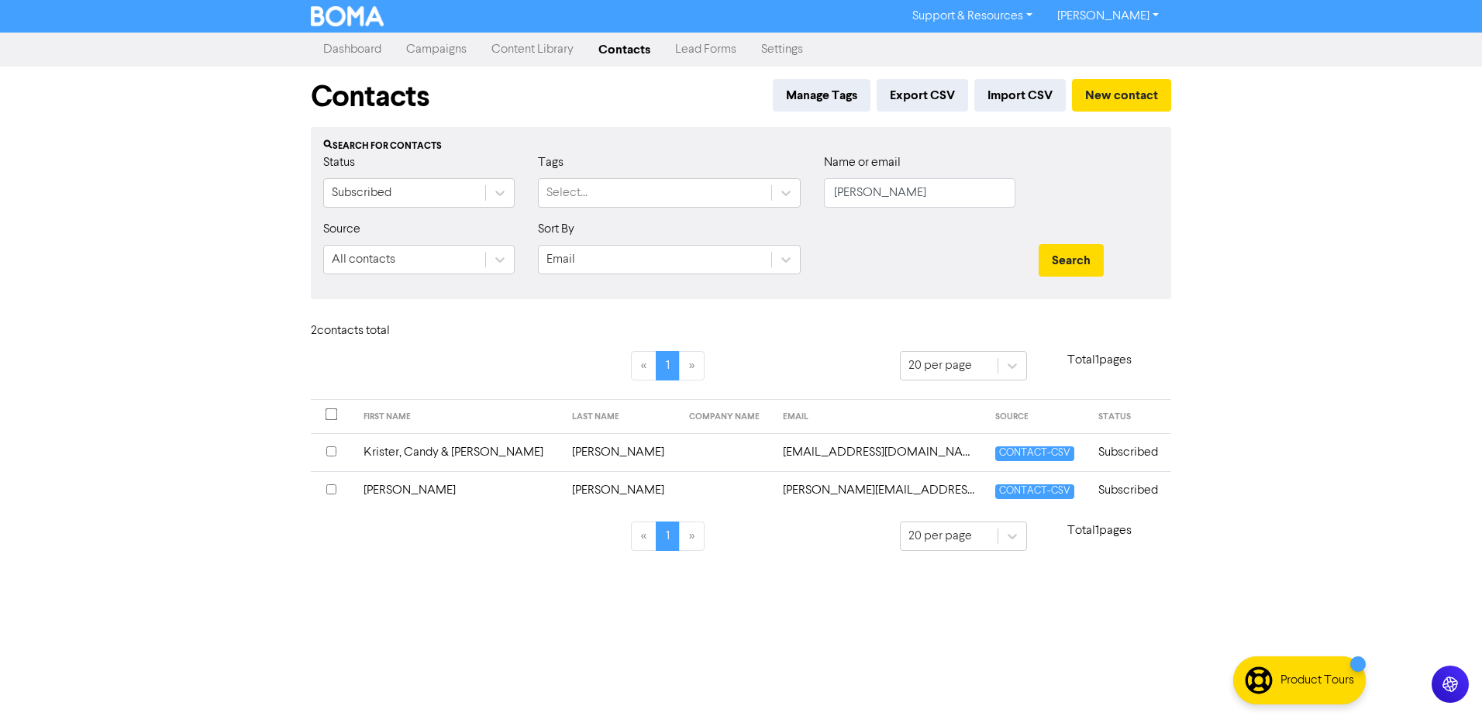
click at [439, 452] on td "Krister, Candy & [PERSON_NAME]" at bounding box center [458, 452] width 209 height 38
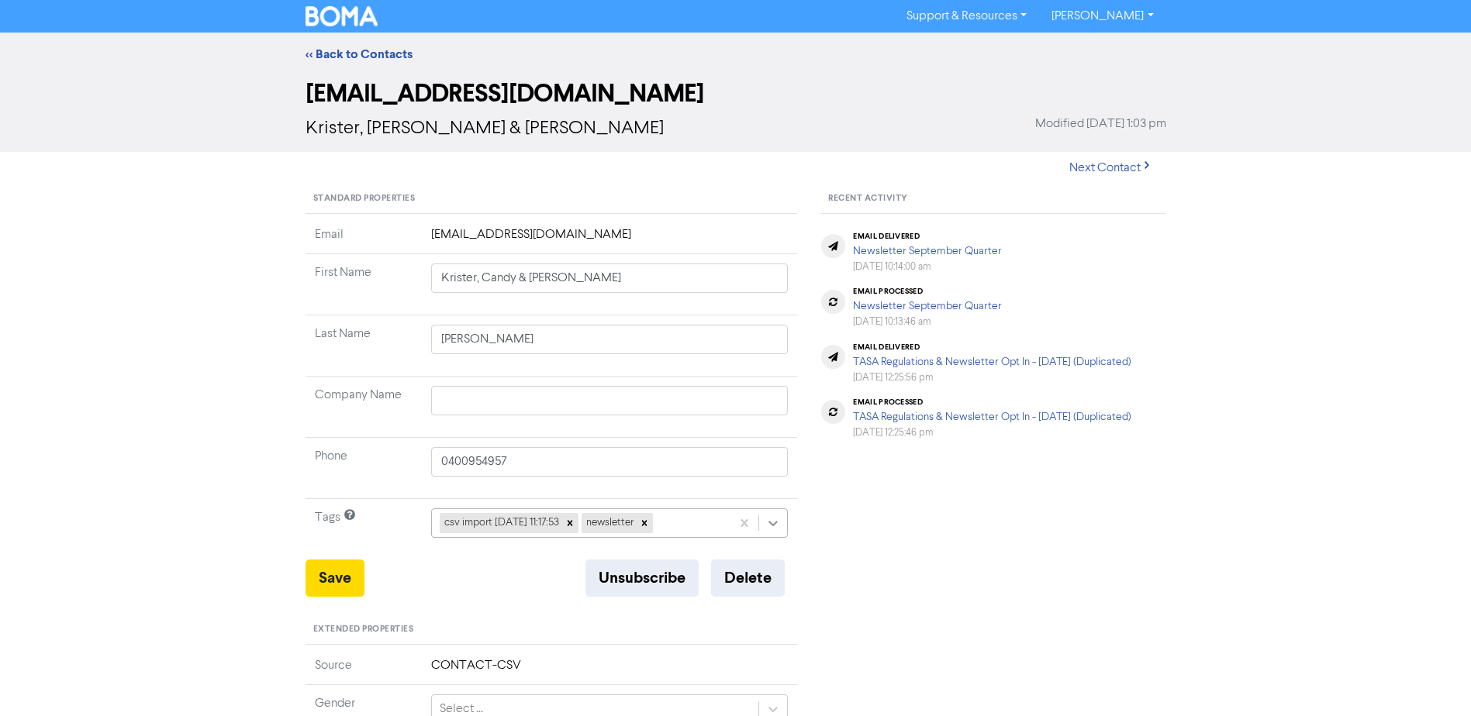
click at [773, 524] on icon at bounding box center [773, 524] width 16 height 16
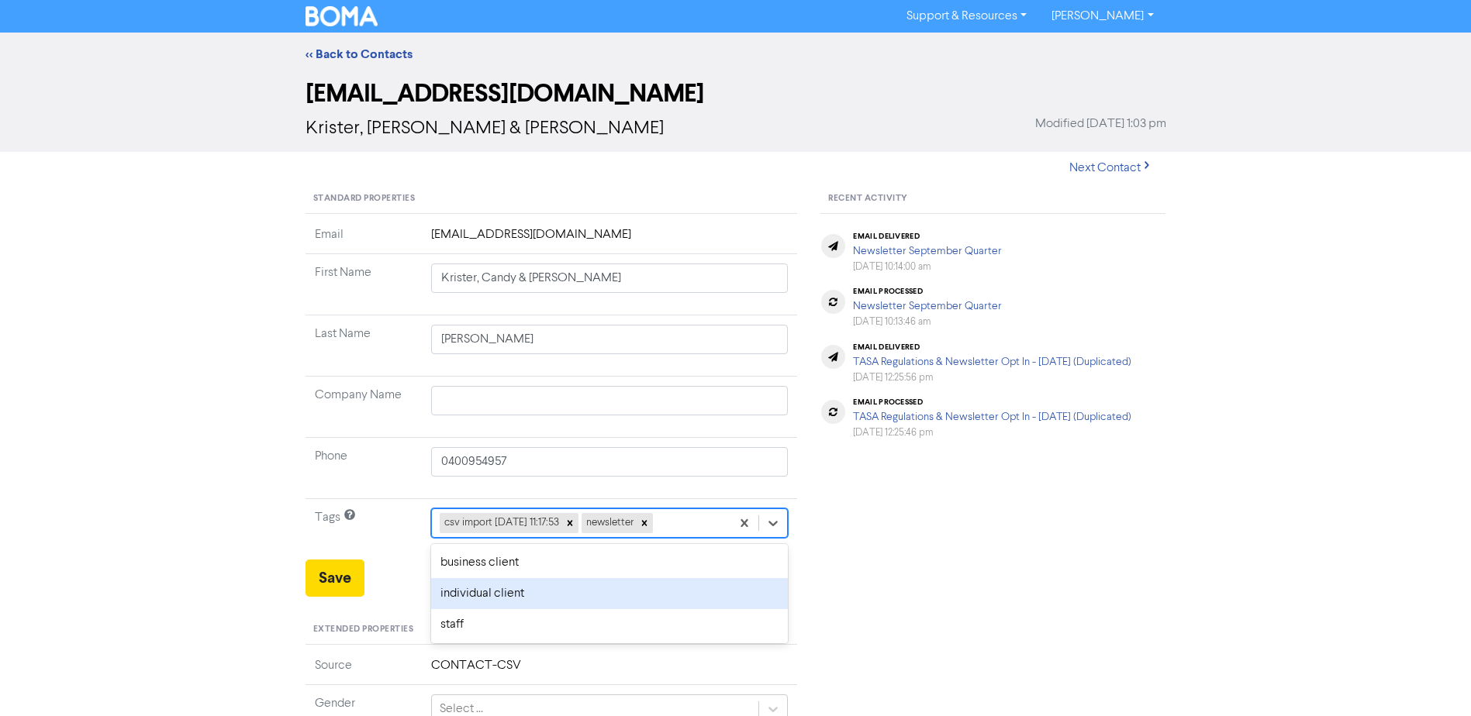
click at [547, 598] on div "individual client" at bounding box center [609, 593] width 357 height 31
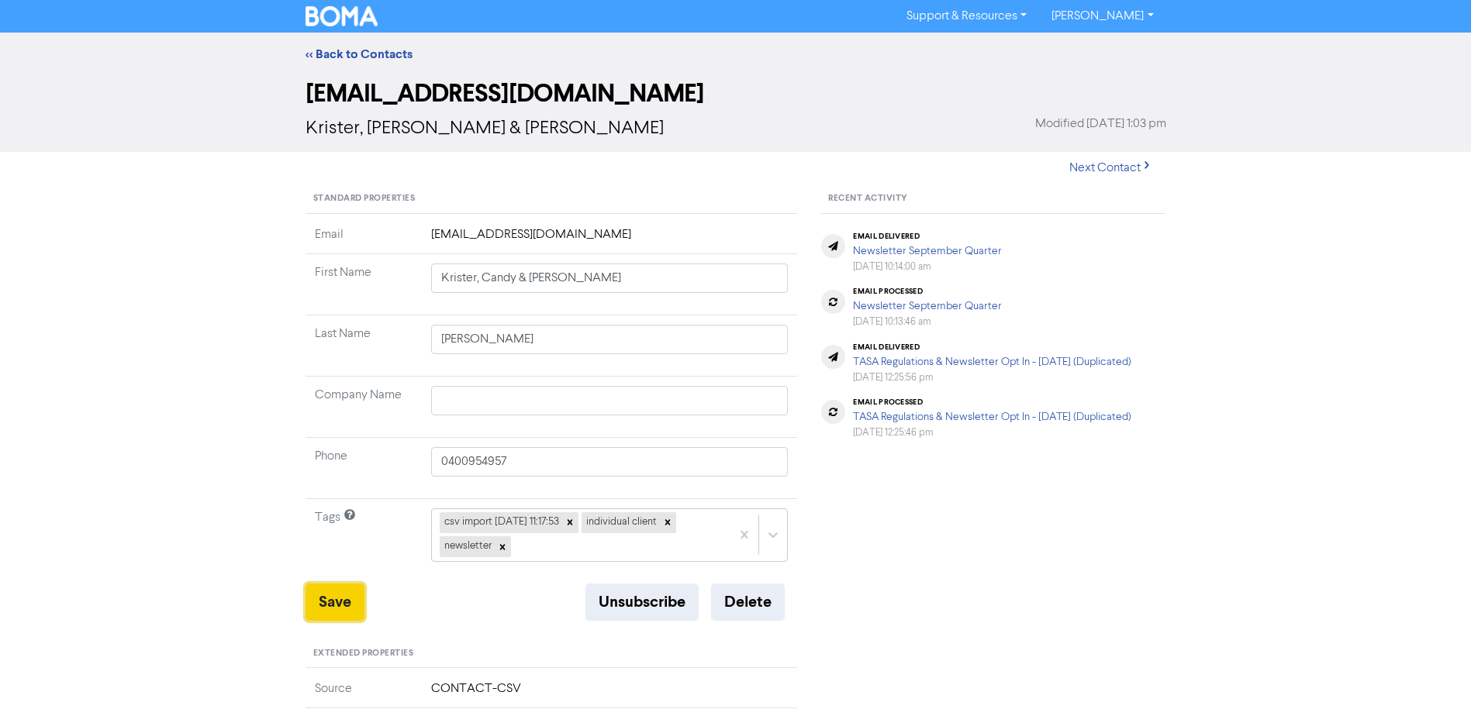
click at [336, 605] on button "Save" at bounding box center [334, 602] width 59 height 37
click at [372, 53] on link "<< Back to Contacts" at bounding box center [358, 55] width 107 height 16
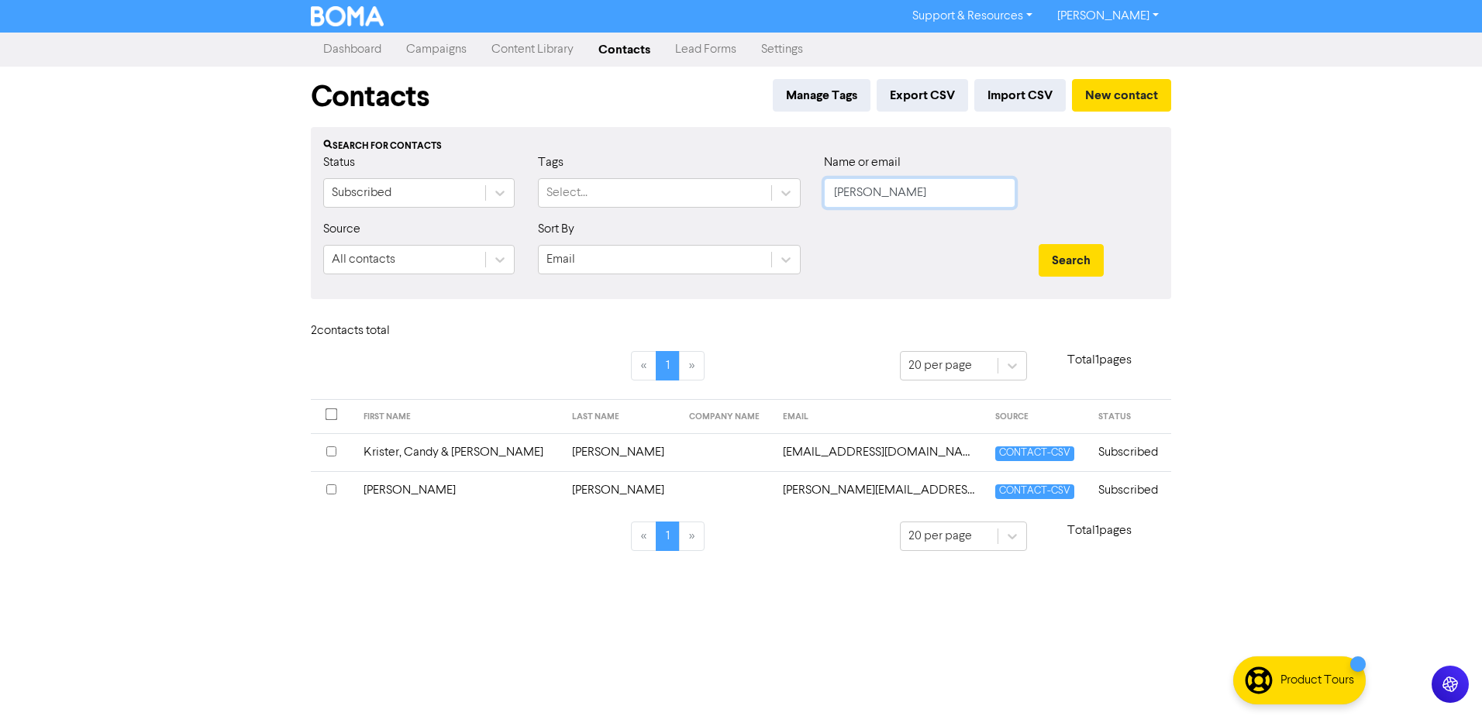
drag, startPoint x: 892, startPoint y: 198, endPoint x: 460, endPoint y: 240, distance: 433.7
click at [460, 240] on form "Status Subscribed Tags Select... Name or email [PERSON_NAME] Source All contact…" at bounding box center [741, 219] width 836 height 133
click at [1039, 244] on button "Search" at bounding box center [1071, 260] width 65 height 33
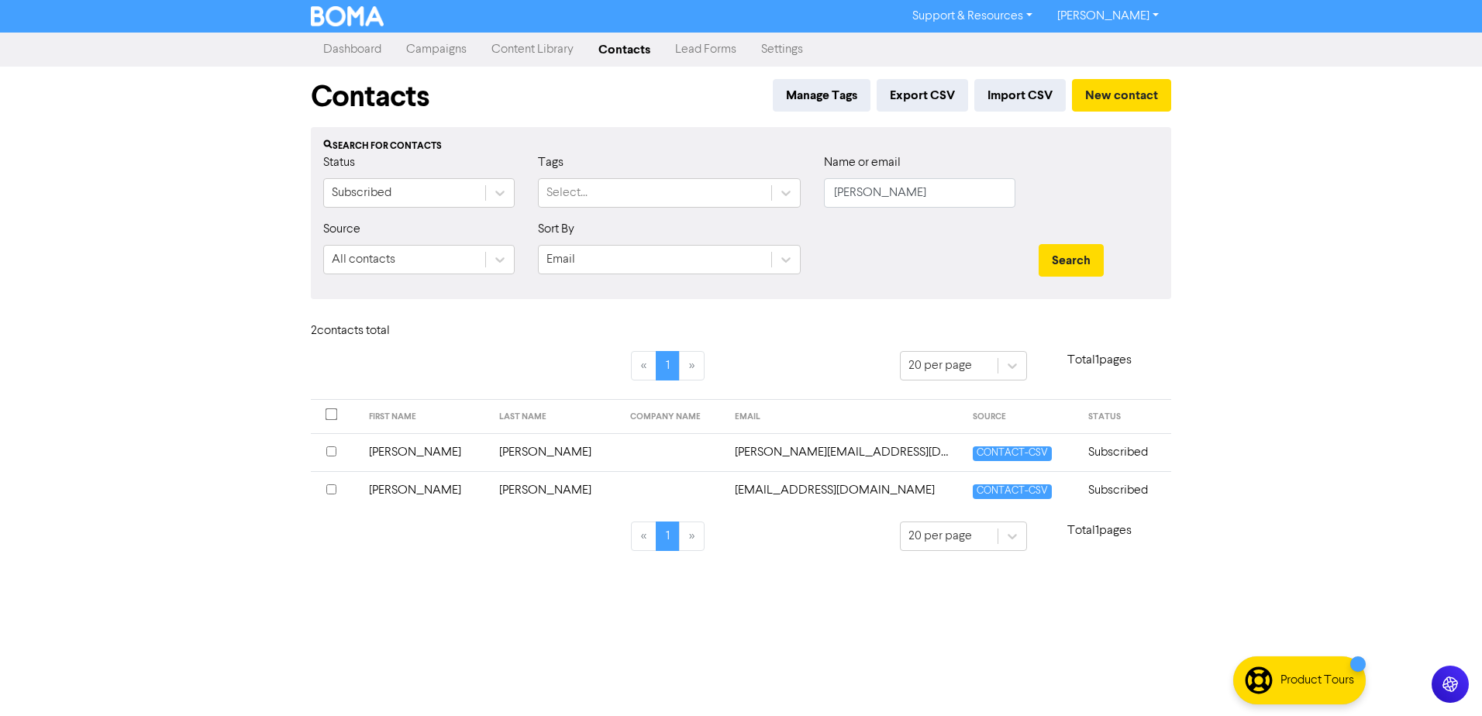
click at [395, 493] on td "[PERSON_NAME]" at bounding box center [425, 490] width 131 height 38
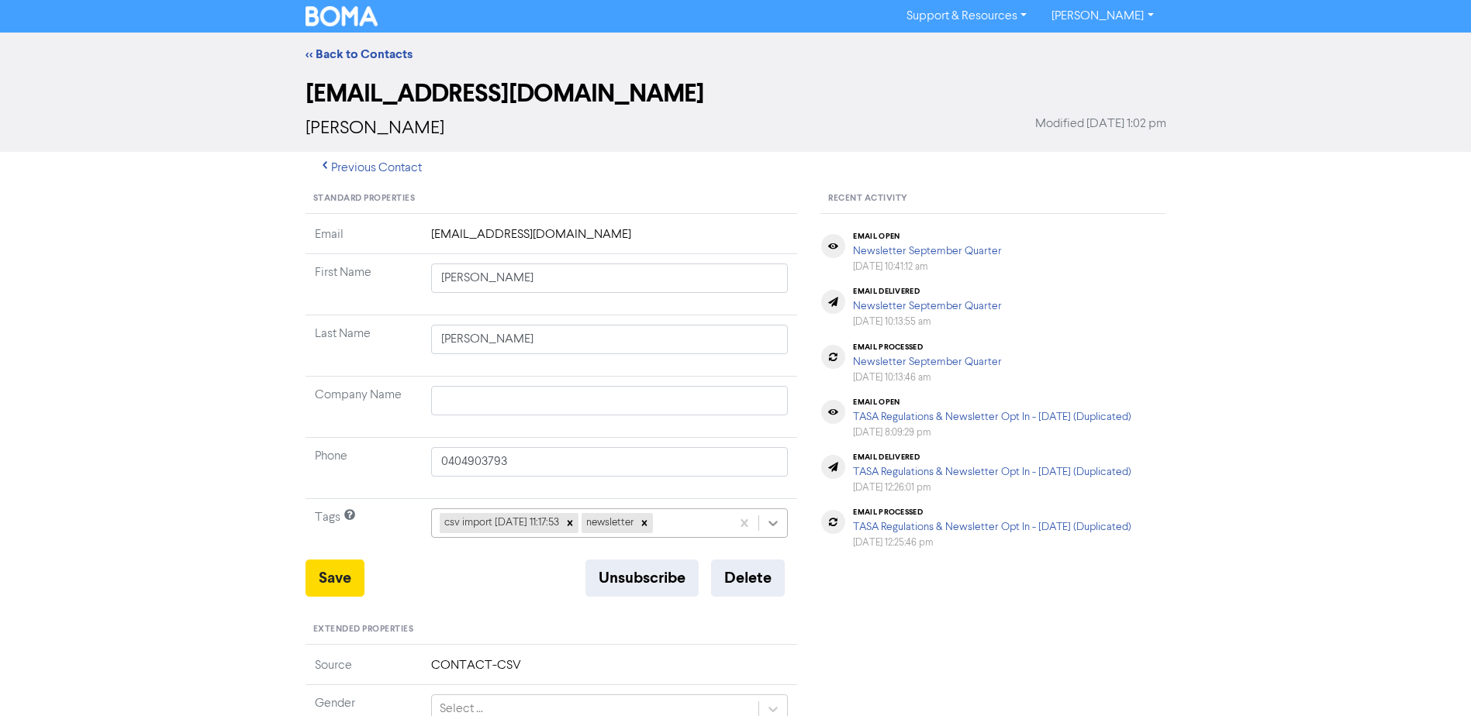
click at [766, 523] on icon at bounding box center [773, 524] width 16 height 16
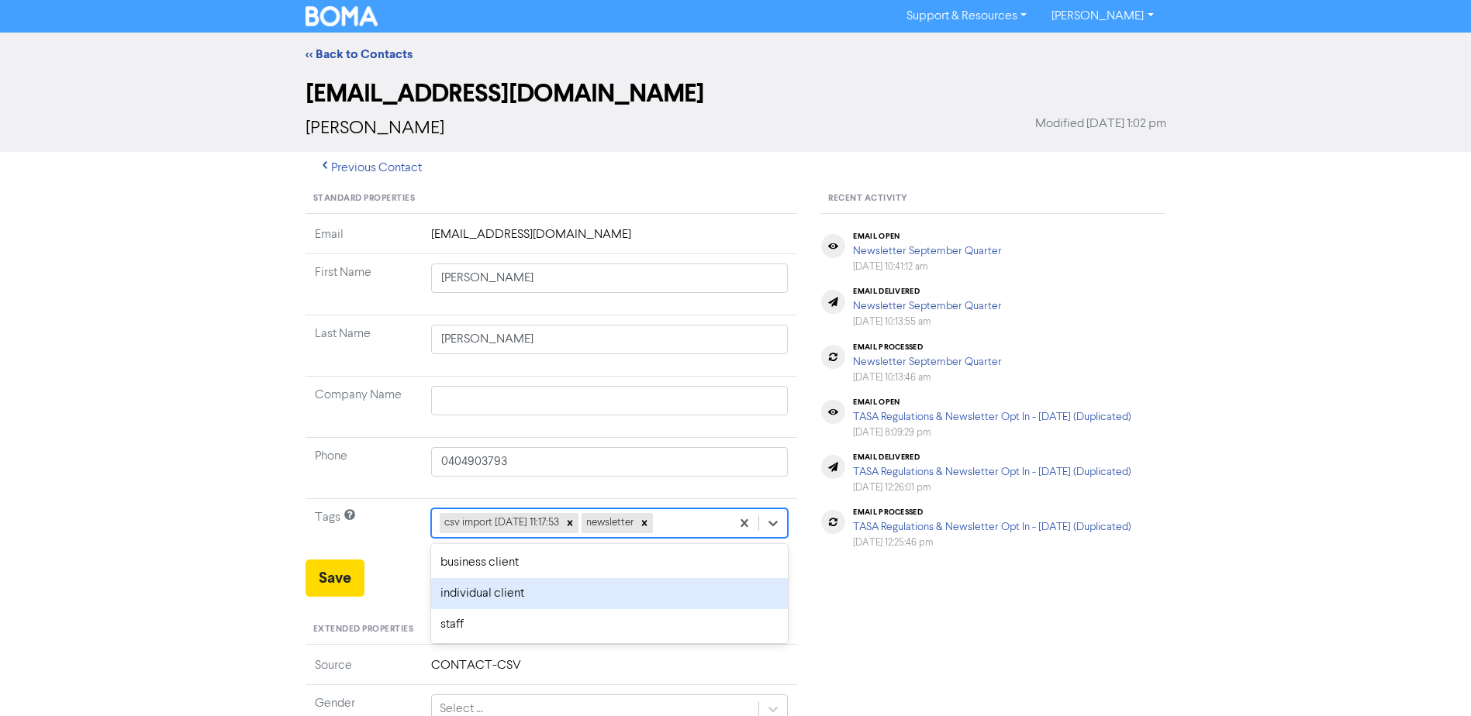
click
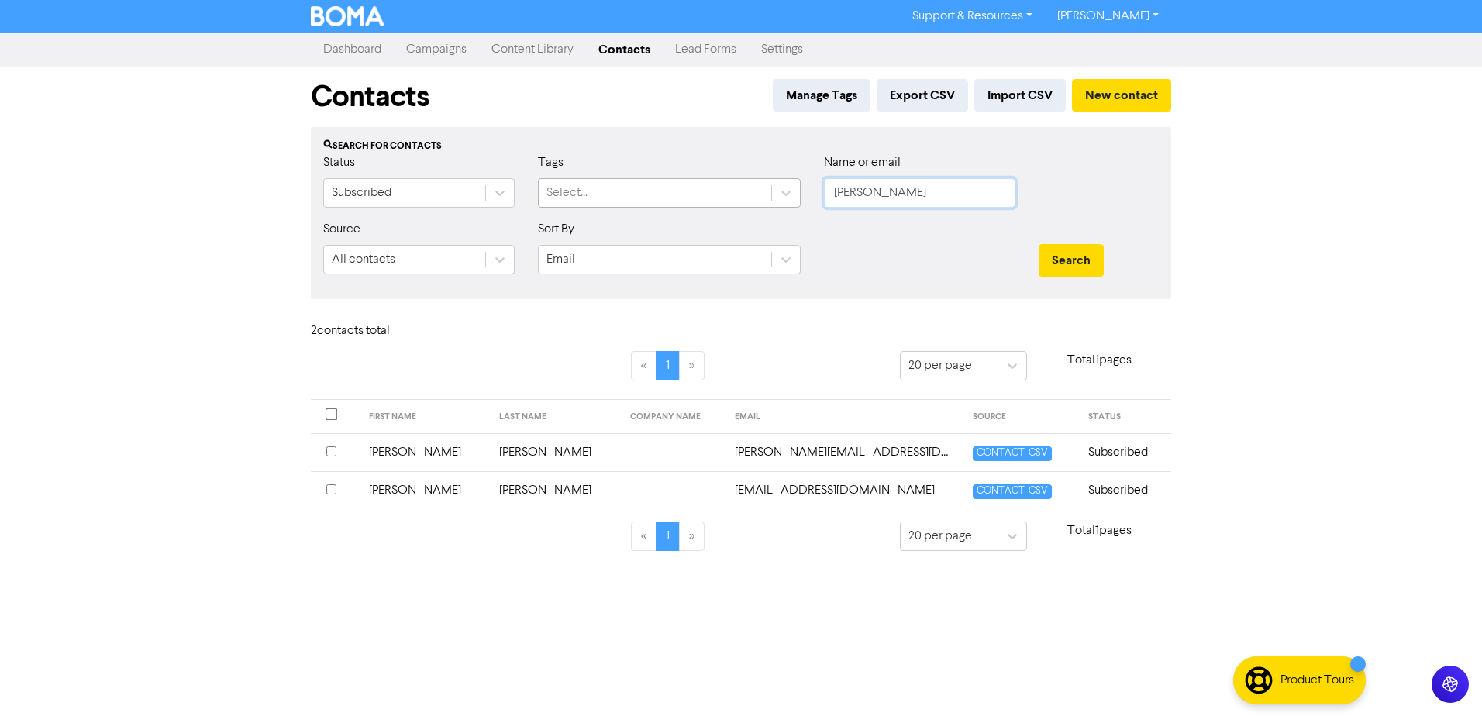
drag, startPoint x: 903, startPoint y: 198, endPoint x: 625, endPoint y: 201, distance: 278.3
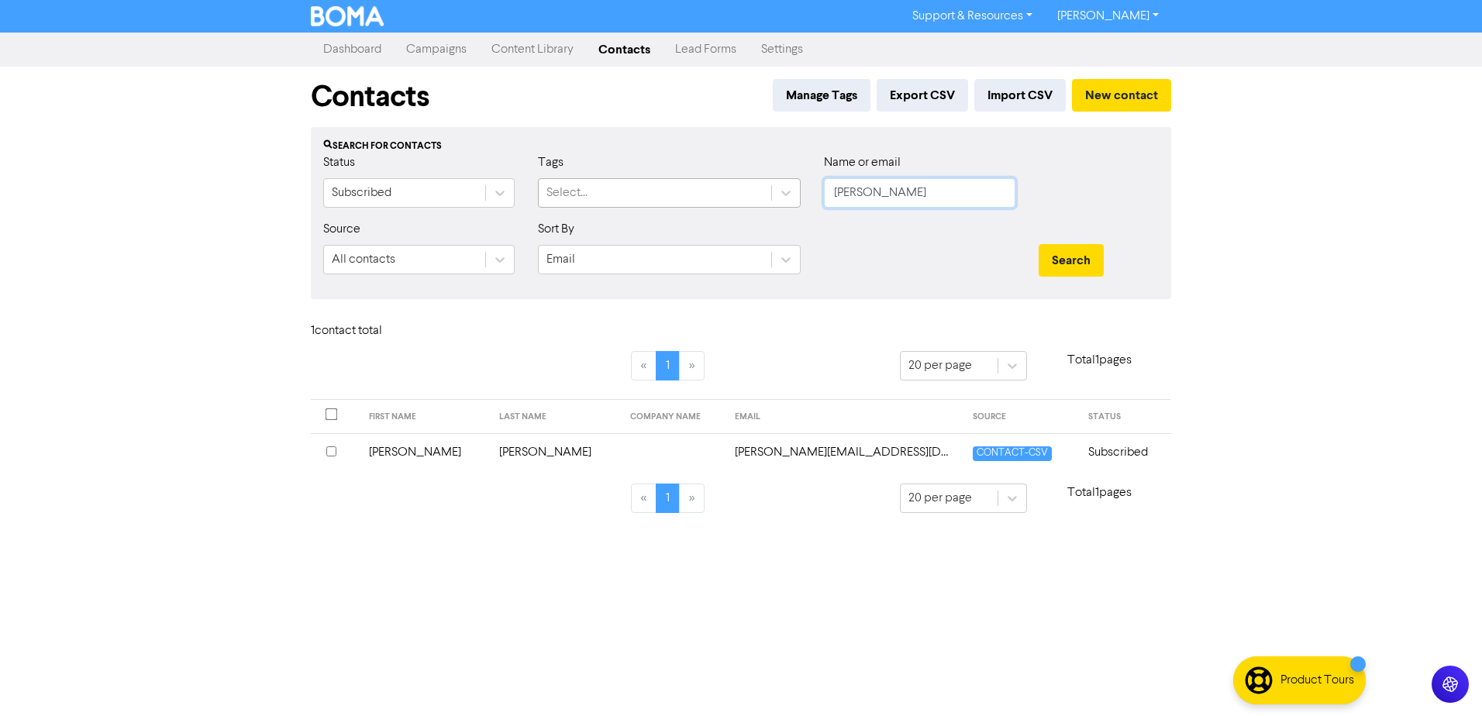
drag, startPoint x: 898, startPoint y: 185, endPoint x: 412, endPoint y: 164, distance: 486.5
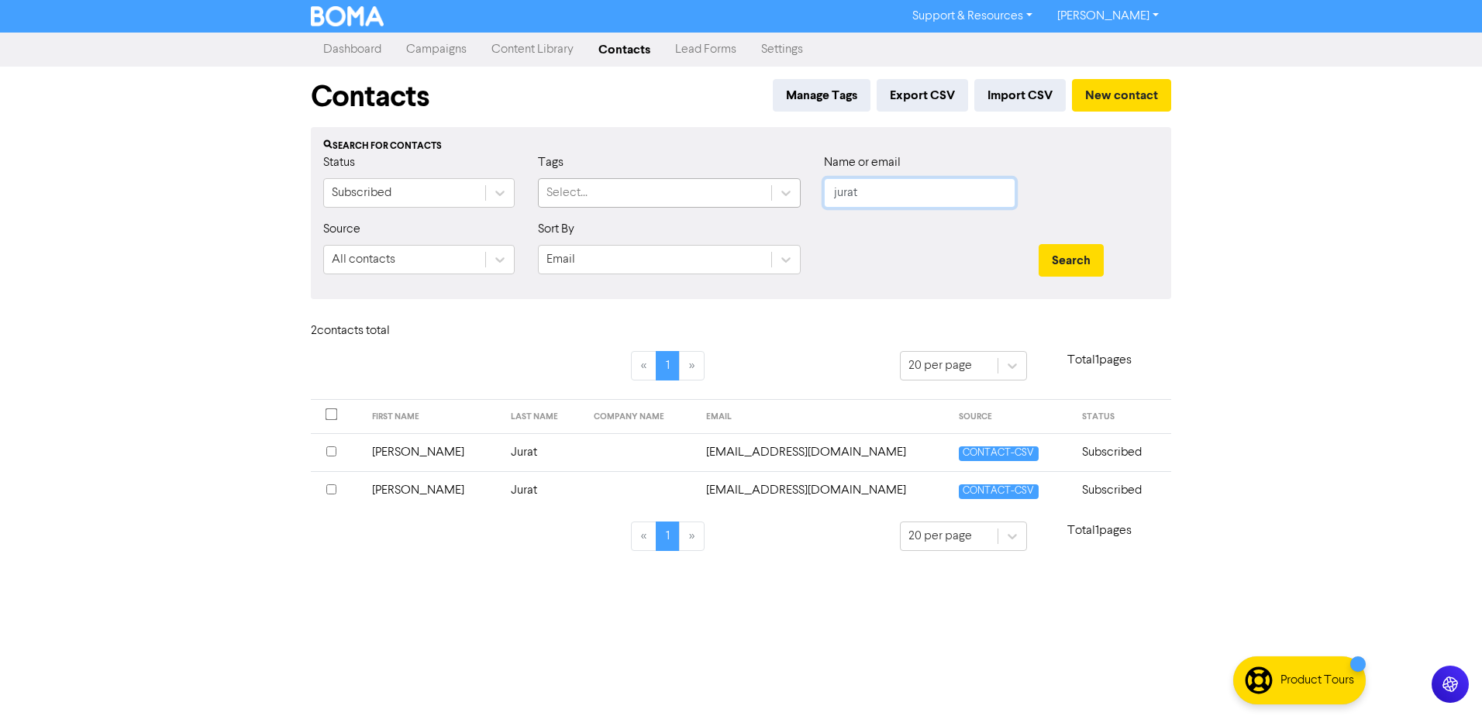
drag, startPoint x: 927, startPoint y: 195, endPoint x: 574, endPoint y: 183, distance: 352.9
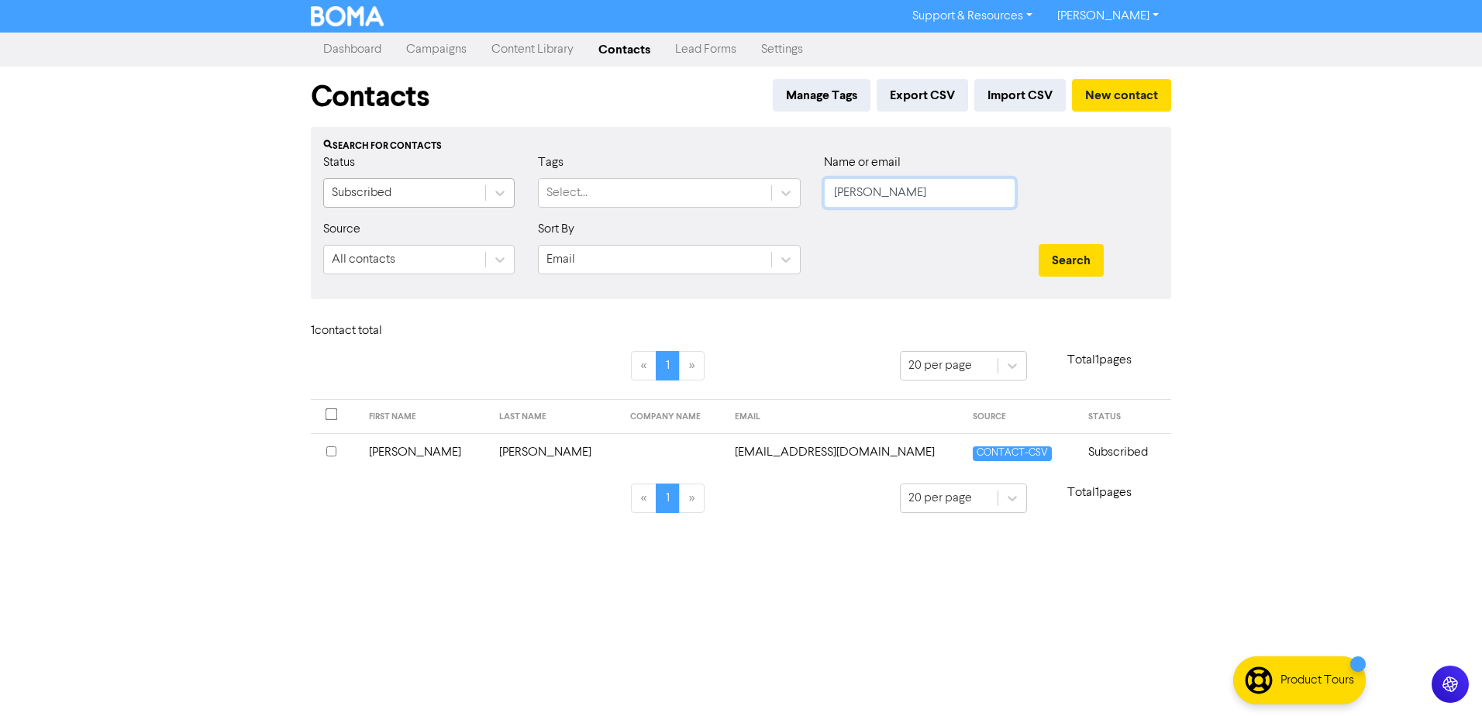
drag, startPoint x: 754, startPoint y: 193, endPoint x: 379, endPoint y: 193, distance: 374.4
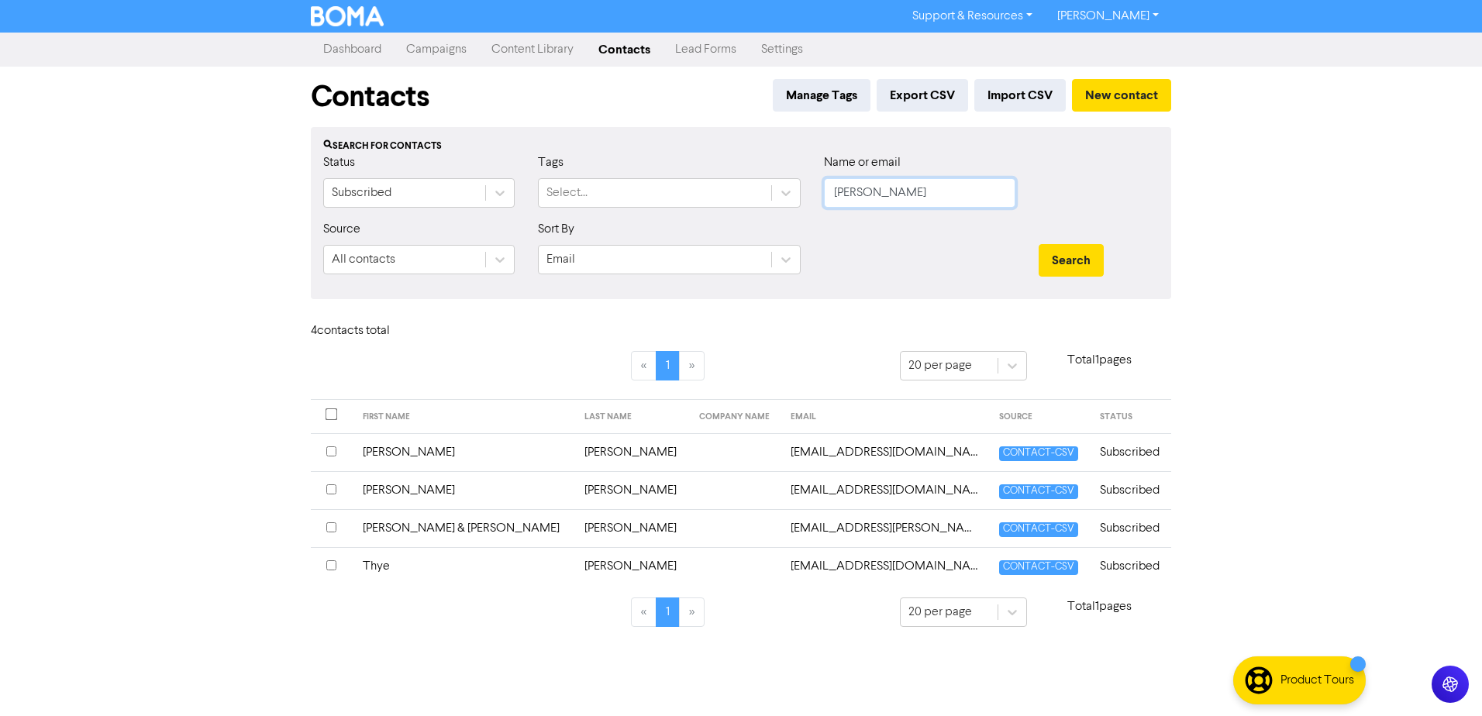
drag, startPoint x: 896, startPoint y: 198, endPoint x: 498, endPoint y: 224, distance: 399.3
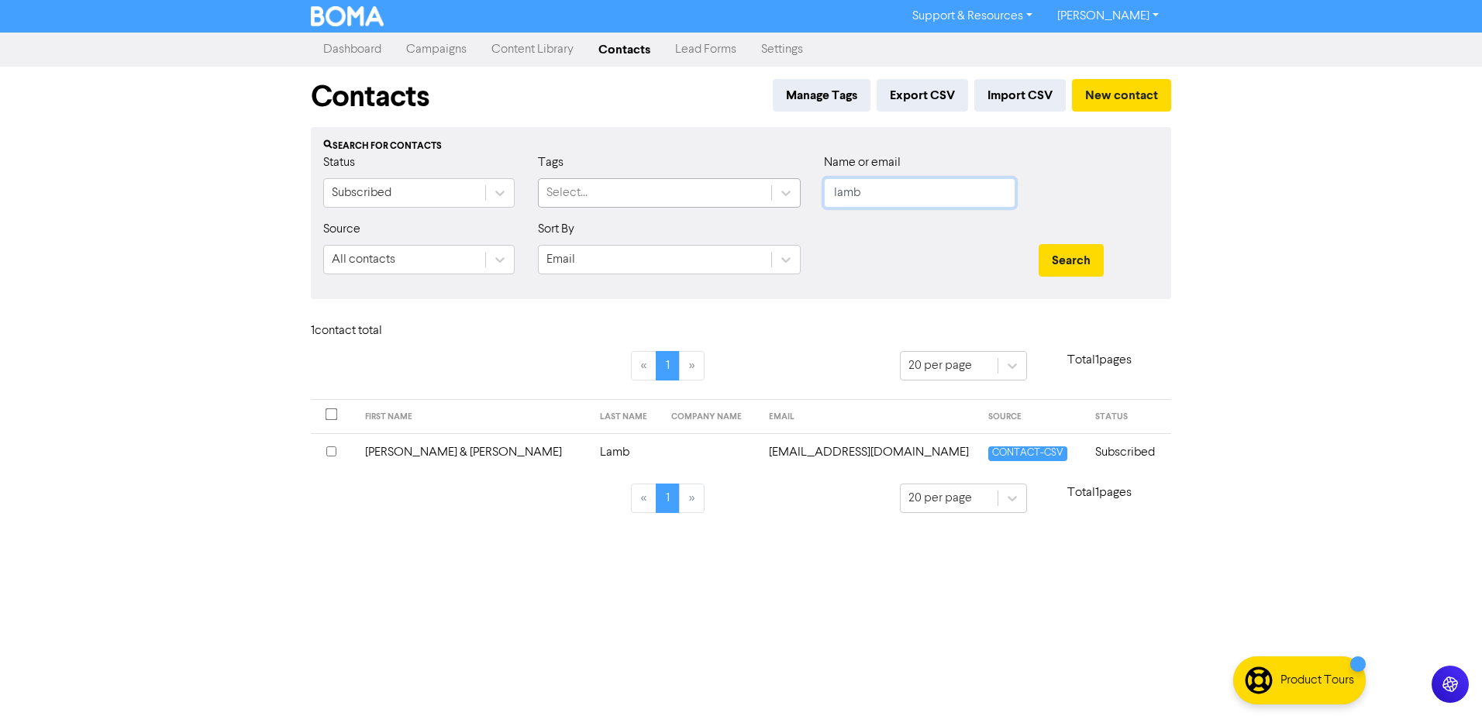
drag, startPoint x: 869, startPoint y: 197, endPoint x: 582, endPoint y: 185, distance: 287.1
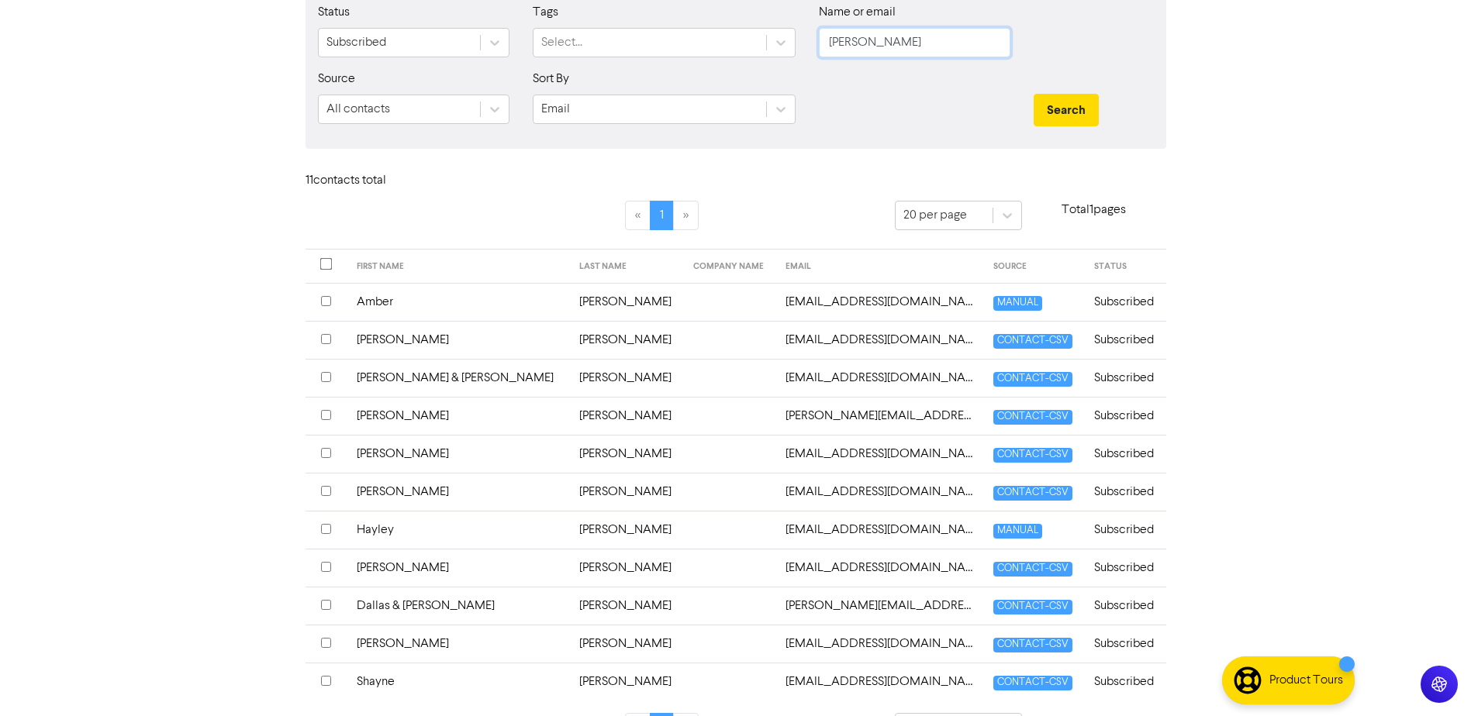
scroll to position [155, 0]
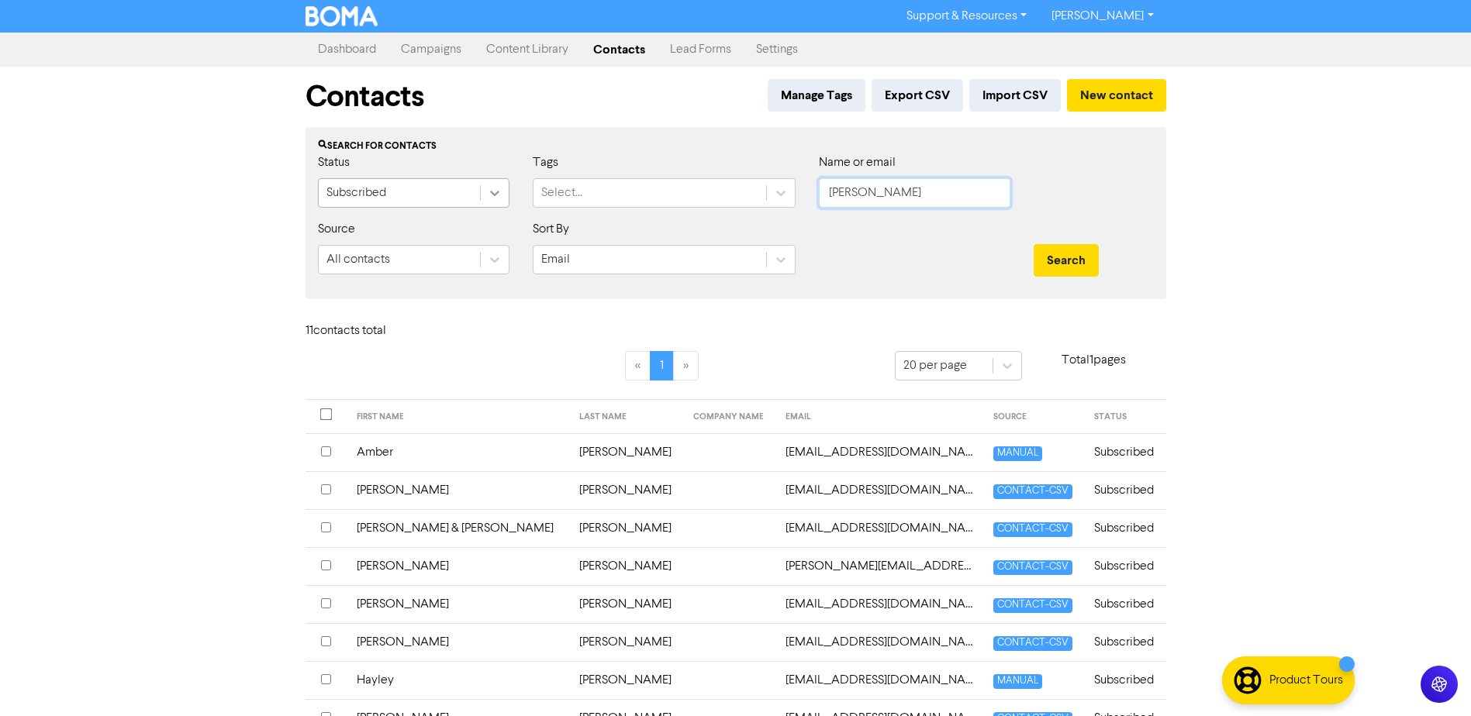
drag, startPoint x: 799, startPoint y: 199, endPoint x: 504, endPoint y: 191, distance: 295.5
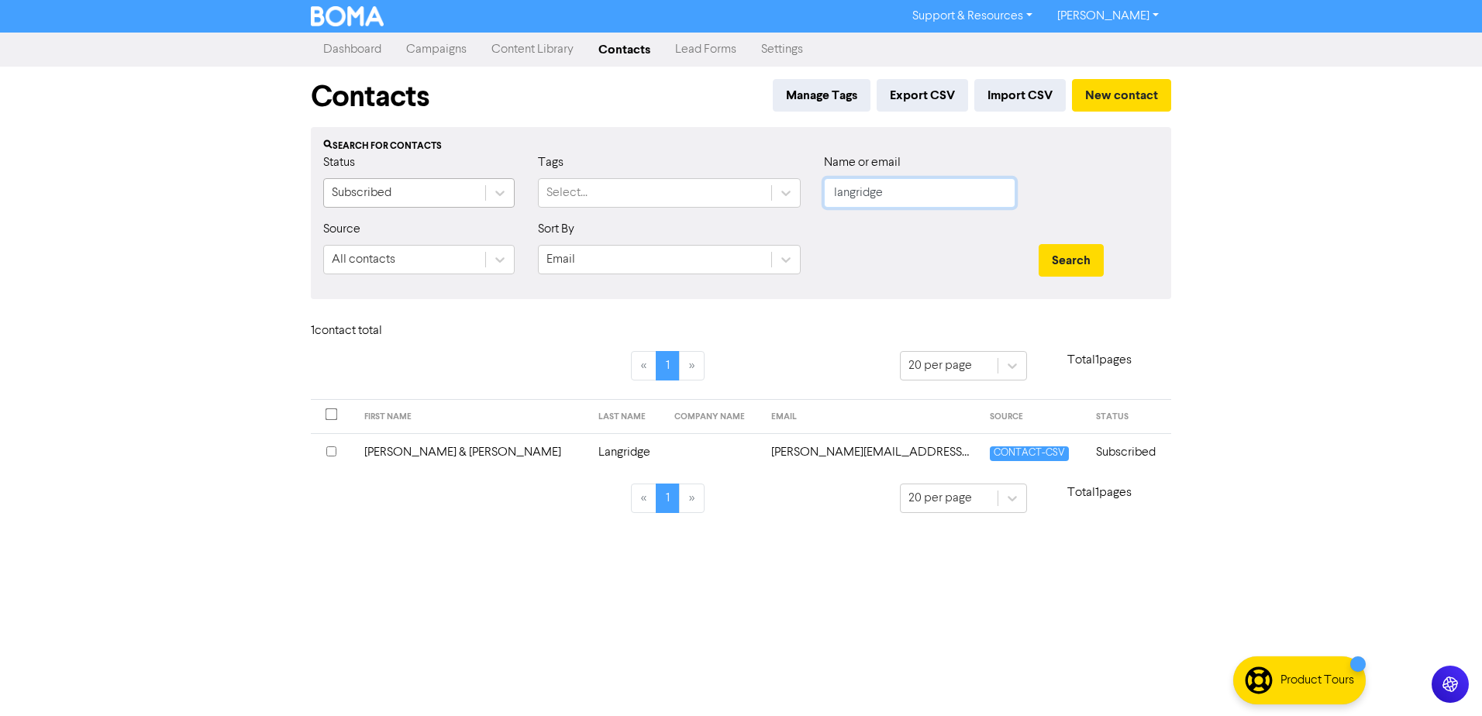
drag, startPoint x: 675, startPoint y: 211, endPoint x: 410, endPoint y: 194, distance: 265.7
drag, startPoint x: 923, startPoint y: 195, endPoint x: 195, endPoint y: 185, distance: 728.8
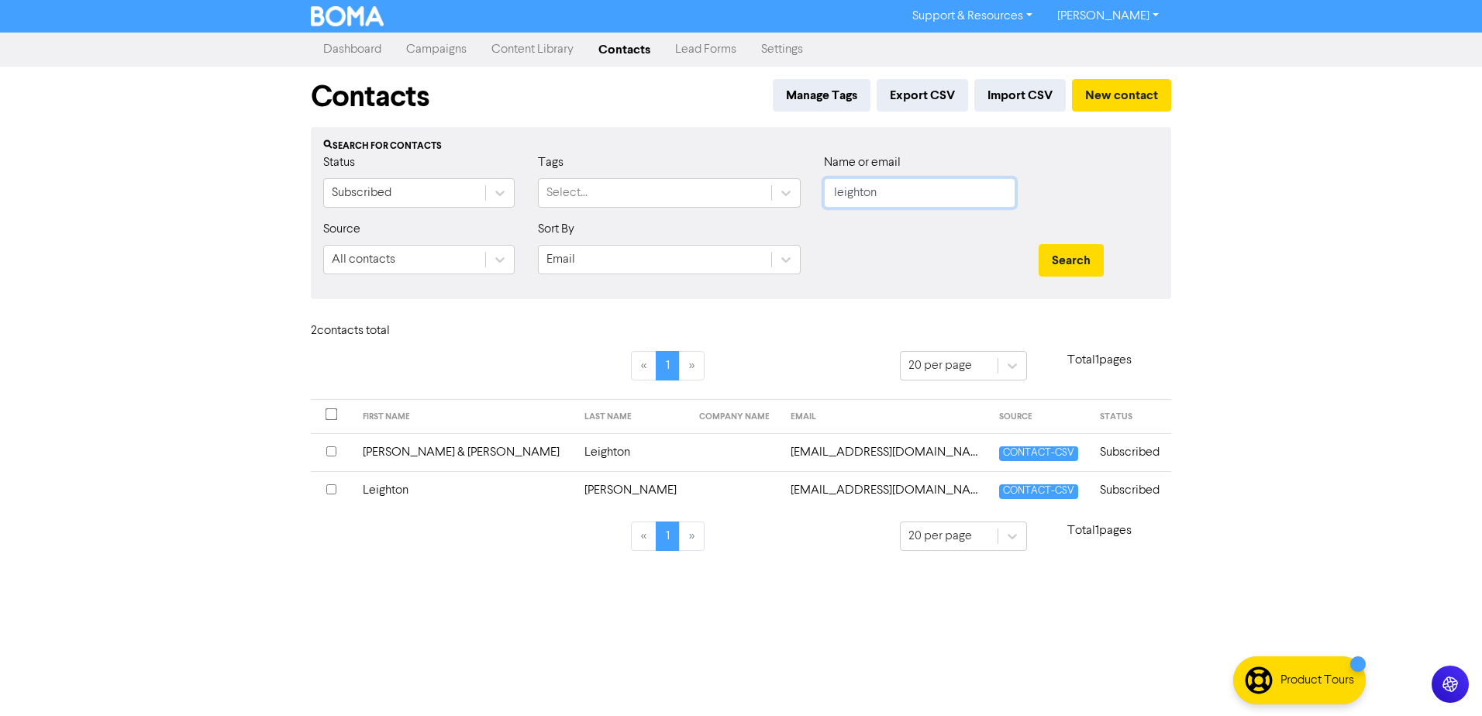
drag, startPoint x: 919, startPoint y: 182, endPoint x: 350, endPoint y: 233, distance: 571.3
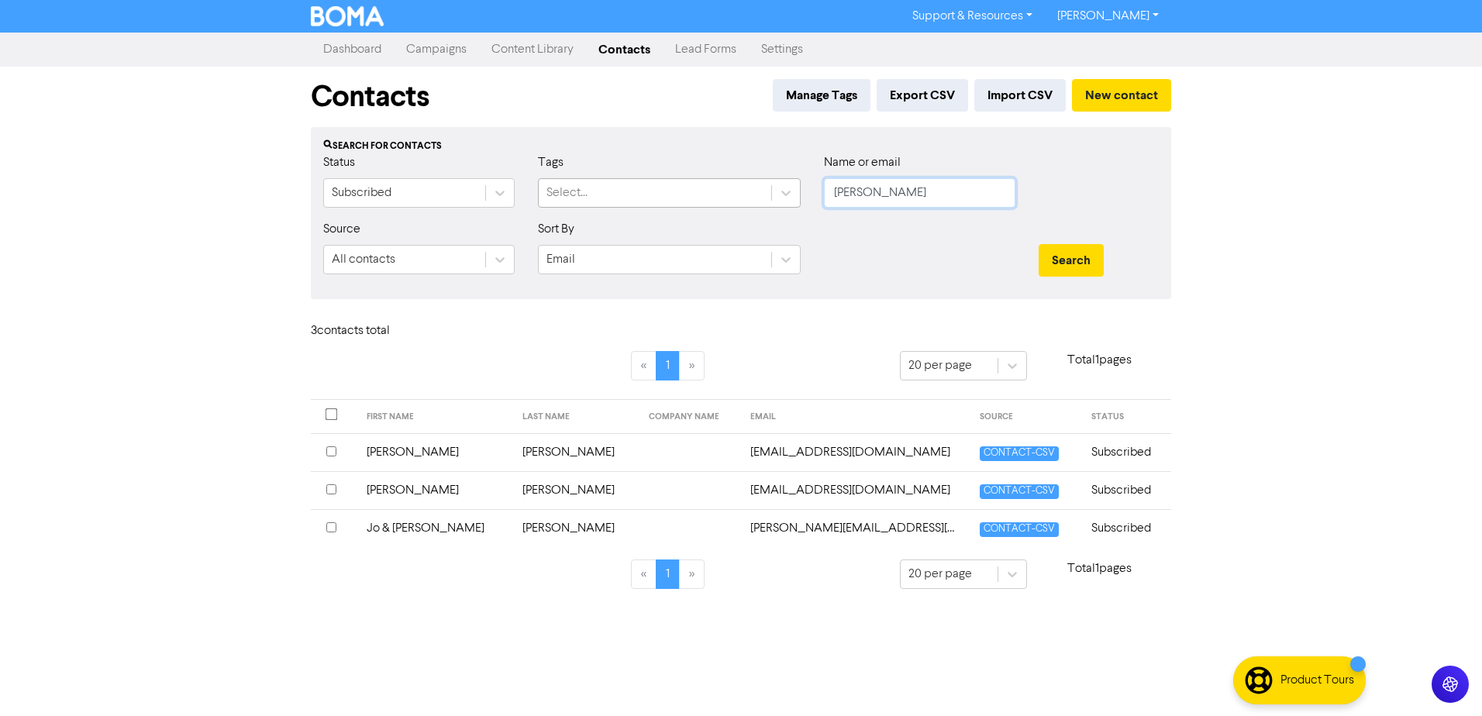
drag, startPoint x: 871, startPoint y: 194, endPoint x: 560, endPoint y: 198, distance: 310.9
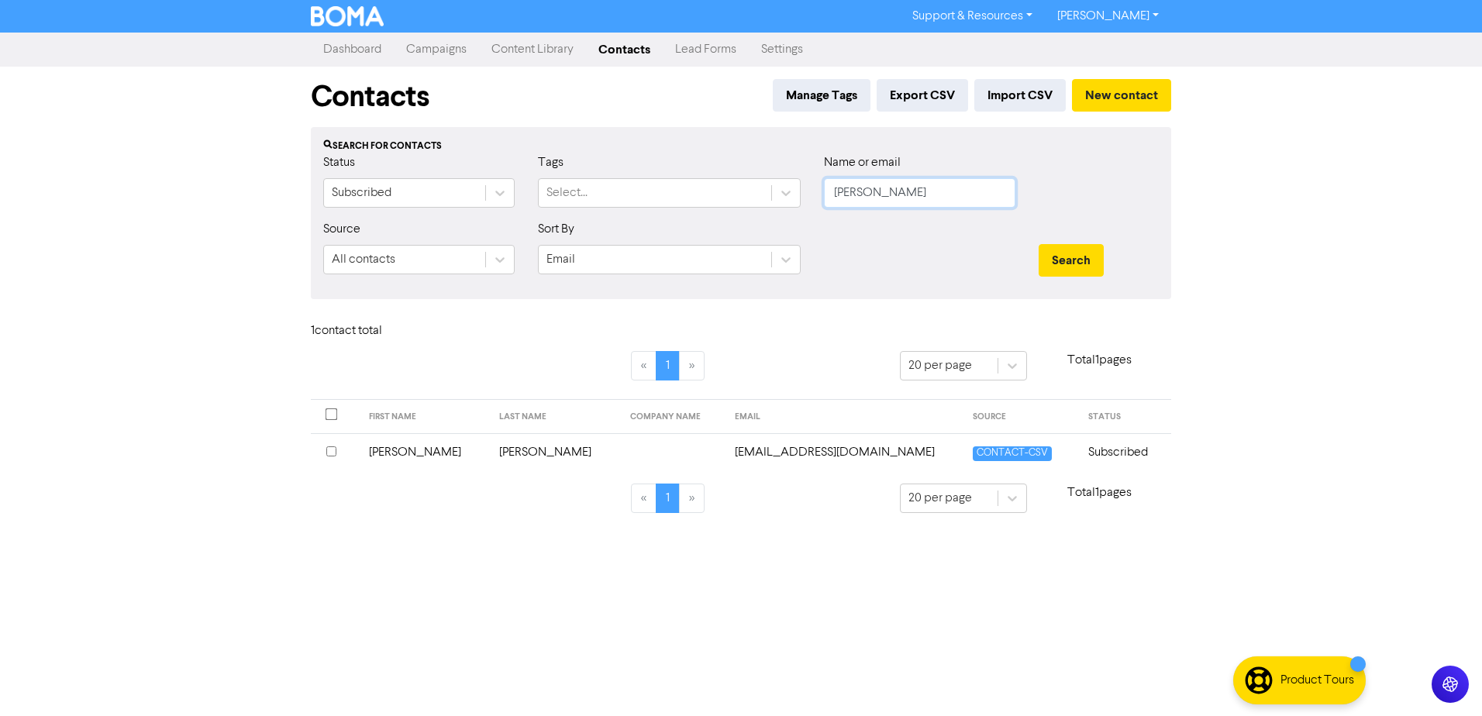
drag, startPoint x: 876, startPoint y: 195, endPoint x: 497, endPoint y: 212, distance: 379.4
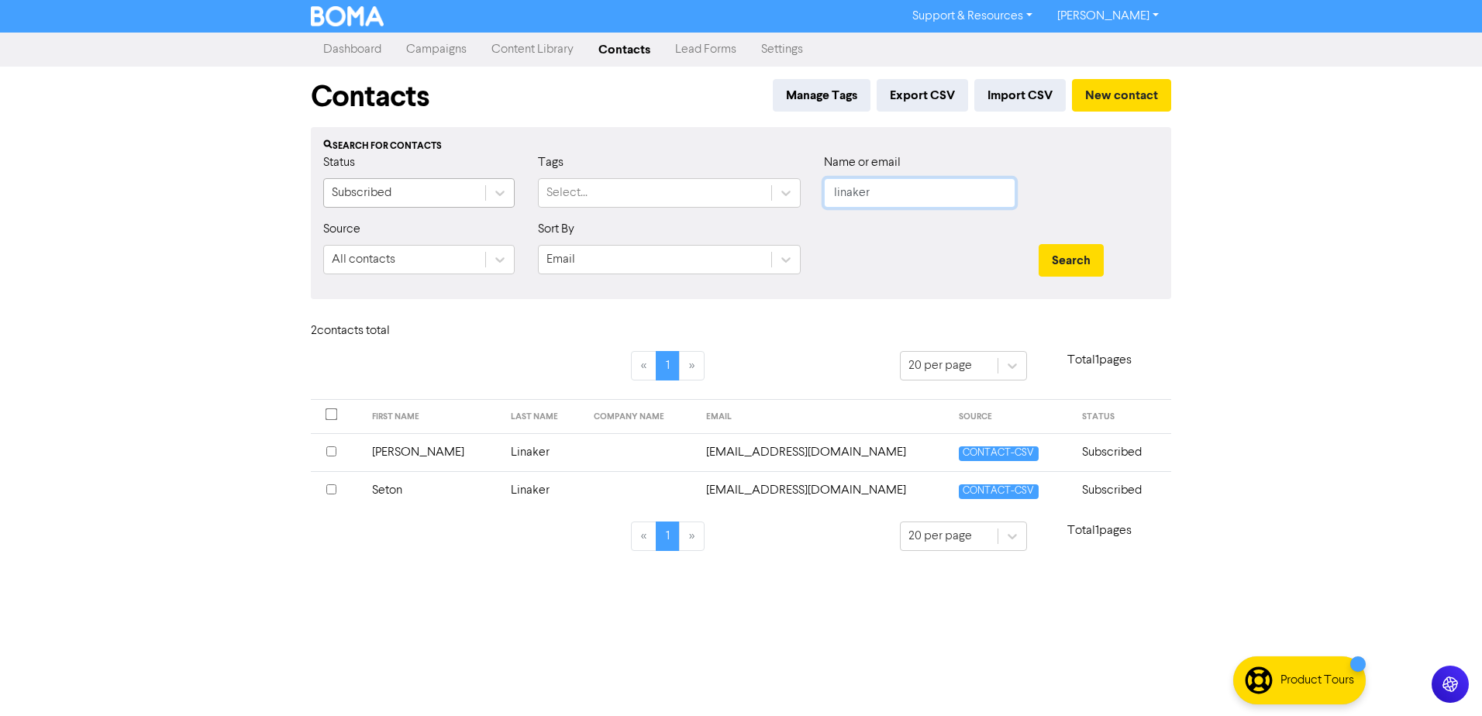
drag, startPoint x: 934, startPoint y: 192, endPoint x: 425, endPoint y: 202, distance: 509.4
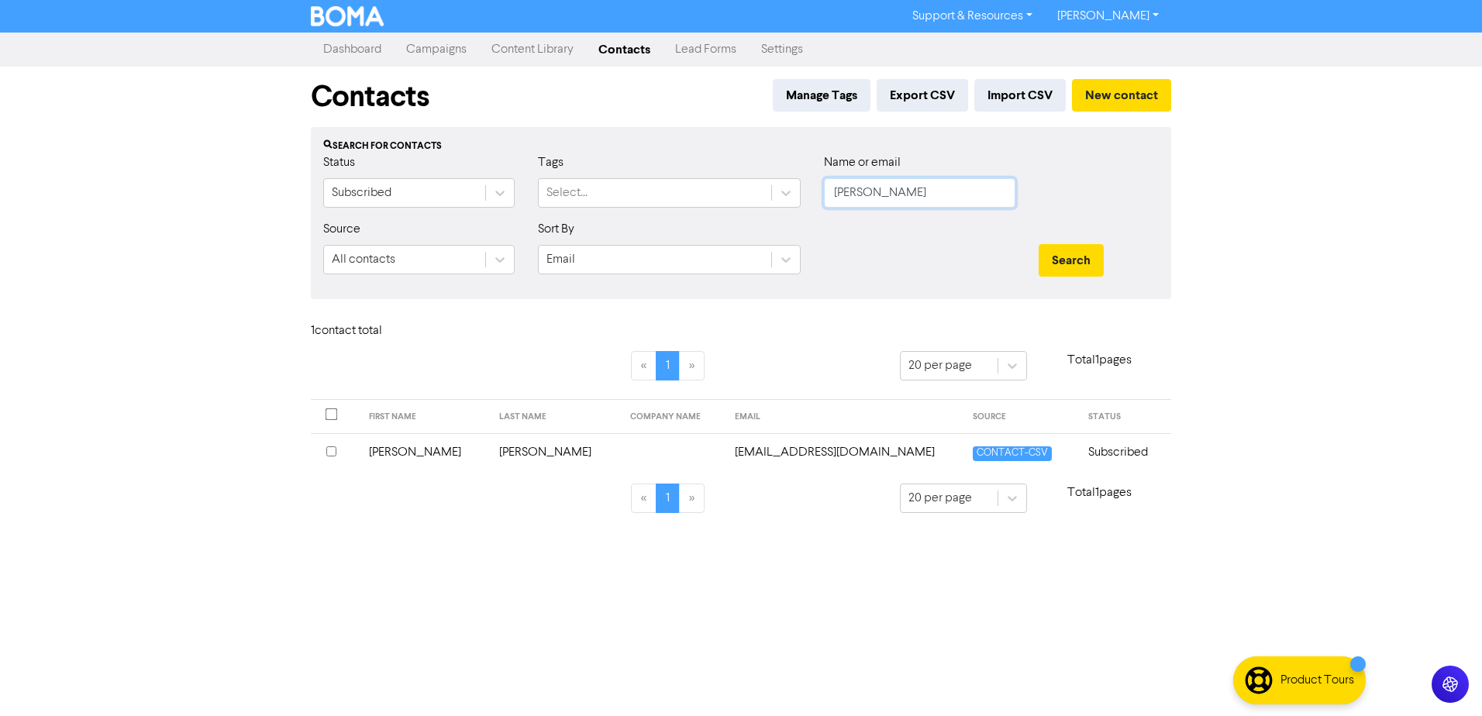
drag, startPoint x: 900, startPoint y: 191, endPoint x: 348, endPoint y: 161, distance: 552.7
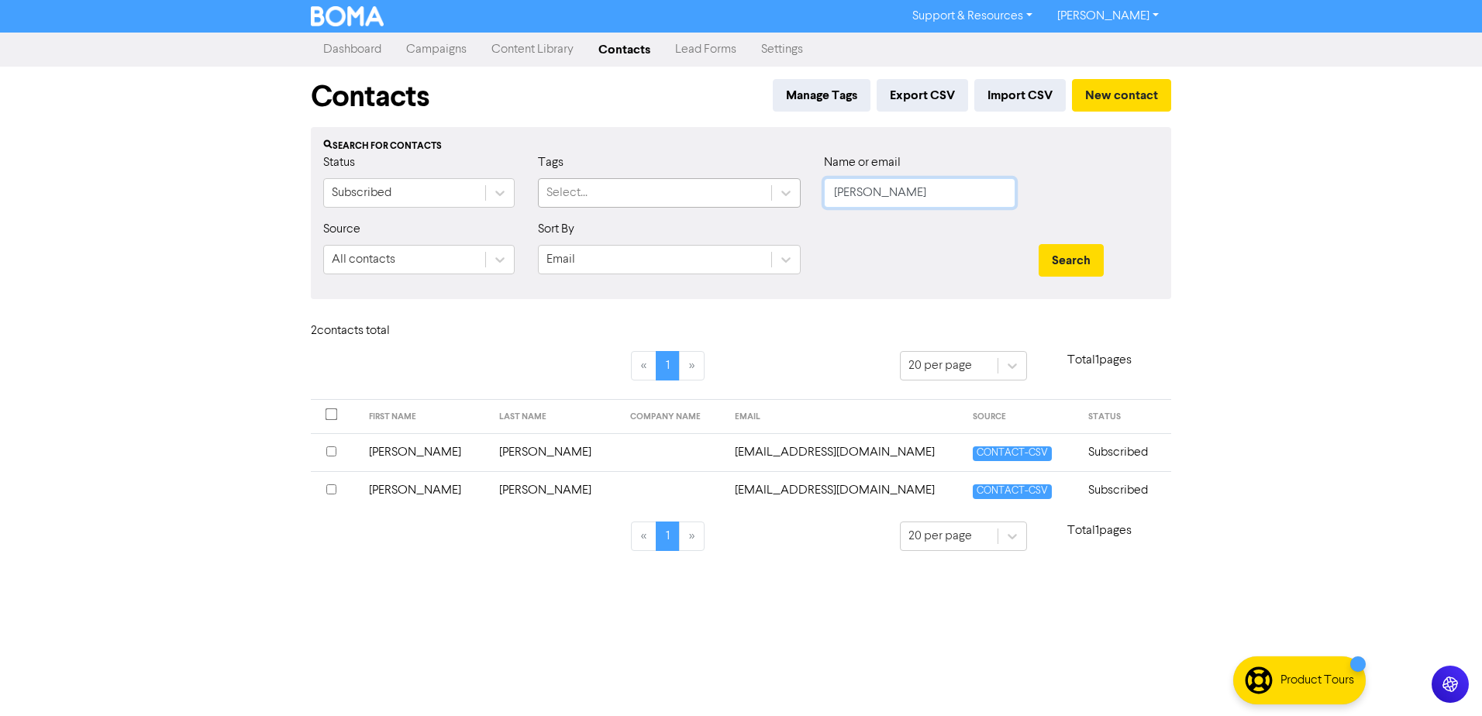
drag, startPoint x: 747, startPoint y: 187, endPoint x: 534, endPoint y: 173, distance: 213.6
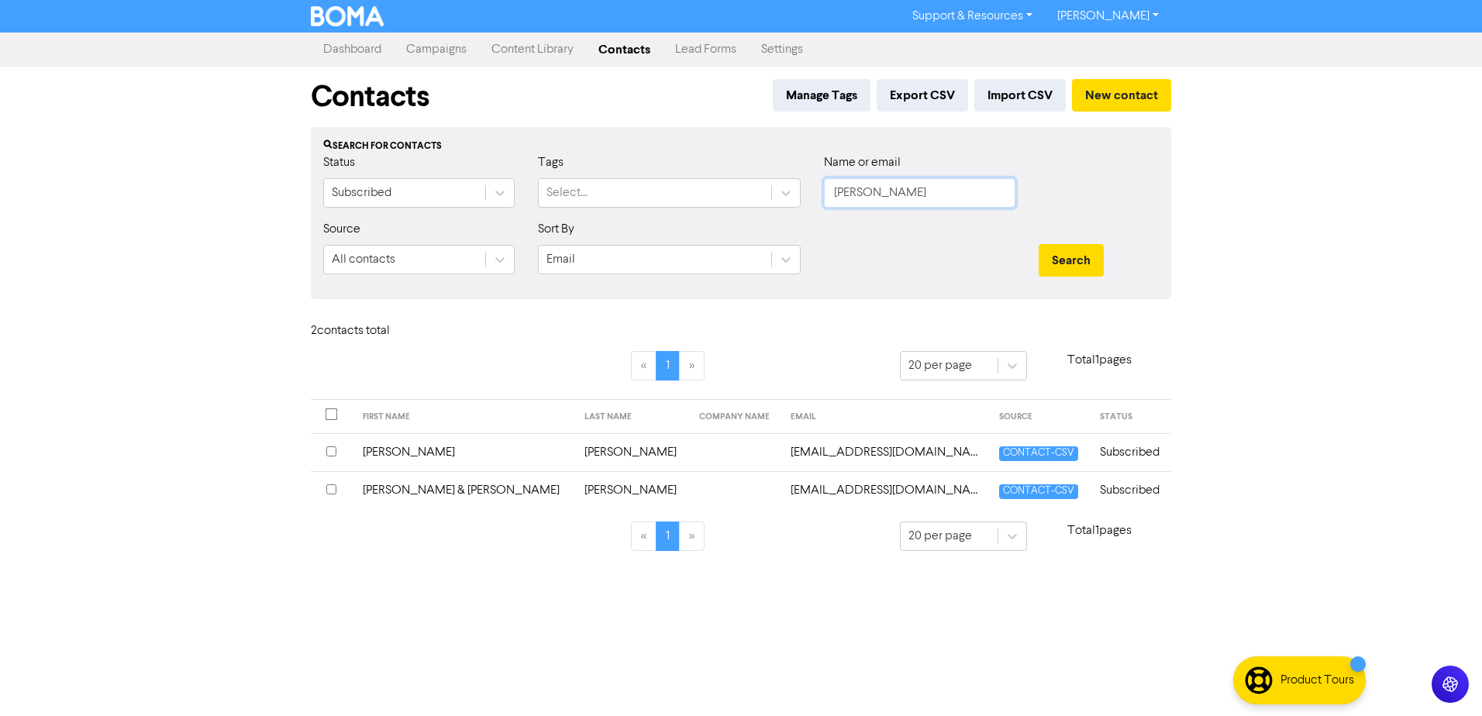
drag, startPoint x: 906, startPoint y: 191, endPoint x: 527, endPoint y: 216, distance: 379.9
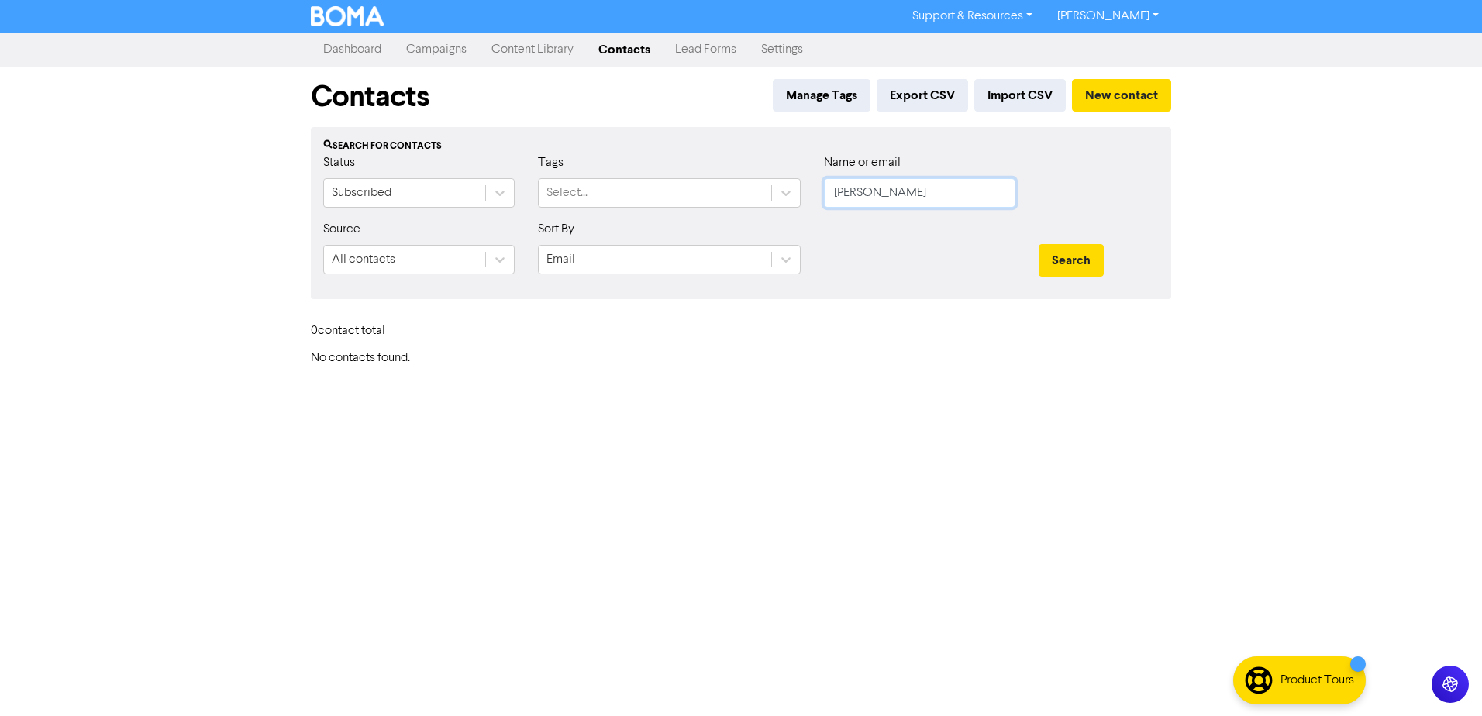
drag, startPoint x: 897, startPoint y: 191, endPoint x: 446, endPoint y: 234, distance: 453.2
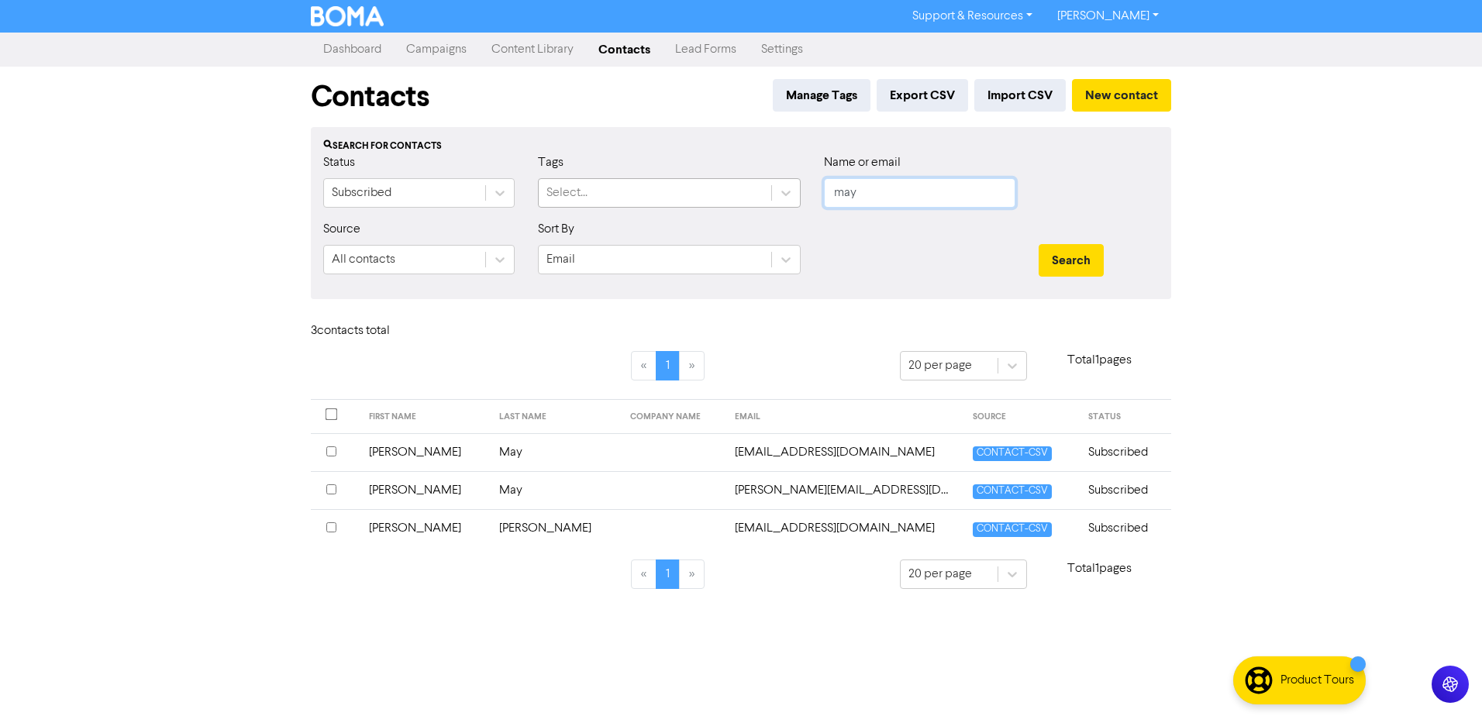
drag, startPoint x: 829, startPoint y: 194, endPoint x: 706, endPoint y: 197, distance: 122.5
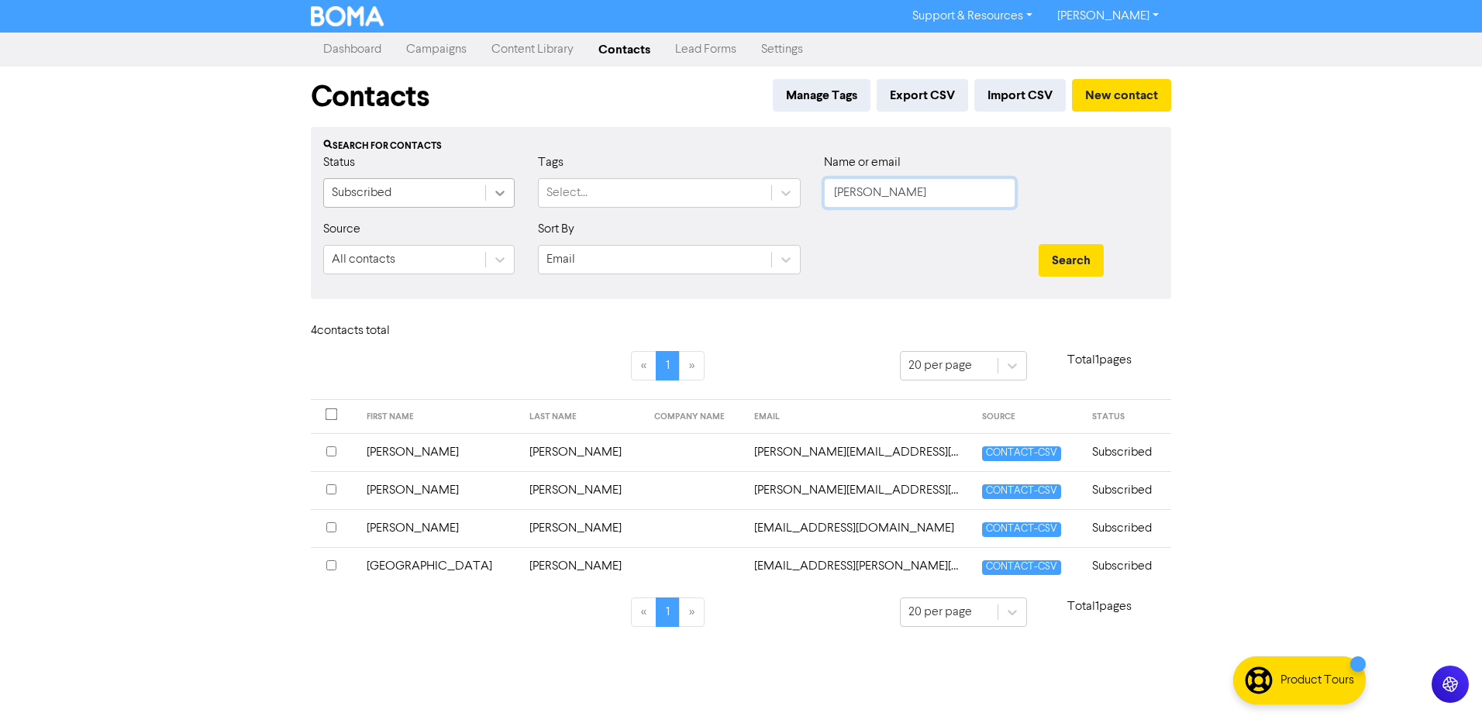
drag, startPoint x: 897, startPoint y: 200, endPoint x: 502, endPoint y: 193, distance: 394.7
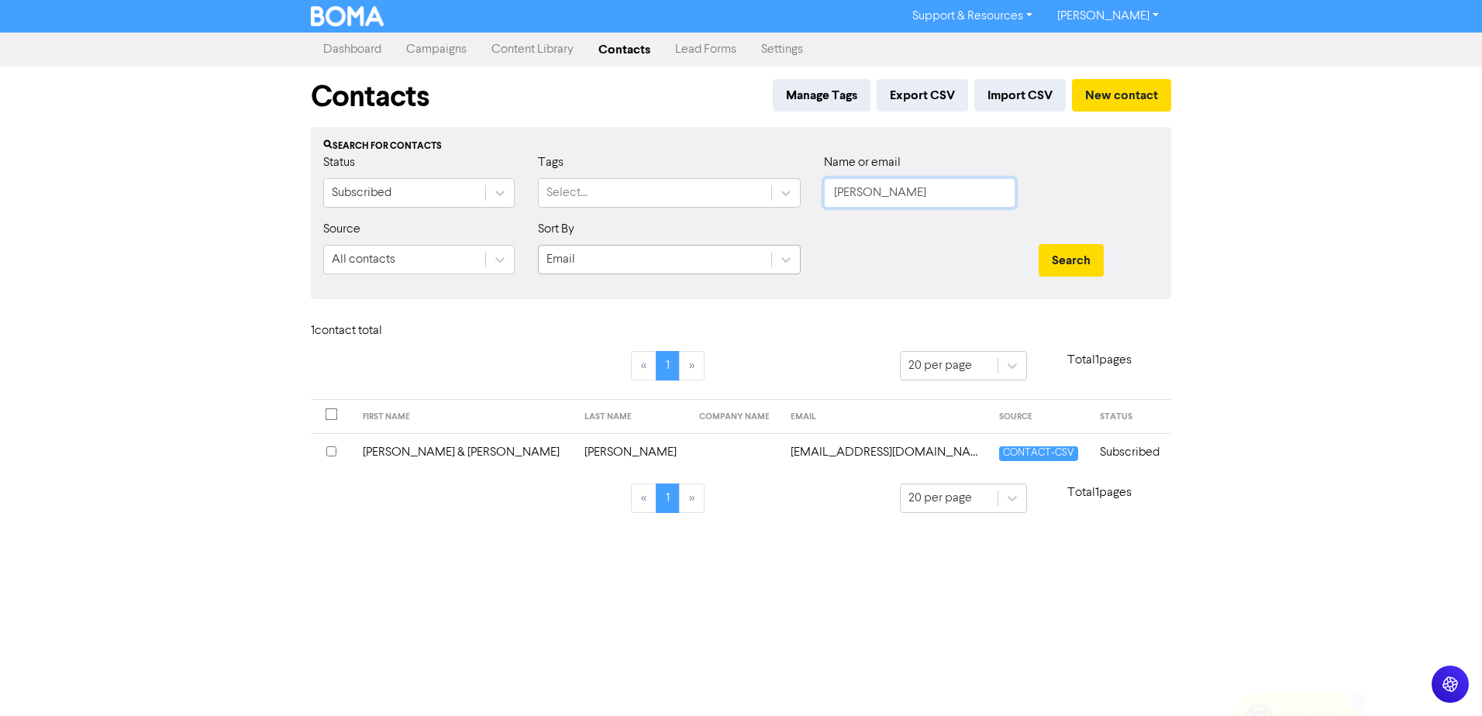
drag, startPoint x: 922, startPoint y: 191, endPoint x: 558, endPoint y: 261, distance: 370.2
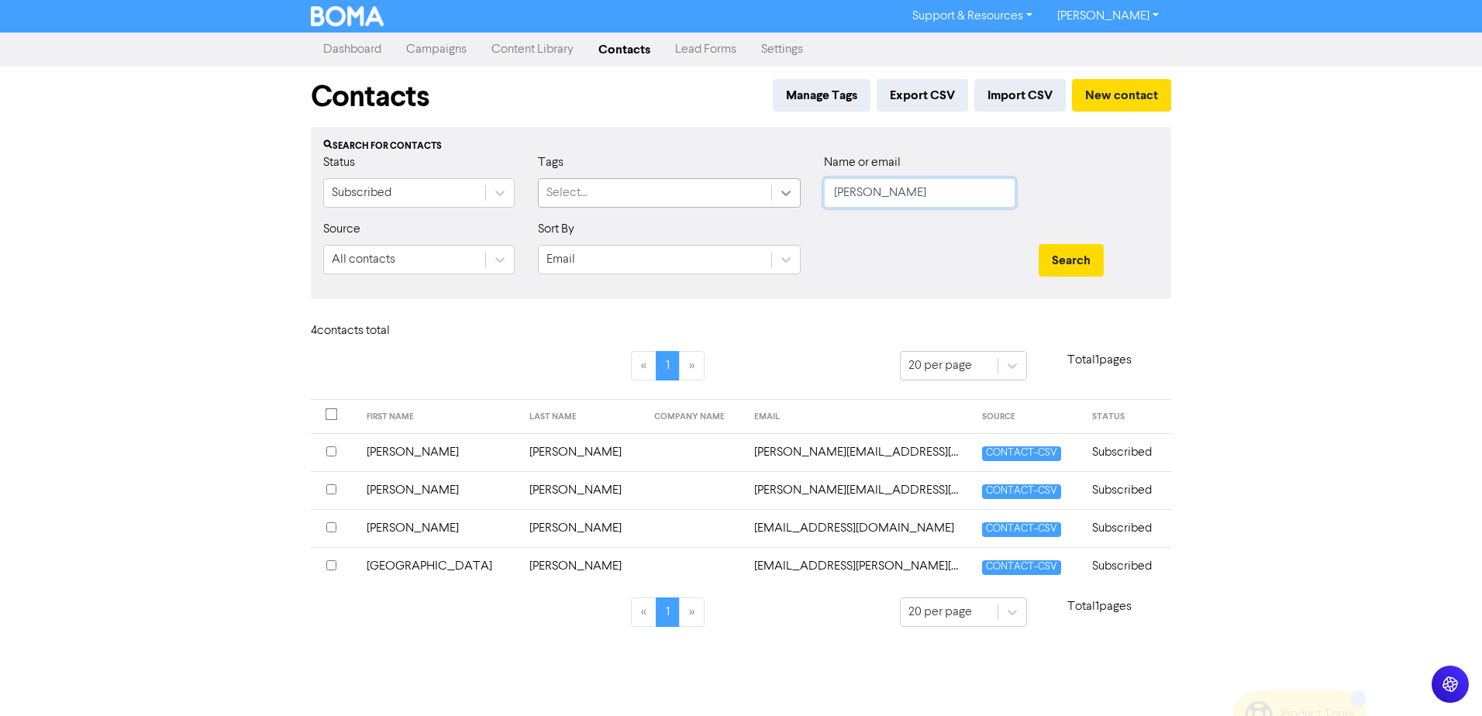
drag, startPoint x: 954, startPoint y: 191, endPoint x: 774, endPoint y: 202, distance: 181.0
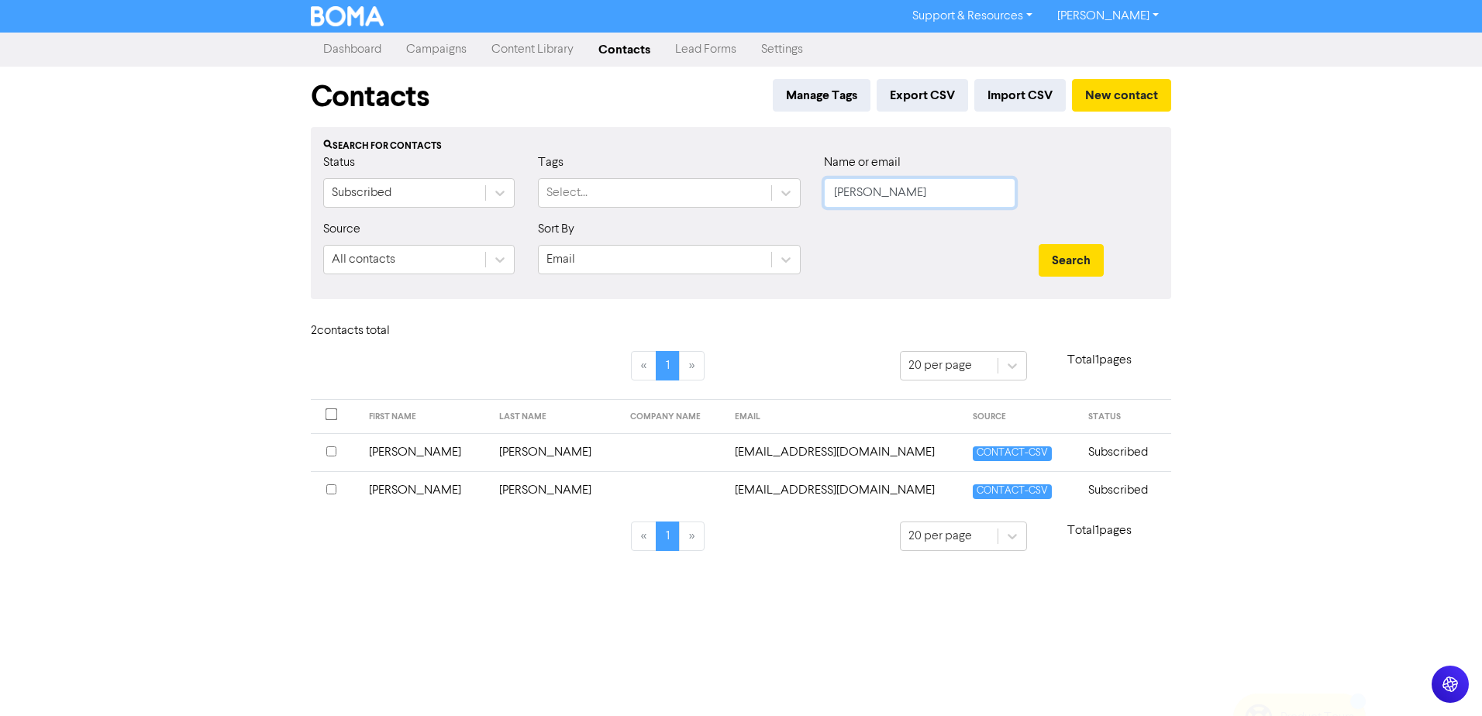
drag, startPoint x: 944, startPoint y: 188, endPoint x: 523, endPoint y: 224, distance: 422.5
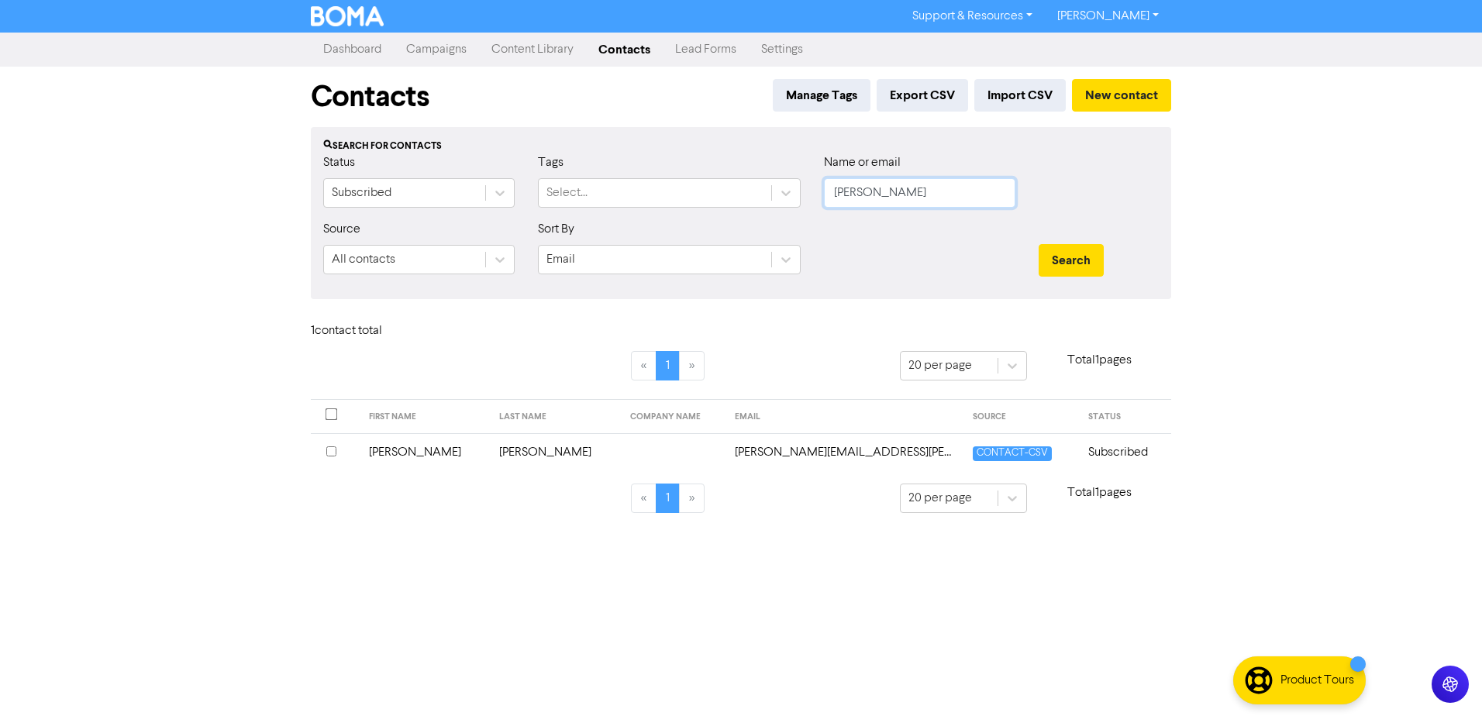
drag, startPoint x: 574, startPoint y: 229, endPoint x: 274, endPoint y: 234, distance: 300.1
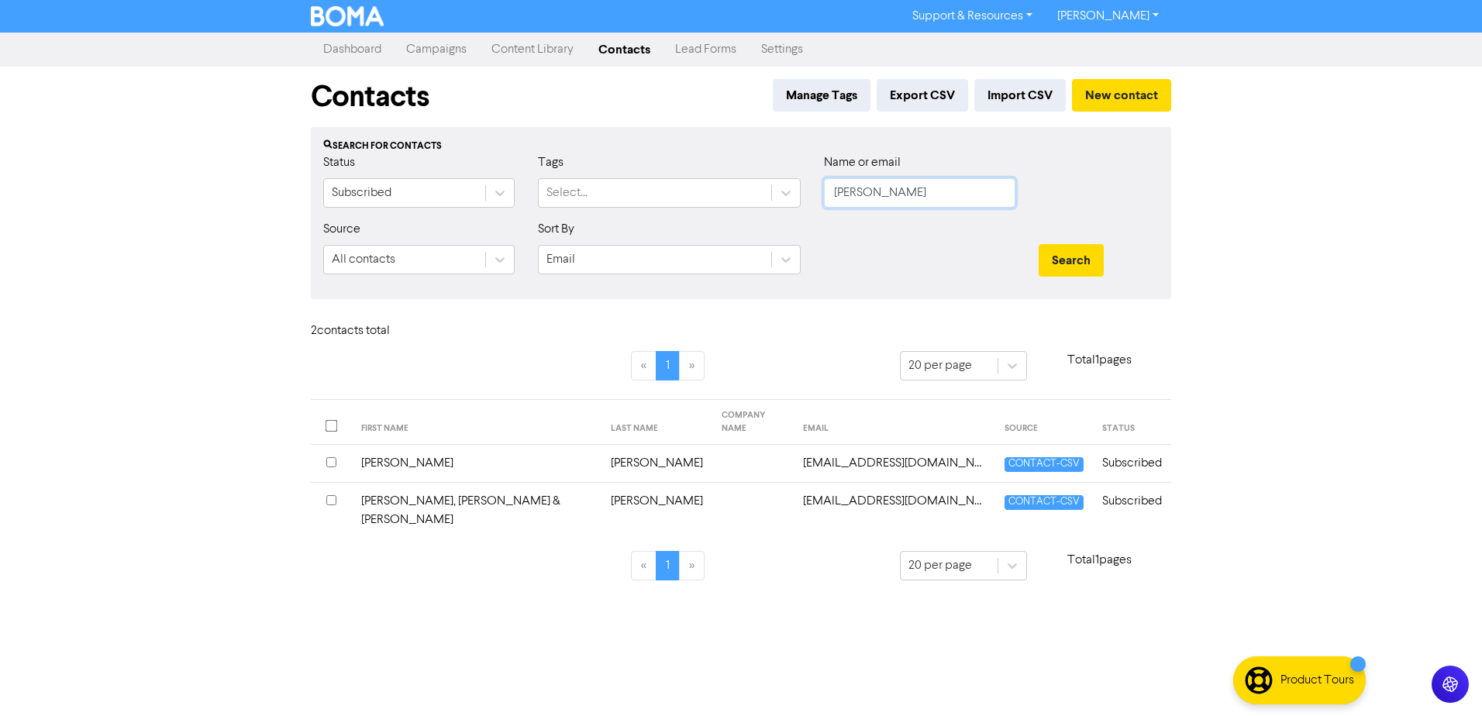
drag, startPoint x: 941, startPoint y: 195, endPoint x: 626, endPoint y: 223, distance: 316.8
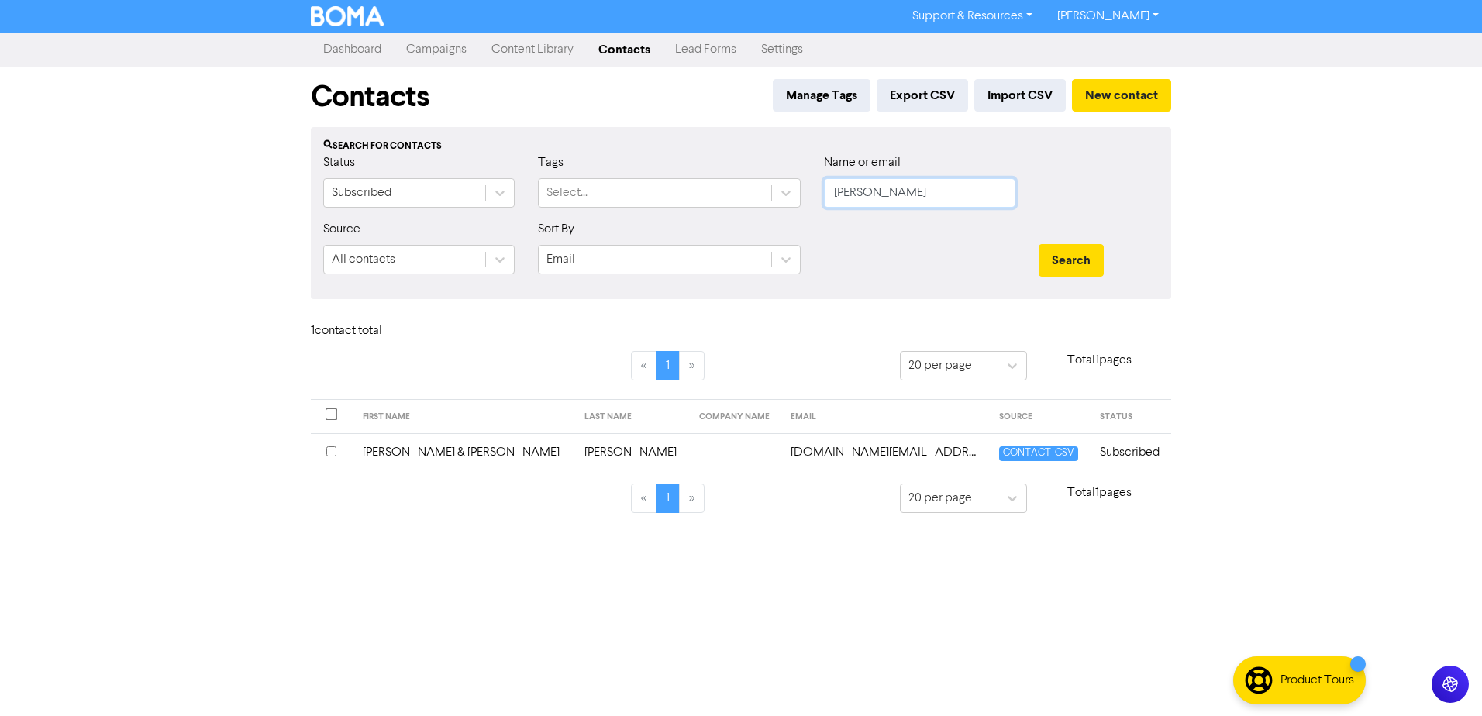
drag, startPoint x: 905, startPoint y: 185, endPoint x: 499, endPoint y: 232, distance: 408.2
drag, startPoint x: 843, startPoint y: 196, endPoint x: 169, endPoint y: 219, distance: 674.8
drag, startPoint x: 877, startPoint y: 205, endPoint x: 647, endPoint y: 210, distance: 230.3
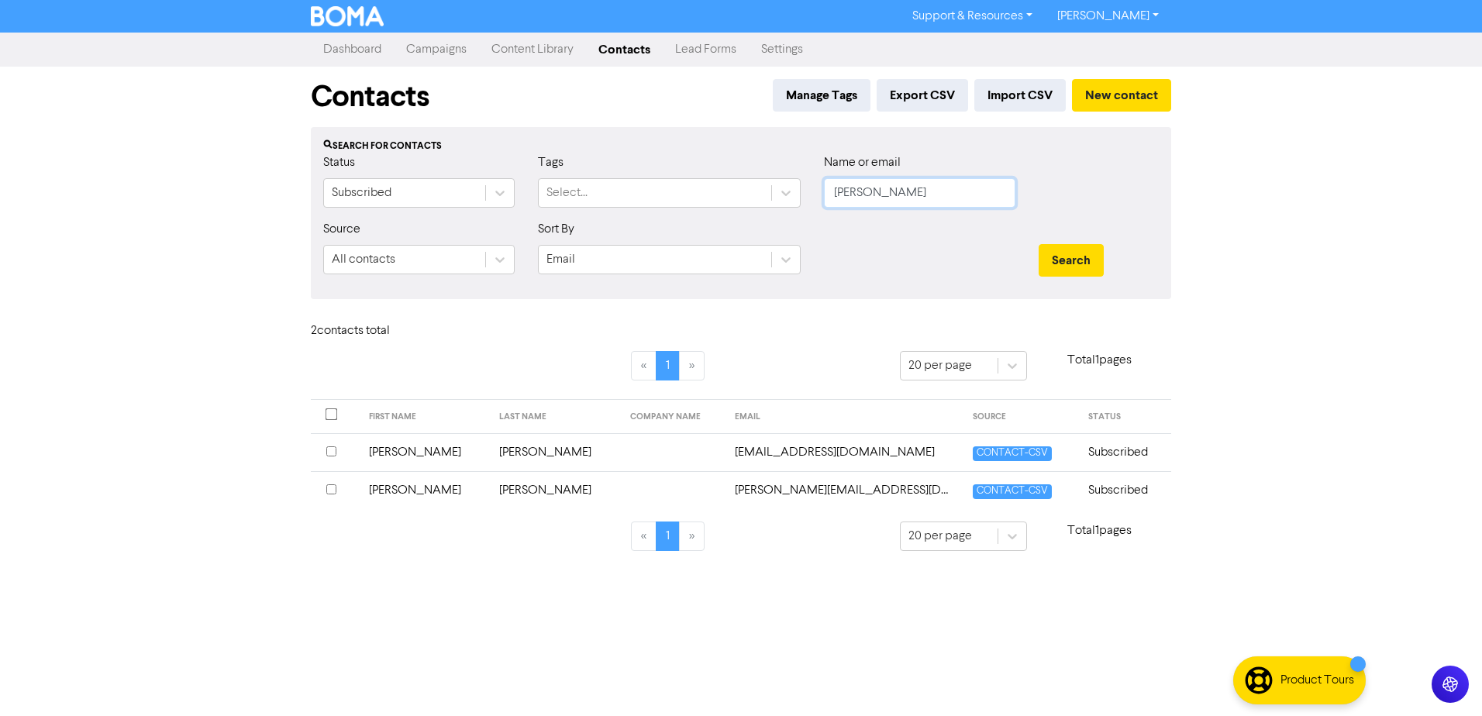
drag, startPoint x: 902, startPoint y: 187, endPoint x: 616, endPoint y: 224, distance: 289.2
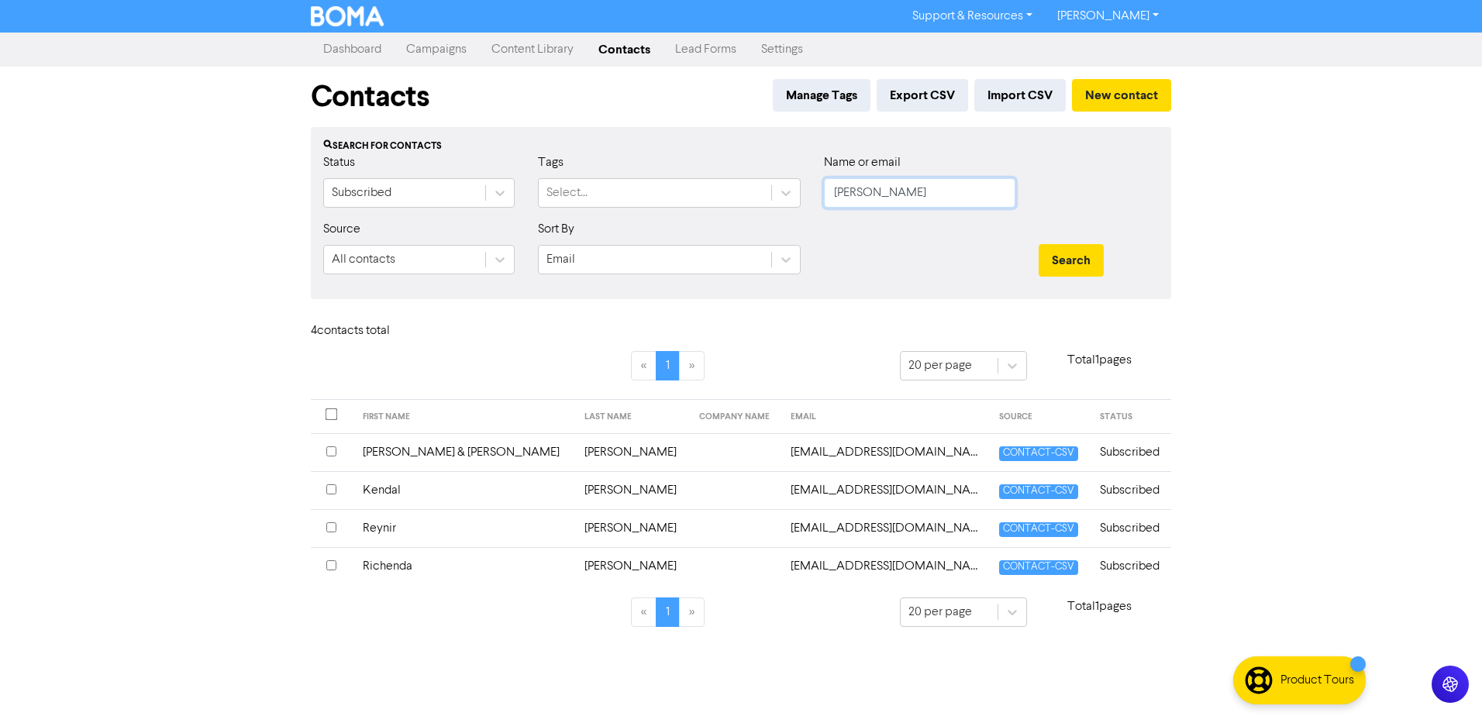
drag, startPoint x: 913, startPoint y: 189, endPoint x: 364, endPoint y: 161, distance: 549.6
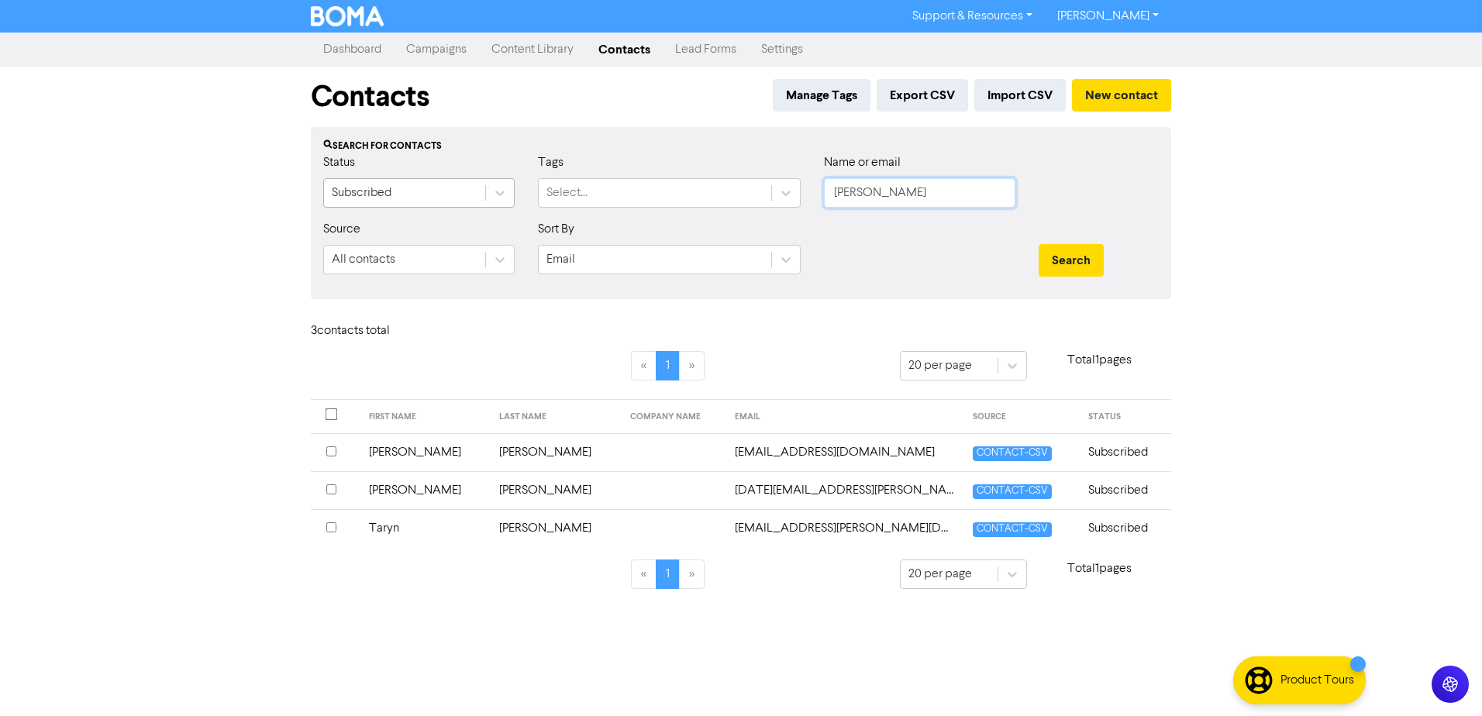
drag, startPoint x: 809, startPoint y: 194, endPoint x: 388, endPoint y: 186, distance: 420.2
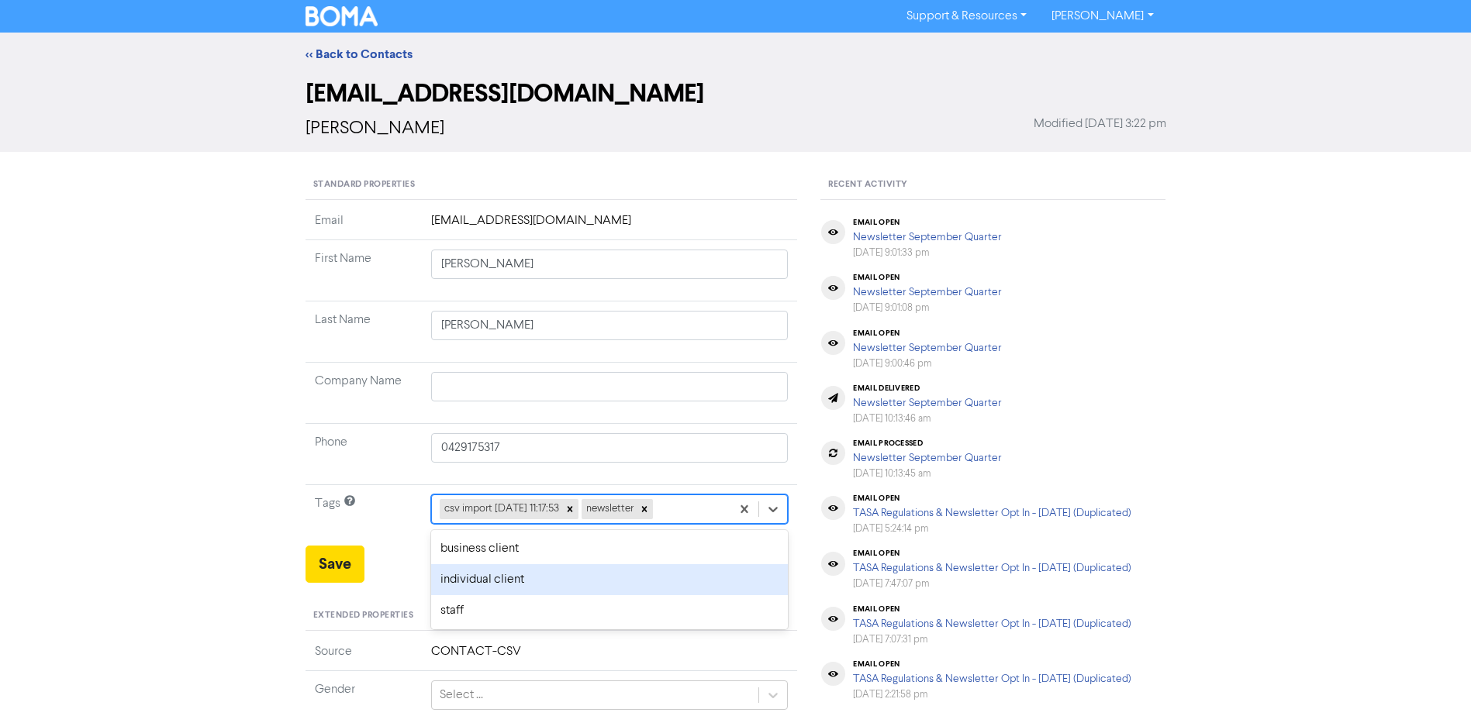
drag, startPoint x: 546, startPoint y: 580, endPoint x: 526, endPoint y: 578, distance: 20.3
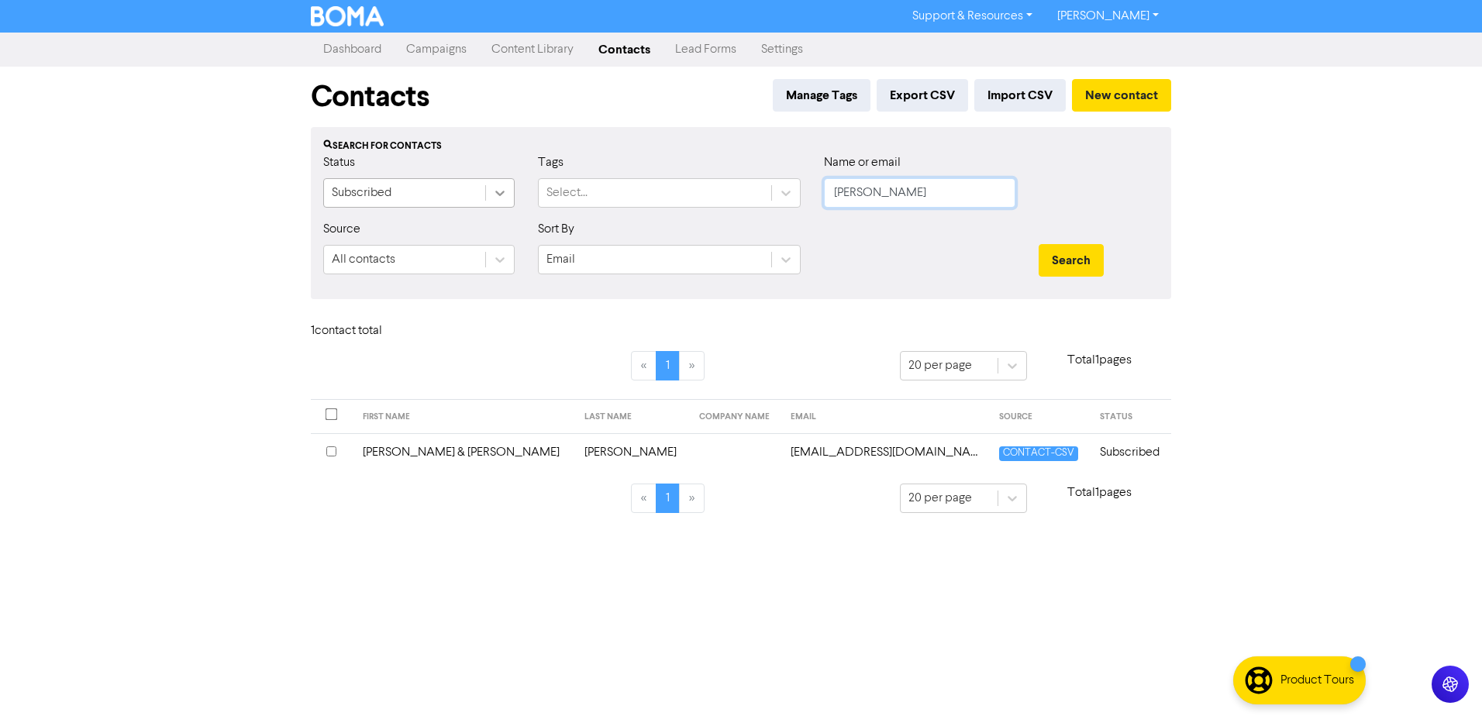
drag, startPoint x: 905, startPoint y: 193, endPoint x: 505, endPoint y: 185, distance: 400.9
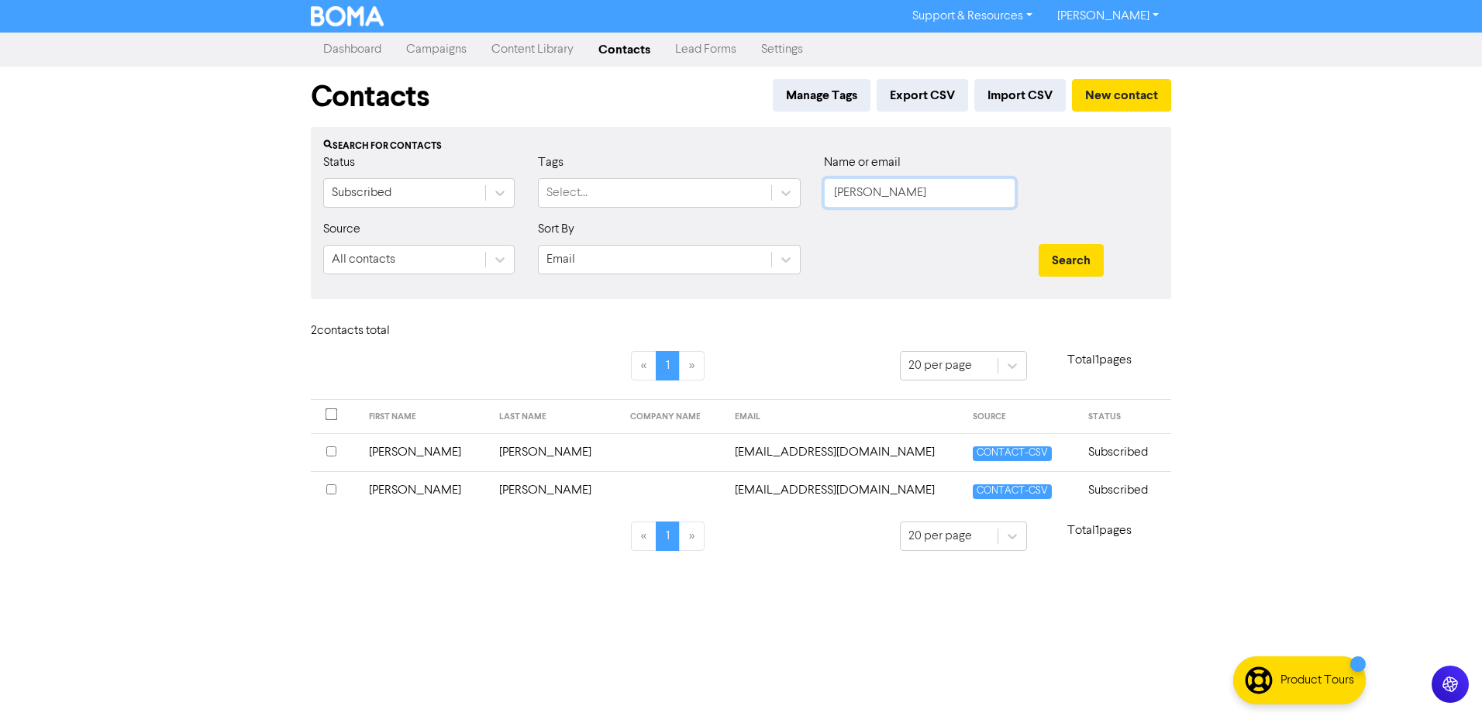
drag, startPoint x: 902, startPoint y: 193, endPoint x: 456, endPoint y: 133, distance: 450.6
drag, startPoint x: 884, startPoint y: 183, endPoint x: 485, endPoint y: 173, distance: 399.4
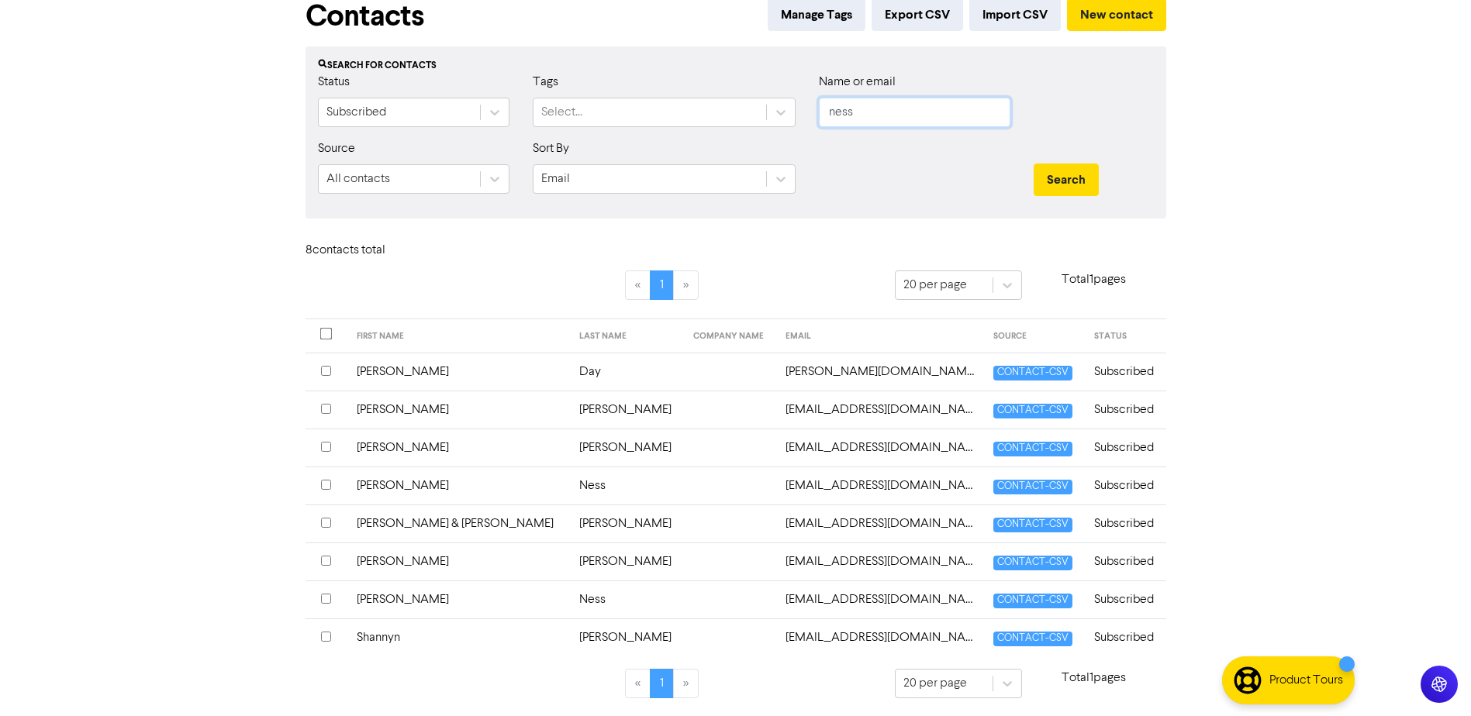
scroll to position [81, 0]
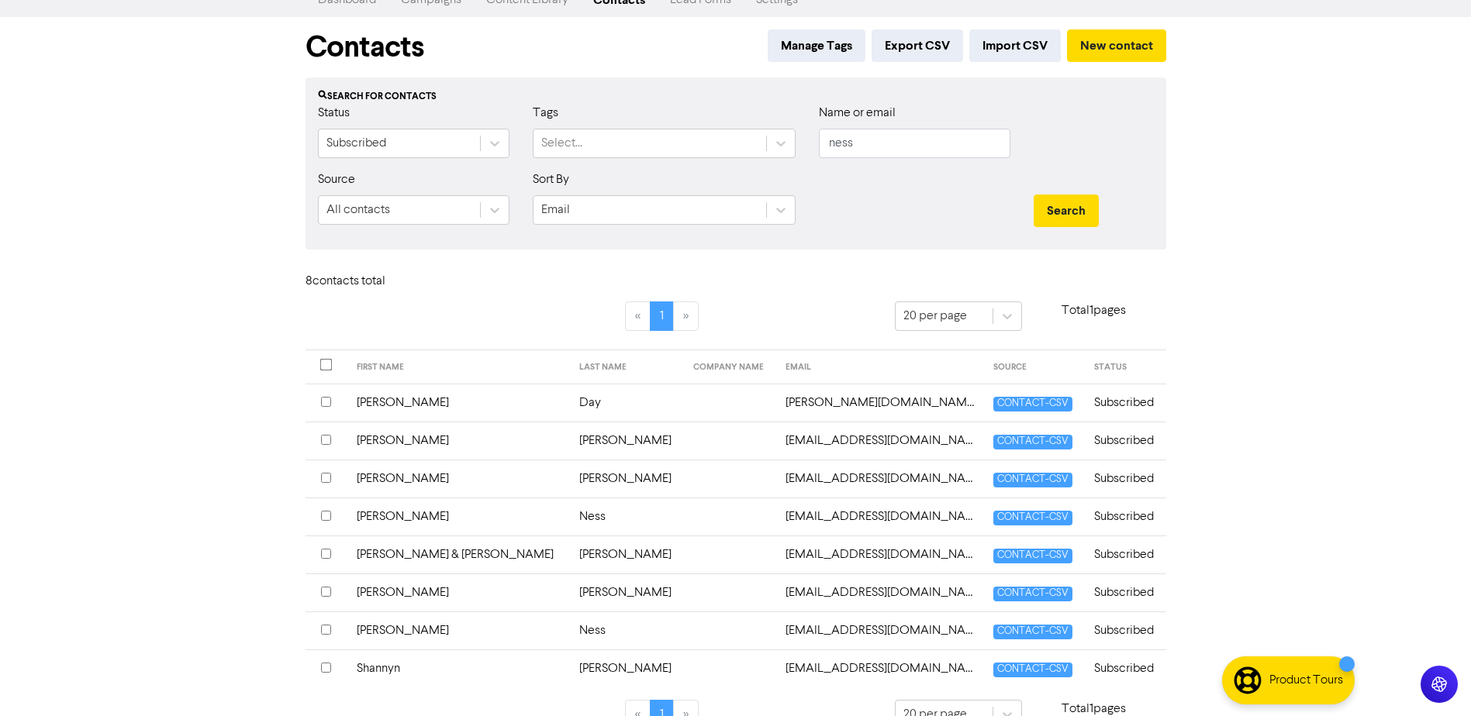
scroll to position [81, 0]
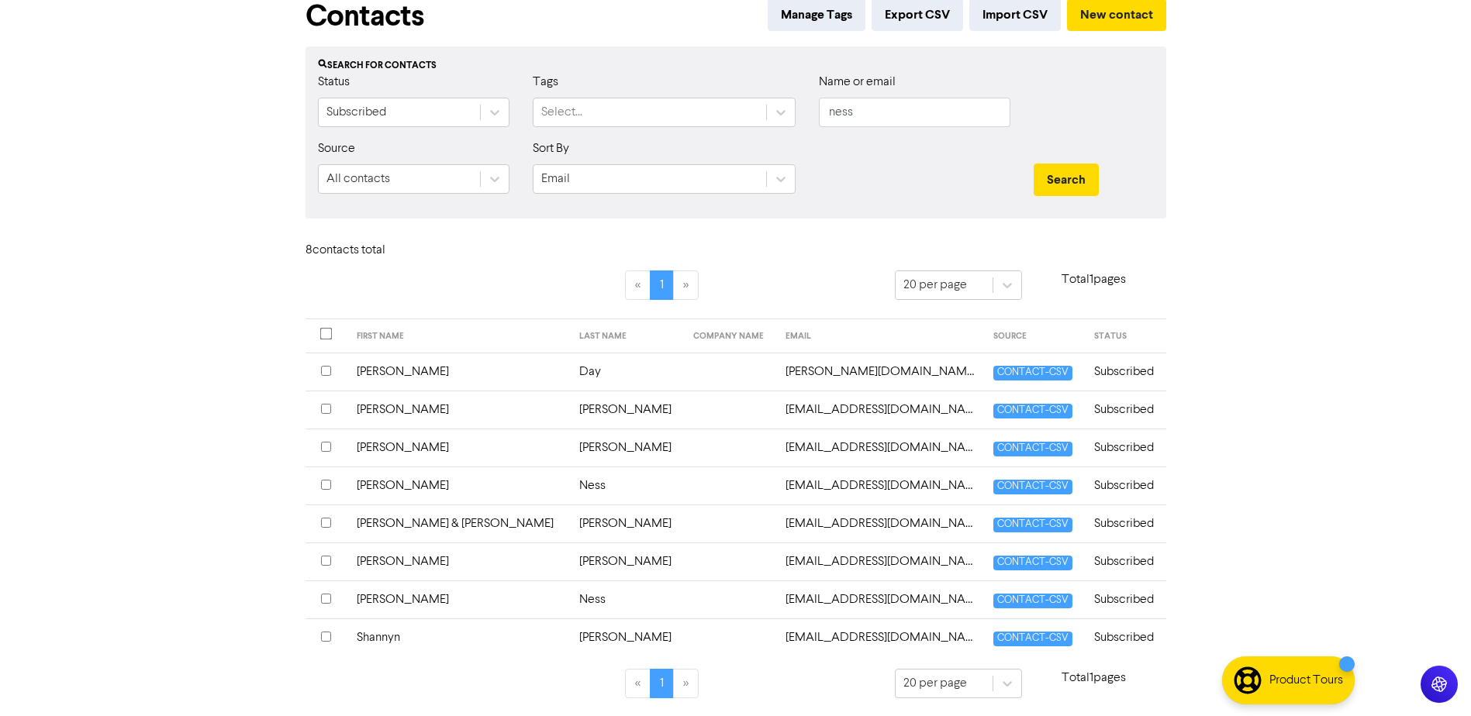
scroll to position [81, 0]
drag, startPoint x: 839, startPoint y: 109, endPoint x: 593, endPoint y: 66, distance: 249.6
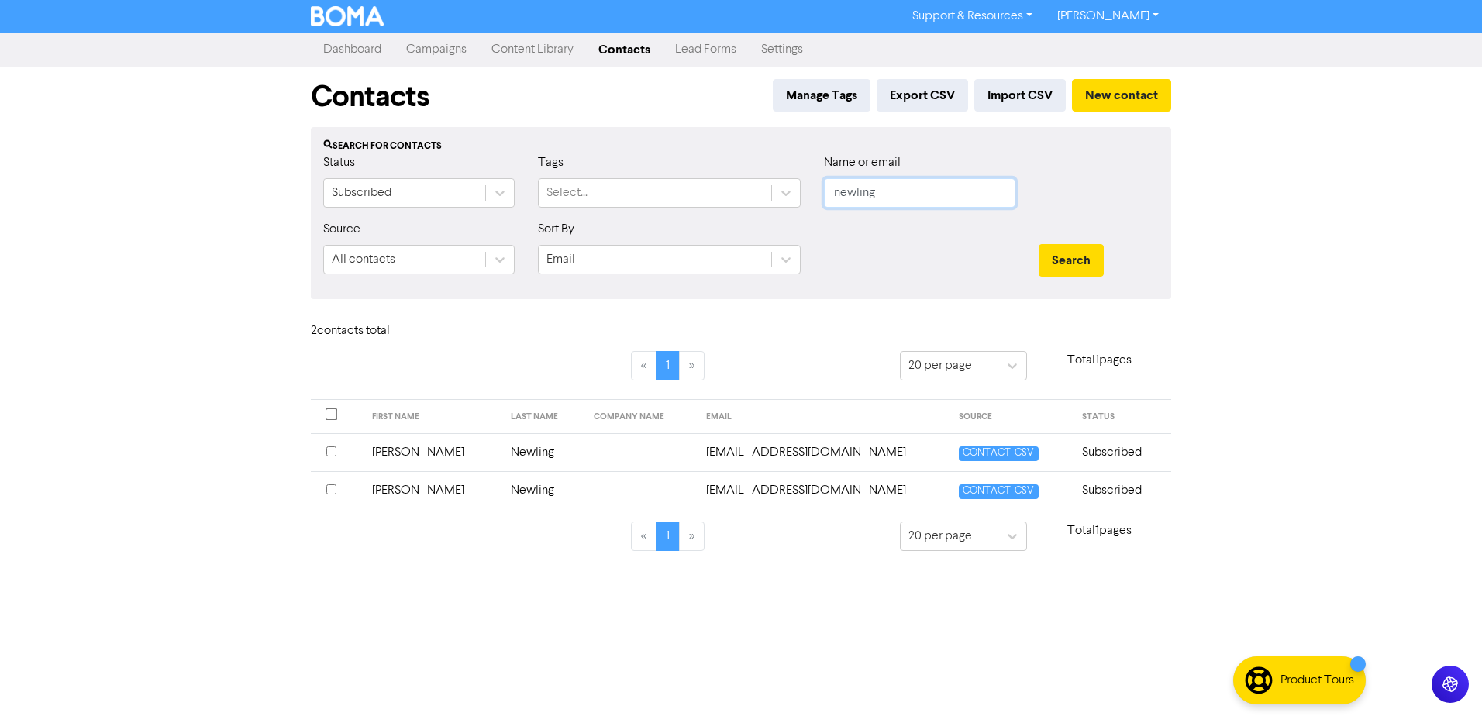
drag, startPoint x: 913, startPoint y: 192, endPoint x: 582, endPoint y: 210, distance: 331.5
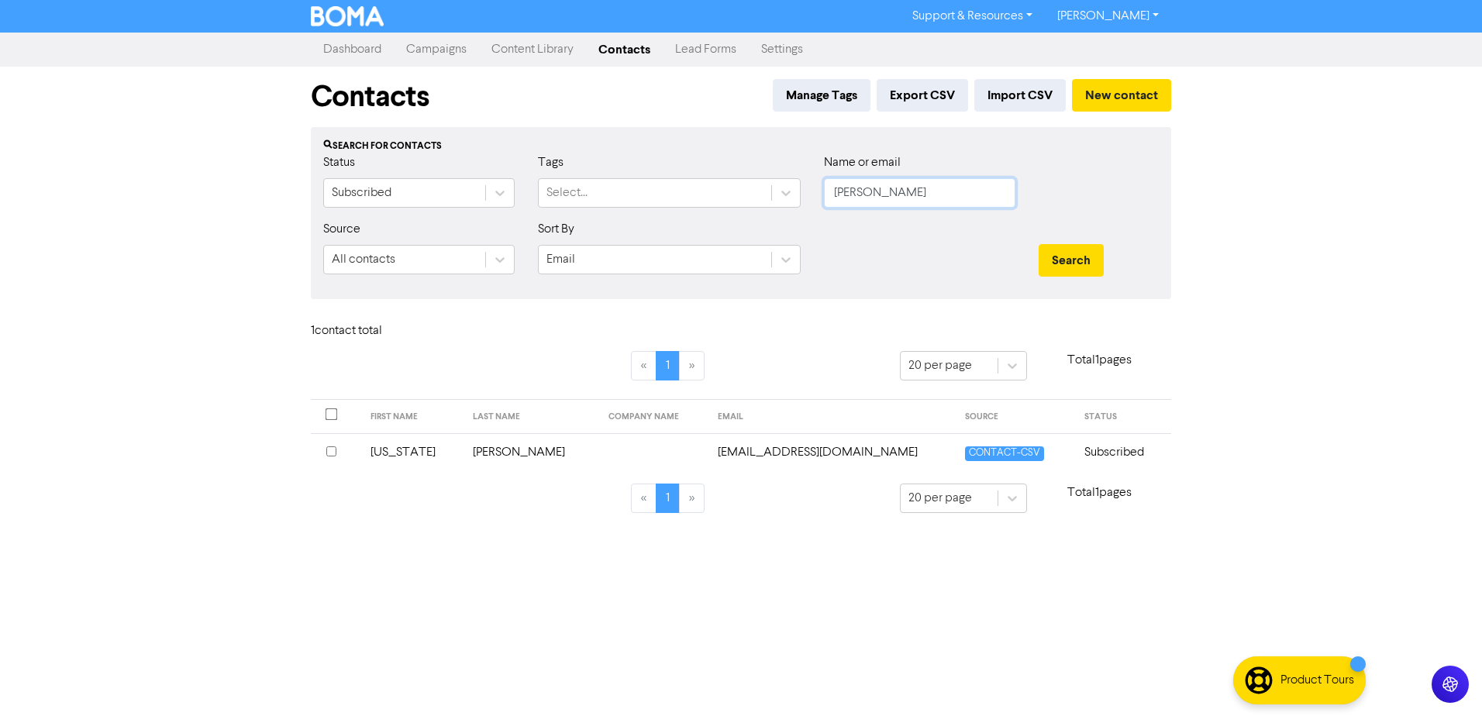
drag, startPoint x: 947, startPoint y: 190, endPoint x: 216, endPoint y: 202, distance: 731.1
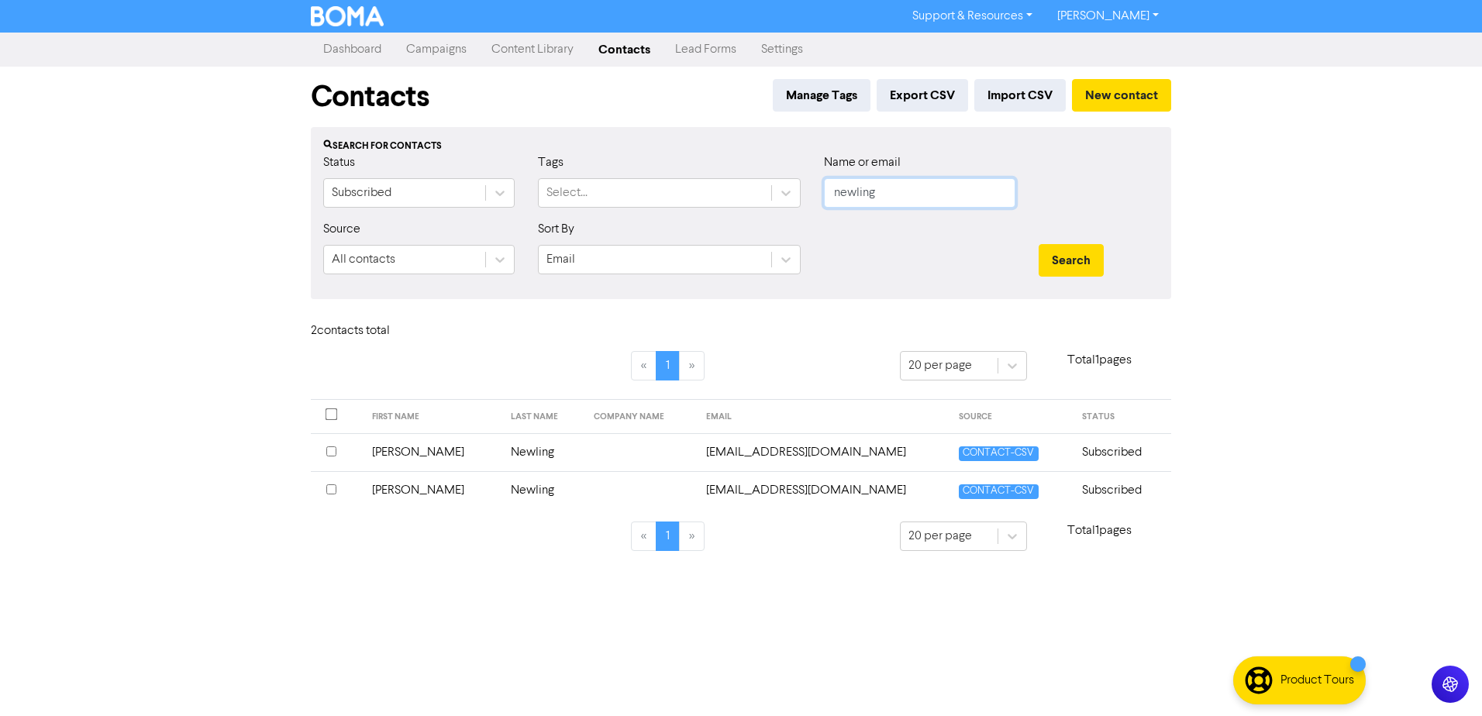
drag, startPoint x: 687, startPoint y: 204, endPoint x: 486, endPoint y: 214, distance: 201.0
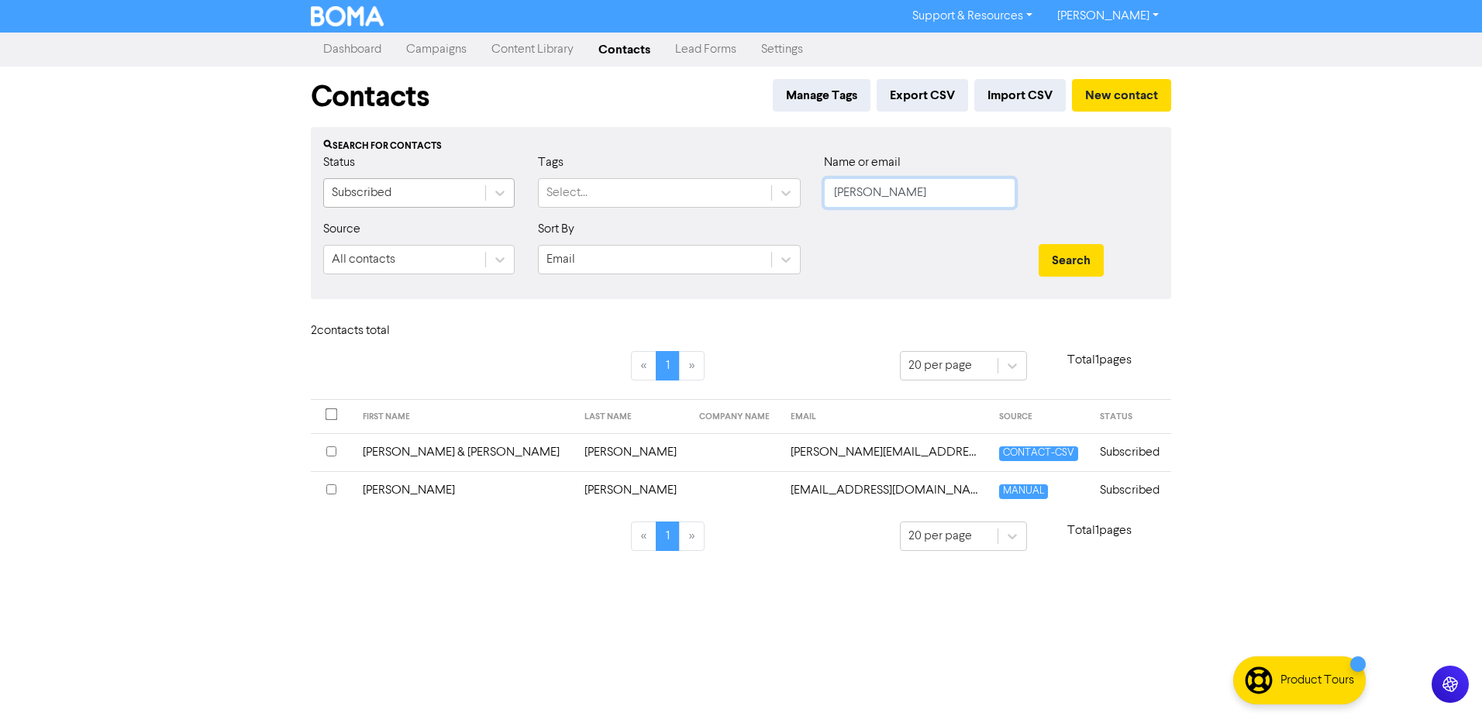
drag, startPoint x: 559, startPoint y: 200, endPoint x: 374, endPoint y: 201, distance: 184.5
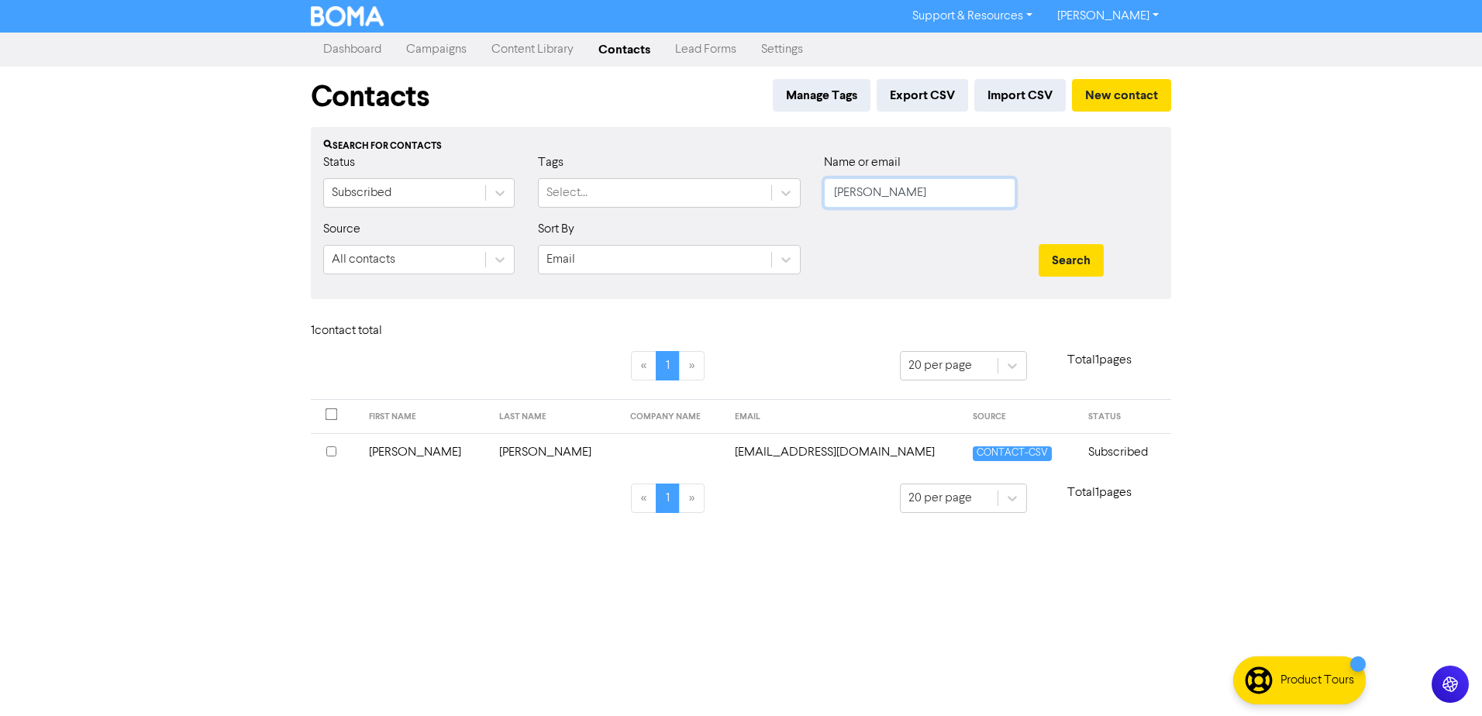
drag, startPoint x: 823, startPoint y: 205, endPoint x: 487, endPoint y: 231, distance: 337.4
drag, startPoint x: 905, startPoint y: 190, endPoint x: 472, endPoint y: 215, distance: 433.3
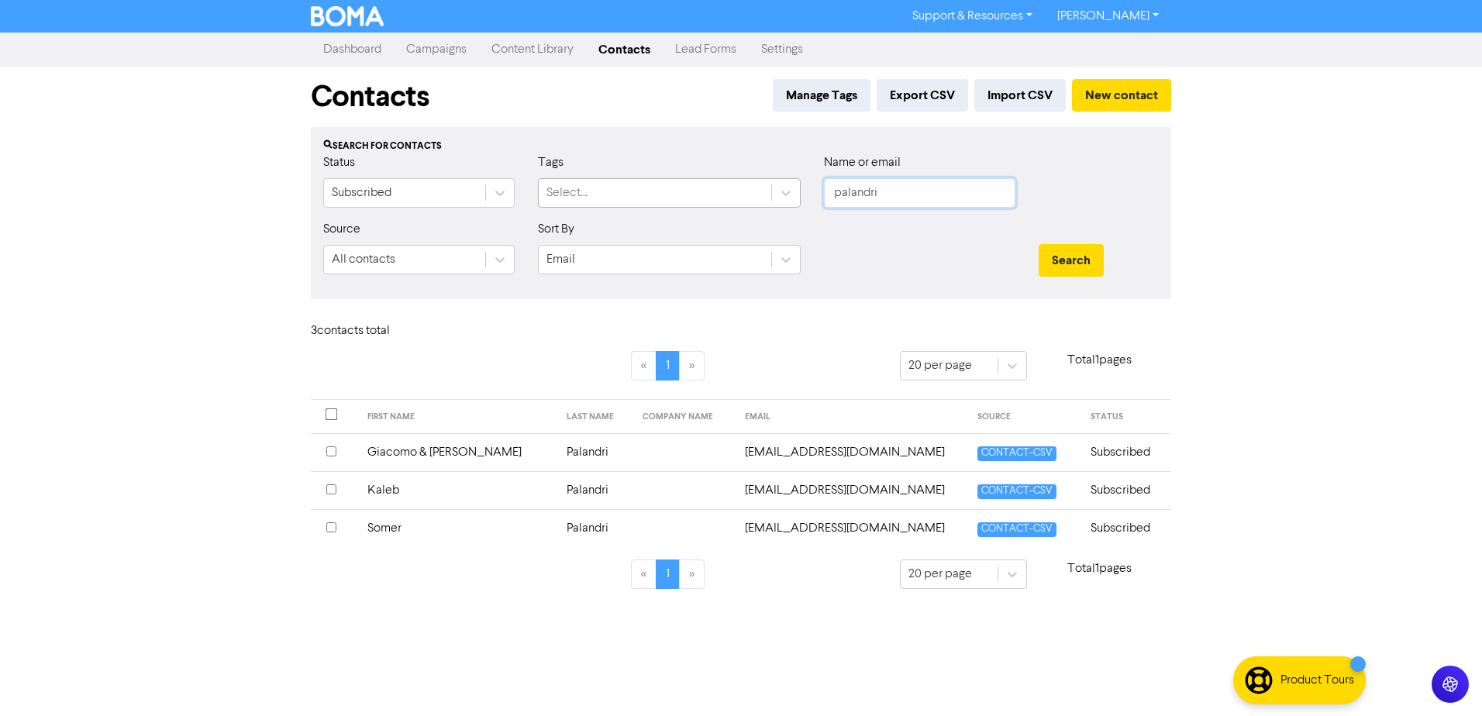
drag, startPoint x: 905, startPoint y: 196, endPoint x: 539, endPoint y: 163, distance: 368.2
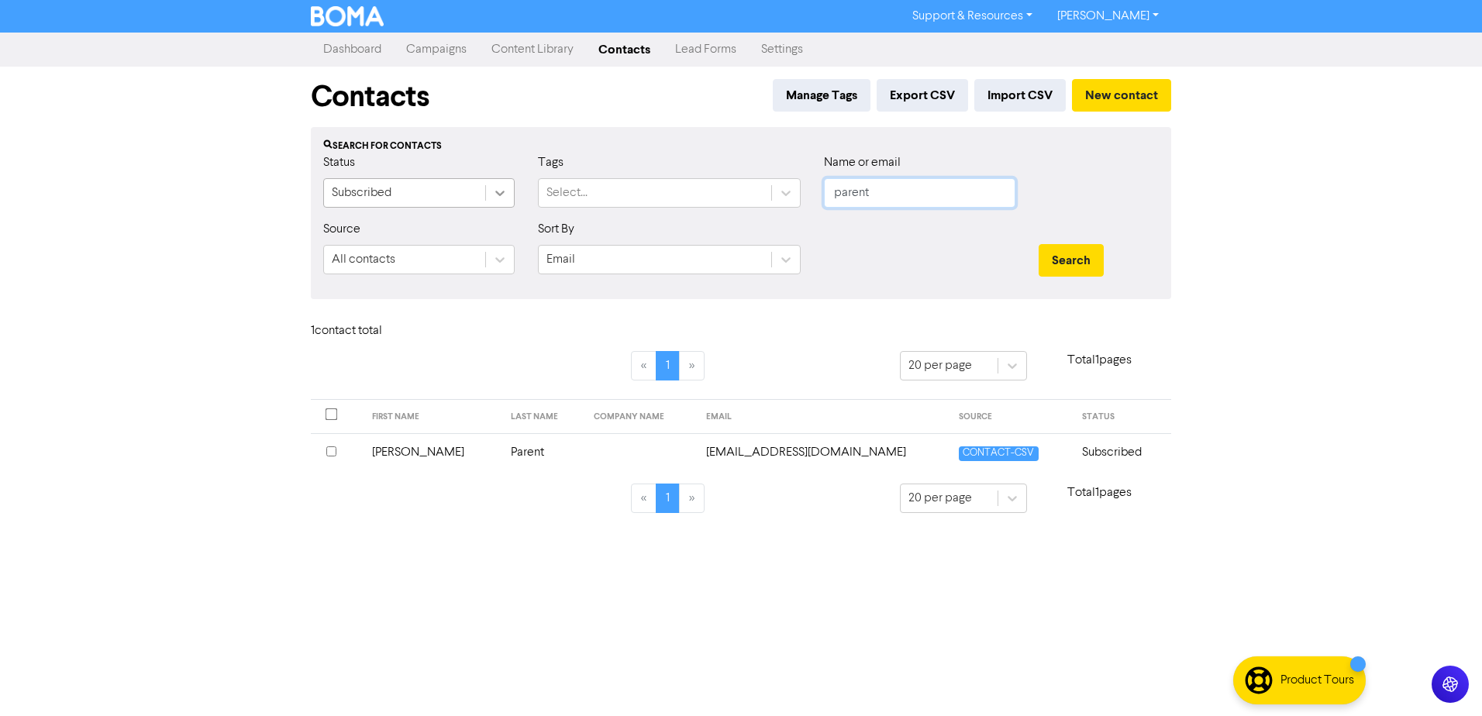
drag, startPoint x: 886, startPoint y: 194, endPoint x: 513, endPoint y: 200, distance: 372.9
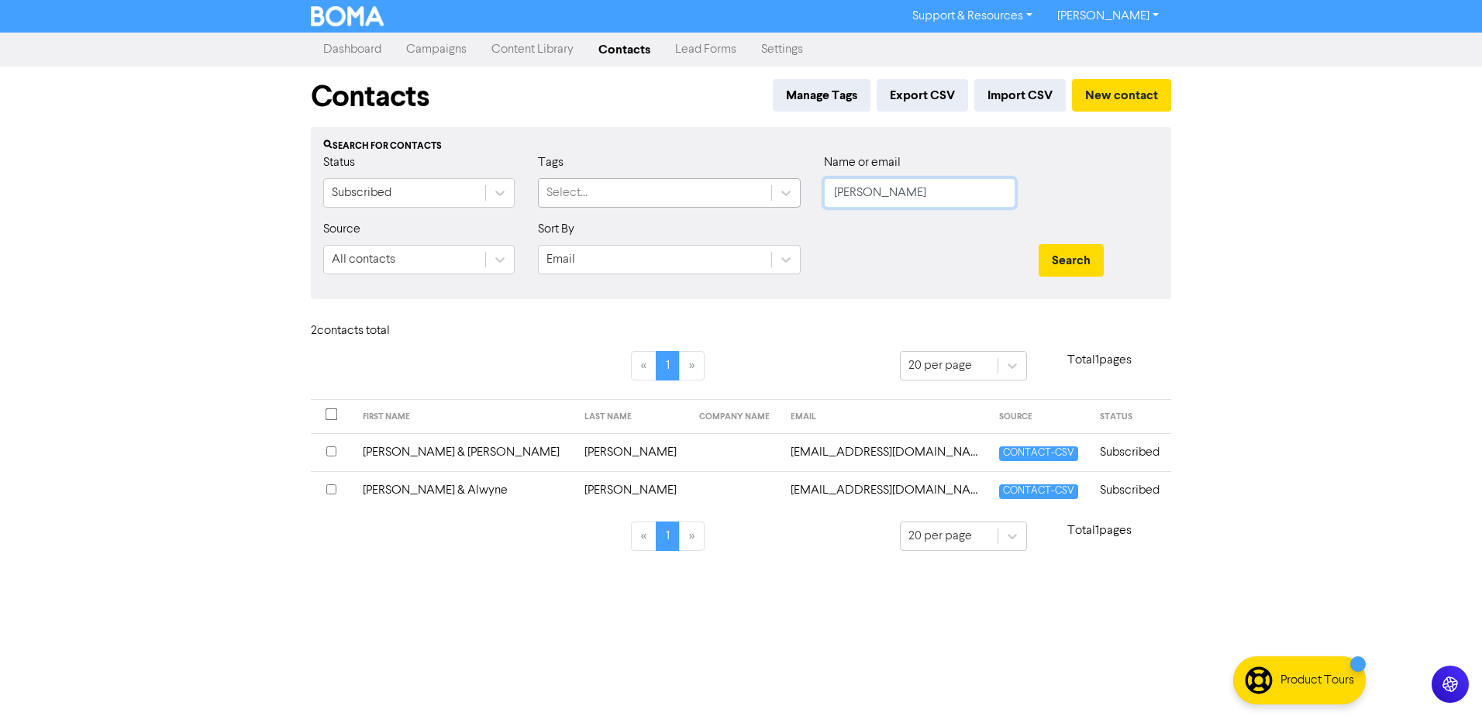
drag, startPoint x: 909, startPoint y: 194, endPoint x: 708, endPoint y: 202, distance: 201.7
drag, startPoint x: 949, startPoint y: 197, endPoint x: 588, endPoint y: 125, distance: 367.6
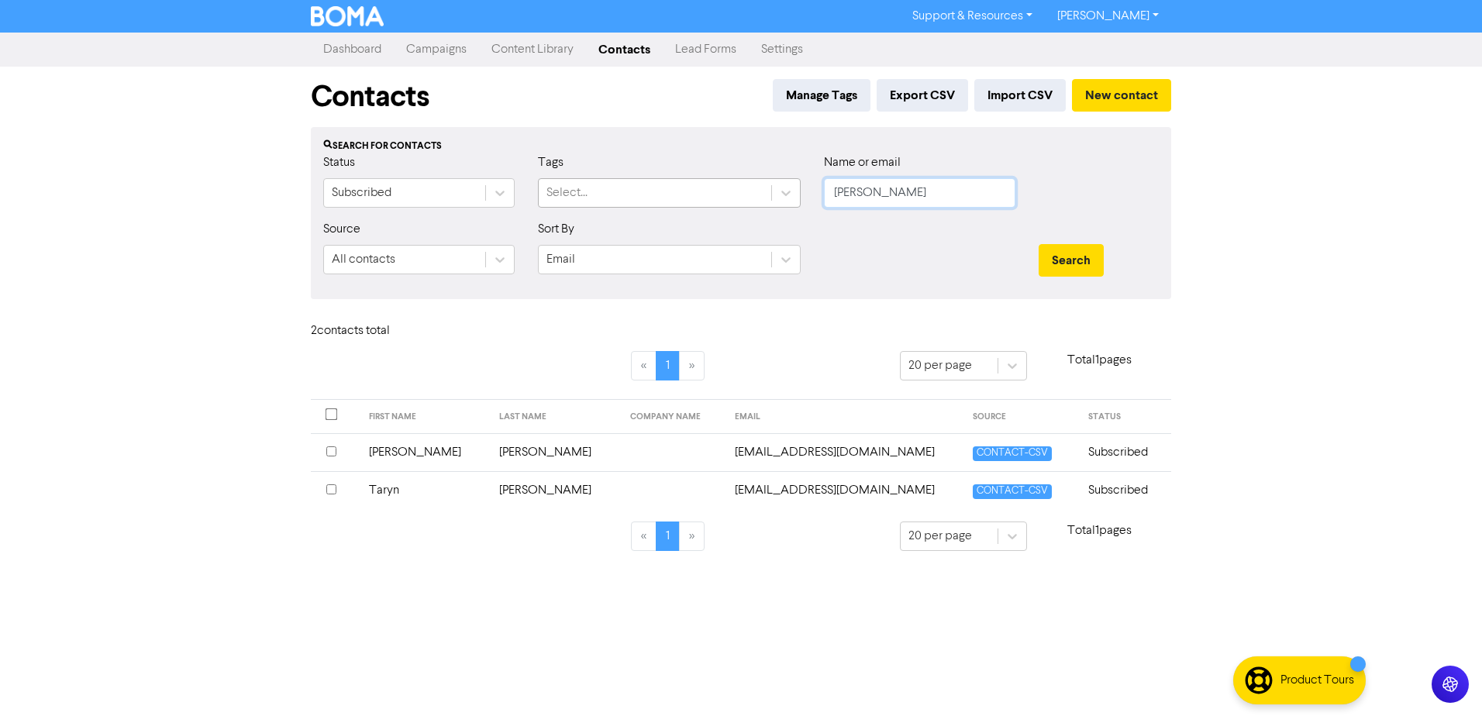
drag, startPoint x: 914, startPoint y: 205, endPoint x: 670, endPoint y: 189, distance: 244.7
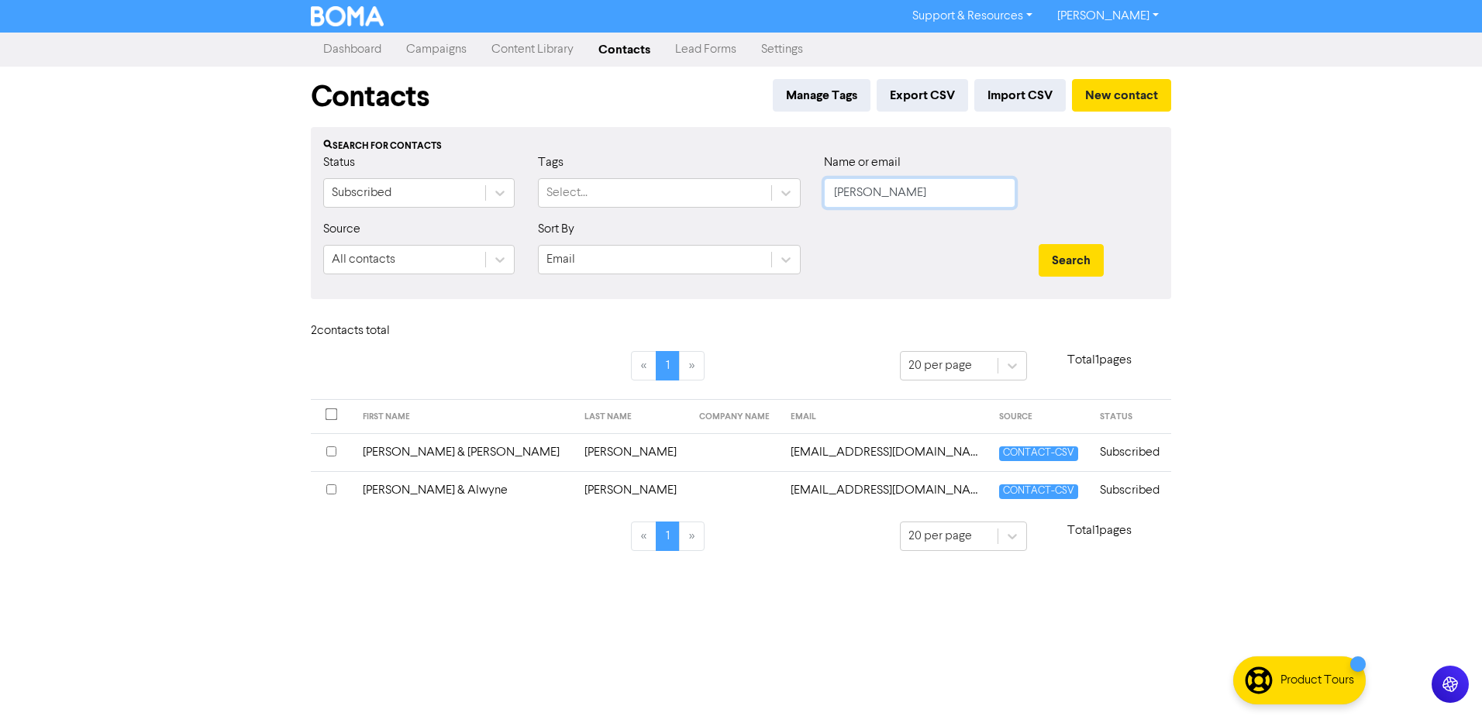
drag, startPoint x: 936, startPoint y: 190, endPoint x: 464, endPoint y: 198, distance: 472.2
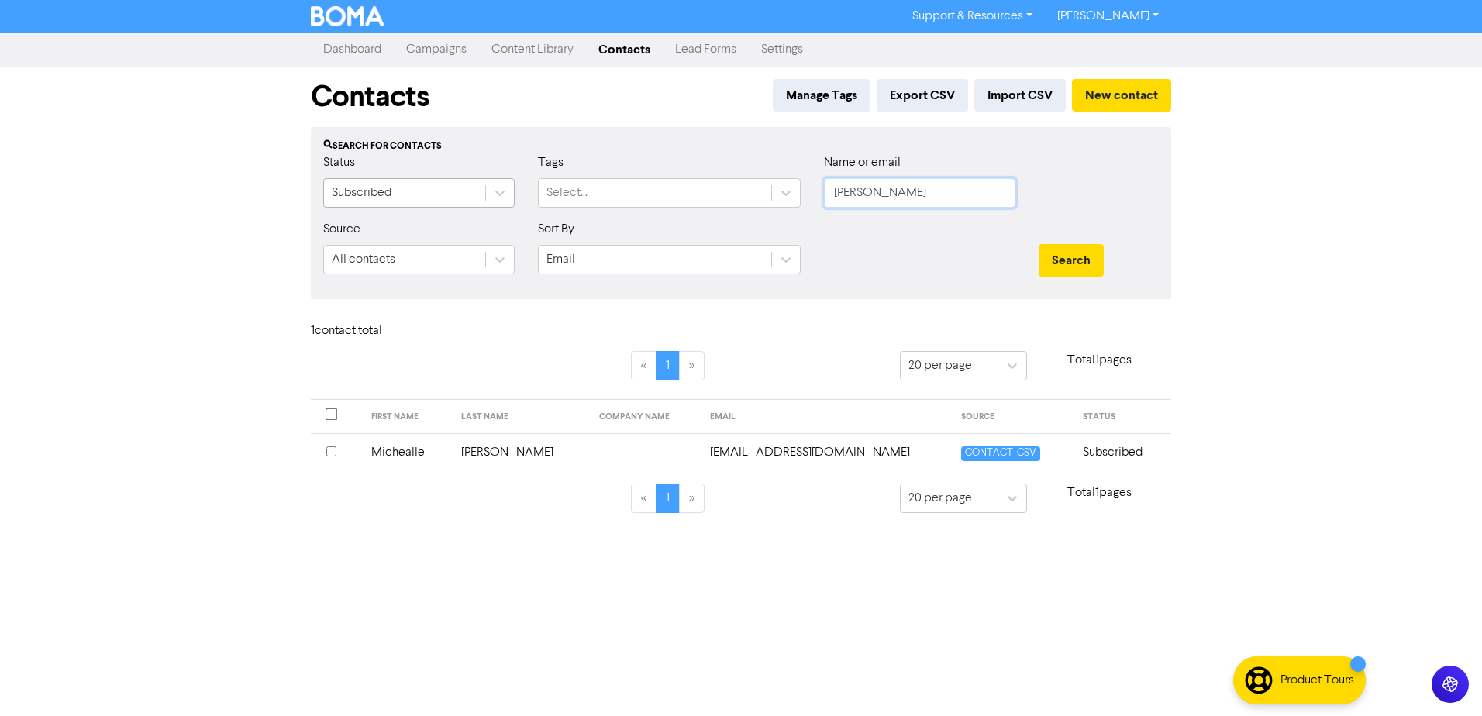
drag, startPoint x: 902, startPoint y: 188, endPoint x: 473, endPoint y: 204, distance: 429.8
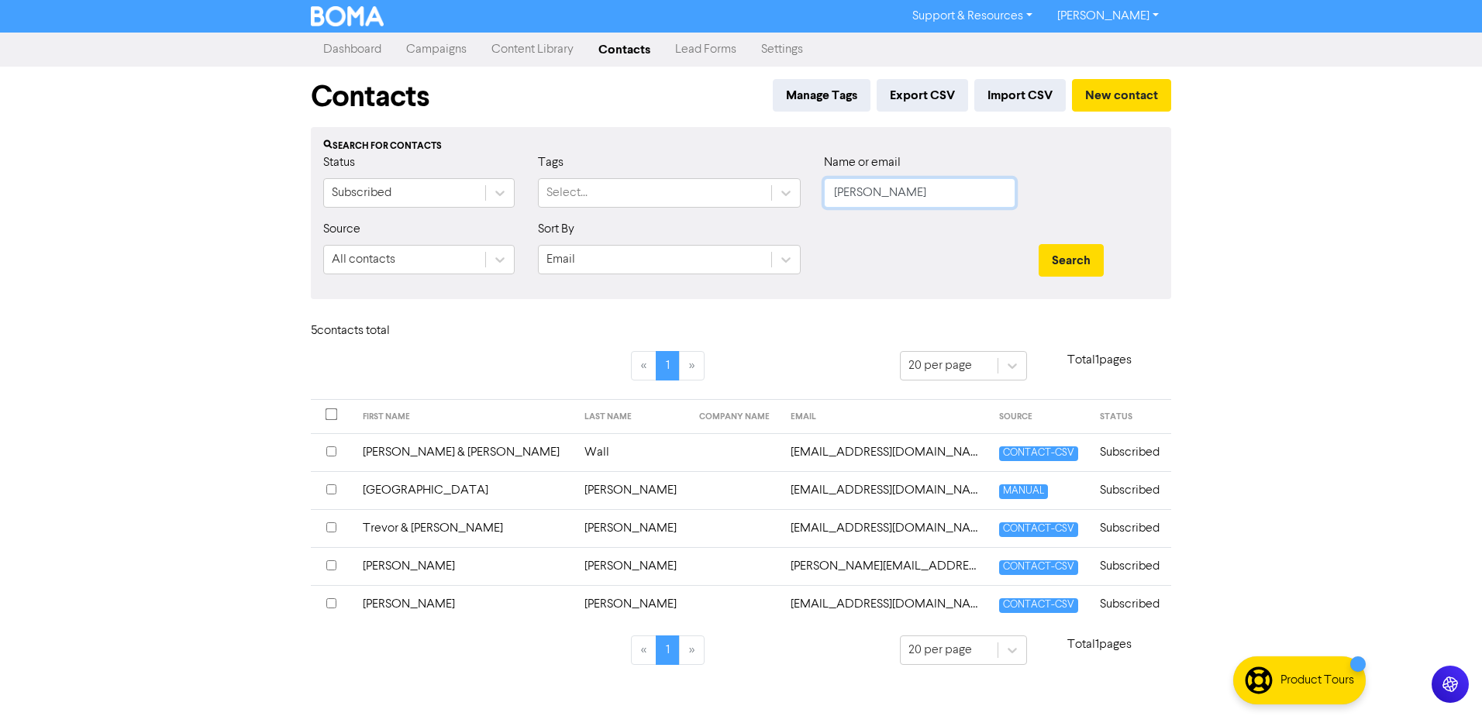
drag, startPoint x: 778, startPoint y: 193, endPoint x: 455, endPoint y: 216, distance: 324.0
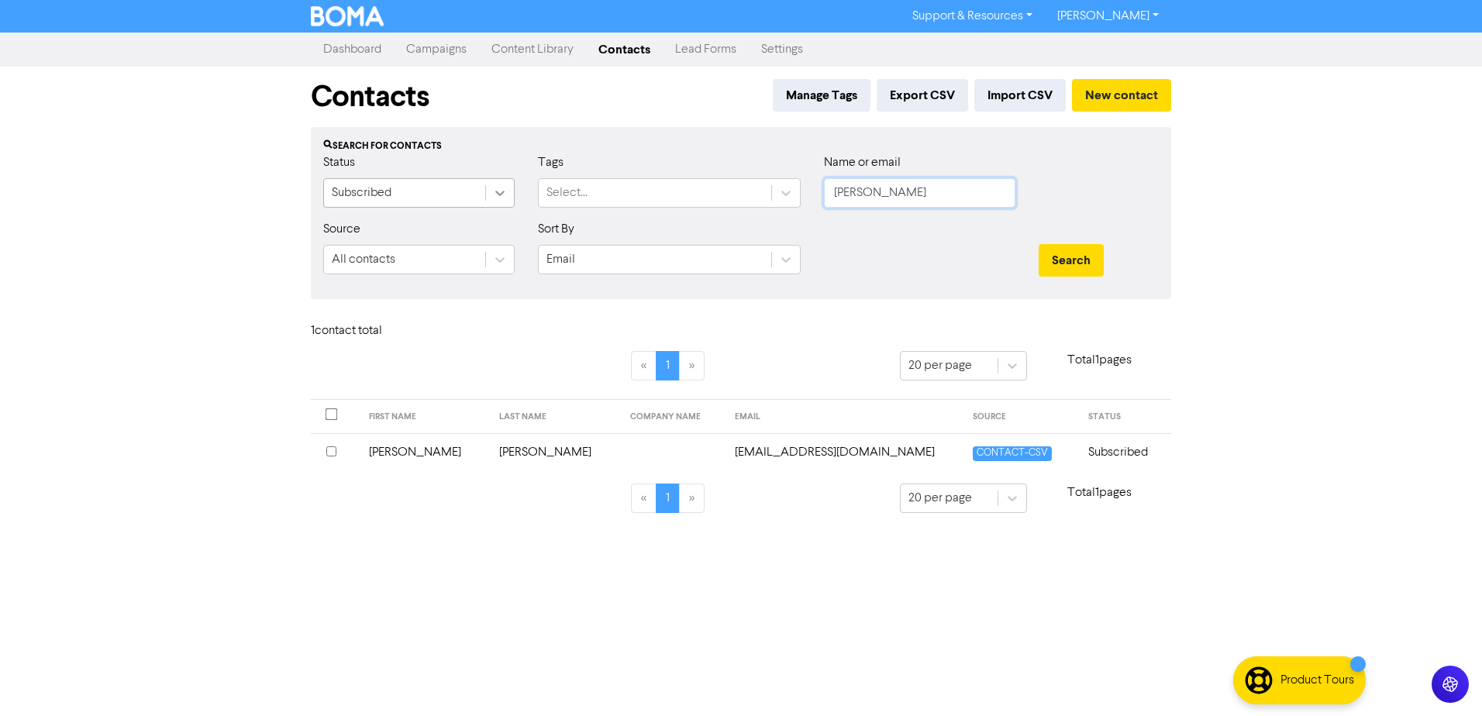
drag, startPoint x: 898, startPoint y: 198, endPoint x: 504, endPoint y: 186, distance: 394.8
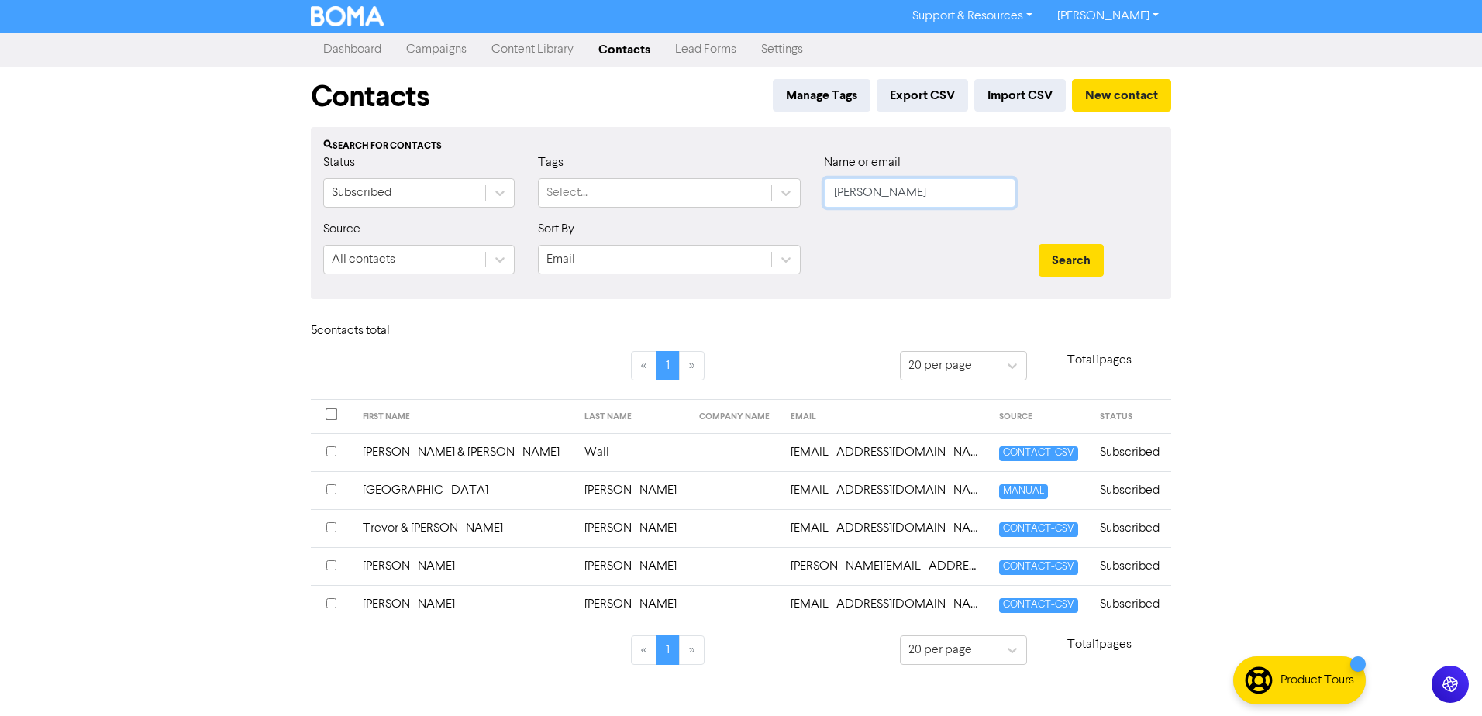
drag, startPoint x: 819, startPoint y: 204, endPoint x: 463, endPoint y: 153, distance: 359.5
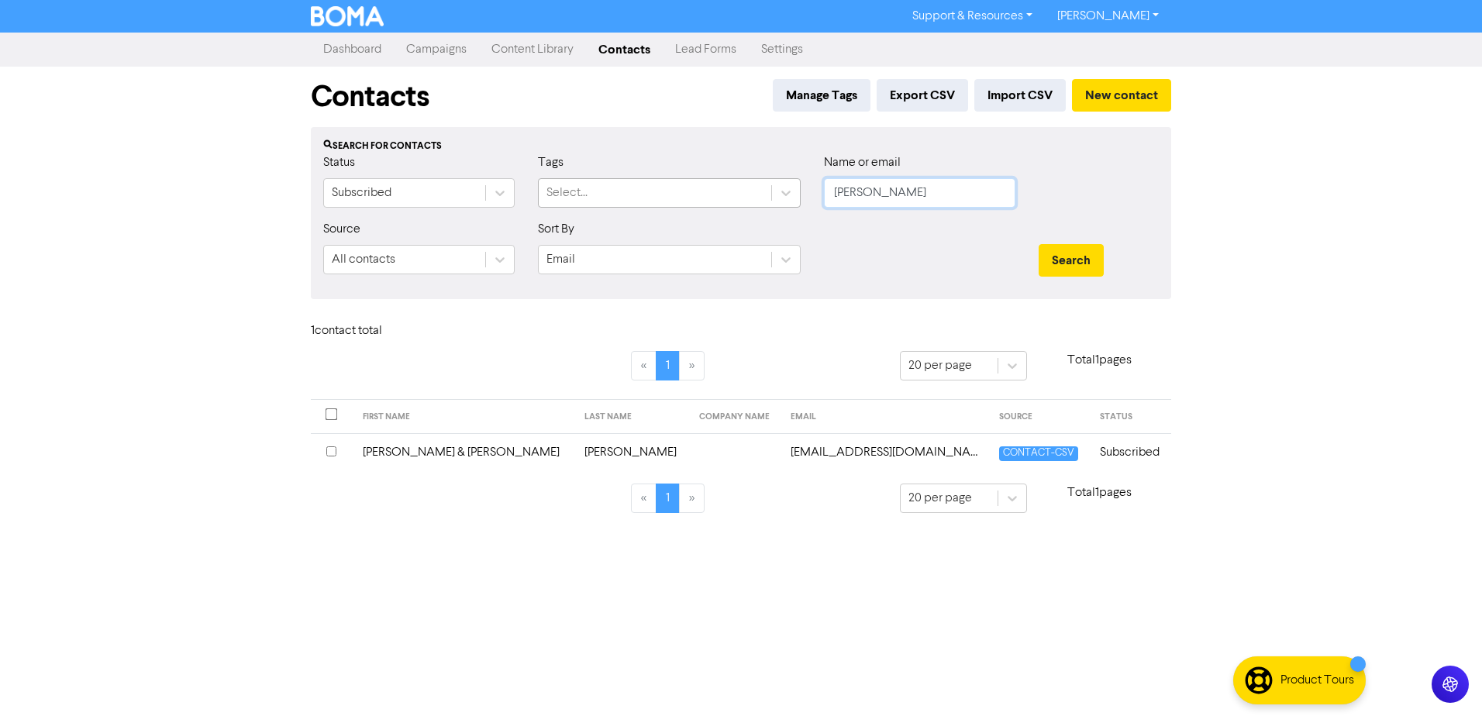
drag, startPoint x: 875, startPoint y: 192, endPoint x: 604, endPoint y: 191, distance: 271.3
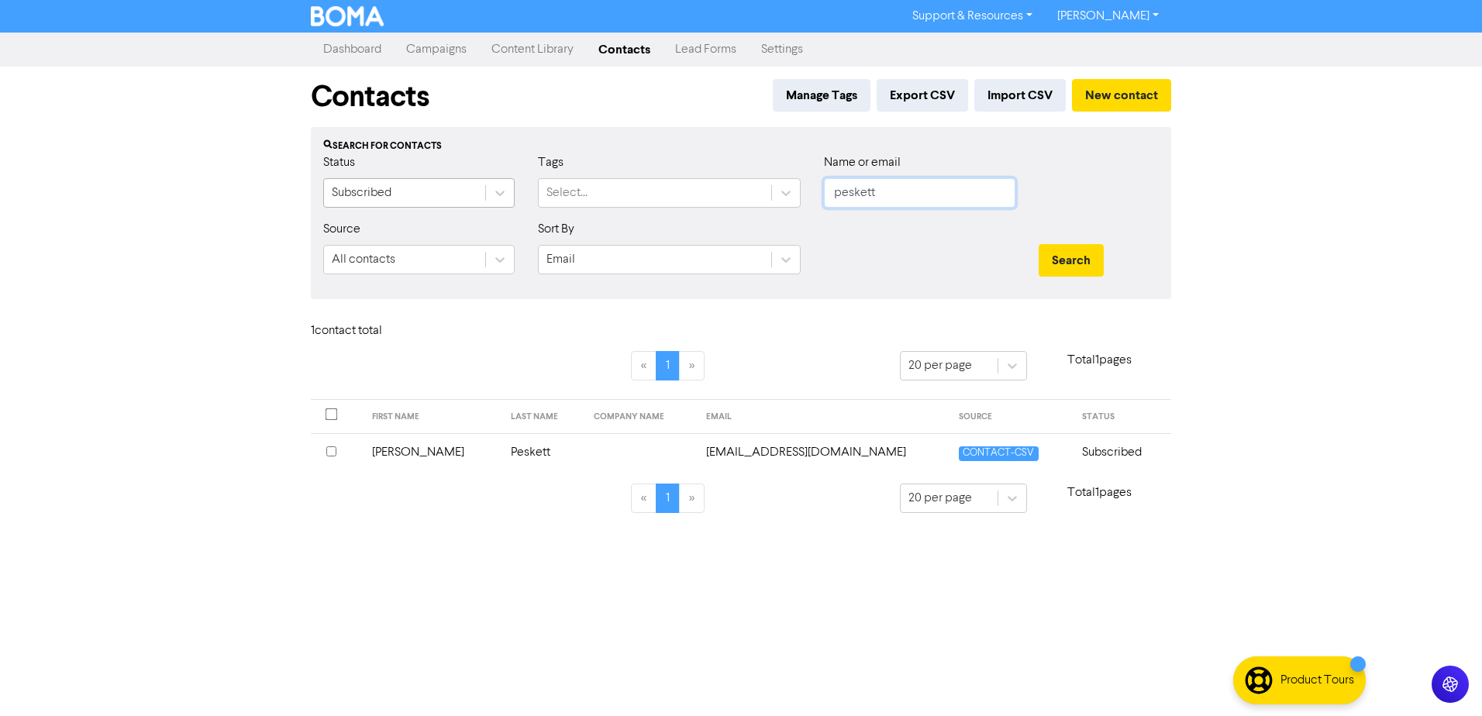
drag, startPoint x: 915, startPoint y: 184, endPoint x: 367, endPoint y: 188, distance: 547.3
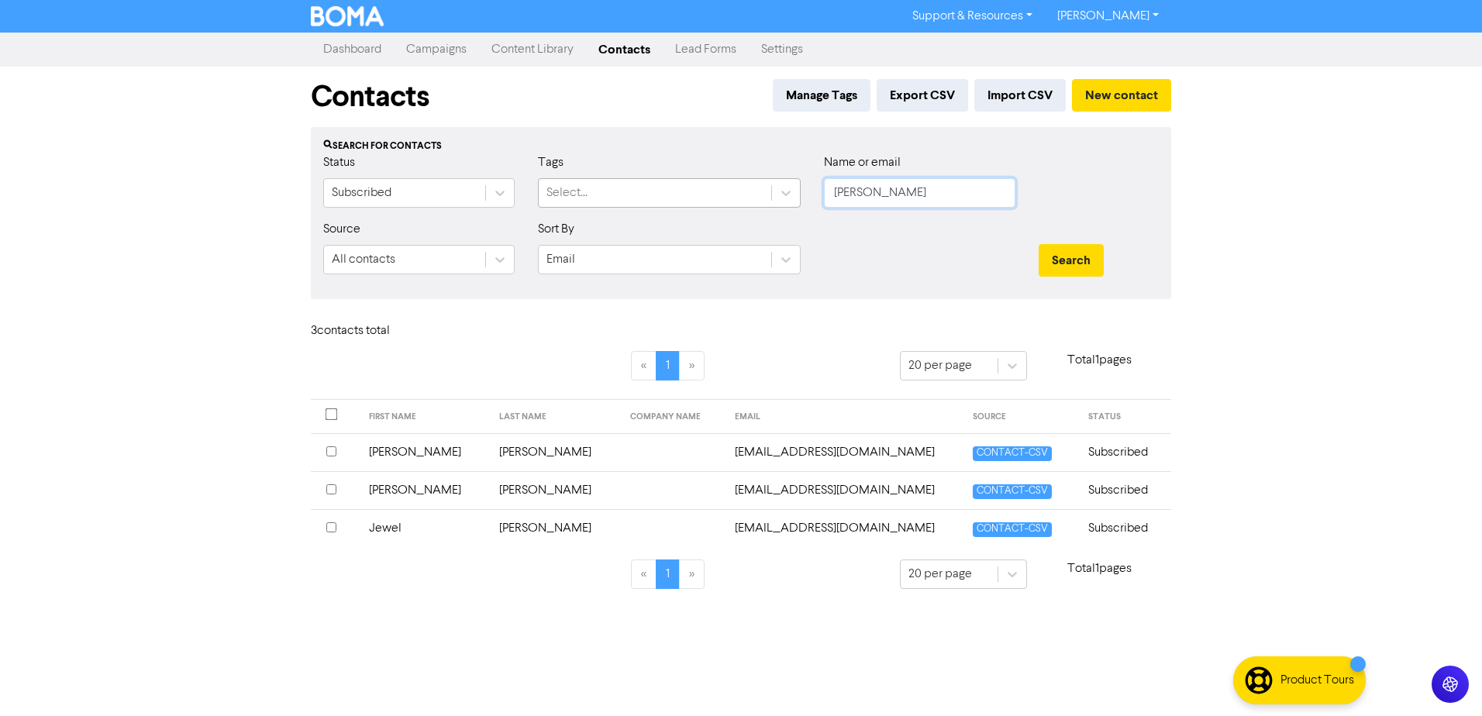
drag, startPoint x: 906, startPoint y: 197, endPoint x: 566, endPoint y: 196, distance: 340.3
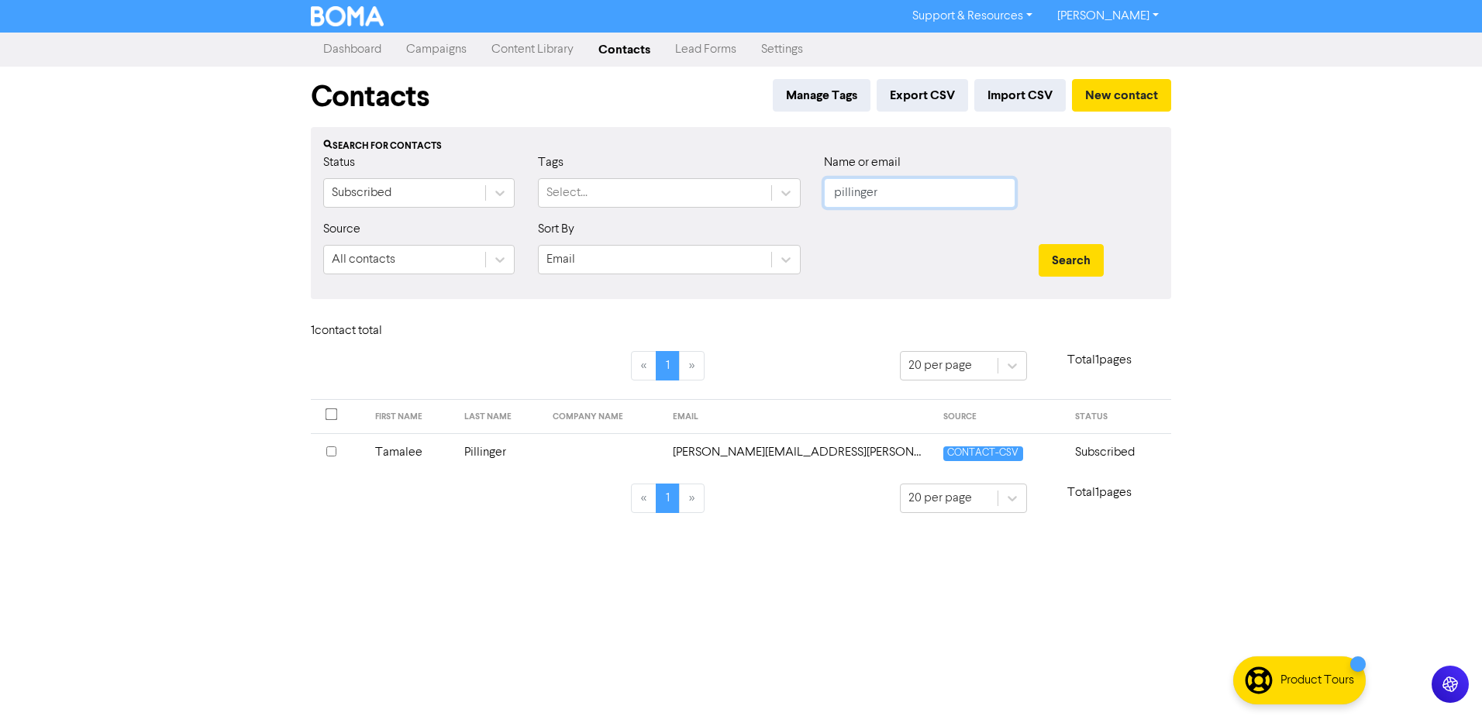
drag, startPoint x: 902, startPoint y: 193, endPoint x: 291, endPoint y: 175, distance: 611.9
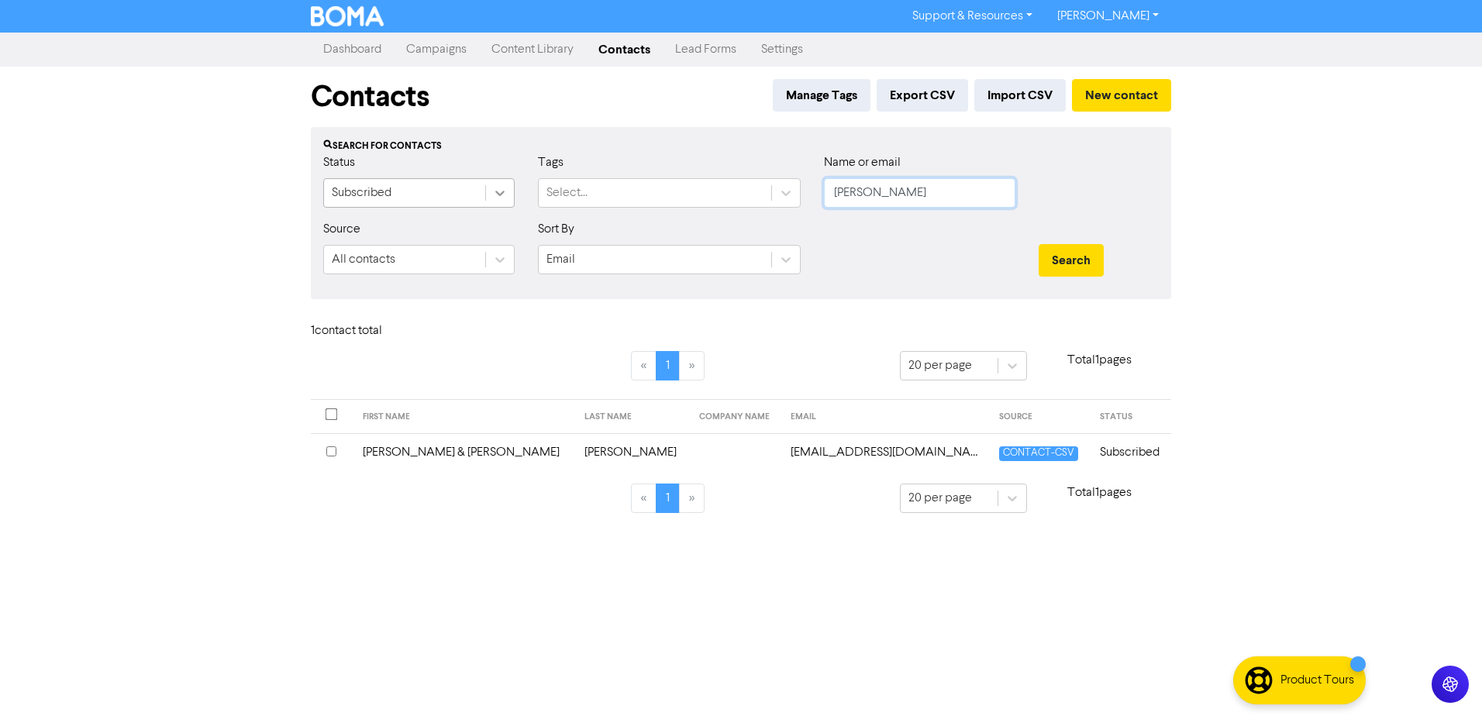
drag, startPoint x: 934, startPoint y: 197, endPoint x: 501, endPoint y: 207, distance: 433.5
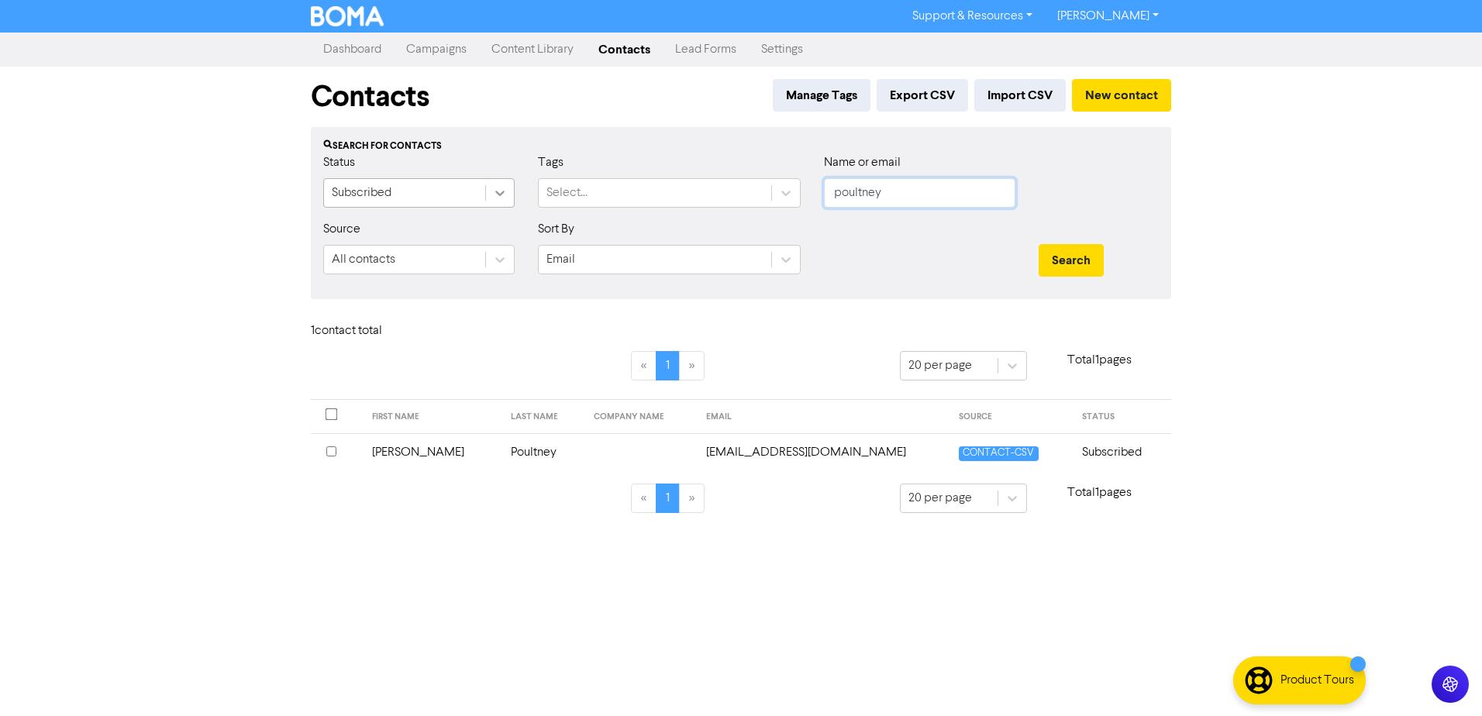
drag, startPoint x: 857, startPoint y: 197, endPoint x: 487, endPoint y: 203, distance: 369.8
drag, startPoint x: 932, startPoint y: 194, endPoint x: 391, endPoint y: 196, distance: 541.1
drag, startPoint x: 892, startPoint y: 185, endPoint x: 589, endPoint y: 176, distance: 302.5
drag, startPoint x: 881, startPoint y: 190, endPoint x: 654, endPoint y: 189, distance: 226.4
drag, startPoint x: 900, startPoint y: 193, endPoint x: 378, endPoint y: 192, distance: 521.7
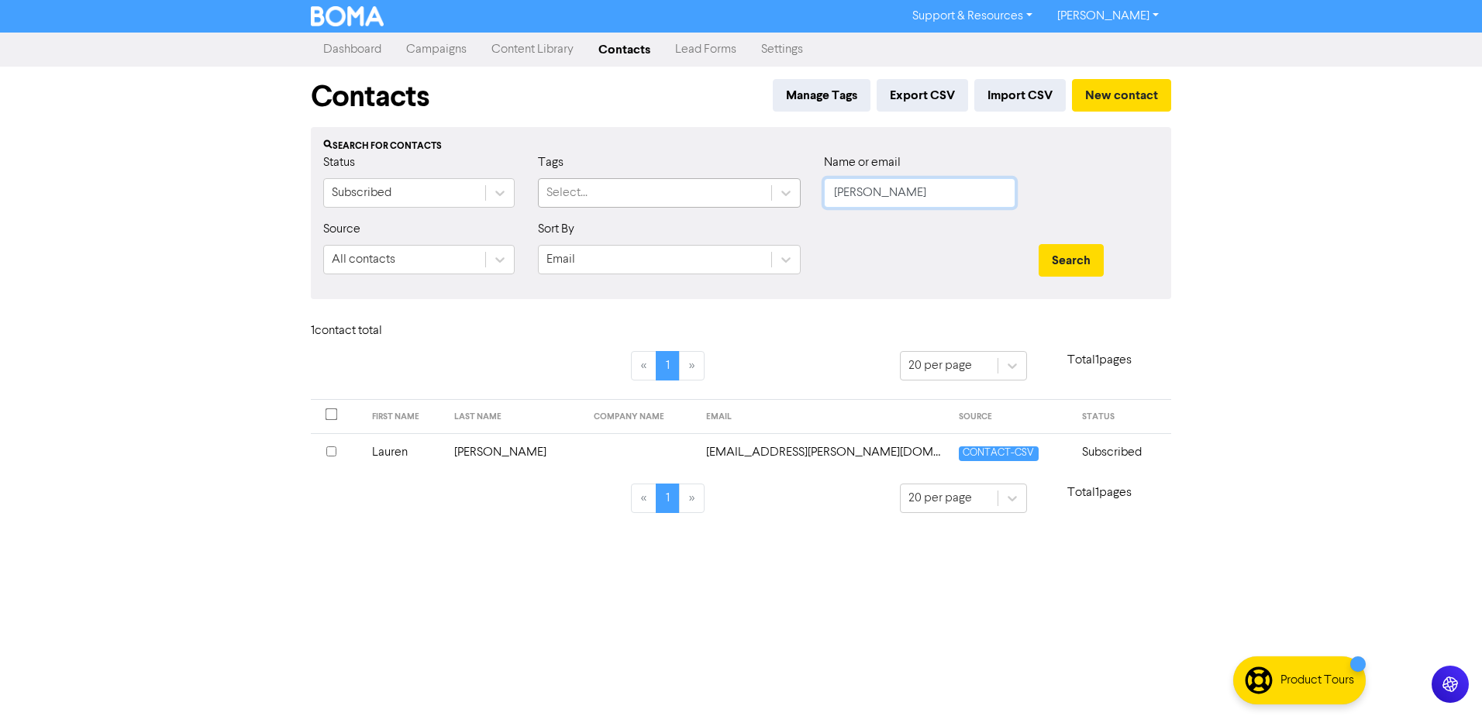
drag, startPoint x: 692, startPoint y: 196, endPoint x: 591, endPoint y: 193, distance: 101.6
drag, startPoint x: 792, startPoint y: 200, endPoint x: 525, endPoint y: 200, distance: 267.5
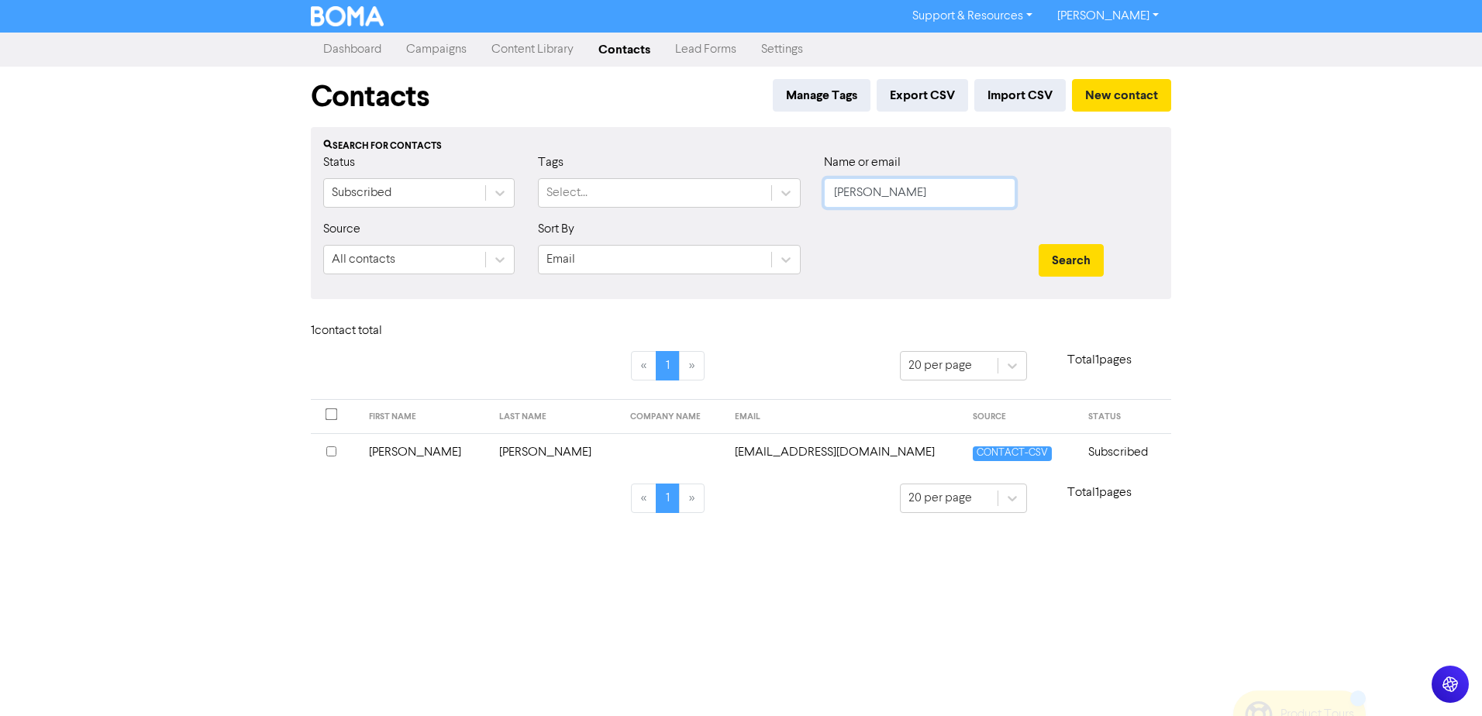
drag, startPoint x: 937, startPoint y: 195, endPoint x: 522, endPoint y: 201, distance: 415.6
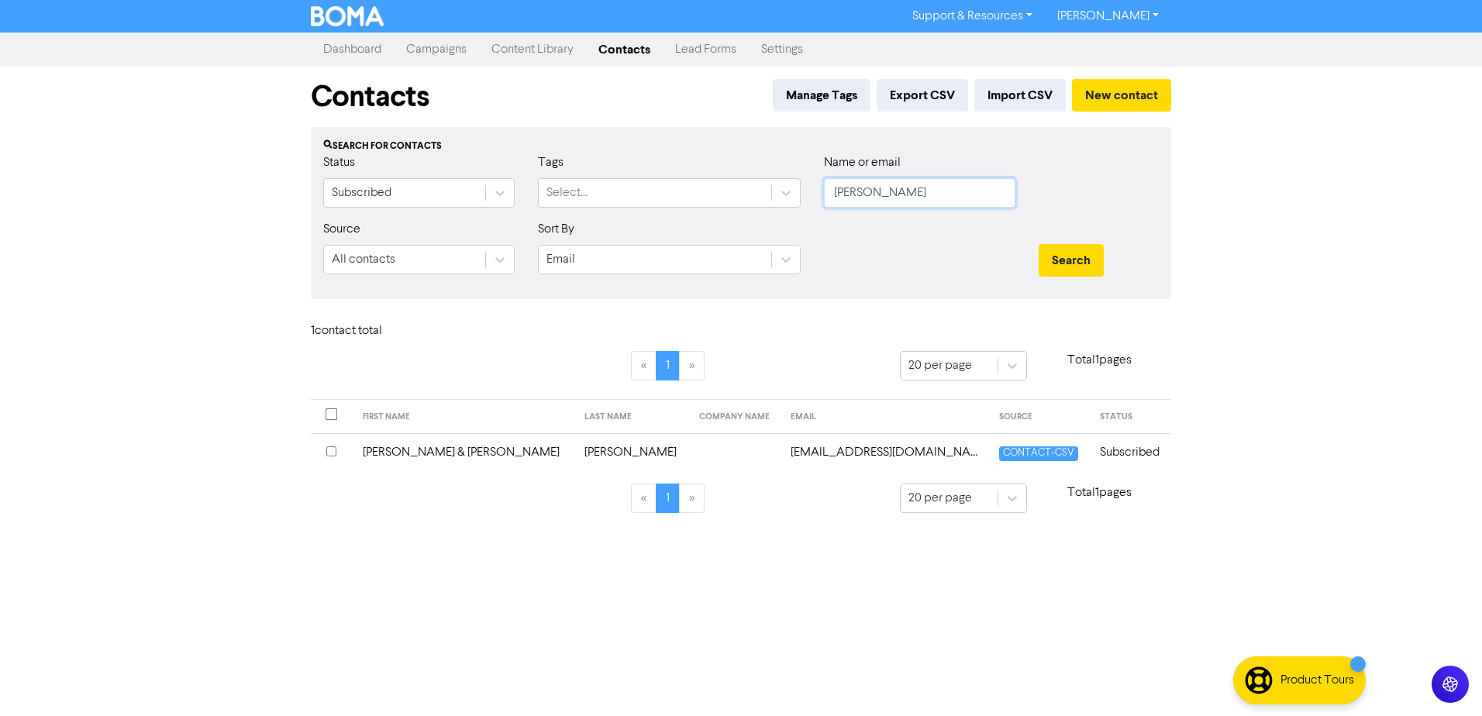
drag, startPoint x: 915, startPoint y: 198, endPoint x: 401, endPoint y: 209, distance: 514.1
drag, startPoint x: 910, startPoint y: 191, endPoint x: 479, endPoint y: 212, distance: 431.5
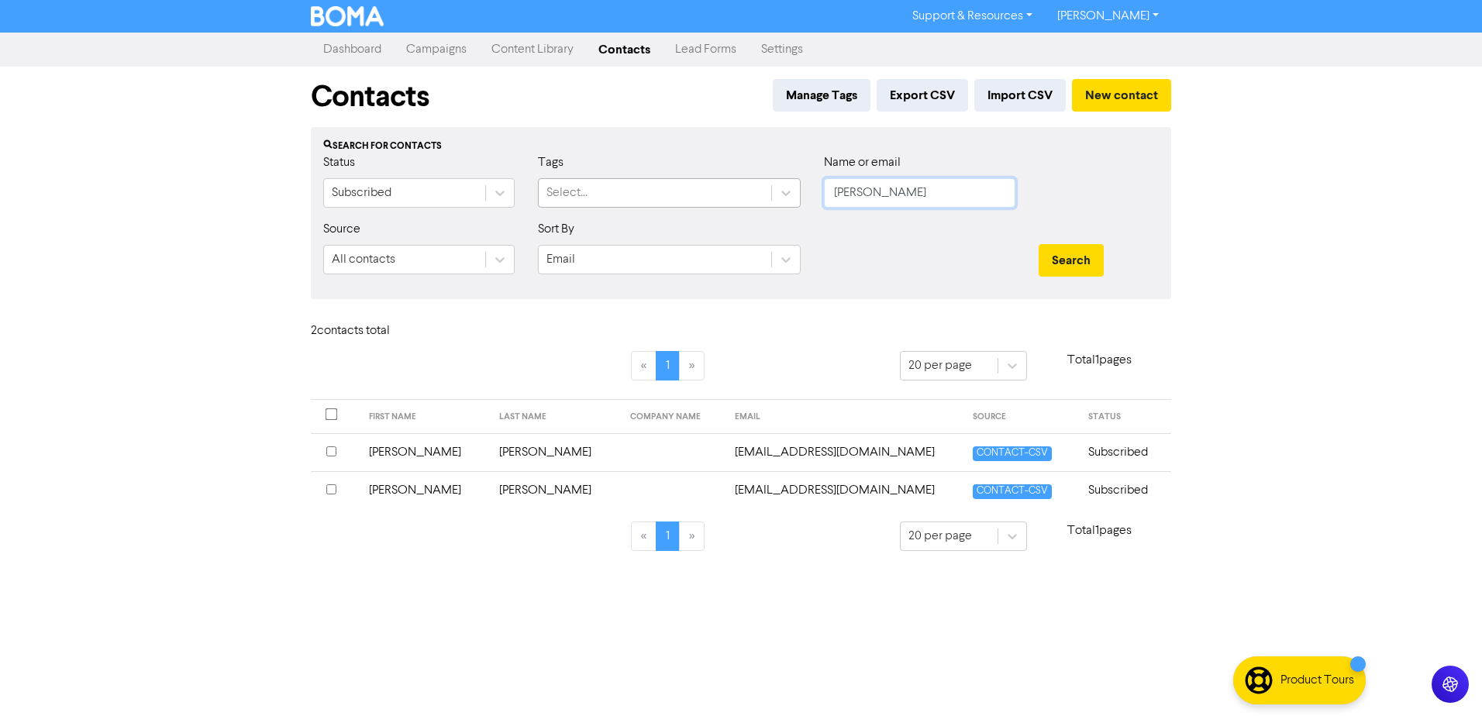
drag, startPoint x: 753, startPoint y: 203, endPoint x: 609, endPoint y: 208, distance: 144.3
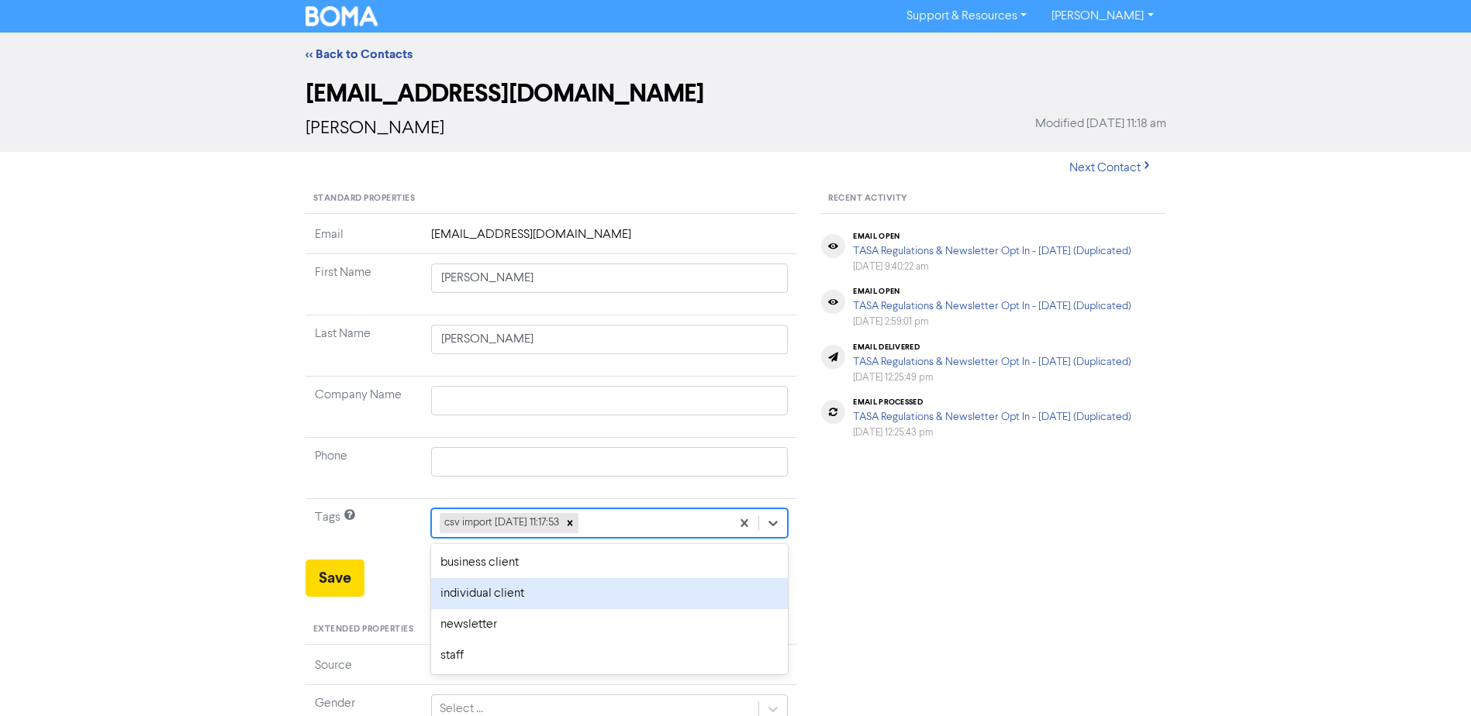
drag, startPoint x: 477, startPoint y: 600, endPoint x: 469, endPoint y: 591, distance: 12.1
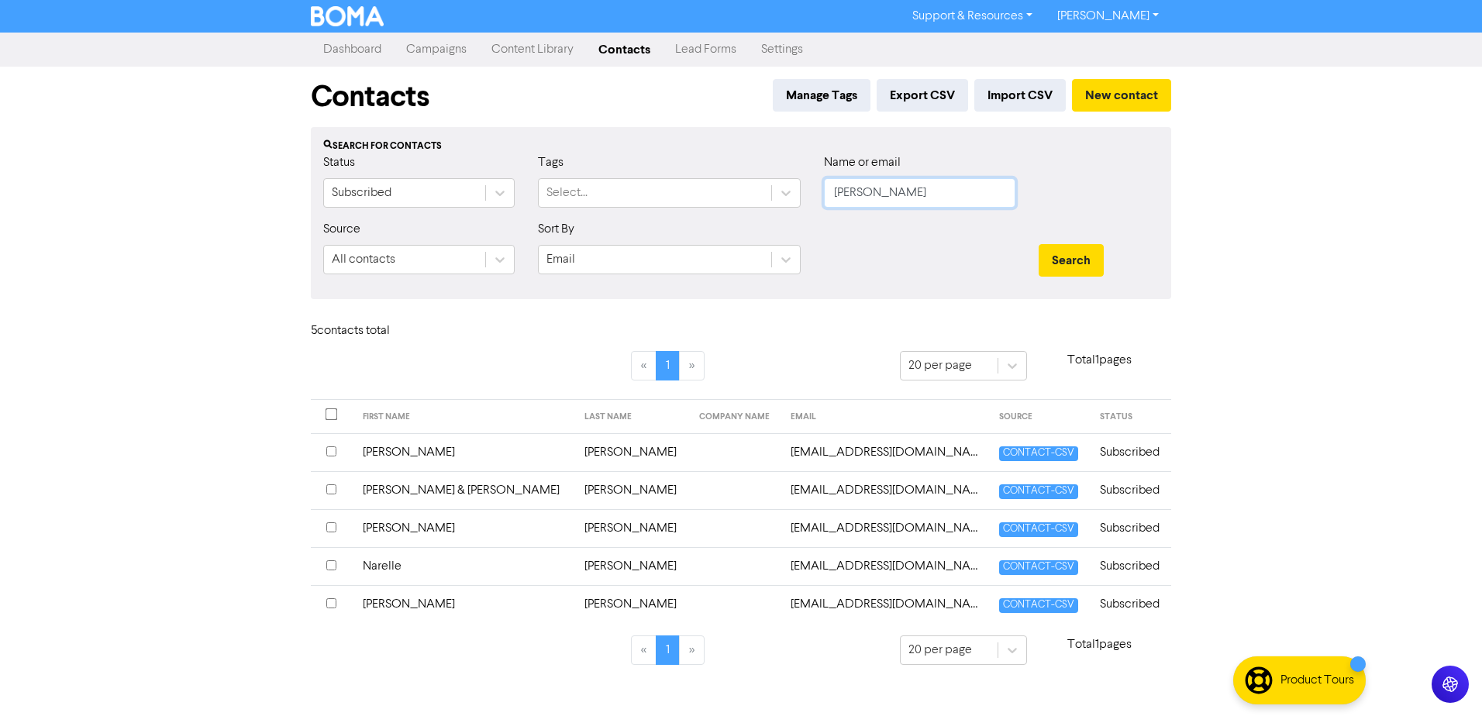
drag, startPoint x: 656, startPoint y: 223, endPoint x: 360, endPoint y: 236, distance: 296.4
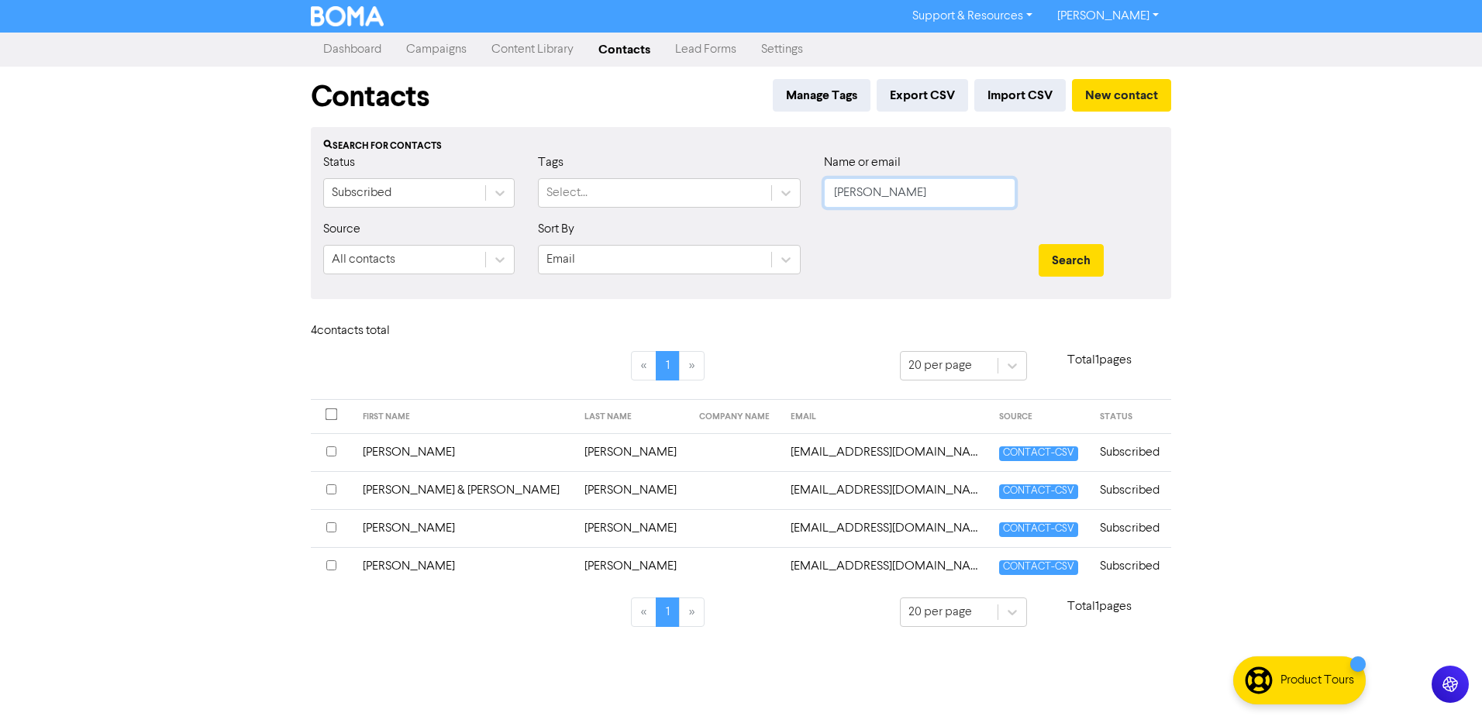
drag, startPoint x: 879, startPoint y: 195, endPoint x: 489, endPoint y: 212, distance: 390.3
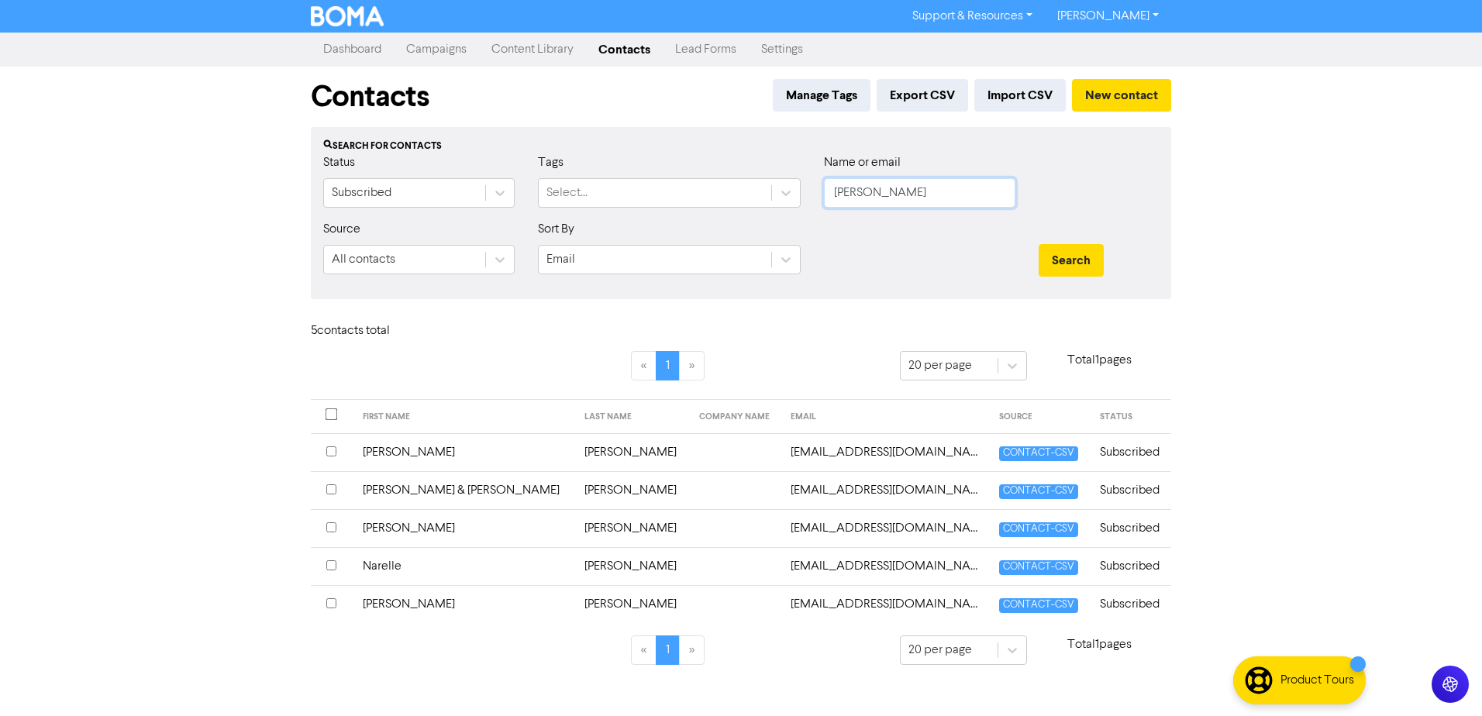
drag, startPoint x: 805, startPoint y: 217, endPoint x: 650, endPoint y: 226, distance: 155.3
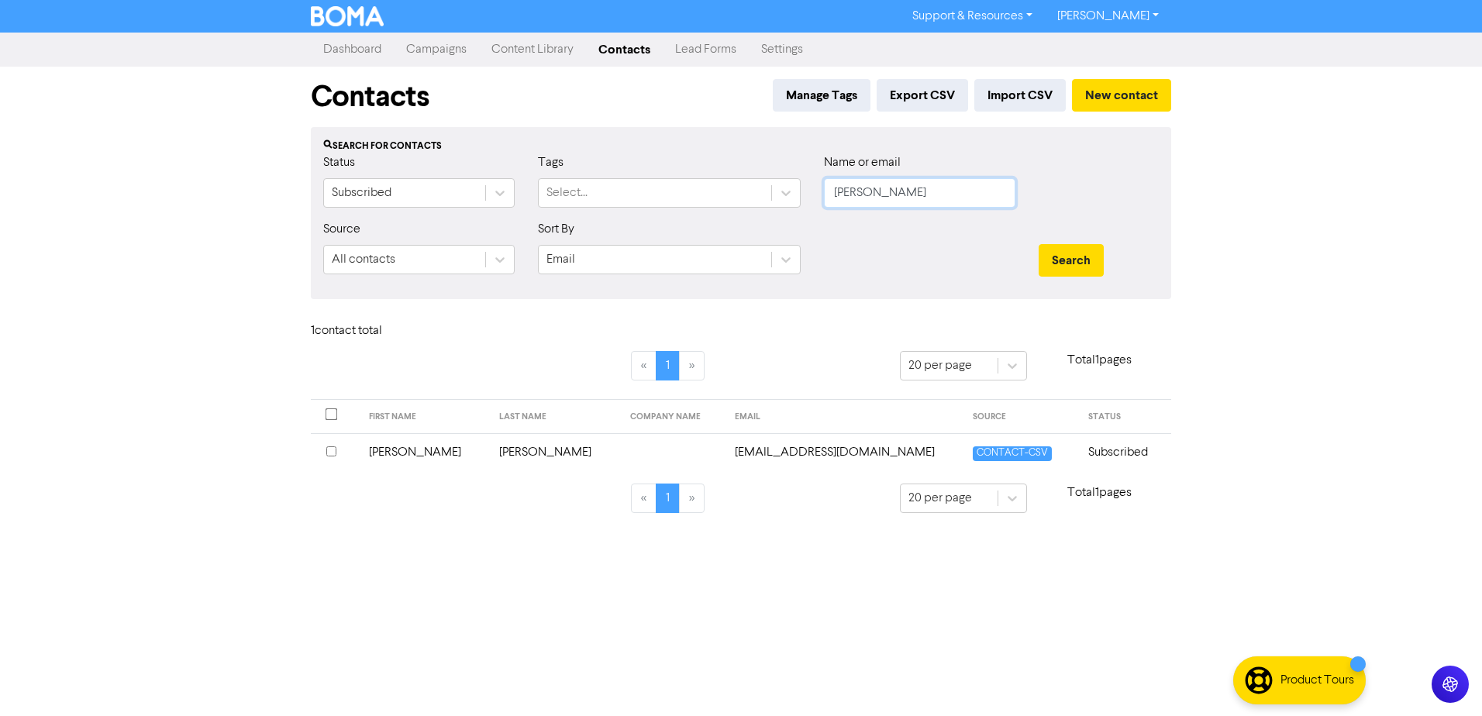
drag, startPoint x: 919, startPoint y: 191, endPoint x: 582, endPoint y: 225, distance: 338.2
drag, startPoint x: 836, startPoint y: 194, endPoint x: 562, endPoint y: 206, distance: 273.9
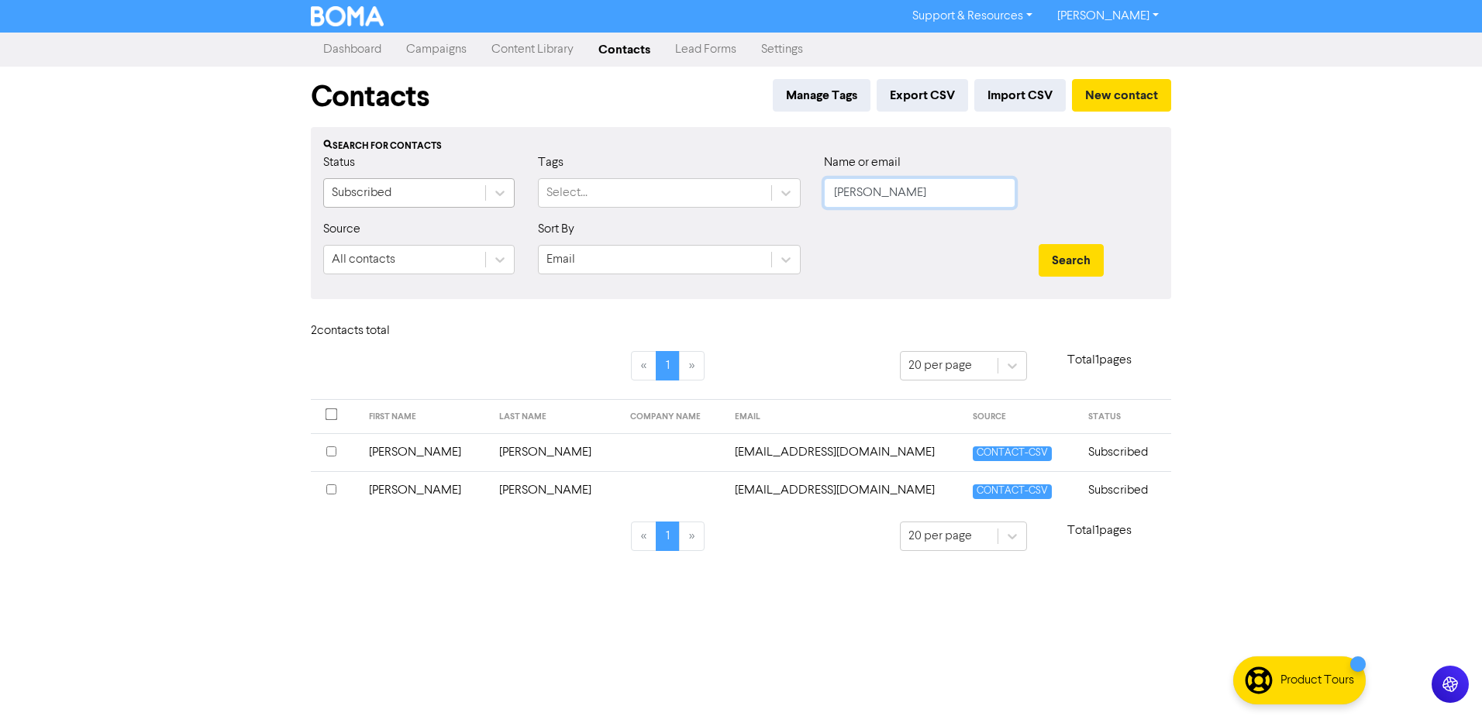
drag, startPoint x: 909, startPoint y: 197, endPoint x: 474, endPoint y: 198, distance: 435.7
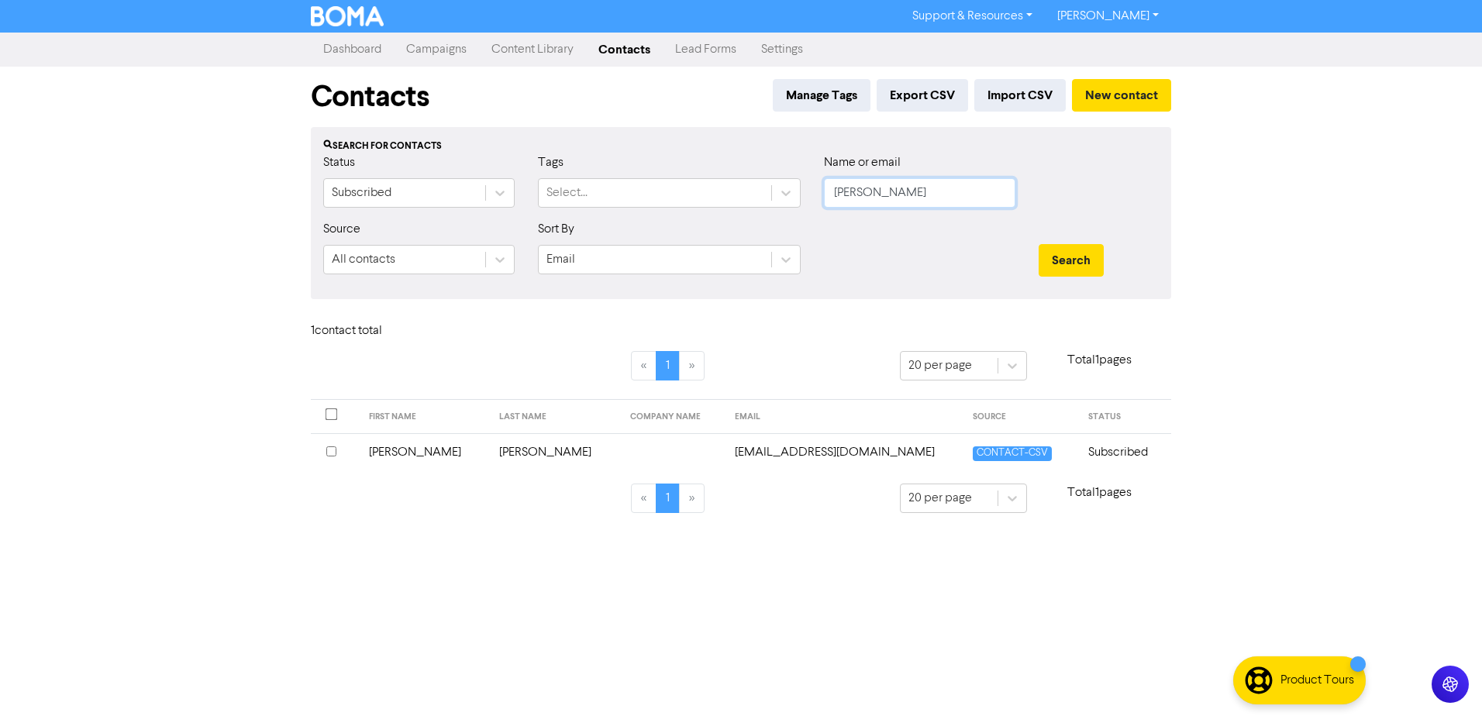
drag, startPoint x: 925, startPoint y: 194, endPoint x: 564, endPoint y: 177, distance: 361.7
drag, startPoint x: 908, startPoint y: 196, endPoint x: 609, endPoint y: 195, distance: 299.2
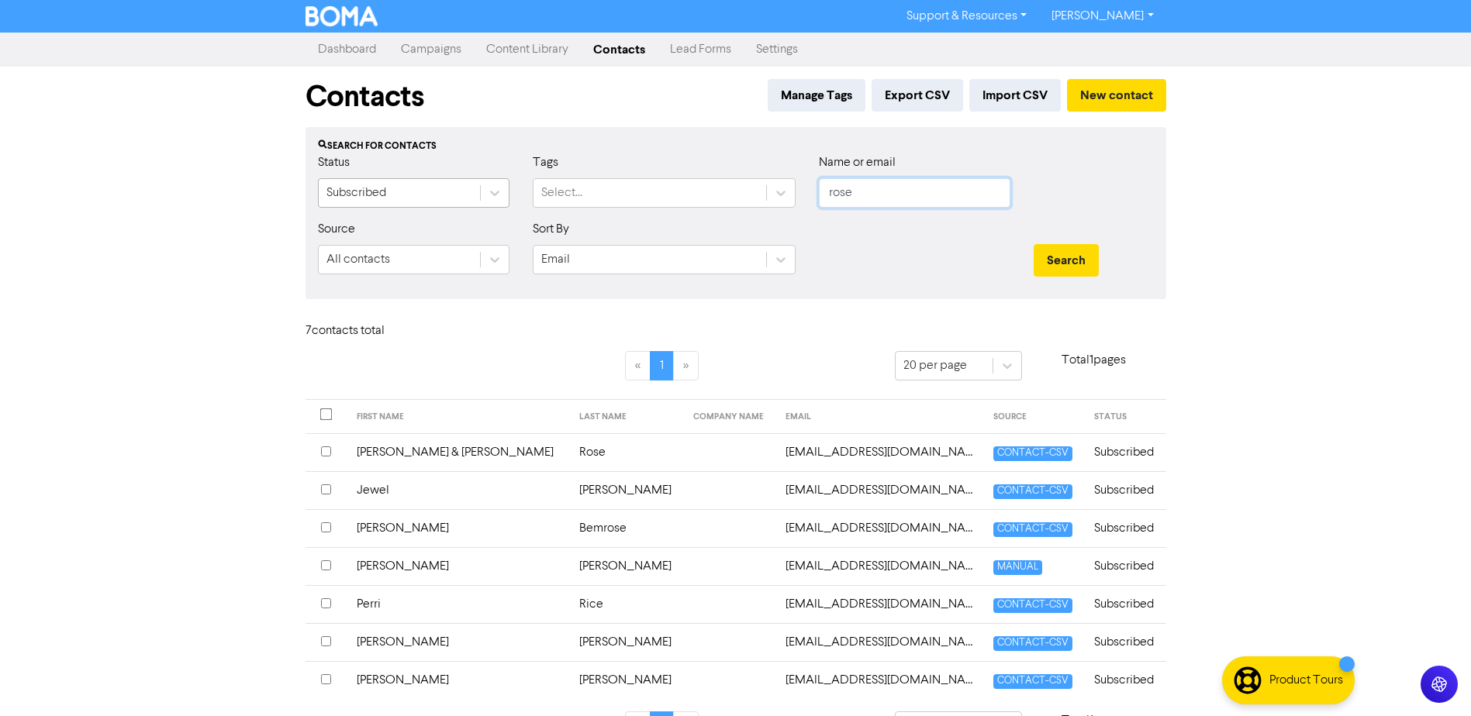
drag, startPoint x: 818, startPoint y: 198, endPoint x: 460, endPoint y: 205, distance: 357.4
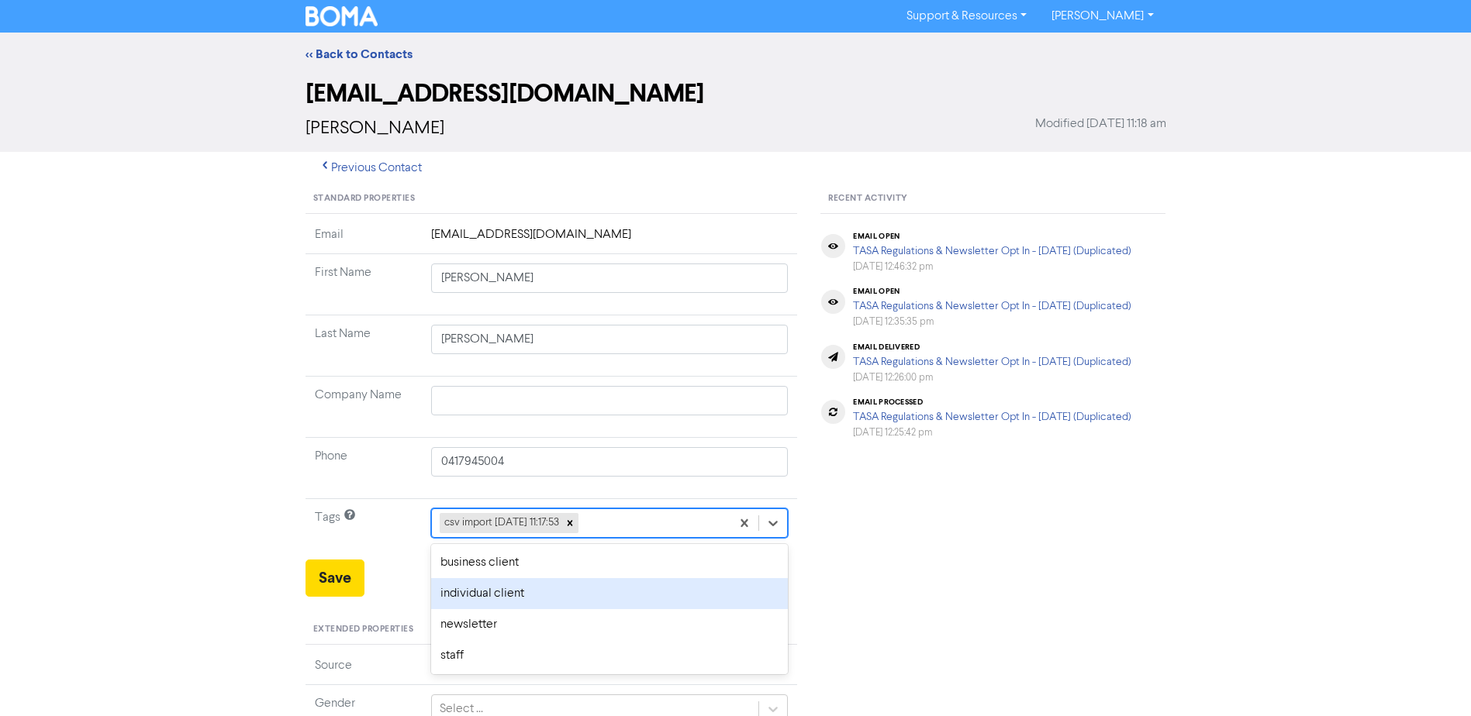
drag, startPoint x: 589, startPoint y: 595, endPoint x: 564, endPoint y: 594, distance: 24.9
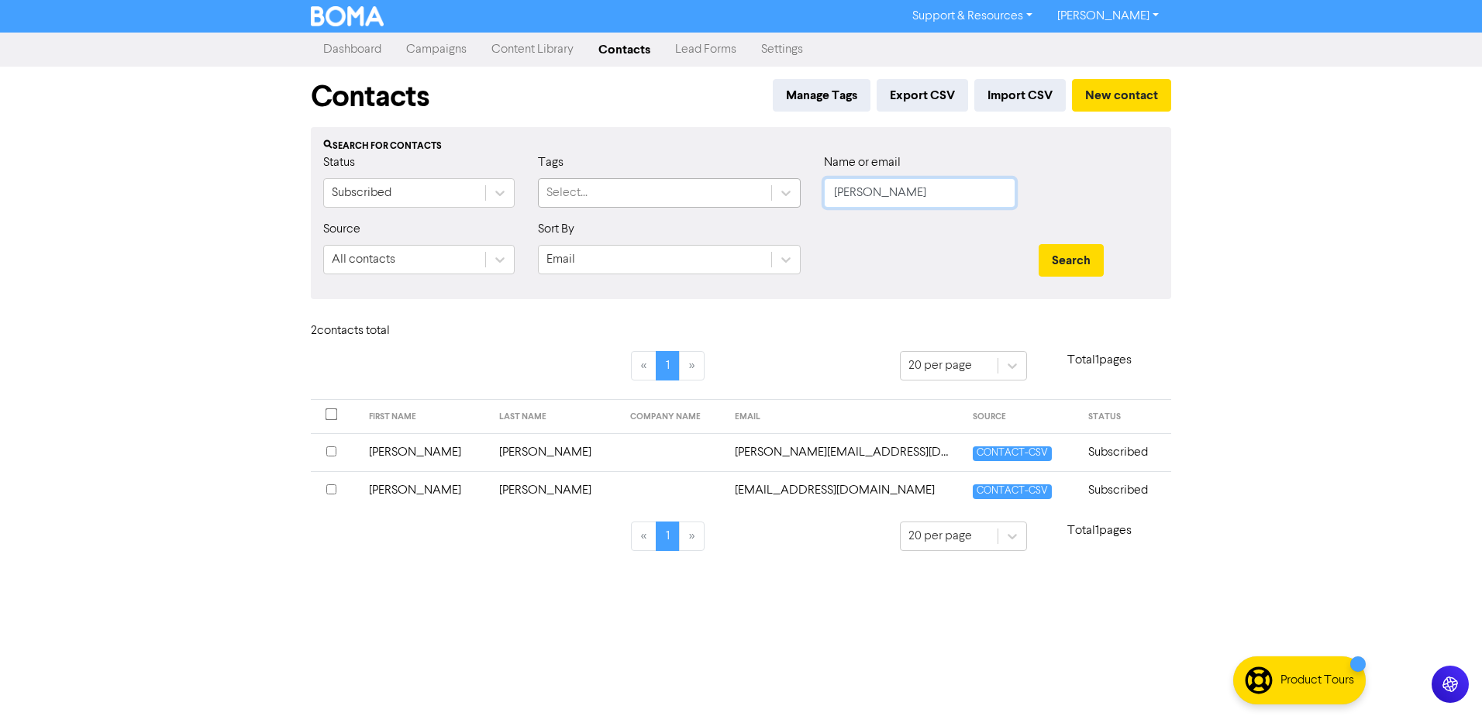
drag, startPoint x: 804, startPoint y: 203, endPoint x: 570, endPoint y: 190, distance: 234.5
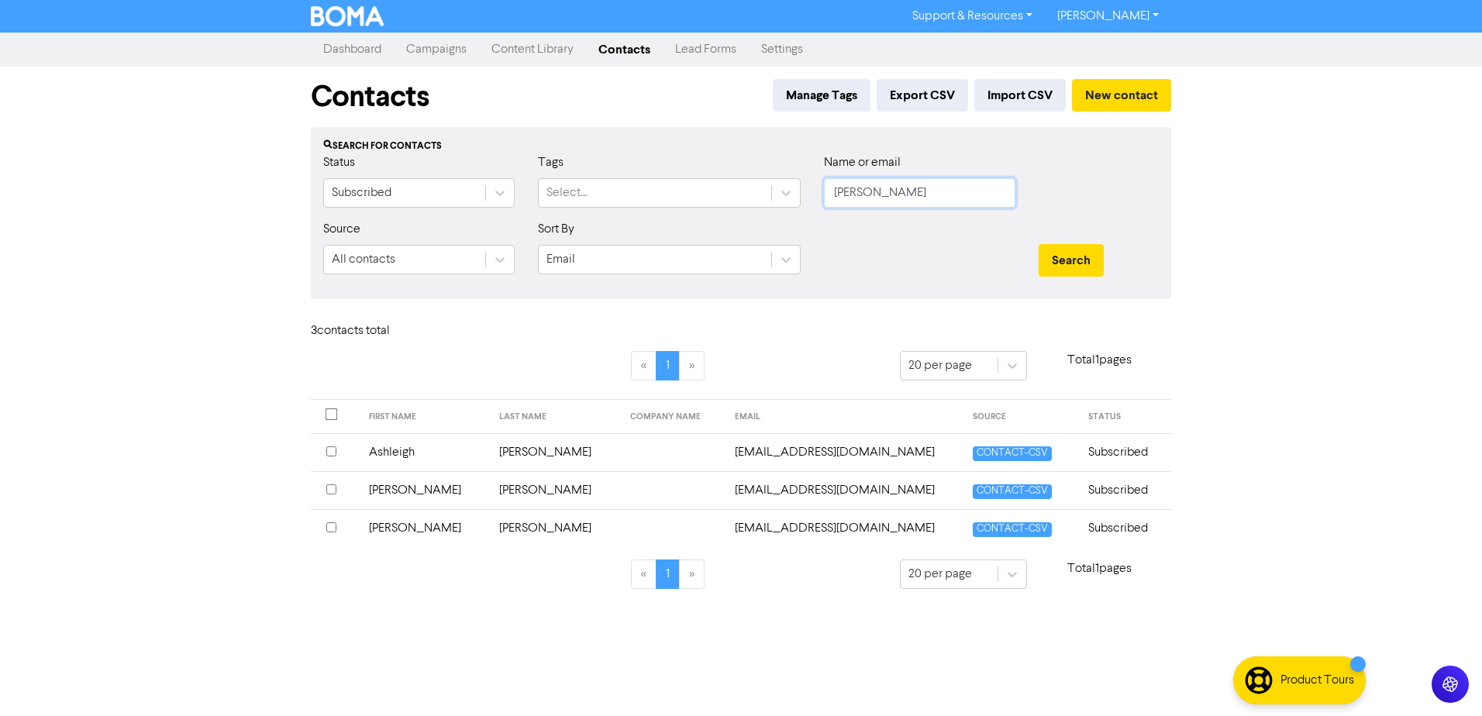
drag, startPoint x: 893, startPoint y: 205, endPoint x: 596, endPoint y: 139, distance: 304.3
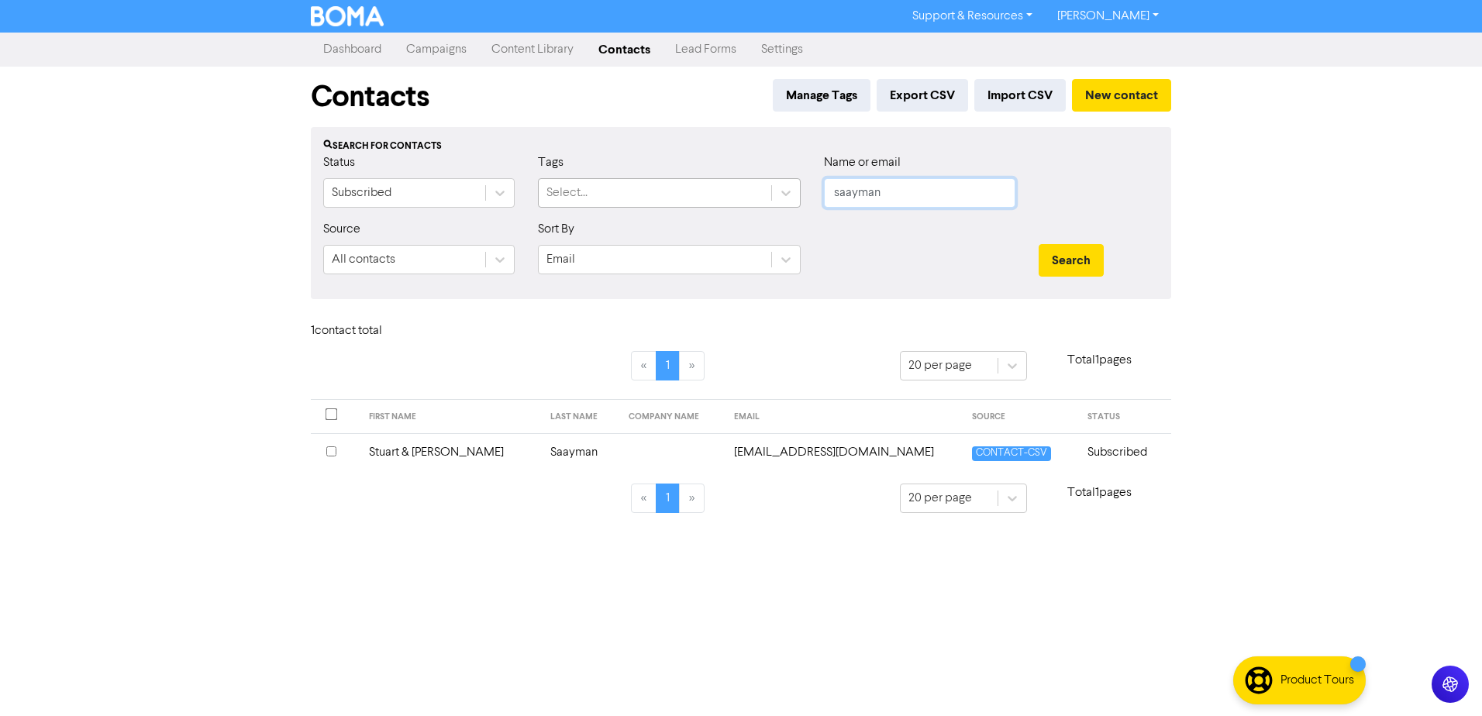
drag, startPoint x: 874, startPoint y: 187, endPoint x: 676, endPoint y: 185, distance: 197.7
drag, startPoint x: 787, startPoint y: 189, endPoint x: 411, endPoint y: 169, distance: 376.5
drag, startPoint x: 938, startPoint y: 191, endPoint x: 639, endPoint y: 179, distance: 299.5
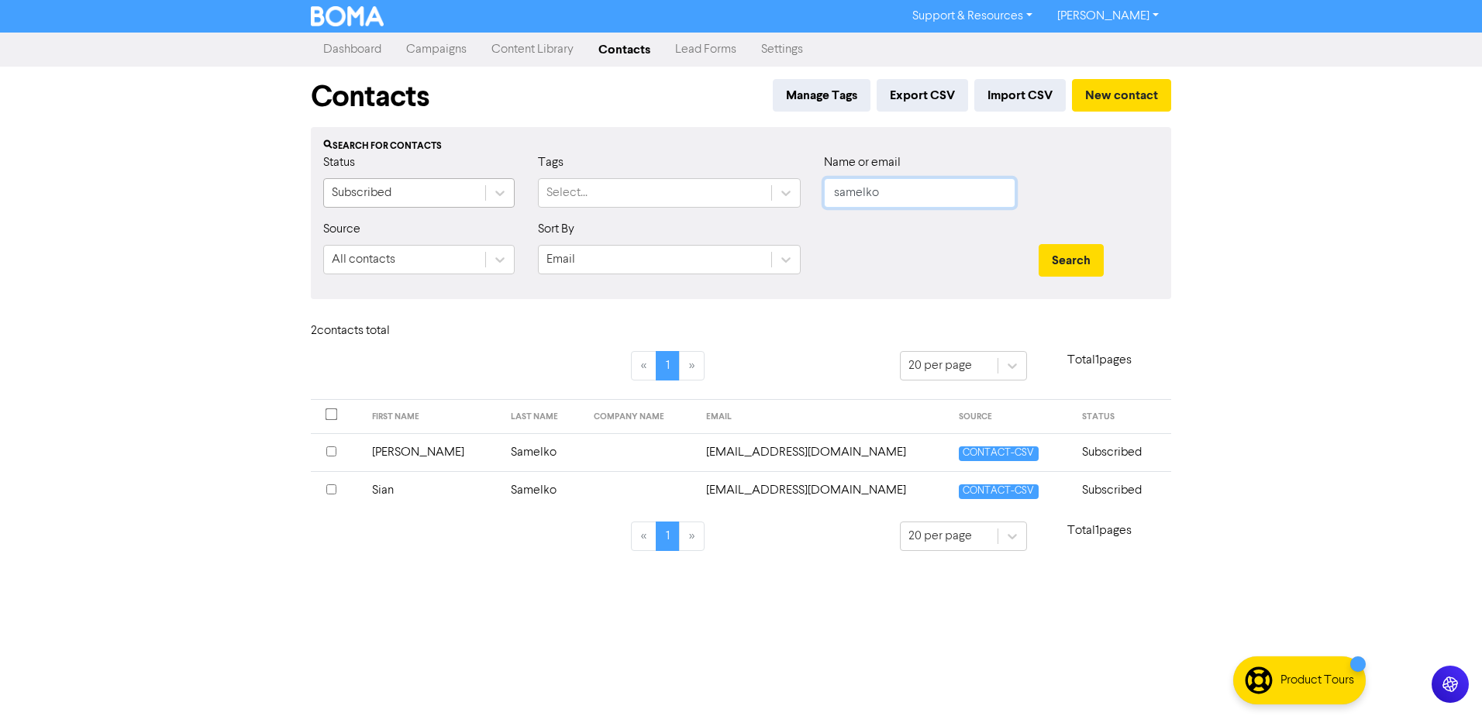
drag, startPoint x: 812, startPoint y: 197, endPoint x: 468, endPoint y: 203, distance: 343.5
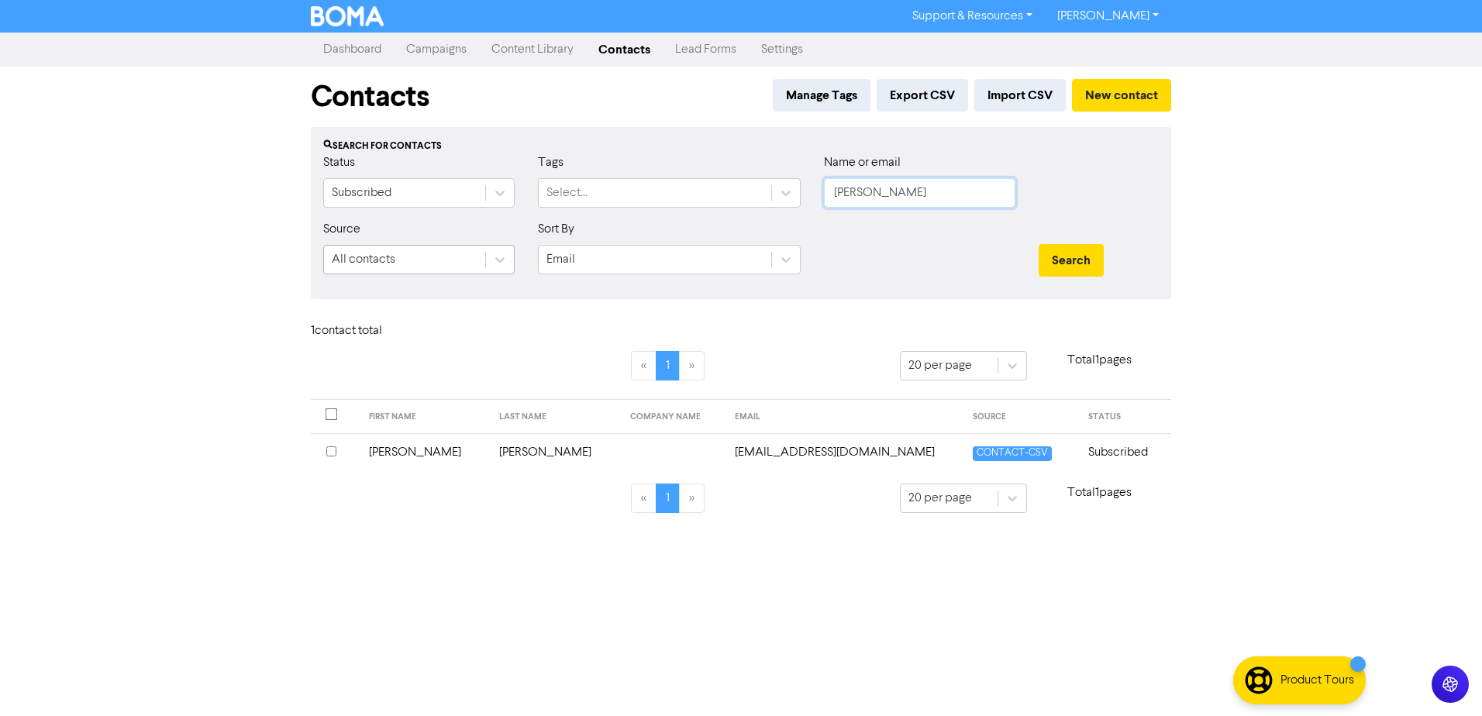
drag, startPoint x: 500, startPoint y: 244, endPoint x: 367, endPoint y: 257, distance: 133.2
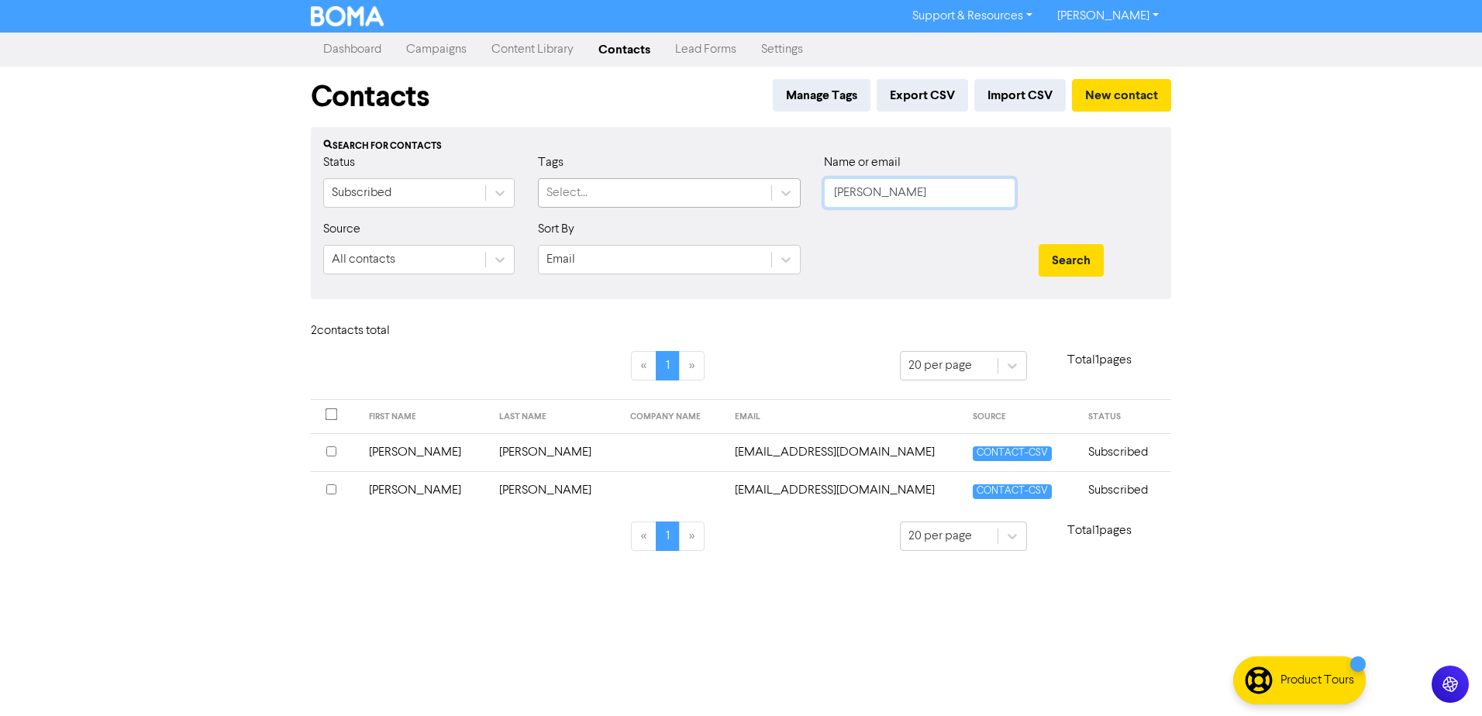
drag, startPoint x: 816, startPoint y: 200, endPoint x: 666, endPoint y: 202, distance: 149.6
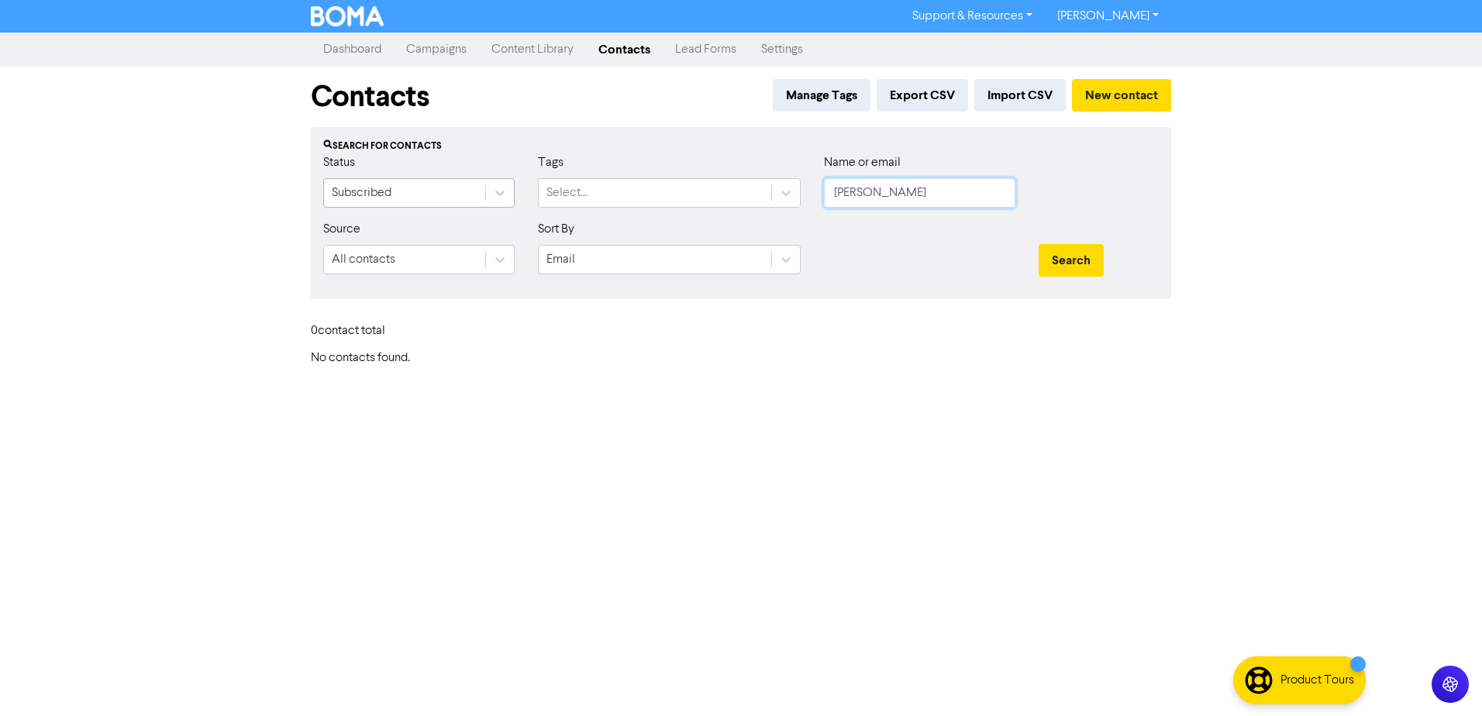
drag, startPoint x: 942, startPoint y: 191, endPoint x: 349, endPoint y: 191, distance: 593.0
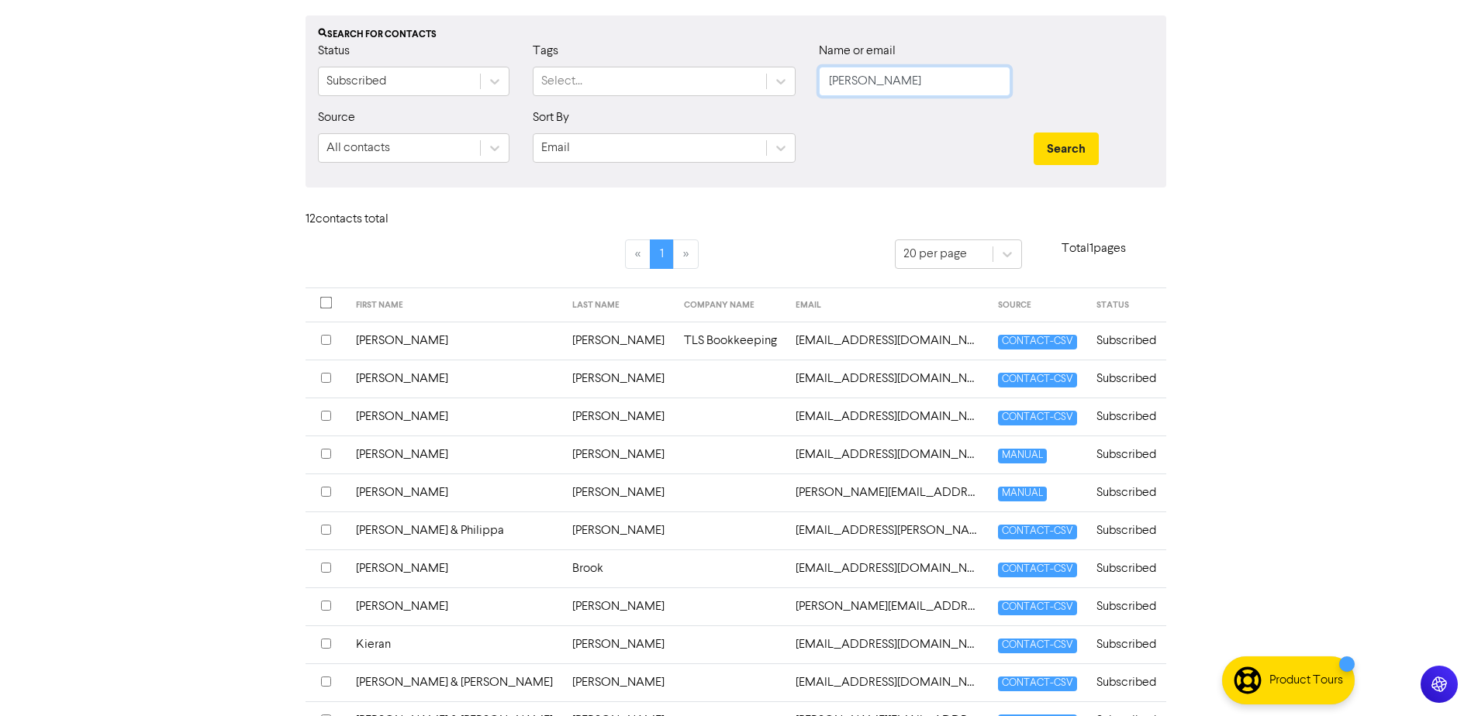
scroll to position [233, 0]
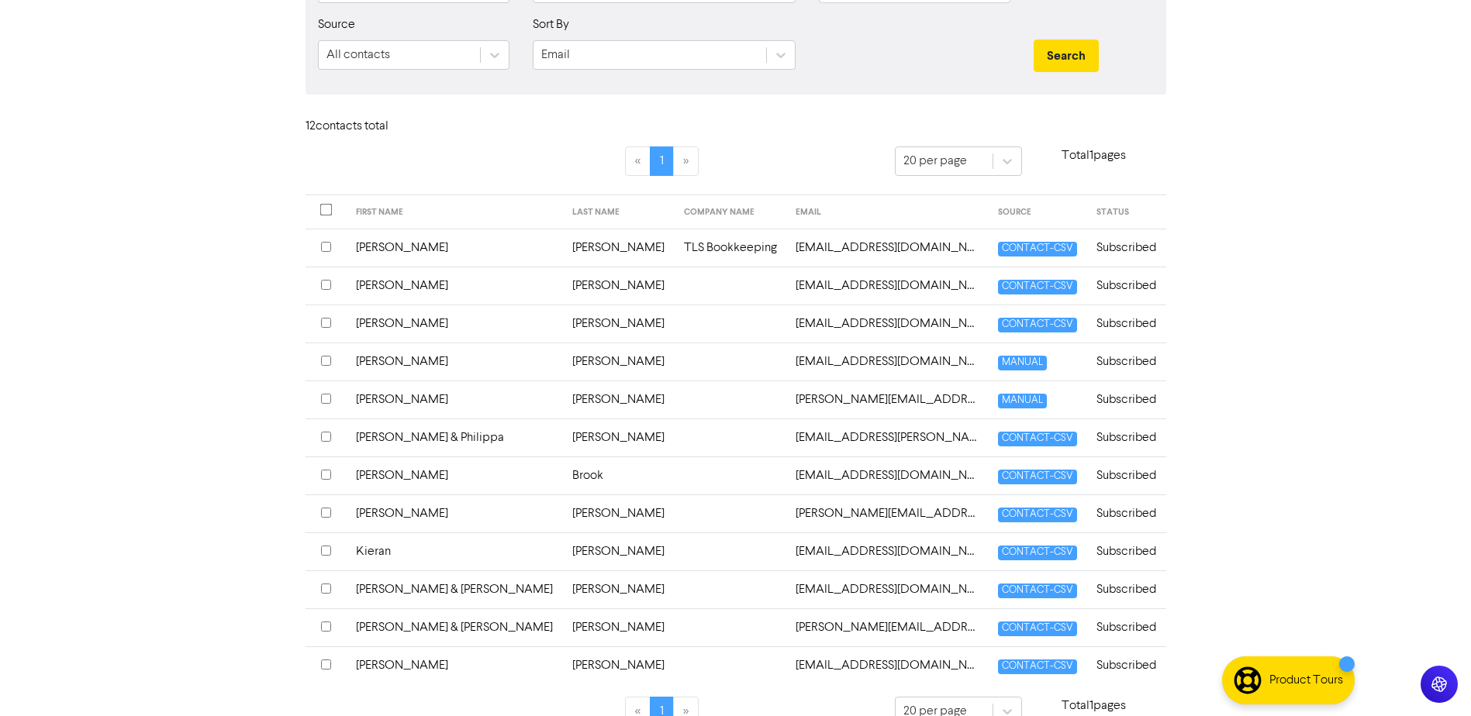
scroll to position [233, 0]
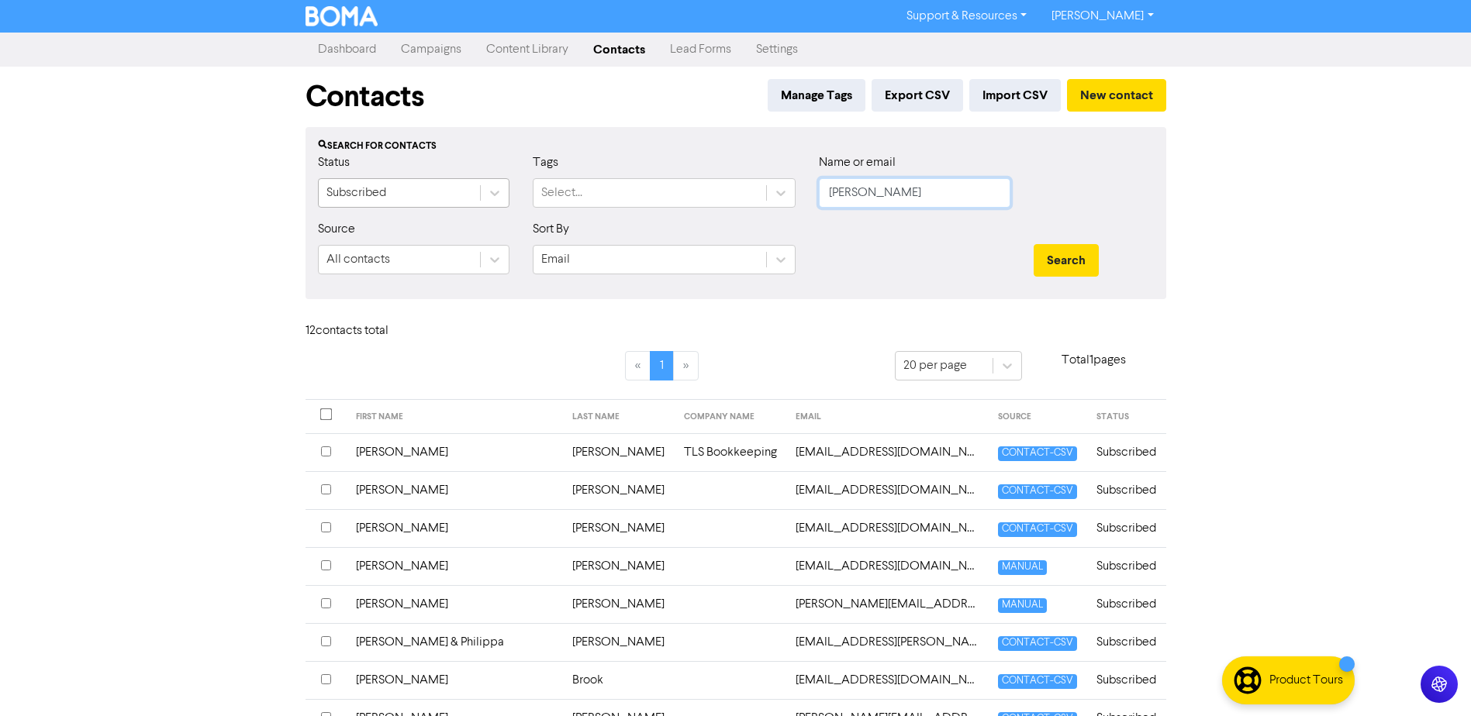
drag, startPoint x: 881, startPoint y: 197, endPoint x: 345, endPoint y: 180, distance: 536.0
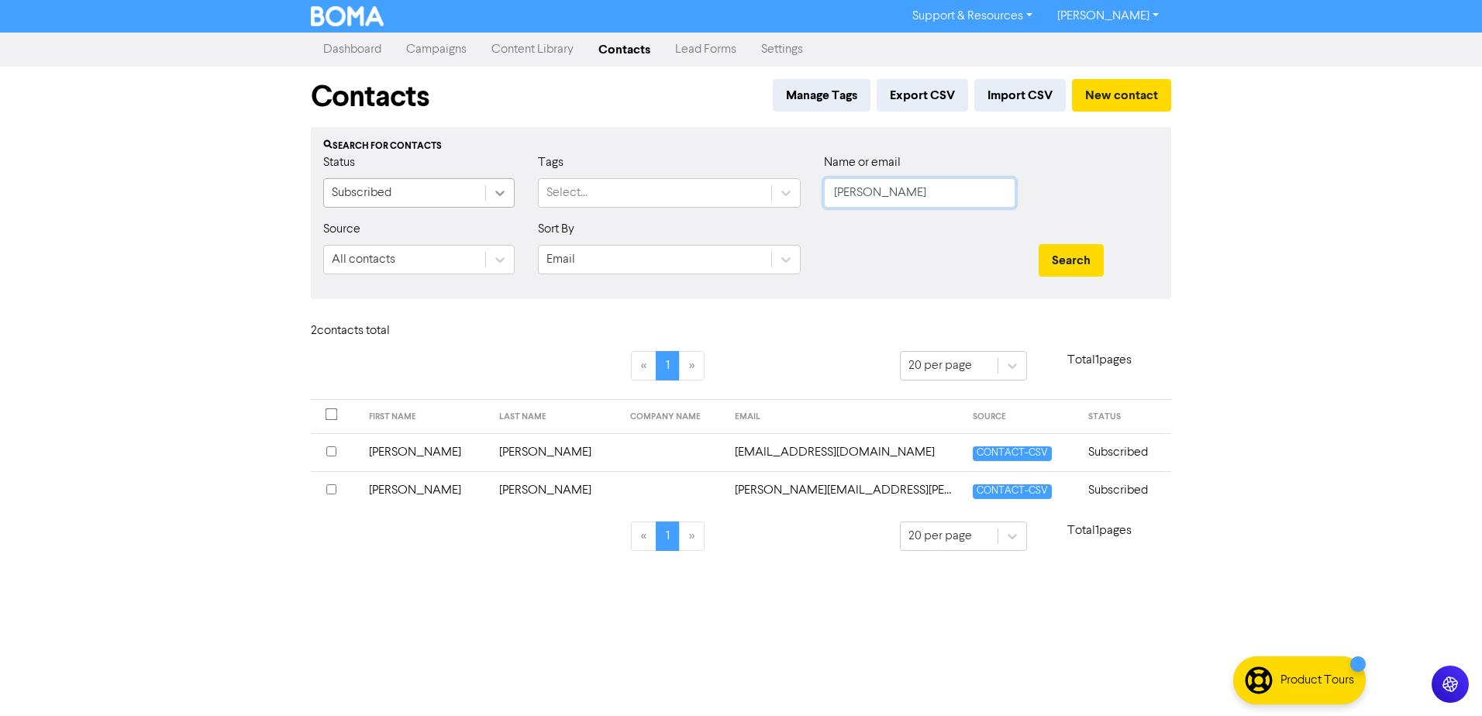
drag, startPoint x: 918, startPoint y: 191, endPoint x: 512, endPoint y: 198, distance: 406.3
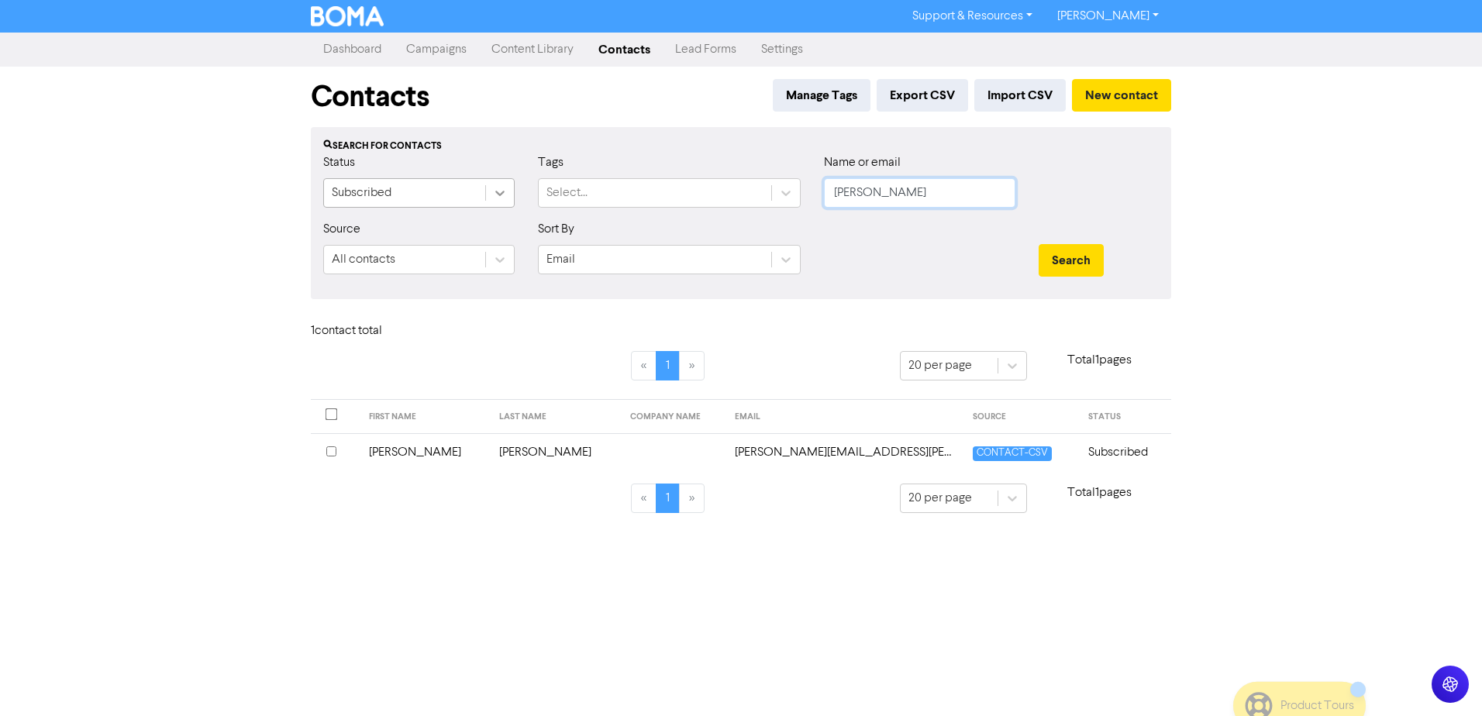
drag, startPoint x: 902, startPoint y: 195, endPoint x: 509, endPoint y: 192, distance: 393.0
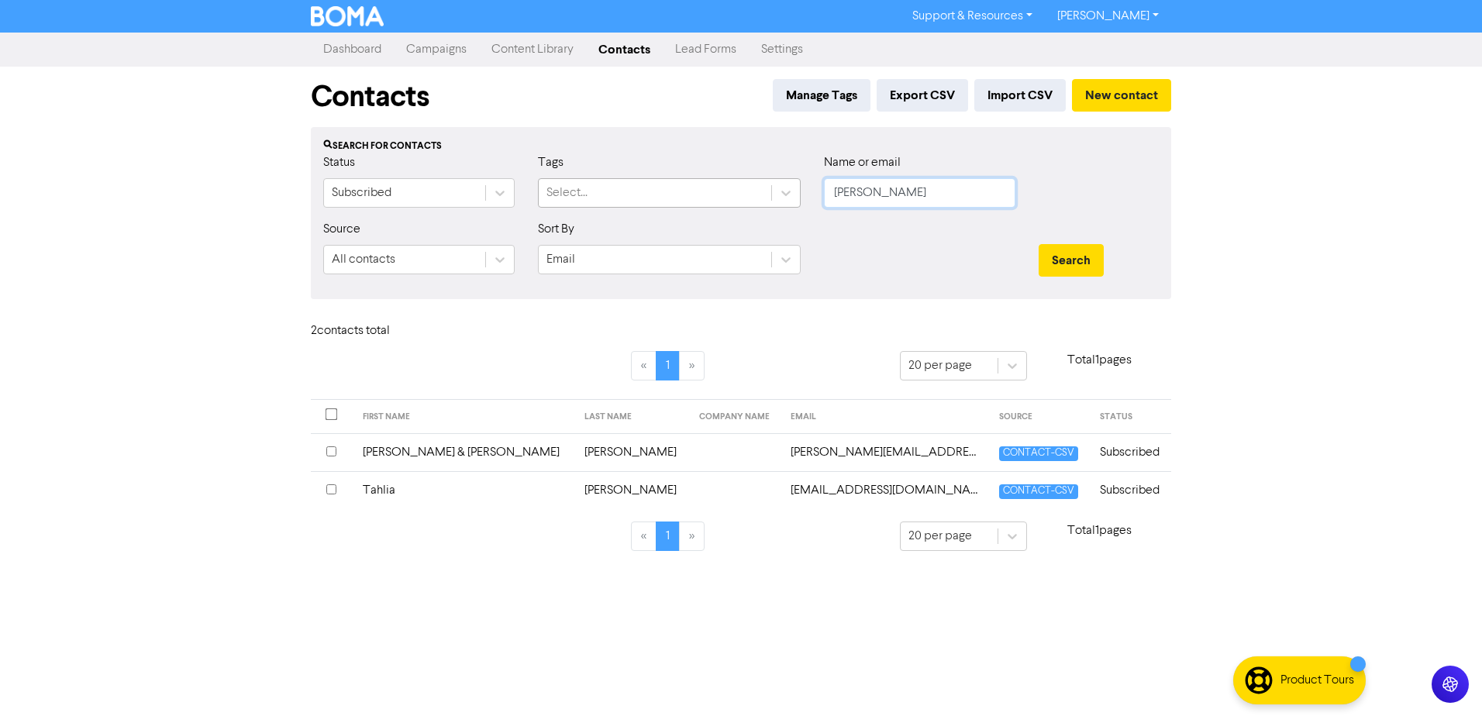
drag, startPoint x: 906, startPoint y: 197, endPoint x: 651, endPoint y: 202, distance: 255.1
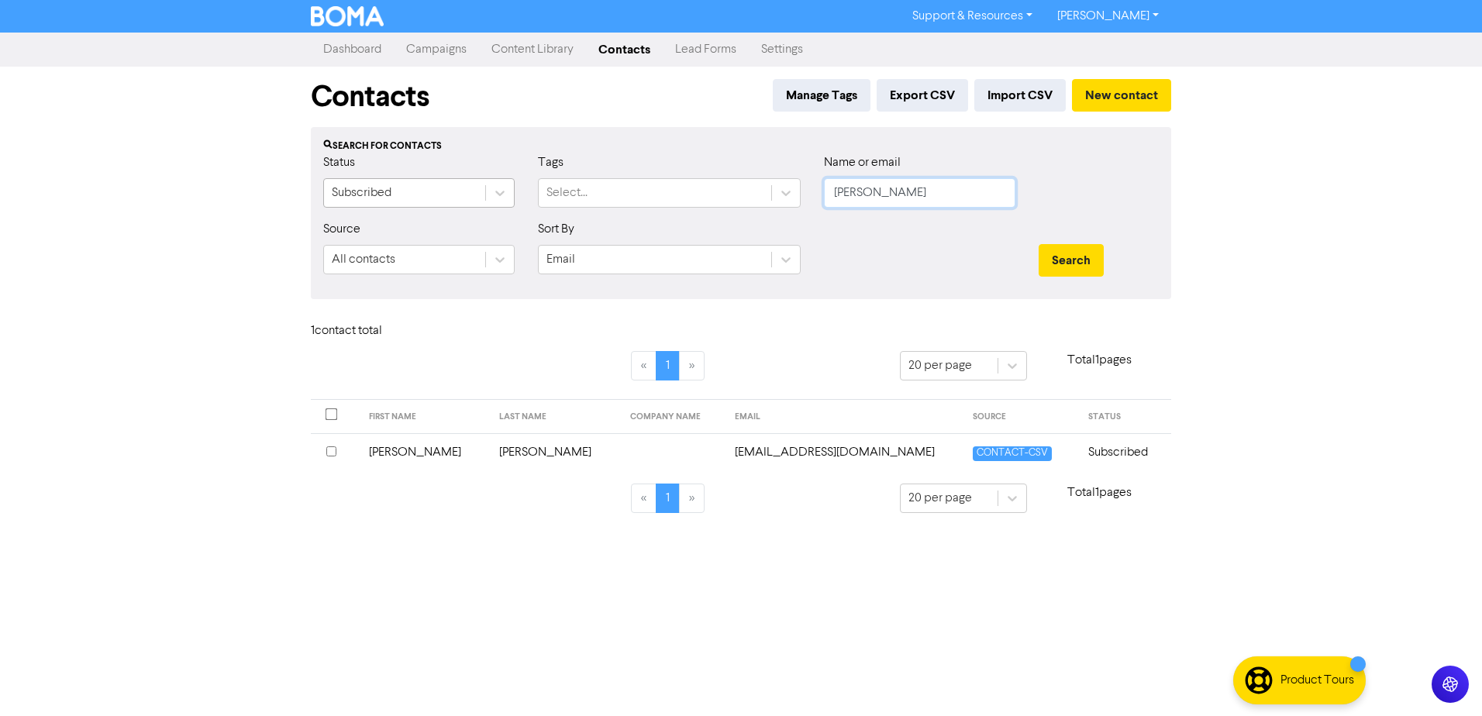
drag, startPoint x: 829, startPoint y: 195, endPoint x: 362, endPoint y: 180, distance: 466.9
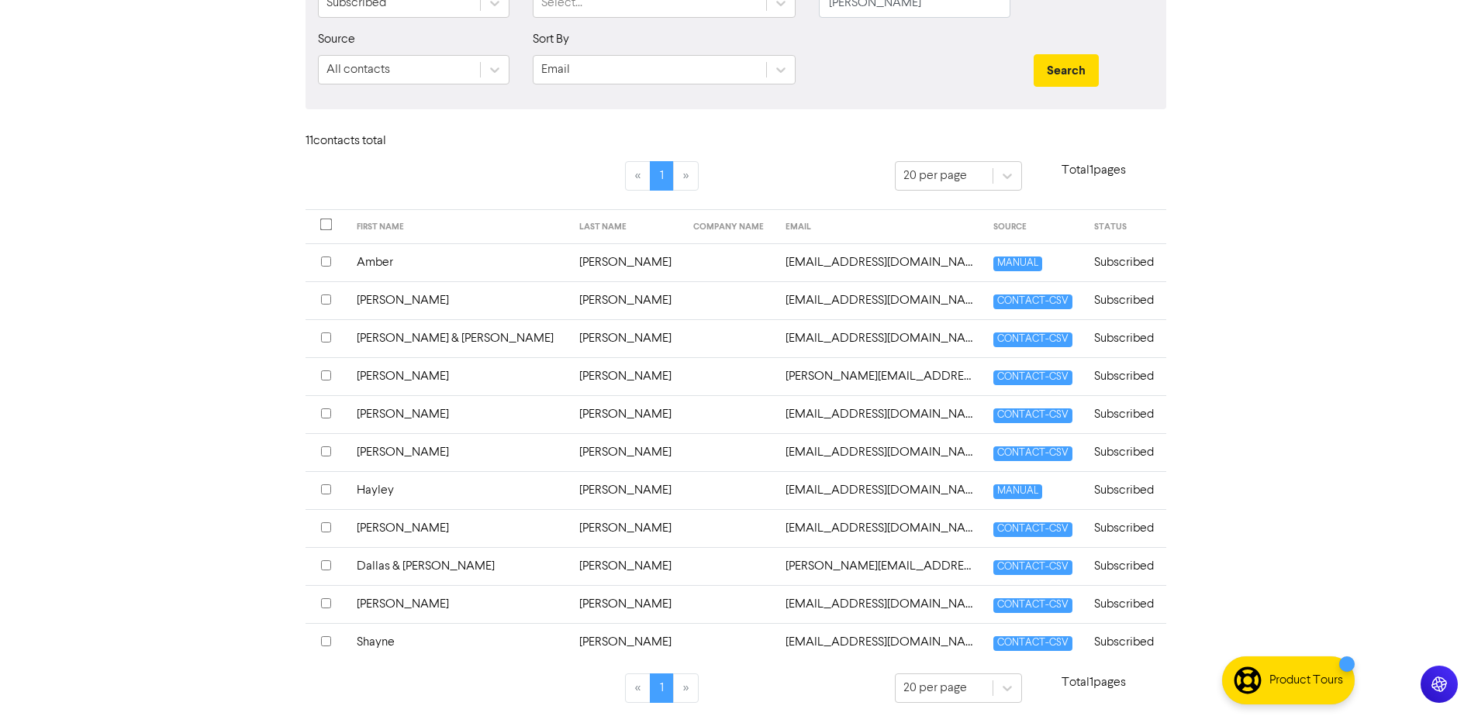
scroll to position [195, 0]
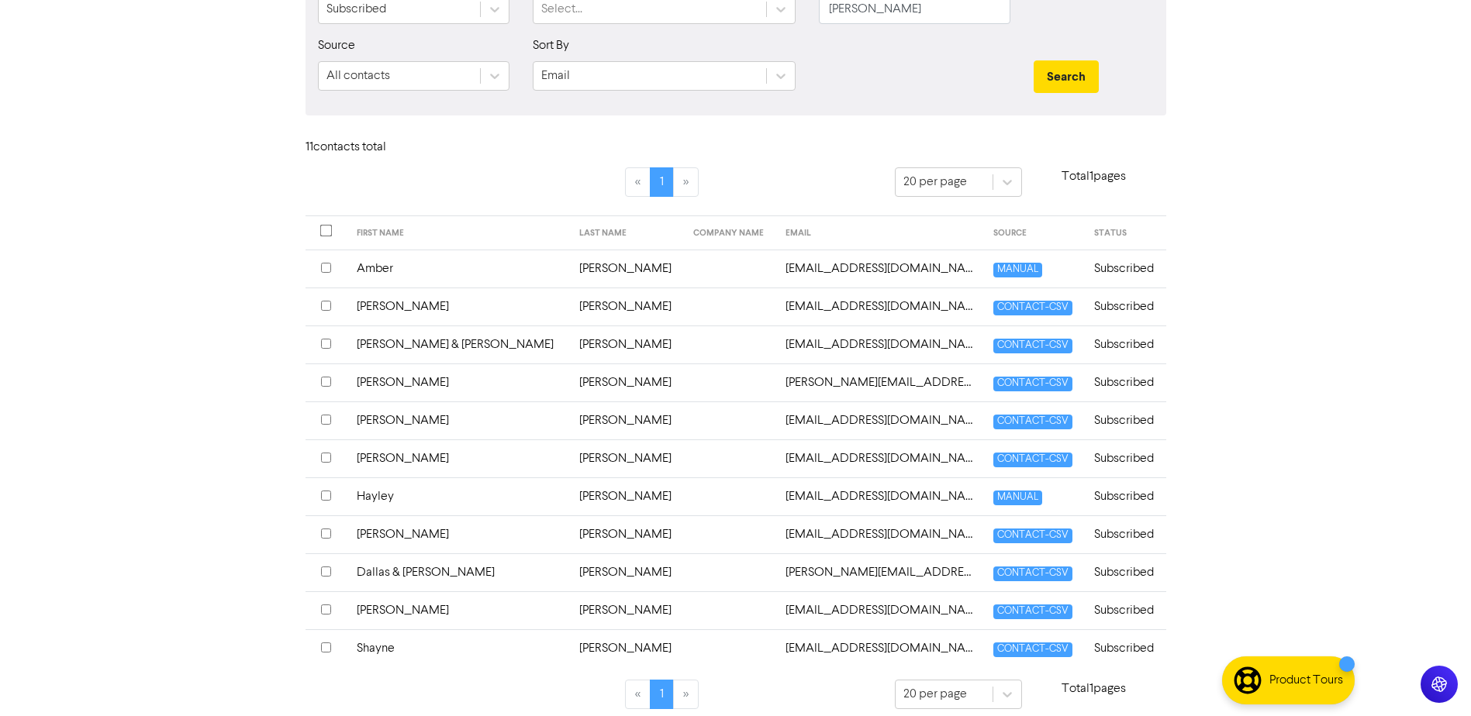
scroll to position [195, 0]
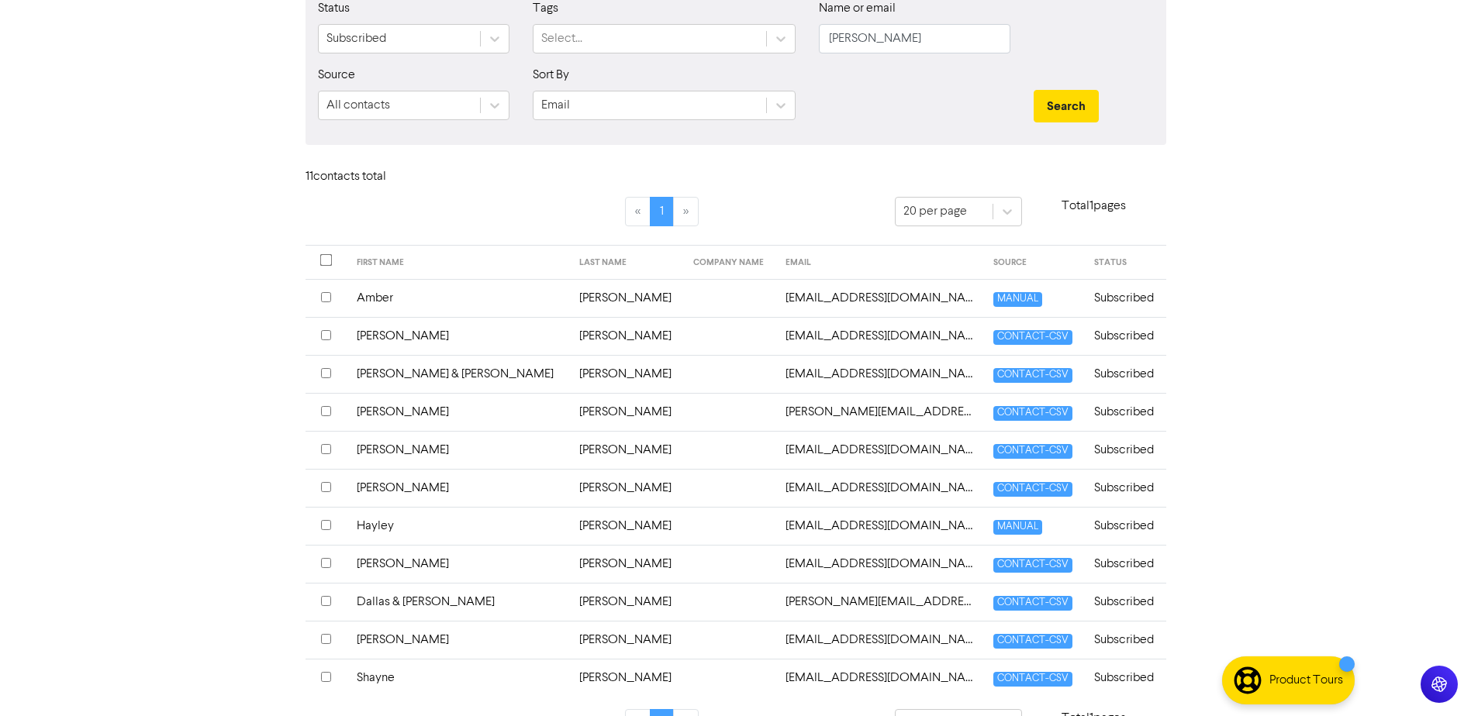
scroll to position [195, 0]
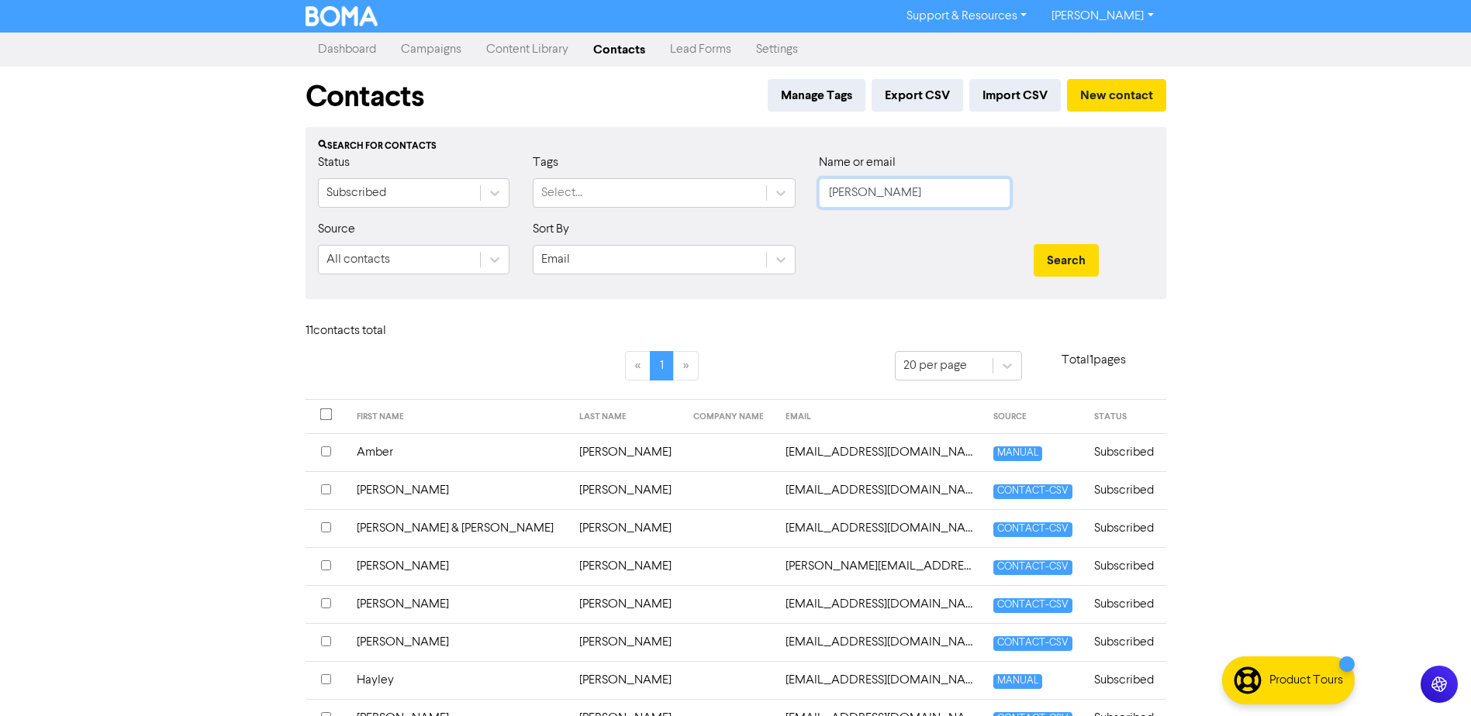
drag, startPoint x: 916, startPoint y: 197, endPoint x: 687, endPoint y: 212, distance: 229.2
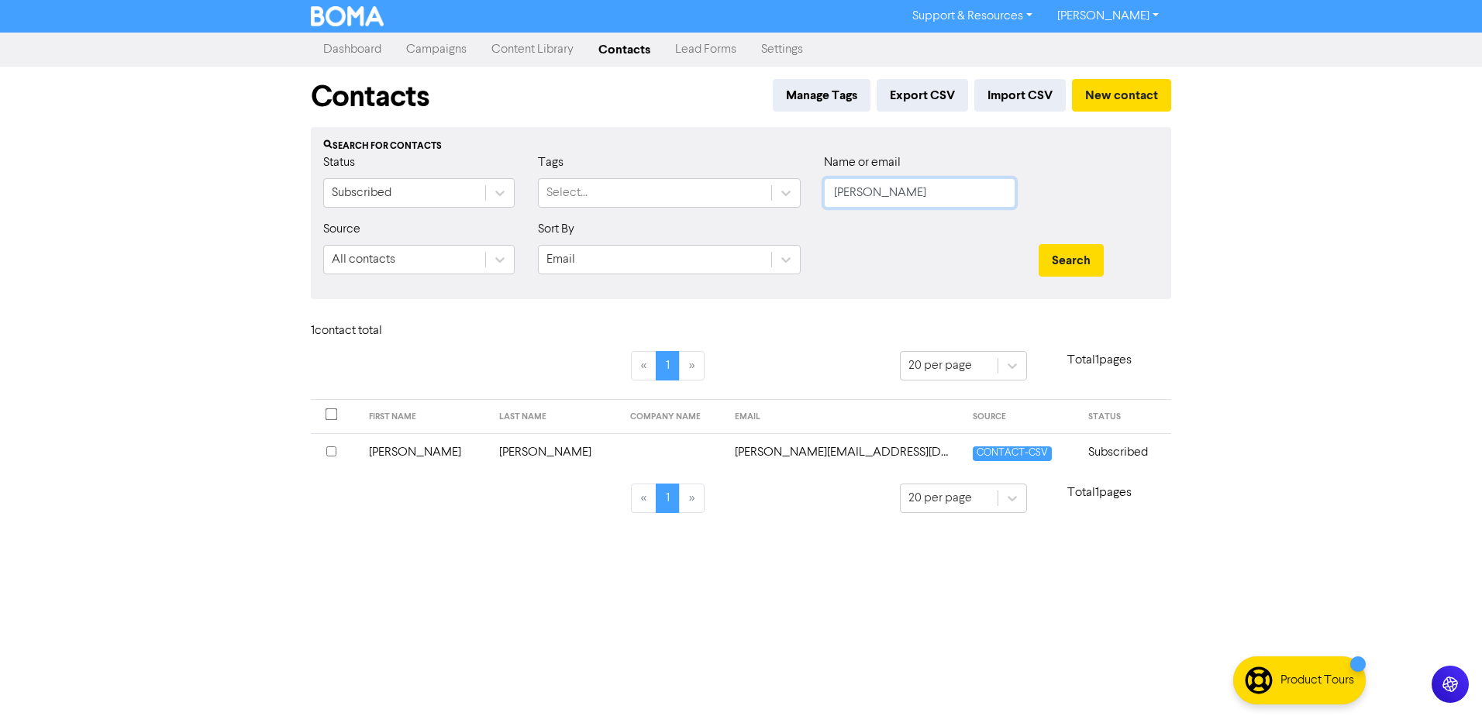
drag, startPoint x: 916, startPoint y: 191, endPoint x: 387, endPoint y: 230, distance: 530.2
drag, startPoint x: 911, startPoint y: 186, endPoint x: 345, endPoint y: 178, distance: 566.0
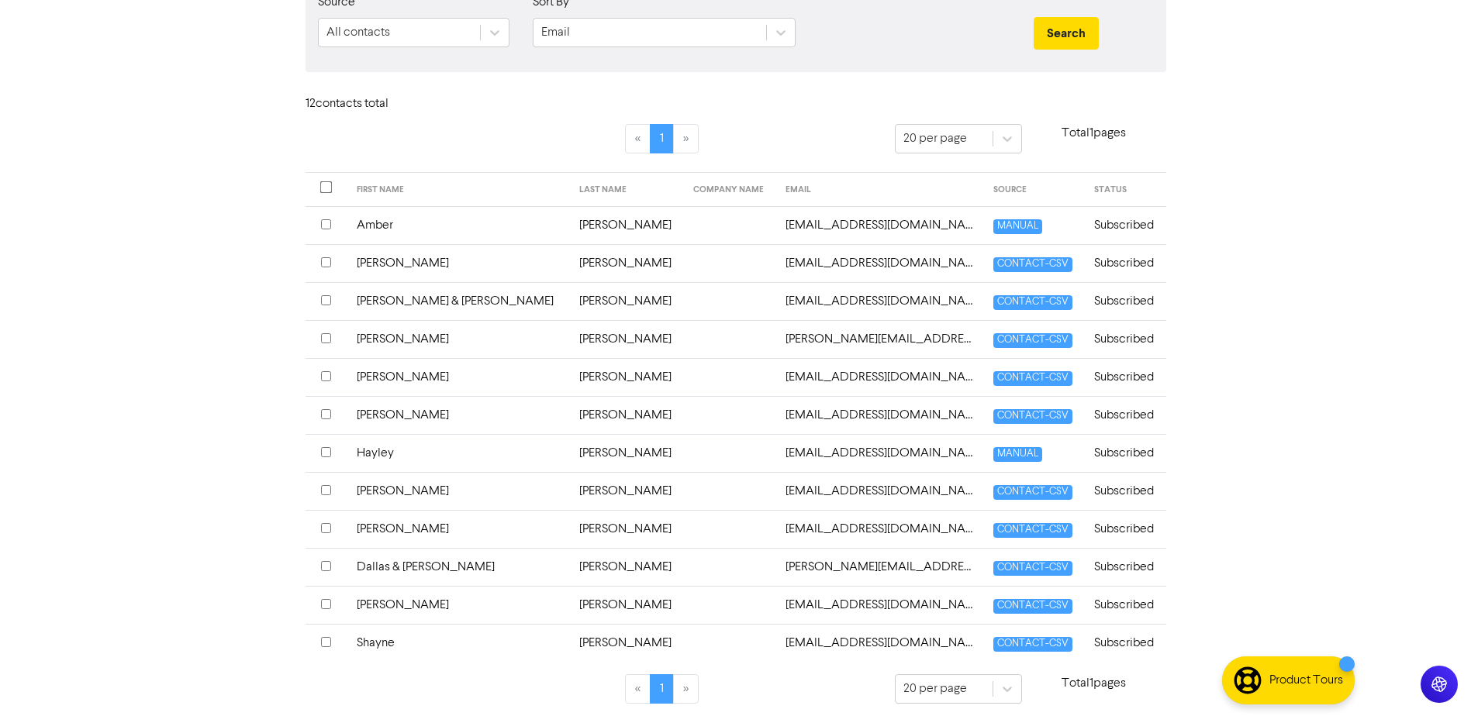
scroll to position [233, 0]
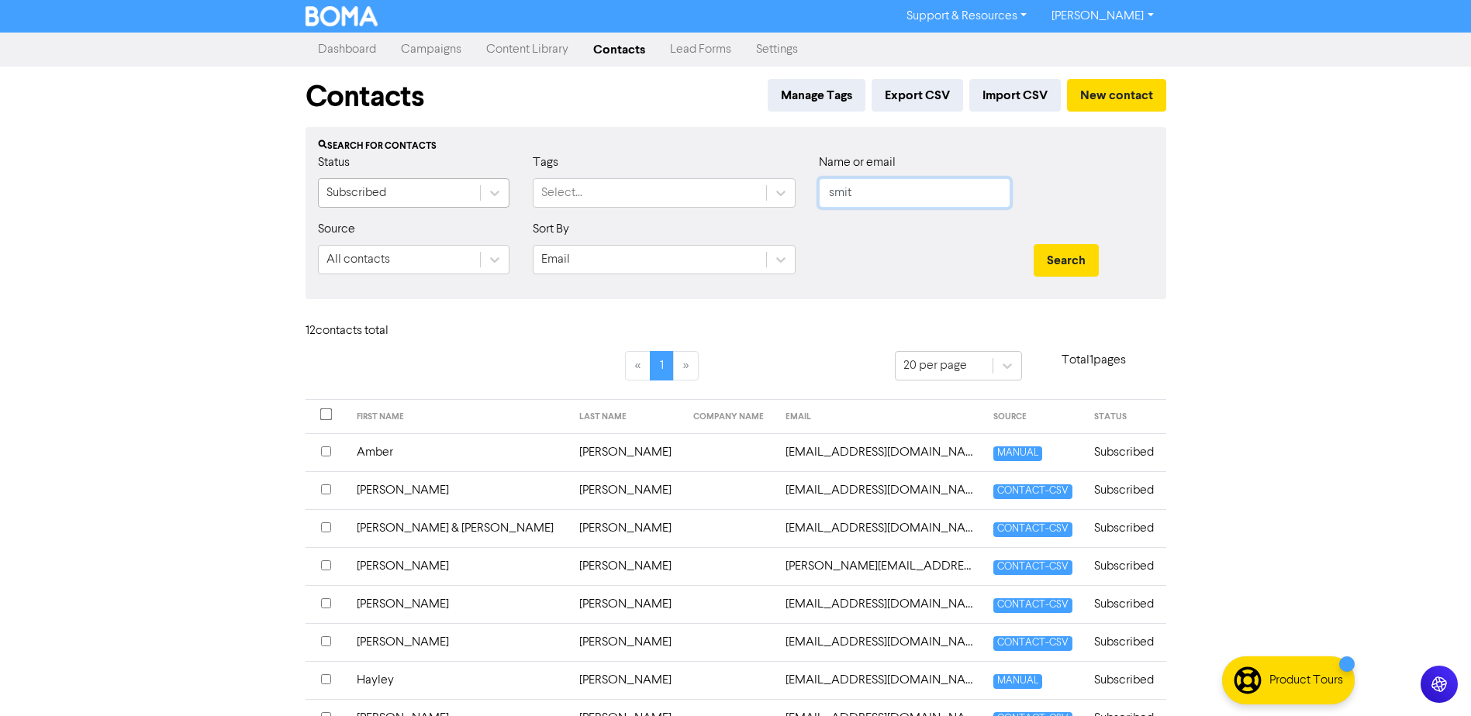
drag, startPoint x: 857, startPoint y: 198, endPoint x: 449, endPoint y: 199, distance: 408.5
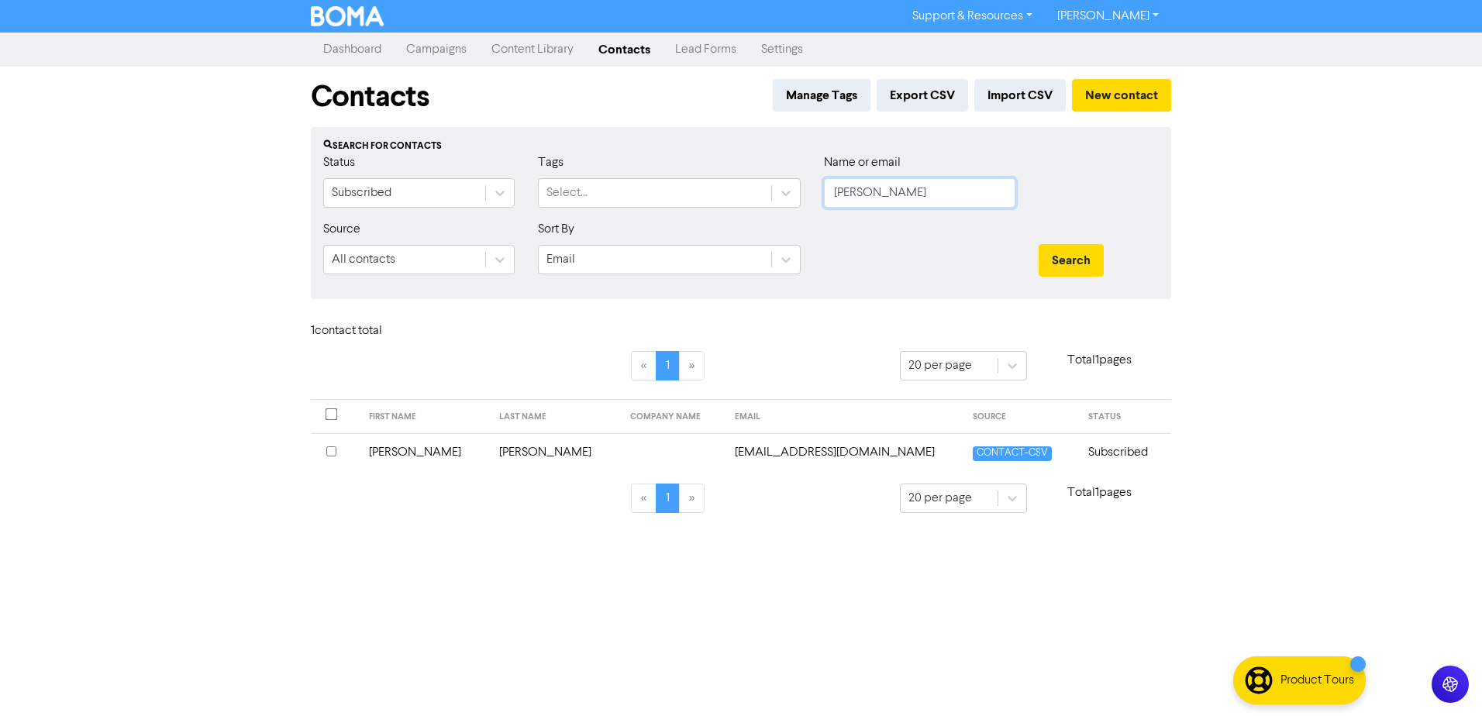
drag, startPoint x: 663, startPoint y: 233, endPoint x: 429, endPoint y: 218, distance: 233.8
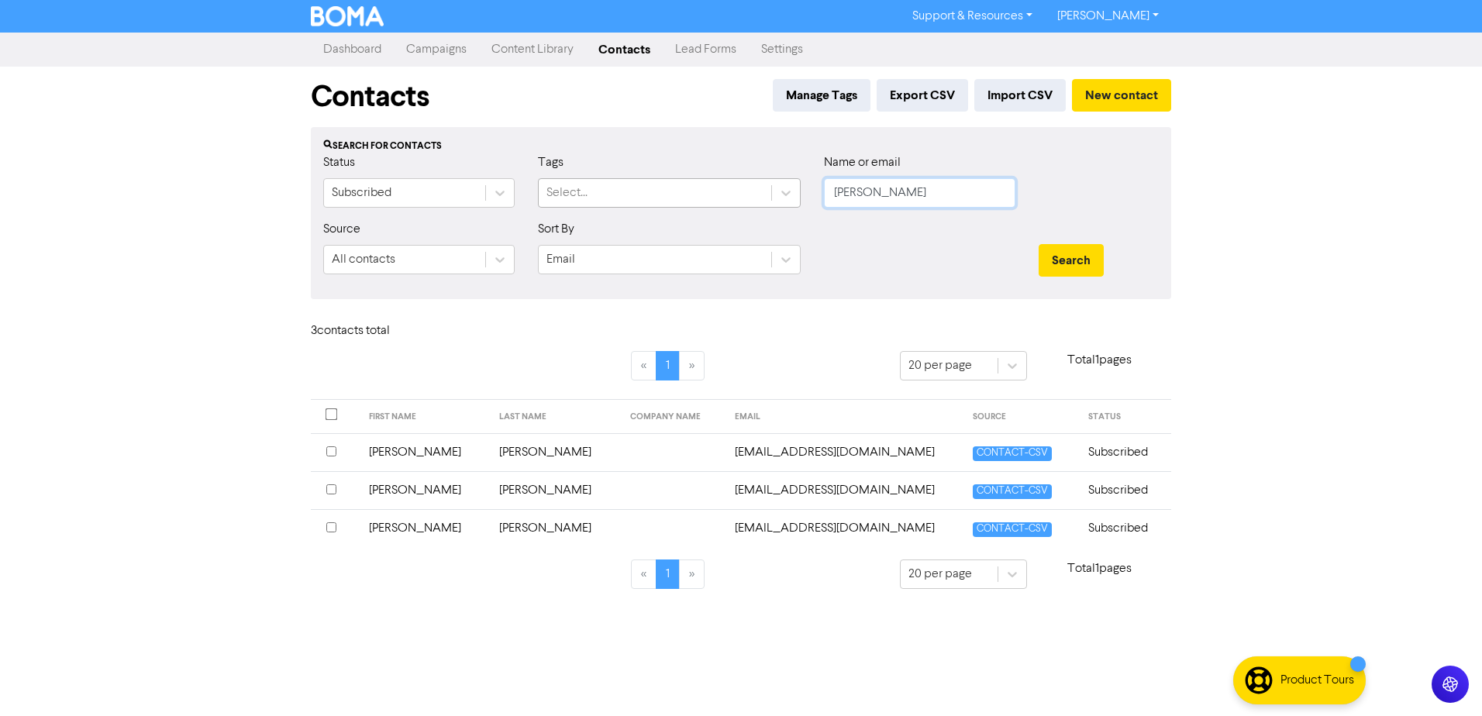
drag, startPoint x: 696, startPoint y: 204, endPoint x: 660, endPoint y: 204, distance: 36.4
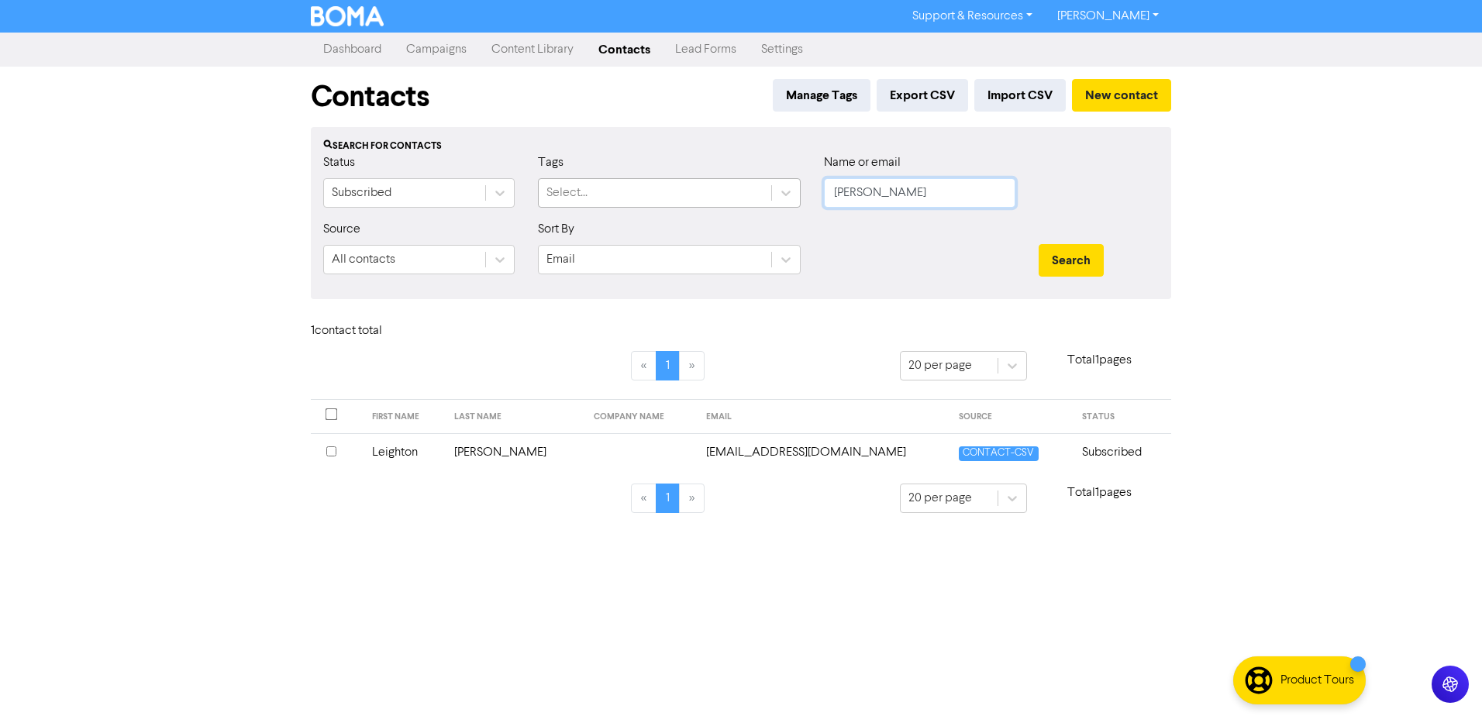
drag, startPoint x: 924, startPoint y: 194, endPoint x: 644, endPoint y: 195, distance: 279.9
drag, startPoint x: 607, startPoint y: 209, endPoint x: 484, endPoint y: 205, distance: 123.3
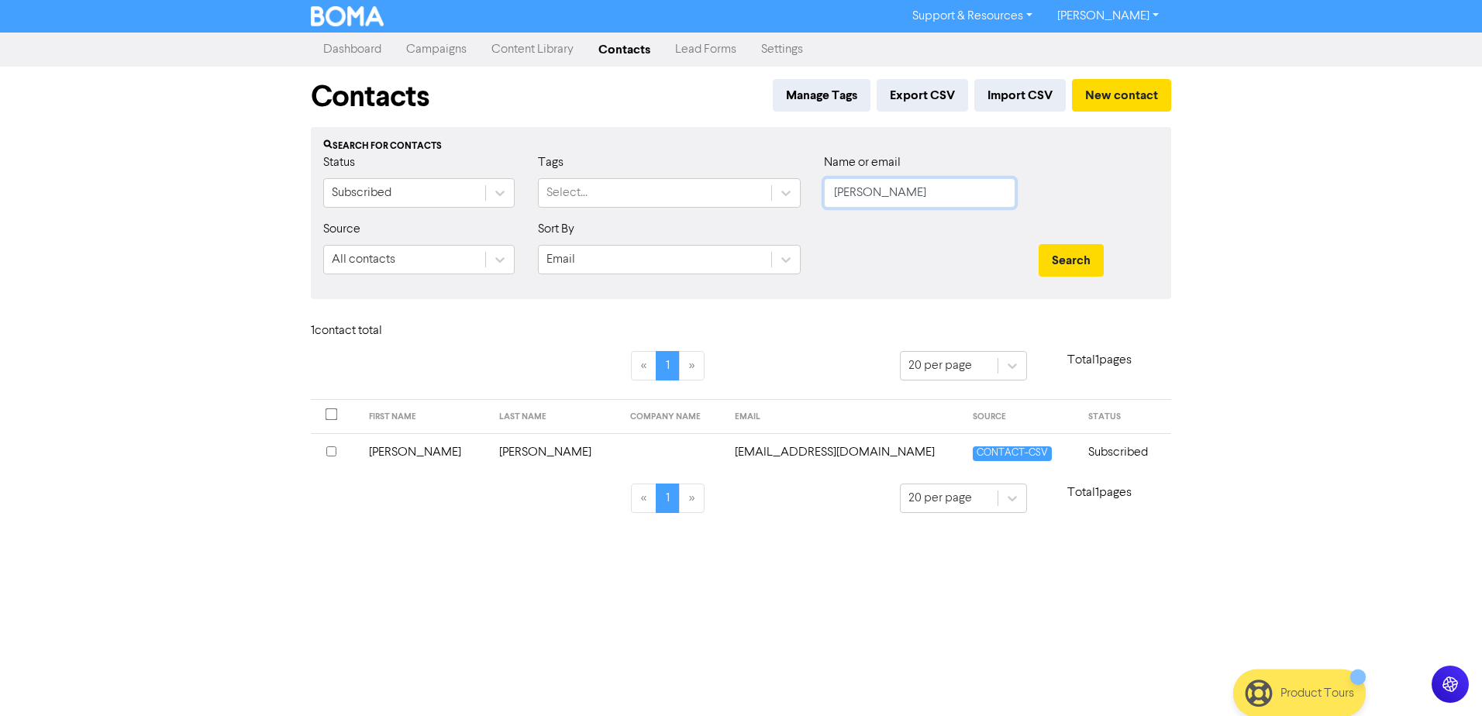
drag, startPoint x: 914, startPoint y: 199, endPoint x: 479, endPoint y: 127, distance: 440.8
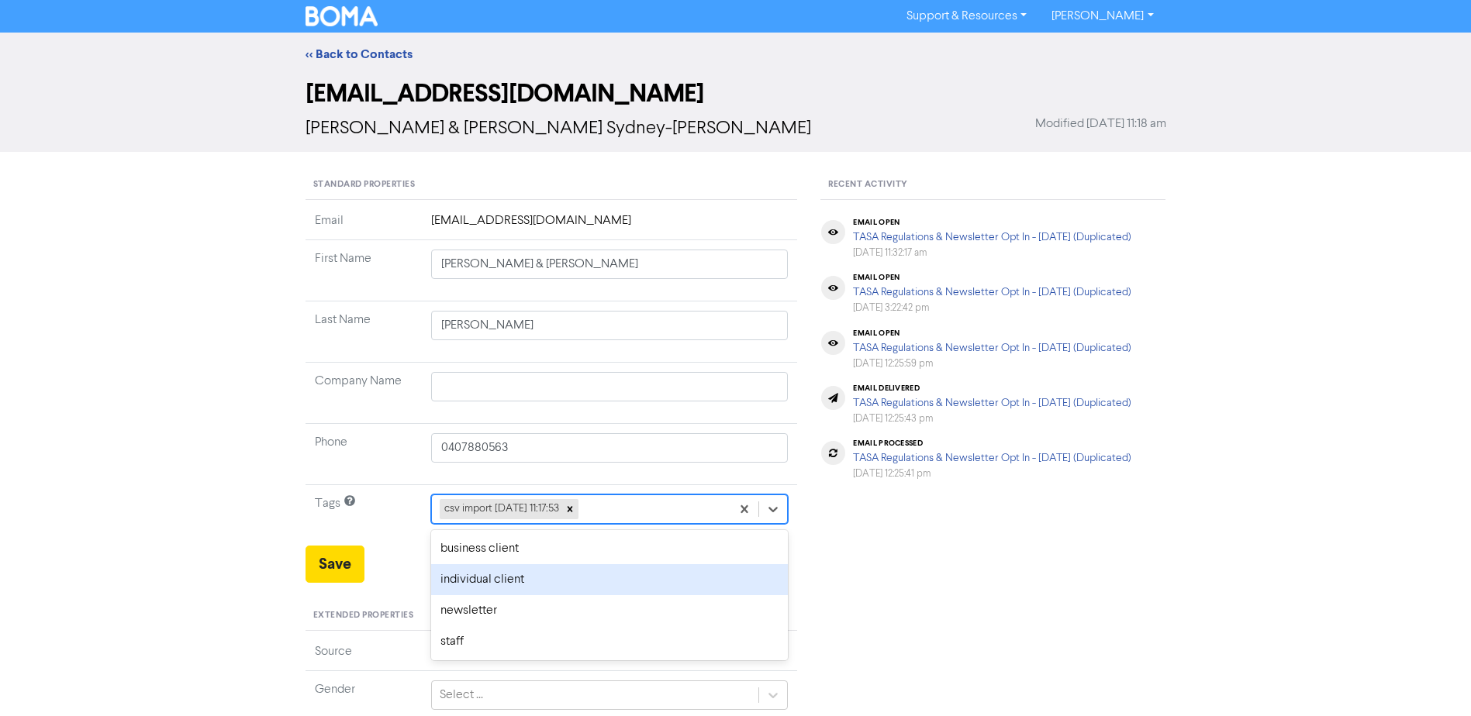
drag, startPoint x: 531, startPoint y: 580, endPoint x: 521, endPoint y: 578, distance: 10.2
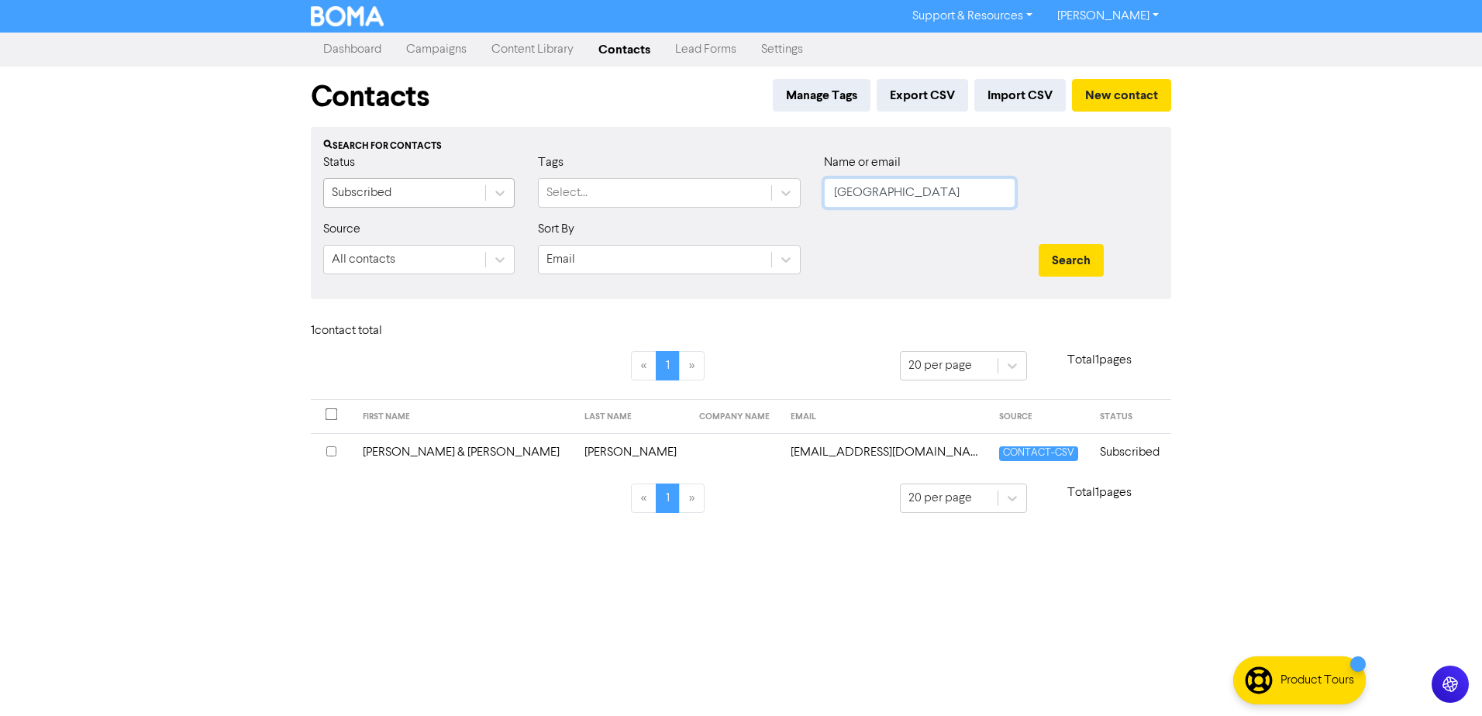
drag, startPoint x: 795, startPoint y: 209, endPoint x: 409, endPoint y: 188, distance: 386.6
drag, startPoint x: 945, startPoint y: 197, endPoint x: 456, endPoint y: 209, distance: 489.3
